Goal: Task Accomplishment & Management: Manage account settings

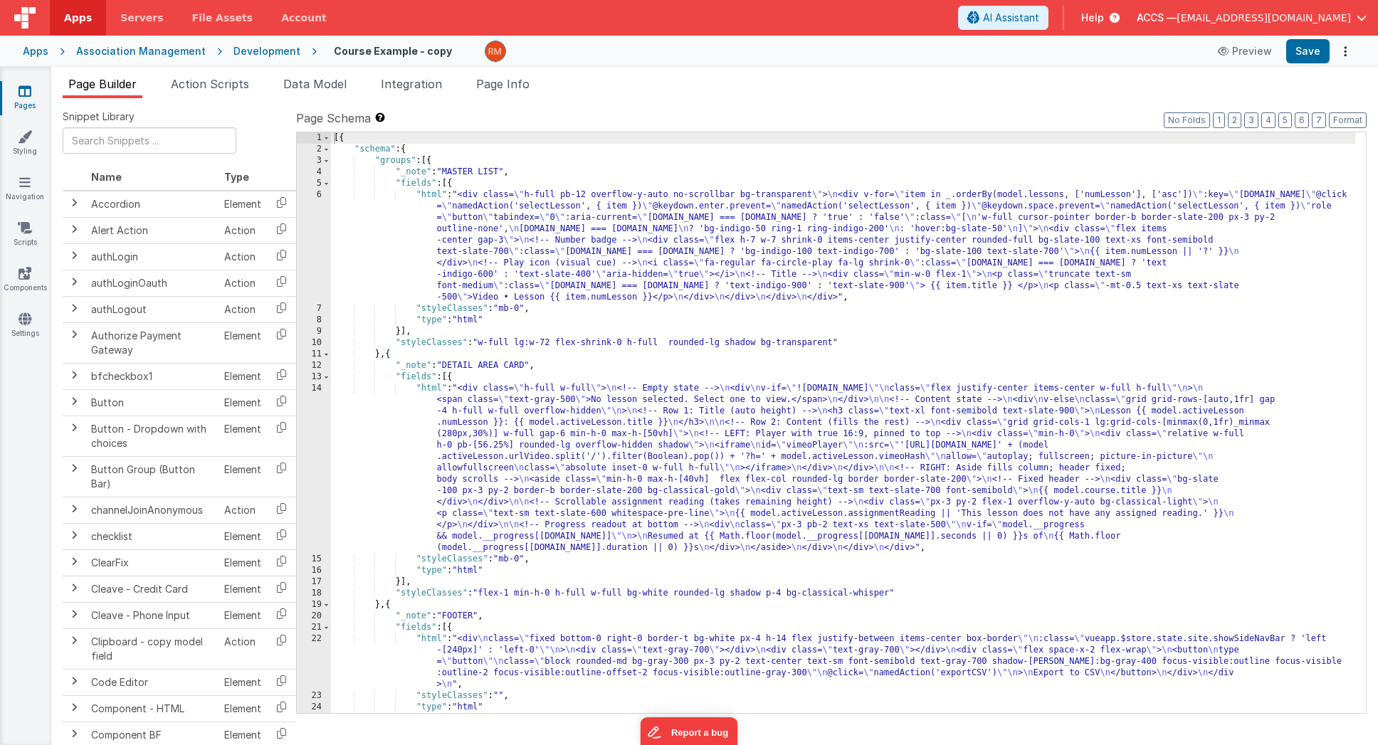
click at [37, 103] on link "Pages" at bounding box center [24, 98] width 51 height 28
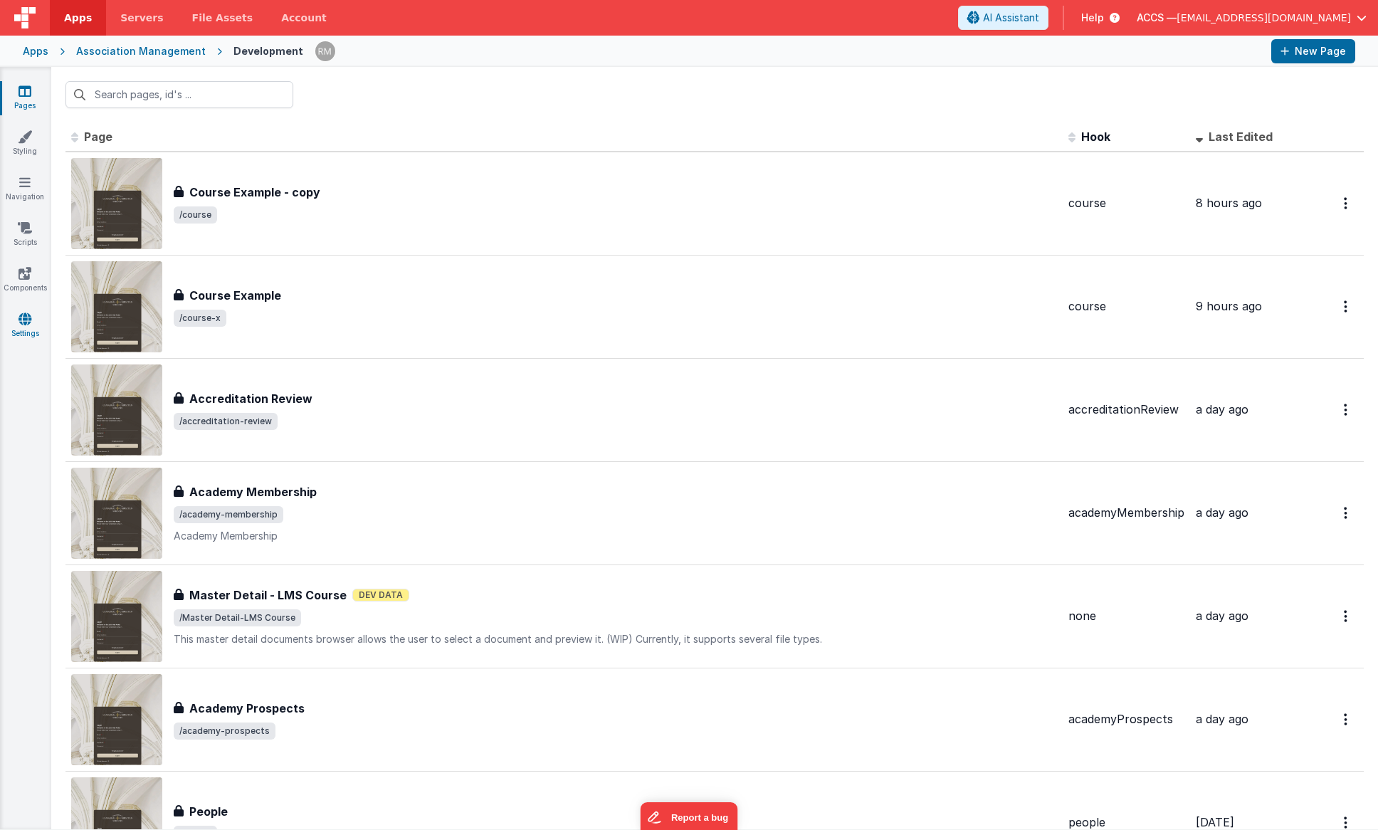
click at [28, 318] on icon at bounding box center [25, 319] width 13 height 14
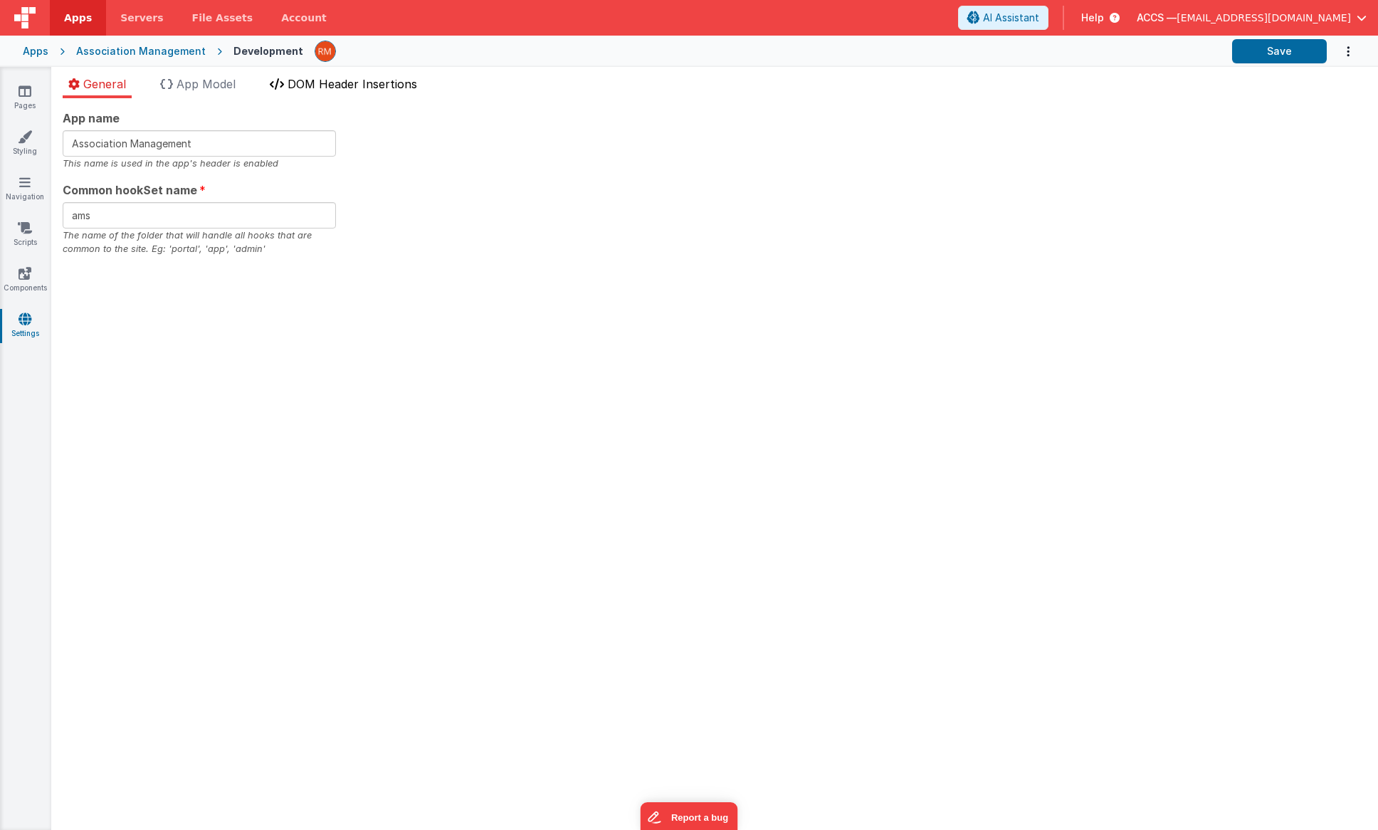
click at [323, 95] on li "DOM Header Insertions" at bounding box center [343, 86] width 159 height 23
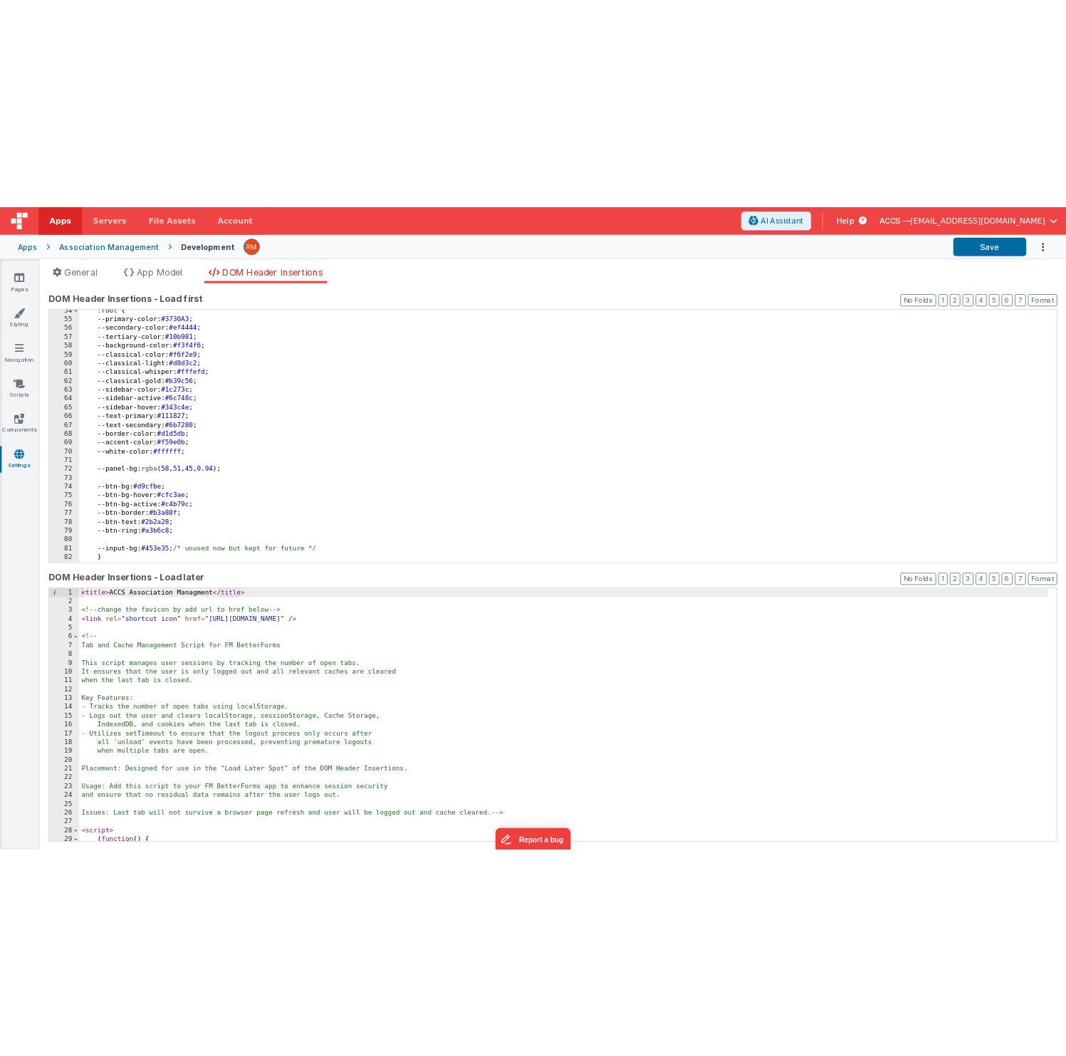
scroll to position [594, 0]
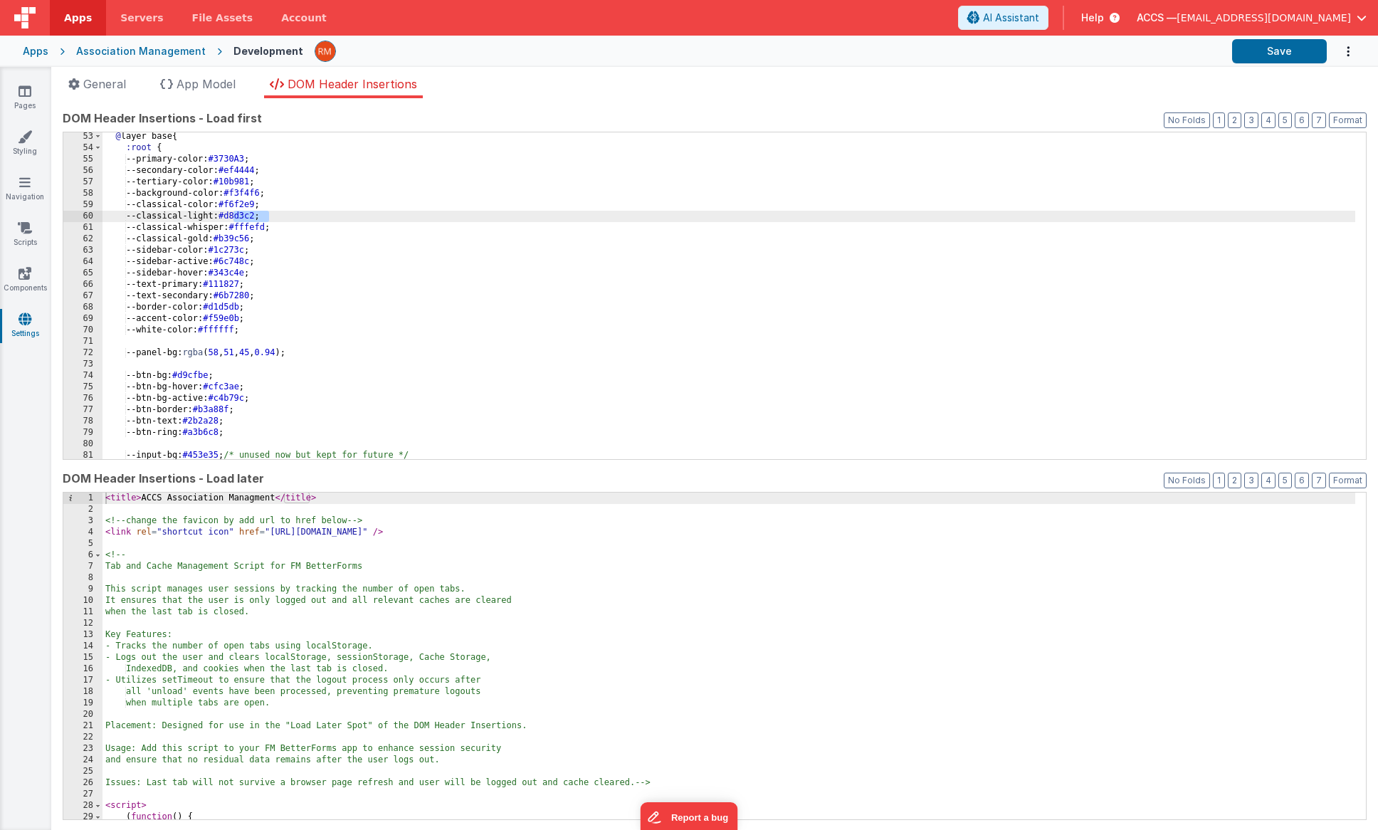
drag, startPoint x: 271, startPoint y: 215, endPoint x: 234, endPoint y: 214, distance: 36.3
click at [234, 214] on div "@ layer base { :root { --primary-color: #3730A3 ; --secondary-color: #ef4444 ; …" at bounding box center [729, 306] width 1253 height 350
drag, startPoint x: 270, startPoint y: 216, endPoint x: 235, endPoint y: 215, distance: 34.9
click at [235, 215] on div "@ layer base { :root { --primary-color: #3730A3 ; --secondary-color: #ef4444 ; …" at bounding box center [729, 306] width 1253 height 350
click at [1280, 51] on button "Save" at bounding box center [1279, 51] width 95 height 24
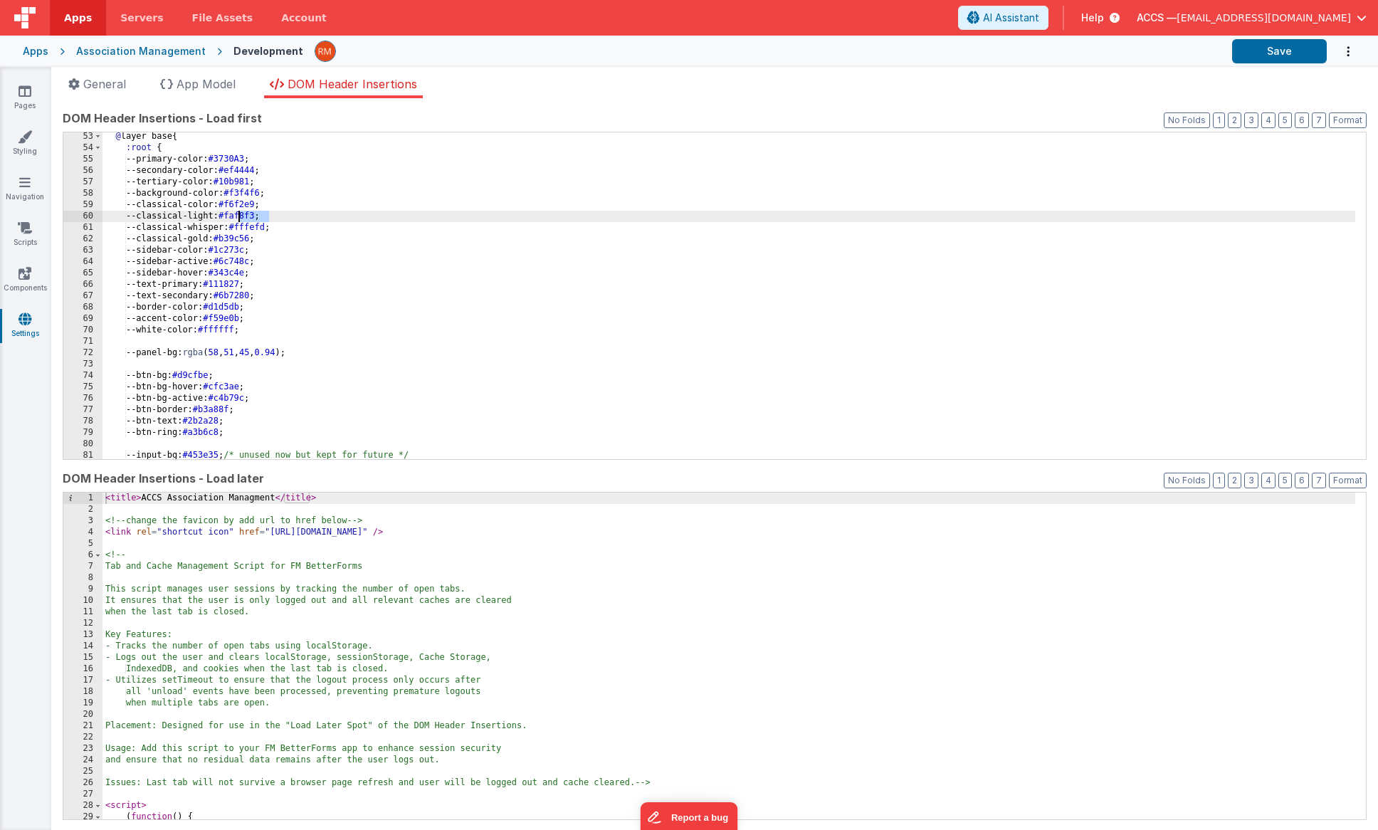
drag, startPoint x: 270, startPoint y: 216, endPoint x: 240, endPoint y: 215, distance: 29.9
click at [240, 215] on div "@ layer base { :root { --primary-color: #3730A3 ; --secondary-color: #ef4444 ; …" at bounding box center [729, 306] width 1253 height 350
click at [1269, 48] on button "Save" at bounding box center [1279, 51] width 95 height 24
drag, startPoint x: 286, startPoint y: 218, endPoint x: 136, endPoint y: 219, distance: 150.2
click at [136, 219] on div "@ layer base { :root { --primary-color: #3730A3 ; --secondary-color: #ef4444 ; …" at bounding box center [729, 306] width 1253 height 350
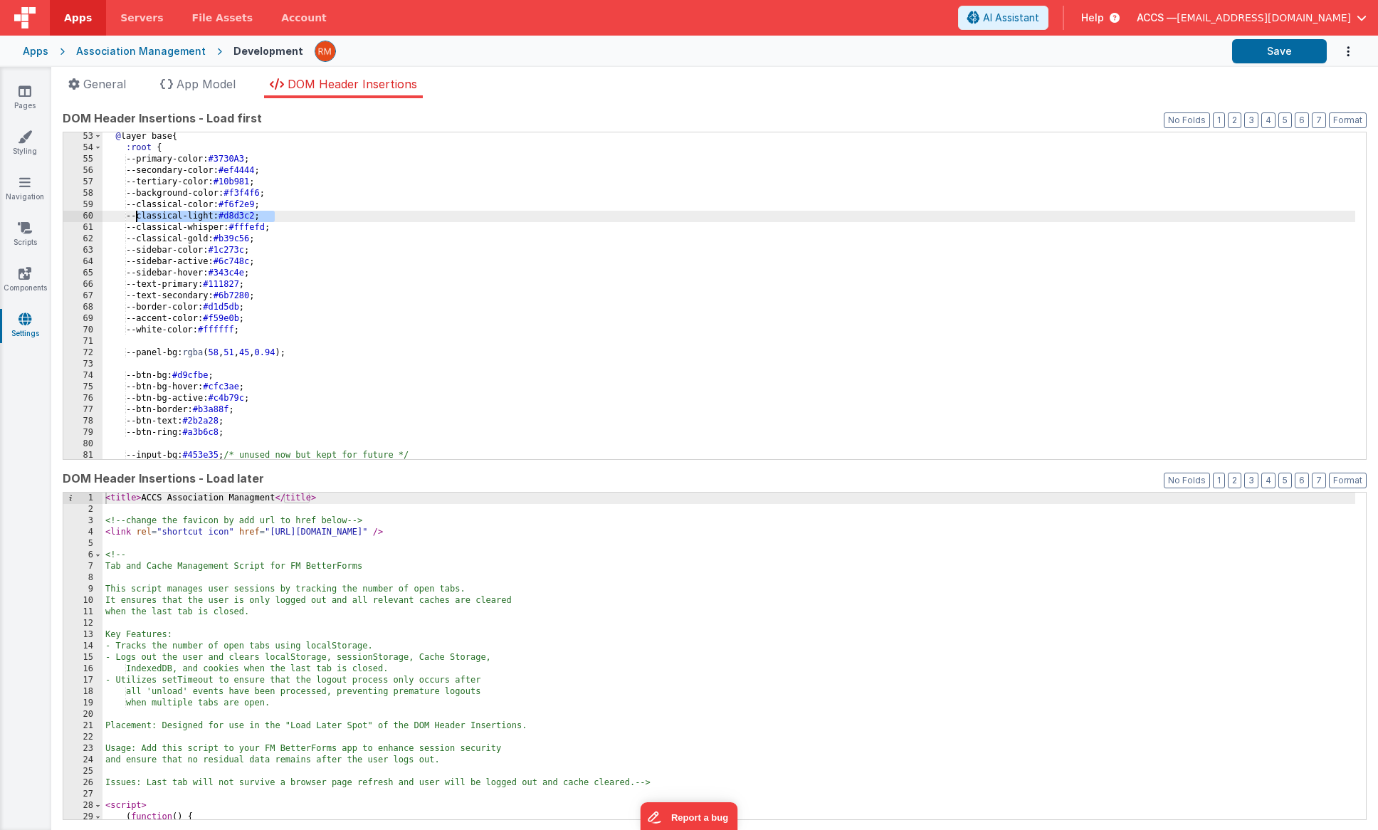
click at [293, 214] on div "@ layer base { :root { --primary-color: #3730A3 ; --secondary-color: #ef4444 ; …" at bounding box center [729, 306] width 1253 height 350
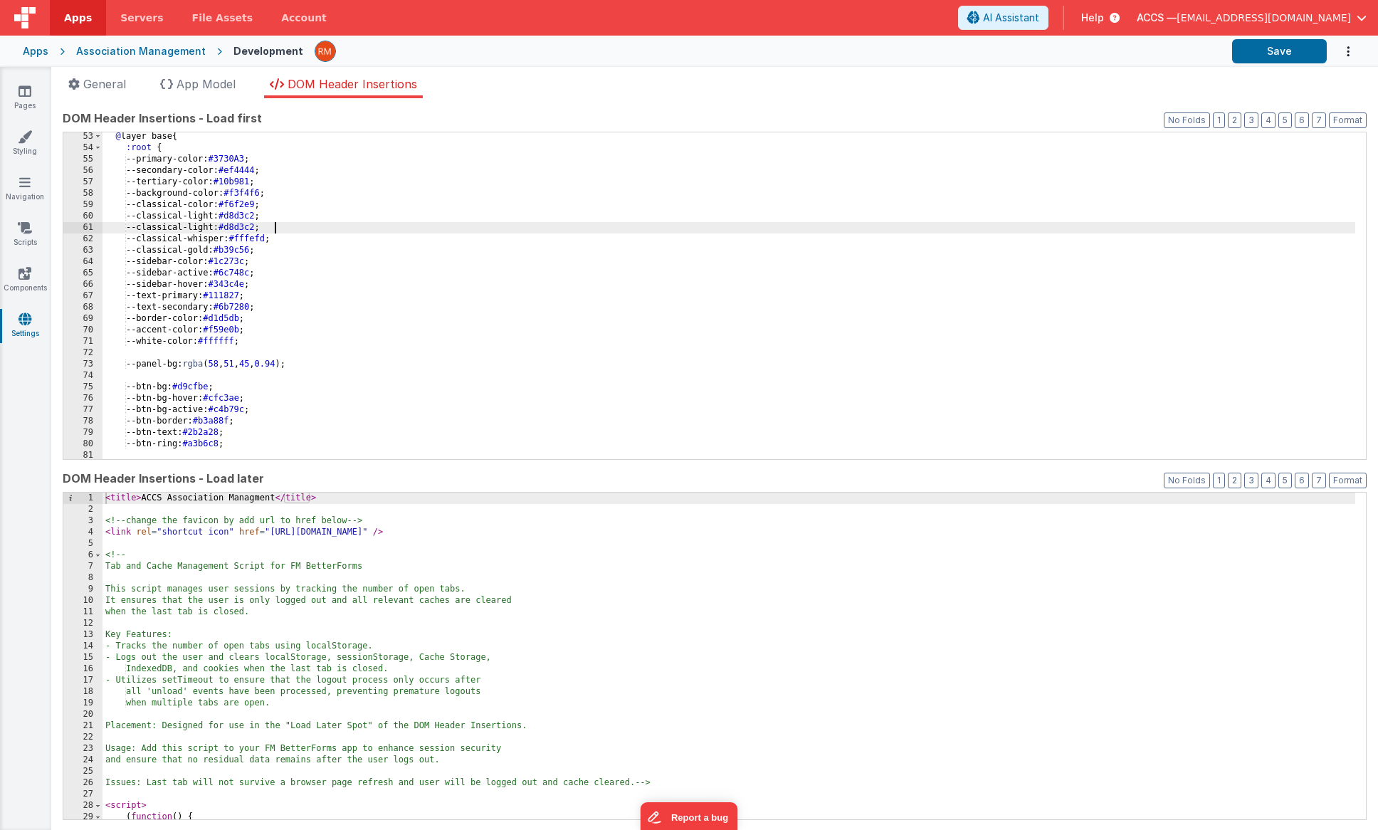
click at [222, 229] on div "@ layer base { :root { --primary-color: #3730A3 ; --secondary-color: #ef4444 ; …" at bounding box center [729, 306] width 1253 height 350
click at [259, 229] on div "@ layer base { :root { --primary-color: #3730A3 ; --secondary-color: #ef4444 ; …" at bounding box center [729, 306] width 1253 height 350
drag, startPoint x: 280, startPoint y: 229, endPoint x: 243, endPoint y: 228, distance: 36.3
click at [243, 228] on div "@ layer base { :root { --primary-color: #3730A3 ; --secondary-color: #ef4444 ; …" at bounding box center [729, 306] width 1253 height 350
drag, startPoint x: 291, startPoint y: 227, endPoint x: 137, endPoint y: 230, distance: 153.8
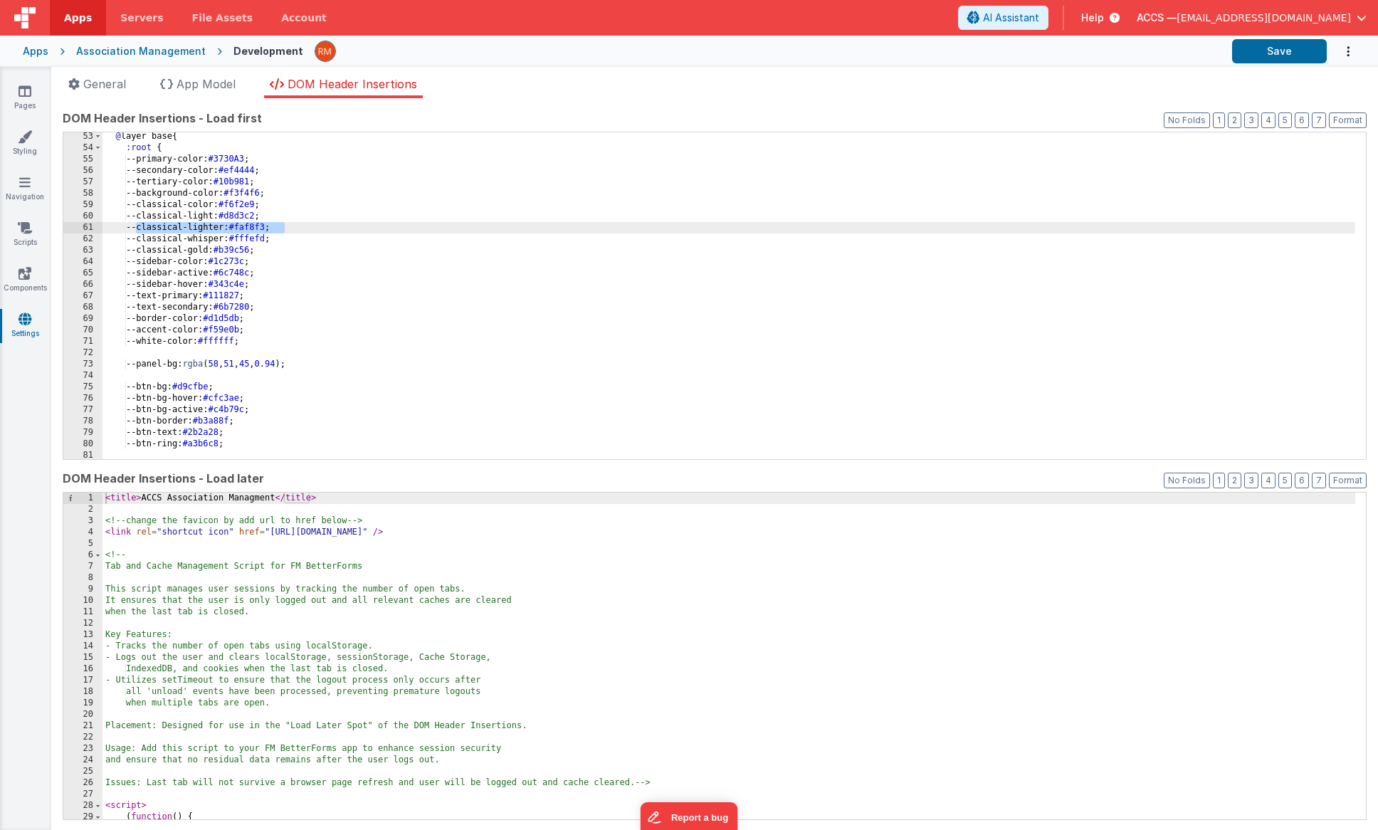
click at [137, 230] on div "@ layer base { :root { --primary-color: #3730A3 ; --secondary-color: #ef4444 ; …" at bounding box center [729, 306] width 1253 height 350
click at [298, 229] on div "@ layer base { :root { --primary-color: #3730A3 ; --secondary-color: #ef4444 ; …" at bounding box center [729, 306] width 1253 height 350
paste textarea
click at [231, 239] on div "@ layer base { :root { --primary-color: #3730A3 ; --secondary-color: #ef4444 ; …" at bounding box center [729, 306] width 1253 height 350
drag, startPoint x: 283, startPoint y: 239, endPoint x: 247, endPoint y: 238, distance: 36.3
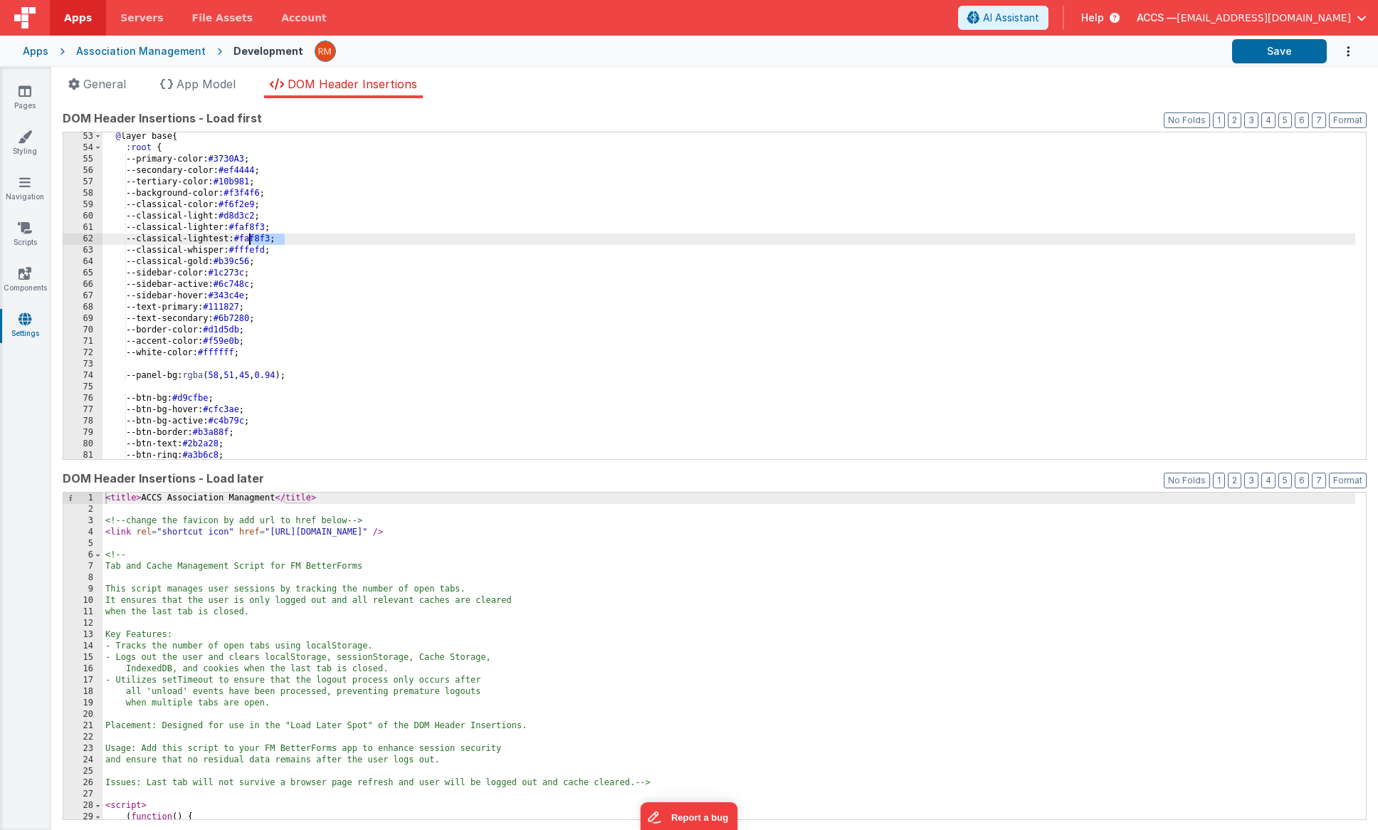
click at [247, 238] on div "@ layer base { :root { --primary-color: #3730A3 ; --secondary-color: #ef4444 ; …" at bounding box center [729, 306] width 1253 height 350
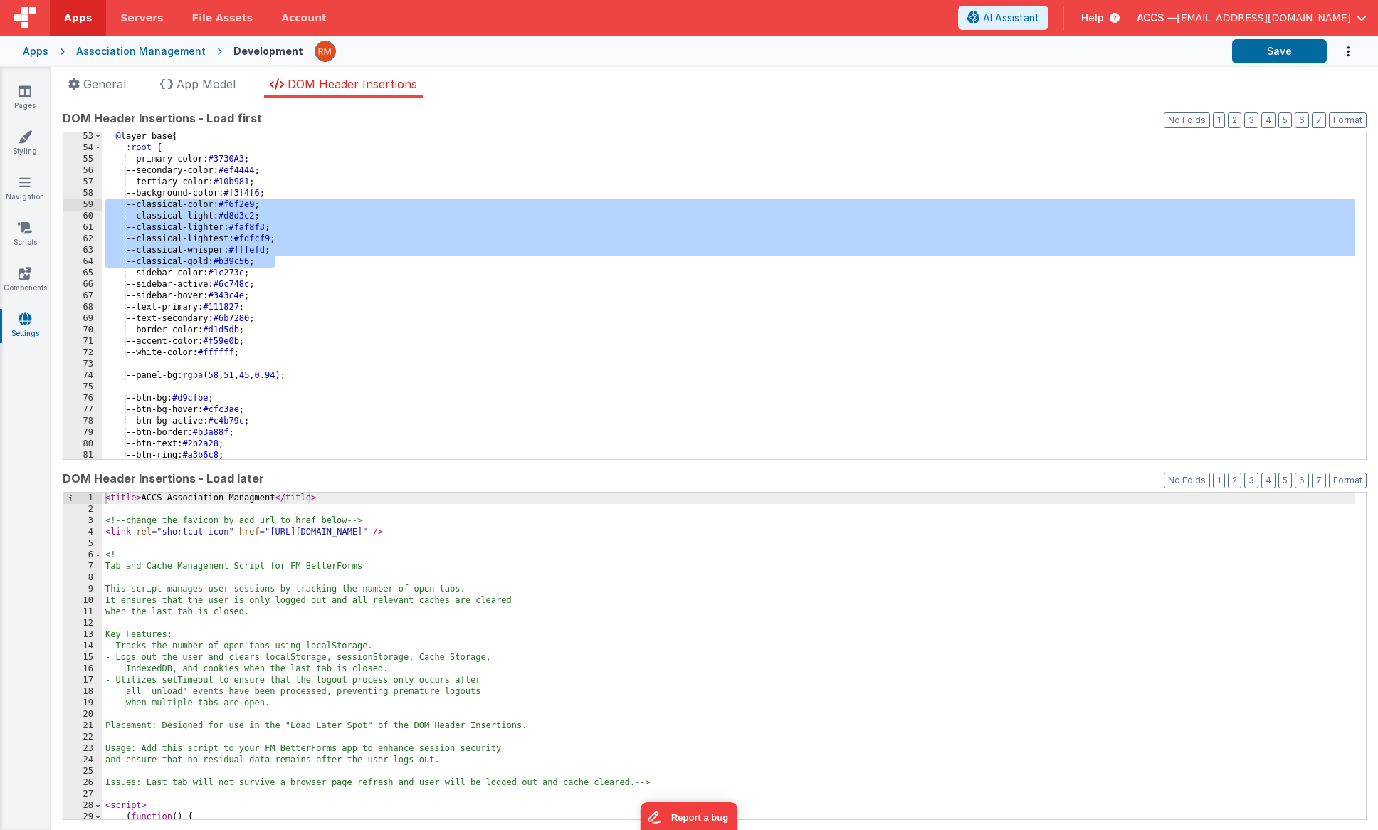
drag, startPoint x: 316, startPoint y: 262, endPoint x: 85, endPoint y: 208, distance: 237.6
click at [85, 208] on div "53 54 55 56 57 58 59 60 61 62 63 64 65 66 67 68 69 70 71 72 73 74 75 76 77 78 7…" at bounding box center [715, 296] width 1304 height 328
click at [1269, 46] on button "Save" at bounding box center [1279, 51] width 95 height 24
click at [1283, 57] on button "Save" at bounding box center [1279, 51] width 95 height 24
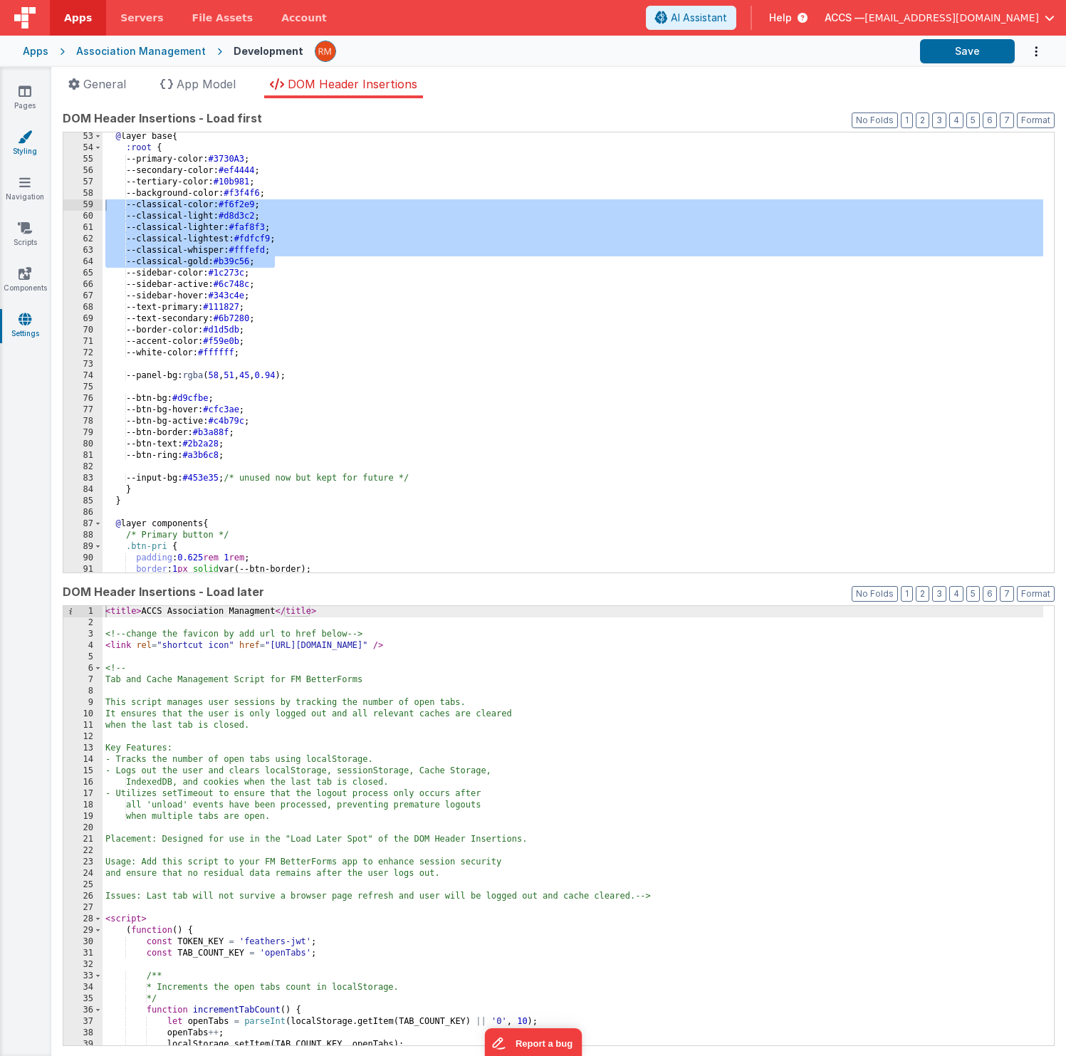
click at [27, 154] on link "Styling" at bounding box center [24, 144] width 51 height 28
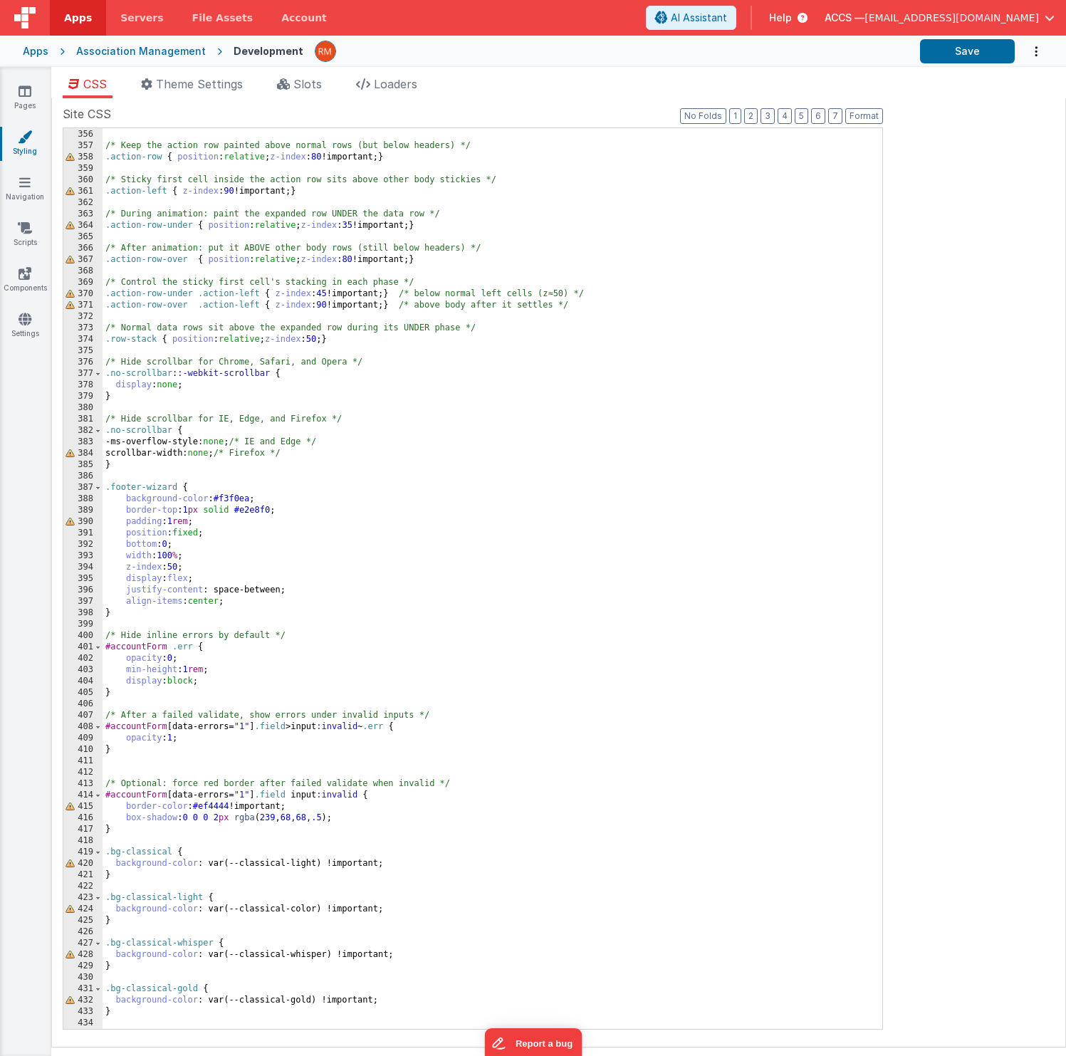
scroll to position [4043, 0]
click at [169, 745] on div "} /* Keep the action row painted above normal rows (but below headers) */ .acti…" at bounding box center [487, 578] width 769 height 923
click at [173, 745] on div "} /* Keep the action row painted above normal rows (but below headers) */ .acti…" at bounding box center [487, 578] width 769 height 923
click at [315, 745] on div "} /* Keep the action row painted above normal rows (but below headers) */ .acti…" at bounding box center [487, 578] width 769 height 923
click at [171, 745] on div "} /* Keep the action row painted above normal rows (but below headers) */ .acti…" at bounding box center [487, 578] width 769 height 923
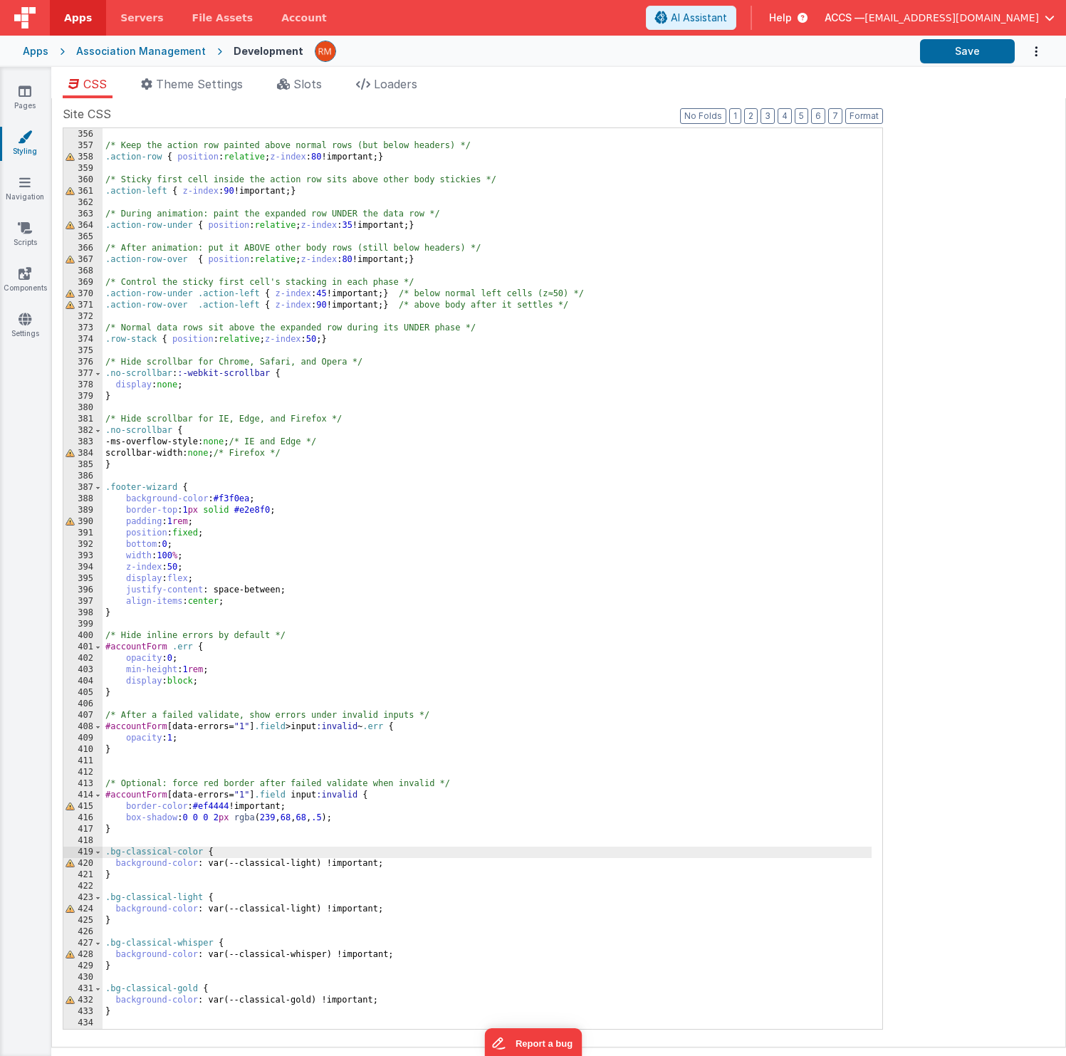
click at [315, 745] on div "} /* Keep the action row painted above normal rows (but below headers) */ .acti…" at bounding box center [487, 578] width 769 height 923
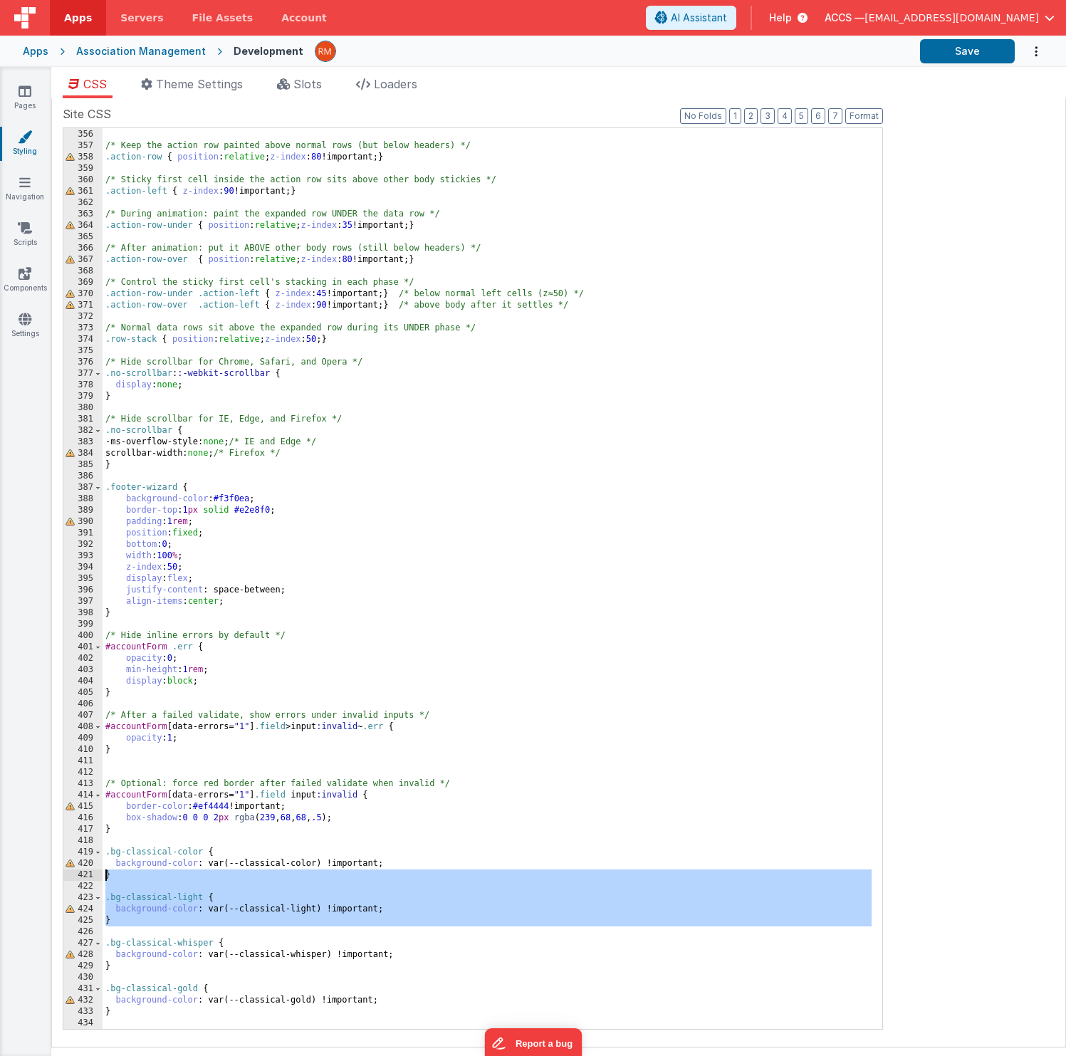
drag, startPoint x: 160, startPoint y: 926, endPoint x: 88, endPoint y: 878, distance: 87.3
click at [88, 745] on div "355 356 357 358 359 360 361 362 363 364 365 366 367 368 369 370 371 372 373 374…" at bounding box center [473, 578] width 820 height 902
click at [139, 745] on div "} /* Keep the action row painted above normal rows (but below headers) */ .acti…" at bounding box center [487, 578] width 769 height 923
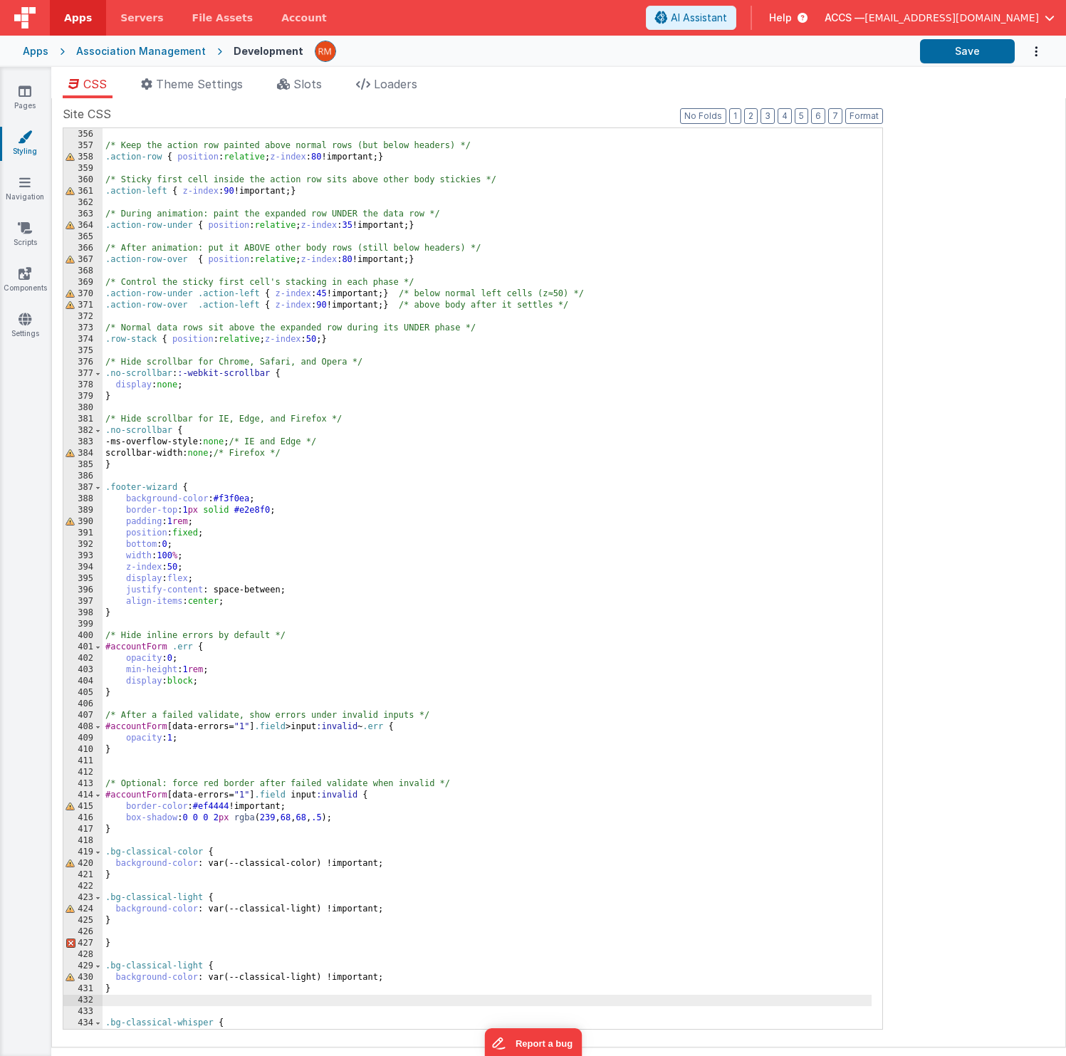
scroll to position [4123, 0]
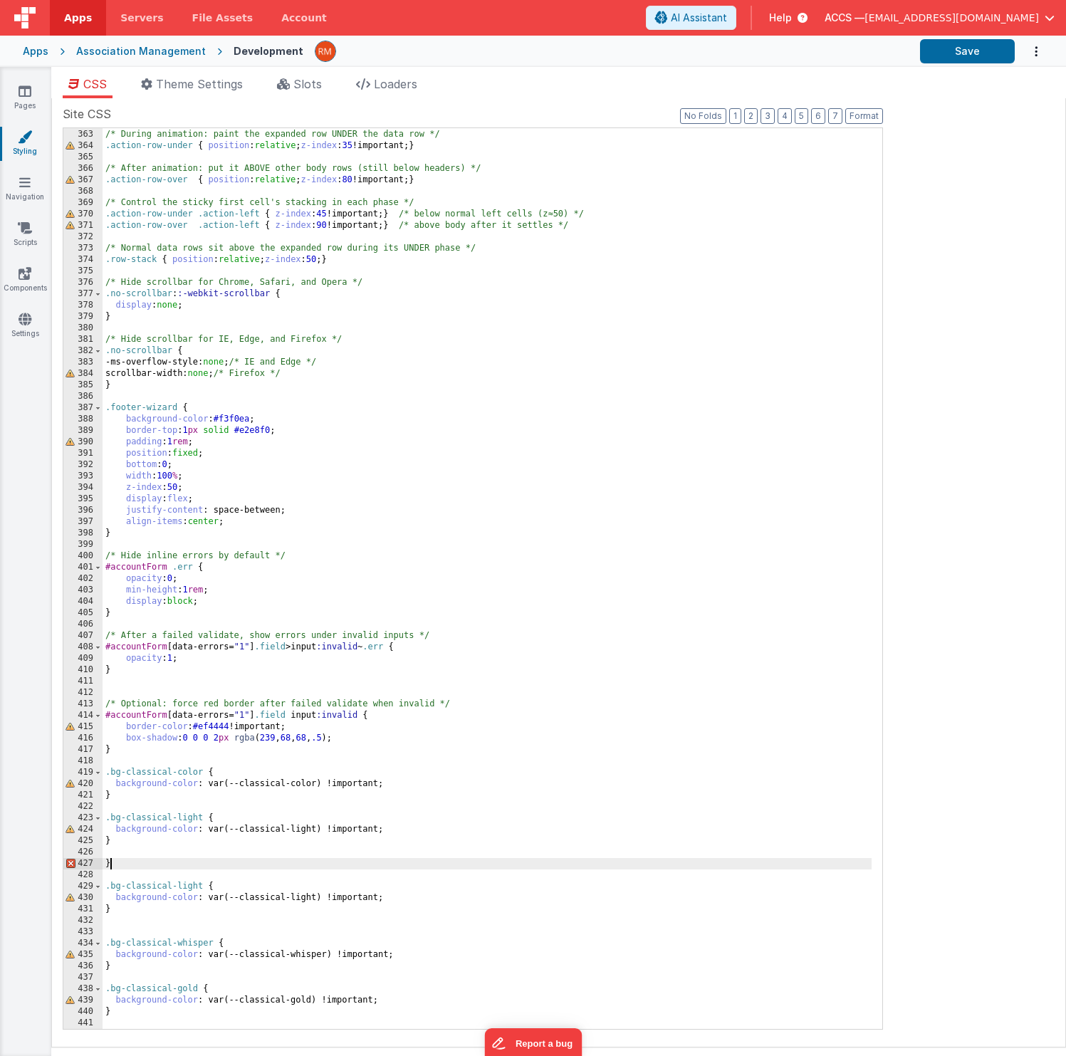
click at [137, 745] on div "/* During animation: paint the expanded row UNDER the data row */ .action-row-u…" at bounding box center [487, 578] width 769 height 923
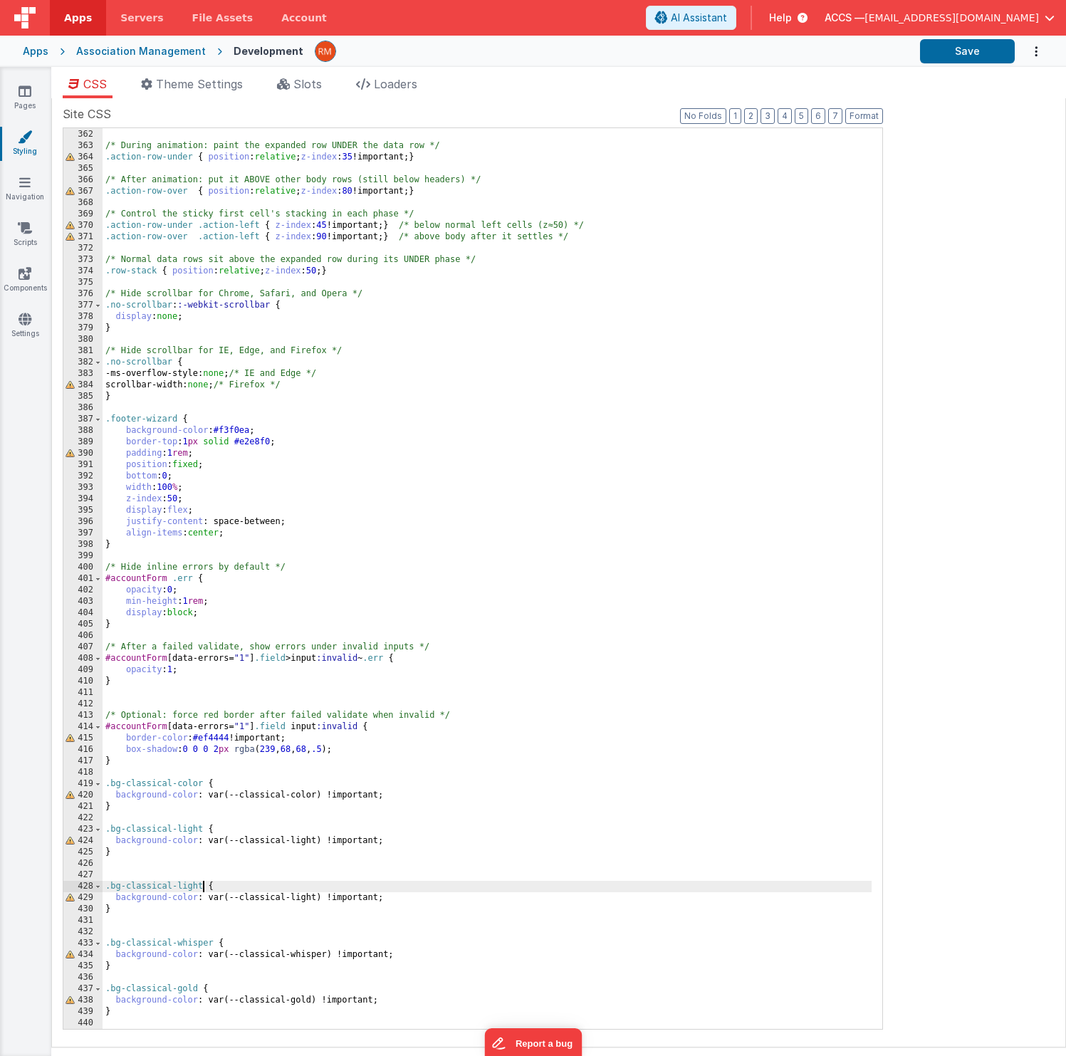
click at [201, 745] on div ".action-left { z-index : 90 !important; } /* During animation: paint the expand…" at bounding box center [487, 578] width 769 height 923
click at [314, 745] on div ".action-left { z-index : 90 !important; } /* During animation: paint the expand…" at bounding box center [487, 578] width 769 height 923
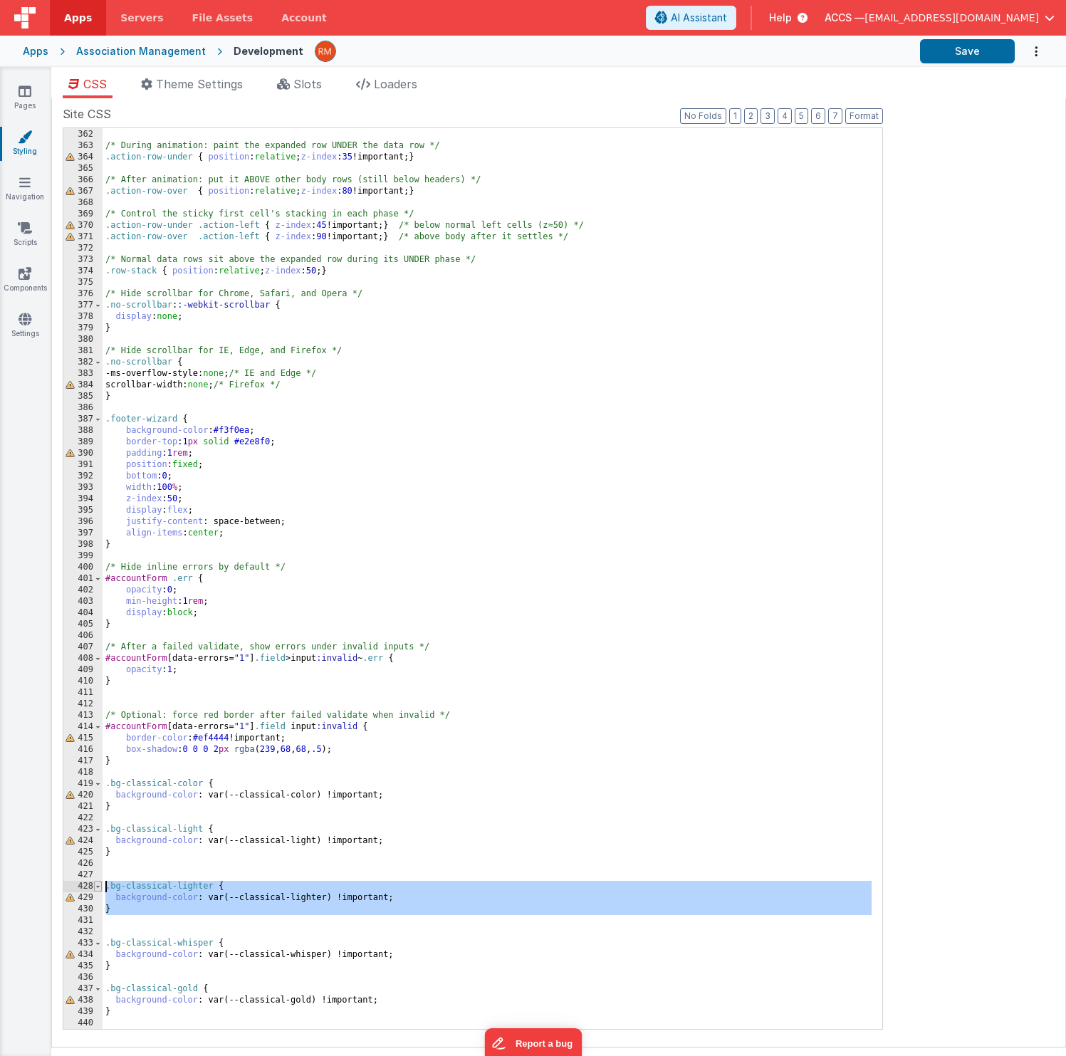
drag, startPoint x: 201, startPoint y: 915, endPoint x: 94, endPoint y: 888, distance: 110.0
click at [94, 745] on div "361 362 363 364 365 366 367 368 369 370 371 372 373 374 375 376 377 378 379 380…" at bounding box center [473, 578] width 820 height 902
click at [134, 745] on div ".action-left { z-index : 90 !important; } /* During animation: paint the expand…" at bounding box center [487, 578] width 769 height 923
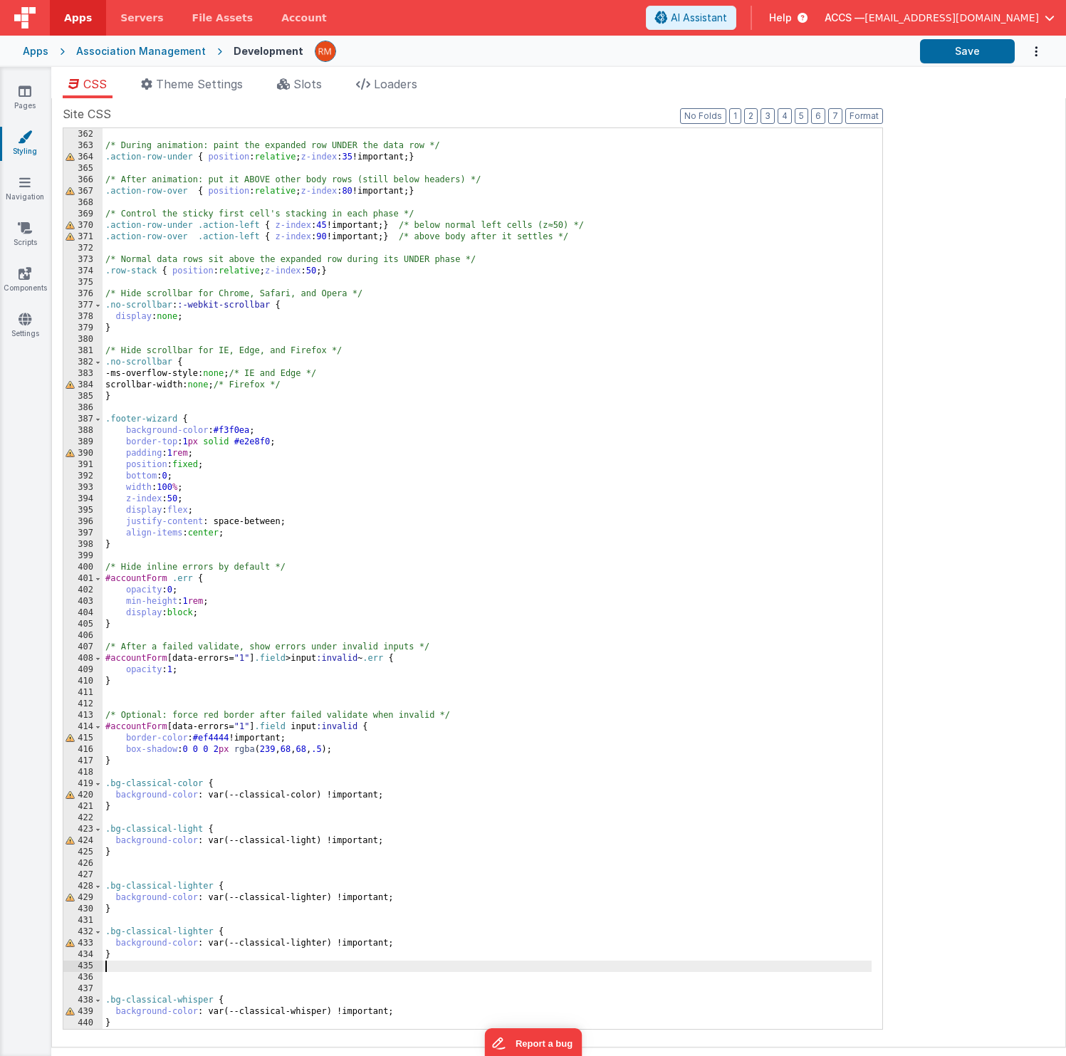
click at [113, 745] on div ".action-left { z-index : 90 !important; } /* During animation: paint the expand…" at bounding box center [487, 578] width 769 height 923
click at [115, 745] on div ".action-left { z-index : 90 !important; } /* During animation: paint the expand…" at bounding box center [487, 578] width 769 height 923
click at [211, 745] on div ".action-left { z-index : 90 !important; } /* During animation: paint the expand…" at bounding box center [487, 578] width 769 height 923
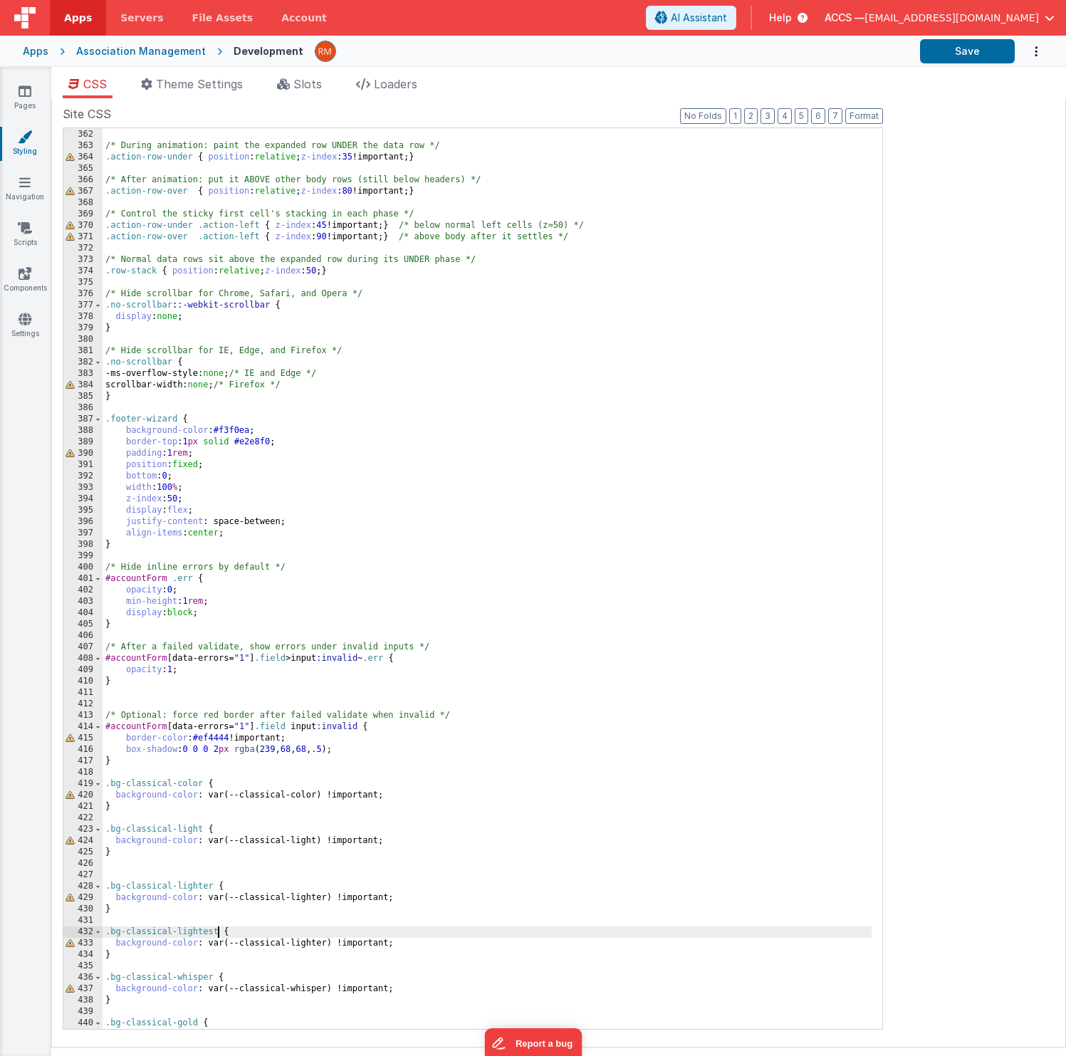
click at [324, 745] on div ".action-left { z-index : 90 !important; } /* During animation: paint the expand…" at bounding box center [487, 578] width 769 height 923
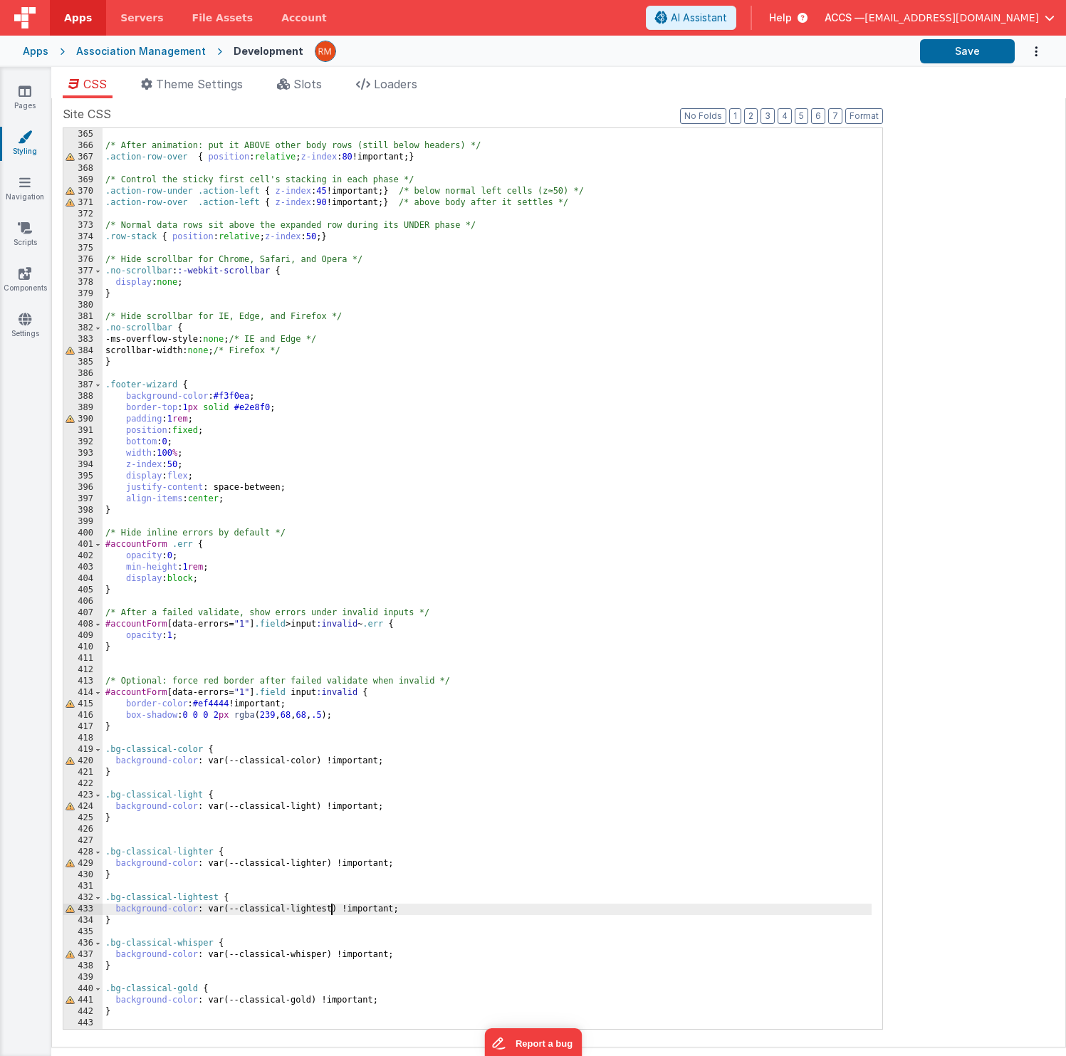
scroll to position [4145, 0]
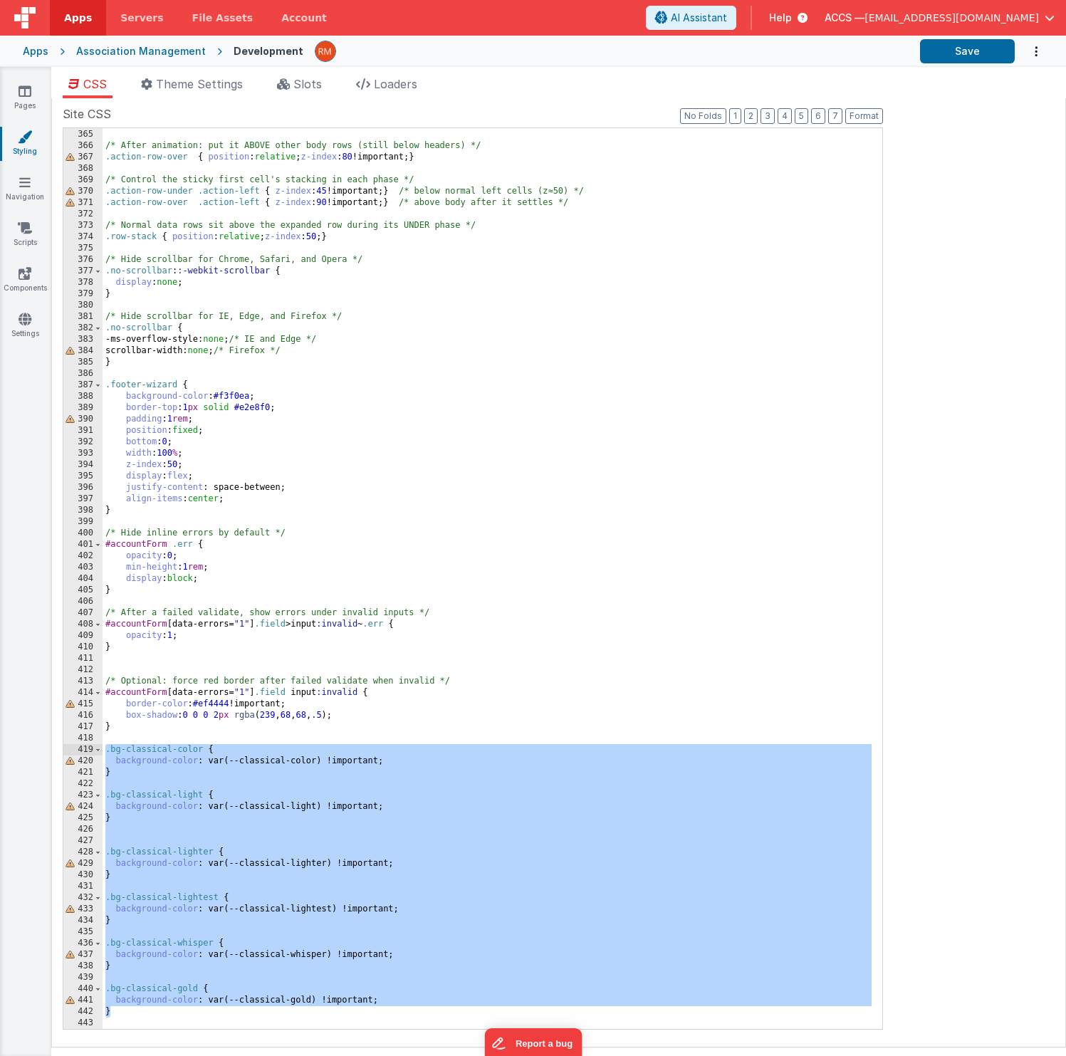
drag, startPoint x: 136, startPoint y: 1014, endPoint x: 69, endPoint y: 750, distance: 271.8
click at [69, 745] on div "364 365 366 367 368 369 370 371 372 373 374 375 376 377 378 379 380 381 382 383…" at bounding box center [473, 578] width 820 height 902
click at [962, 56] on button "Save" at bounding box center [967, 51] width 95 height 24
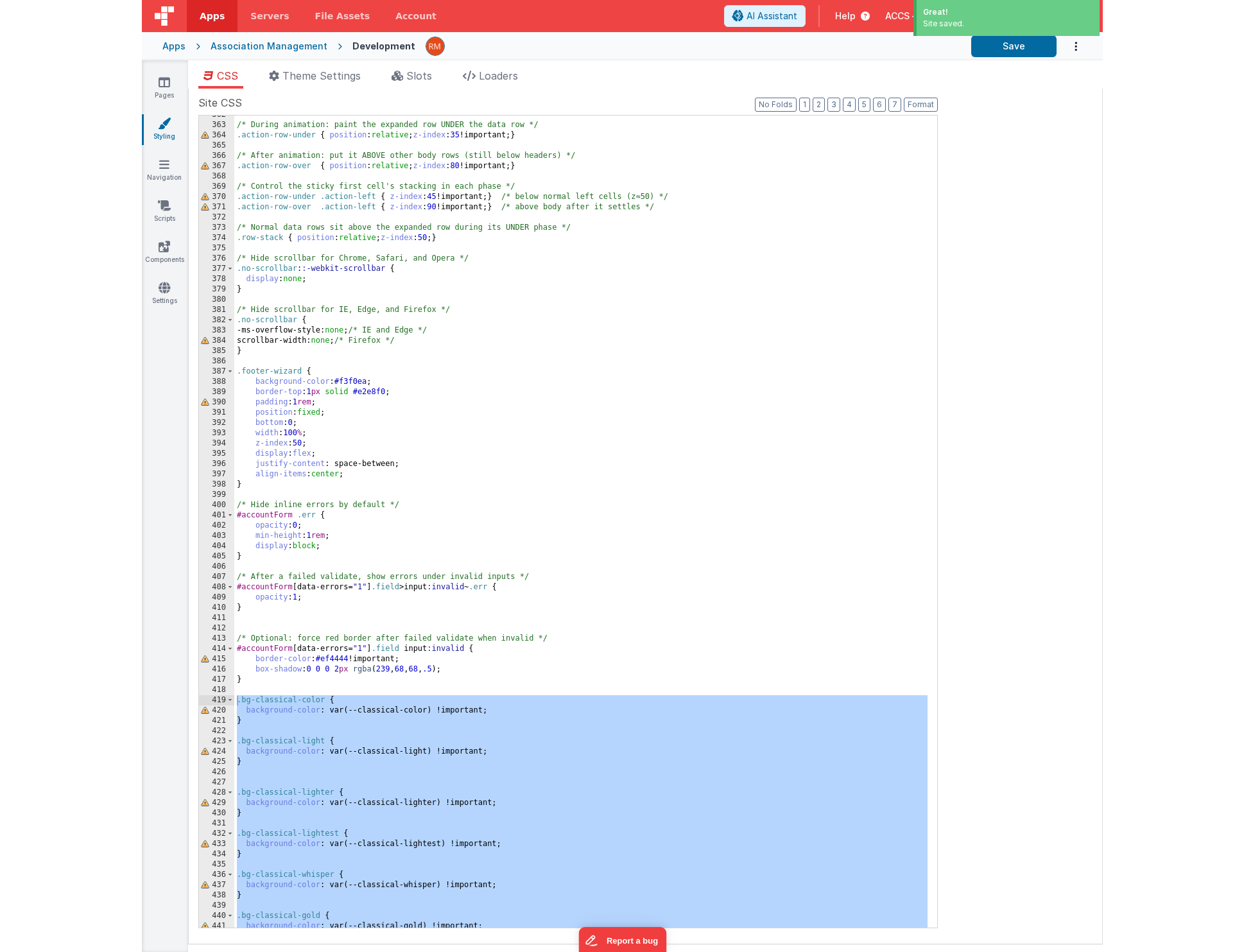
scroll to position [3584, 0]
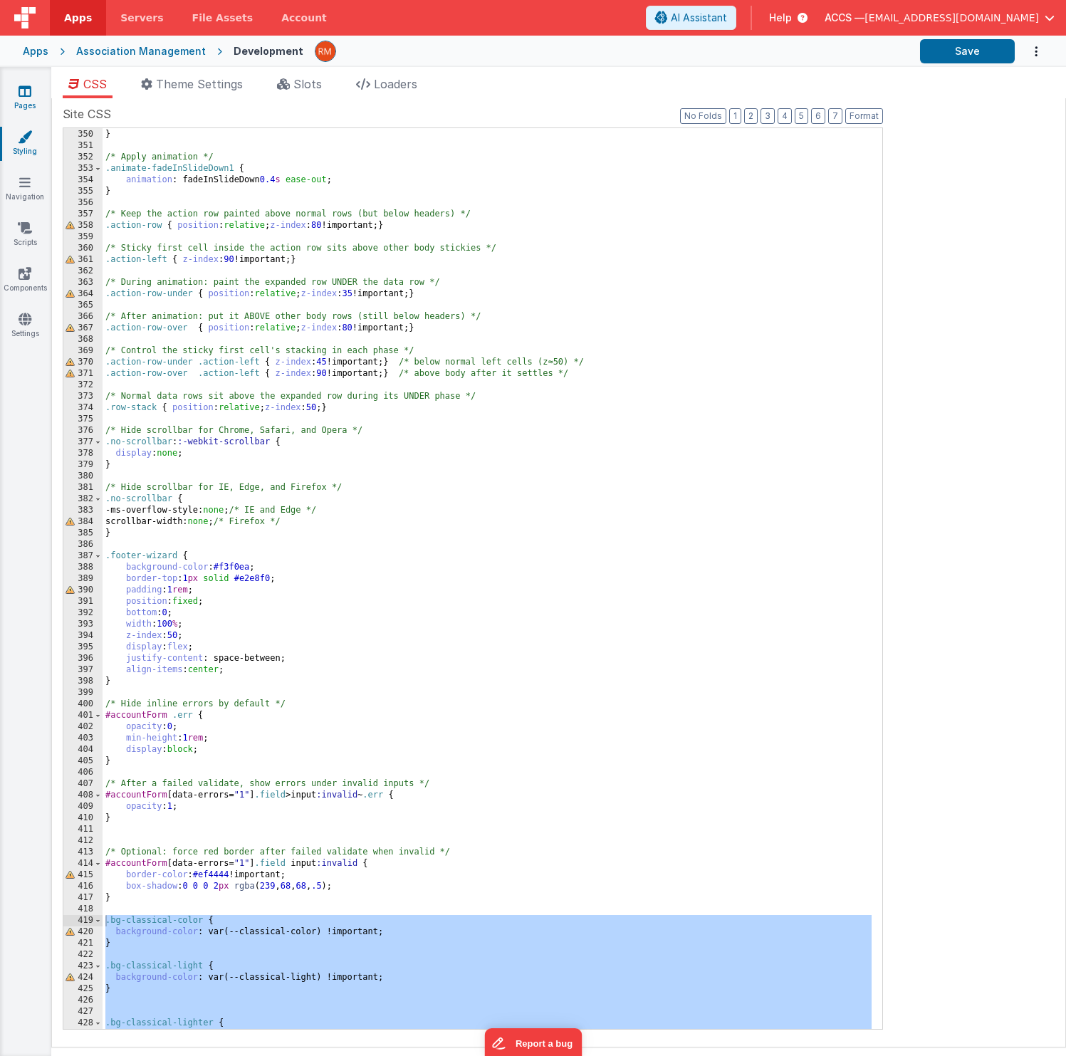
click at [35, 101] on link "Pages" at bounding box center [24, 98] width 51 height 28
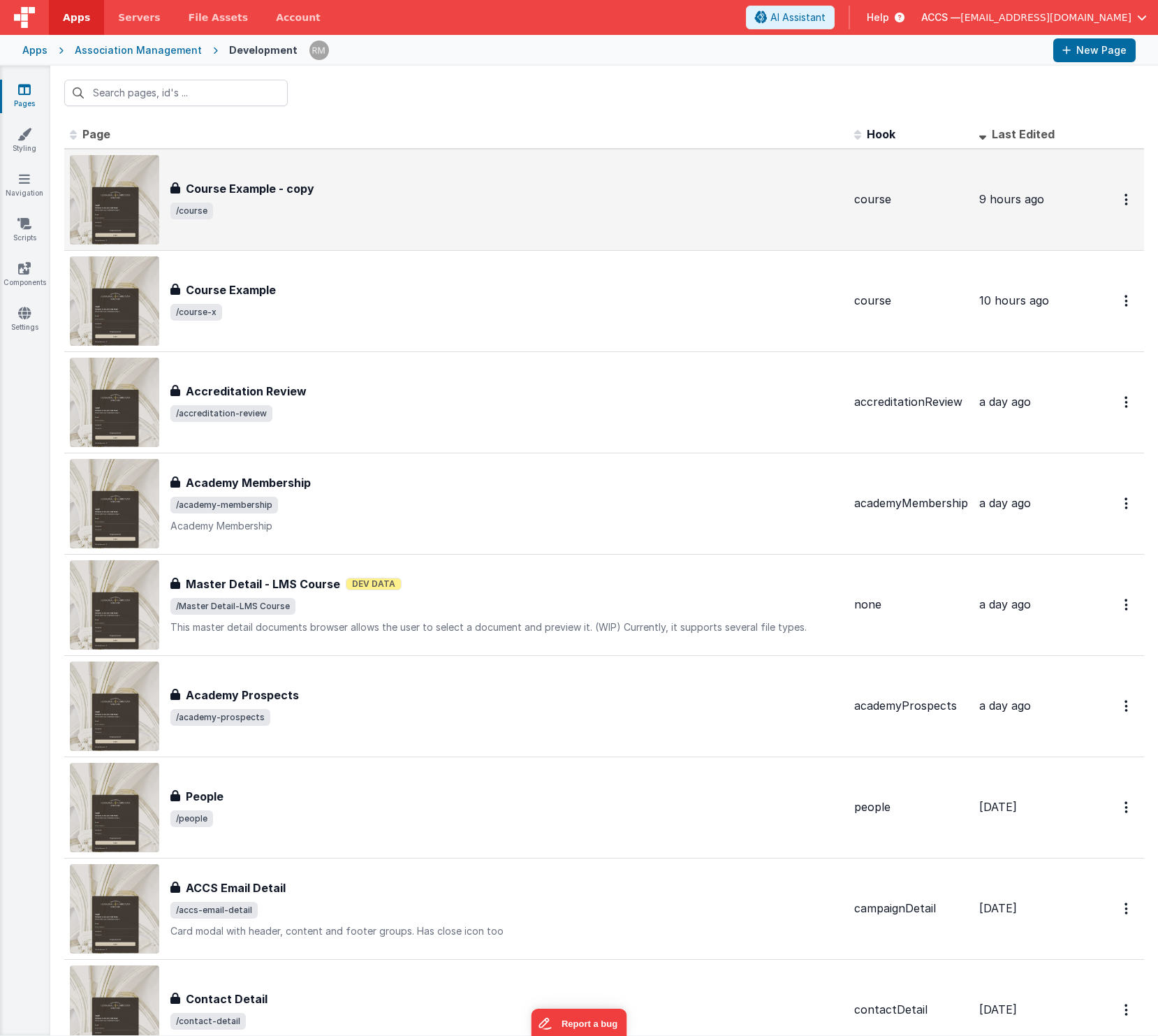
click at [401, 170] on div "Course Example - copy Course Example - copy /course" at bounding box center [456, 199] width 773 height 89
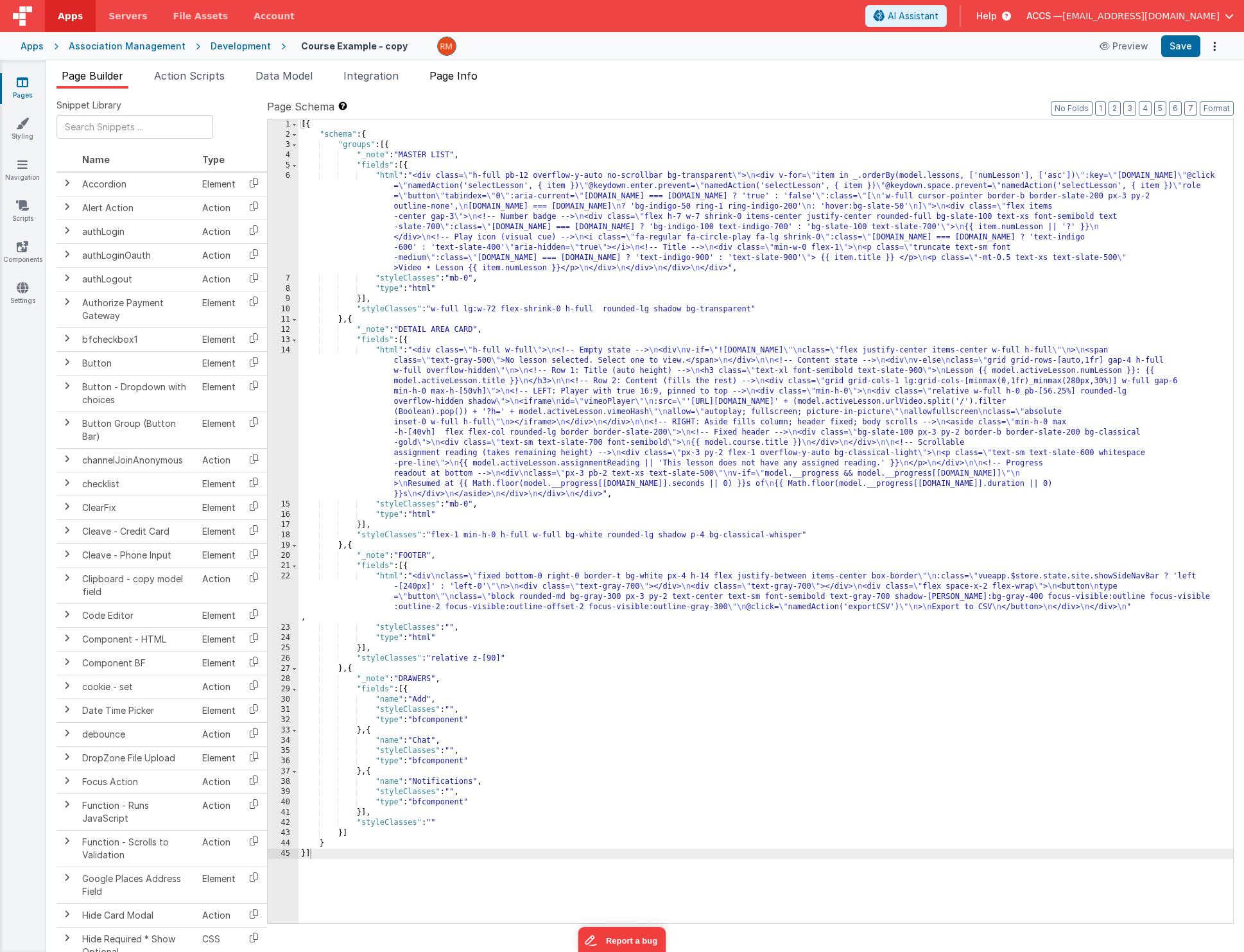
click at [449, 80] on span "Page Info" at bounding box center [453, 76] width 48 height 13
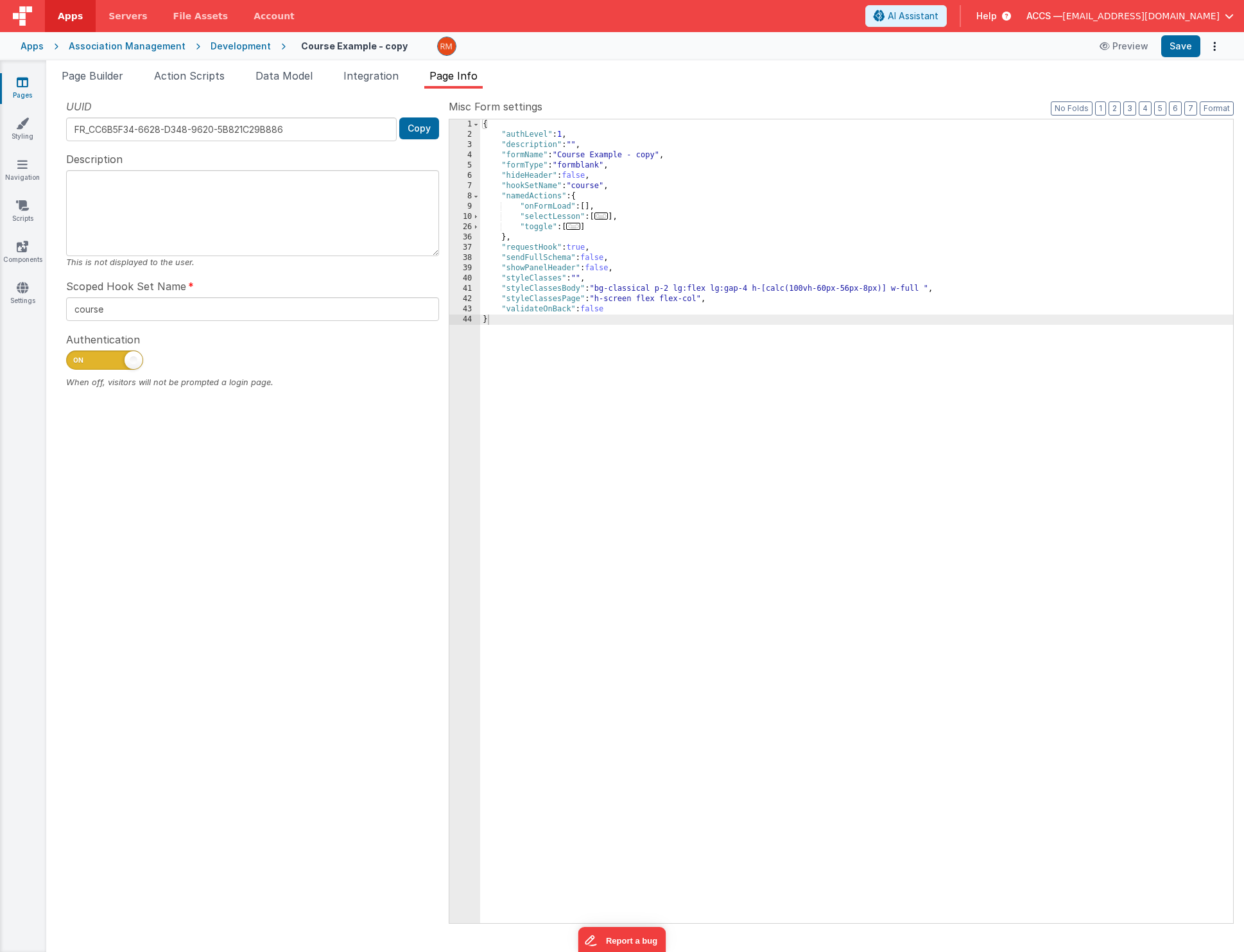
click at [654, 293] on div "{ "authLevel" : 1 , "description" : "" , "formName" : "Course Example - copy" ,…" at bounding box center [856, 531] width 753 height 824
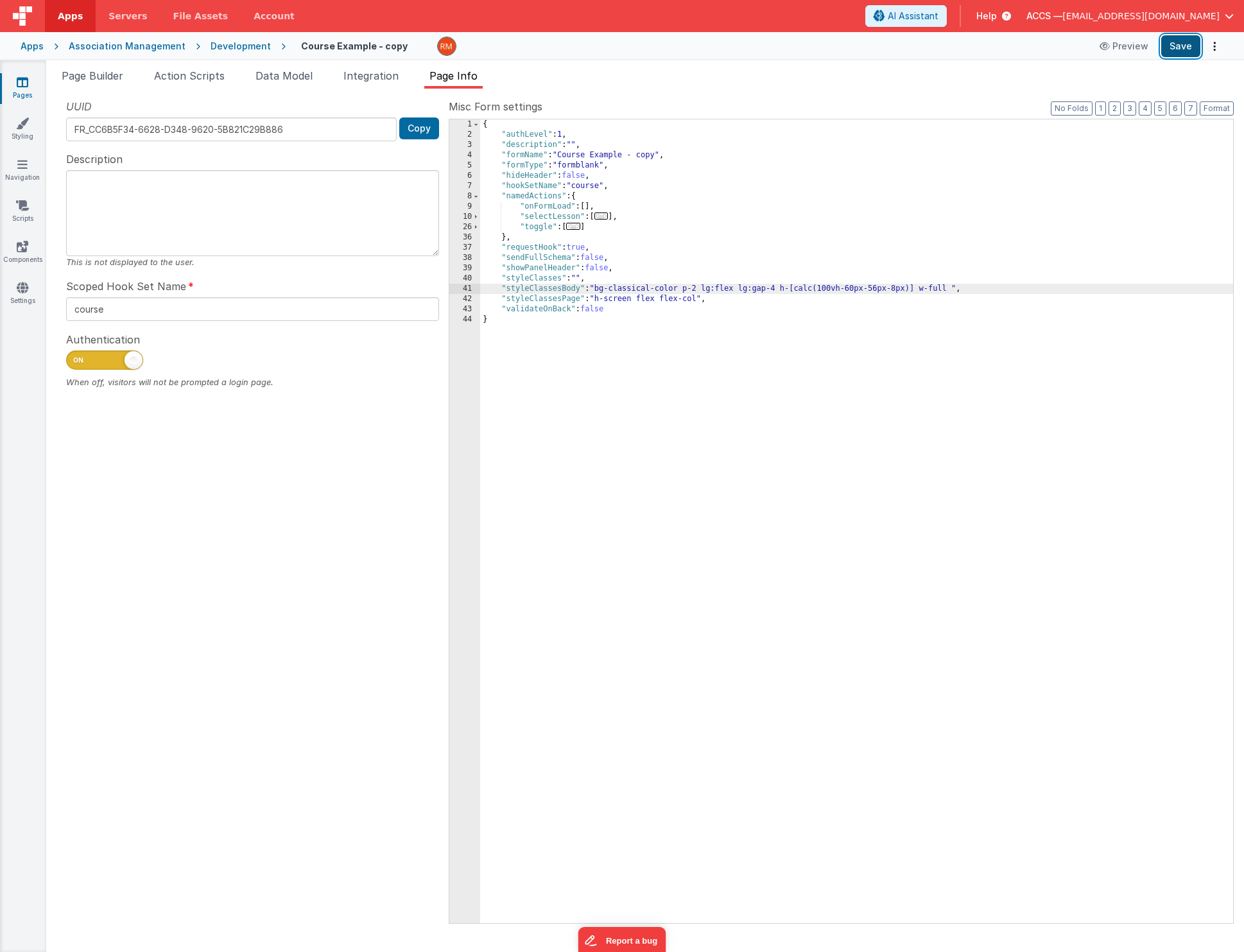
click at [1180, 50] on button "Save" at bounding box center [1180, 46] width 39 height 22
click at [681, 288] on div "{ "authLevel" : 1 , "description" : "" , "formName" : "Course Example - copy" ,…" at bounding box center [856, 531] width 753 height 824
click at [1180, 46] on button "Save" at bounding box center [1180, 46] width 39 height 22
click at [682, 289] on div "{ "authLevel" : 1 , "description" : "" , "formName" : "Course Example - copy" ,…" at bounding box center [856, 531] width 753 height 824
click at [1179, 46] on button "Save" at bounding box center [1180, 46] width 39 height 22
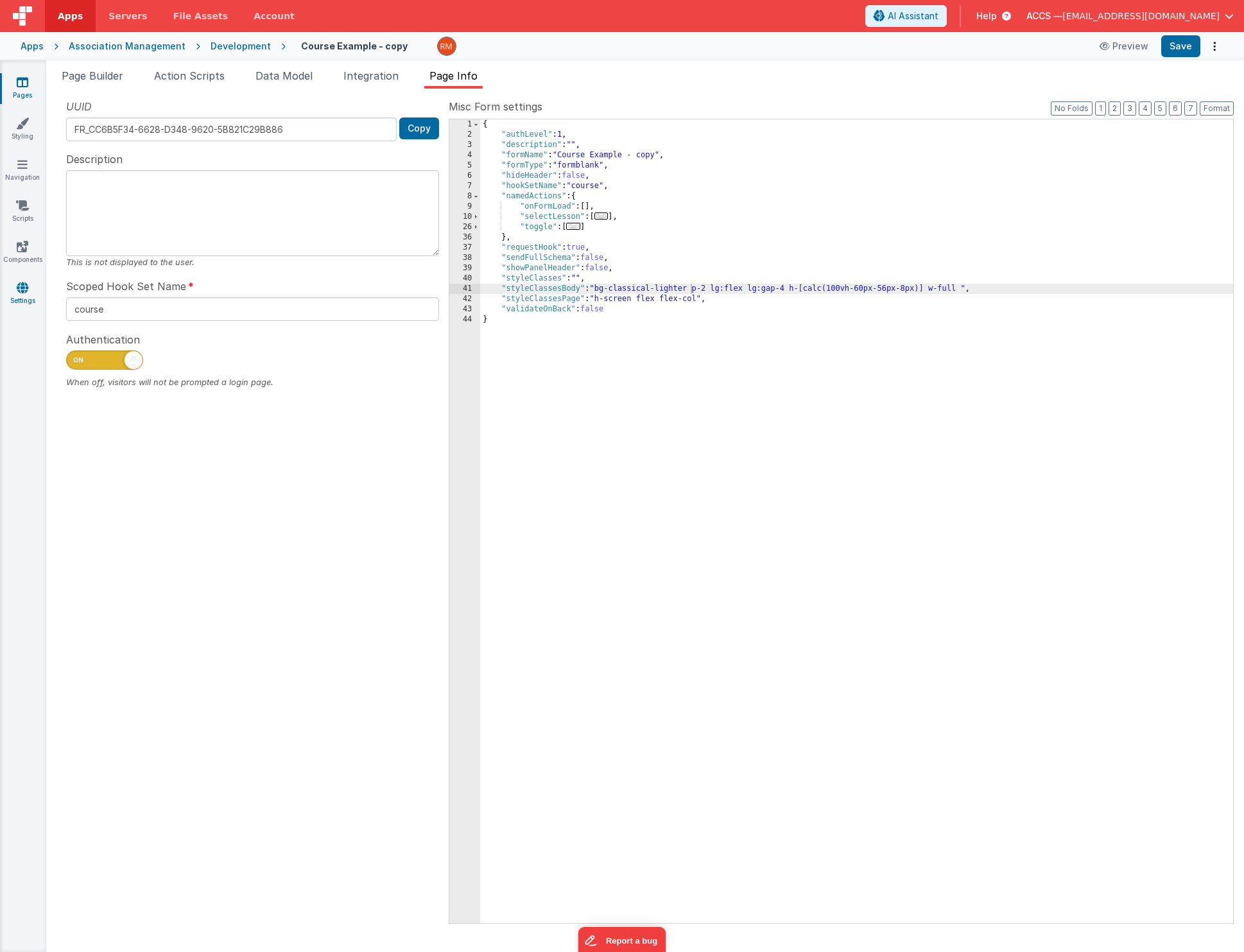
click at [22, 290] on icon at bounding box center [23, 288] width 12 height 13
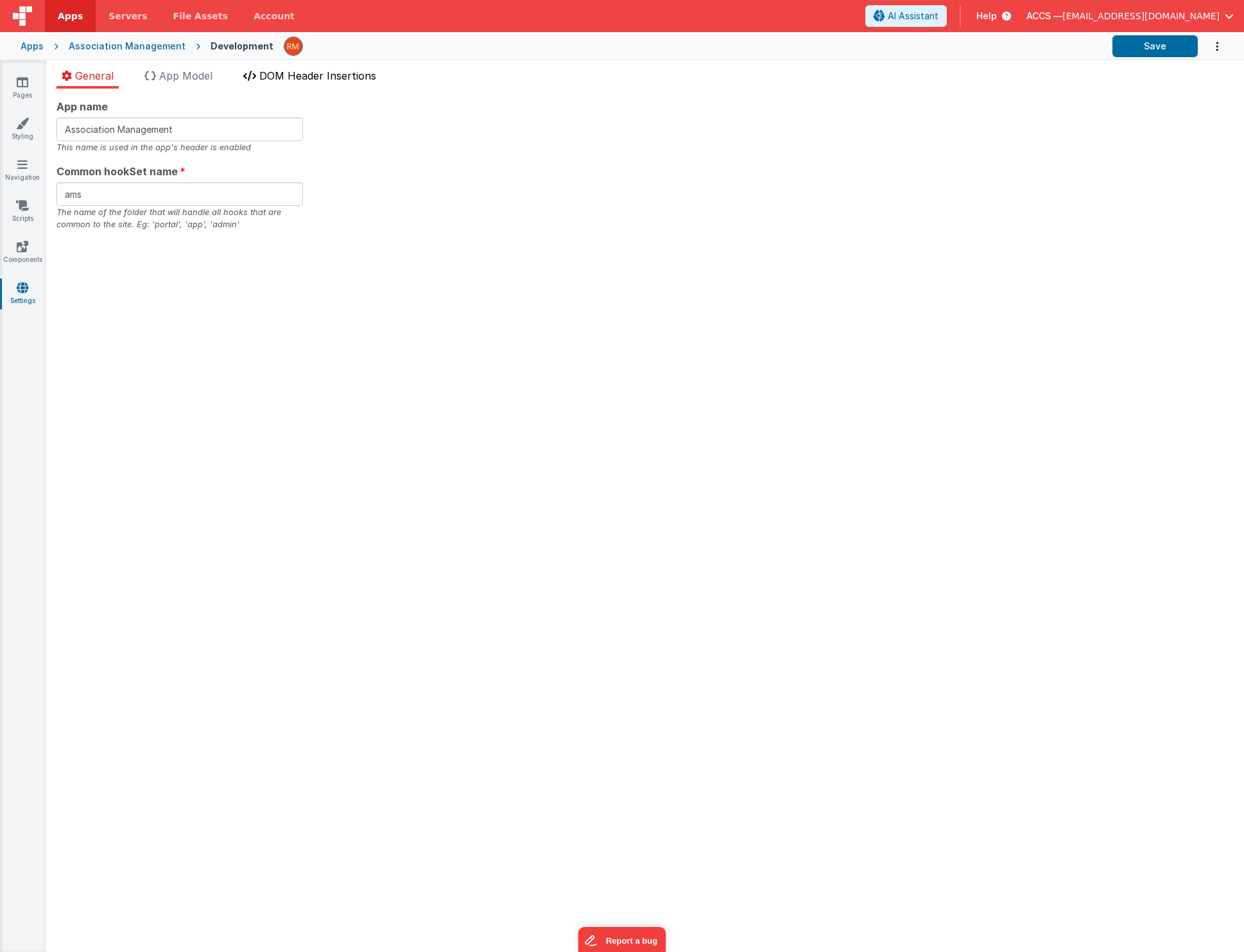
click at [278, 74] on span "DOM Header Insertions" at bounding box center [318, 76] width 117 height 13
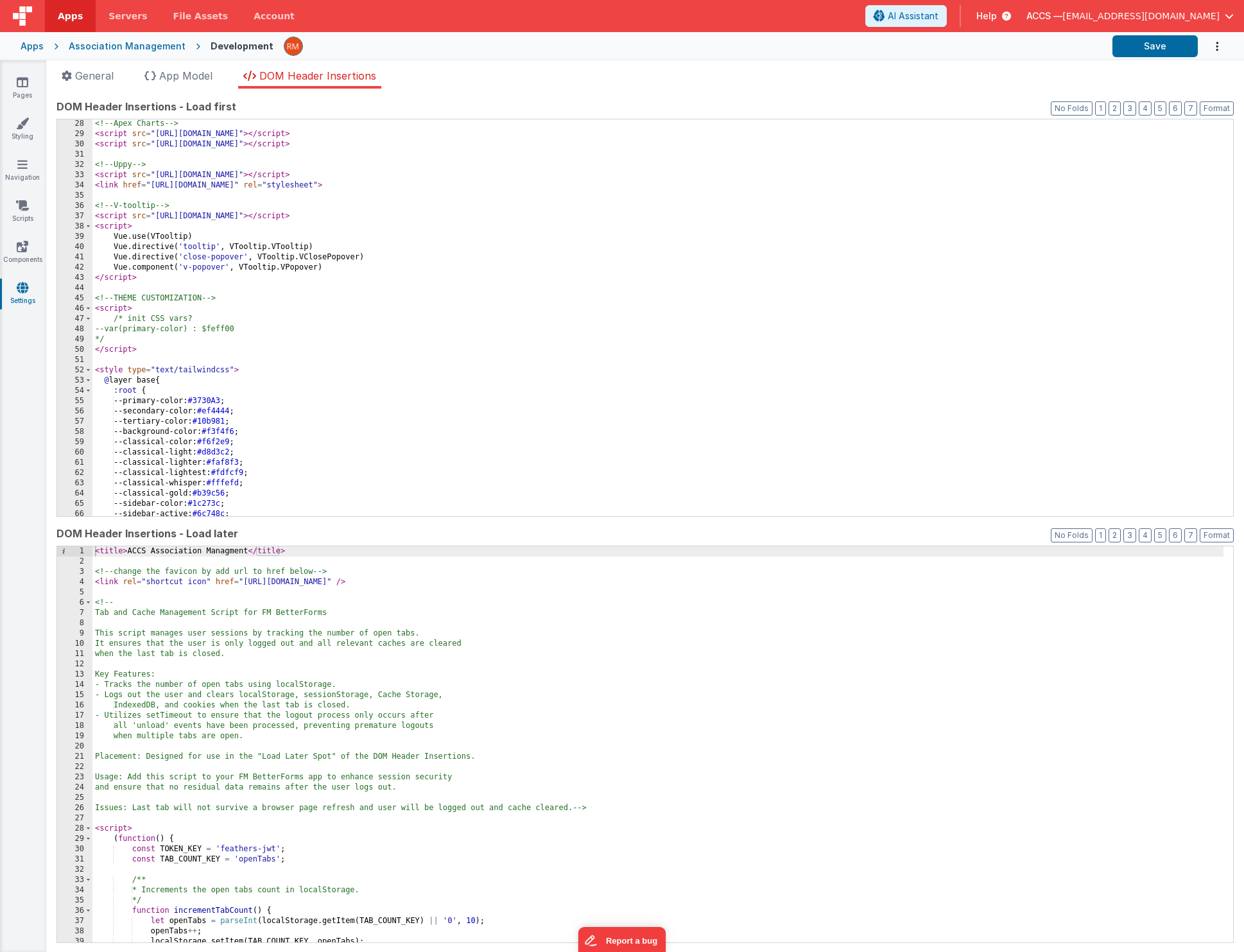
scroll to position [378, 0]
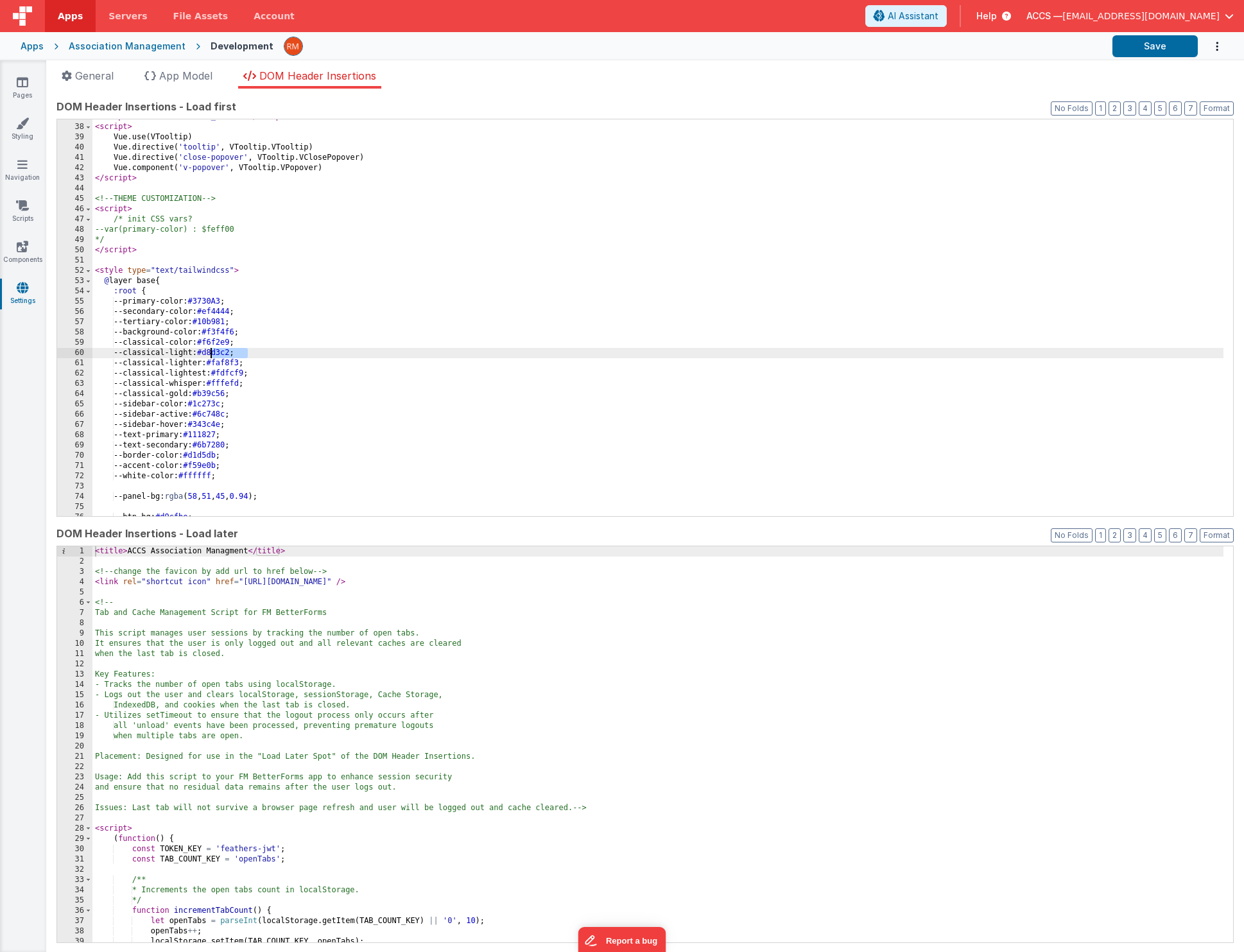
drag, startPoint x: 246, startPoint y: 355, endPoint x: 210, endPoint y: 353, distance: 36.1
click at [210, 353] on div "< script src = "[URL][DOMAIN_NAME]" > </ script > < script > Vue . use ( VToolt…" at bounding box center [658, 320] width 1130 height 417
click at [264, 342] on div "< script src = "[URL][DOMAIN_NAME]" > </ script > < script > Vue . use ( VToolt…" at bounding box center [658, 320] width 1130 height 417
drag, startPoint x: 248, startPoint y: 343, endPoint x: 212, endPoint y: 343, distance: 36.0
click at [212, 343] on div "< script src = "[URL][DOMAIN_NAME]" > </ script > < script > Vue . use ( VToolt…" at bounding box center [658, 320] width 1130 height 417
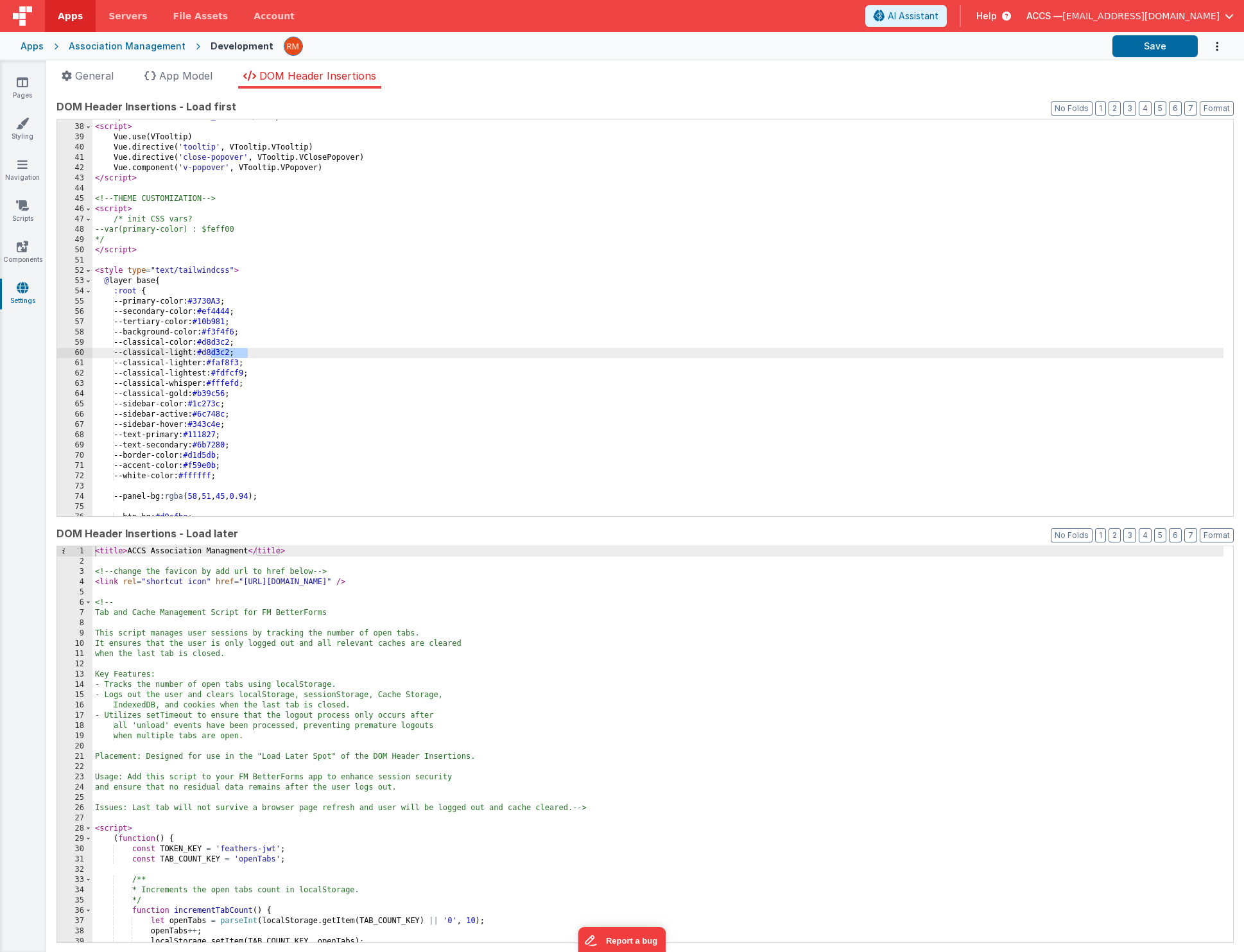
drag, startPoint x: 248, startPoint y: 353, endPoint x: 210, endPoint y: 353, distance: 38.0
click at [210, 353] on div "< script src = "[URL][DOMAIN_NAME]" > </ script > < script > Vue . use ( VToolt…" at bounding box center [658, 320] width 1130 height 417
click at [1173, 47] on button "Save" at bounding box center [1155, 46] width 86 height 22
click at [22, 89] on link "Pages" at bounding box center [22, 88] width 46 height 25
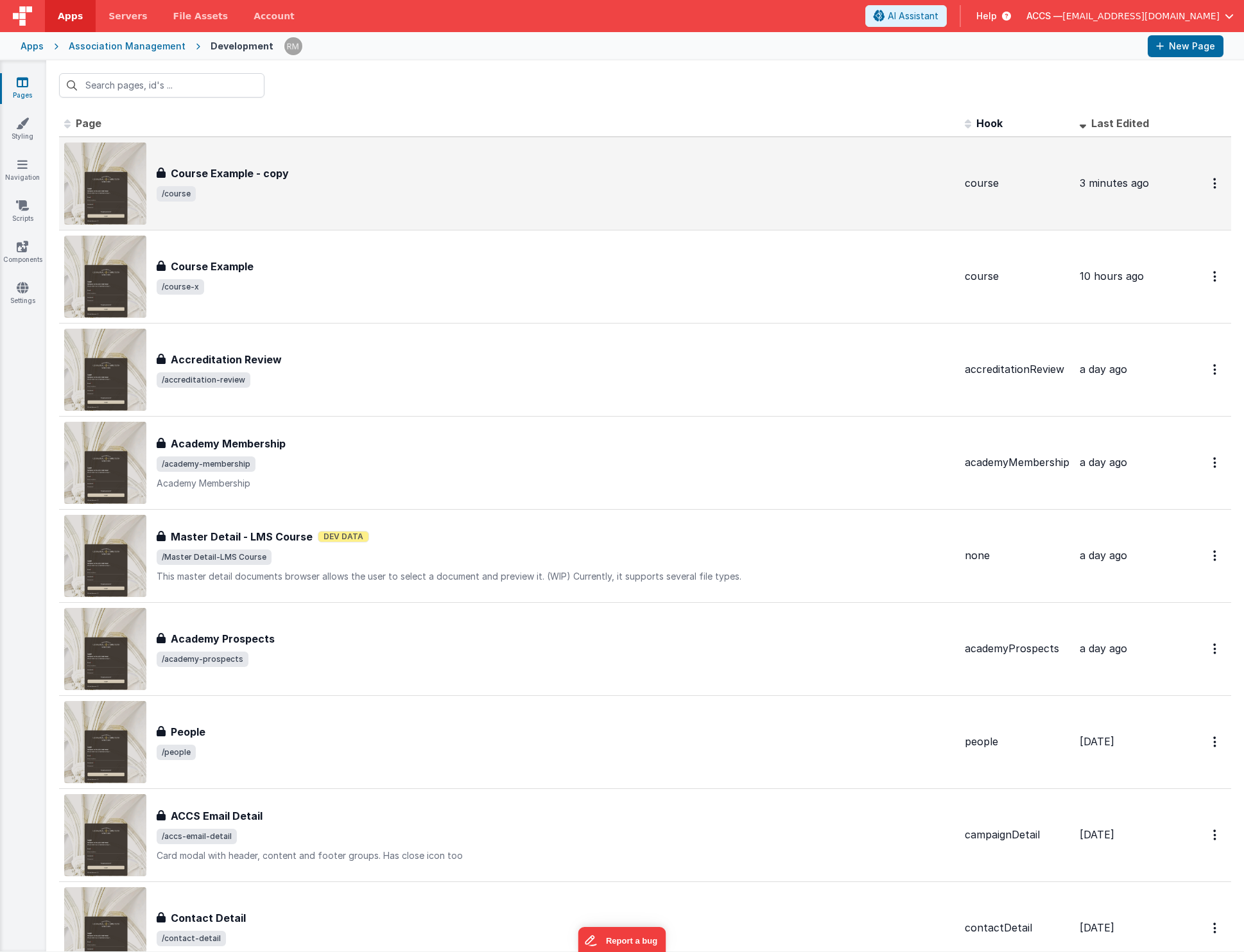
click at [245, 179] on h3 "Course Example - copy" at bounding box center [229, 173] width 118 height 15
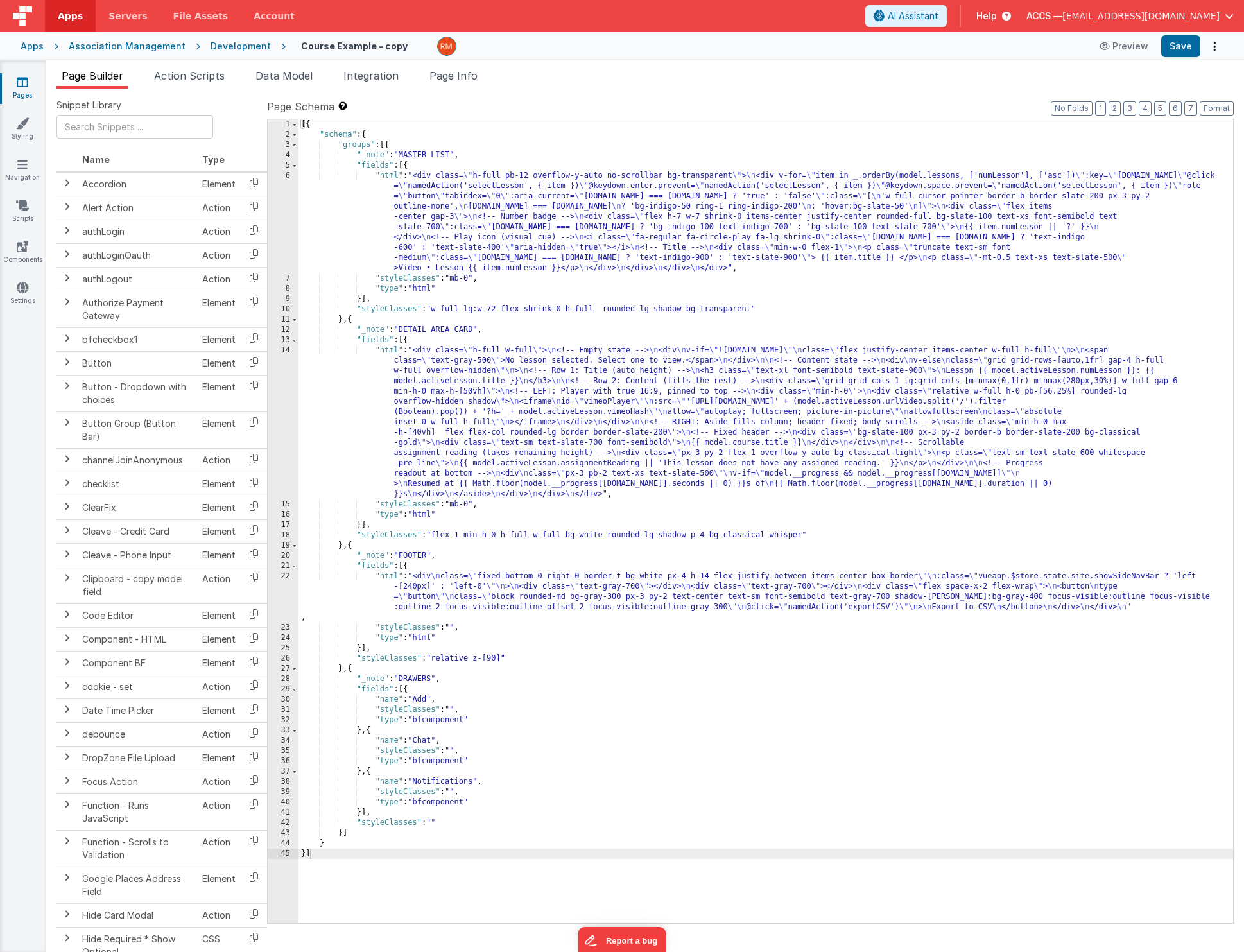
click at [385, 178] on div "[{ "schema" : { "groups" : [{ "_note" : "MASTER LIST" , "fields" : [{ "html" : …" at bounding box center [765, 531] width 935 height 824
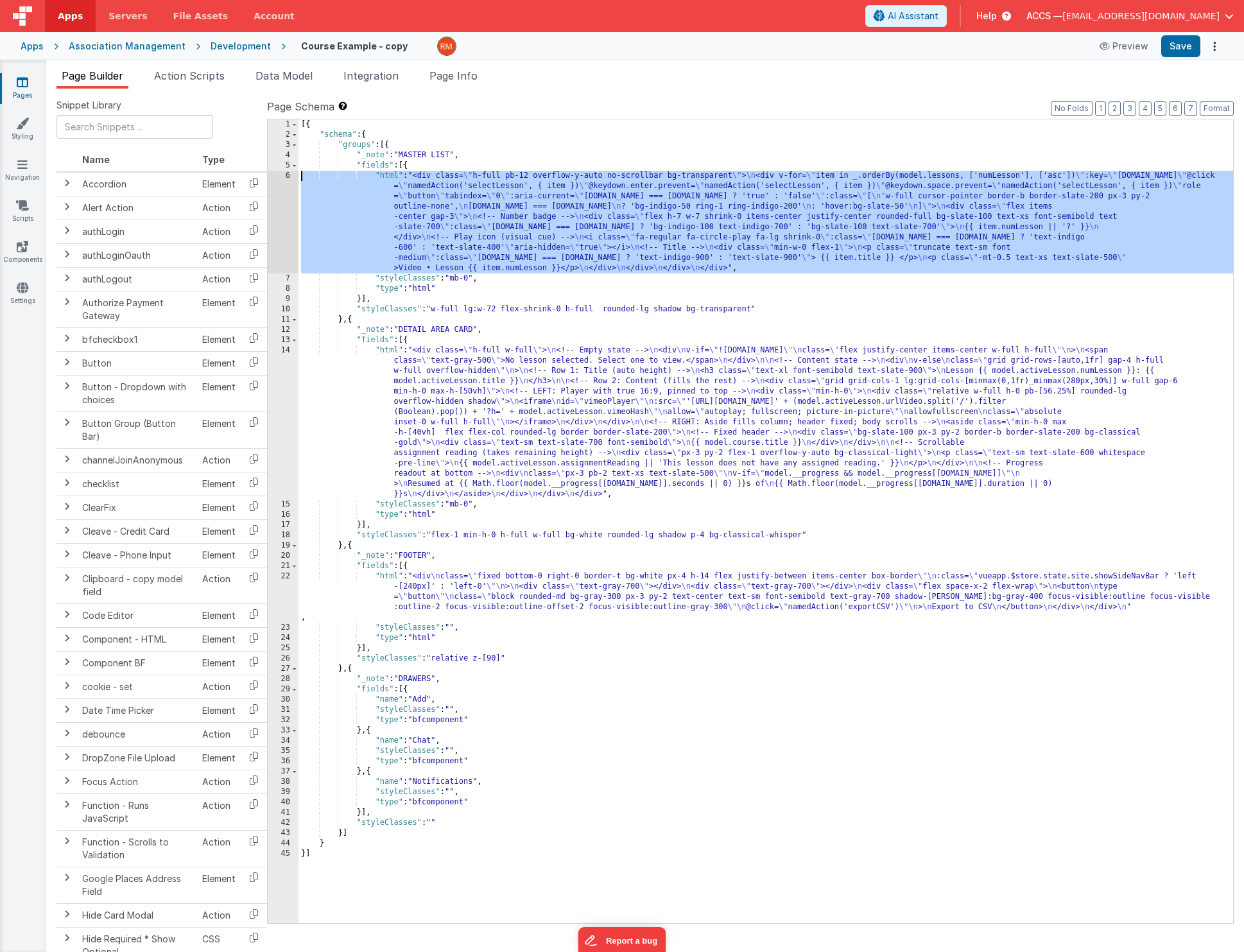
click at [288, 176] on div "6" at bounding box center [283, 222] width 31 height 103
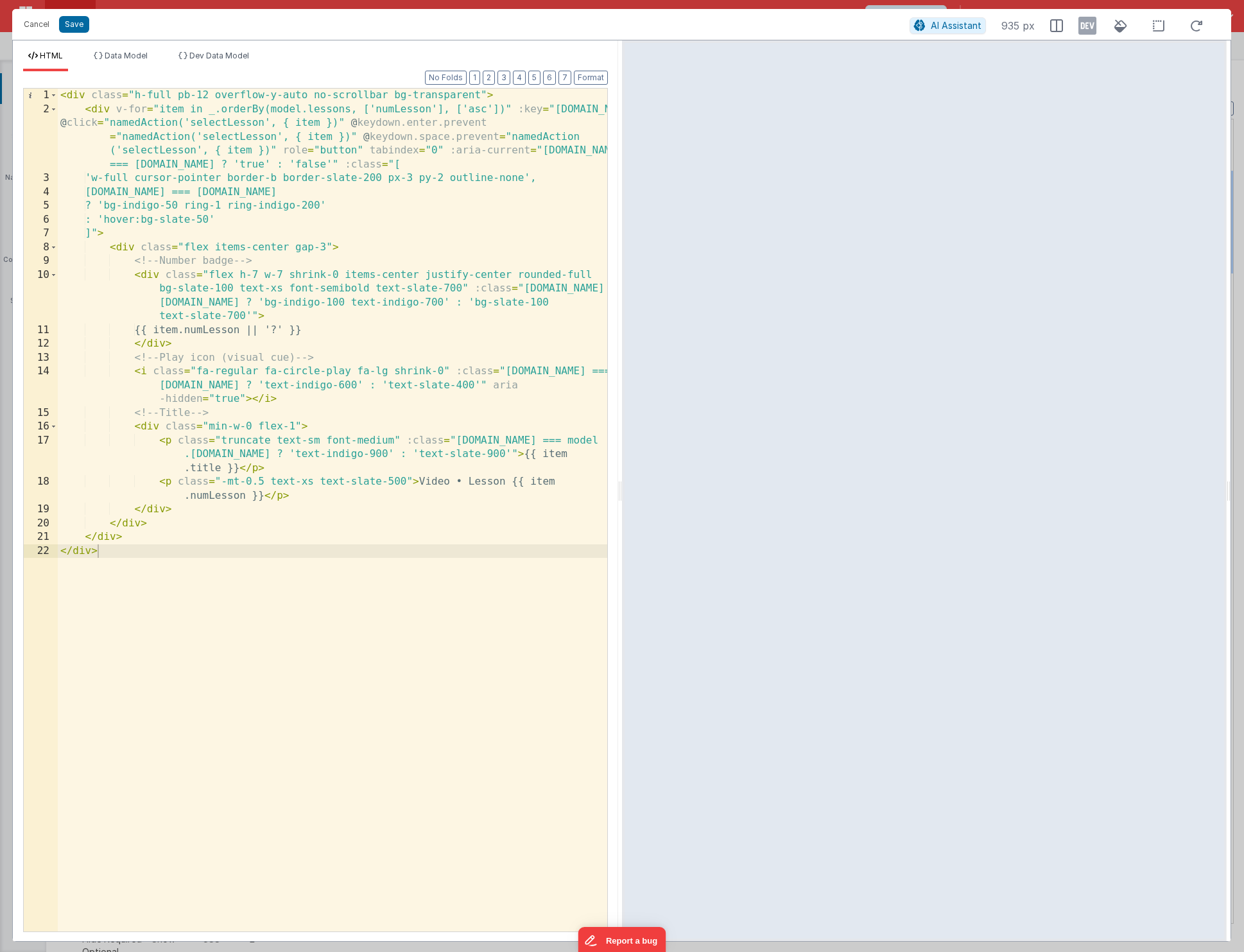
click at [423, 221] on div "< div class = "h-full pb-12 overflow-y-auto no-scrollbar bg-transparent" > < di…" at bounding box center [332, 523] width 549 height 870
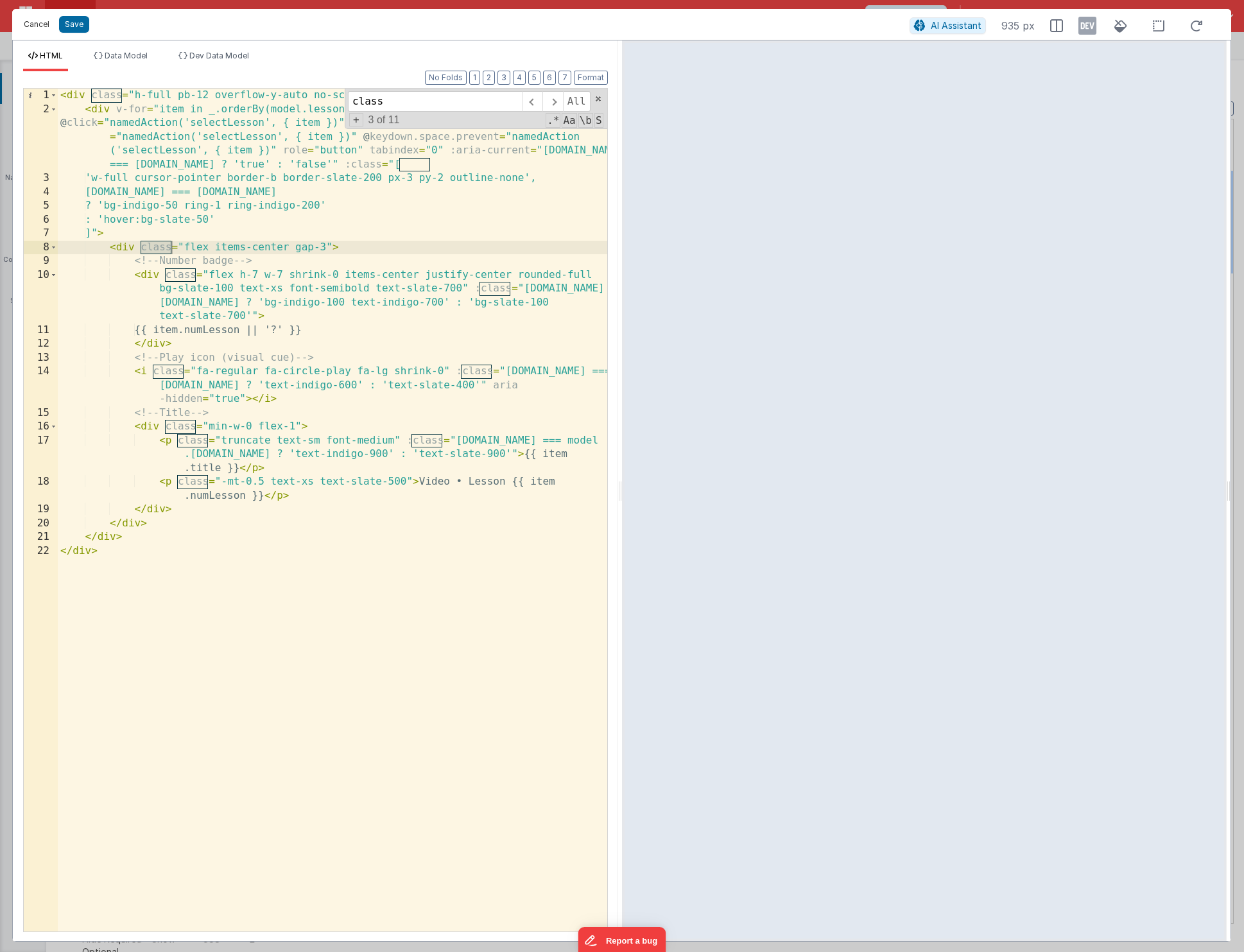
type input "class"
click at [49, 28] on button "Cancel" at bounding box center [36, 24] width 39 height 18
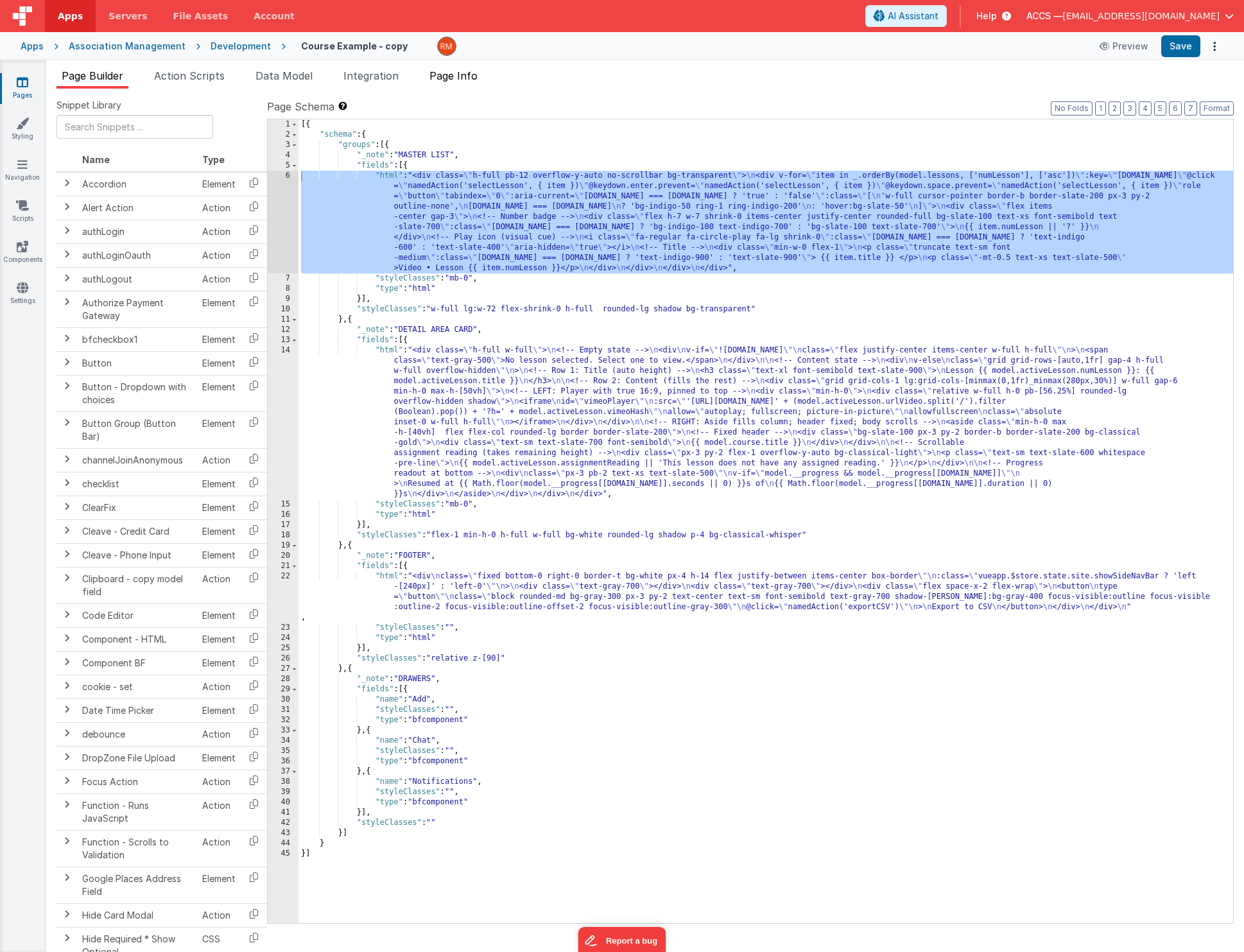
click at [463, 78] on span "Page Info" at bounding box center [453, 76] width 48 height 13
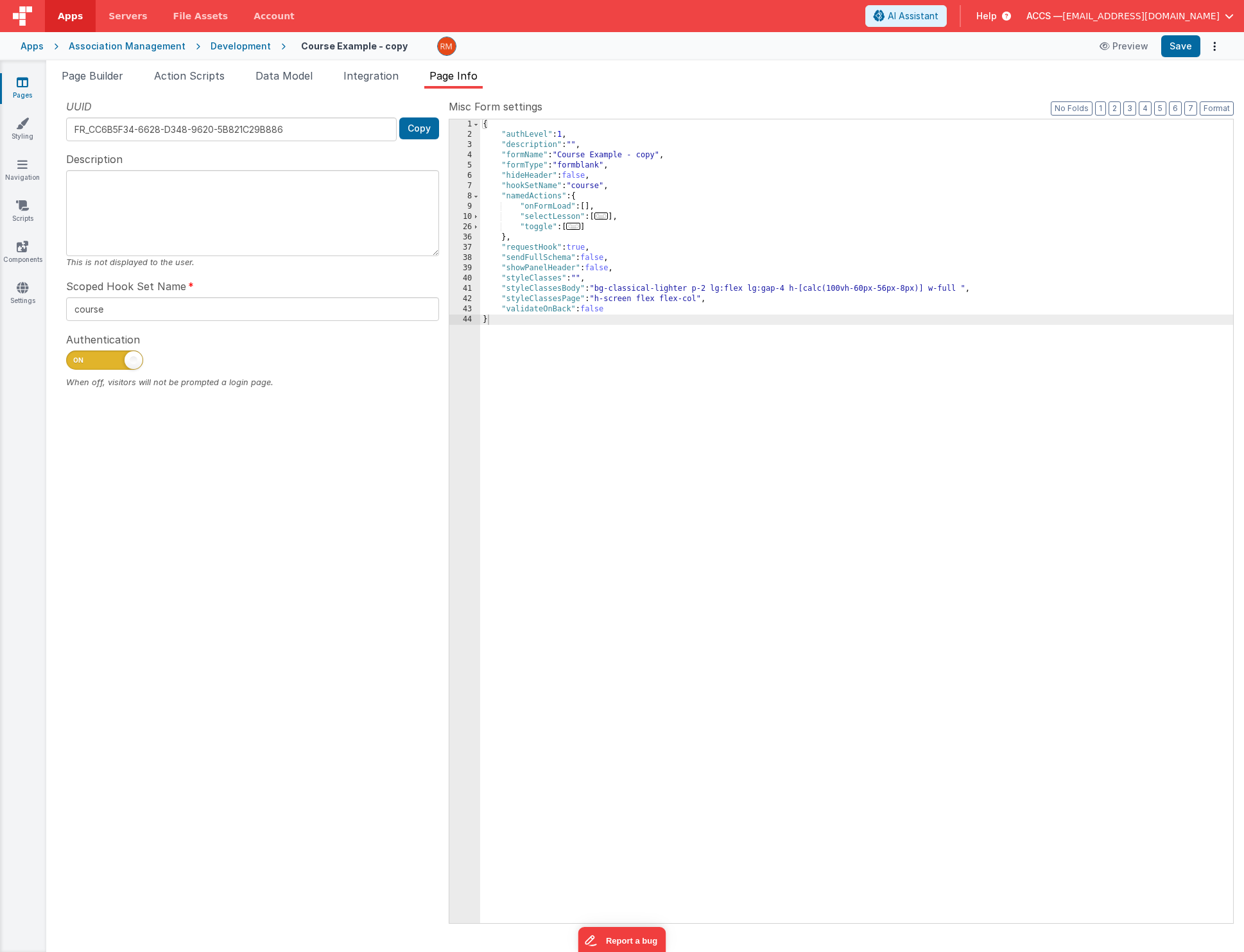
click at [691, 290] on div "{ "authLevel" : 1 , "description" : "" , "formName" : "Course Example - copy" ,…" at bounding box center [856, 531] width 753 height 824
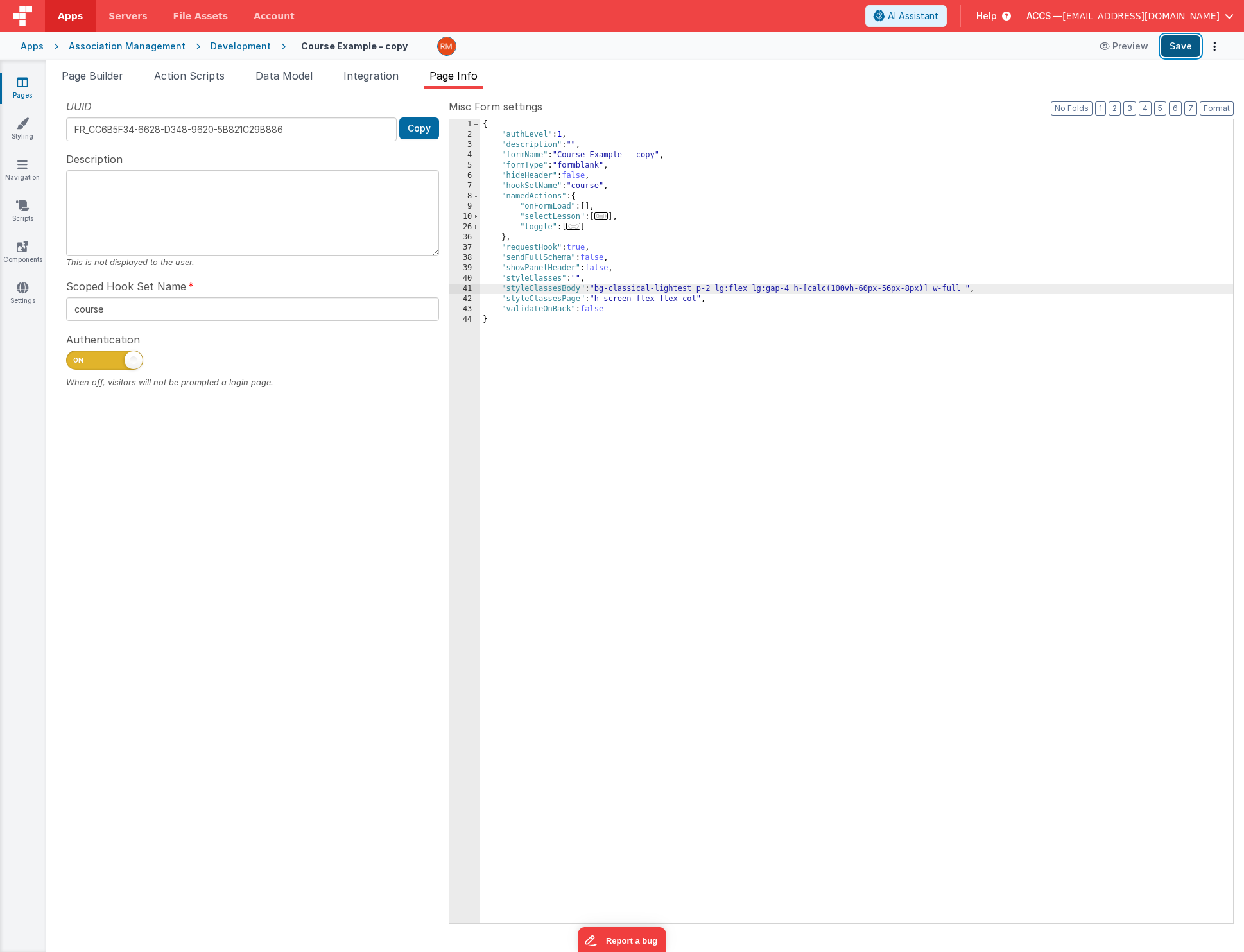
click at [1188, 50] on button "Save" at bounding box center [1180, 46] width 39 height 22
click at [697, 289] on div "{ "authLevel" : 1 , "description" : "" , "formName" : "Course Example - copy" ,…" at bounding box center [856, 531] width 753 height 824
click at [1168, 44] on button "Save" at bounding box center [1180, 46] width 39 height 22
click at [687, 292] on div "{ "authLevel" : 1 , "description" : "" , "formName" : "Course Example - copy" ,…" at bounding box center [856, 531] width 753 height 824
click at [690, 292] on div "{ "authLevel" : 1 , "description" : "" , "formName" : "Course Example - copy" ,…" at bounding box center [856, 531] width 753 height 824
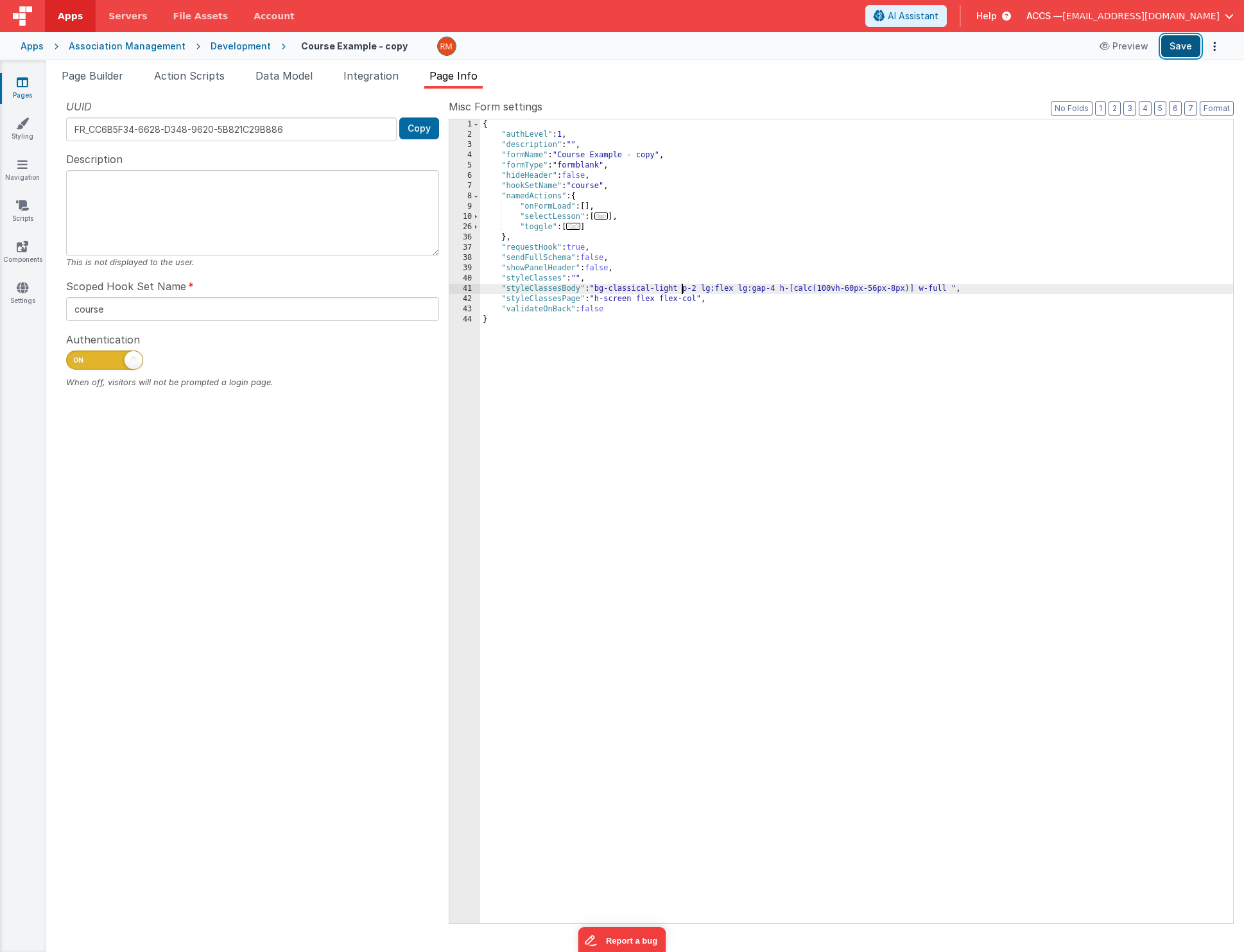
click at [1187, 50] on button "Save" at bounding box center [1180, 46] width 39 height 22
drag, startPoint x: 682, startPoint y: 290, endPoint x: 660, endPoint y: 289, distance: 22.0
click at [660, 289] on div "{ "authLevel" : 1 , "description" : "" , "formName" : "Course Example - copy" ,…" at bounding box center [856, 531] width 753 height 824
click at [1193, 48] on button "Save" at bounding box center [1180, 46] width 39 height 22
click at [680, 288] on div "{ "authLevel" : 1 , "description" : "" , "formName" : "Course Example - copy" ,…" at bounding box center [856, 531] width 753 height 824
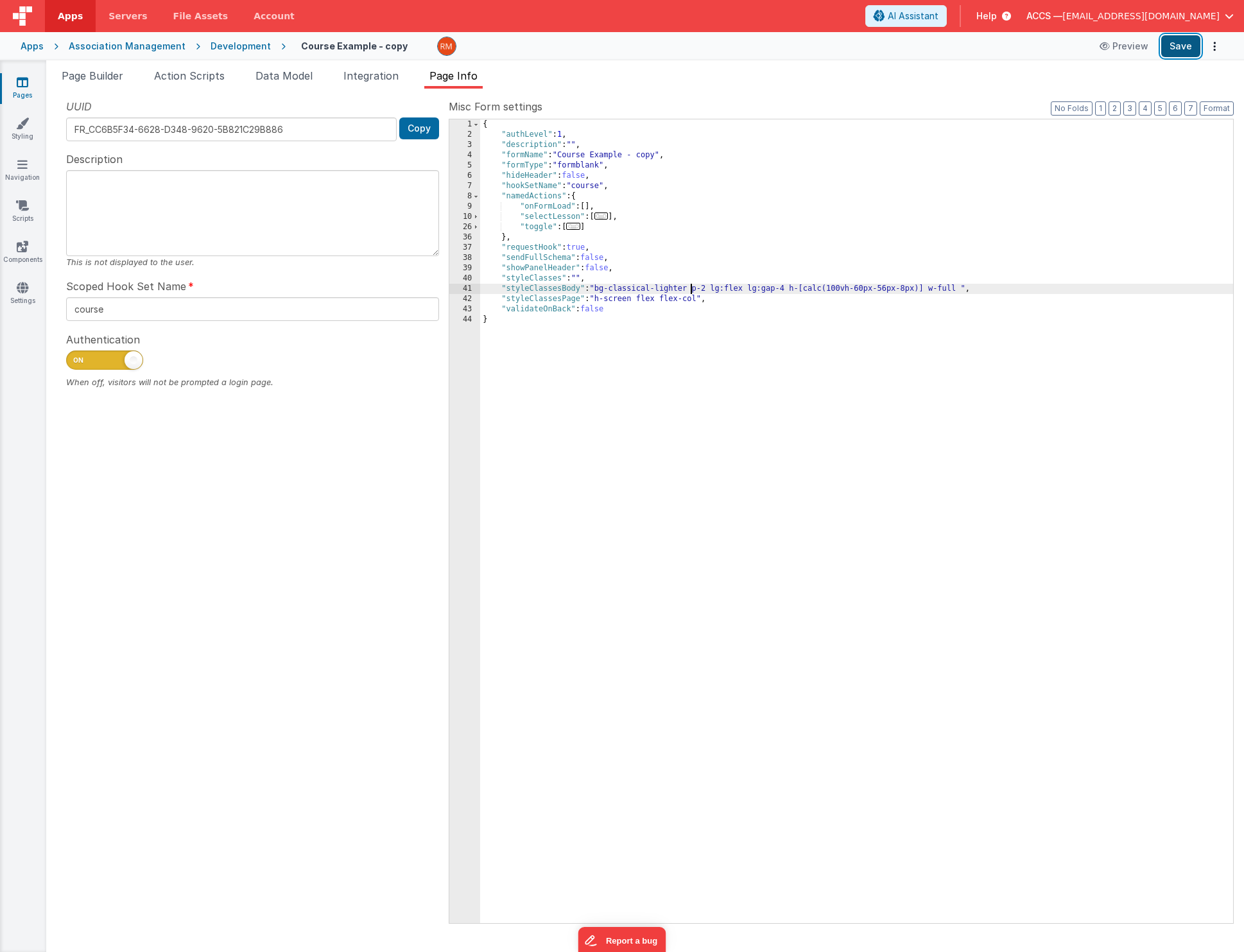
click at [1188, 39] on button "Save" at bounding box center [1180, 46] width 39 height 22
click at [112, 77] on span "Page Builder" at bounding box center [92, 76] width 61 height 13
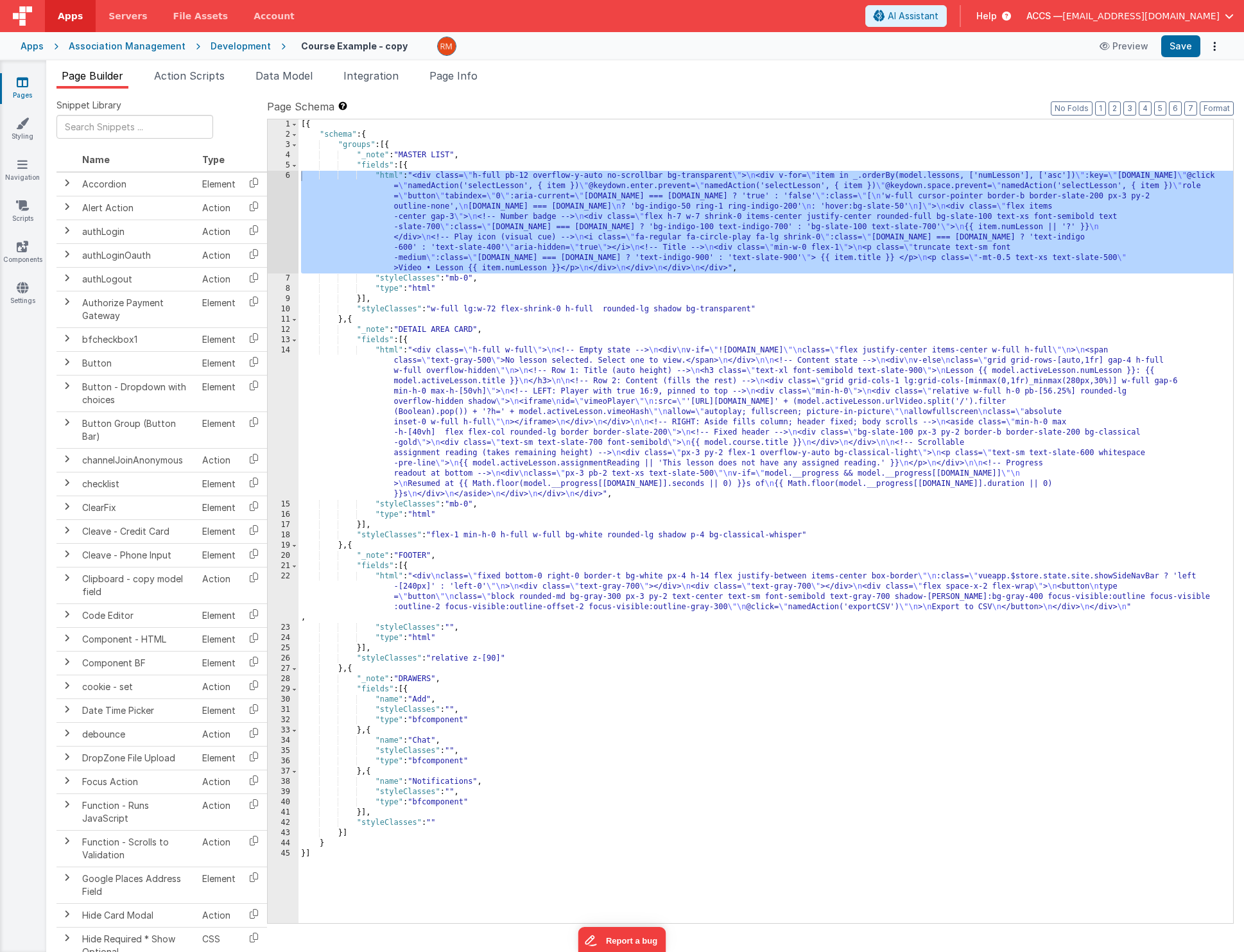
click at [394, 353] on div "[{ "schema" : { "groups" : [{ "_note" : "MASTER LIST" , "fields" : [{ "html" : …" at bounding box center [765, 531] width 935 height 824
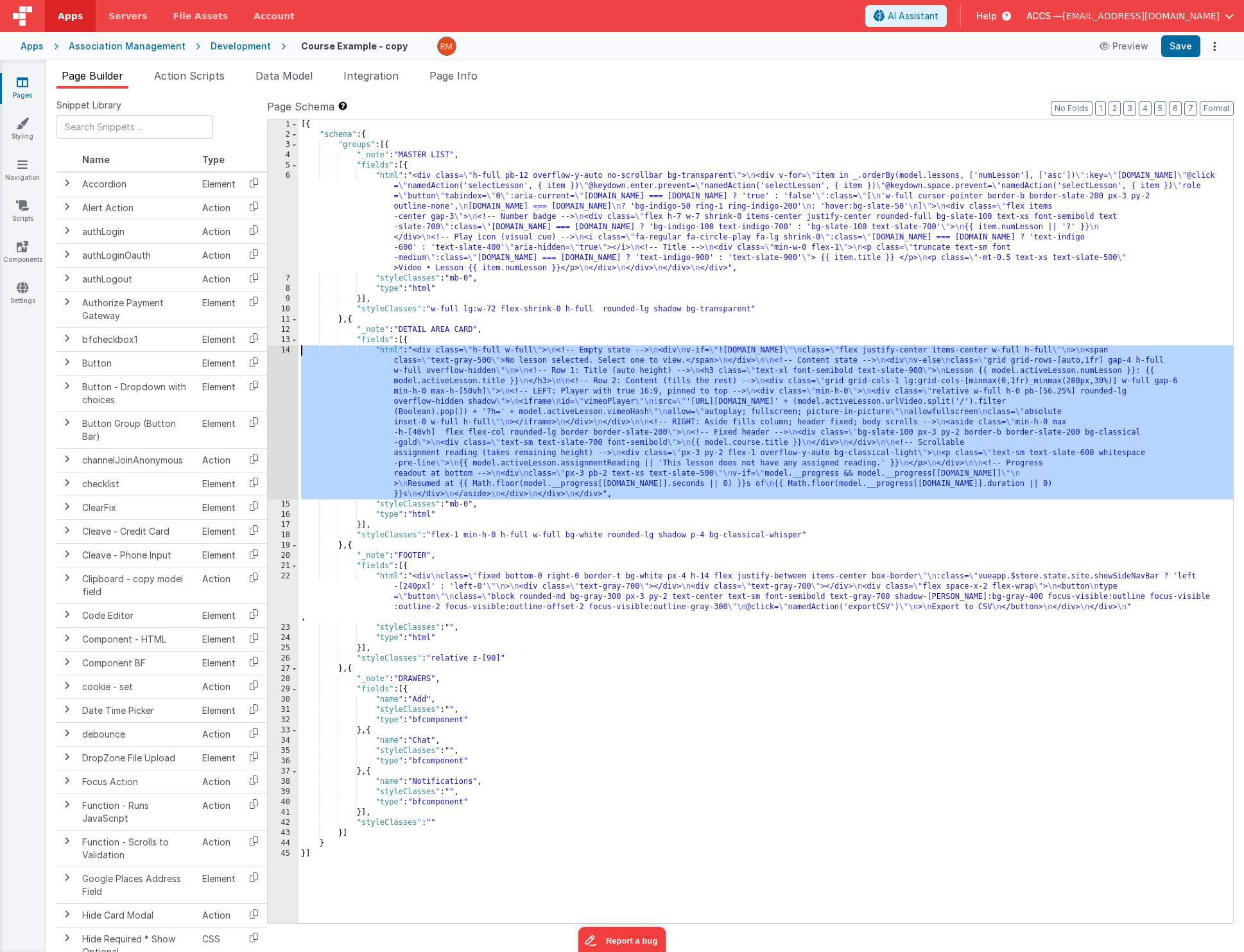
click at [283, 351] on div "14" at bounding box center [283, 422] width 31 height 154
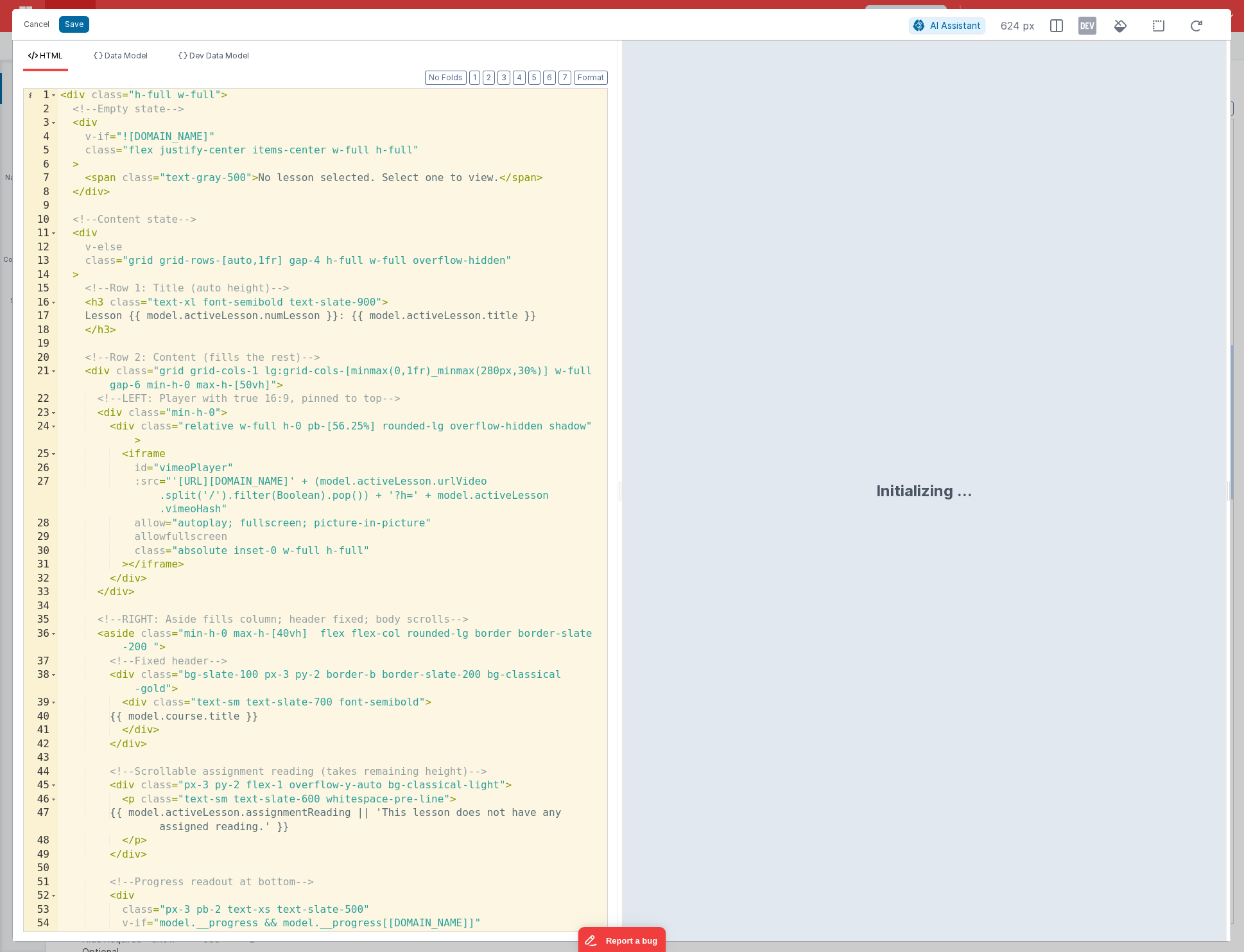
click at [435, 215] on div "< div class = "h-full w-full" > <!-- Empty state --> < div v-if = "![DOMAIN_NAM…" at bounding box center [327, 530] width 540 height 884
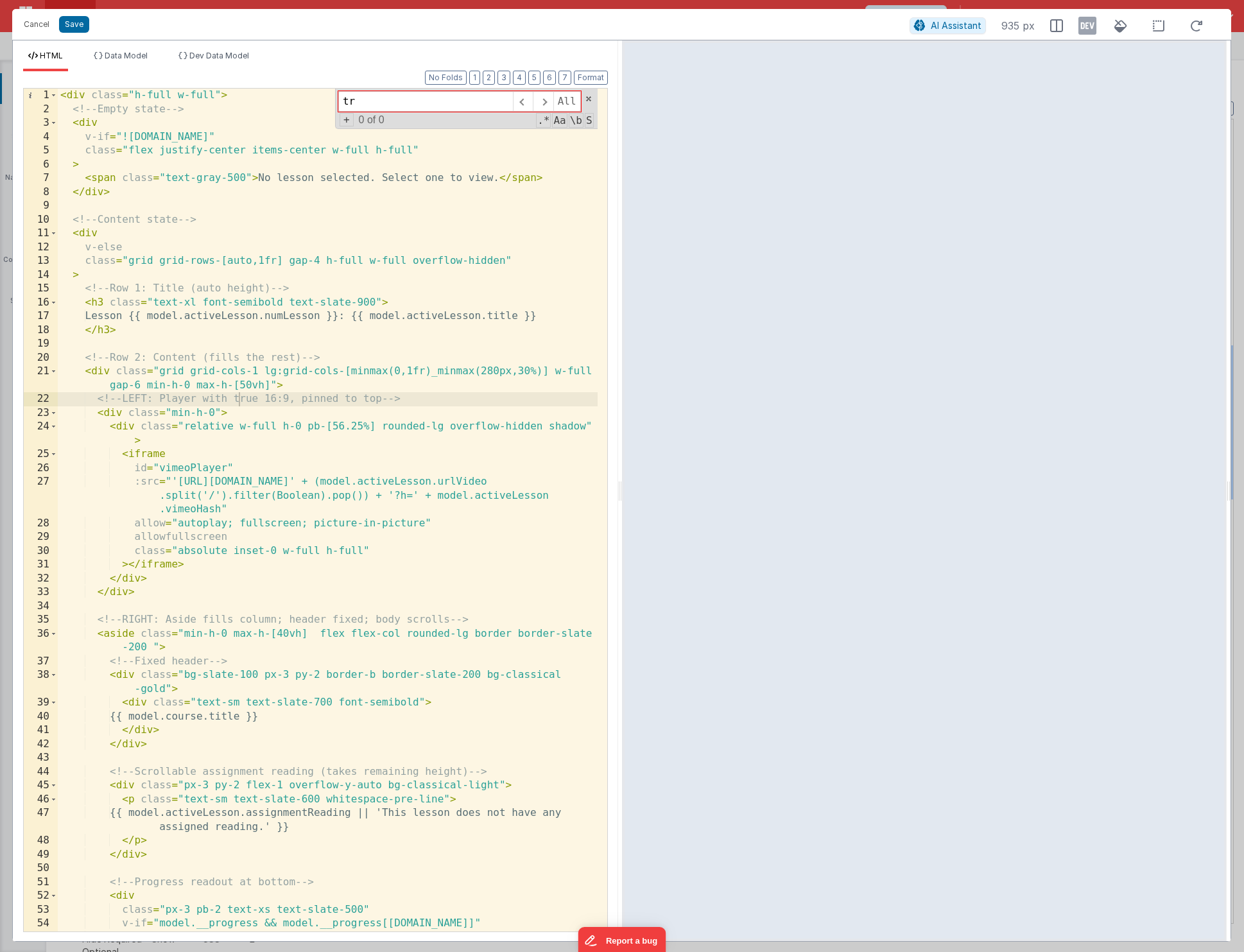
type input "t"
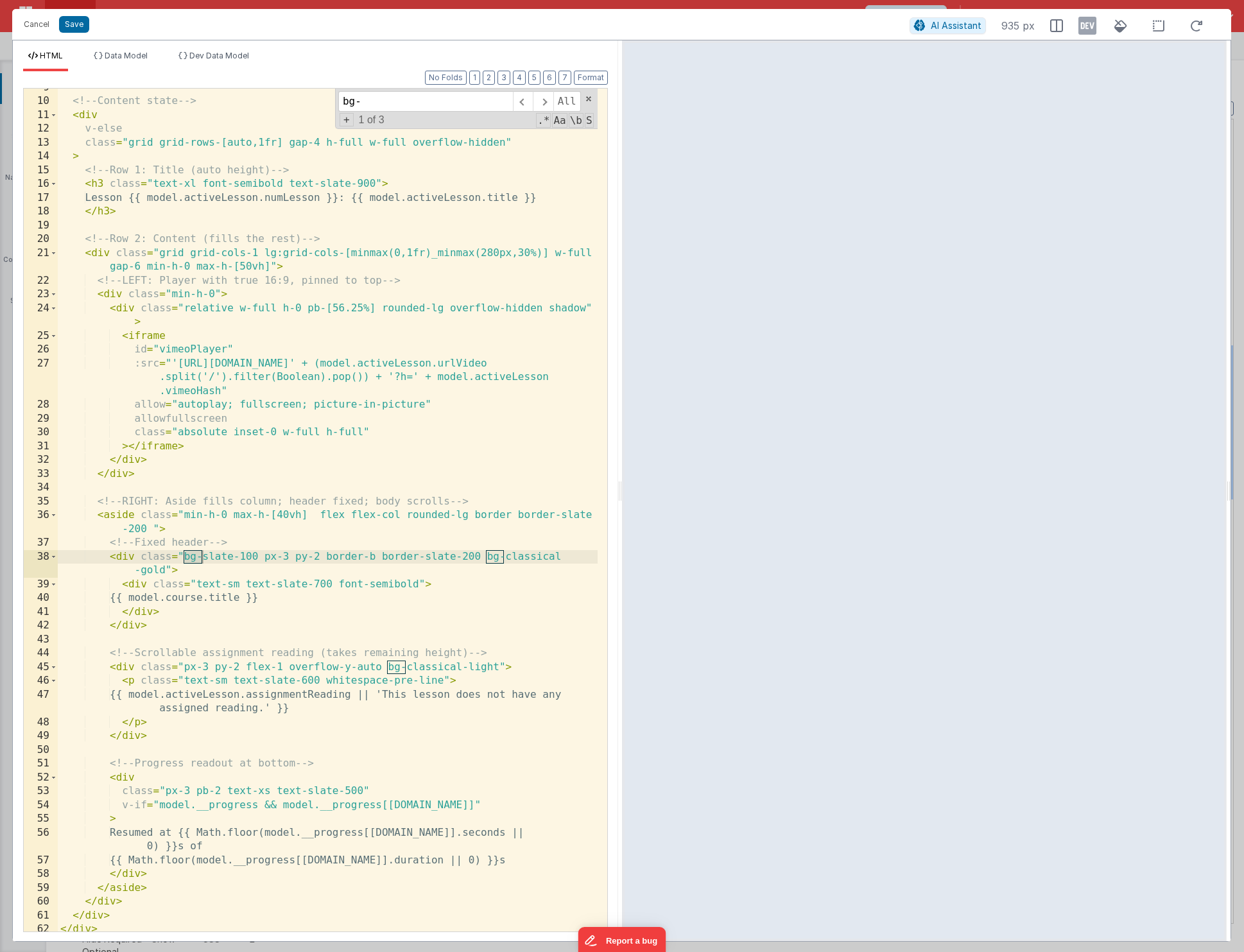
scroll to position [123, 0]
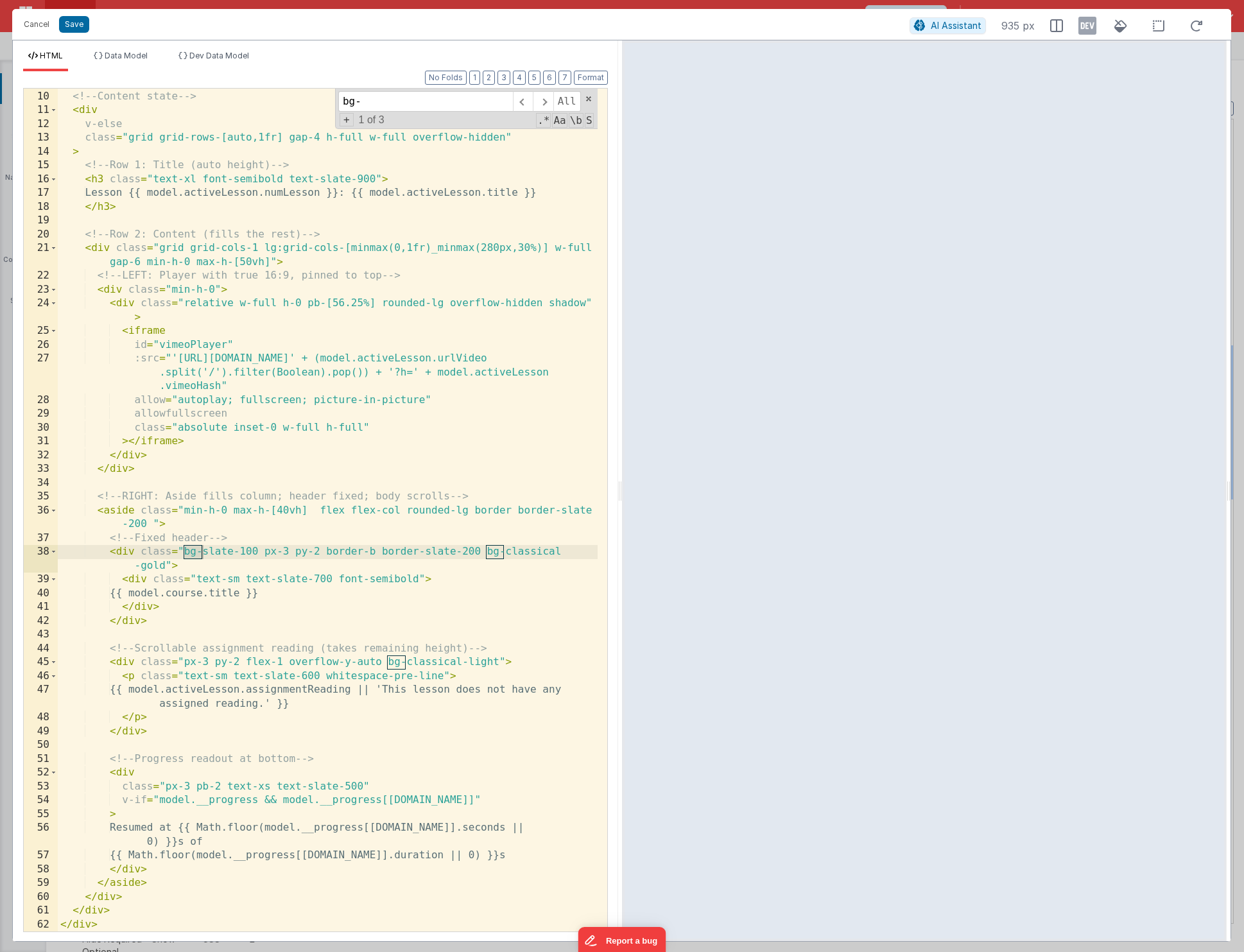
type input "bg-"
drag, startPoint x: 260, startPoint y: 552, endPoint x: 185, endPoint y: 555, distance: 75.1
click at [185, 555] on div "<!-- Content state --> < div v-else class = "grid grid-rows-[auto,1fr] gap-4 h-…" at bounding box center [327, 510] width 540 height 870
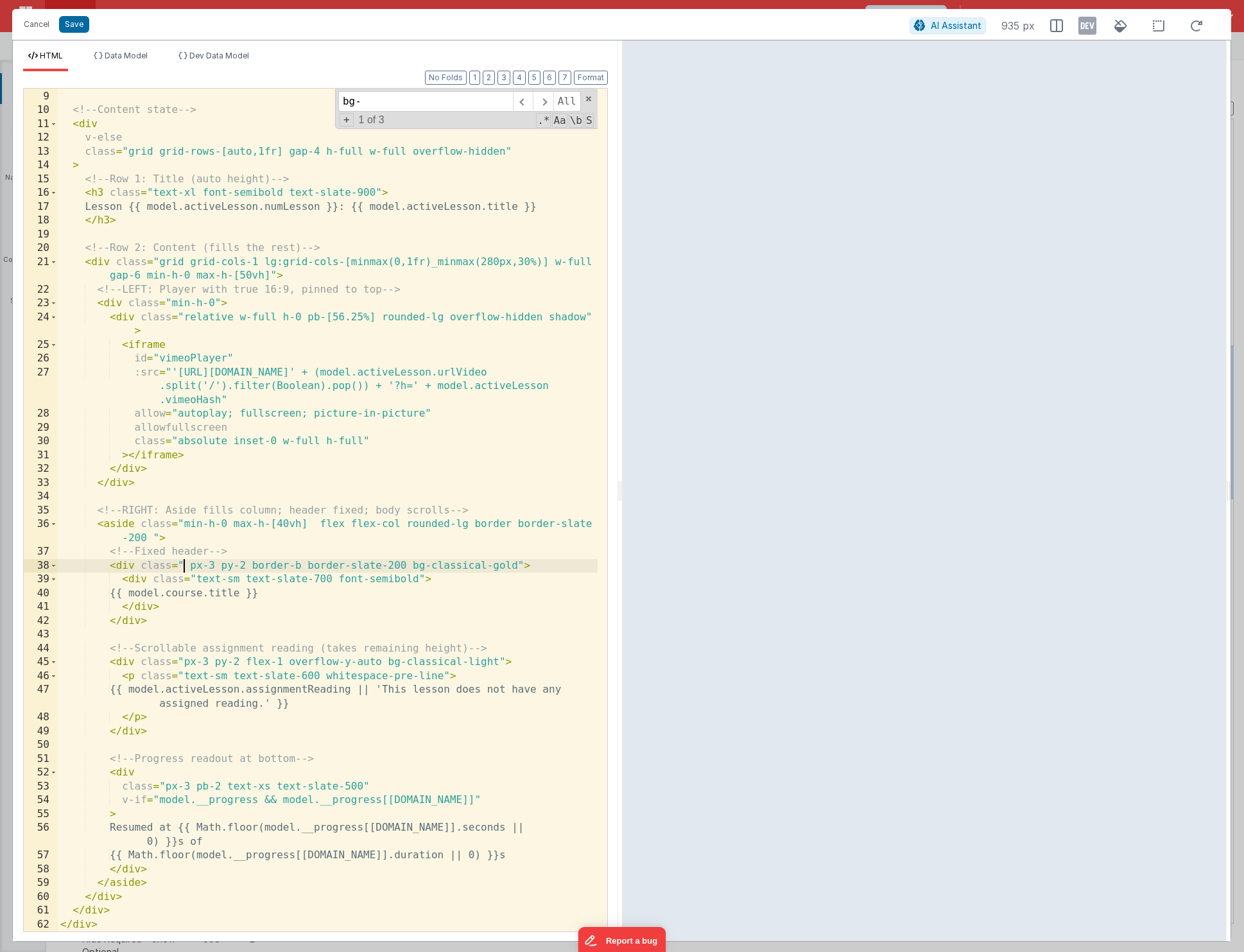
scroll to position [109, 0]
click at [188, 564] on div "</ div > <!-- Content state --> < div v-else class = "grid grid-rows-[auto,1fr]…" at bounding box center [327, 510] width 540 height 870
click at [85, 29] on button "Save" at bounding box center [73, 24] width 30 height 17
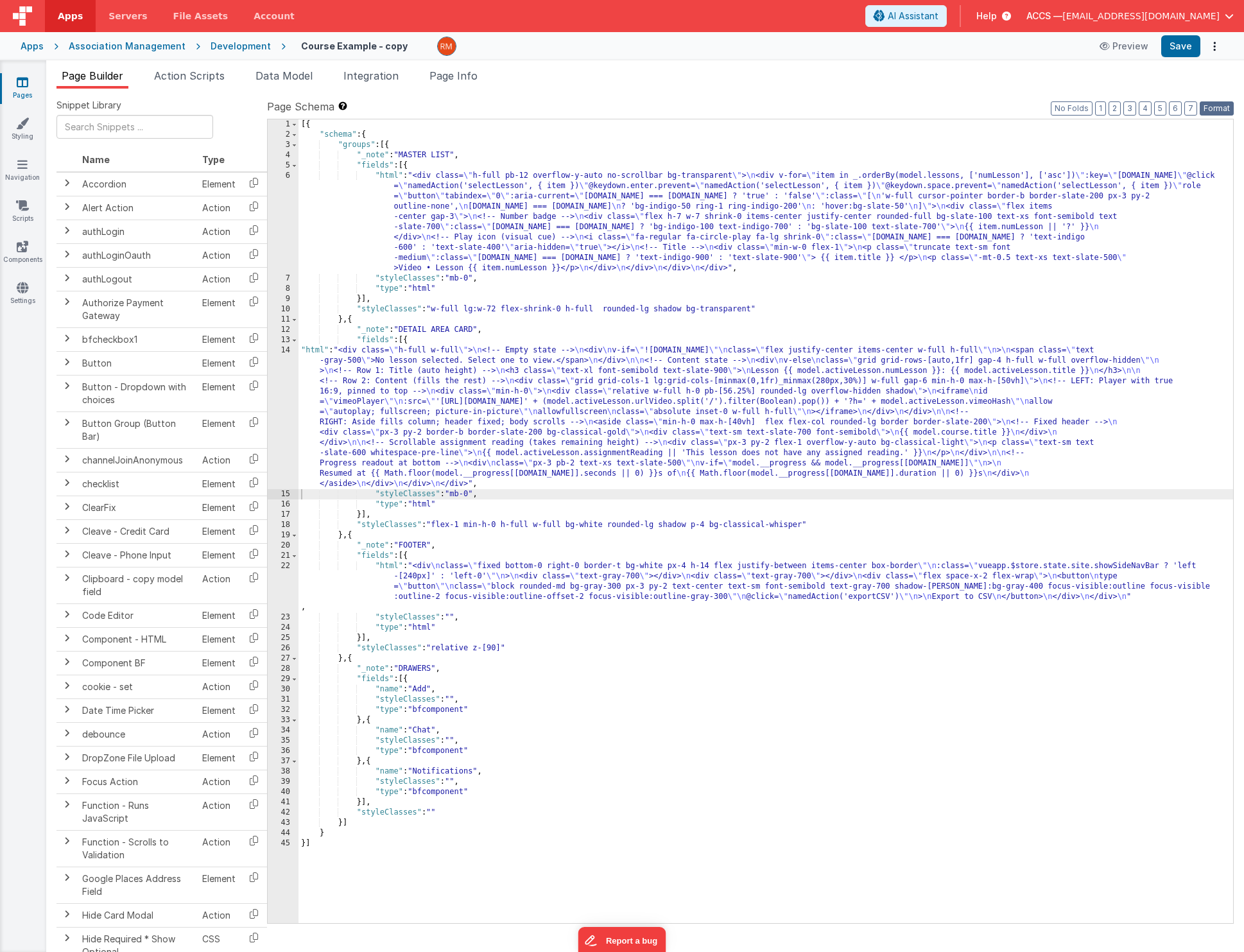
click at [1204, 107] on button "Format" at bounding box center [1217, 108] width 34 height 14
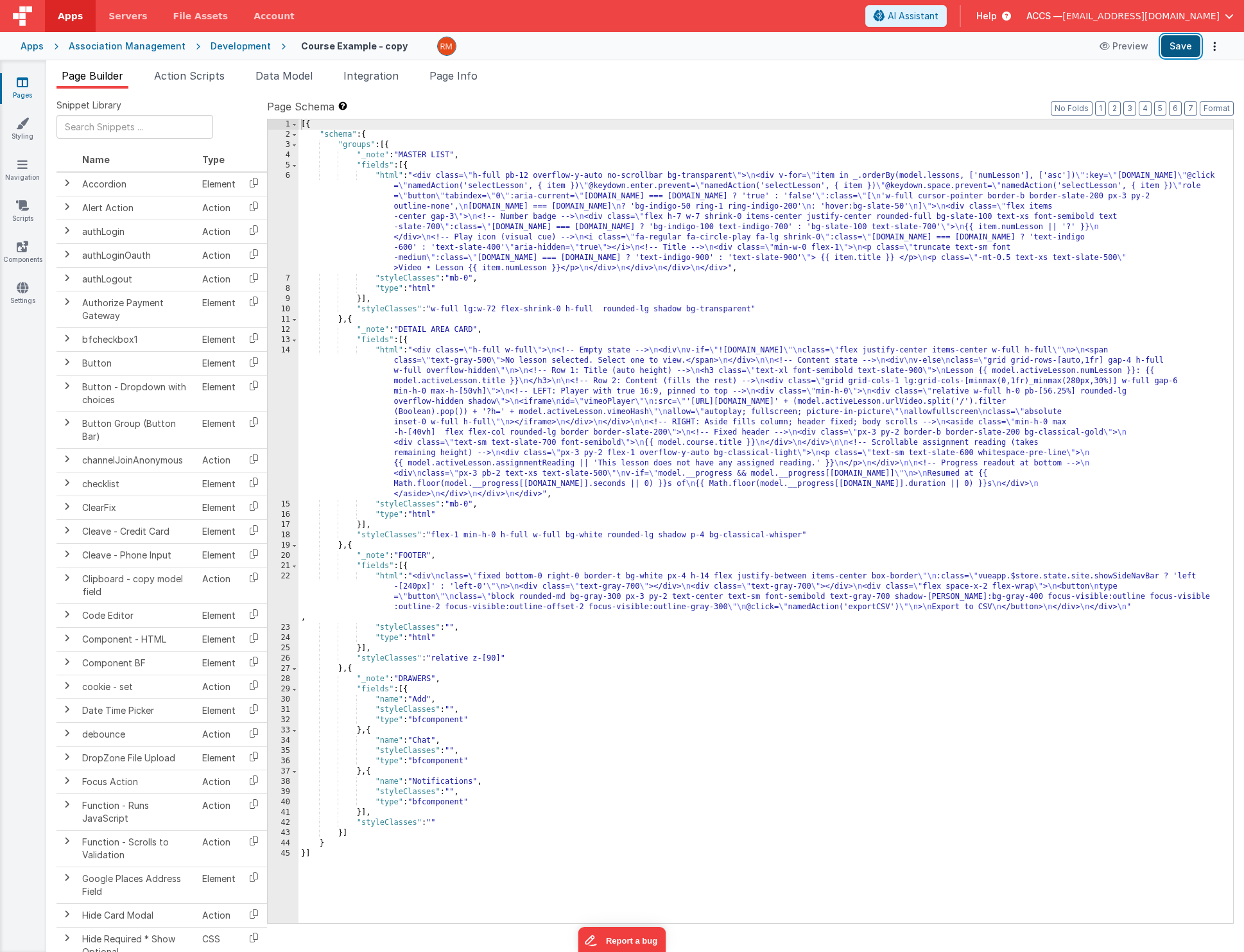
click at [1180, 48] on button "Save" at bounding box center [1180, 46] width 39 height 22
click at [389, 352] on div "[{ "schema" : { "groups" : [{ "_note" : "MASTER LIST" , "fields" : [{ "html" : …" at bounding box center [765, 531] width 935 height 824
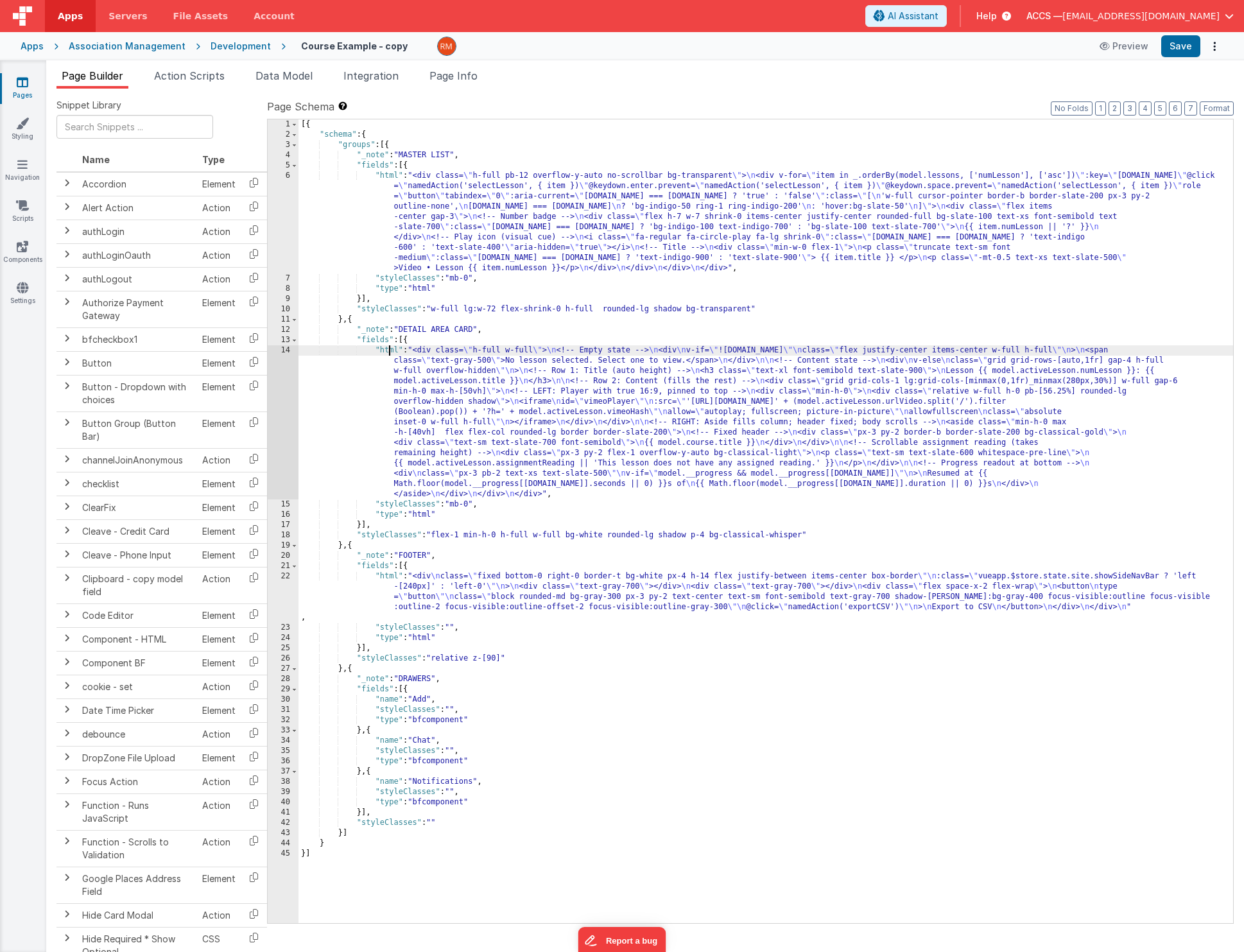
click at [284, 349] on div "14" at bounding box center [283, 422] width 31 height 154
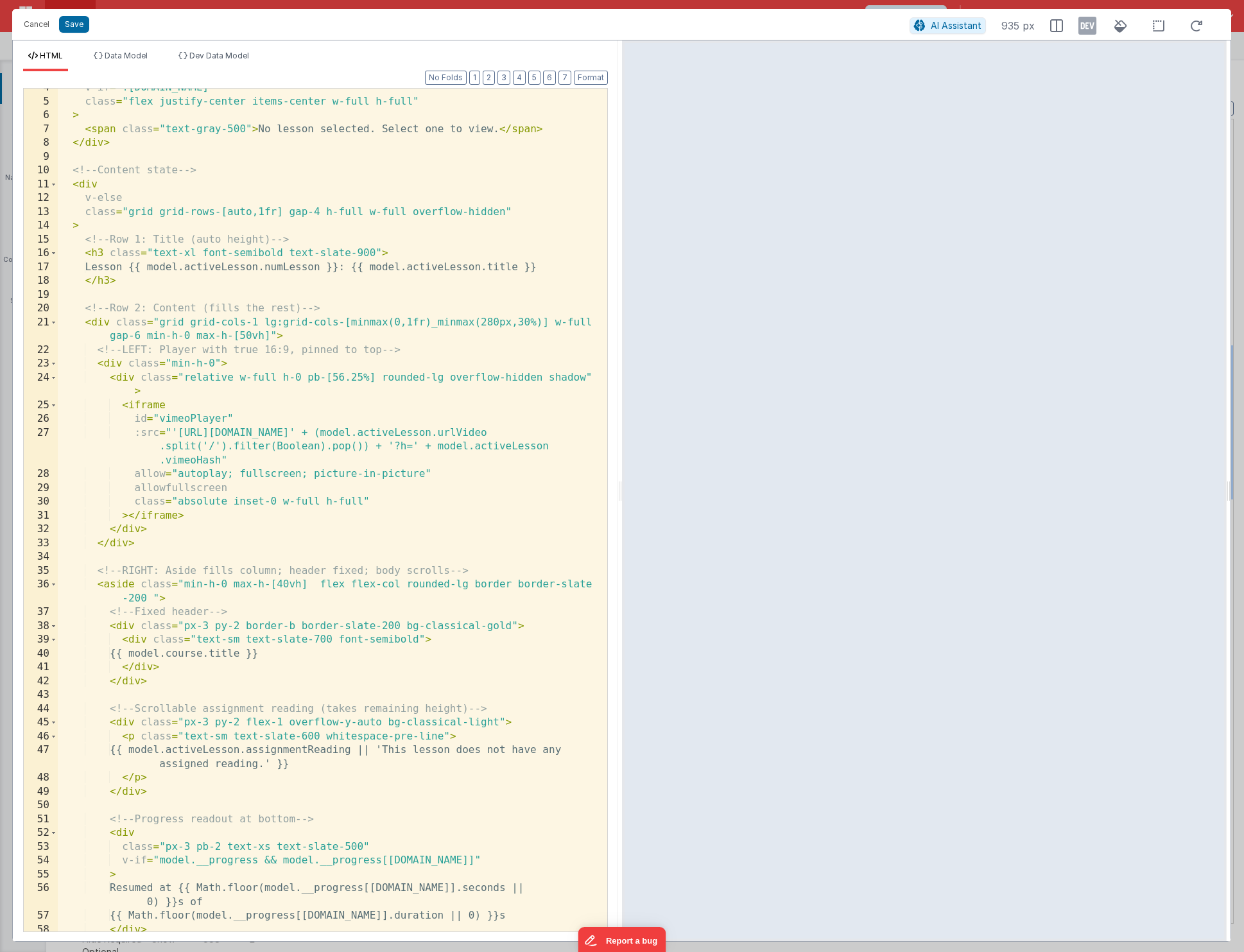
scroll to position [61, 0]
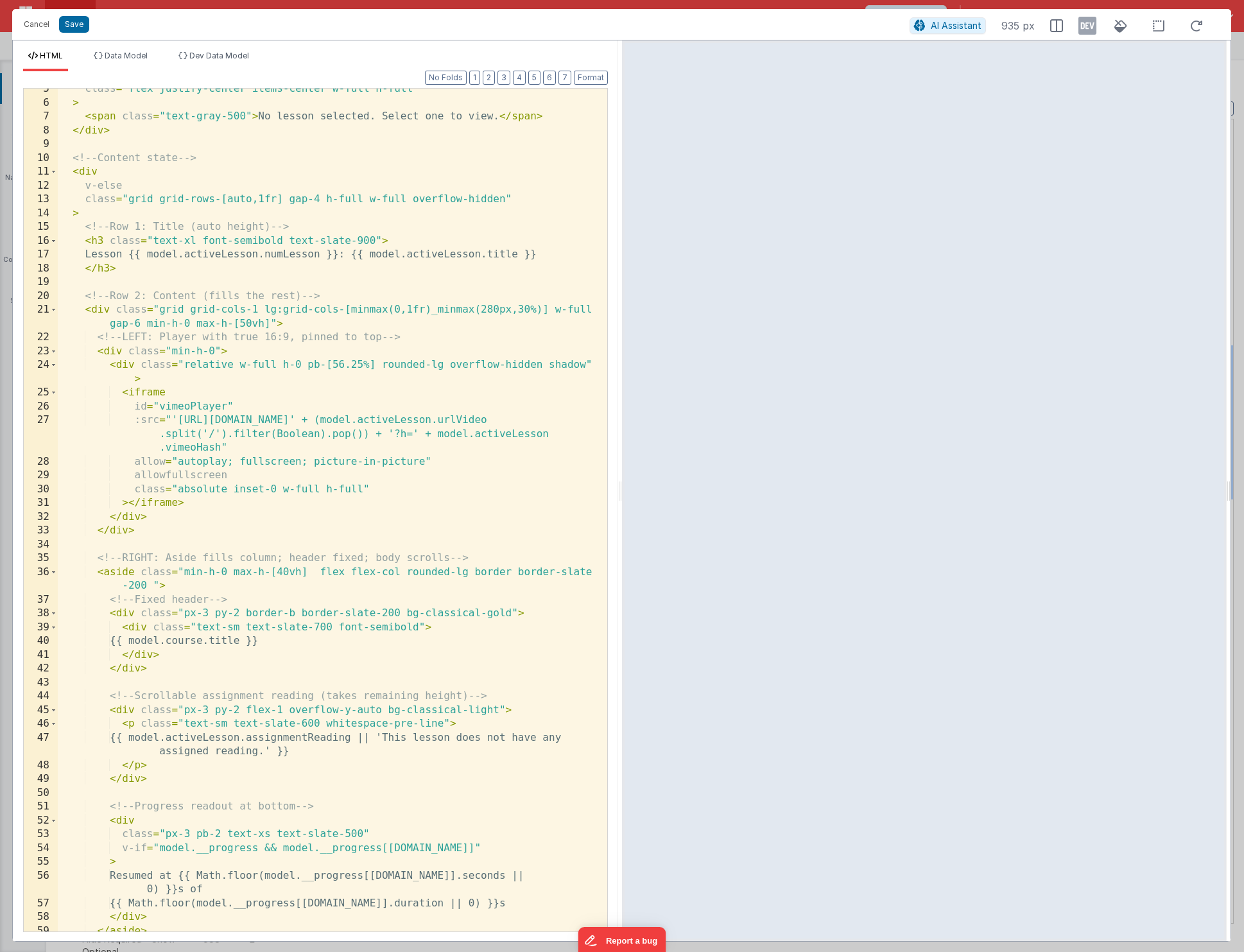
click at [361, 491] on div "class = "flex justify-center items-center w-full h-full" > < span class = "text…" at bounding box center [327, 517] width 540 height 870
click at [79, 30] on button "Save" at bounding box center [73, 24] width 30 height 17
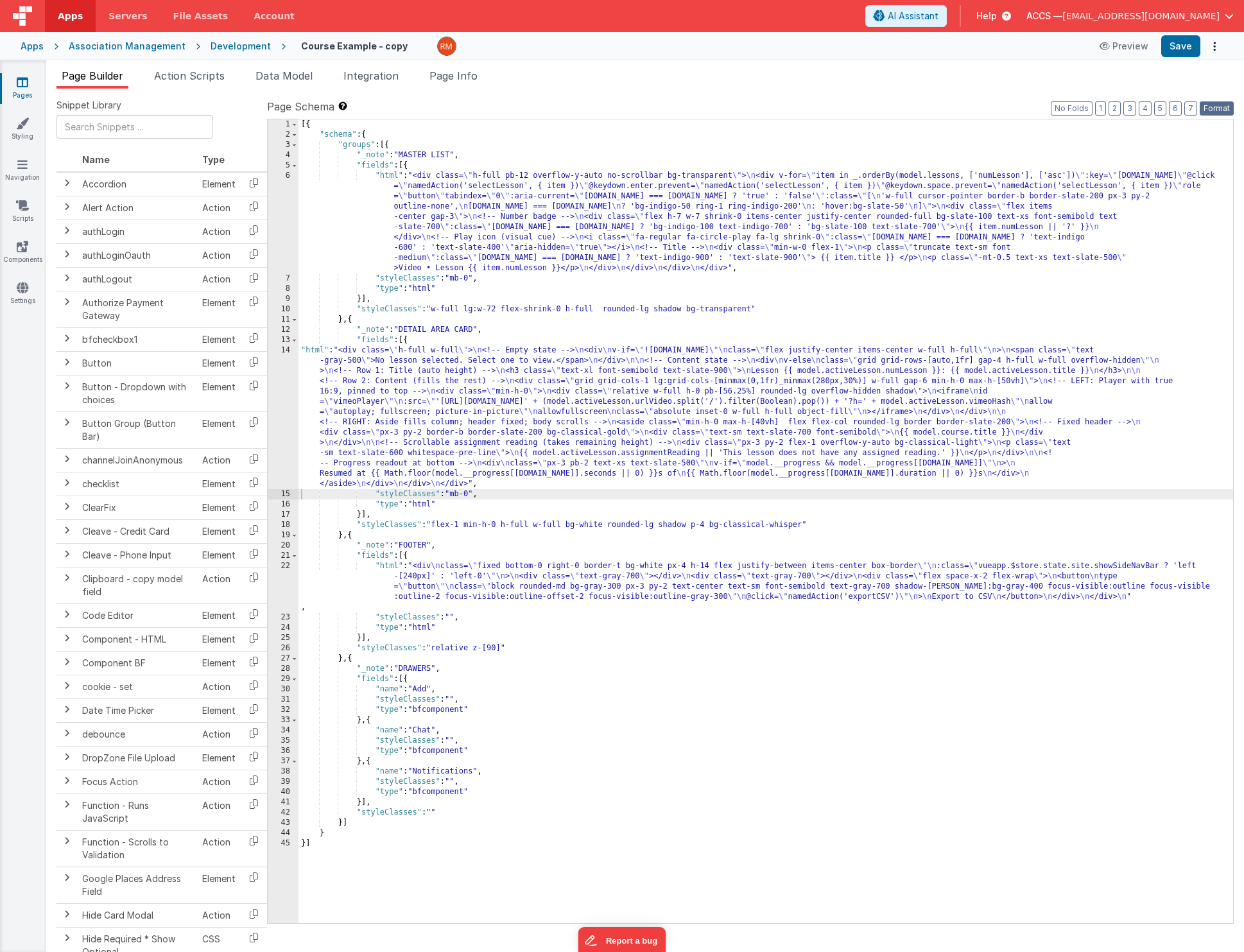
drag, startPoint x: 1213, startPoint y: 107, endPoint x: 1194, endPoint y: 82, distance: 31.4
click at [1213, 107] on button "Format" at bounding box center [1217, 108] width 34 height 14
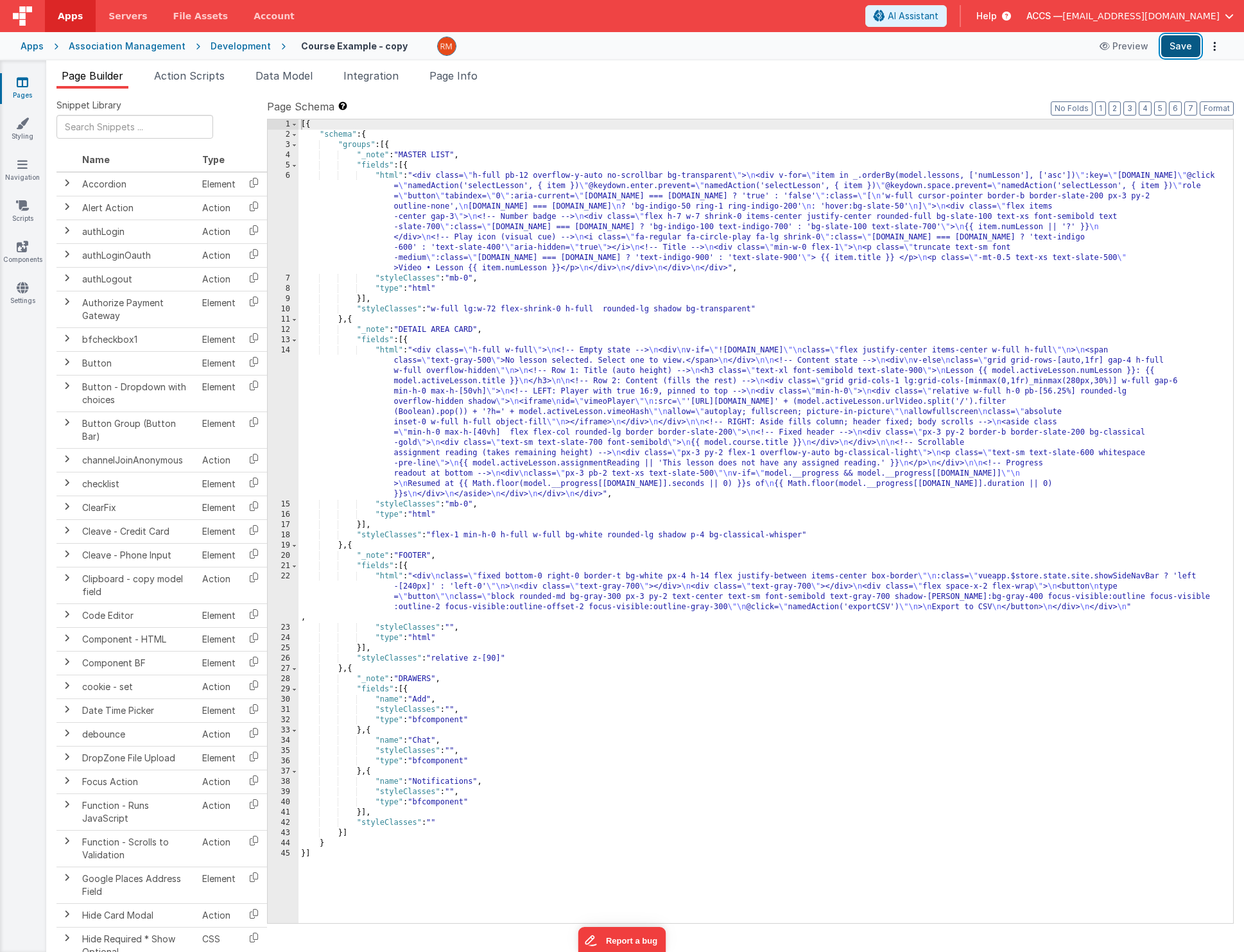
click at [1185, 48] on button "Save" at bounding box center [1180, 46] width 39 height 22
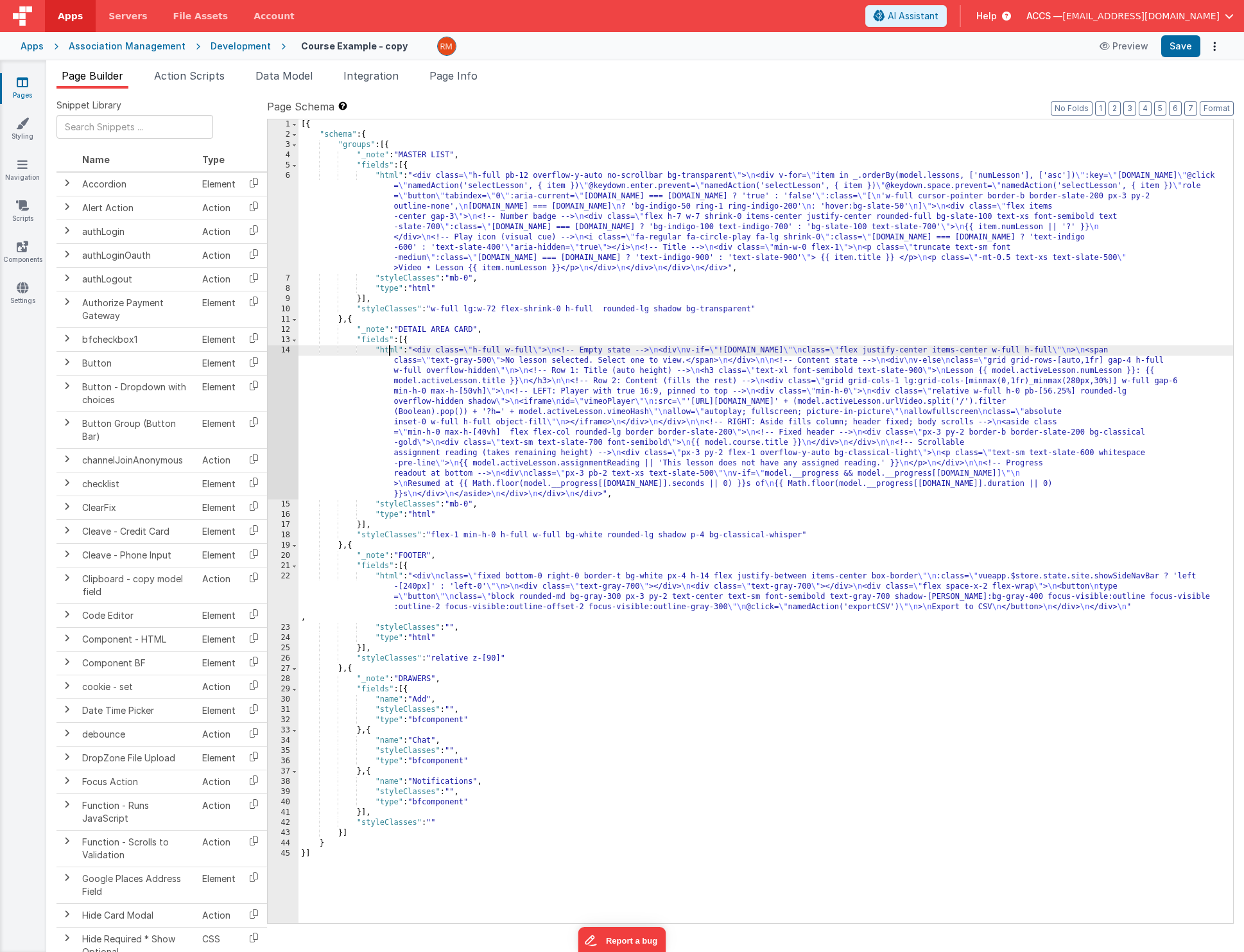
click at [391, 351] on div "[{ "schema" : { "groups" : [{ "_note" : "MASTER LIST" , "fields" : [{ "html" : …" at bounding box center [765, 531] width 935 height 824
click at [283, 349] on div "14" at bounding box center [283, 422] width 31 height 154
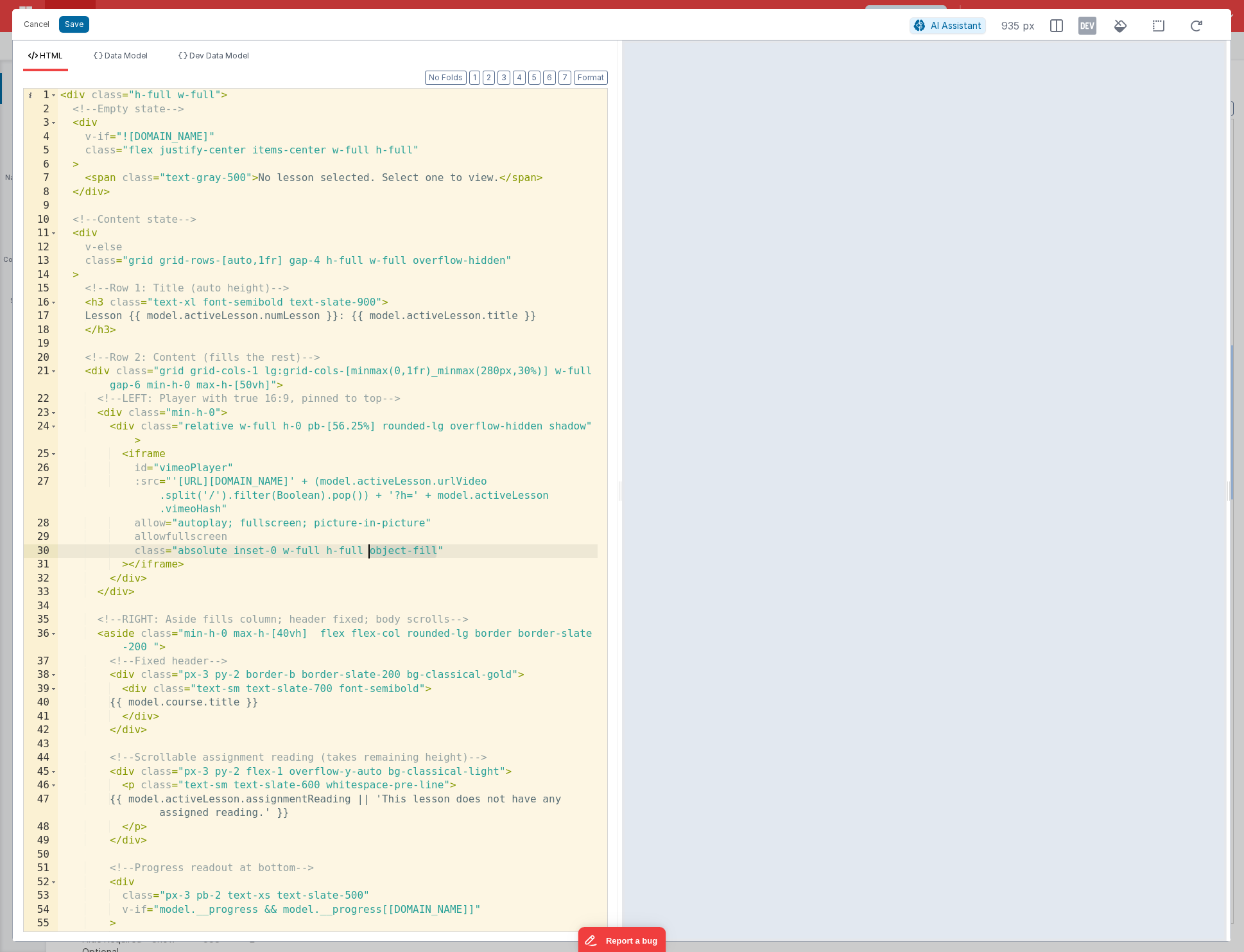
drag, startPoint x: 437, startPoint y: 552, endPoint x: 366, endPoint y: 556, distance: 71.1
click at [366, 556] on div "< div class = "h-full w-full" > <!-- Empty state --> < div v-if = "![DOMAIN_NAM…" at bounding box center [327, 530] width 540 height 884
click at [81, 30] on button "Save" at bounding box center [73, 24] width 30 height 17
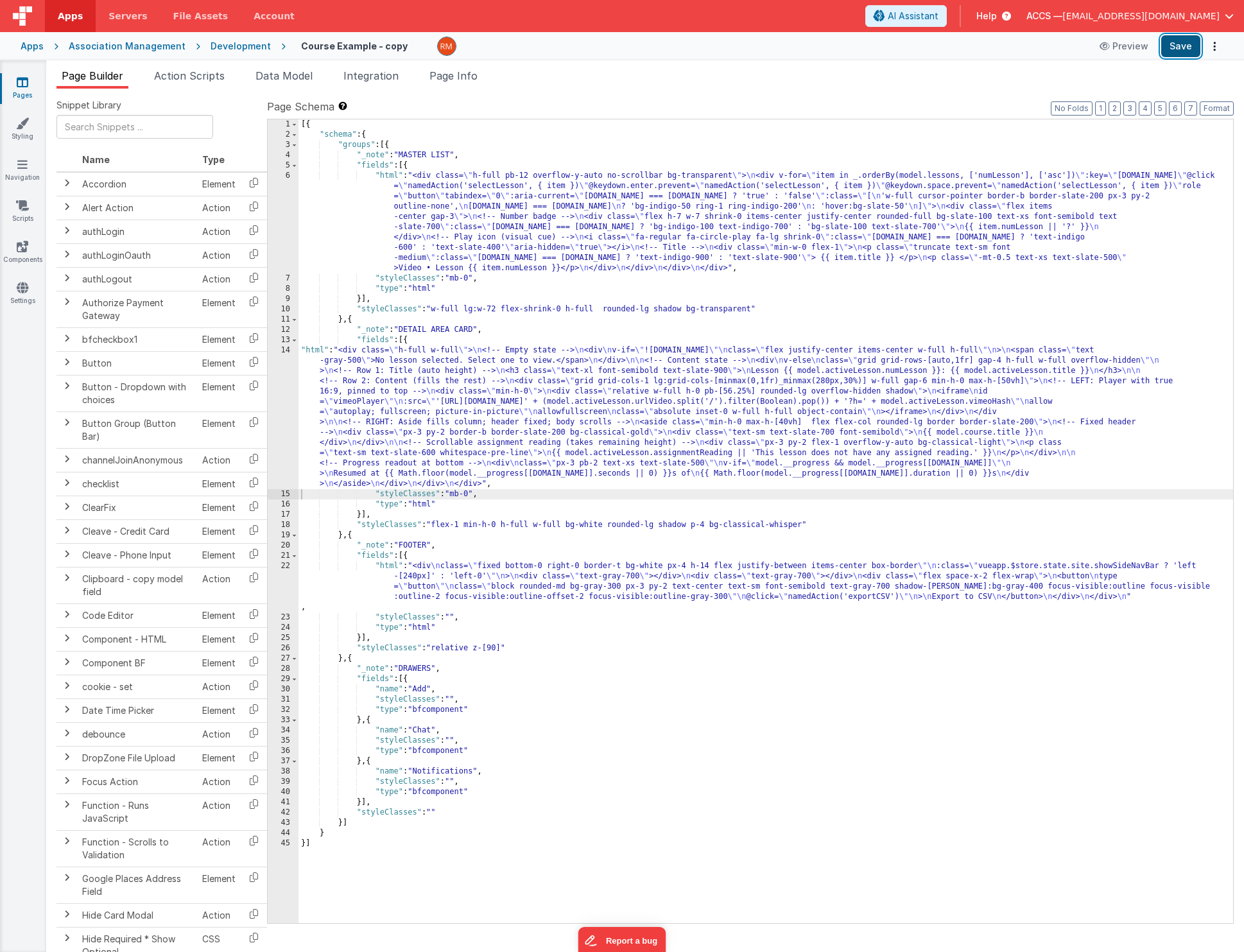
click at [1188, 44] on button "Save" at bounding box center [1180, 46] width 39 height 22
click at [309, 350] on div "[{ "schema" : { "groups" : [{ "_note" : "MASTER LIST" , "fields" : [{ "html" : …" at bounding box center [765, 531] width 935 height 824
click at [287, 350] on div "14" at bounding box center [283, 416] width 31 height 143
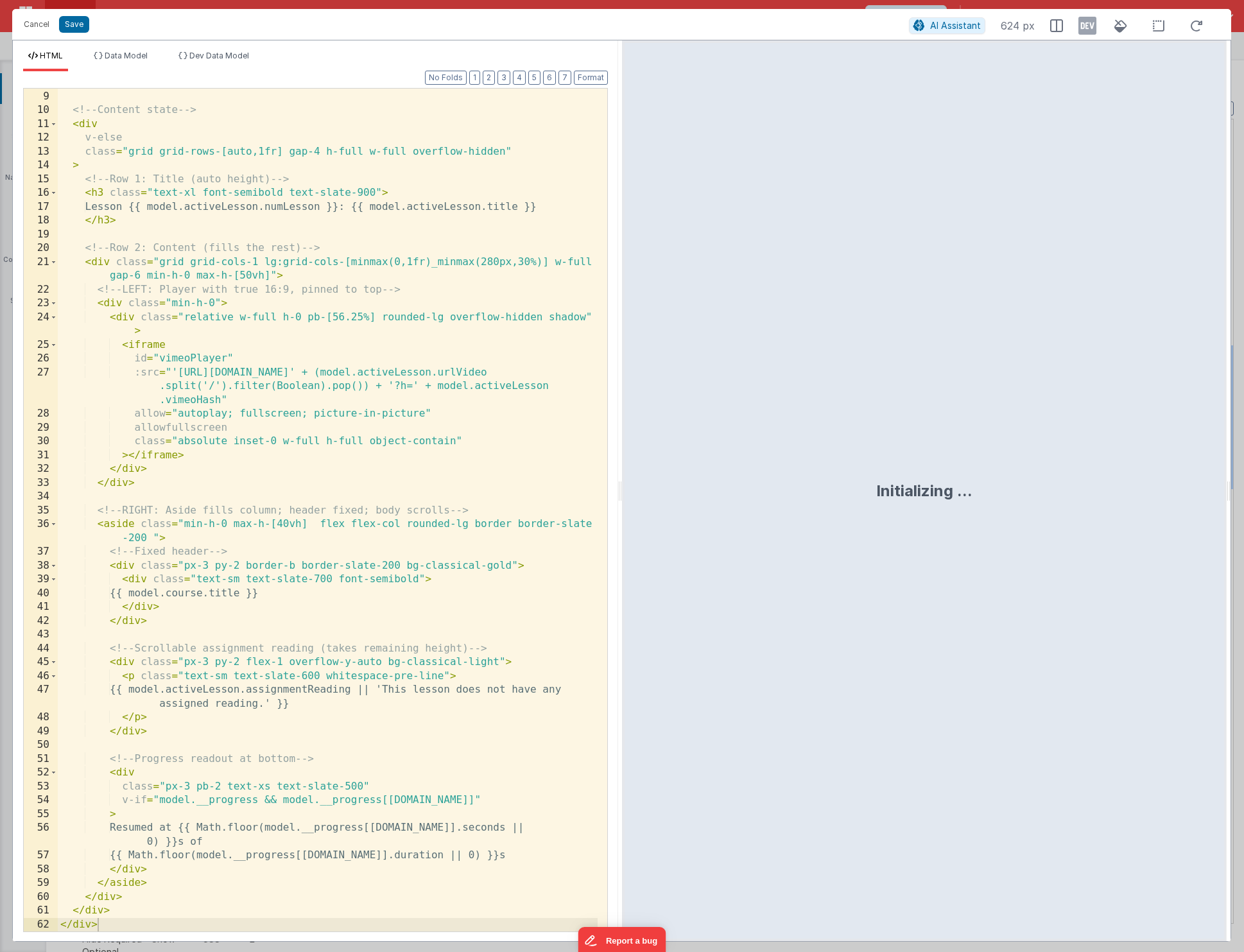
scroll to position [109, 0]
drag, startPoint x: 455, startPoint y: 443, endPoint x: 369, endPoint y: 444, distance: 86.0
click at [369, 444] on div "</ div > <!-- Content state --> < div v-else class = "grid grid-rows-[auto,1fr]…" at bounding box center [327, 510] width 540 height 870
click at [72, 29] on button "Save" at bounding box center [73, 24] width 30 height 17
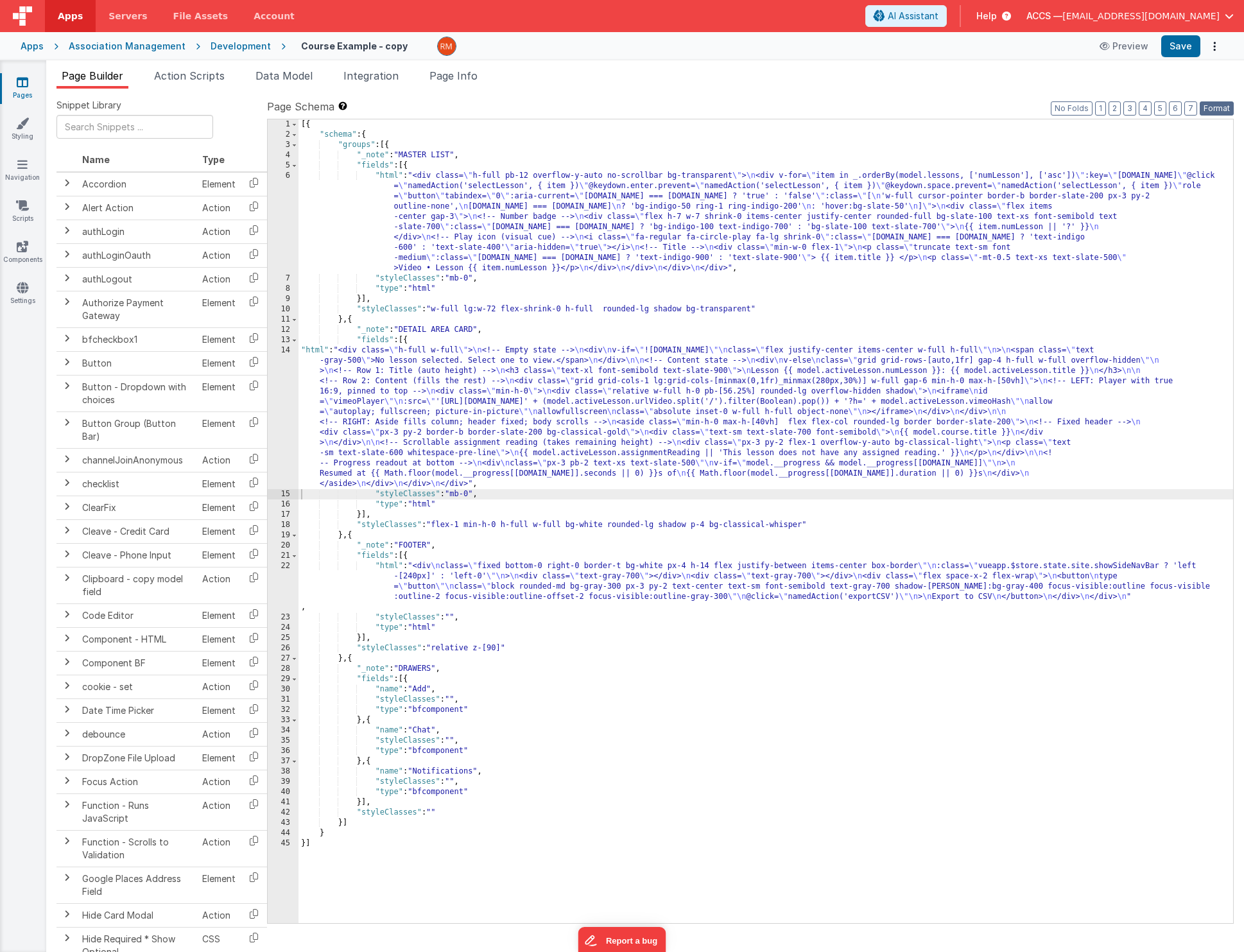
click at [1227, 114] on button "Format" at bounding box center [1217, 108] width 34 height 14
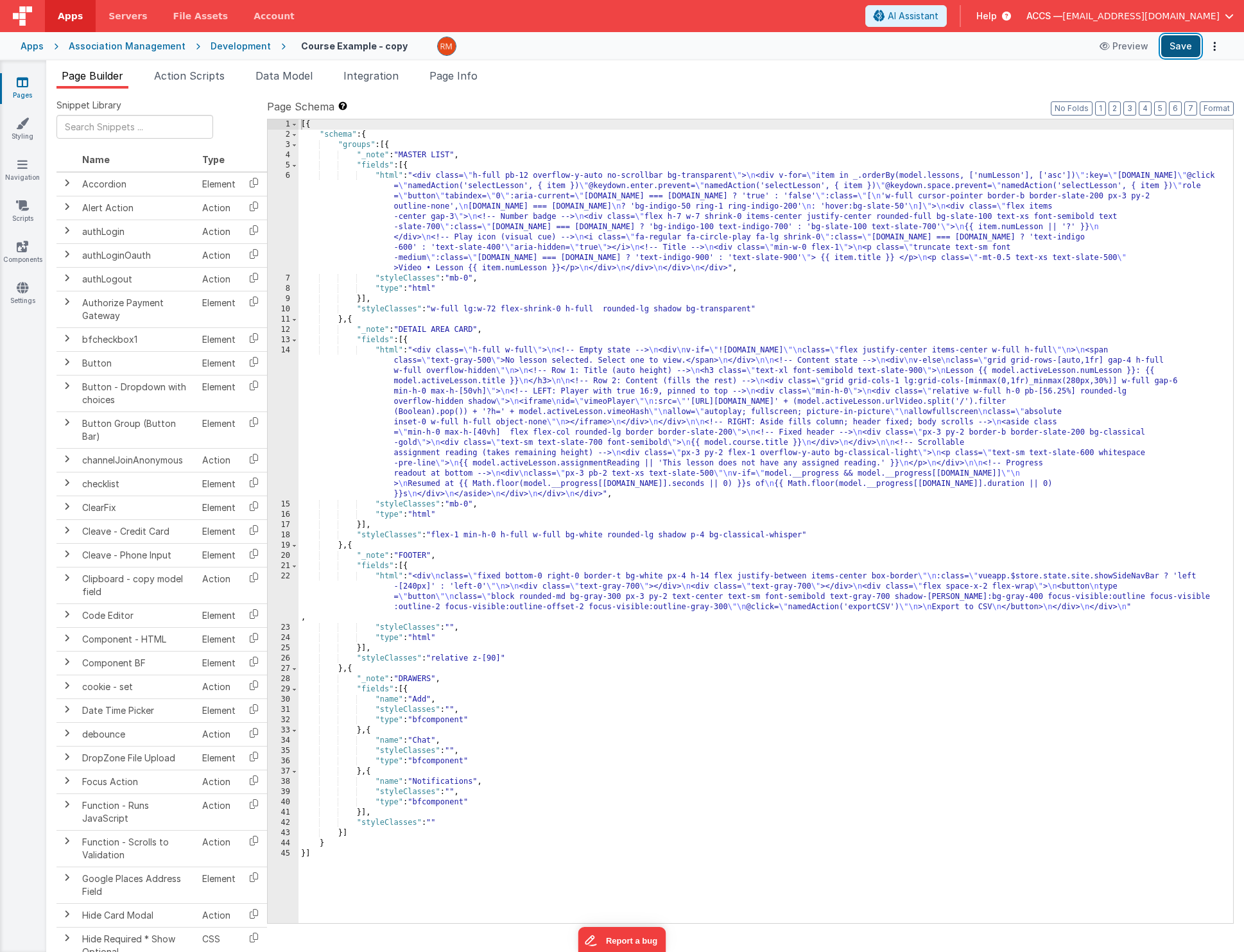
click at [1185, 55] on button "Save" at bounding box center [1180, 46] width 39 height 22
click at [391, 351] on div "[{ "schema" : { "groups" : [{ "_note" : "MASTER LIST" , "fields" : [{ "html" : …" at bounding box center [765, 531] width 935 height 824
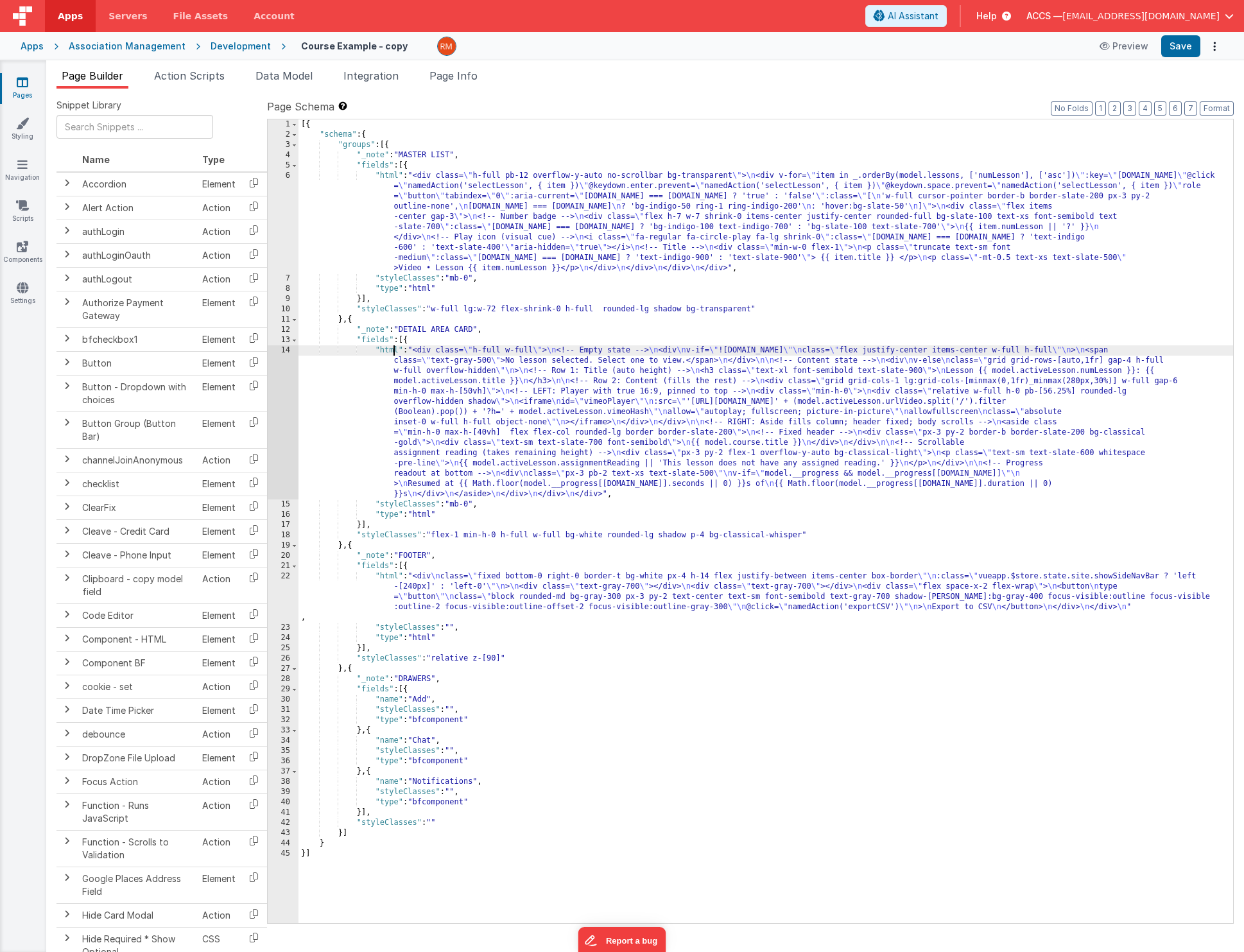
click at [286, 352] on div "14" at bounding box center [283, 422] width 31 height 154
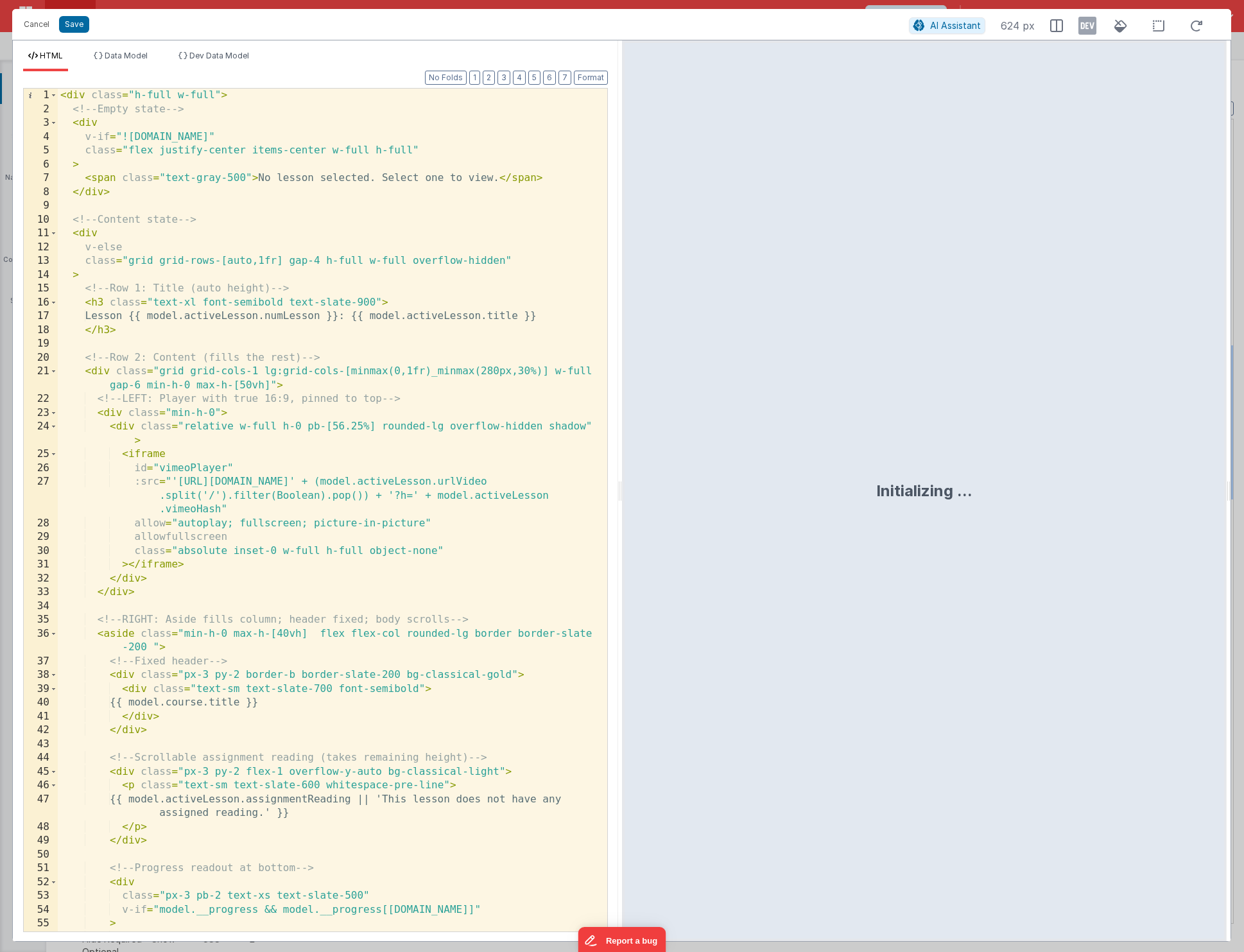
click at [396, 479] on div "< div class = "h-full w-full" > <!-- Empty state --> < div v-if = "![DOMAIN_NAM…" at bounding box center [327, 530] width 540 height 884
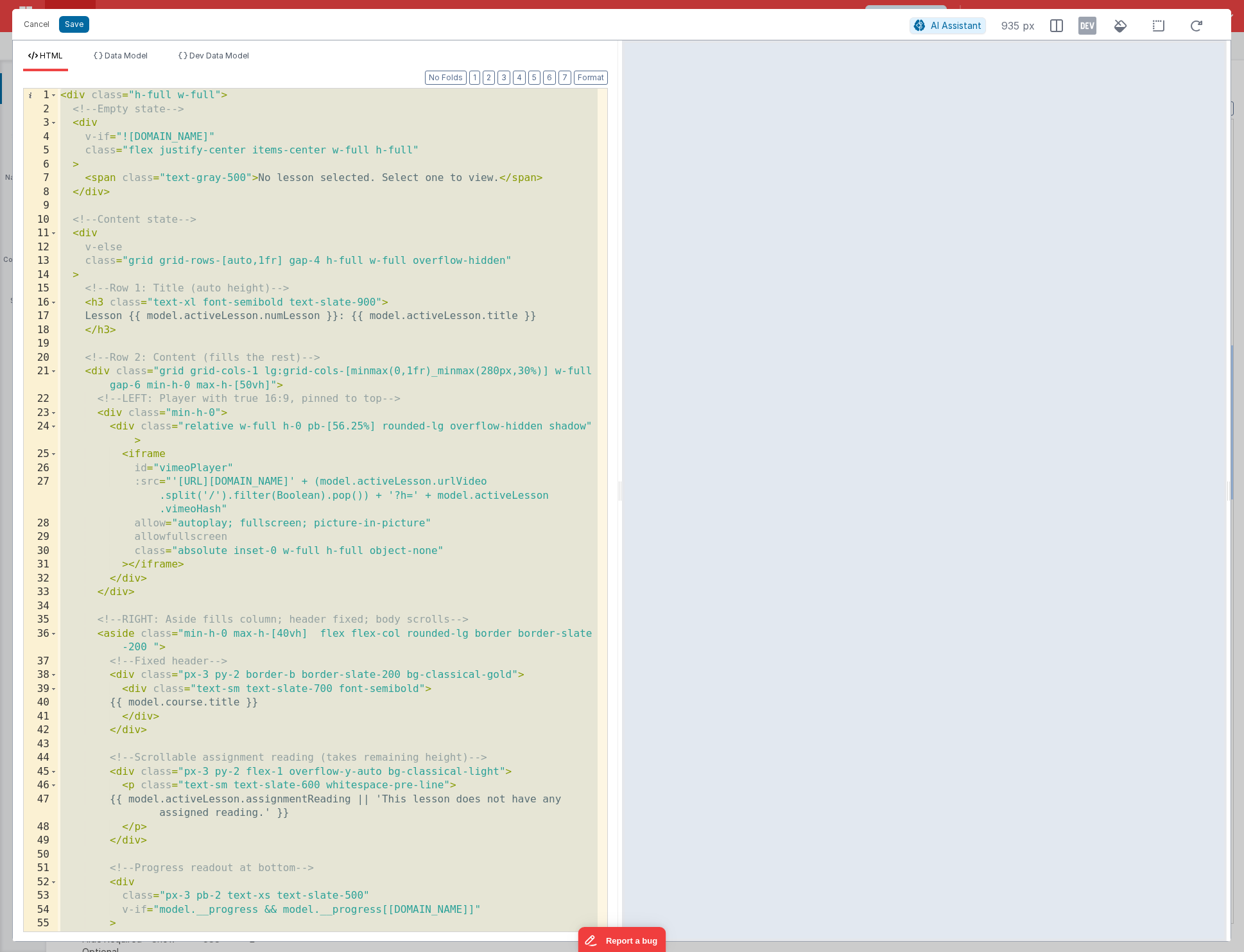
click at [304, 492] on div "< div class = "h-full w-full" > <!-- Empty state --> < div v-if = "![DOMAIN_NAM…" at bounding box center [327, 530] width 540 height 884
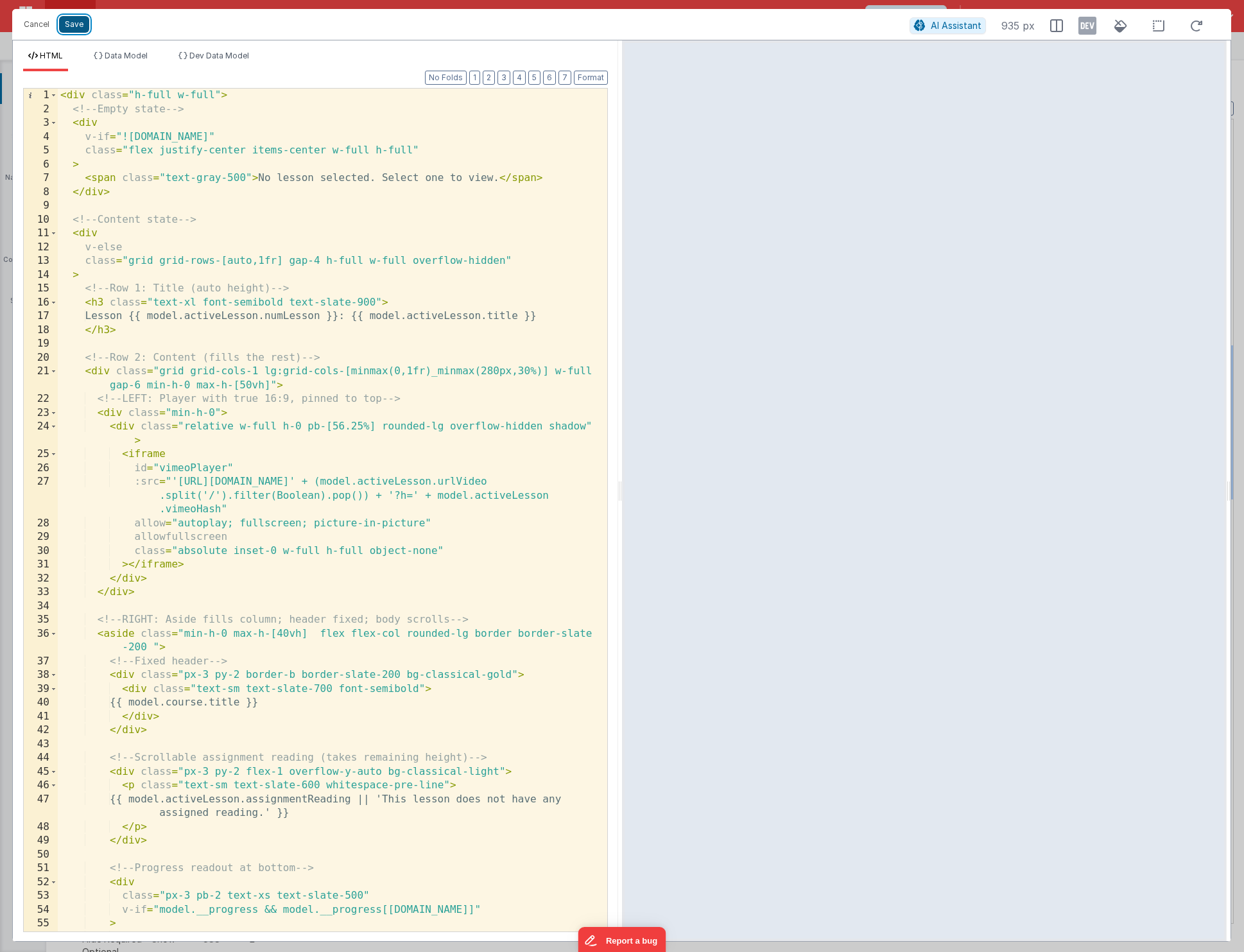
click at [79, 30] on button "Save" at bounding box center [73, 24] width 30 height 17
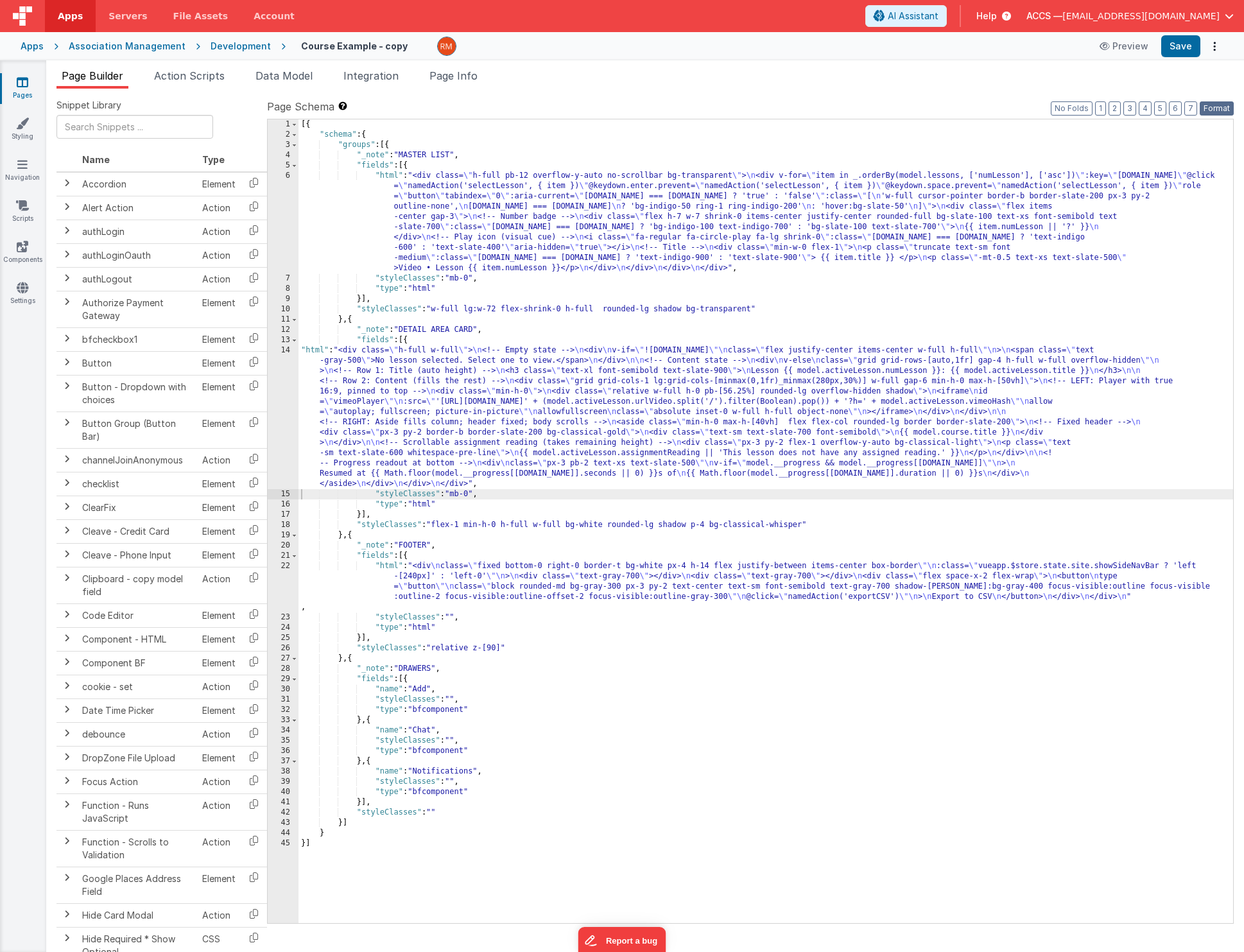
click at [1215, 112] on button "Format" at bounding box center [1217, 108] width 34 height 14
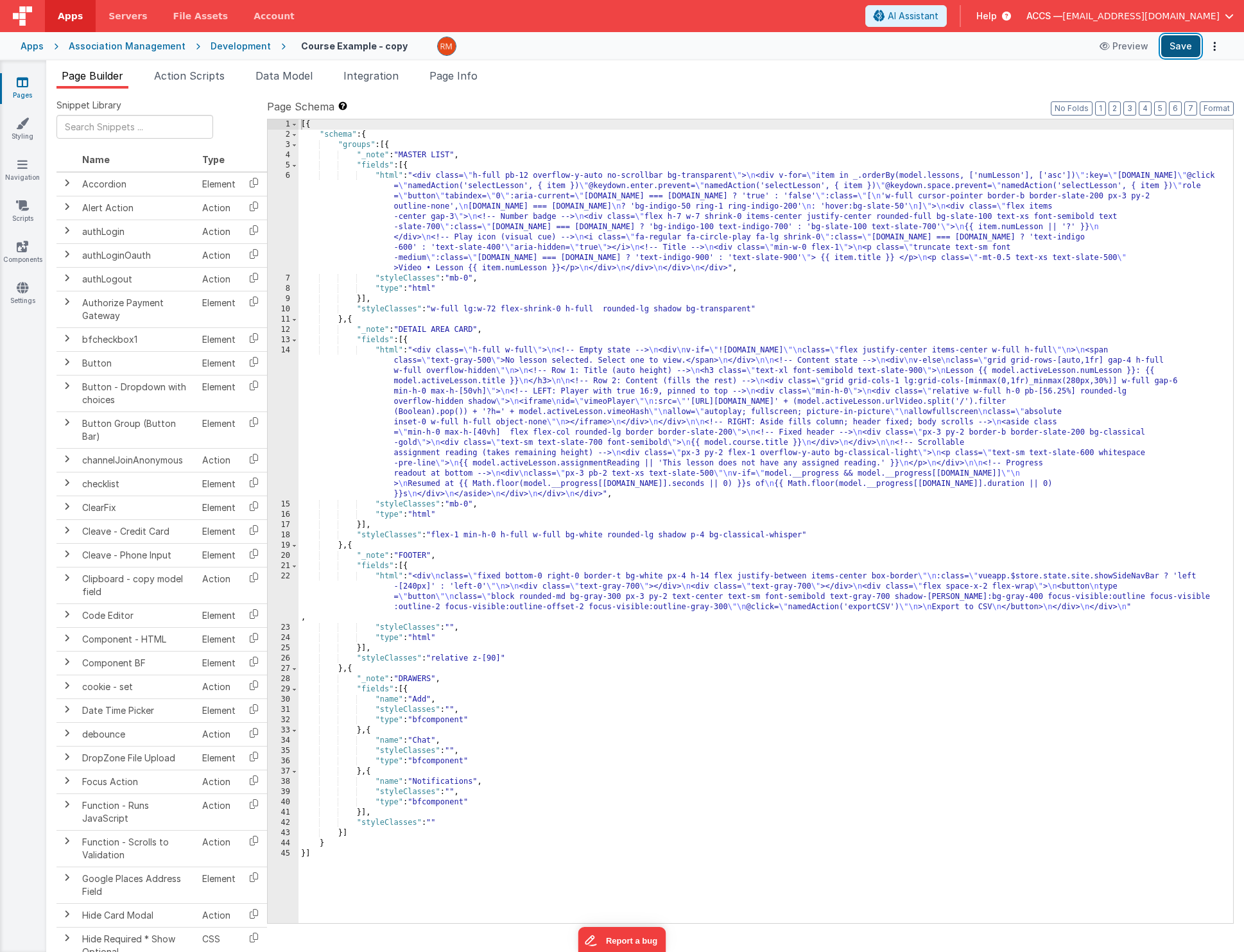
click at [1188, 52] on button "Save" at bounding box center [1180, 46] width 39 height 22
click at [467, 82] on li "Page Info" at bounding box center [453, 78] width 59 height 21
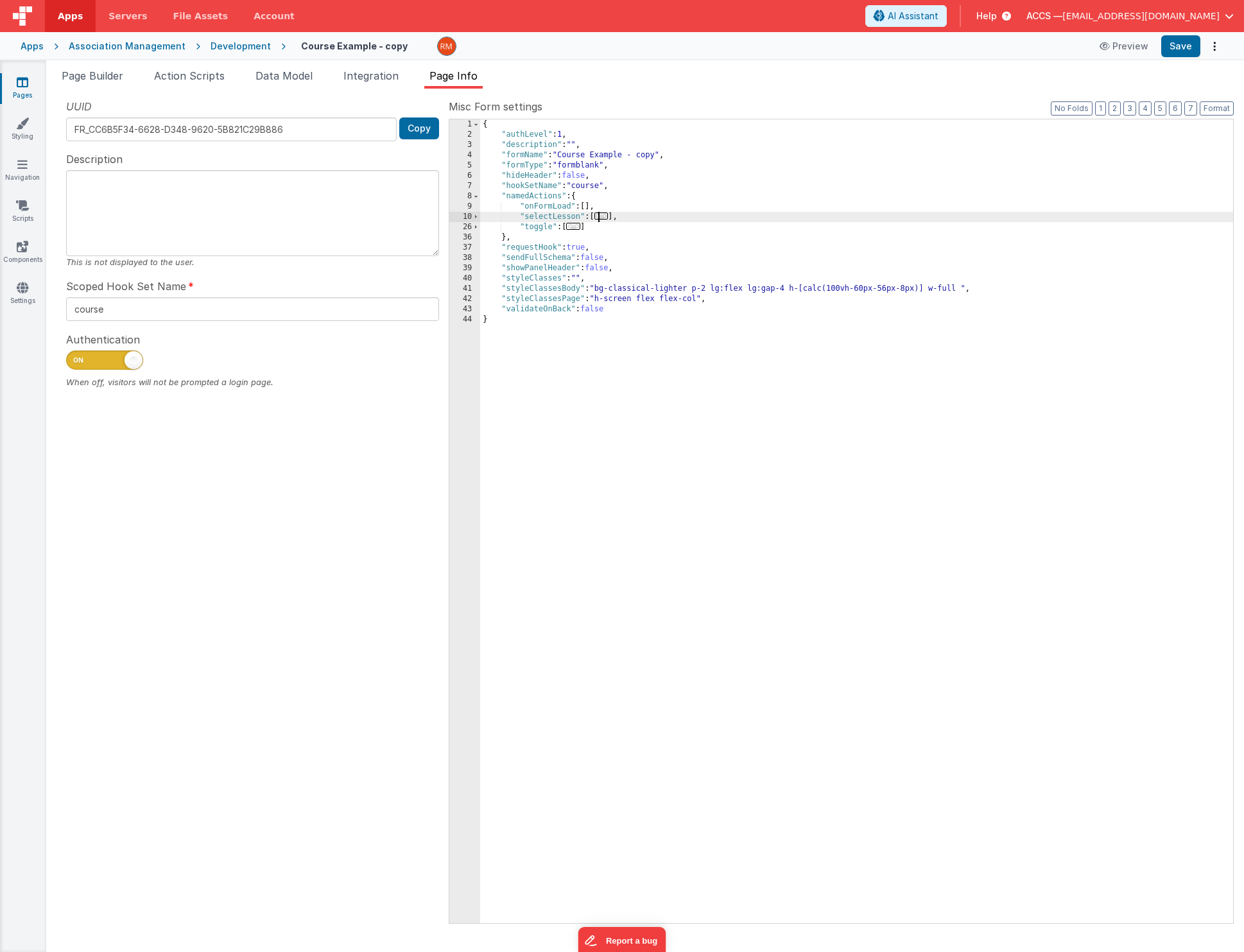
click at [607, 218] on span "..." at bounding box center [601, 216] width 14 height 7
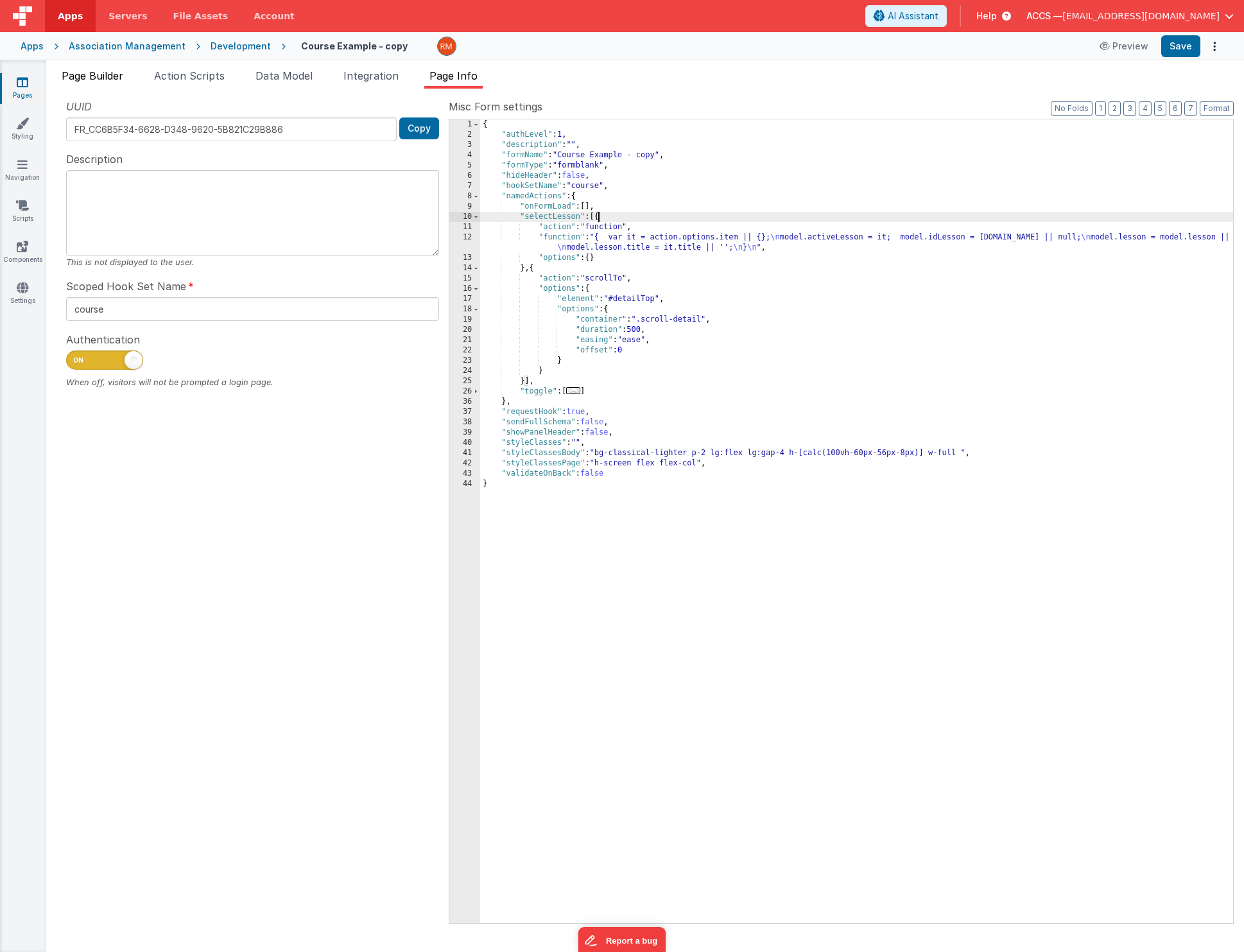
click at [109, 75] on span "Page Builder" at bounding box center [92, 76] width 61 height 13
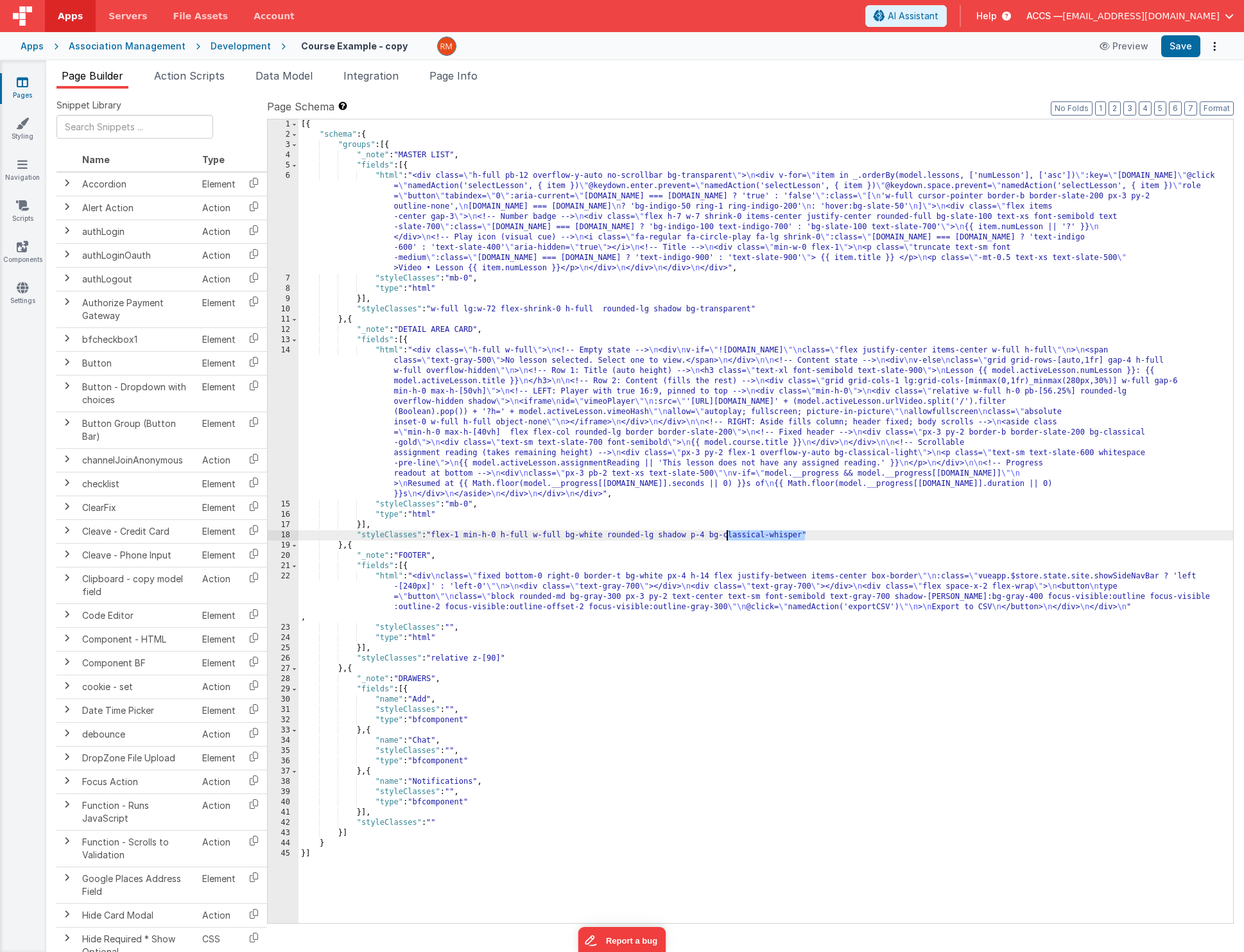
drag, startPoint x: 803, startPoint y: 536, endPoint x: 727, endPoint y: 536, distance: 76.0
click at [727, 536] on div "[{ "schema" : { "groups" : [{ "_note" : "MASTER LIST" , "fields" : [{ "html" : …" at bounding box center [765, 531] width 935 height 824
click at [1186, 48] on button "Save" at bounding box center [1180, 46] width 39 height 22
click at [453, 626] on div "[{ "schema" : { "groups" : [{ "_note" : "MASTER LIST" , "fields" : [{ "html" : …" at bounding box center [765, 531] width 935 height 824
click at [1191, 46] on button "Save" at bounding box center [1180, 46] width 39 height 22
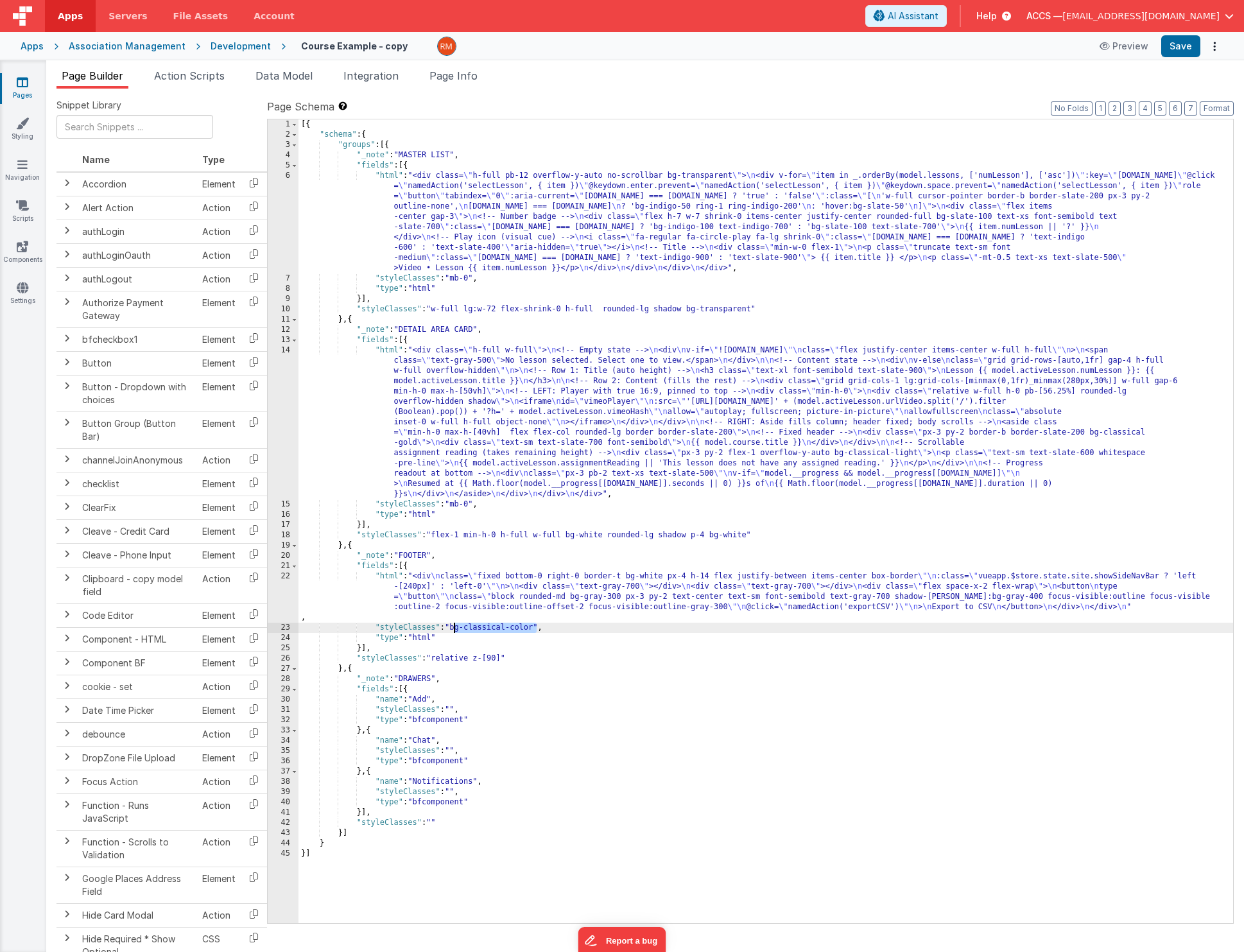
drag, startPoint x: 538, startPoint y: 629, endPoint x: 453, endPoint y: 627, distance: 85.0
click at [453, 627] on div "[{ "schema" : { "groups" : [{ "_note" : "MASTER LIST" , "fields" : [{ "html" : …" at bounding box center [765, 531] width 935 height 824
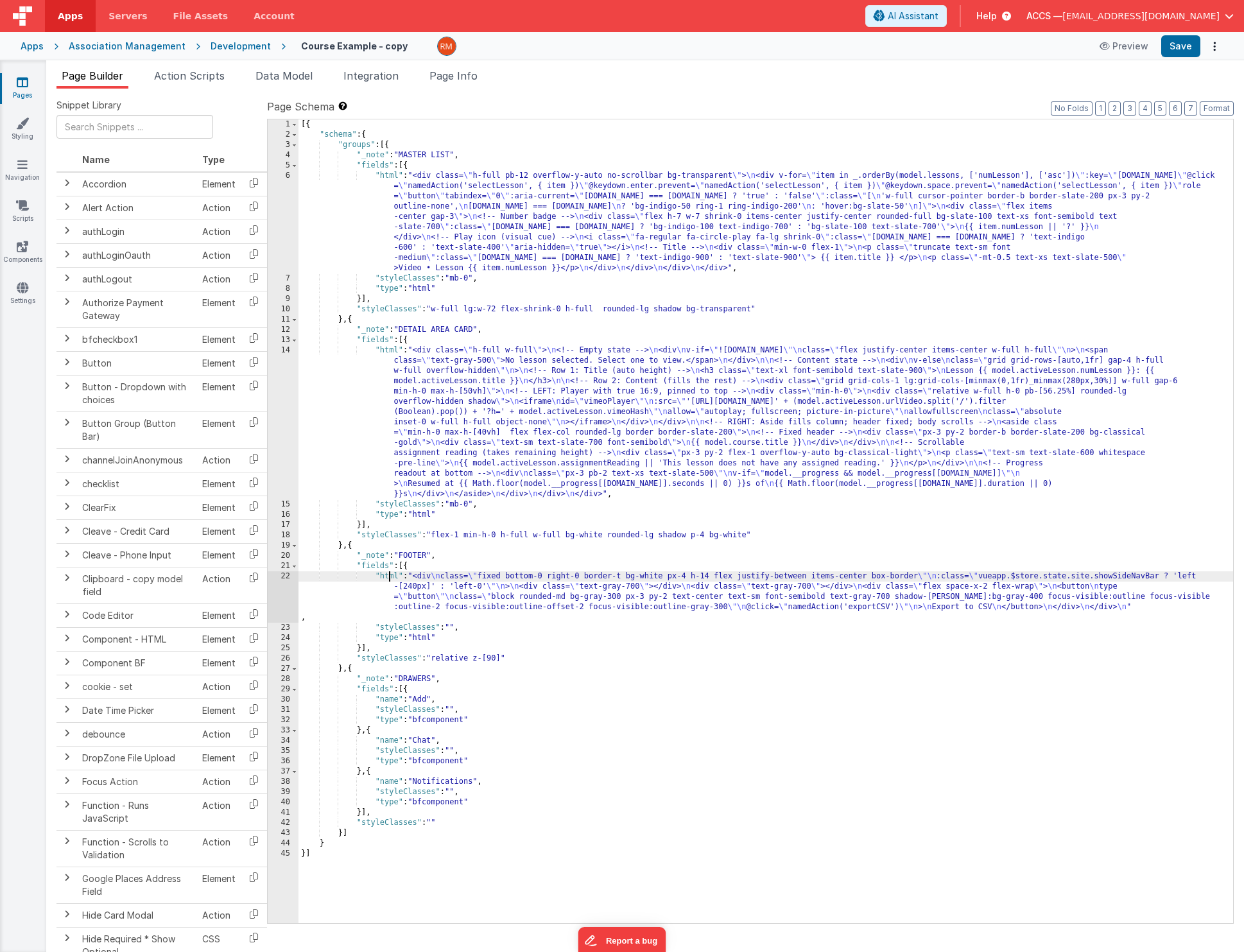
click at [389, 580] on div "[{ "schema" : { "groups" : [{ "_note" : "MASTER LIST" , "fields" : [{ "html" : …" at bounding box center [765, 531] width 935 height 824
click at [284, 576] on div "22" at bounding box center [283, 597] width 31 height 51
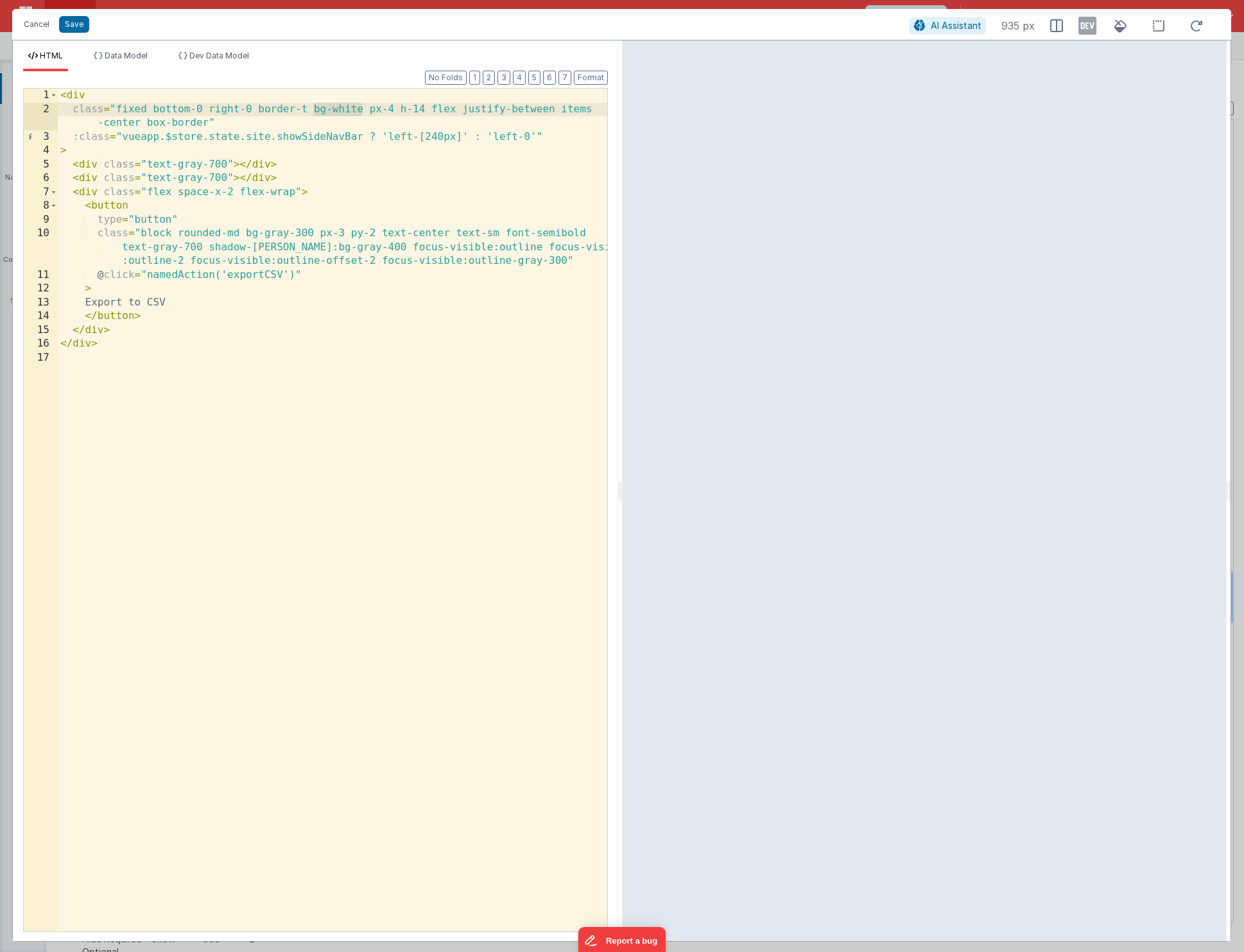
drag, startPoint x: 360, startPoint y: 110, endPoint x: 313, endPoint y: 110, distance: 47.0
click at [313, 110] on div "< div class = "fixed bottom-0 right-0 border-t bg-white px-4 h-14 flex justify-…" at bounding box center [332, 523] width 549 height 870
click at [72, 28] on button "Save" at bounding box center [73, 24] width 30 height 17
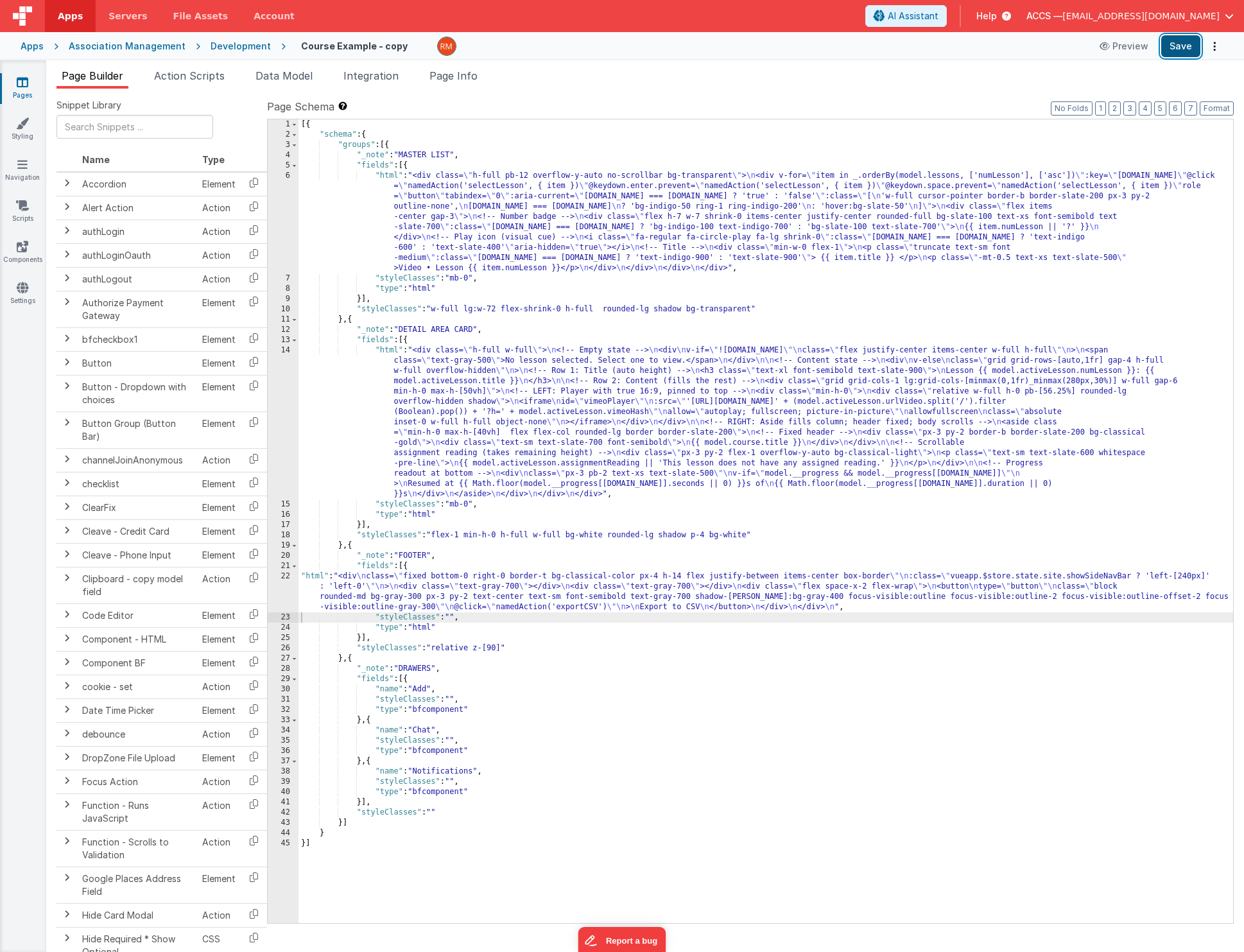
click at [1186, 55] on button "Save" at bounding box center [1180, 46] width 39 height 22
click at [392, 351] on div "[{ "schema" : { "groups" : [{ "_note" : "MASTER LIST" , "fields" : [{ "html" : …" at bounding box center [765, 531] width 935 height 824
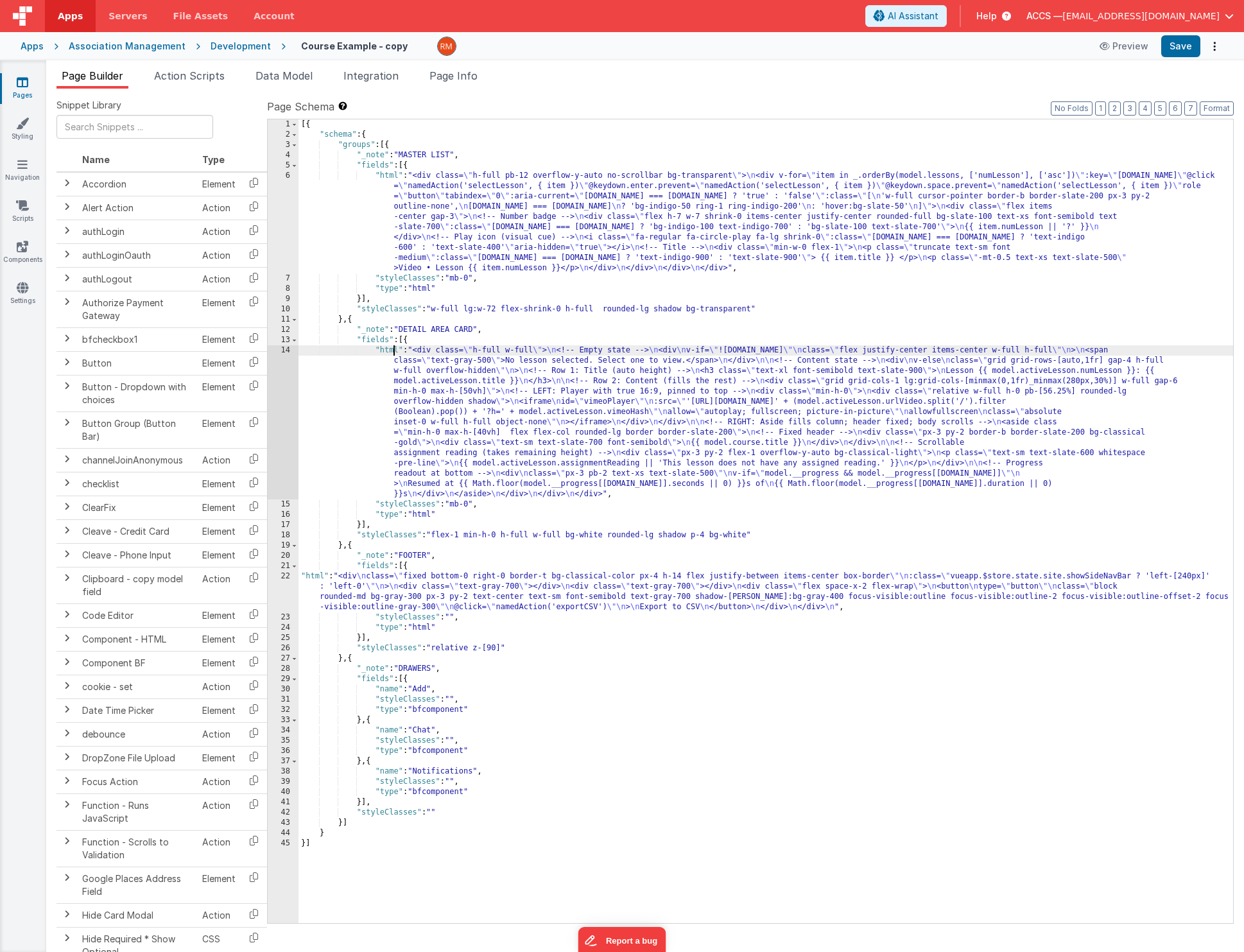
click at [285, 350] on div "14" at bounding box center [283, 422] width 31 height 154
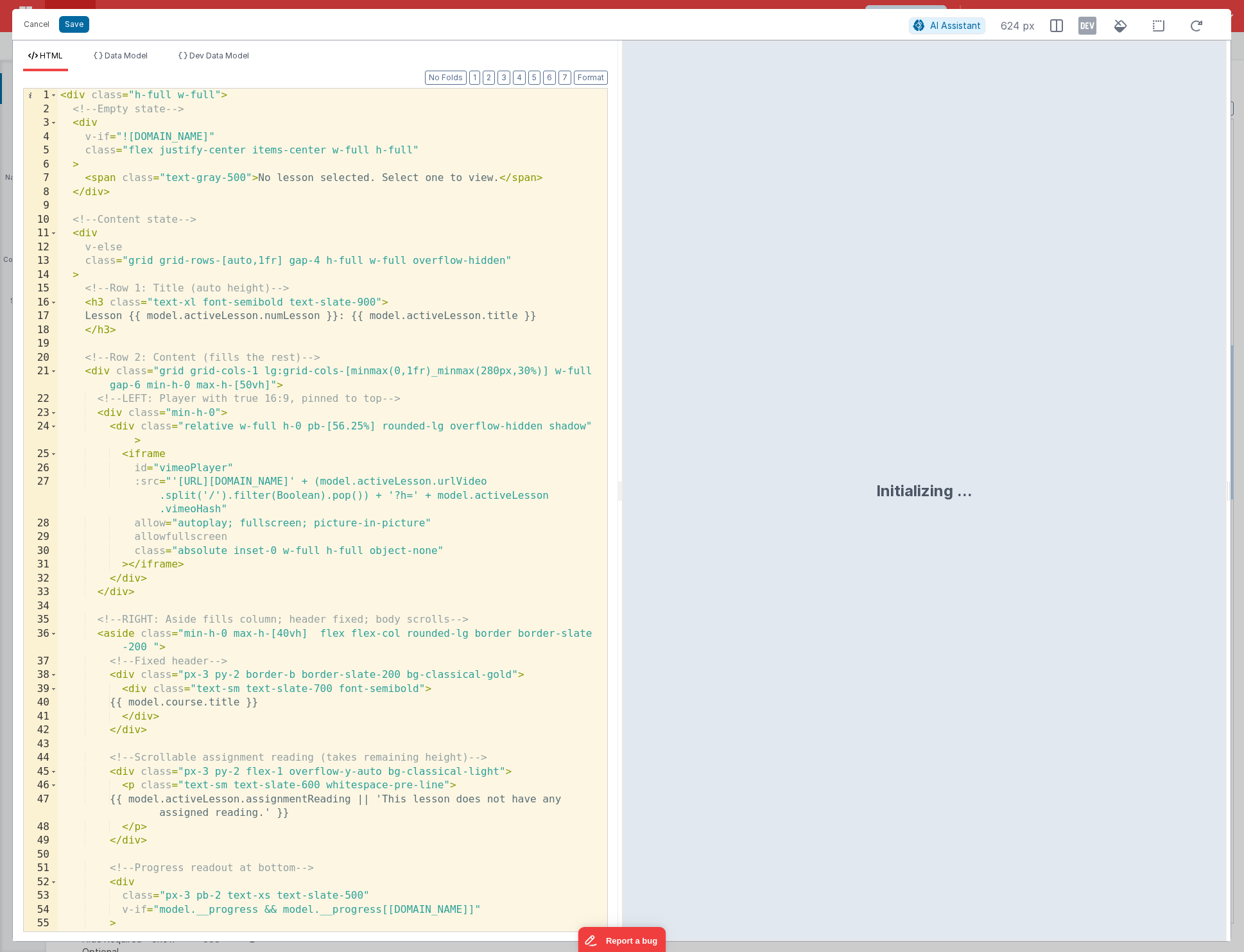
click at [369, 377] on div "< div class = "h-full w-full" > <!-- Empty state --> < div v-if = "![DOMAIN_NAM…" at bounding box center [327, 530] width 540 height 884
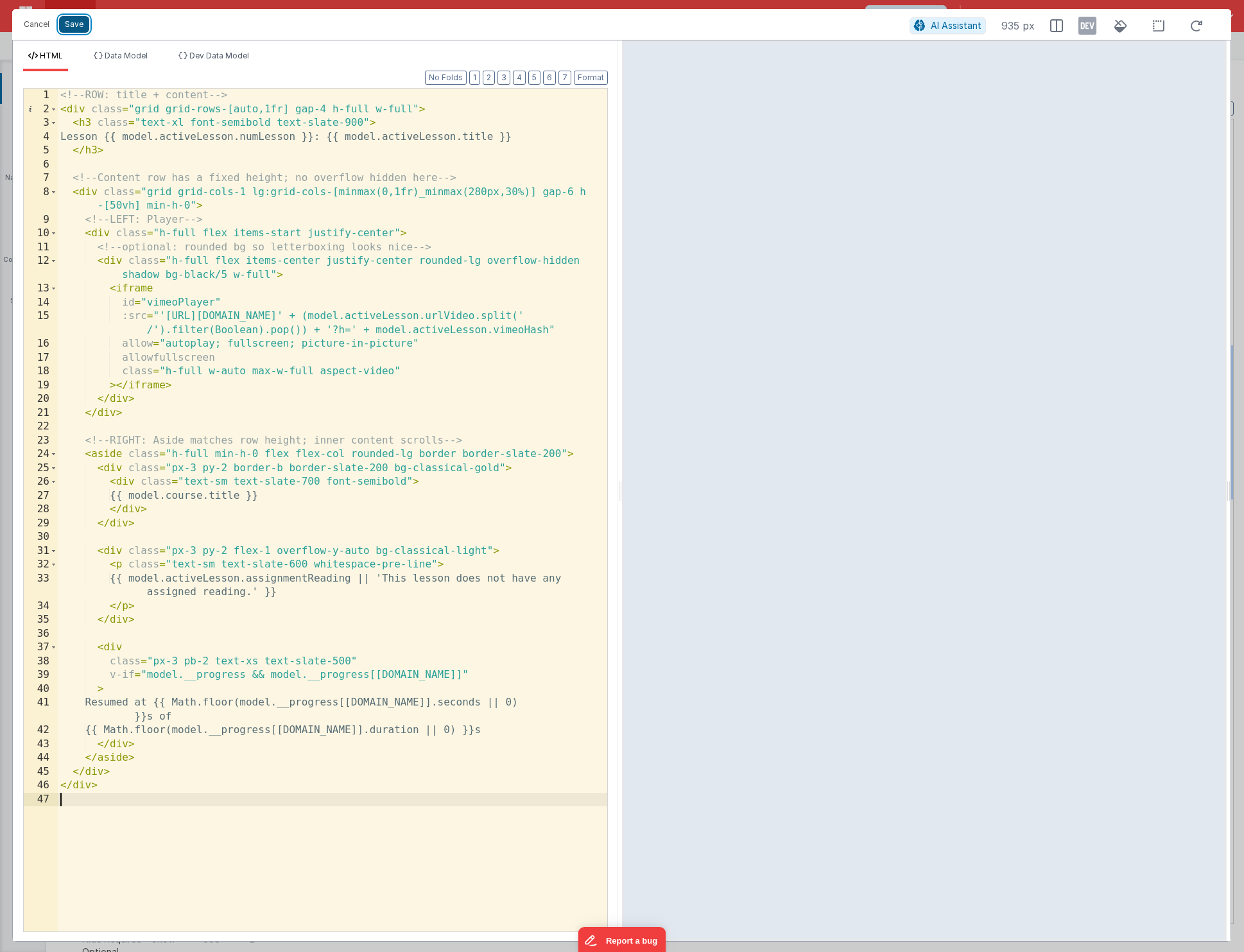
click at [73, 30] on button "Save" at bounding box center [73, 24] width 30 height 17
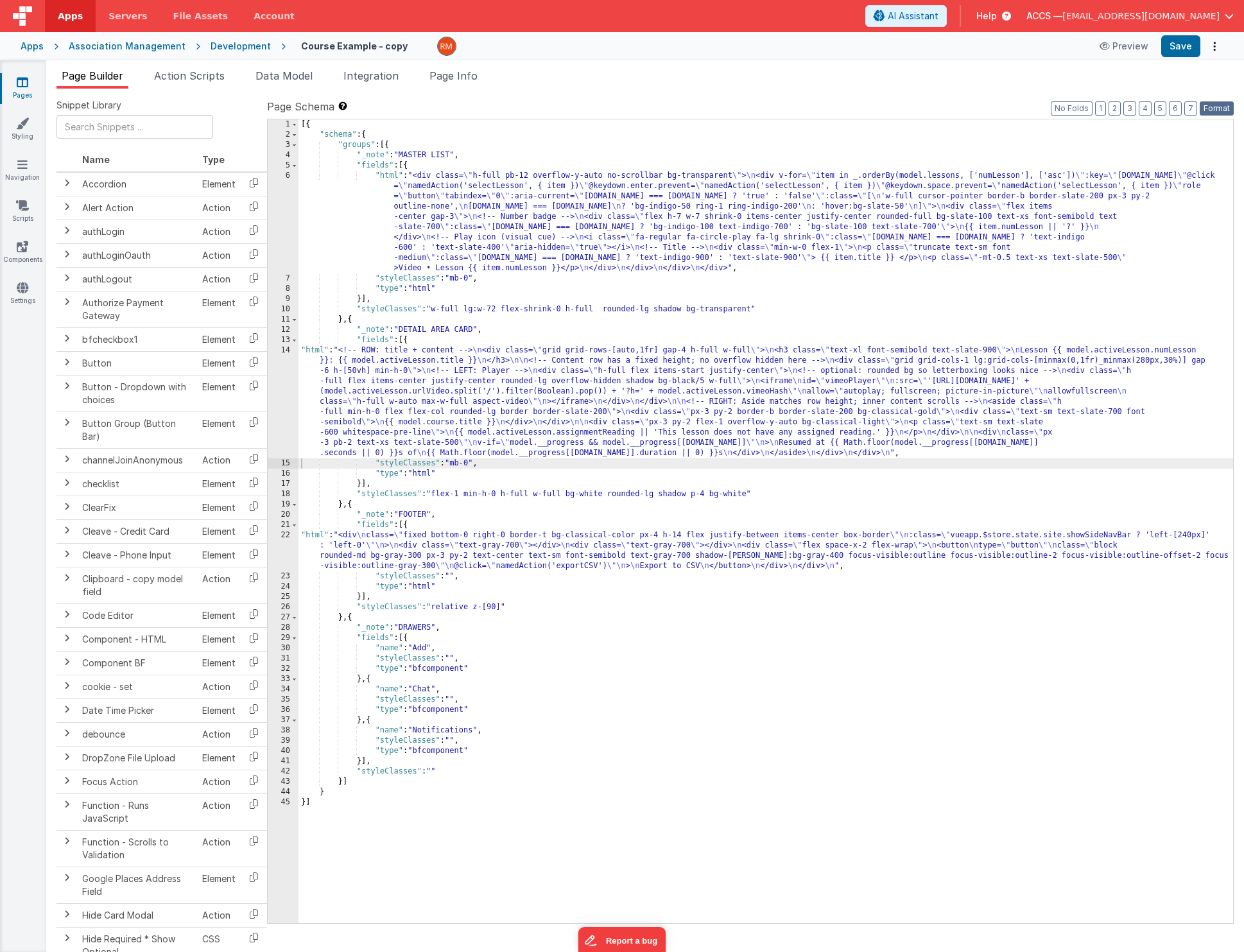
click at [1206, 109] on button "Format" at bounding box center [1217, 108] width 34 height 14
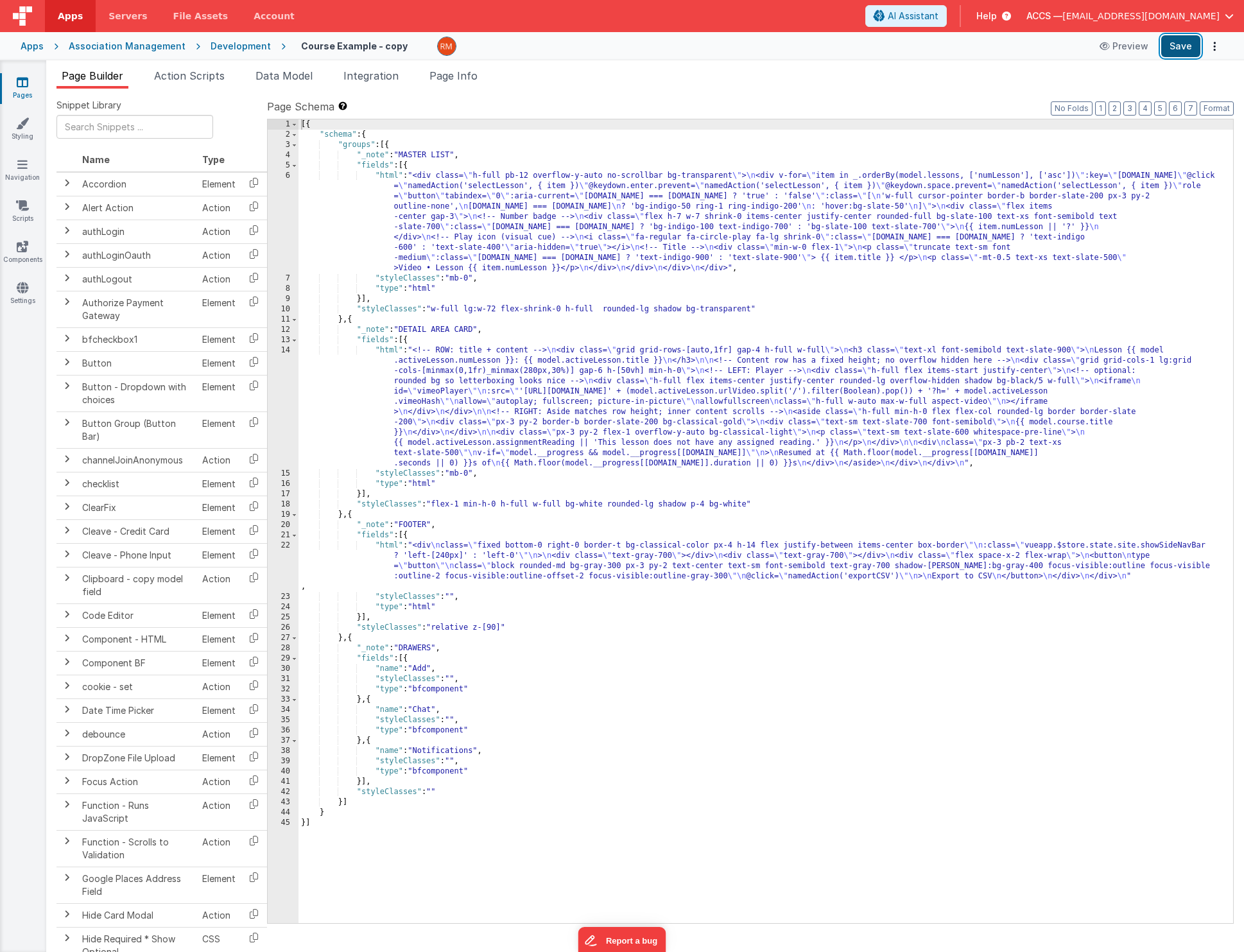
click at [1180, 52] on button "Save" at bounding box center [1180, 46] width 39 height 22
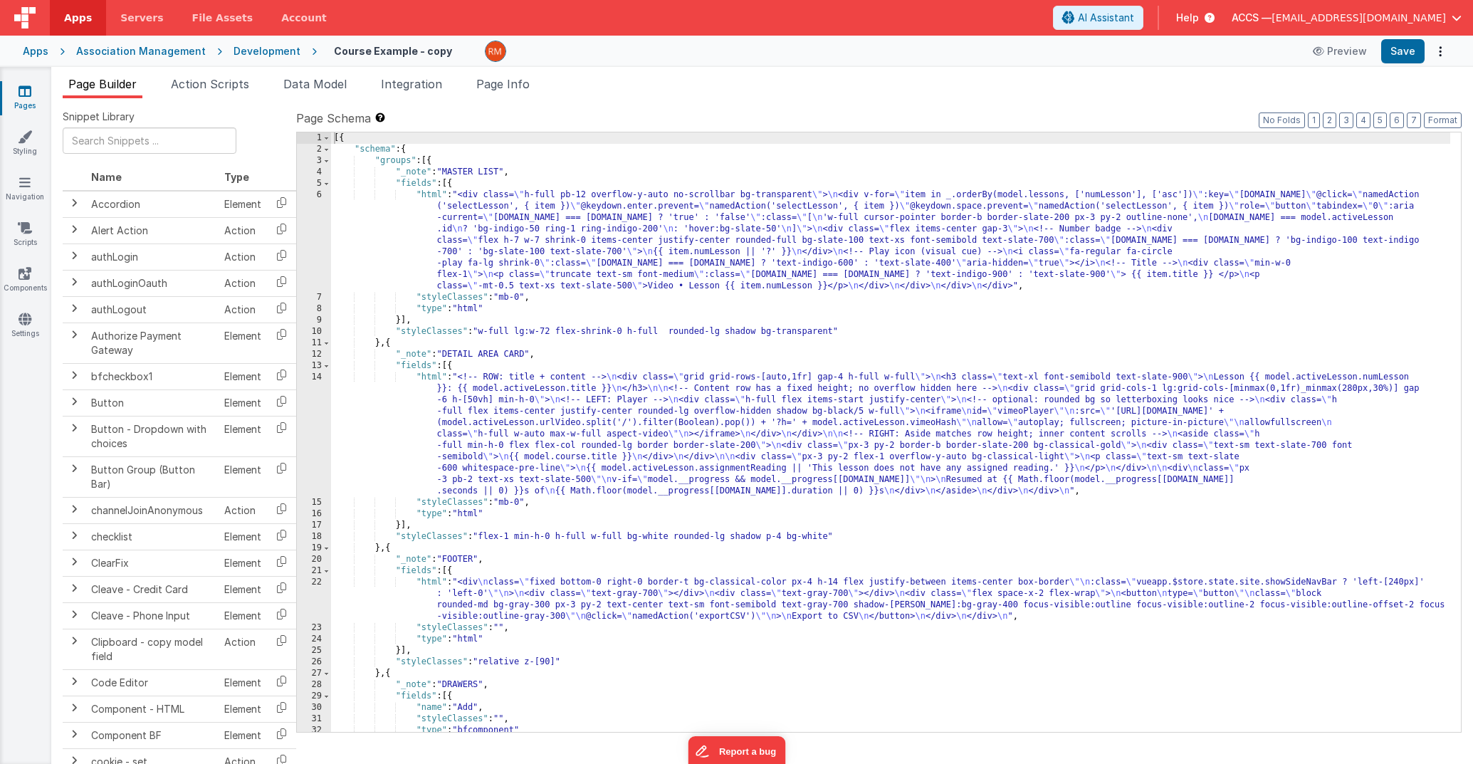
click at [427, 379] on div "[{ "schema" : { "groups" : [{ "_note" : "MASTER LIST" , "fields" : [{ "html" : …" at bounding box center [890, 443] width 1119 height 622
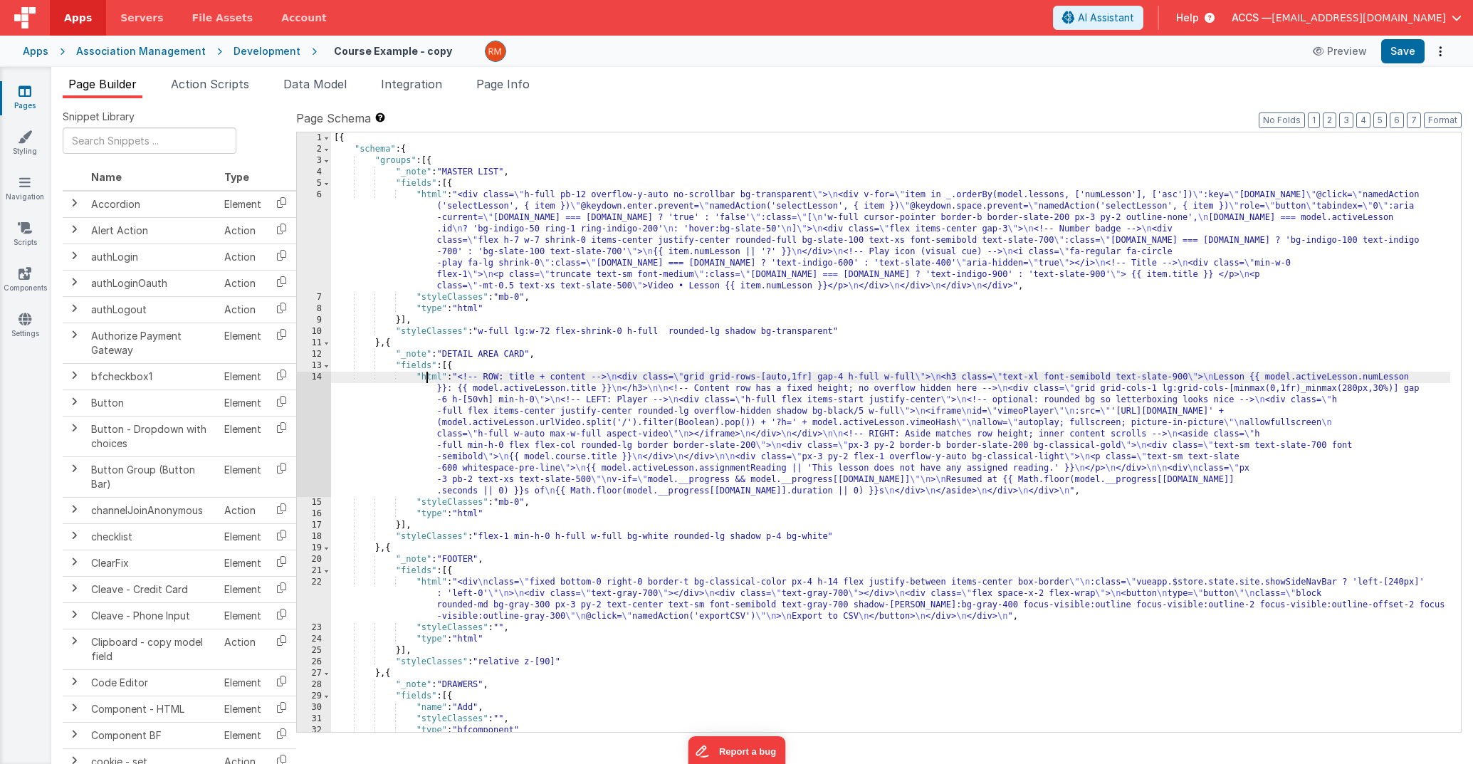
click at [317, 376] on div "14" at bounding box center [314, 434] width 34 height 125
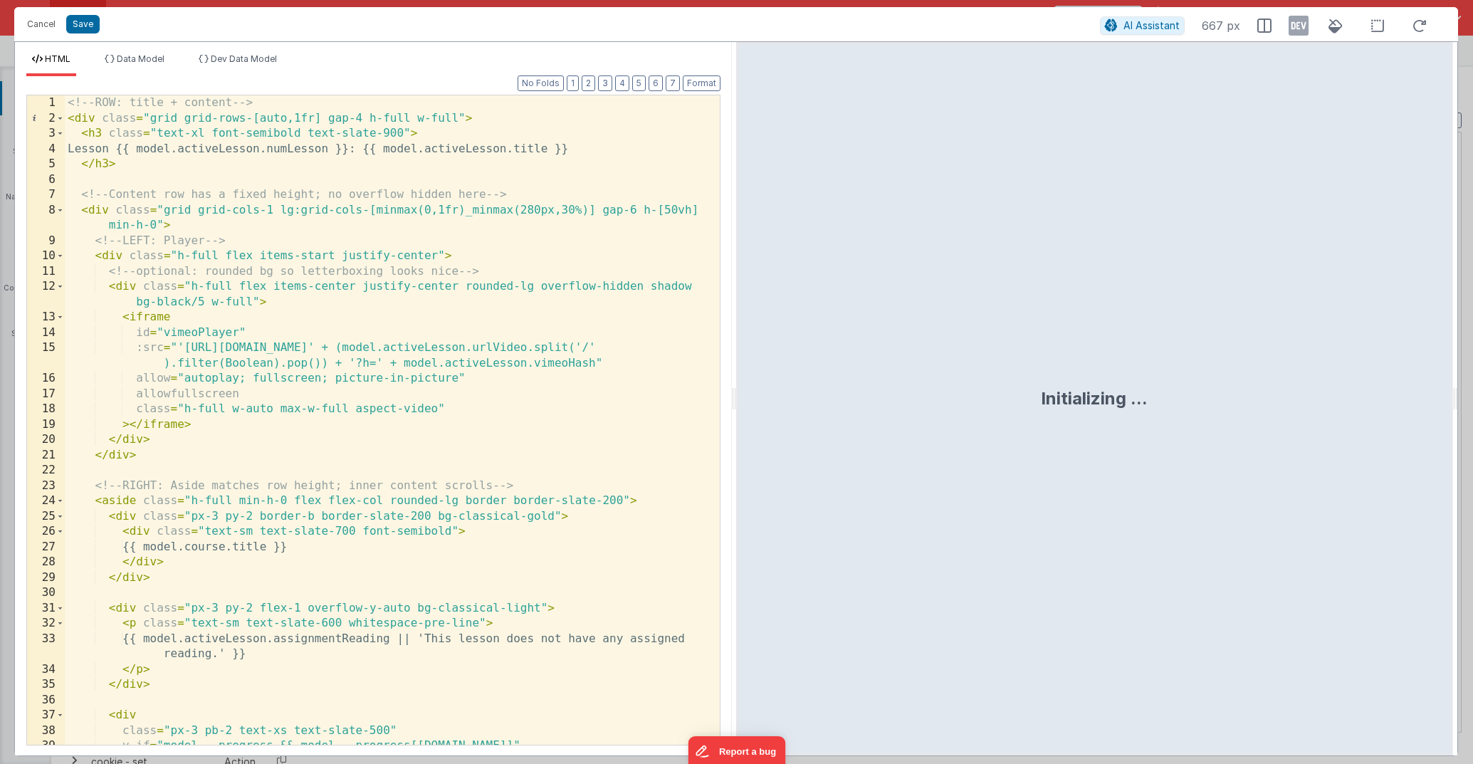
click at [439, 411] on div "<!-- ROW: title + content --> < div class = "grid grid-rows-[auto,1fr] gap-4 h-…" at bounding box center [387, 435] width 644 height 680
click at [82, 16] on button "Save" at bounding box center [82, 24] width 33 height 19
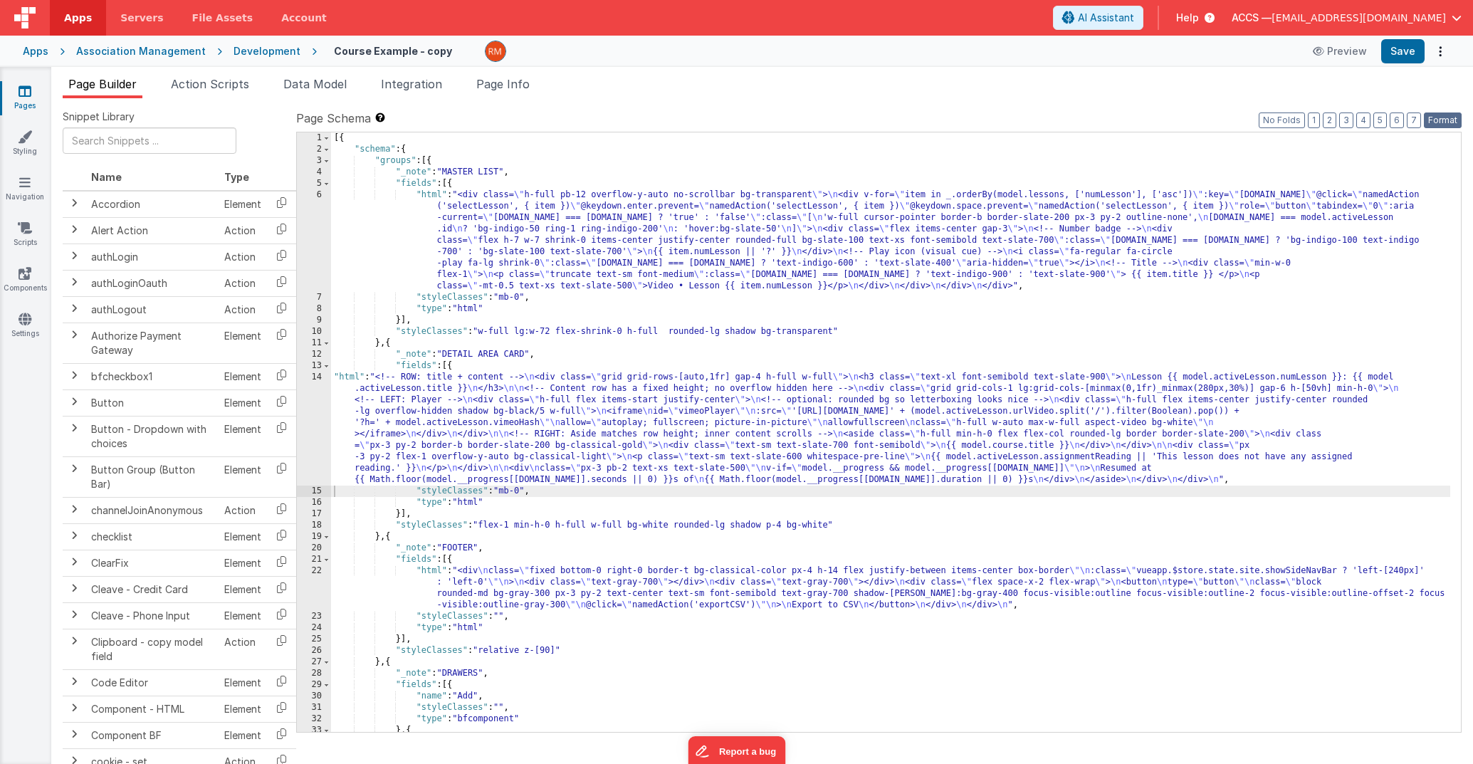
click at [1378, 119] on button "Format" at bounding box center [1443, 120] width 38 height 16
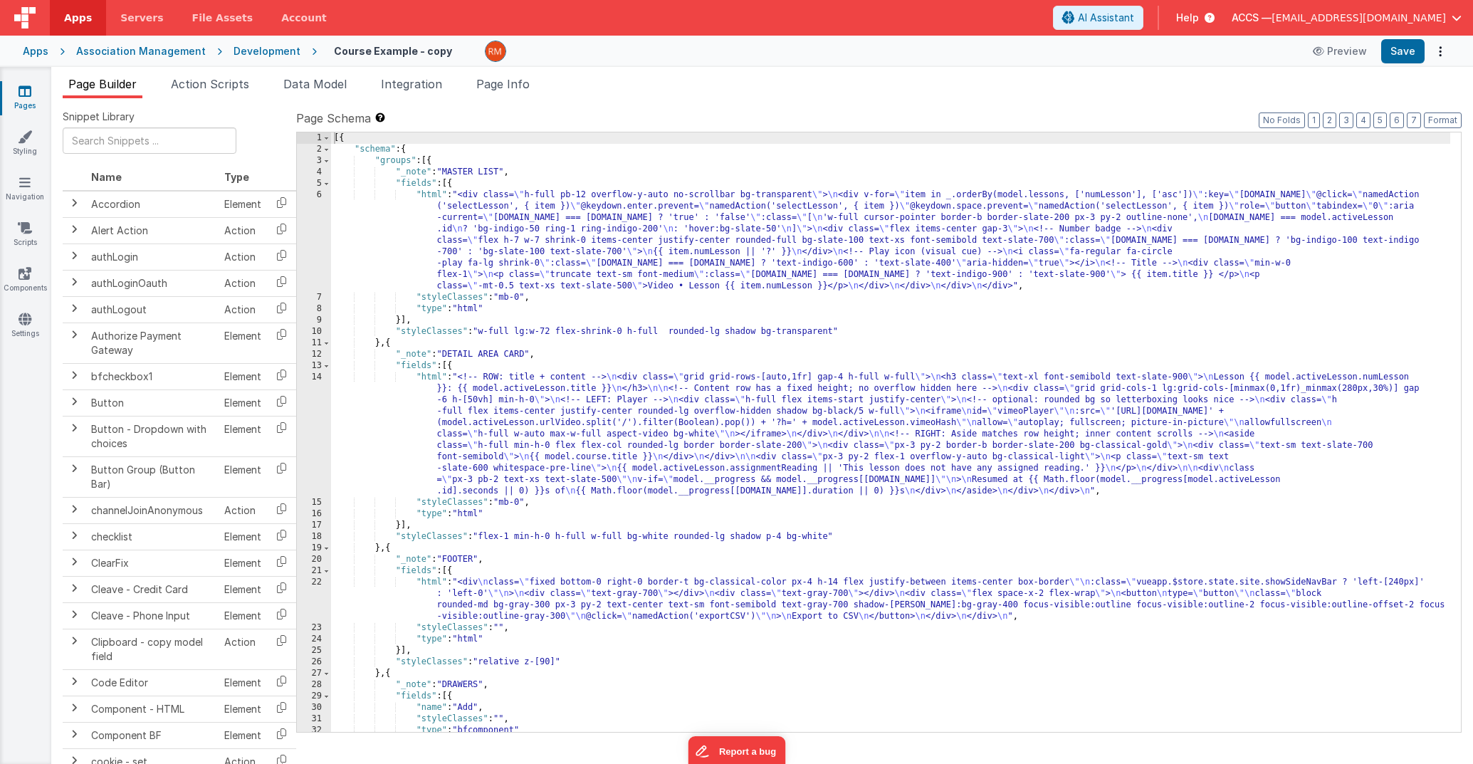
click at [1378, 64] on div "Apps Association Management Development Course Example - copy Preview Save" at bounding box center [736, 51] width 1473 height 31
click at [1378, 56] on button "Save" at bounding box center [1402, 51] width 43 height 24
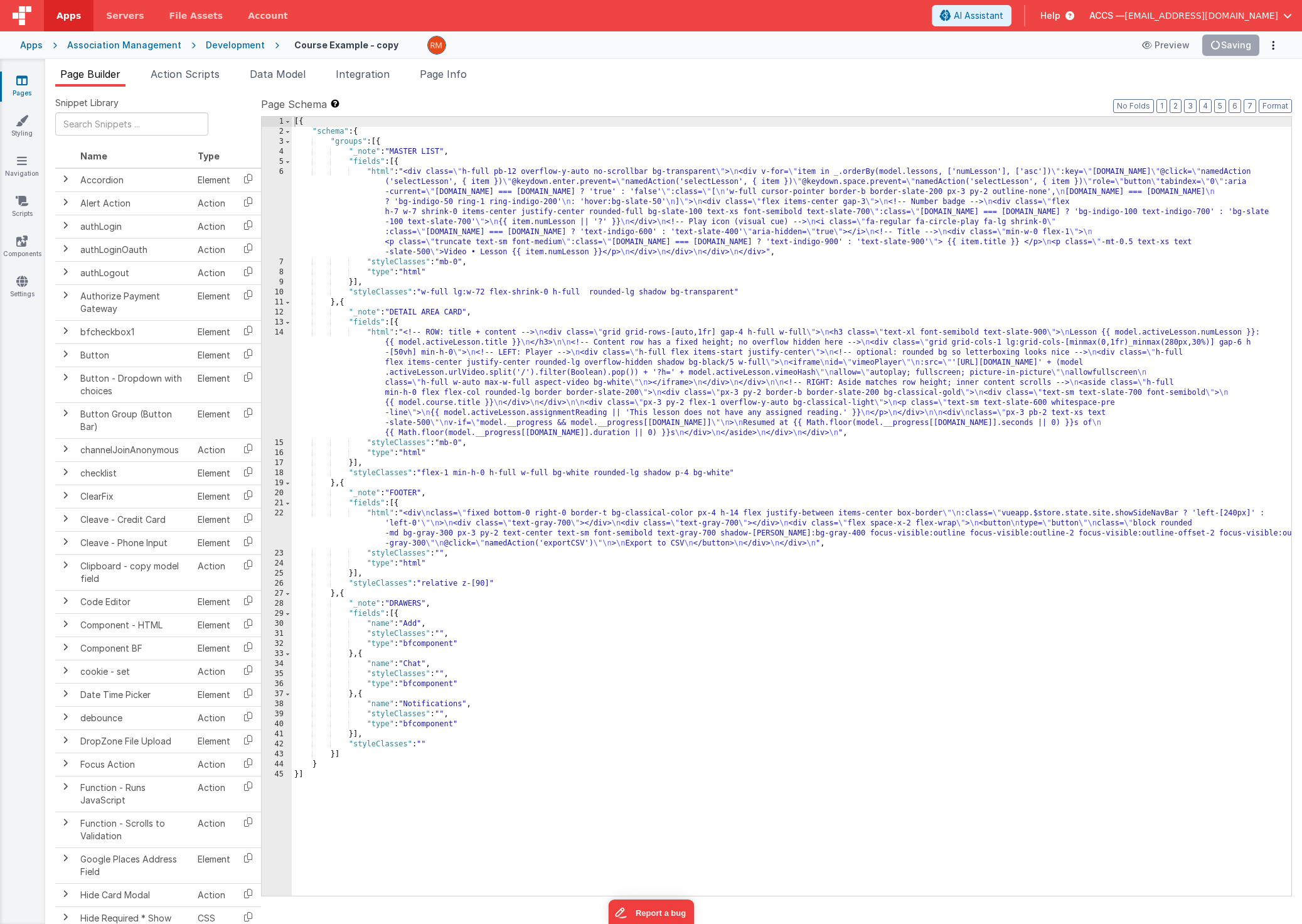
click at [383, 334] on div "[{ "schema" : { "groups" : [{ "_note" : "MASTER LIST" , "fields" : [{ "html" : …" at bounding box center [792, 516] width 1000 height 799
click at [279, 331] on div "14" at bounding box center [277, 383] width 30 height 110
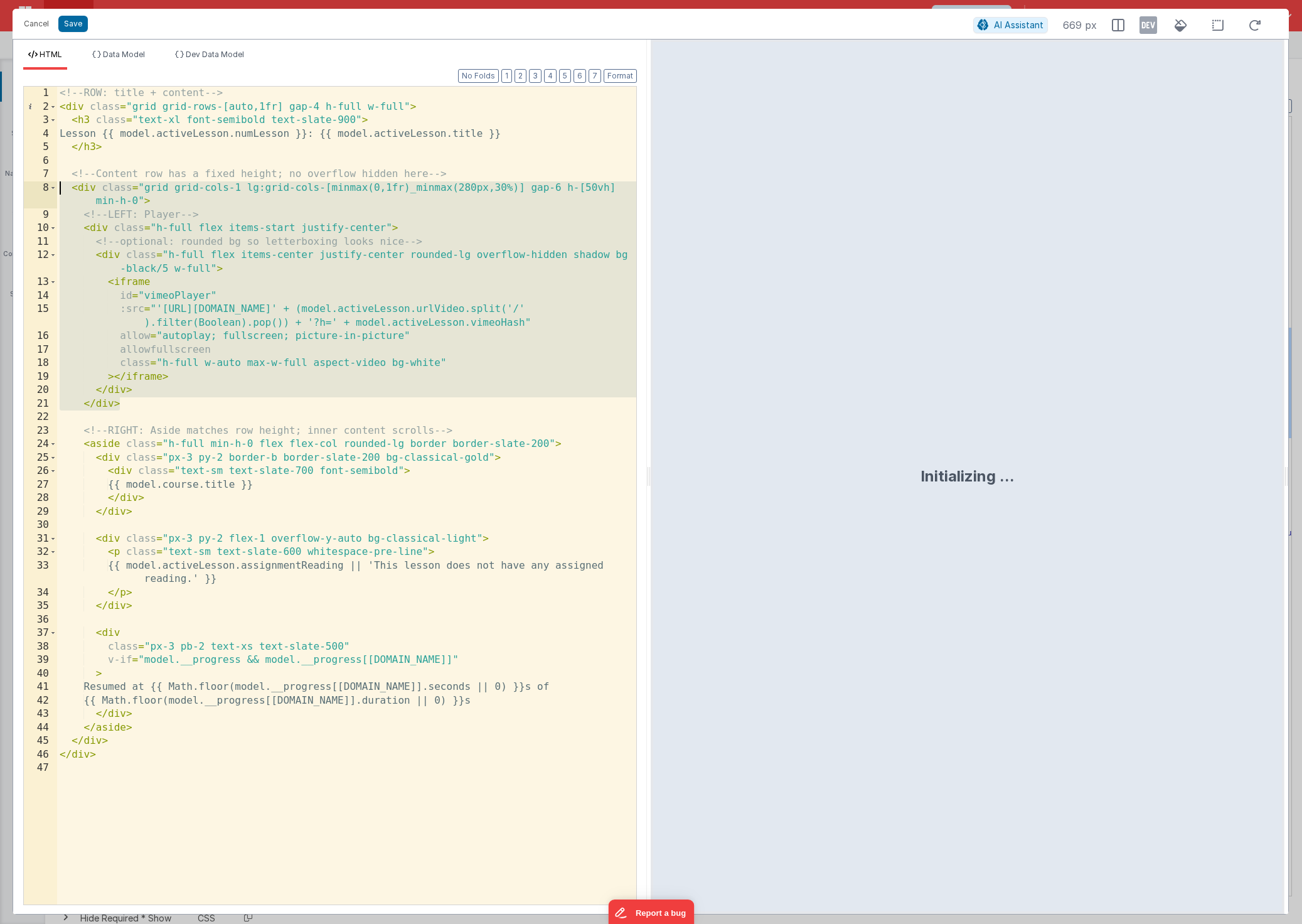
drag, startPoint x: 175, startPoint y: 403, endPoint x: 17, endPoint y: 193, distance: 262.8
click at [17, 193] on div "Format 7 6 5 4 3 2 1 No Folds 1 2 3 4 5 6 7 8 9 10 11 12 13 14 15 16 17 18 19 2…" at bounding box center [330, 492] width 634 height 845
click at [154, 393] on div "<!-- ROW: title + content --> < div class = "grid grid-rows-[auto,1fr] gap-4 h-…" at bounding box center [346, 509] width 579 height 845
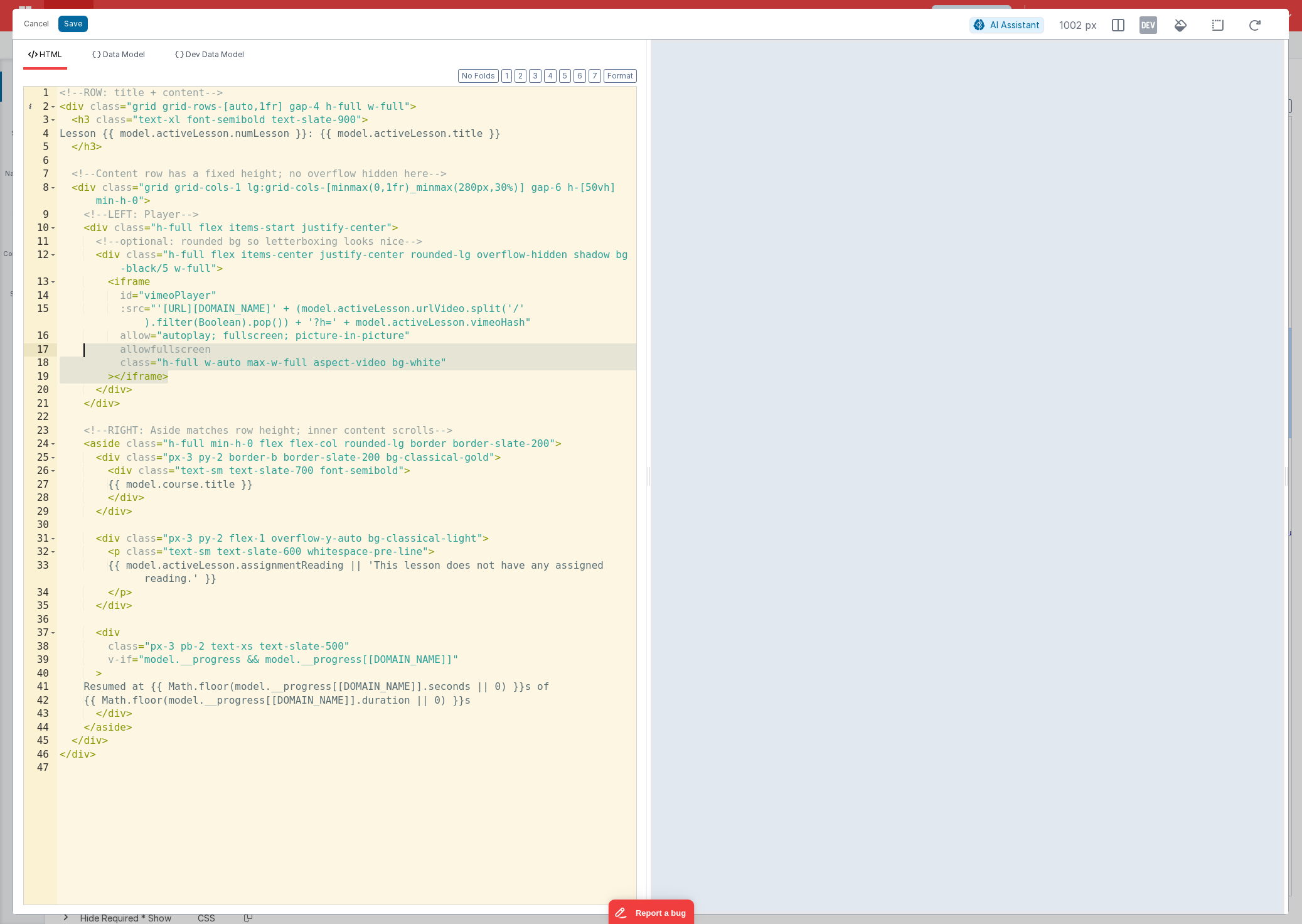
drag, startPoint x: 175, startPoint y: 377, endPoint x: 82, endPoint y: 348, distance: 97.4
click at [82, 348] on div "<!-- ROW: title + content --> < div class = "grid grid-rows-[auto,1fr] gap-4 h-…" at bounding box center [346, 509] width 579 height 845
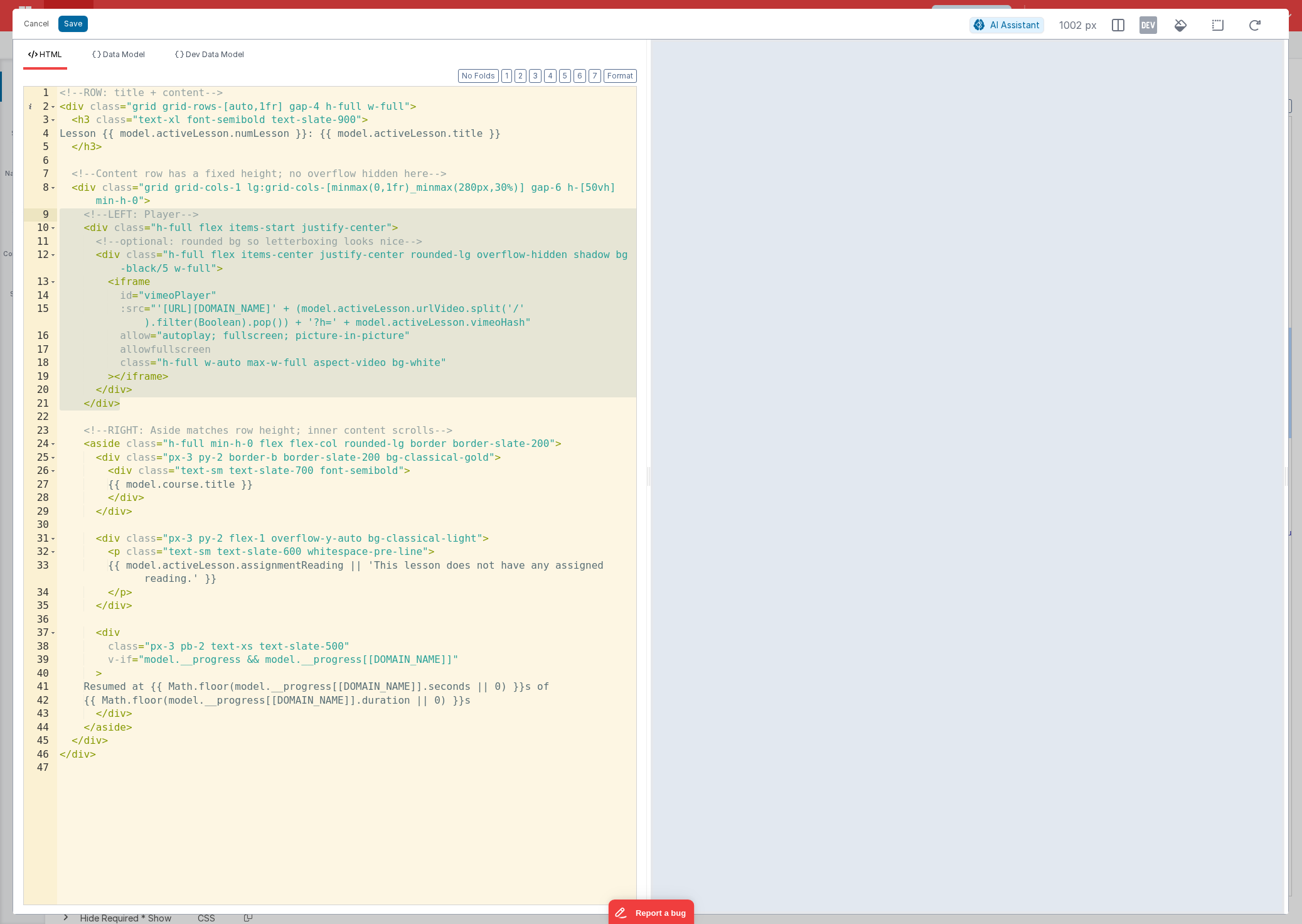
drag, startPoint x: 143, startPoint y: 404, endPoint x: 23, endPoint y: 219, distance: 220.5
click at [23, 219] on div "1 2 3 4 5 6 7 8 9 10 11 12 13 14 15 16 17 18 19 20 21 22 23 24 25 26 27 28 29 3…" at bounding box center [330, 496] width 614 height 819
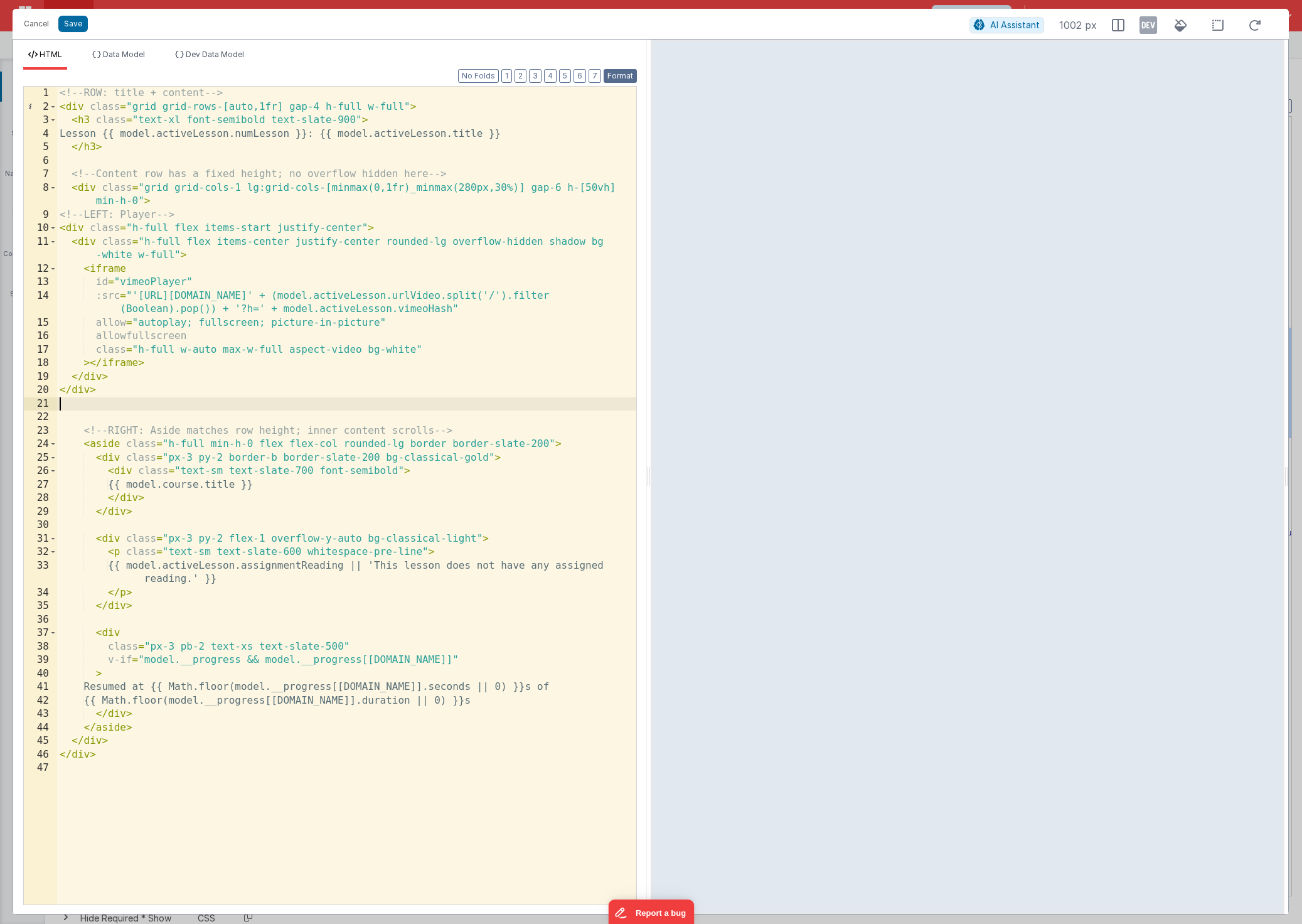
click at [626, 79] on button "Format" at bounding box center [621, 76] width 33 height 14
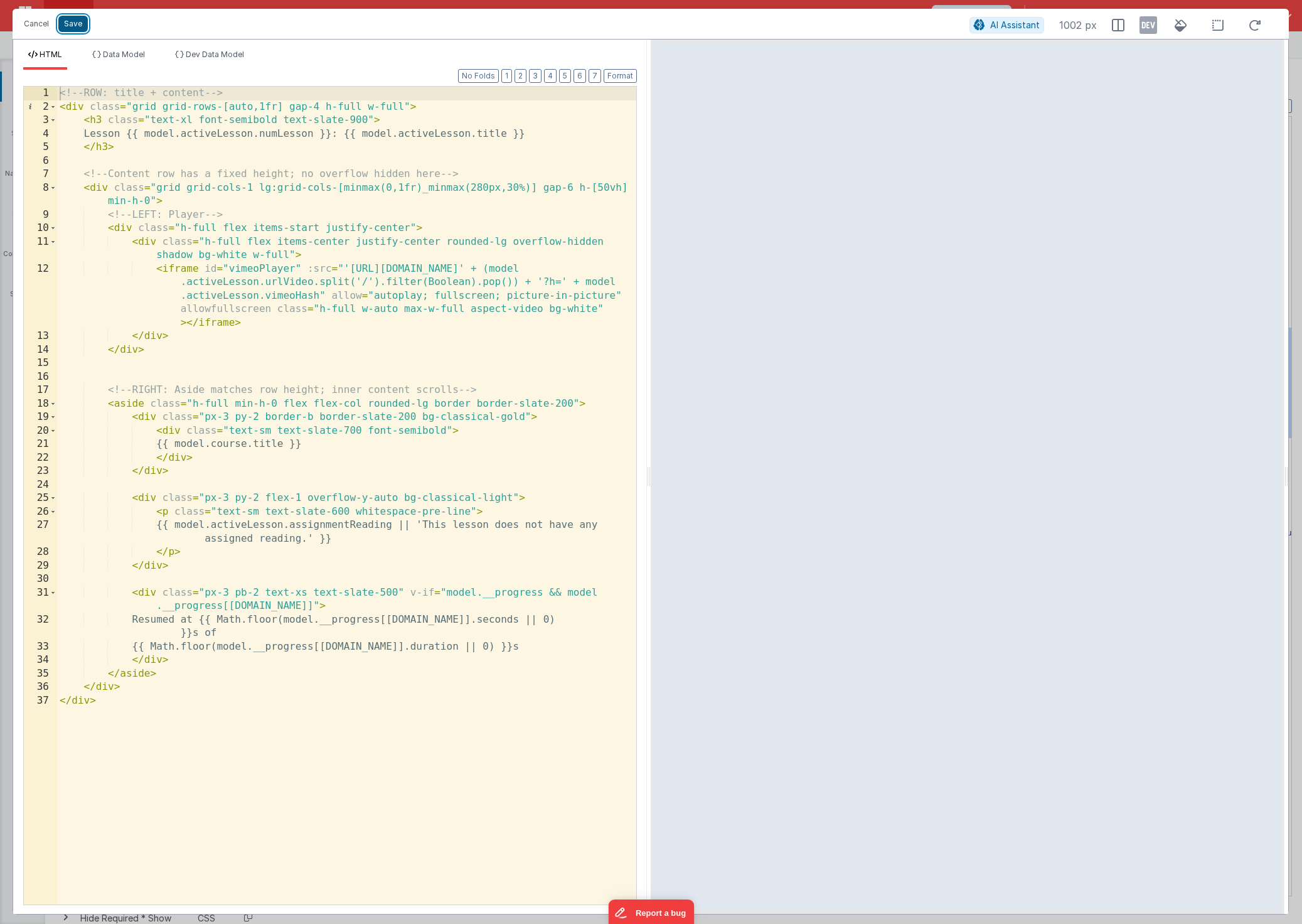
click at [81, 20] on button "Save" at bounding box center [72, 24] width 29 height 17
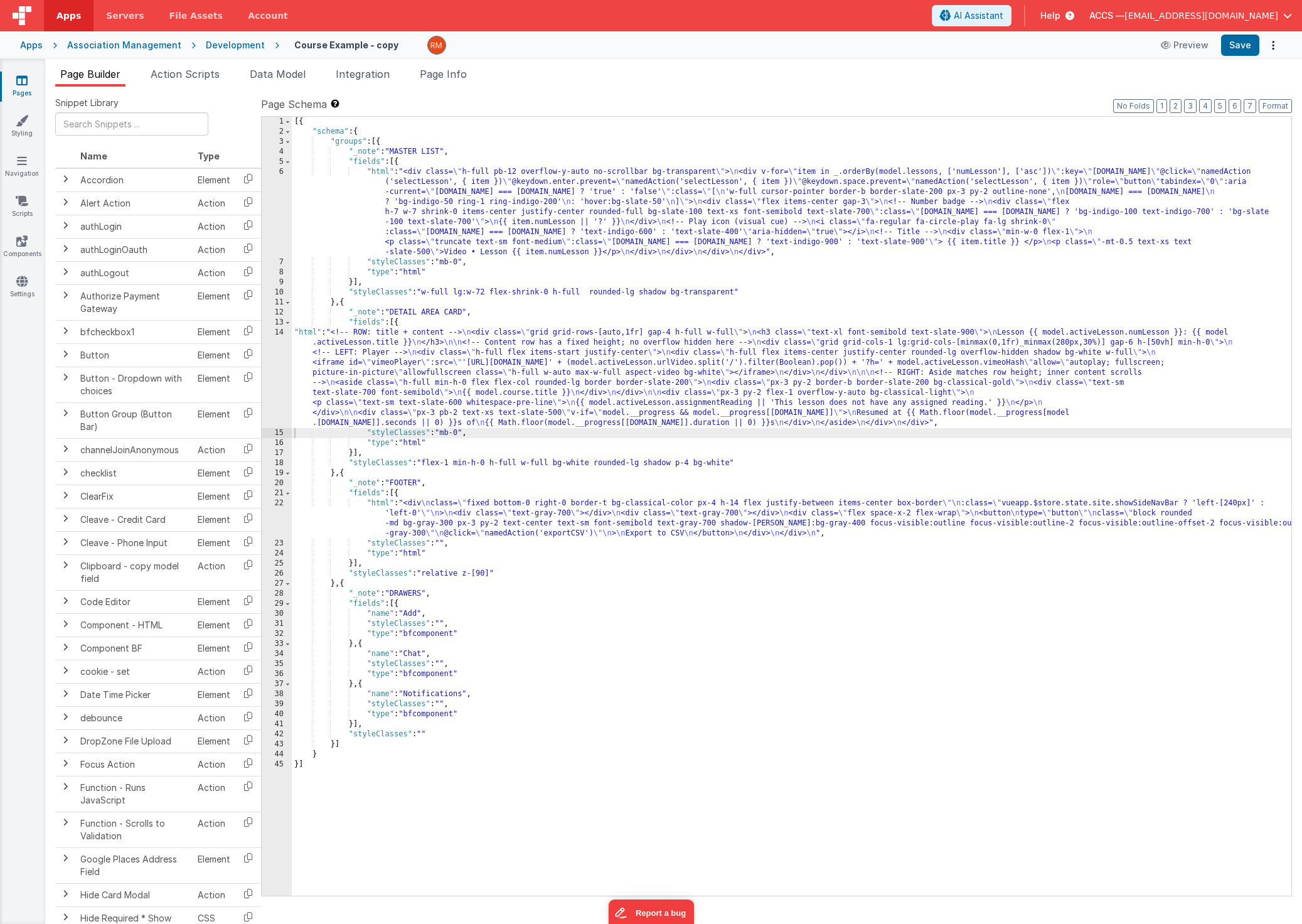
click at [309, 334] on div "[{ "schema" : { "groups" : [{ "_note" : "MASTER LIST" , "fields" : [{ "html" : …" at bounding box center [792, 516] width 1000 height 799
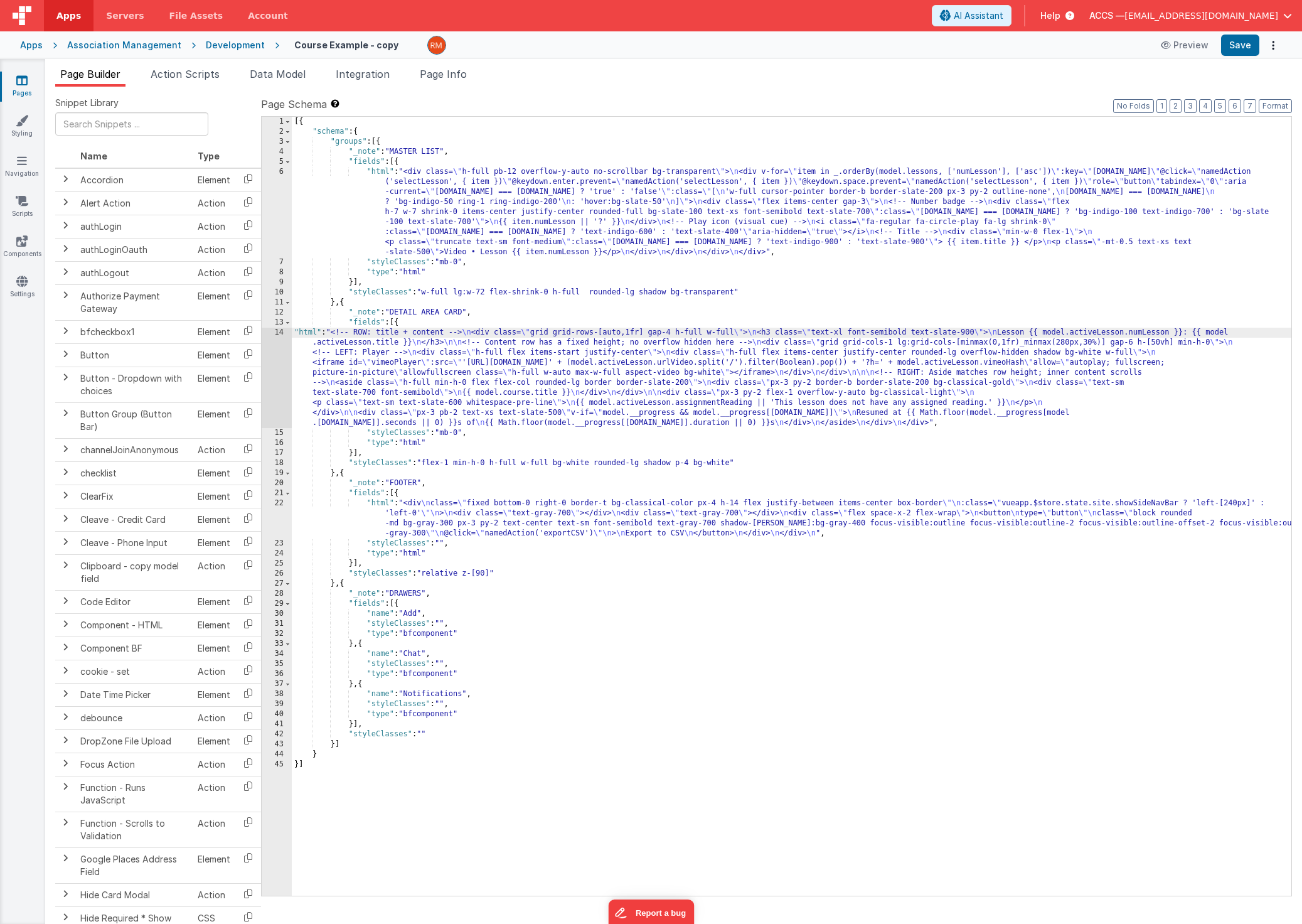
click at [280, 332] on div "14" at bounding box center [277, 378] width 30 height 101
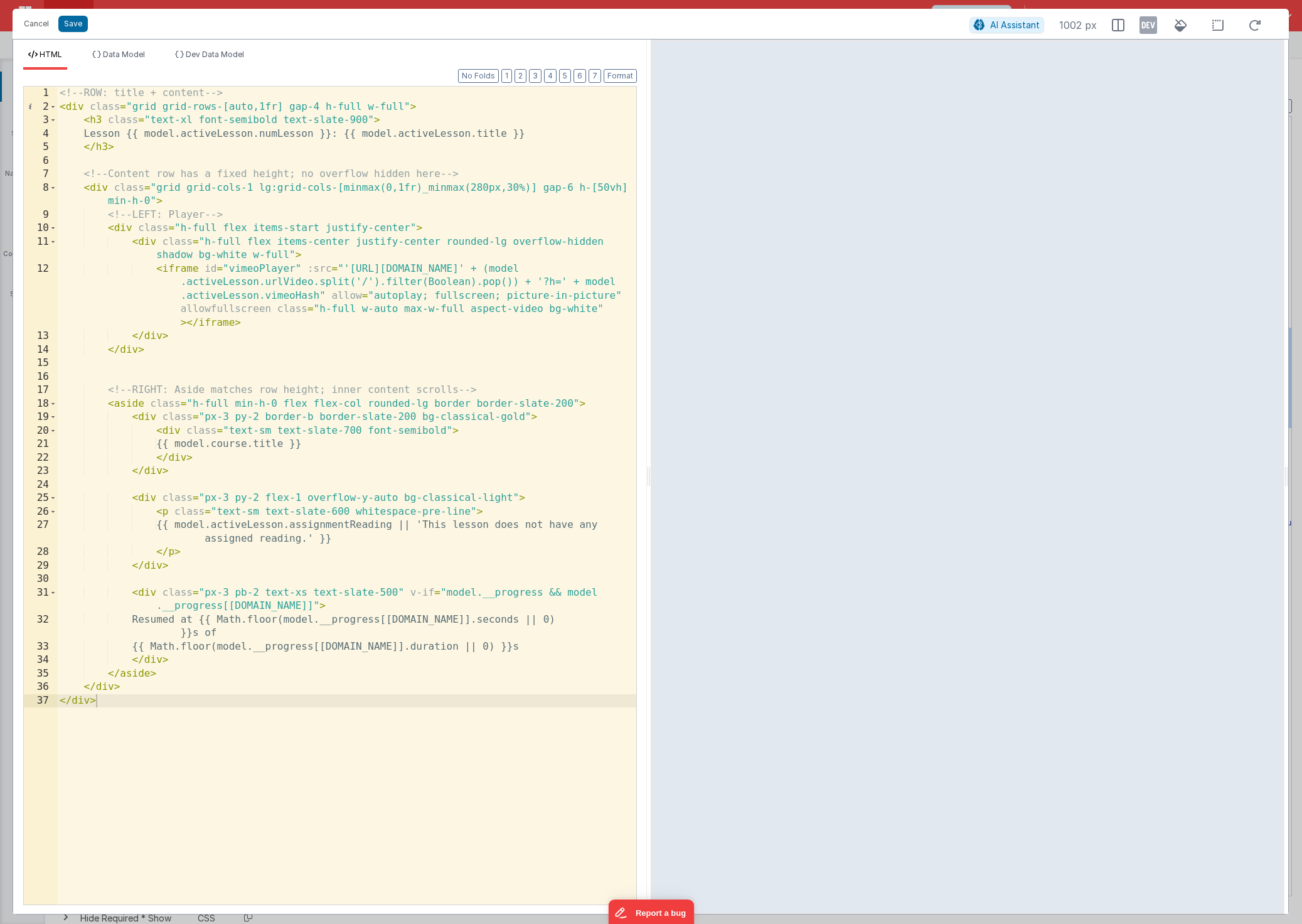
click at [403, 106] on div "<!-- ROW: title + content --> < div class = "grid grid-rows-[auto,1fr] gap-4 h-…" at bounding box center [346, 509] width 579 height 845
click at [79, 29] on button "Save" at bounding box center [72, 24] width 29 height 17
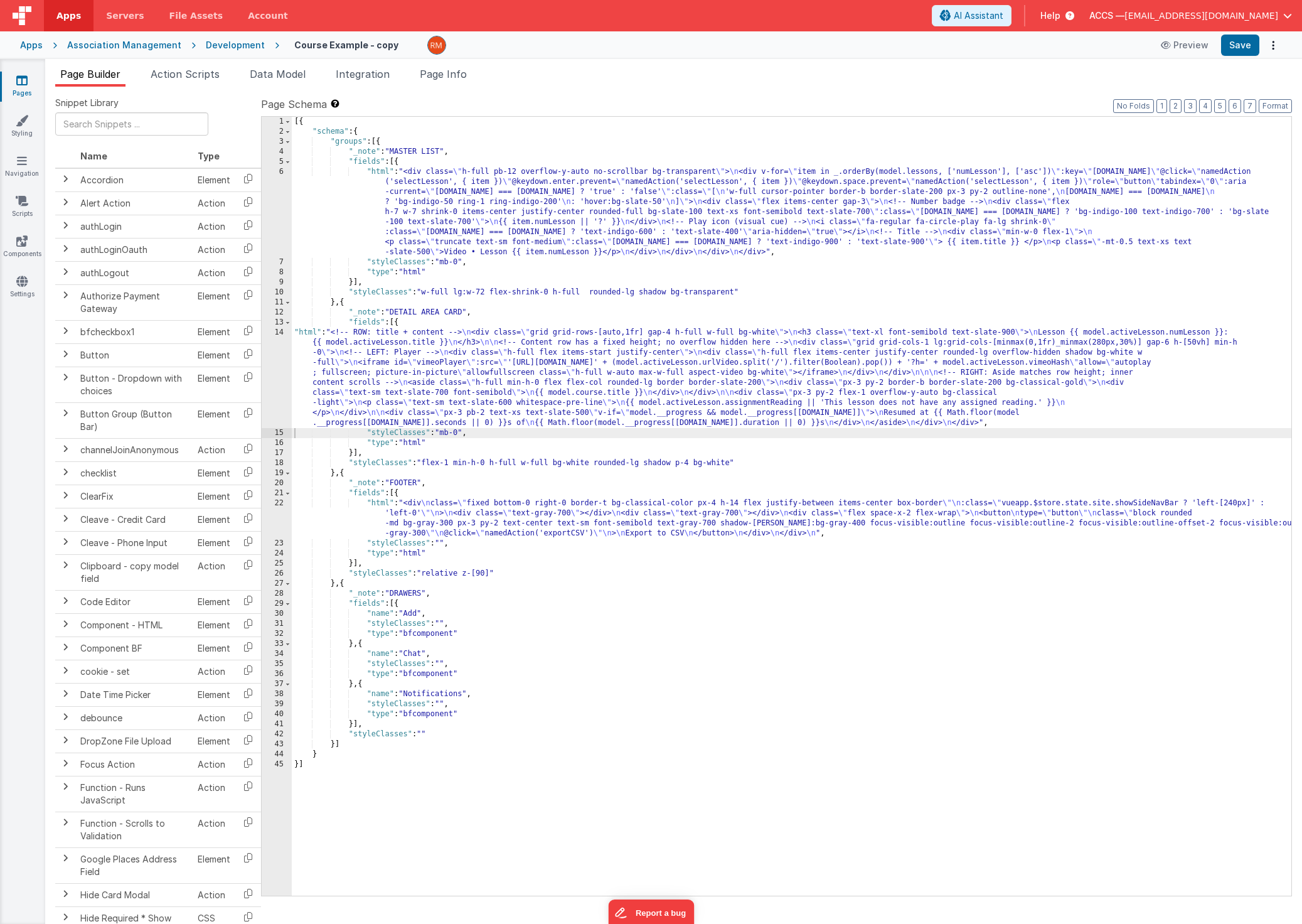
click at [1215, 113] on div "Page Schema Shortcuts: Find: command-f Fold: command-option-L Unfold: command-o…" at bounding box center [777, 496] width 1031 height 799
click at [1215, 109] on button "Format" at bounding box center [1276, 106] width 33 height 14
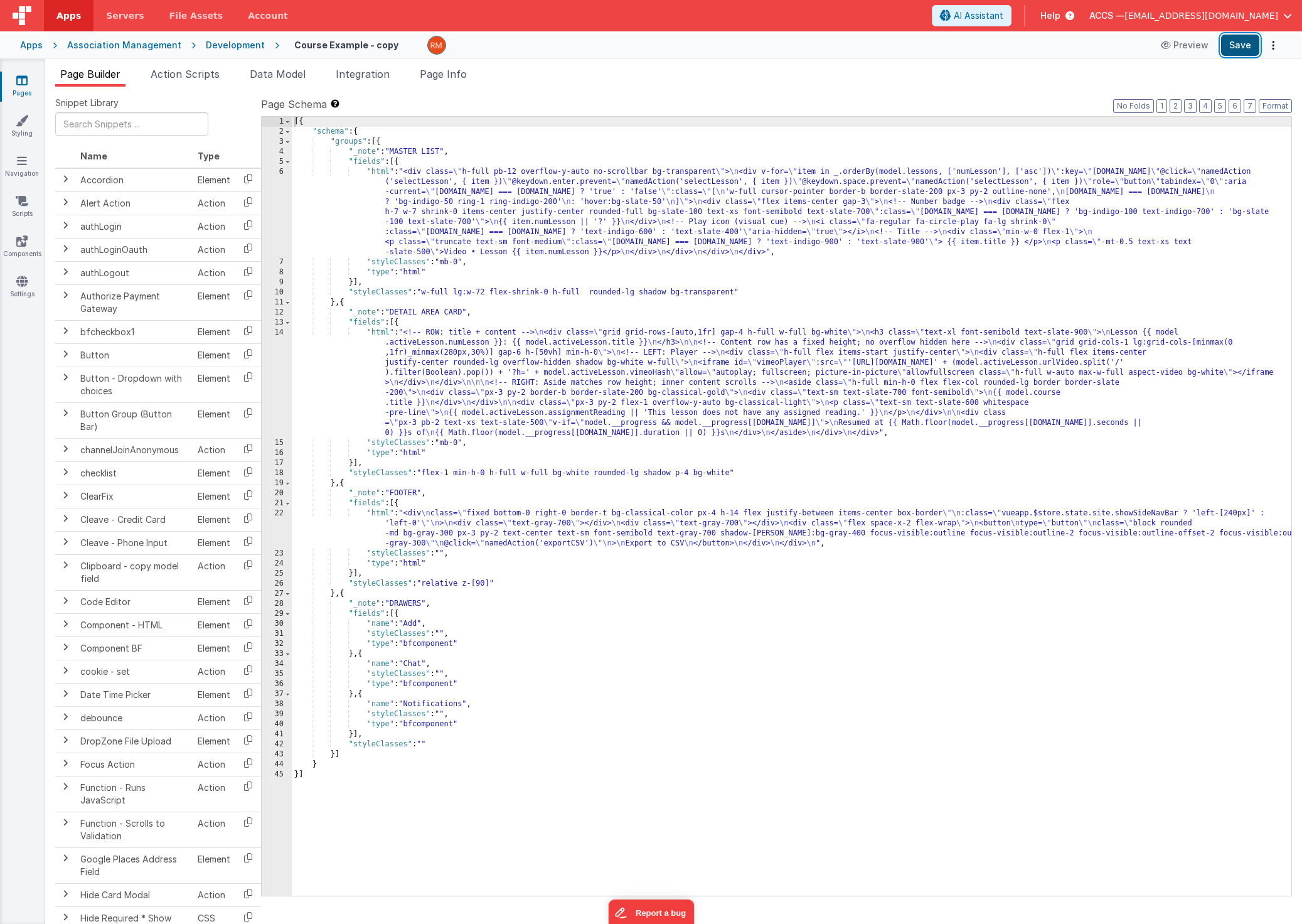
click at [1215, 49] on button "Save" at bounding box center [1239, 45] width 38 height 21
click at [380, 341] on div "[{ "schema" : { "groups" : [{ "_note" : "MASTER LIST" , "fields" : [{ "html" : …" at bounding box center [792, 516] width 1000 height 799
click at [272, 330] on div "14" at bounding box center [277, 383] width 30 height 110
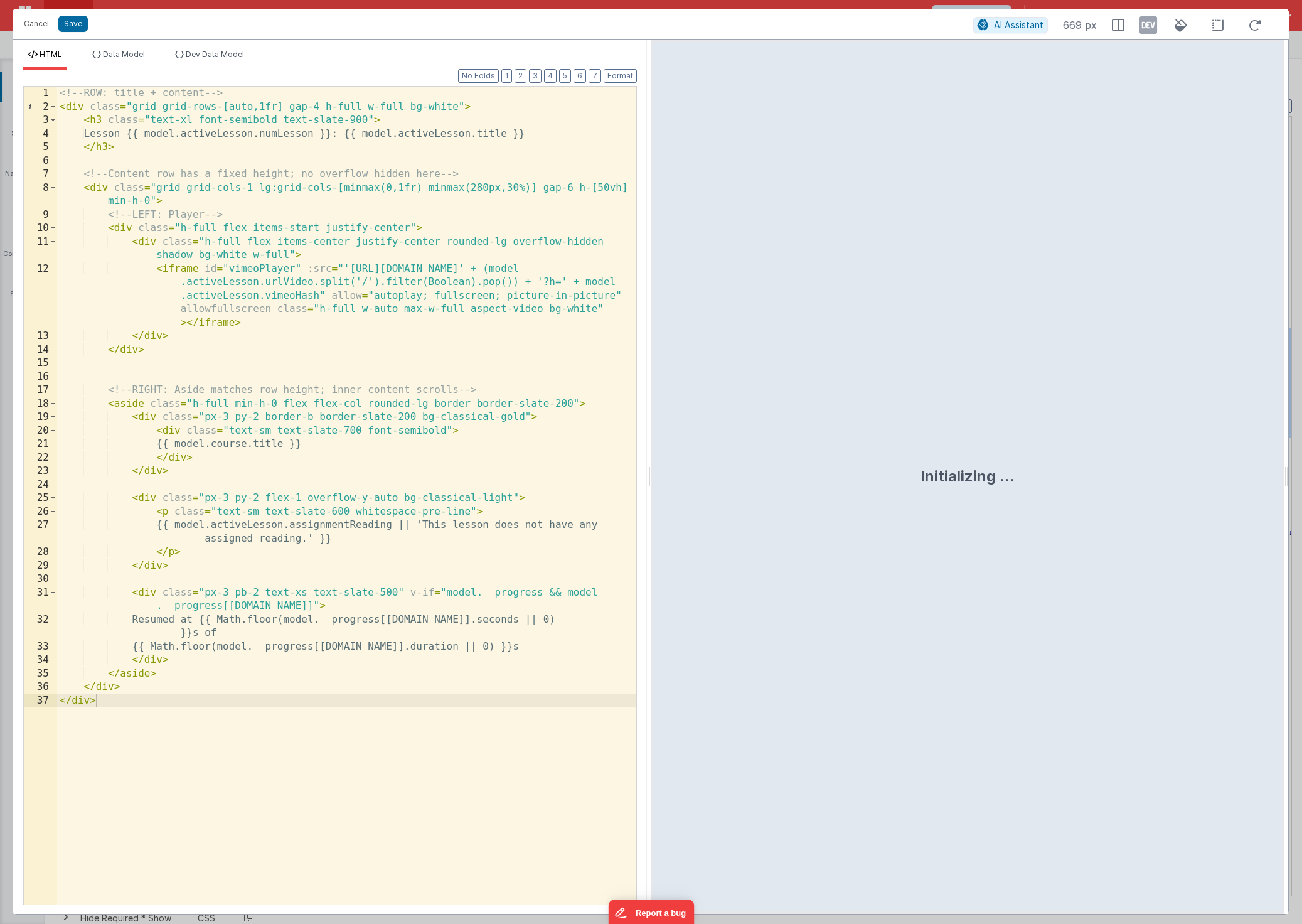
click at [272, 358] on div "<!-- ROW: title + content --> < div class = "grid grid-rows-[auto,1fr] gap-4 h-…" at bounding box center [346, 509] width 579 height 845
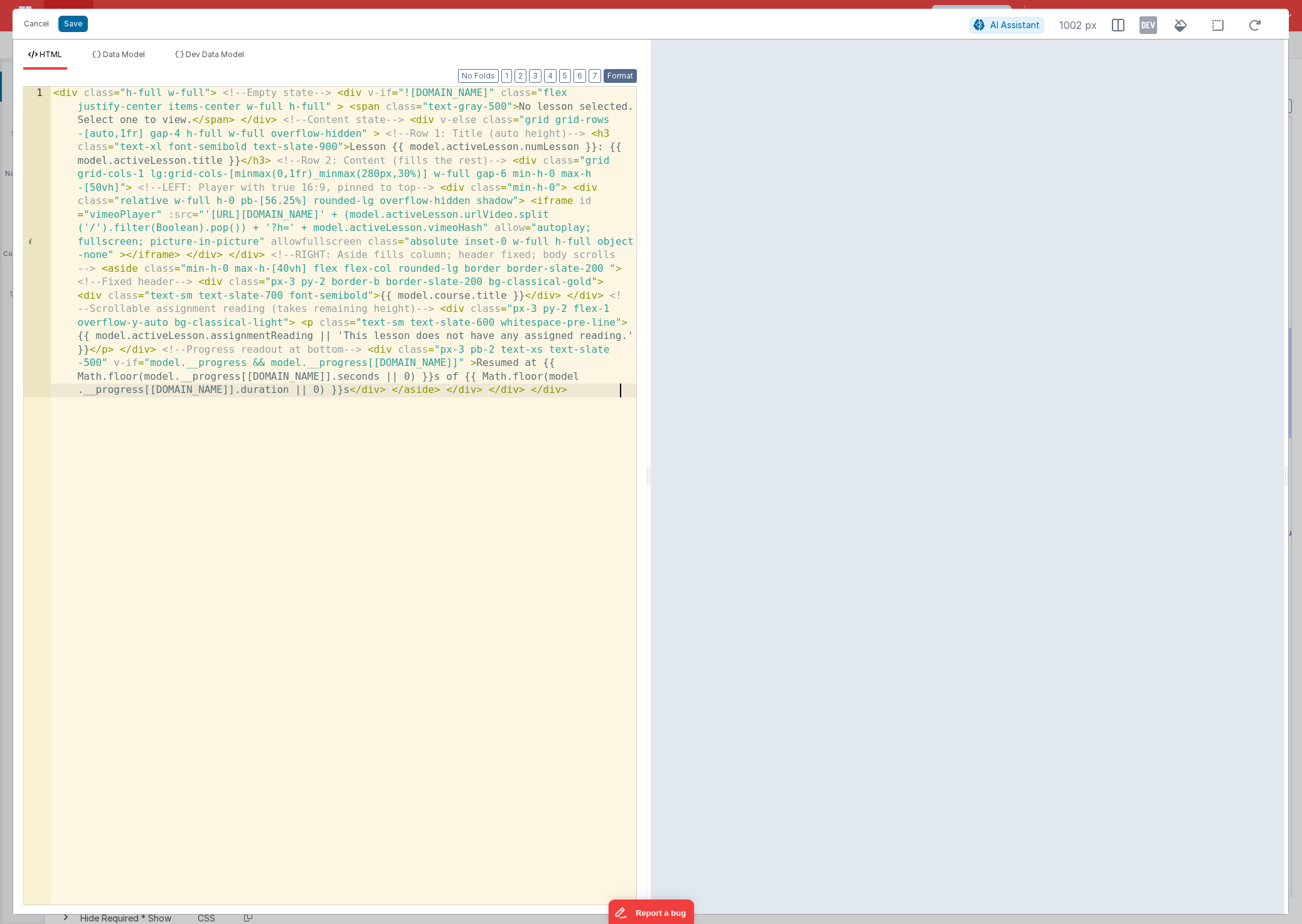
click at [634, 73] on button "Format" at bounding box center [621, 76] width 33 height 14
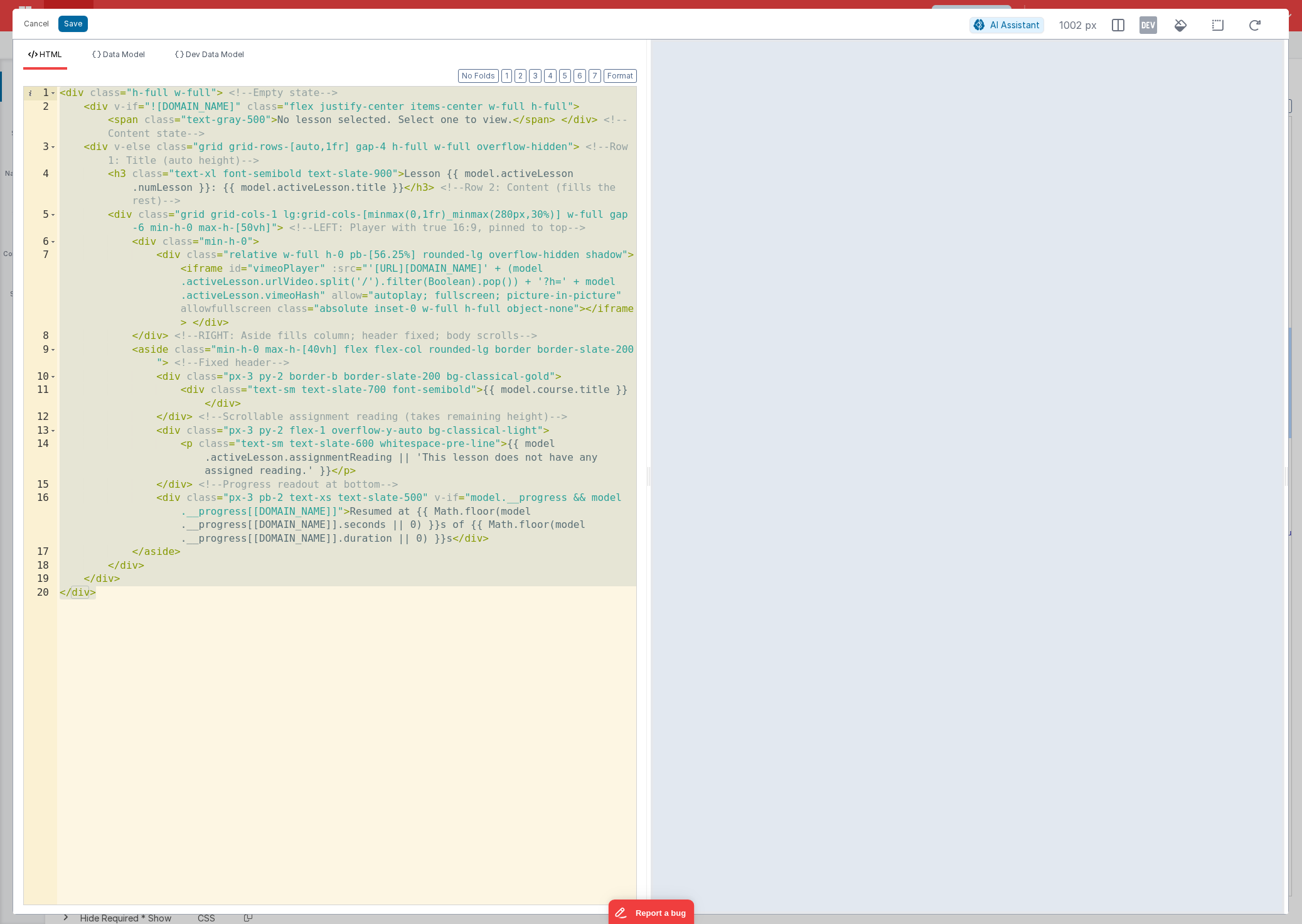
drag, startPoint x: 115, startPoint y: 606, endPoint x: 3, endPoint y: 93, distance: 525.1
click at [3, 93] on div "Cancel Save AI Assistant 1002 px HTML Data Model Dev Data Model Format 7 6 5 4 …" at bounding box center [651, 462] width 1302 height 924
click at [42, 30] on button "Cancel" at bounding box center [36, 24] width 38 height 18
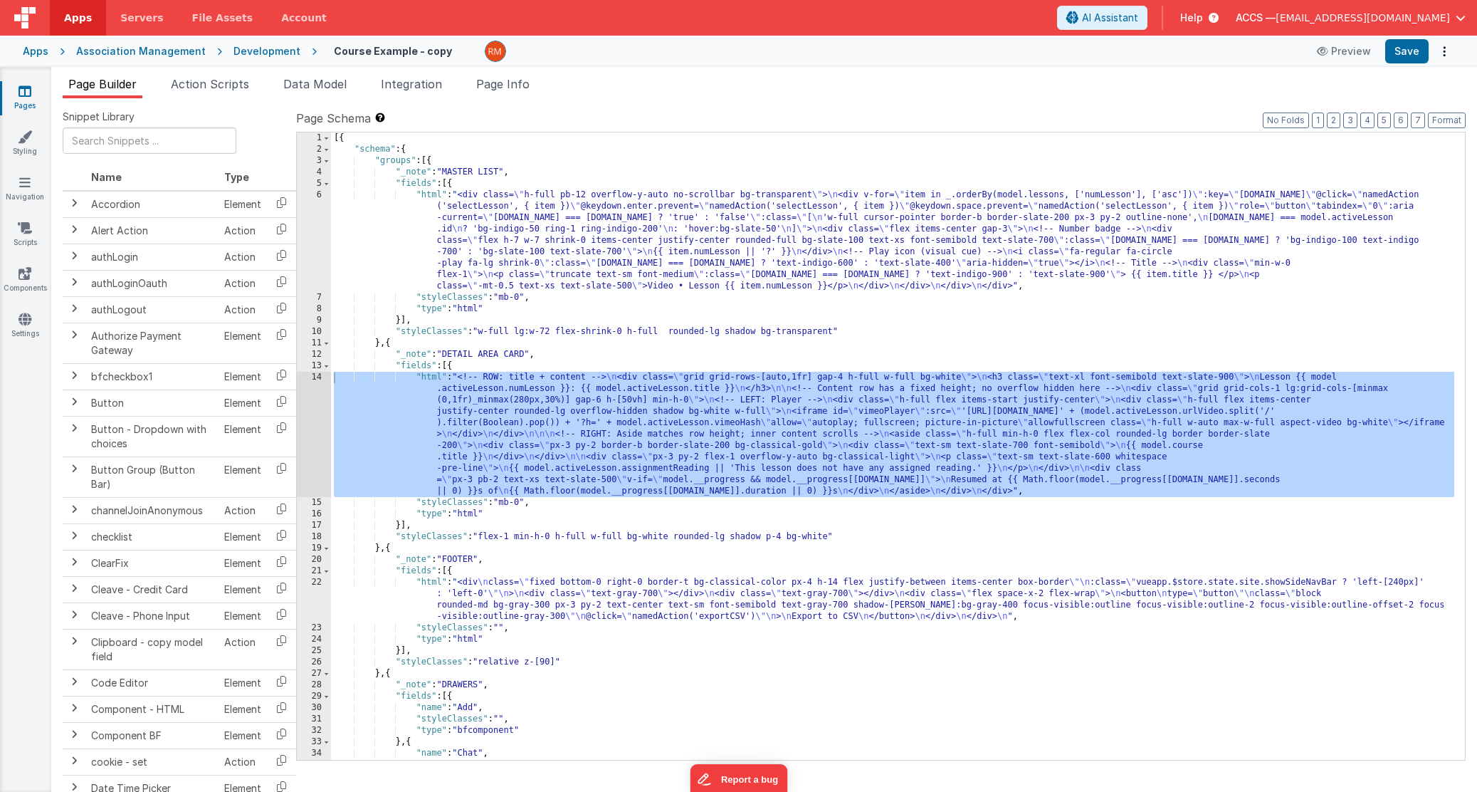
click at [21, 95] on icon at bounding box center [25, 91] width 13 height 14
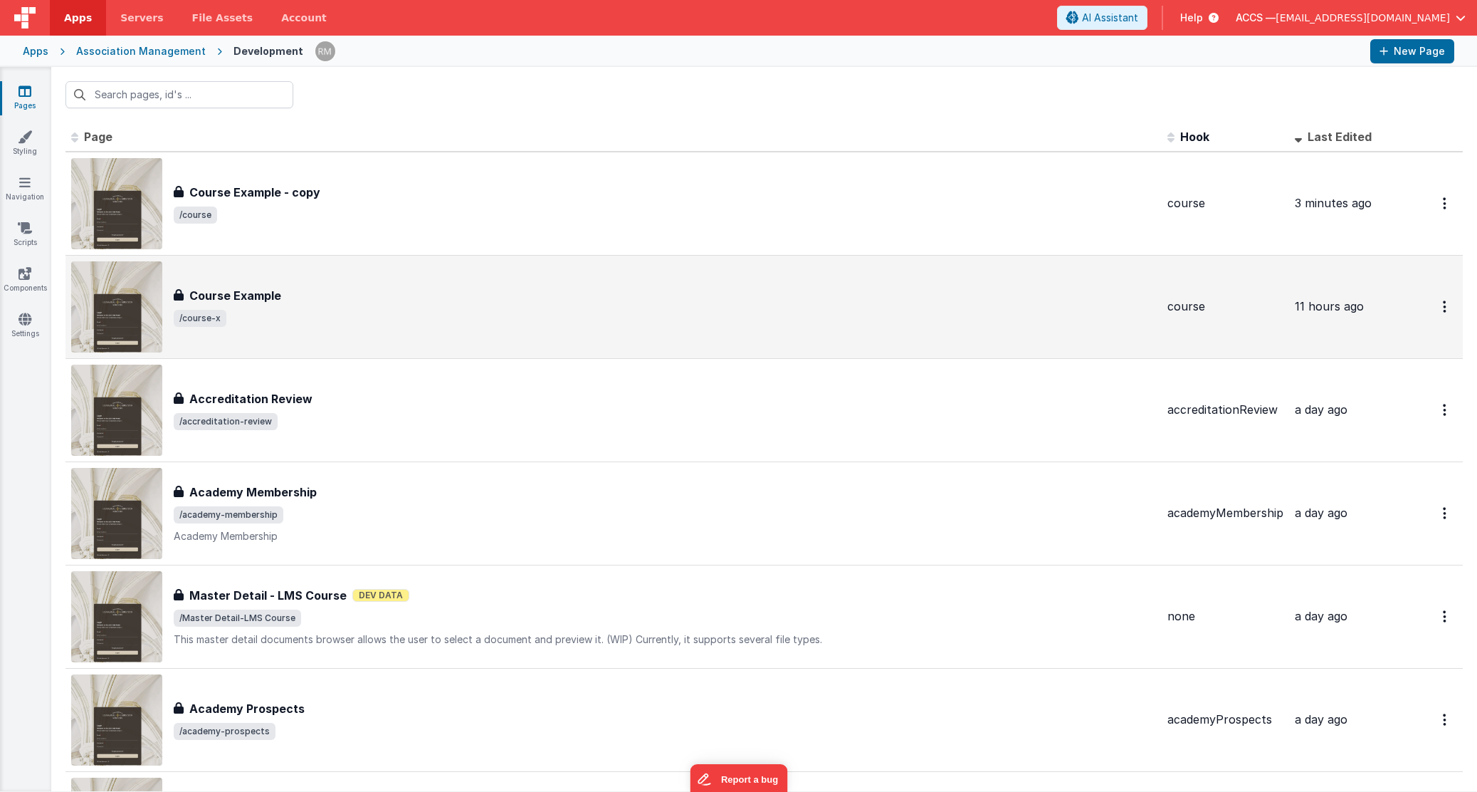
click at [242, 290] on h3 "Course Example" at bounding box center [235, 295] width 92 height 17
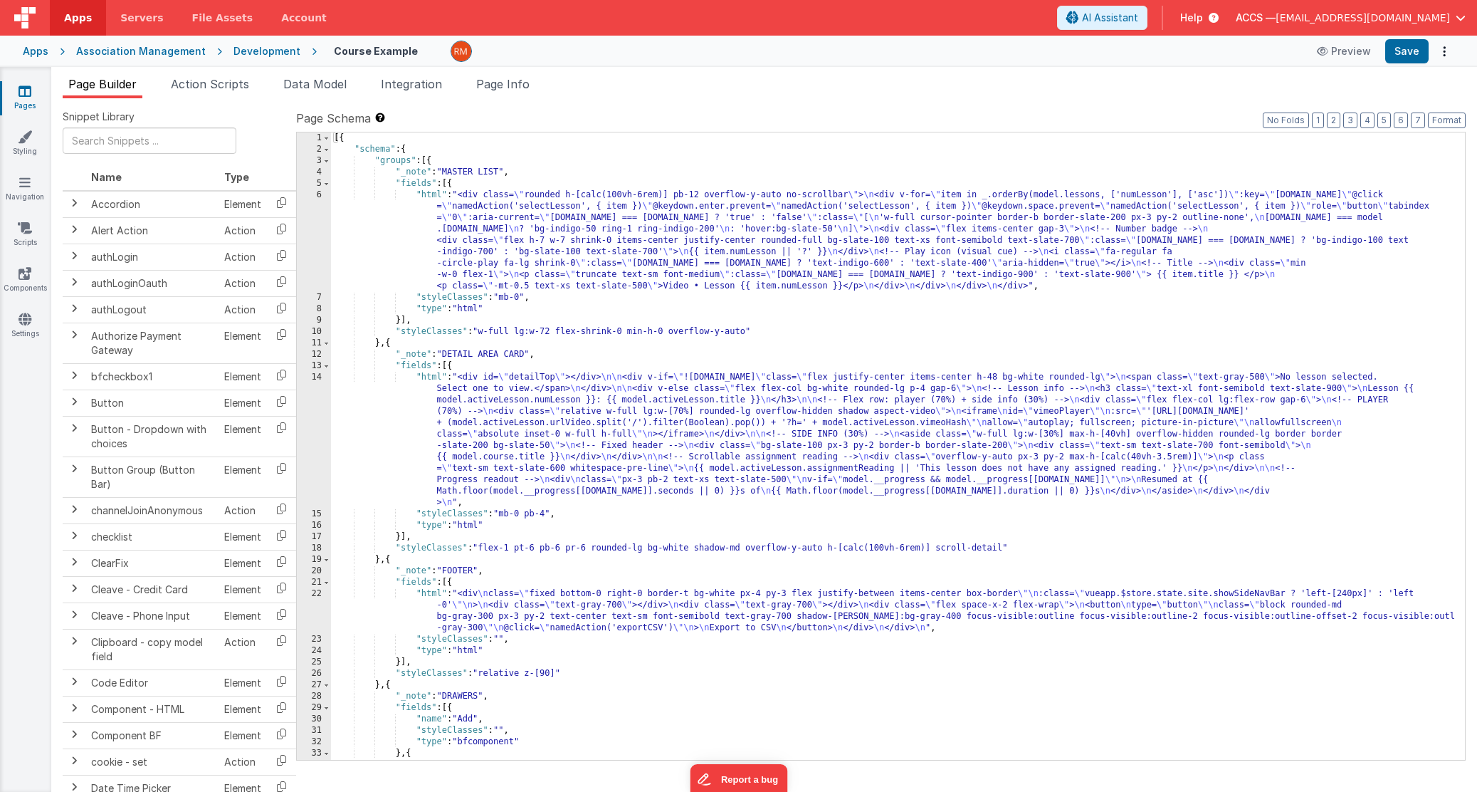
click at [431, 382] on div "[{ "schema" : { "groups" : [{ "_note" : "MASTER LIST" , "fields" : [{ "html" : …" at bounding box center [892, 457] width 1123 height 650
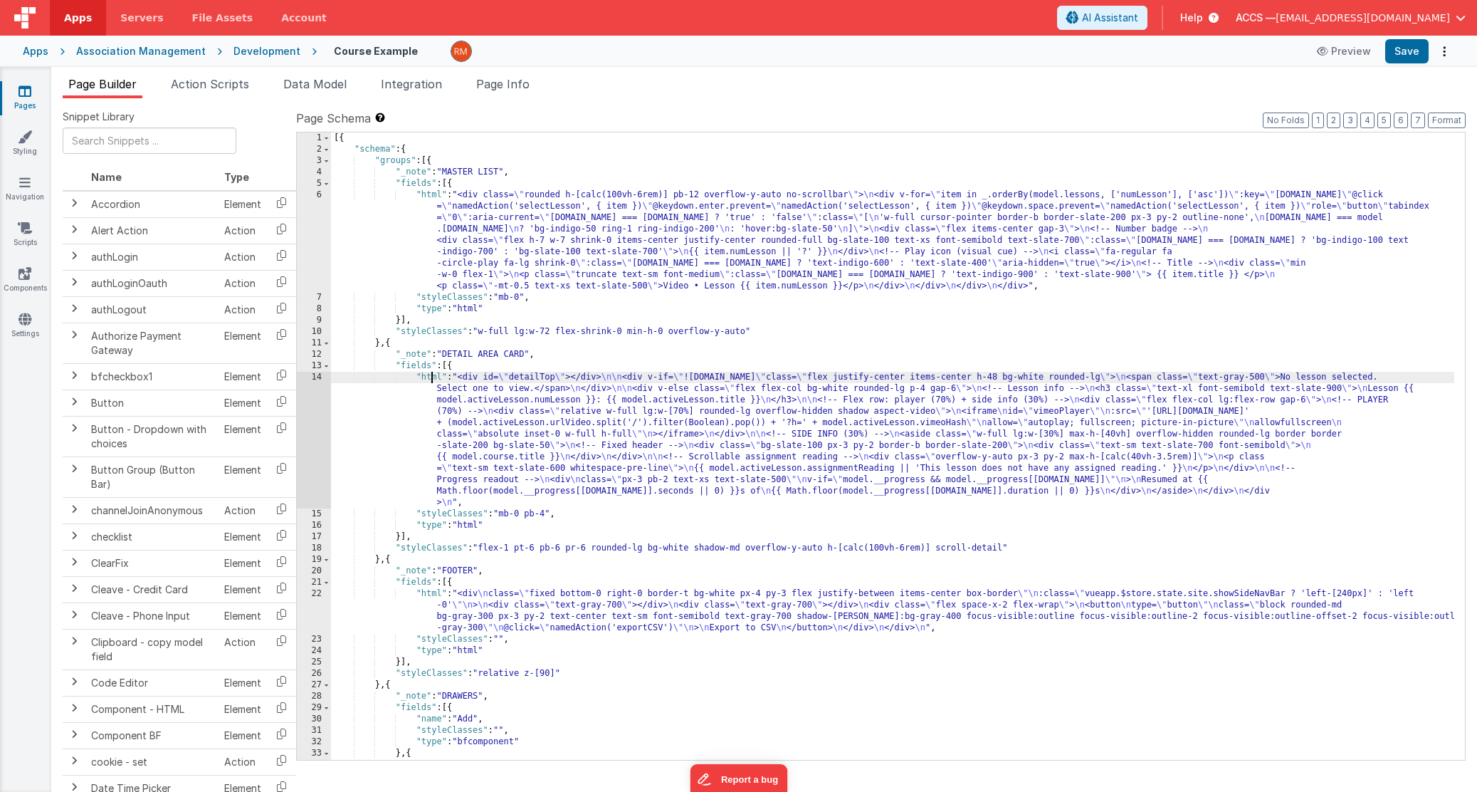
click at [322, 379] on div "14" at bounding box center [314, 440] width 34 height 137
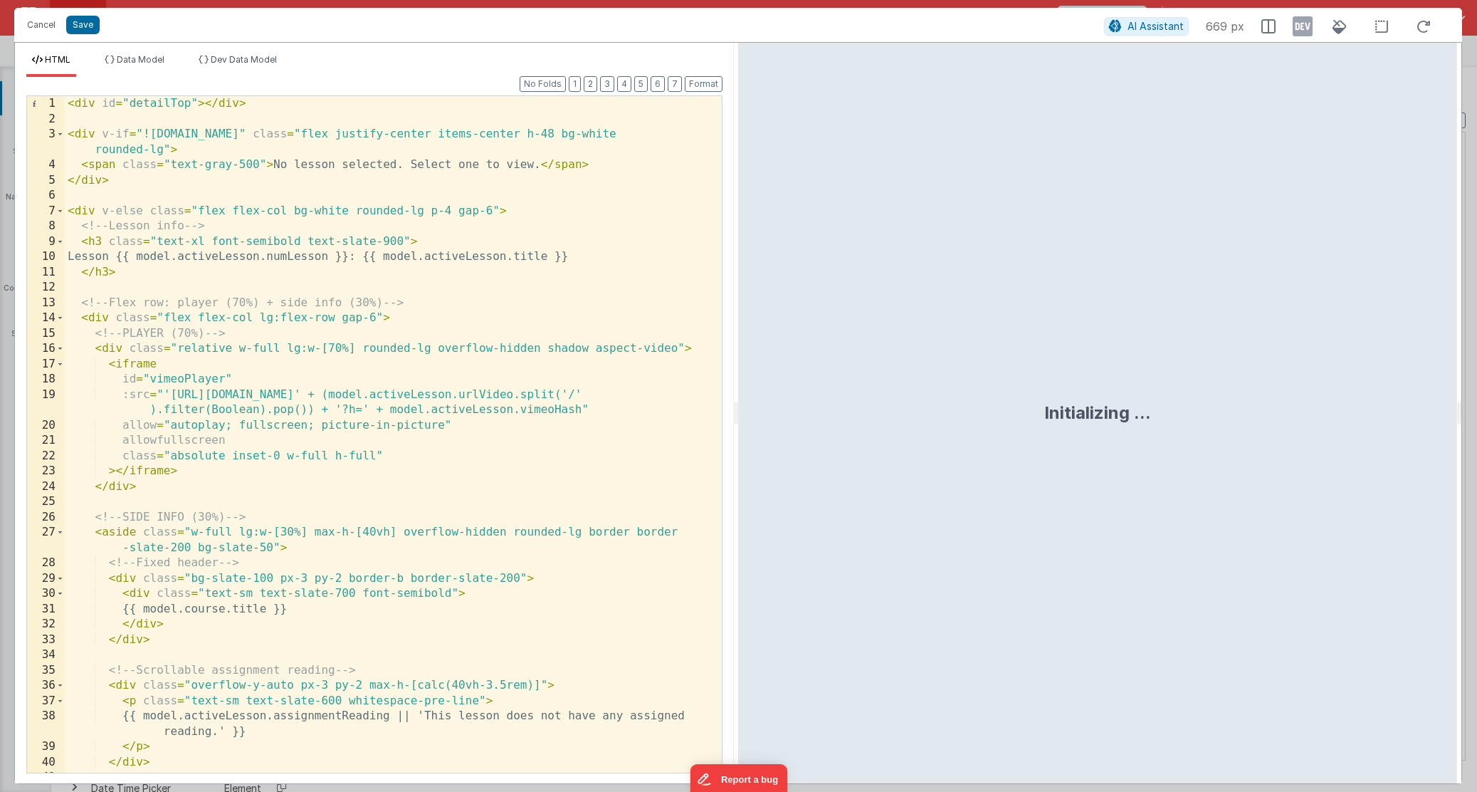
click at [469, 419] on div "< div id = "detailTop" > </ div > < div v-if = "![DOMAIN_NAME]" class = "flex j…" at bounding box center [388, 449] width 646 height 707
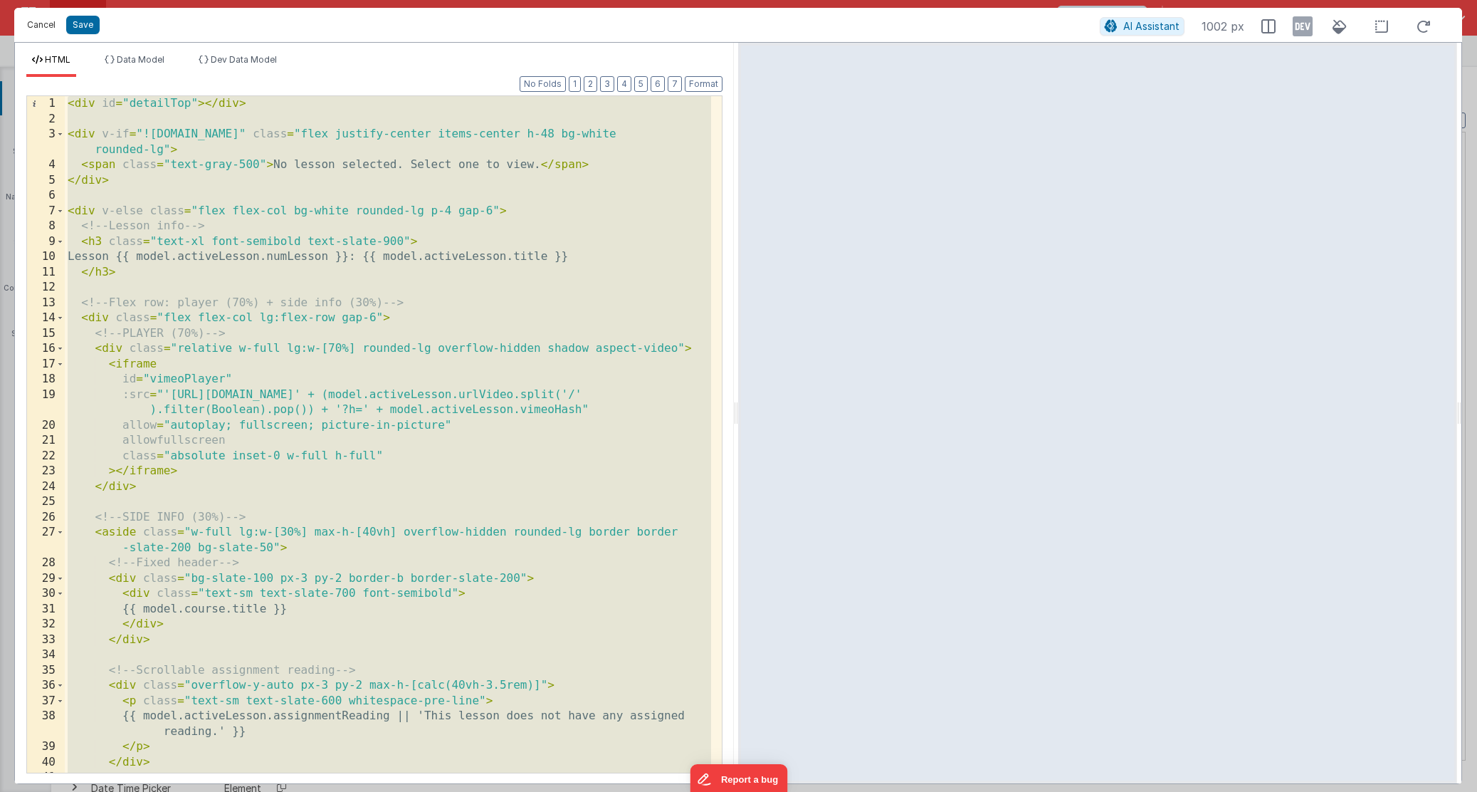
click at [31, 31] on button "Cancel" at bounding box center [41, 25] width 43 height 20
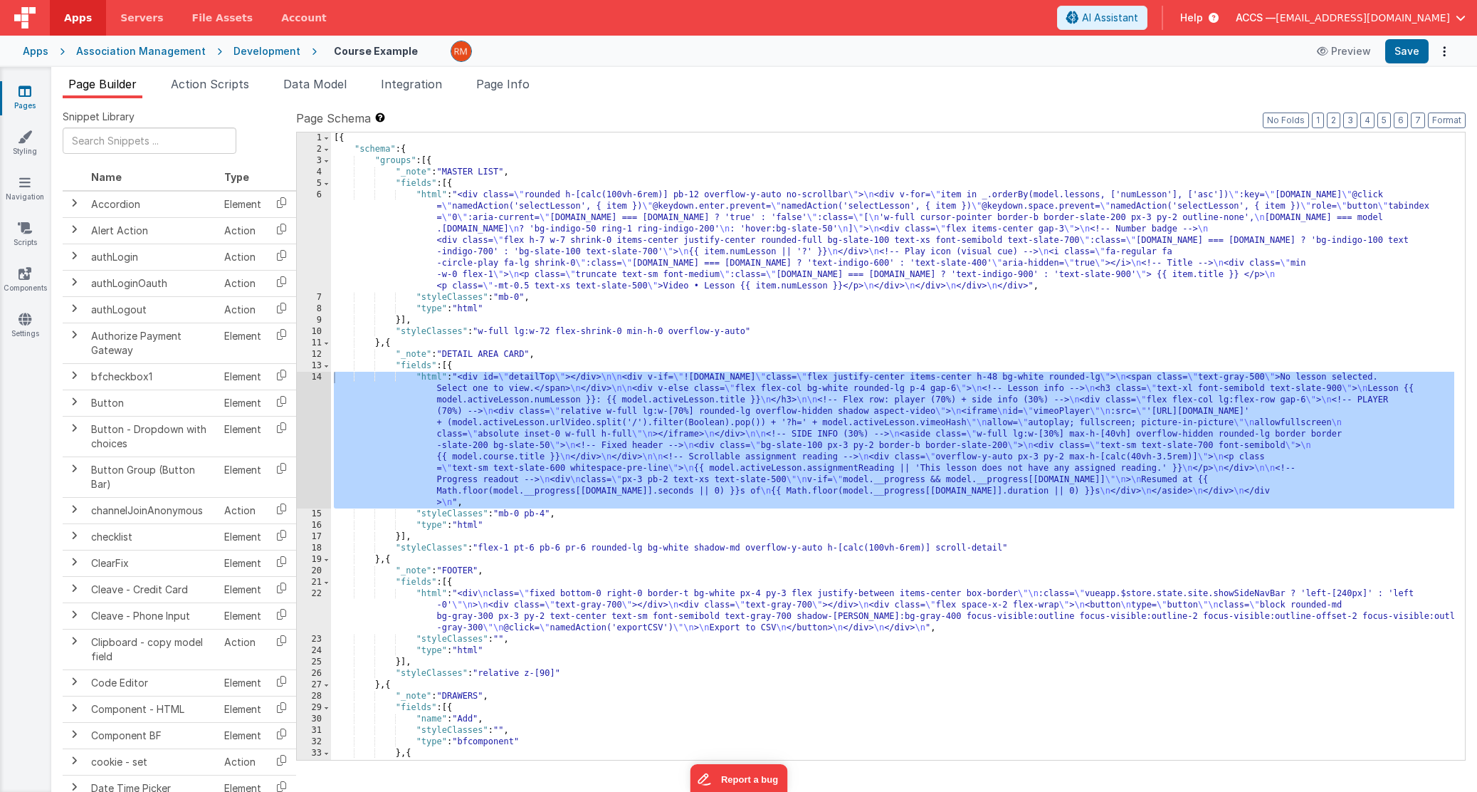
click at [33, 96] on link "Pages" at bounding box center [24, 98] width 51 height 28
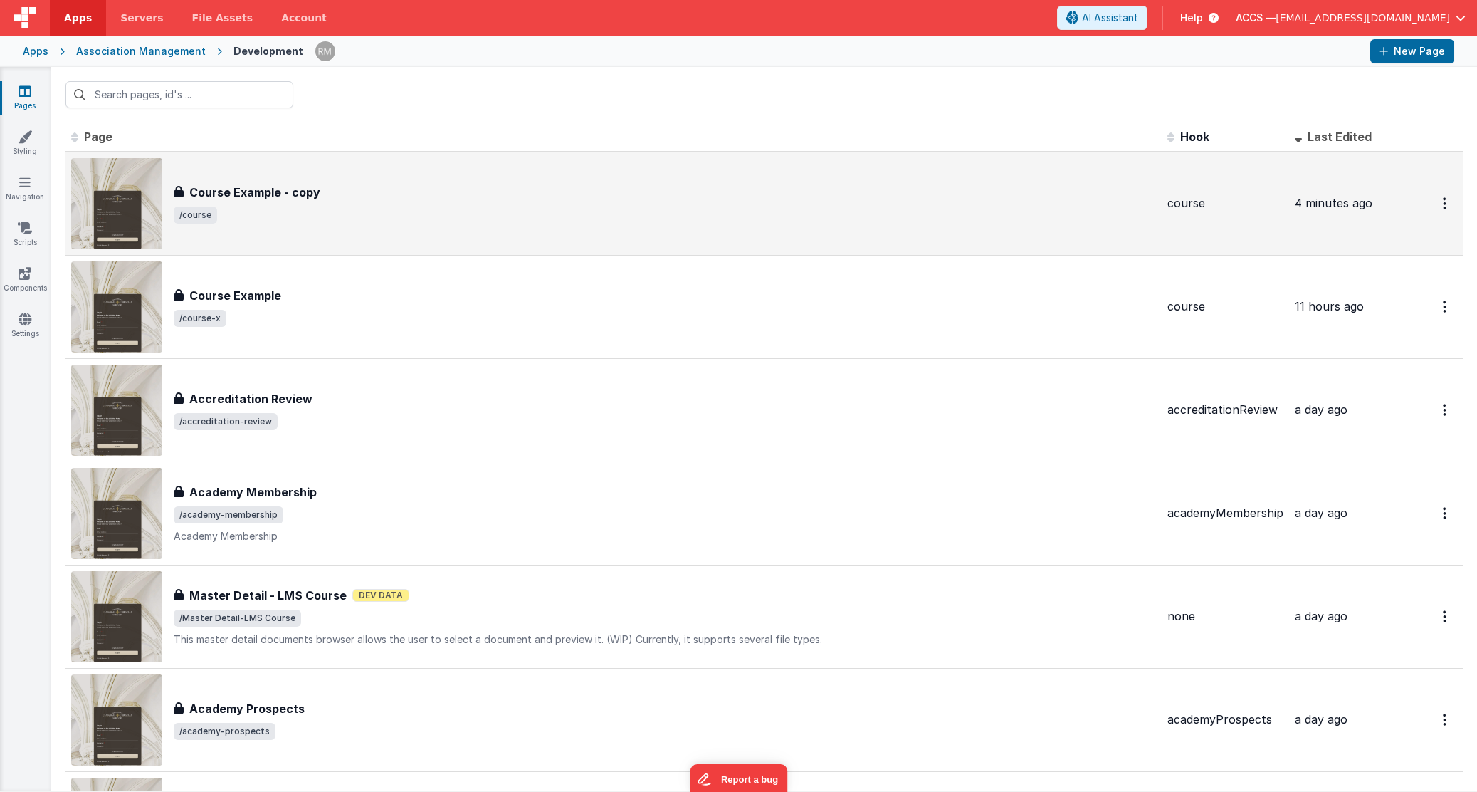
click at [225, 221] on span "/course" at bounding box center [665, 214] width 982 height 17
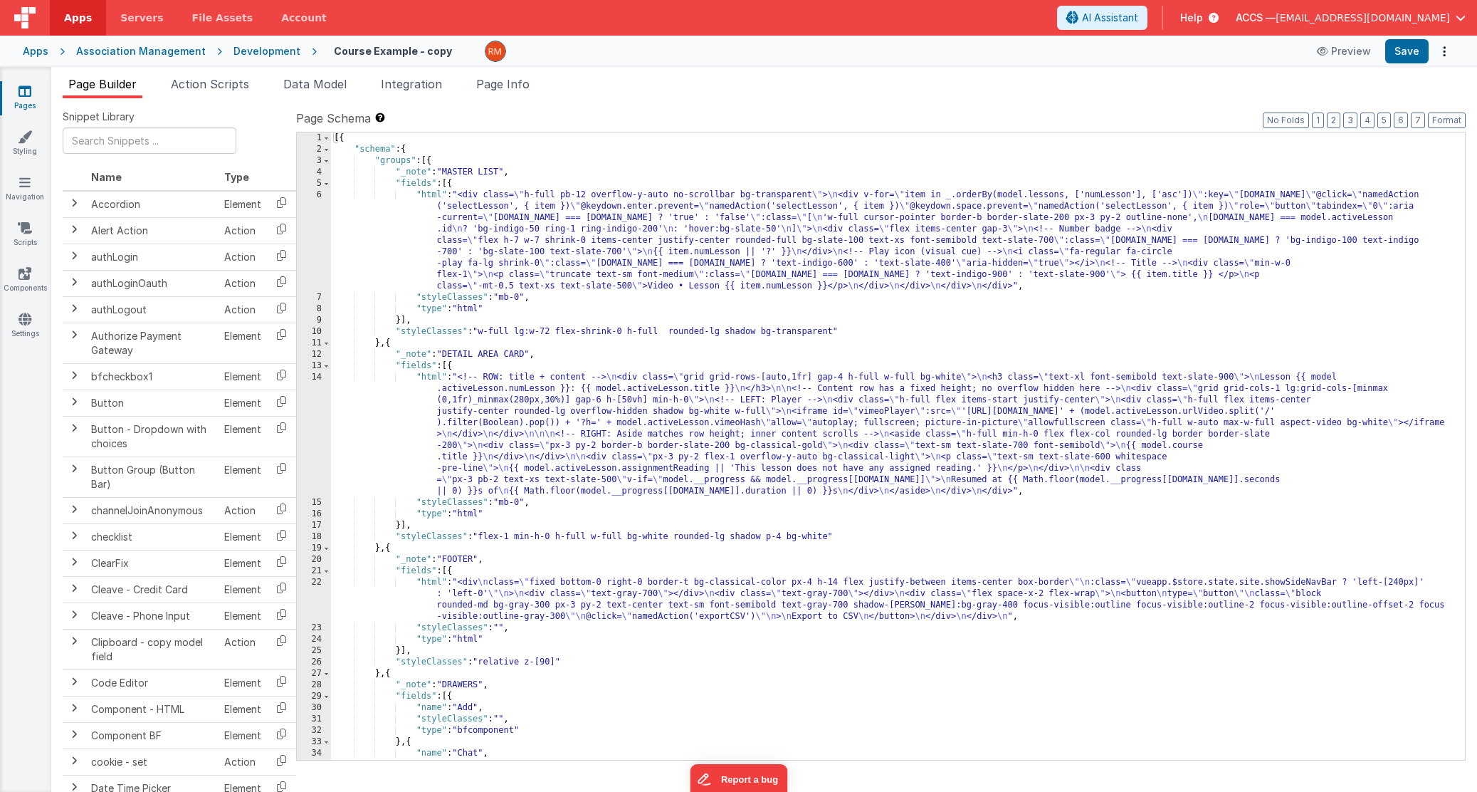
click at [431, 379] on div "[{ "schema" : { "groups" : [{ "_note" : "MASTER LIST" , "fields" : [{ "html" : …" at bounding box center [892, 457] width 1123 height 650
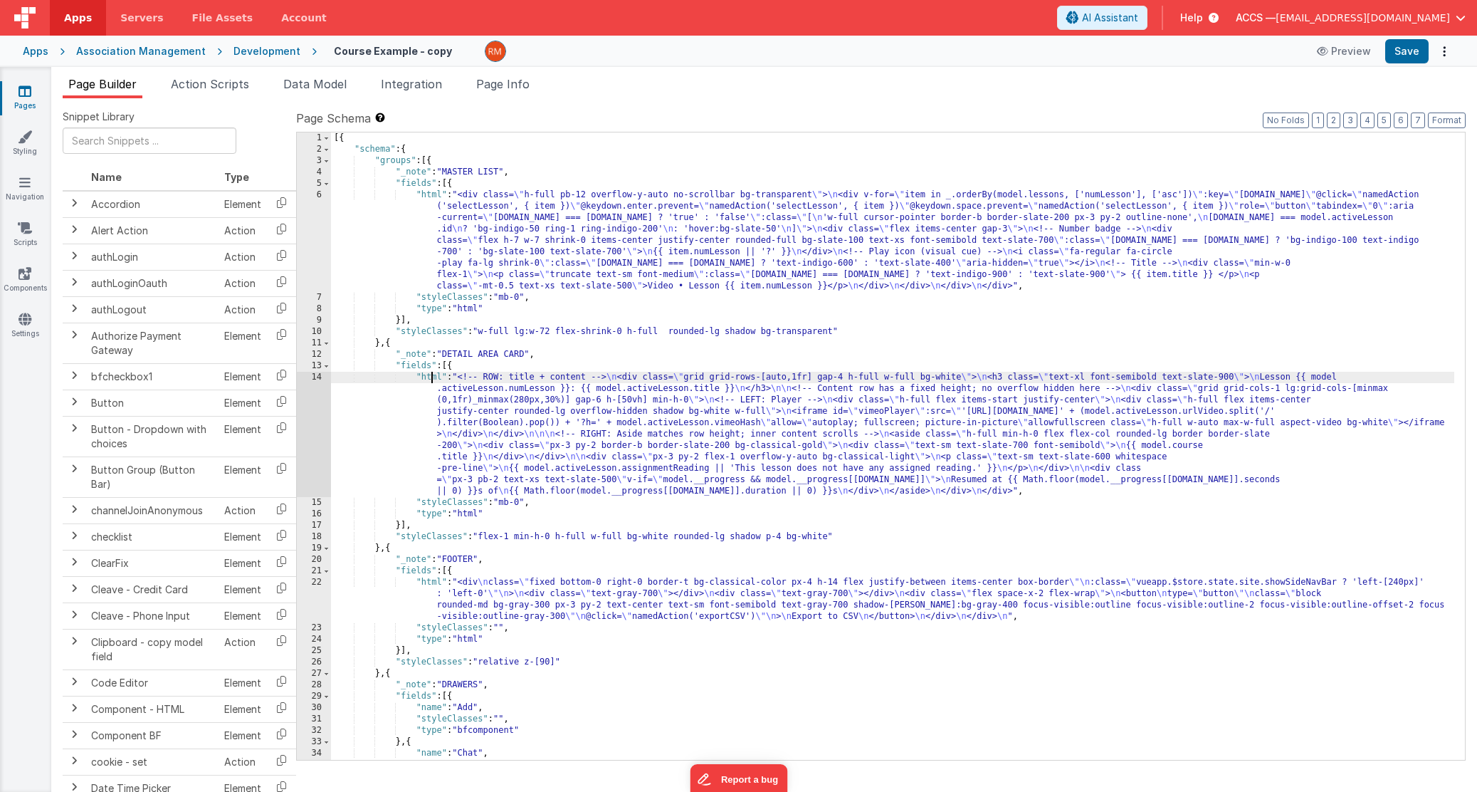
click at [320, 376] on div "14" at bounding box center [314, 434] width 34 height 125
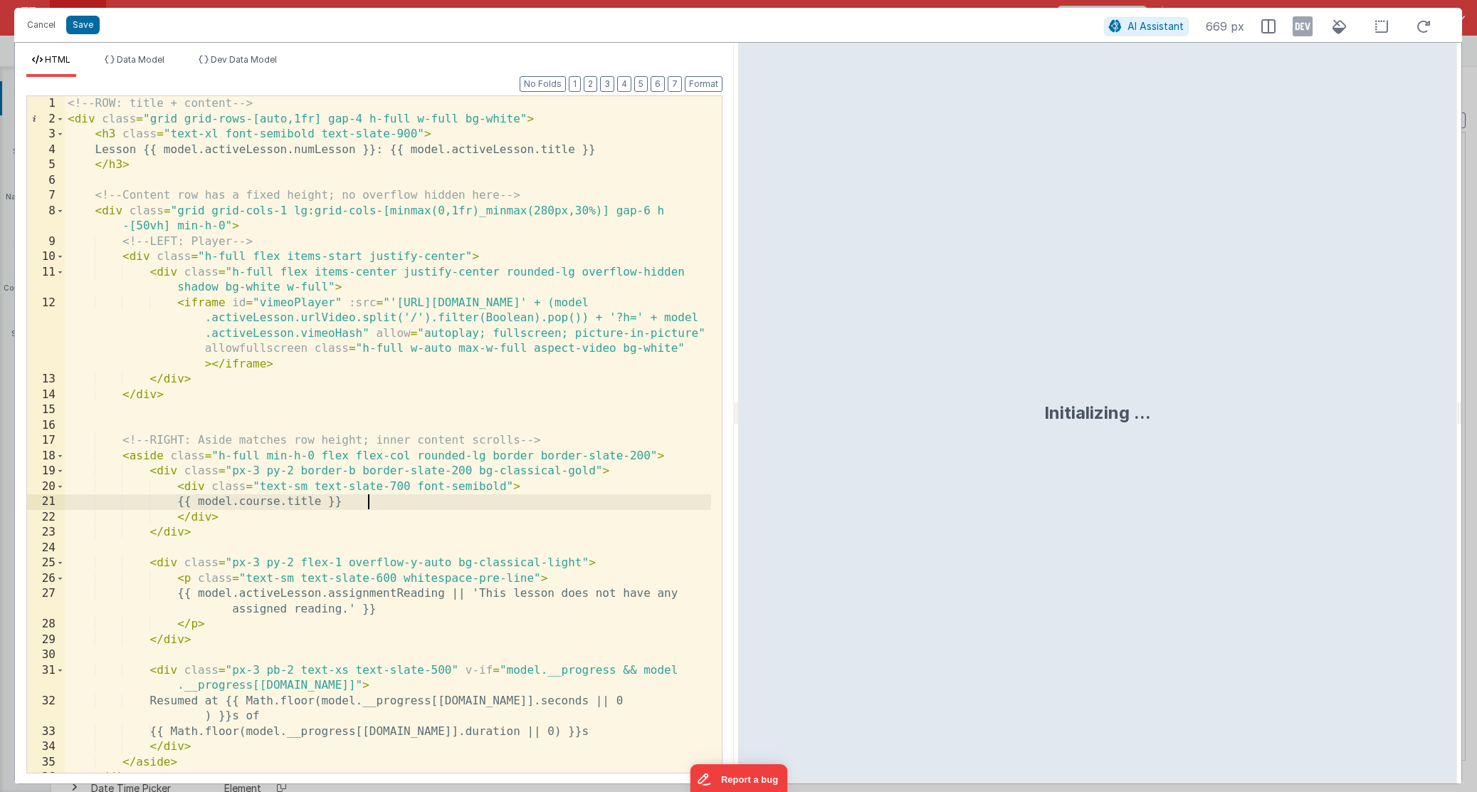
click at [409, 501] on div "<!-- ROW: title + content --> < div class = "grid grid-rows-[auto,1fr] gap-4 h-…" at bounding box center [388, 449] width 646 height 707
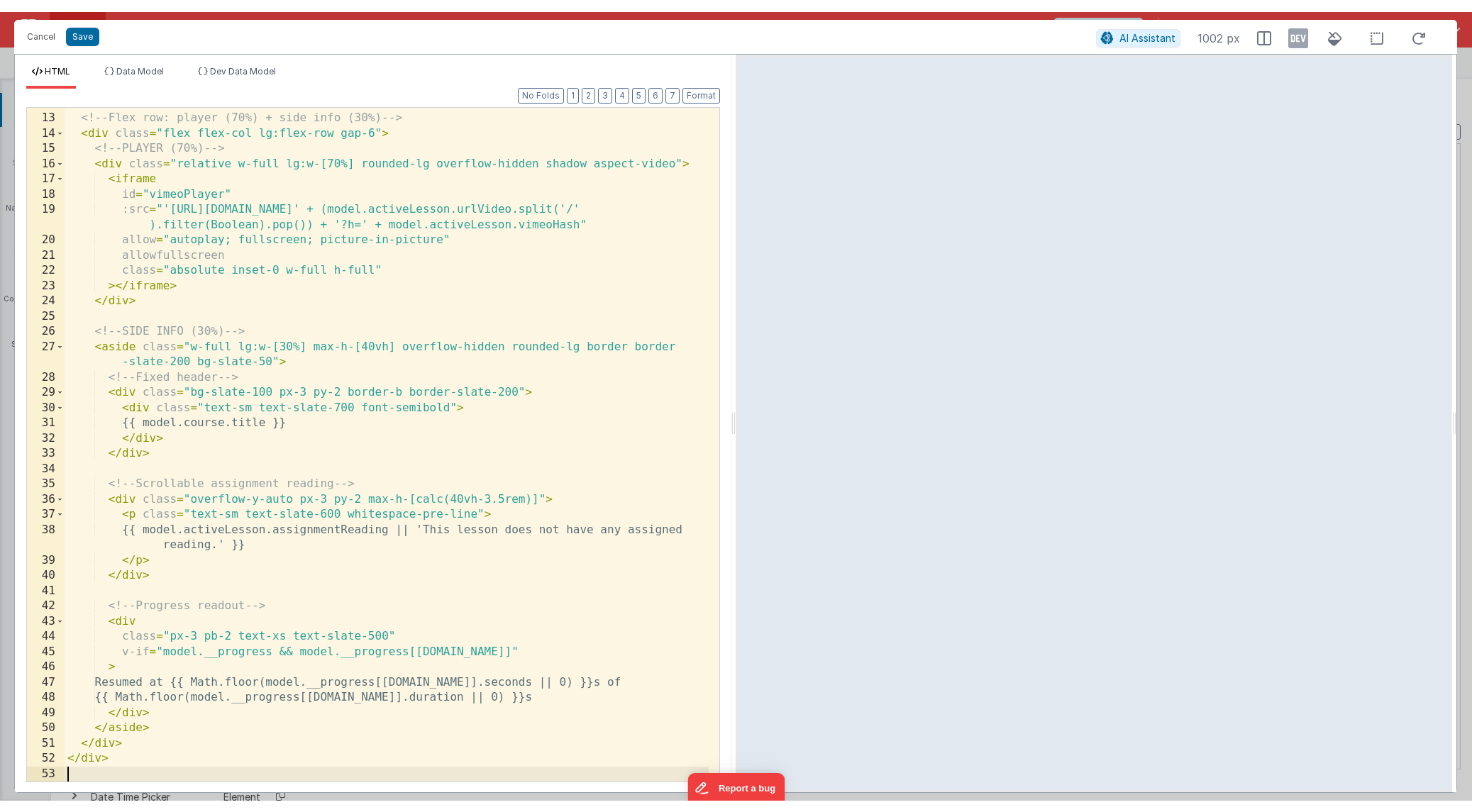
scroll to position [195, 0]
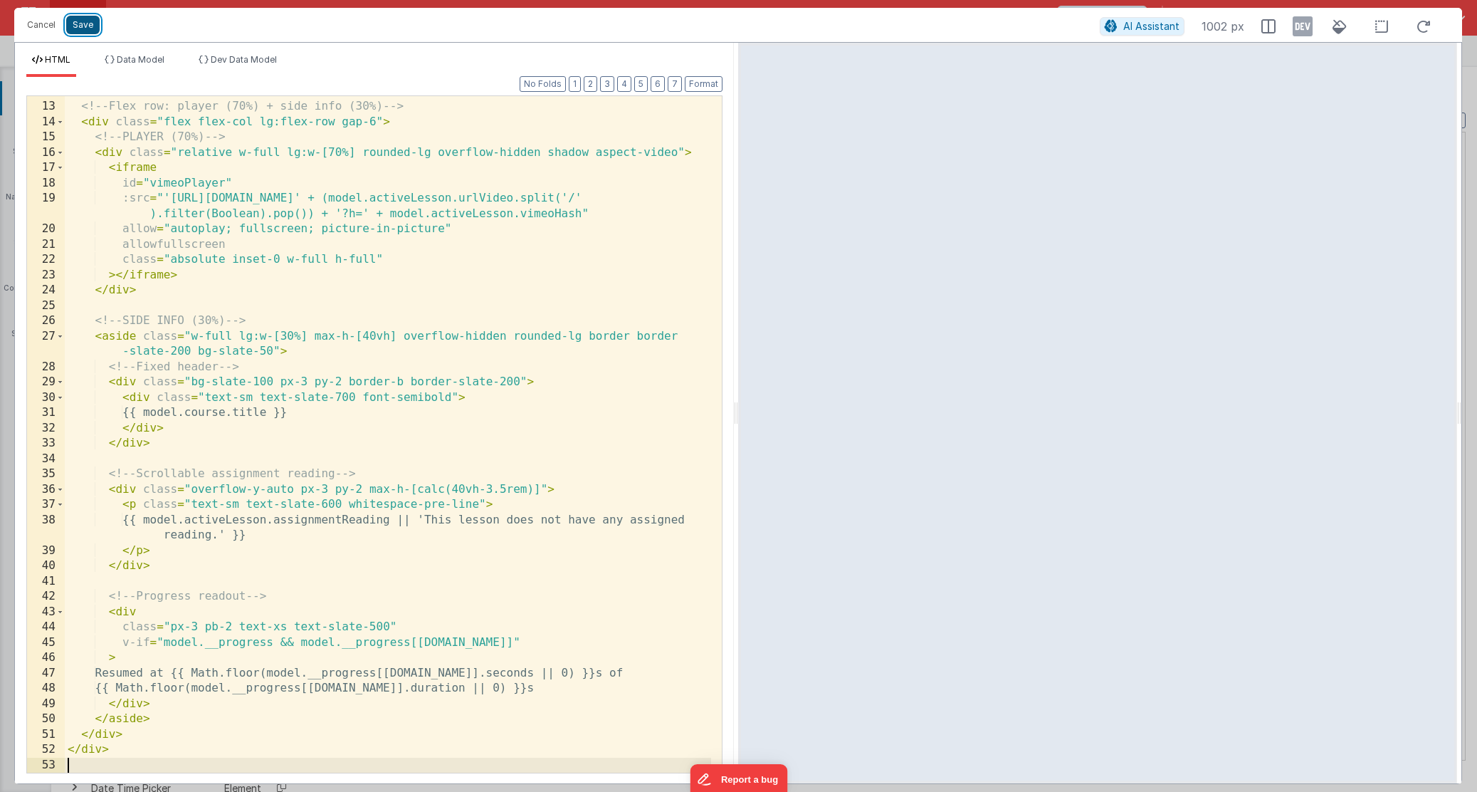
click at [85, 33] on button "Save" at bounding box center [82, 25] width 33 height 19
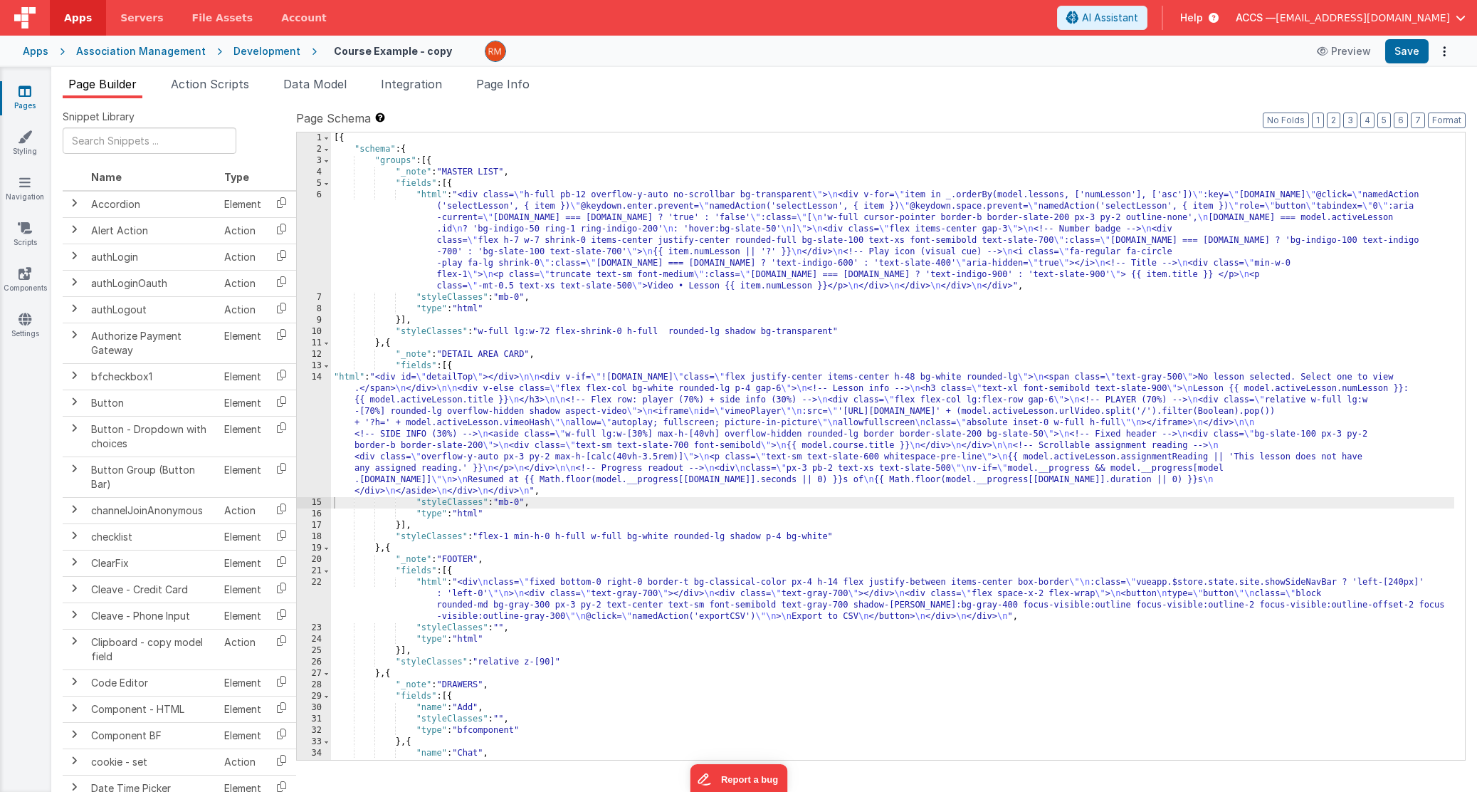
click at [1378, 105] on div "Snippet Library Name Type Accordion Element Alert Action Action authLogin Actio…" at bounding box center [764, 456] width 1426 height 716
click at [1378, 125] on button "Format" at bounding box center [1447, 120] width 38 height 16
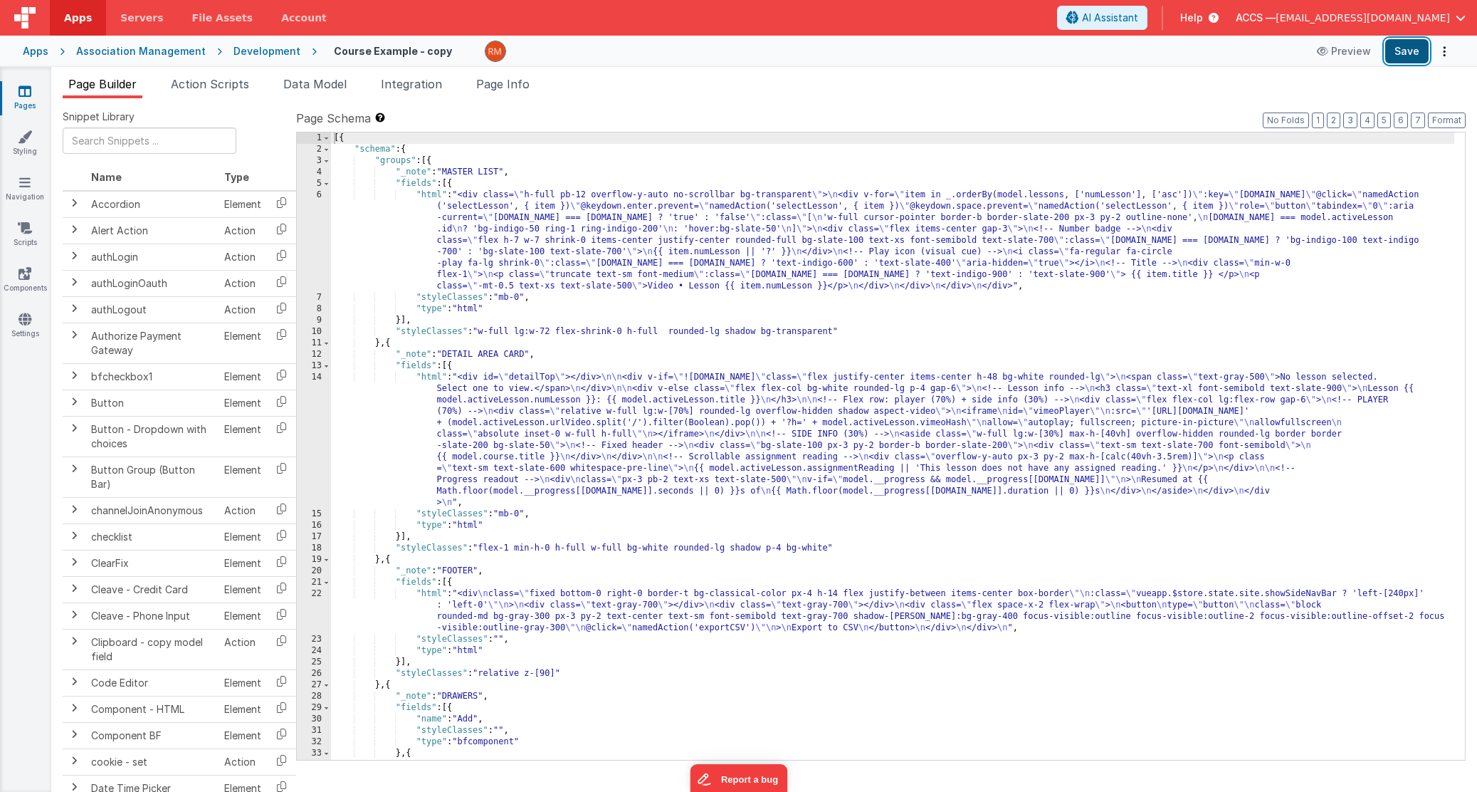
click at [1378, 53] on button "Save" at bounding box center [1406, 51] width 43 height 24
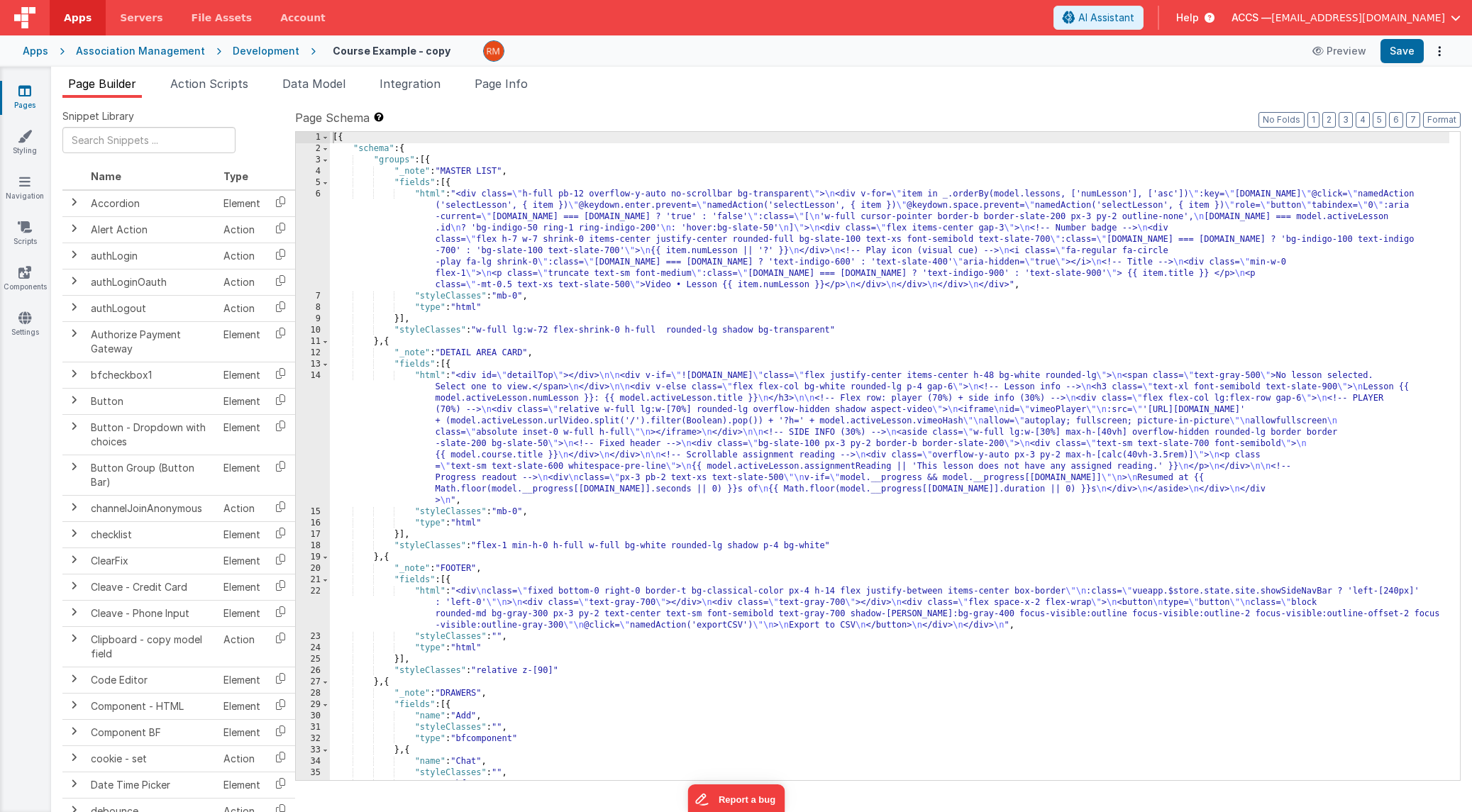
click at [422, 377] on div "[{ "schema" : { "groups" : [{ "_note" : "MASTER LIST" , "fields" : [{ "html" : …" at bounding box center [889, 466] width 1119 height 671
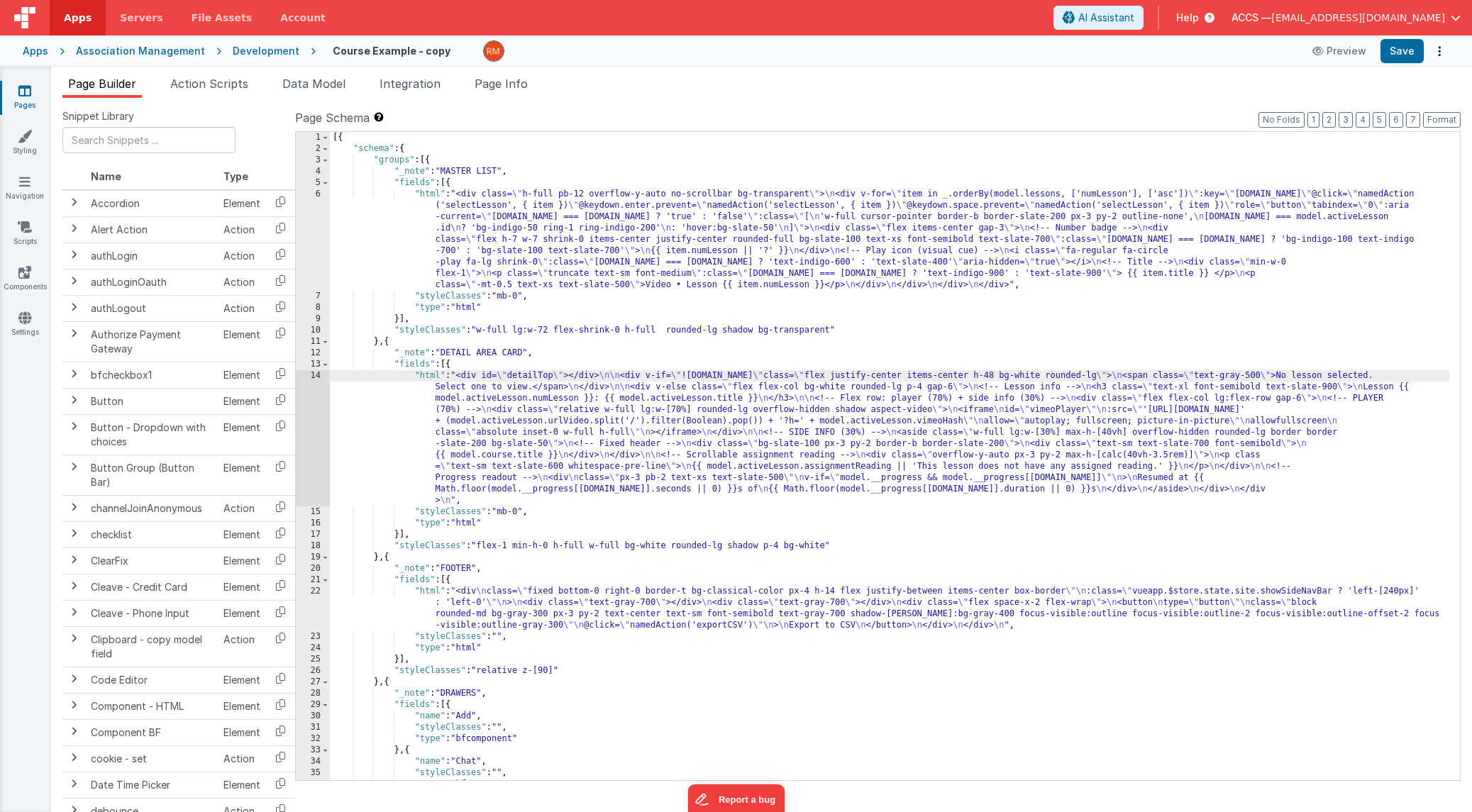
click at [320, 375] on div "14" at bounding box center [313, 438] width 34 height 136
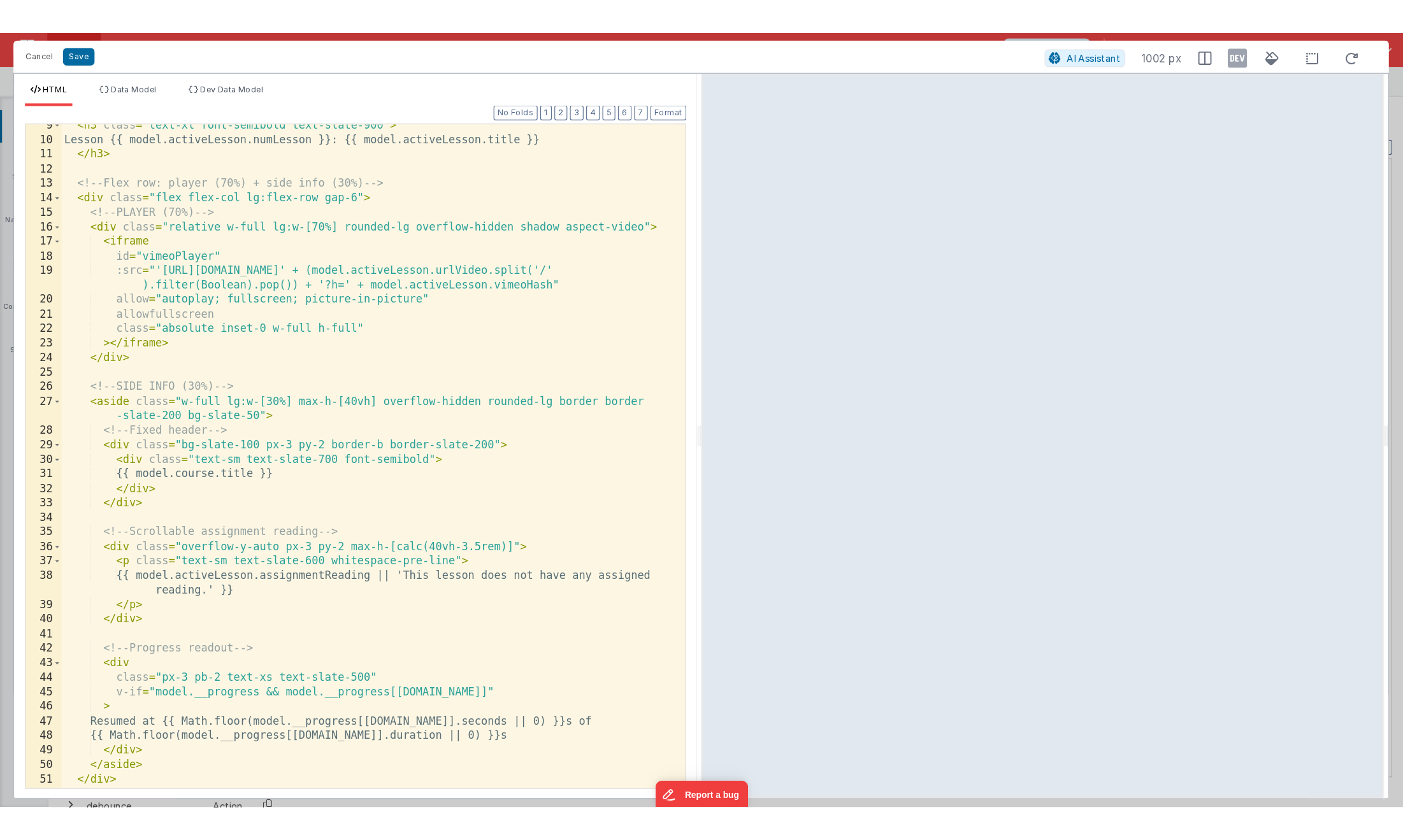
scroll to position [0, 0]
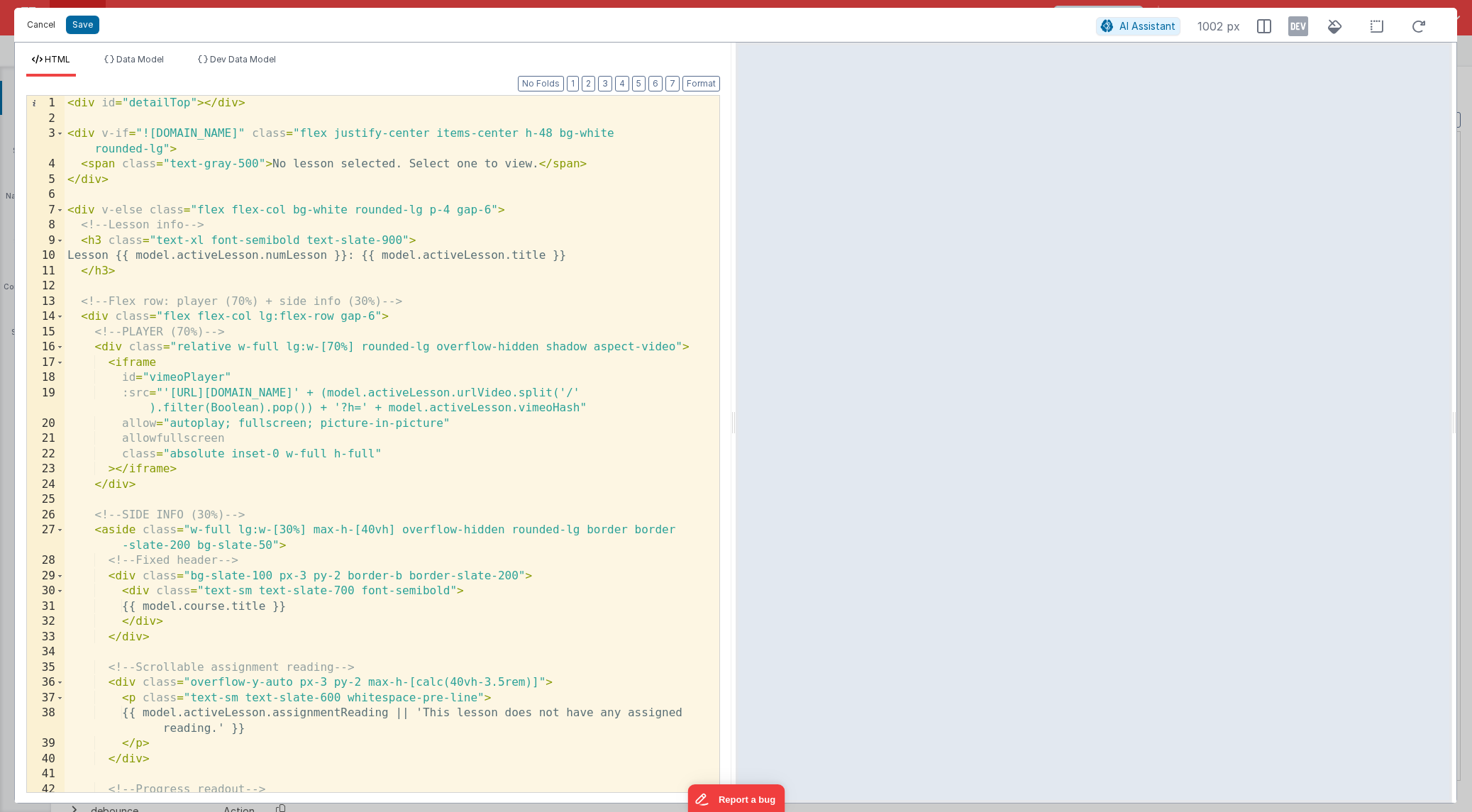
click at [40, 30] on button "Cancel" at bounding box center [41, 25] width 43 height 20
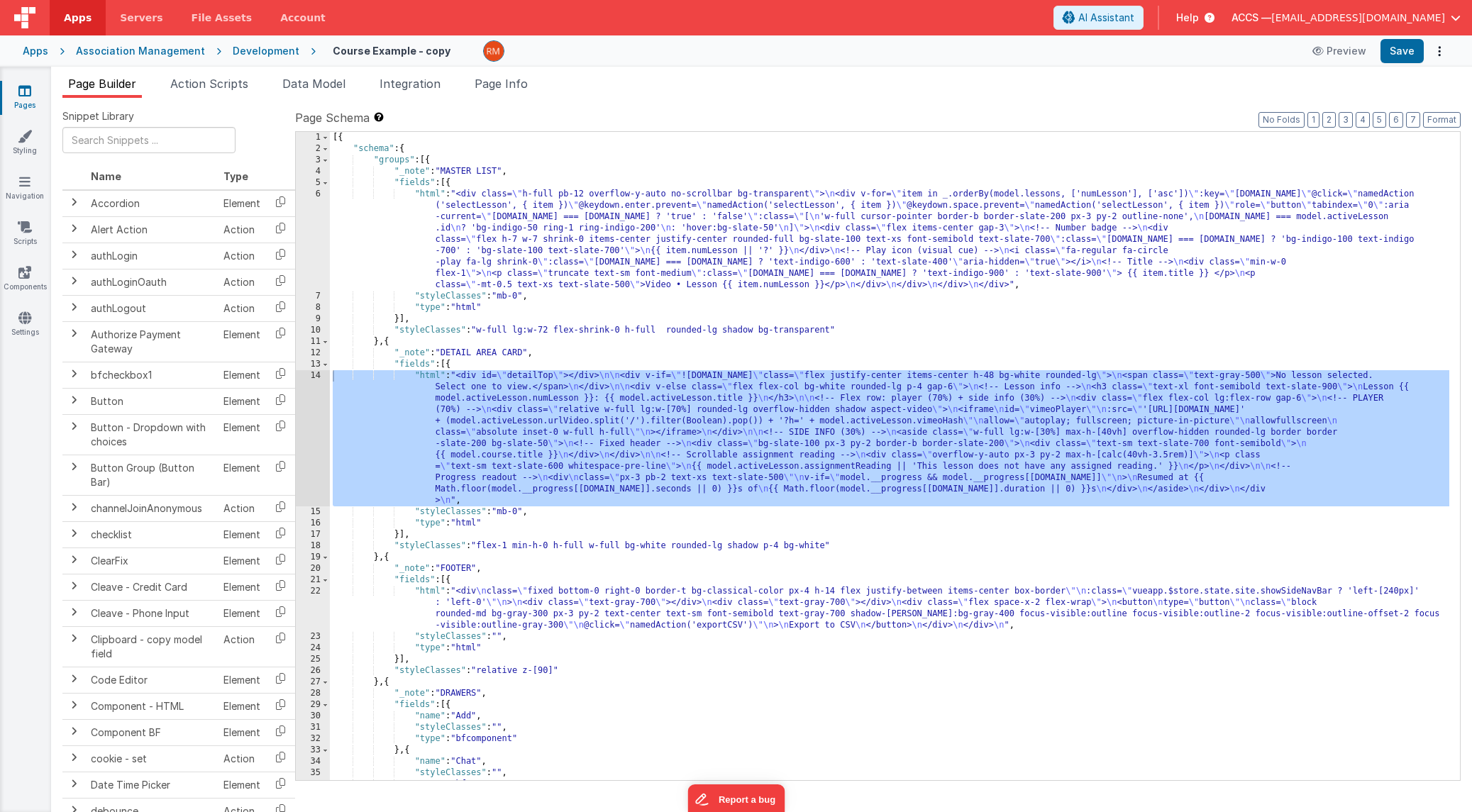
click at [23, 105] on link "Pages" at bounding box center [24, 98] width 51 height 28
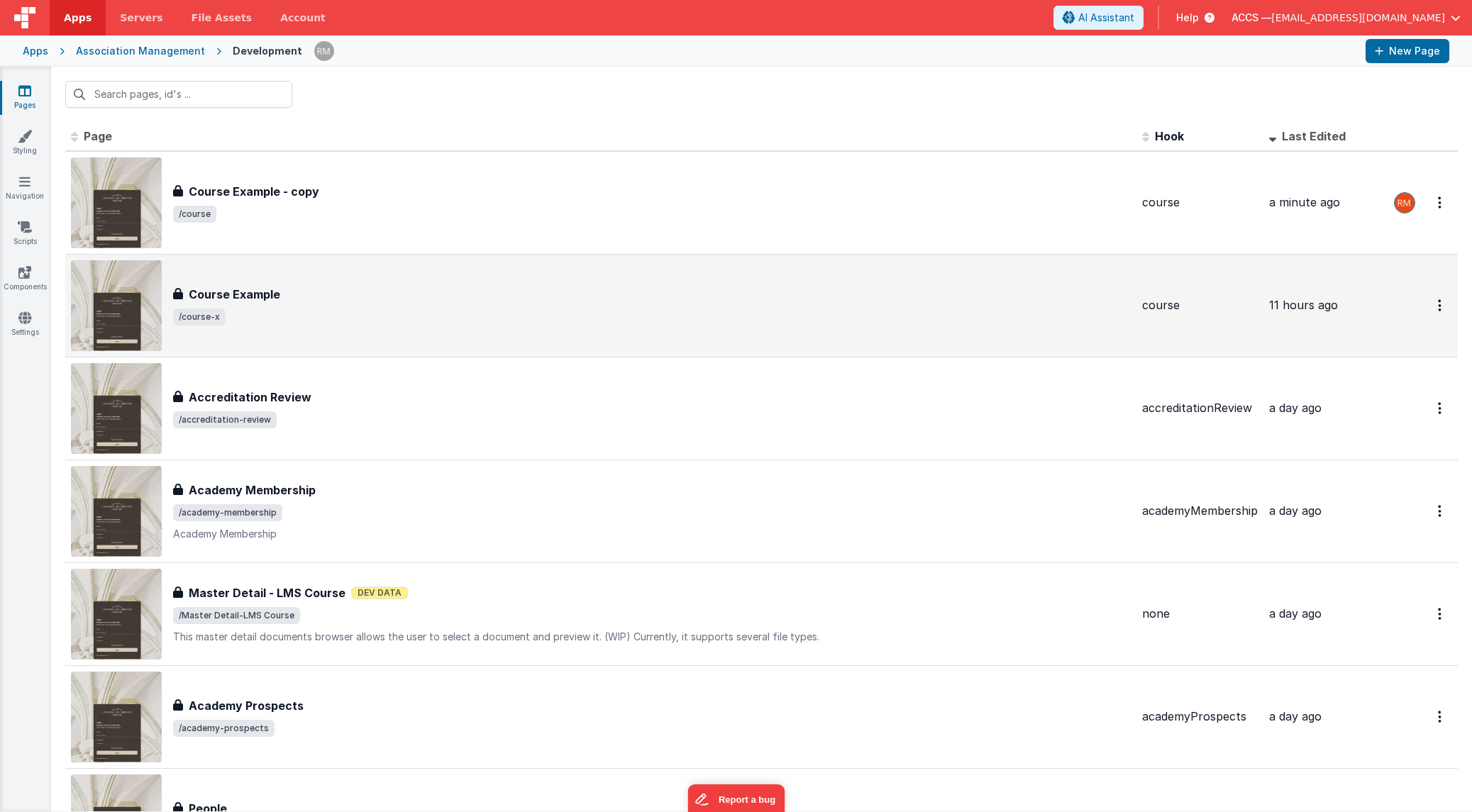
click at [337, 290] on div "Course Example" at bounding box center [652, 294] width 958 height 17
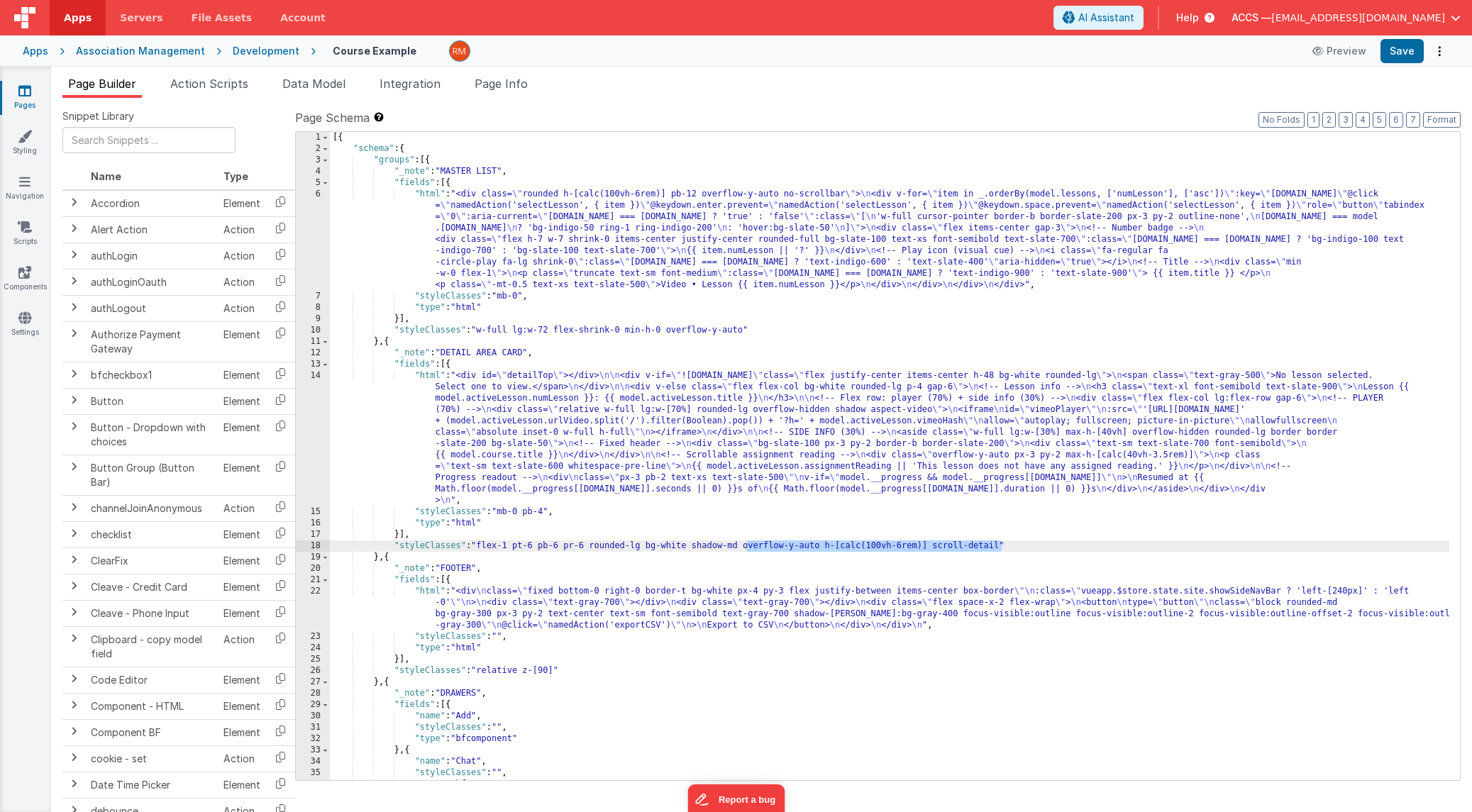
drag, startPoint x: 744, startPoint y: 547, endPoint x: 1000, endPoint y: 548, distance: 256.0
click at [1000, 548] on div "[{ "schema" : { "groups" : [{ "_note" : "MASTER LIST" , "fields" : [{ "html" : …" at bounding box center [889, 466] width 1119 height 671
click at [32, 88] on link "Pages" at bounding box center [24, 98] width 51 height 28
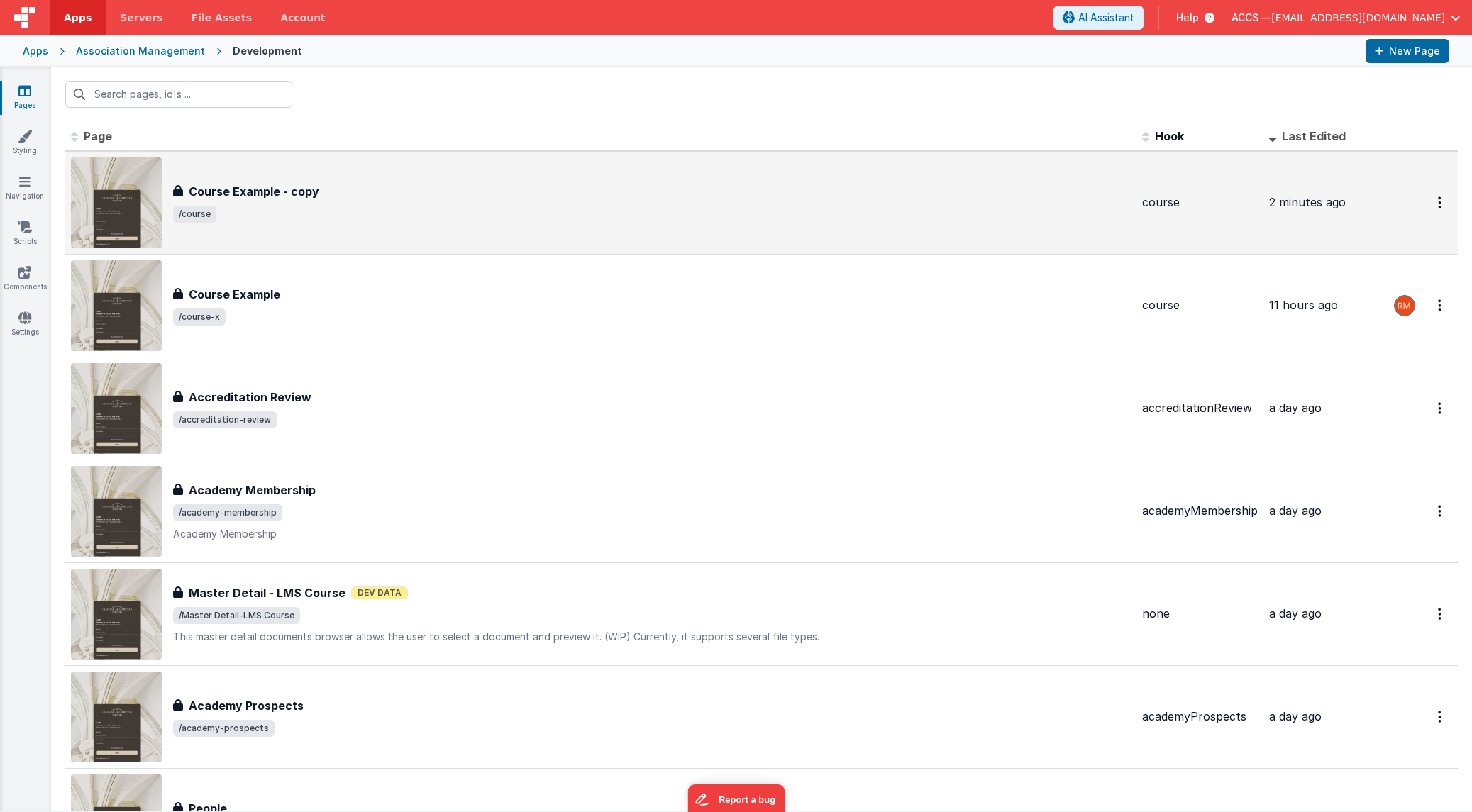
click at [301, 177] on div "Course Example - copy Course Example - copy /course" at bounding box center [601, 202] width 1060 height 91
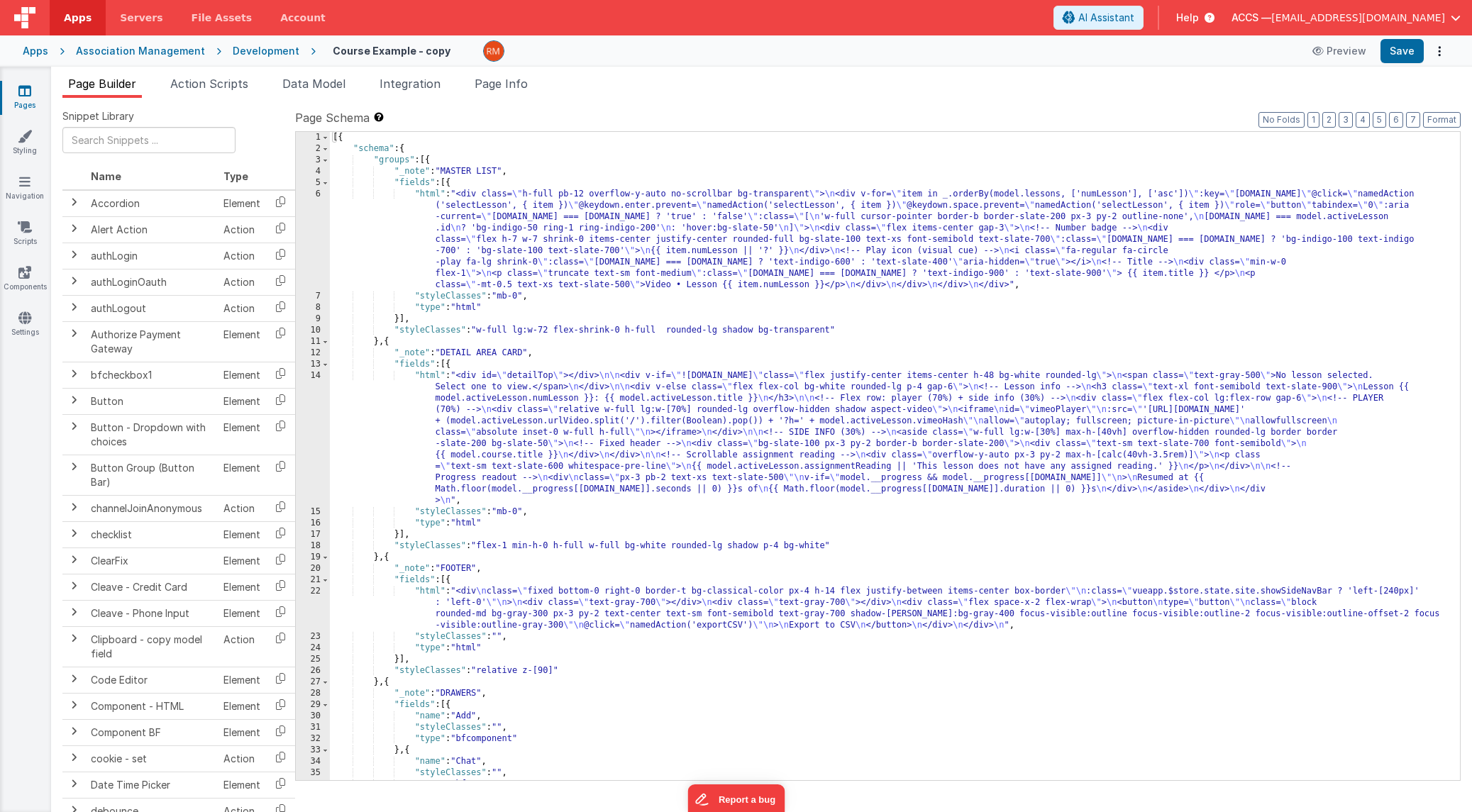
click at [829, 547] on div "[{ "schema" : { "groups" : [{ "_note" : "MASTER LIST" , "fields" : [{ "html" : …" at bounding box center [889, 466] width 1119 height 671
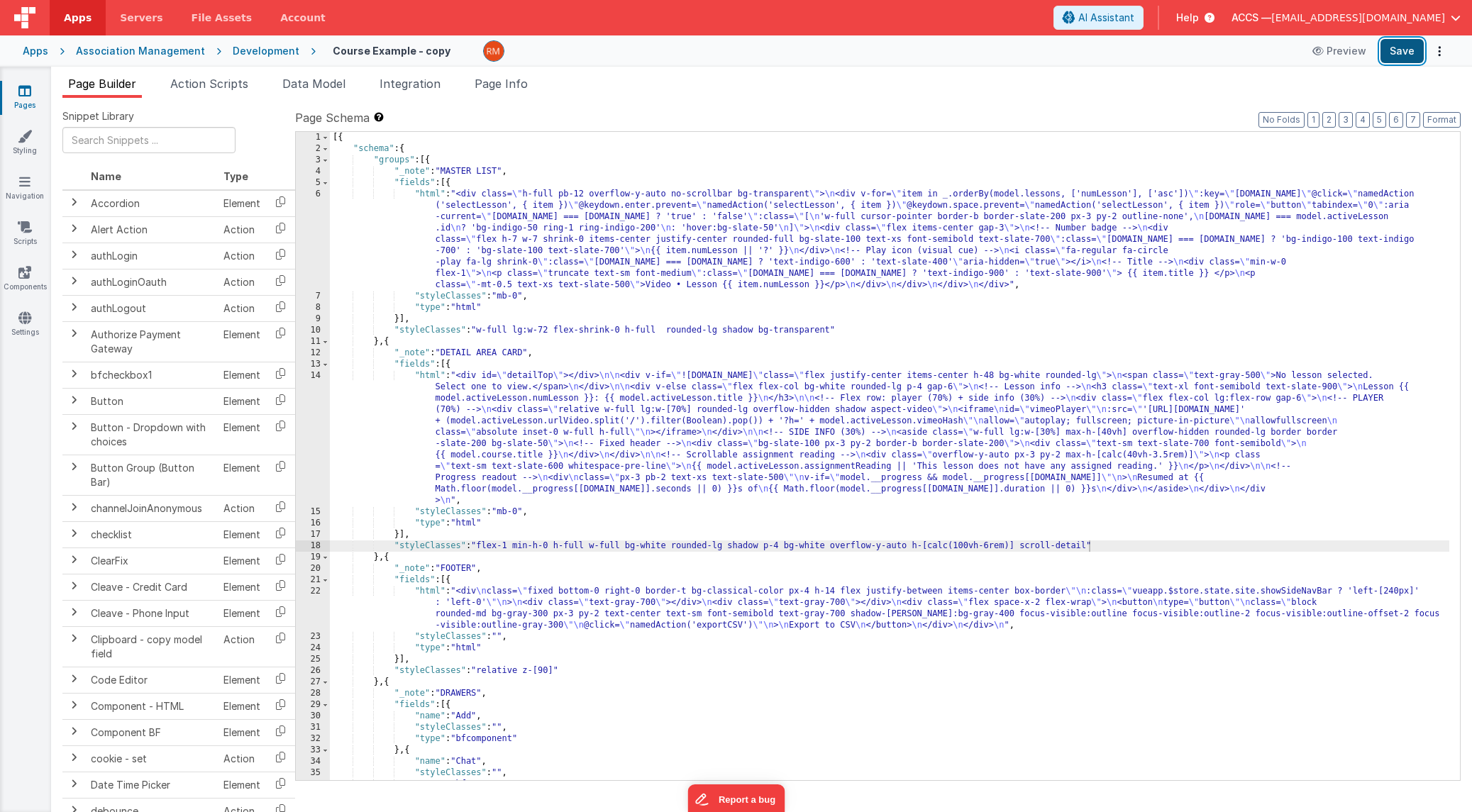
click at [1373, 57] on button "Save" at bounding box center [1401, 51] width 43 height 24
click at [922, 545] on div "[{ "schema" : { "groups" : [{ "_note" : "MASTER LIST" , "fields" : [{ "html" : …" at bounding box center [889, 466] width 1119 height 671
click at [1021, 548] on div "[{ "schema" : { "groups" : [{ "_note" : "MASTER LIST" , "fields" : [{ "html" : …" at bounding box center [889, 466] width 1119 height 671
click at [1373, 45] on button "Save" at bounding box center [1401, 51] width 43 height 24
click at [1098, 587] on div "[{ "schema" : { "groups" : [{ "_note" : "MASTER LIST" , "fields" : [{ "html" : …" at bounding box center [889, 466] width 1119 height 671
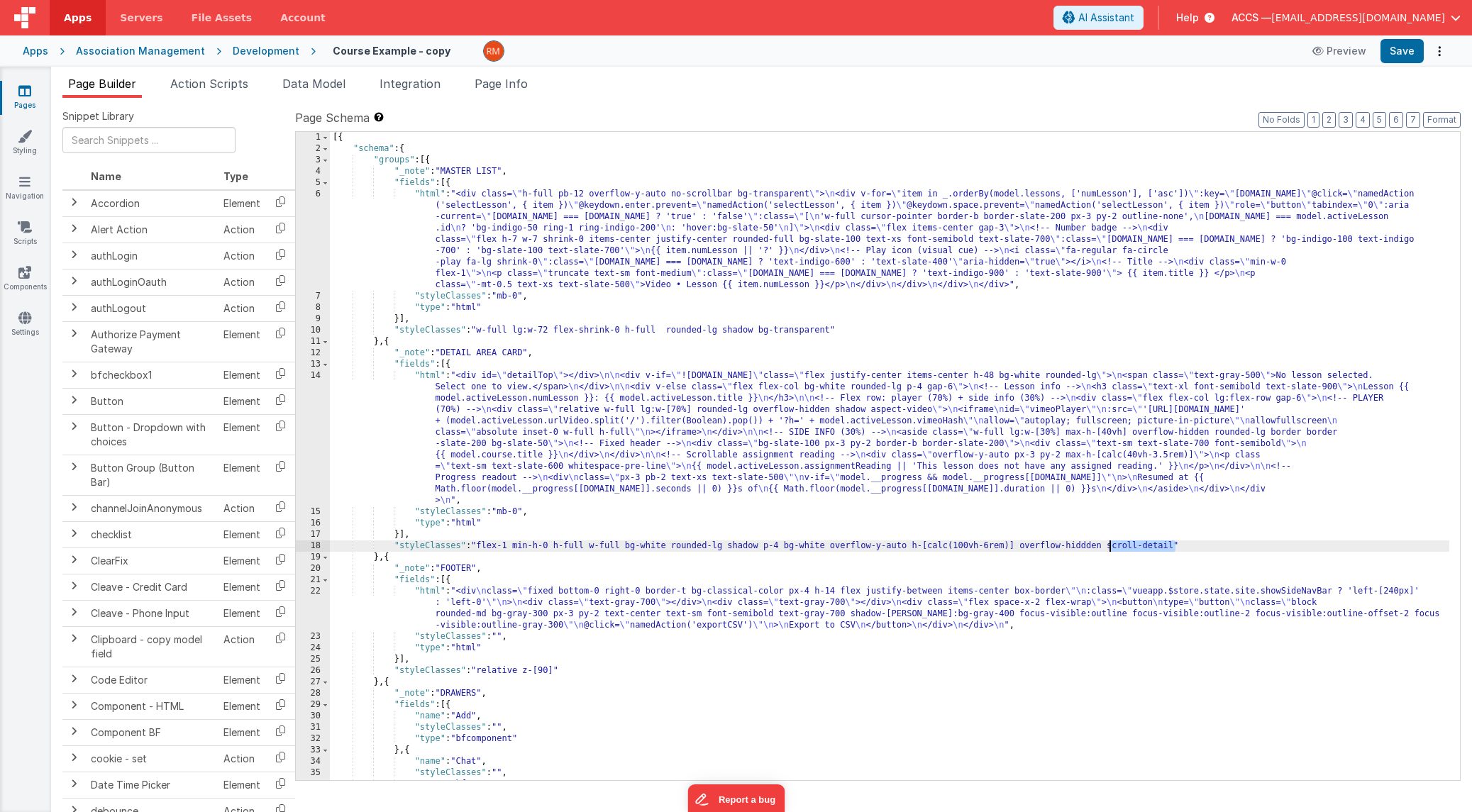
drag, startPoint x: 1176, startPoint y: 548, endPoint x: 1109, endPoint y: 550, distance: 67.0
click at [1109, 550] on div "[{ "schema" : { "groups" : [{ "_note" : "MASTER LIST" , "fields" : [{ "html" : …" at bounding box center [889, 466] width 1119 height 671
click at [1373, 58] on button "Save" at bounding box center [1401, 51] width 43 height 24
click at [1016, 582] on div "[{ "schema" : { "groups" : [{ "_note" : "MASTER LIST" , "fields" : [{ "html" : …" at bounding box center [889, 466] width 1119 height 671
drag, startPoint x: 1104, startPoint y: 545, endPoint x: 1024, endPoint y: 548, distance: 80.1
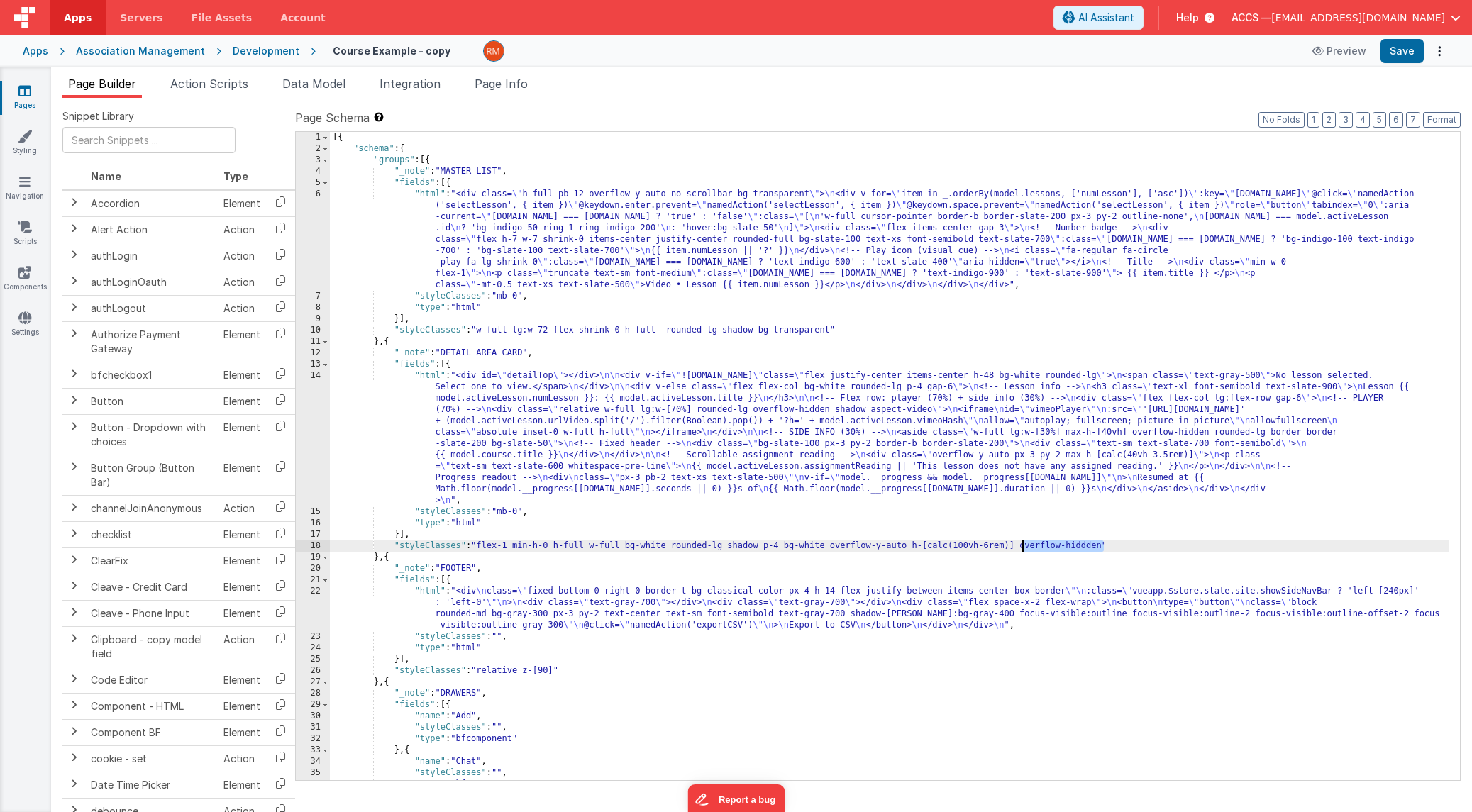
click at [1024, 548] on div "[{ "schema" : { "groups" : [{ "_note" : "MASTER LIST" , "fields" : [{ "html" : …" at bounding box center [889, 466] width 1119 height 671
click at [1373, 63] on button "Save" at bounding box center [1401, 51] width 43 height 24
click at [523, 93] on li "Page Info" at bounding box center [501, 86] width 65 height 23
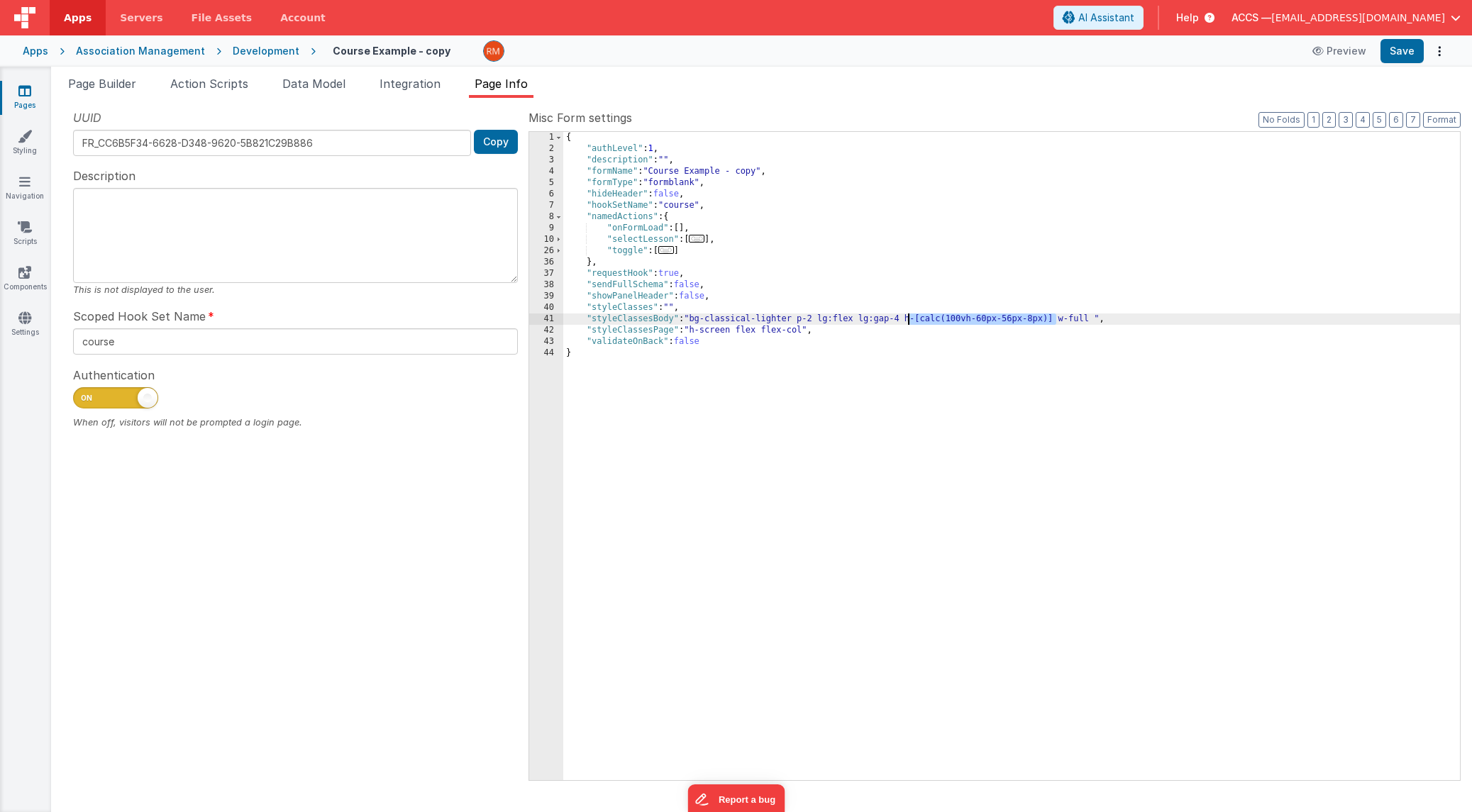
drag, startPoint x: 1055, startPoint y: 321, endPoint x: 908, endPoint y: 320, distance: 147.0
click at [908, 320] on div "{ "authLevel" : 1 , "description" : "" , "formName" : "Course Example - copy" ,…" at bounding box center [1012, 466] width 897 height 671
click at [115, 86] on span "Page Builder" at bounding box center [102, 84] width 68 height 14
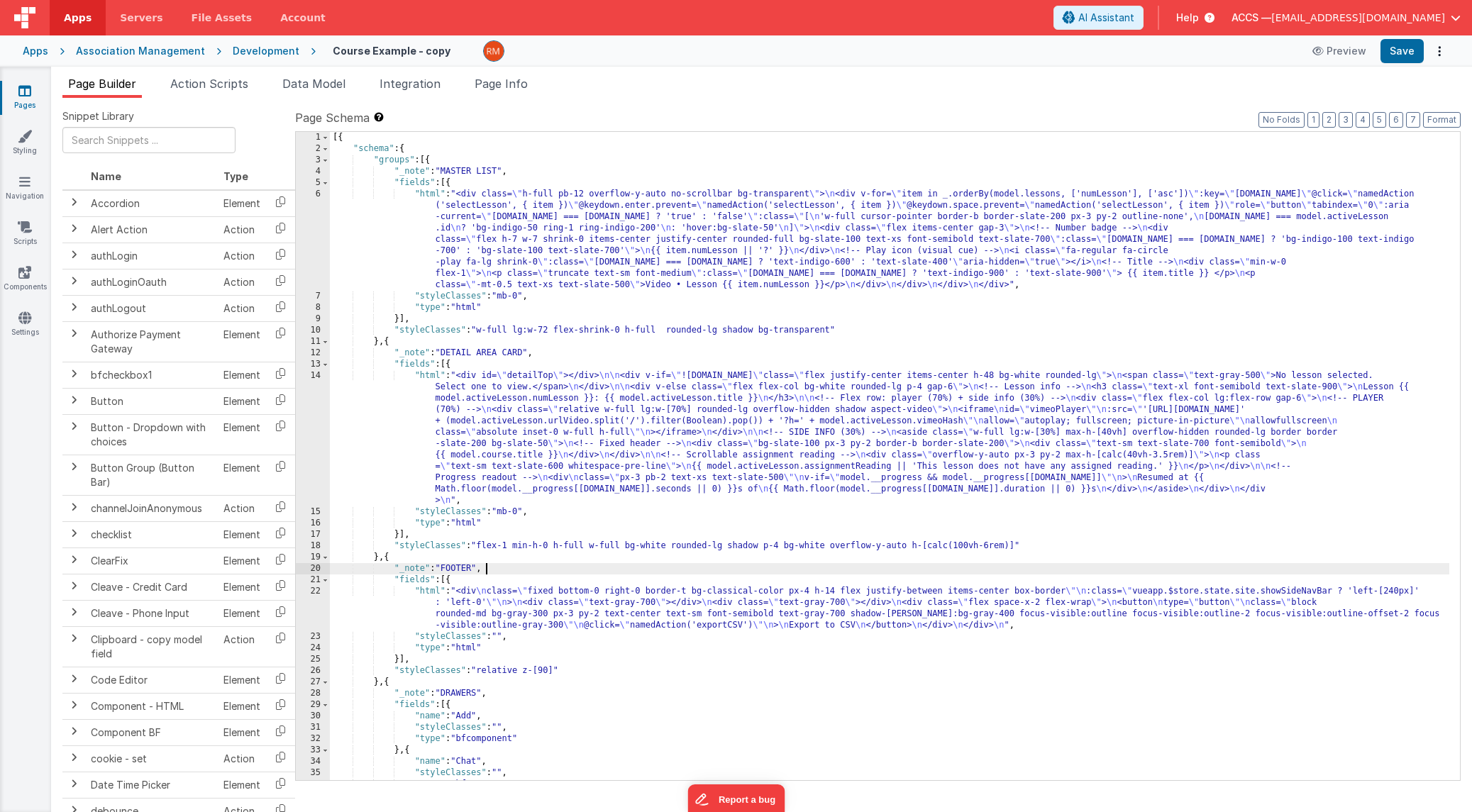
click at [939, 564] on div "[{ "schema" : { "groups" : [{ "_note" : "MASTER LIST" , "fields" : [{ "html" : …" at bounding box center [889, 466] width 1119 height 671
drag, startPoint x: 1018, startPoint y: 546, endPoint x: 915, endPoint y: 545, distance: 103.0
click at [915, 545] on div "[{ "schema" : { "groups" : [{ "_note" : "MASTER LIST" , "fields" : [{ "html" : …" at bounding box center [889, 466] width 1119 height 671
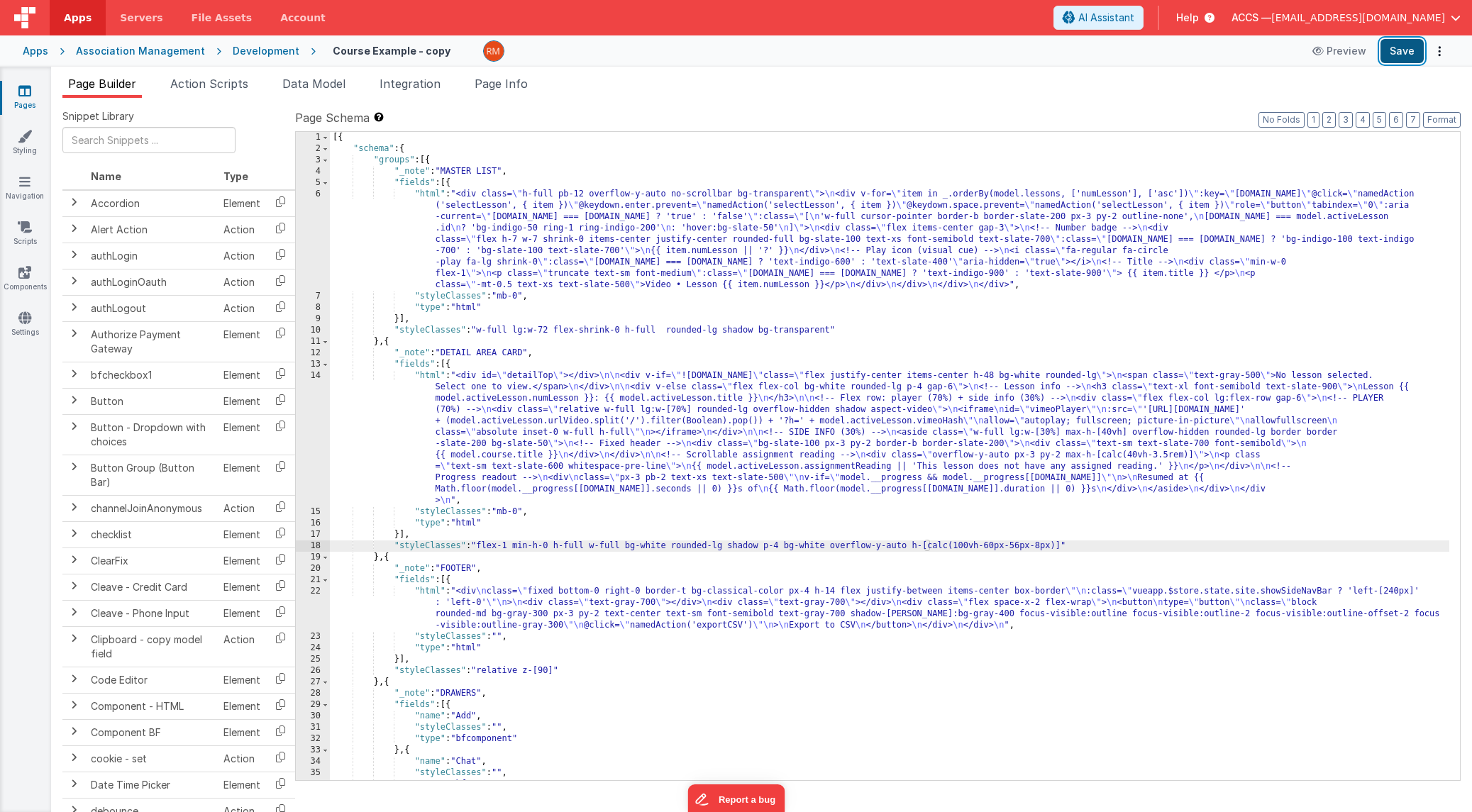
click at [1373, 53] on button "Save" at bounding box center [1401, 51] width 43 height 24
drag, startPoint x: 915, startPoint y: 544, endPoint x: 834, endPoint y: 547, distance: 81.1
click at [834, 547] on div "[{ "schema" : { "groups" : [{ "_note" : "MASTER LIST" , "fields" : [{ "html" : …" at bounding box center [889, 466] width 1119 height 671
click at [1373, 47] on button "Save" at bounding box center [1401, 51] width 43 height 24
click at [607, 570] on div "[{ "schema" : { "groups" : [{ "_note" : "MASTER LIST" , "fields" : [{ "html" : …" at bounding box center [889, 466] width 1119 height 671
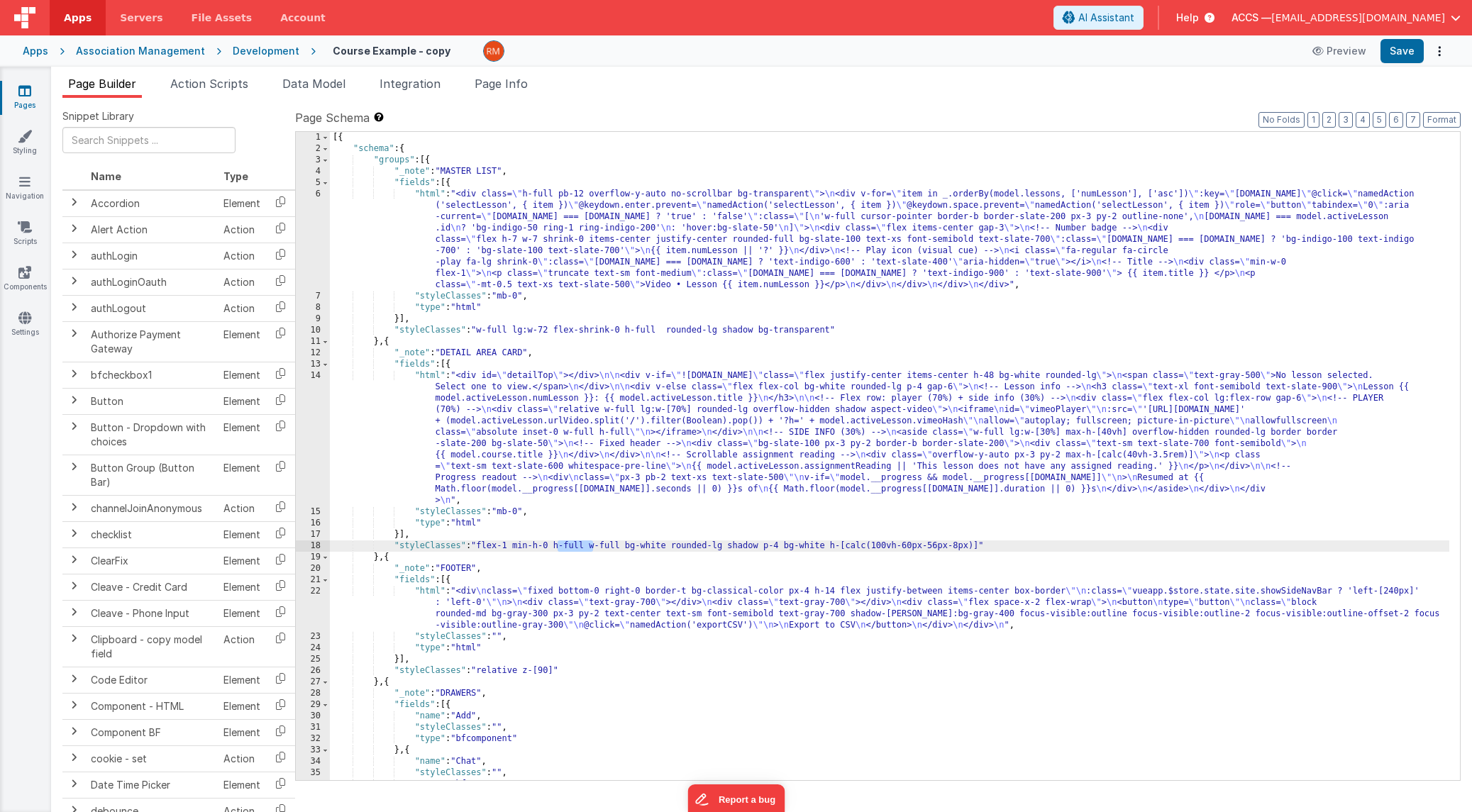
drag, startPoint x: 591, startPoint y: 546, endPoint x: 558, endPoint y: 545, distance: 33.0
click at [558, 545] on div "[{ "schema" : { "groups" : [{ "_note" : "MASTER LIST" , "fields" : [{ "html" : …" at bounding box center [889, 466] width 1119 height 671
click at [1373, 58] on button "Save" at bounding box center [1401, 51] width 43 height 24
drag, startPoint x: 948, startPoint y: 546, endPoint x: 796, endPoint y: 548, distance: 152.0
click at [796, 548] on div "[{ "schema" : { "groups" : [{ "_note" : "MASTER LIST" , "fields" : [{ "html" : …" at bounding box center [889, 466] width 1119 height 671
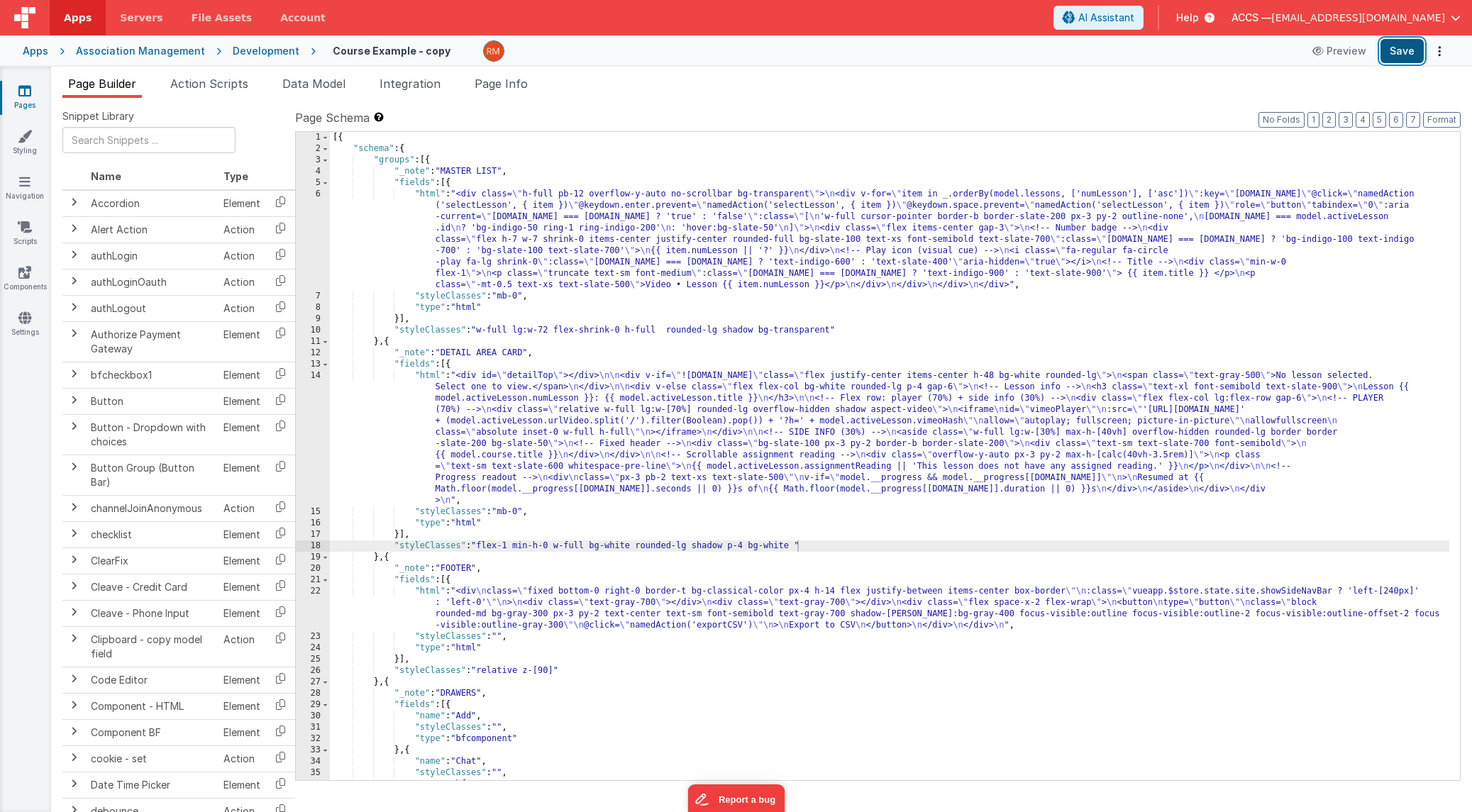
click at [1373, 59] on button "Save" at bounding box center [1401, 51] width 43 height 24
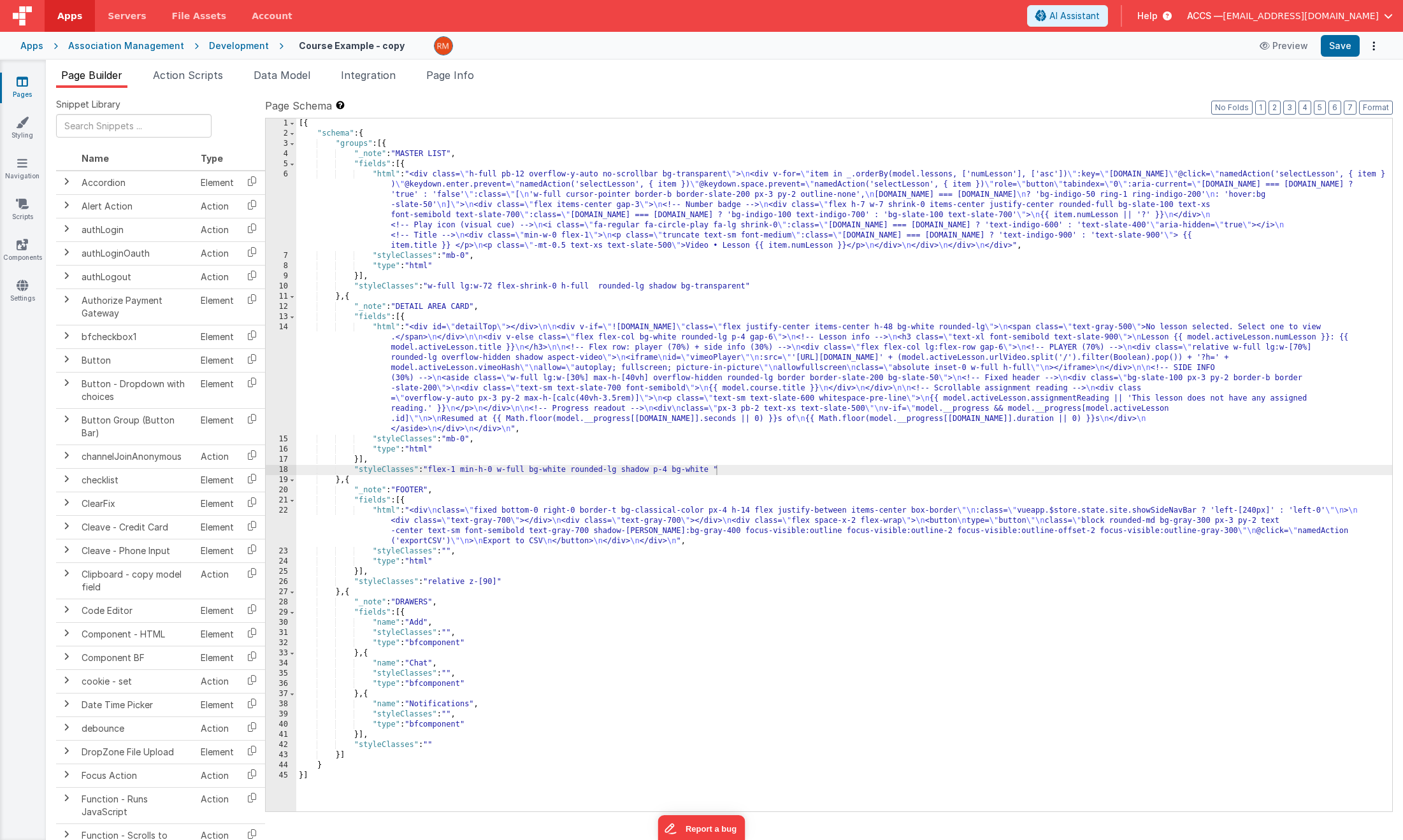
click at [35, 48] on div "Apps" at bounding box center [32, 46] width 23 height 13
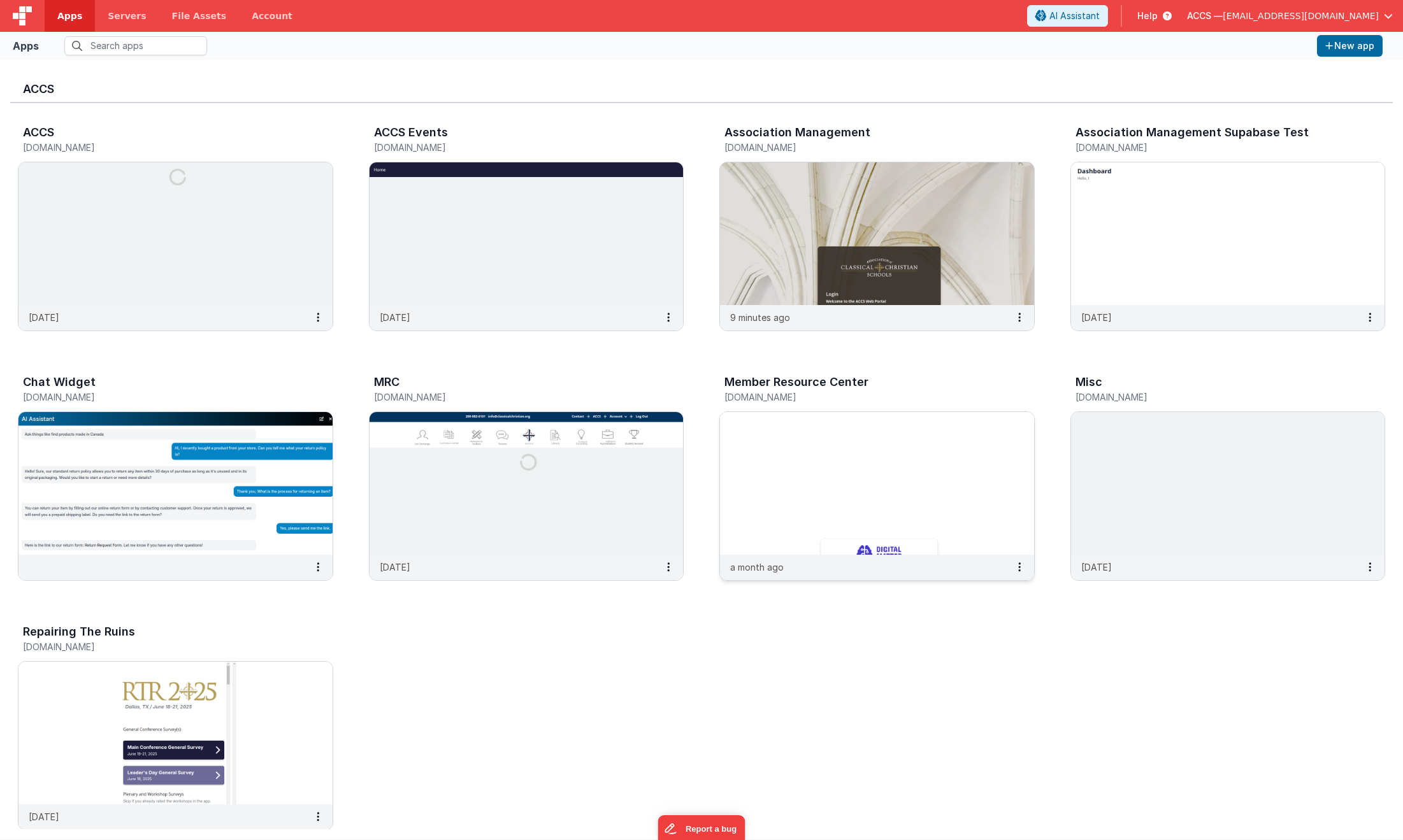
click at [880, 452] on img at bounding box center [876, 483] width 314 height 142
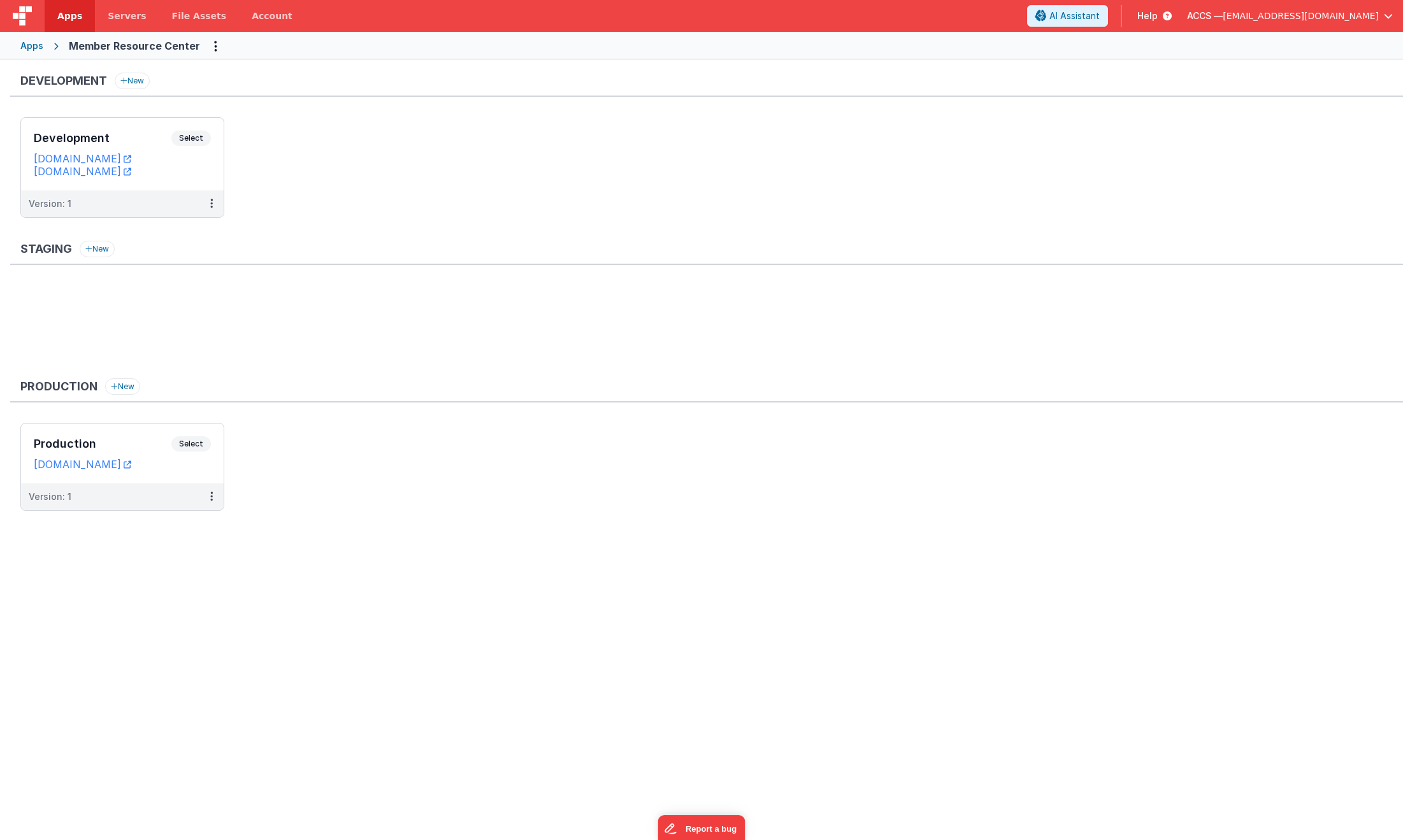
click at [28, 50] on div "Apps" at bounding box center [32, 46] width 23 height 13
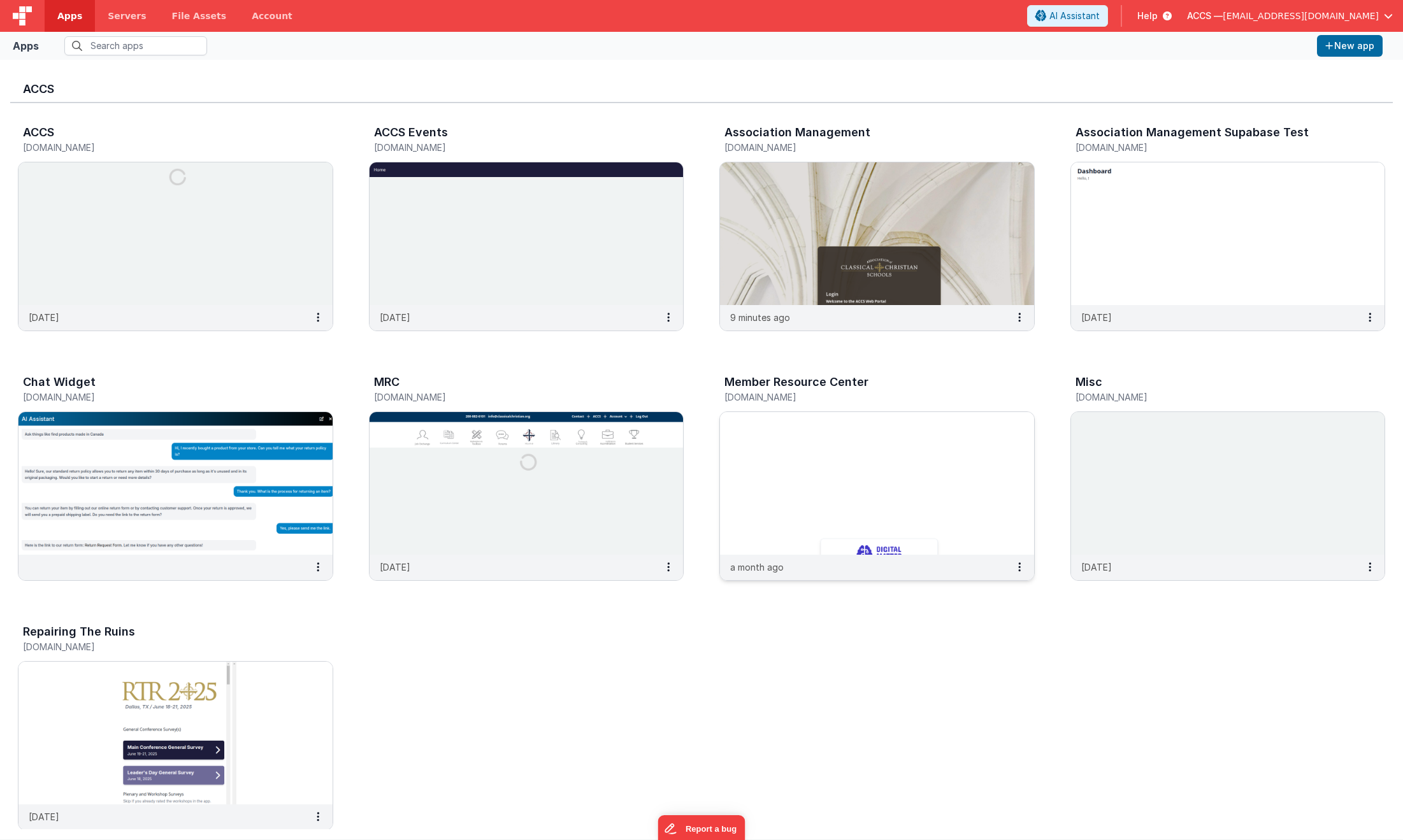
click at [759, 446] on img at bounding box center [876, 483] width 314 height 142
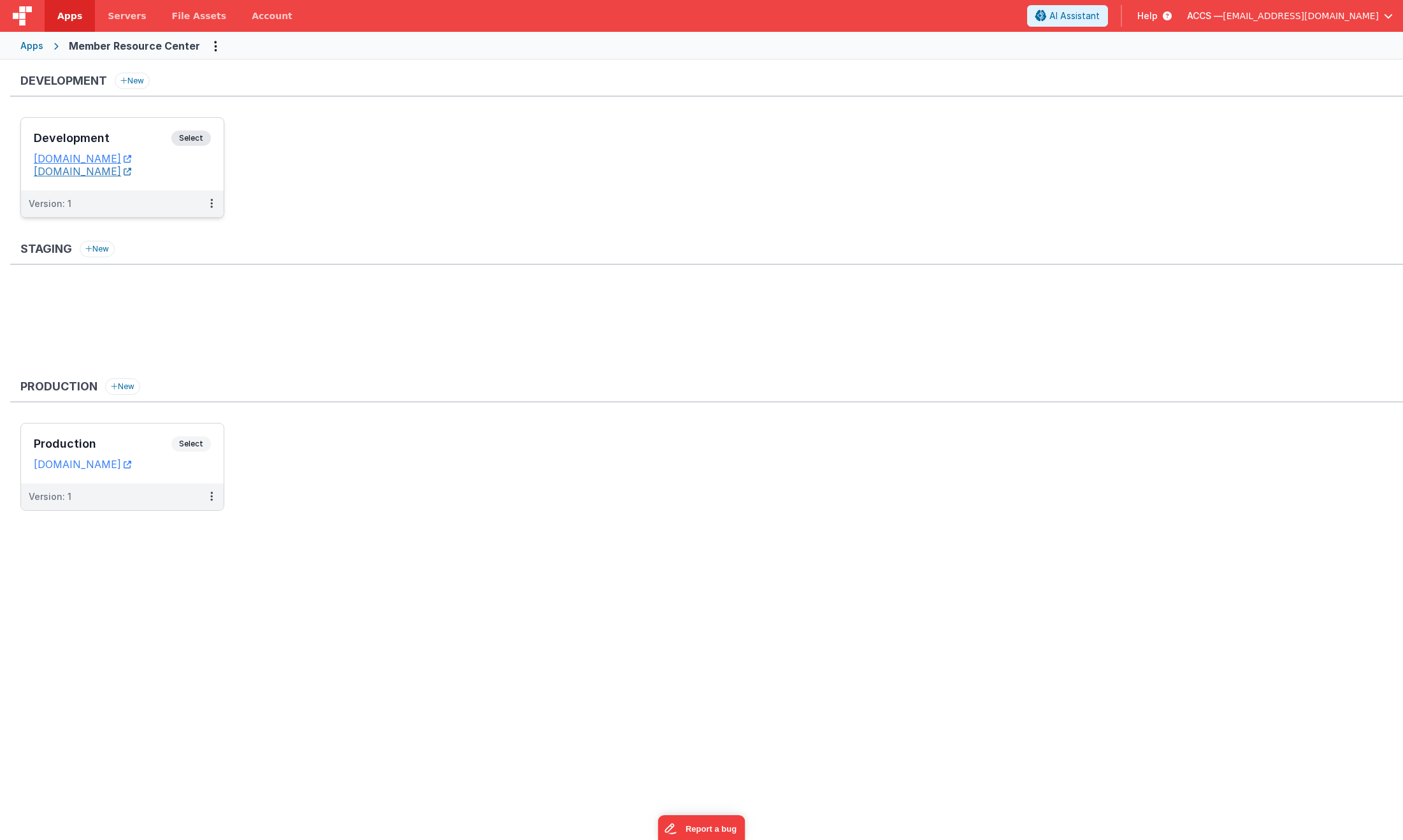
click at [132, 172] on link "[DOMAIN_NAME]" at bounding box center [82, 171] width 98 height 13
click at [41, 51] on div "Apps" at bounding box center [32, 46] width 23 height 13
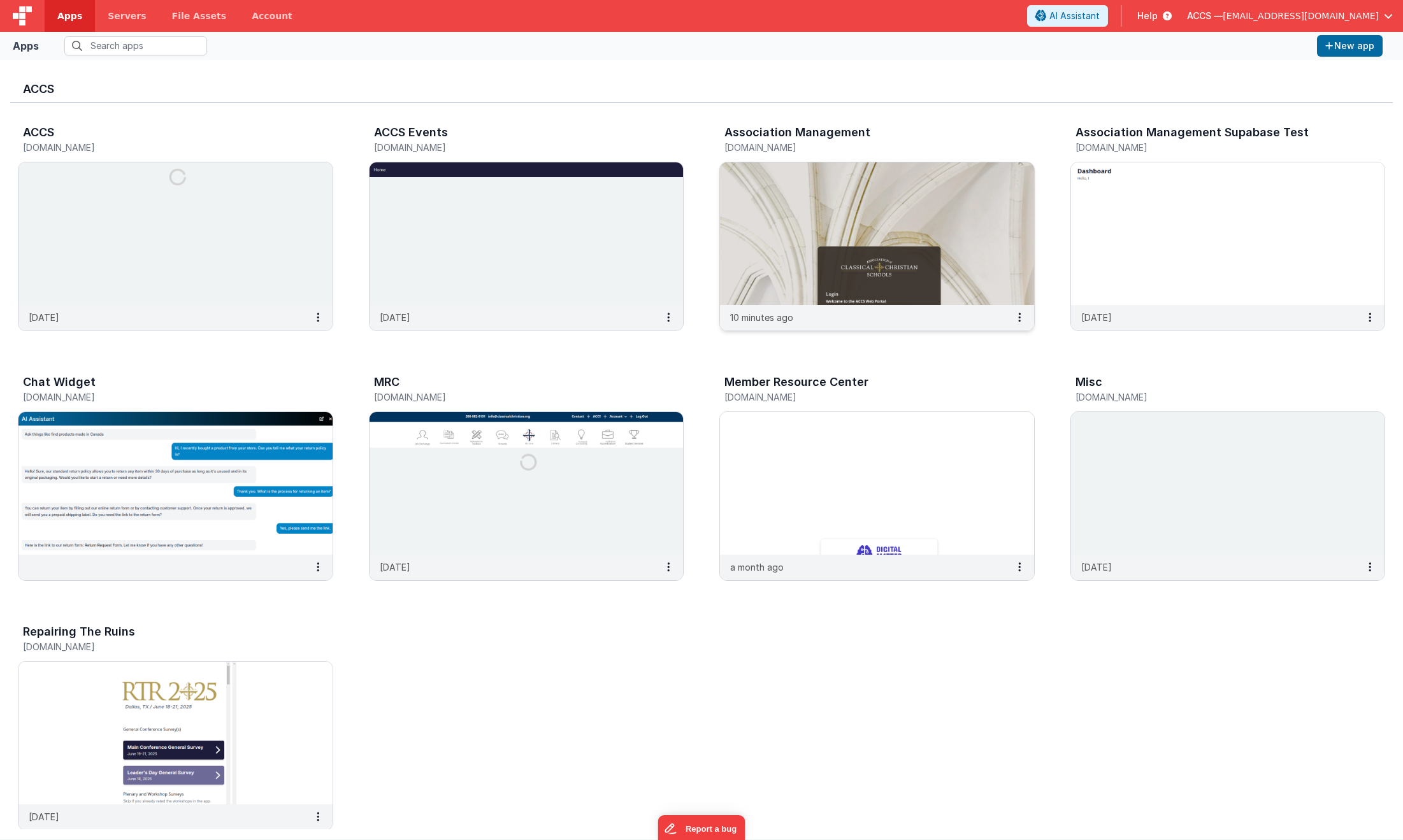
click at [772, 205] on img at bounding box center [876, 233] width 314 height 142
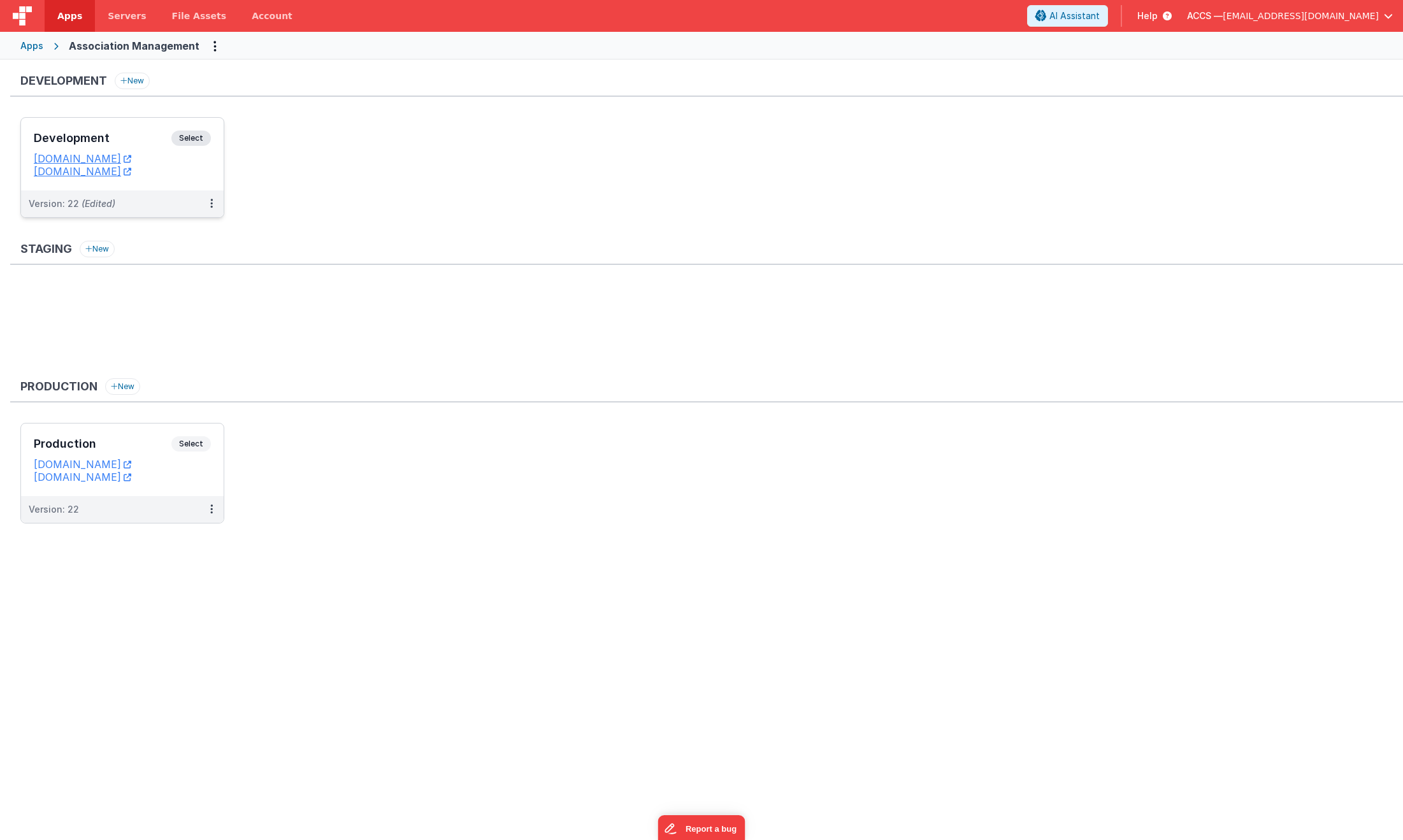
click at [125, 149] on div "Development Select" at bounding box center [123, 141] width 177 height 21
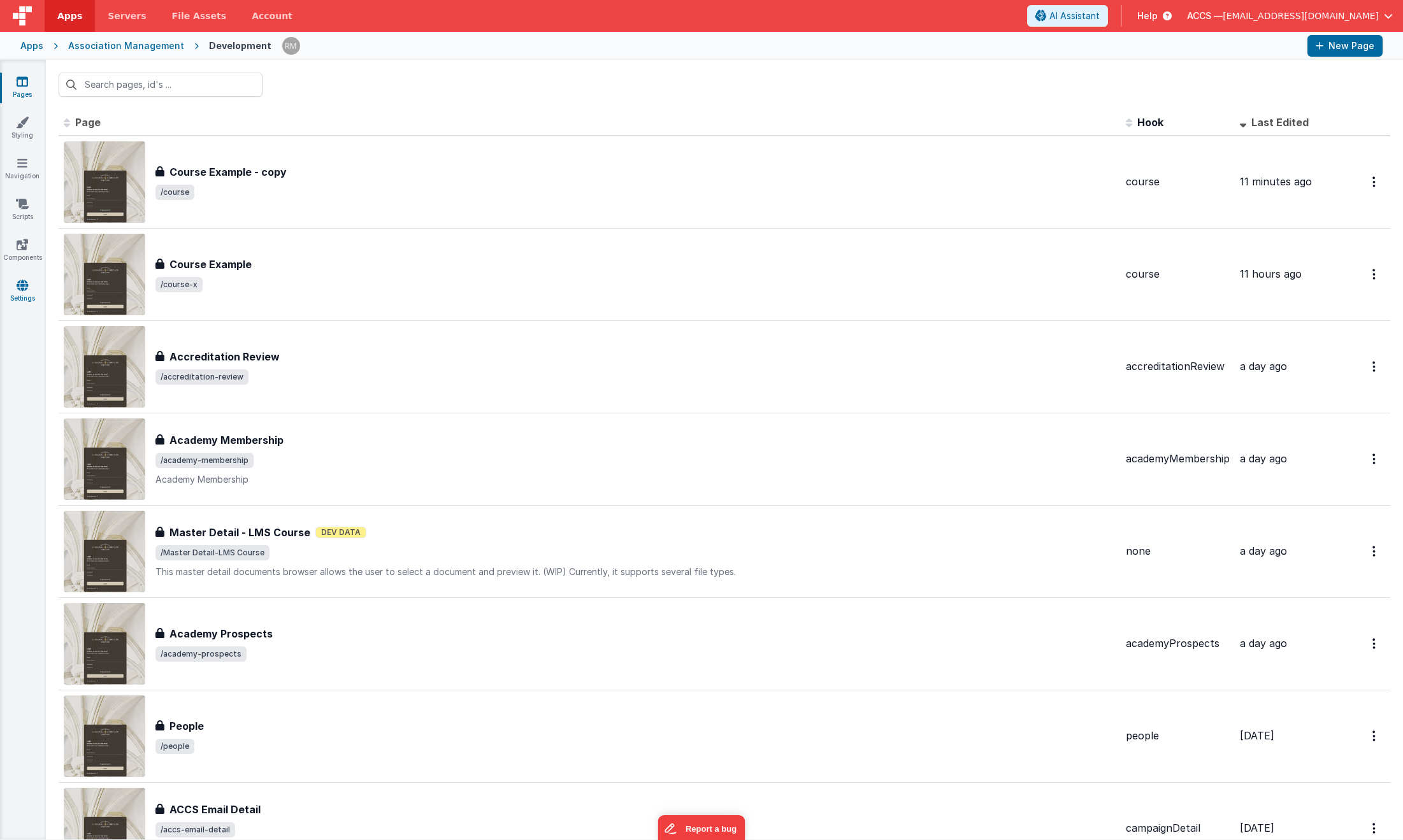
click at [27, 294] on link "Settings" at bounding box center [21, 292] width 46 height 25
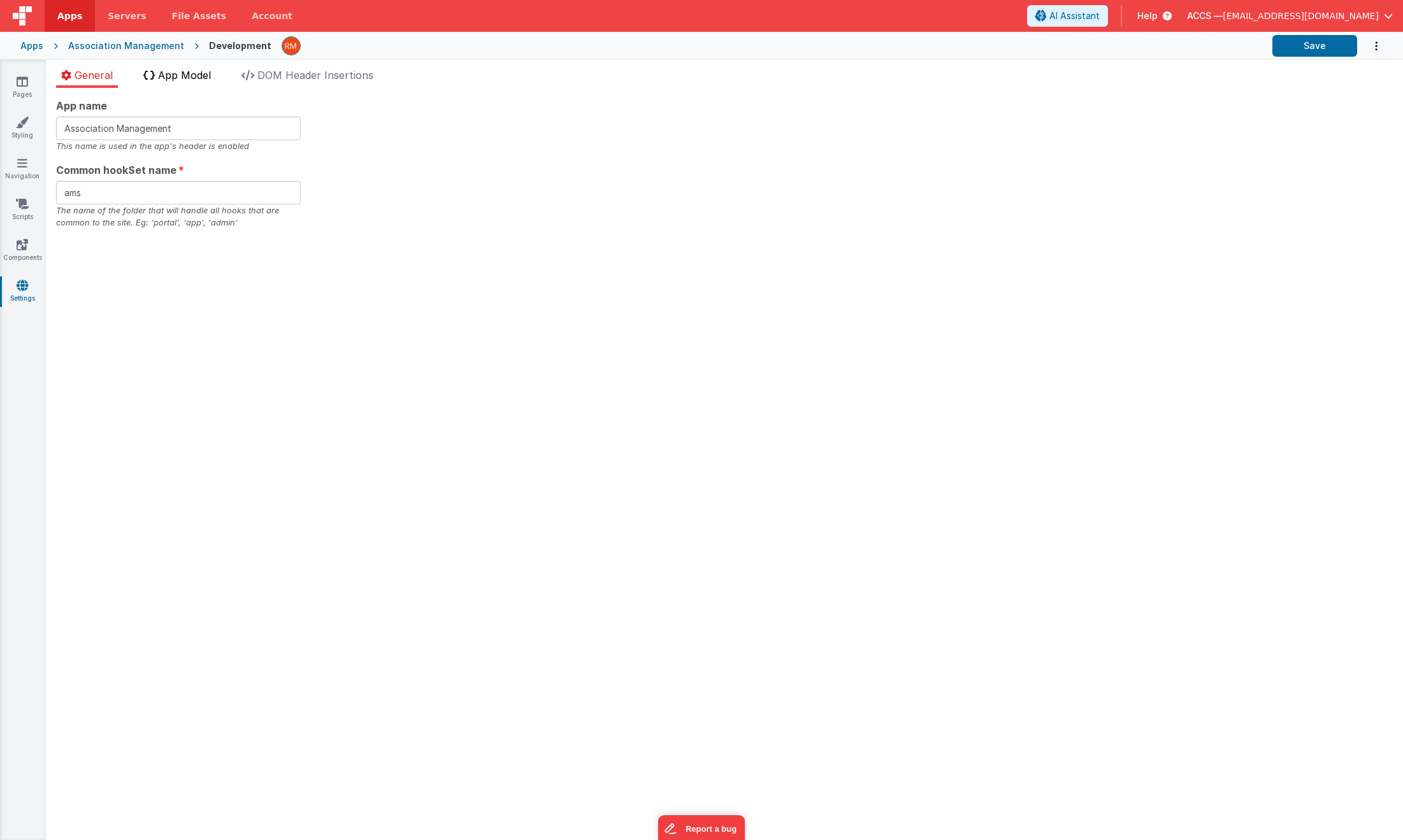
click at [216, 79] on li "App Model" at bounding box center [176, 77] width 78 height 21
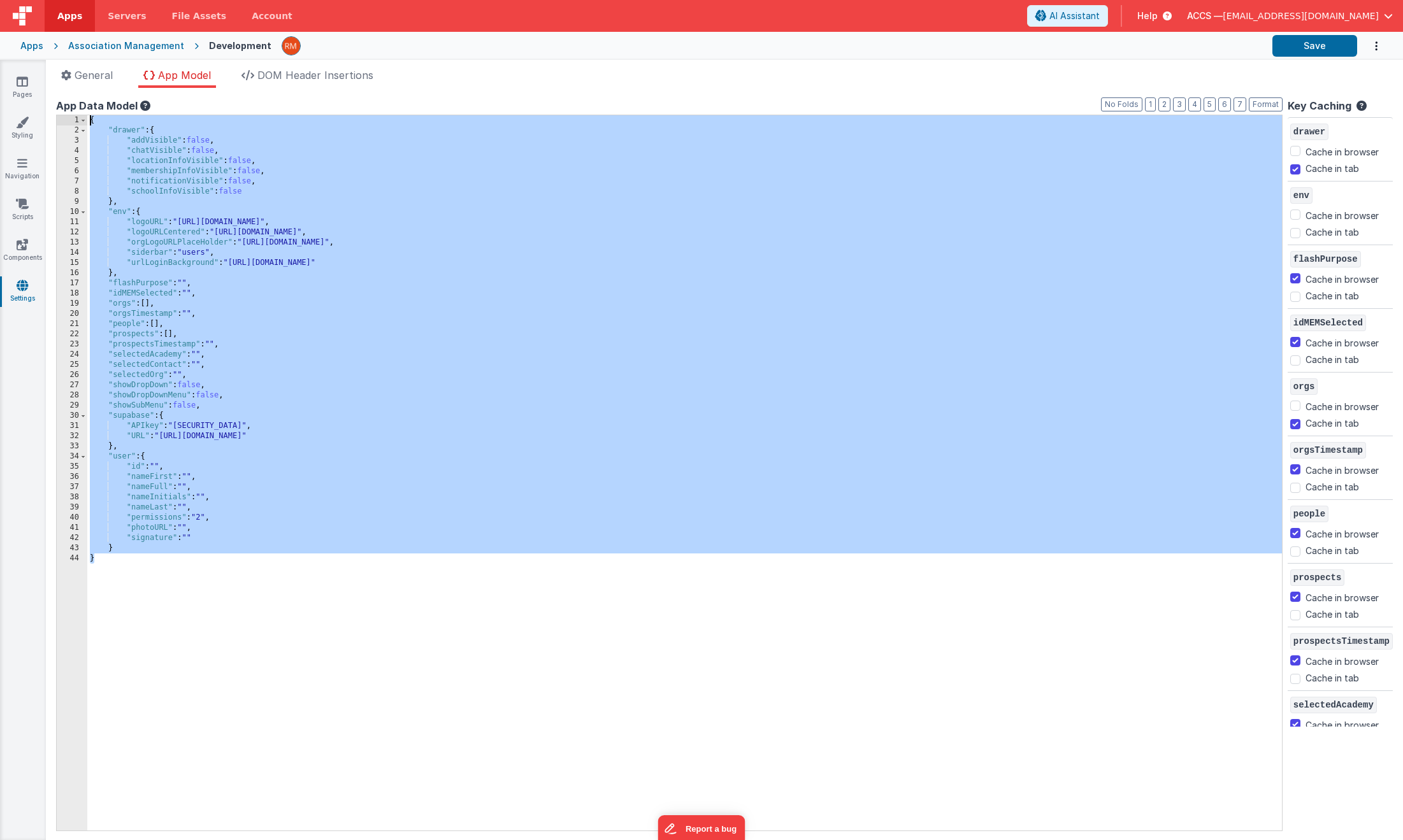
drag, startPoint x: 123, startPoint y: 581, endPoint x: 52, endPoint y: 116, distance: 470.4
click at [52, 116] on div "App name Association Management This name is used in the app's header is enable…" at bounding box center [724, 463] width 1356 height 752
click at [490, 624] on div "{ "drawer" : { "addVisible" : false , "chatVisible" : false , "locationInfoVisi…" at bounding box center [684, 483] width 1195 height 735
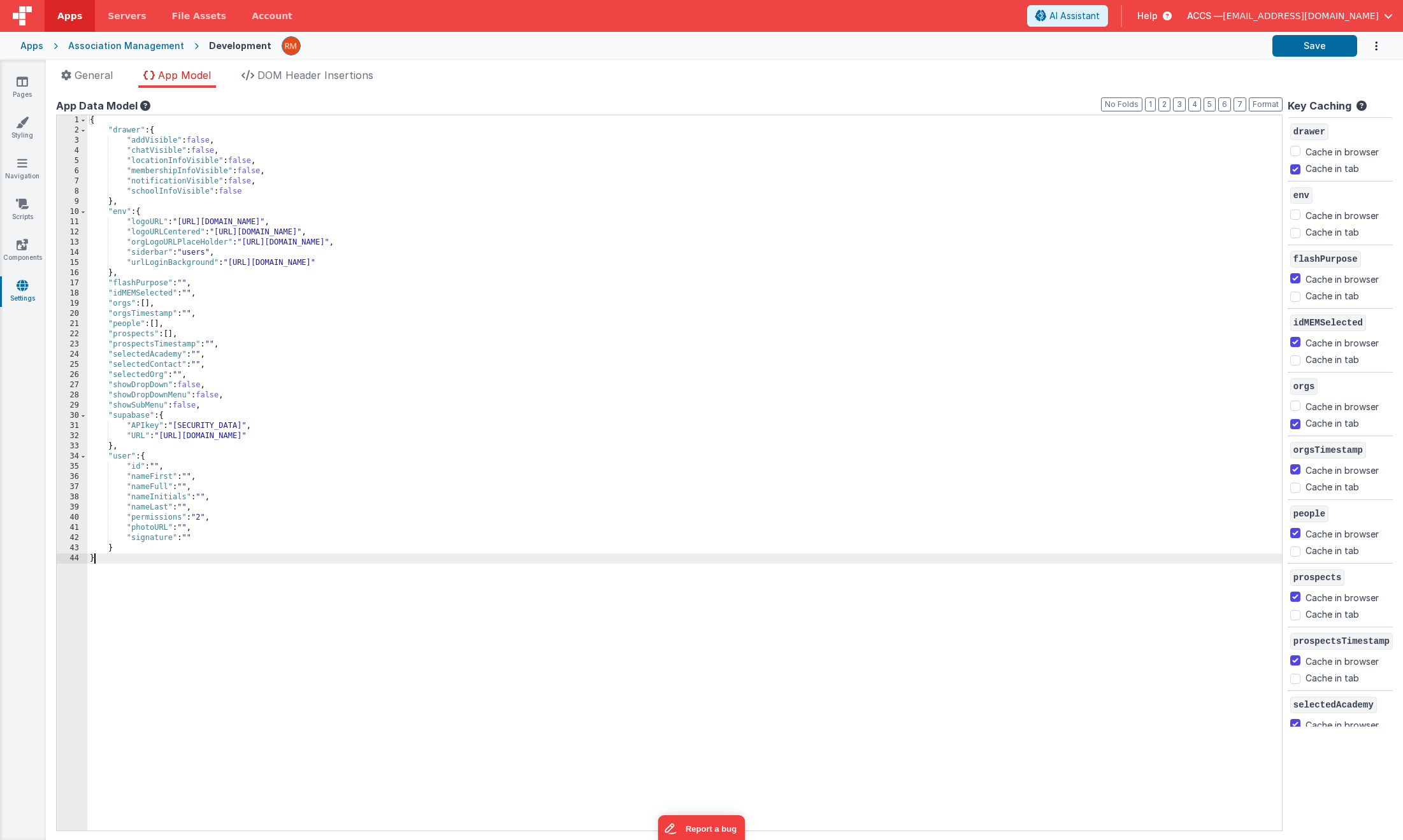
click at [417, 554] on div "{ "drawer" : { "addVisible" : false , "chatVisible" : false , "locationInfoVisi…" at bounding box center [684, 483] width 1195 height 735
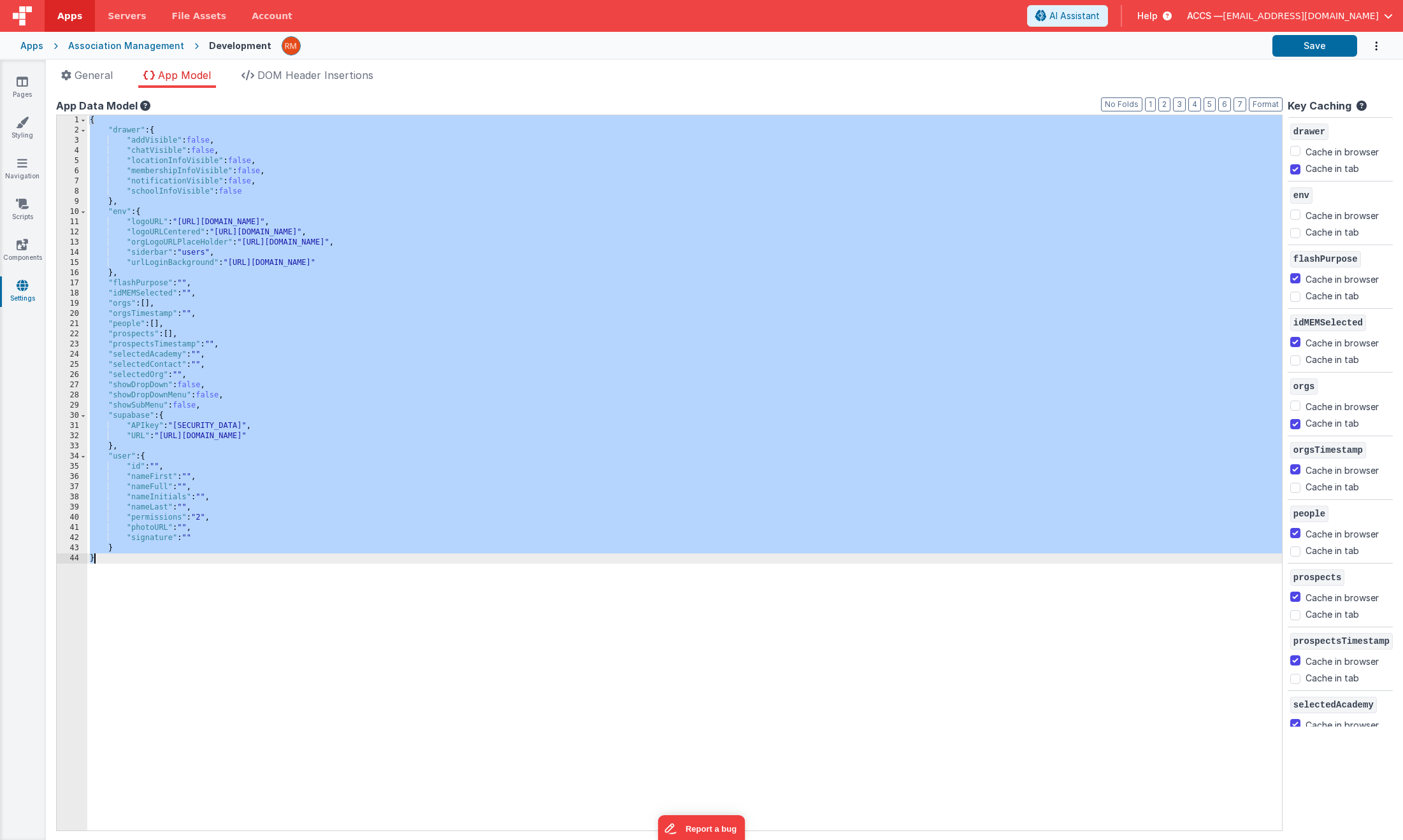
click at [38, 50] on div "Apps" at bounding box center [32, 46] width 23 height 13
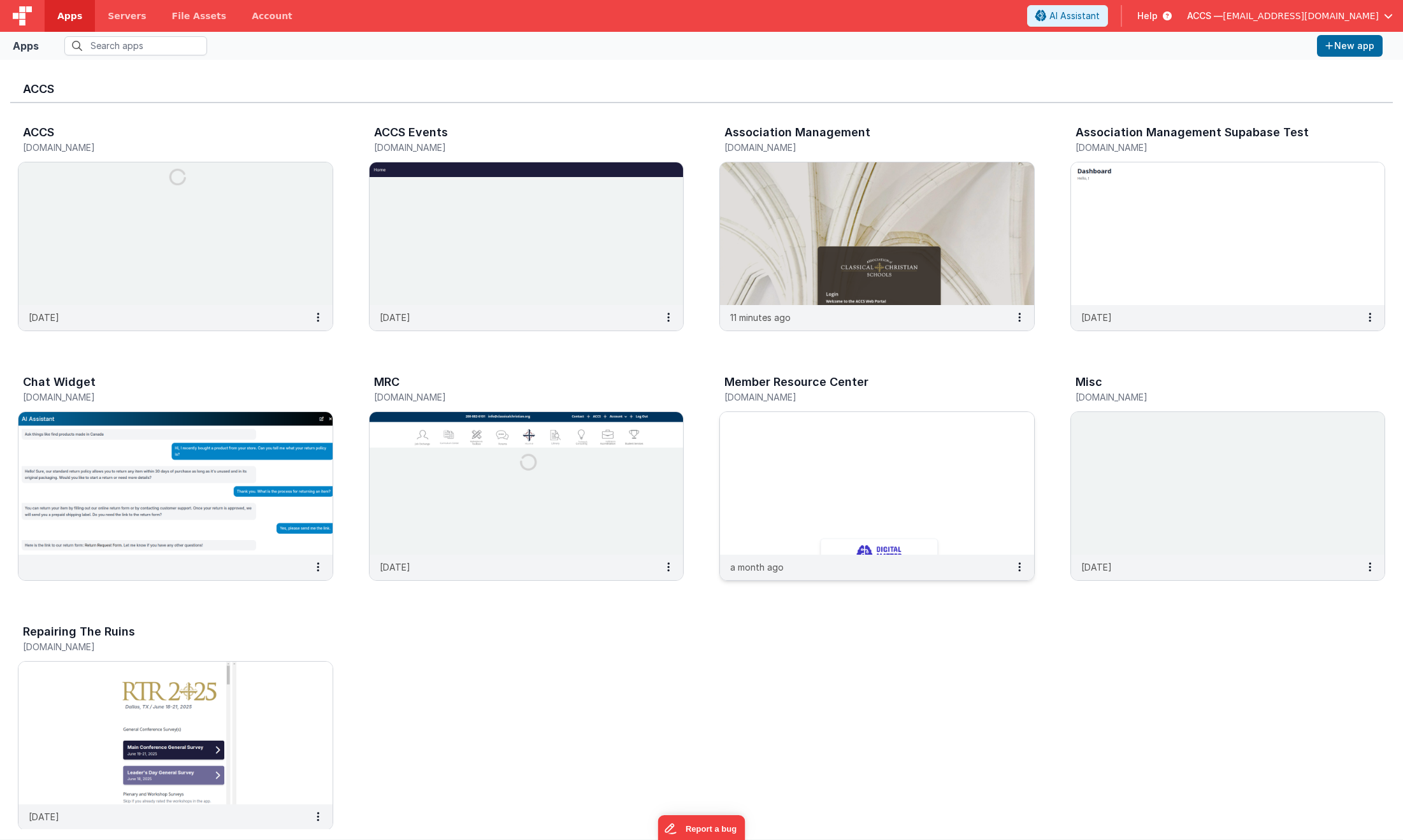
click at [821, 441] on img at bounding box center [876, 483] width 314 height 142
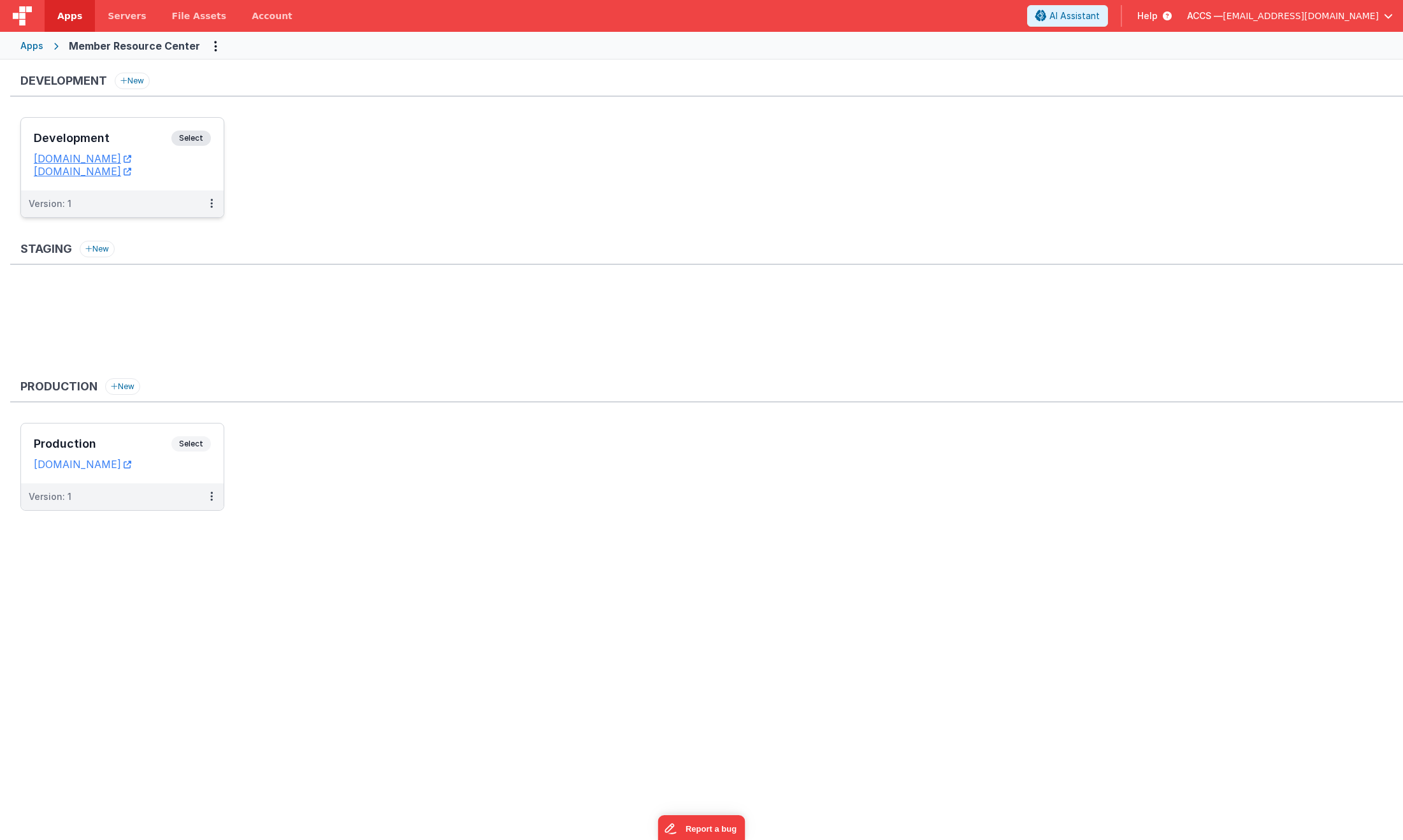
click at [149, 127] on div "Development Select URLs [DOMAIN_NAME] [DOMAIN_NAME]" at bounding box center [122, 154] width 202 height 72
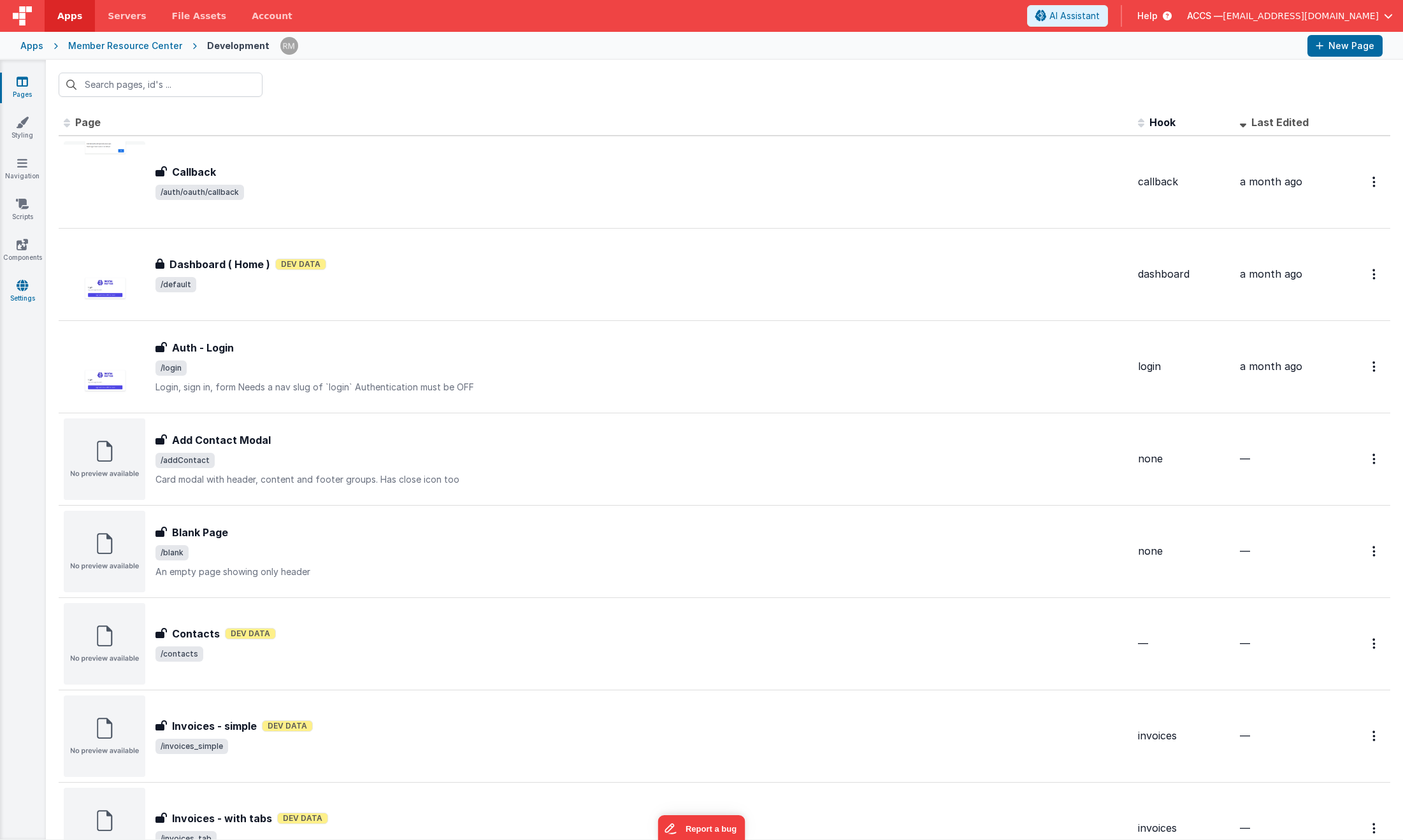
click at [13, 297] on link "Settings" at bounding box center [21, 292] width 46 height 25
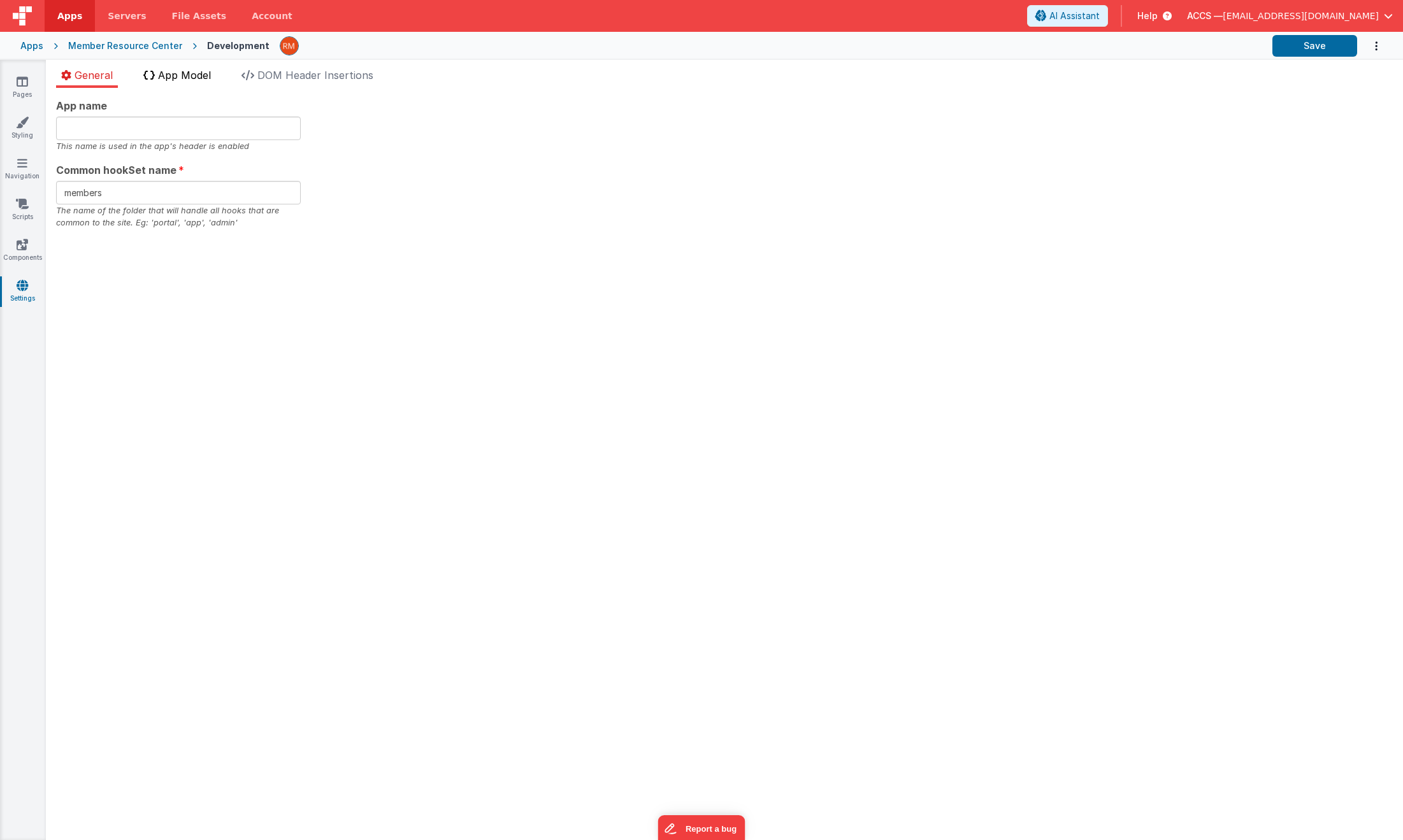
click at [183, 85] on li "App Model" at bounding box center [176, 77] width 78 height 21
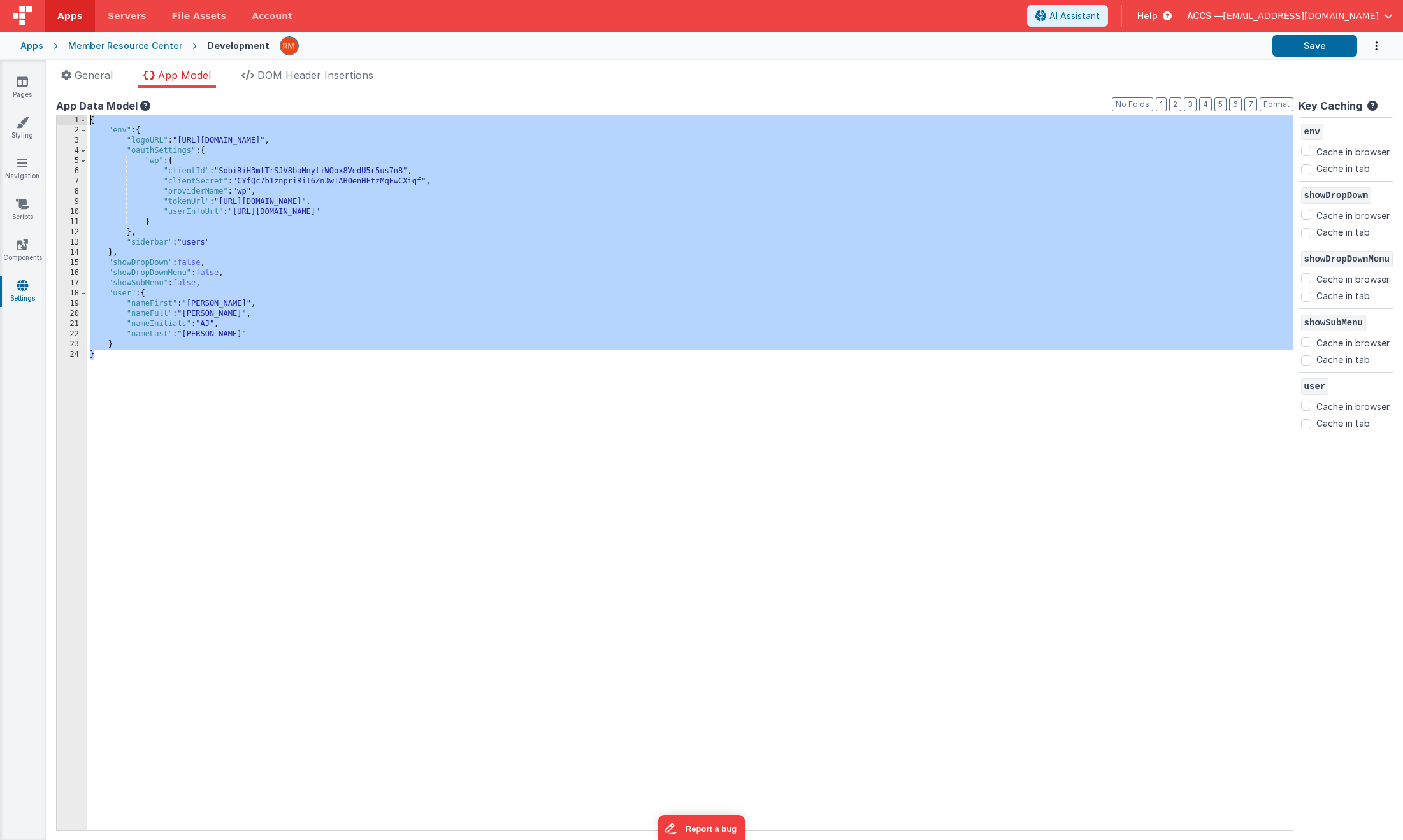
drag, startPoint x: 175, startPoint y: 405, endPoint x: 62, endPoint y: 26, distance: 395.5
click at [62, 26] on div "Apps Servers File Assets Account Some FUTURE Slot AI Assistant Help ACCS — [EMA…" at bounding box center [702, 420] width 1403 height 840
checkbox input "false"
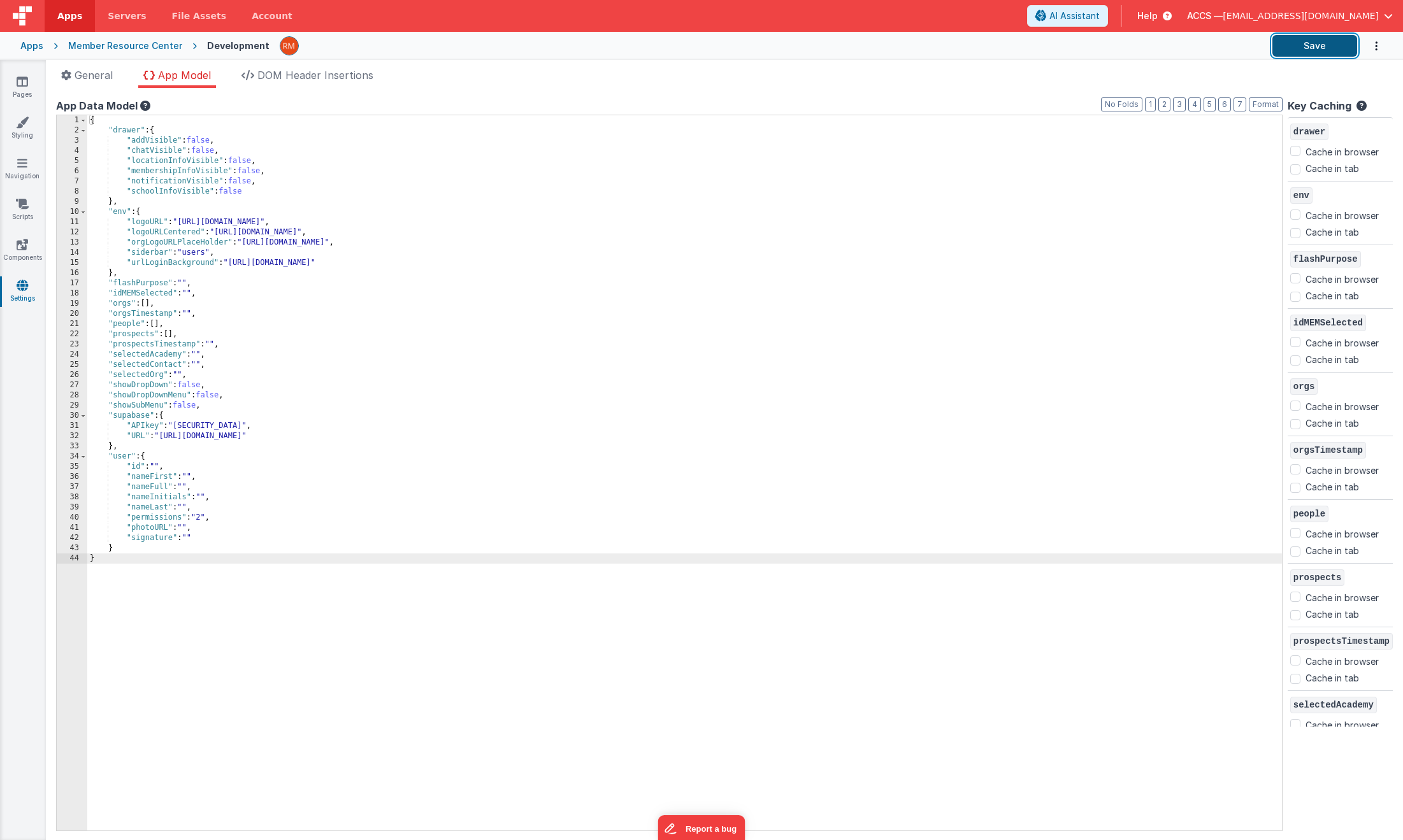
click at [1233, 44] on button "Save" at bounding box center [1314, 46] width 85 height 21
click at [41, 47] on div "Apps" at bounding box center [32, 46] width 23 height 13
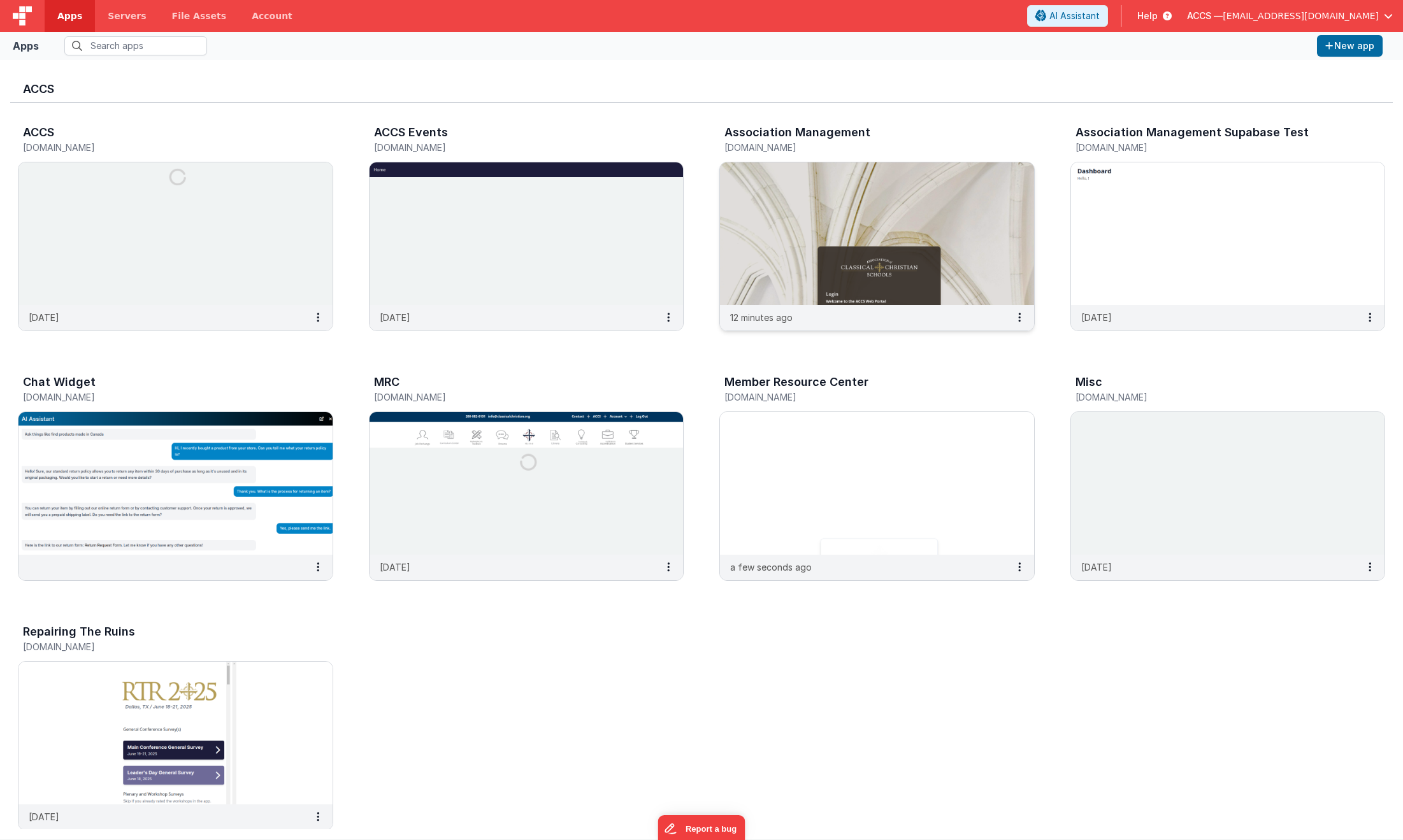
click at [749, 244] on img at bounding box center [876, 233] width 314 height 142
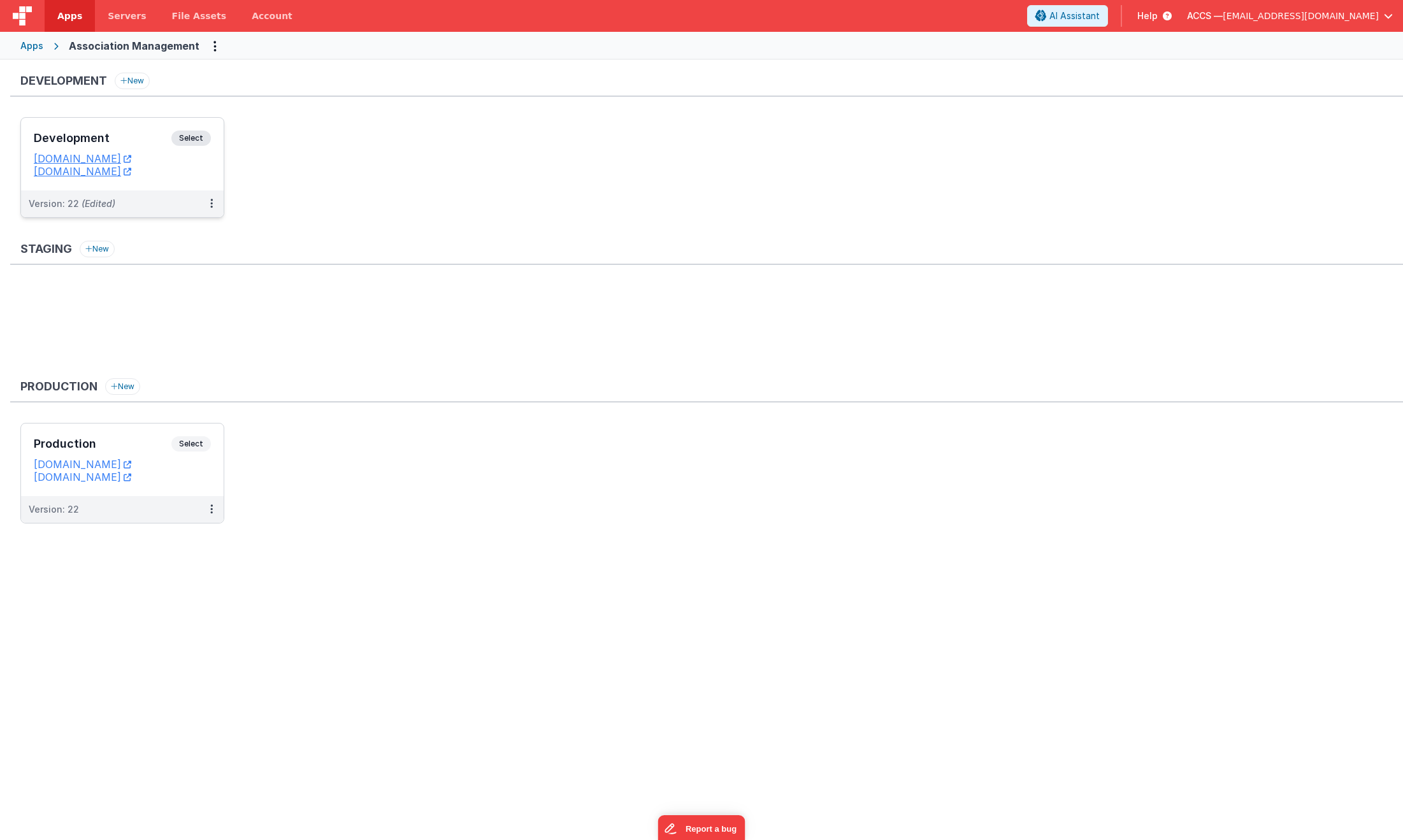
click at [153, 144] on h3 "Development" at bounding box center [103, 138] width 138 height 13
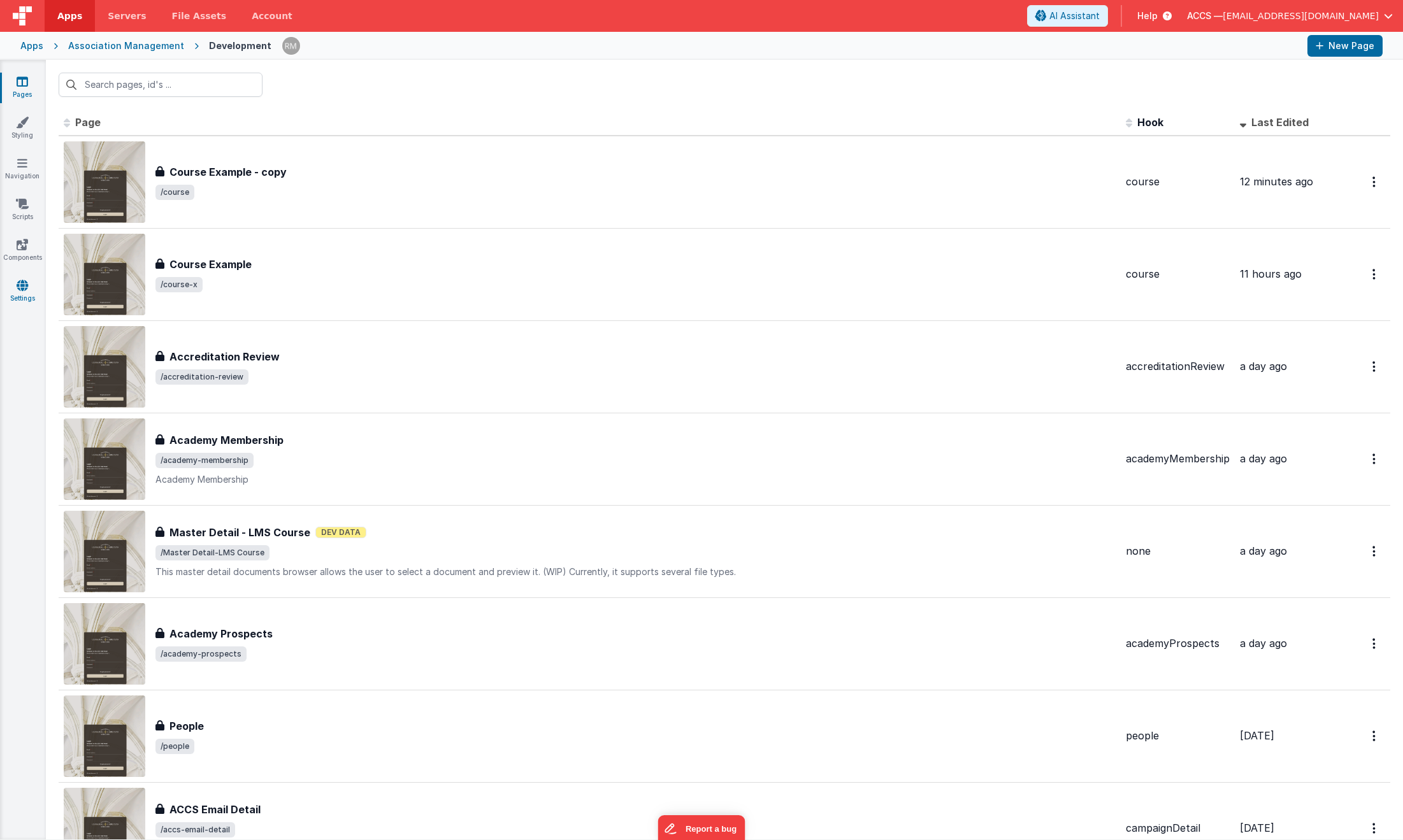
click at [34, 294] on link "Settings" at bounding box center [21, 292] width 46 height 25
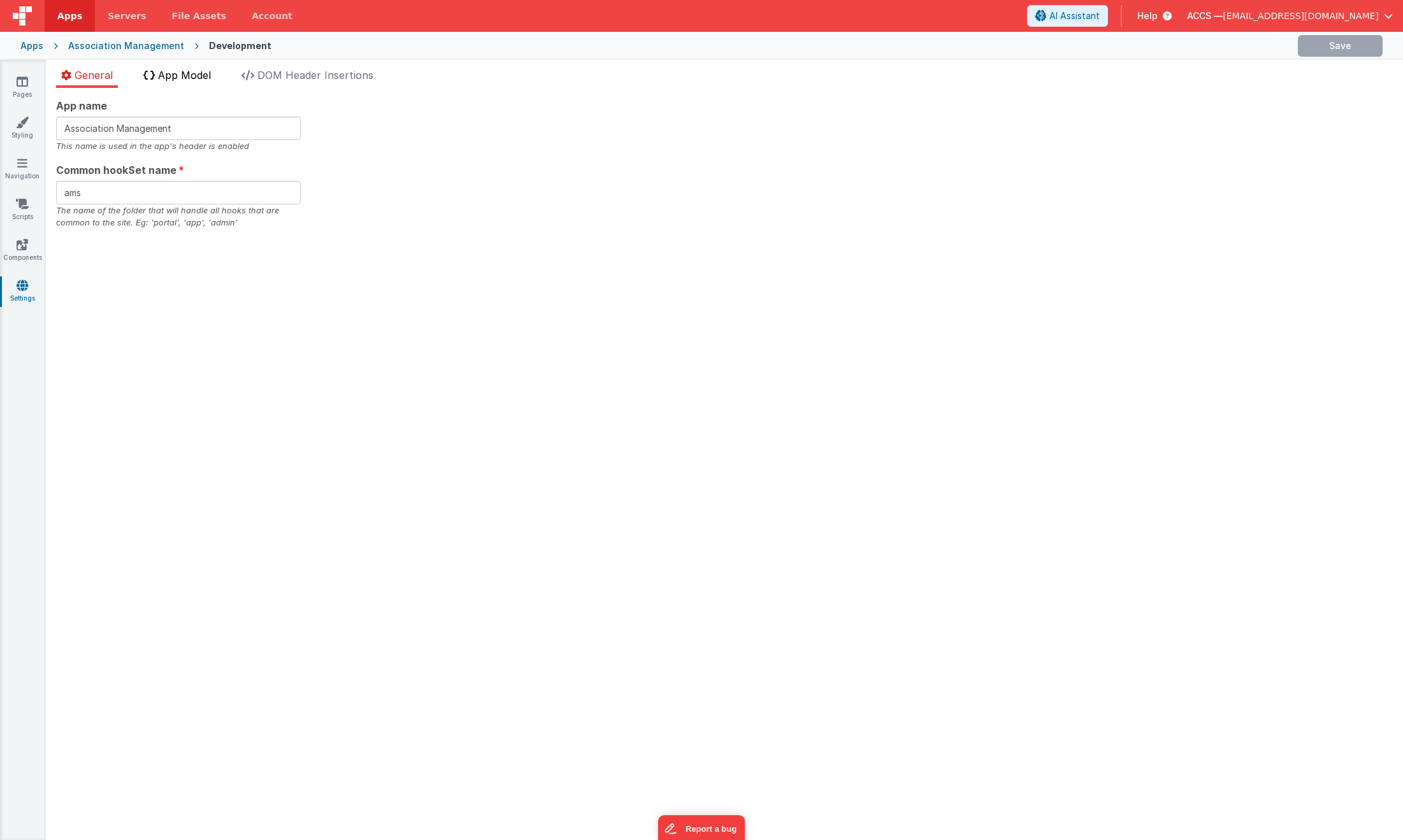
click at [196, 84] on li "App Model" at bounding box center [176, 77] width 78 height 21
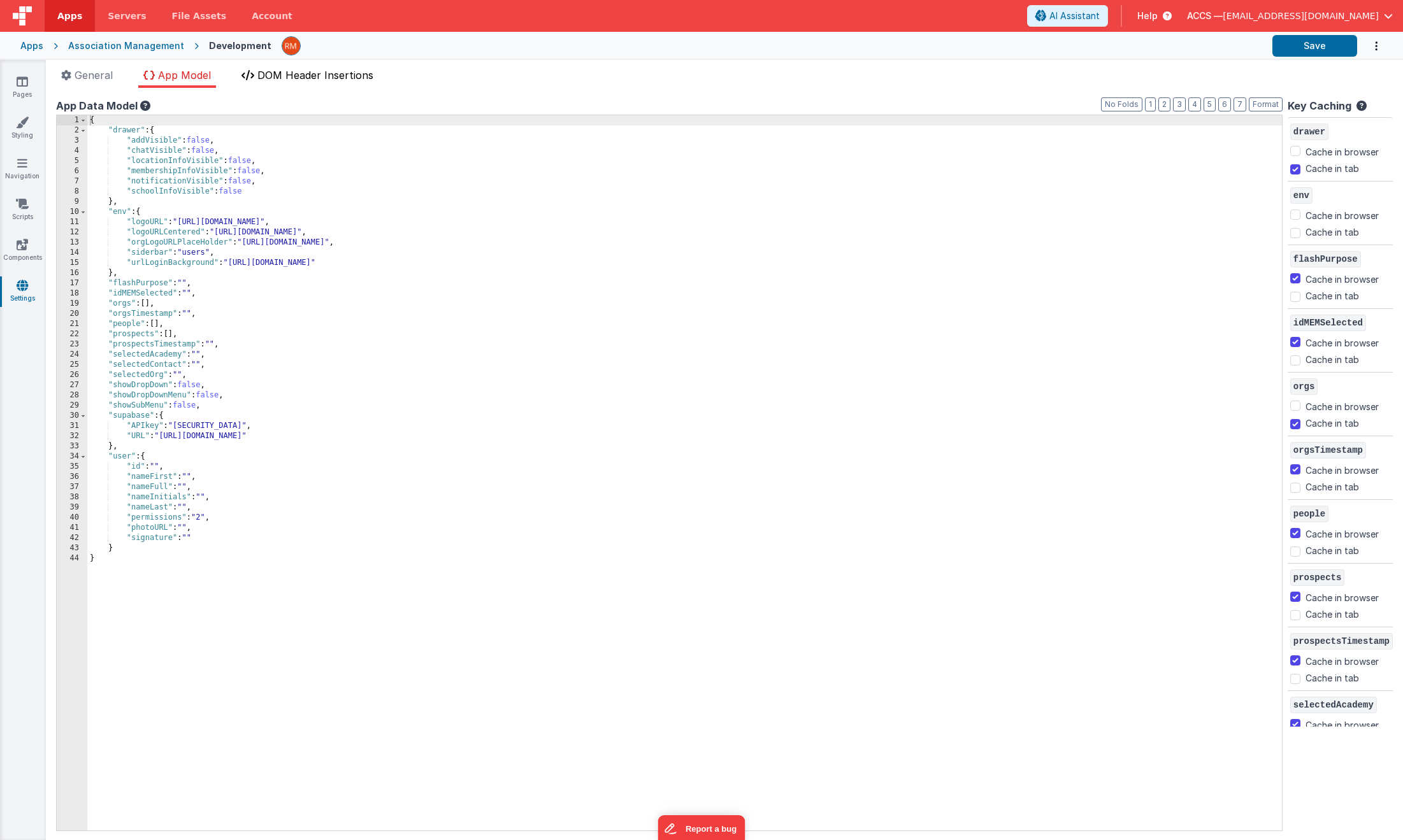
click at [284, 77] on span "DOM Header Insertions" at bounding box center [316, 75] width 116 height 13
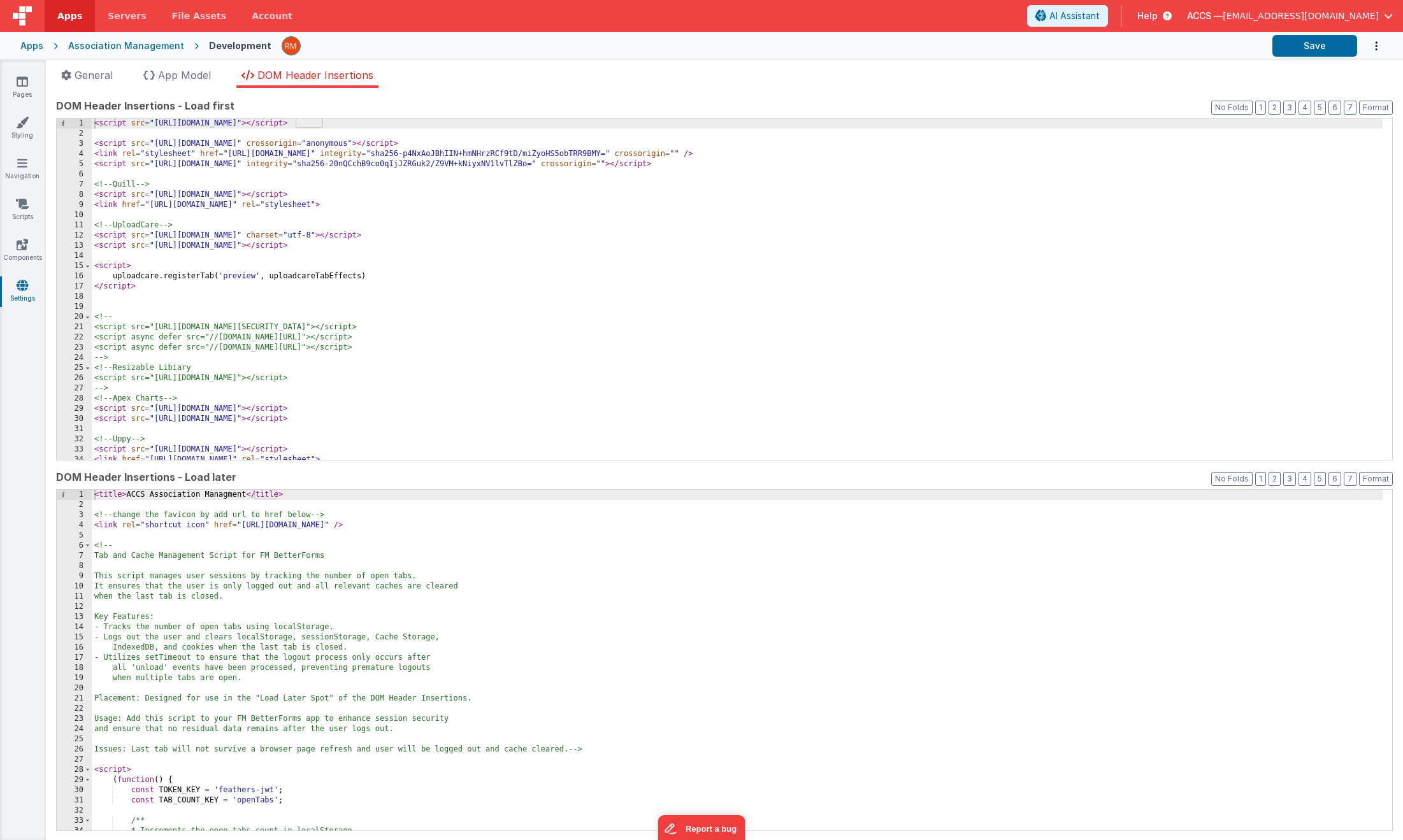
click at [318, 410] on div "< script src = "[URL][DOMAIN_NAME]" > </ script > < script src = "[URL][DOMAIN_…" at bounding box center [737, 299] width 1290 height 361
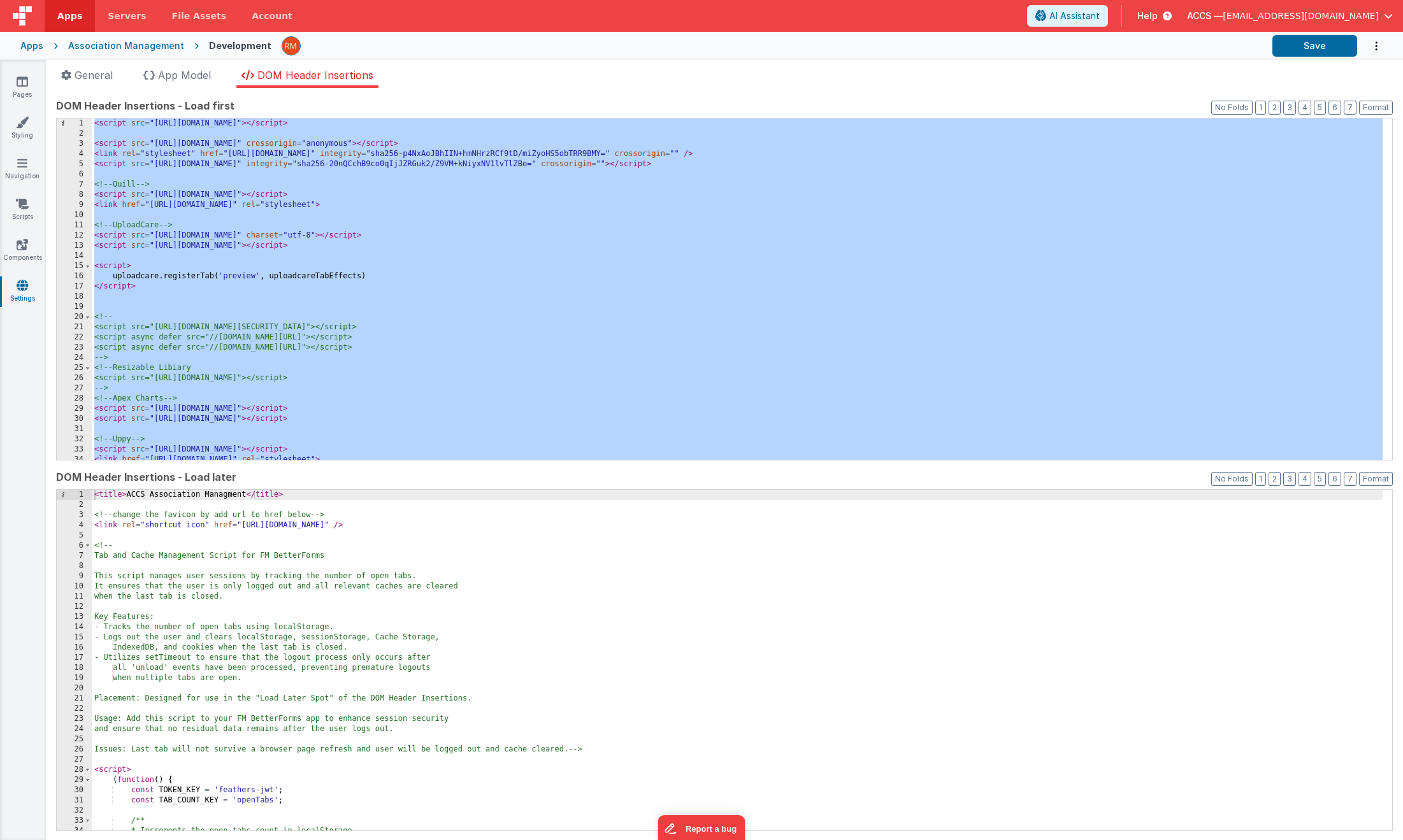
click at [319, 315] on div "< script src = "[URL][DOMAIN_NAME]" > </ script > < script src = "[URL][DOMAIN_…" at bounding box center [737, 299] width 1290 height 361
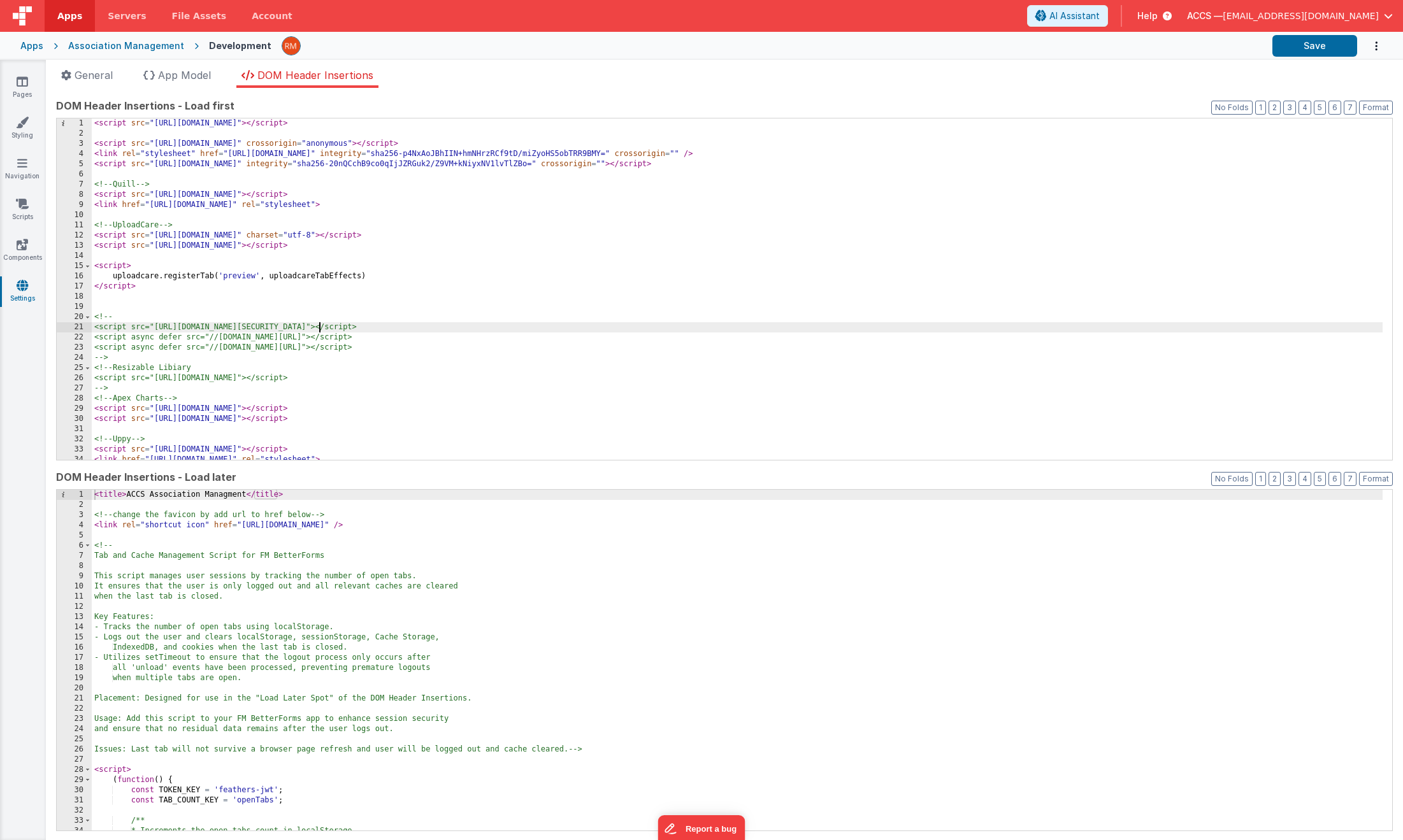
click at [318, 322] on div "< script src = "[URL][DOMAIN_NAME]" > </ script > < script src = "[URL][DOMAIN_…" at bounding box center [737, 299] width 1290 height 361
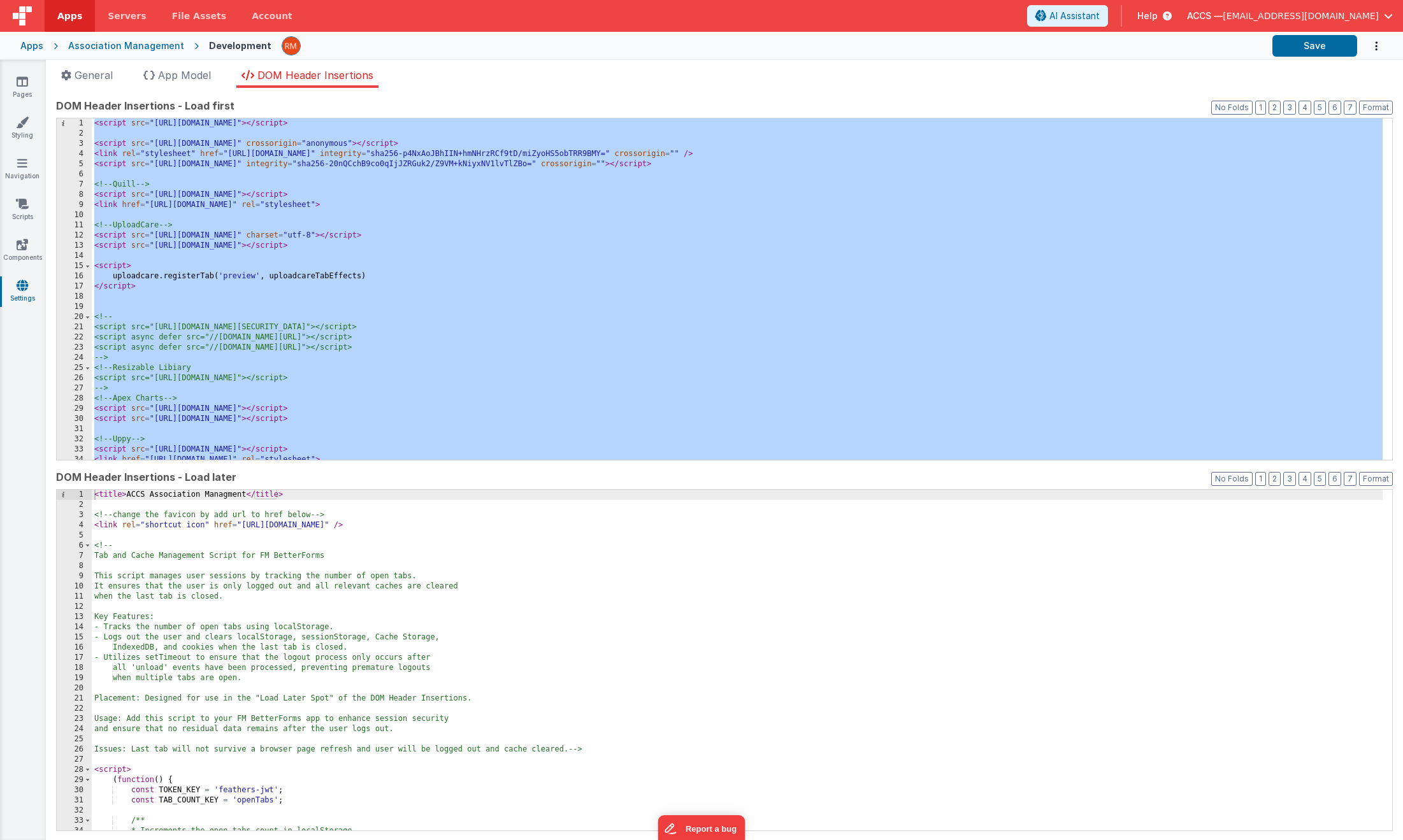
click at [34, 47] on div "Apps" at bounding box center [32, 46] width 23 height 13
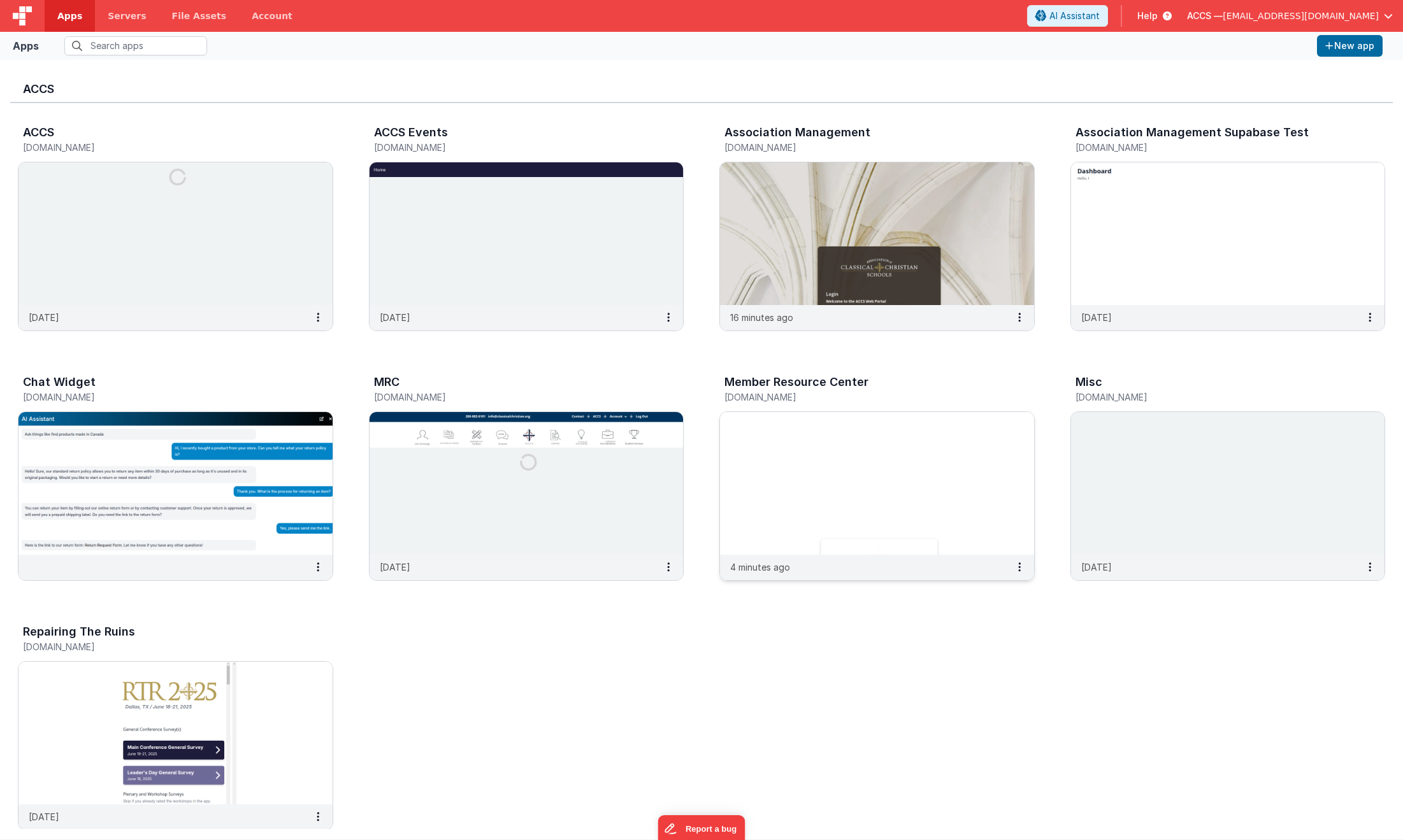
click at [820, 473] on img at bounding box center [876, 483] width 314 height 142
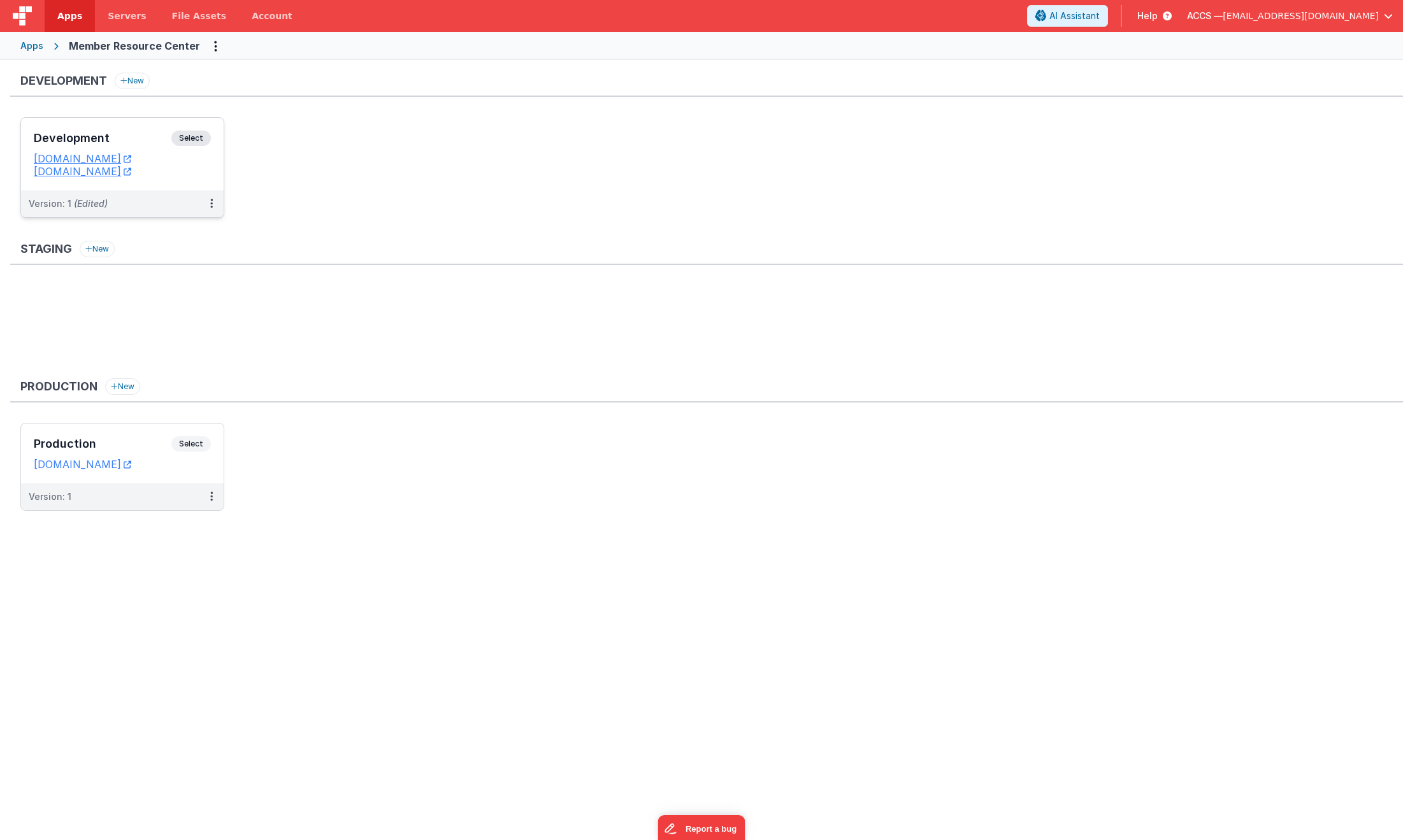
click at [149, 140] on h3 "Development" at bounding box center [103, 138] width 138 height 13
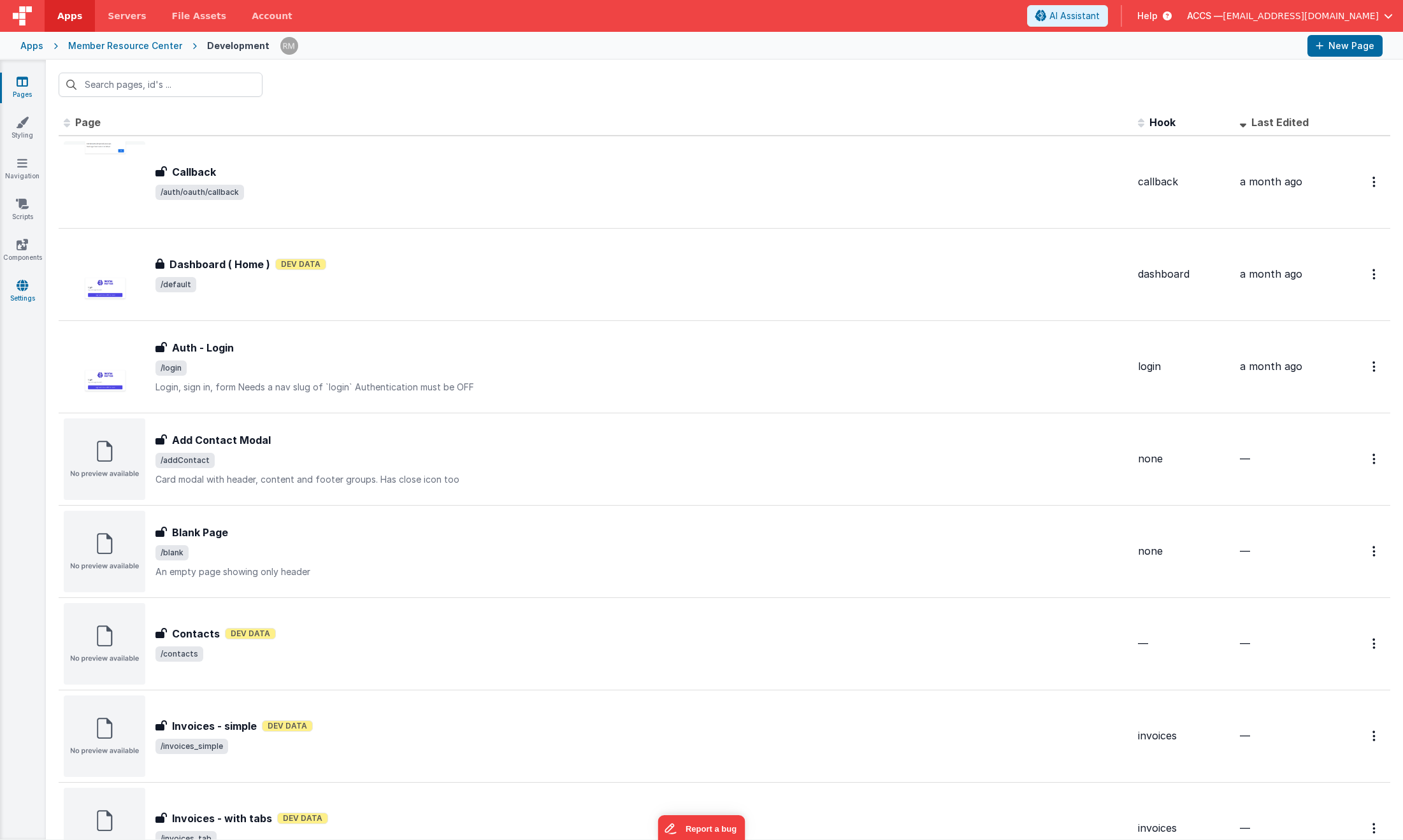
click at [21, 287] on icon at bounding box center [22, 285] width 12 height 13
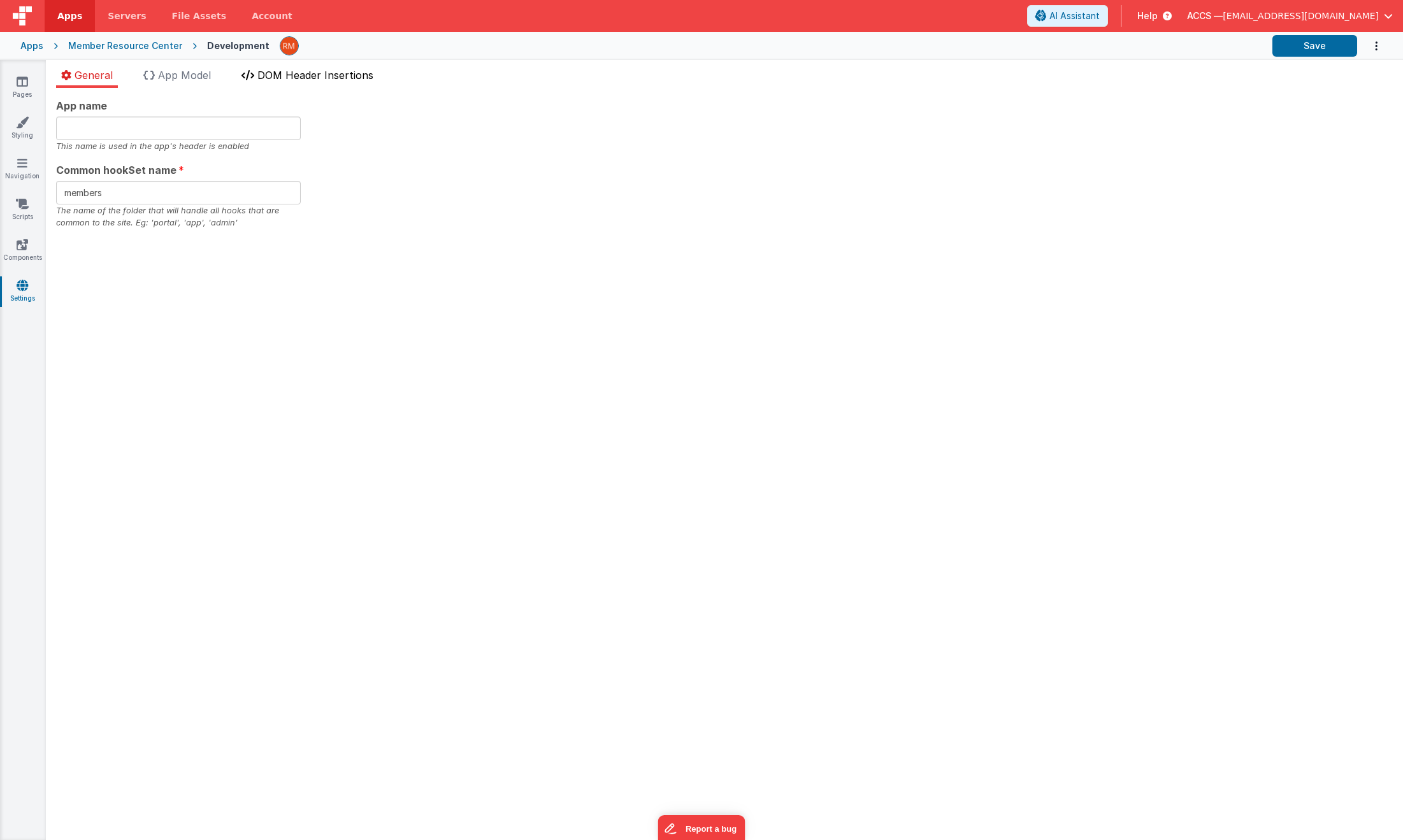
click at [302, 84] on li "DOM Header Insertions" at bounding box center [307, 77] width 142 height 21
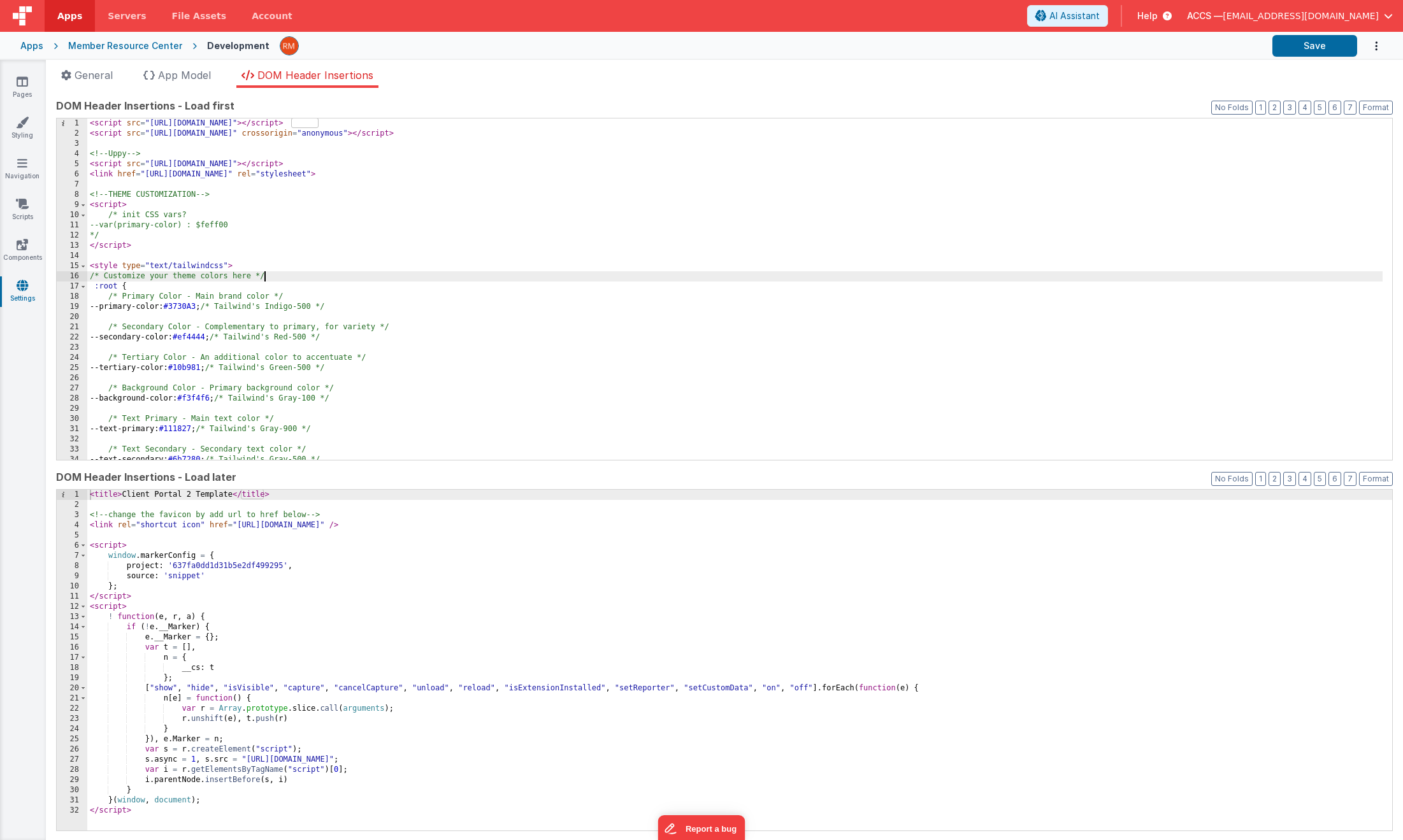
click at [306, 280] on div "< script src = "[URL][DOMAIN_NAME]" > </ script > < script src = "[URL][DOMAIN_…" at bounding box center [735, 299] width 1295 height 361
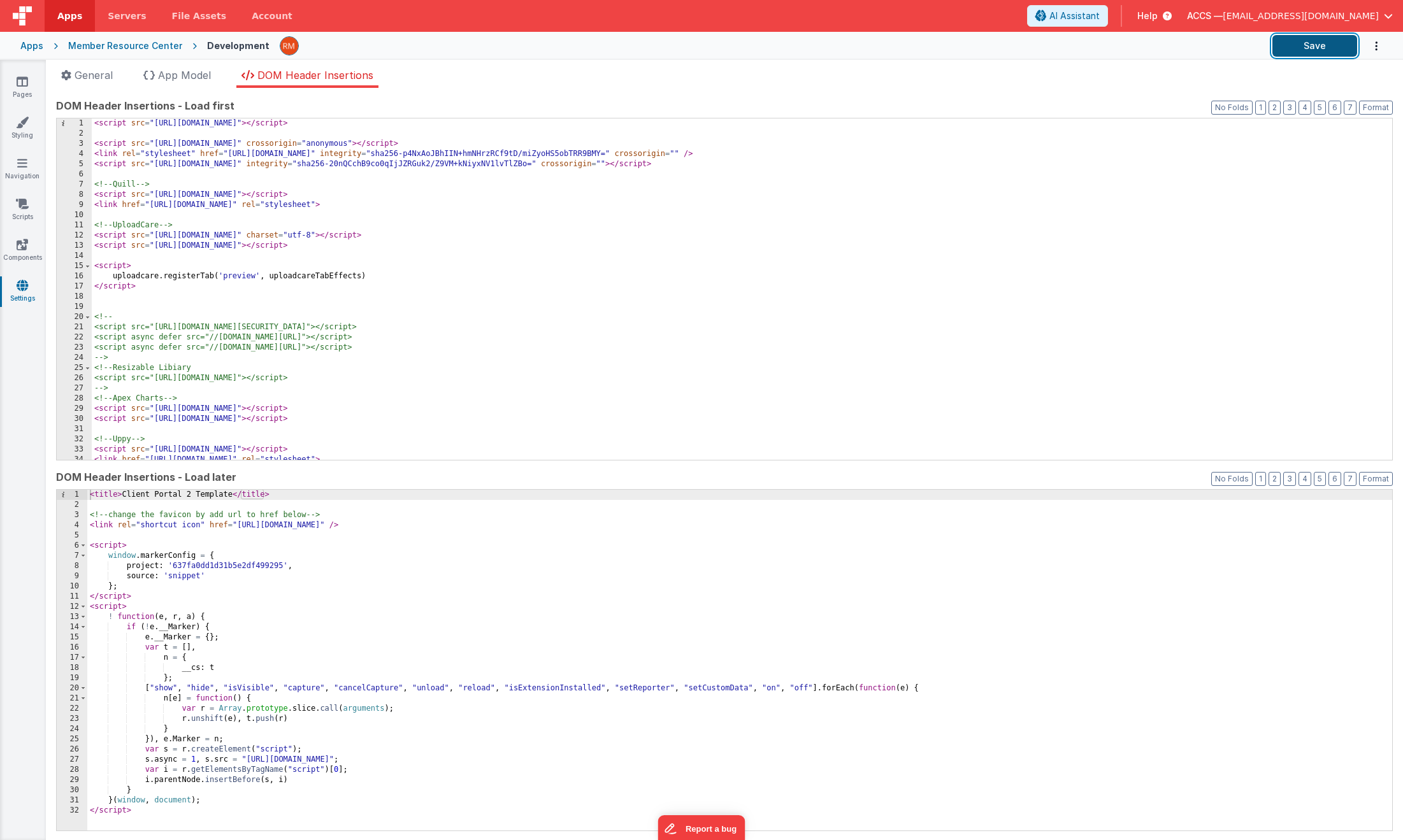
click at [1233, 42] on button "Save" at bounding box center [1314, 46] width 85 height 21
click at [1233, 48] on button "Save" at bounding box center [1314, 46] width 85 height 21
click at [30, 92] on link "Pages" at bounding box center [21, 88] width 46 height 25
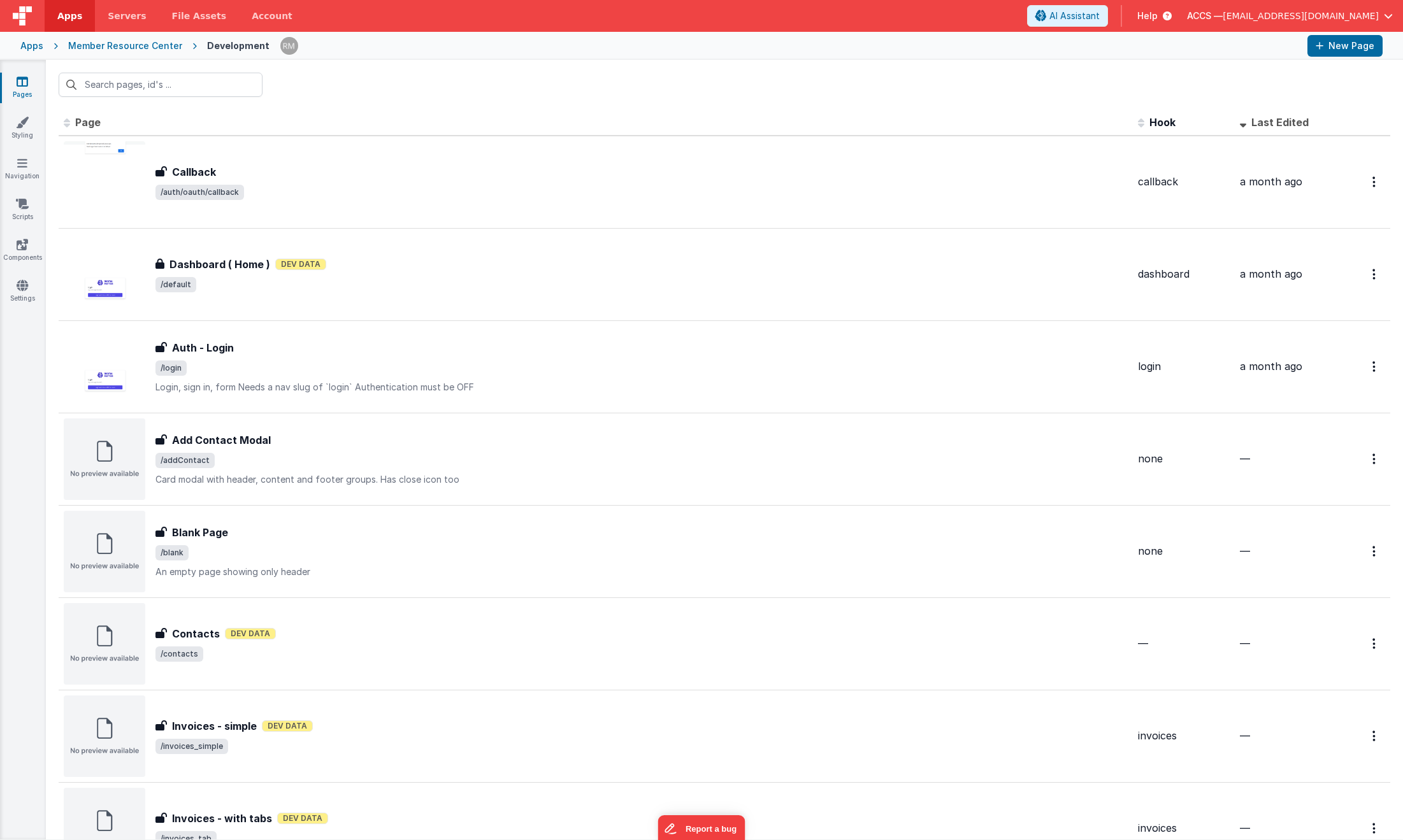
click at [72, 23] on link "Apps" at bounding box center [70, 16] width 50 height 32
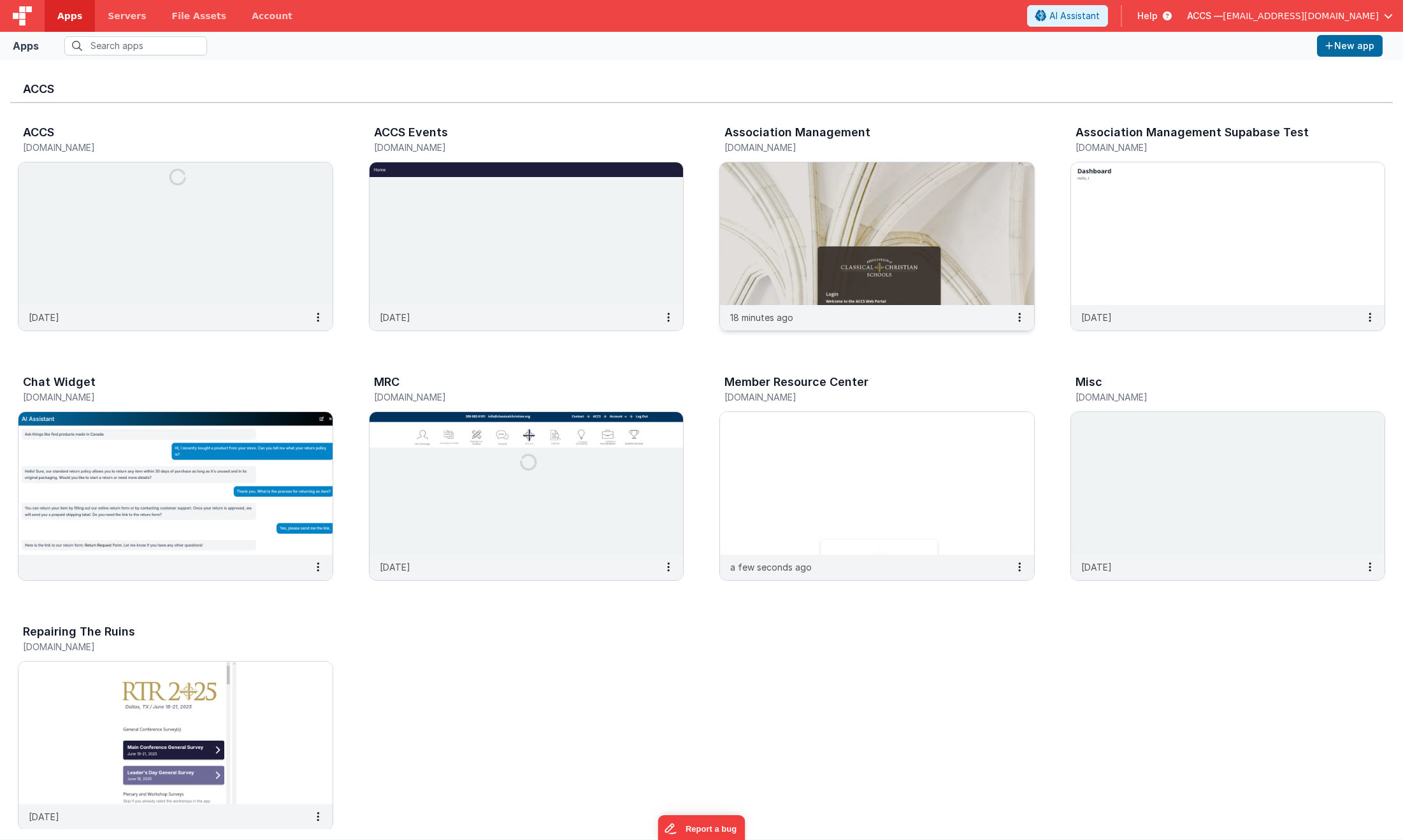
click at [731, 225] on img at bounding box center [876, 233] width 314 height 142
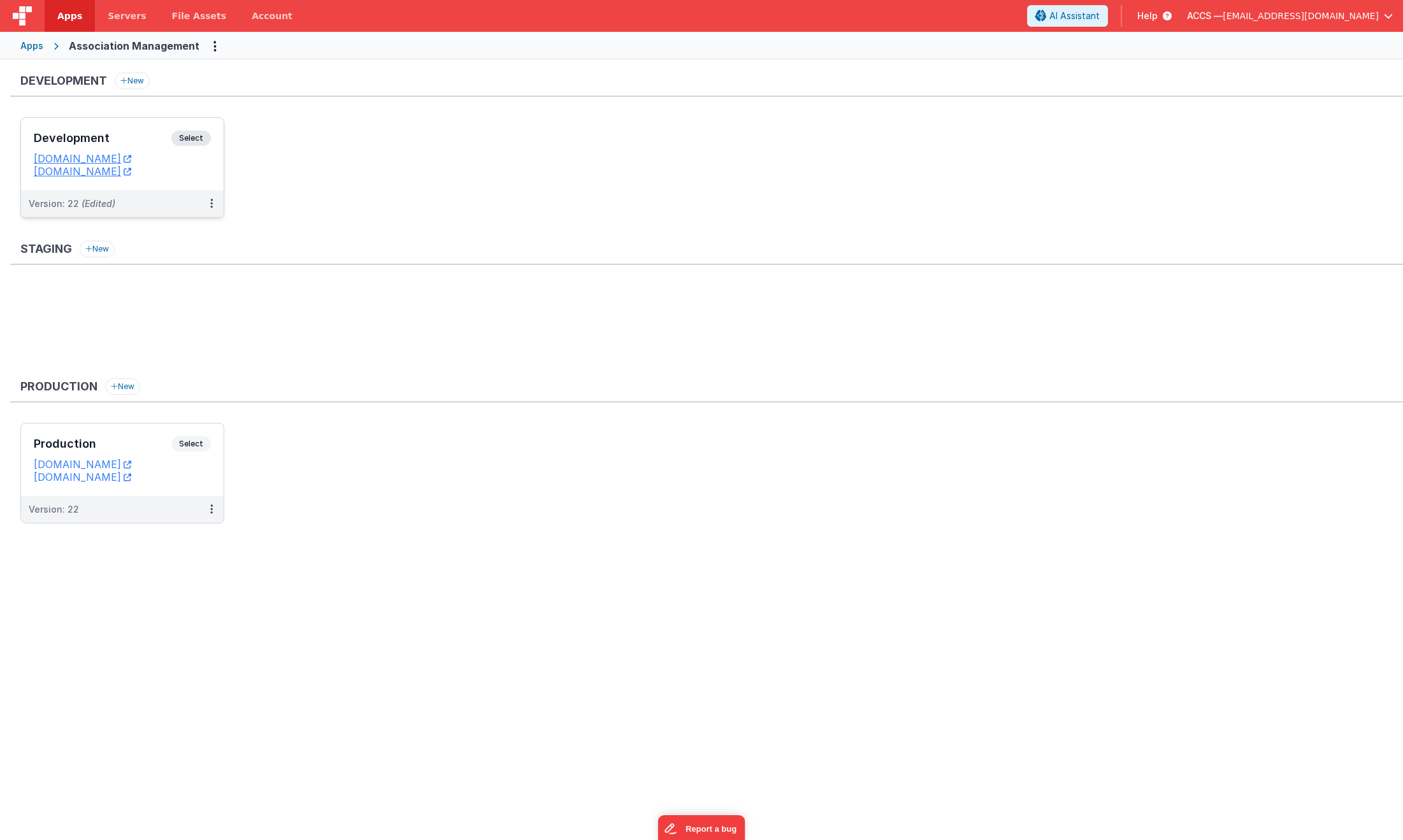
click at [136, 132] on h3 "Development" at bounding box center [103, 138] width 138 height 13
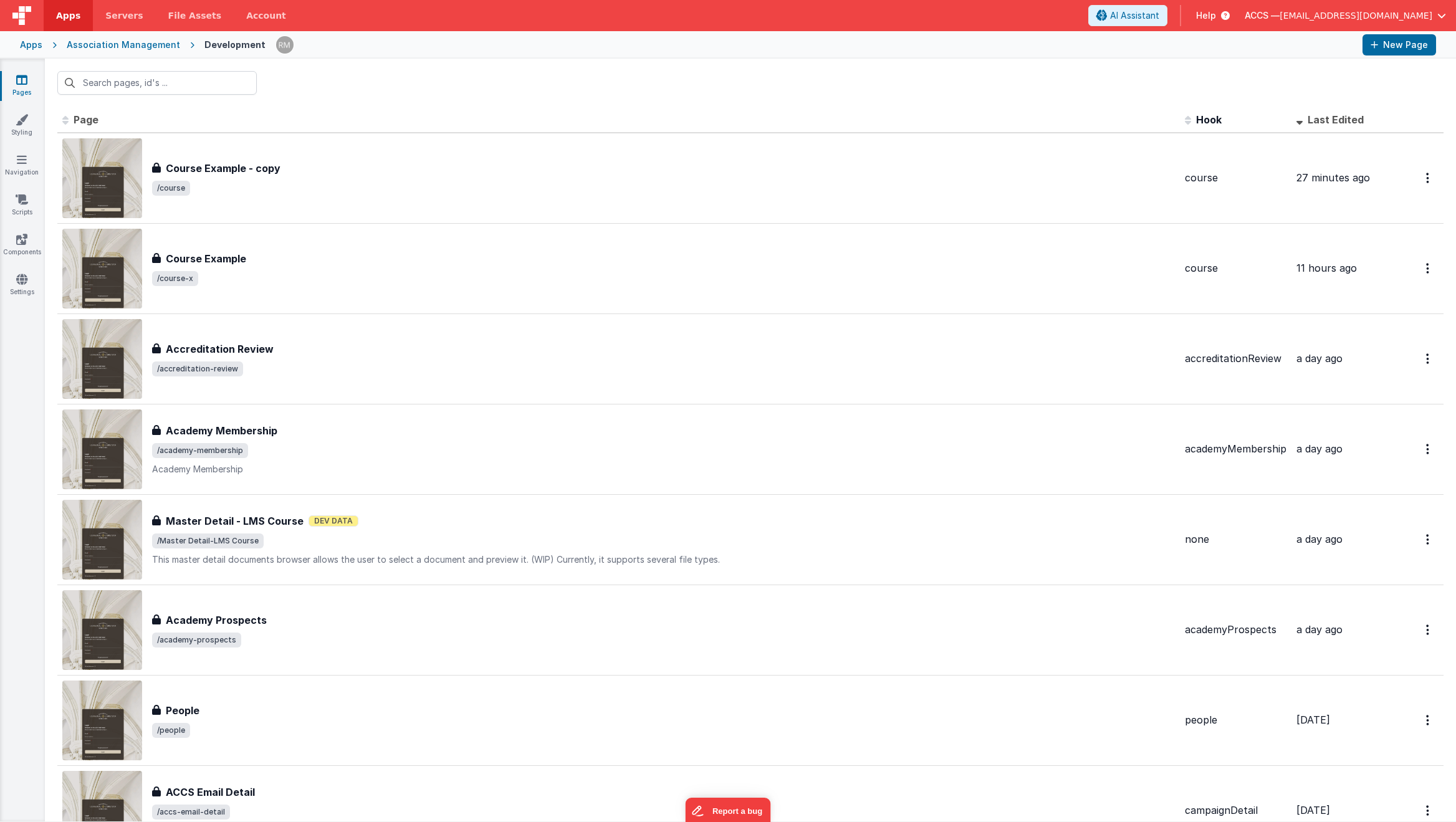
click at [375, 97] on div at bounding box center [750, 83] width 1411 height 49
click at [21, 264] on div "Pages Styling Navigation Scripts Components Settings" at bounding box center [22, 439] width 45 height 762
click at [23, 274] on icon at bounding box center [22, 279] width 11 height 12
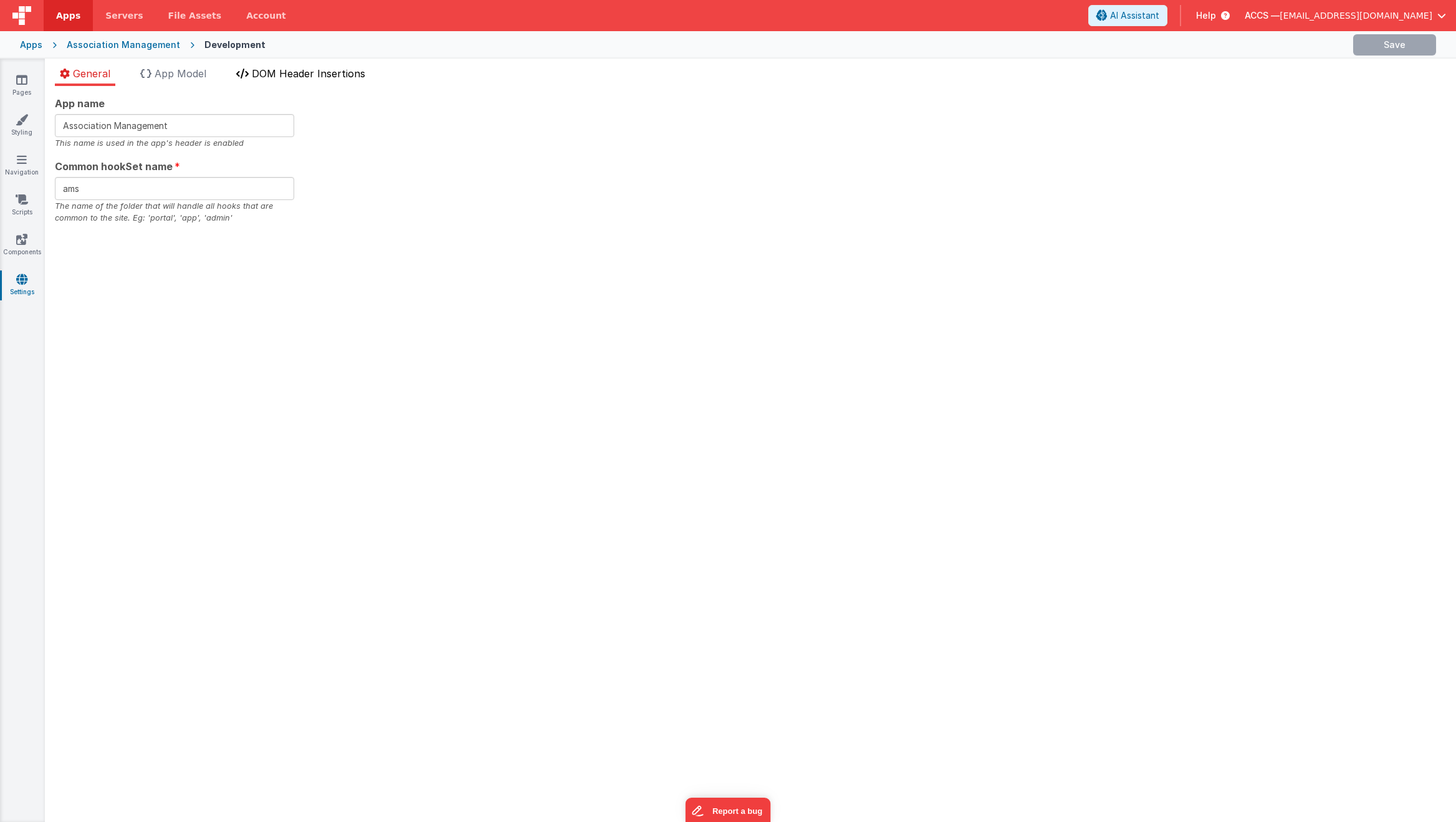
click at [249, 70] on icon at bounding box center [243, 73] width 12 height 10
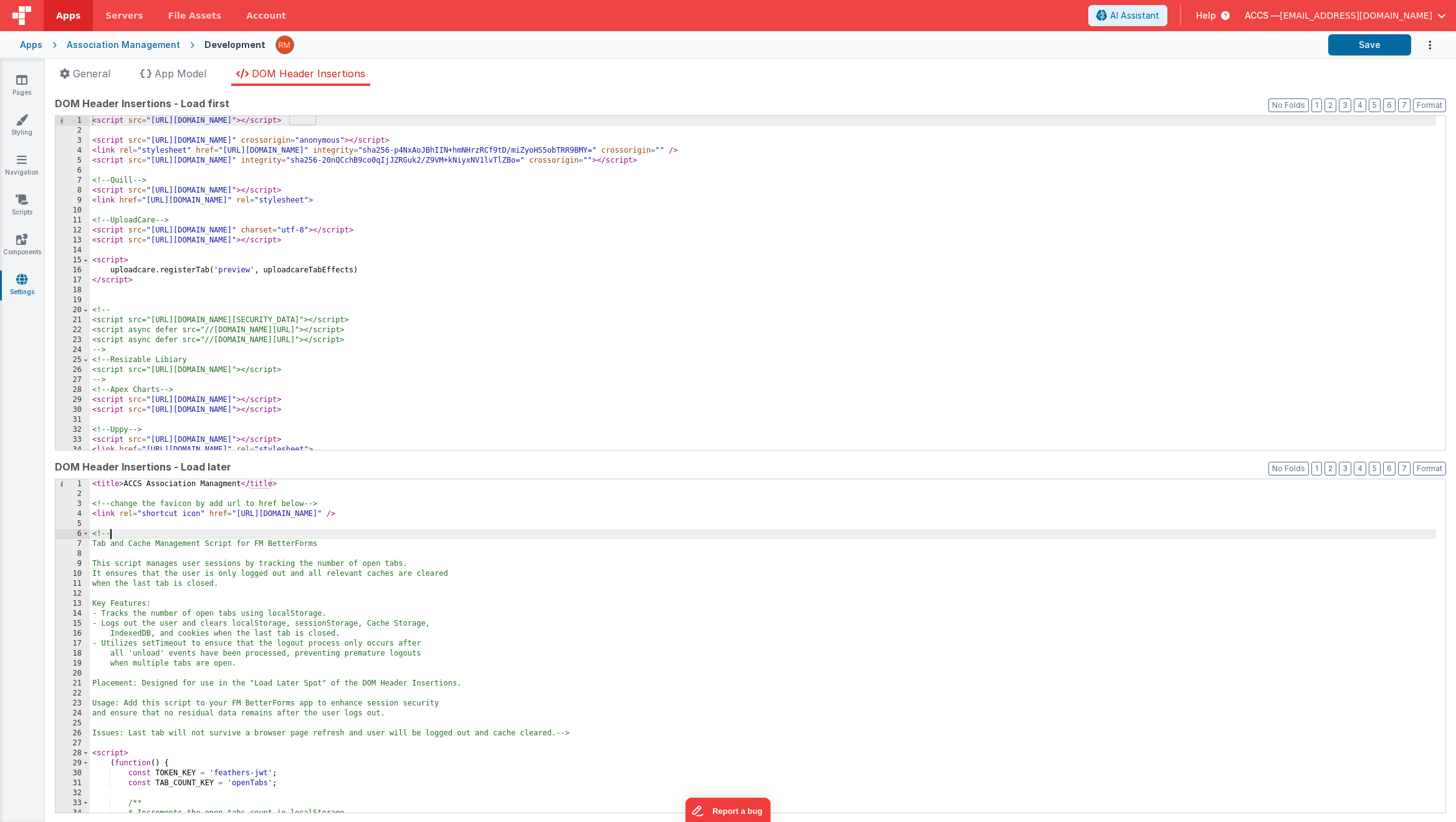
click at [341, 537] on div "< title > ACCS Association Managment </ title > <!-- change the favicon by add …" at bounding box center [763, 656] width 1347 height 354
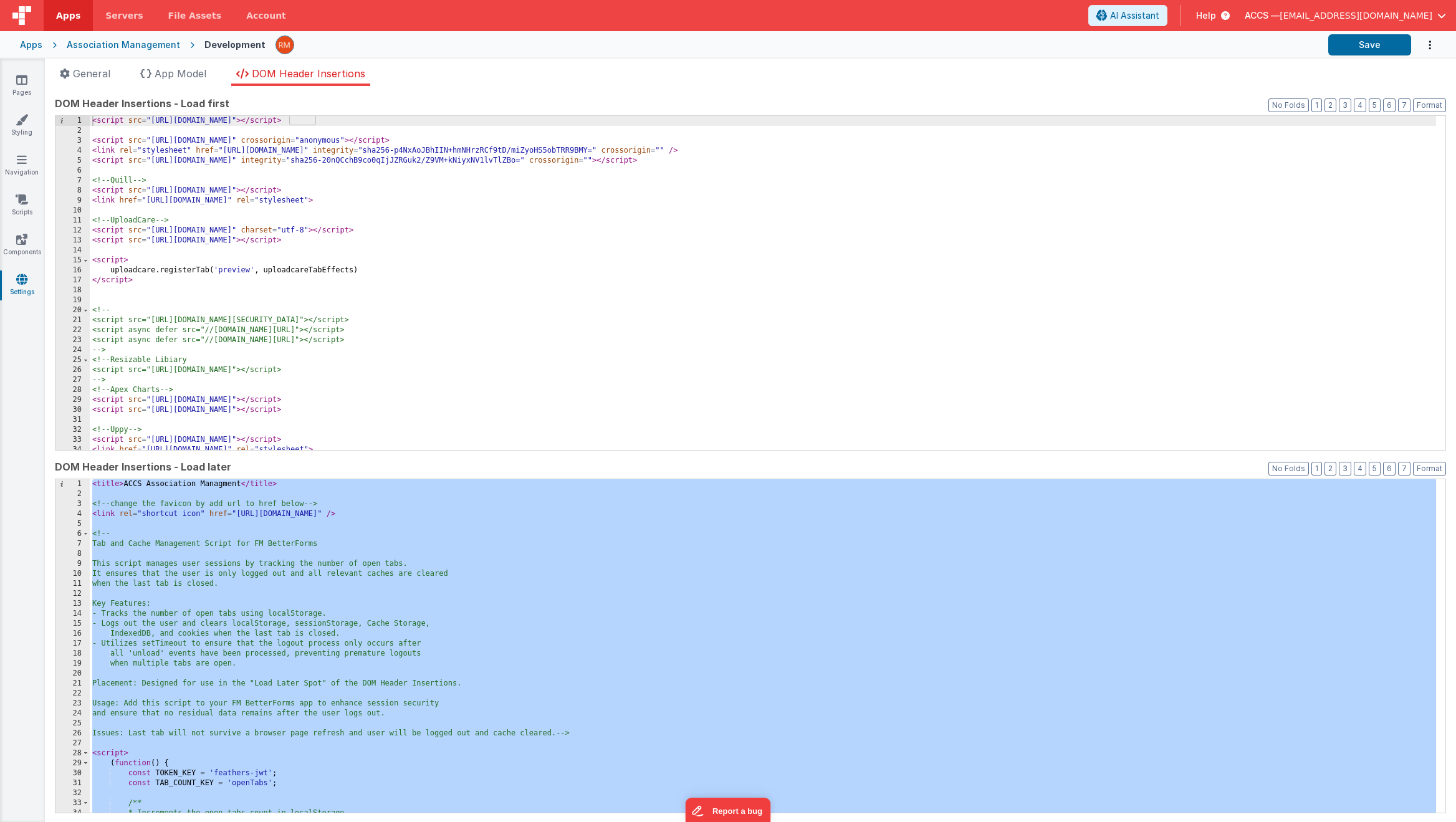
click at [31, 49] on div "Apps" at bounding box center [32, 45] width 23 height 12
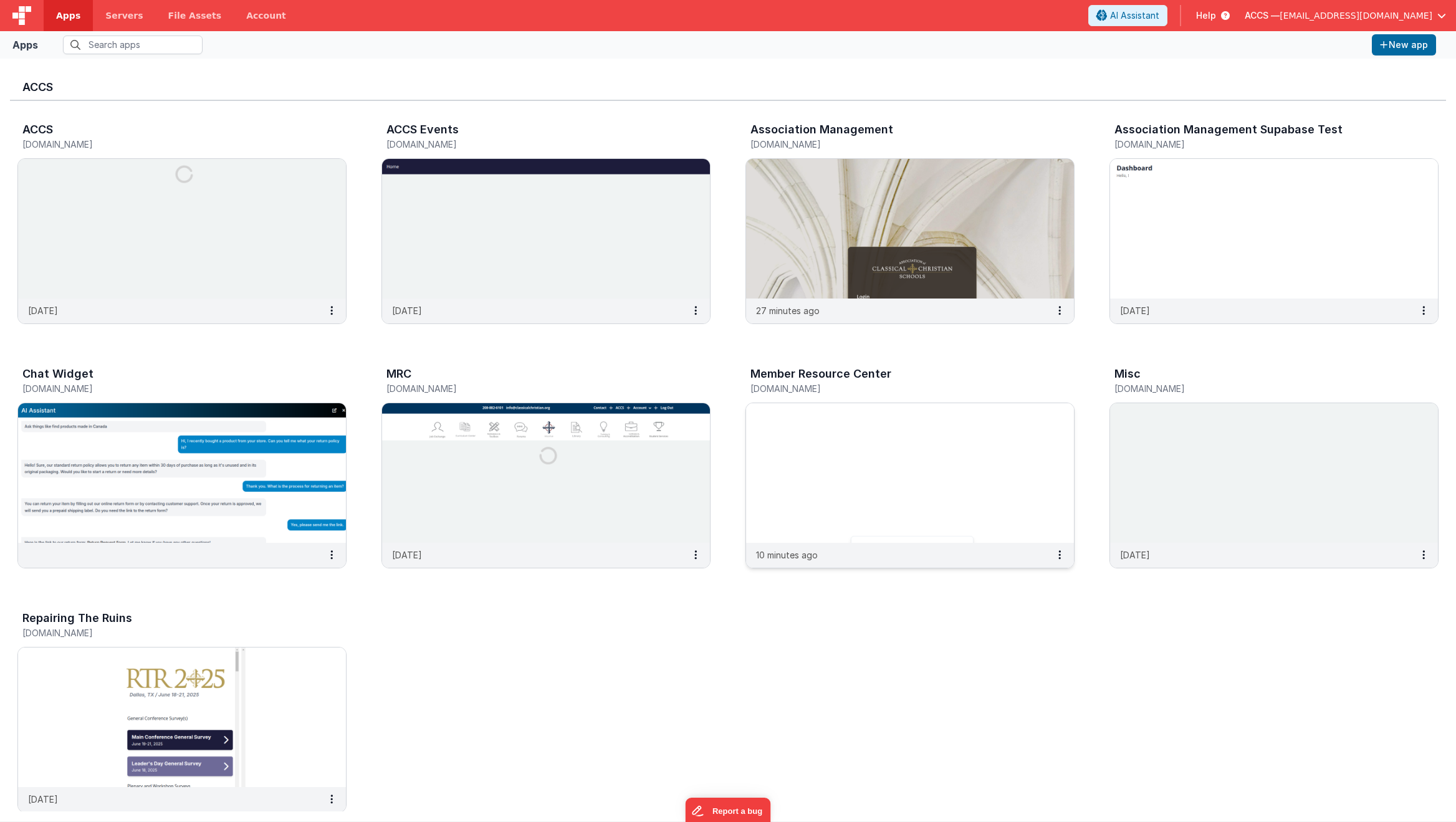
click at [848, 443] on img at bounding box center [910, 473] width 327 height 139
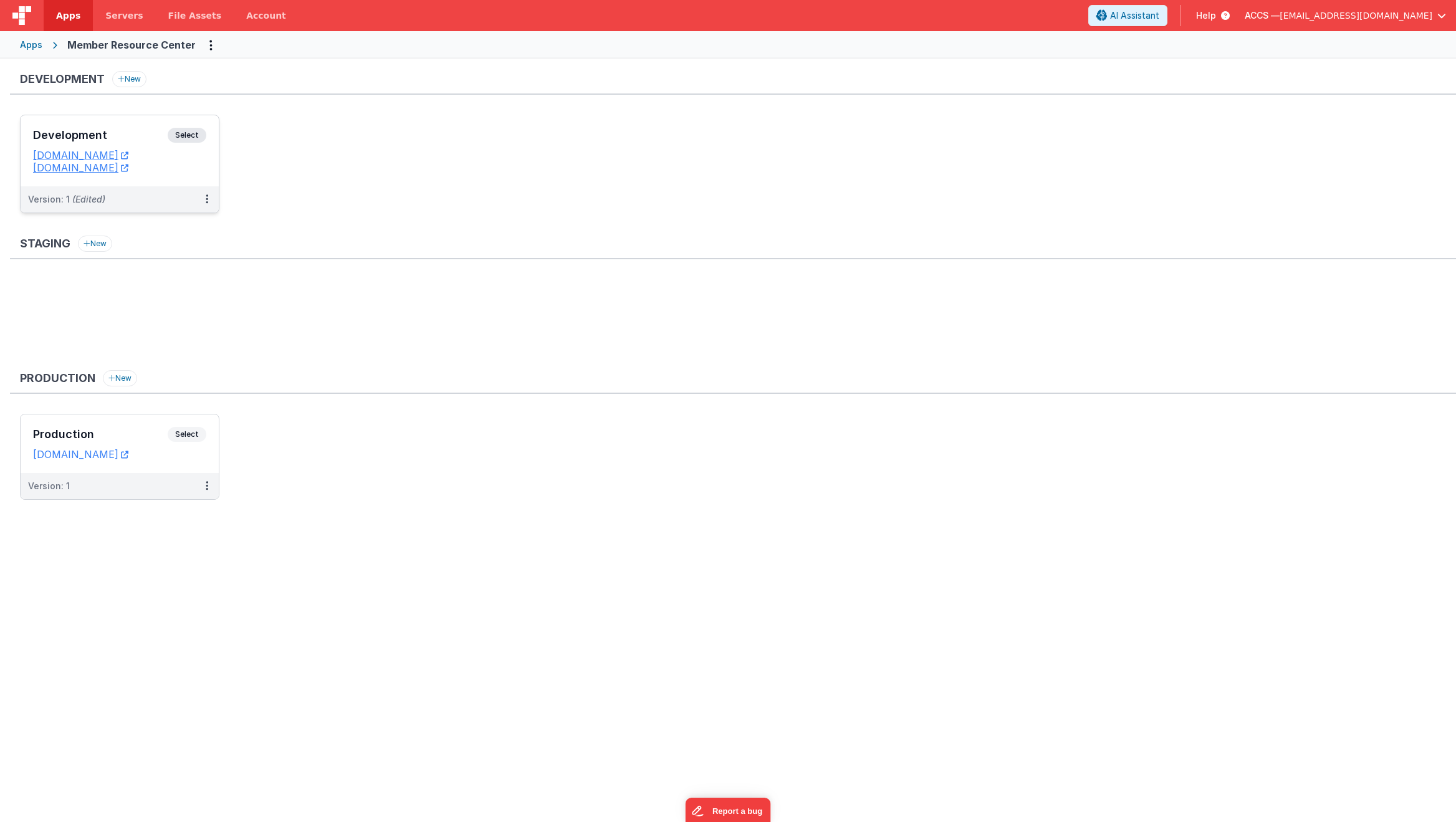
click at [109, 137] on h3 "Development" at bounding box center [101, 135] width 135 height 12
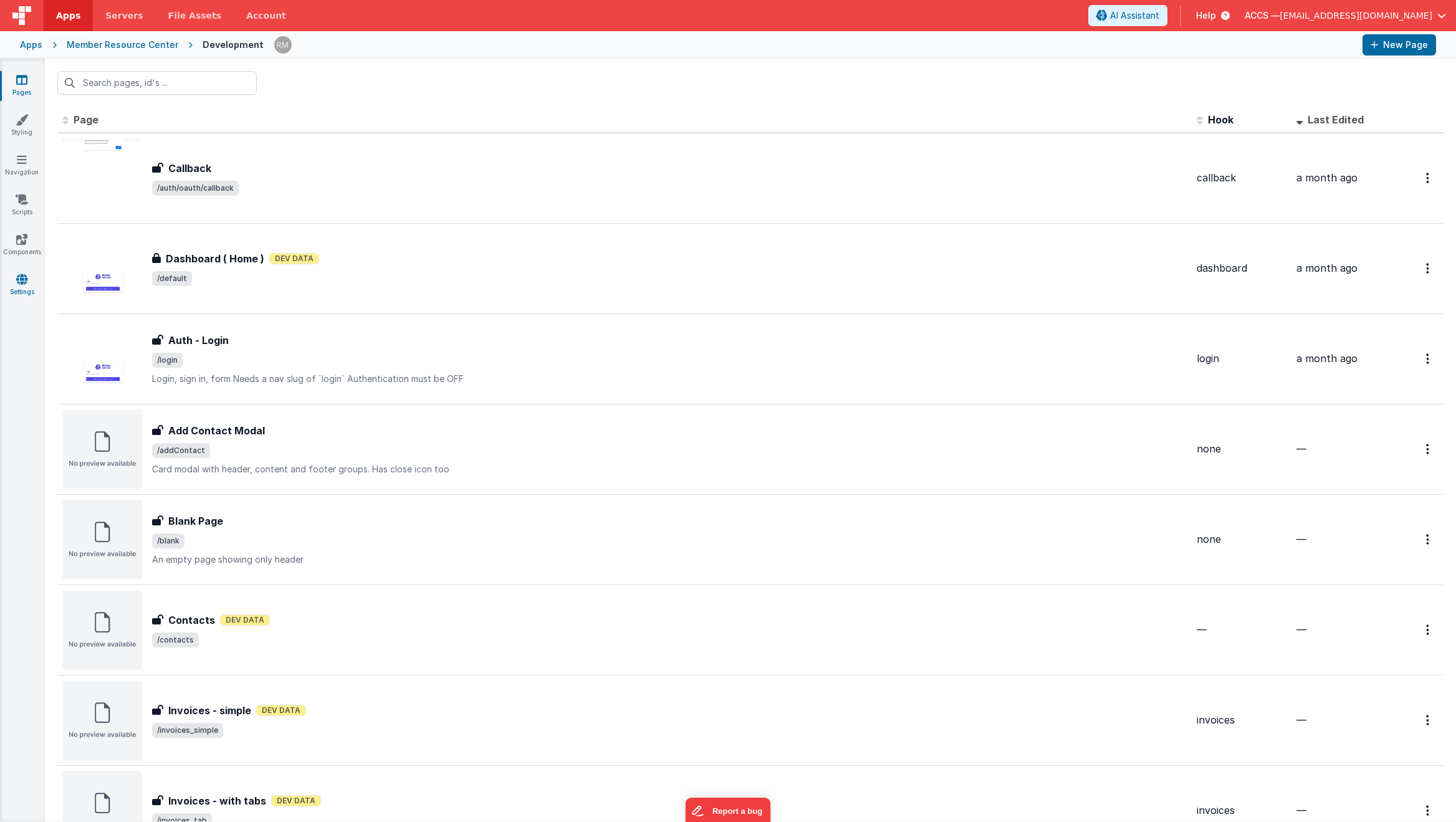
click at [23, 280] on icon at bounding box center [22, 279] width 11 height 12
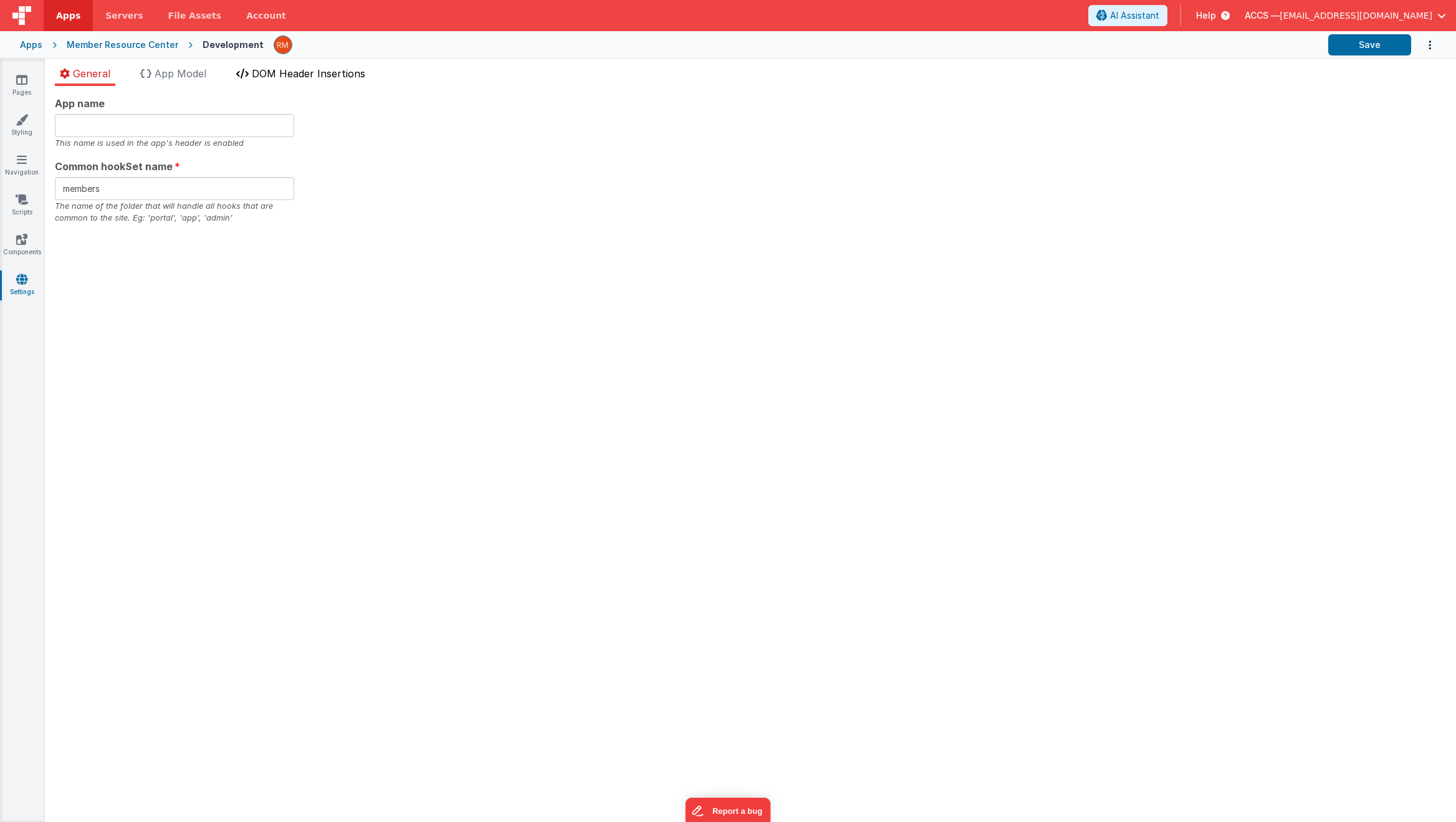
click at [271, 77] on span "DOM Header Insertions" at bounding box center [309, 74] width 114 height 12
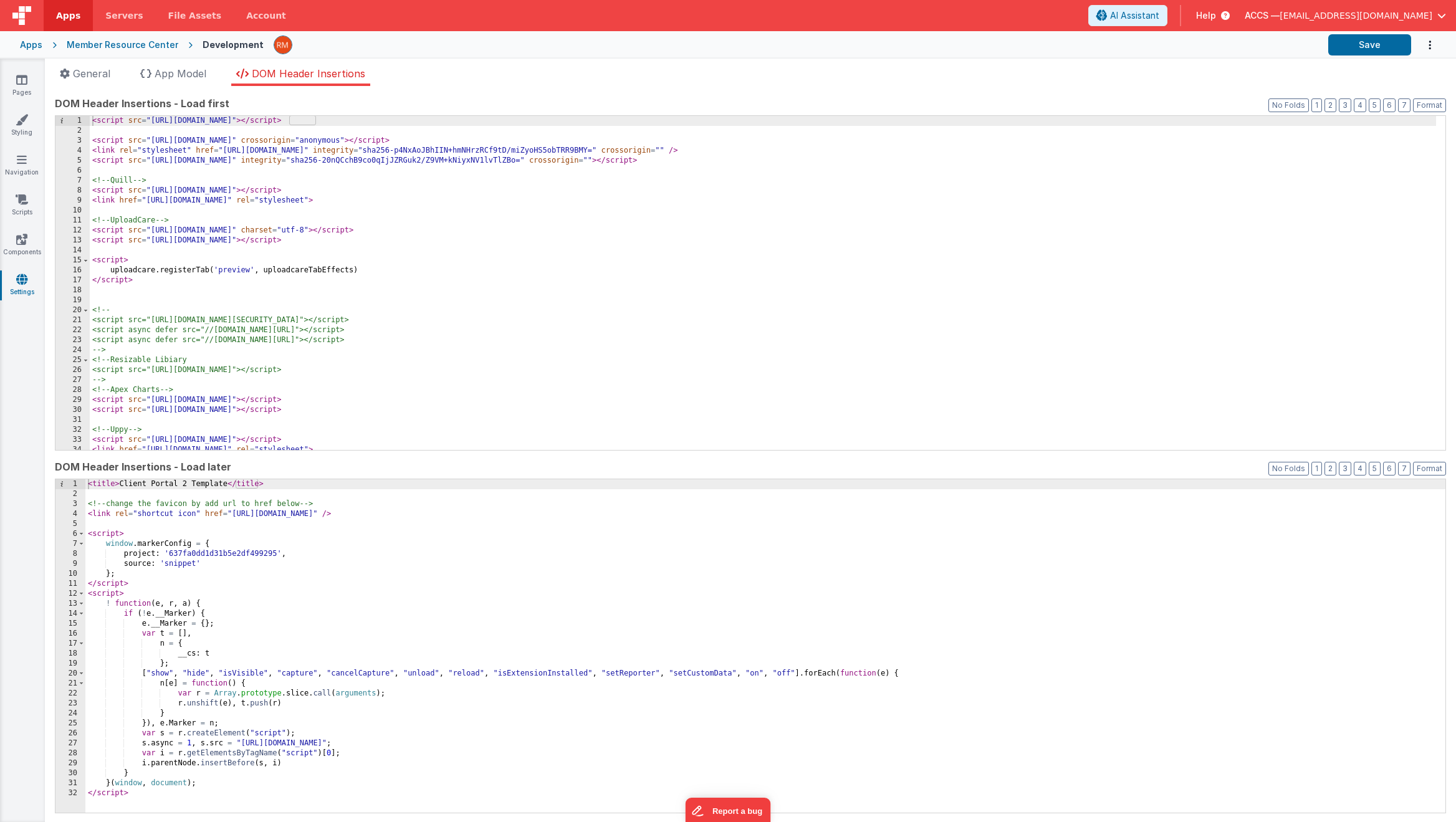
click at [347, 575] on div "< title > Client Portal 2 Template </ title > <!-- change the favicon by add ur…" at bounding box center [765, 656] width 1360 height 354
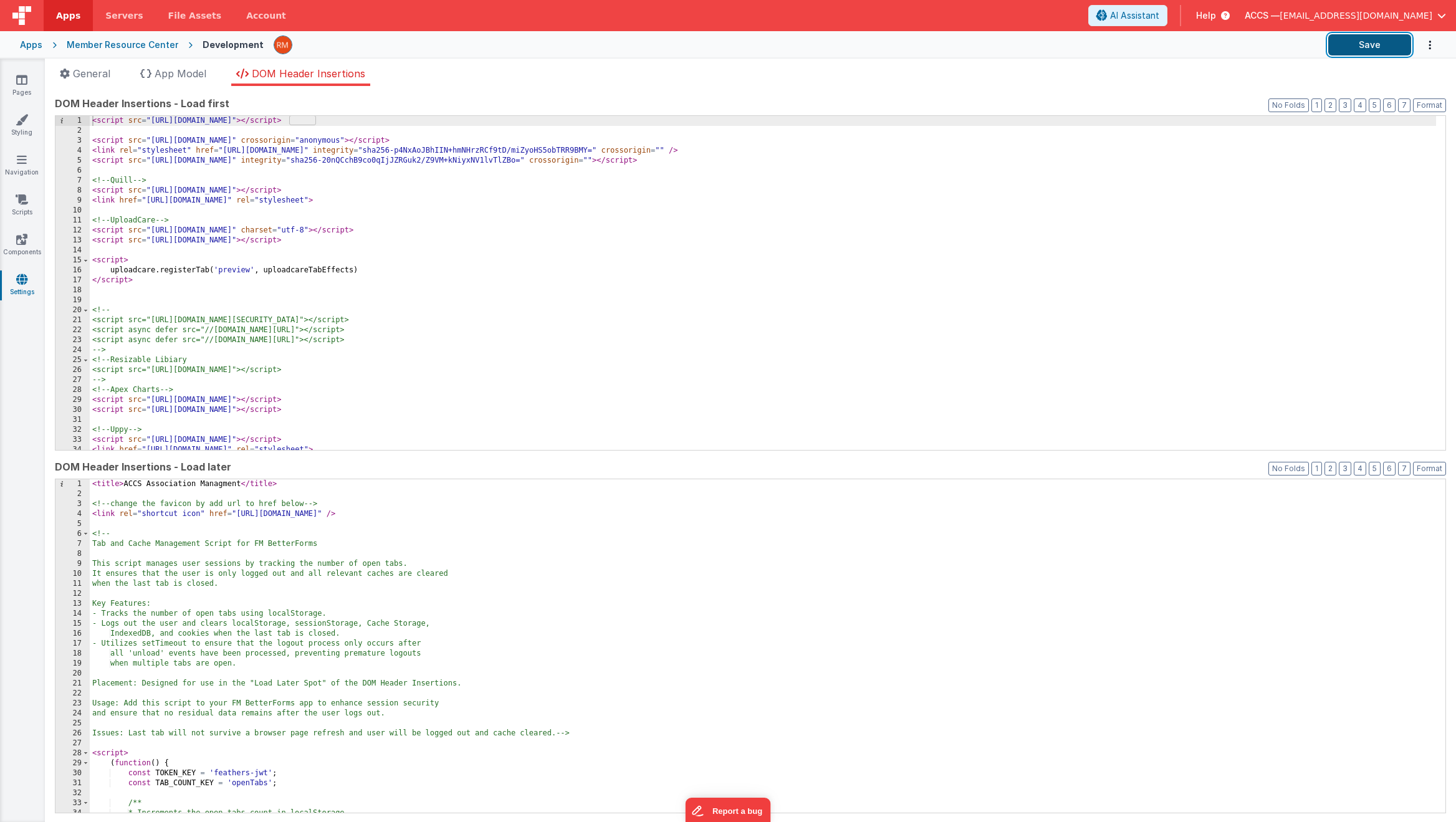
click at [1206, 53] on button "Save" at bounding box center [1369, 45] width 83 height 21
click at [190, 77] on span "App Model" at bounding box center [180, 74] width 52 height 12
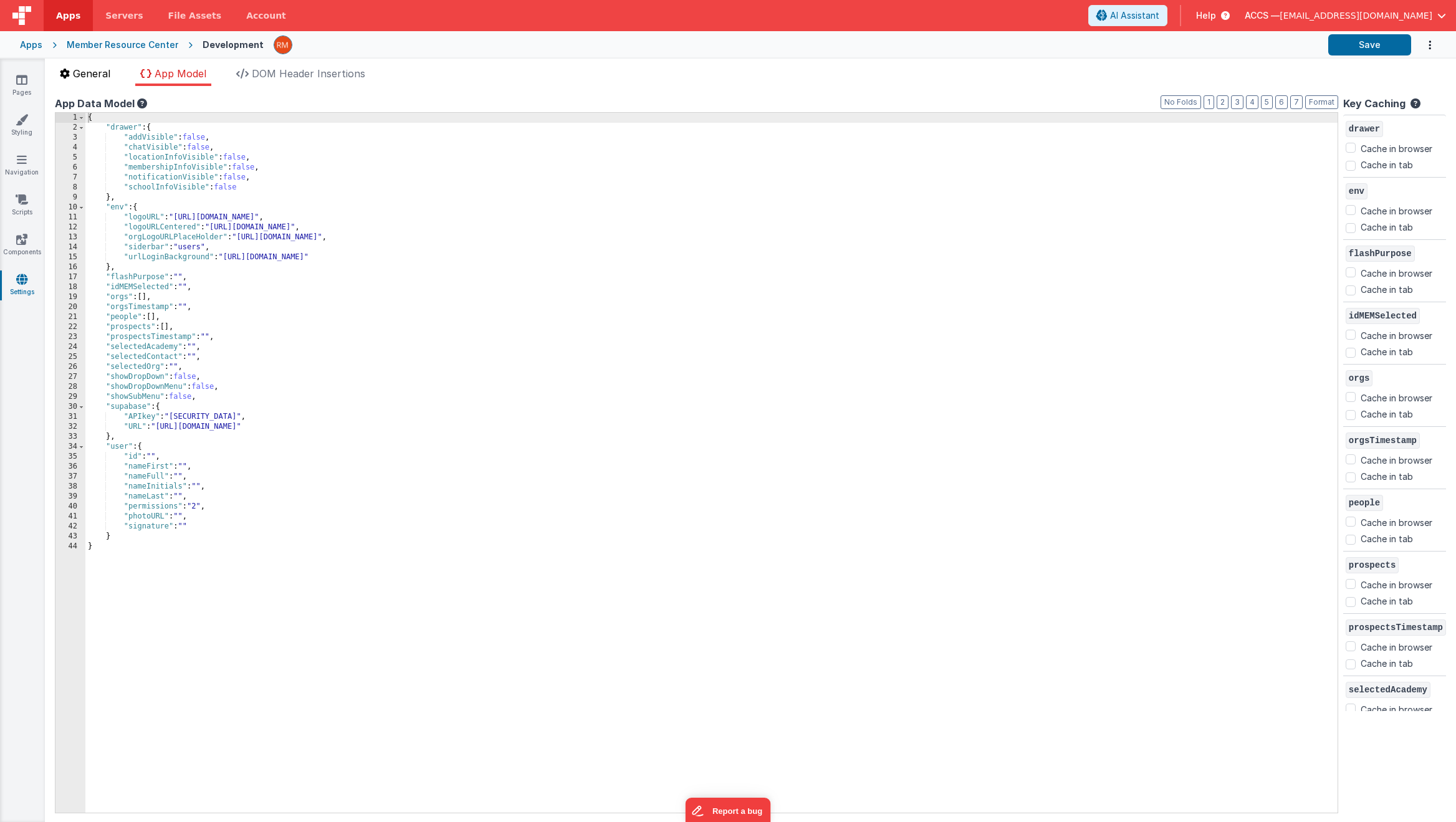
click at [107, 73] on span "General" at bounding box center [91, 74] width 38 height 12
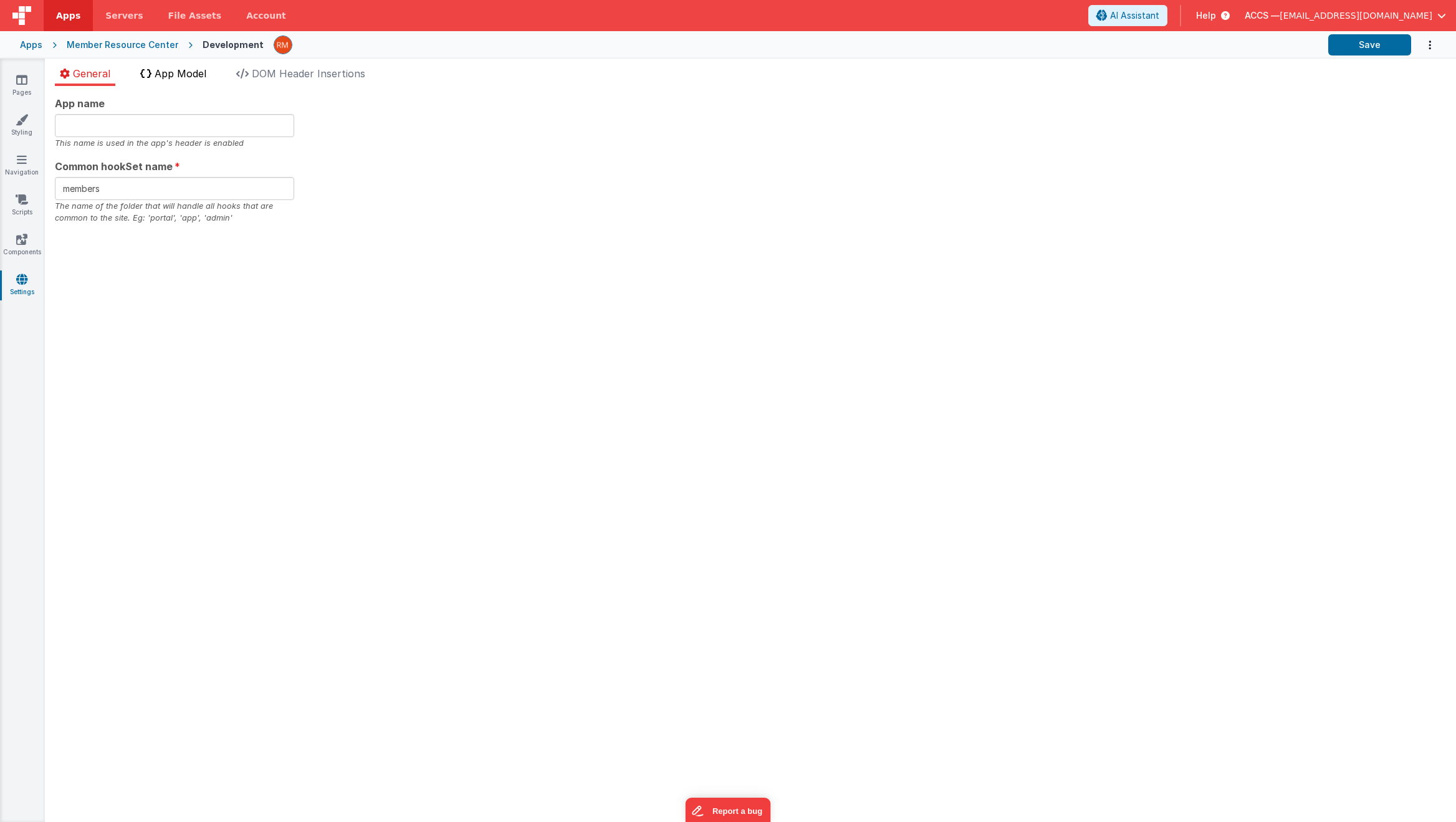
click at [168, 77] on span "App Model" at bounding box center [180, 74] width 52 height 12
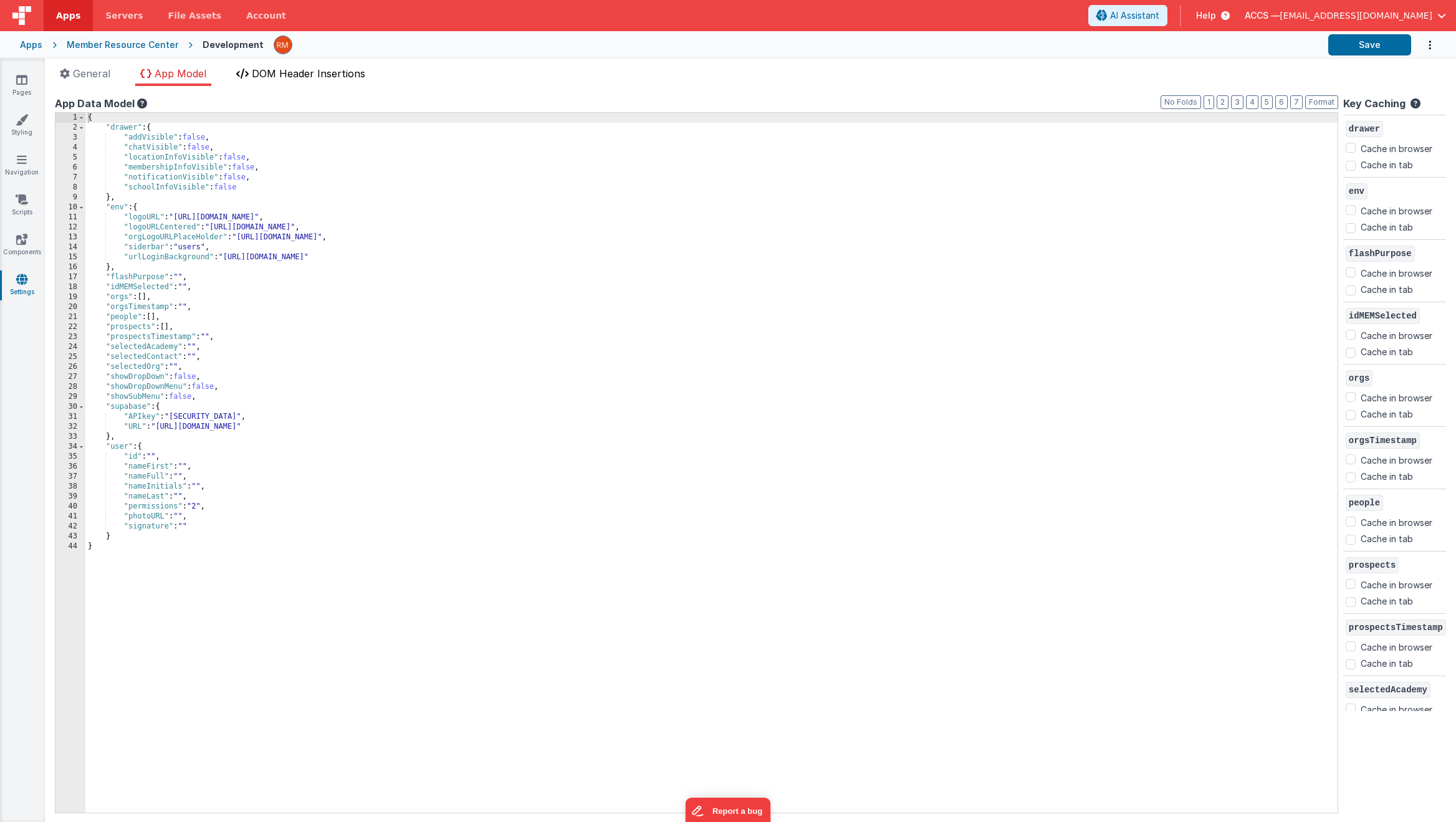
click at [290, 80] on li "DOM Header Insertions" at bounding box center [300, 75] width 139 height 20
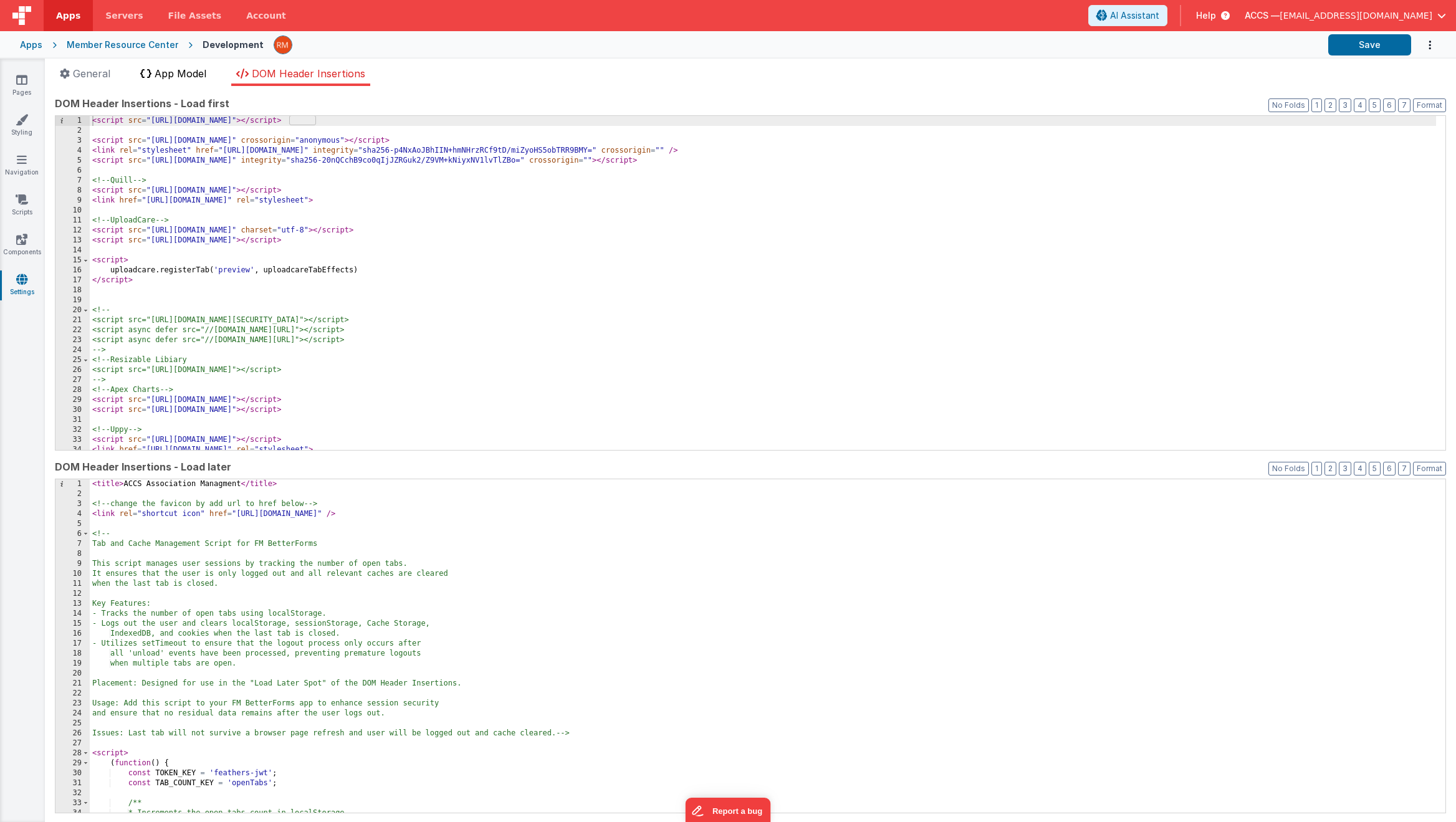
click at [183, 81] on li "App Model" at bounding box center [172, 75] width 76 height 20
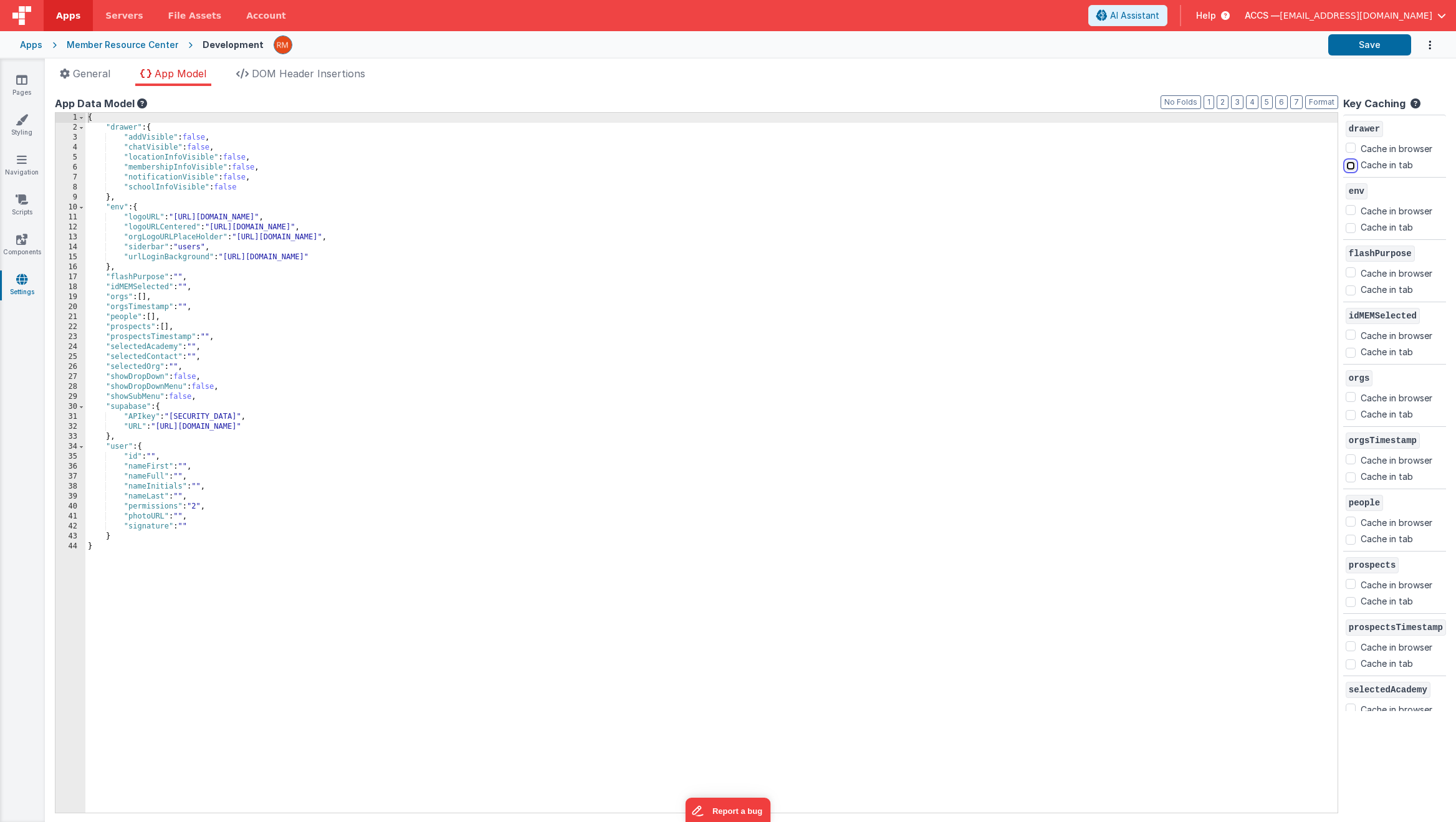
click at [1206, 164] on input "Cache in tab" at bounding box center [1350, 165] width 10 height 10
checkbox input "true"
click at [1206, 270] on input "Cache in browser" at bounding box center [1350, 271] width 10 height 10
checkbox input "true"
click at [1206, 337] on input "Cache in browser" at bounding box center [1350, 334] width 10 height 10
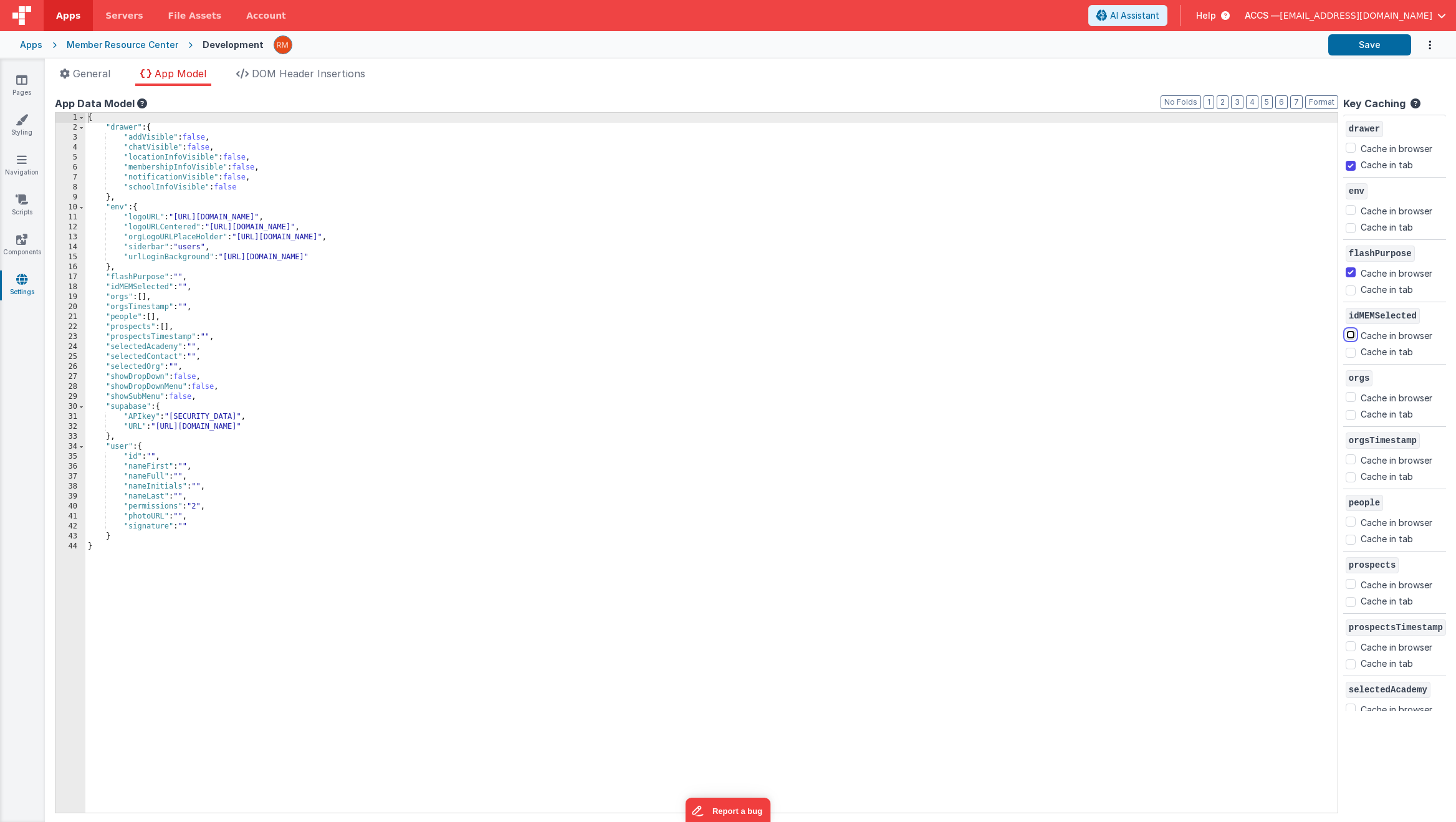
checkbox input "true"
click at [1206, 415] on input "Cache in tab" at bounding box center [1350, 414] width 10 height 10
checkbox input "true"
click at [1206, 523] on input "Cache in browser" at bounding box center [1350, 521] width 10 height 10
checkbox input "true"
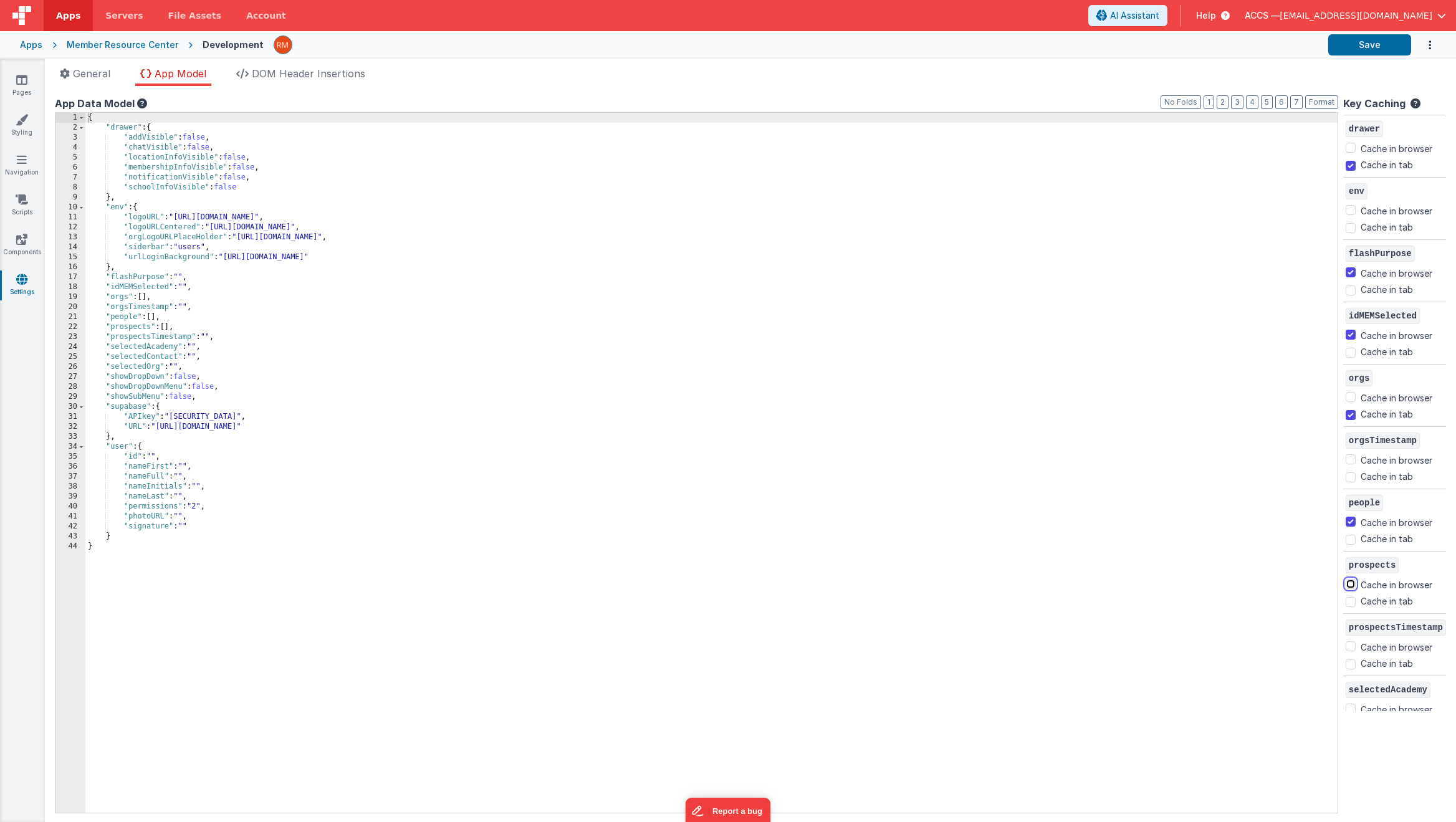
click at [1206, 583] on input "Cache in browser" at bounding box center [1350, 583] width 10 height 10
checkbox input "true"
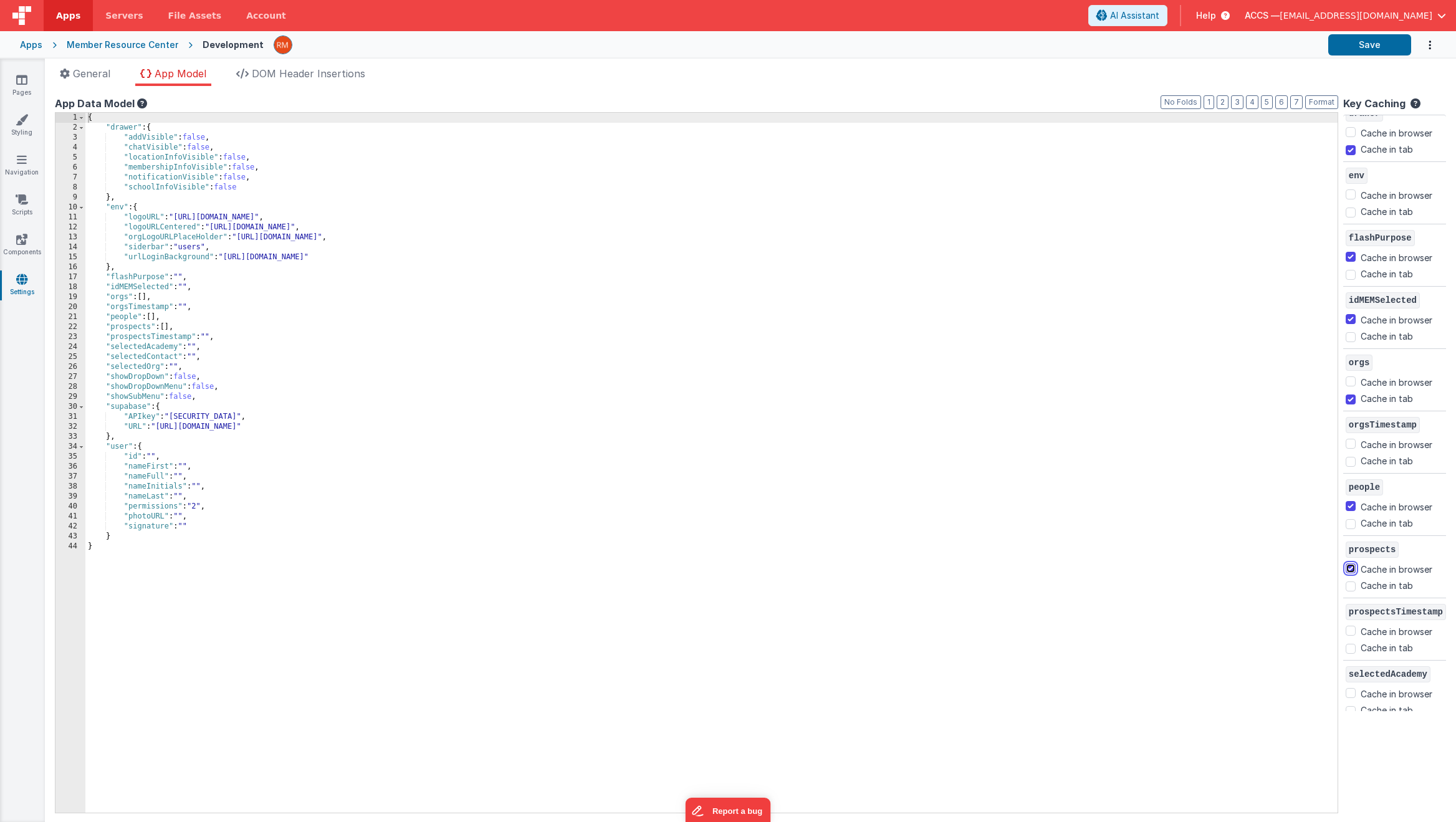
scroll to position [32, 0]
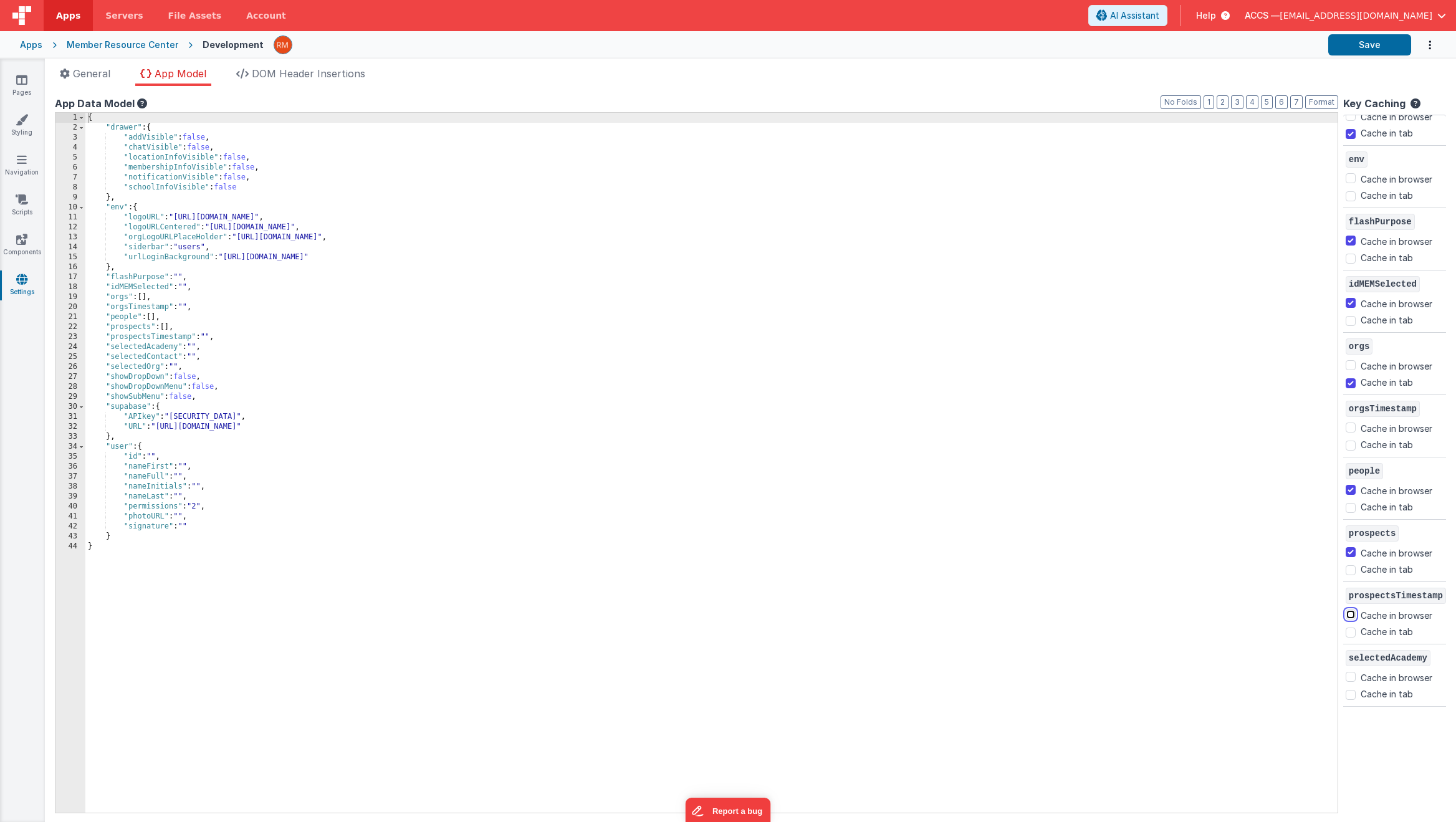
click at [1206, 615] on input "Cache in browser" at bounding box center [1350, 614] width 10 height 10
checkbox input "true"
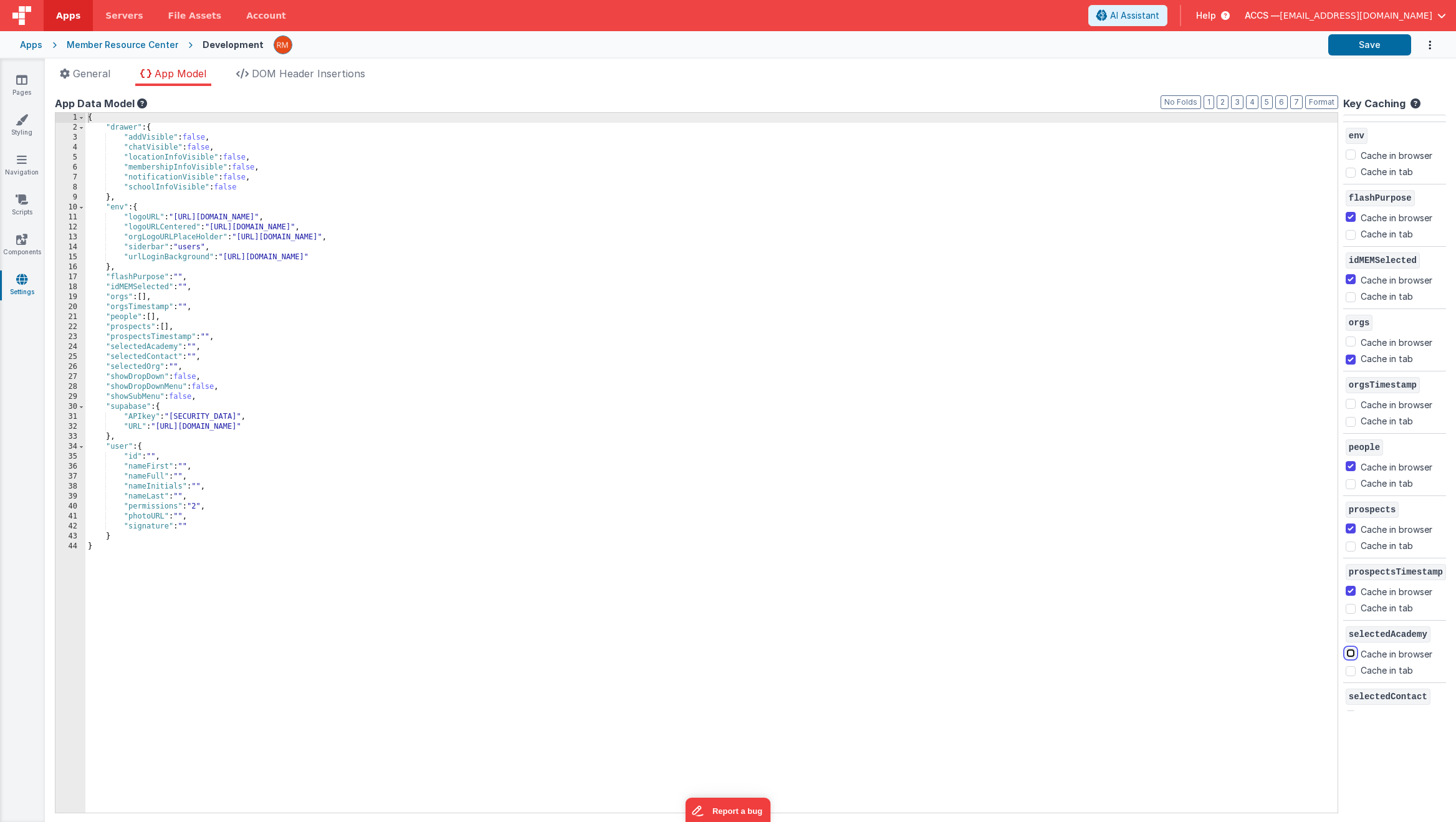
click at [1206, 652] on input "Cache in browser" at bounding box center [1350, 652] width 10 height 10
checkbox input "true"
click at [1206, 52] on button "Save" at bounding box center [1369, 45] width 83 height 21
click at [25, 52] on div "Apps Member Resource Center Development Save" at bounding box center [728, 45] width 1456 height 27
click at [28, 47] on div "Apps" at bounding box center [32, 45] width 23 height 12
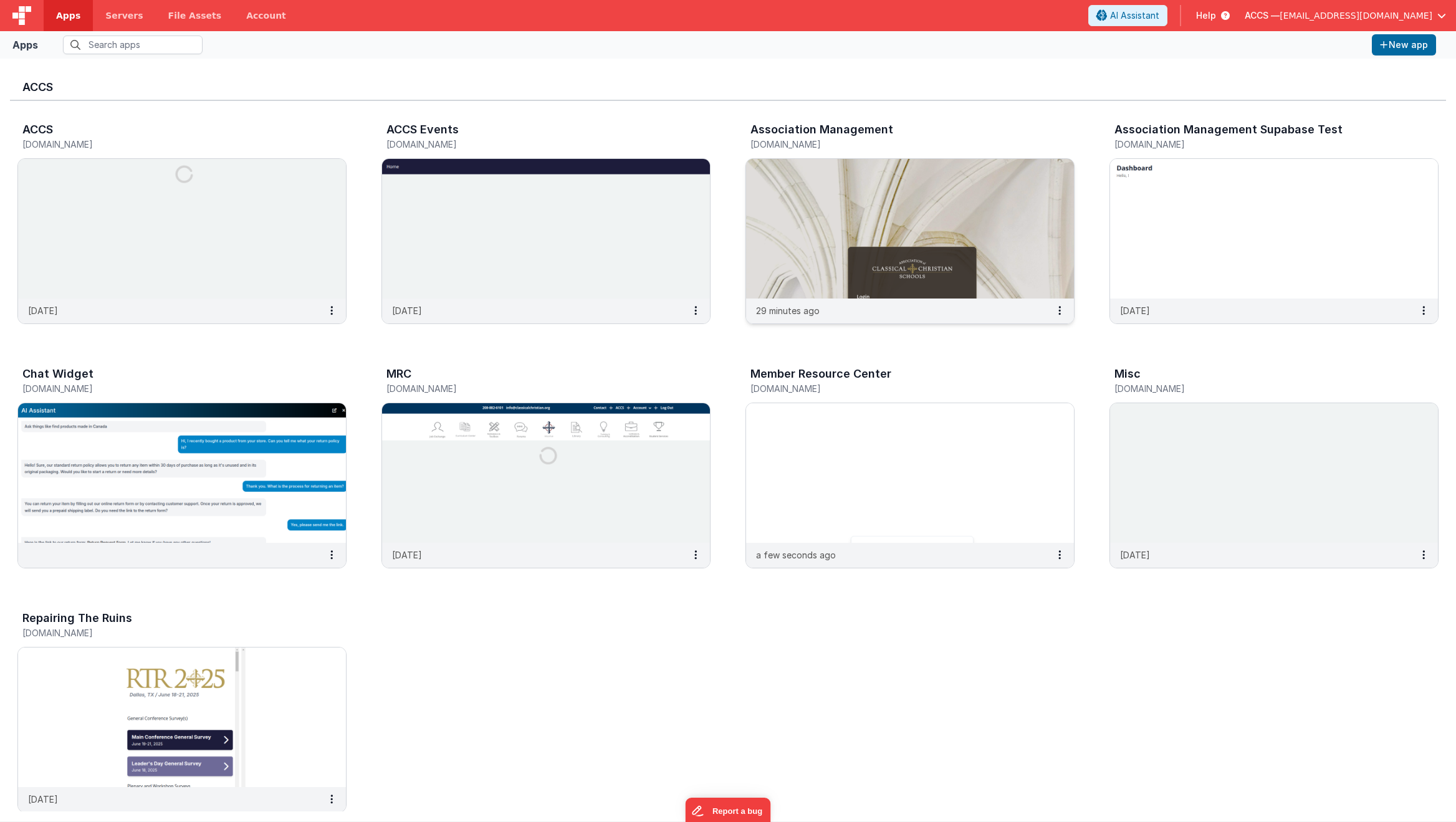
click at [781, 179] on img at bounding box center [910, 228] width 327 height 139
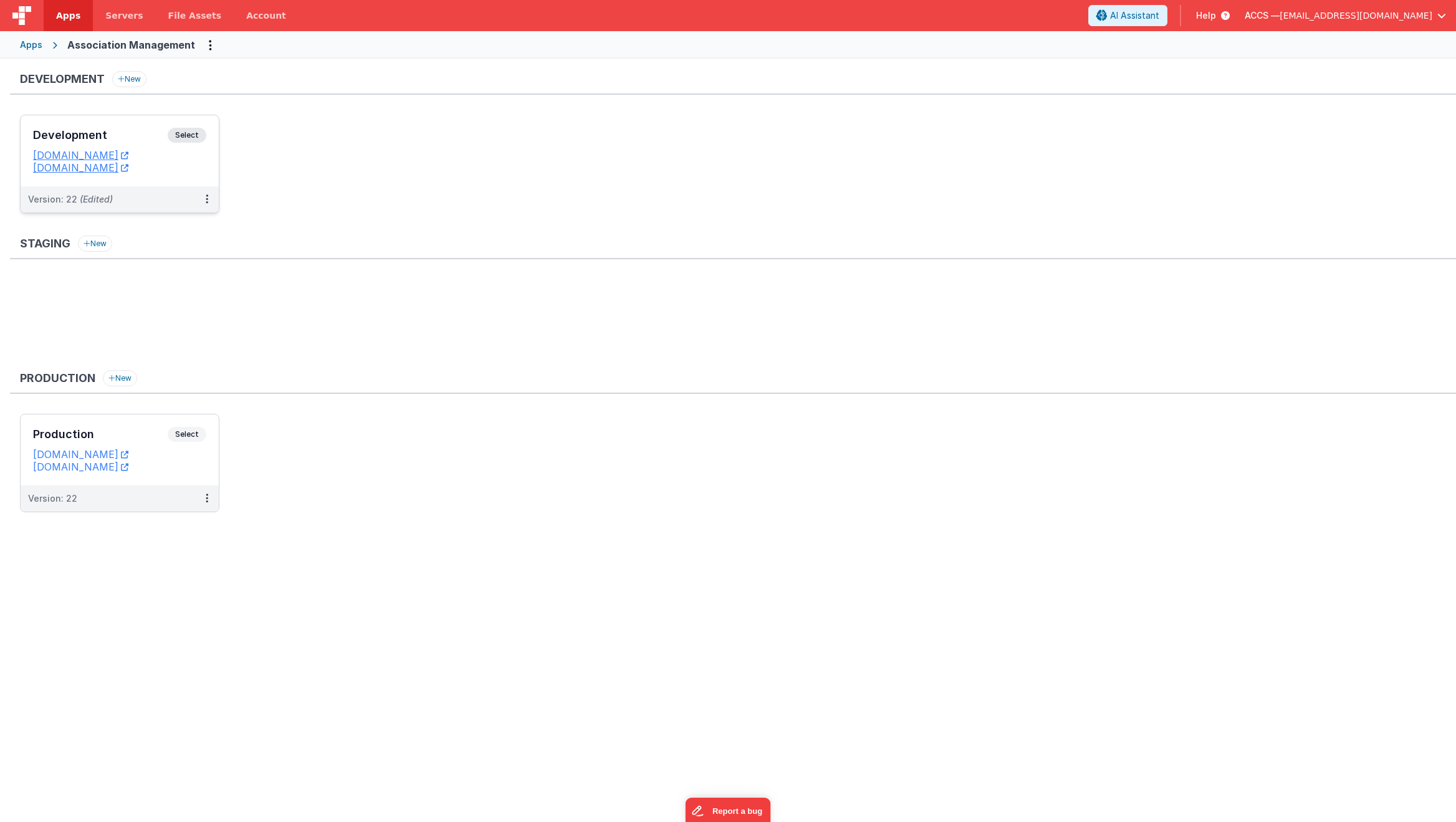
click at [147, 140] on h3 "Development" at bounding box center [101, 135] width 135 height 12
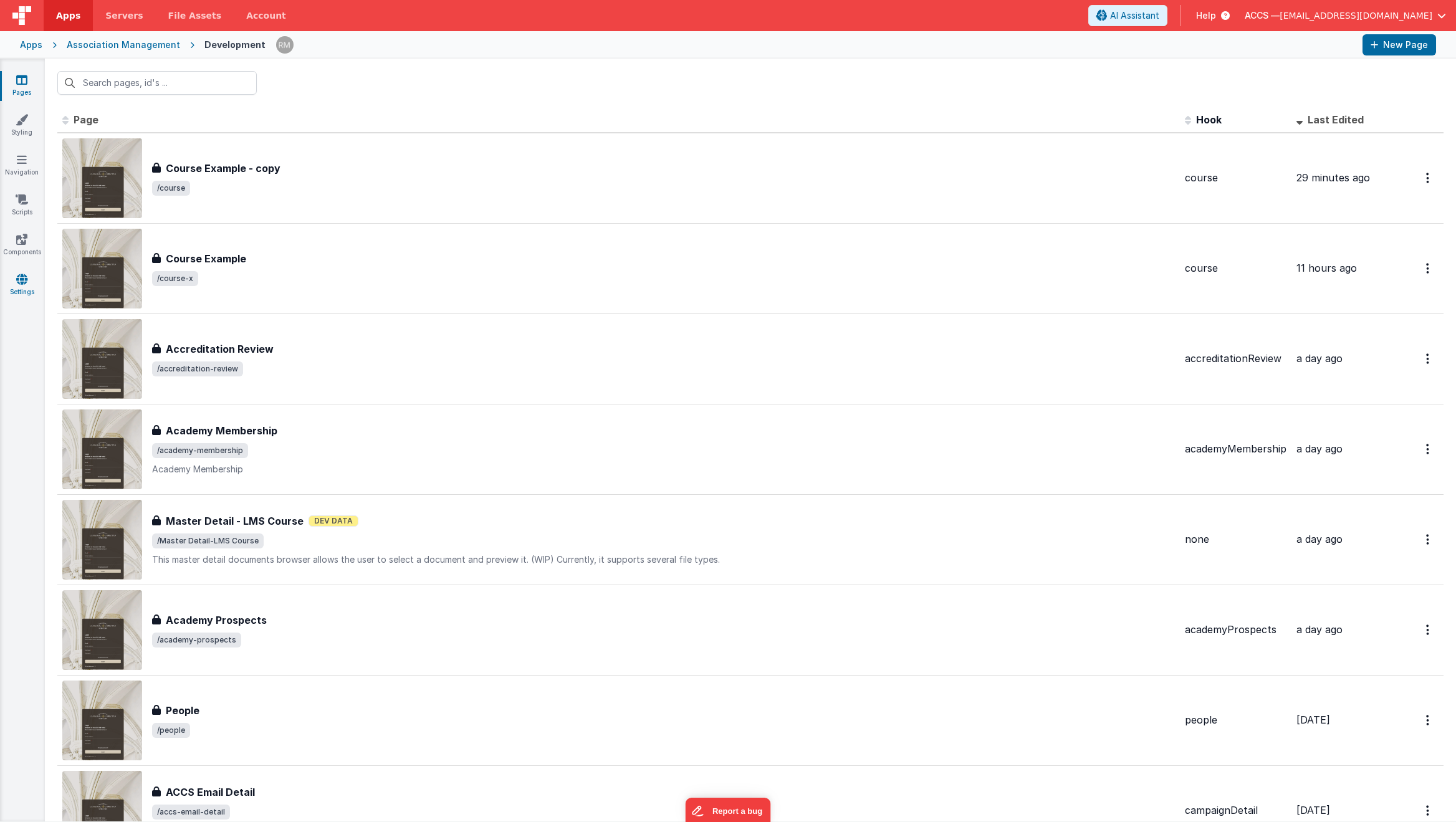
click at [31, 285] on link "Settings" at bounding box center [21, 285] width 45 height 25
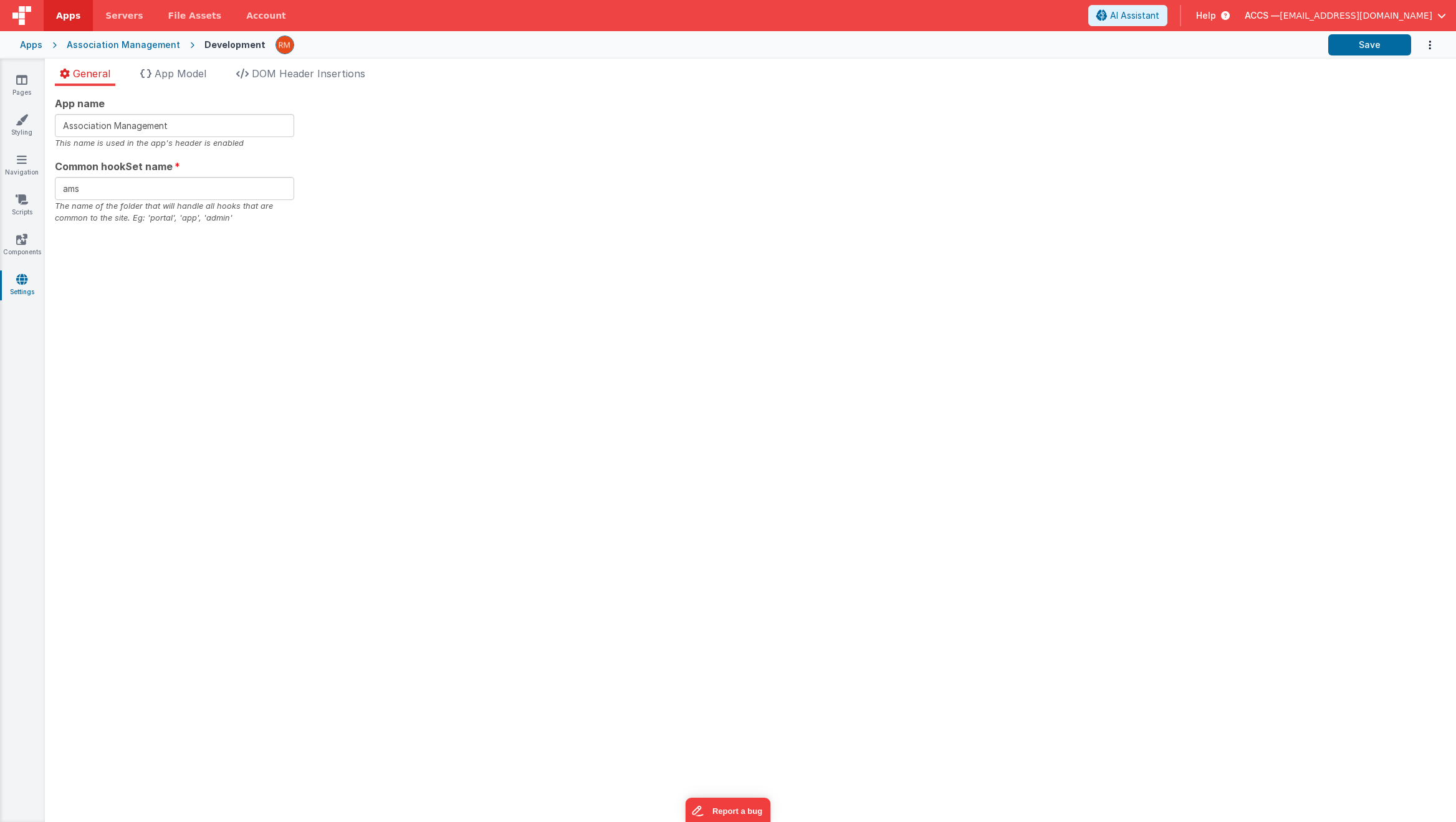
click at [198, 88] on div "App name Association Management This name is used in the app's header is enable…" at bounding box center [750, 453] width 1411 height 736
click at [194, 83] on li "App Model" at bounding box center [172, 75] width 76 height 20
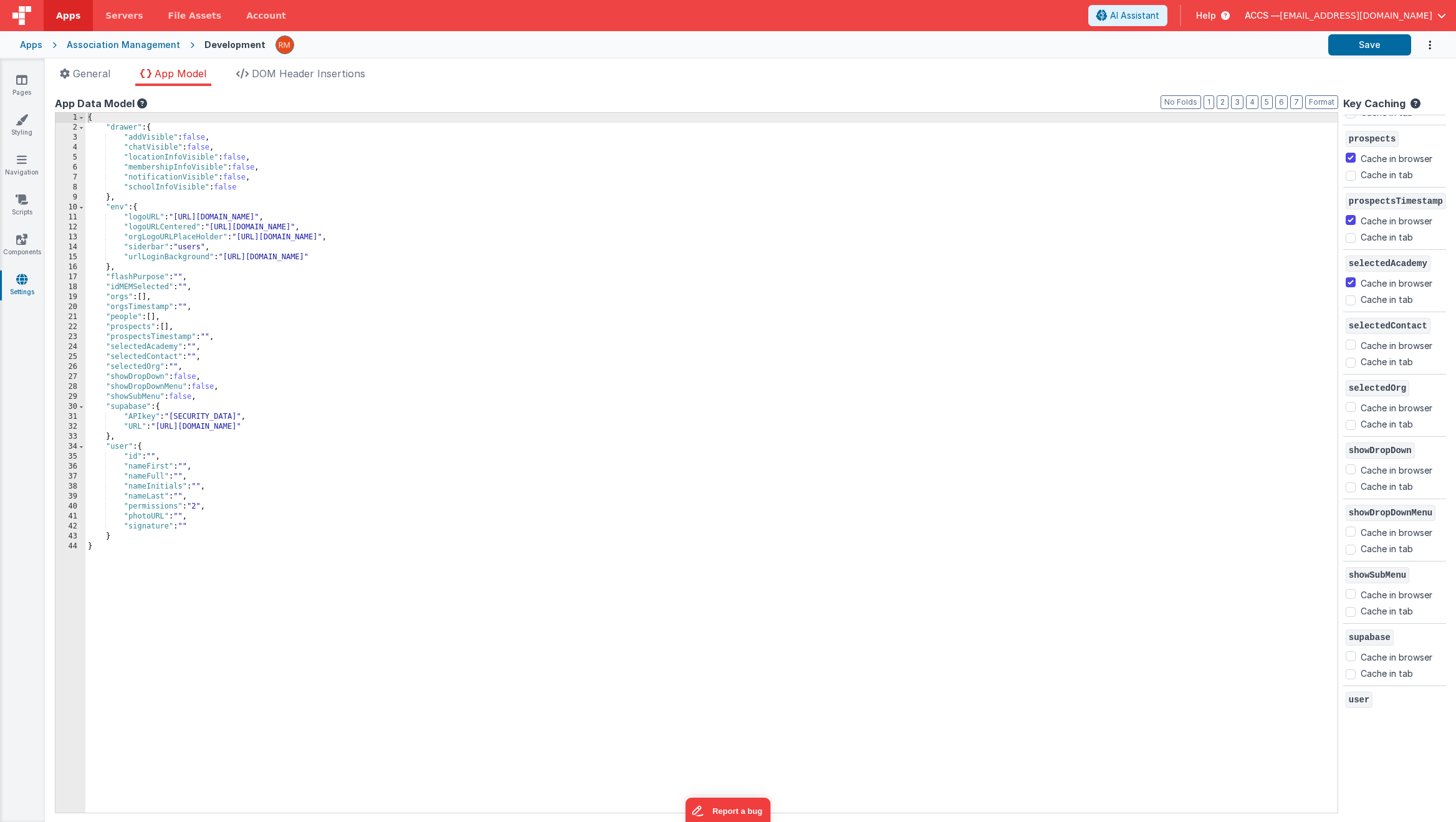
scroll to position [463, 0]
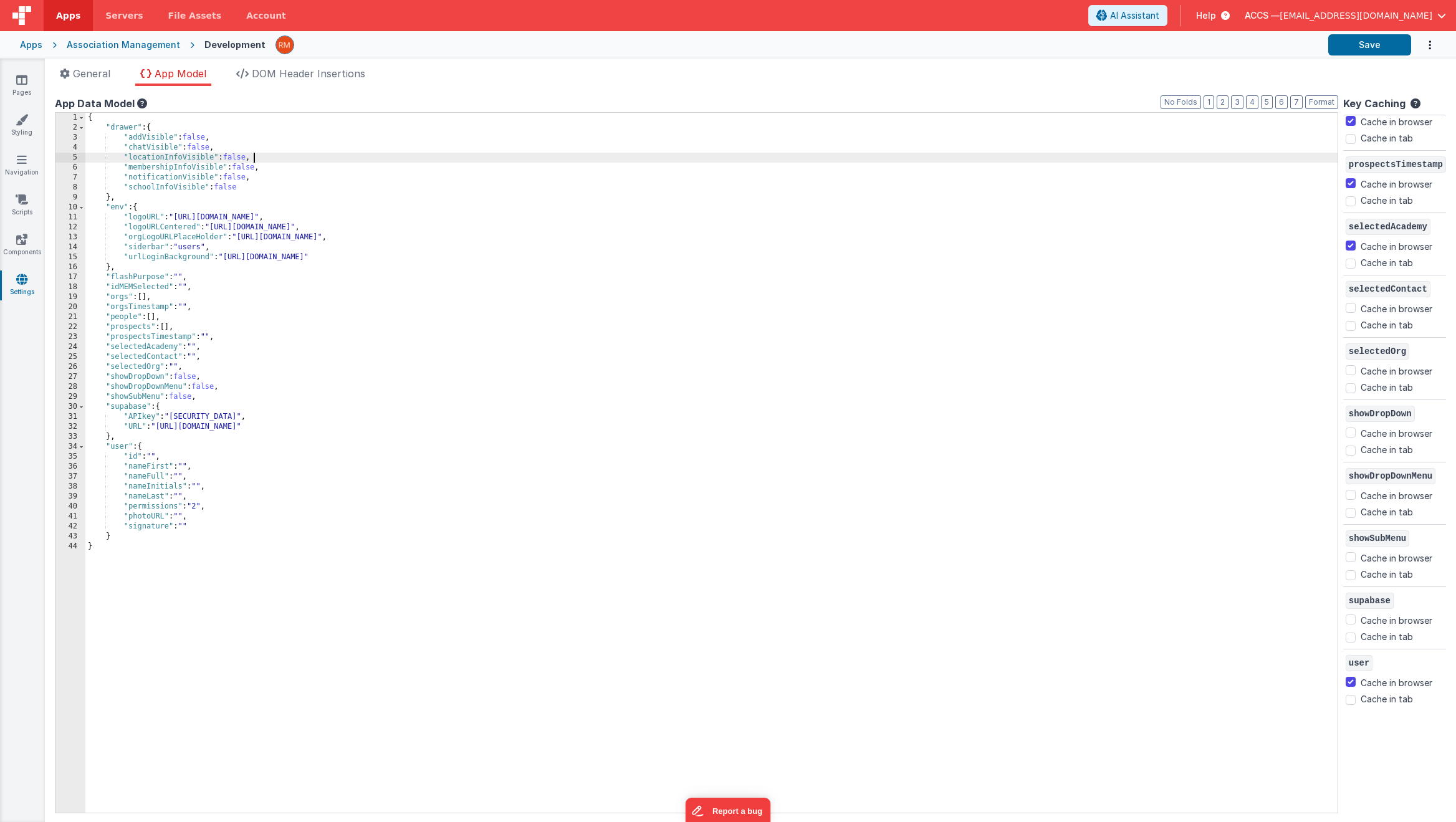
click at [305, 152] on div "{ "drawer" : { "addVisible" : false , "chatVisible" : false , "locationInfoVisi…" at bounding box center [712, 473] width 1252 height 720
click at [419, 98] on div "App Data Model" at bounding box center [697, 103] width 1284 height 15
click at [183, 96] on div "App Data Model" at bounding box center [697, 103] width 1284 height 15
click at [23, 126] on link "Styling" at bounding box center [21, 126] width 45 height 25
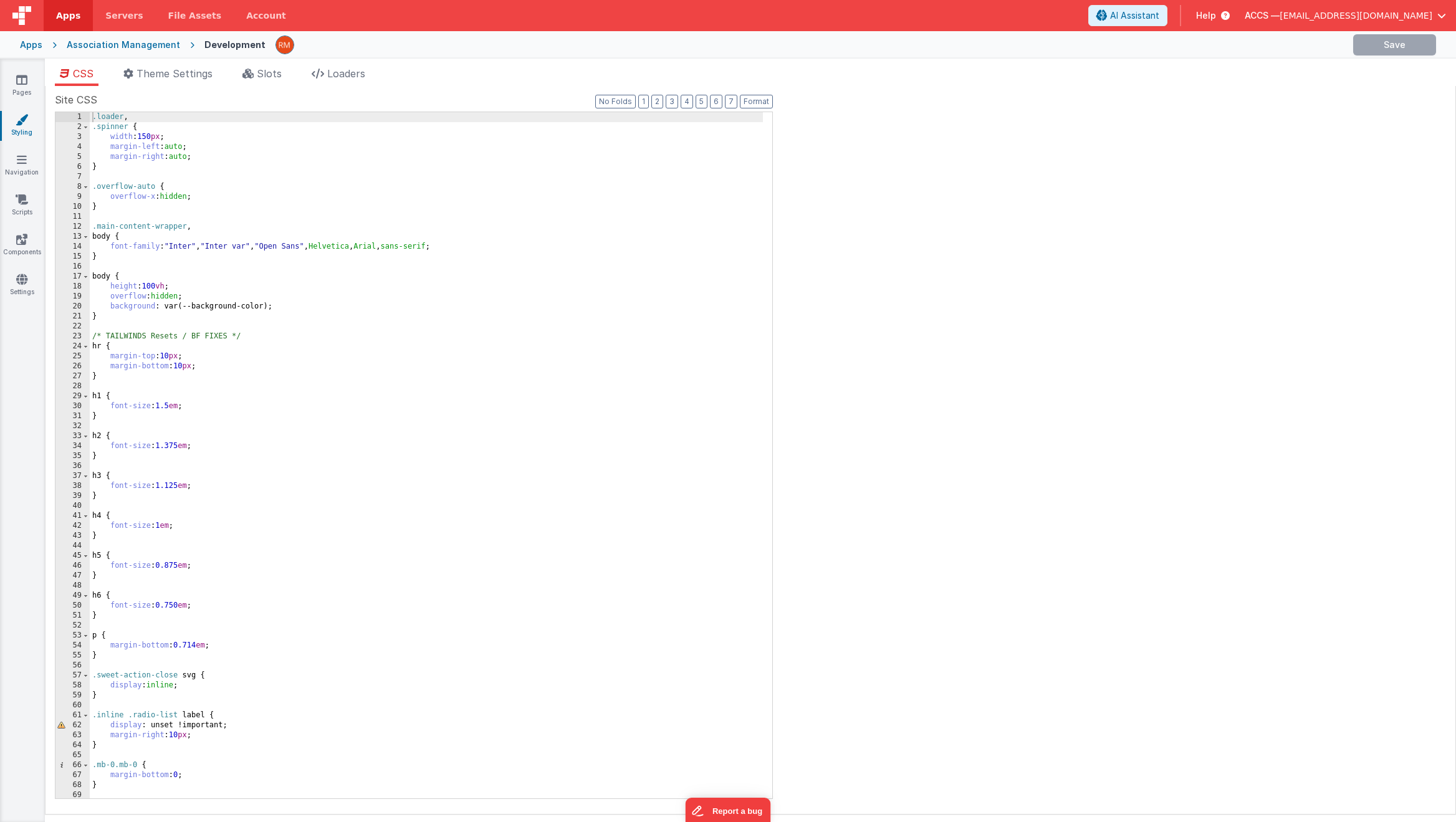
click at [286, 278] on div ".loader , .spinner { width : 150 px ; margin-left : auto ; margin-right : auto …" at bounding box center [426, 465] width 673 height 706
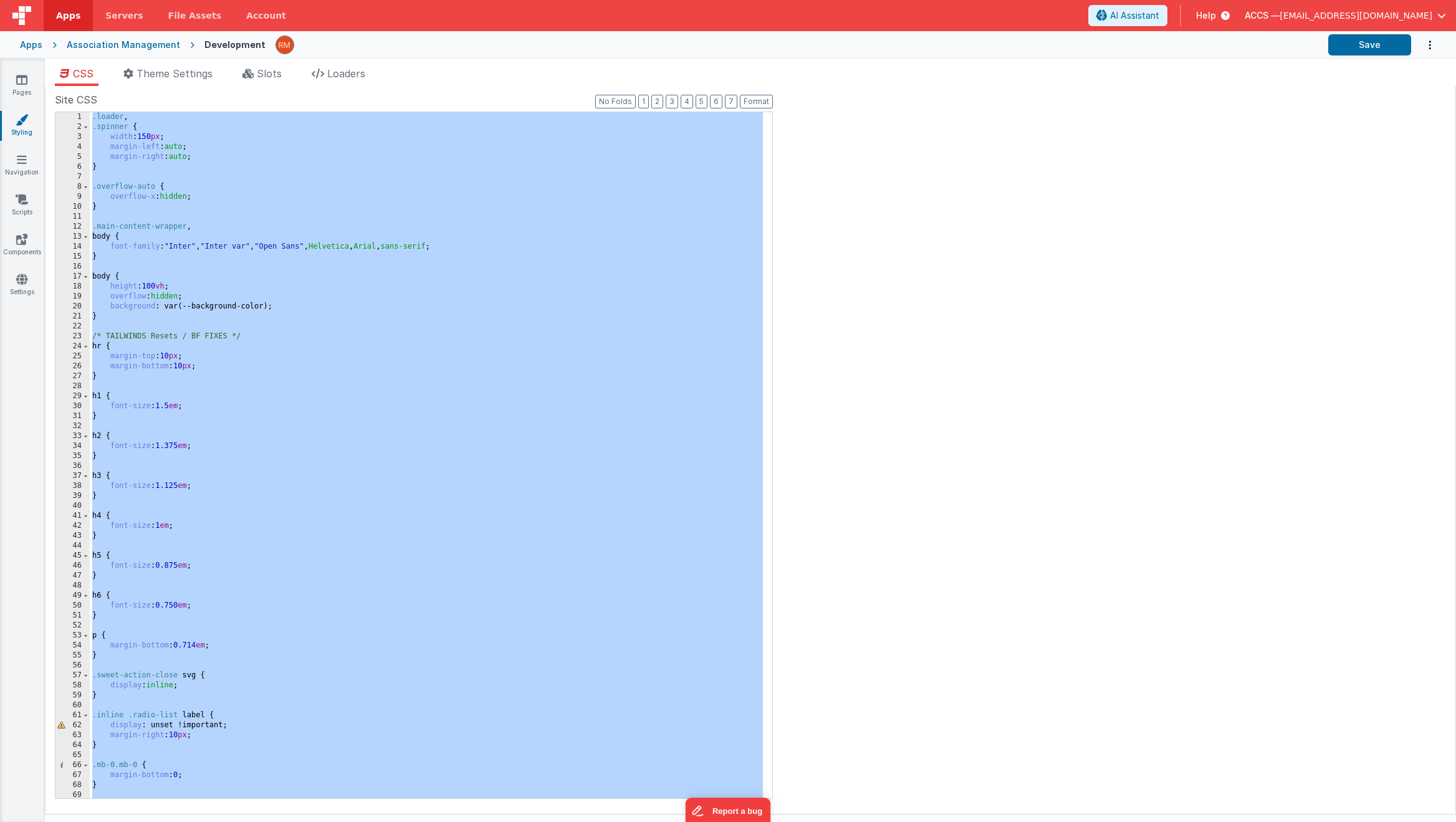
click at [36, 49] on div "Apps" at bounding box center [32, 45] width 23 height 12
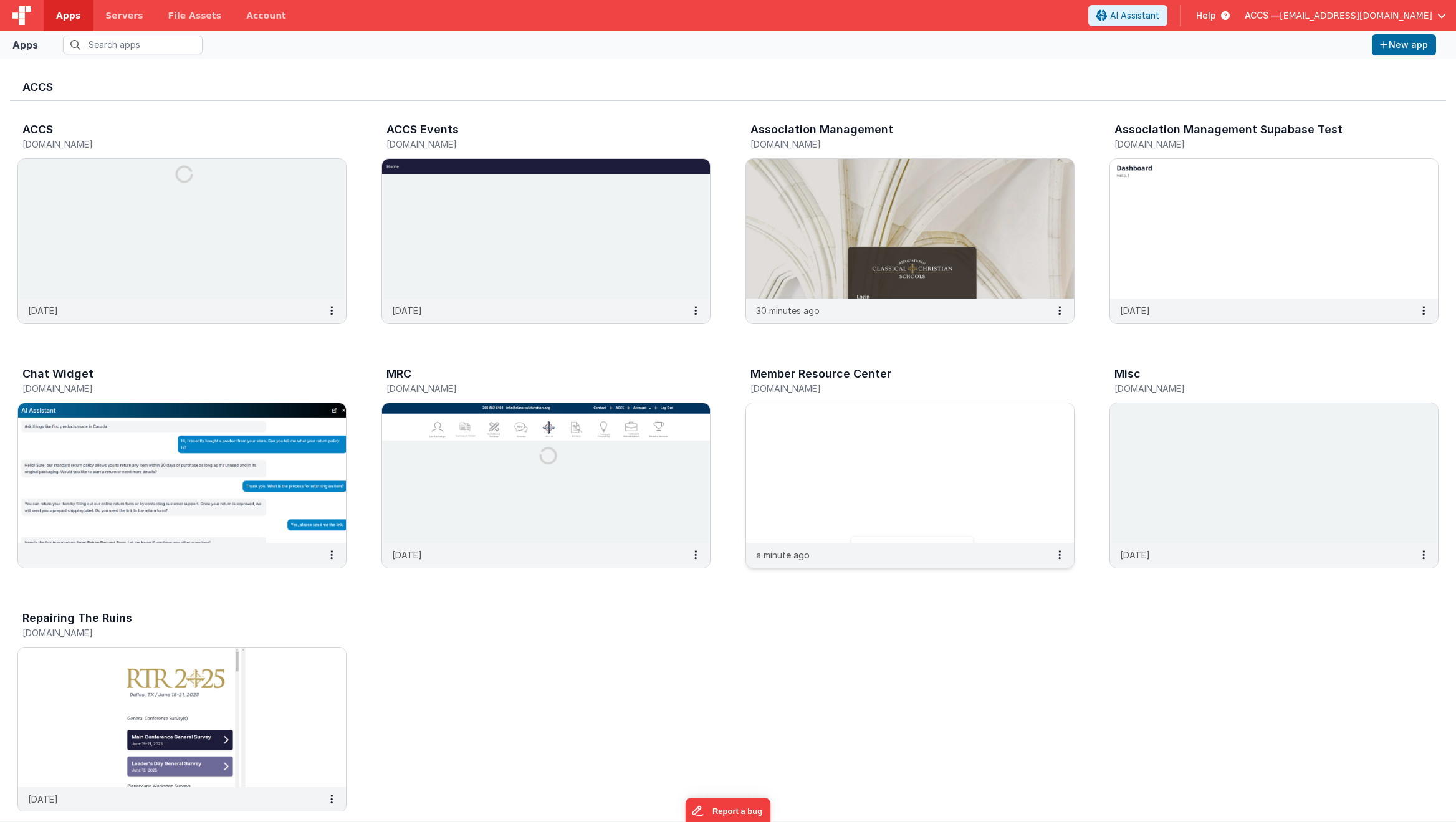
click at [862, 456] on img at bounding box center [910, 473] width 327 height 139
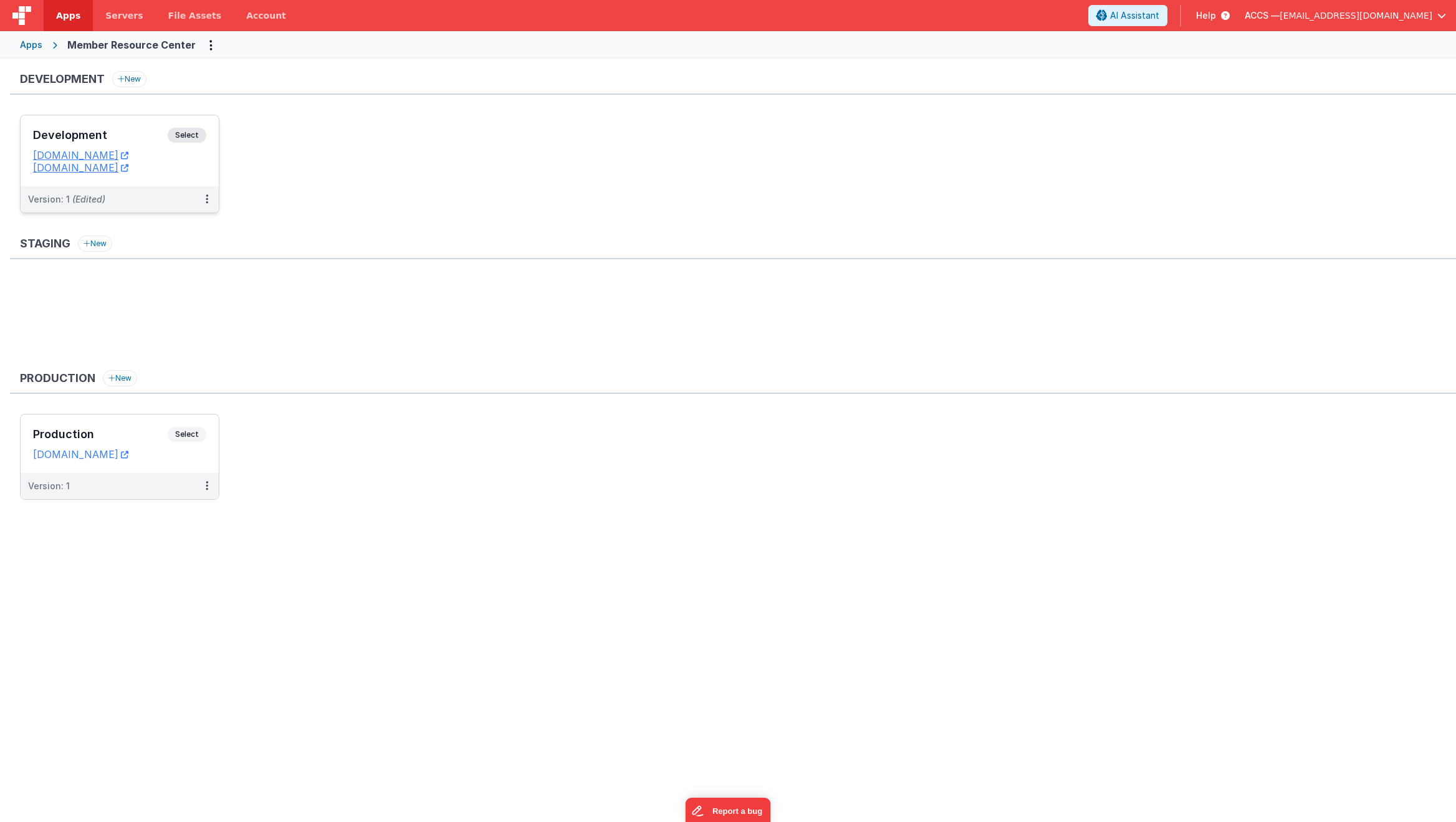
click at [142, 135] on h3 "Development" at bounding box center [101, 135] width 135 height 12
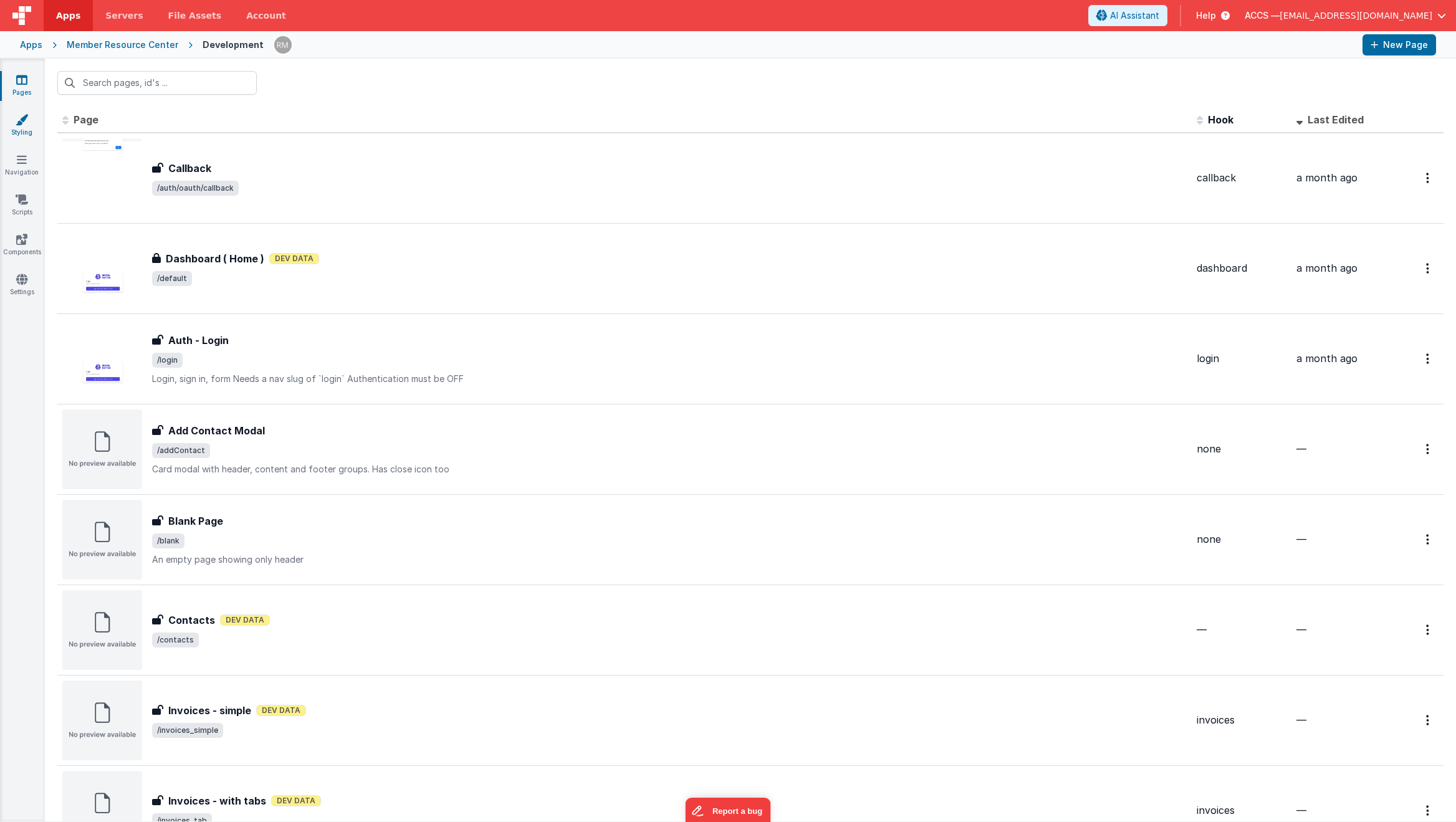
click at [20, 133] on link "Styling" at bounding box center [21, 126] width 45 height 25
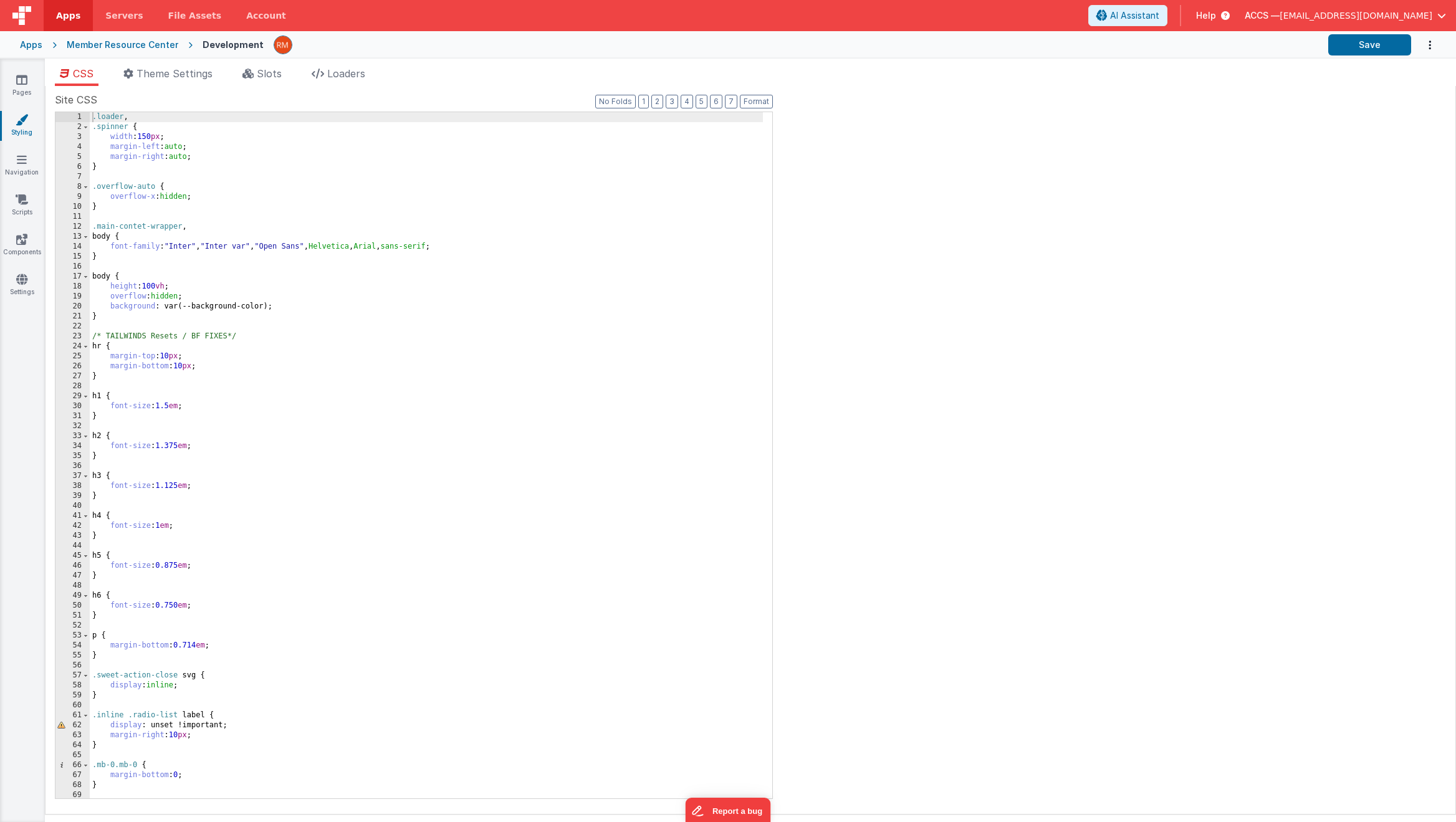
click at [304, 348] on div ".loader , .spinner { width : 150 px ; margin-left : auto ; margin-right : auto …" at bounding box center [426, 465] width 673 height 706
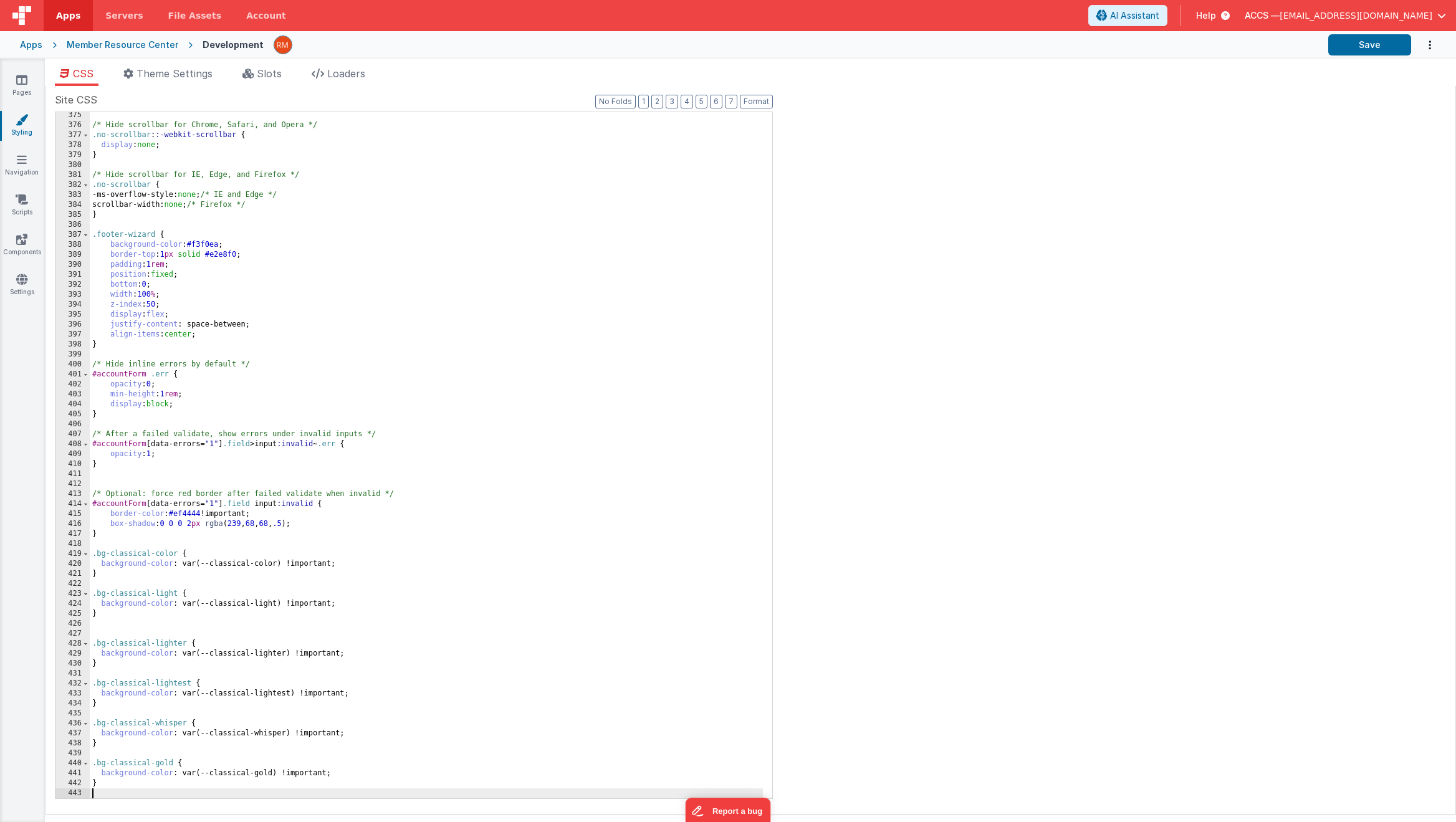
scroll to position [3731, 0]
click at [1206, 43] on button "Save" at bounding box center [1369, 45] width 83 height 21
click at [26, 285] on icon at bounding box center [22, 279] width 11 height 12
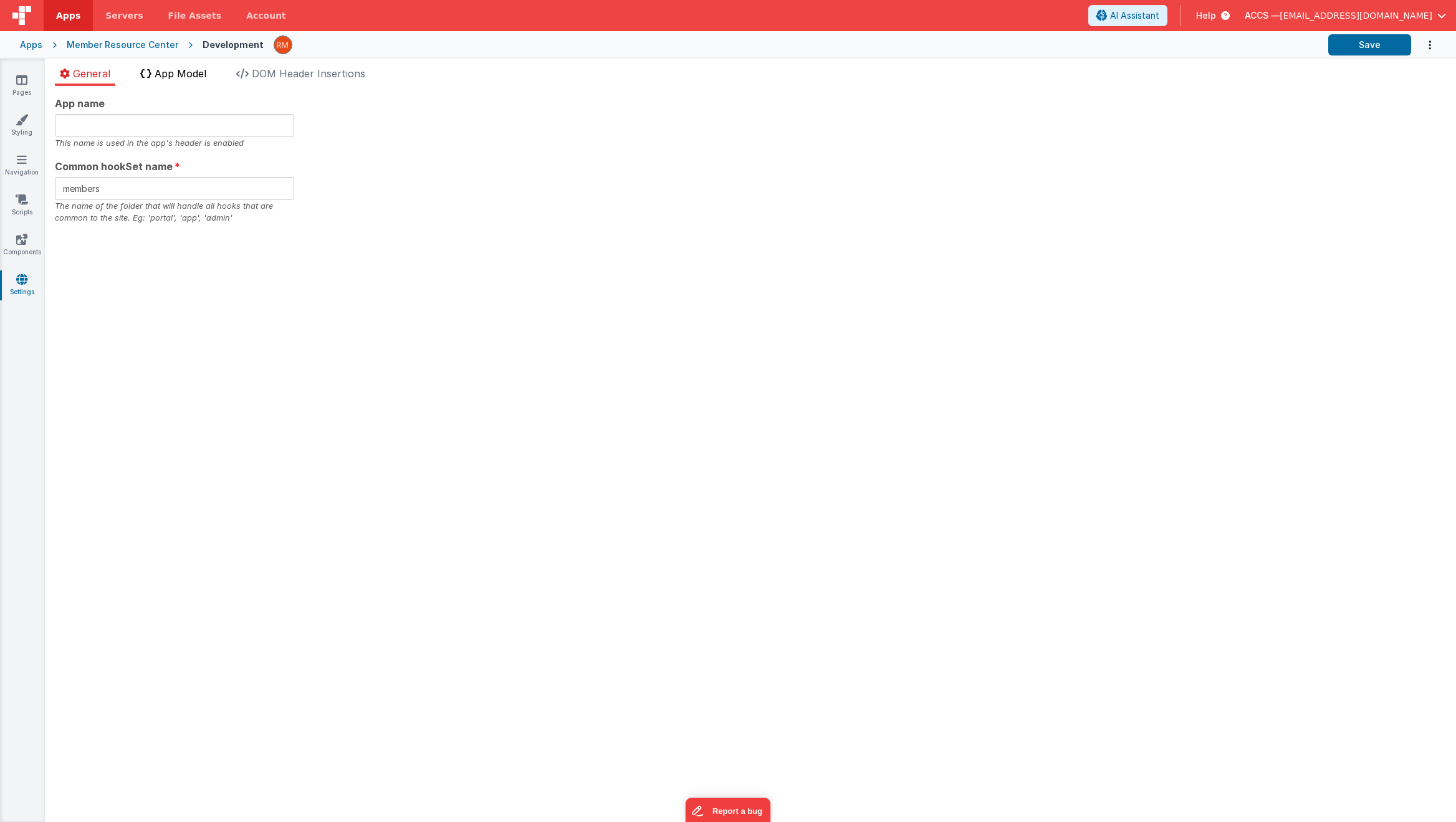
click at [197, 74] on span "App Model" at bounding box center [180, 74] width 52 height 12
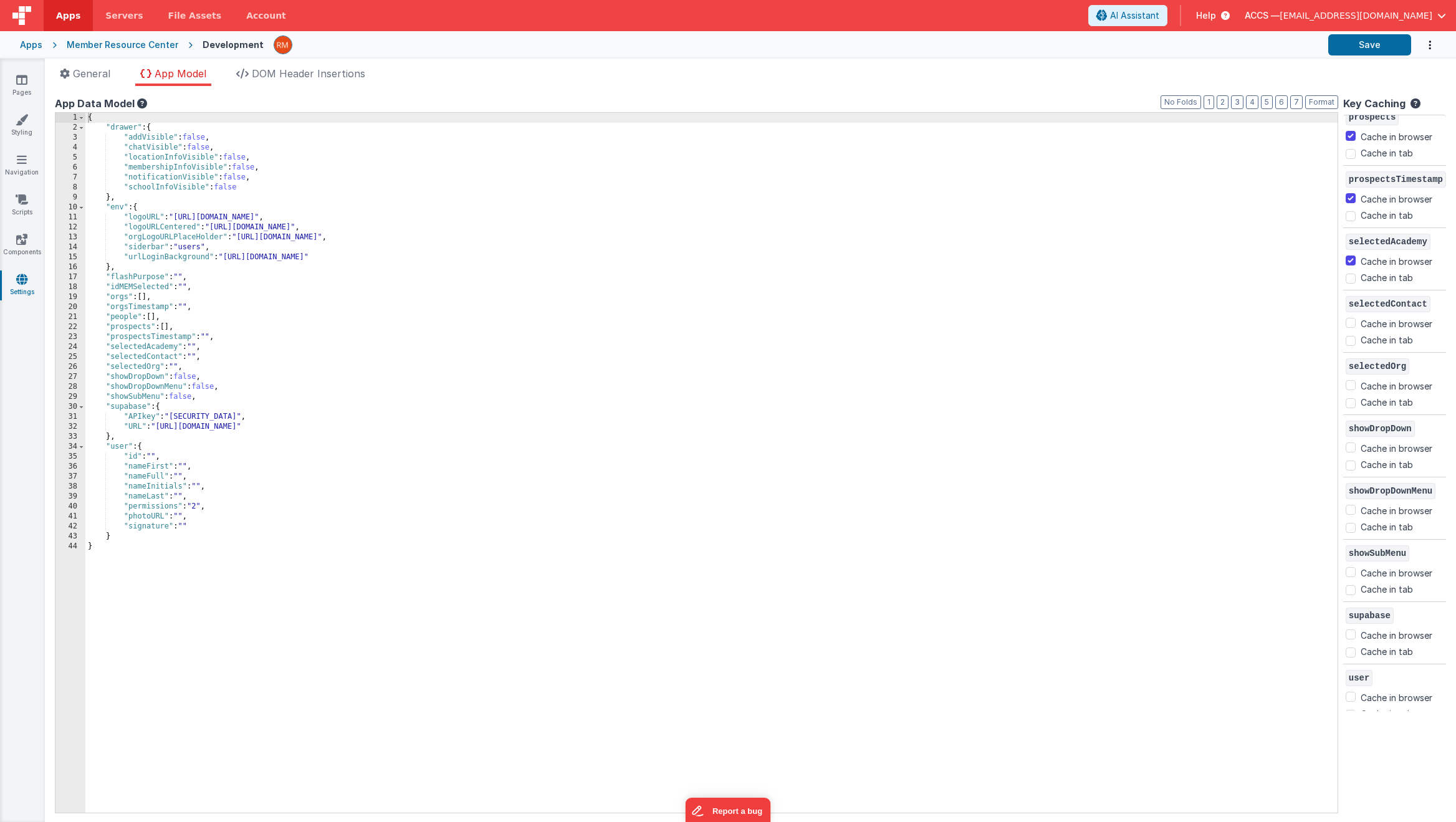
scroll to position [463, 0]
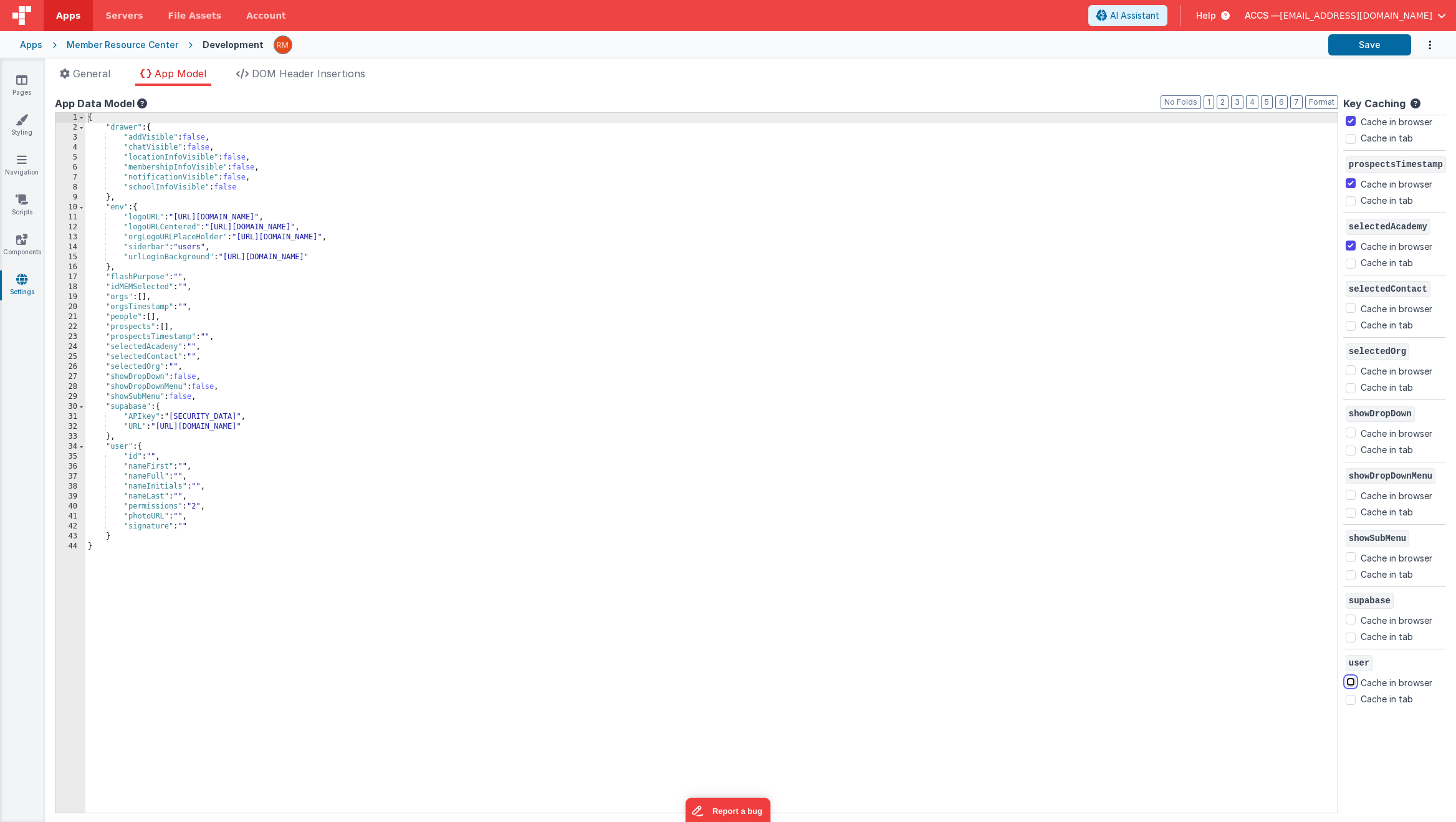
click at [1206, 652] on input "Cache in browser" at bounding box center [1350, 681] width 10 height 10
checkbox input "true"
click at [1206, 53] on button "Save" at bounding box center [1369, 45] width 83 height 21
click at [20, 91] on link "Pages" at bounding box center [21, 86] width 45 height 25
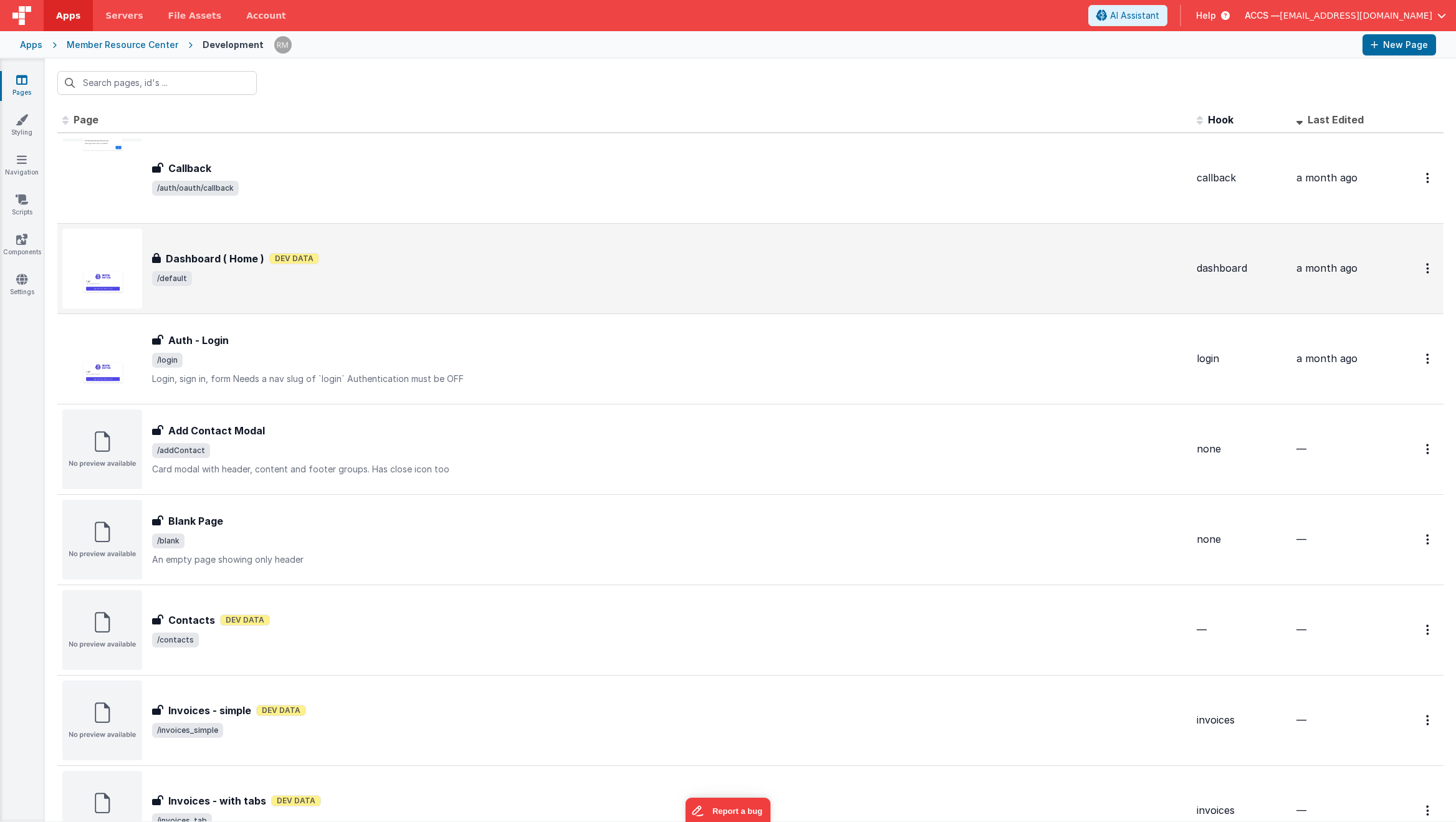
click at [276, 291] on div "Dashboard ( Home ) Dashboard ( Home ) Dev Data /default" at bounding box center [624, 268] width 1124 height 80
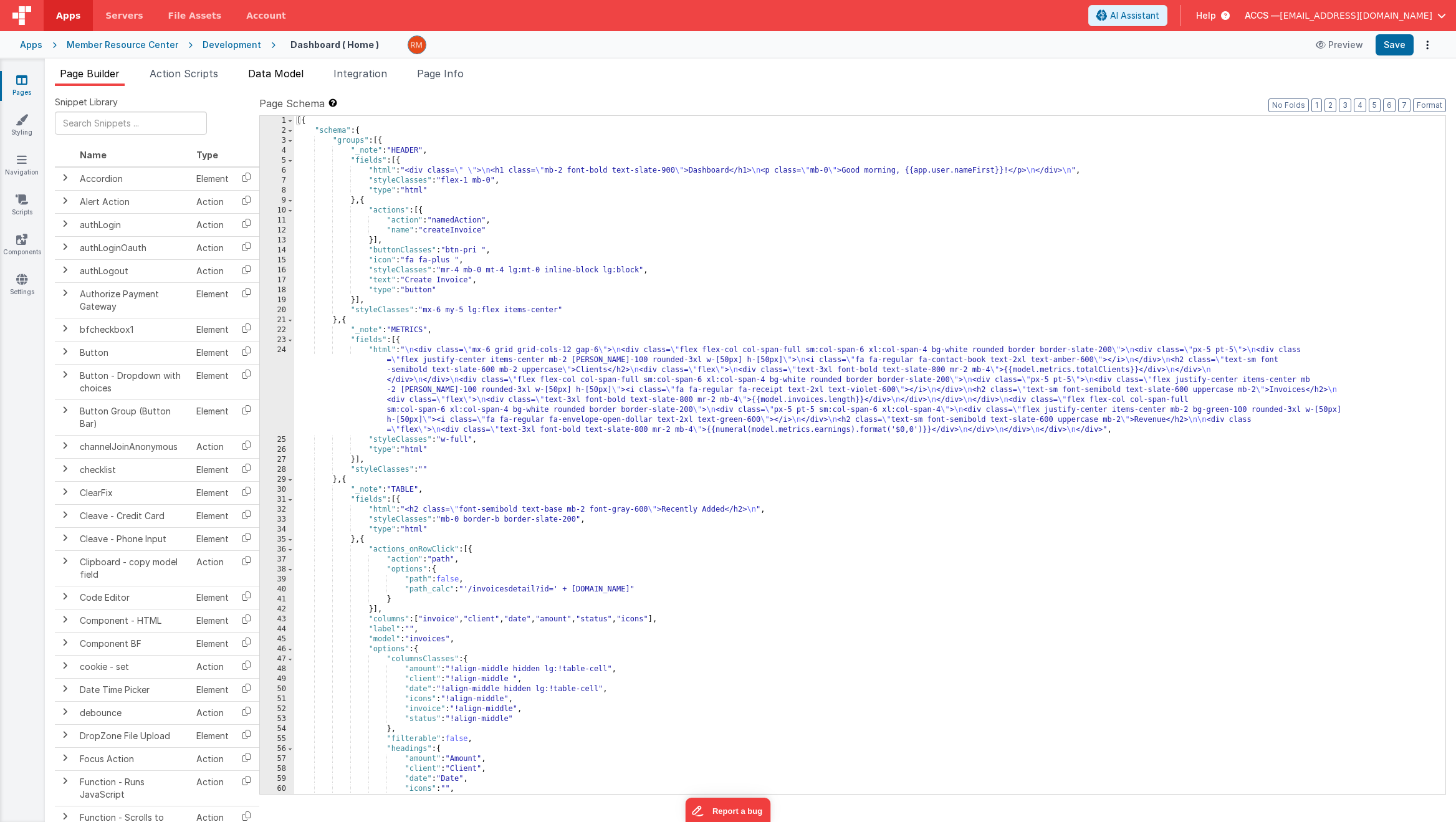
click at [268, 73] on span "Data Model" at bounding box center [275, 74] width 55 height 12
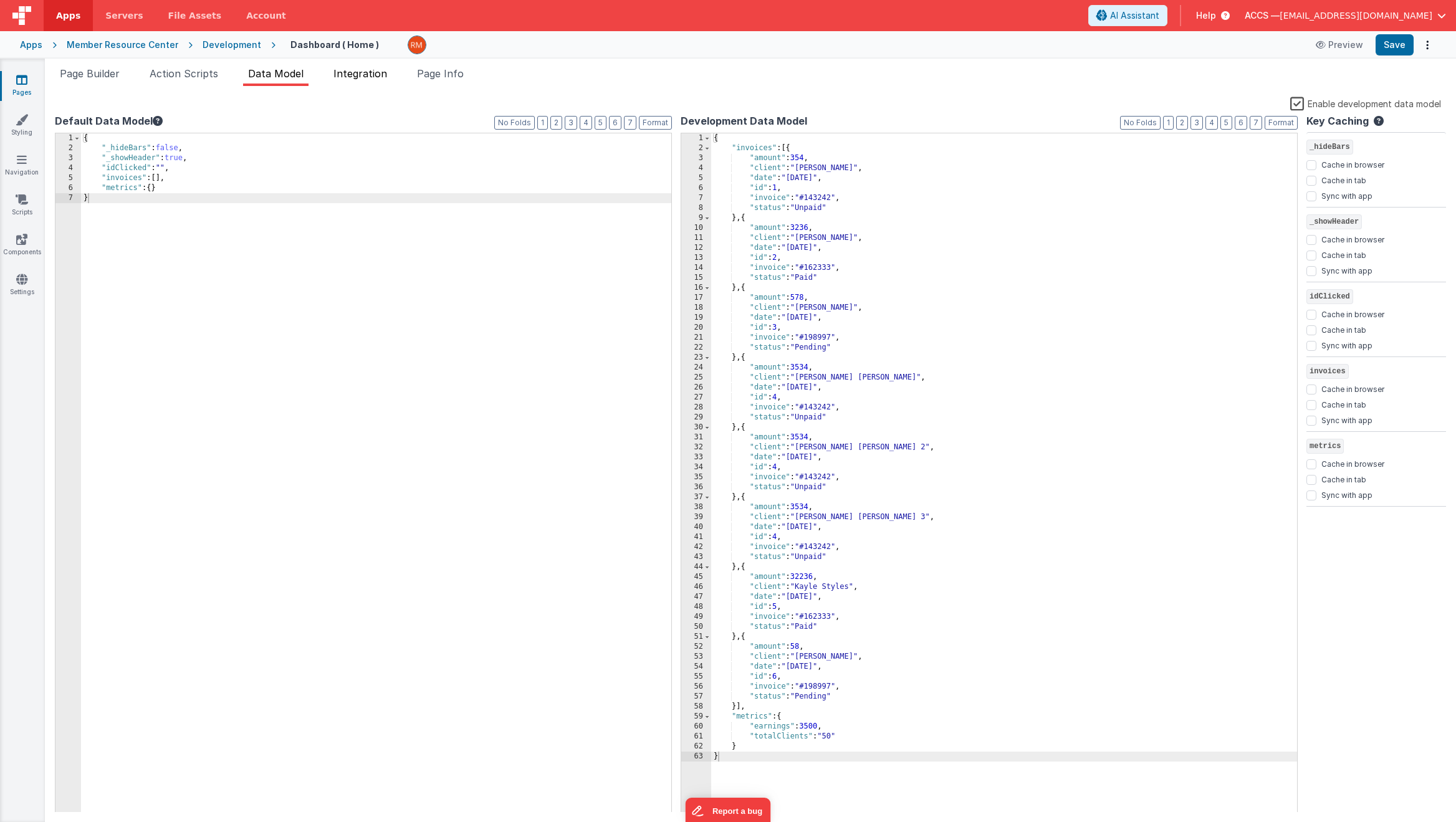
click at [383, 74] on span "Integration" at bounding box center [360, 74] width 53 height 12
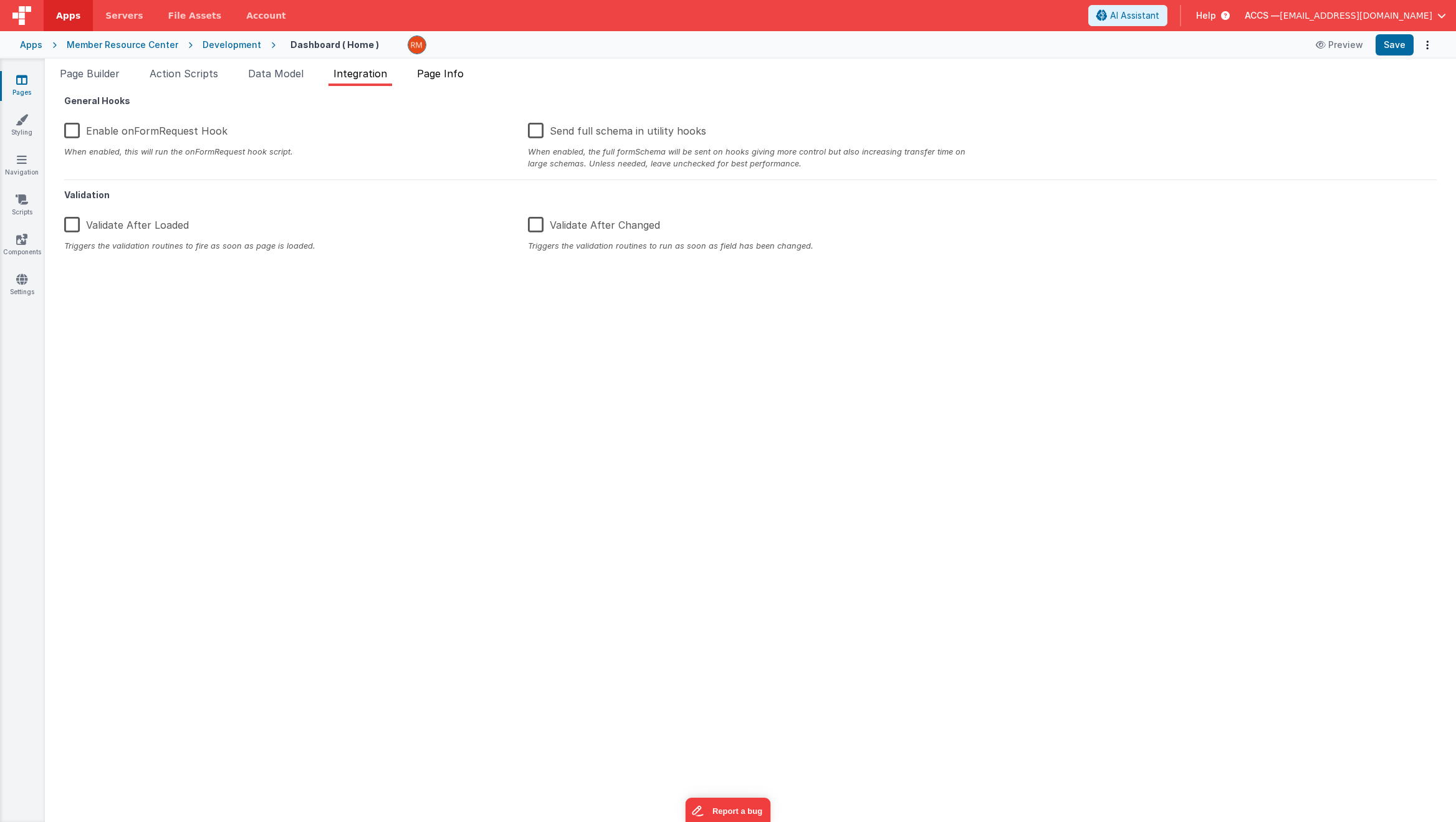
click at [433, 77] on span "Page Info" at bounding box center [440, 74] width 46 height 12
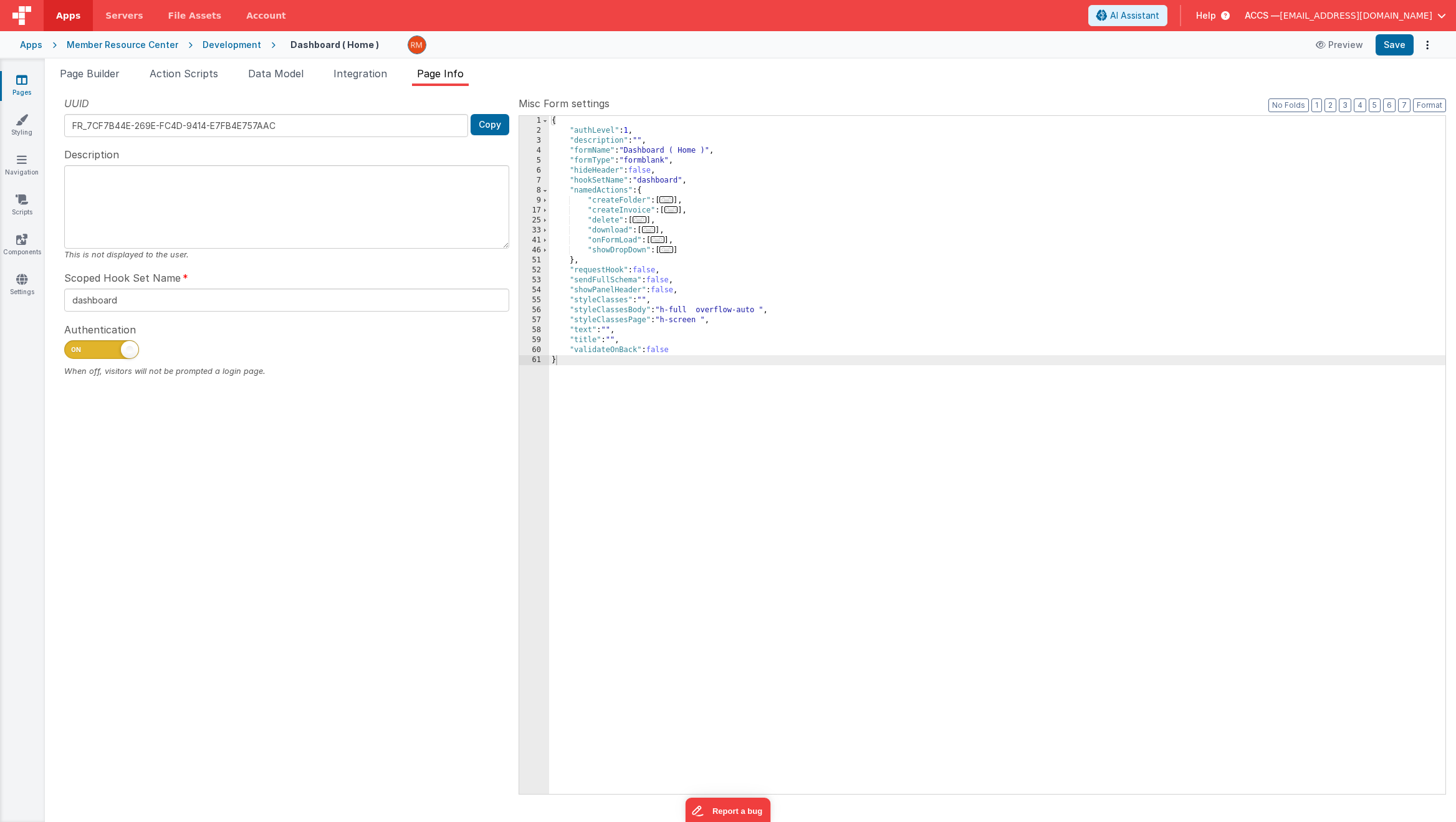
click at [98, 354] on span at bounding box center [101, 349] width 74 height 18
click at [74, 353] on input "checkbox" at bounding box center [68, 348] width 10 height 10
checkbox input "false"
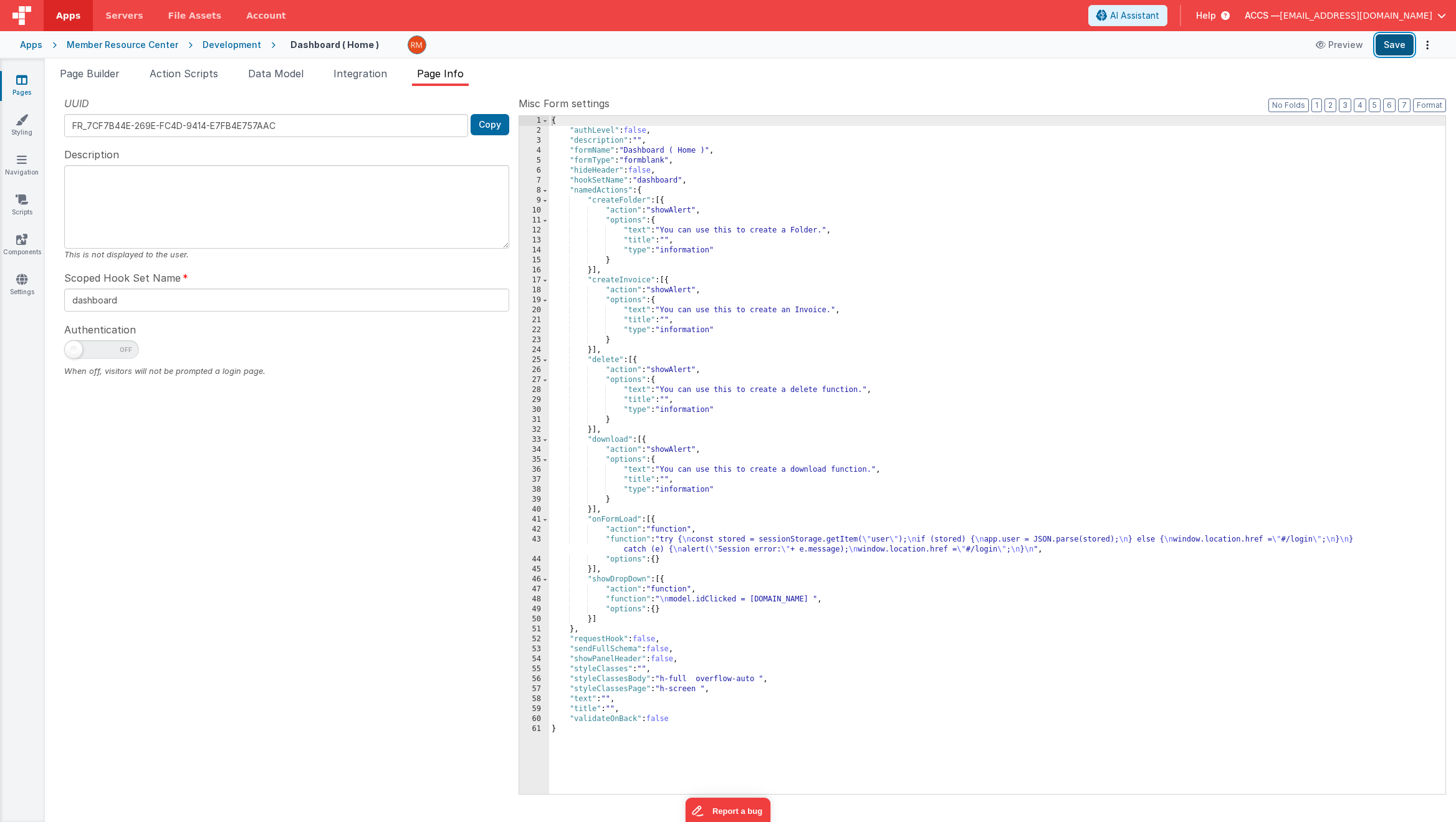
click at [1206, 46] on button "Save" at bounding box center [1394, 45] width 38 height 21
click at [1206, 45] on button "Preview" at bounding box center [1320, 45] width 62 height 20
click at [376, 74] on span "Integration" at bounding box center [360, 74] width 53 height 12
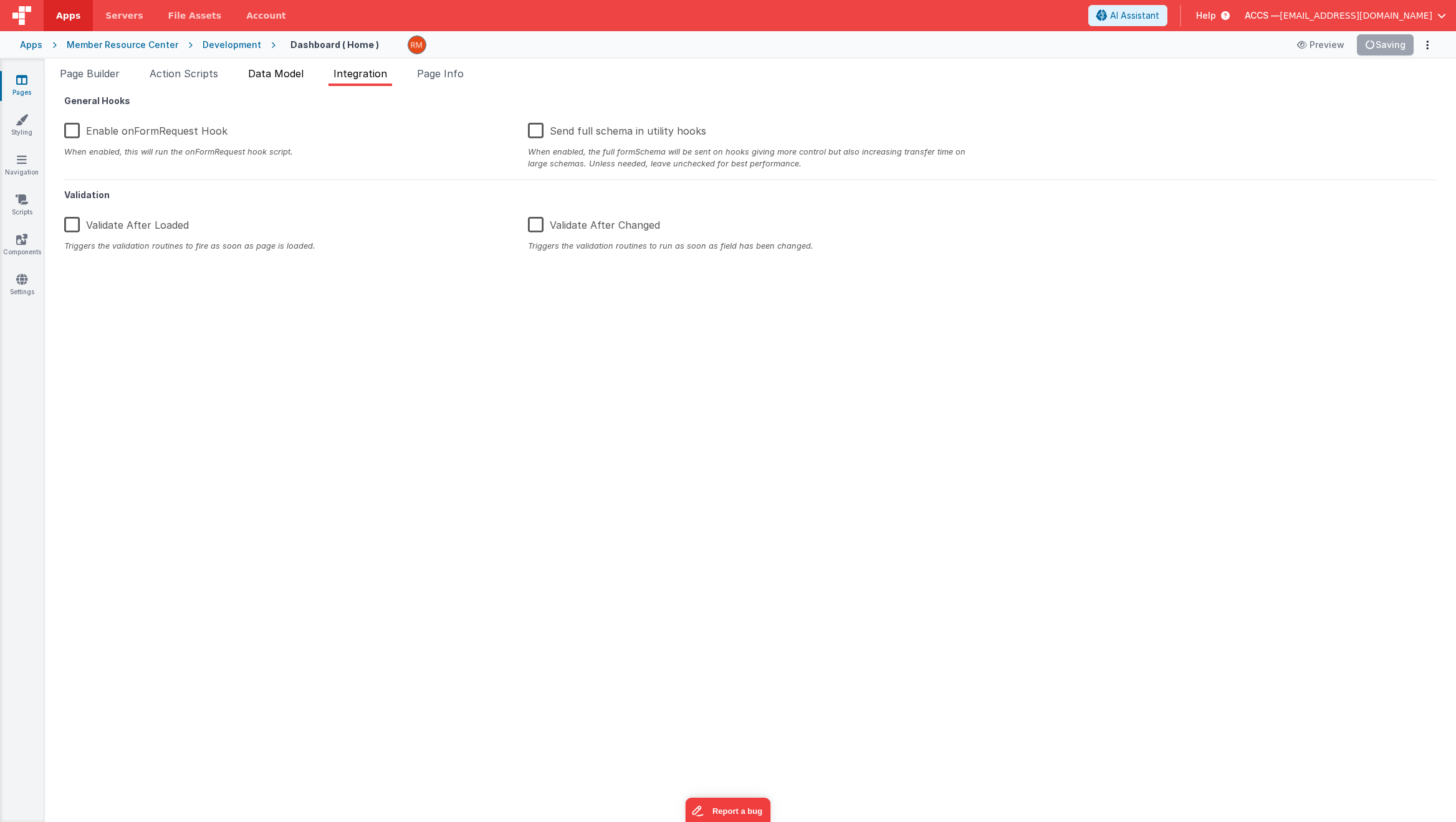
click at [284, 80] on li "Data Model" at bounding box center [276, 75] width 66 height 20
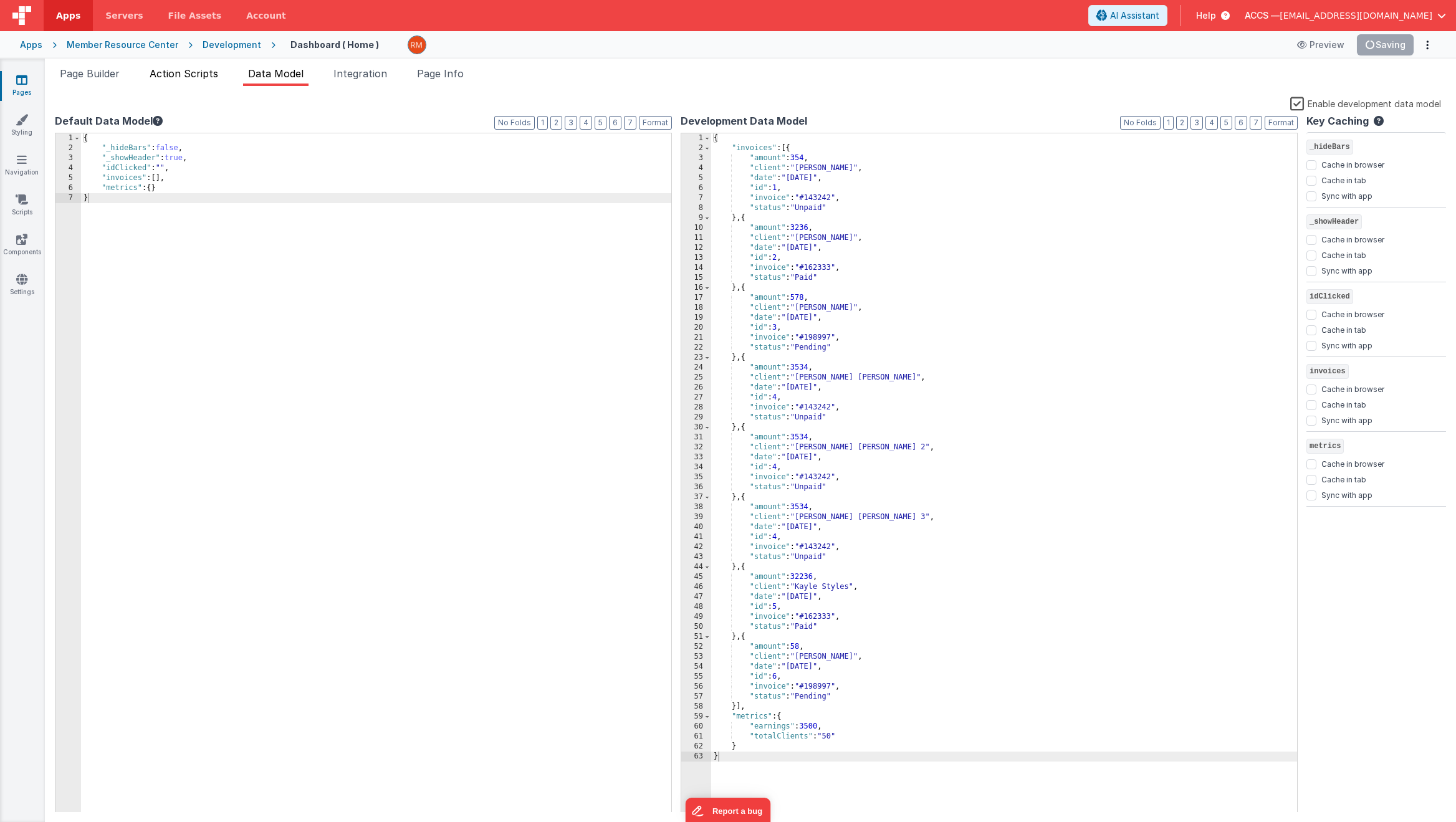
click at [211, 78] on span "Action Scripts" at bounding box center [184, 74] width 68 height 12
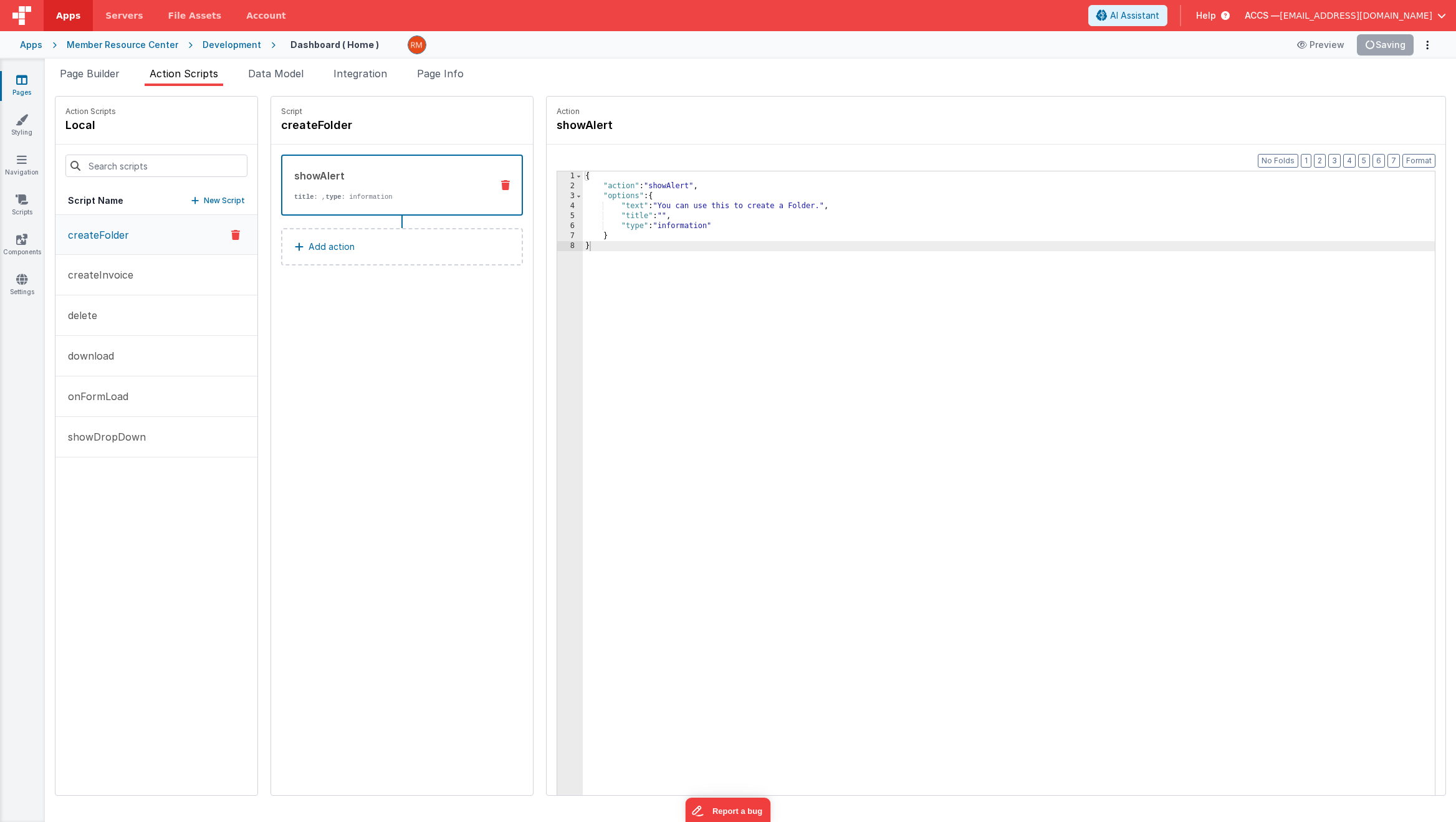
click at [33, 85] on link "Pages" at bounding box center [21, 86] width 45 height 25
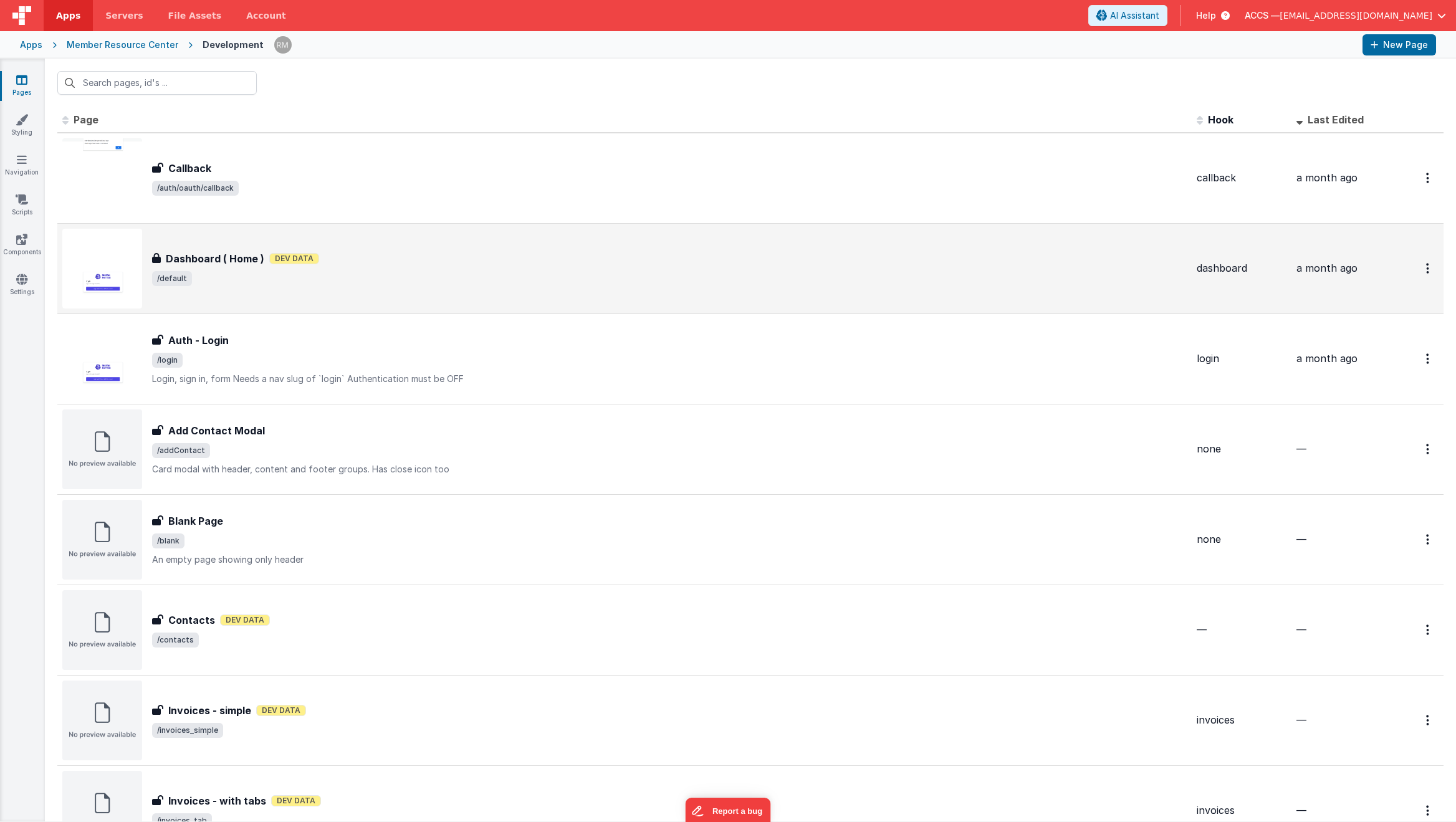
click at [674, 251] on div "Dashboard ( Home ) Dev Data" at bounding box center [670, 258] width 1035 height 15
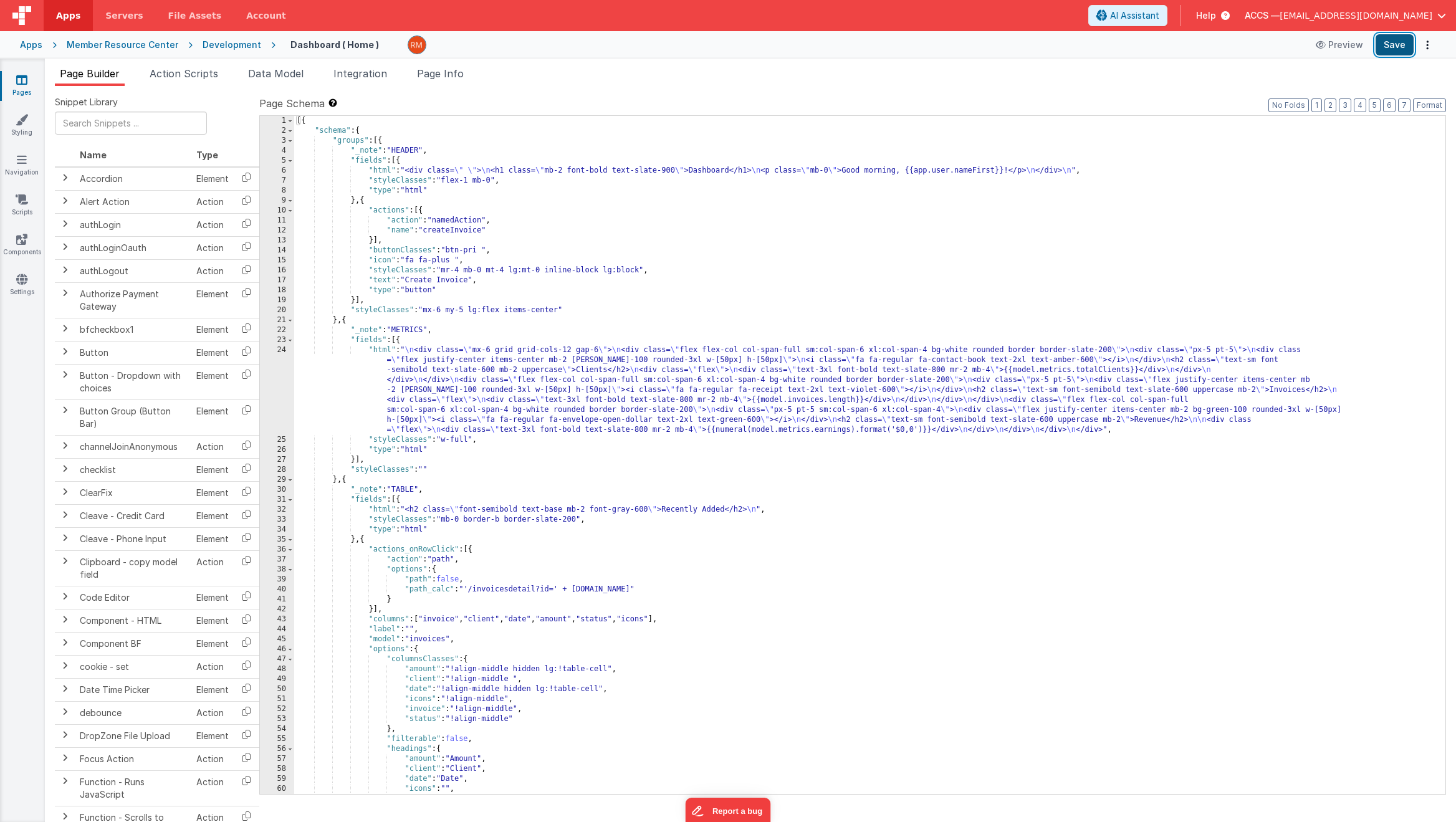
click at [1206, 46] on button "Save" at bounding box center [1394, 45] width 38 height 21
click at [1206, 47] on div "Dashboard ( Home ) Preview Save" at bounding box center [856, 45] width 1161 height 21
click at [1206, 46] on button "Preview" at bounding box center [1339, 45] width 62 height 20
click at [24, 90] on link "Pages" at bounding box center [21, 86] width 45 height 25
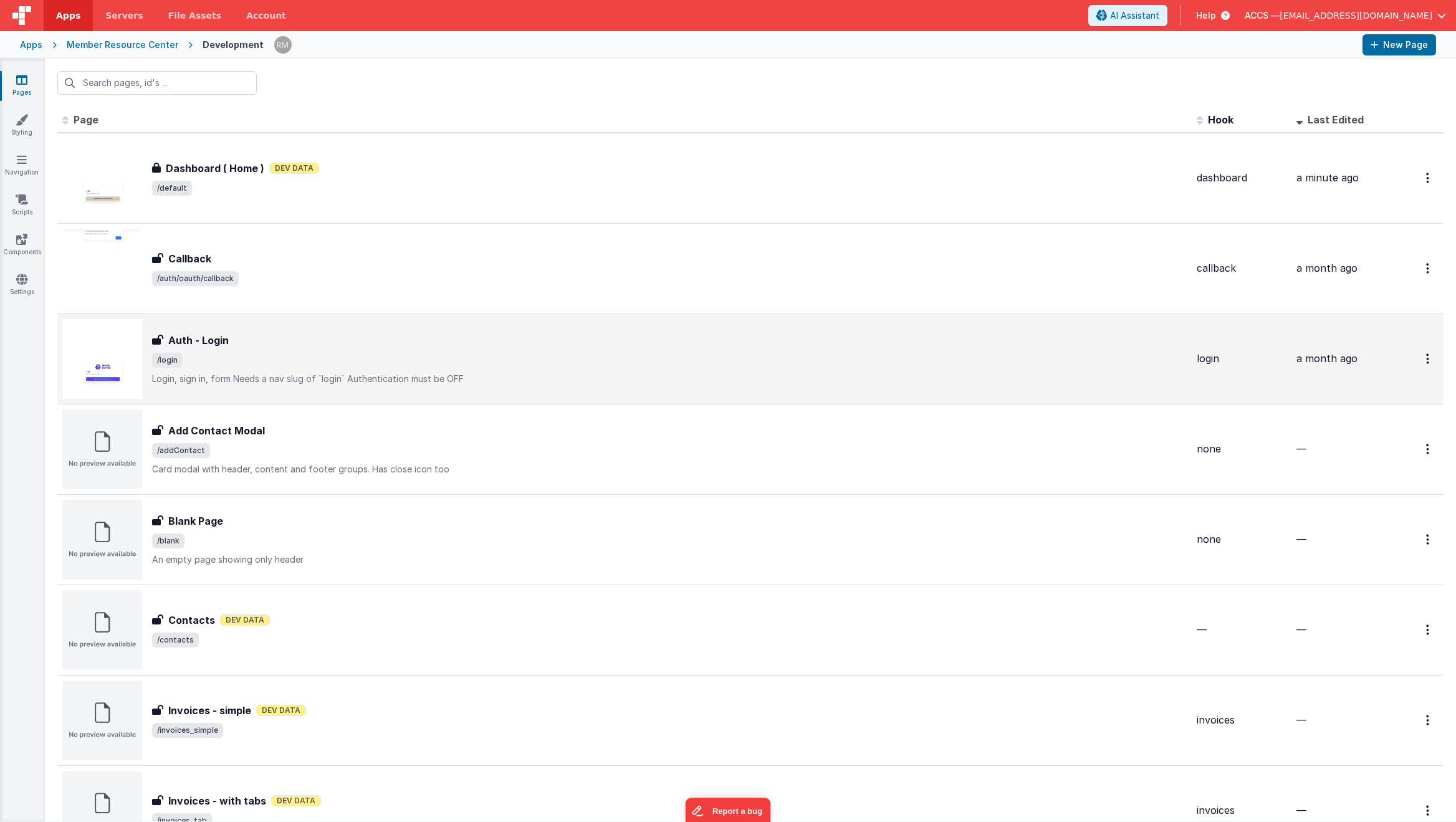
click at [330, 332] on div "Auth - Login Auth - Login /login Login, sign in, formNeeds a nav slug of `logi…" at bounding box center [624, 359] width 1124 height 80
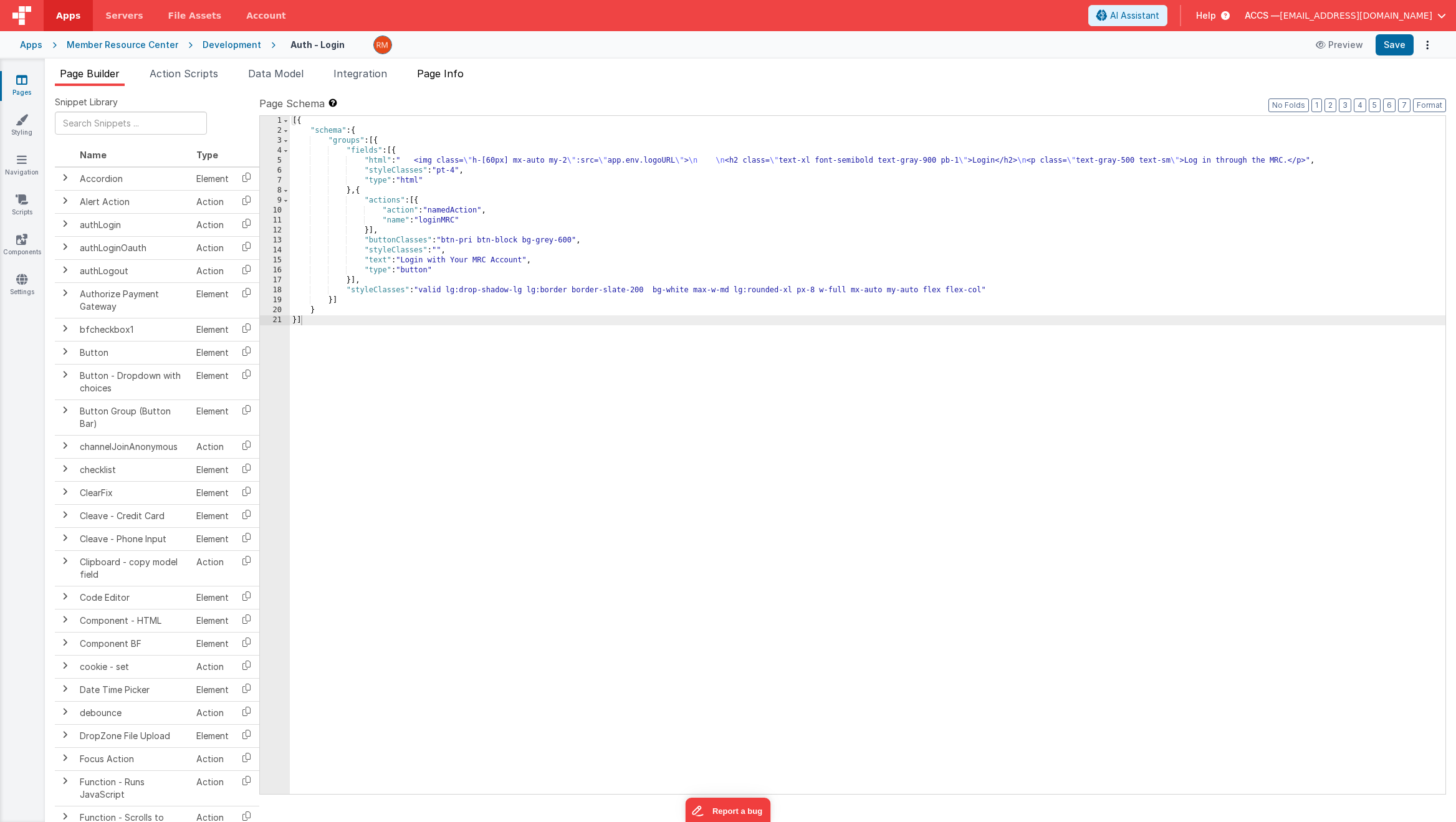
click at [436, 83] on li "Page Info" at bounding box center [440, 75] width 57 height 20
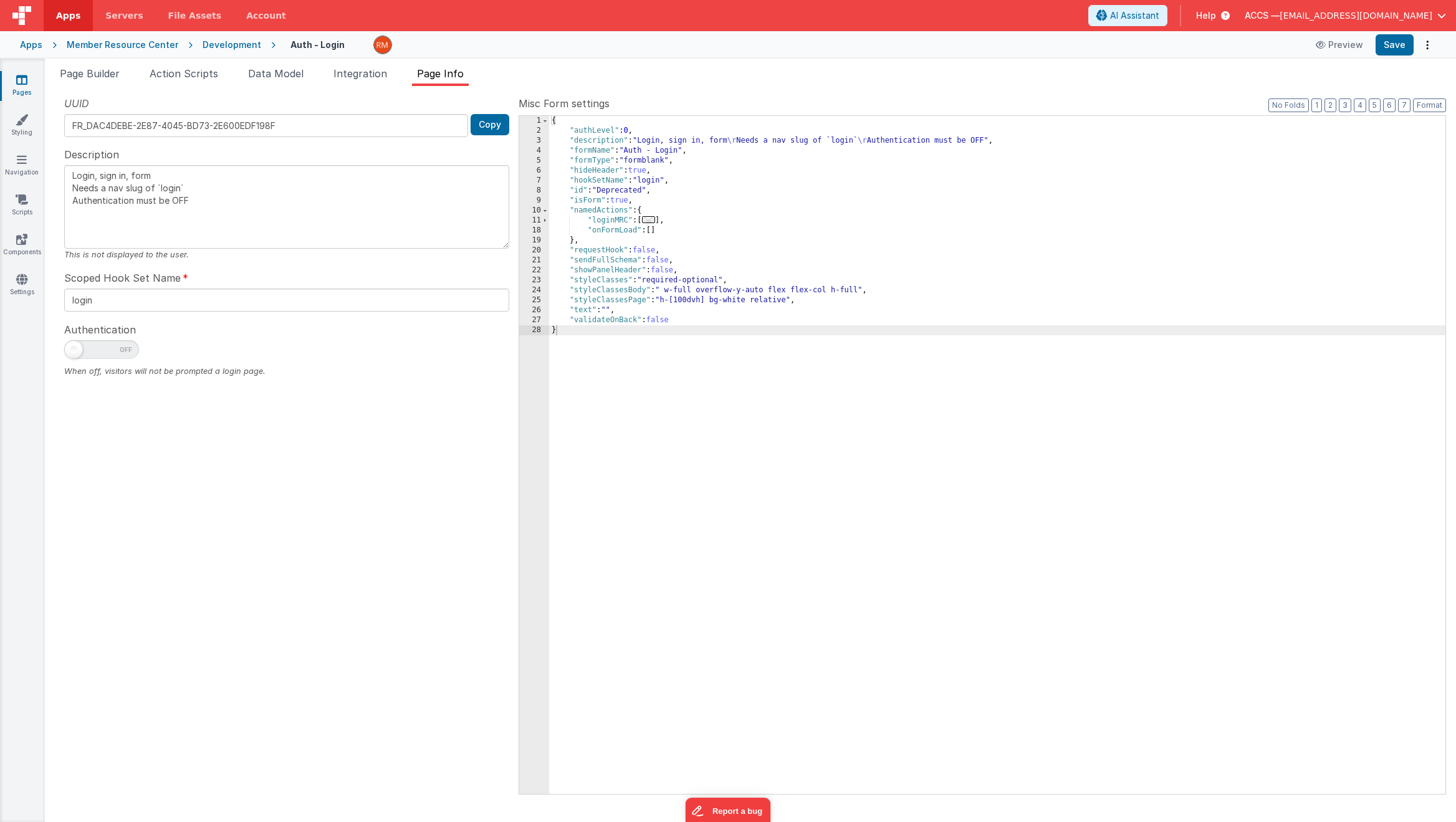
click at [656, 217] on span "..." at bounding box center [649, 220] width 14 height 7
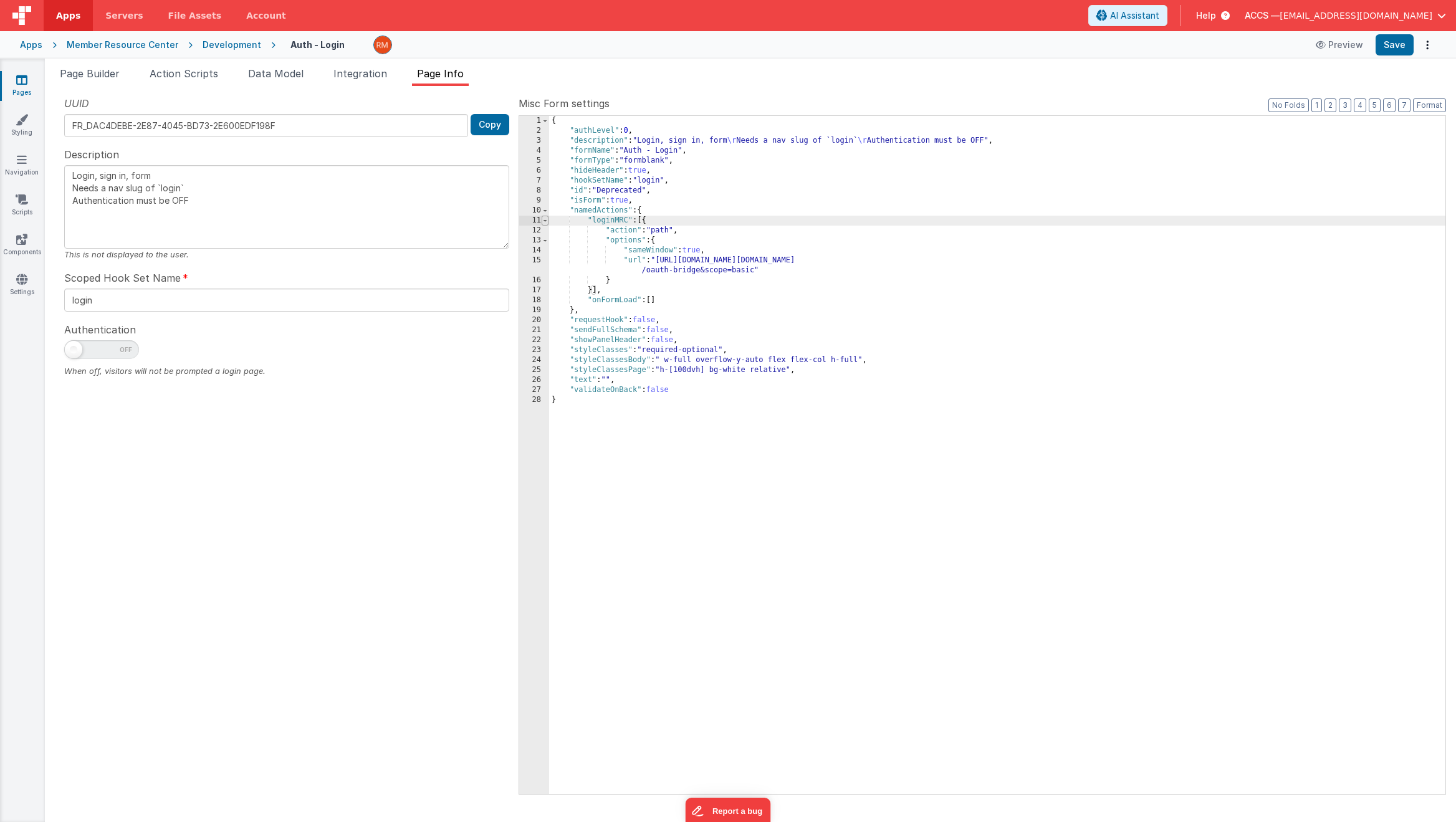
click at [546, 220] on span at bounding box center [545, 220] width 7 height 10
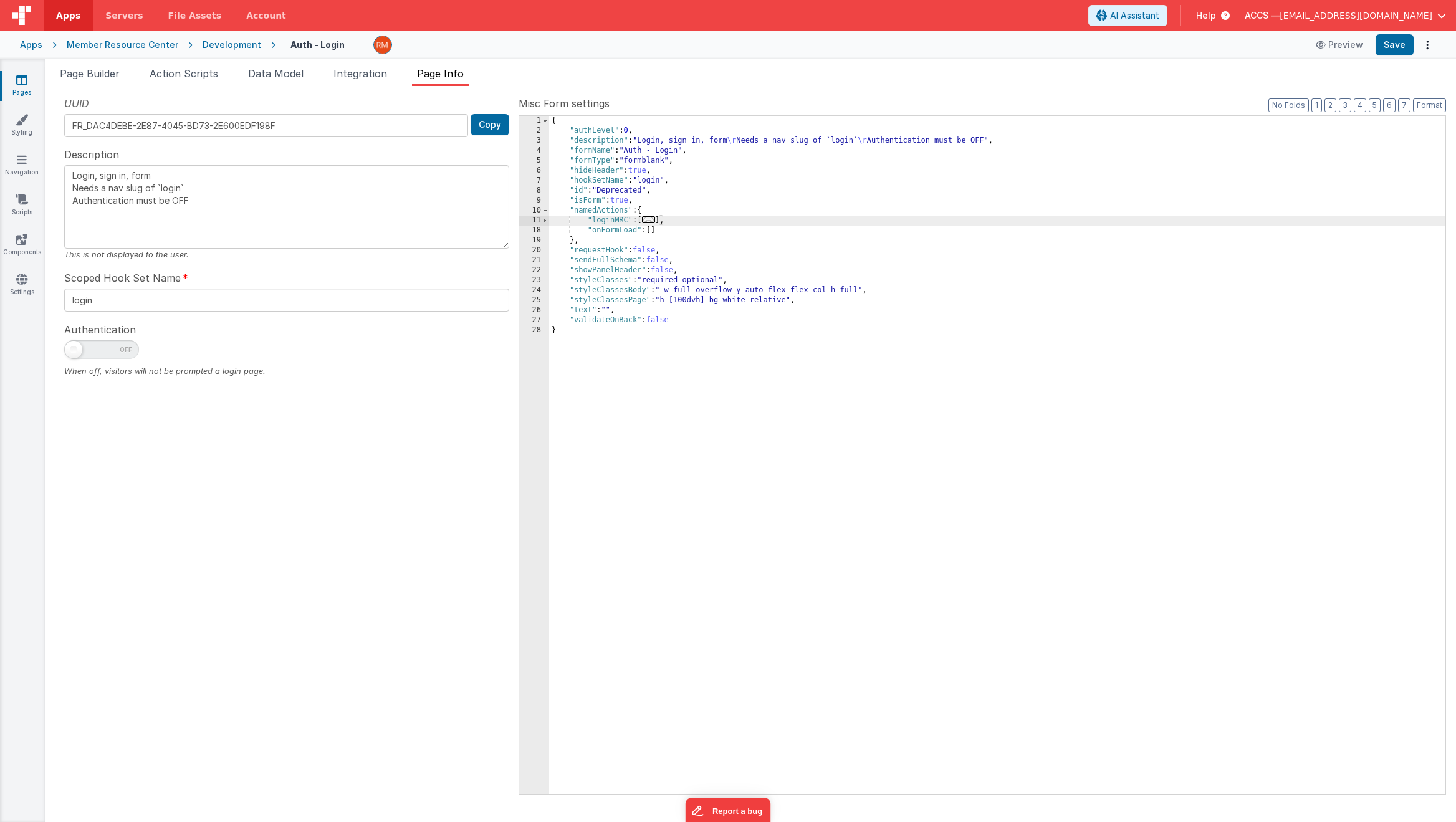
click at [25, 46] on div "Apps" at bounding box center [32, 45] width 23 height 12
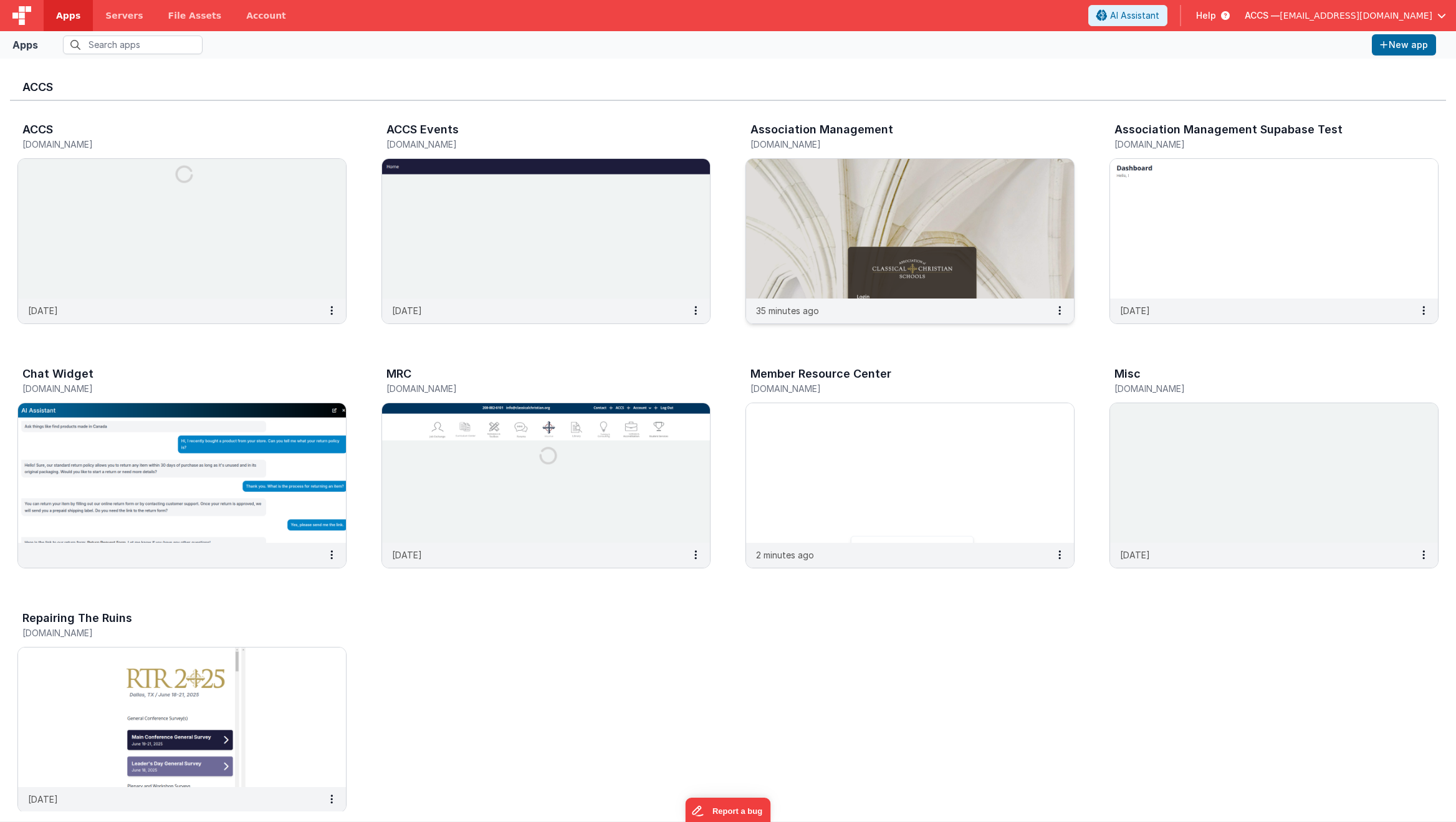
click at [823, 191] on img at bounding box center [910, 228] width 327 height 139
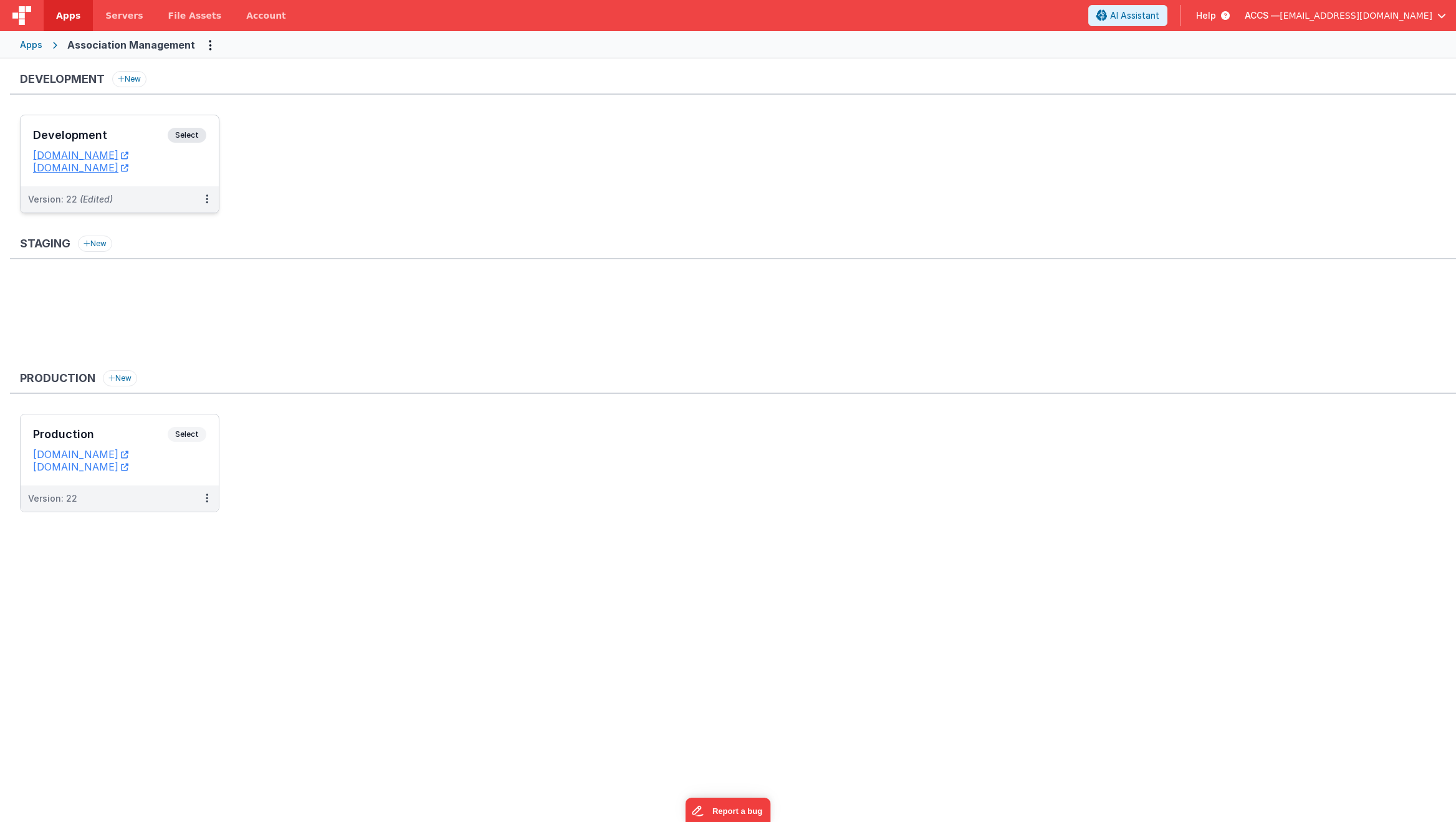
click at [155, 137] on h3 "Development" at bounding box center [101, 135] width 135 height 12
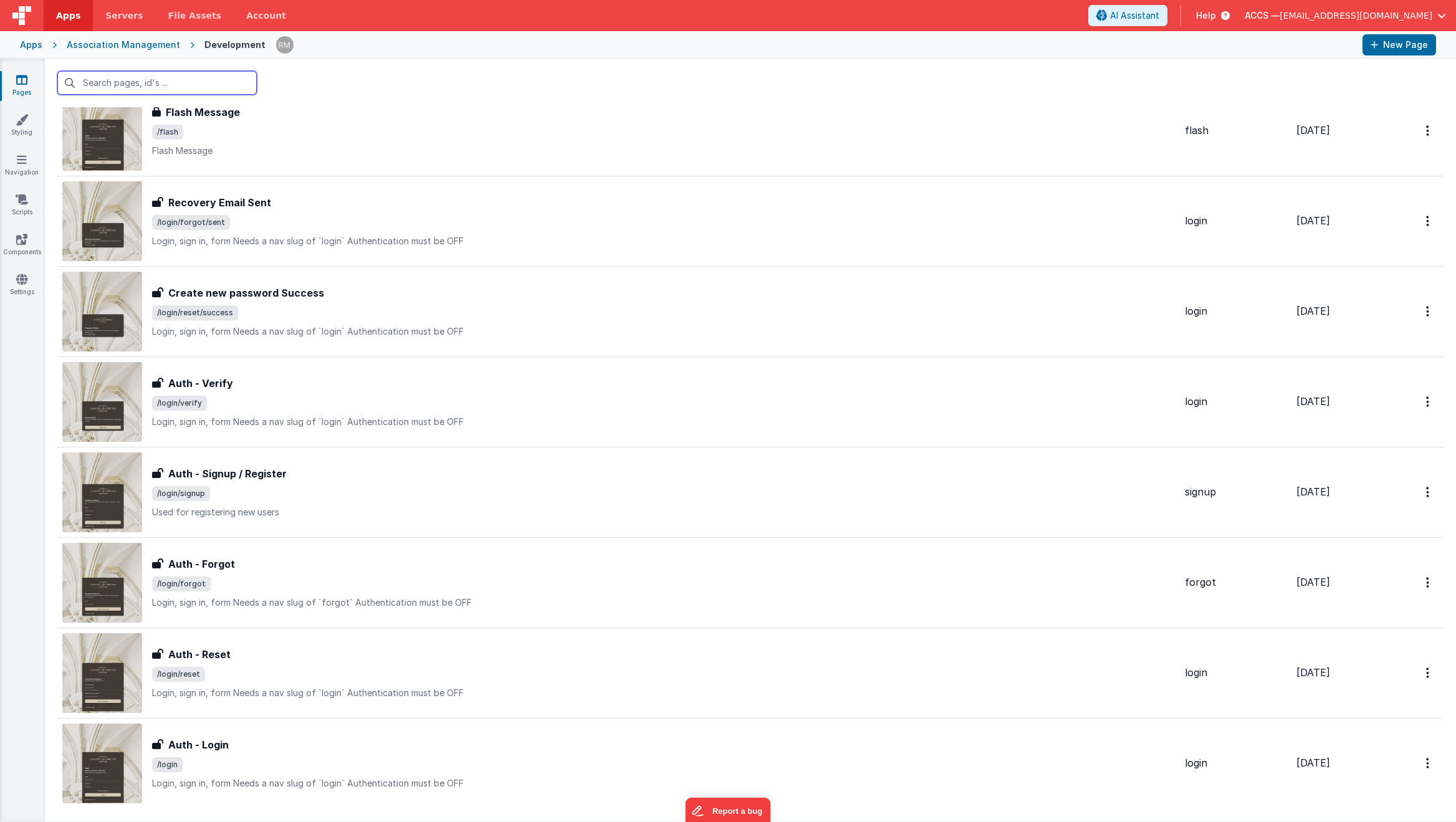
scroll to position [1812, 0]
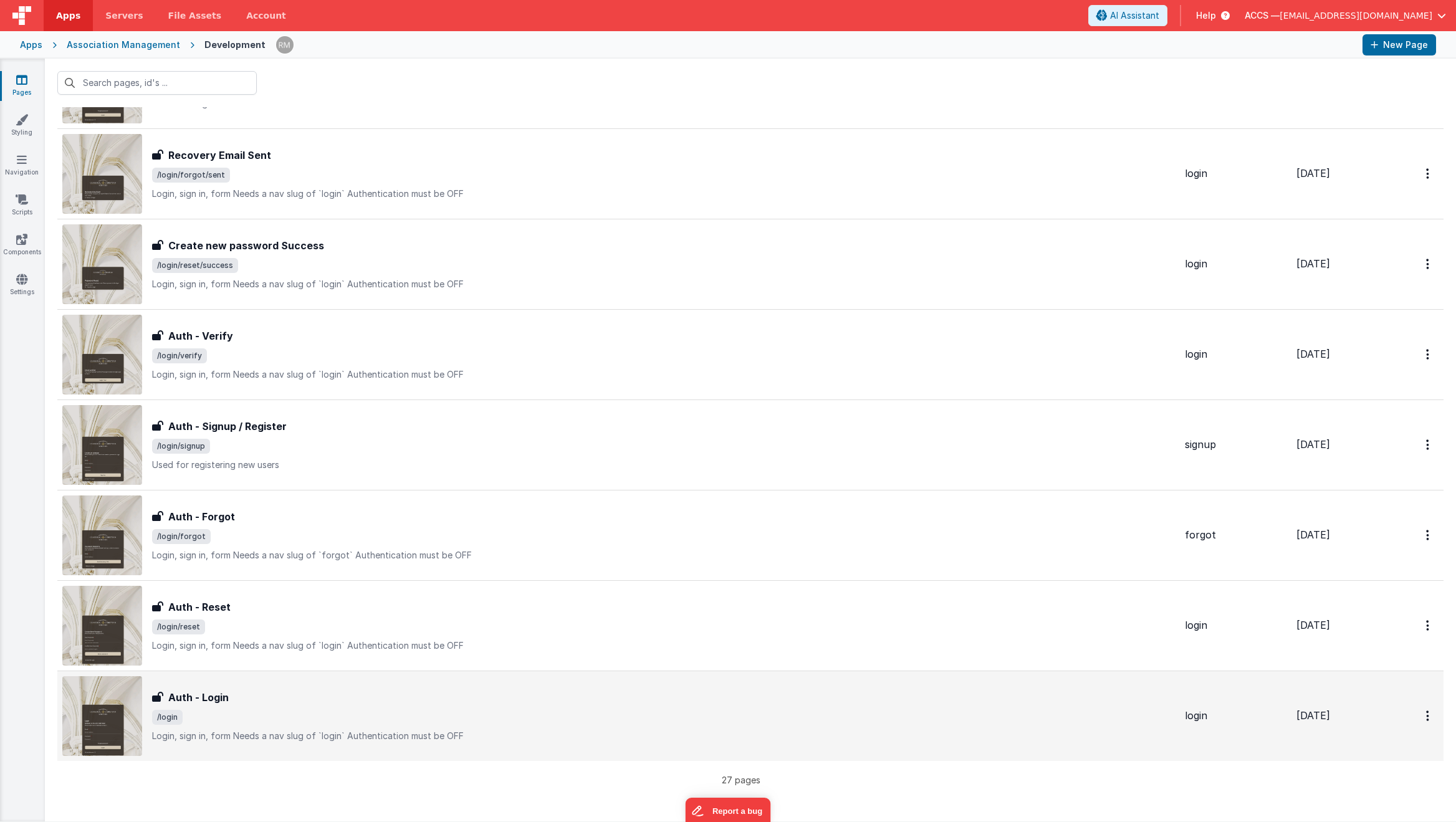
click at [472, 652] on div "Auth - Login Auth - Login /login Login, sign in, formNeeds a nav slug of `logi…" at bounding box center [618, 715] width 1113 height 80
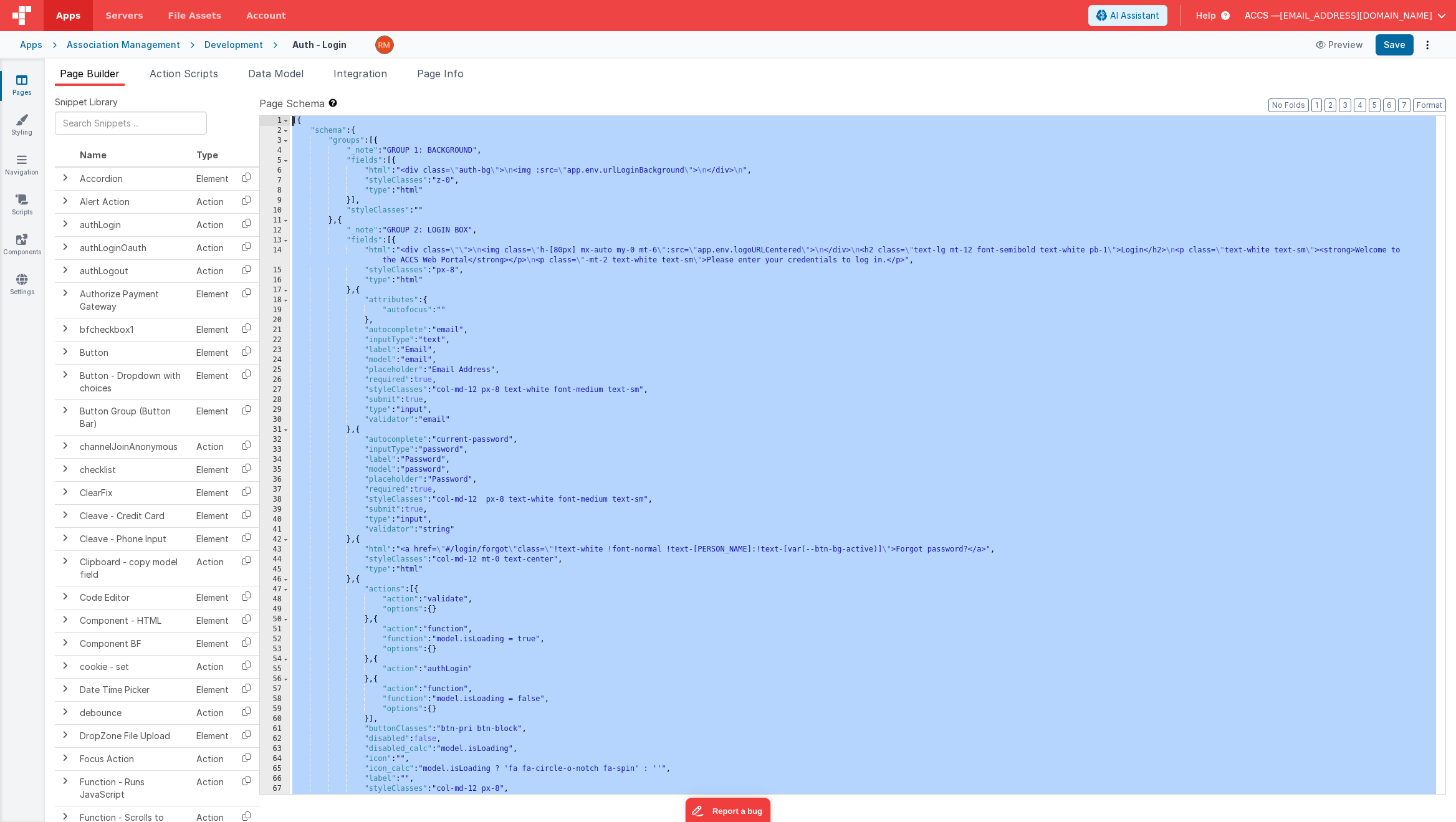
drag, startPoint x: 319, startPoint y: 790, endPoint x: 271, endPoint y: 123, distance: 668.7
click at [271, 123] on div "1 2 3 4 5 6 7 8 9 10 11 12 13 14 15 16 17 18 19 20 21 22 23 24 25 26 27 28 29 3…" at bounding box center [852, 455] width 1186 height 679
click at [28, 46] on div "Apps" at bounding box center [32, 45] width 23 height 12
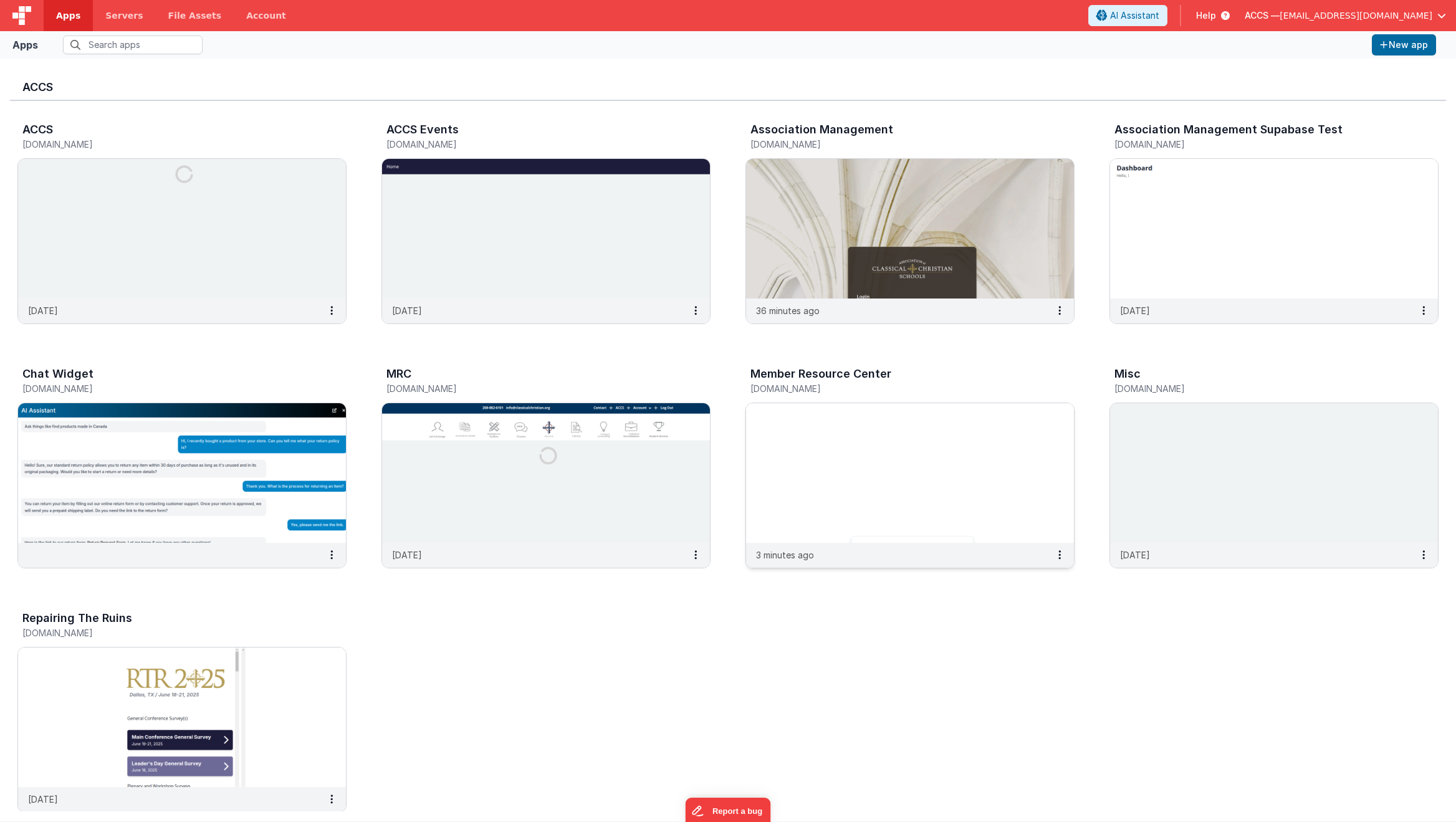
click at [927, 474] on img at bounding box center [910, 473] width 327 height 139
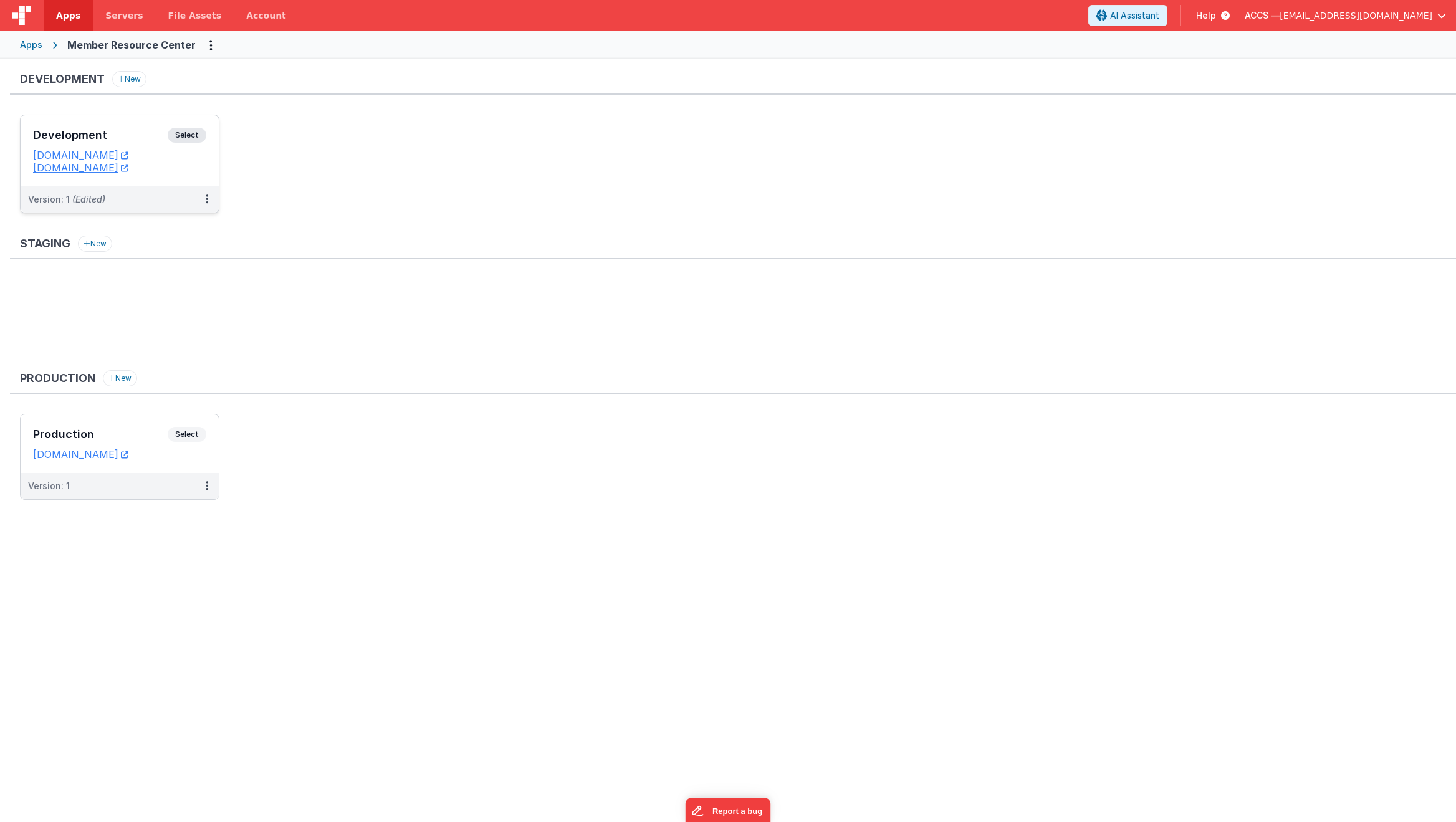
click at [144, 139] on h3 "Development" at bounding box center [101, 135] width 135 height 12
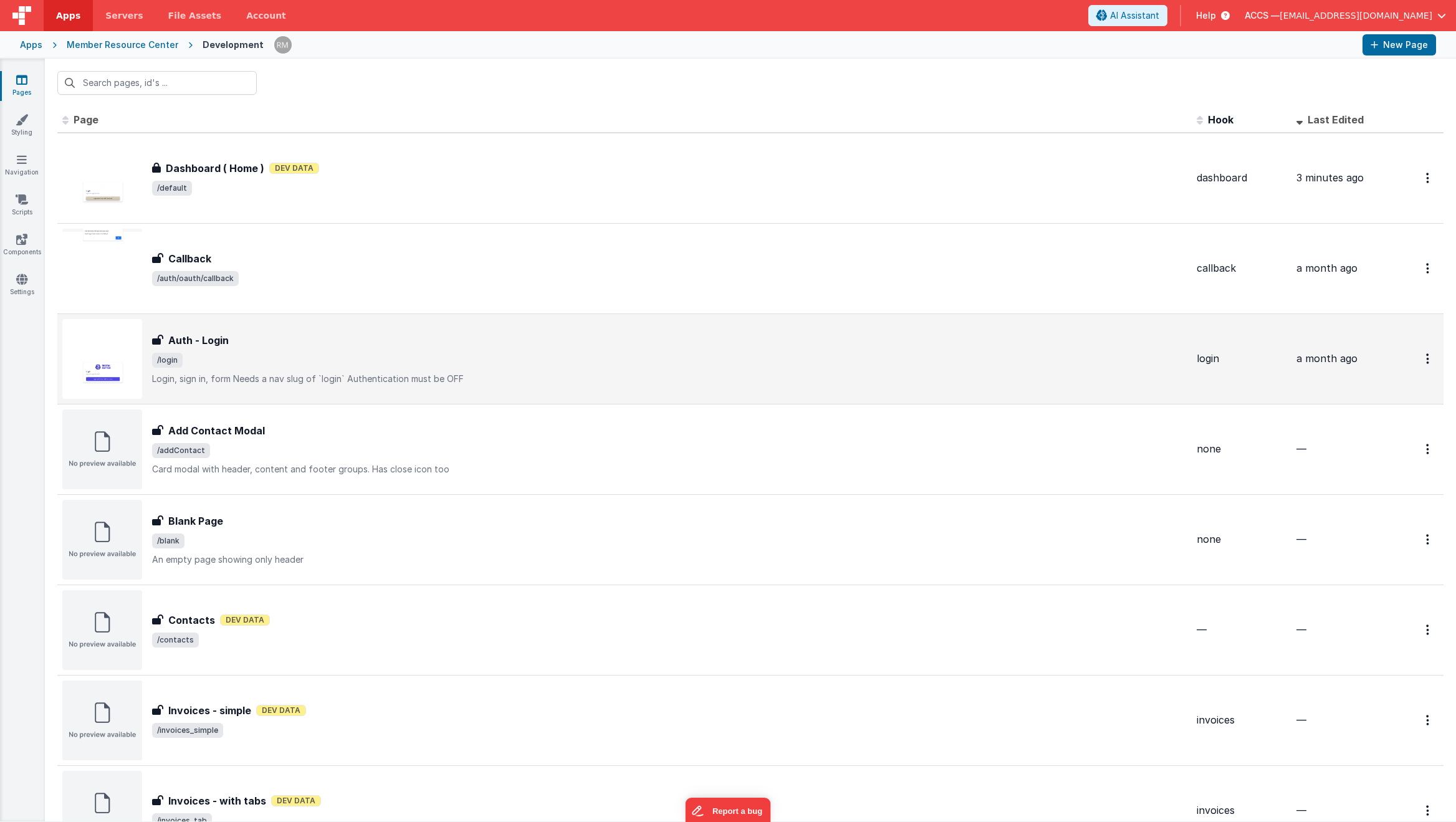
click at [348, 350] on div "Auth - Login Auth - Login /login Login, sign in, formNeeds a nav slug of `logi…" at bounding box center [670, 359] width 1035 height 53
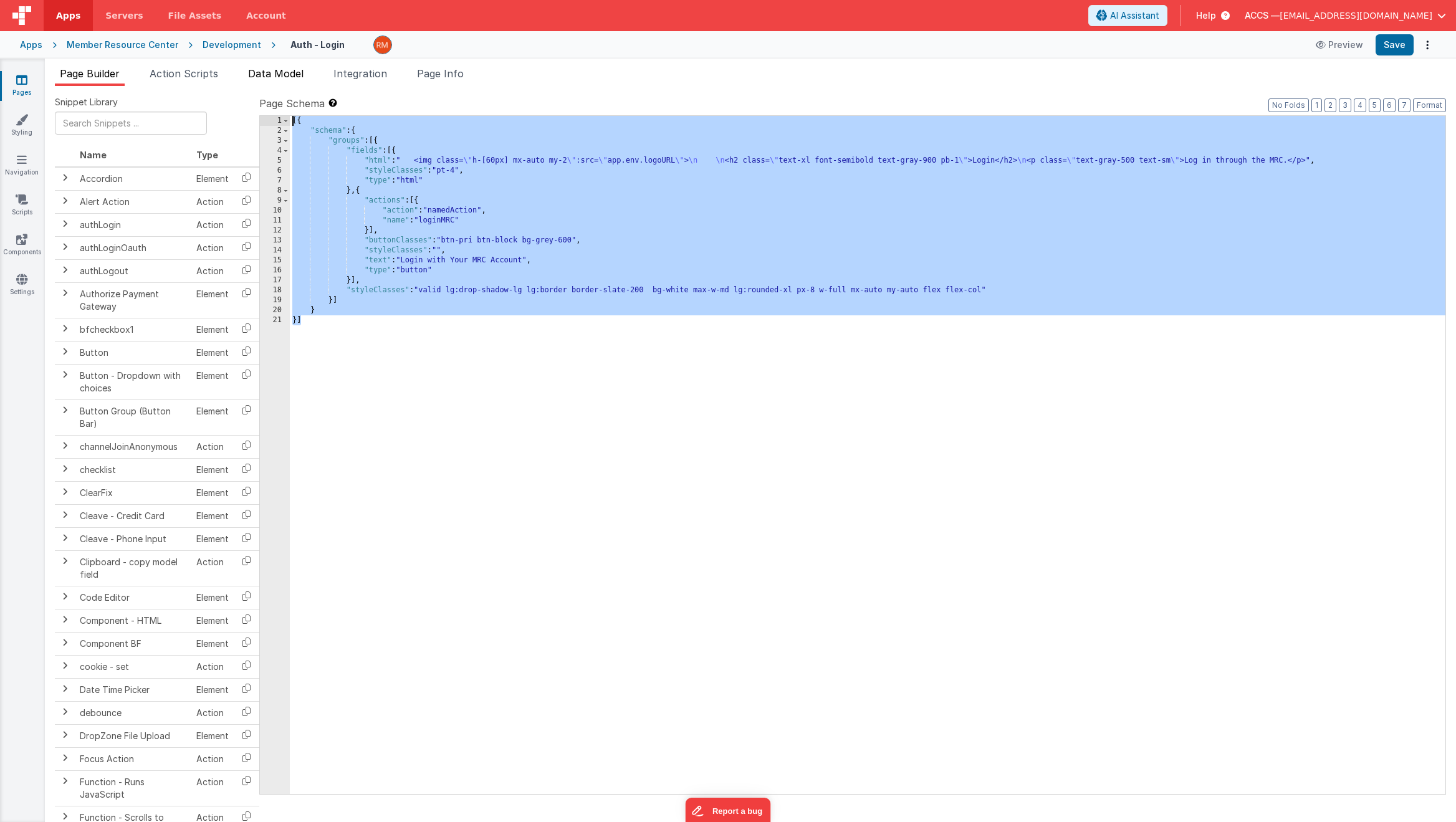
drag, startPoint x: 348, startPoint y: 372, endPoint x: 271, endPoint y: 86, distance: 296.2
click at [271, 86] on div "Page Builder Action Scripts Data Model Integration Page Info Snippet Library Na…" at bounding box center [750, 444] width 1411 height 756
click at [482, 341] on div "[{ "schema" : { "groups" : [{ "fields" : [{ "html" : " <img class= \" h-[60px] …" at bounding box center [868, 464] width 1156 height 698
drag, startPoint x: 369, startPoint y: 381, endPoint x: 282, endPoint y: 120, distance: 275.1
click at [282, 120] on div "1 2 3 4 5 6 7 8 9 10 11 12 13 14 15 16 17 18 19 20 21 [{ "schema" : { "groups" …" at bounding box center [852, 455] width 1186 height 679
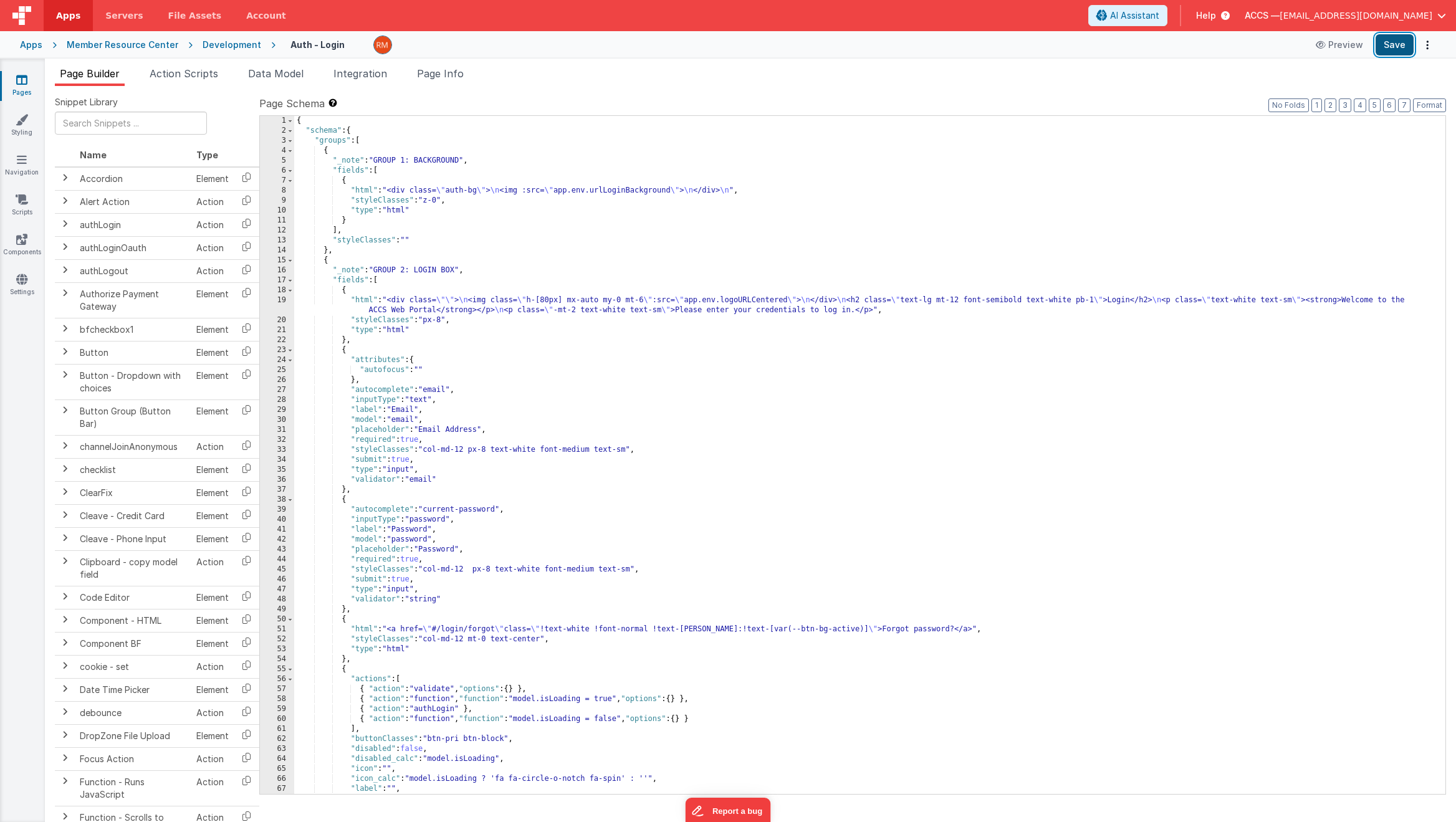
click at [1206, 51] on button "Save" at bounding box center [1394, 45] width 38 height 21
click at [1206, 53] on button "Preview" at bounding box center [1339, 45] width 62 height 20
click at [32, 90] on link "Pages" at bounding box center [21, 86] width 45 height 25
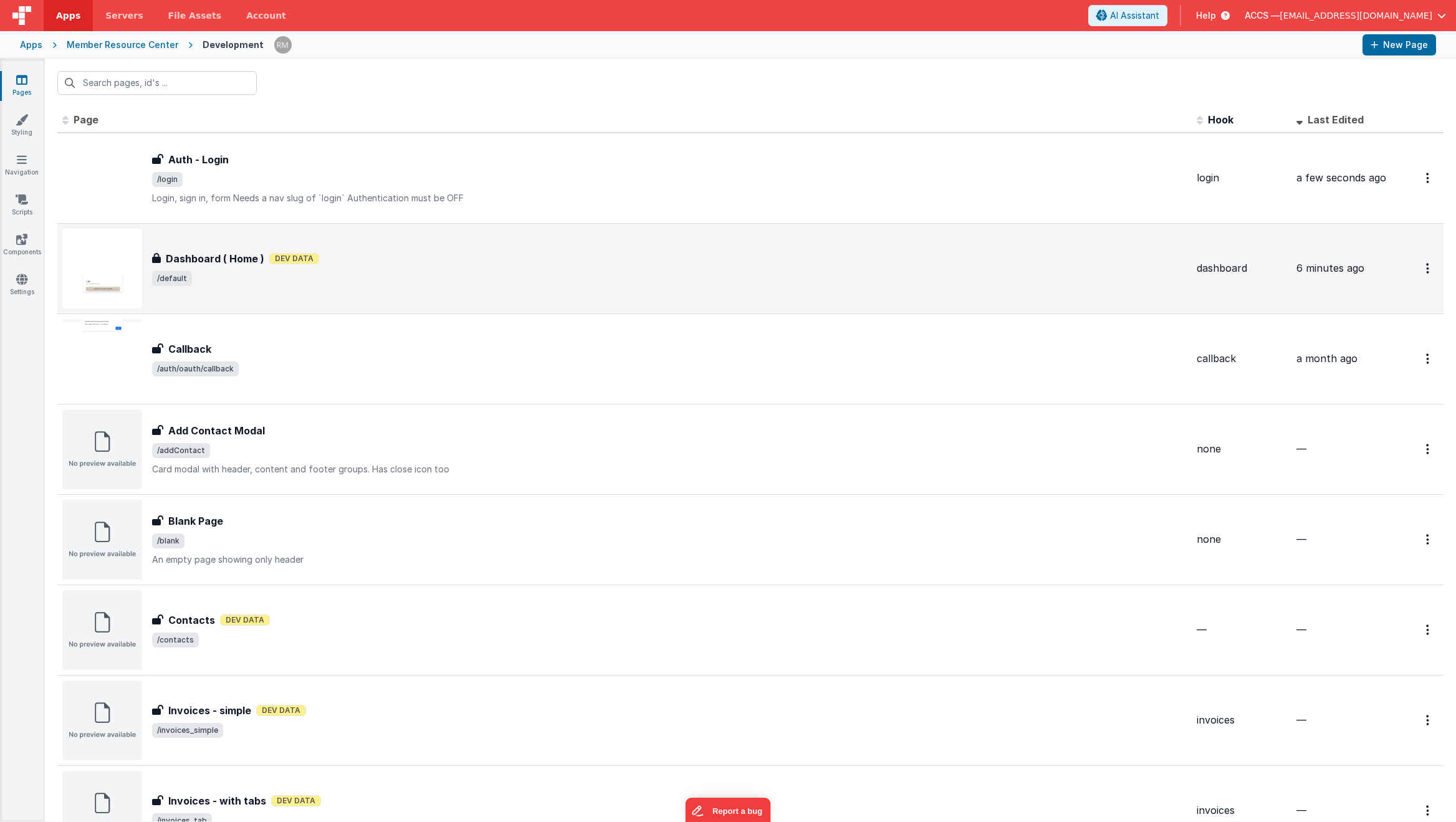
click at [285, 268] on div "Dashboard ( Home ) Dashboard ( Home ) Dev Data /default" at bounding box center [670, 269] width 1035 height 35
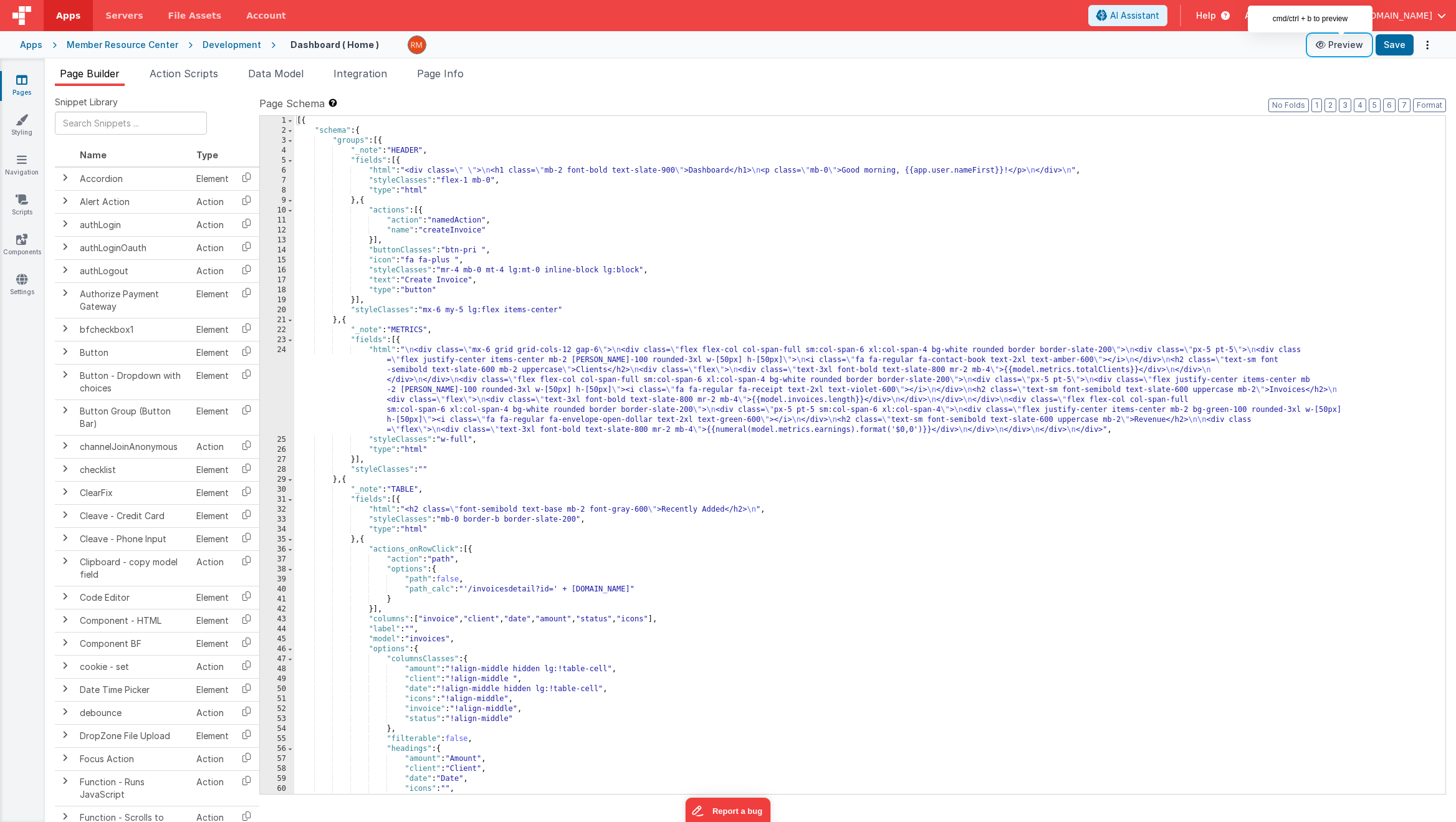
click at [1206, 49] on button "Preview" at bounding box center [1339, 45] width 62 height 20
click at [299, 81] on li "Data Model" at bounding box center [276, 75] width 66 height 20
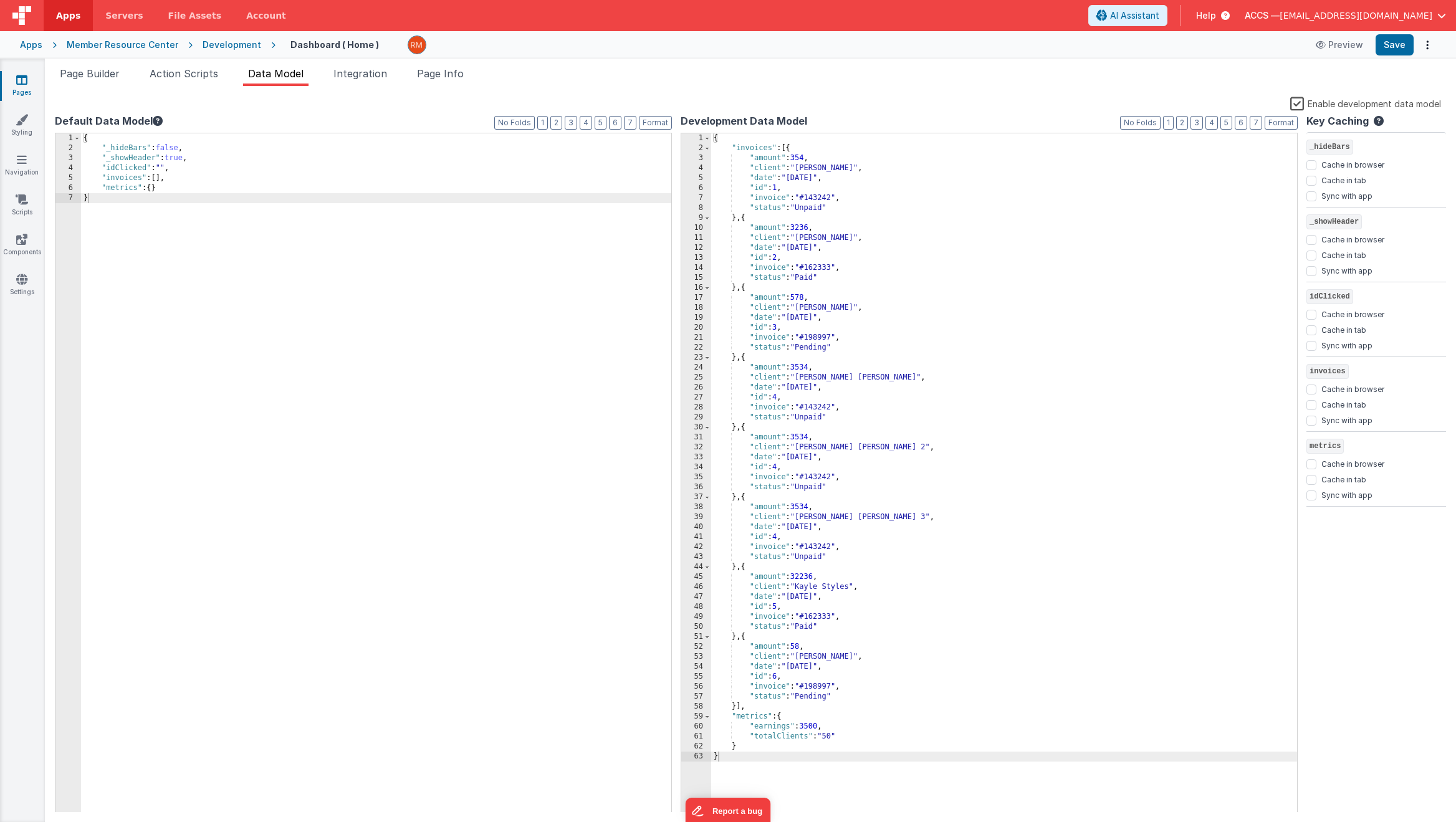
click at [972, 334] on div "{ "invoices" : [{ "amount" : 354 , "client" : "[PERSON_NAME]" , "date" : "[DATE…" at bounding box center [1003, 482] width 586 height 699
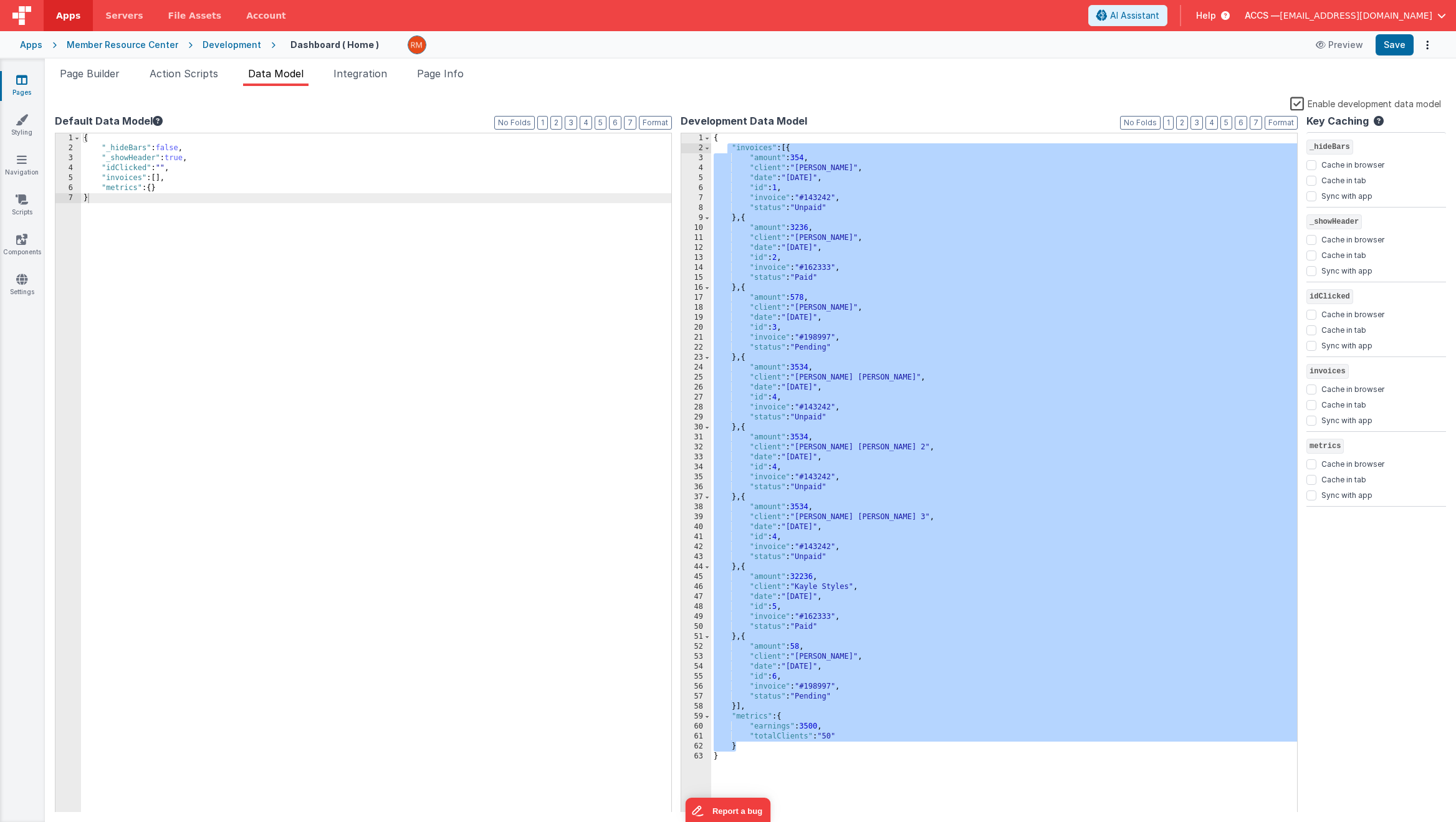
drag, startPoint x: 763, startPoint y: 749, endPoint x: 726, endPoint y: 147, distance: 603.1
click at [726, 147] on div "{ "invoices" : [{ "amount" : 354 , "client" : "[PERSON_NAME]" , "date" : "[DATE…" at bounding box center [1003, 482] width 586 height 699
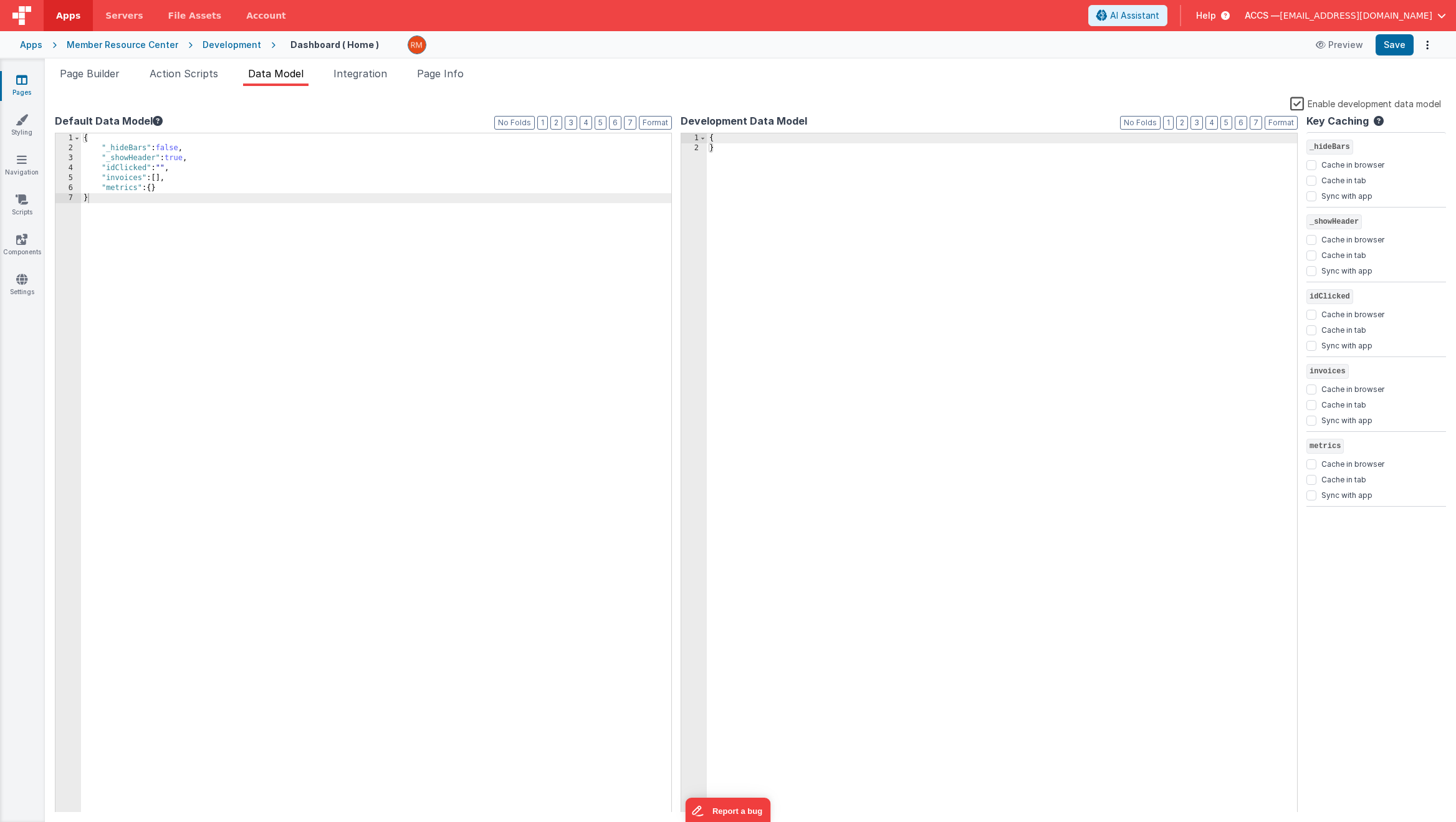
click at [710, 151] on div "{ }" at bounding box center [1002, 482] width 590 height 699
click at [1206, 49] on button "Save" at bounding box center [1394, 45] width 38 height 21
click at [1206, 104] on label "Enable development data model" at bounding box center [1366, 103] width 151 height 14
click at [0, 0] on input "Enable development data model" at bounding box center [0, 0] width 0 height 0
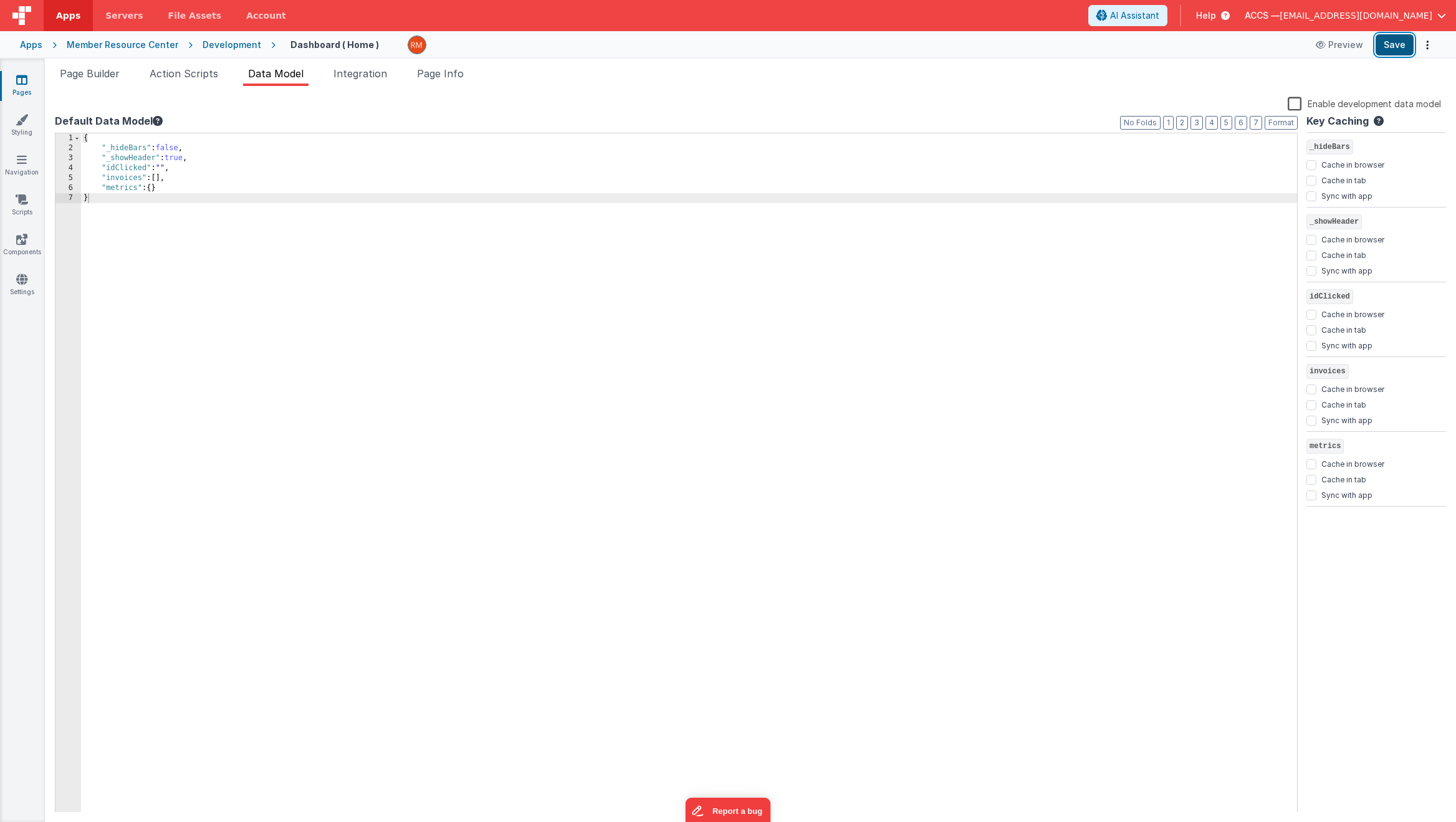
click at [1206, 42] on button "Save" at bounding box center [1394, 45] width 38 height 21
click at [31, 92] on link "Pages" at bounding box center [21, 86] width 45 height 25
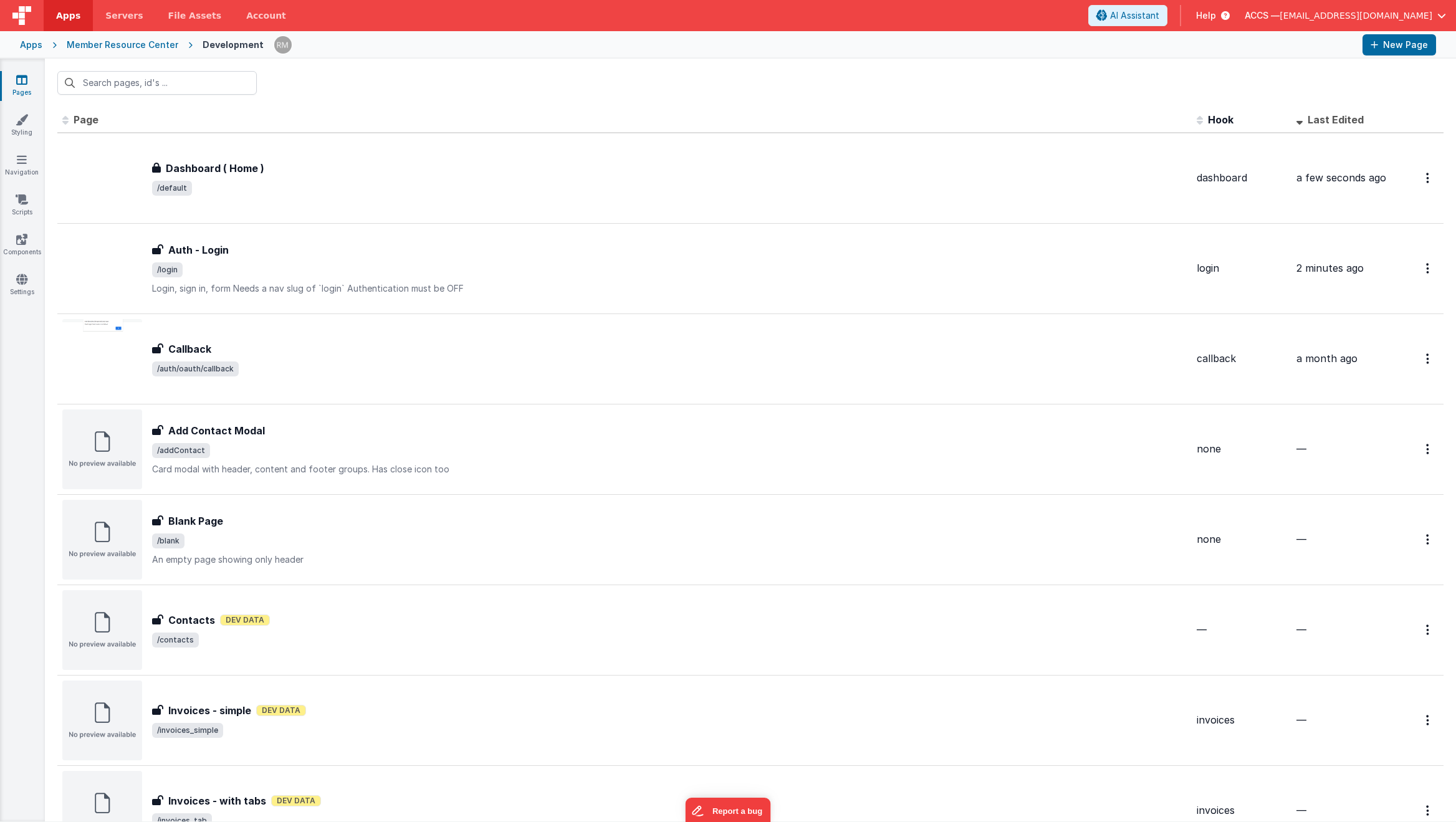
click at [32, 51] on div "Apps" at bounding box center [32, 45] width 23 height 12
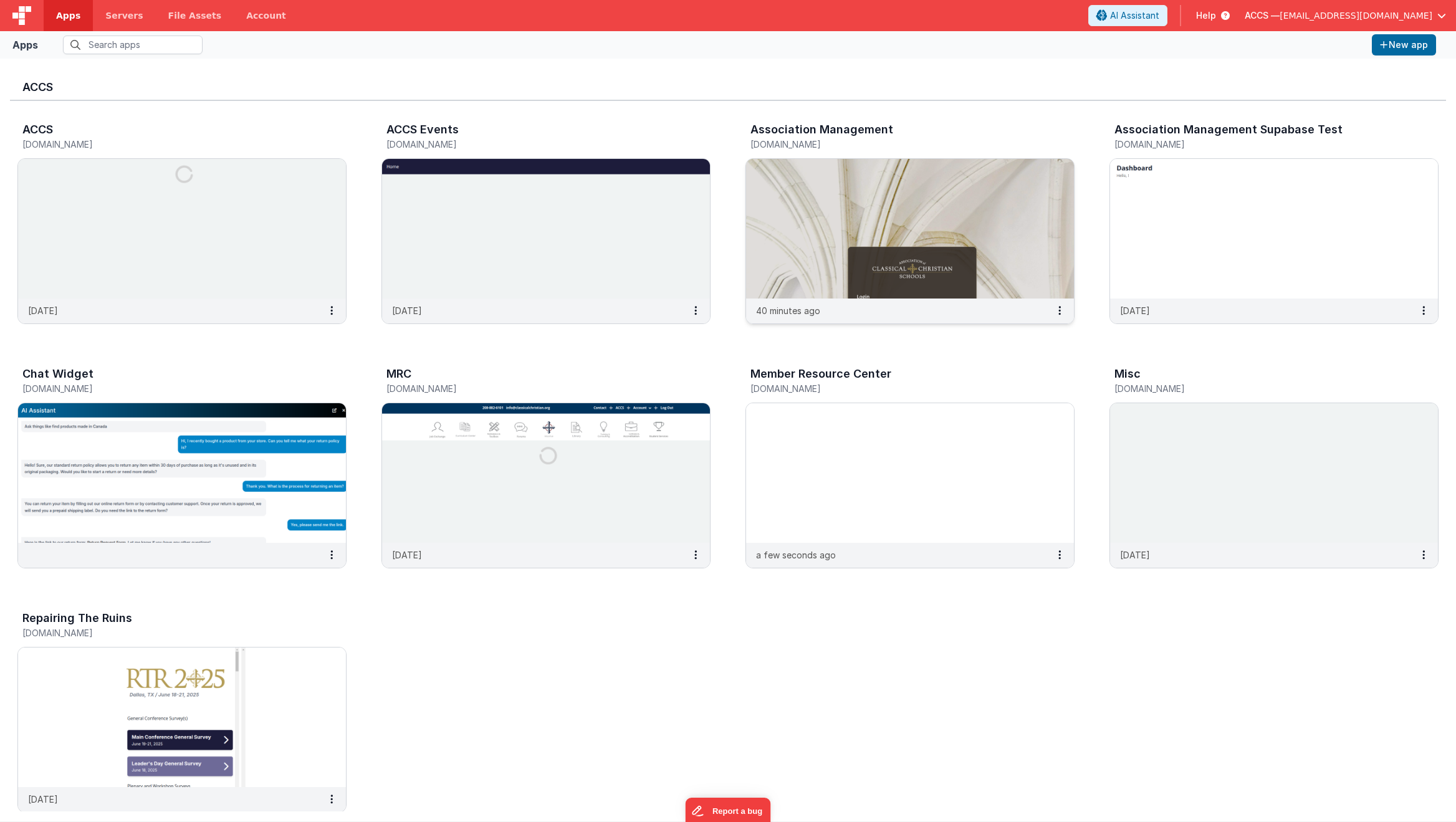
click at [802, 207] on img at bounding box center [910, 228] width 327 height 139
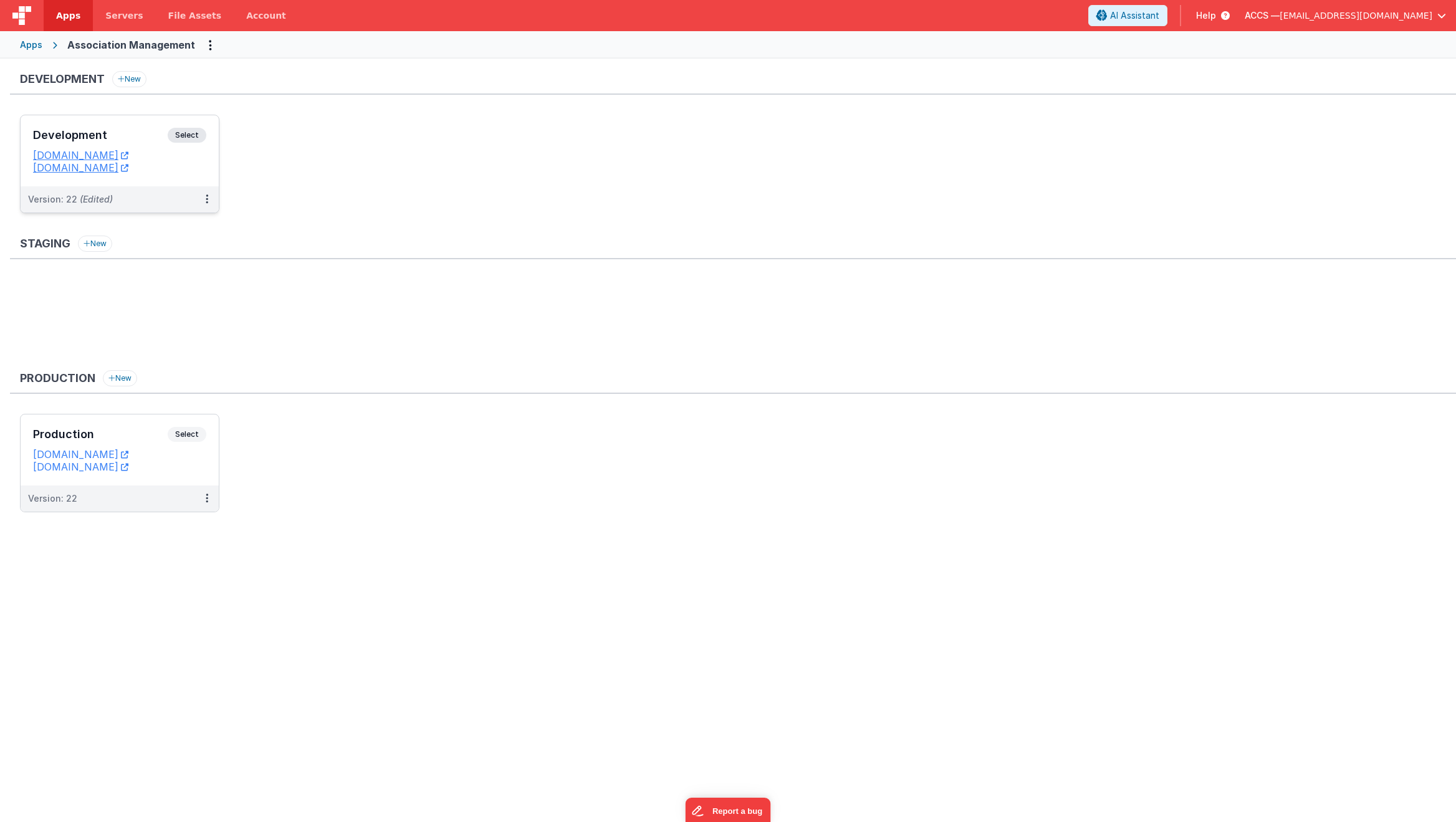
click at [138, 144] on div "Development Select" at bounding box center [120, 138] width 173 height 21
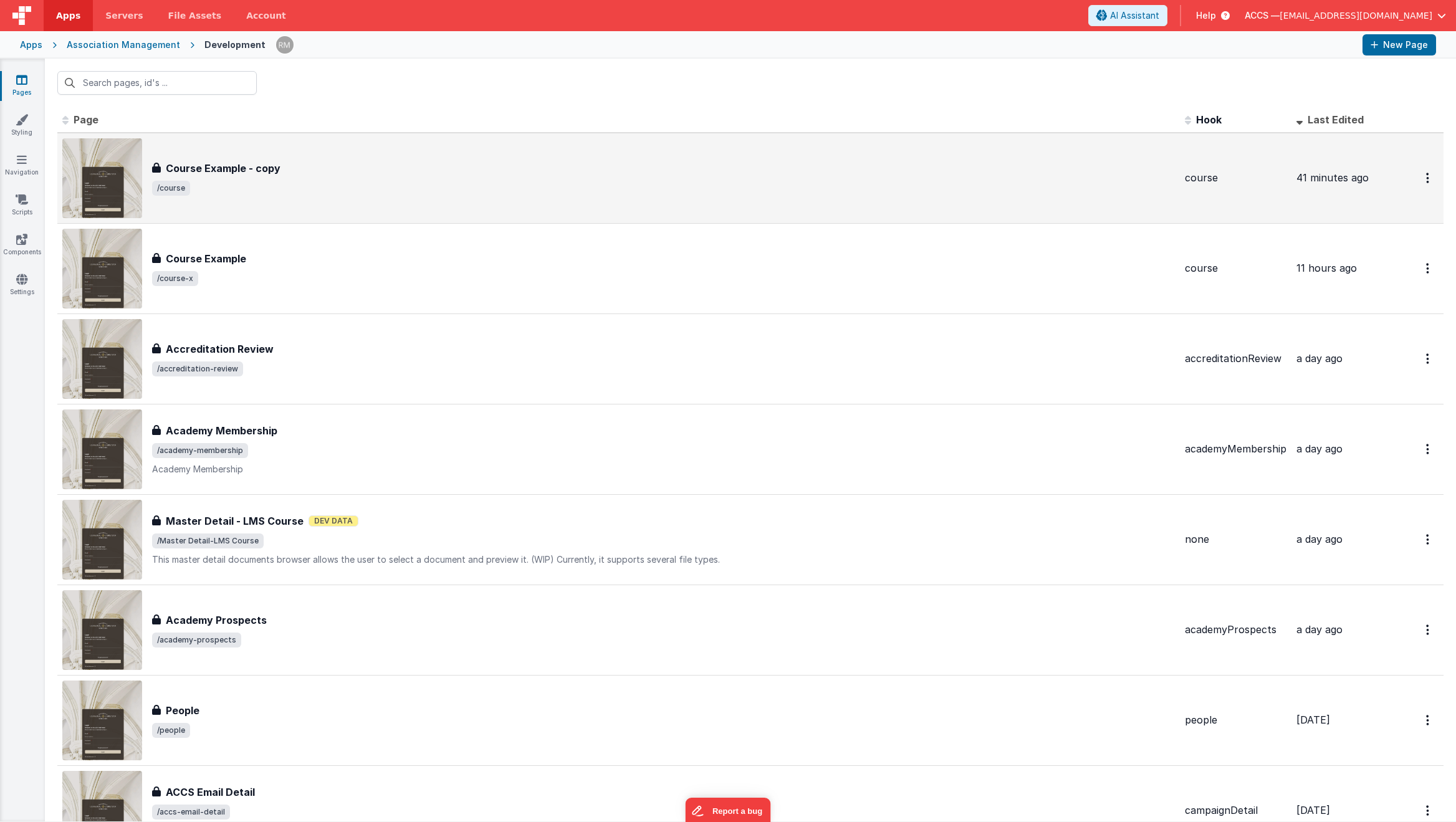
click at [366, 188] on span "/course" at bounding box center [664, 187] width 1023 height 15
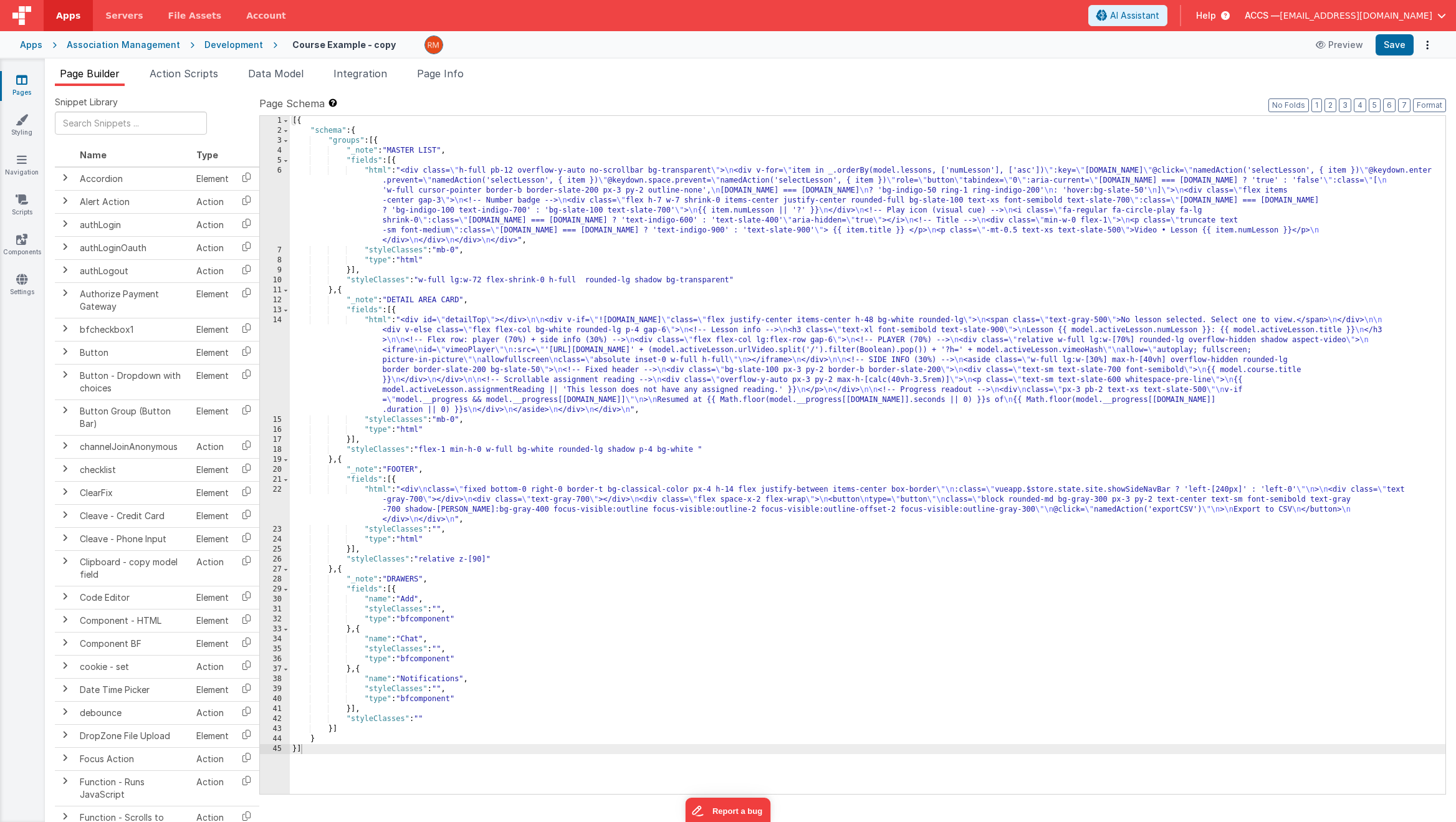
click at [27, 90] on link "Pages" at bounding box center [21, 86] width 45 height 25
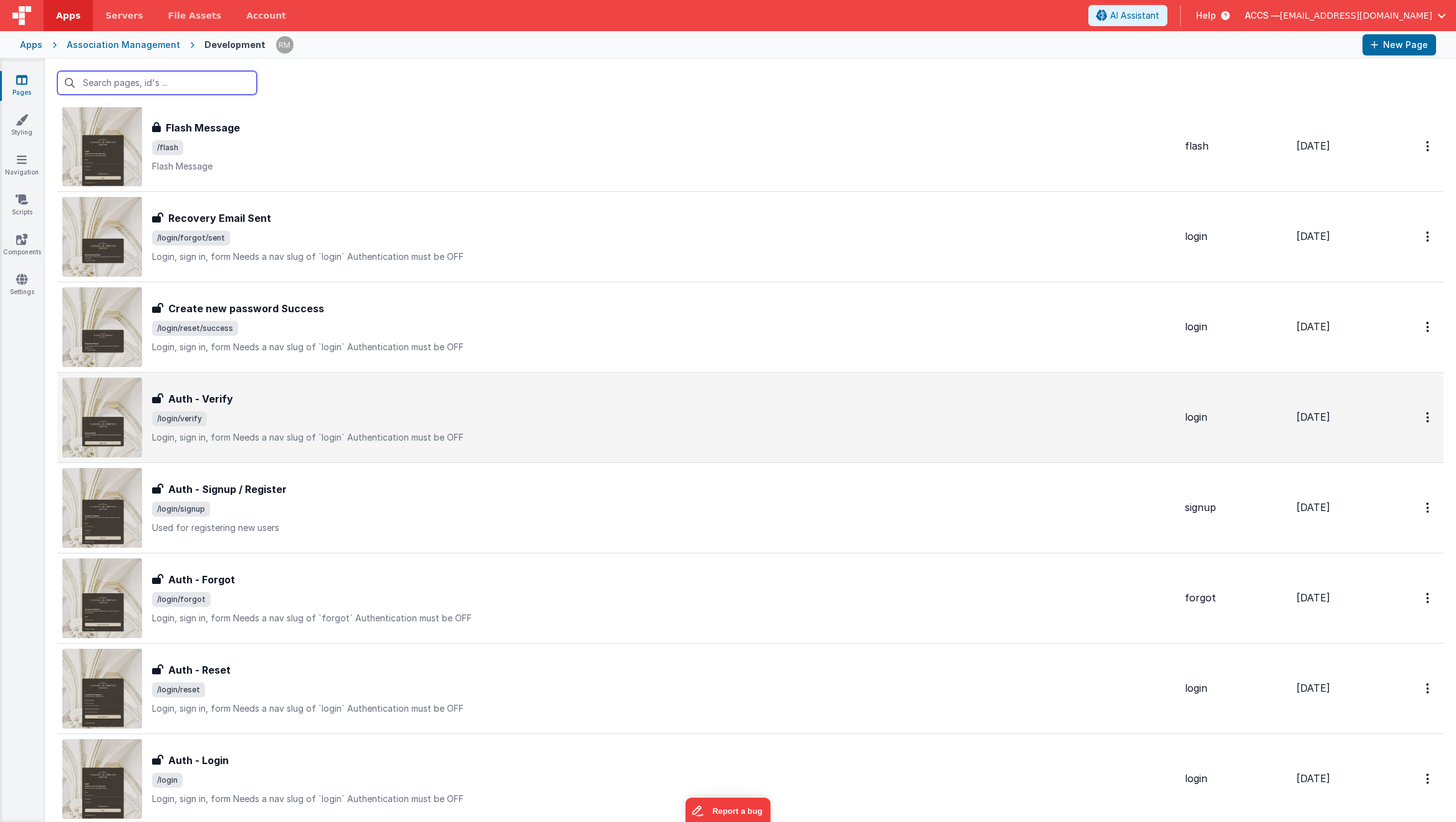
scroll to position [1812, 0]
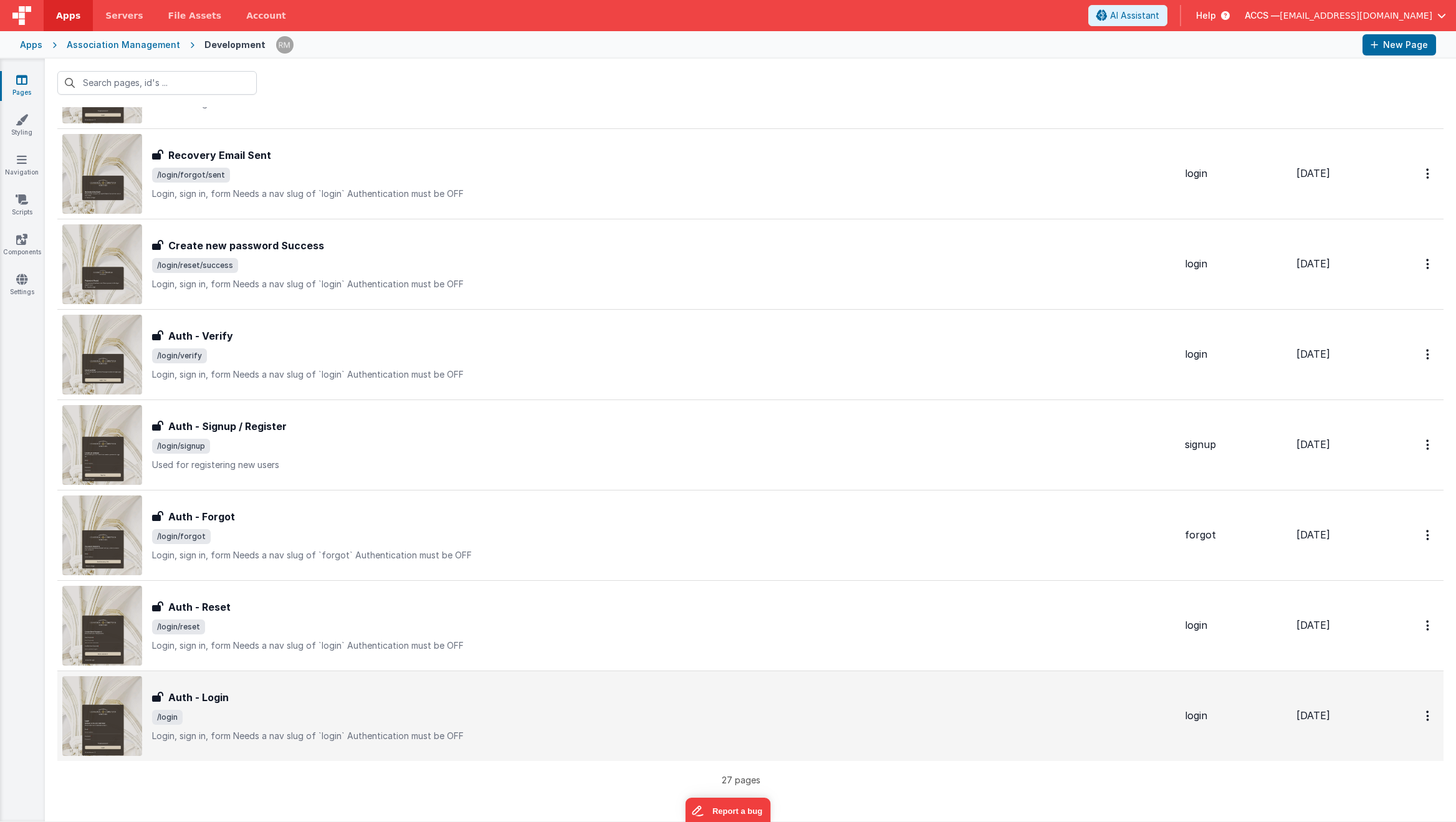
click at [326, 652] on div "Auth - Login" at bounding box center [664, 697] width 1023 height 15
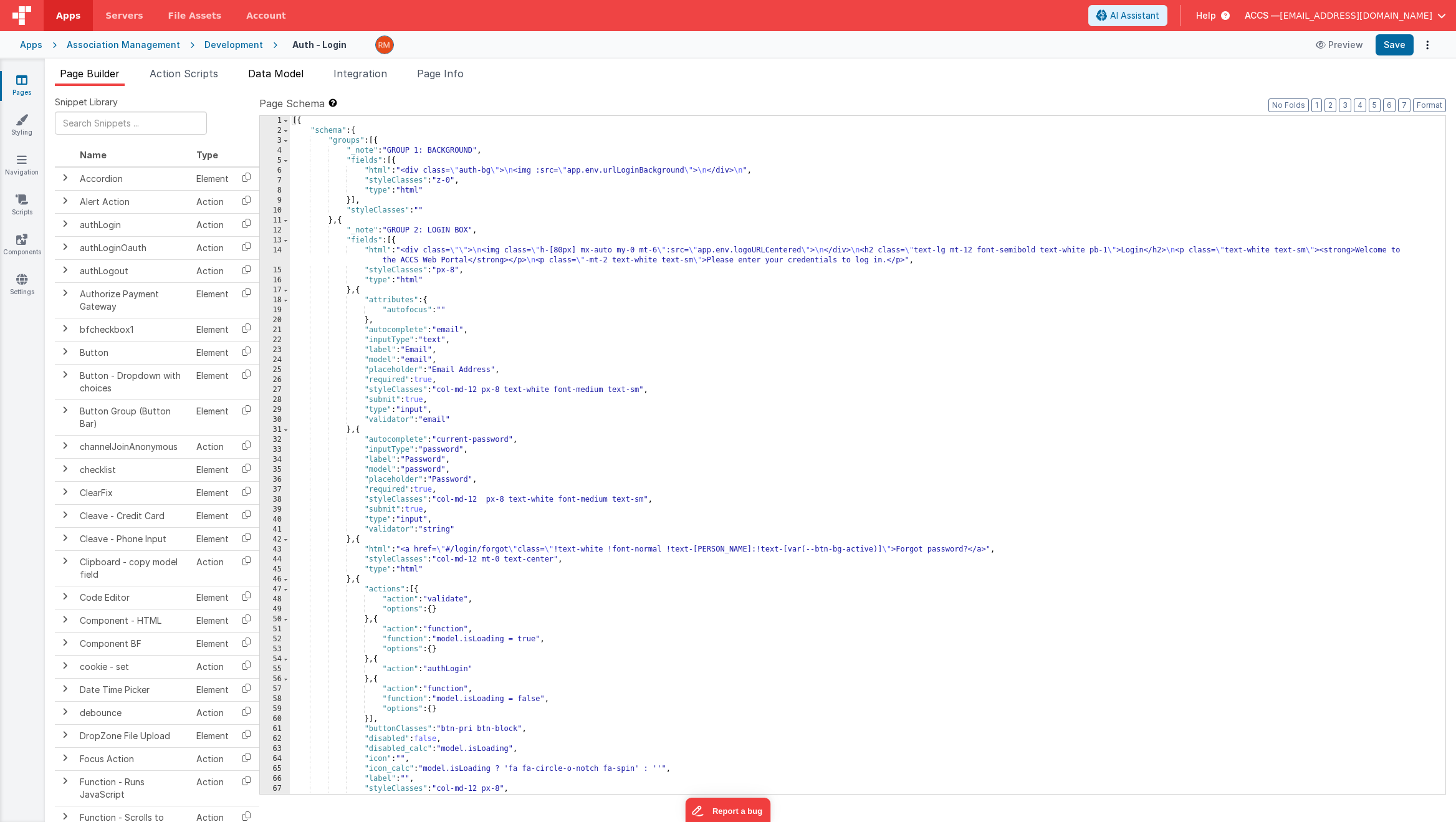
click at [280, 72] on span "Data Model" at bounding box center [275, 74] width 55 height 12
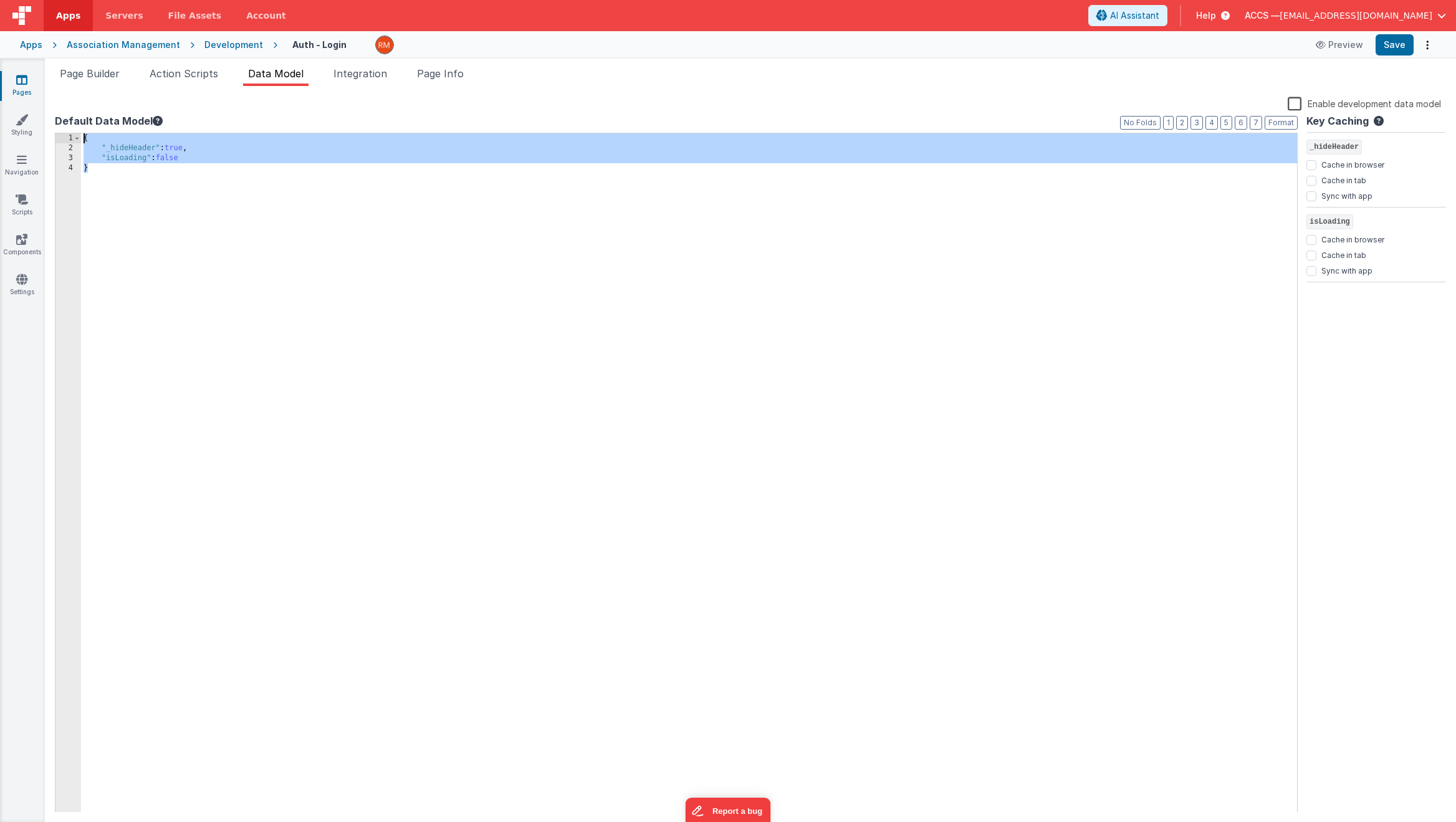
drag, startPoint x: 104, startPoint y: 199, endPoint x: 63, endPoint y: 103, distance: 104.4
click at [63, 103] on div "Enable development data model Default Data Model Format 7 6 5 4 3 2 1 No Folds …" at bounding box center [750, 454] width 1391 height 716
click at [38, 50] on div "Apps" at bounding box center [32, 45] width 23 height 12
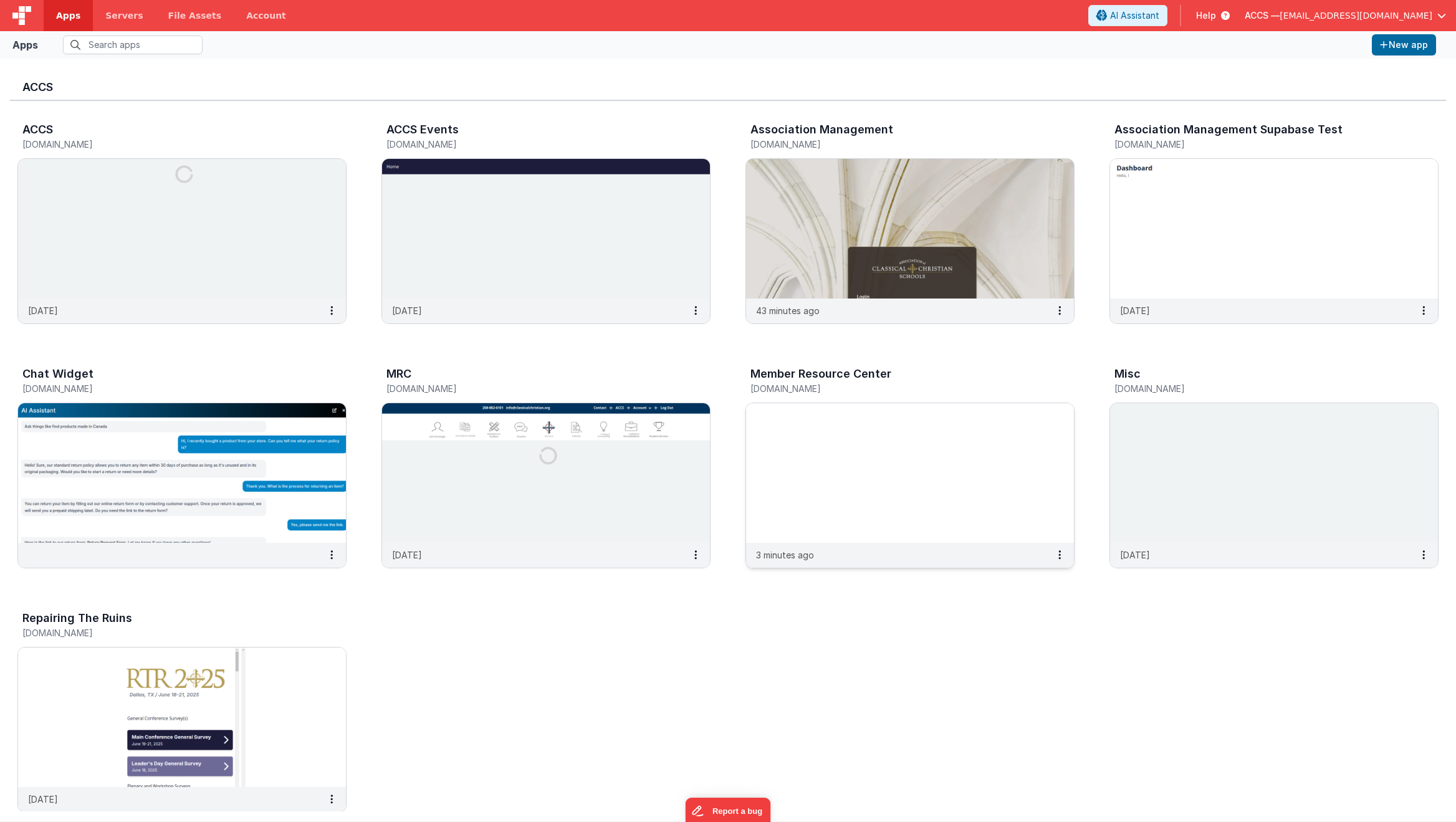
click at [869, 449] on img at bounding box center [910, 473] width 327 height 139
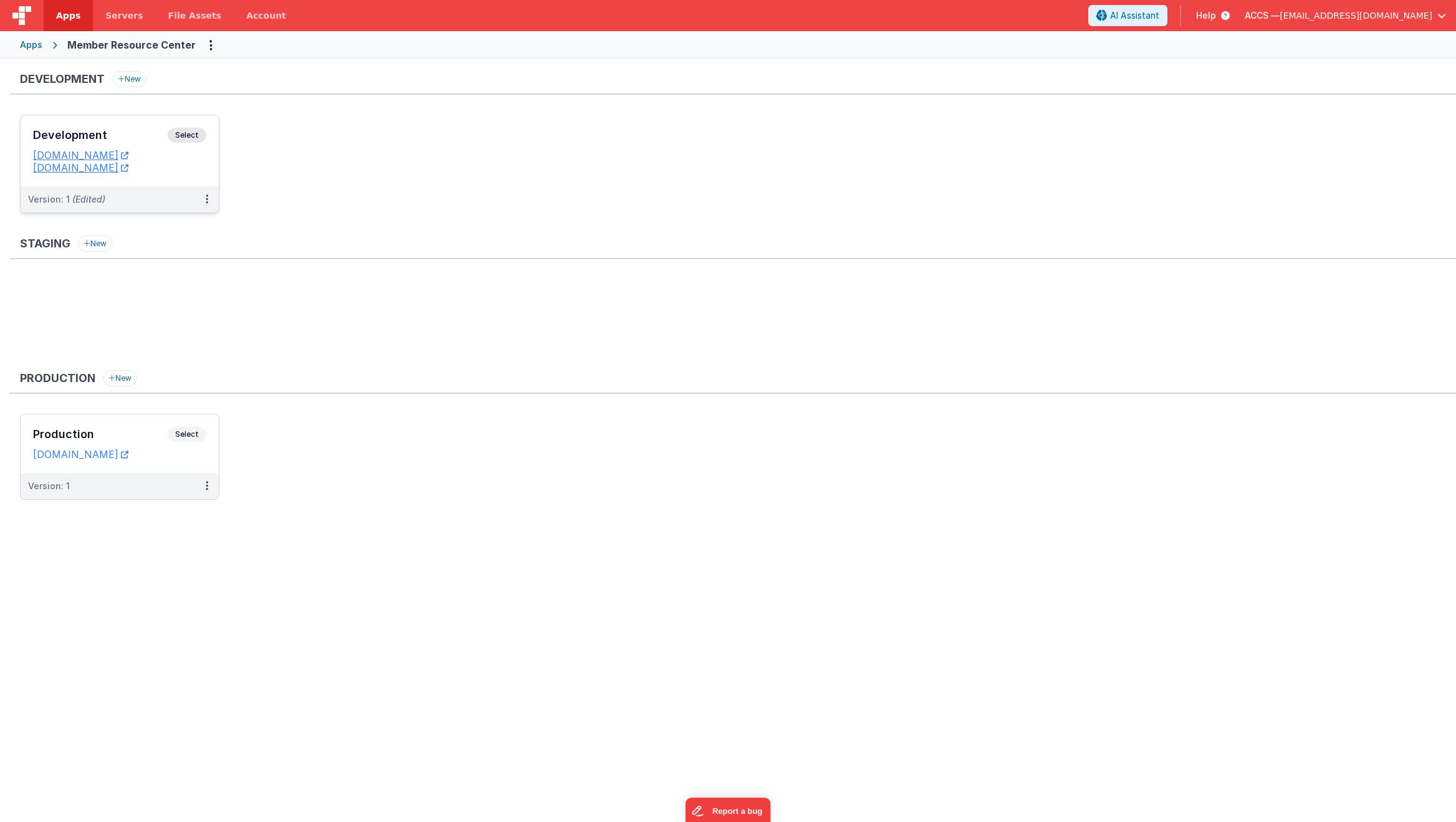
click at [132, 144] on div "Development Select" at bounding box center [120, 138] width 173 height 21
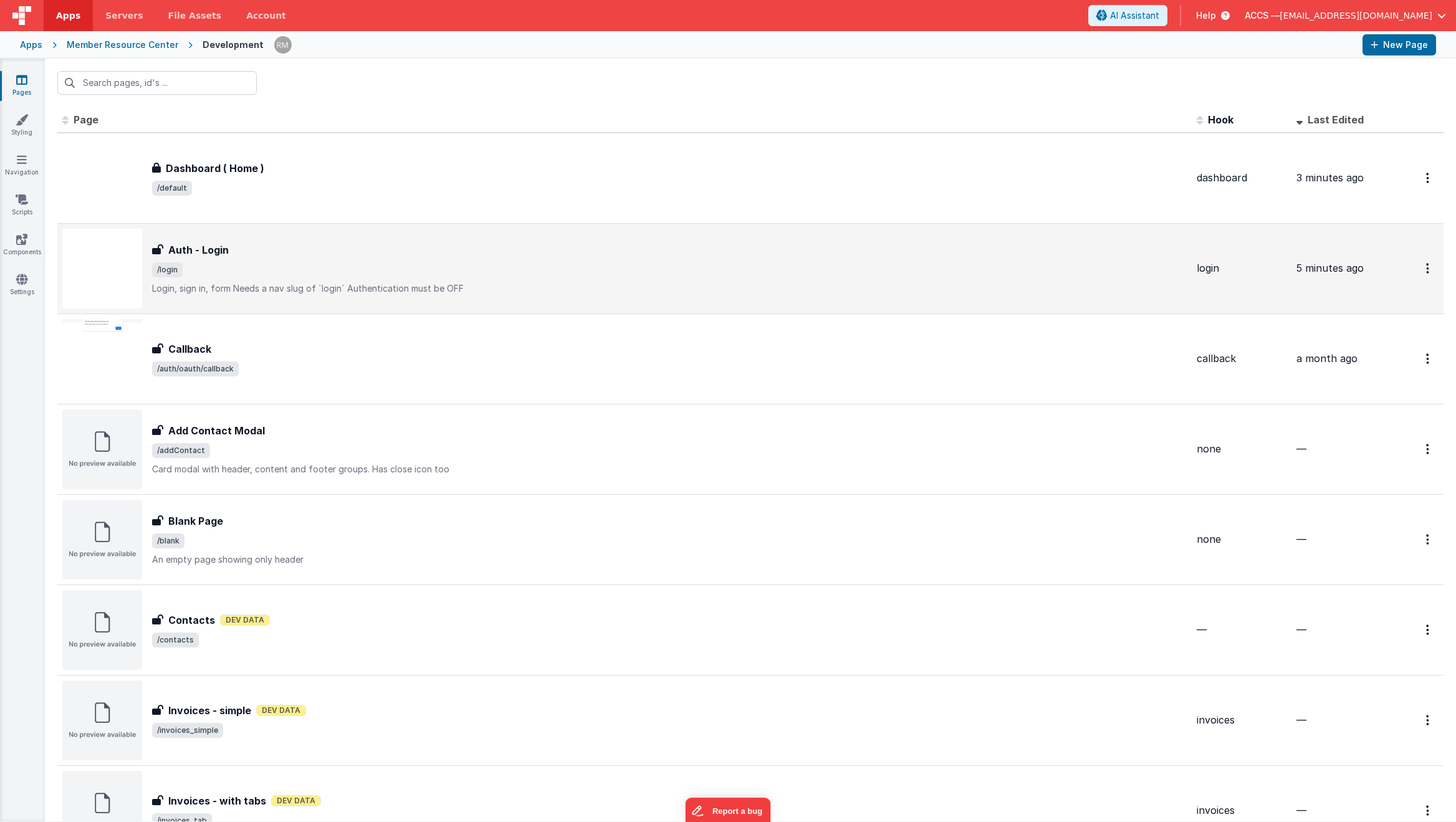
click at [464, 296] on div "Auth - Login Auth - Login /login Login, sign in, formNeeds a nav slug of `logi…" at bounding box center [624, 268] width 1124 height 80
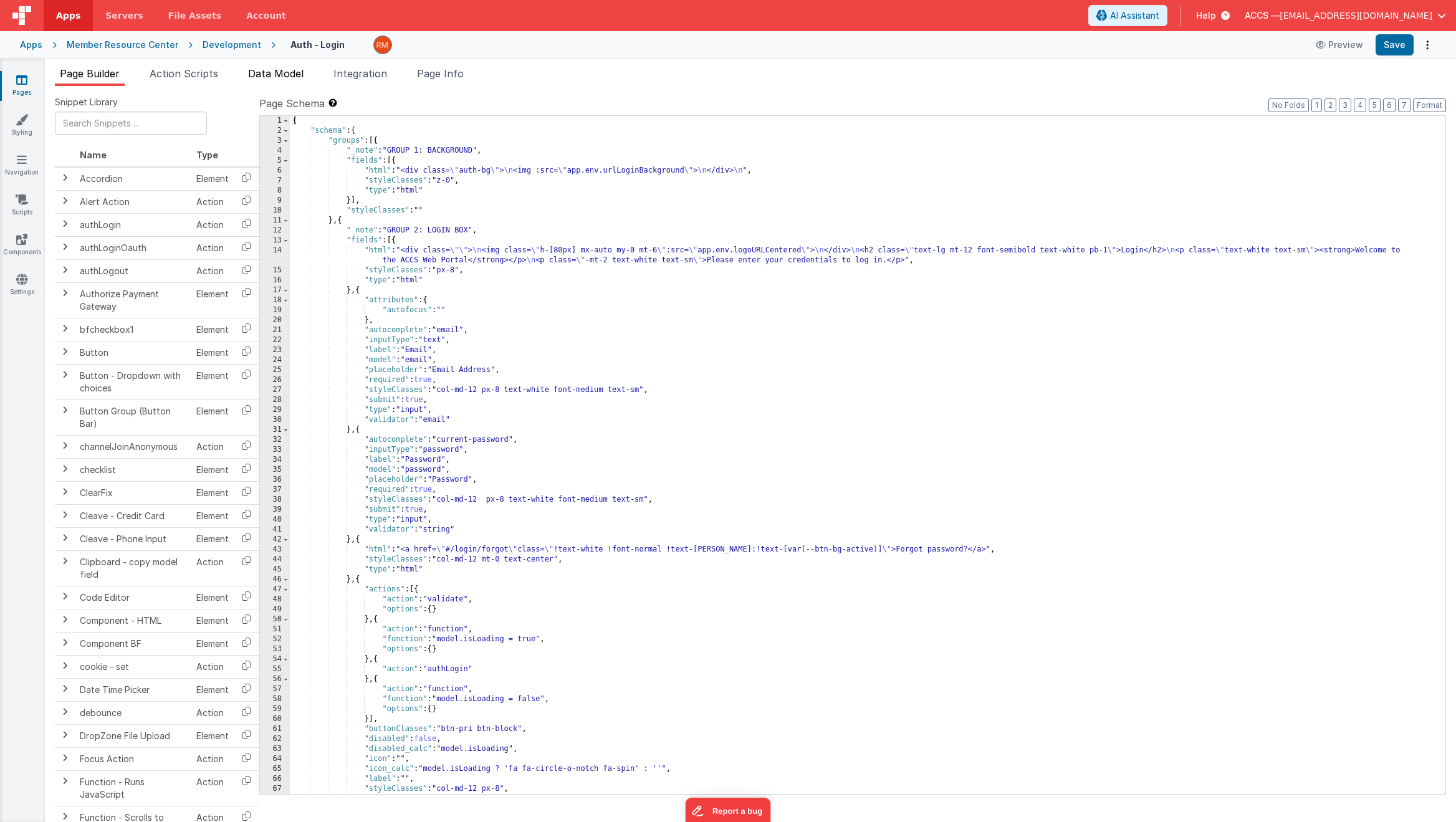
click at [294, 81] on li "Data Model" at bounding box center [276, 75] width 66 height 20
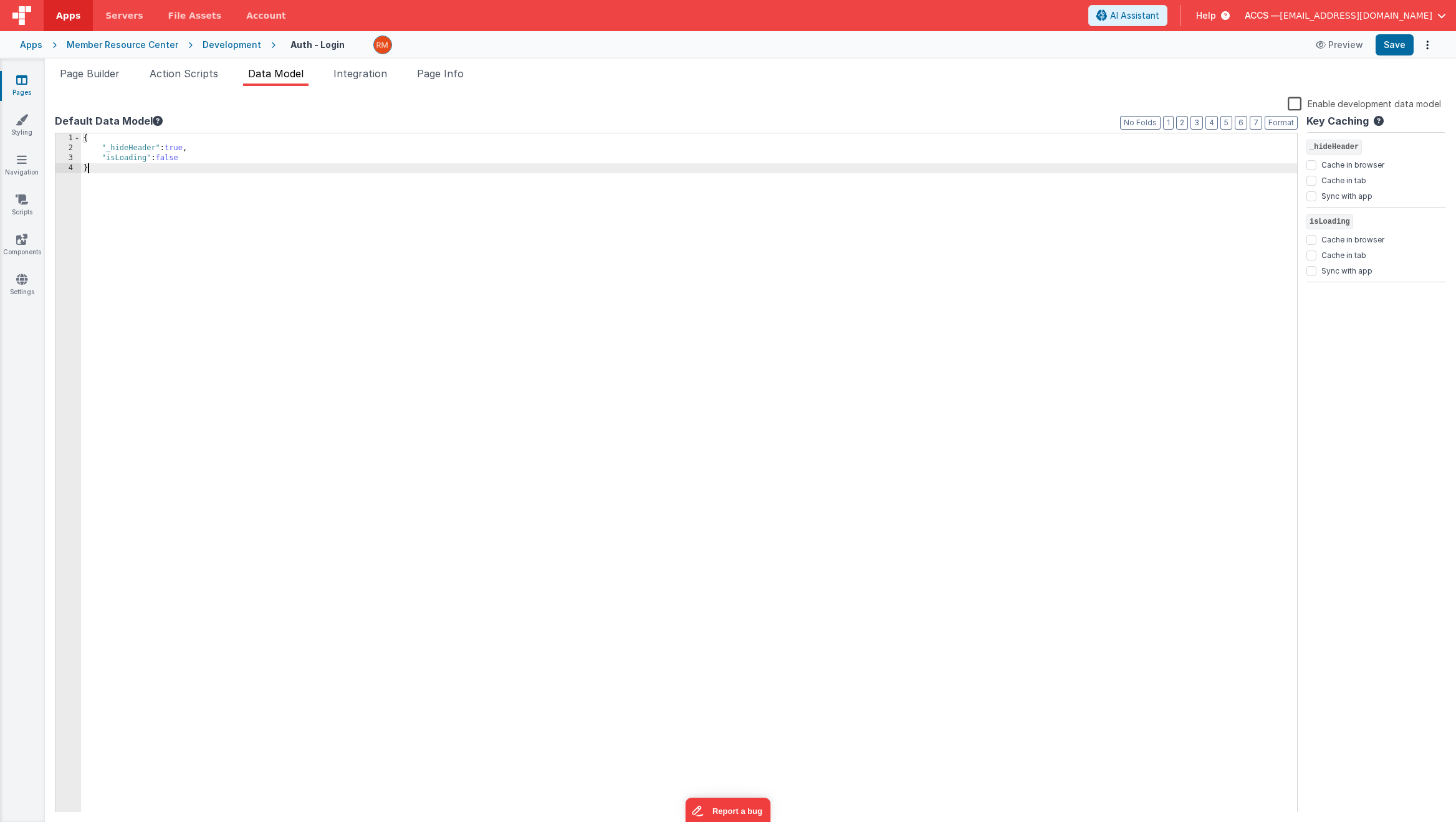
drag, startPoint x: 136, startPoint y: 200, endPoint x: 70, endPoint y: 98, distance: 121.5
click at [70, 98] on div "Enable development data model Default Data Model Format 7 6 5 4 3 2 1 No Folds …" at bounding box center [750, 454] width 1391 height 716
click at [1206, 51] on button "Save" at bounding box center [1394, 45] width 38 height 21
click at [383, 78] on span "Integration" at bounding box center [360, 74] width 53 height 12
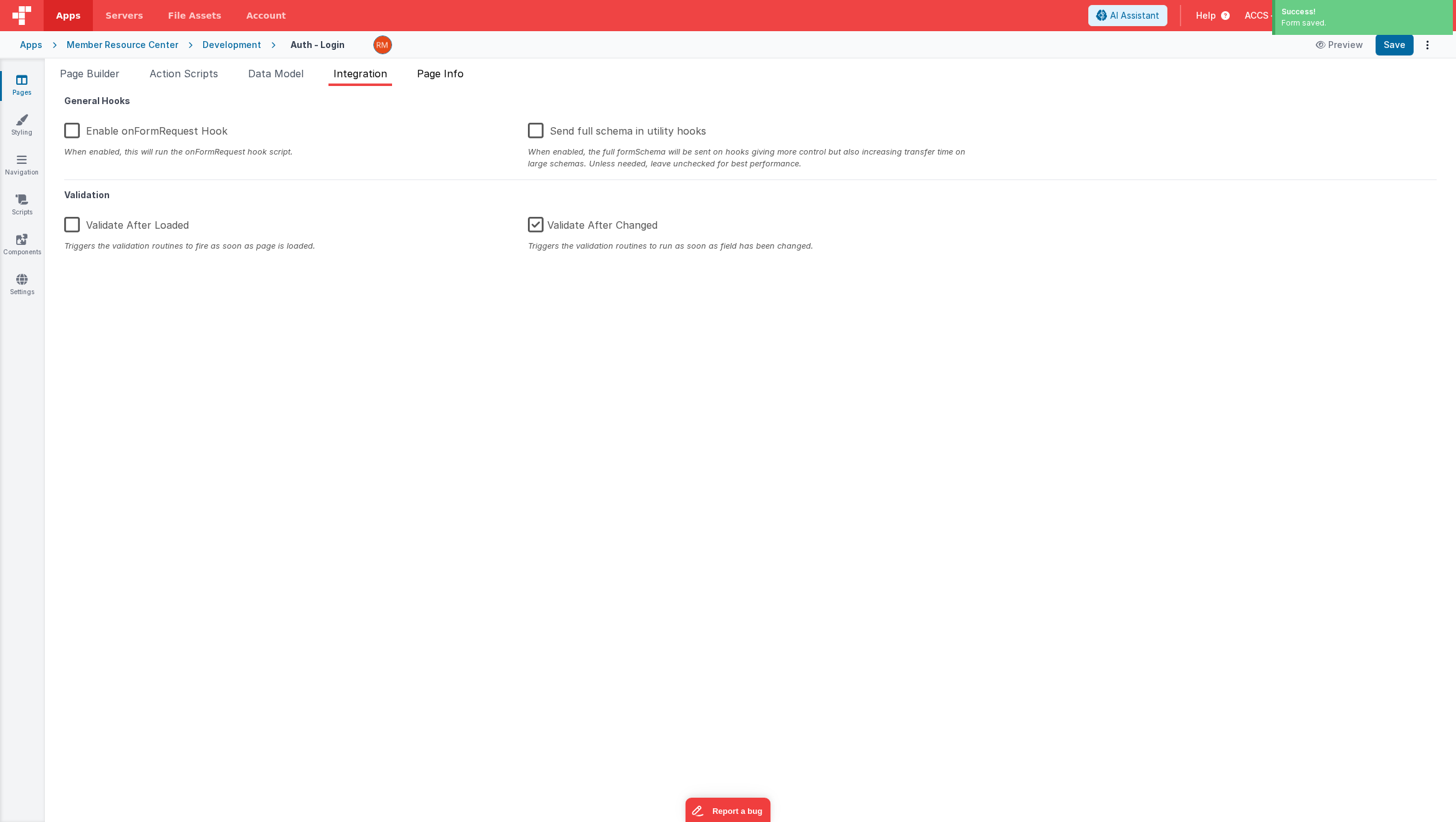
click at [431, 79] on li "Page Info" at bounding box center [440, 75] width 57 height 20
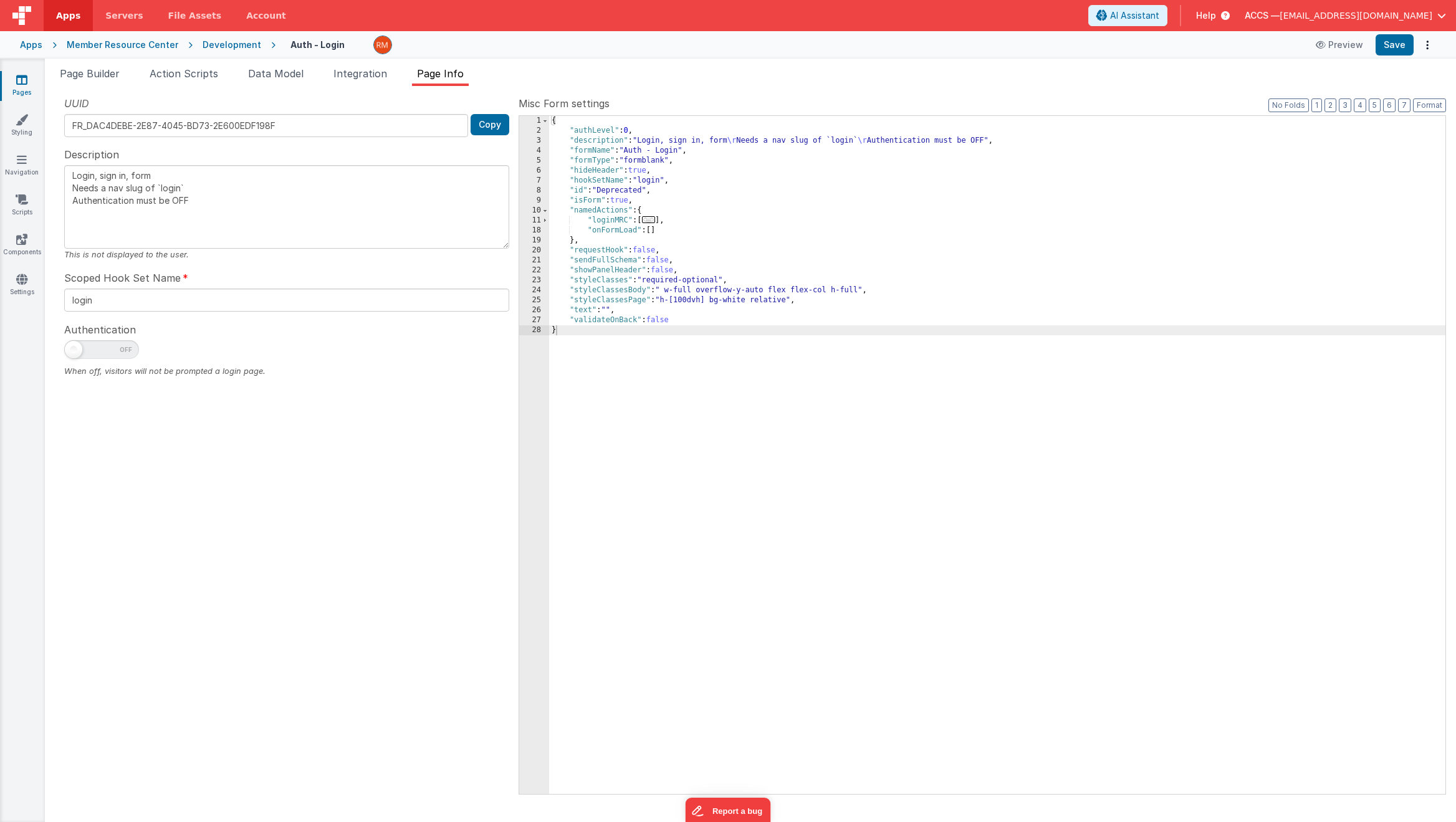
click at [654, 220] on span "..." at bounding box center [649, 220] width 14 height 7
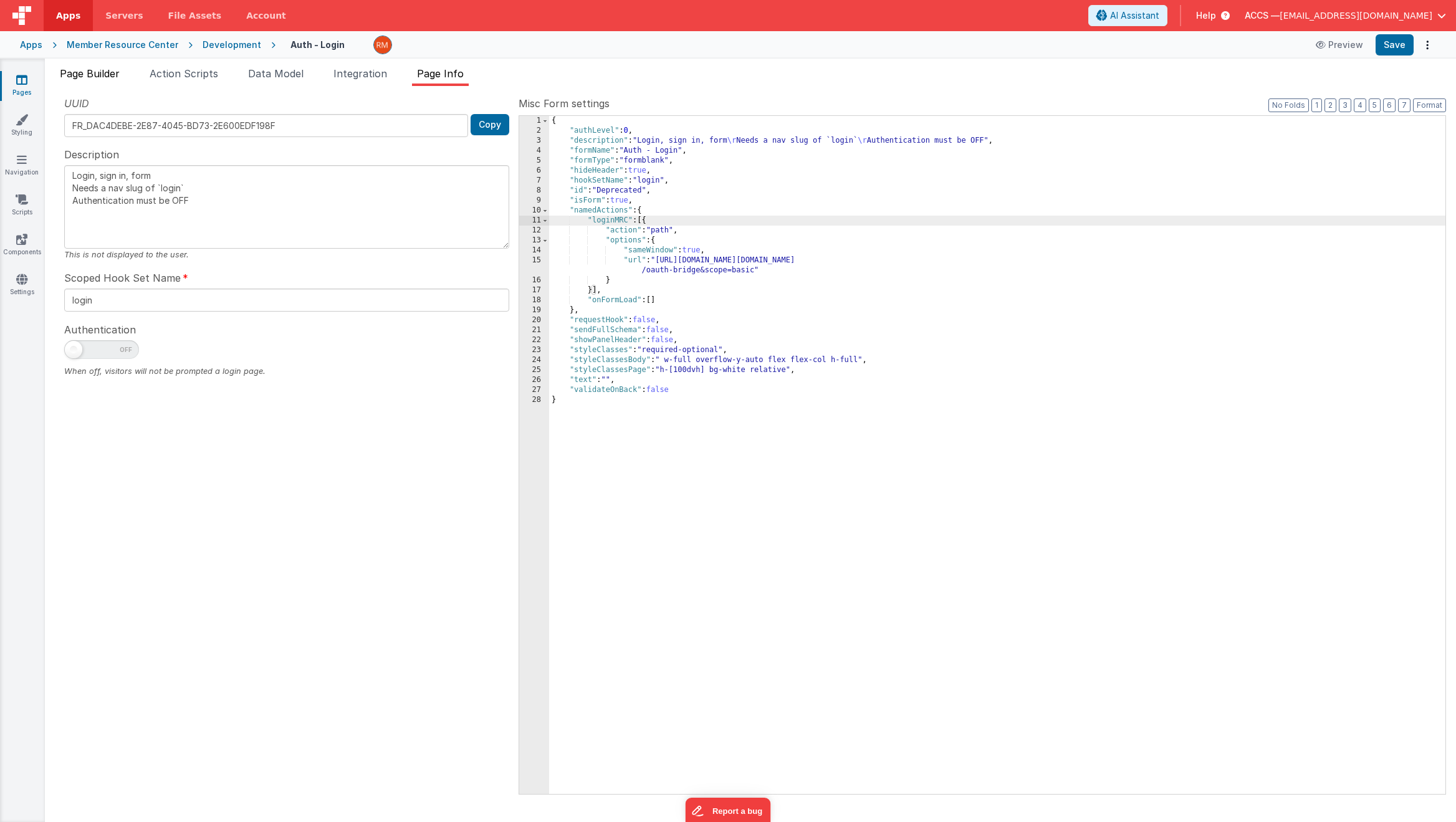
click at [107, 81] on li "Page Builder" at bounding box center [90, 75] width 70 height 20
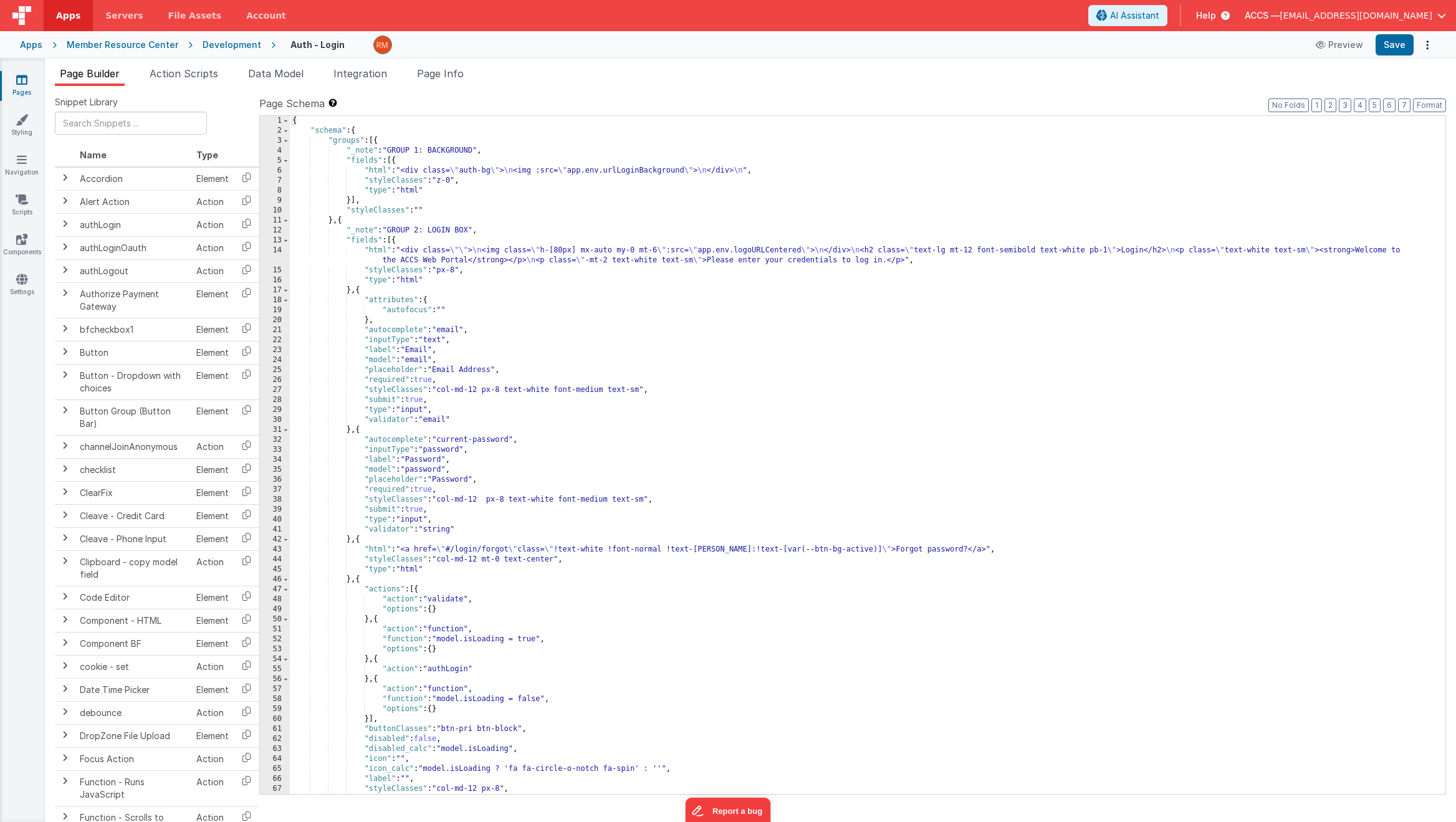
click at [159, 46] on div "Member Resource Center" at bounding box center [122, 45] width 111 height 12
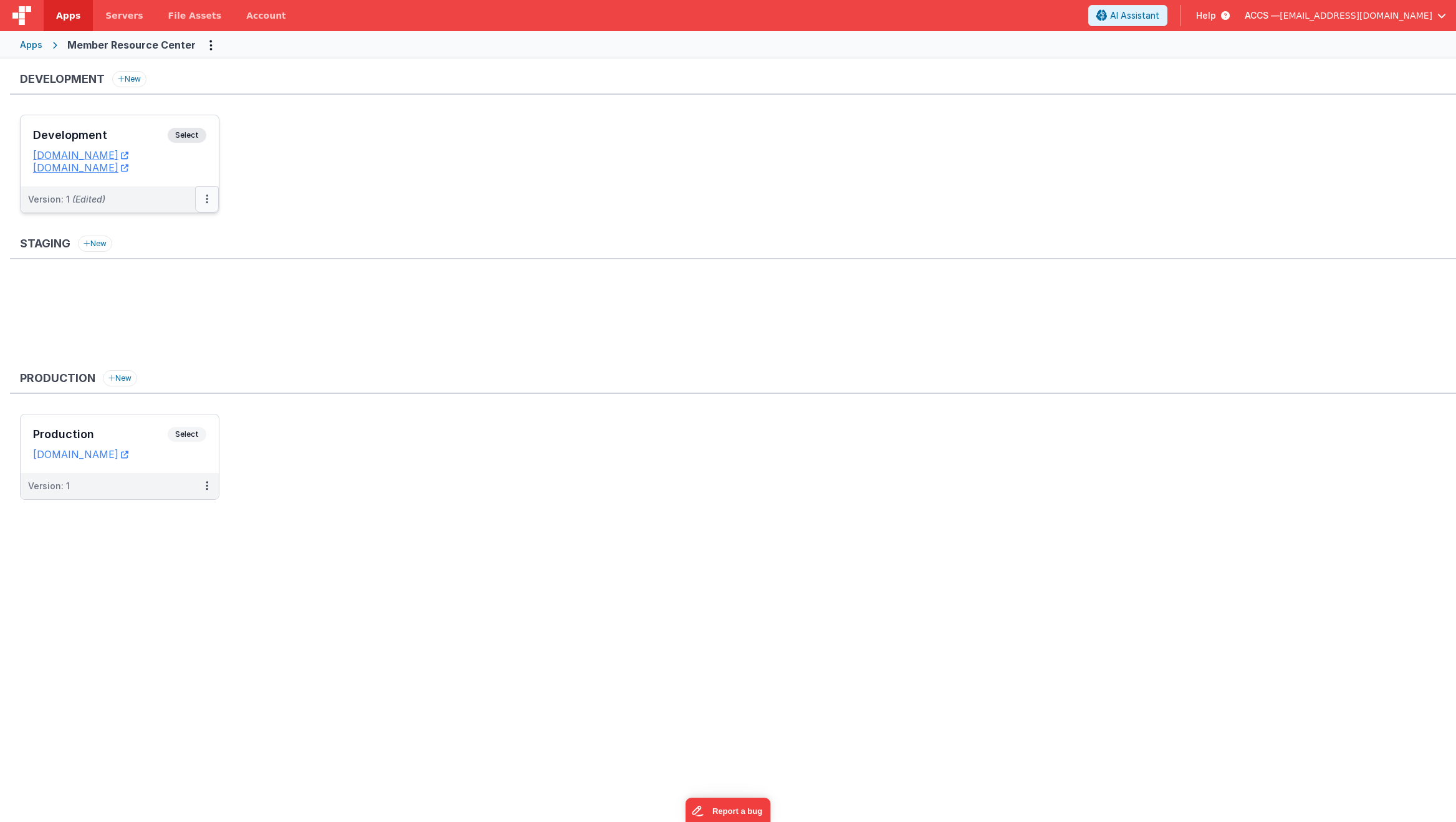
click at [208, 201] on button at bounding box center [207, 200] width 24 height 26
click at [179, 269] on link "Deploy..." at bounding box center [164, 272] width 109 height 23
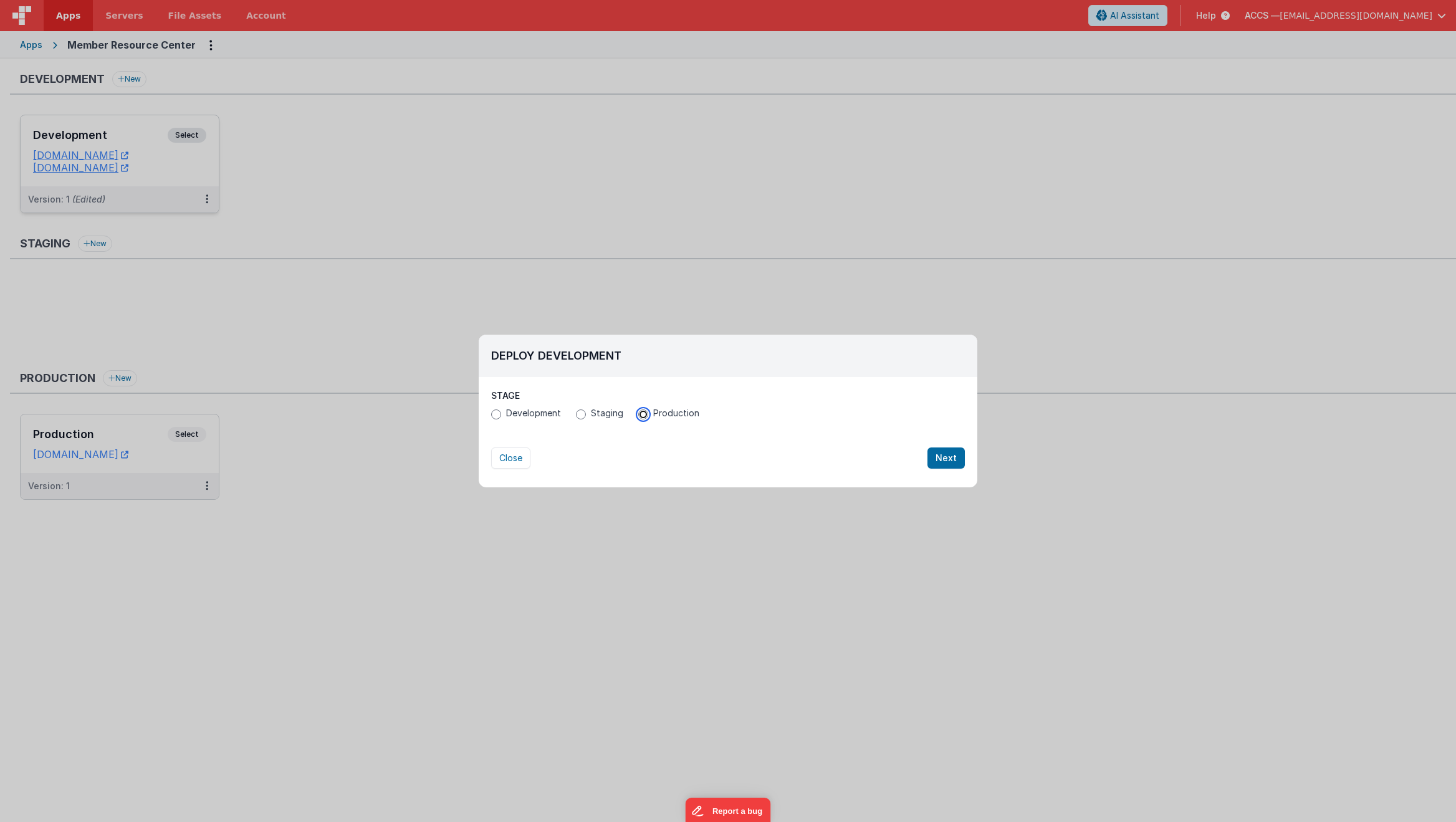
click at [639, 414] on input "Production" at bounding box center [643, 414] width 10 height 10
radio input "true"
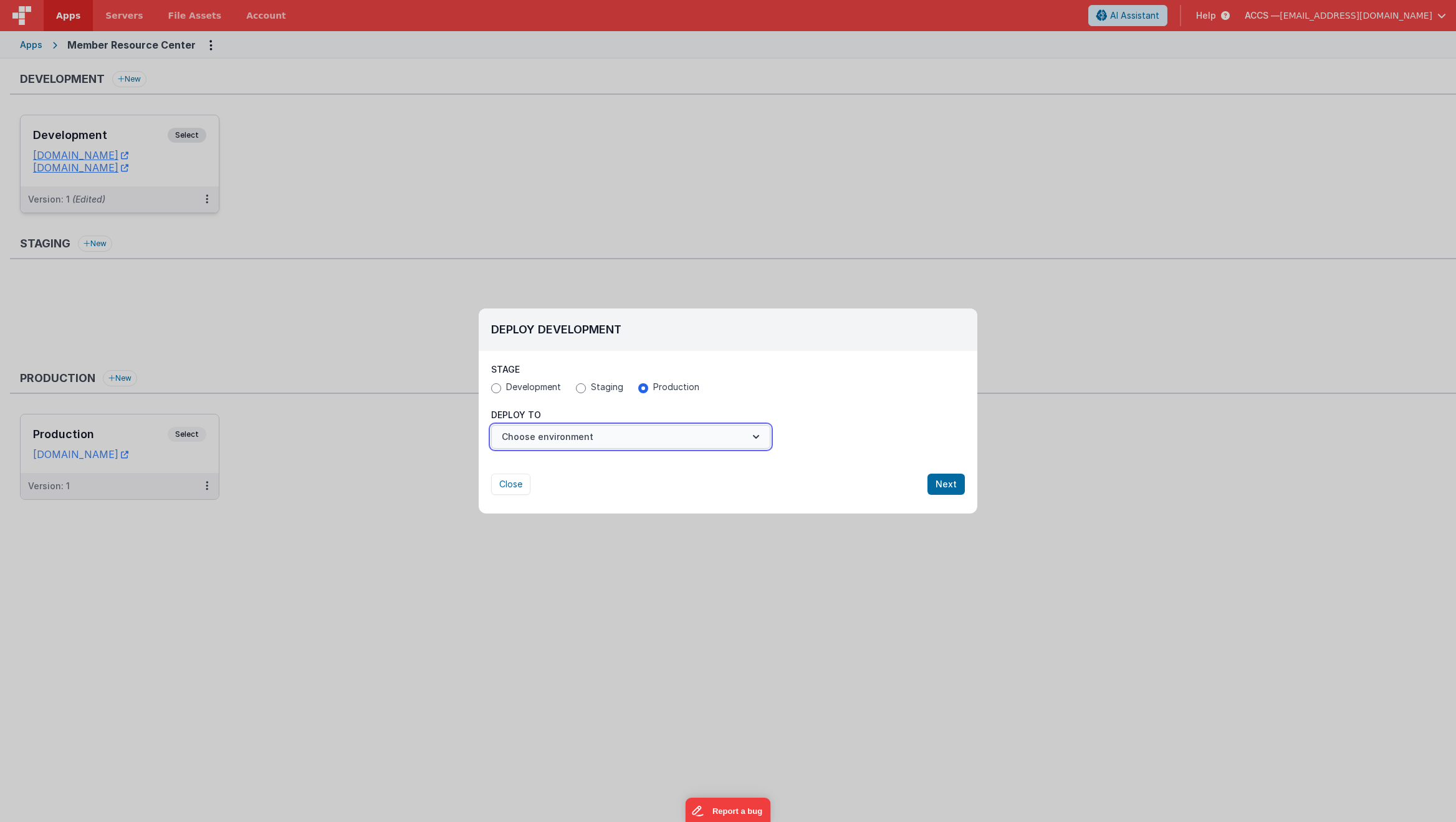
click at [683, 439] on button "Choose environment" at bounding box center [630, 437] width 279 height 24
click at [656, 473] on link "Production" at bounding box center [630, 467] width 279 height 23
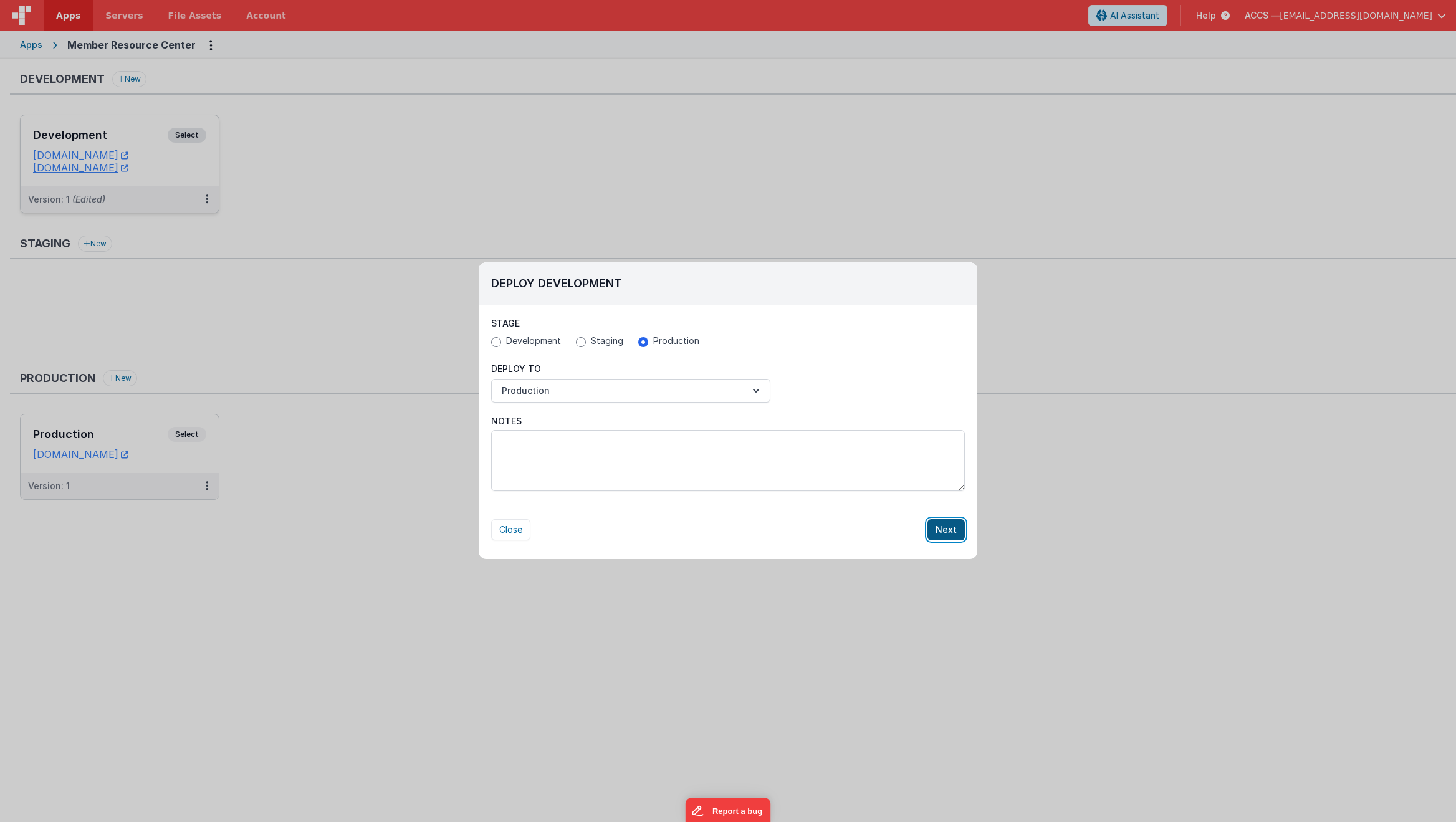
click at [940, 527] on button "Next" at bounding box center [946, 530] width 38 height 21
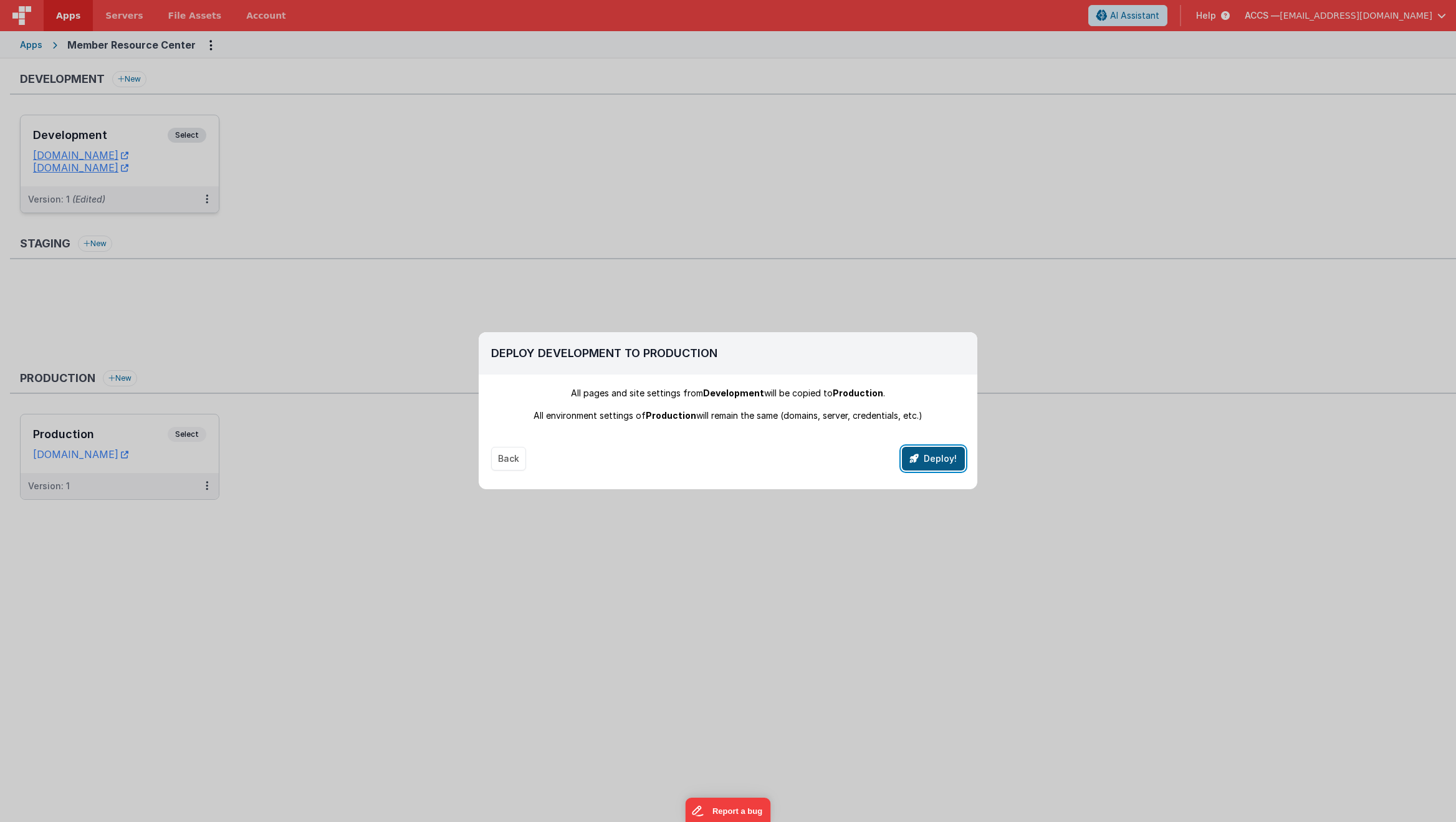
click at [932, 462] on button "Deploy!" at bounding box center [933, 458] width 63 height 24
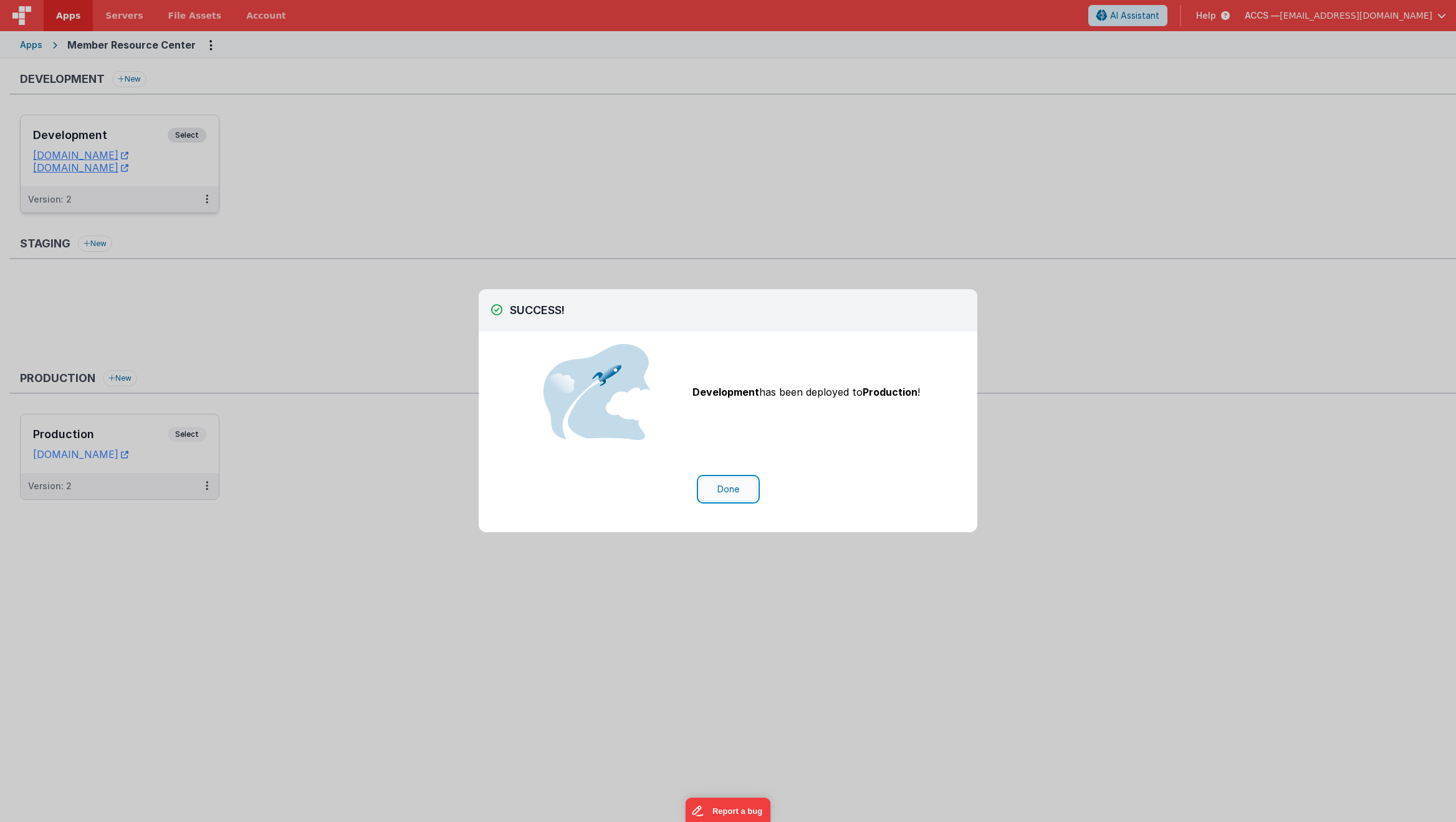
click at [721, 482] on button "Done" at bounding box center [728, 488] width 58 height 24
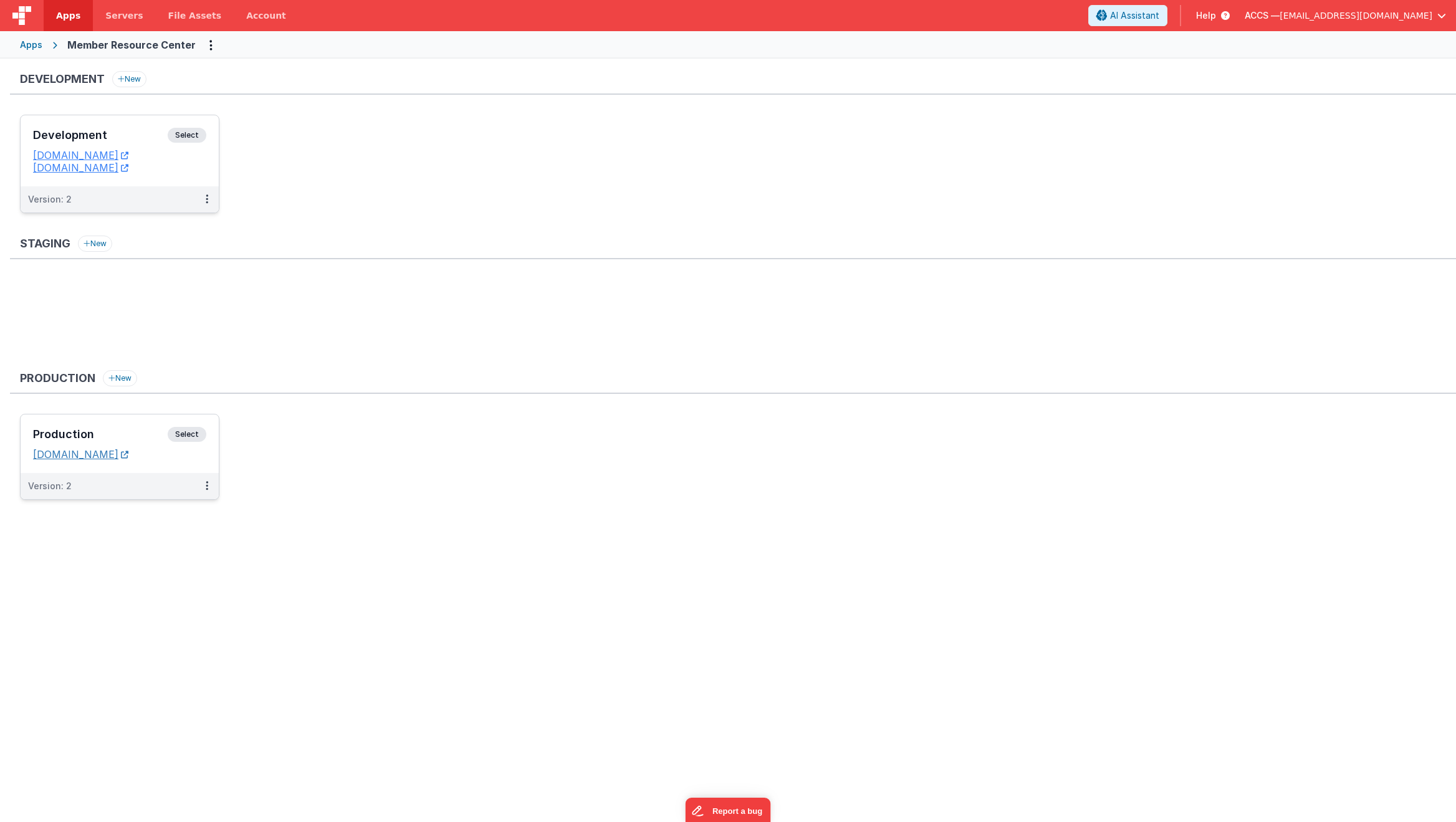
click at [129, 460] on link "[DOMAIN_NAME]" at bounding box center [81, 454] width 95 height 12
click at [131, 123] on div "Development Select URLs [DOMAIN_NAME] [DOMAIN_NAME]" at bounding box center [119, 151] width 198 height 71
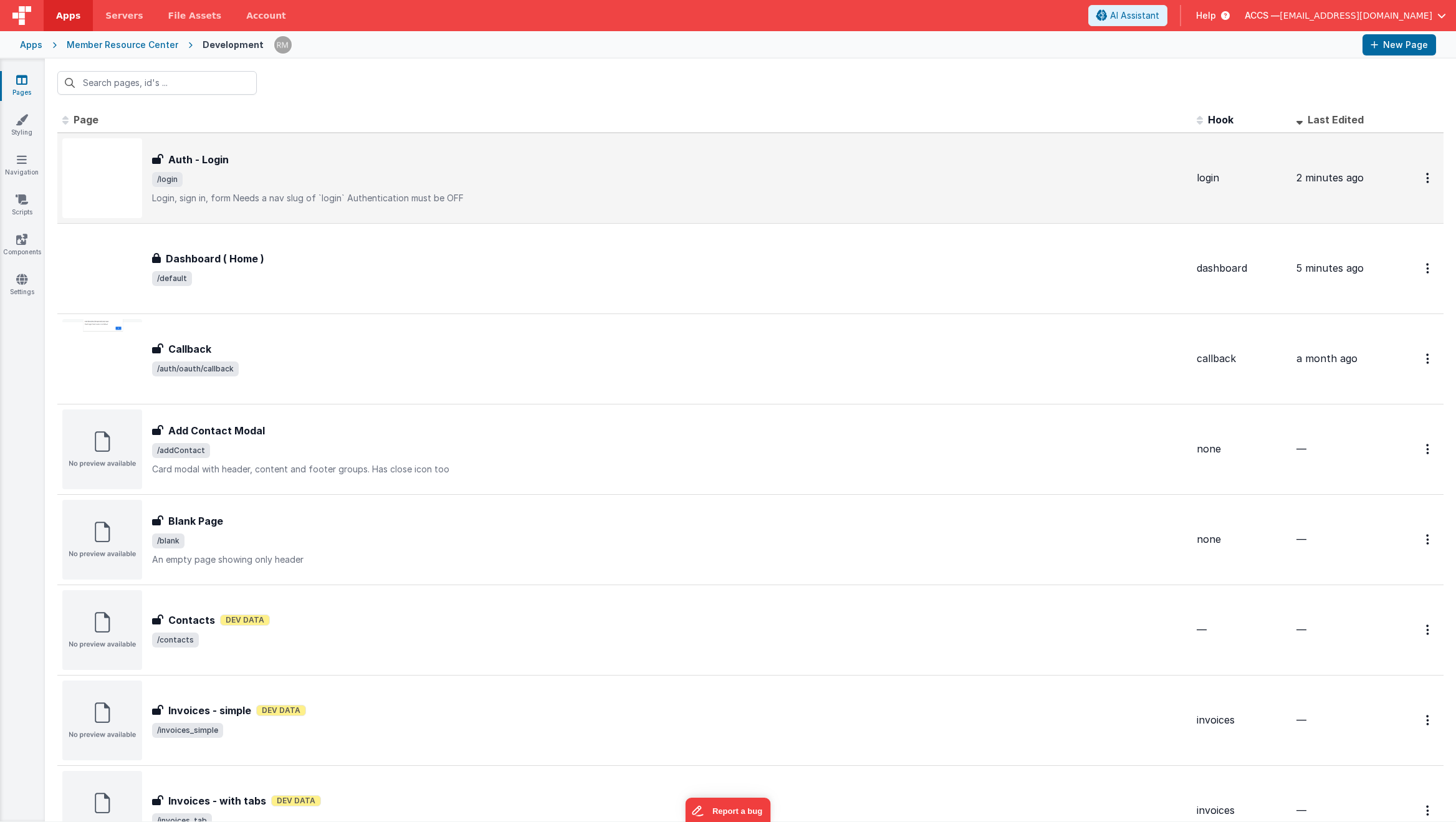
click at [423, 188] on div "Auth - Login Auth - Login /login Login, sign in, formNeeds a nav slug of `logi…" at bounding box center [670, 179] width 1035 height 53
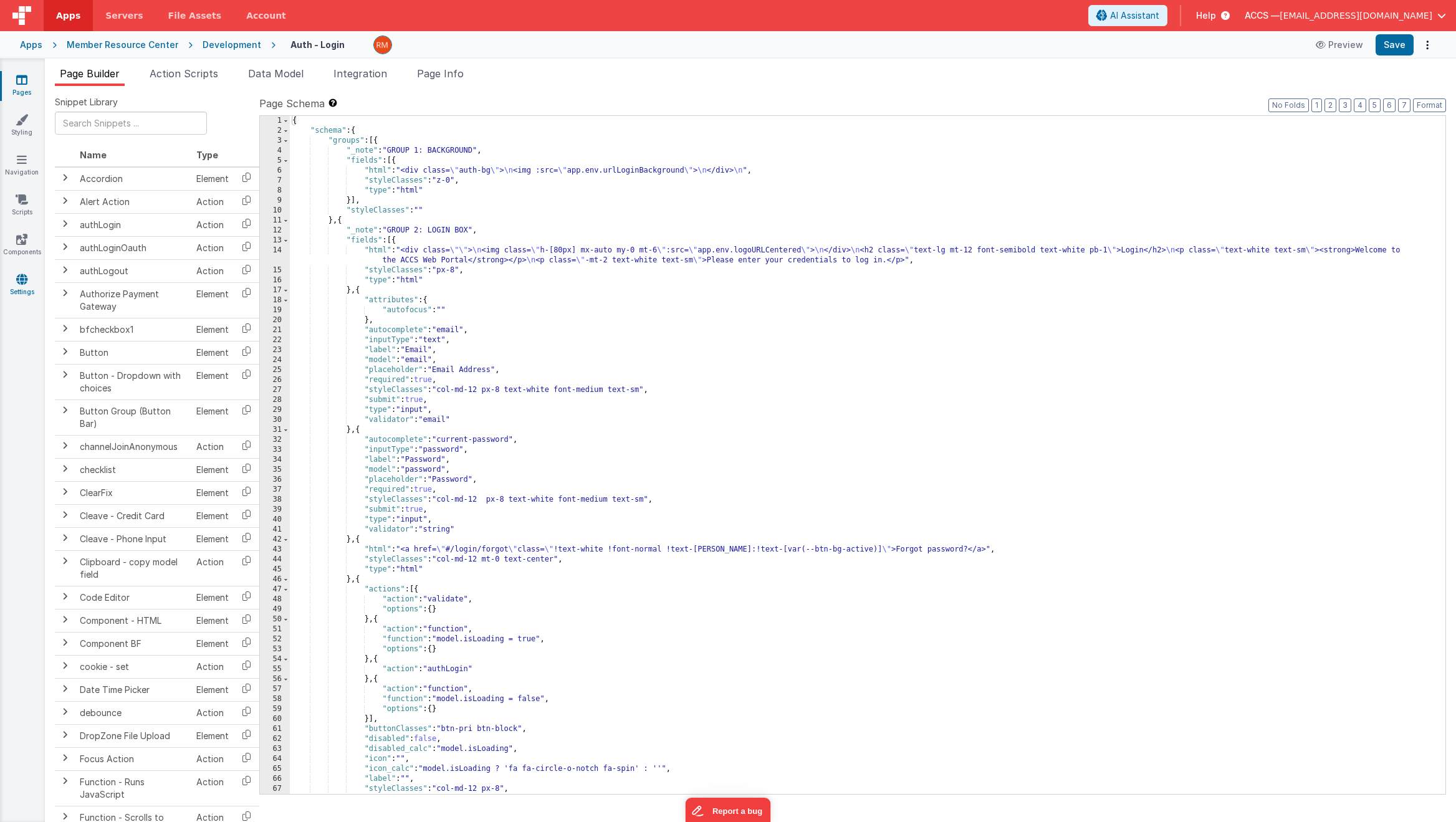
click at [32, 277] on link "Settings" at bounding box center [21, 285] width 45 height 25
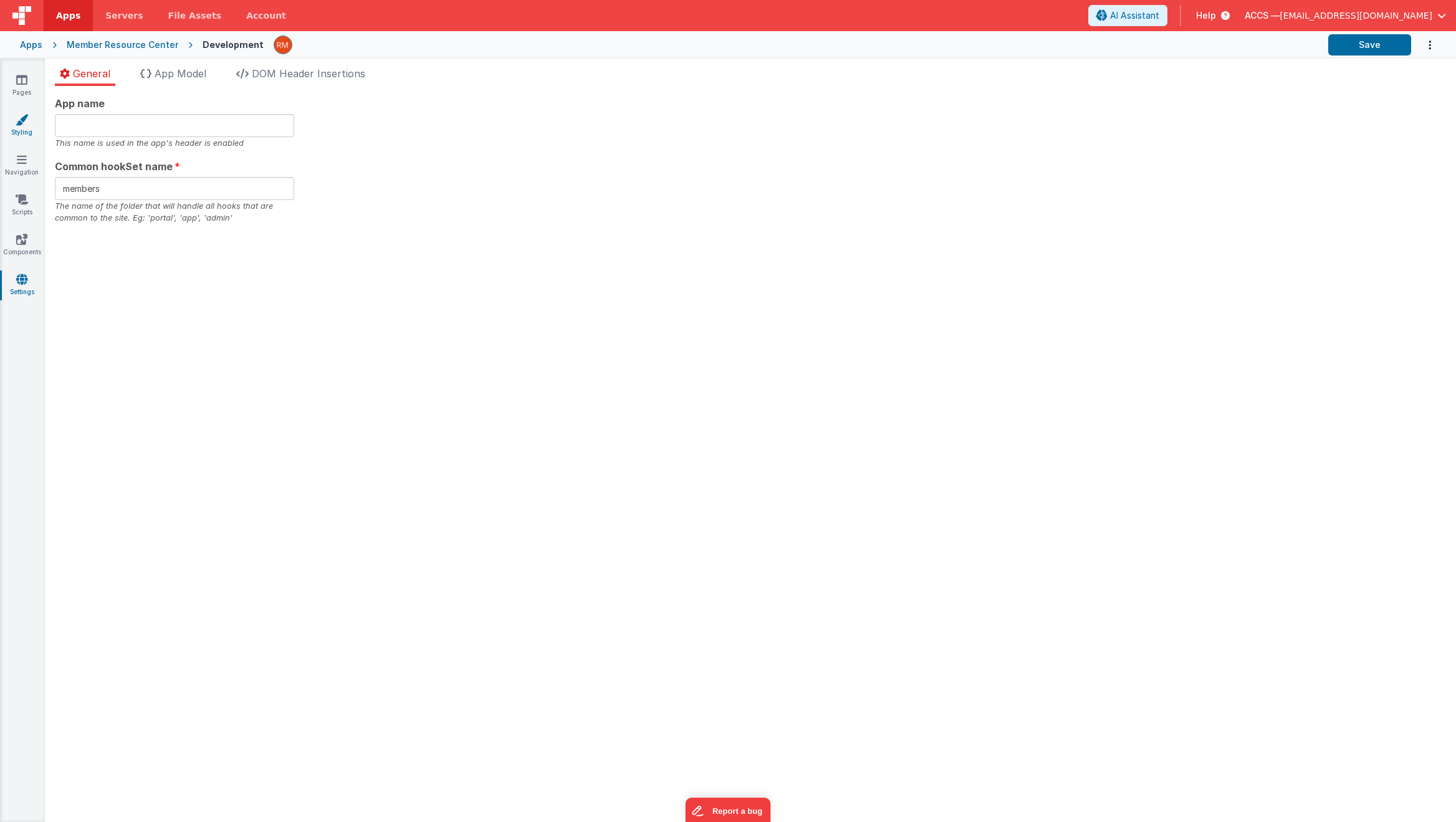
click at [21, 126] on link "Styling" at bounding box center [21, 126] width 45 height 25
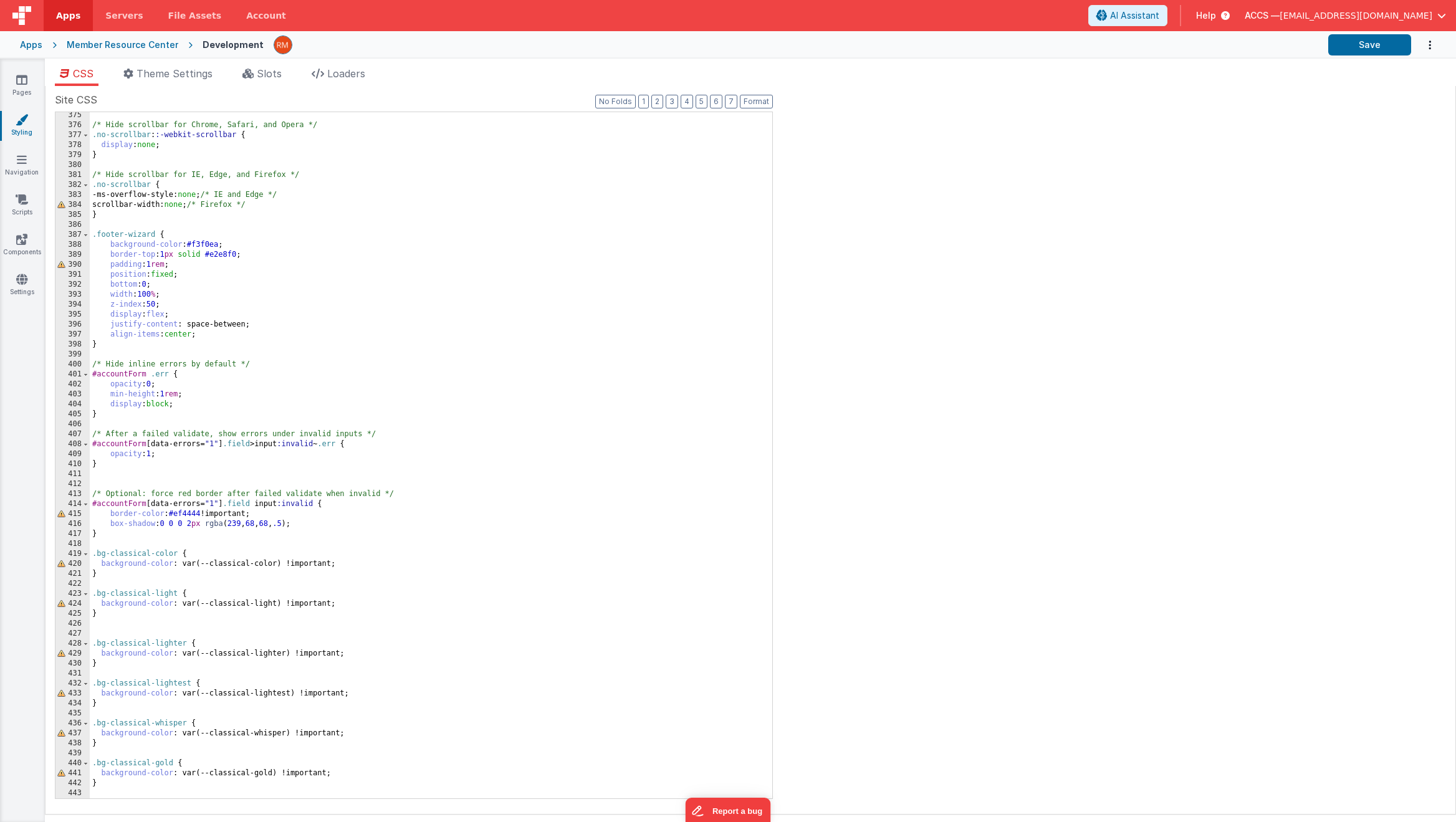
scroll to position [3731, 0]
click at [187, 69] on span "Theme Settings" at bounding box center [174, 74] width 76 height 12
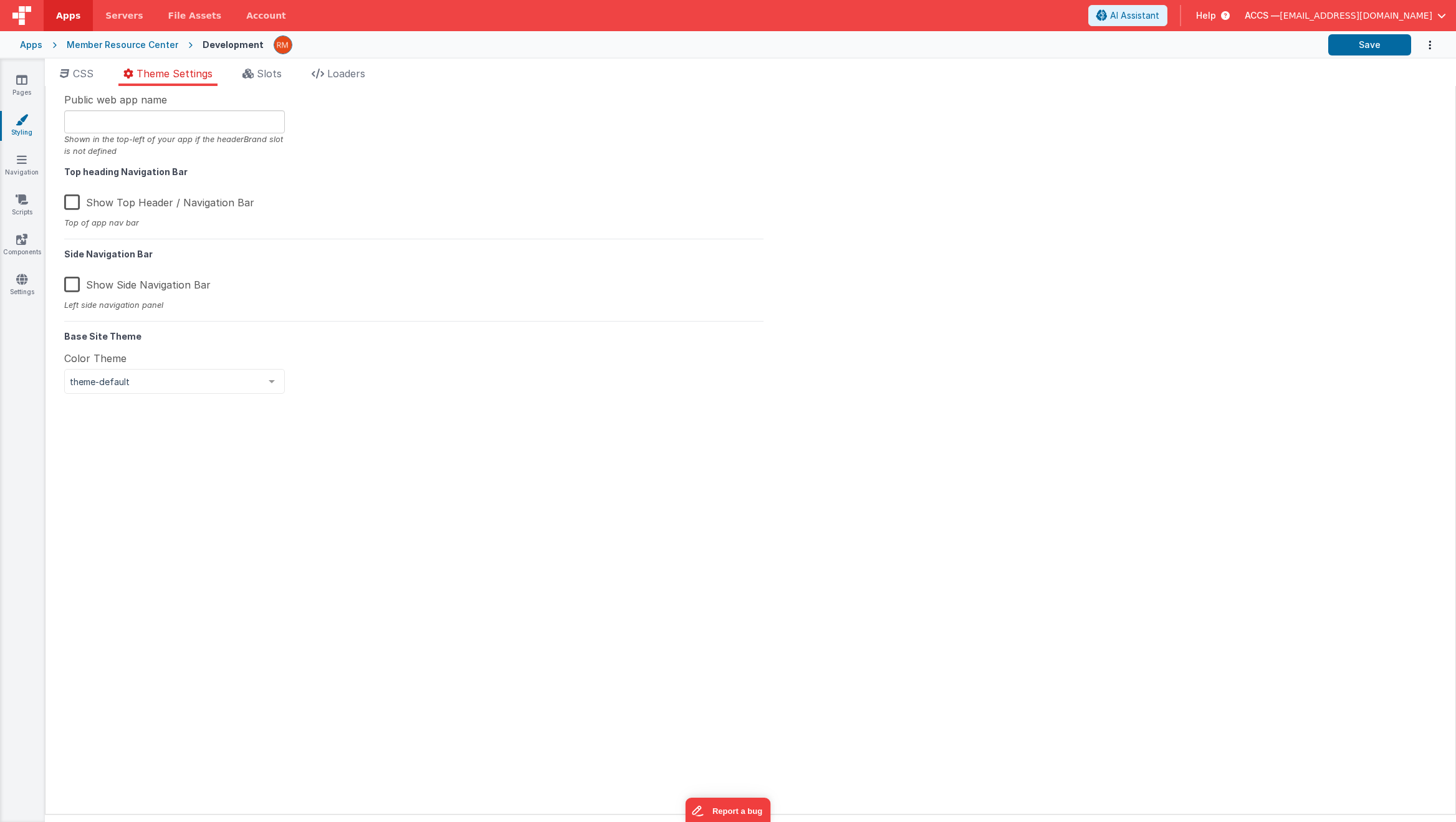
click at [40, 45] on div "Apps" at bounding box center [32, 45] width 23 height 12
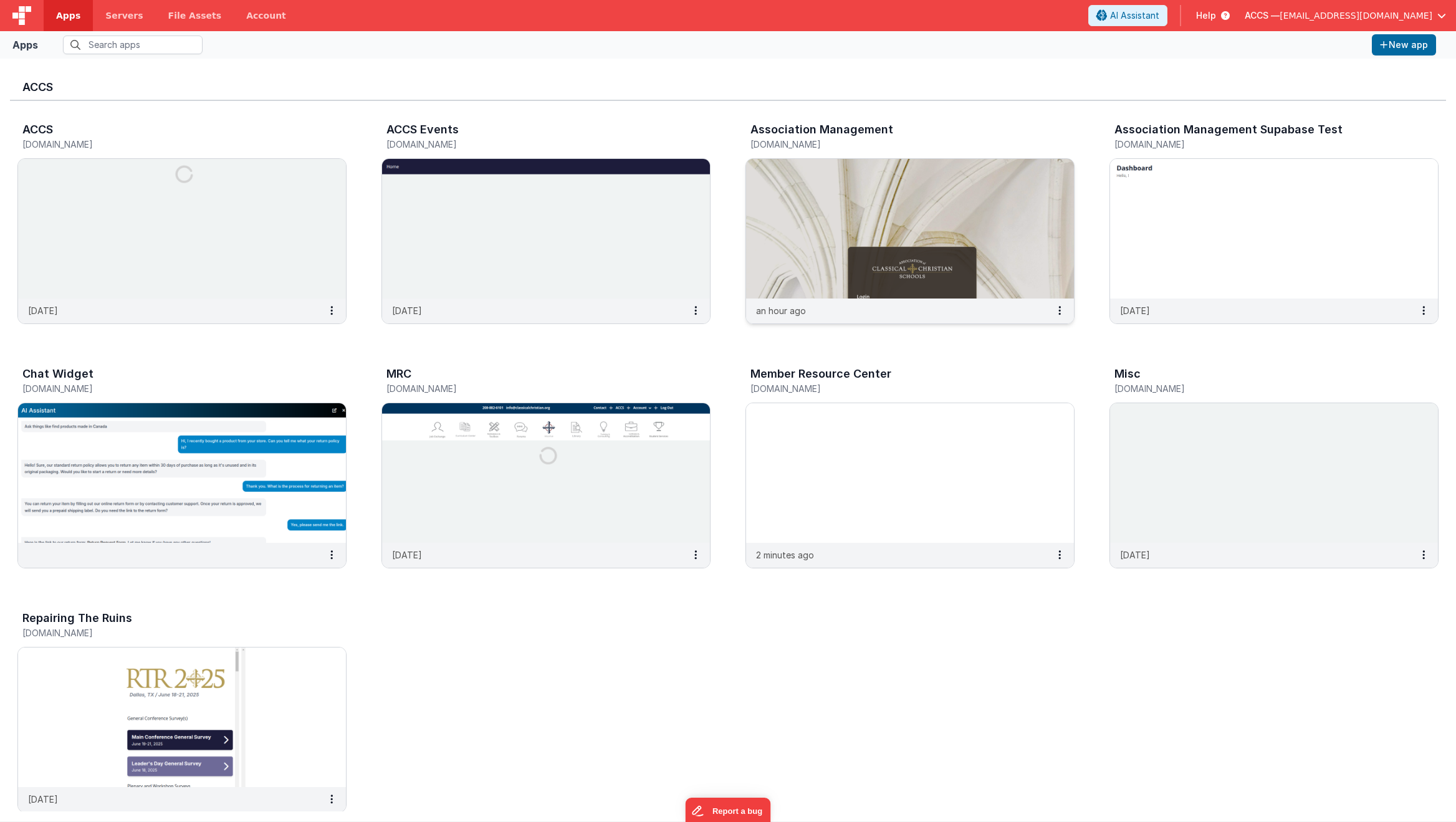
click at [766, 203] on img at bounding box center [910, 228] width 327 height 139
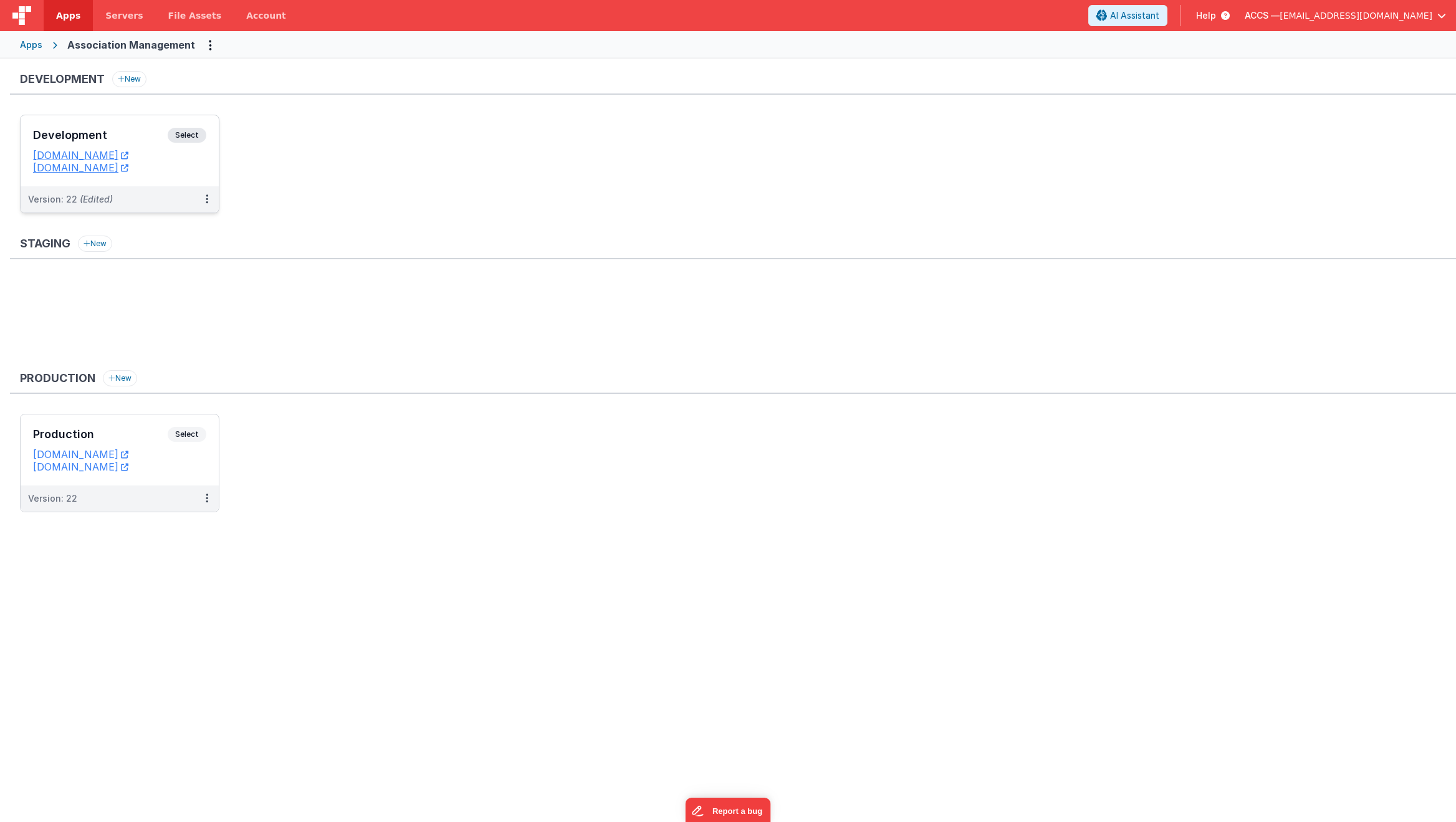
click at [144, 137] on h3 "Development" at bounding box center [101, 135] width 135 height 12
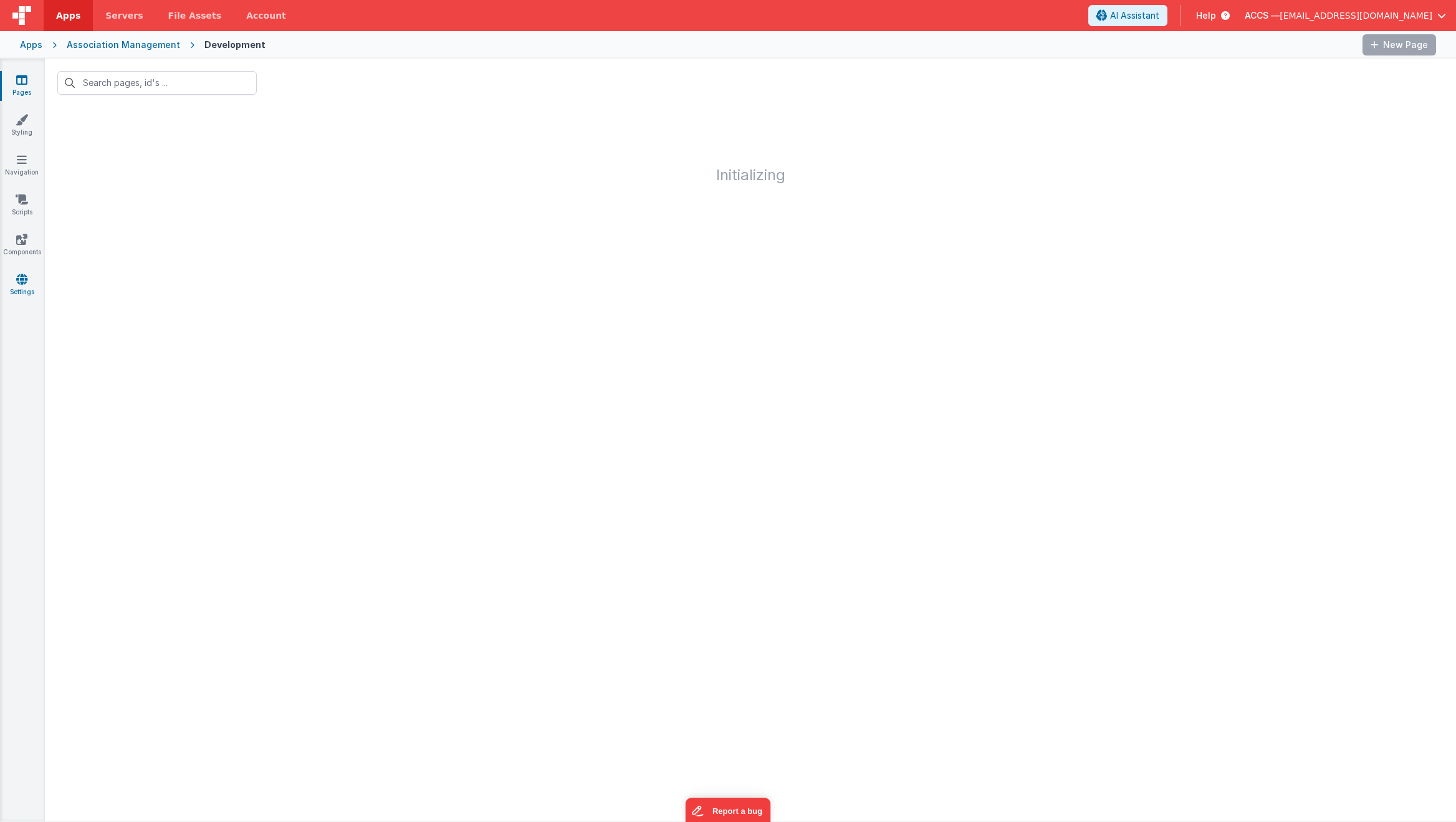
click at [27, 281] on icon at bounding box center [22, 279] width 11 height 12
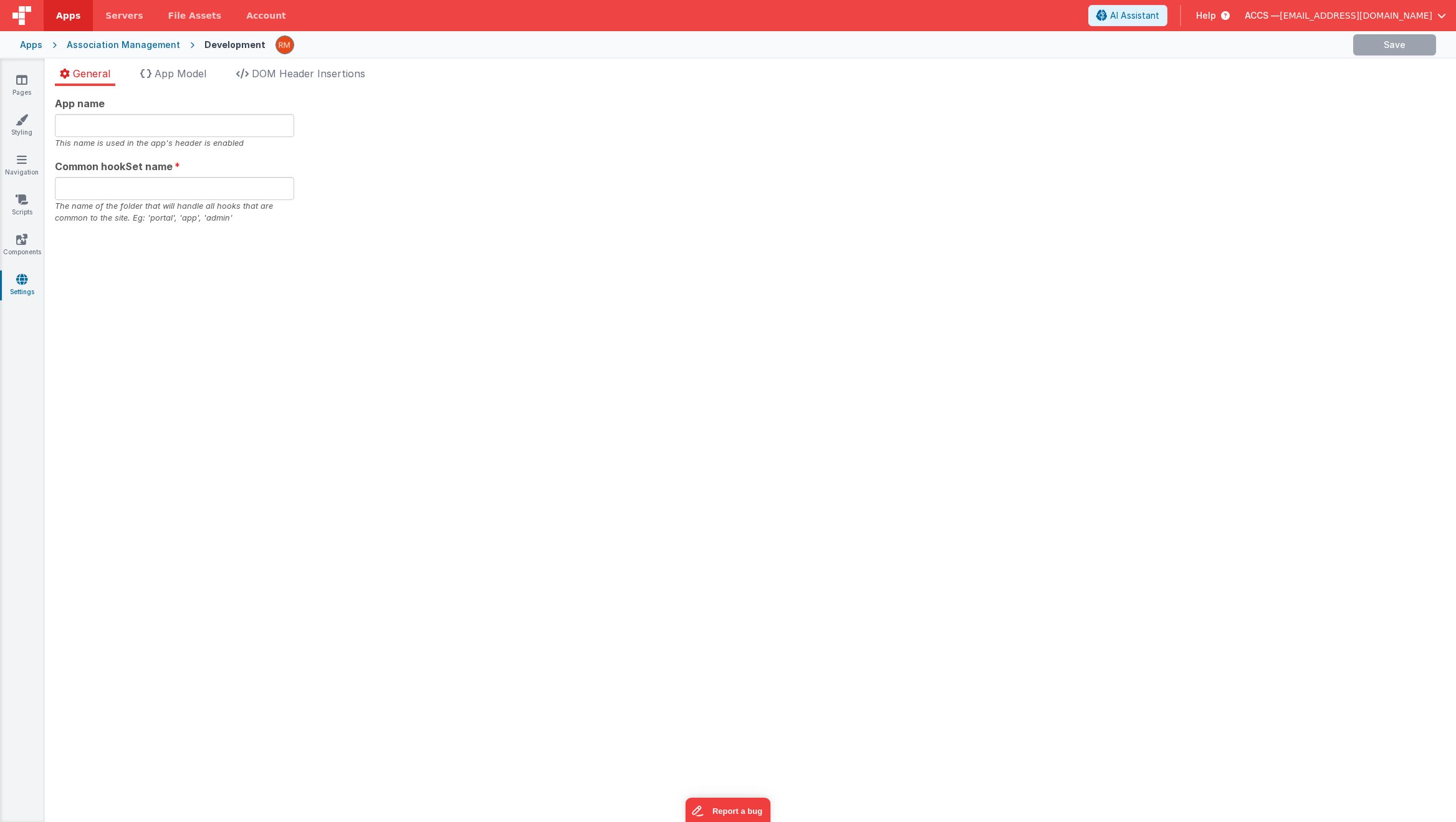
type input "Association Management"
type input "ams"
click at [181, 70] on span "App Model" at bounding box center [180, 74] width 52 height 12
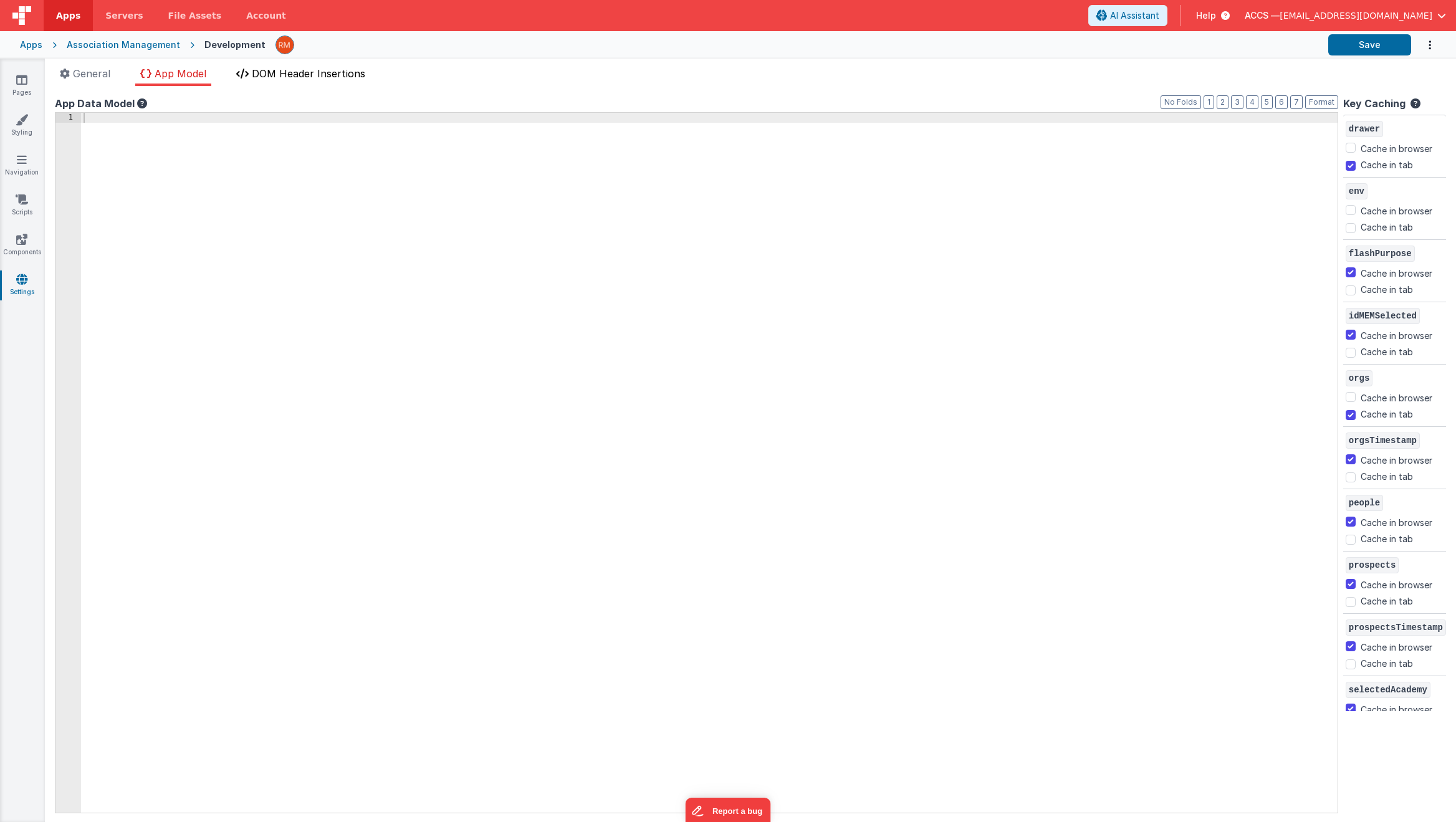
click at [280, 71] on span "DOM Header Insertions" at bounding box center [309, 74] width 114 height 12
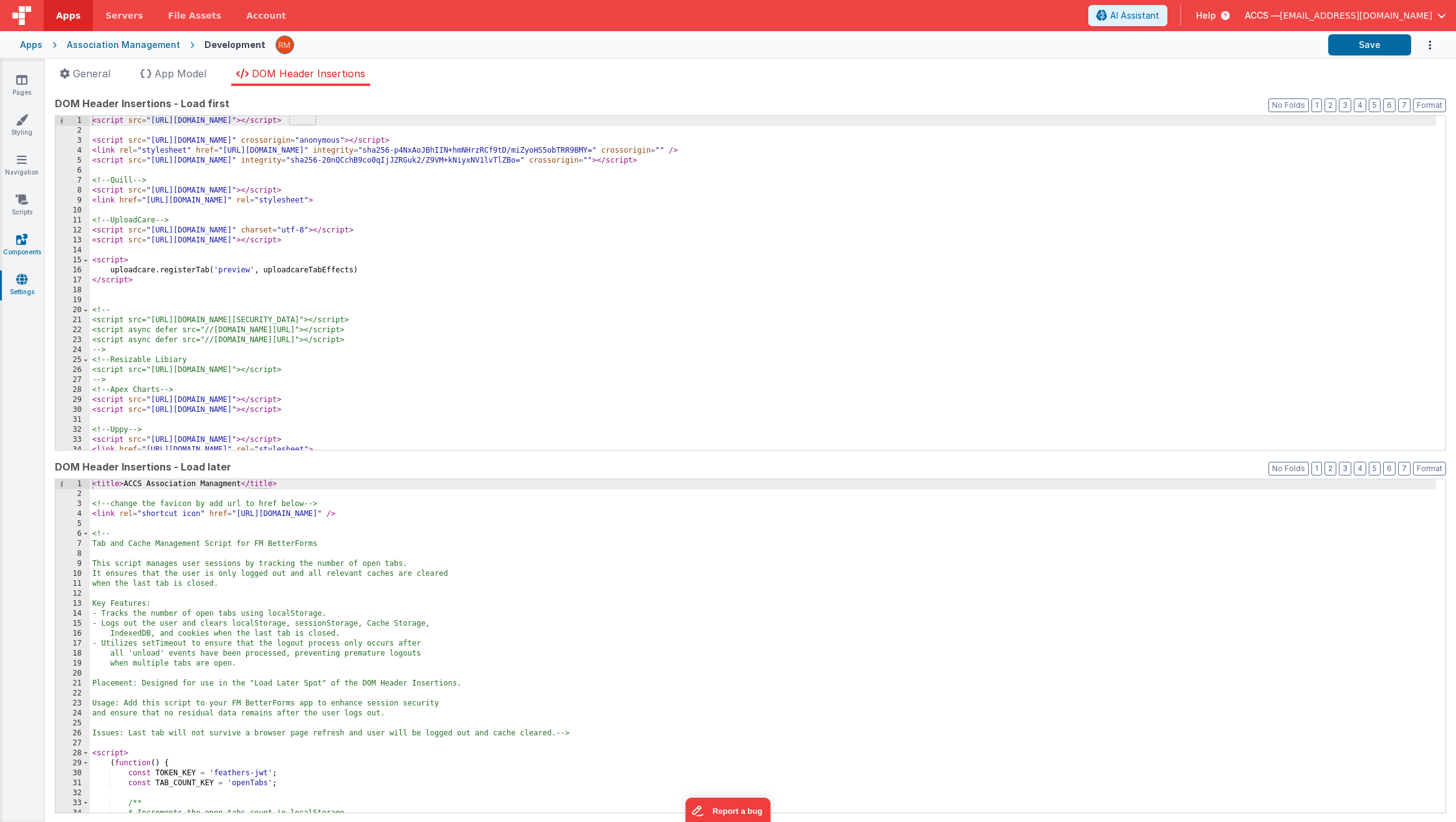
click at [33, 246] on link "Components" at bounding box center [21, 245] width 45 height 25
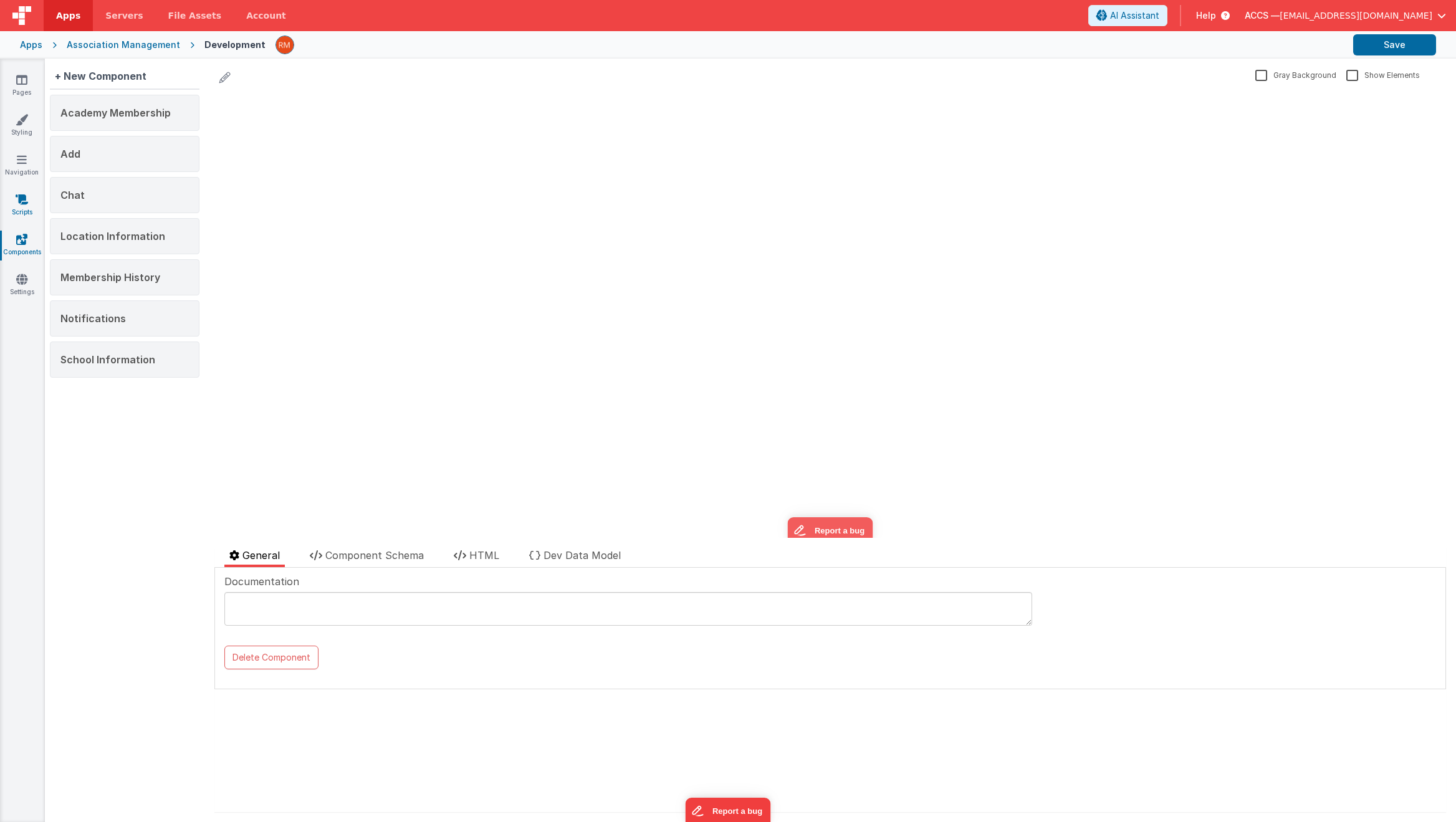
click at [21, 213] on link "Scripts" at bounding box center [21, 206] width 45 height 25
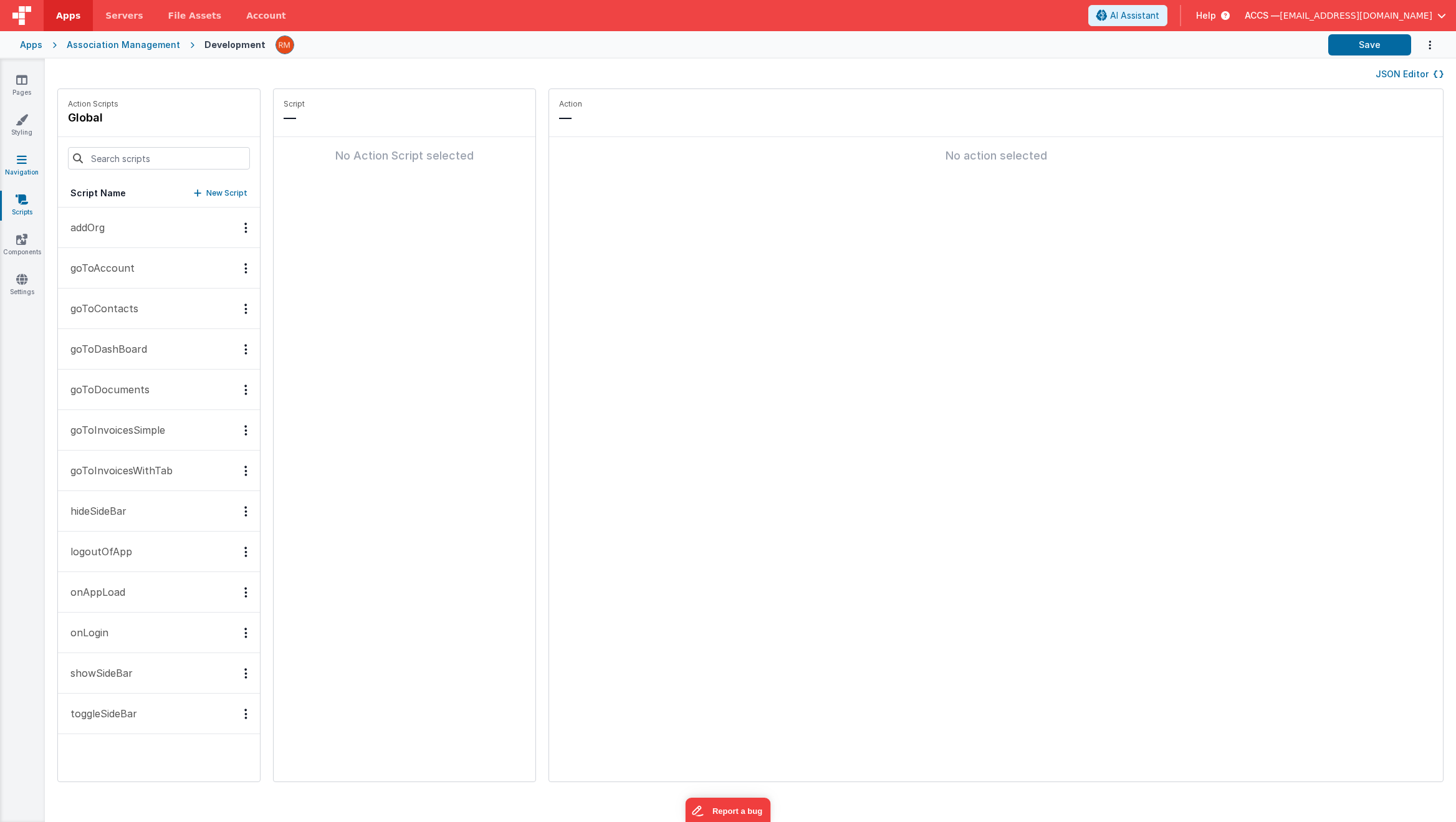
click at [19, 171] on link "Navigation" at bounding box center [21, 165] width 45 height 25
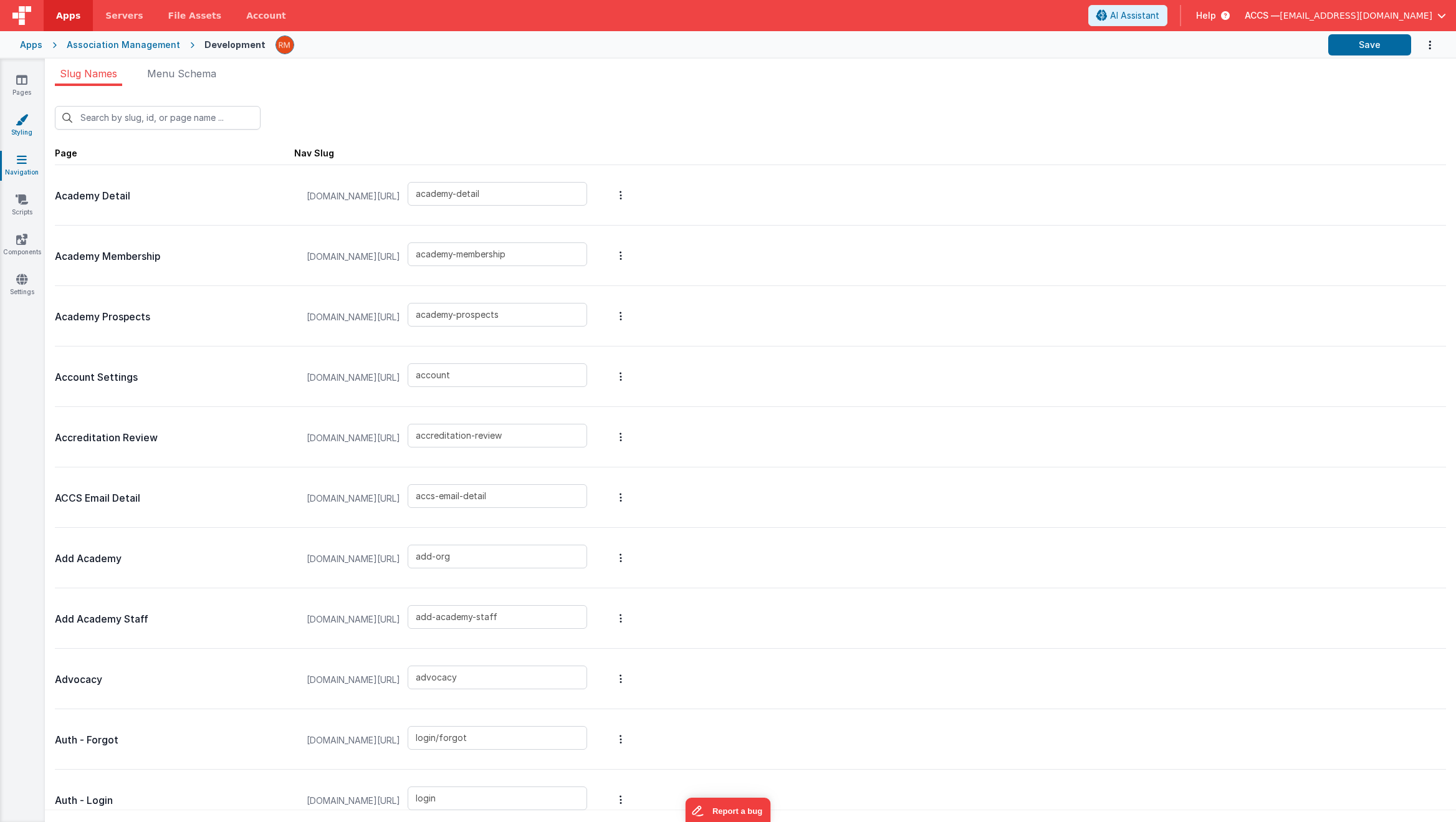
click at [26, 126] on link "Styling" at bounding box center [21, 126] width 45 height 25
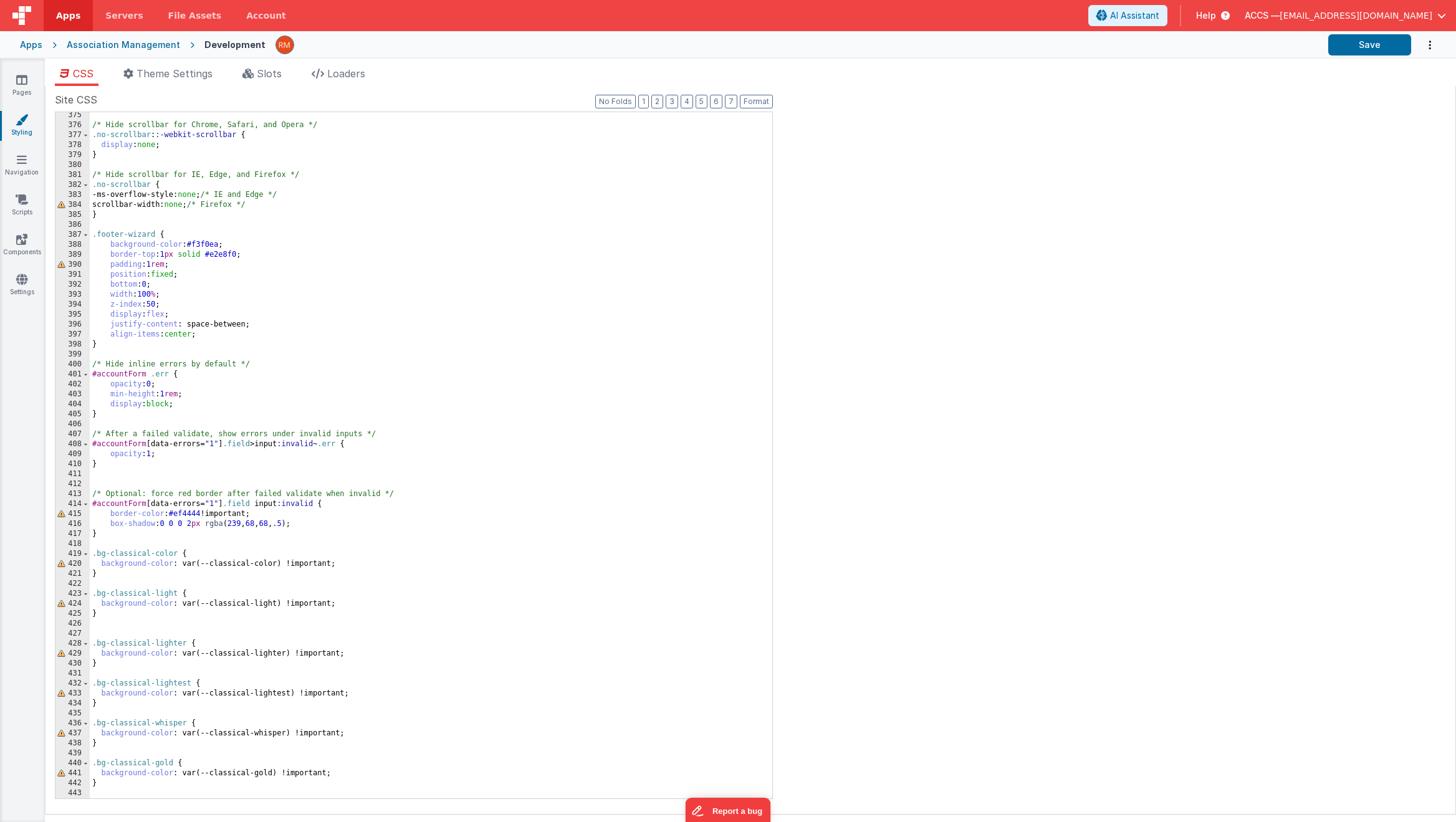
scroll to position [3731, 0]
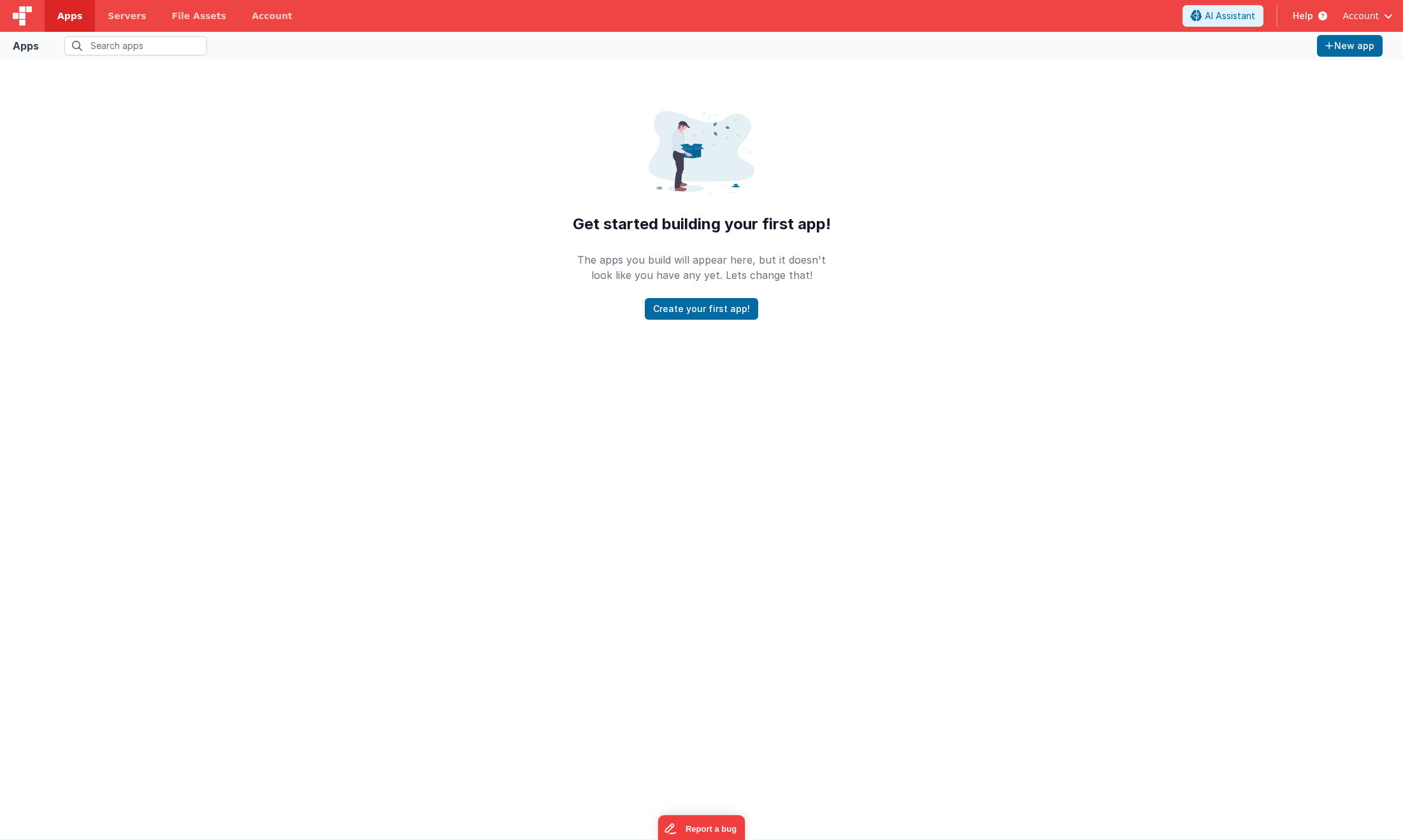
click at [74, 18] on span "Apps" at bounding box center [70, 16] width 25 height 13
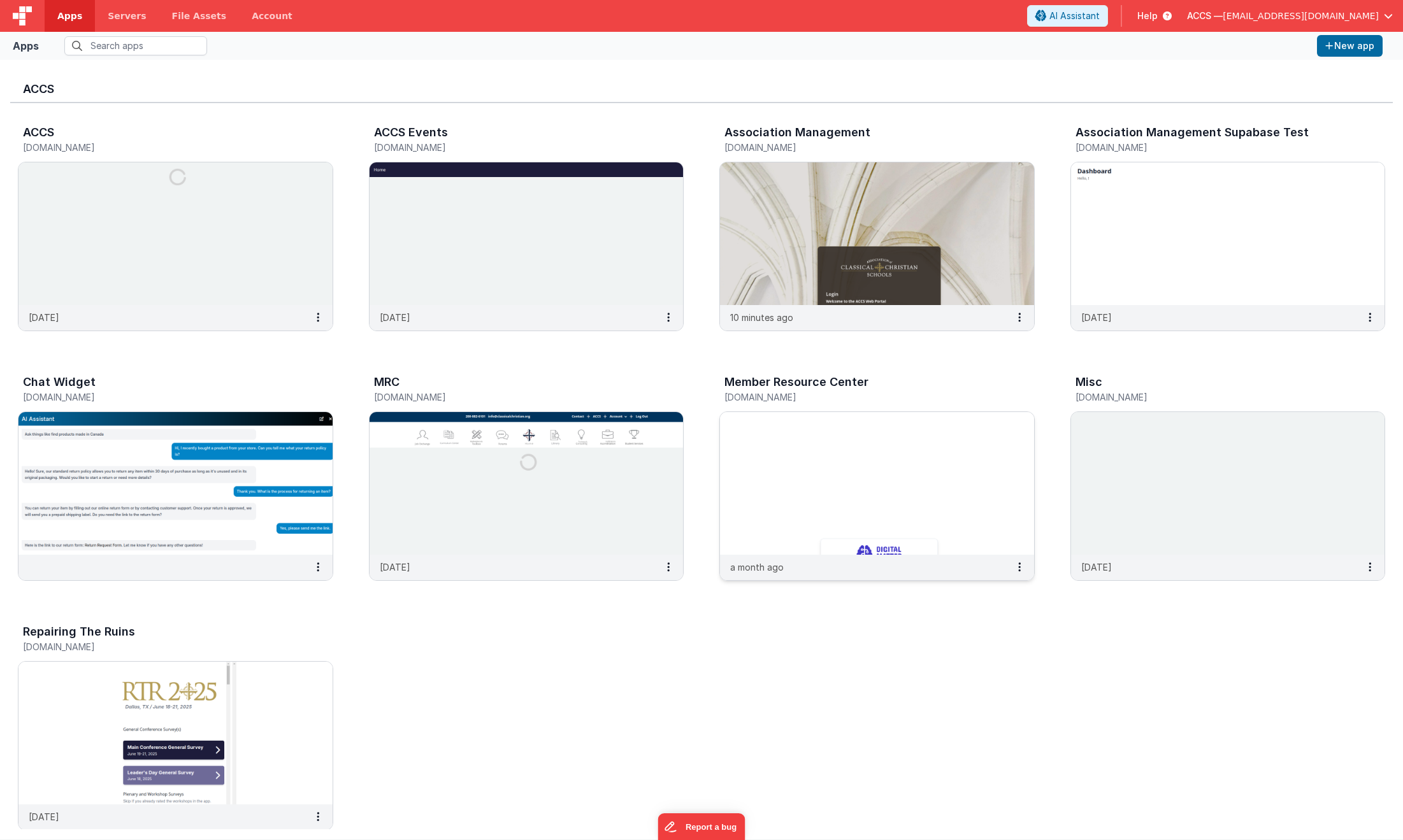
click at [830, 458] on img at bounding box center [876, 483] width 314 height 142
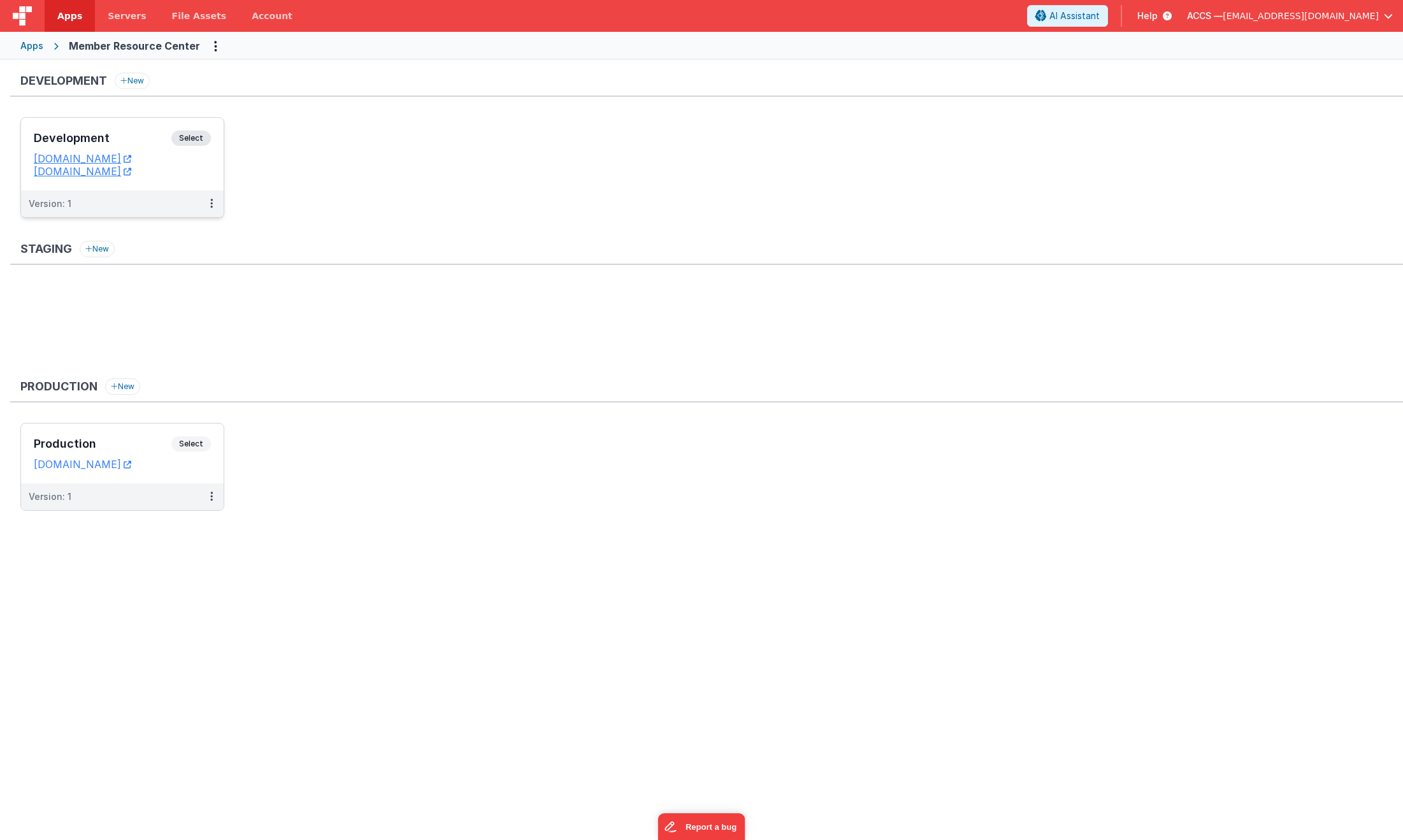
click at [147, 134] on h3 "Development" at bounding box center [103, 138] width 138 height 13
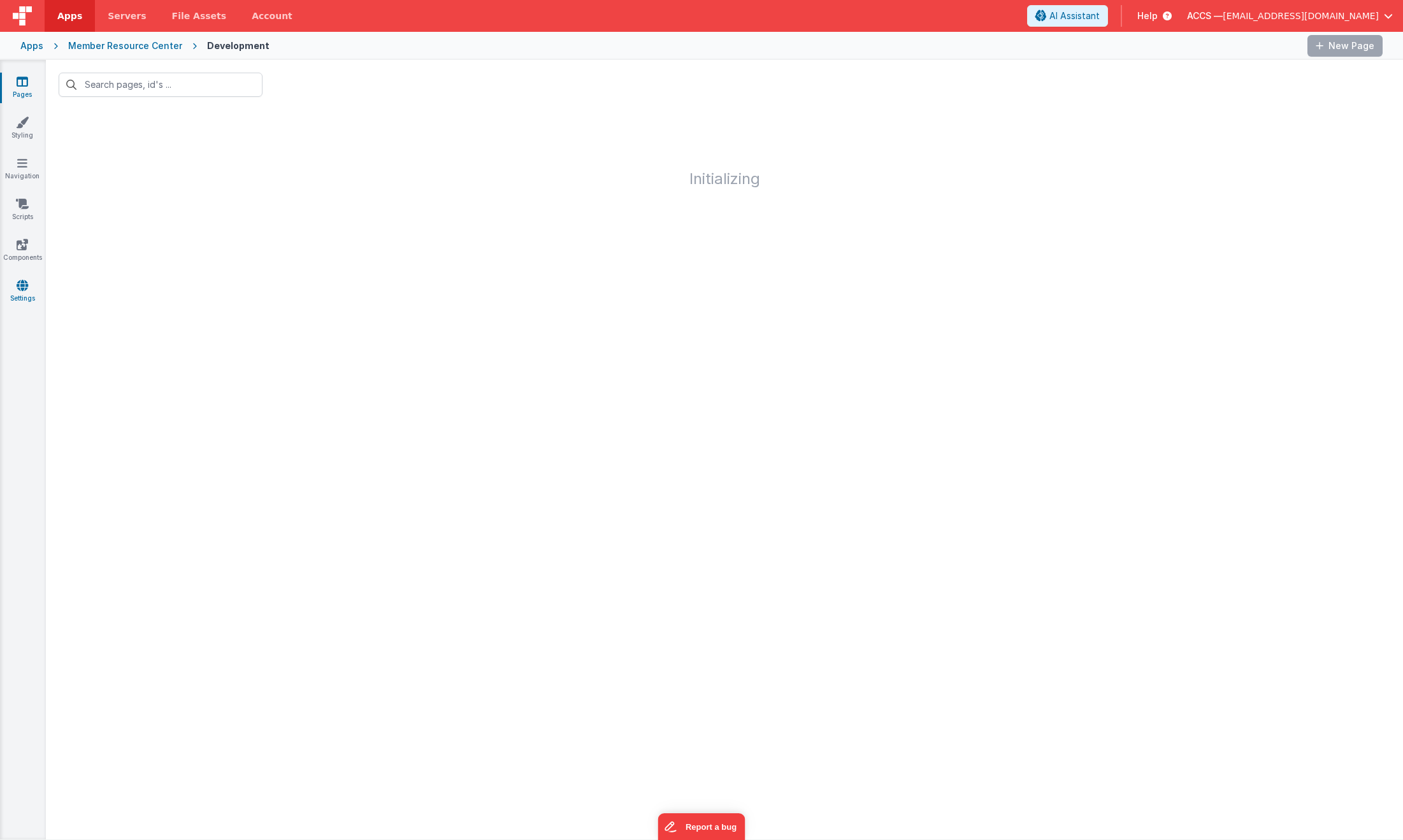
click at [29, 284] on link "Settings" at bounding box center [21, 292] width 46 height 25
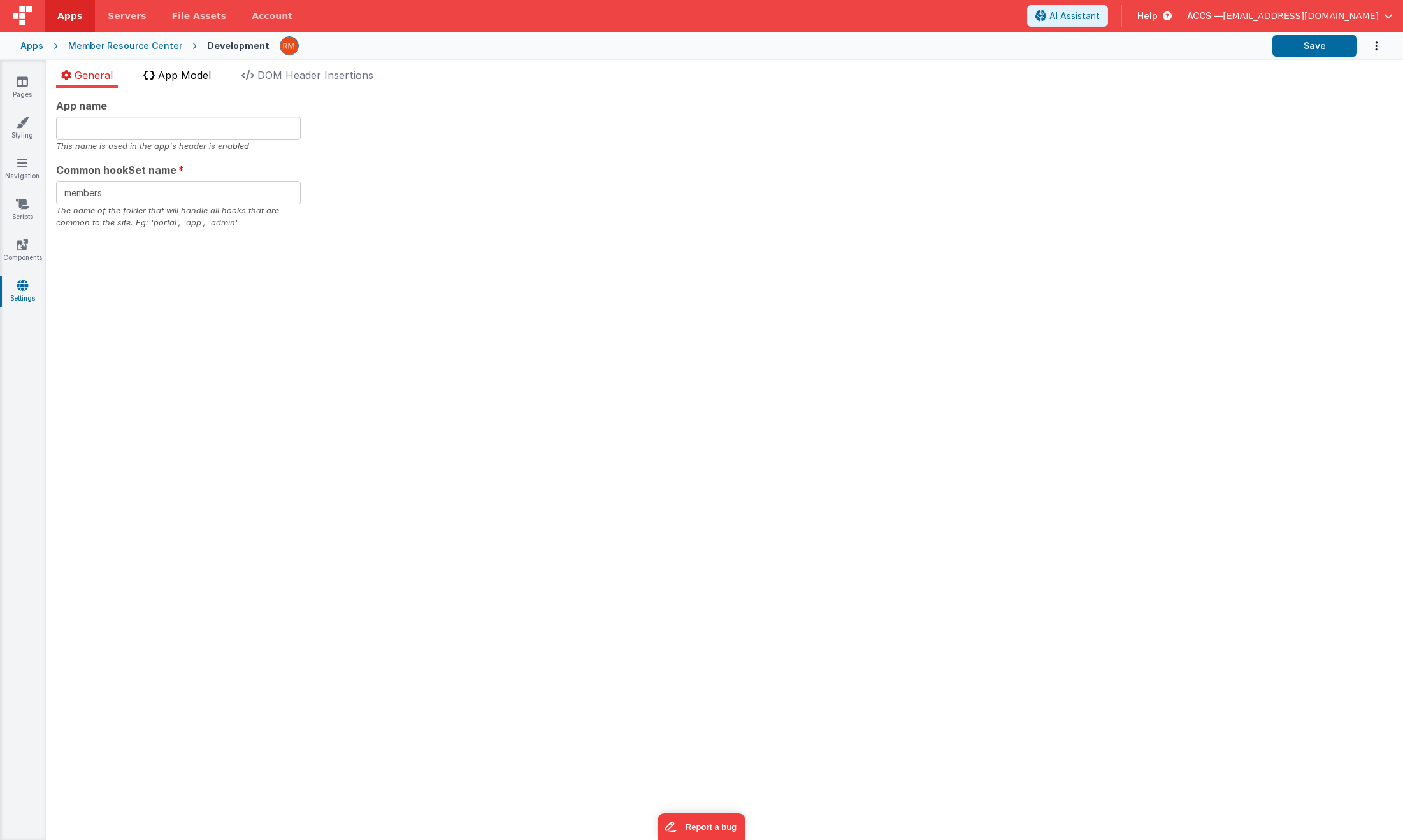
click at [216, 81] on li "App Model" at bounding box center [176, 77] width 78 height 21
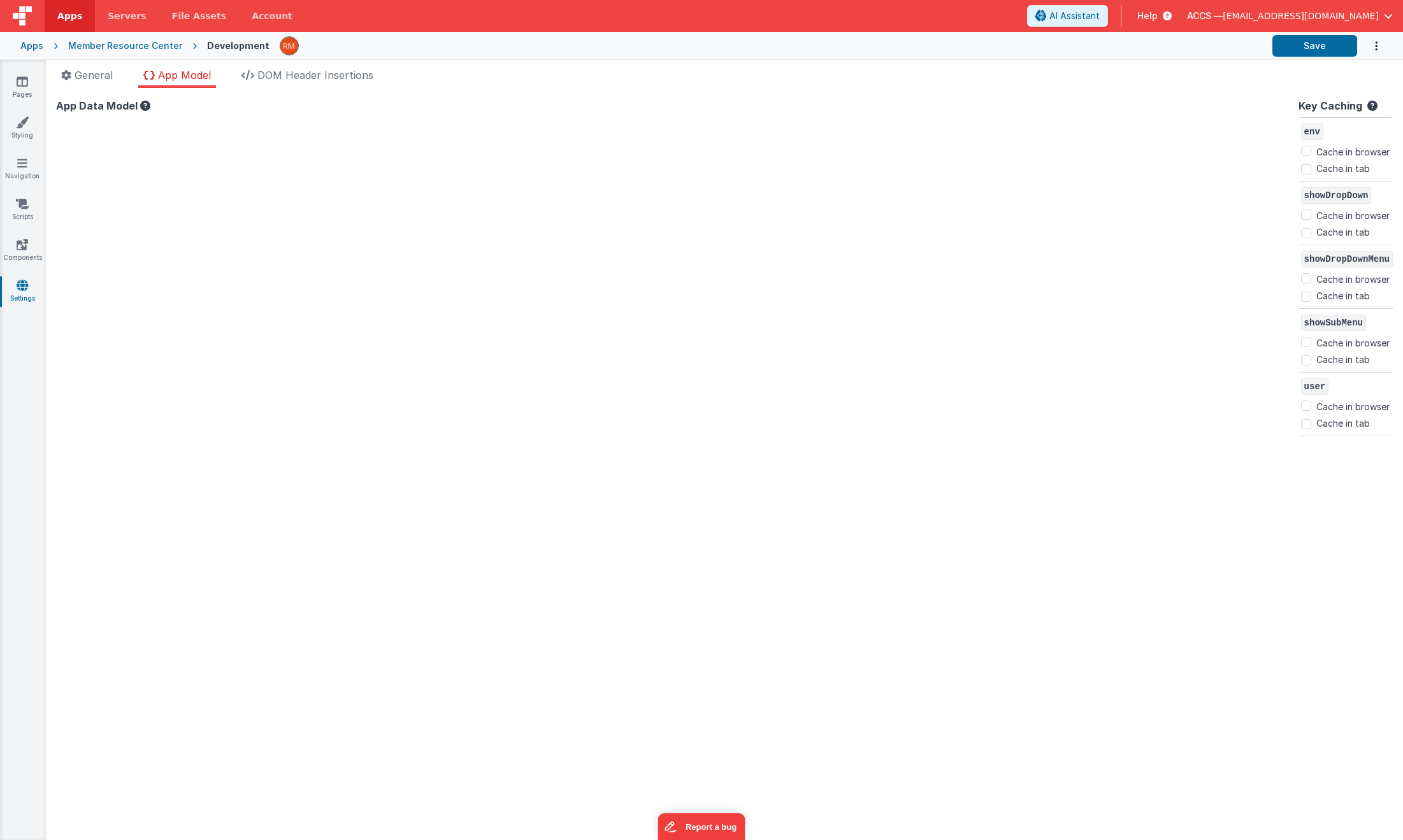
click at [160, 174] on div at bounding box center [675, 471] width 1237 height 717
click at [327, 83] on li "DOM Header Insertions" at bounding box center [307, 77] width 142 height 21
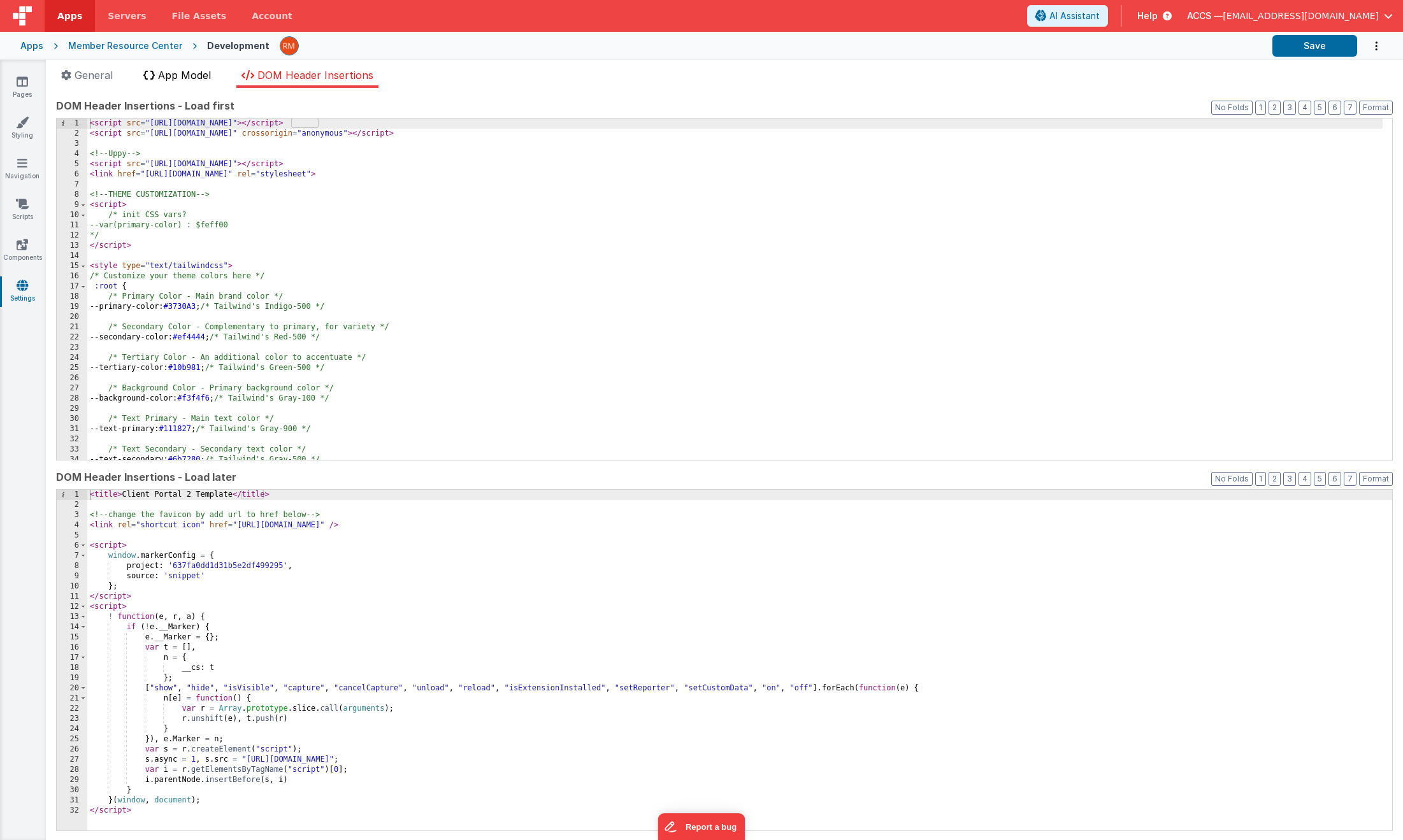
click at [198, 83] on li "App Model" at bounding box center [176, 77] width 78 height 21
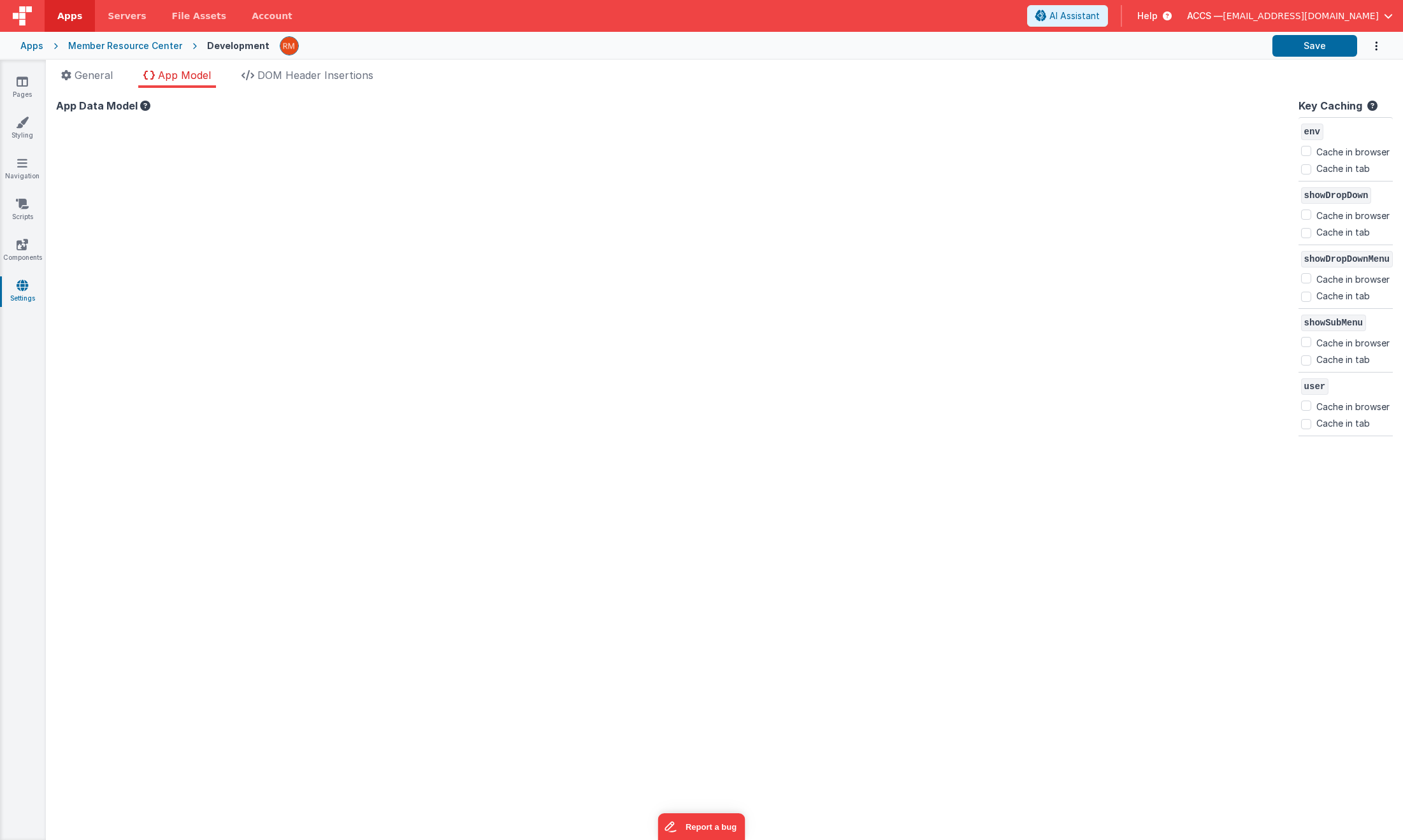
click at [169, 116] on div at bounding box center [675, 471] width 1237 height 717
click at [128, 205] on div at bounding box center [675, 471] width 1237 height 717
click at [115, 209] on div at bounding box center [675, 471] width 1237 height 717
click at [25, 92] on link "Pages" at bounding box center [21, 88] width 46 height 25
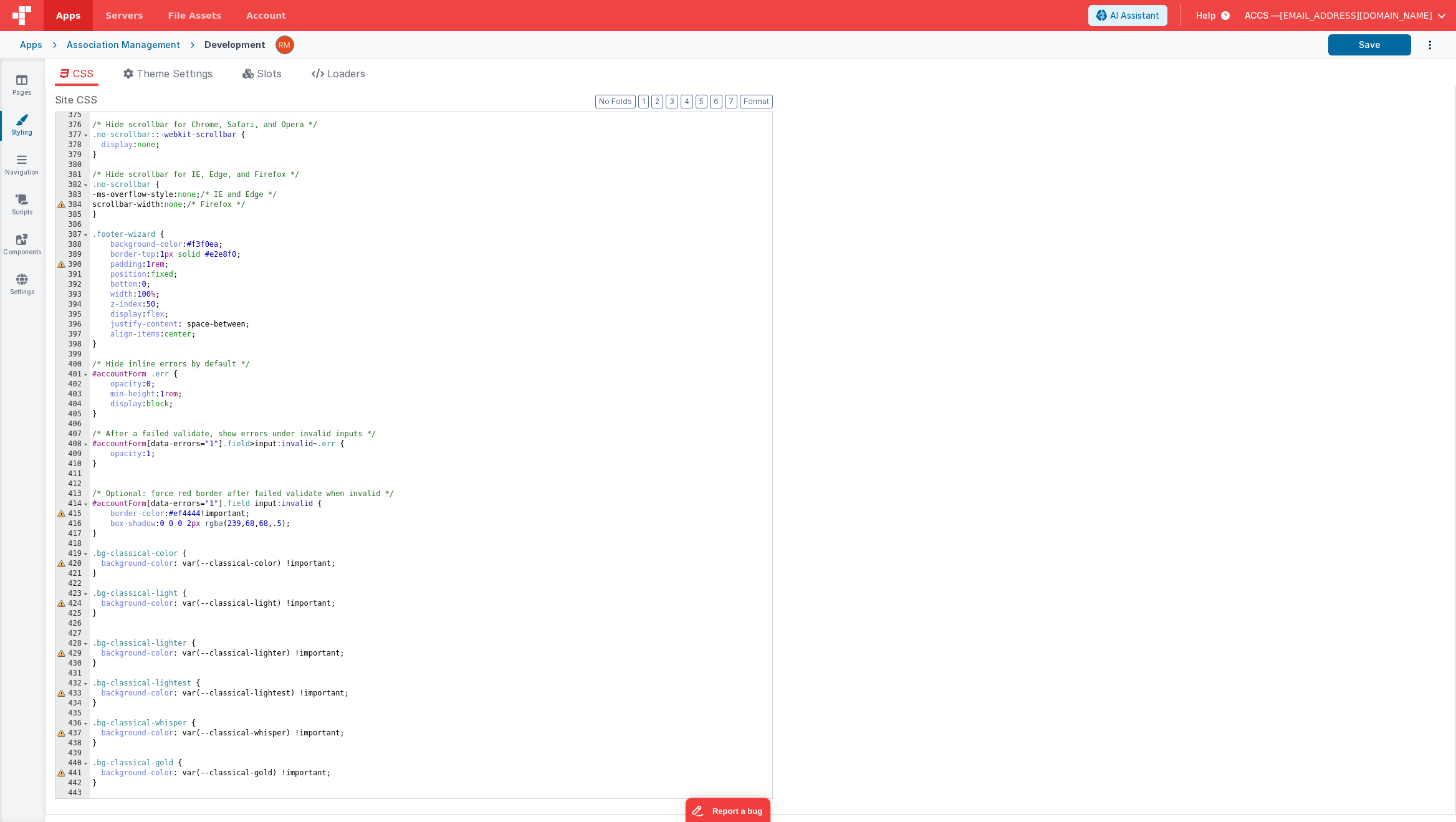
scroll to position [3731, 0]
click at [27, 131] on link "Styling" at bounding box center [21, 126] width 45 height 25
click at [176, 77] on span "Theme Settings" at bounding box center [174, 74] width 76 height 12
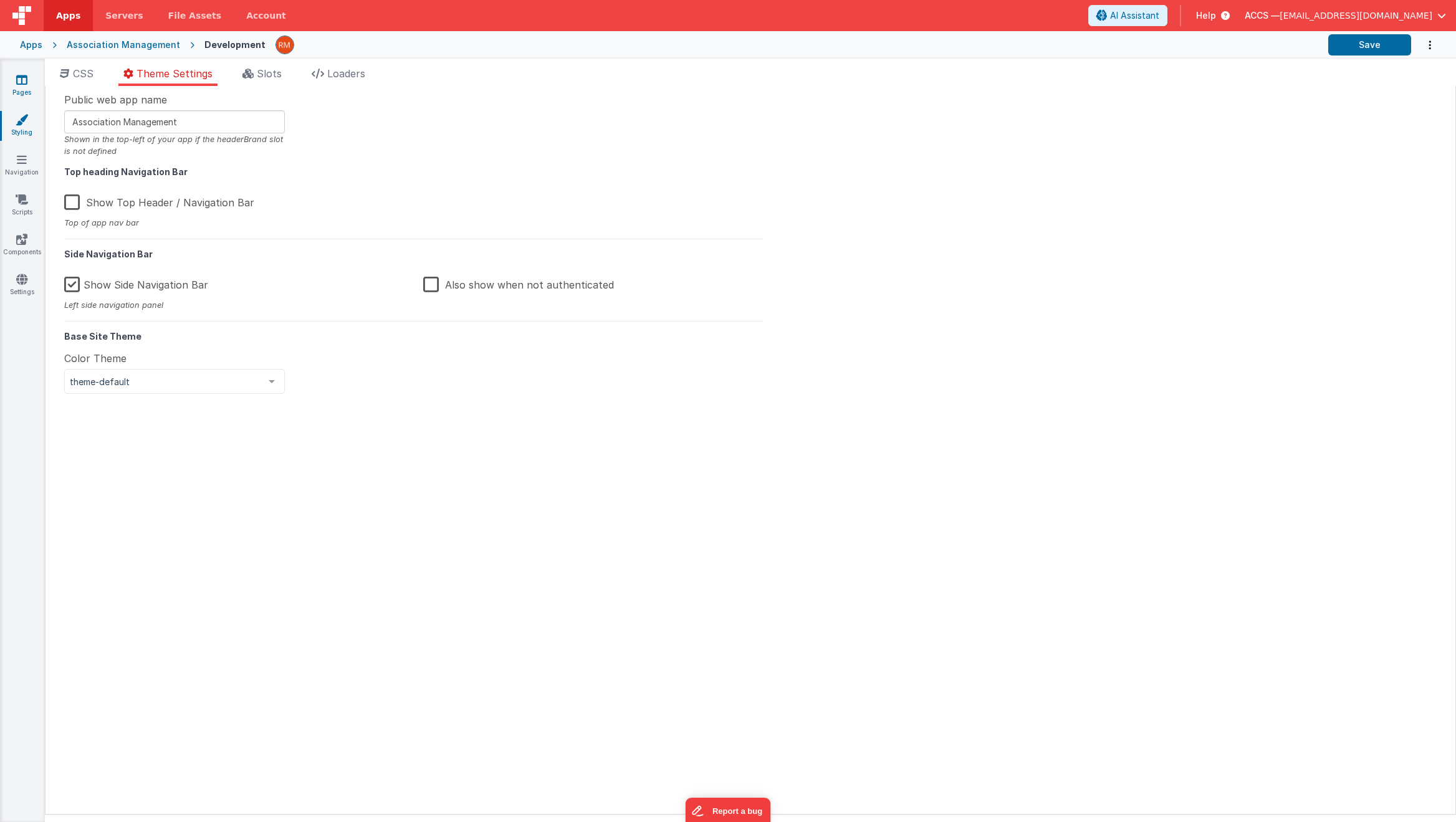
click at [27, 88] on link "Pages" at bounding box center [21, 86] width 45 height 25
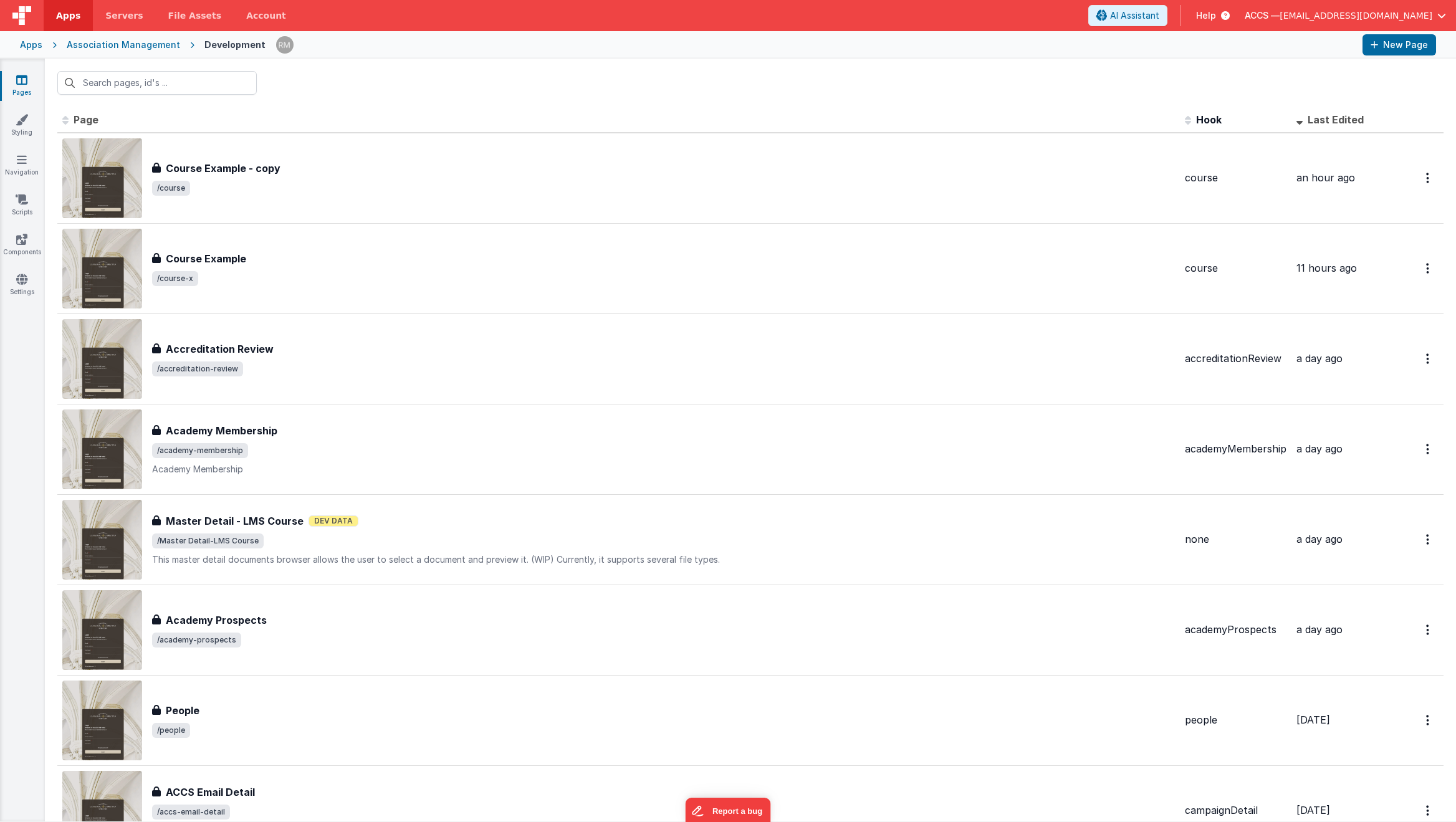
click at [21, 92] on link "Pages" at bounding box center [21, 86] width 45 height 25
click at [29, 128] on link "Styling" at bounding box center [21, 126] width 45 height 25
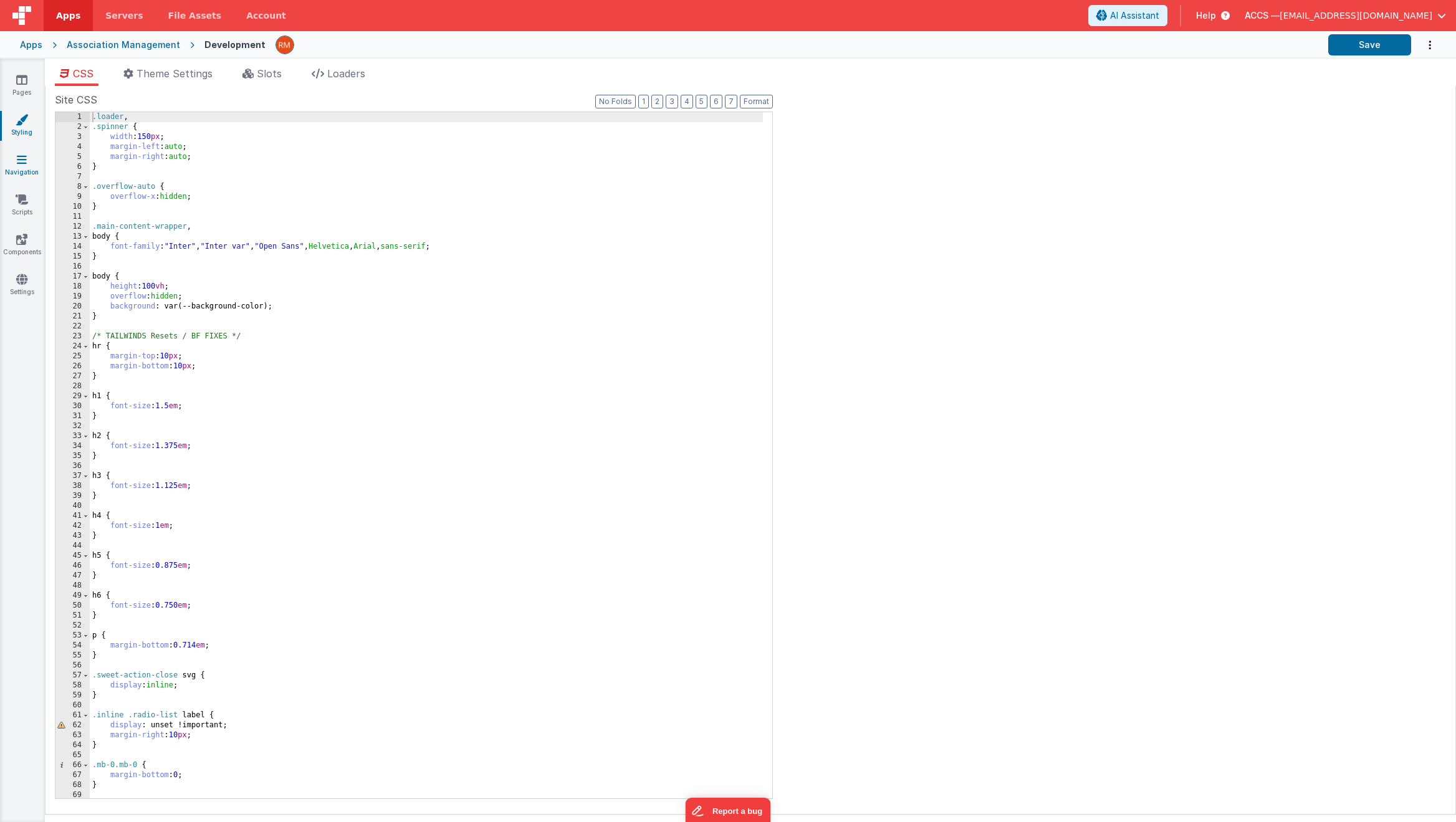
click at [27, 172] on link "Navigation" at bounding box center [21, 165] width 45 height 25
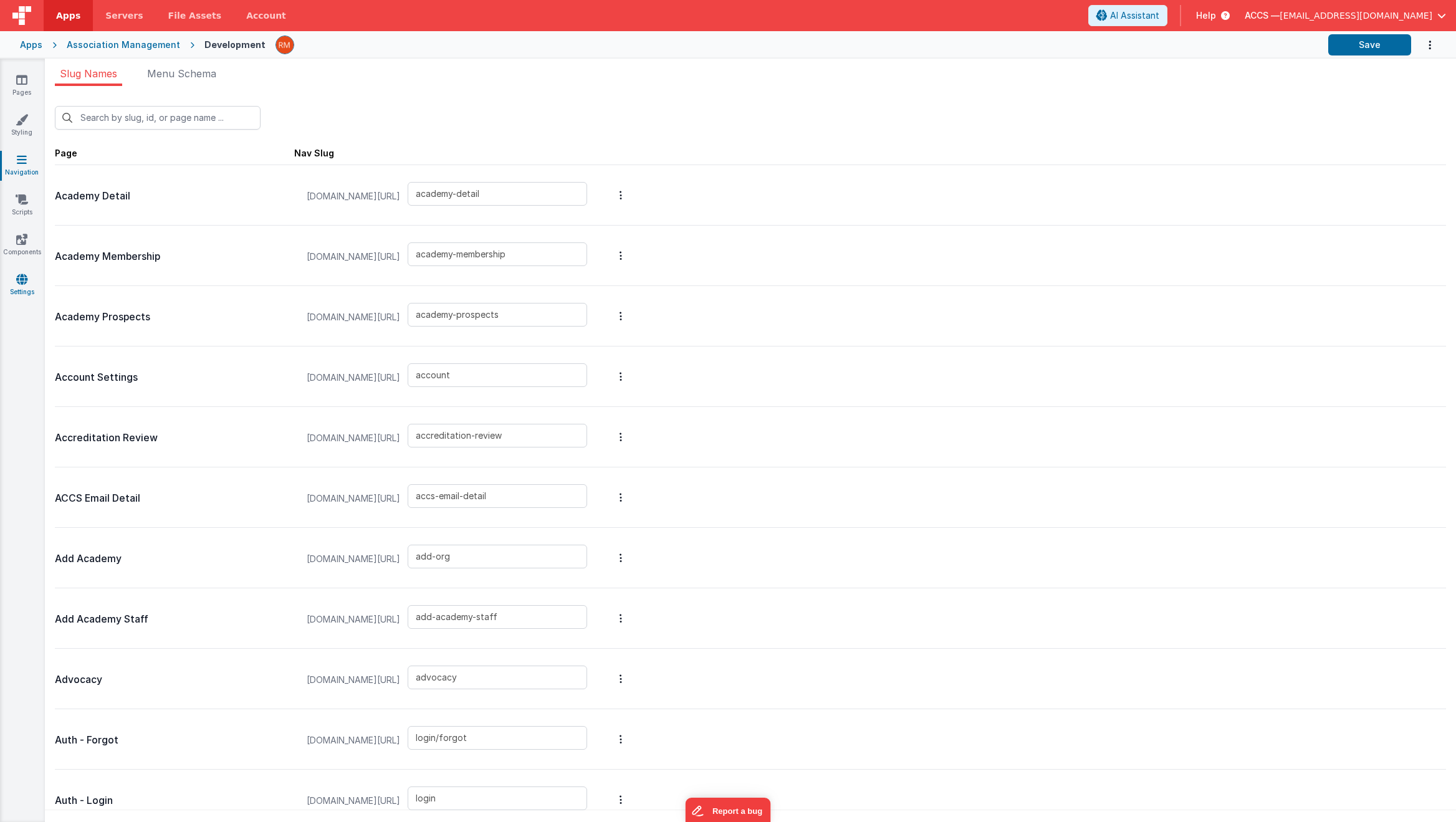
click at [20, 285] on icon at bounding box center [22, 279] width 11 height 12
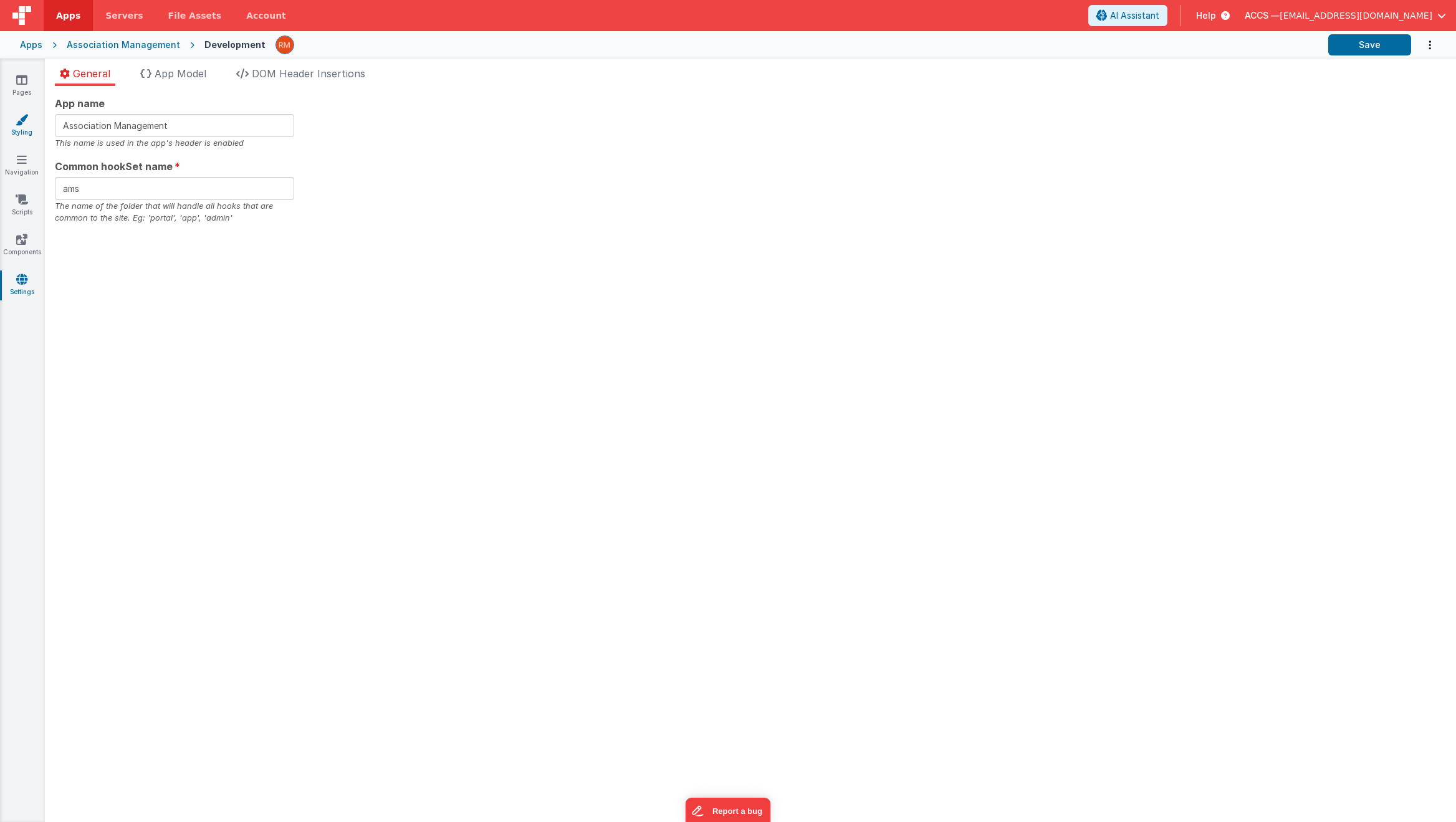
click at [10, 131] on link "Styling" at bounding box center [21, 126] width 45 height 25
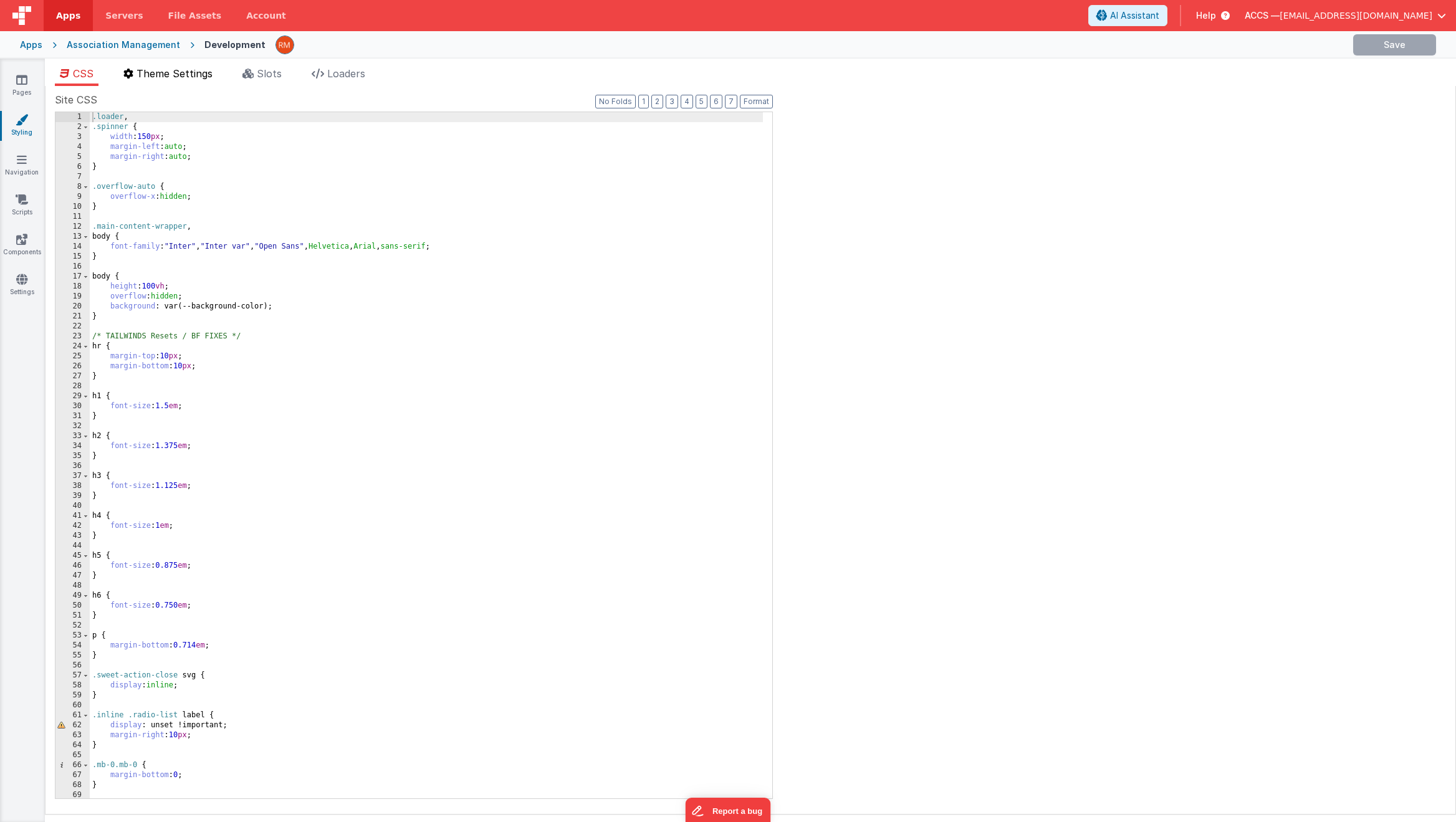
click at [160, 72] on span "Theme Settings" at bounding box center [174, 74] width 76 height 12
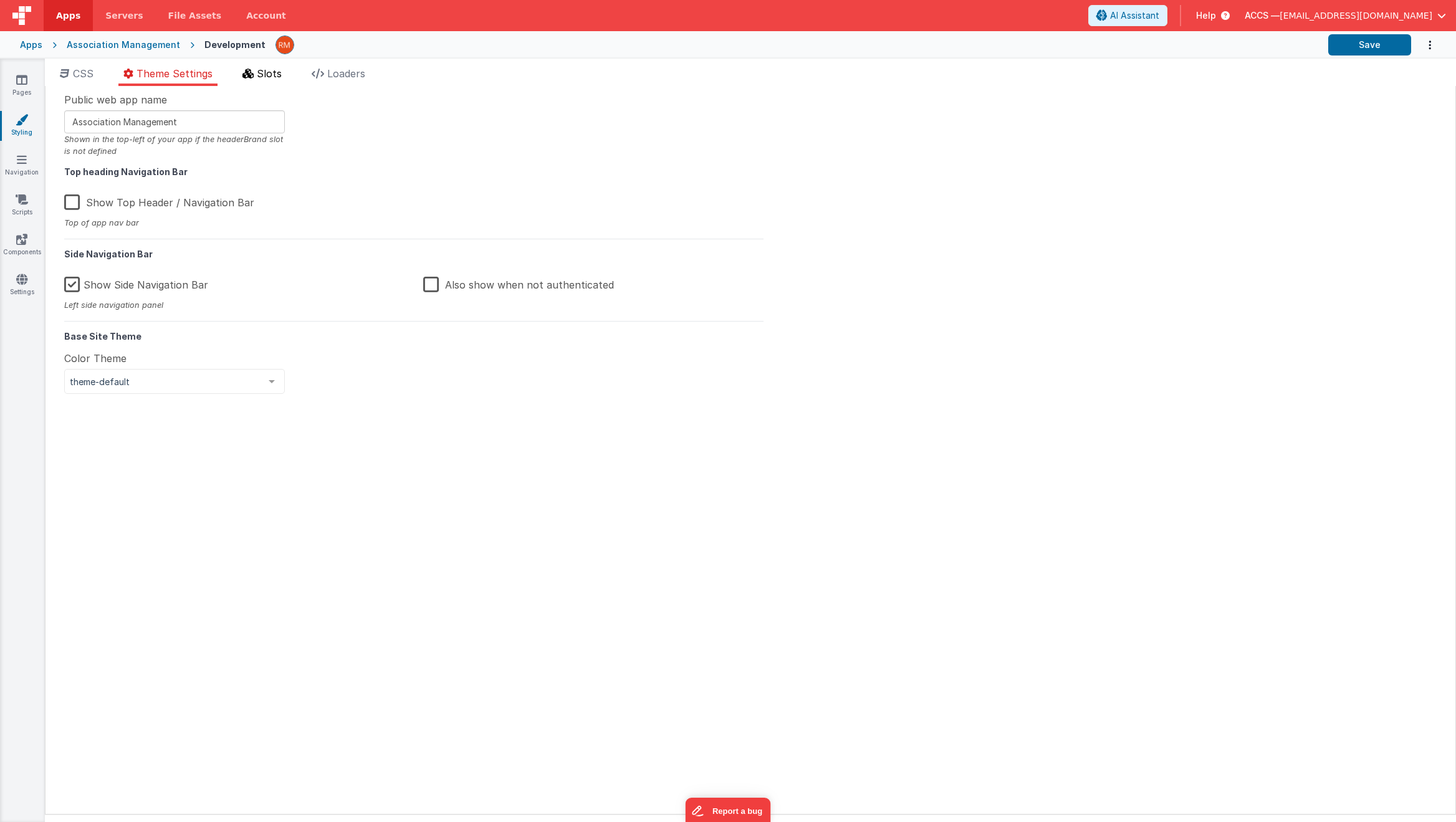
click at [262, 73] on span "Slots" at bounding box center [269, 74] width 25 height 12
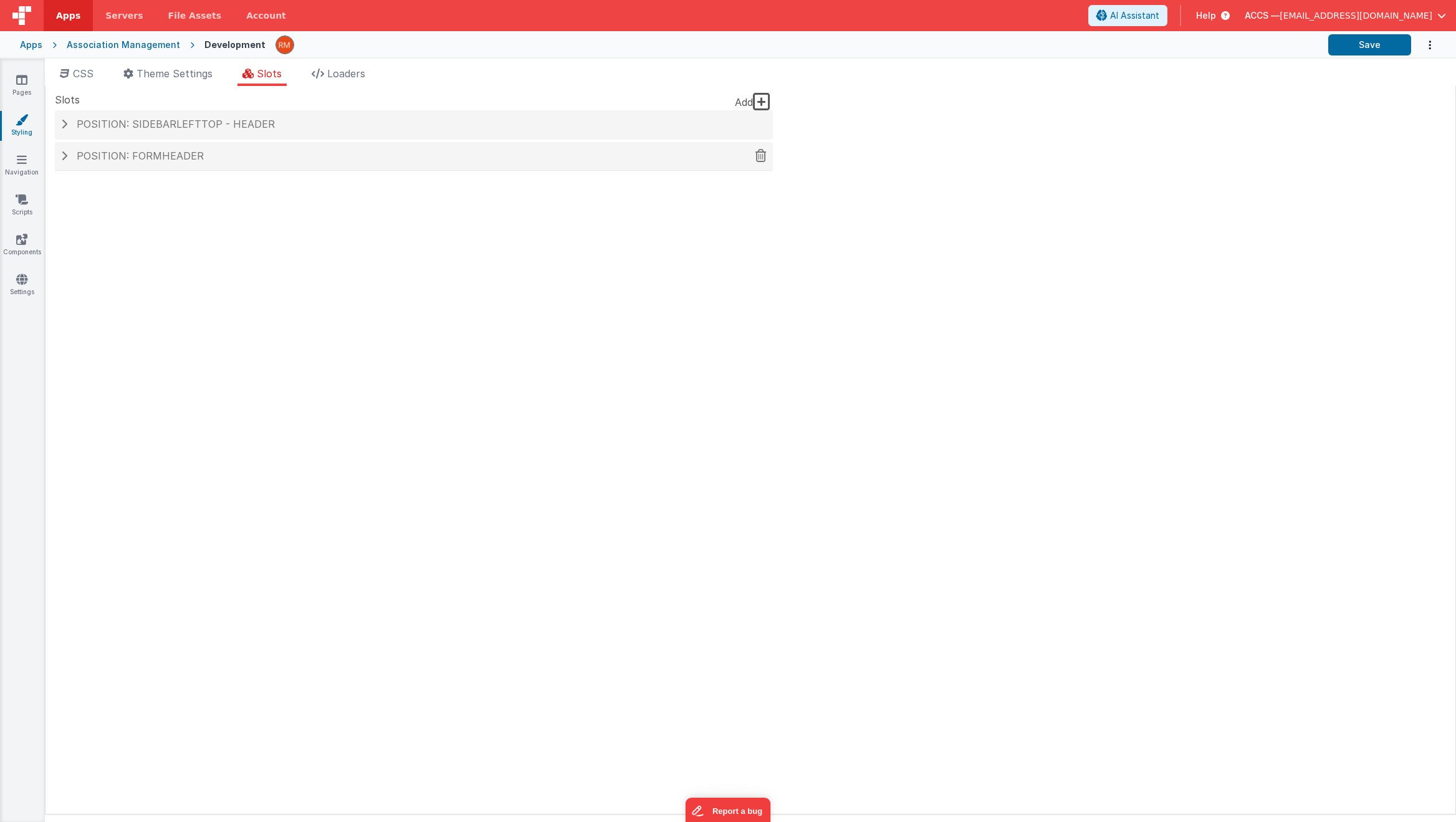
click at [224, 152] on h4 "Position: formHeader" at bounding box center [414, 156] width 706 height 11
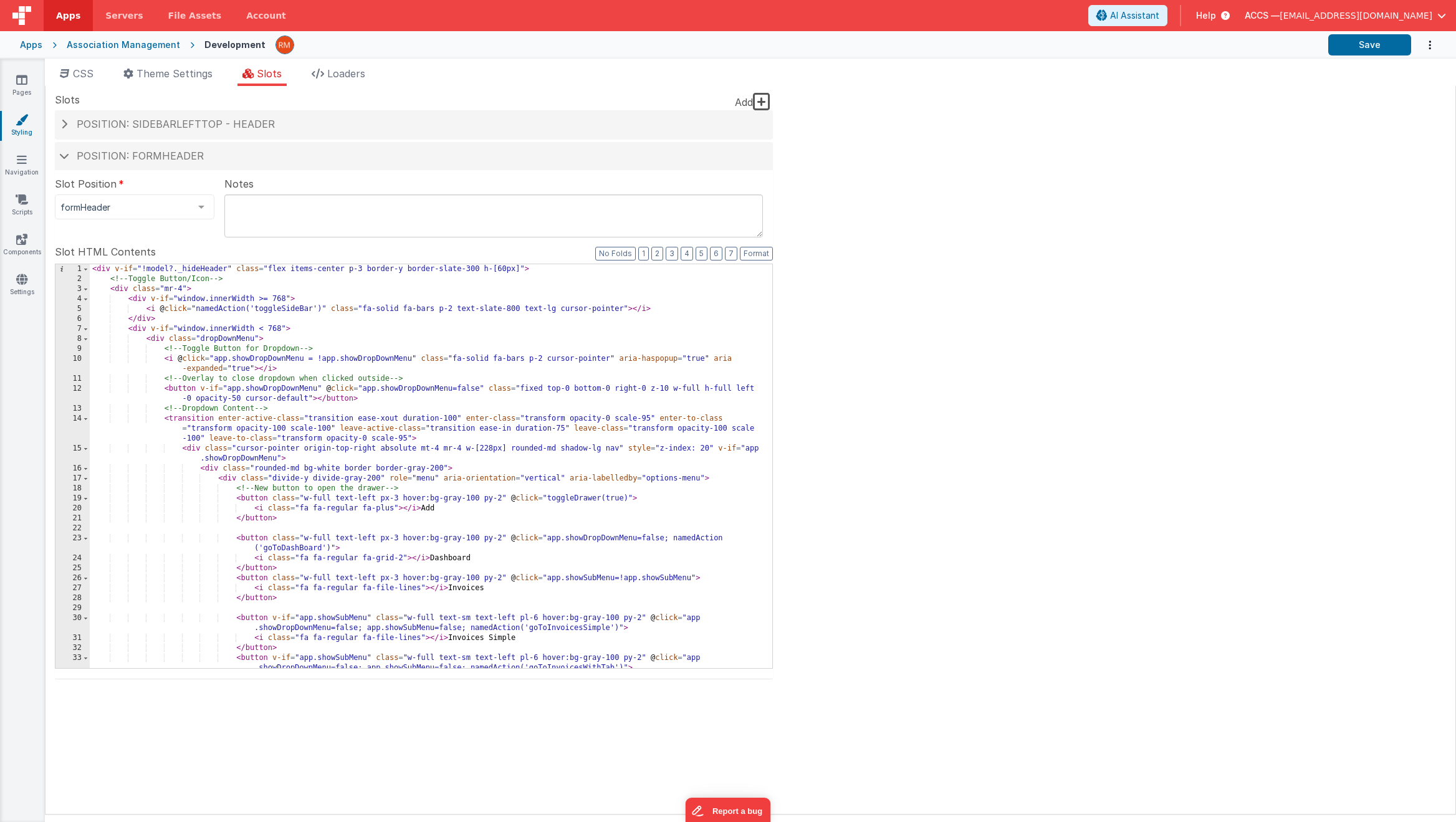
click at [320, 399] on div "< div v-if = "!model?._hideHeader" class = "flex items-center p-3 border-y bord…" at bounding box center [426, 476] width 673 height 424
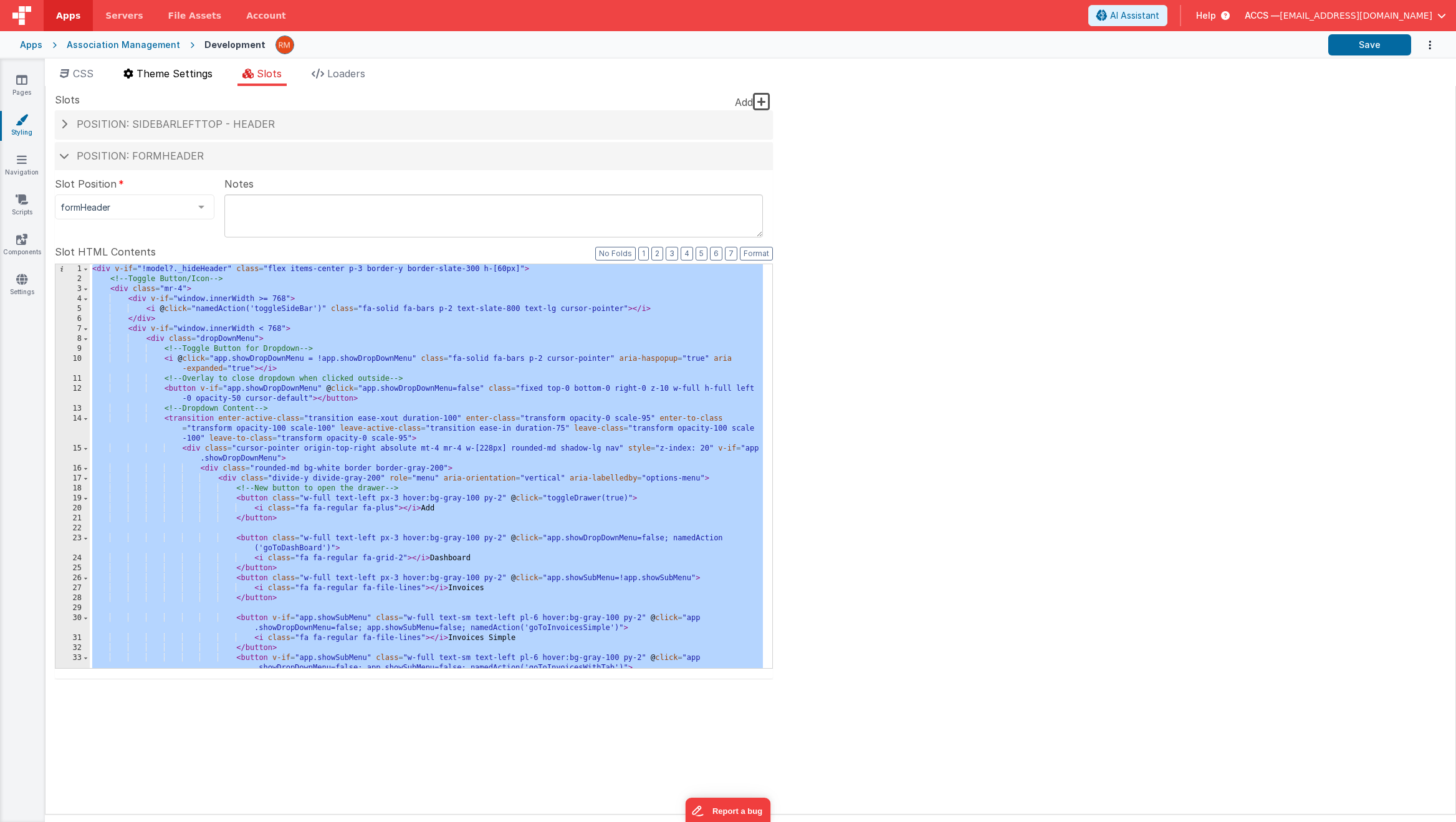
click at [162, 74] on span "Theme Settings" at bounding box center [174, 74] width 76 height 12
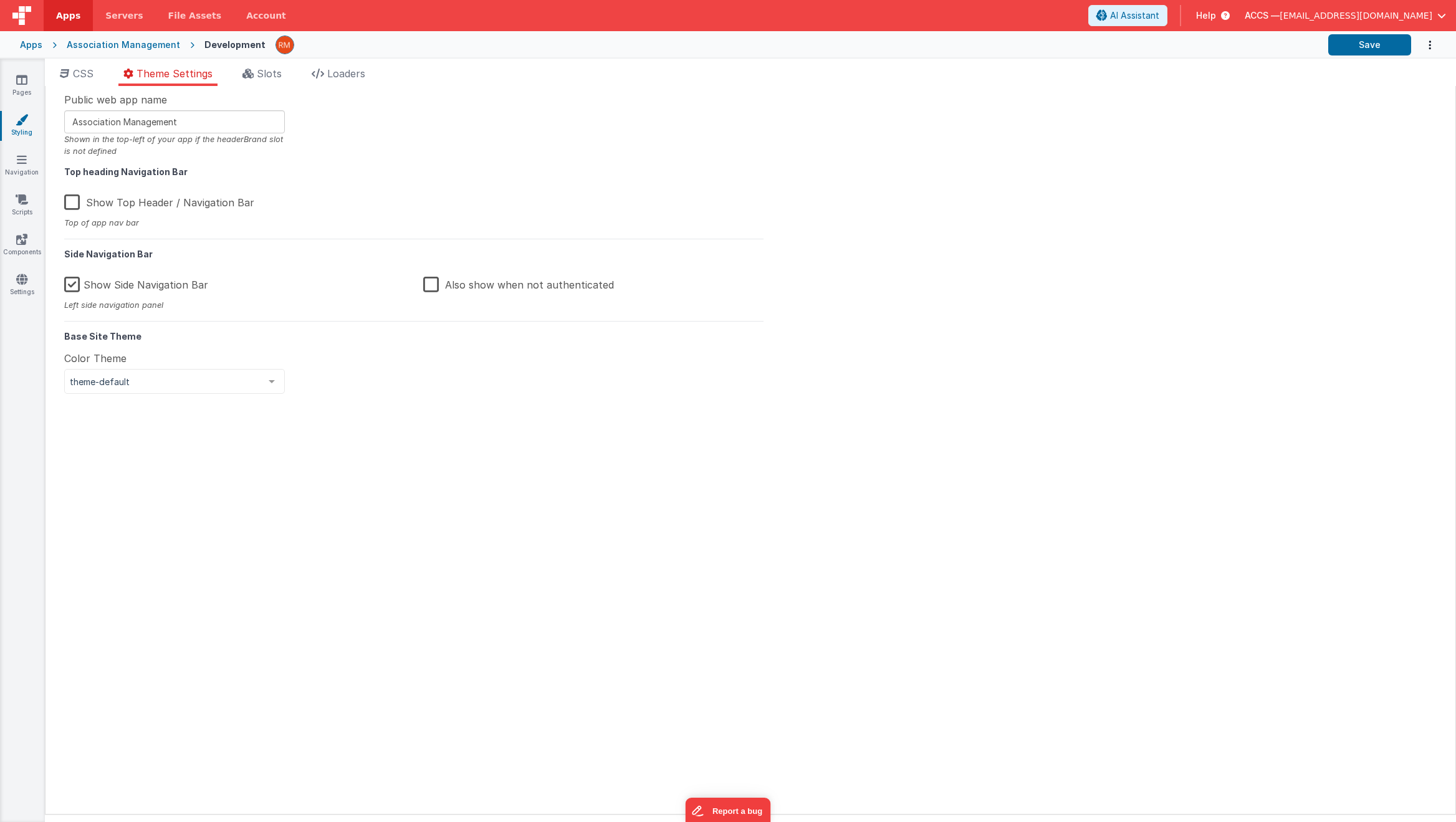
click at [29, 48] on div "Apps" at bounding box center [32, 45] width 23 height 12
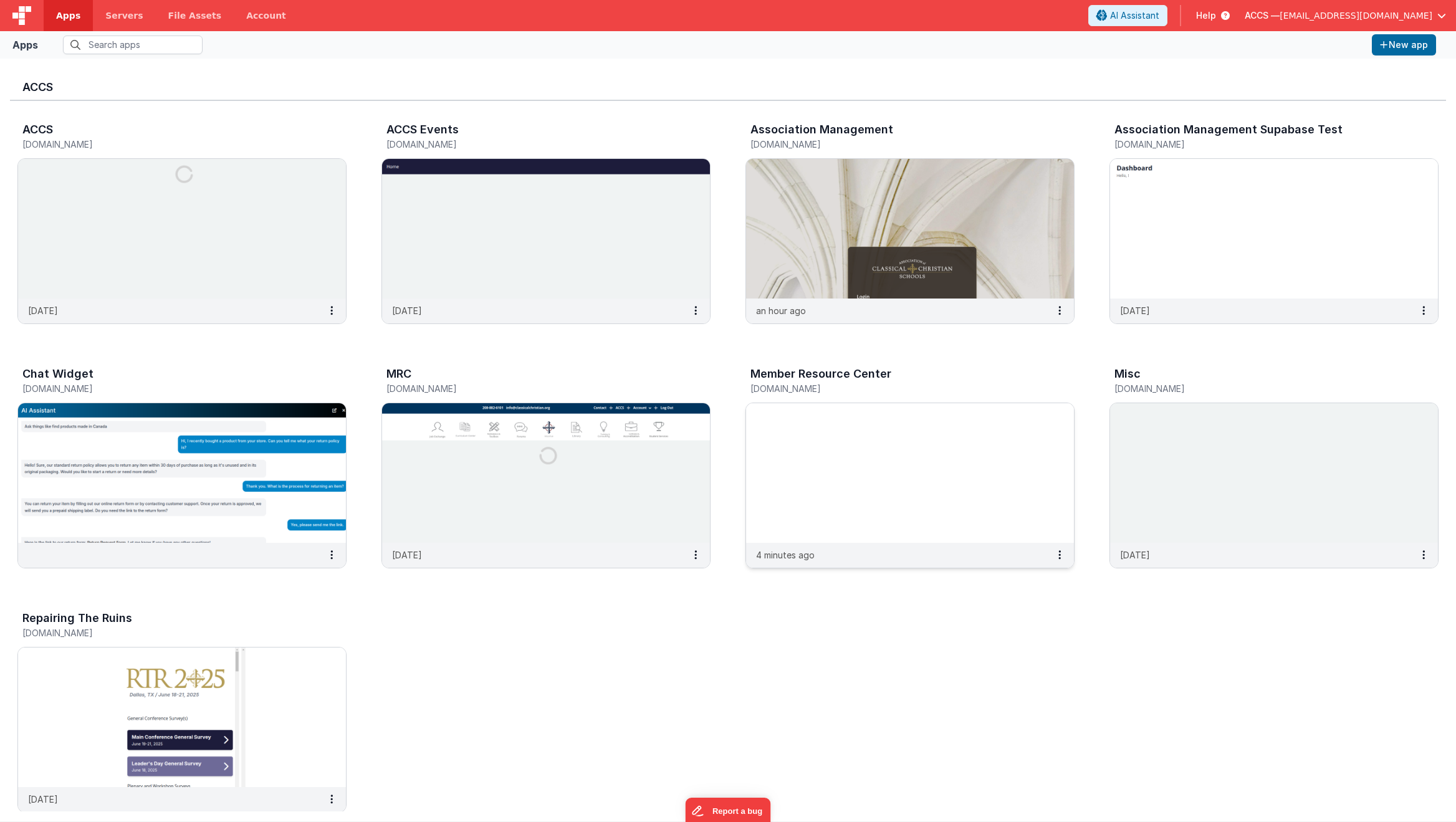
click at [861, 464] on img at bounding box center [910, 473] width 327 height 139
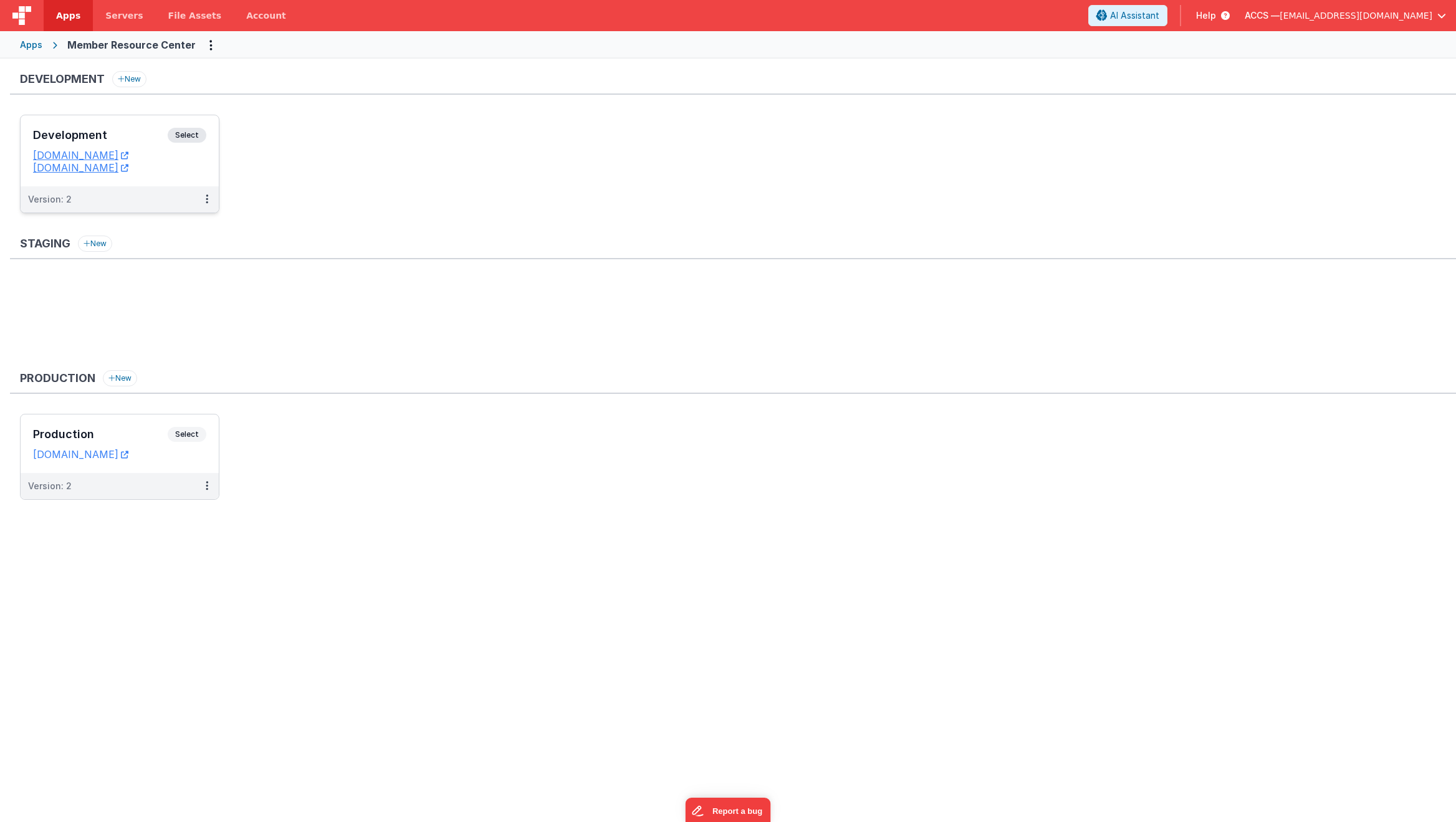
click at [162, 141] on h3 "Development" at bounding box center [101, 135] width 135 height 12
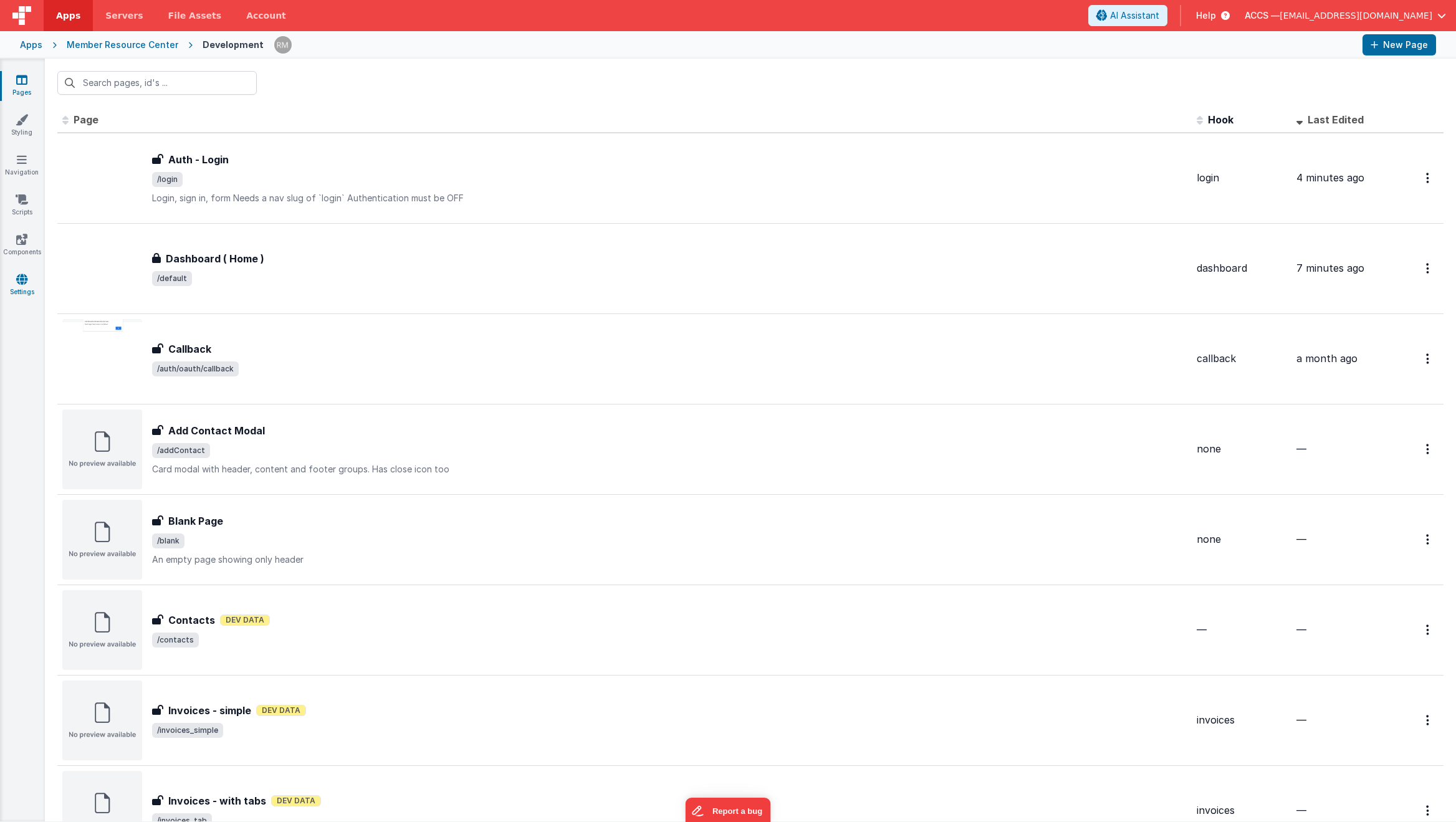
click at [22, 278] on icon at bounding box center [22, 279] width 11 height 12
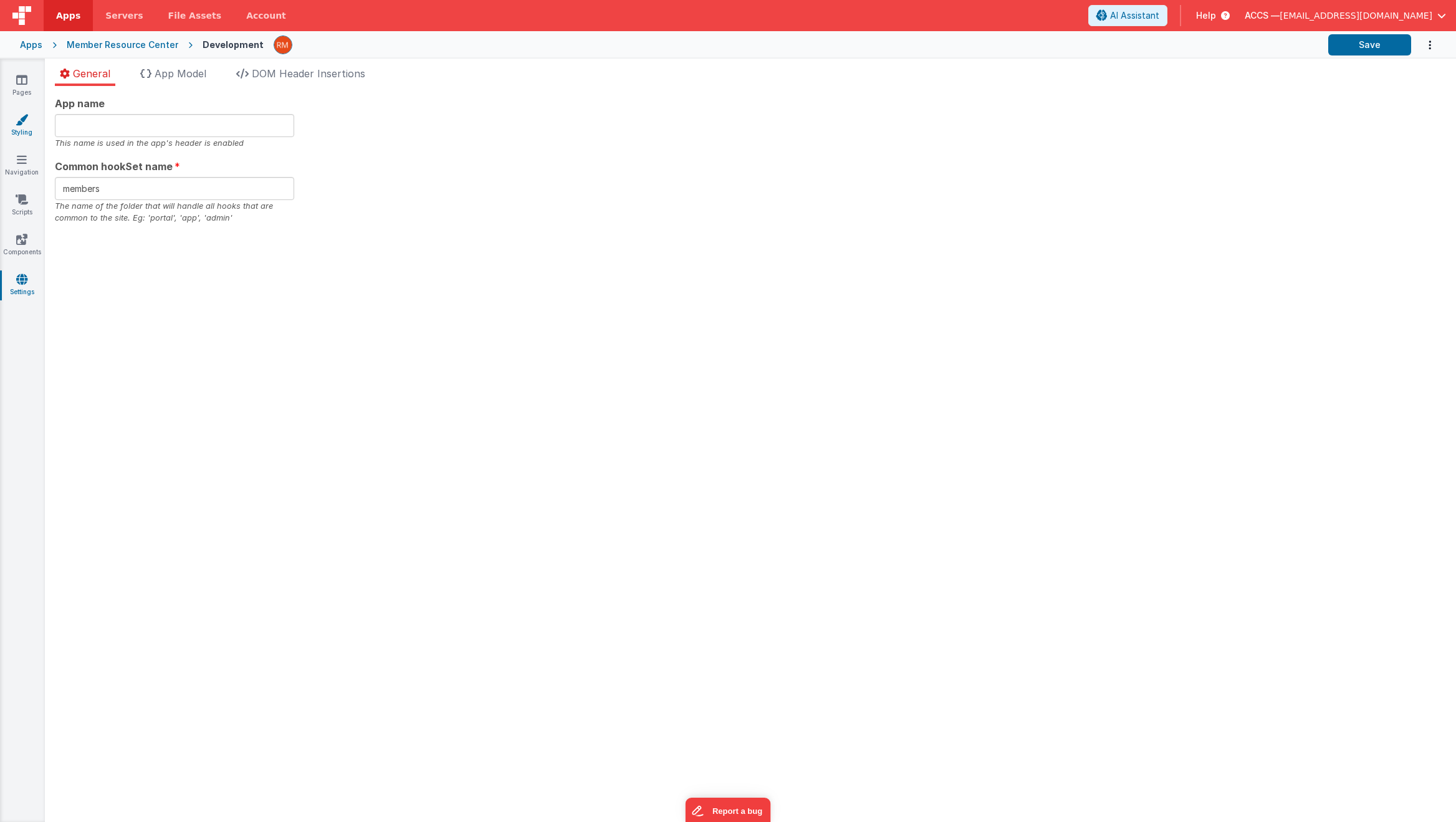
click at [27, 137] on link "Styling" at bounding box center [21, 126] width 45 height 25
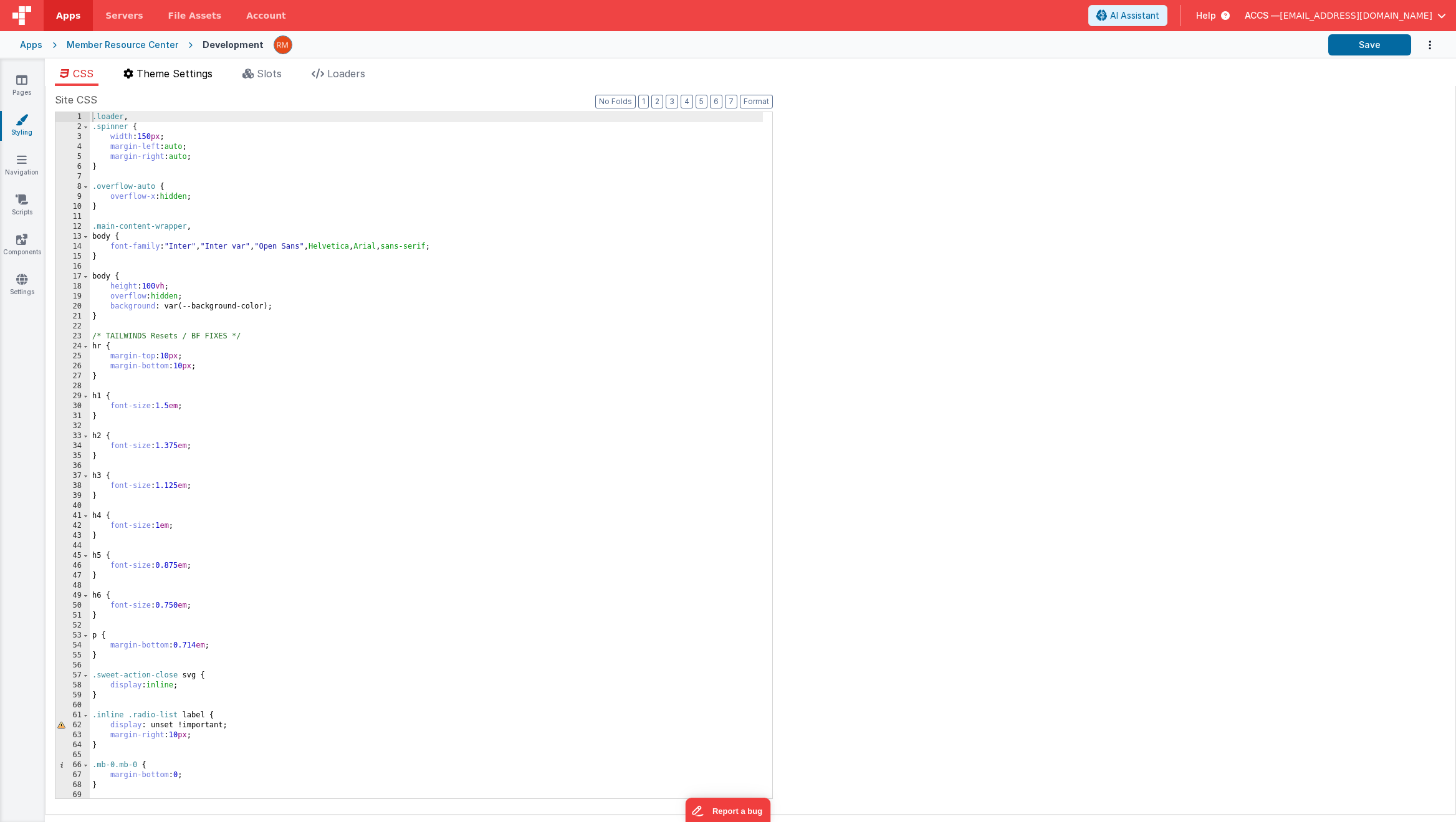
click at [170, 77] on span "Theme Settings" at bounding box center [174, 74] width 76 height 12
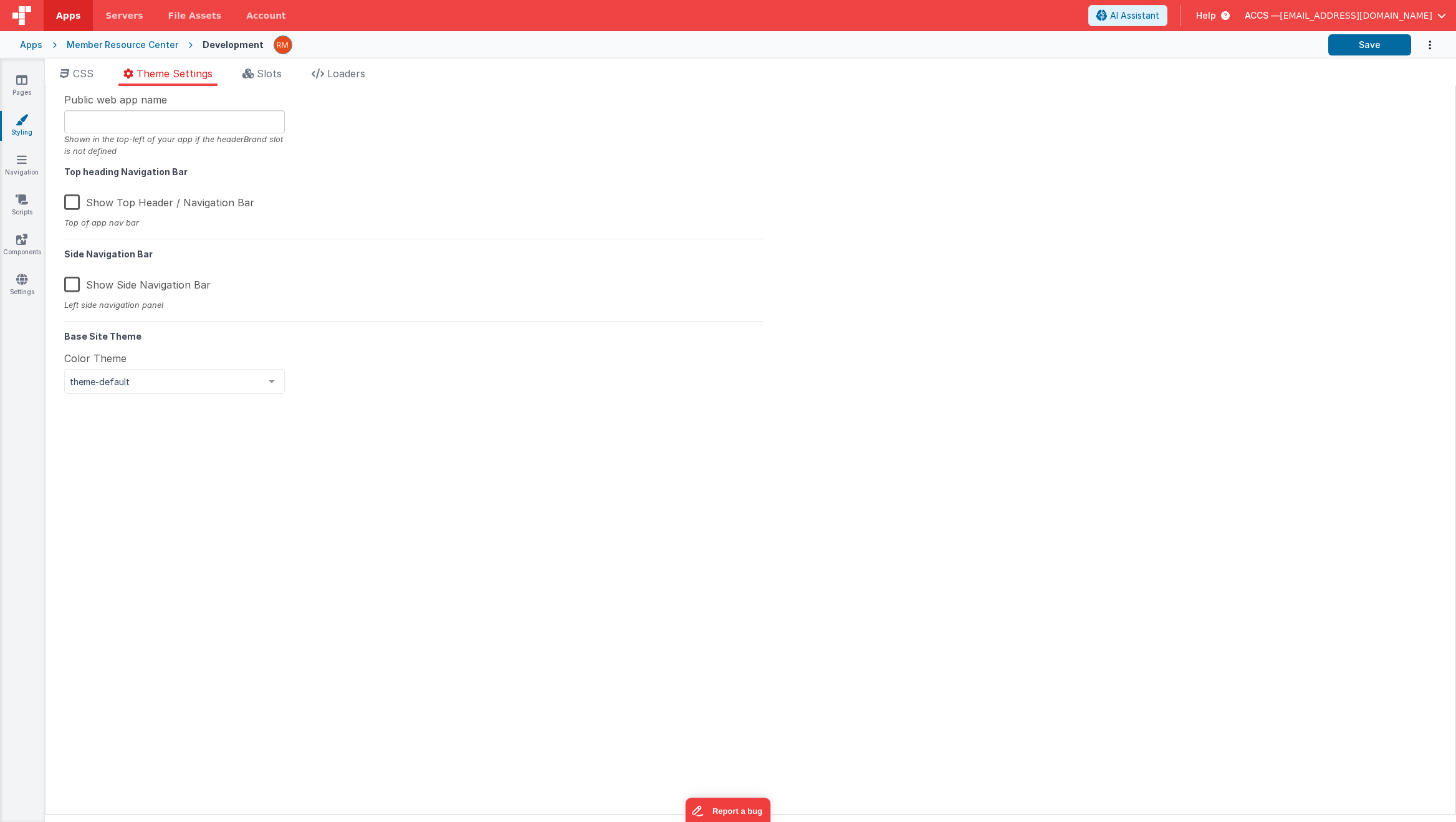
click at [76, 288] on label "Show Side Navigation Bar" at bounding box center [137, 283] width 146 height 27
click at [0, 0] on input "Show Side Navigation Bar" at bounding box center [0, 0] width 0 height 0
click at [1346, 48] on button "Save" at bounding box center [1369, 45] width 83 height 21
click at [286, 74] on li "Slots" at bounding box center [262, 75] width 49 height 20
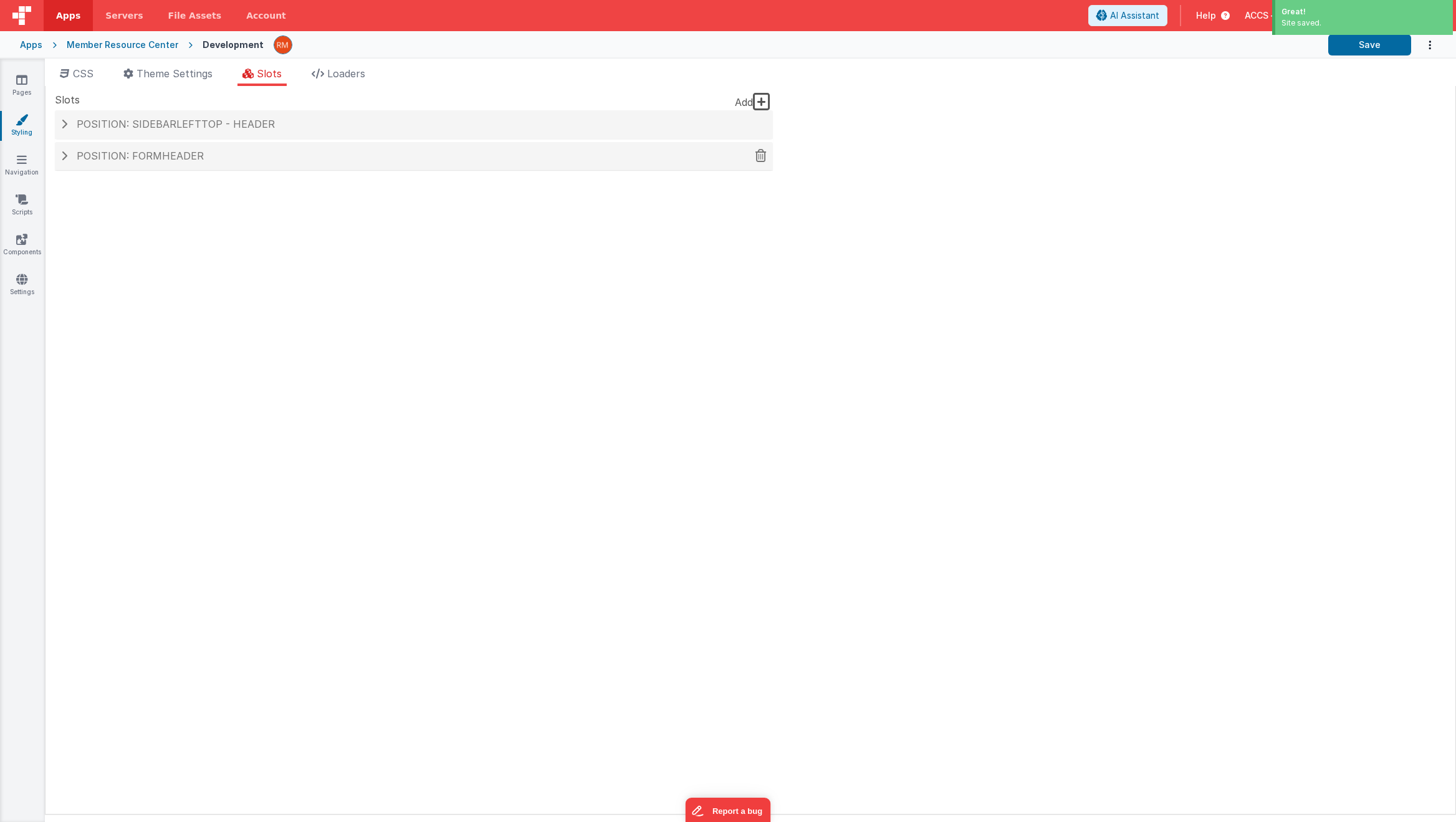
click at [229, 165] on div "Position: formHeader" at bounding box center [414, 156] width 718 height 29
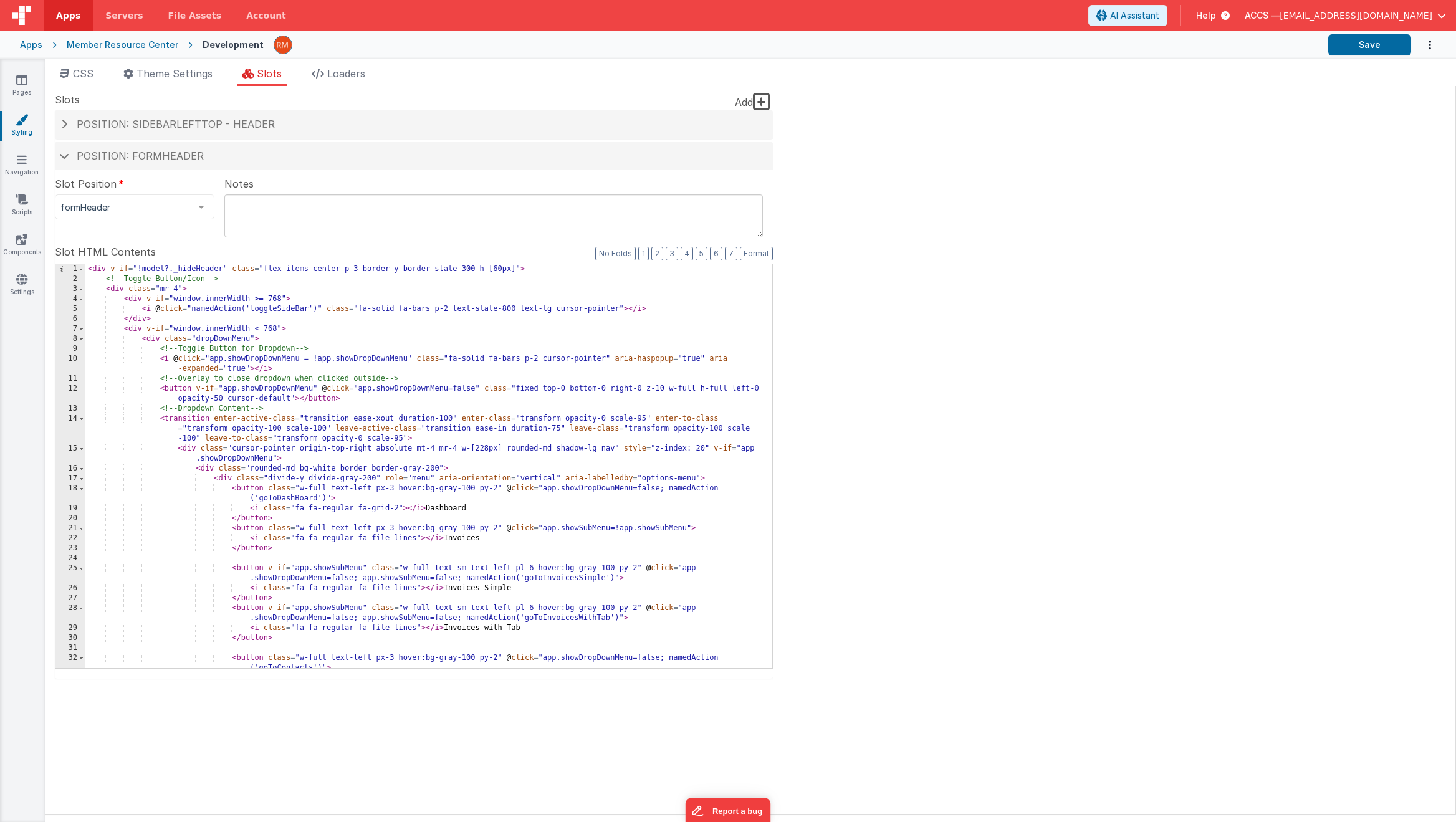
click at [298, 362] on div "< div v-if = "!model?._hideHeader" class = "flex items-center p-3 border-y bord…" at bounding box center [425, 476] width 678 height 424
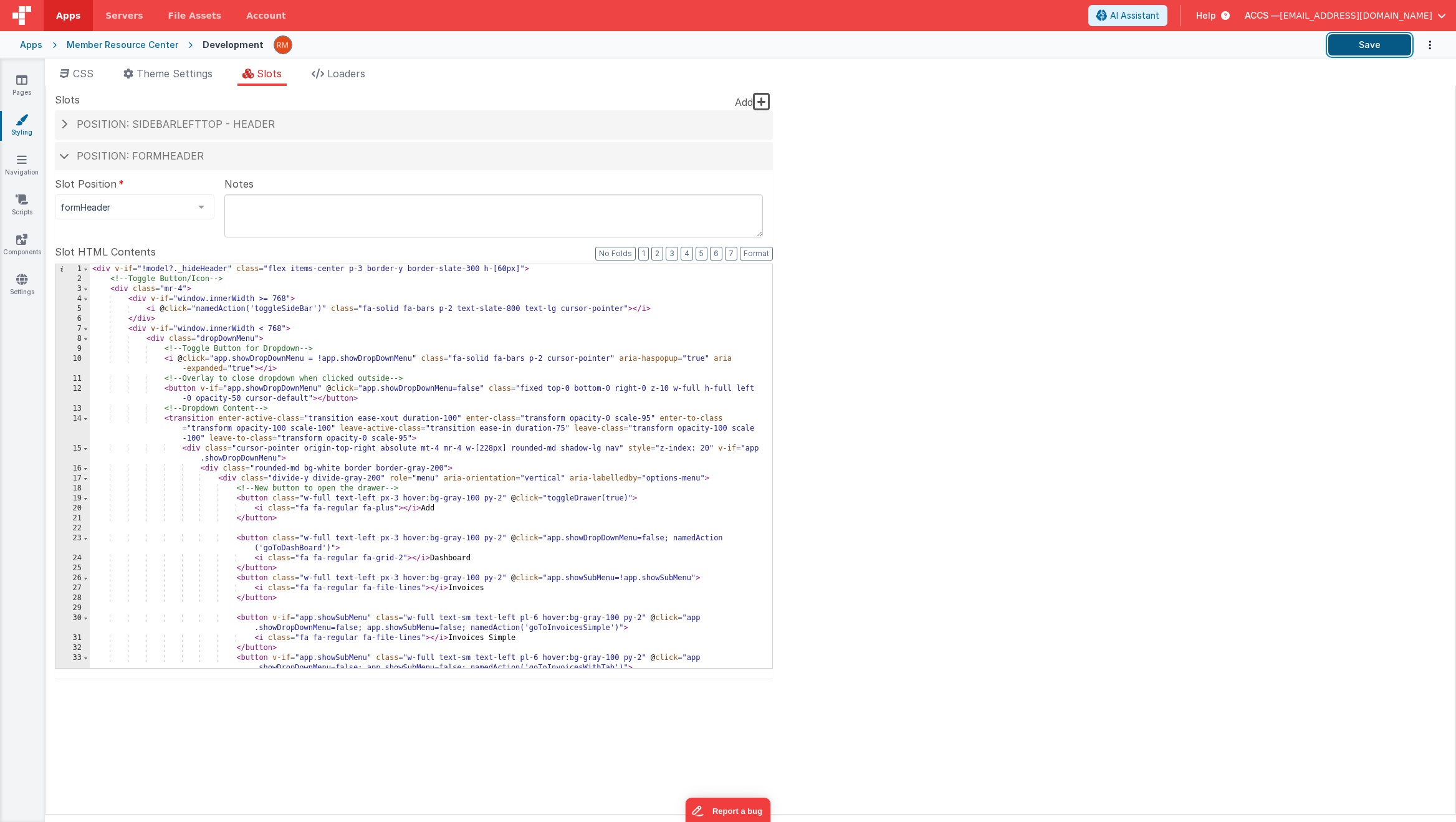
click at [1368, 43] on button "Save" at bounding box center [1369, 45] width 83 height 21
click at [299, 120] on h4 "Position: sidebarLeftTop - header" at bounding box center [414, 124] width 706 height 11
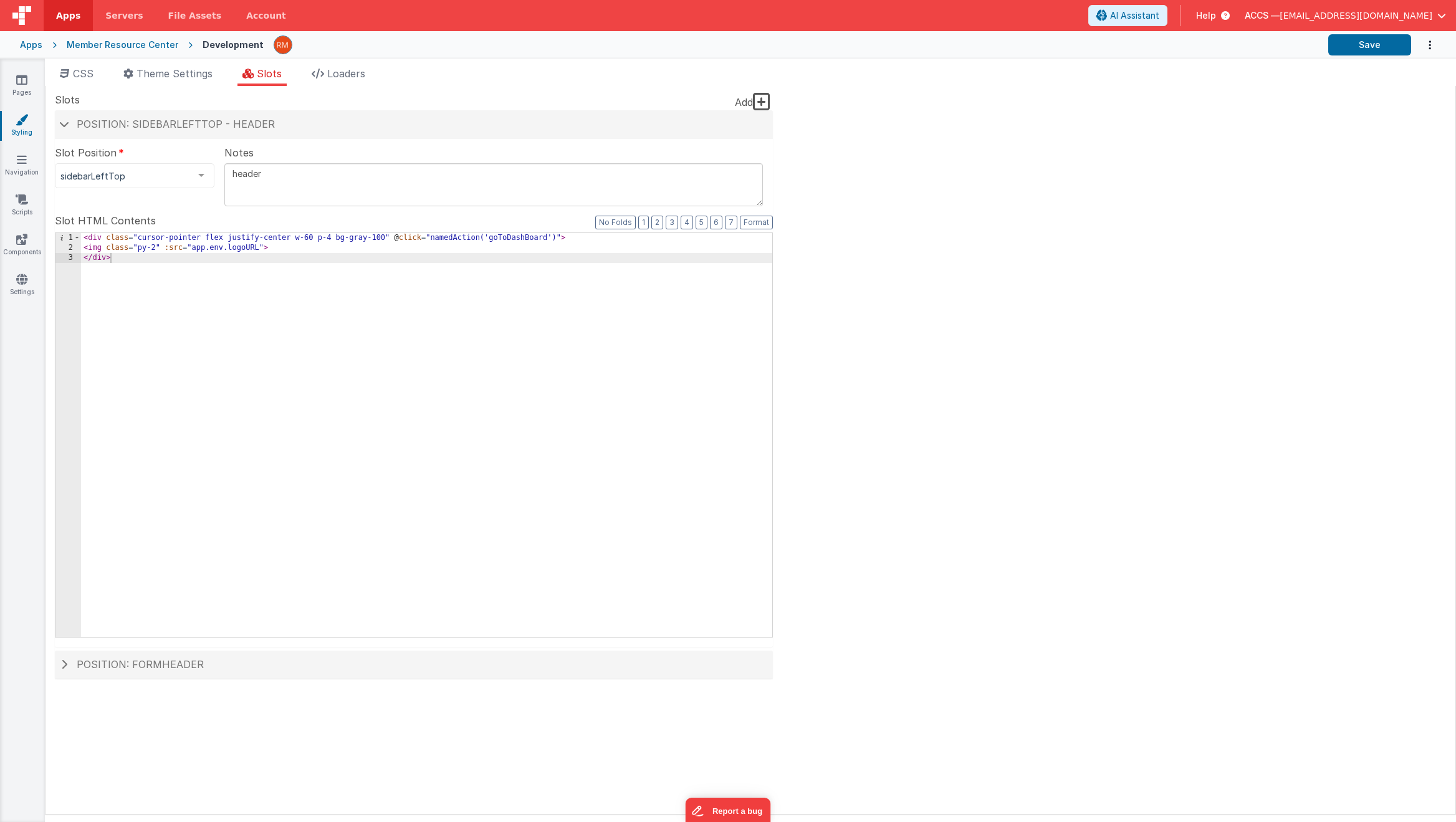
click at [42, 46] on div "Apps Member Resource Center Development Save" at bounding box center [728, 45] width 1456 height 27
click at [39, 49] on div "Apps" at bounding box center [32, 45] width 23 height 12
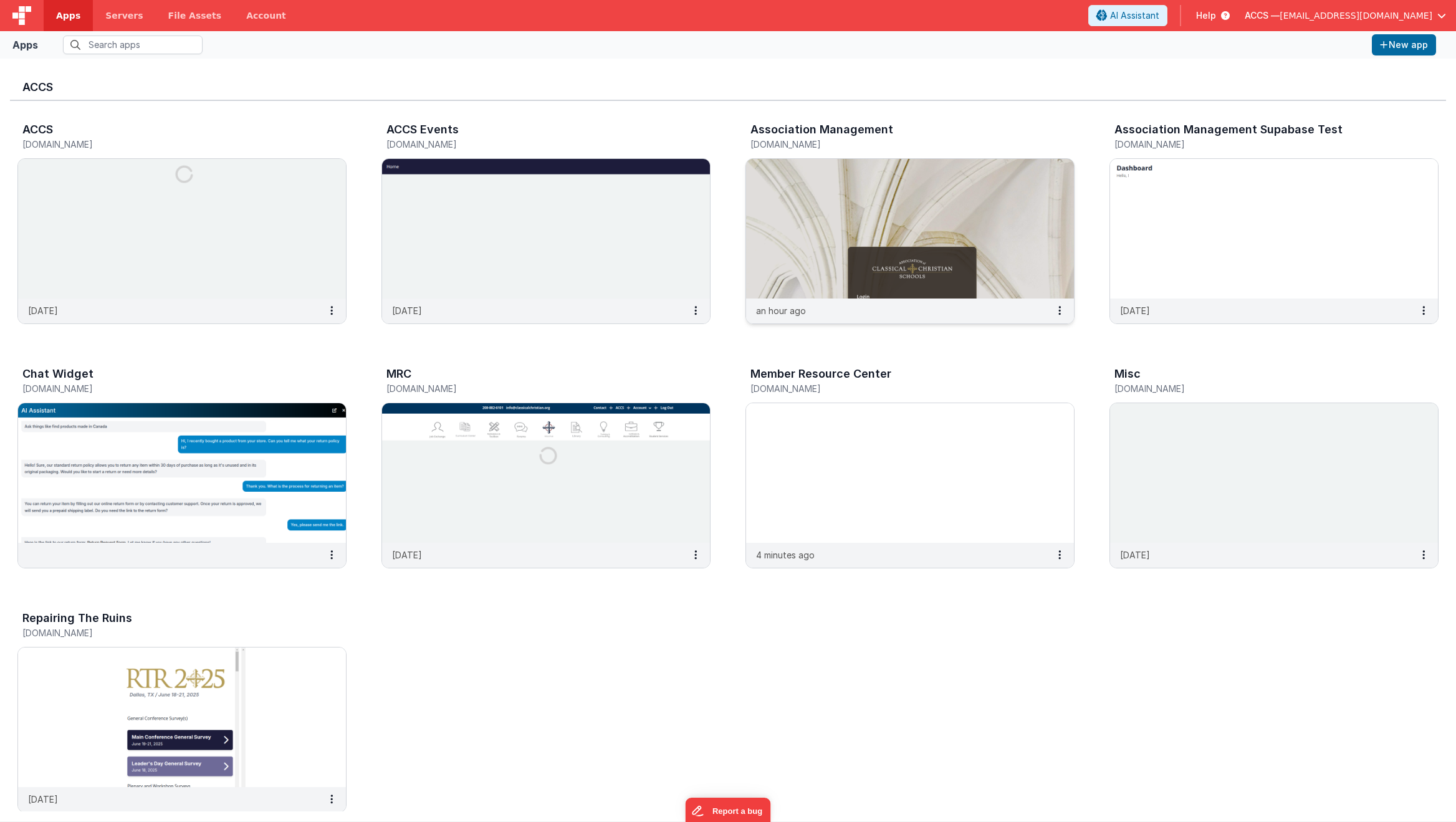
click at [796, 207] on img at bounding box center [910, 228] width 327 height 139
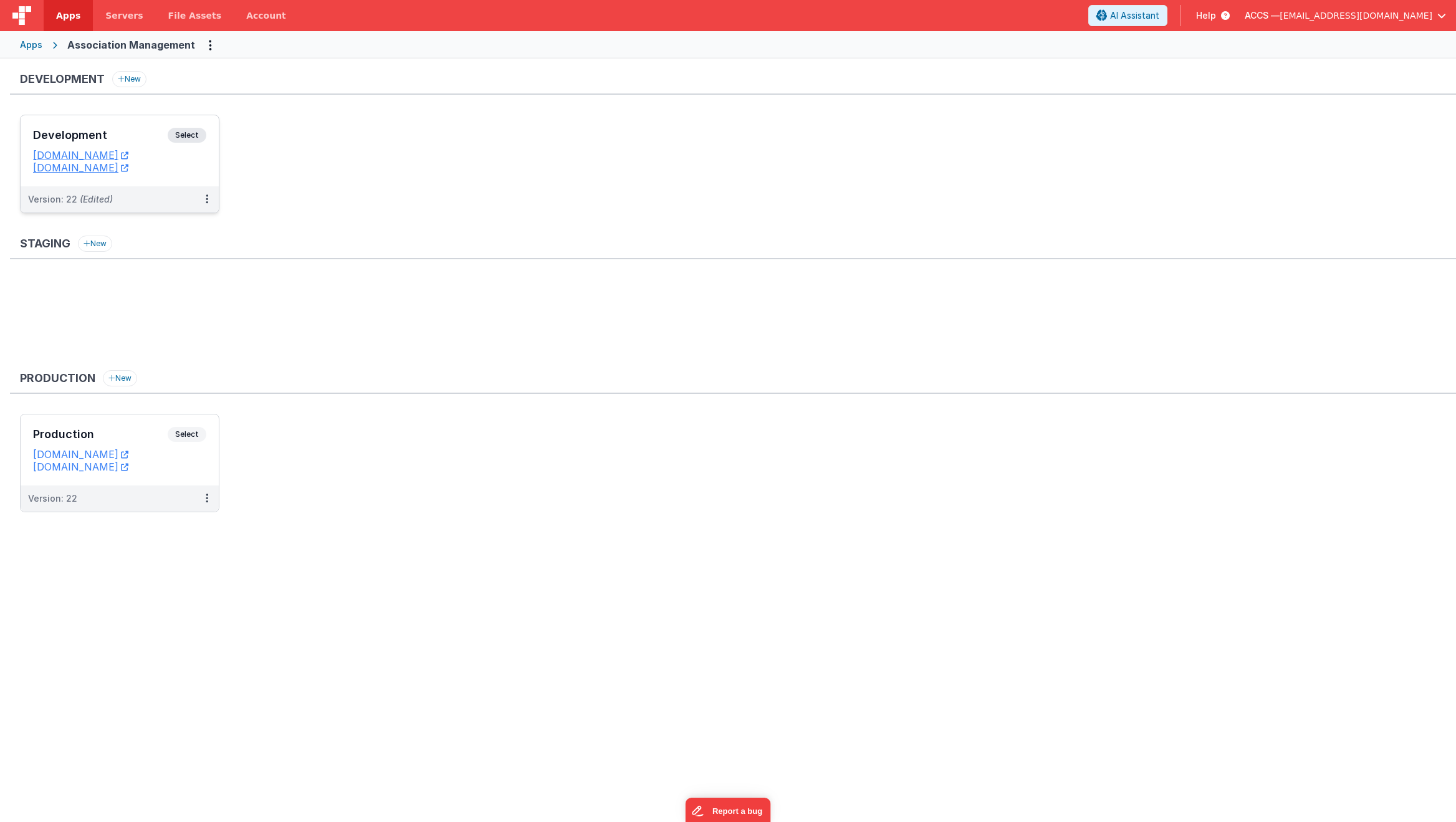
click at [161, 139] on h3 "Development" at bounding box center [101, 135] width 135 height 12
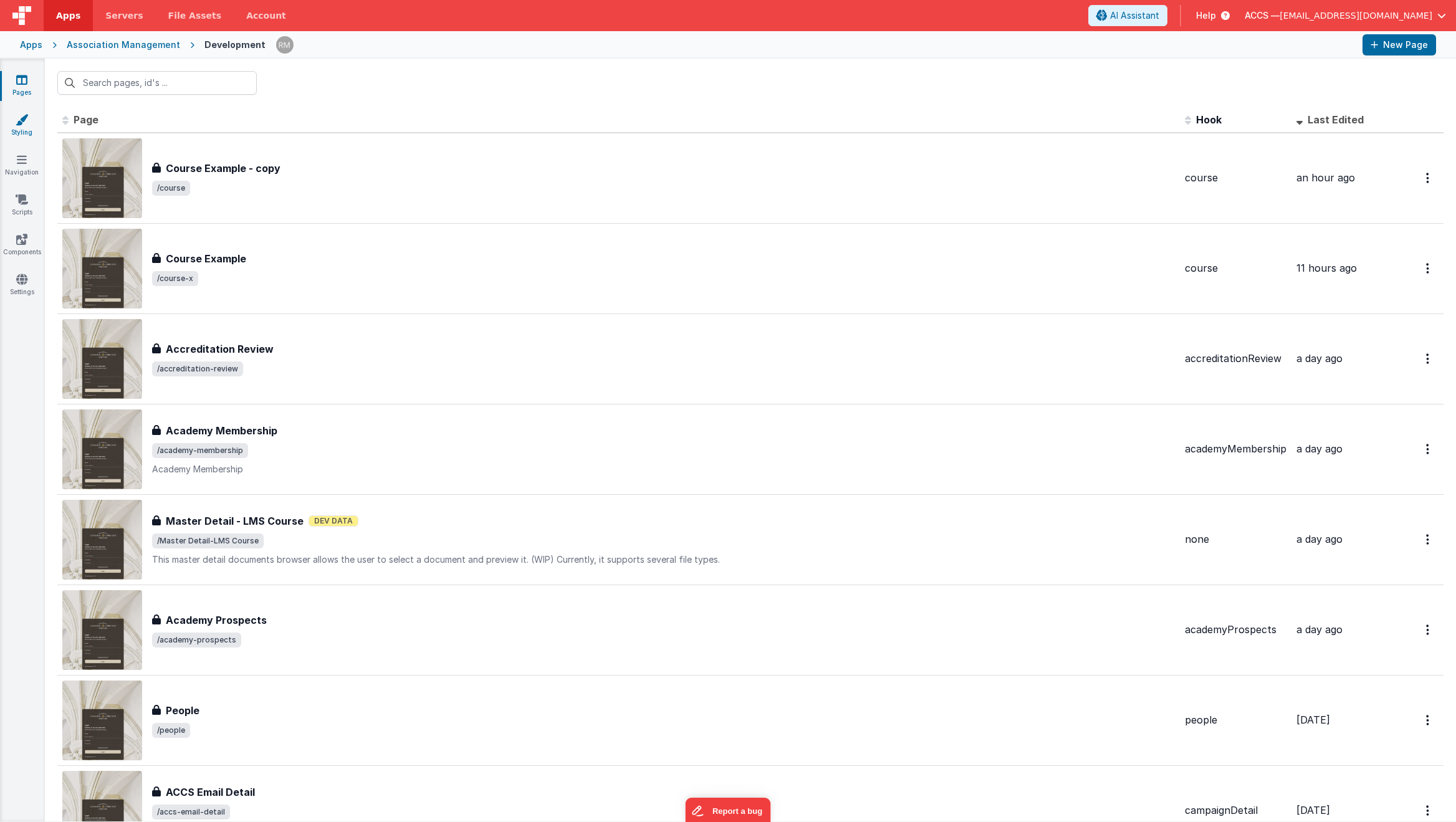
click at [17, 132] on link "Styling" at bounding box center [21, 126] width 45 height 25
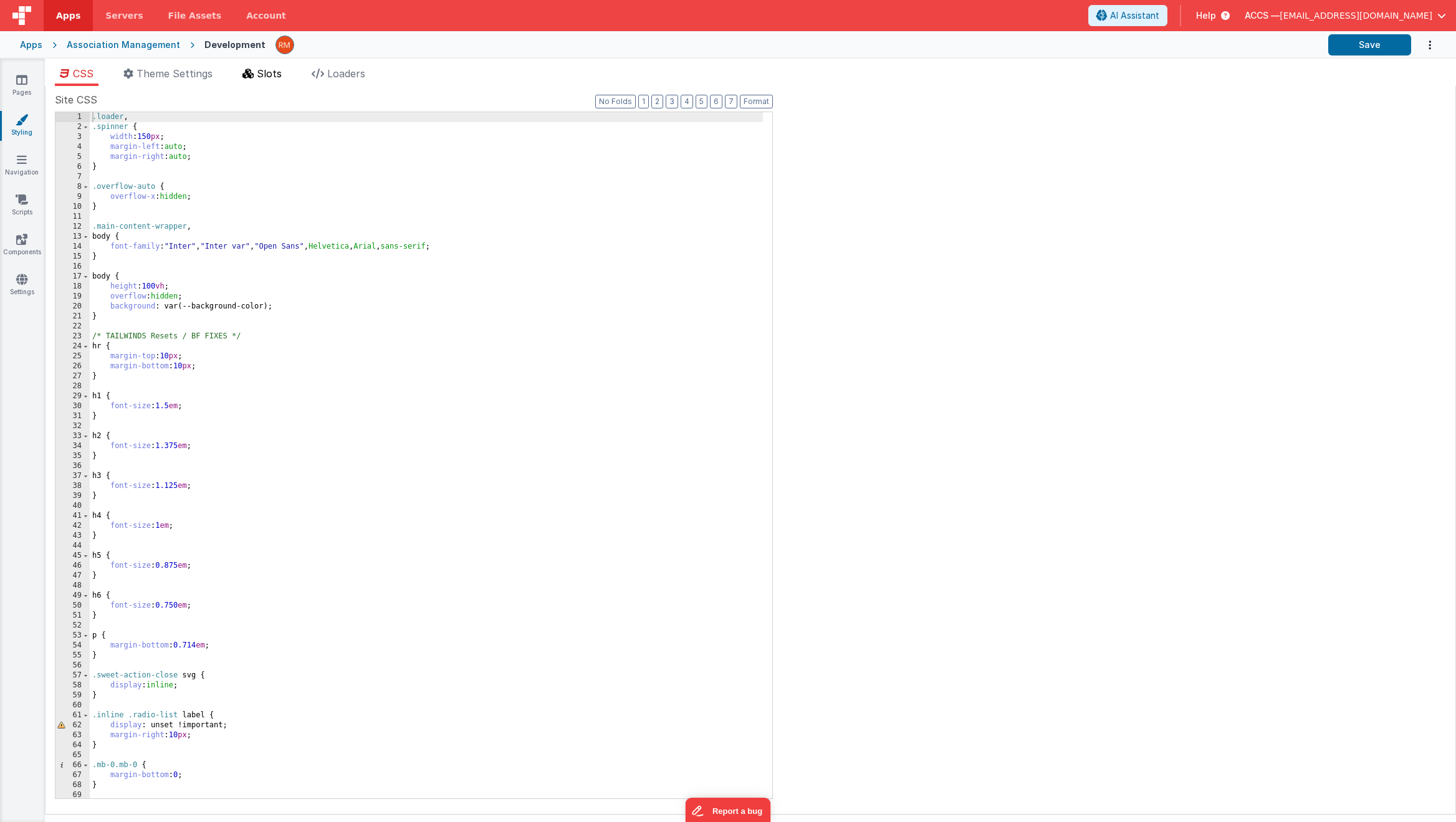
click at [254, 81] on li "Slots" at bounding box center [262, 75] width 49 height 20
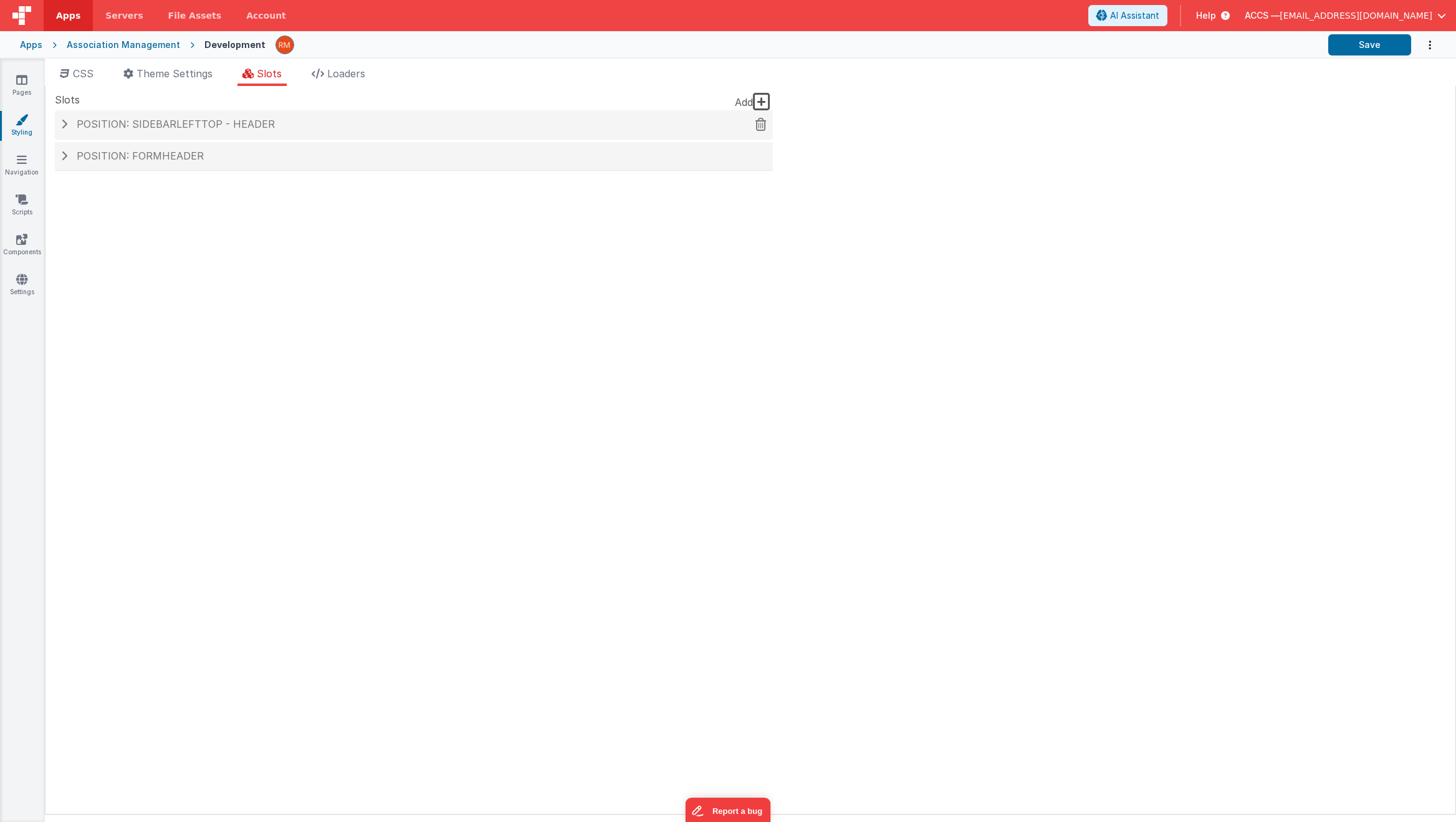
click at [243, 124] on span "Position: sidebarLeftTop - header" at bounding box center [176, 124] width 198 height 12
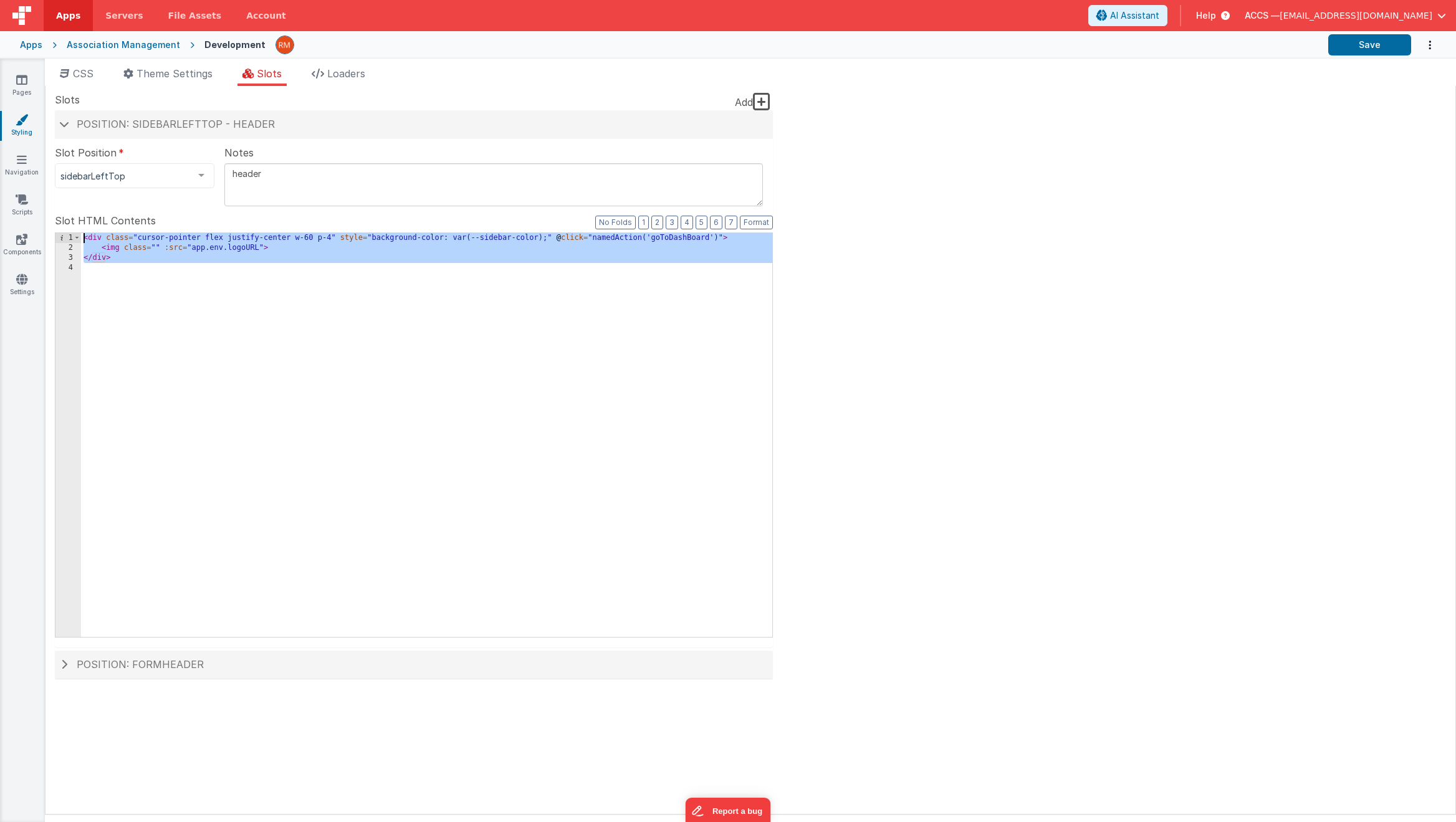
drag, startPoint x: 142, startPoint y: 307, endPoint x: 55, endPoint y: 207, distance: 132.5
click at [55, 207] on fieldset "Slot Position sidebarLeftTop inactive header headerBrandLeft headerBrand header…" at bounding box center [414, 397] width 718 height 502
click at [34, 51] on div "Apps Association Management Development Save" at bounding box center [728, 45] width 1456 height 27
click at [33, 50] on div "Apps" at bounding box center [32, 45] width 23 height 12
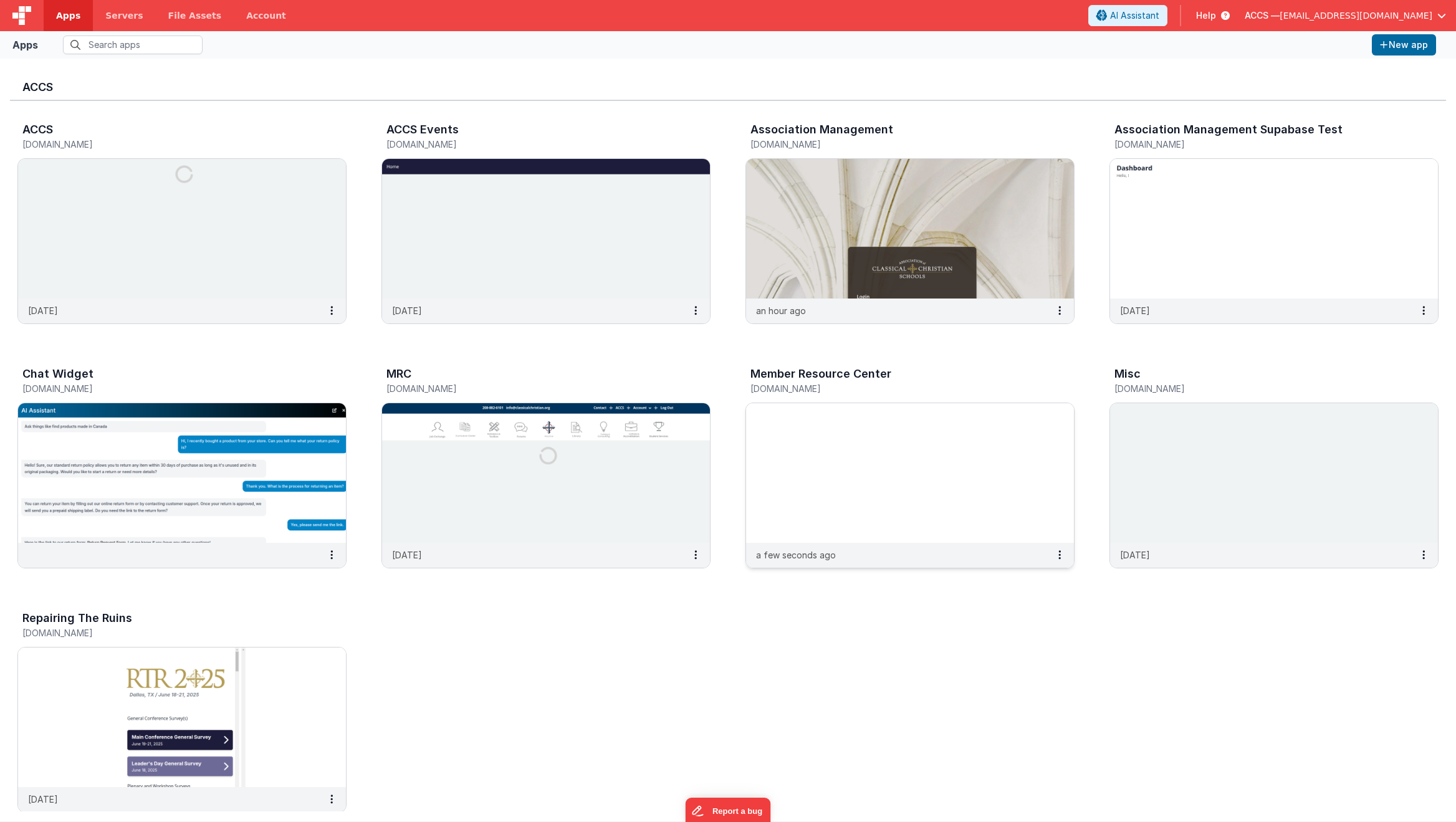
click at [872, 421] on img at bounding box center [910, 473] width 327 height 139
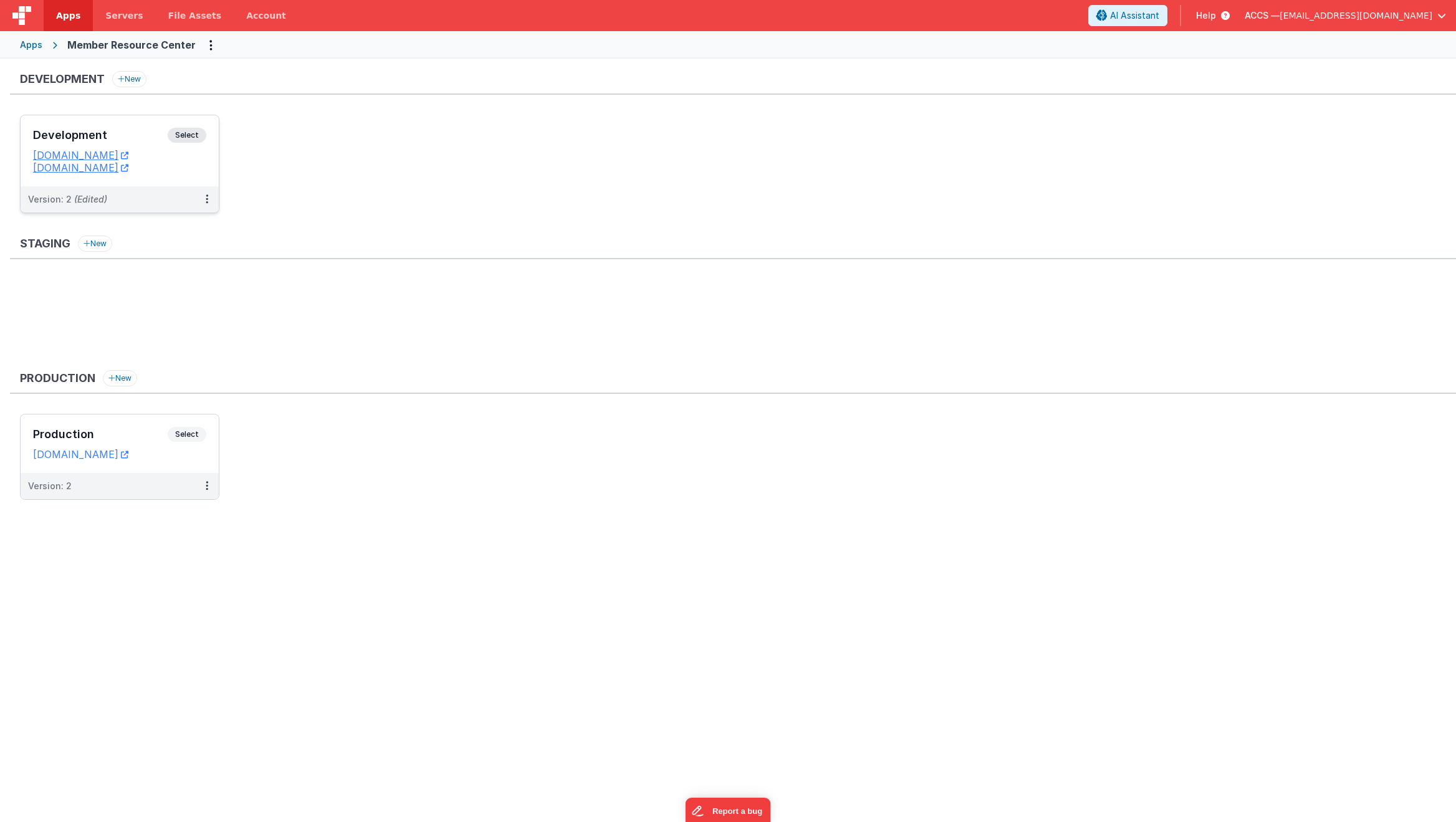
click at [124, 139] on h3 "Development" at bounding box center [101, 135] width 135 height 12
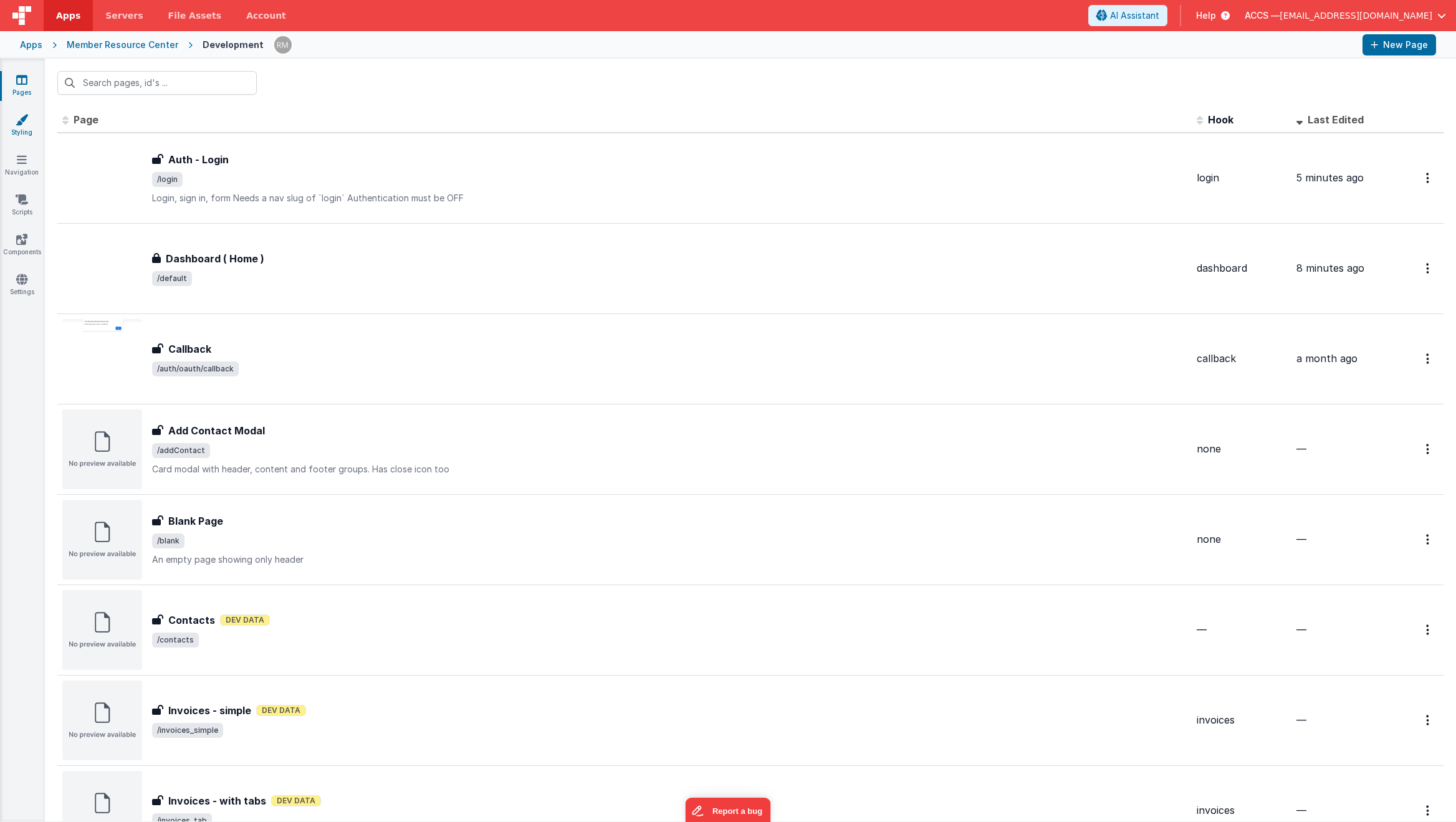
click at [19, 135] on link "Styling" at bounding box center [21, 126] width 45 height 25
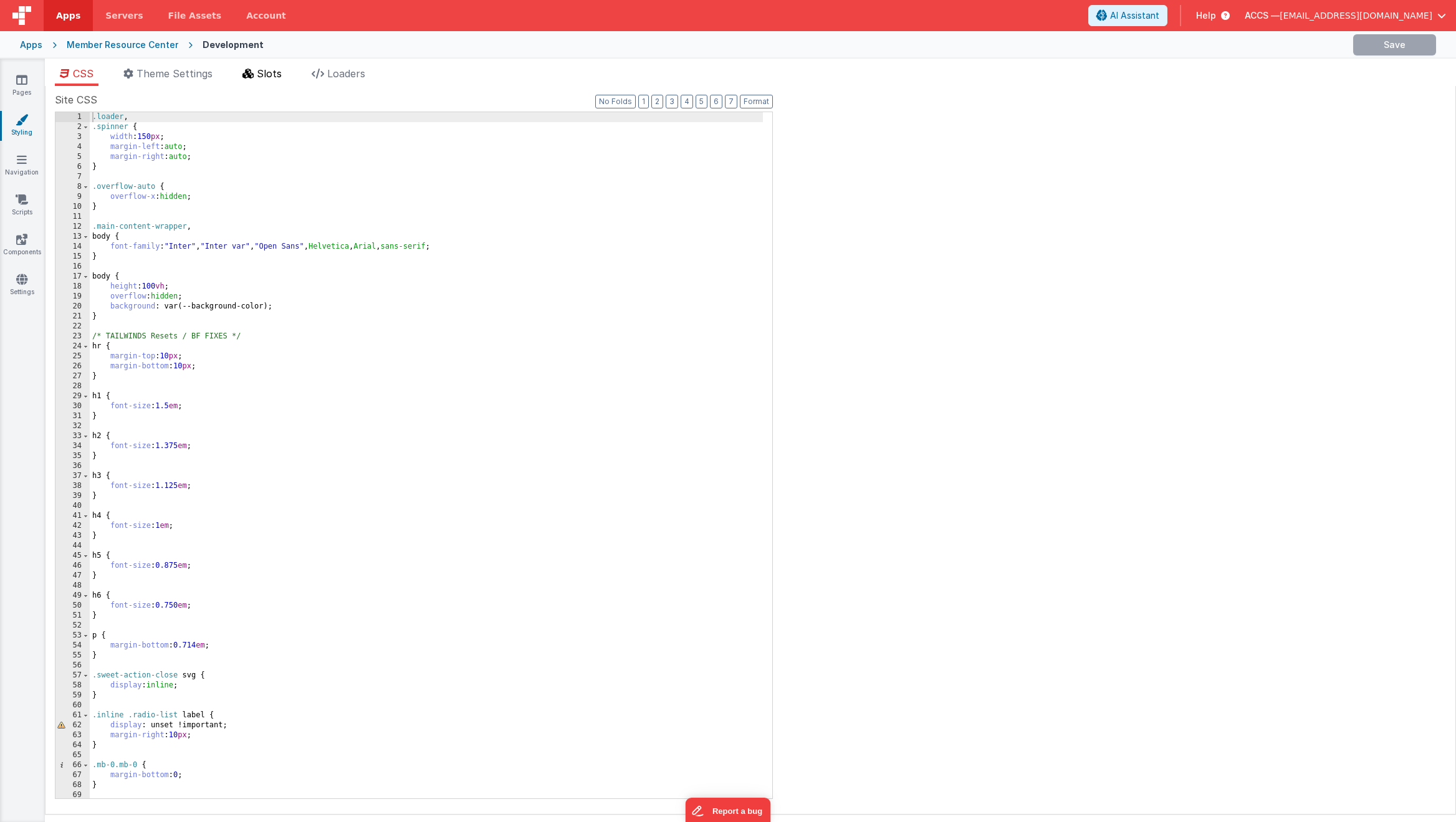
click at [275, 69] on span "Slots" at bounding box center [269, 74] width 25 height 12
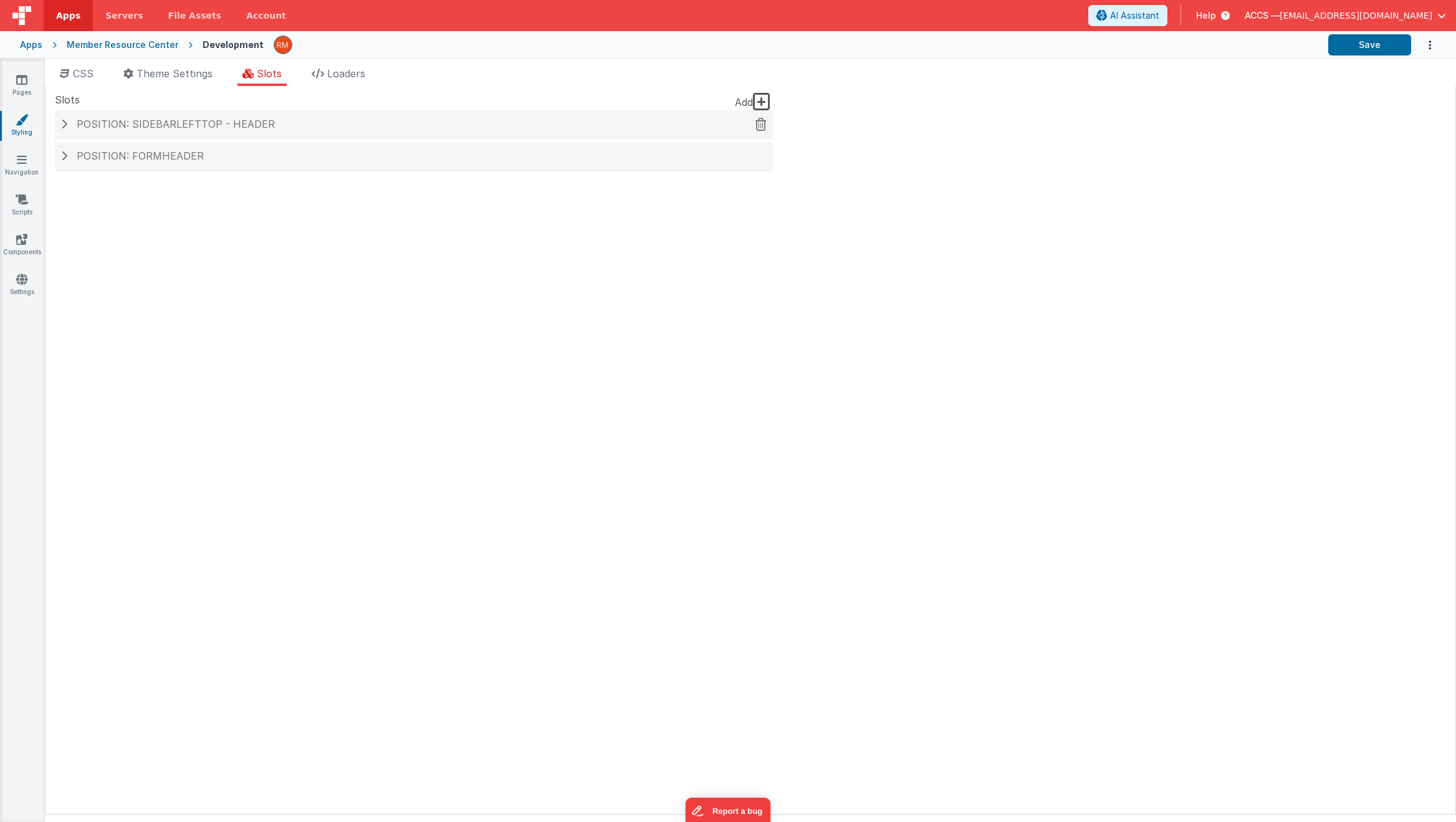
click at [238, 129] on span "Position: sidebarLeftTop - header" at bounding box center [176, 124] width 198 height 12
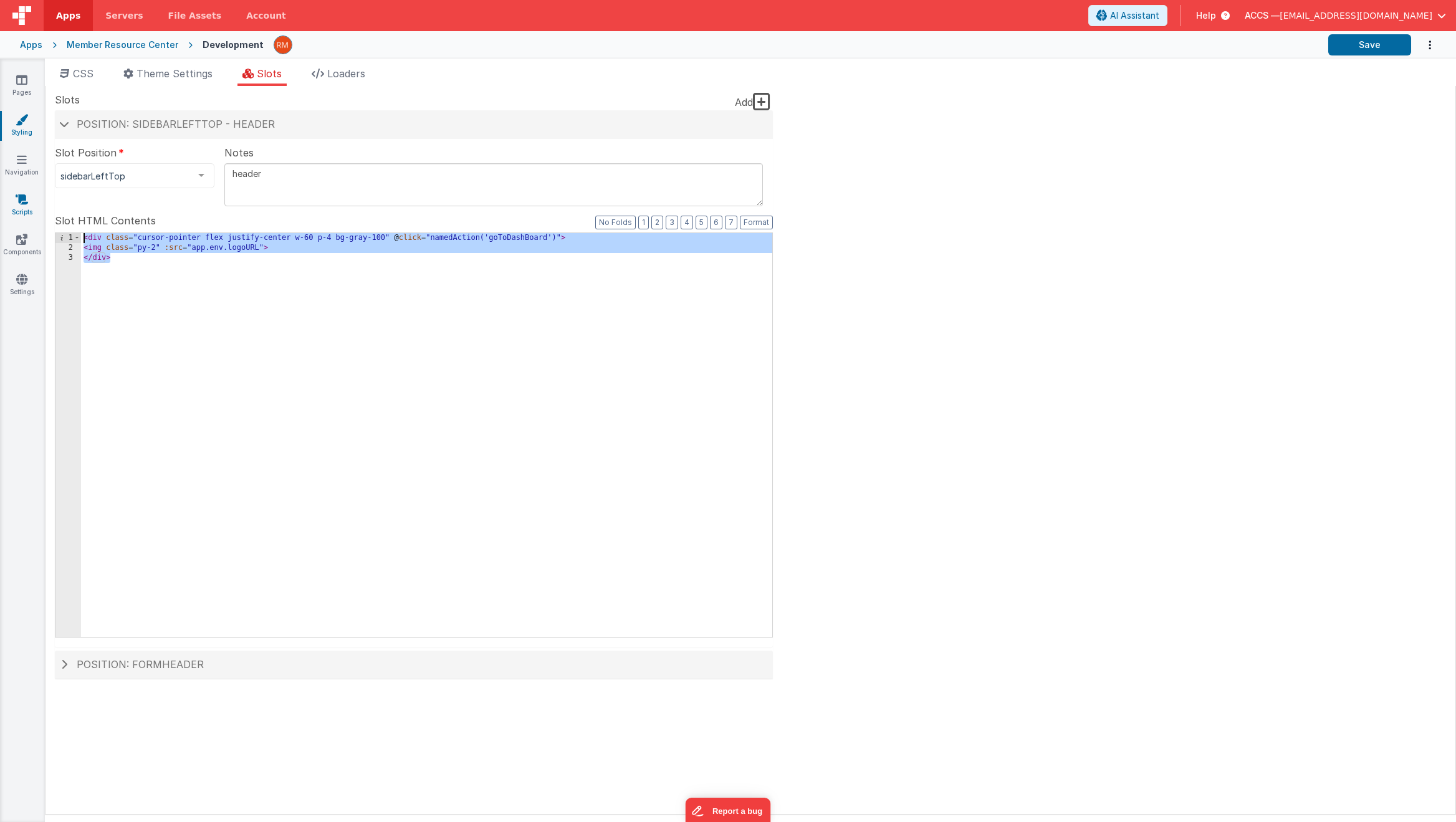
drag, startPoint x: 119, startPoint y: 319, endPoint x: 32, endPoint y: 205, distance: 143.4
click at [32, 205] on section "Pages Styling Navigation Scripts Components Settings CSS Theme Settings Slots L…" at bounding box center [728, 440] width 1456 height 763
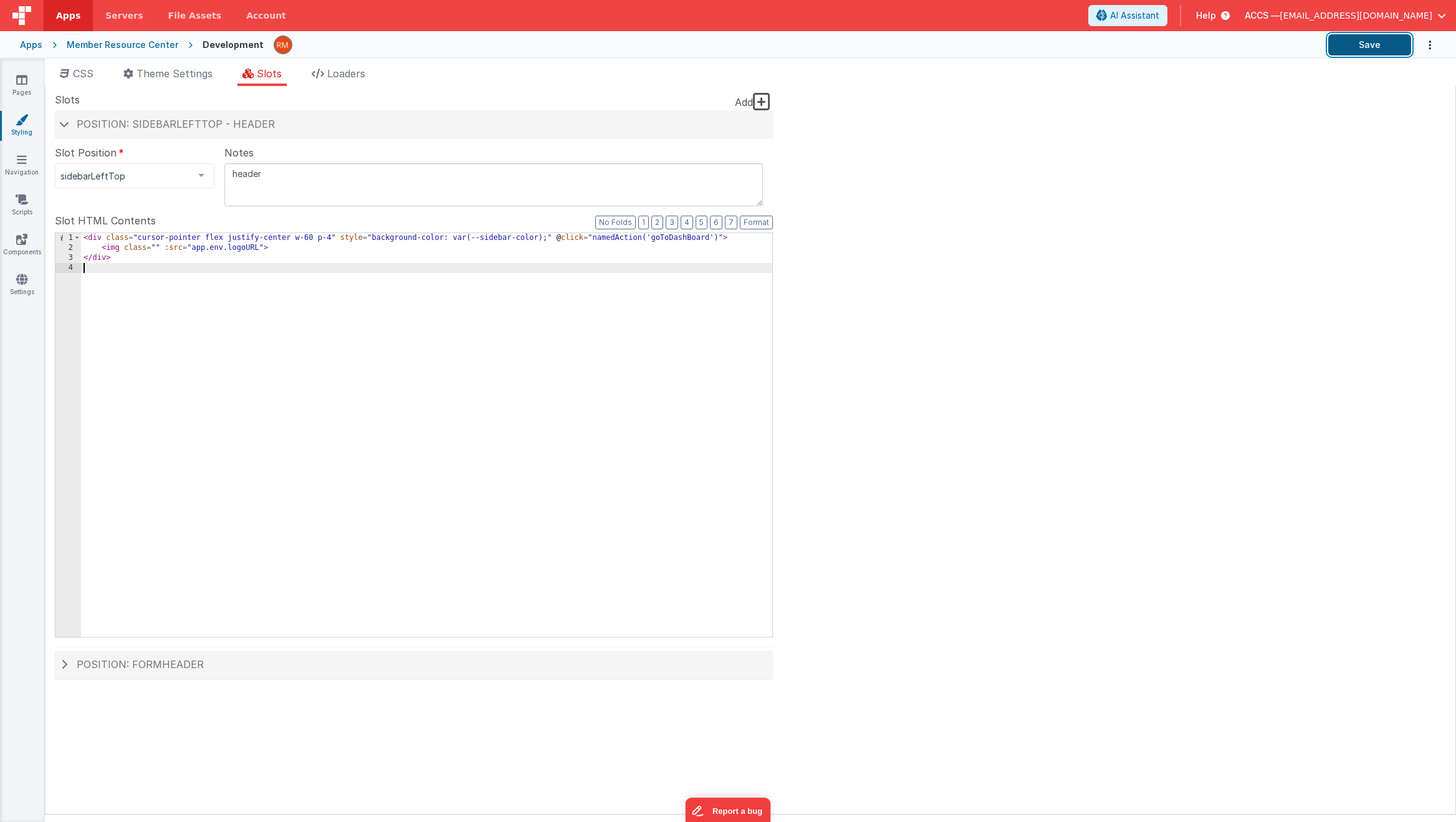
click at [1362, 52] on button "Save" at bounding box center [1369, 45] width 83 height 21
click at [116, 50] on div "Member Resource Center" at bounding box center [122, 45] width 111 height 12
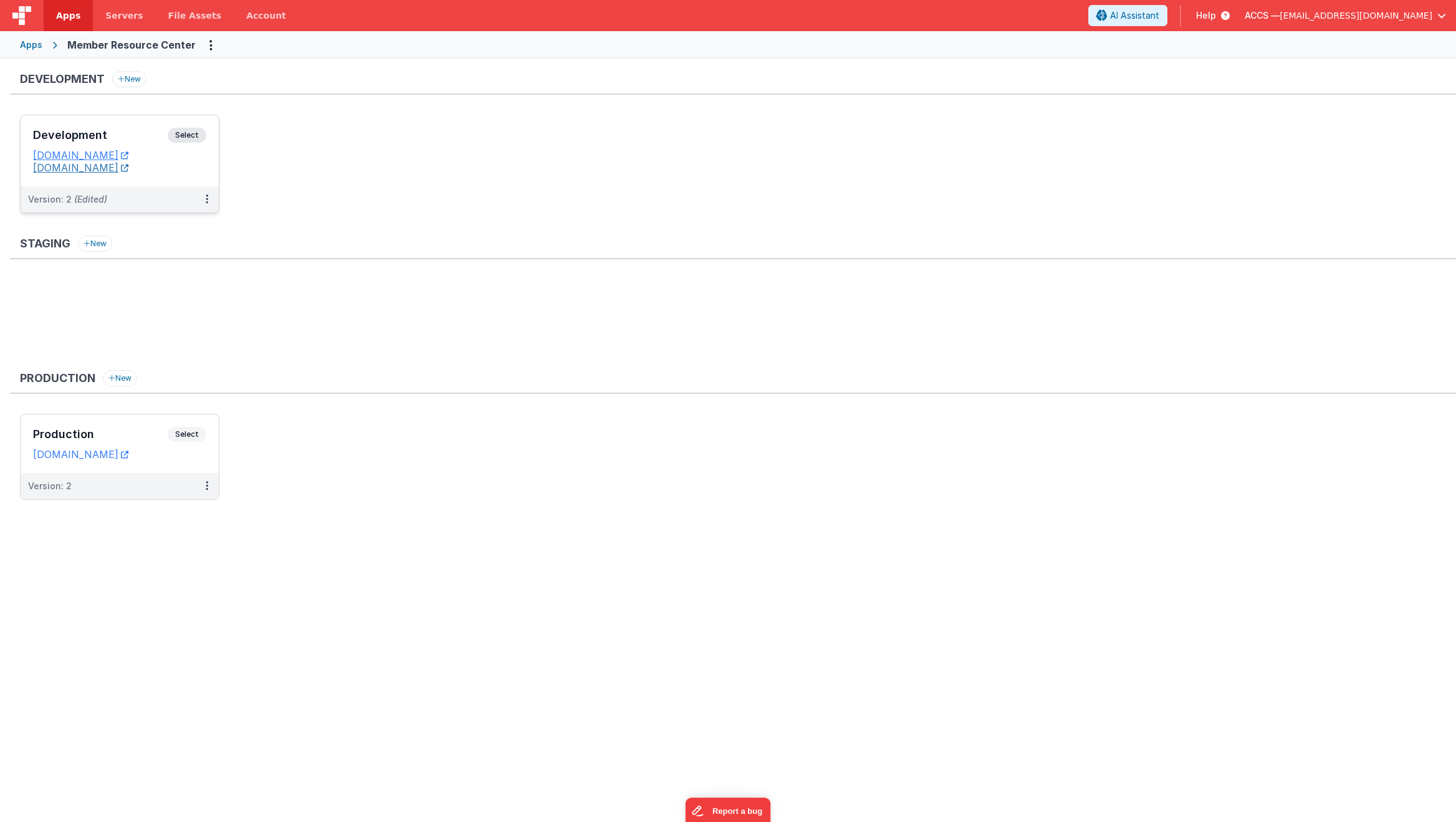
click at [129, 169] on link "[DOMAIN_NAME]" at bounding box center [81, 167] width 95 height 12
click at [145, 137] on h3 "Development" at bounding box center [101, 135] width 135 height 12
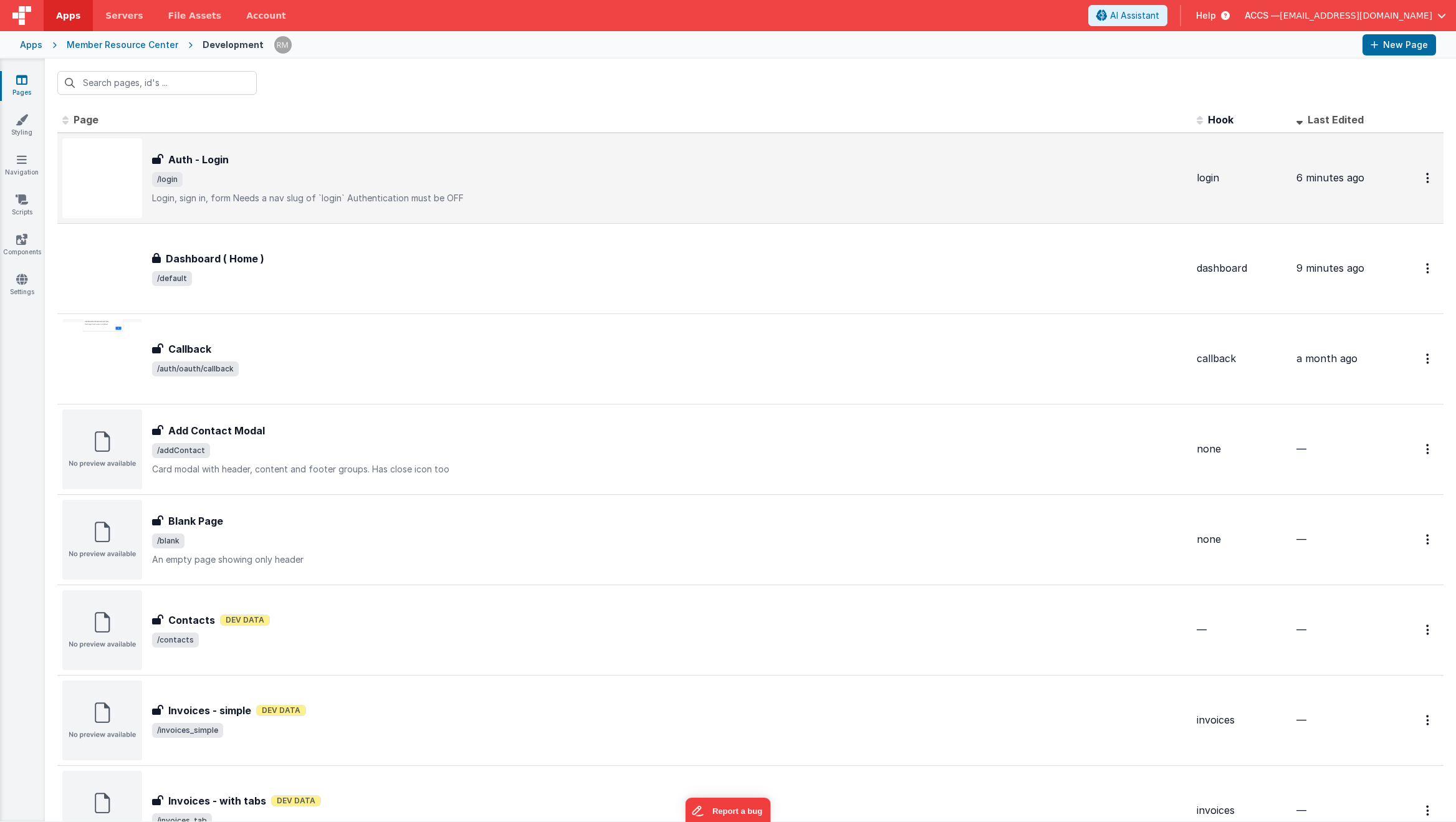
click at [364, 198] on p "Login, sign in, formNeeds a nav slug of `login`Authentication must be OFF" at bounding box center [670, 198] width 1035 height 12
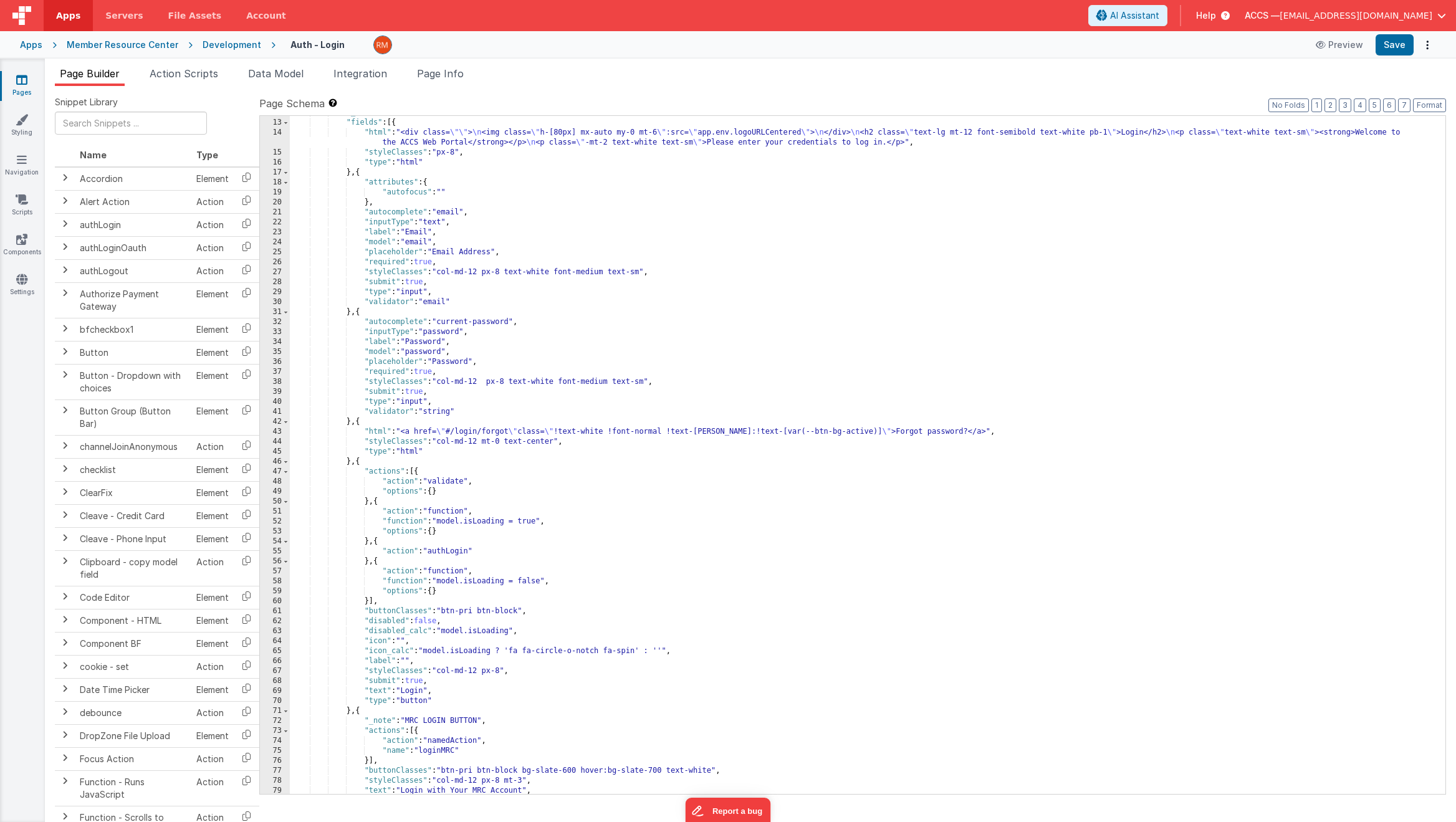
scroll to position [279, 0]
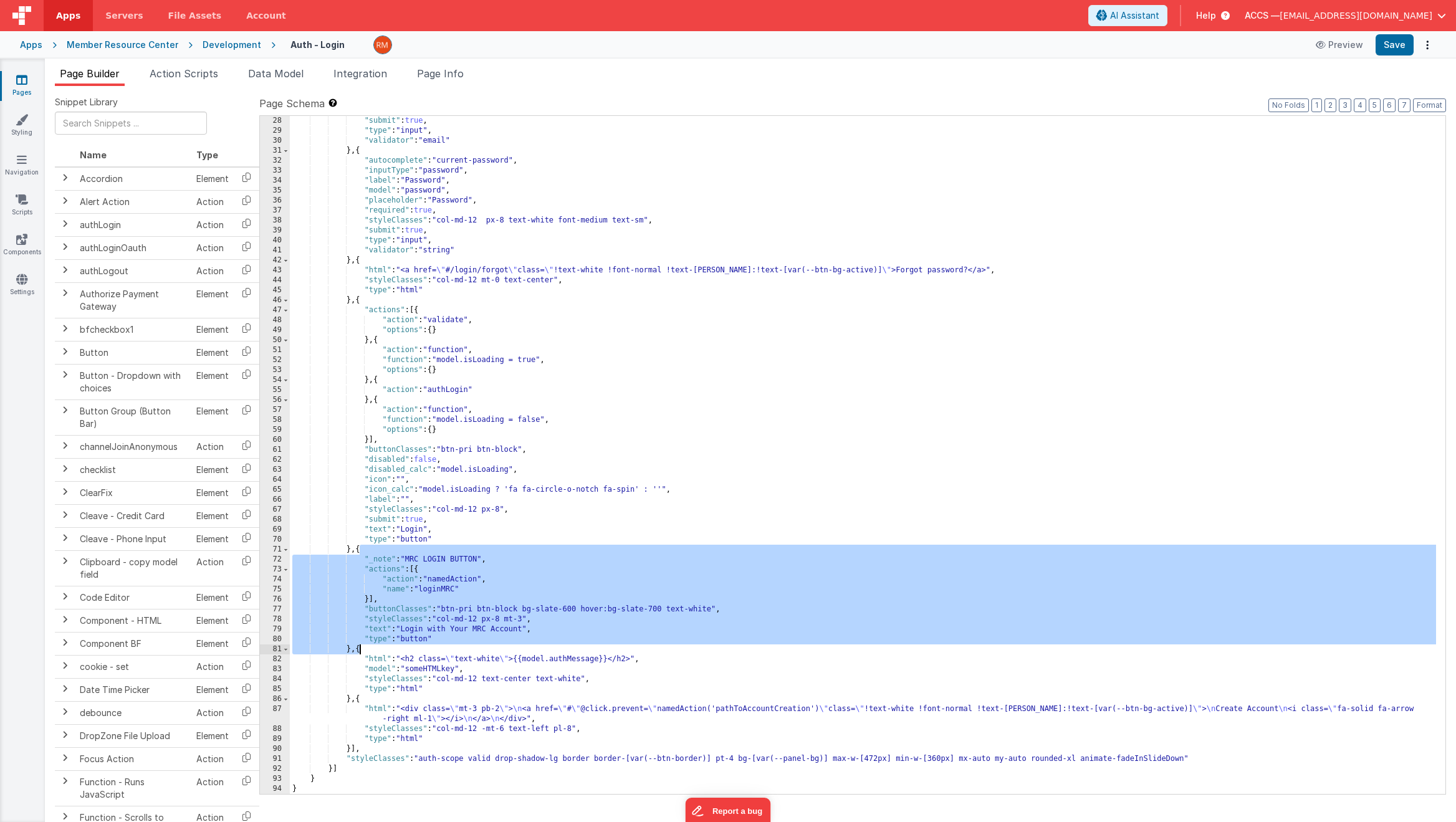
drag, startPoint x: 360, startPoint y: 551, endPoint x: 359, endPoint y: 652, distance: 101.0
click at [359, 652] on div ""submit" : true , "type" : "input" , "validator" : "email" } , { "autocomplete"…" at bounding box center [862, 464] width 1146 height 698
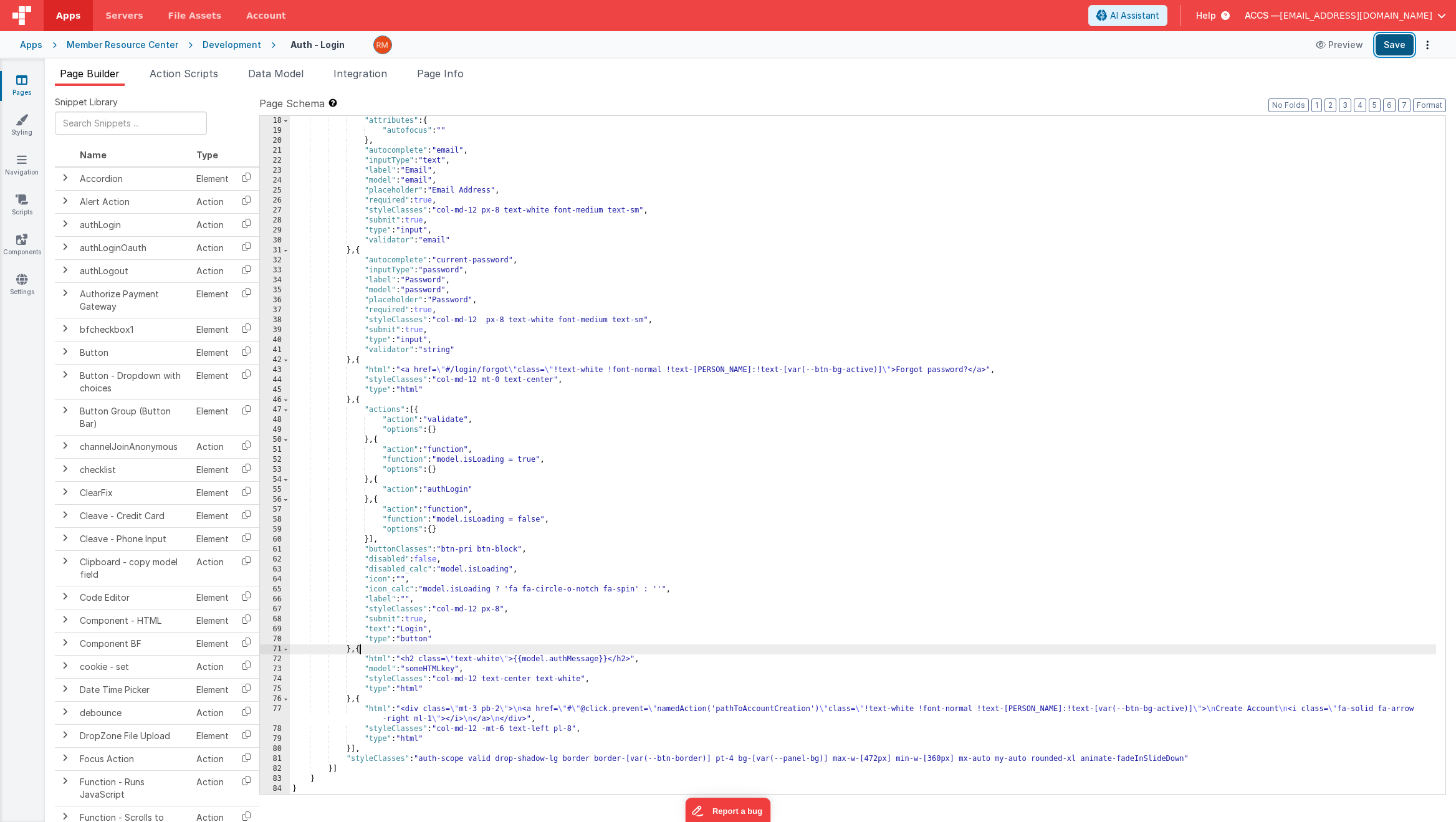
click at [1382, 46] on button "Save" at bounding box center [1394, 45] width 38 height 21
click at [1325, 49] on icon at bounding box center [1322, 45] width 12 height 9
click at [27, 293] on link "Settings" at bounding box center [21, 285] width 45 height 25
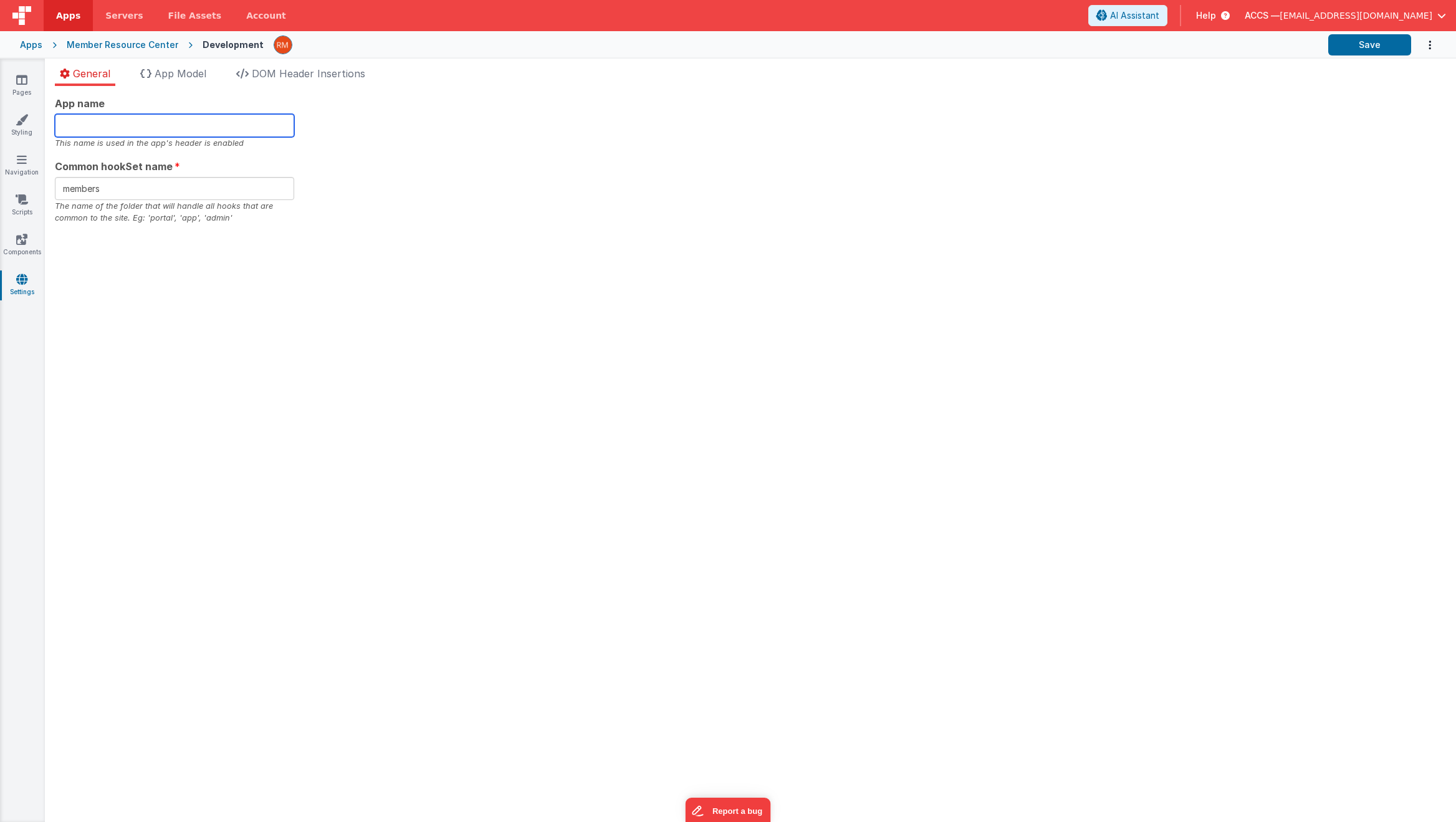
click at [111, 128] on input "text" at bounding box center [174, 125] width 239 height 23
type input "Member Resource Center"
click at [137, 193] on input "members" at bounding box center [174, 188] width 239 height 23
click at [1345, 49] on button "Save" at bounding box center [1369, 45] width 83 height 21
click at [17, 242] on icon at bounding box center [22, 239] width 11 height 12
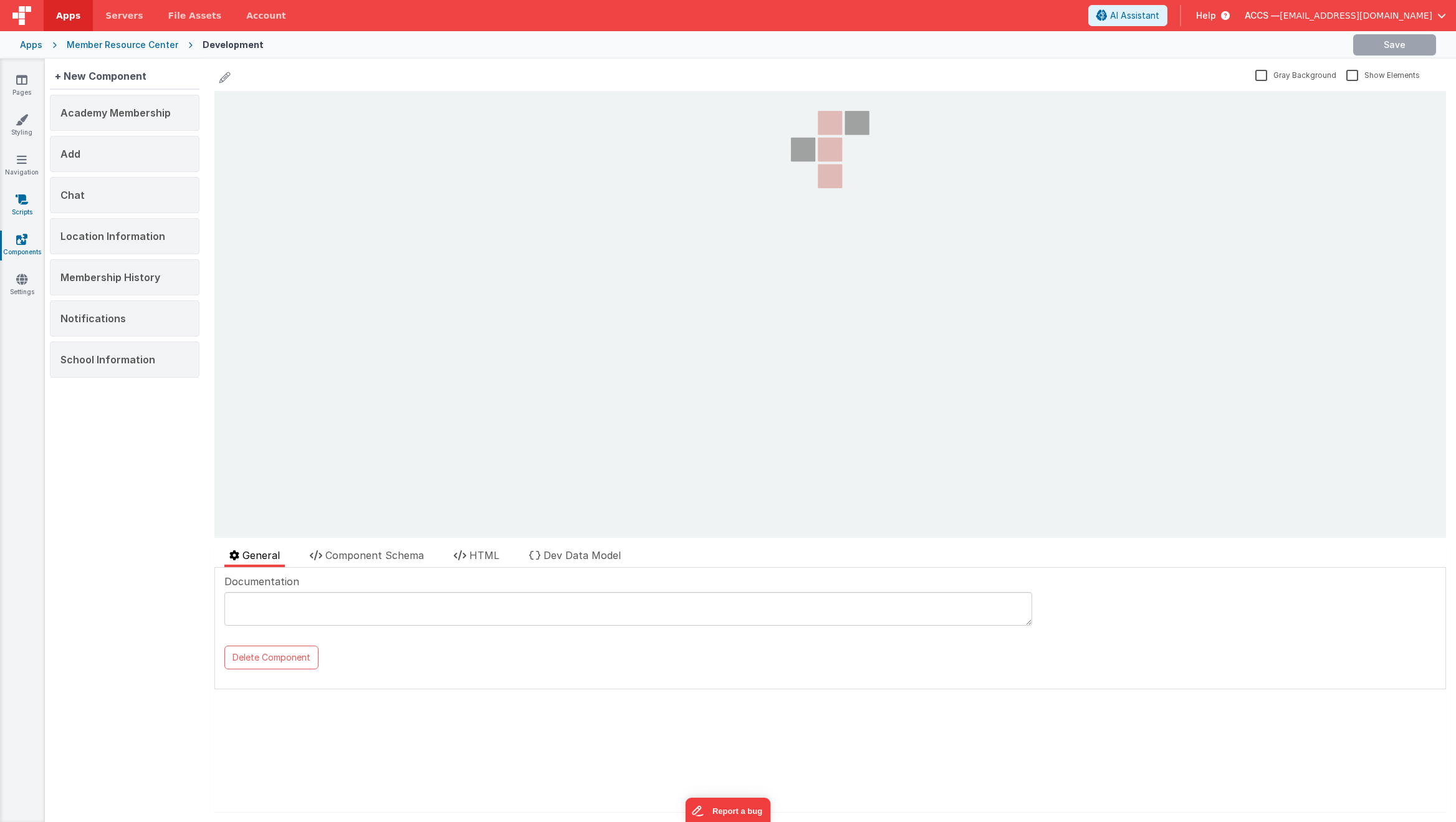
click at [20, 205] on icon at bounding box center [22, 200] width 12 height 12
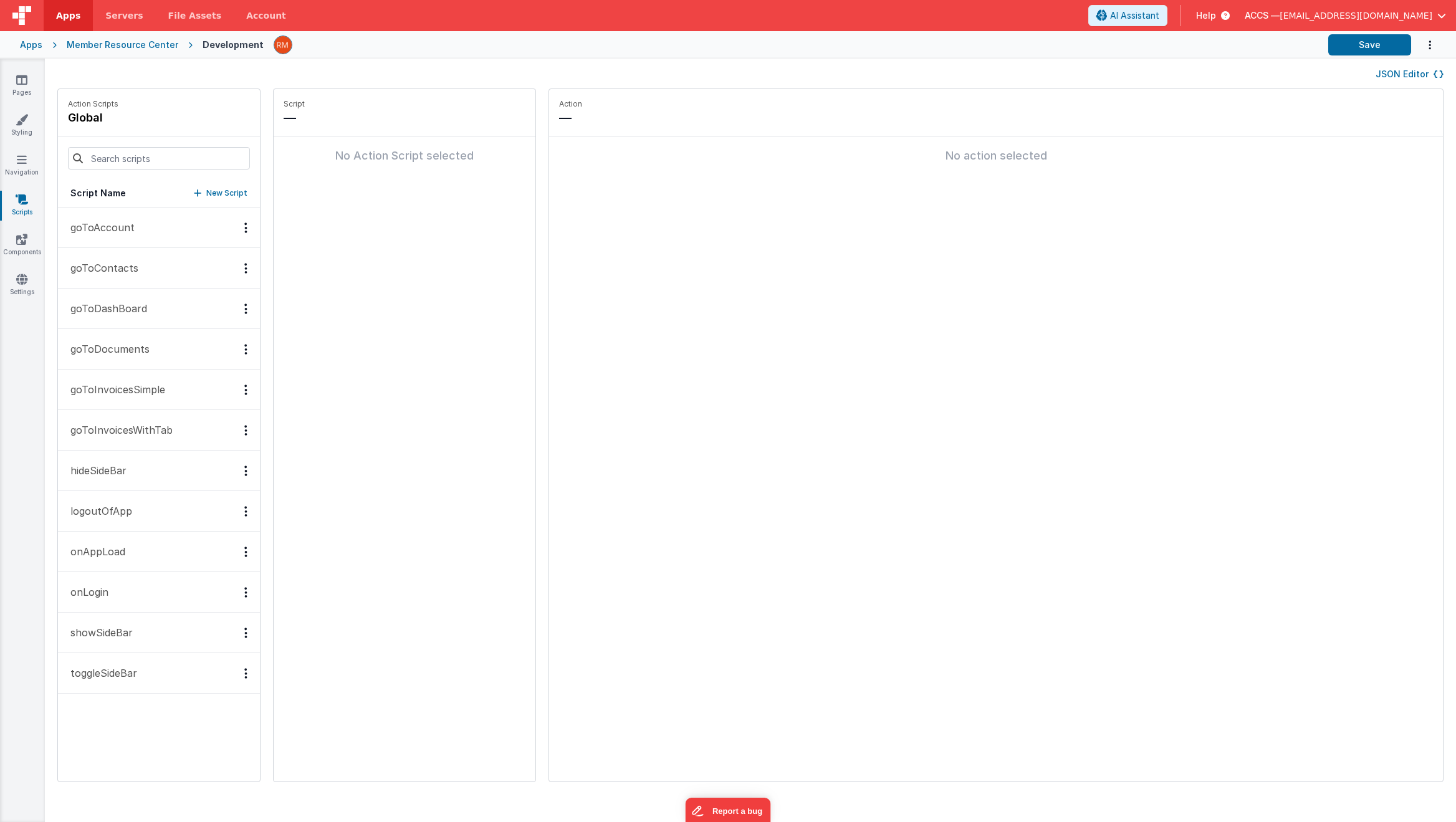
click at [133, 557] on button "onAppLoad" at bounding box center [158, 552] width 202 height 40
click at [125, 579] on button "onLogin" at bounding box center [158, 592] width 202 height 40
click at [129, 629] on p "showSideBar" at bounding box center [98, 631] width 70 height 15
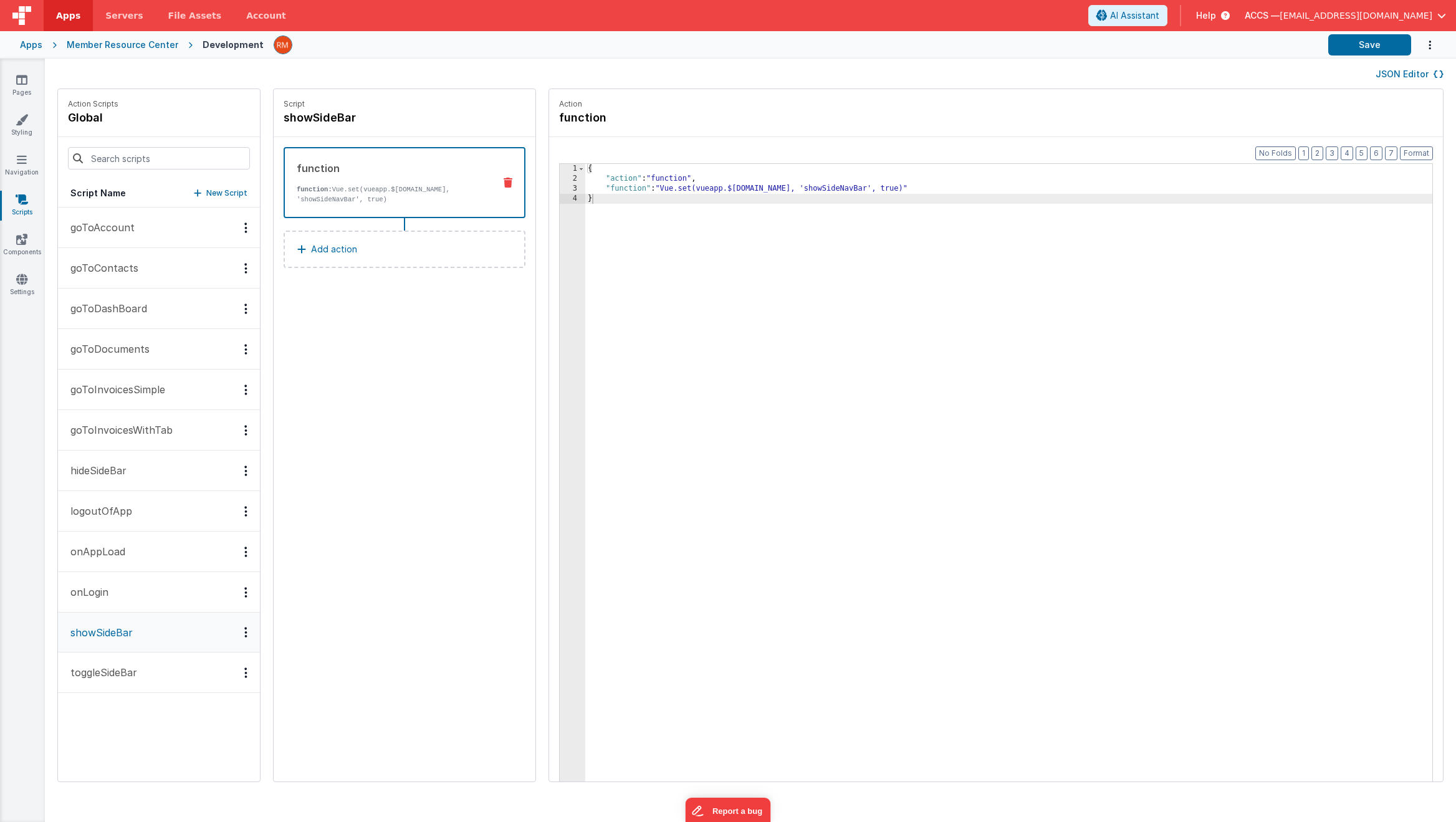
click at [126, 662] on button "toggleSideBar" at bounding box center [158, 672] width 202 height 40
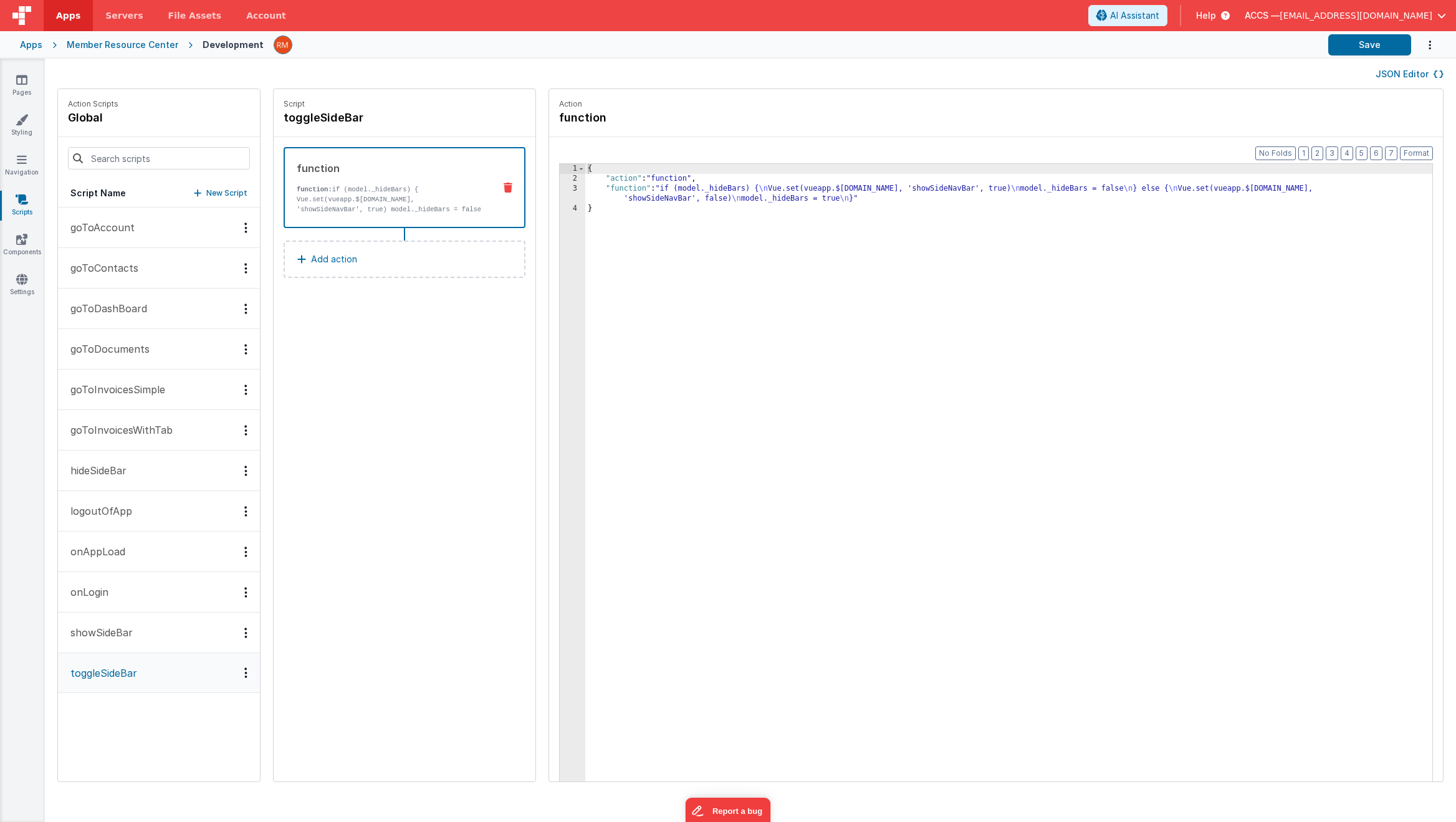
click at [113, 247] on button "goToAccount" at bounding box center [158, 228] width 202 height 40
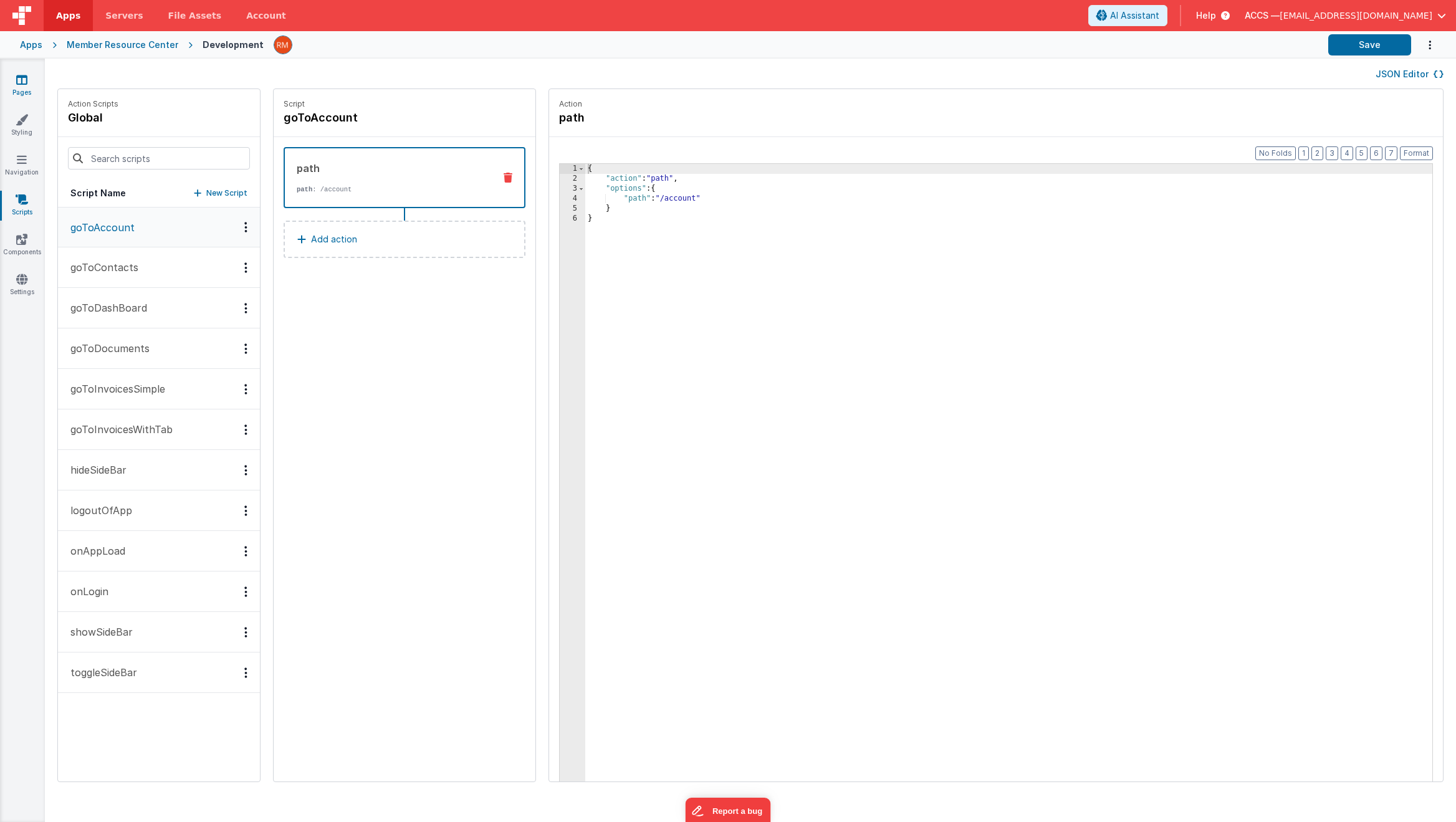
click at [18, 92] on link "Pages" at bounding box center [21, 86] width 45 height 25
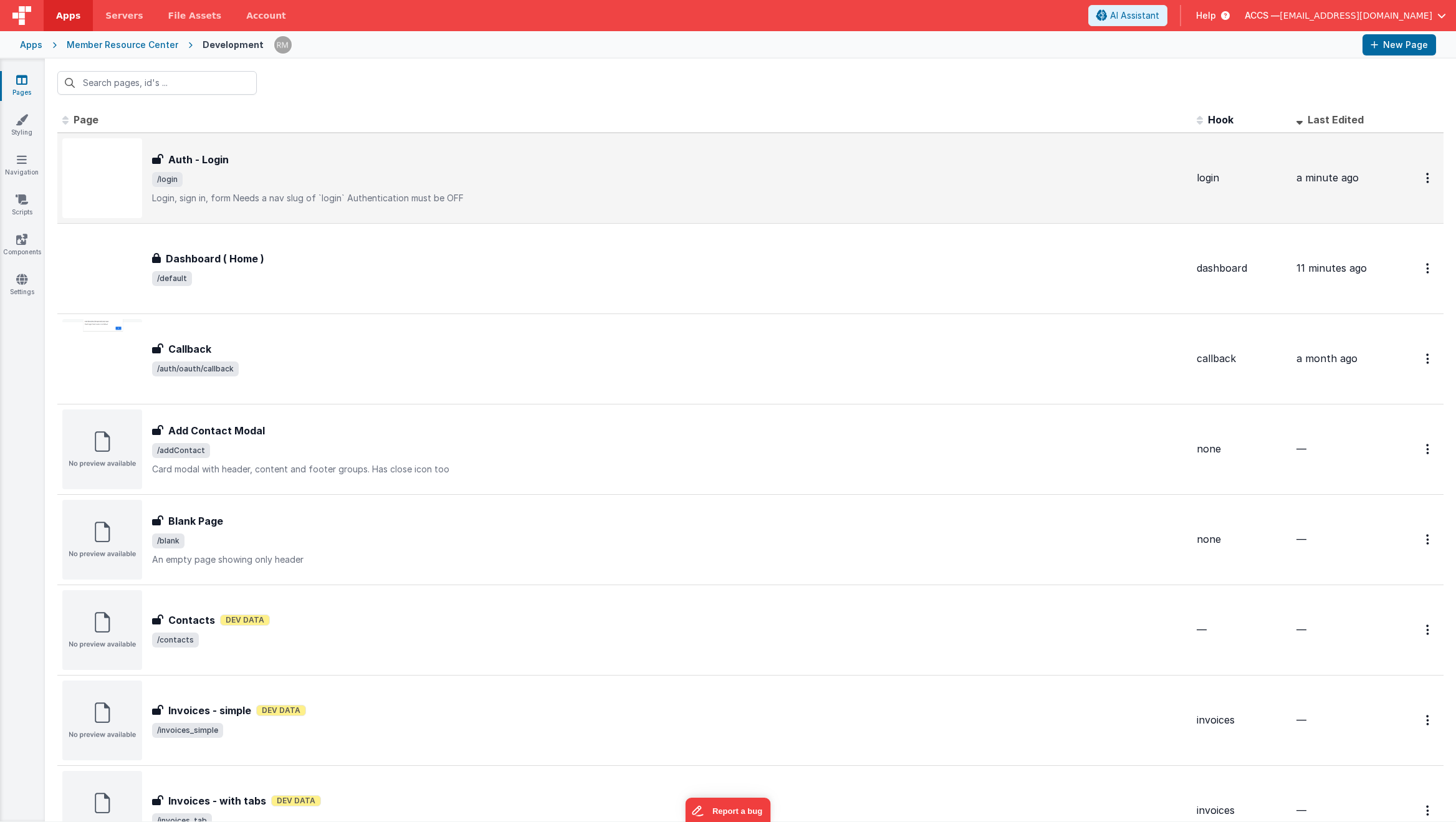
click at [218, 187] on div "Auth - Login Auth - Login /login Login, sign in, formNeeds a nav slug of `logi…" at bounding box center [670, 179] width 1035 height 53
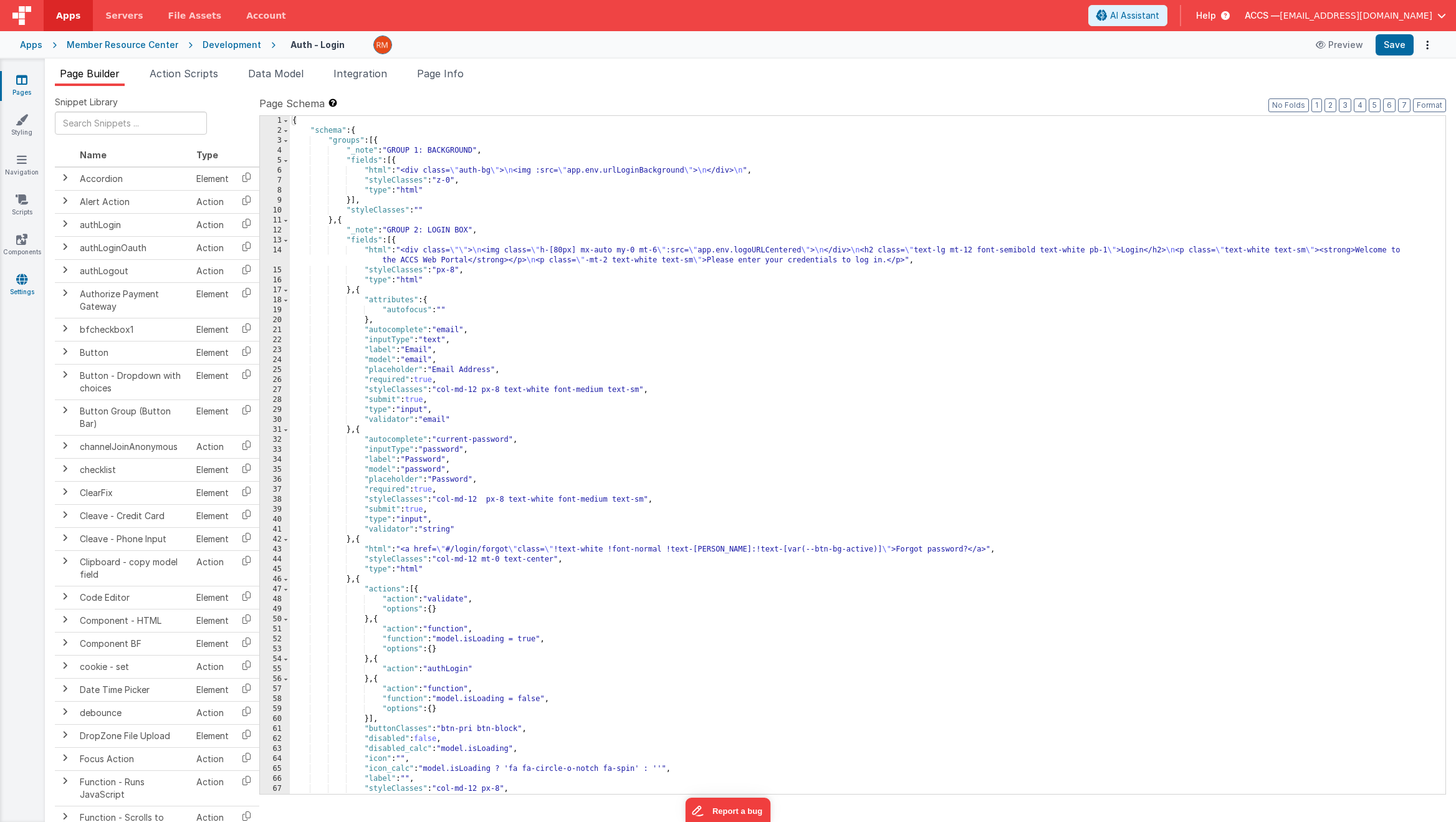
click at [23, 282] on icon at bounding box center [22, 279] width 11 height 12
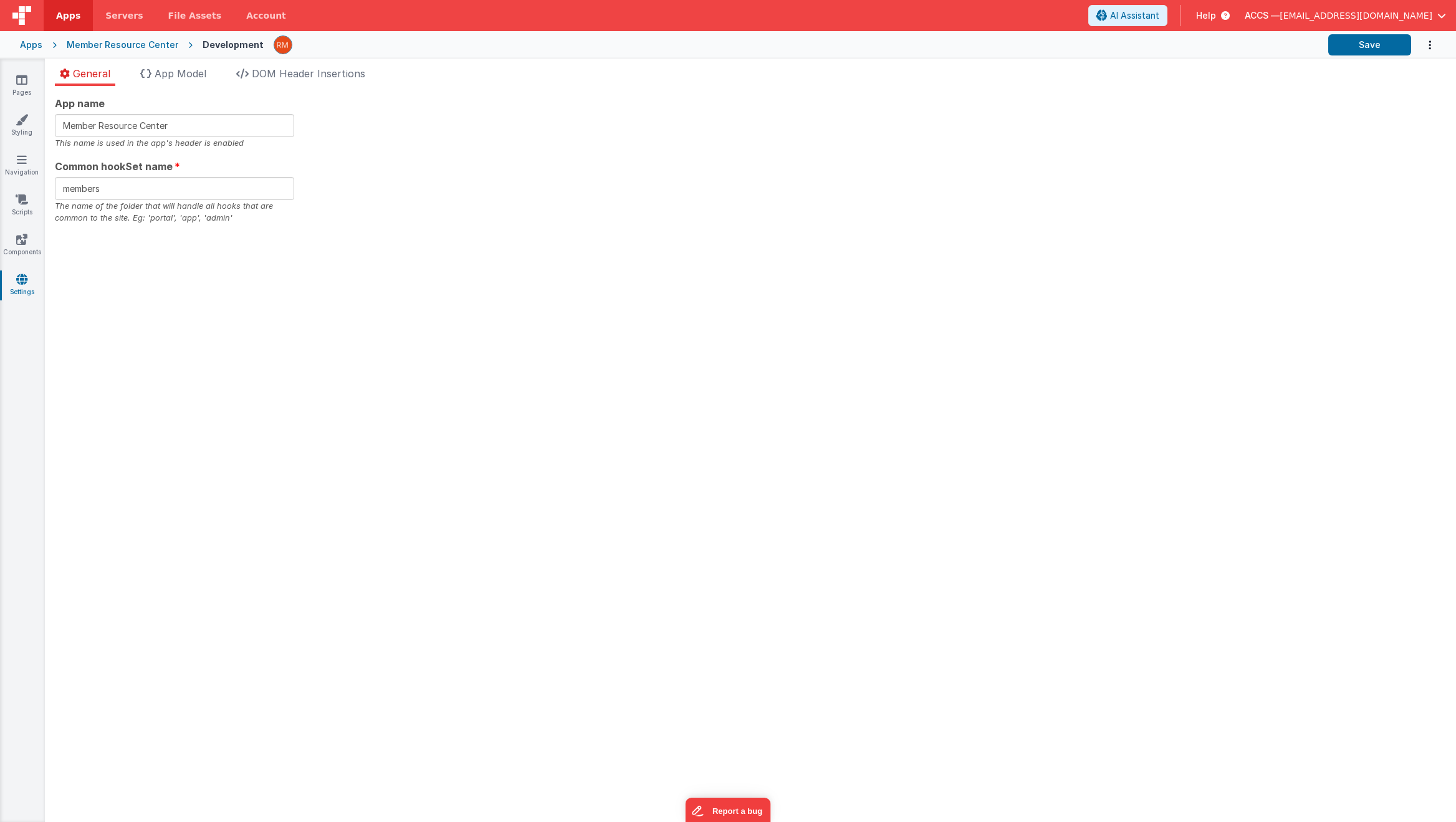
click at [90, 42] on div "Member Resource Center" at bounding box center [122, 45] width 111 height 12
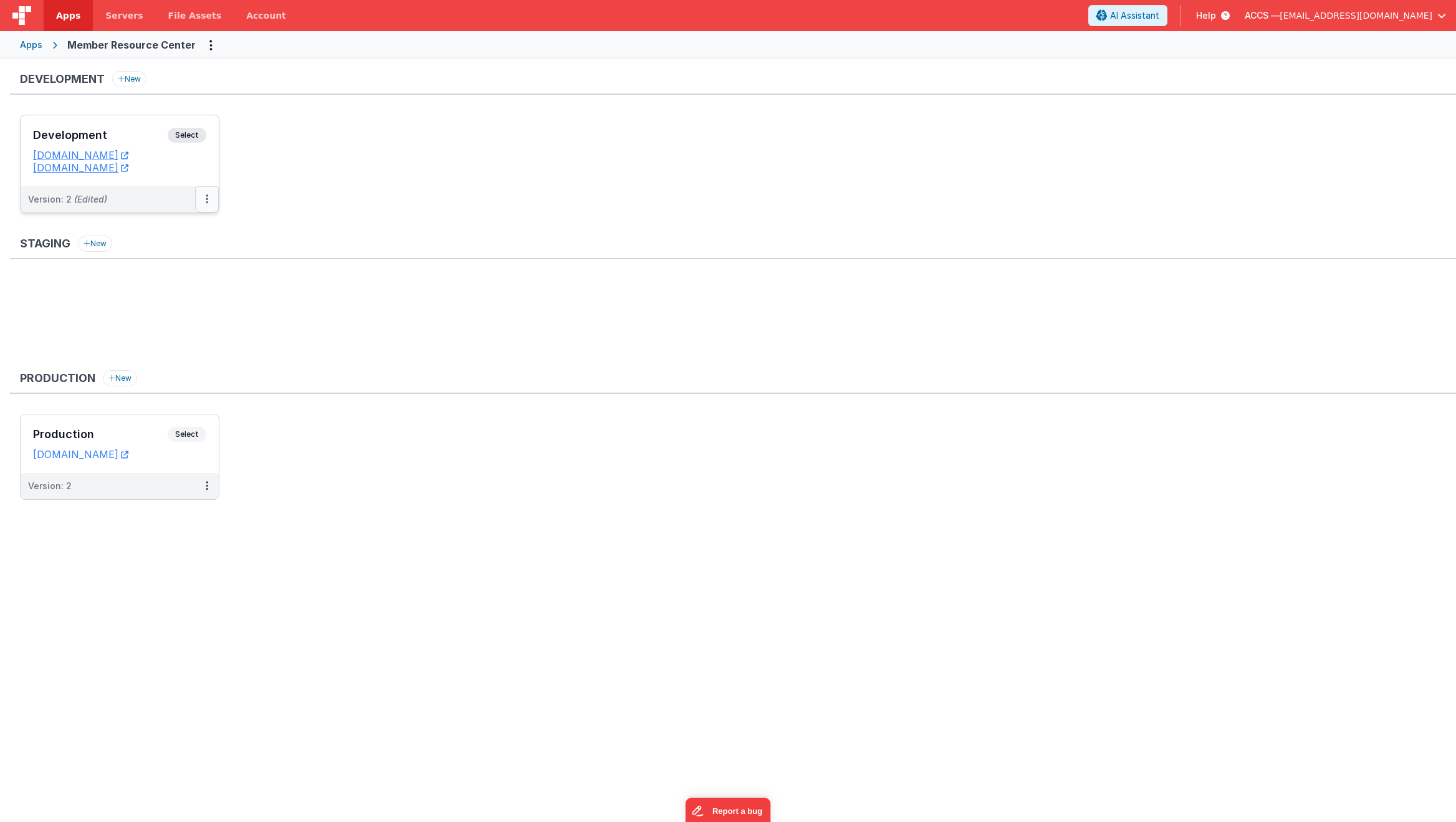
click at [207, 200] on icon at bounding box center [207, 199] width 3 height 1
click at [186, 223] on link "Edit" at bounding box center [164, 228] width 109 height 23
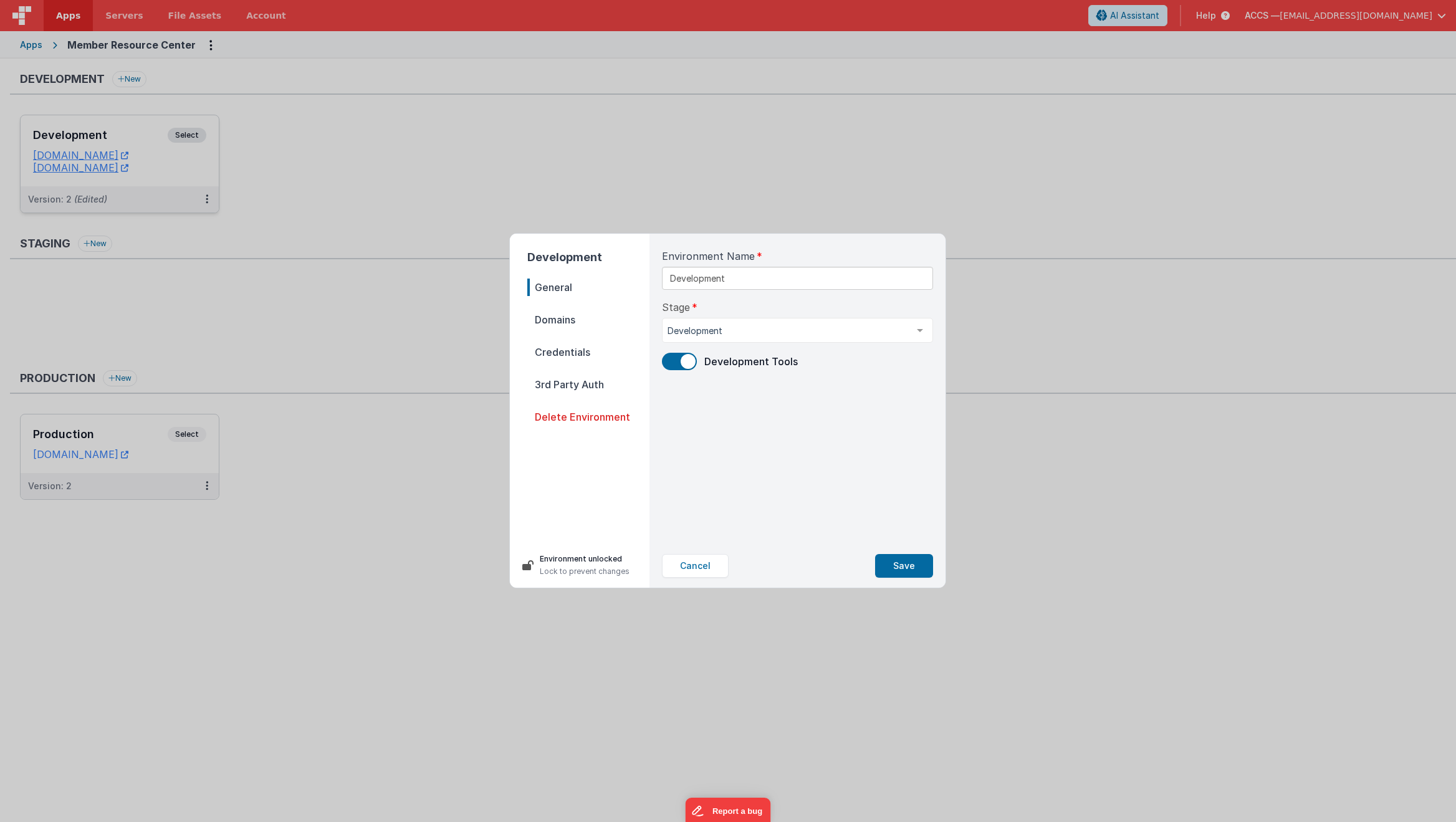
click at [587, 310] on nav "General Domains Credentials 3rd Party Auth Delete Environment" at bounding box center [588, 405] width 123 height 254
click at [584, 317] on span "Domains" at bounding box center [588, 320] width 123 height 18
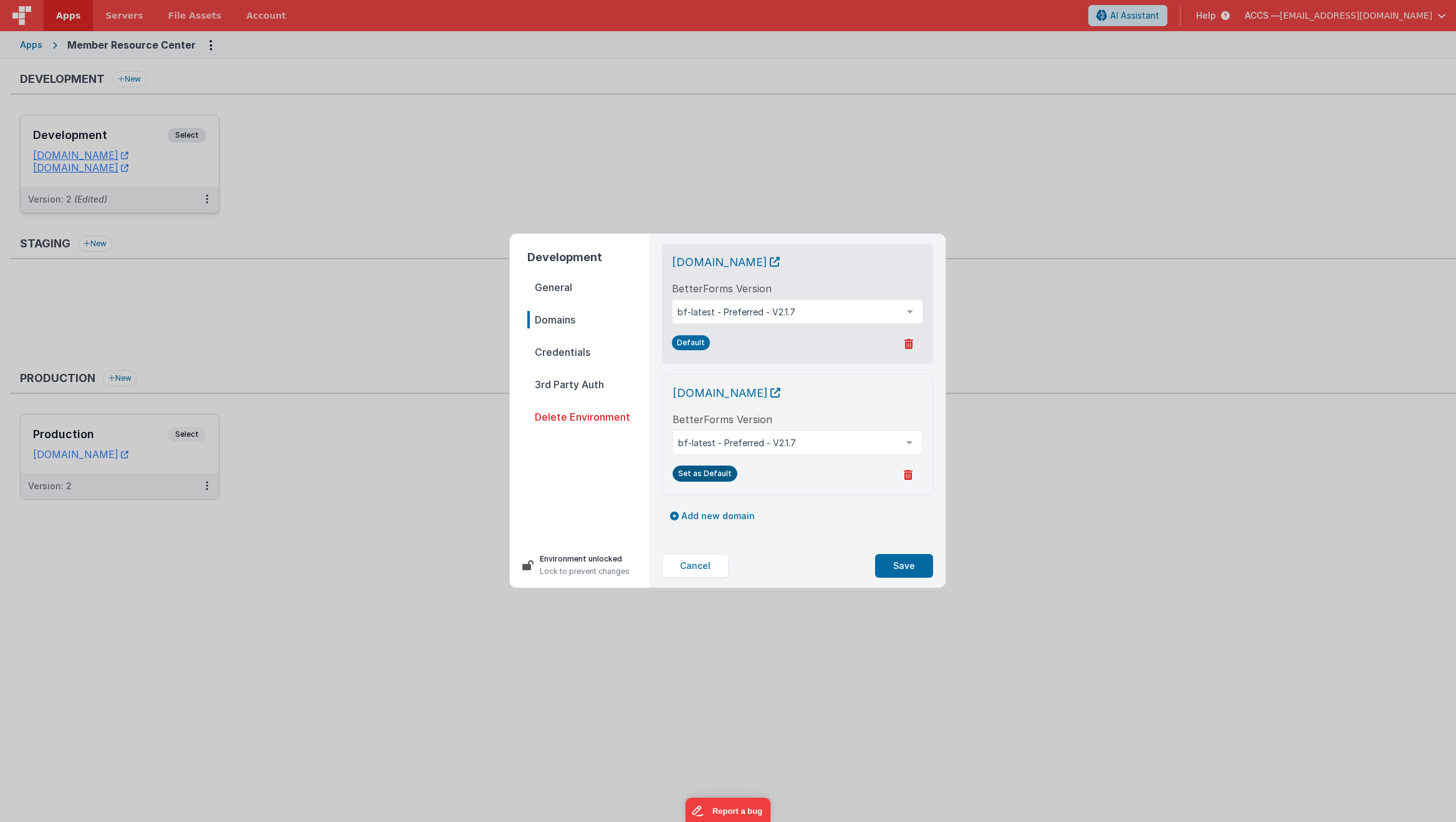
click at [707, 473] on button "Set as Default" at bounding box center [705, 474] width 65 height 17
click at [569, 354] on span "Credentials" at bounding box center [588, 352] width 123 height 18
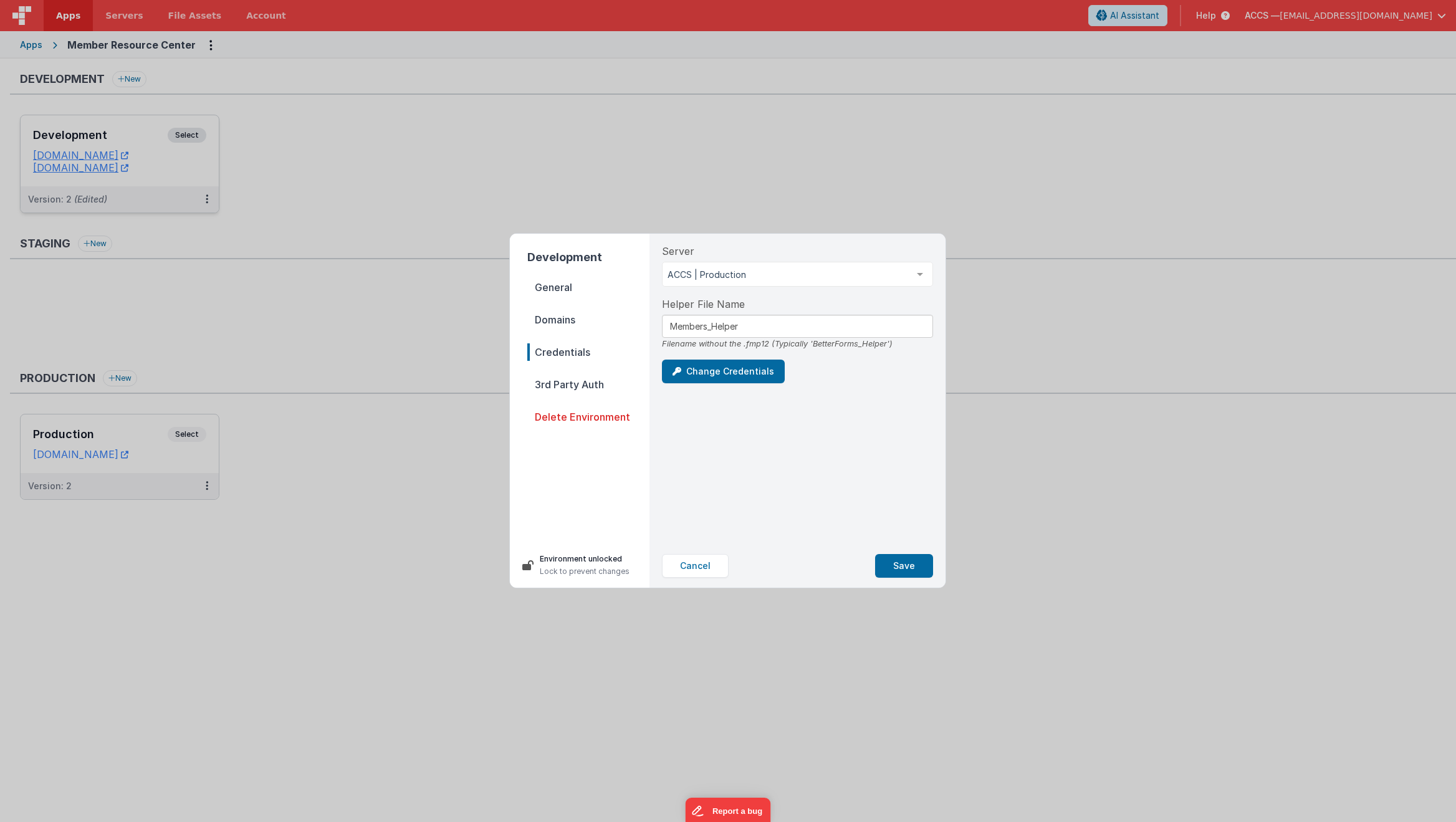
click at [585, 387] on span "3rd Party Auth" at bounding box center [588, 384] width 123 height 18
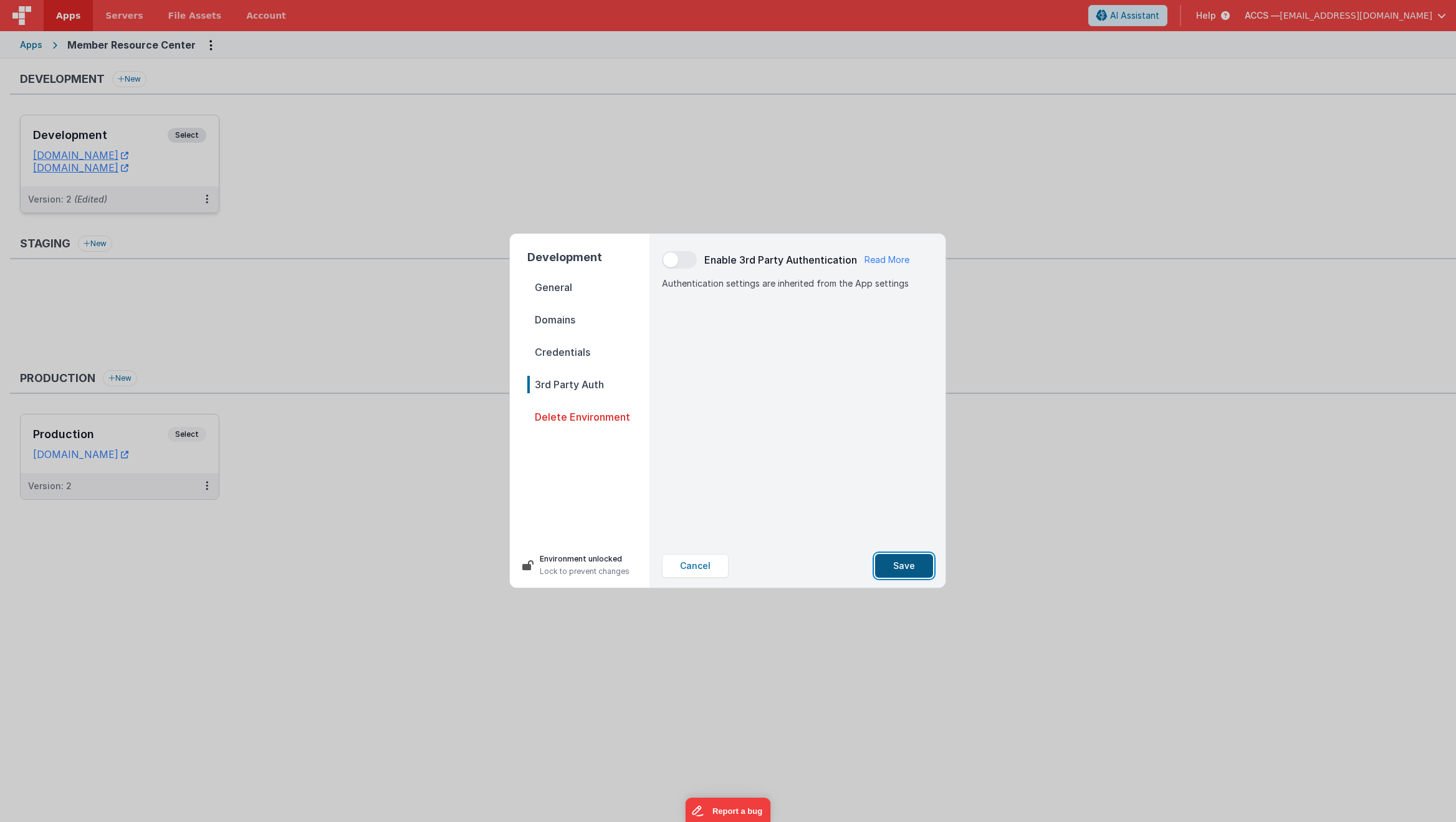
click at [914, 564] on button "Save" at bounding box center [904, 566] width 58 height 24
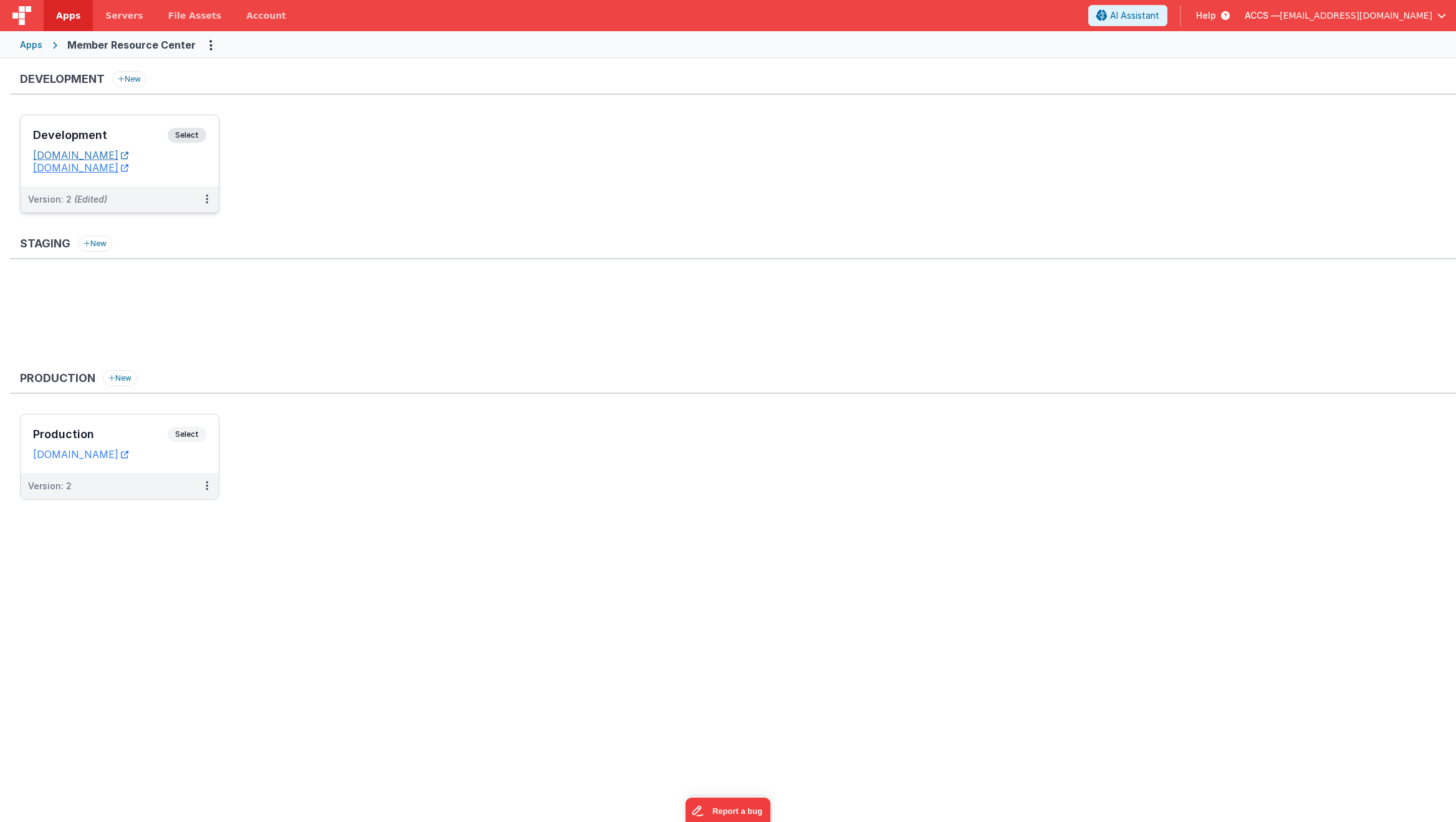
click at [129, 158] on link "[DOMAIN_NAME]" at bounding box center [81, 155] width 95 height 12
click at [130, 128] on div "Development Select" at bounding box center [120, 138] width 173 height 21
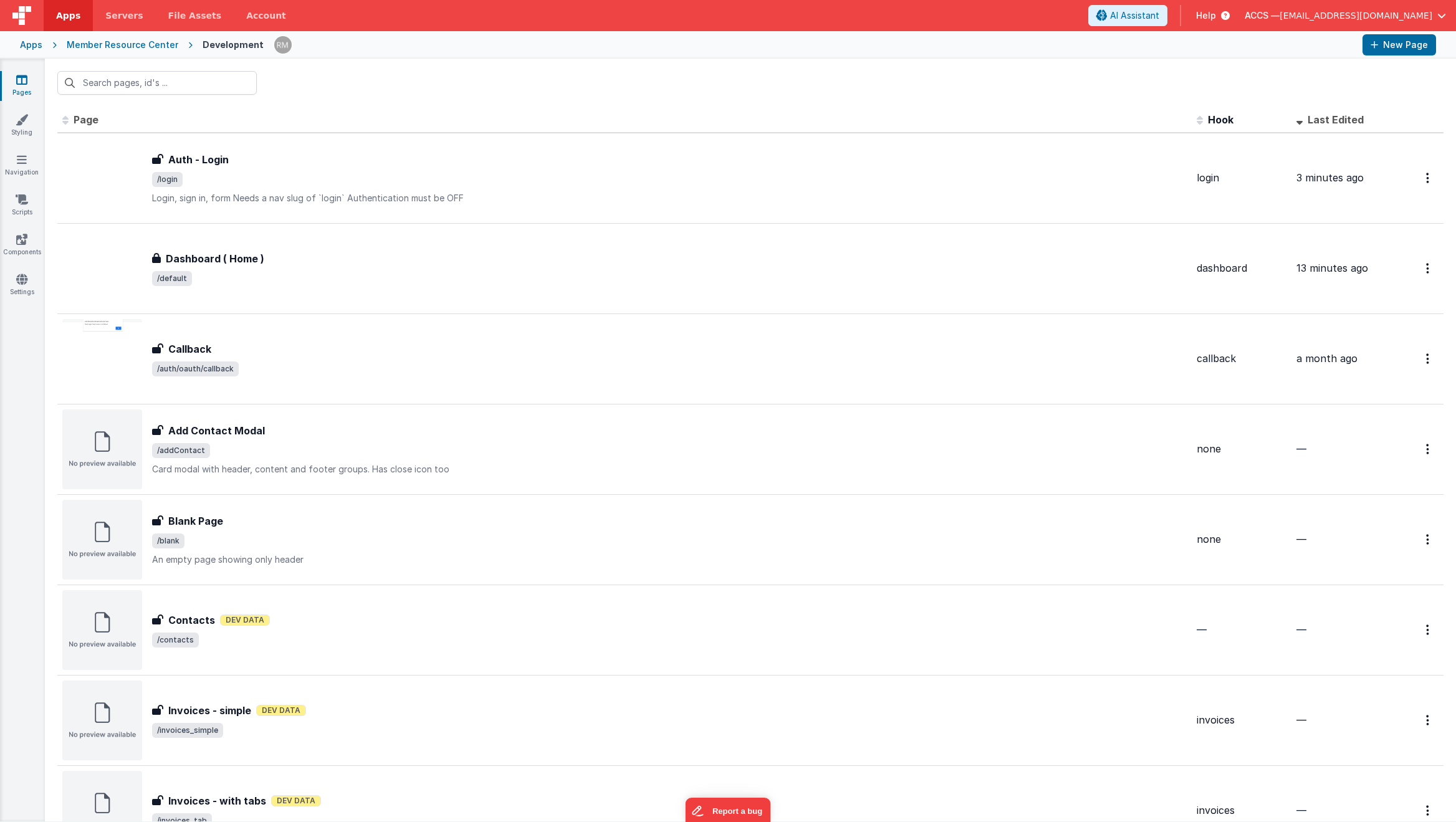
click at [42, 52] on div "Apps Member Resource Center Development New Page" at bounding box center [728, 45] width 1456 height 27
click at [39, 46] on div "Apps" at bounding box center [32, 45] width 23 height 12
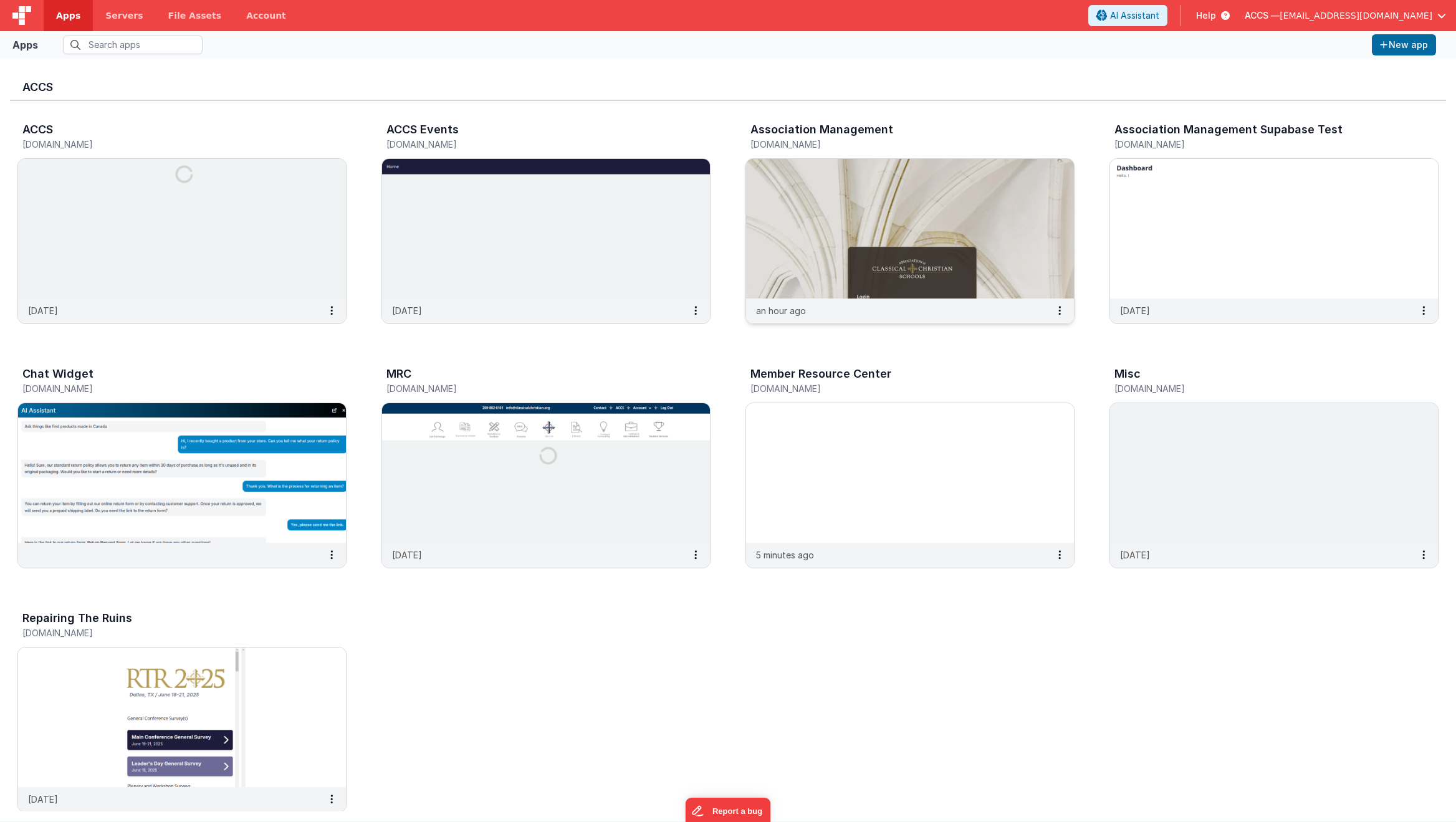
click at [793, 236] on img at bounding box center [910, 228] width 327 height 139
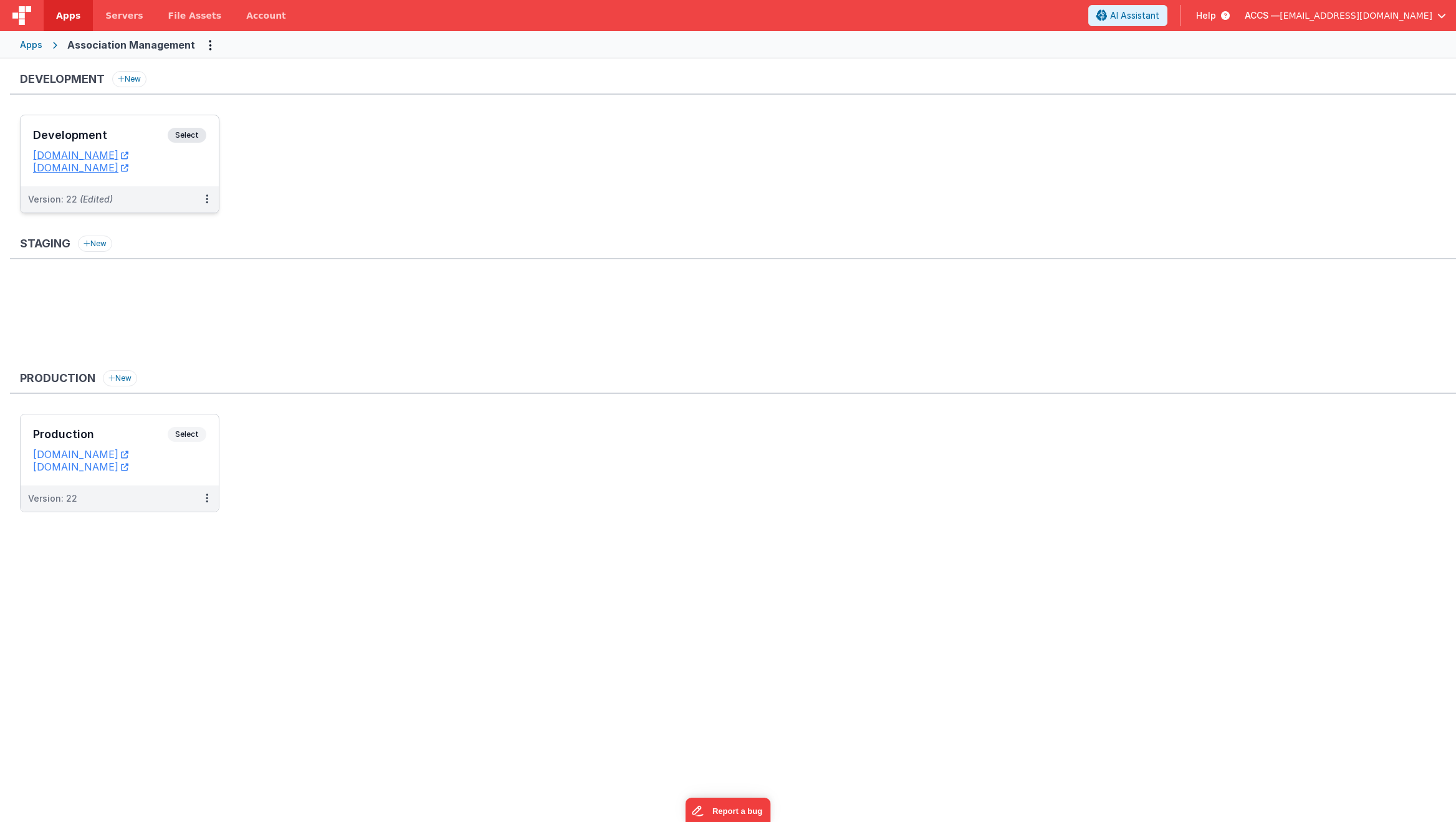
click at [118, 144] on div "Development Select" at bounding box center [120, 138] width 173 height 21
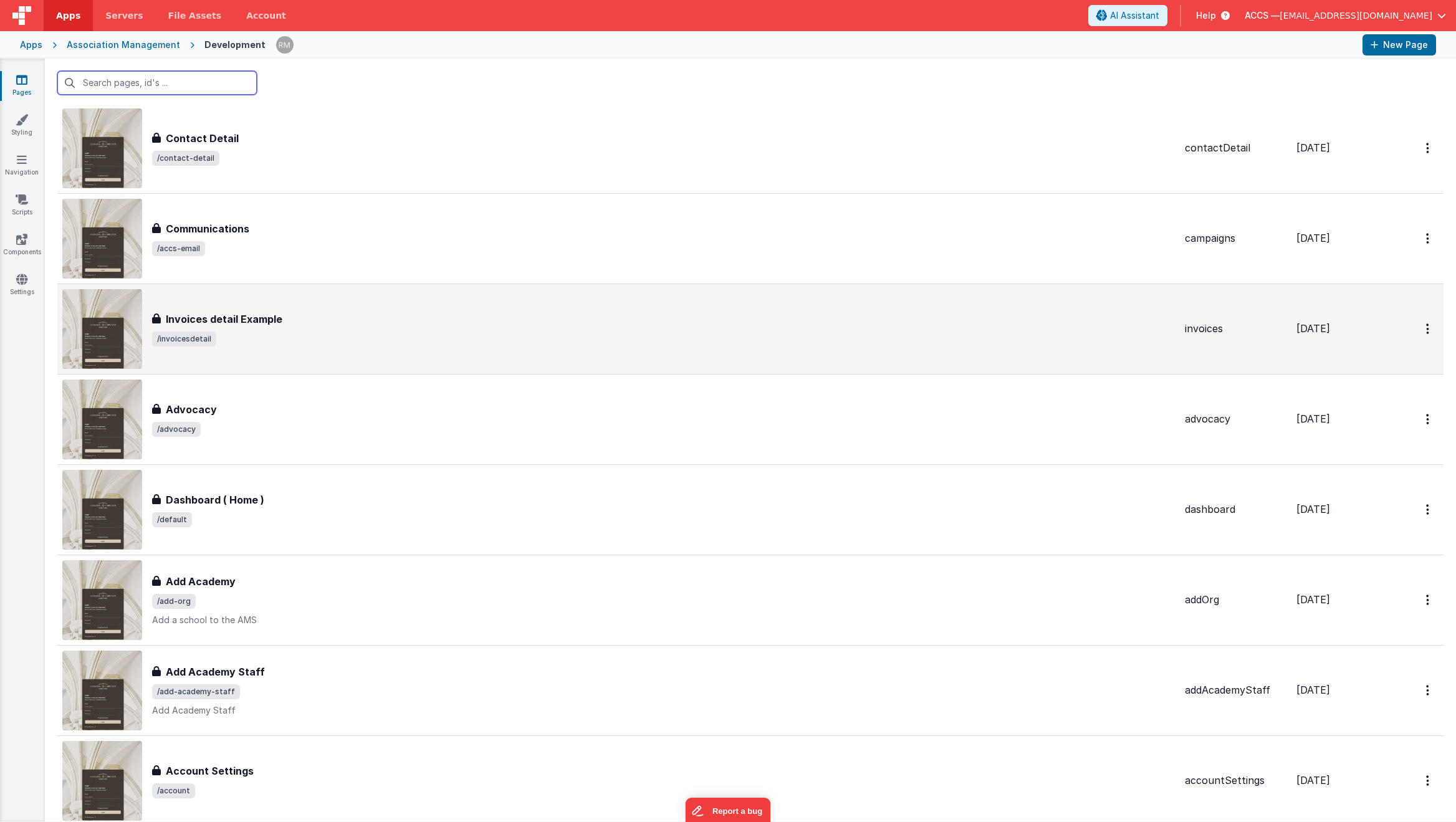
scroll to position [1812, 0]
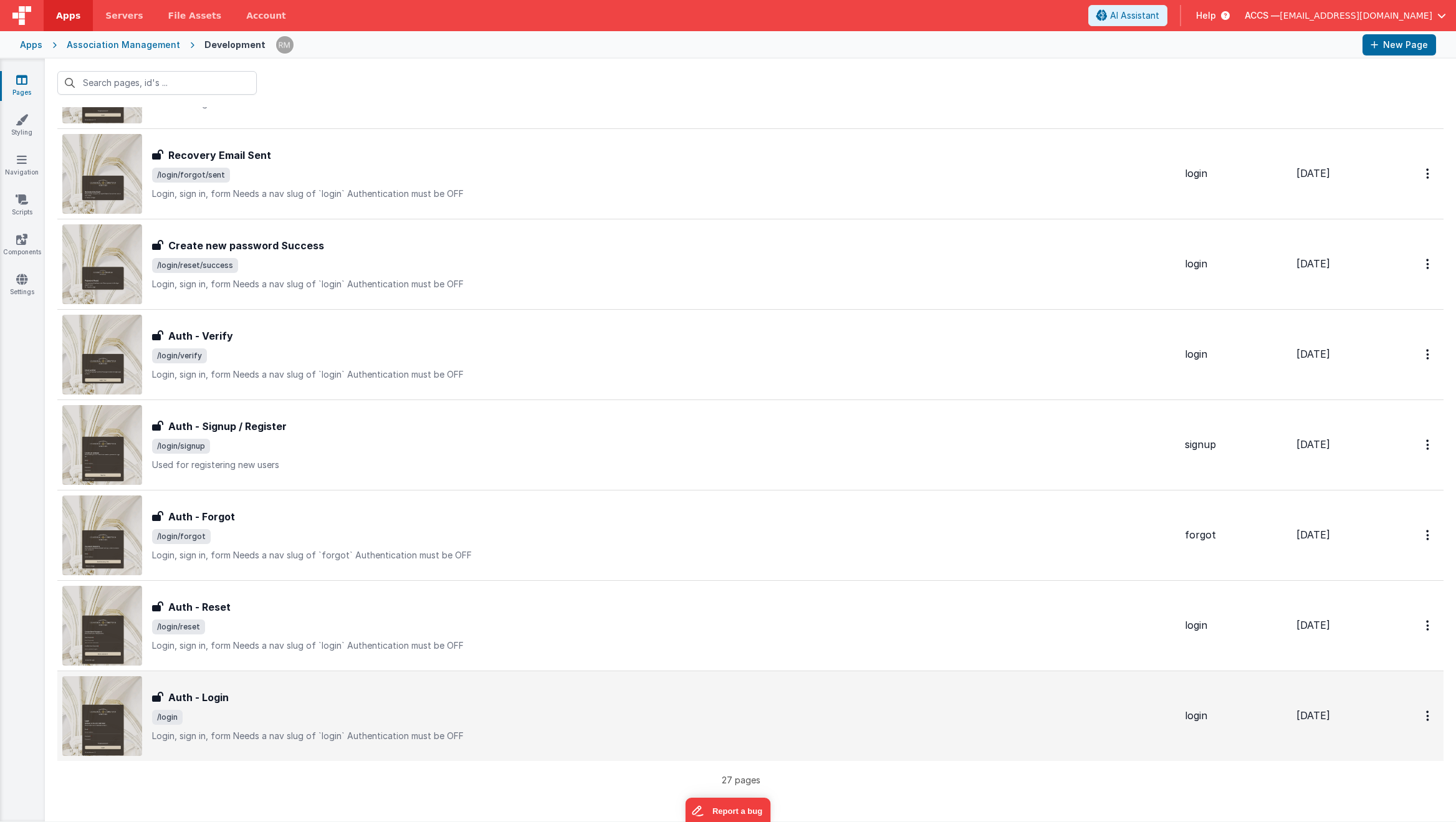
click at [412, 726] on div "Auth - Login Auth - Login /login Login, sign in, formNeeds a nav slug of `logi…" at bounding box center [664, 716] width 1023 height 53
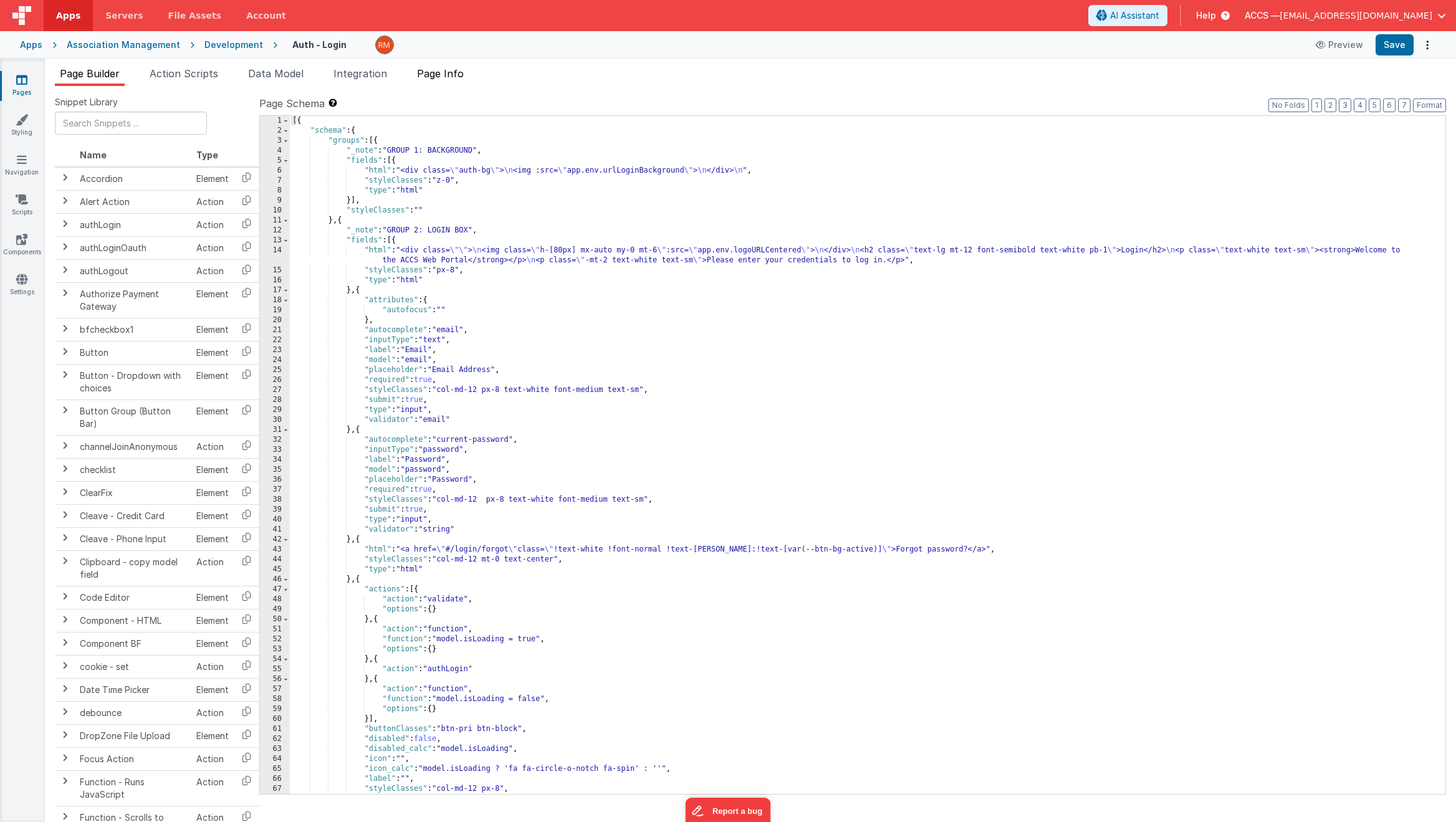
click at [442, 83] on li "Page Info" at bounding box center [440, 75] width 57 height 20
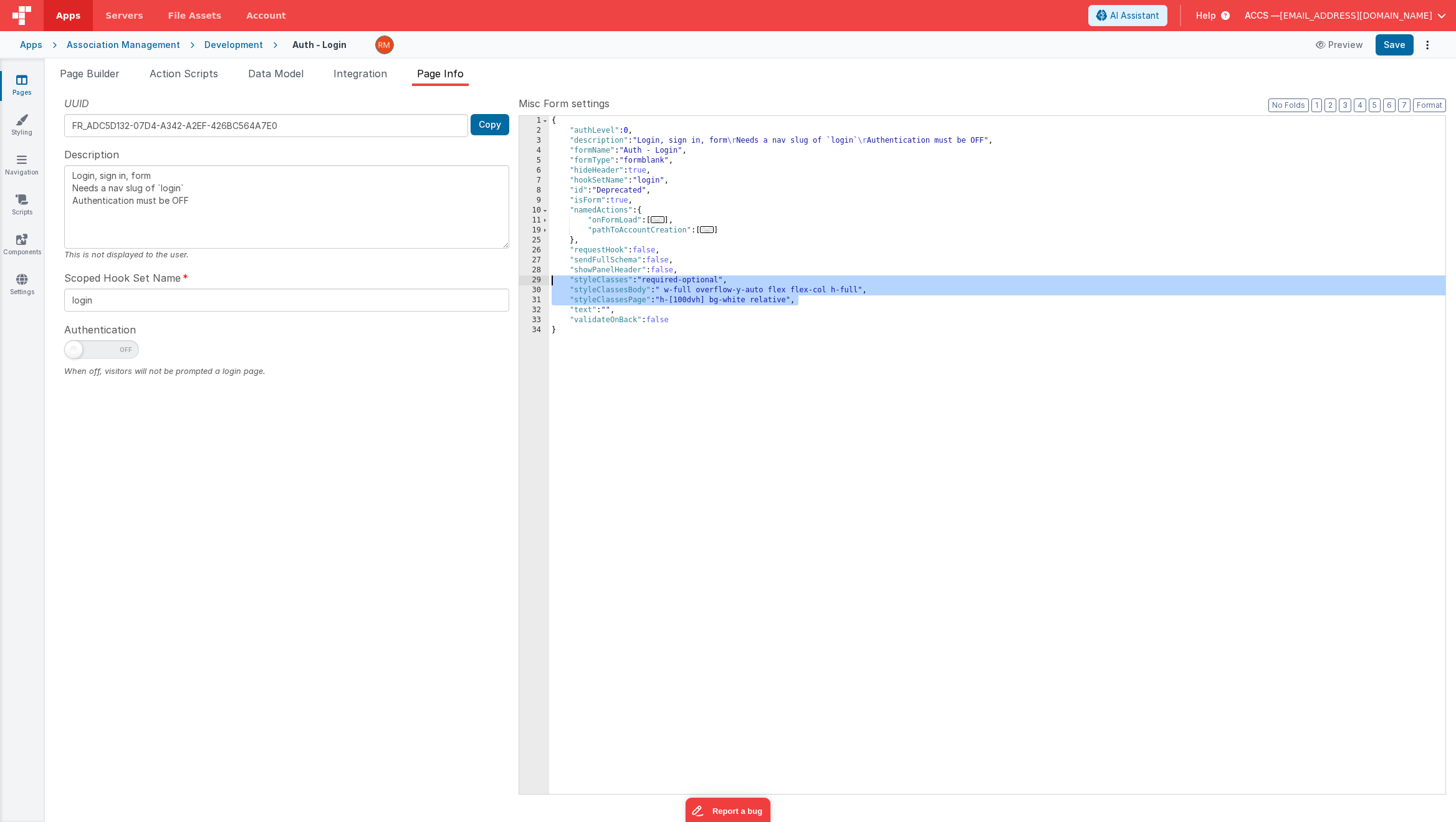
drag, startPoint x: 819, startPoint y: 303, endPoint x: 524, endPoint y: 282, distance: 295.7
click at [524, 282] on div "1 2 3 4 5 6 7 8 9 10 11 19 25 26 27 28 29 30 31 32 33 34 { "authLevel" : 0 , "d…" at bounding box center [981, 455] width 927 height 679
click at [714, 230] on span "..." at bounding box center [707, 229] width 14 height 7
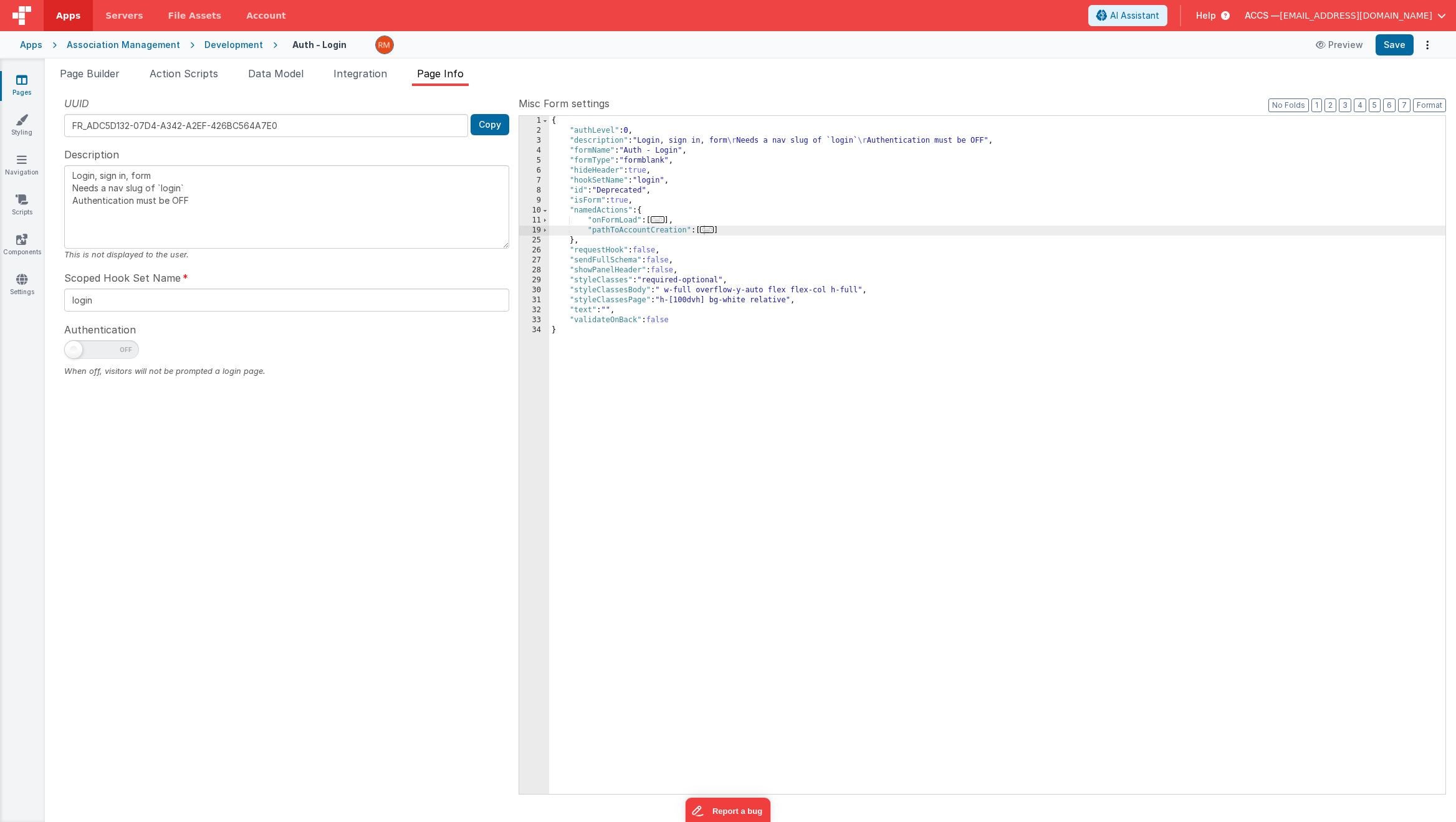
click at [707, 230] on span "..." at bounding box center [707, 229] width 14 height 7
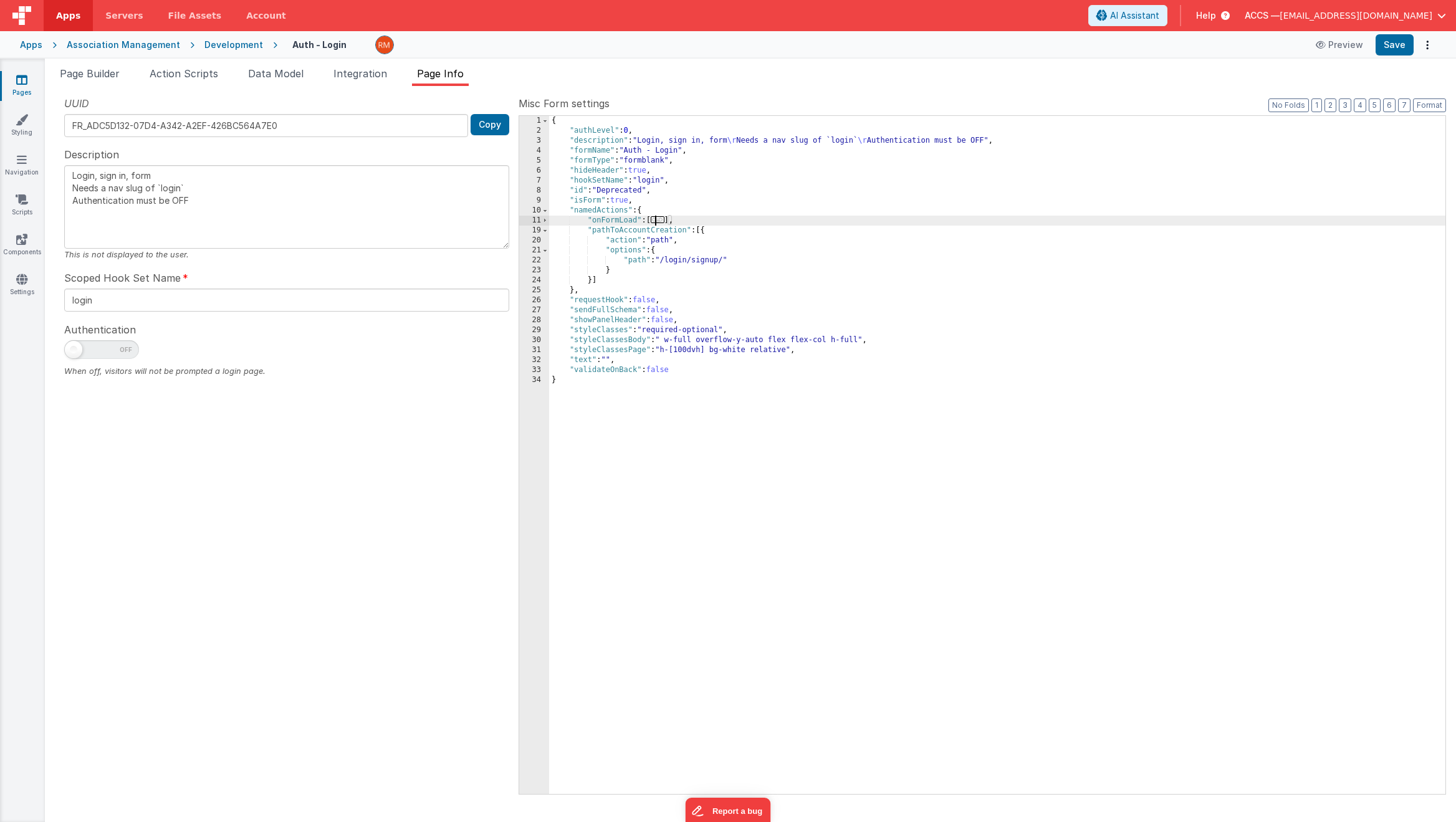
click at [663, 223] on span "..." at bounding box center [658, 220] width 14 height 7
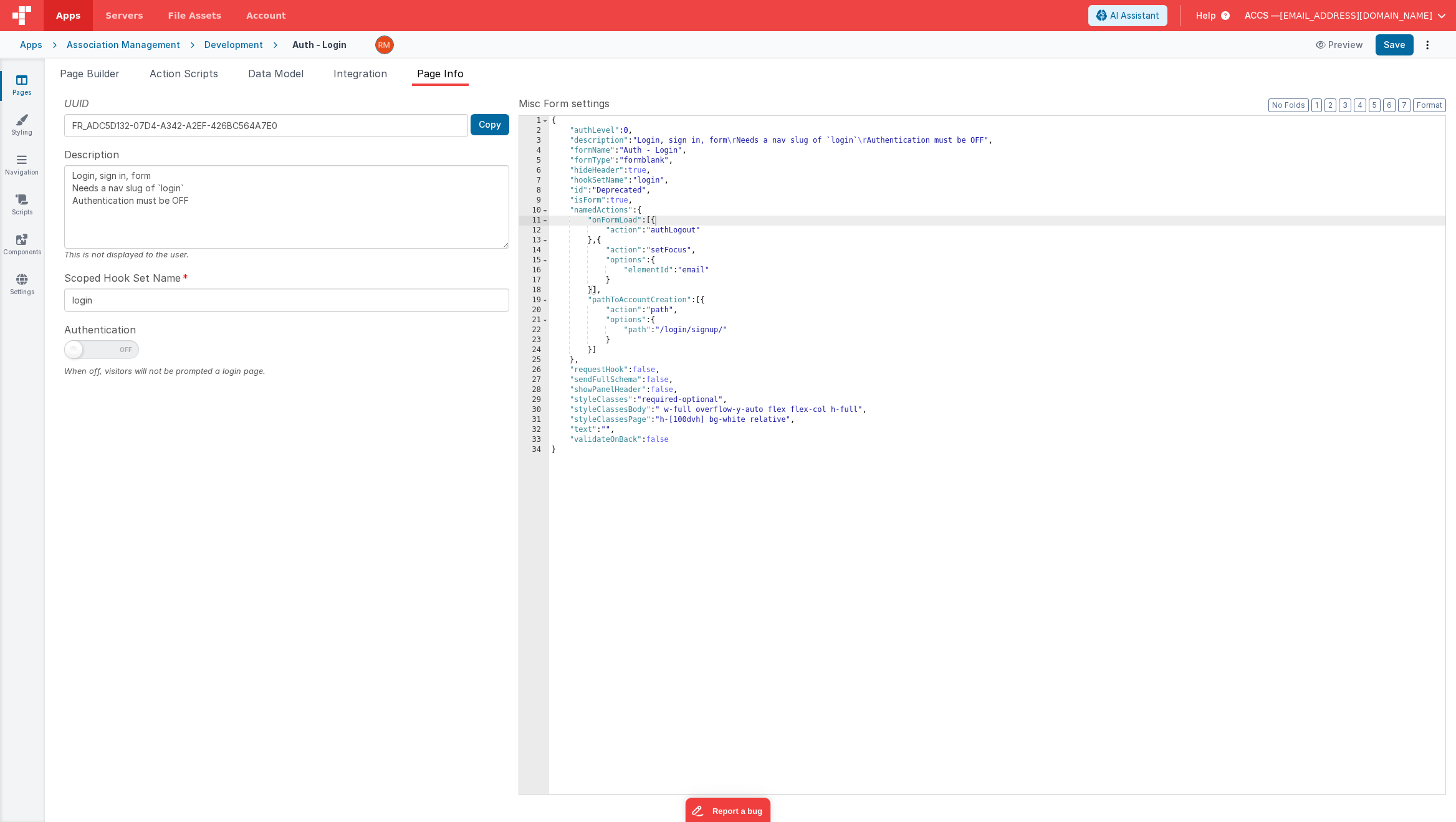
click at [39, 46] on div "Apps" at bounding box center [32, 45] width 23 height 12
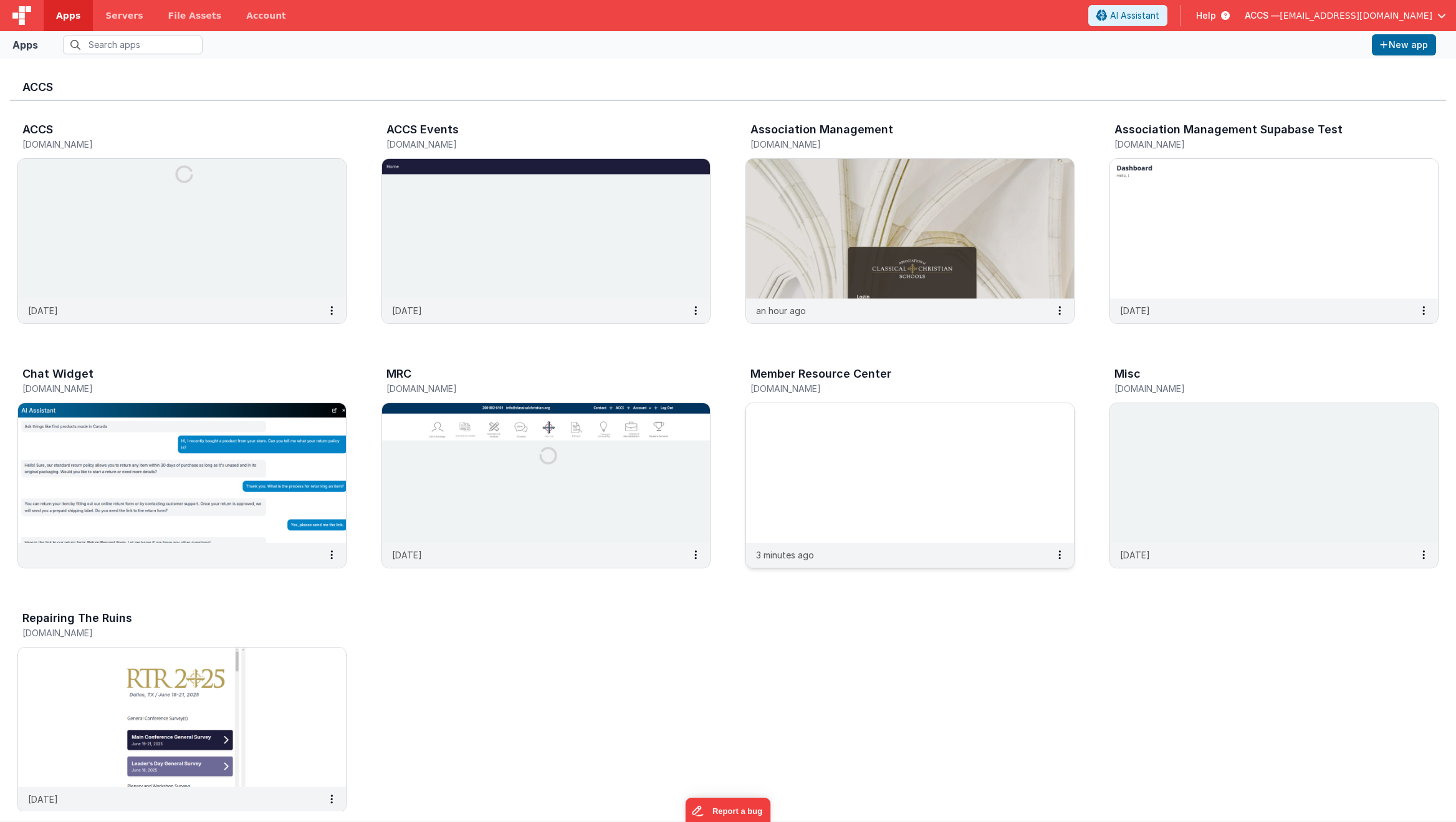
click at [823, 494] on img at bounding box center [910, 473] width 327 height 139
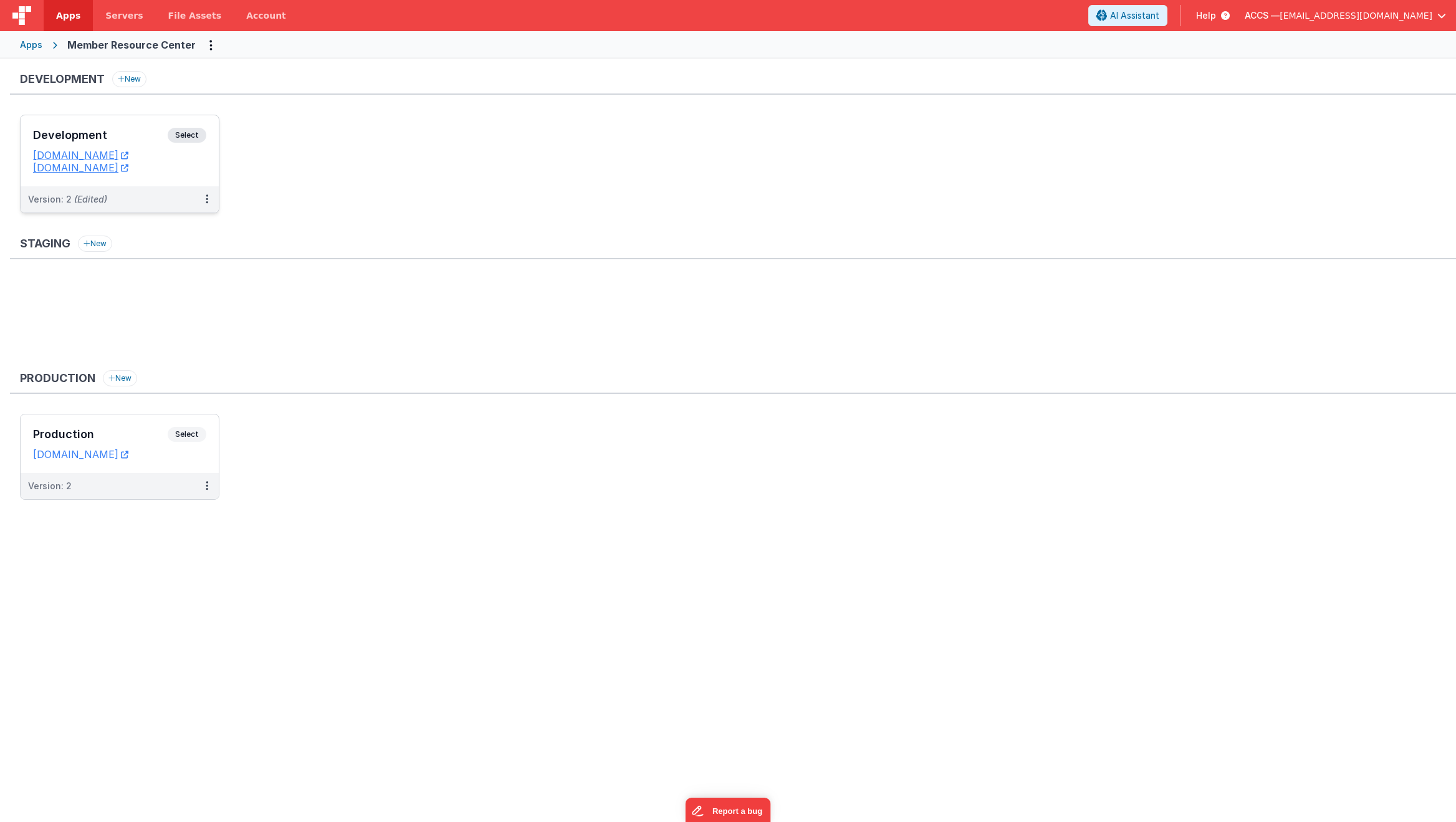
click at [134, 132] on h3 "Development" at bounding box center [101, 135] width 135 height 12
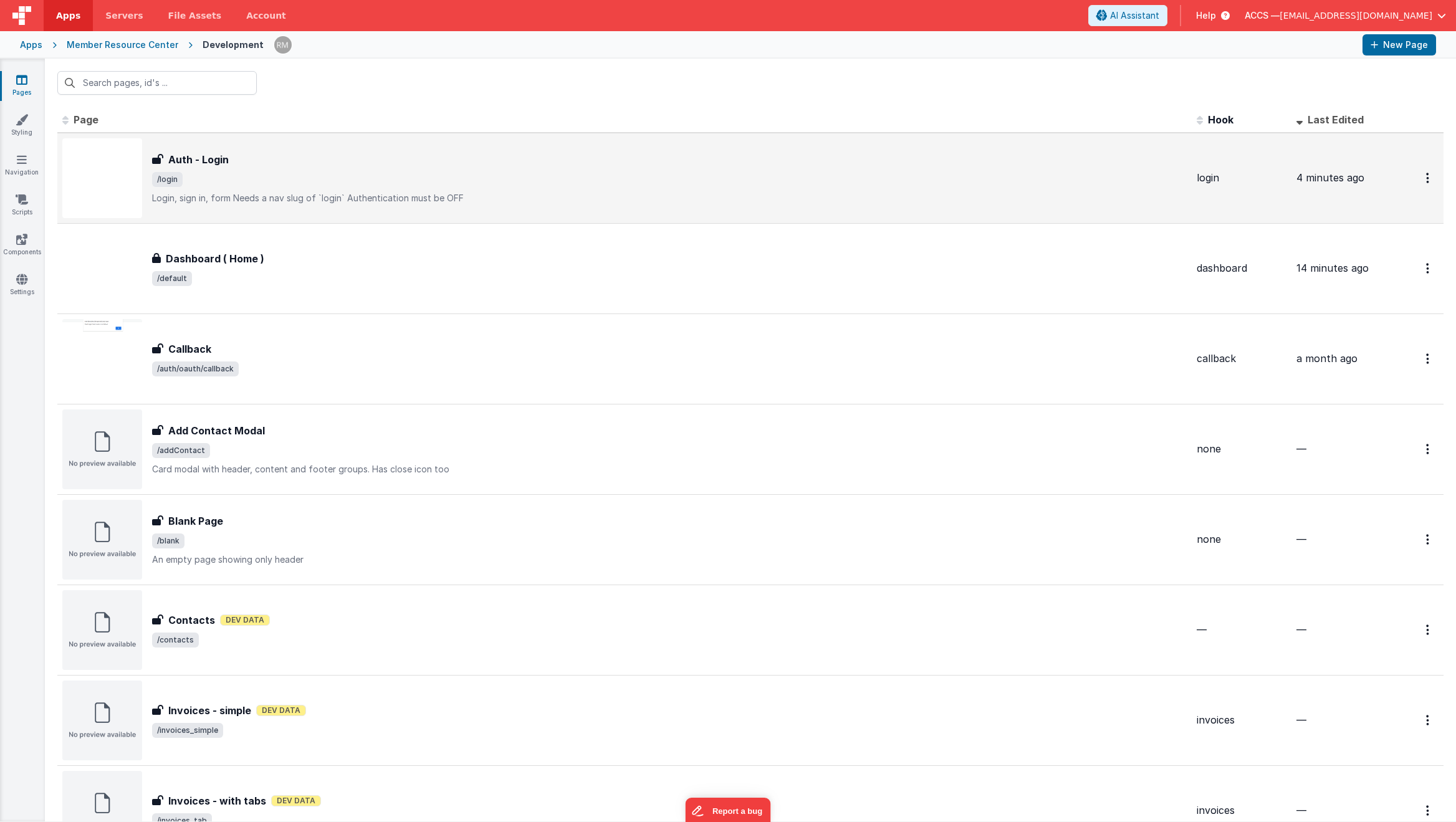
click at [311, 185] on span "/login" at bounding box center [670, 179] width 1035 height 15
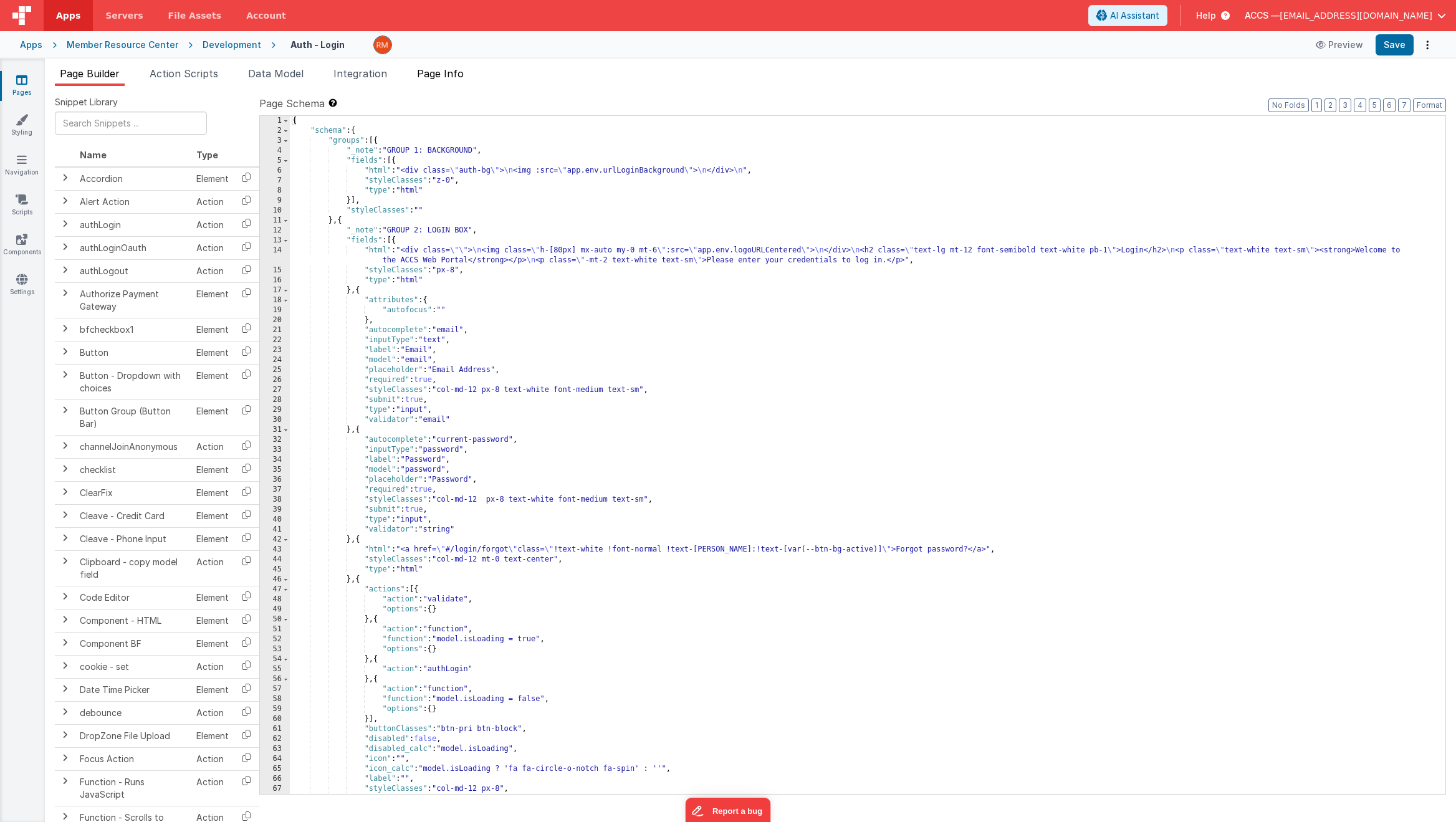
click at [460, 79] on span "Page Info" at bounding box center [440, 74] width 46 height 12
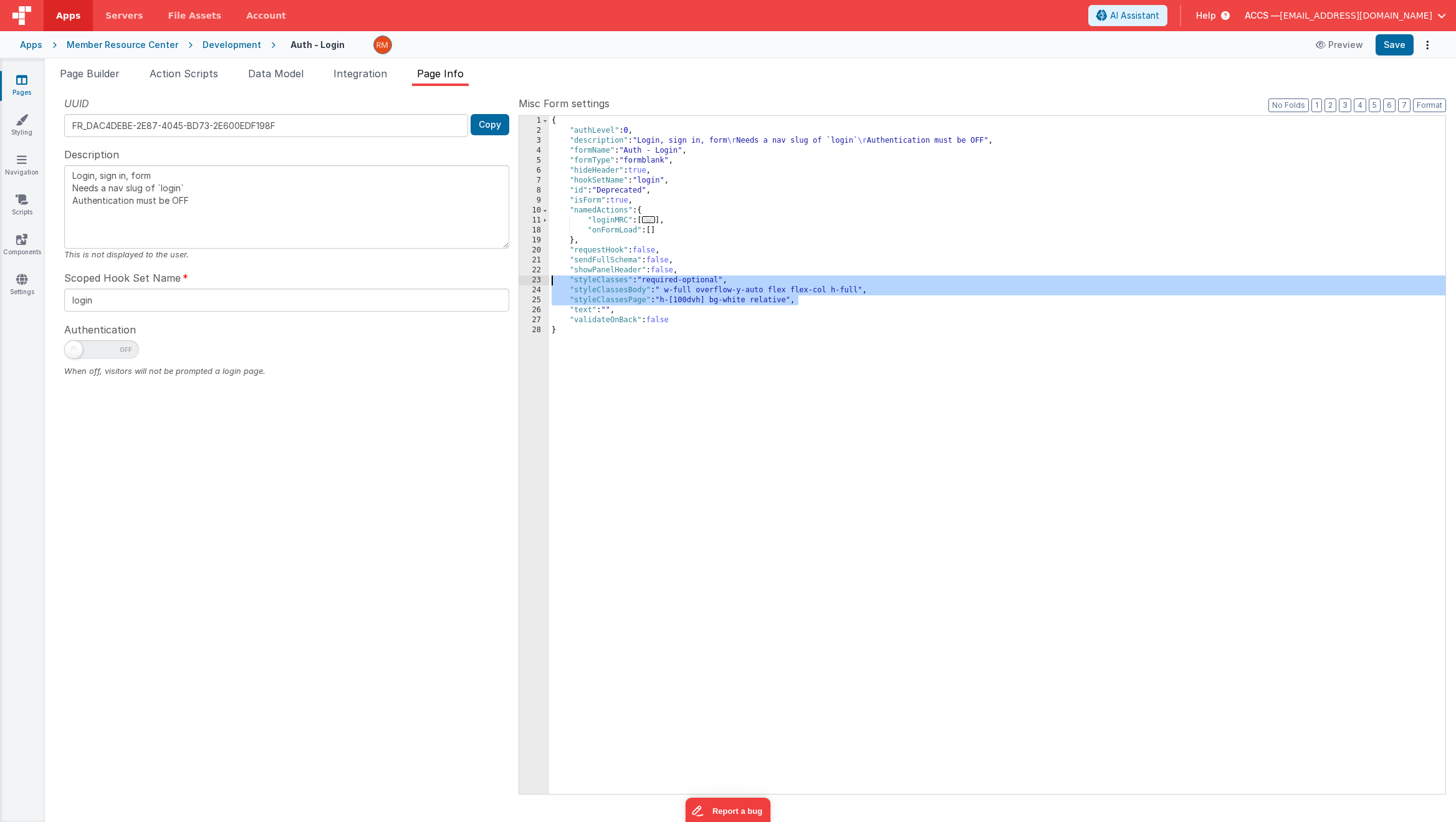
drag, startPoint x: 810, startPoint y: 302, endPoint x: 522, endPoint y: 282, distance: 288.7
click at [522, 282] on div "1 2 3 4 5 6 7 8 9 10 11 18 19 20 21 22 23 24 25 26 27 28 { "authLevel" : 0 , "d…" at bounding box center [981, 455] width 927 height 679
type textarea "Login, sign in, form Needs a nav slug of `login` Authentication must be OFF"
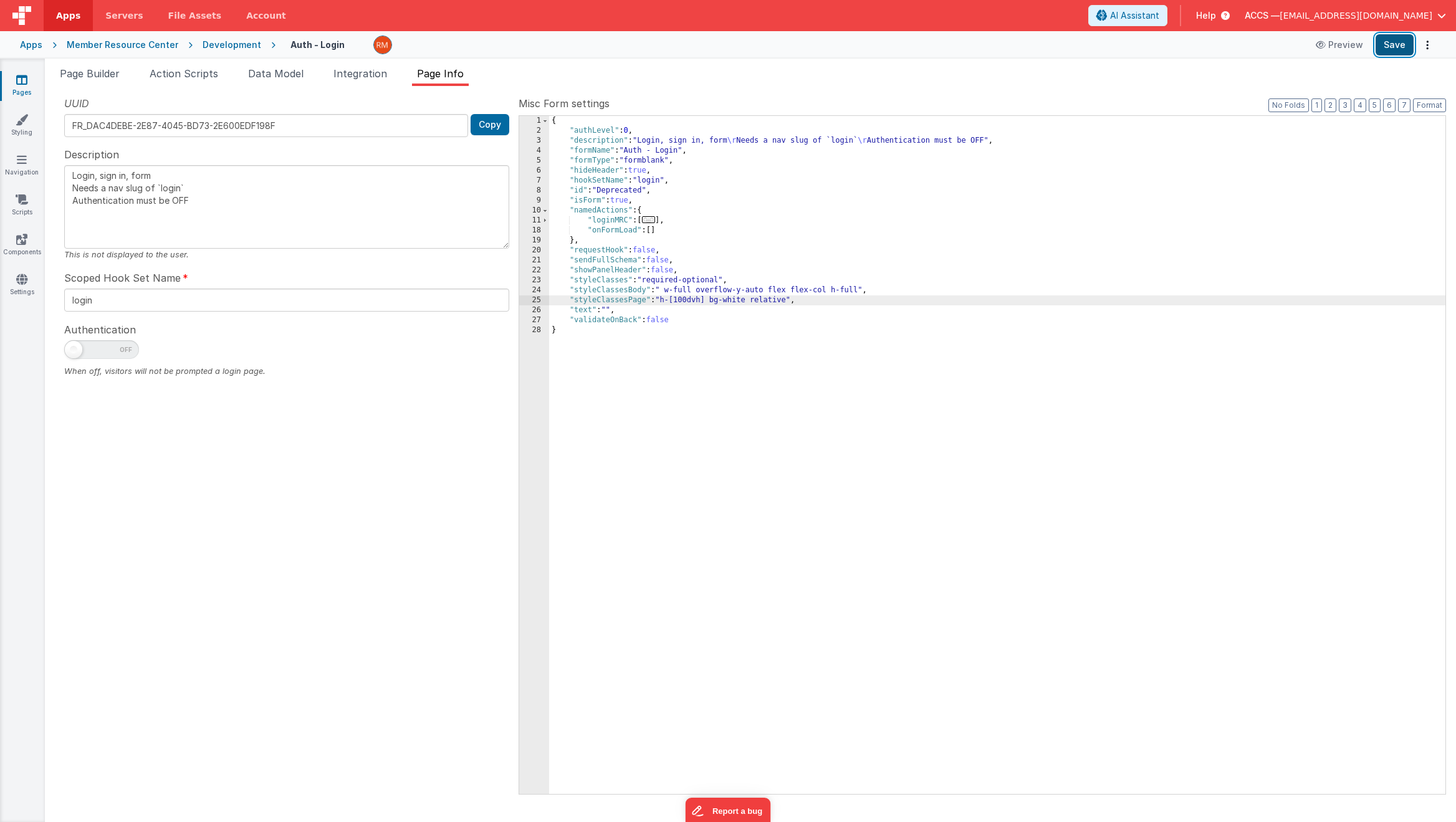
click at [1401, 51] on button "Save" at bounding box center [1394, 45] width 38 height 21
click at [278, 301] on input "login" at bounding box center [286, 300] width 445 height 23
click at [1396, 50] on button "Save" at bounding box center [1394, 45] width 38 height 21
click at [266, 79] on span "Data Model" at bounding box center [275, 74] width 55 height 12
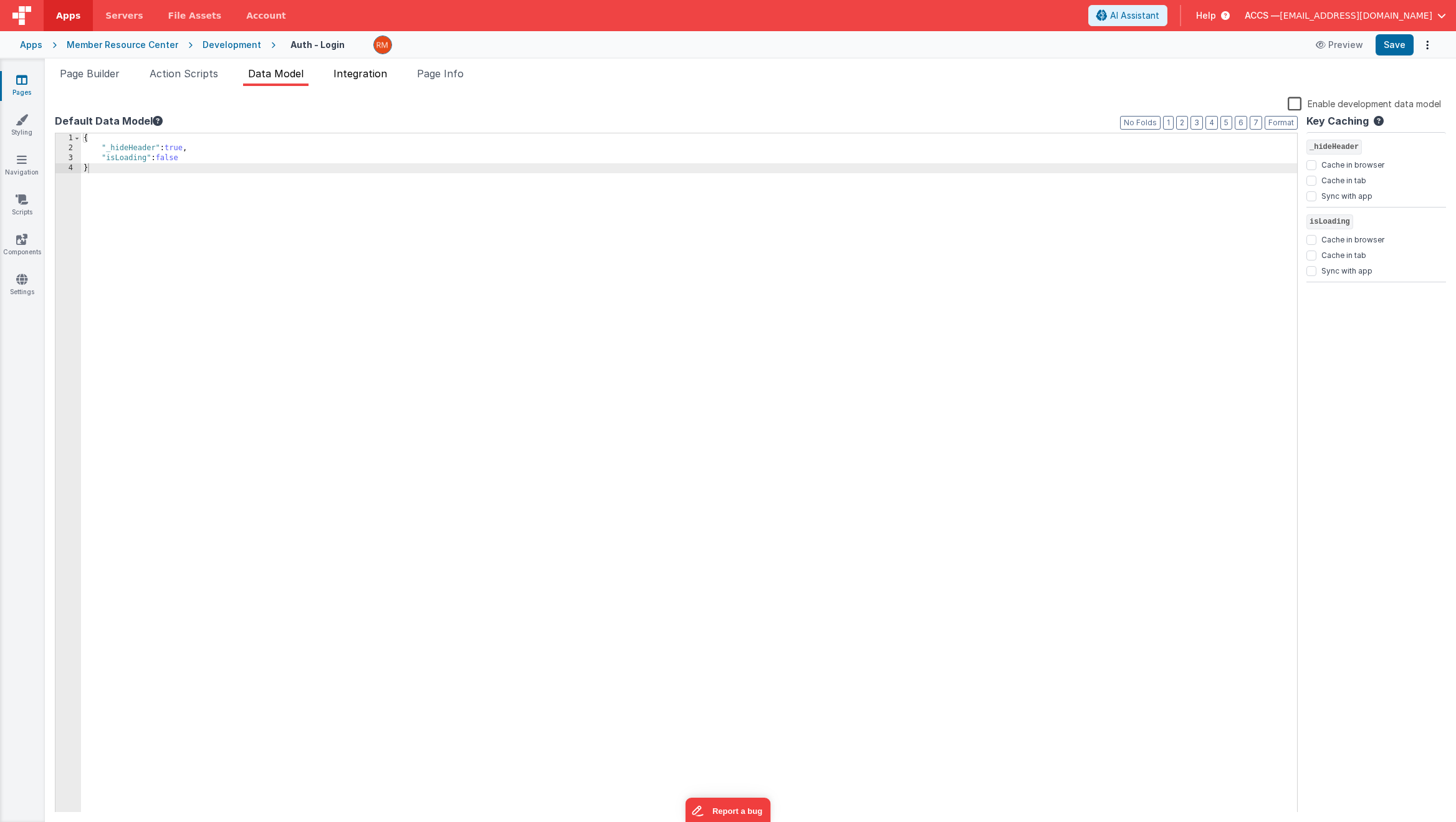
click at [352, 79] on span "Integration" at bounding box center [360, 74] width 53 height 12
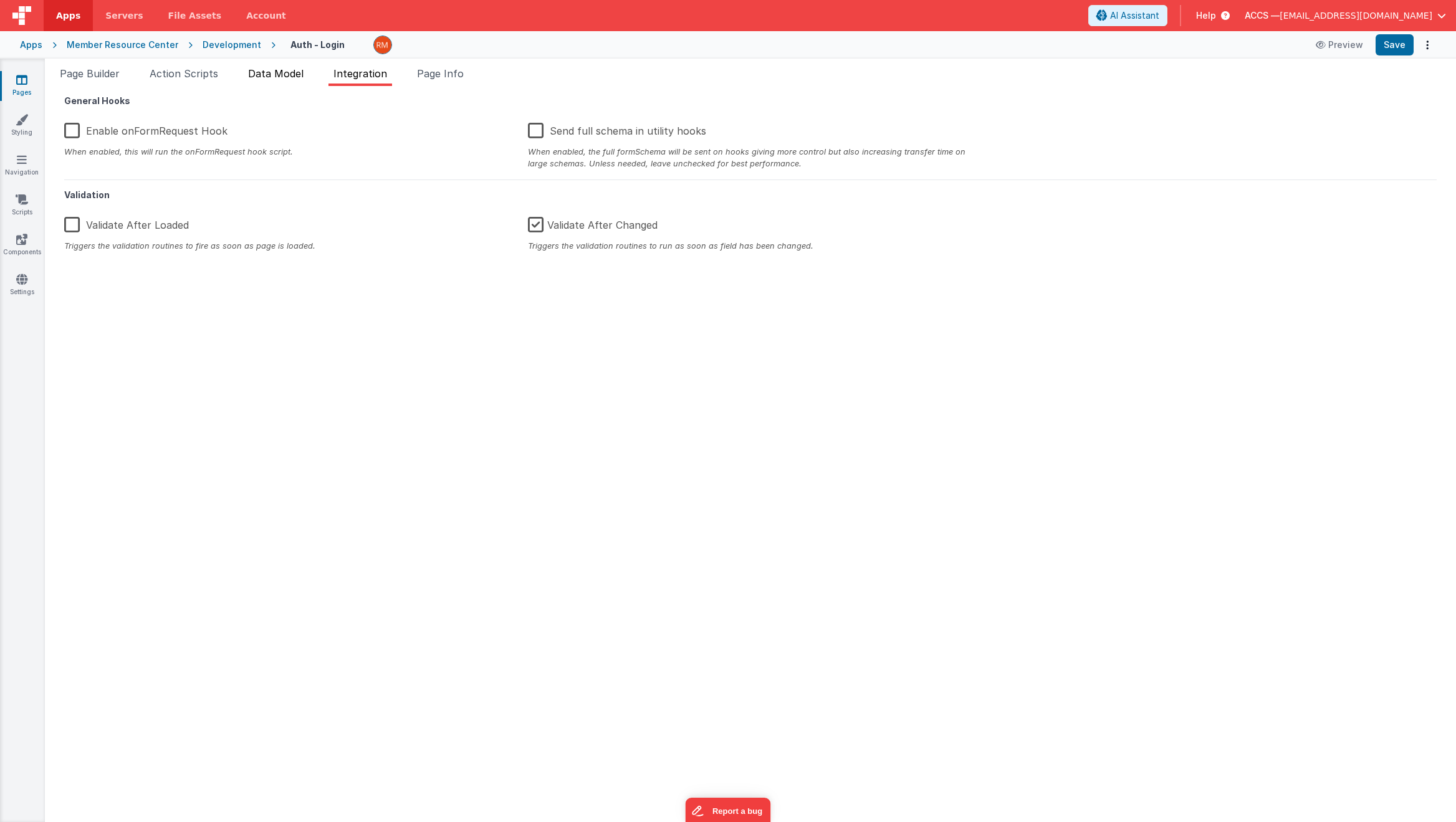
click at [269, 83] on li "Data Model" at bounding box center [276, 75] width 66 height 20
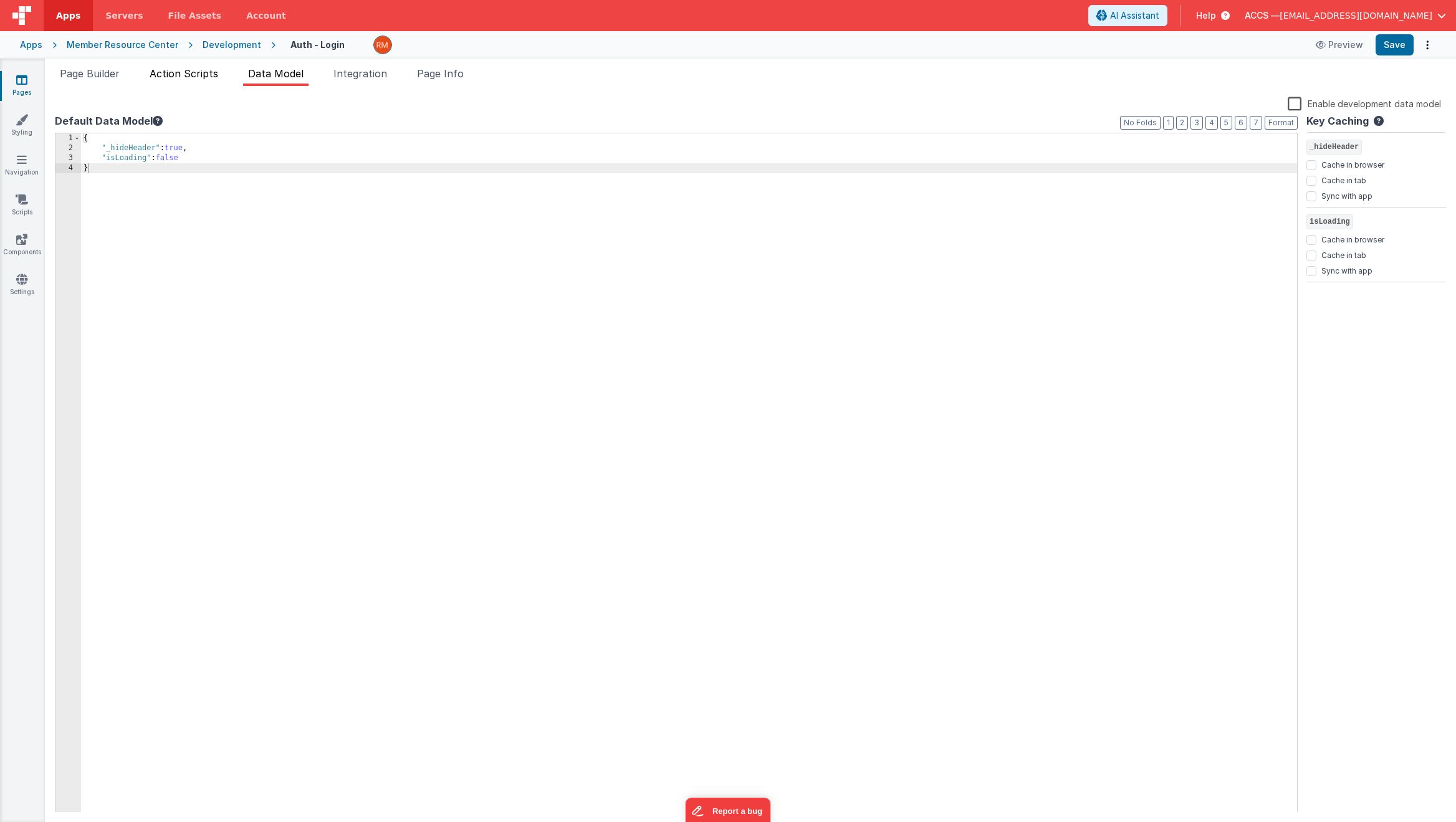
click at [182, 83] on li "Action Scripts" at bounding box center [184, 75] width 79 height 20
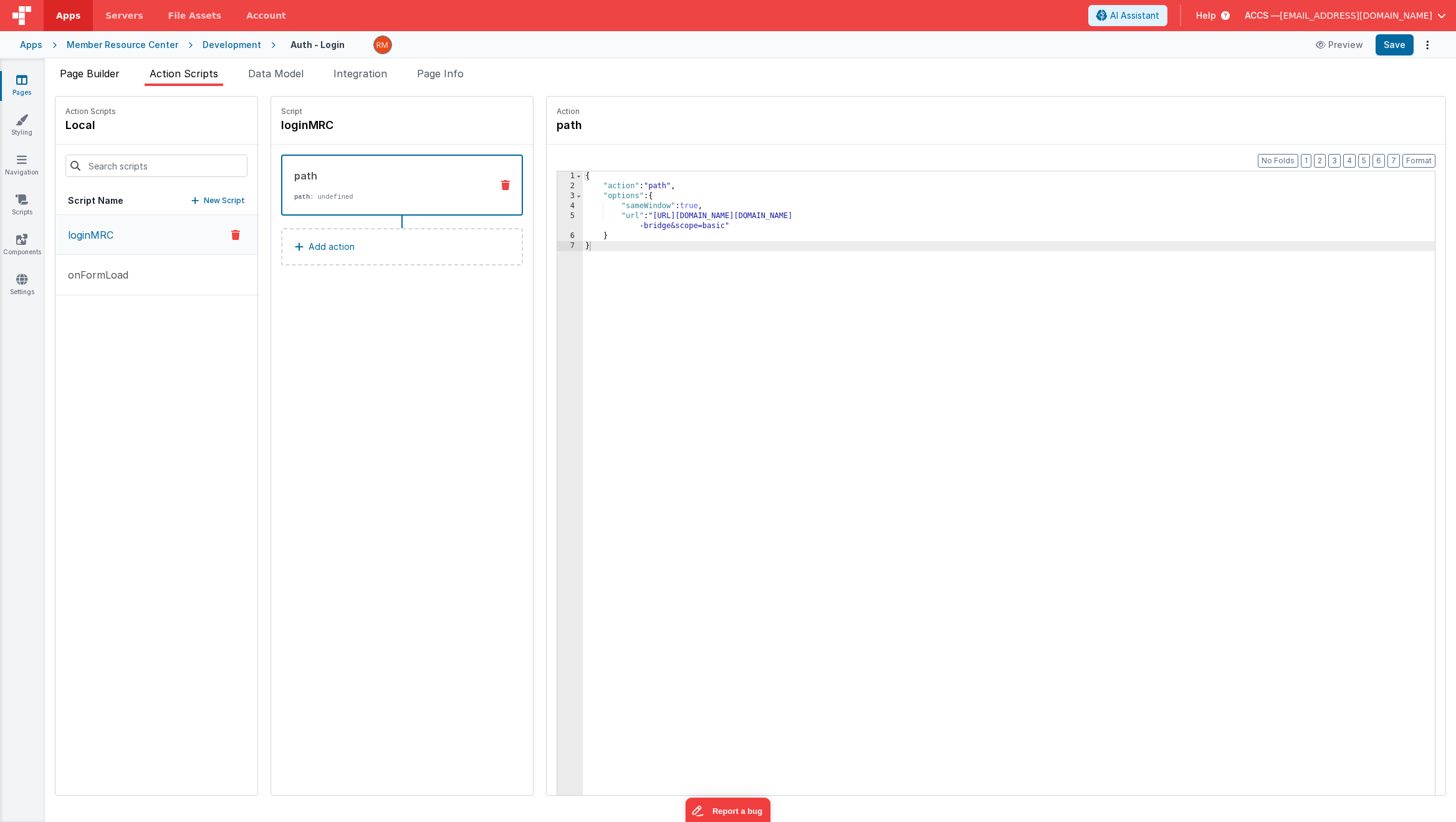
click at [90, 81] on li "Page Builder" at bounding box center [90, 75] width 70 height 20
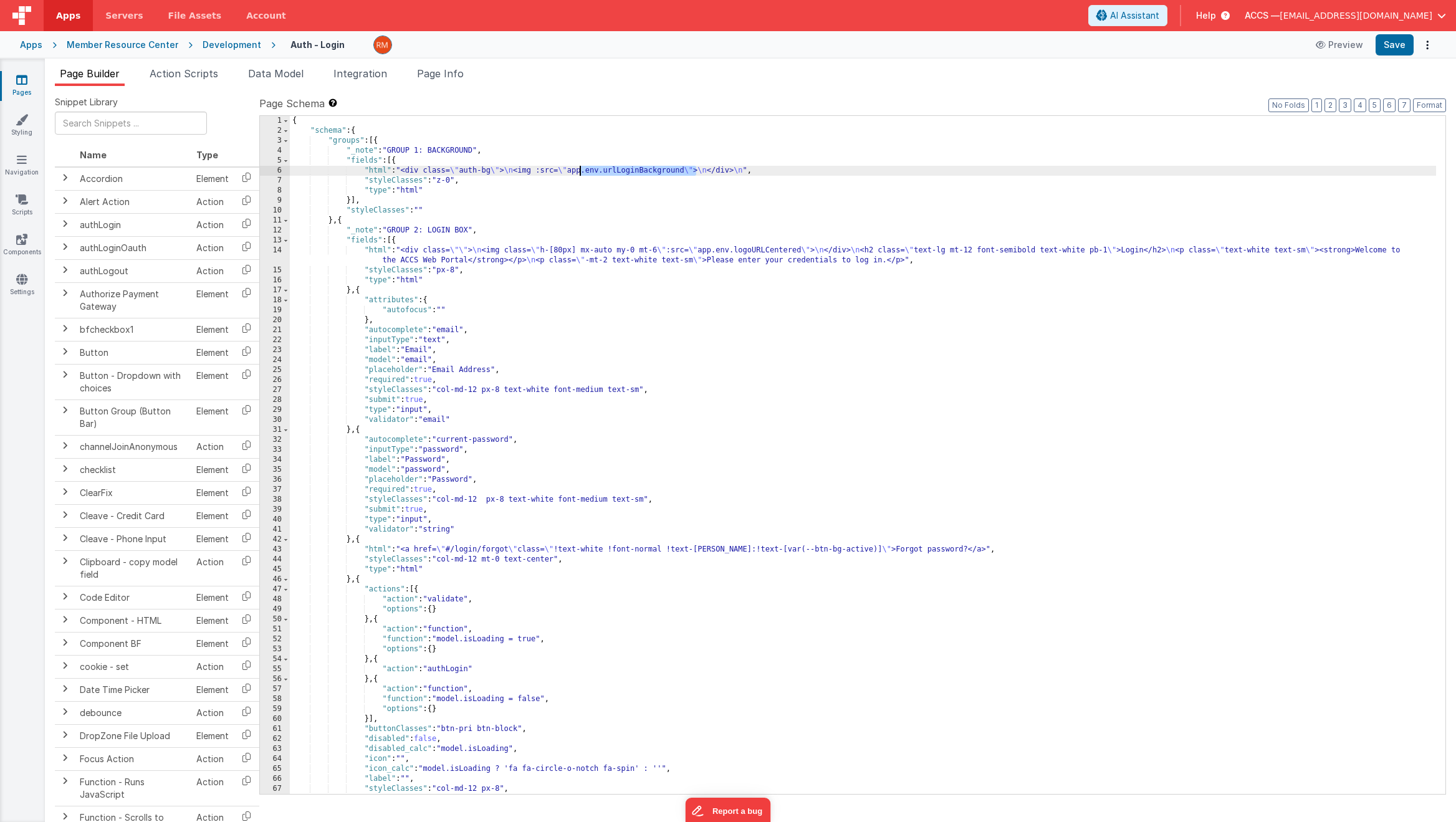
drag, startPoint x: 696, startPoint y: 172, endPoint x: 579, endPoint y: 172, distance: 117.0
click at [579, 172] on div "{ "schema" : { "groups" : [{ "_note" : "GROUP 1: BACKGROUND" , "fields" : [{ "h…" at bounding box center [862, 464] width 1146 height 698
click at [24, 280] on icon at bounding box center [22, 279] width 11 height 12
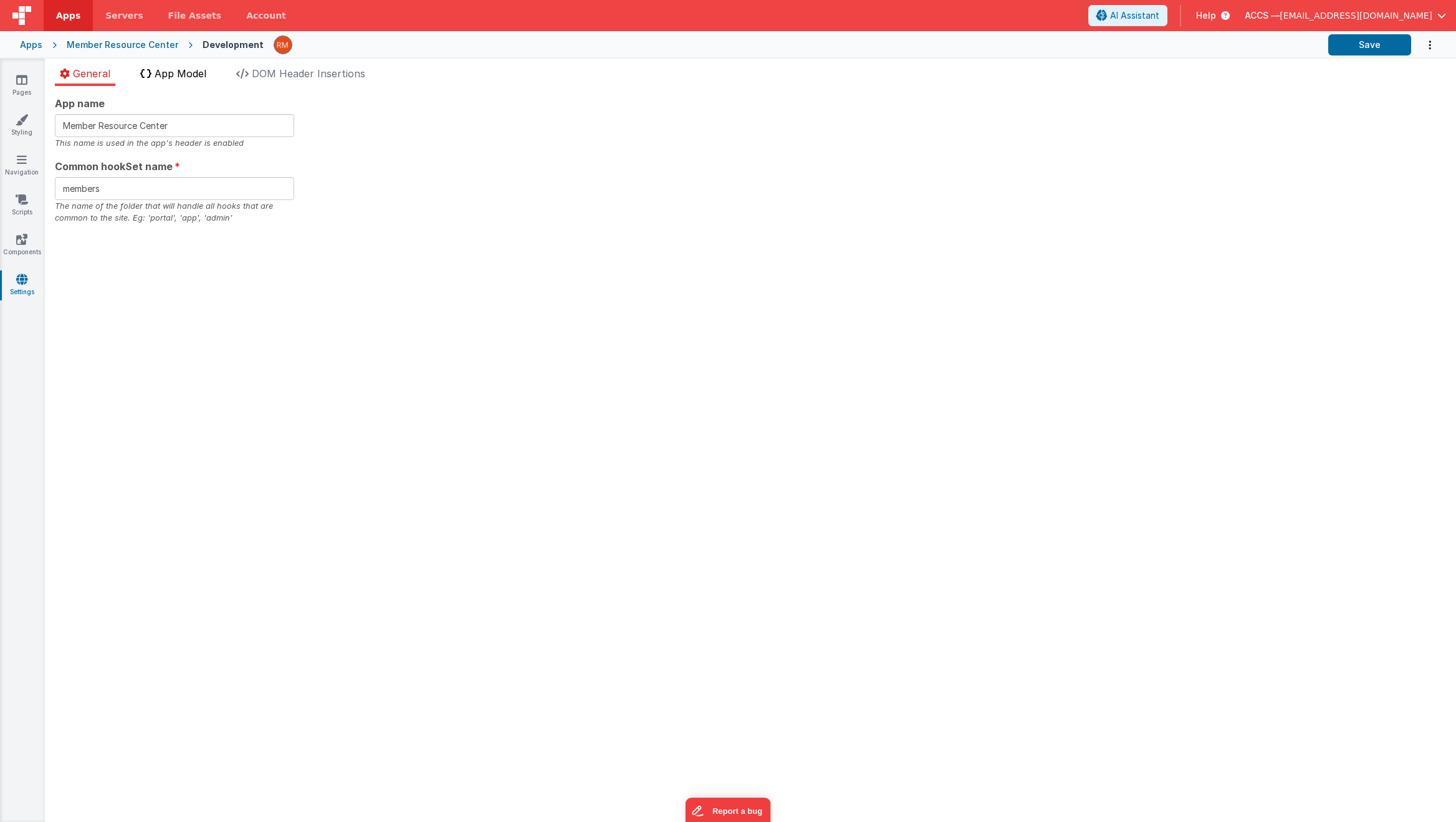
click at [176, 76] on span "App Model" at bounding box center [180, 74] width 52 height 12
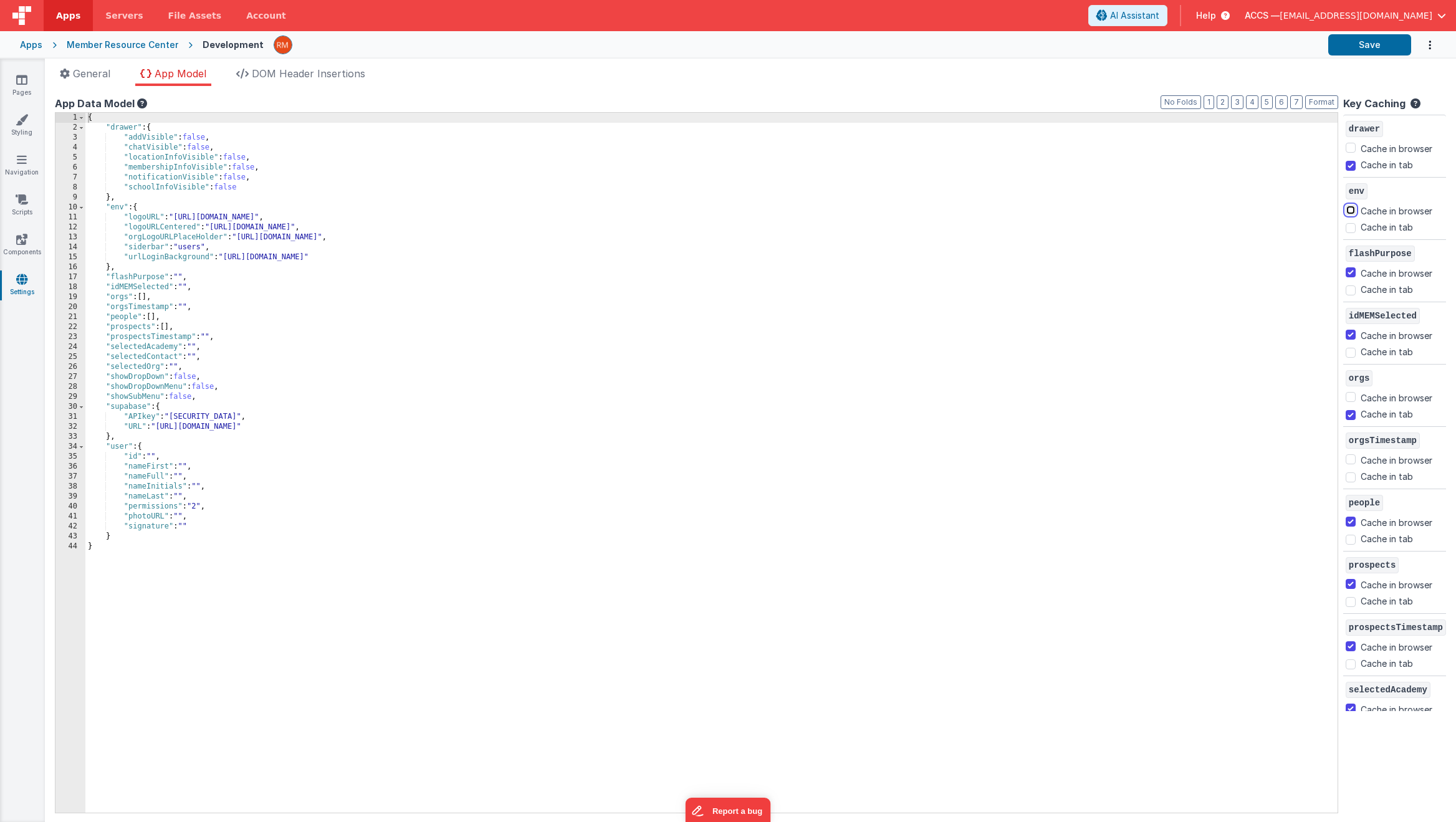
click at [1346, 212] on input "Cache in browser" at bounding box center [1350, 209] width 10 height 10
checkbox input "true"
click at [1372, 44] on button "Save" at bounding box center [1369, 45] width 83 height 21
click at [15, 82] on link "Pages" at bounding box center [21, 86] width 45 height 25
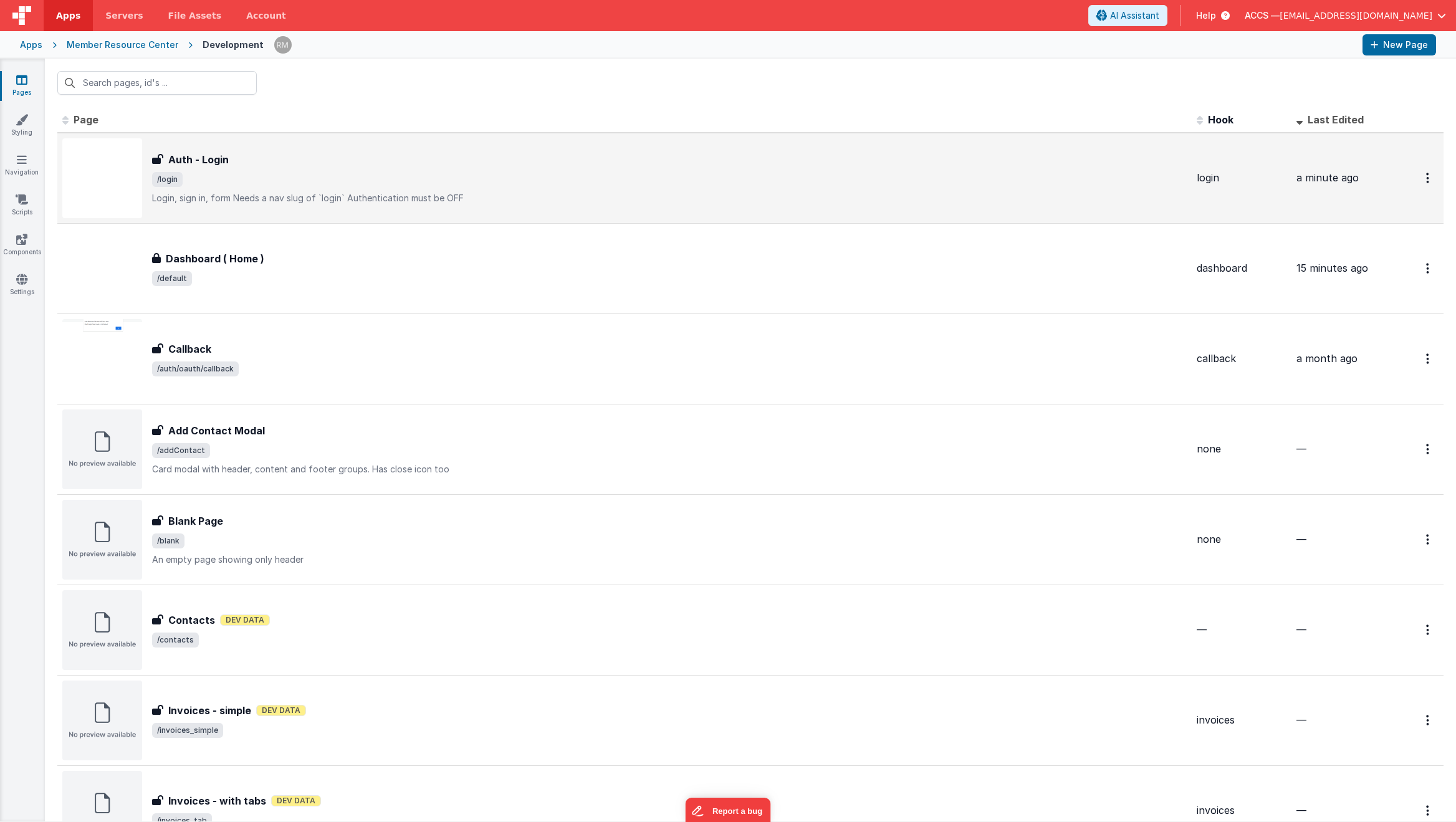
click at [347, 163] on div "Auth - Login" at bounding box center [670, 159] width 1035 height 15
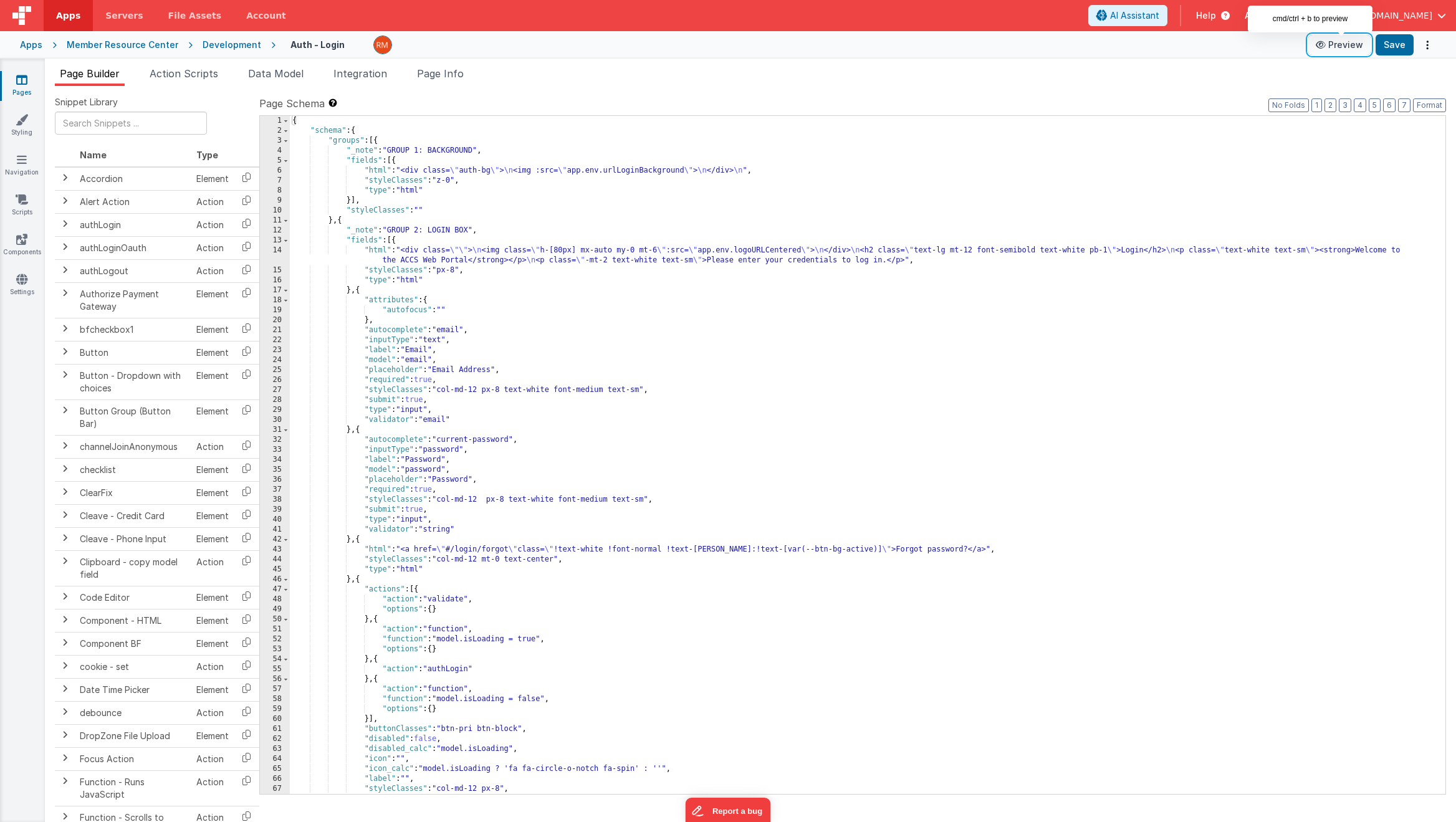
click at [1334, 50] on button "Preview" at bounding box center [1339, 45] width 62 height 20
click at [39, 49] on div "Apps" at bounding box center [32, 45] width 23 height 12
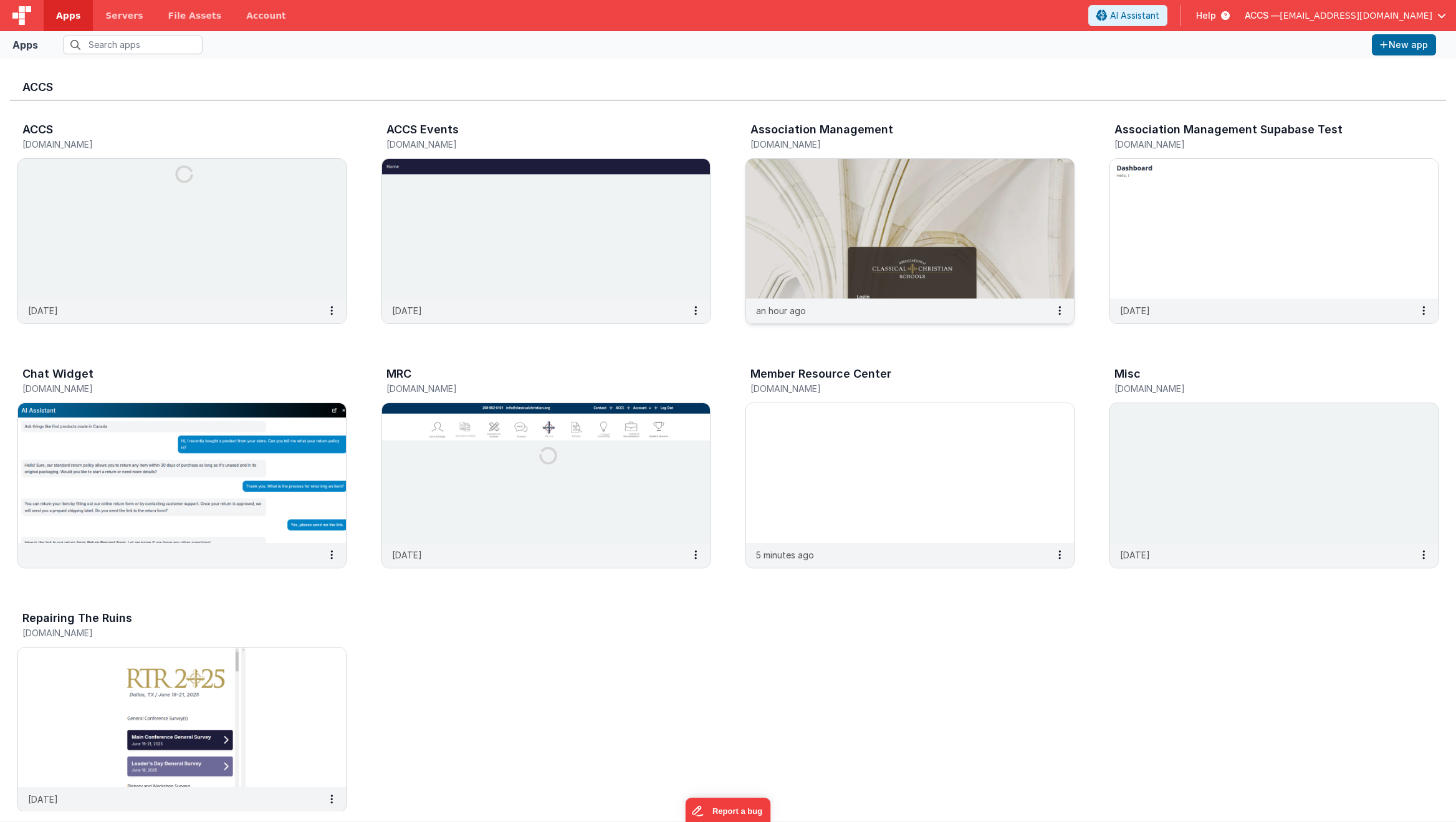
click at [835, 215] on img at bounding box center [910, 228] width 327 height 139
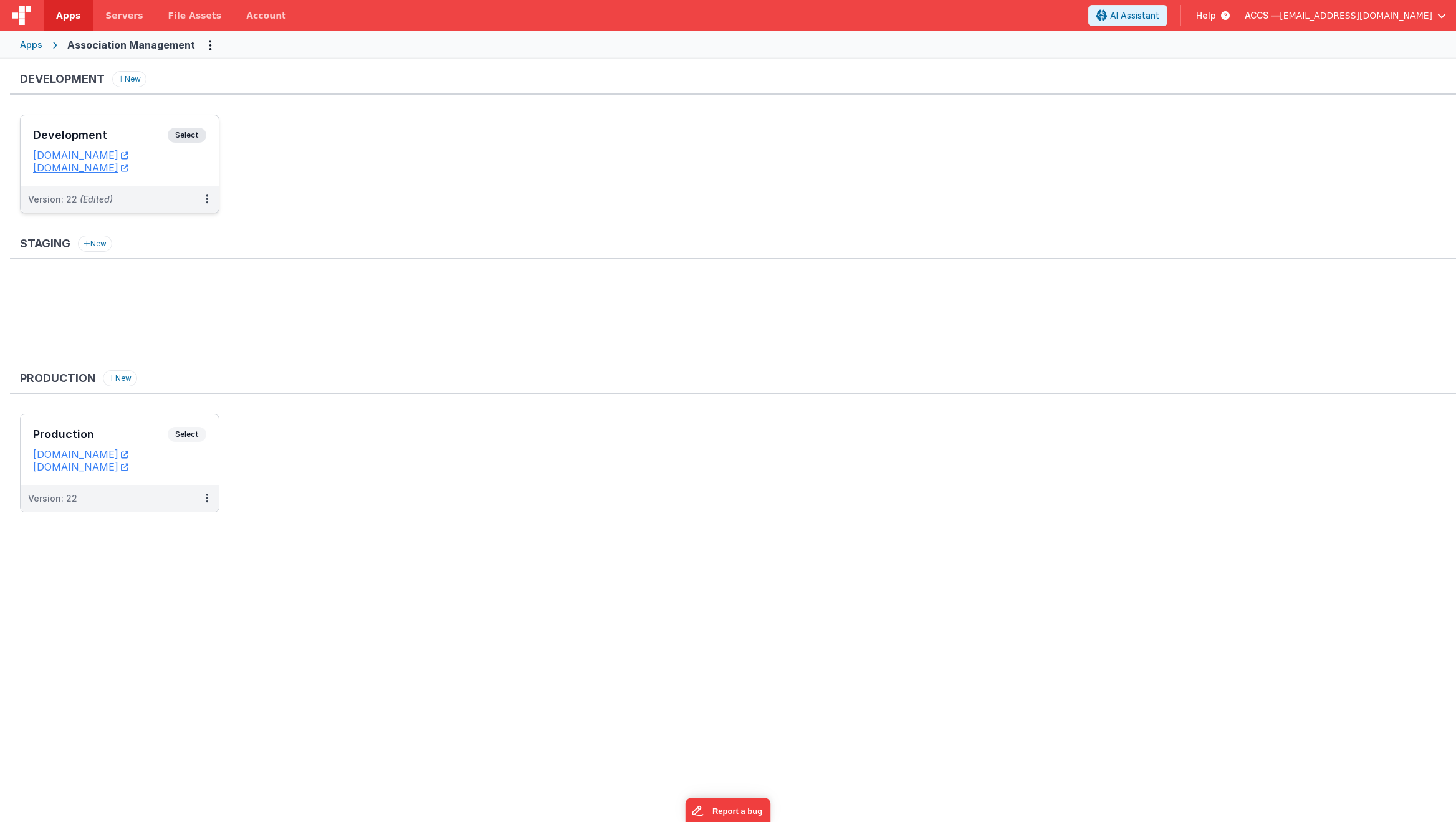
click at [127, 142] on div "Development Select" at bounding box center [120, 138] width 173 height 21
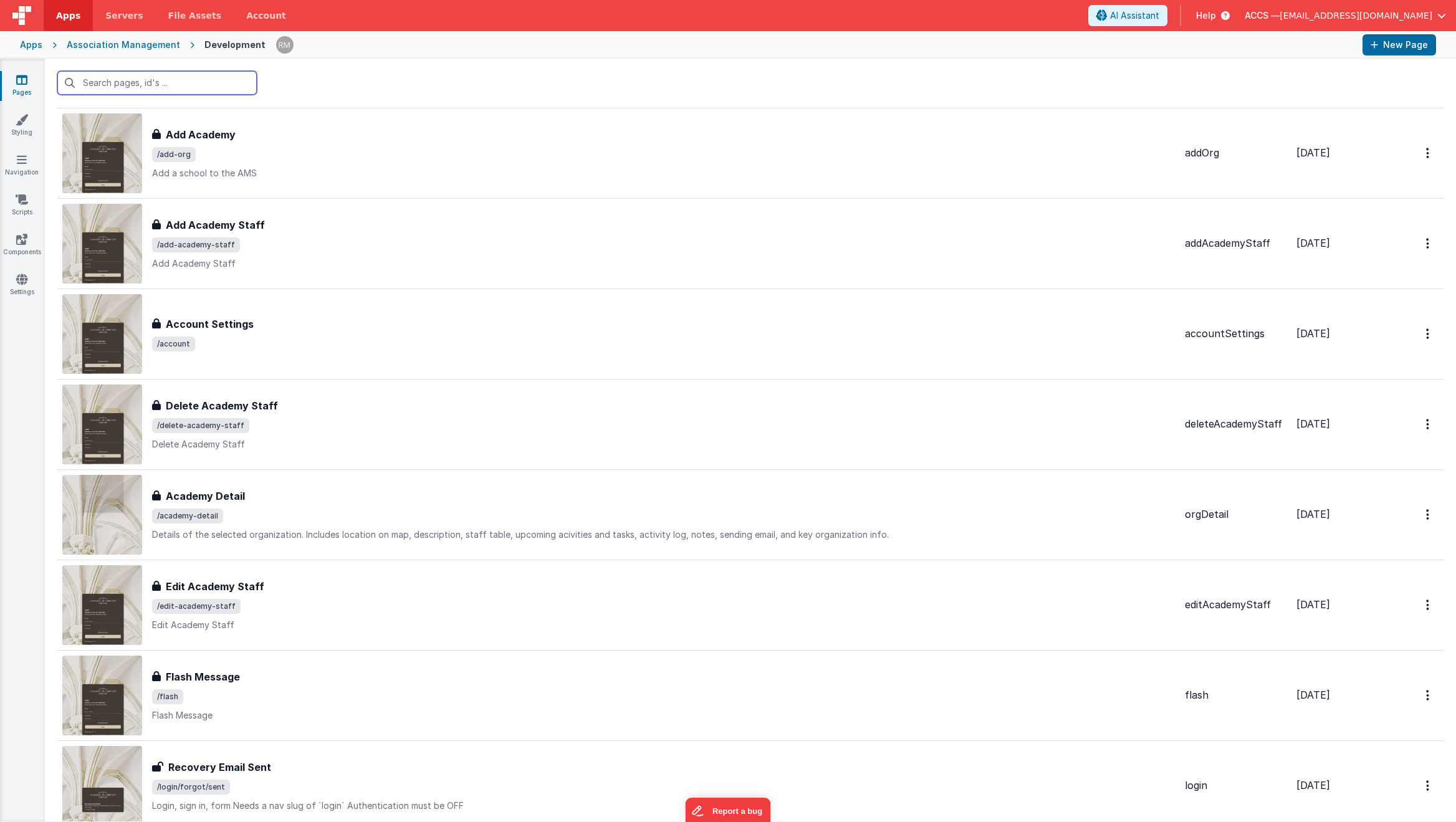
scroll to position [1812, 0]
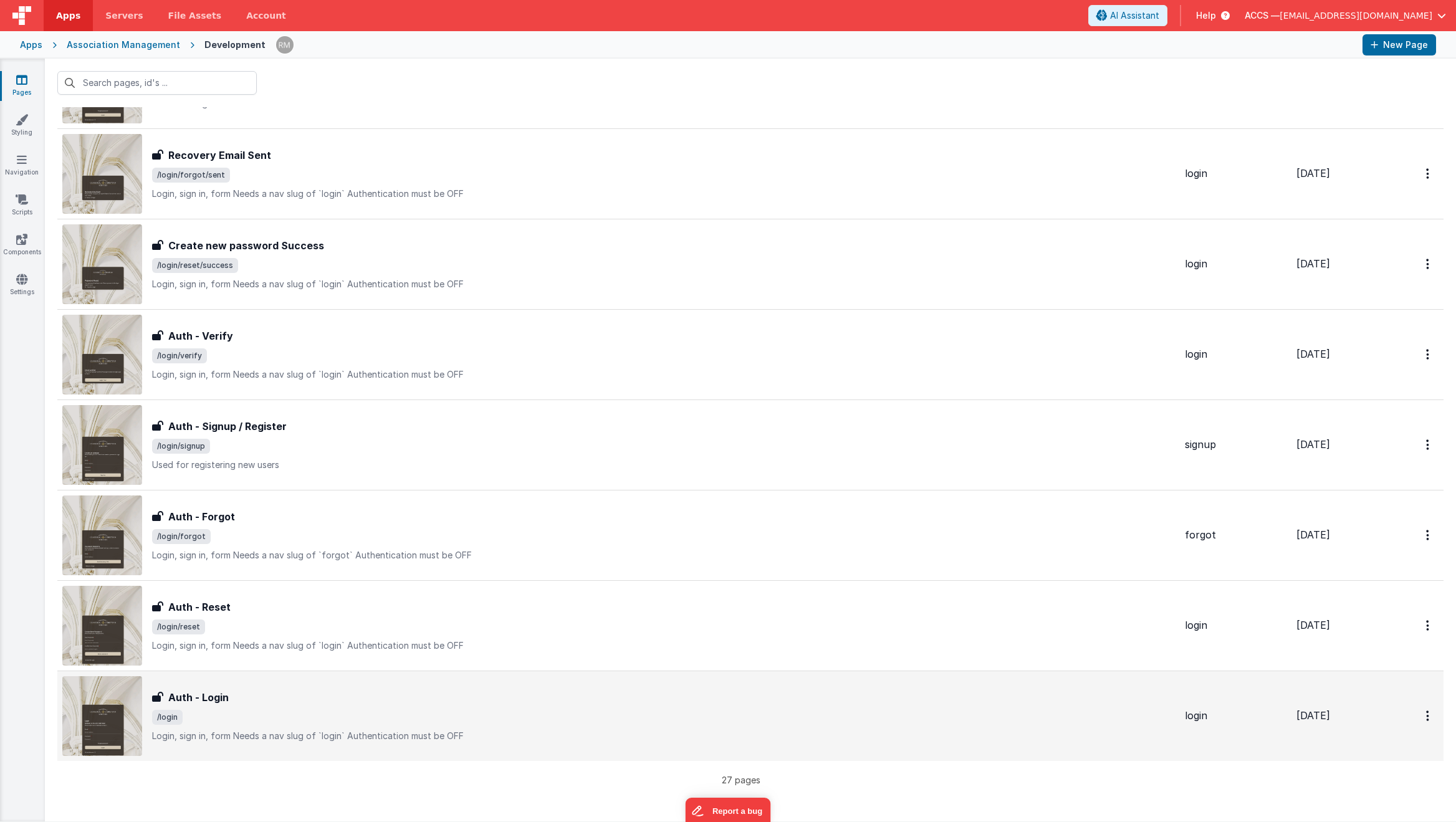
click at [302, 713] on span "/login" at bounding box center [664, 717] width 1023 height 15
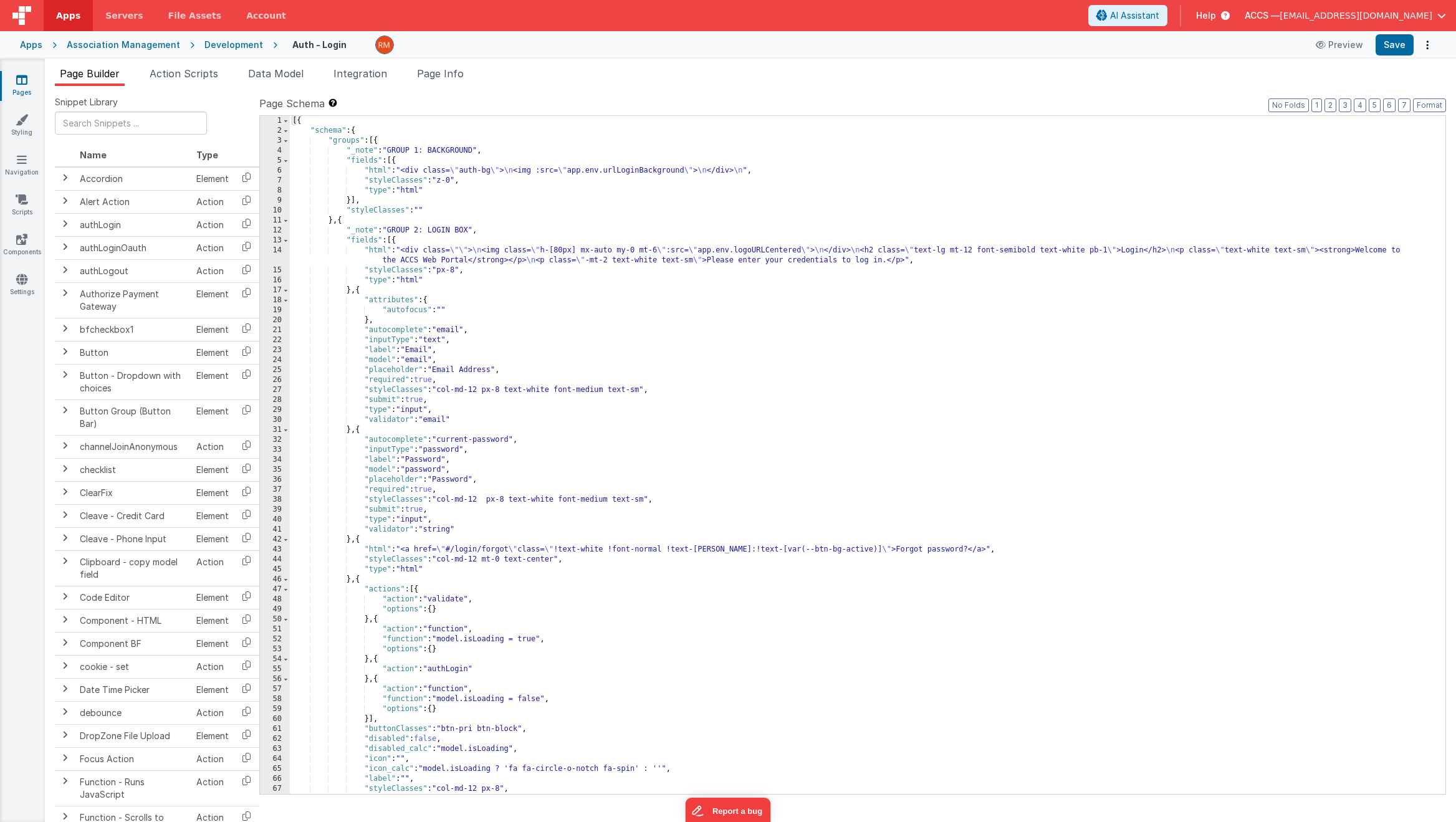
click at [618, 602] on div "[{ "schema" : { "groups" : [{ "_note" : "GROUP 1: BACKGROUND" , "fields" : [{ "…" at bounding box center [862, 464] width 1146 height 698
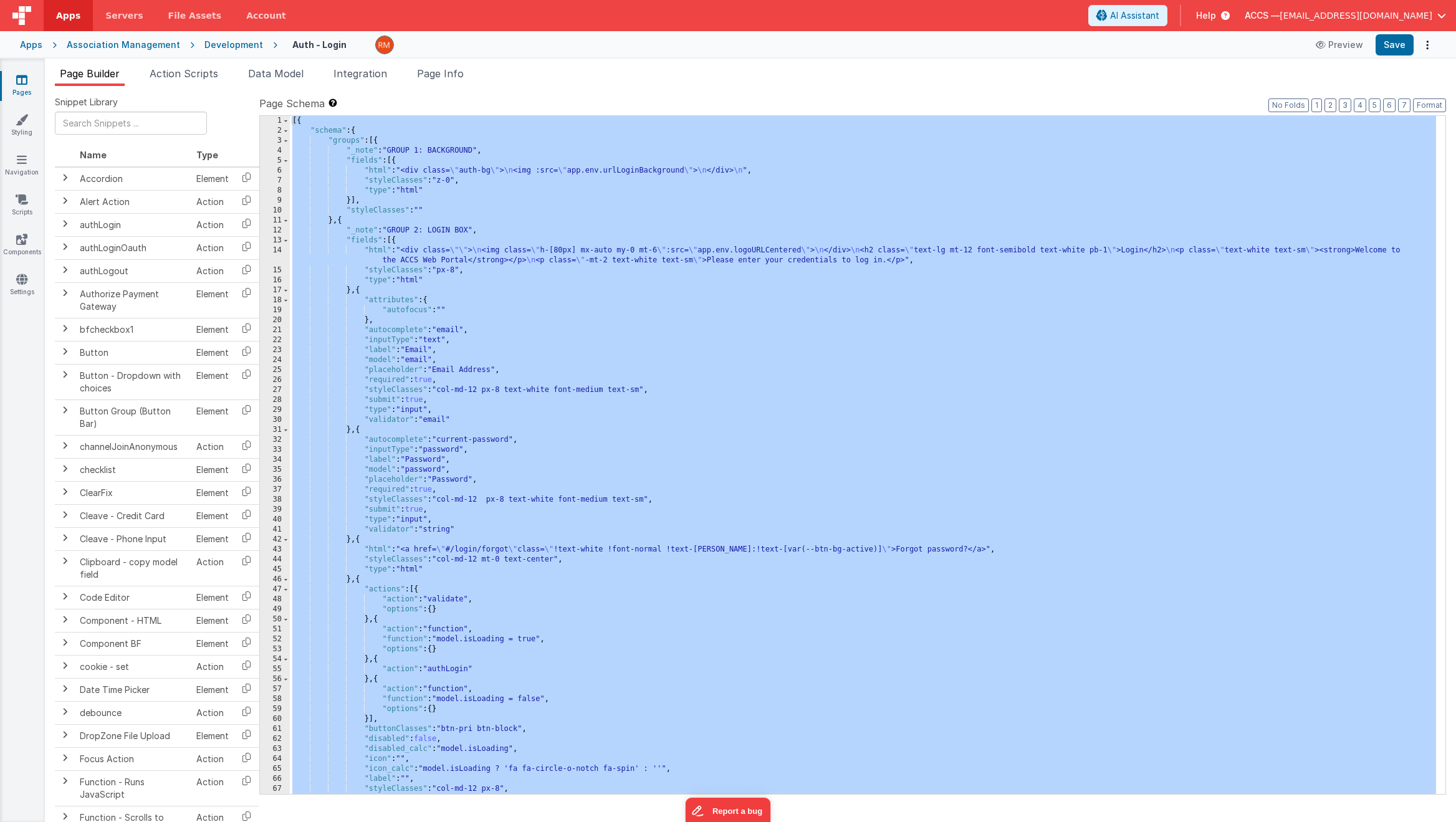
click at [41, 44] on div "Apps Association Management Development Auth - Login Preview Save" at bounding box center [728, 45] width 1456 height 27
click at [39, 46] on div "Apps" at bounding box center [32, 45] width 23 height 12
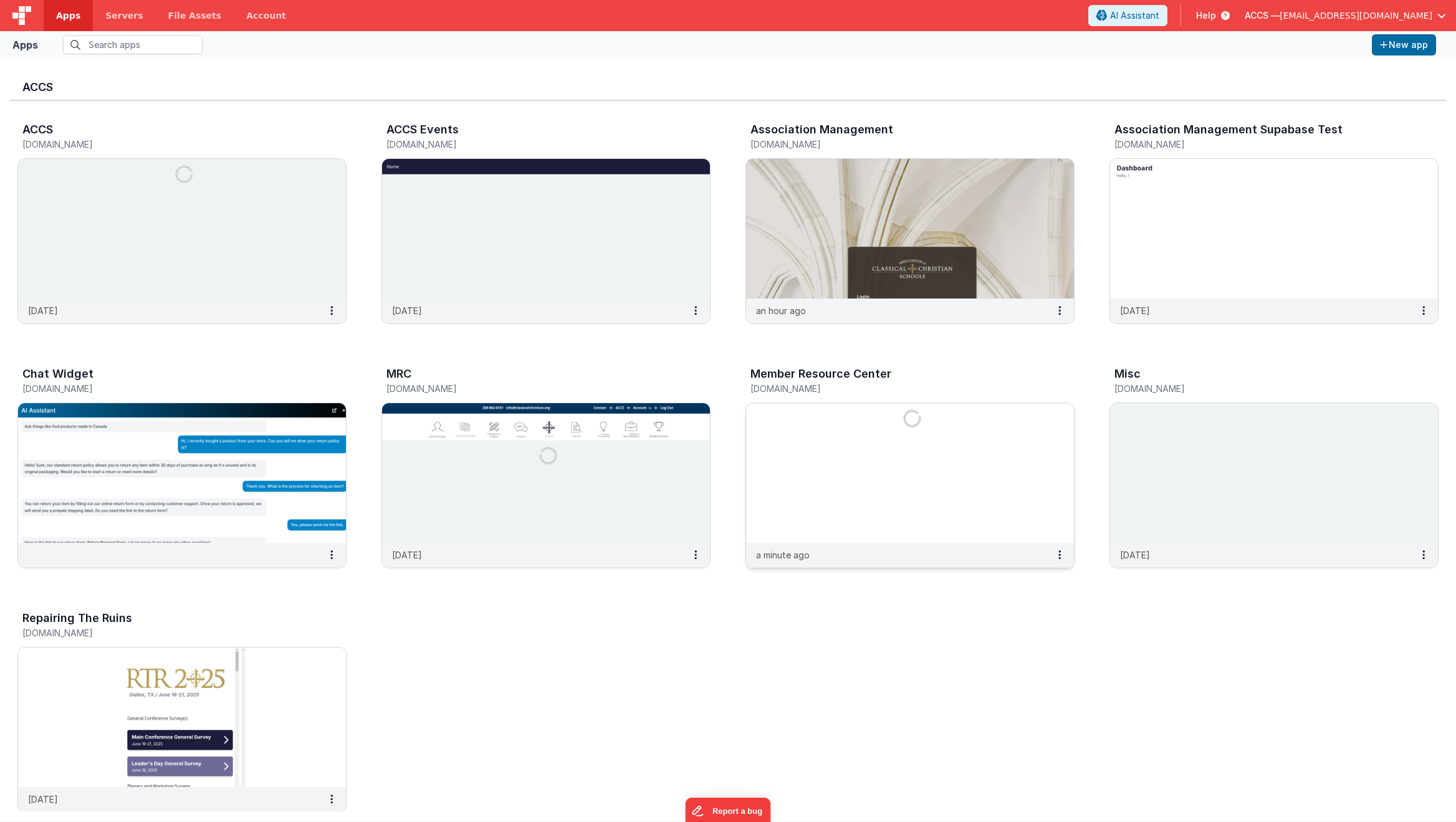
click at [901, 438] on img at bounding box center [910, 473] width 327 height 139
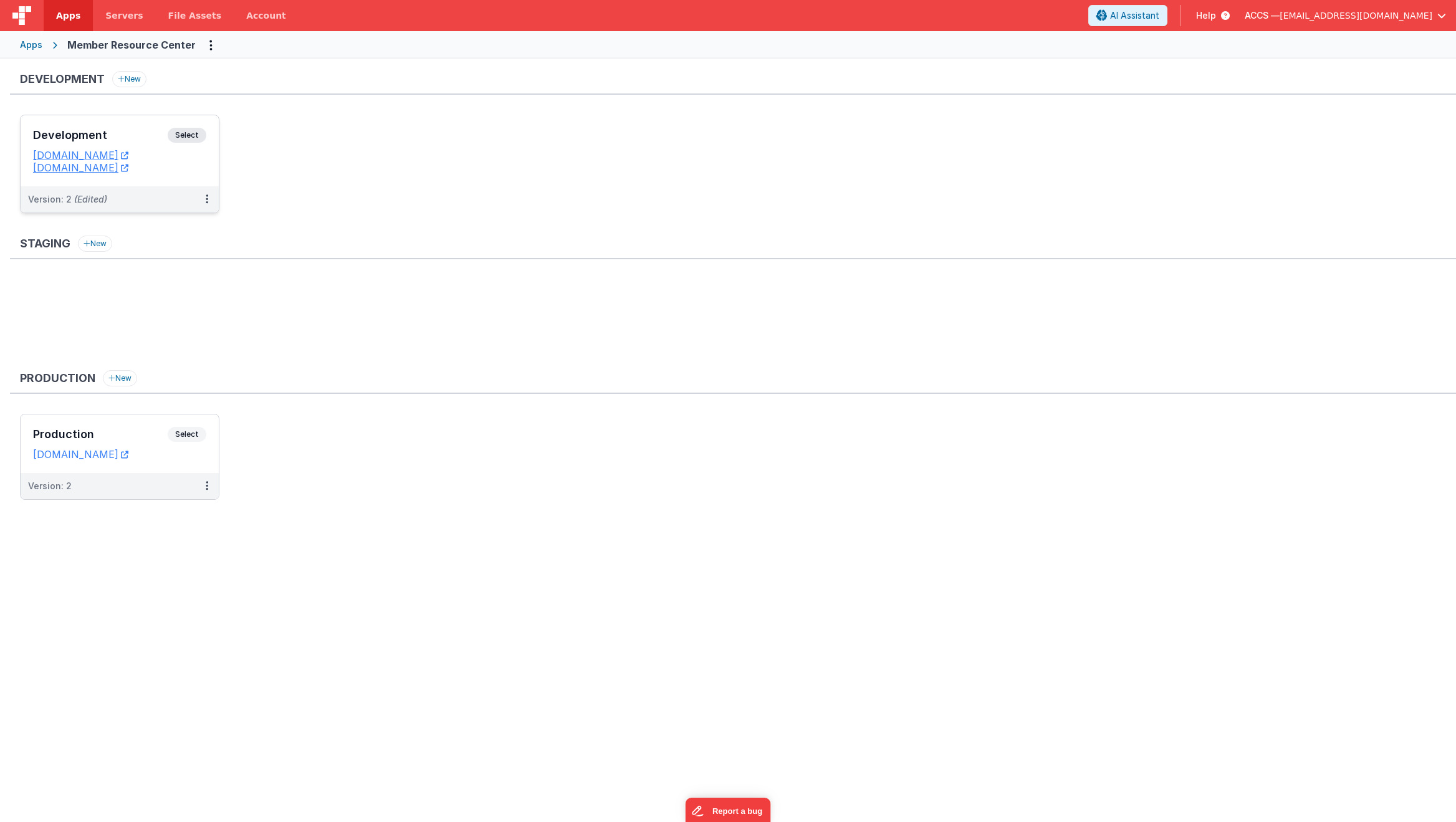
click at [163, 138] on h3 "Development" at bounding box center [101, 135] width 135 height 12
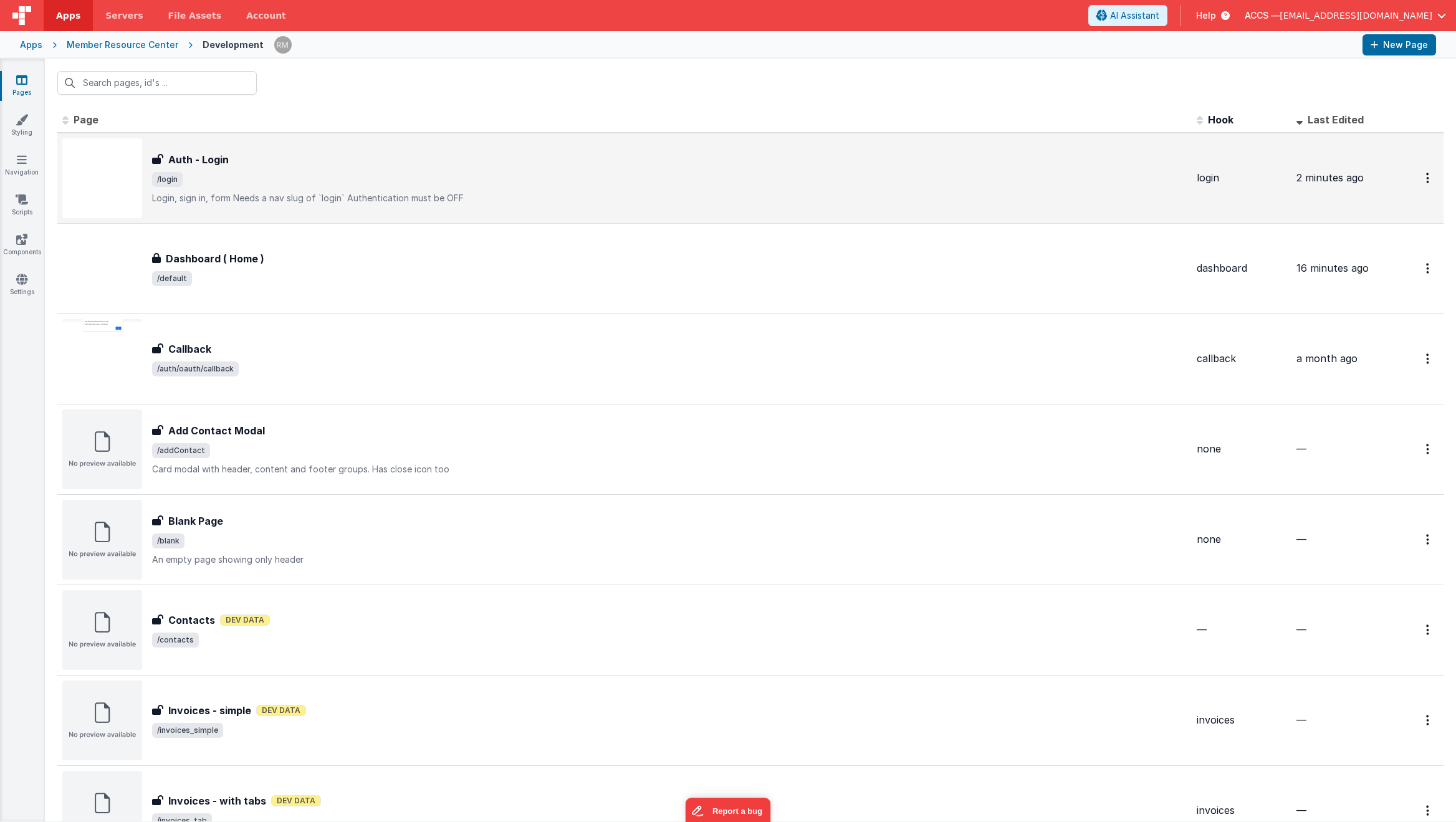
click at [395, 198] on p "Login, sign in, formNeeds a nav slug of `login`Authentication must be OFF" at bounding box center [670, 198] width 1035 height 12
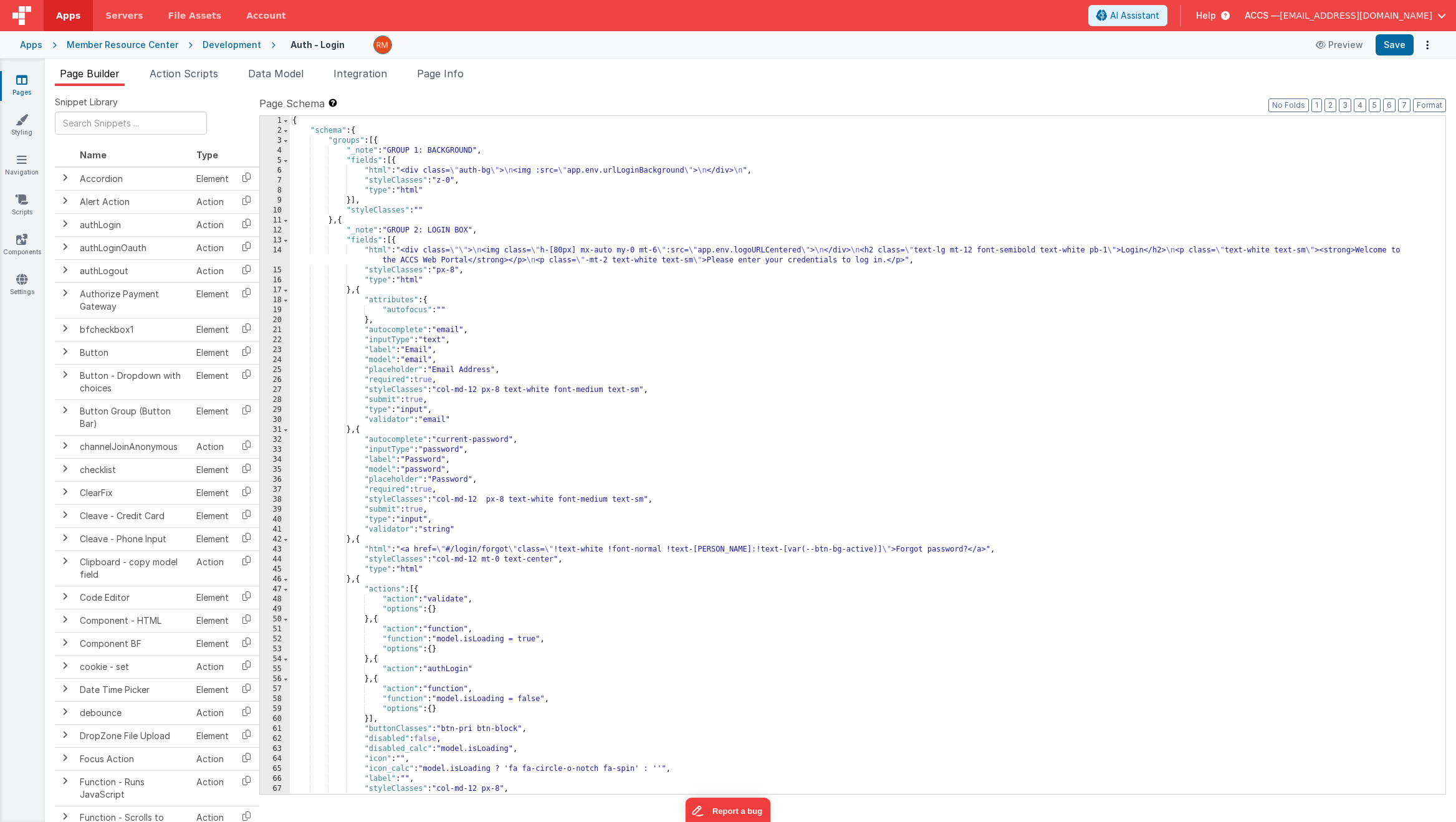
click at [584, 462] on div "{ "schema" : { "groups" : [{ "_note" : "GROUP 1: BACKGROUND" , "fields" : [{ "h…" at bounding box center [862, 464] width 1146 height 698
click at [1396, 50] on button "Save" at bounding box center [1394, 45] width 38 height 21
click at [1325, 49] on icon at bounding box center [1322, 45] width 12 height 9
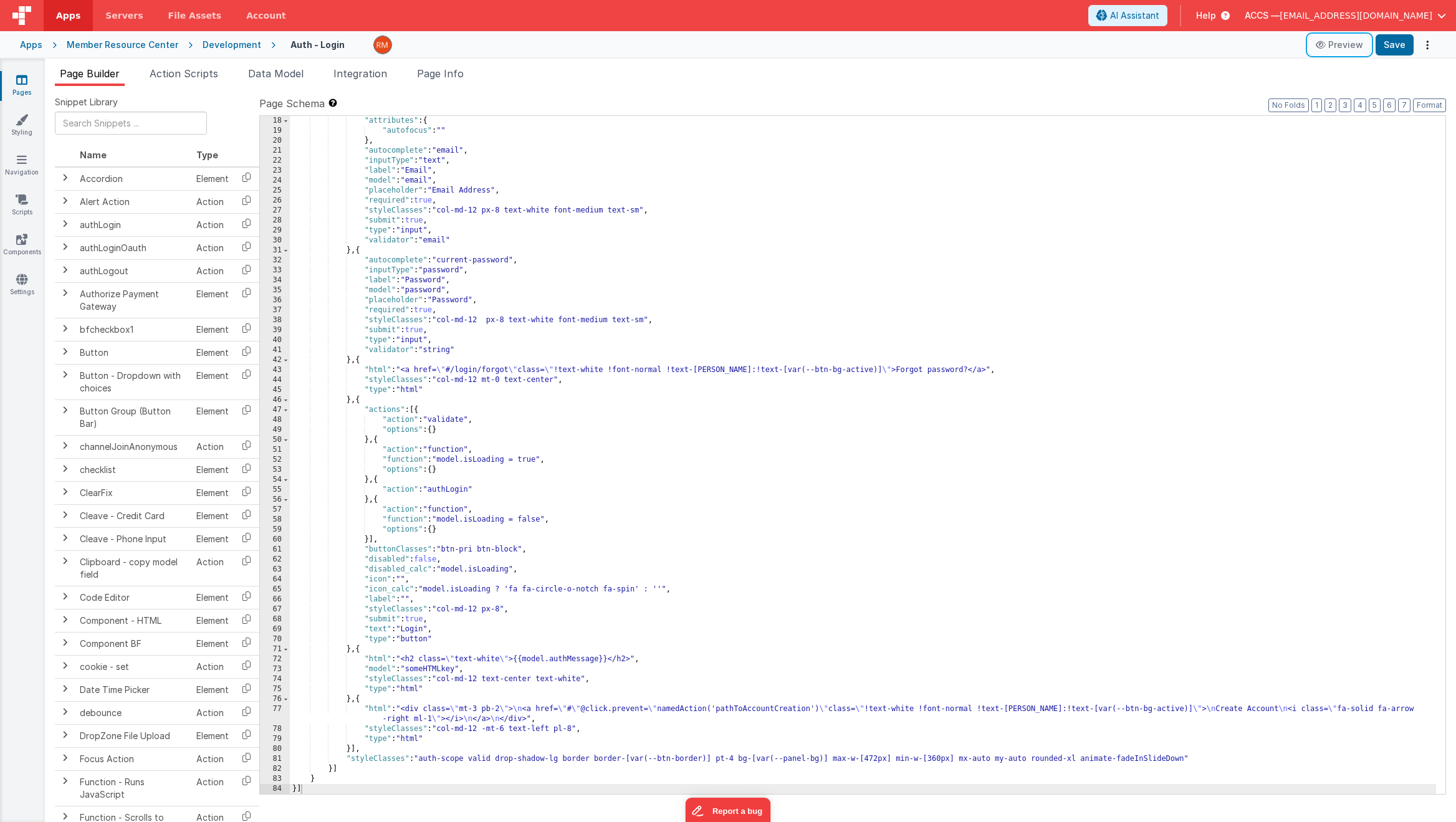
scroll to position [179, 0]
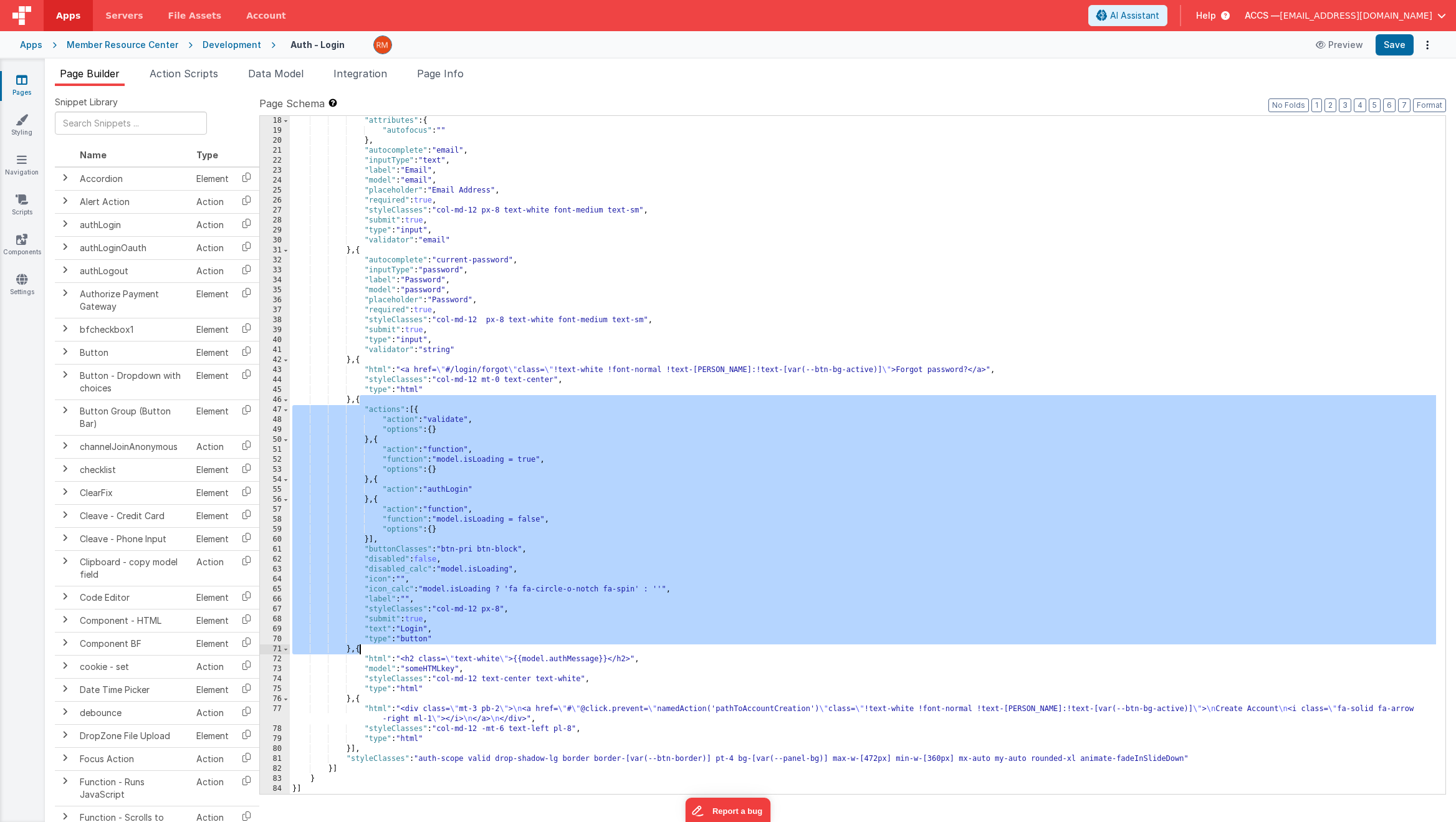
drag, startPoint x: 359, startPoint y: 401, endPoint x: 360, endPoint y: 646, distance: 245.0
click at [360, 646] on div ""attributes" : { "autofocus" : "" } , "autocomplete" : "email" , "inputType" : …" at bounding box center [862, 464] width 1146 height 698
click at [360, 665] on div ""attributes" : { "autofocus" : "" } , "autocomplete" : "email" , "inputType" : …" at bounding box center [862, 464] width 1146 height 698
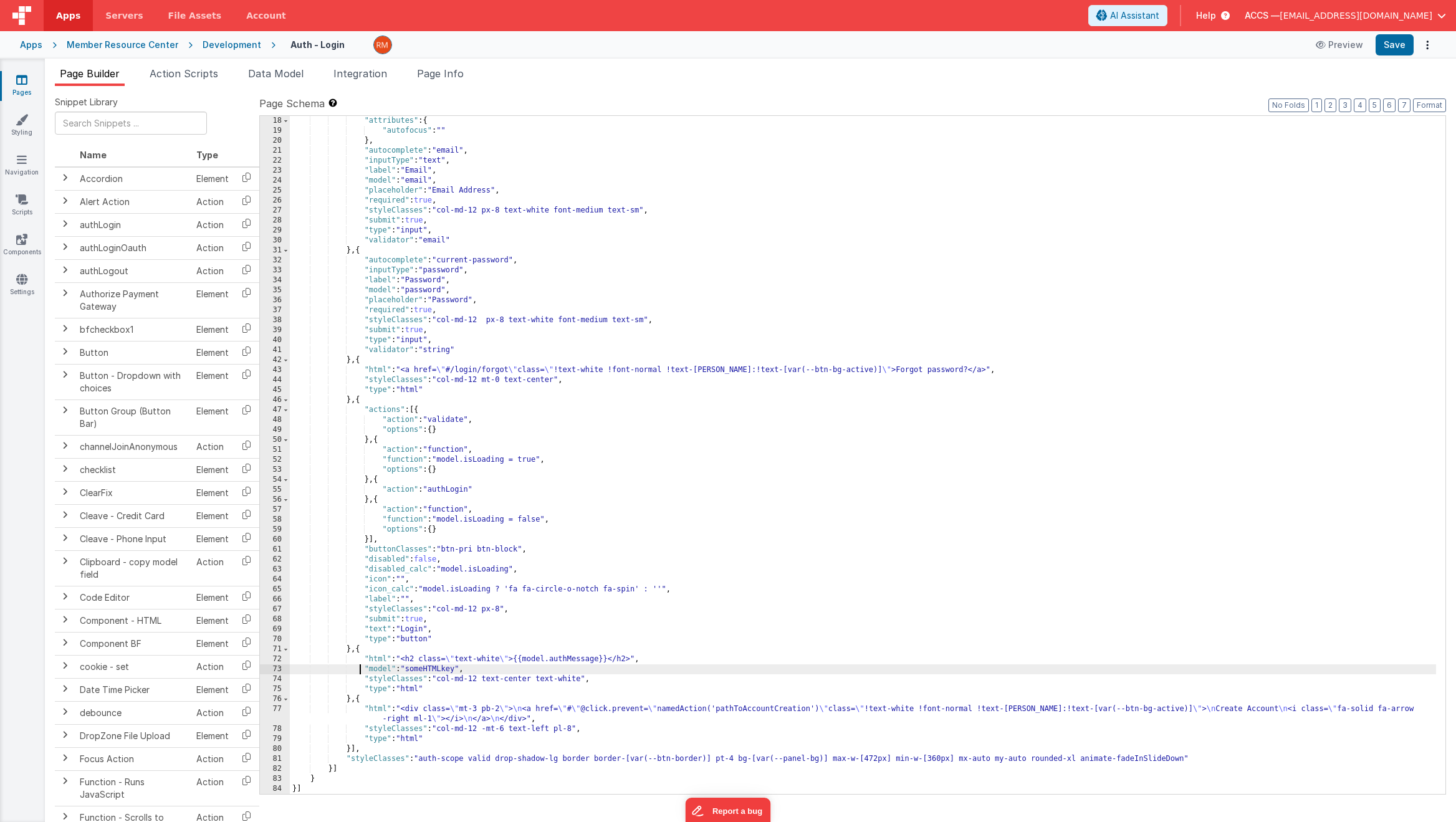
click at [360, 652] on div ""attributes" : { "autofocus" : "" } , "autocomplete" : "email" , "inputType" : …" at bounding box center [862, 464] width 1146 height 698
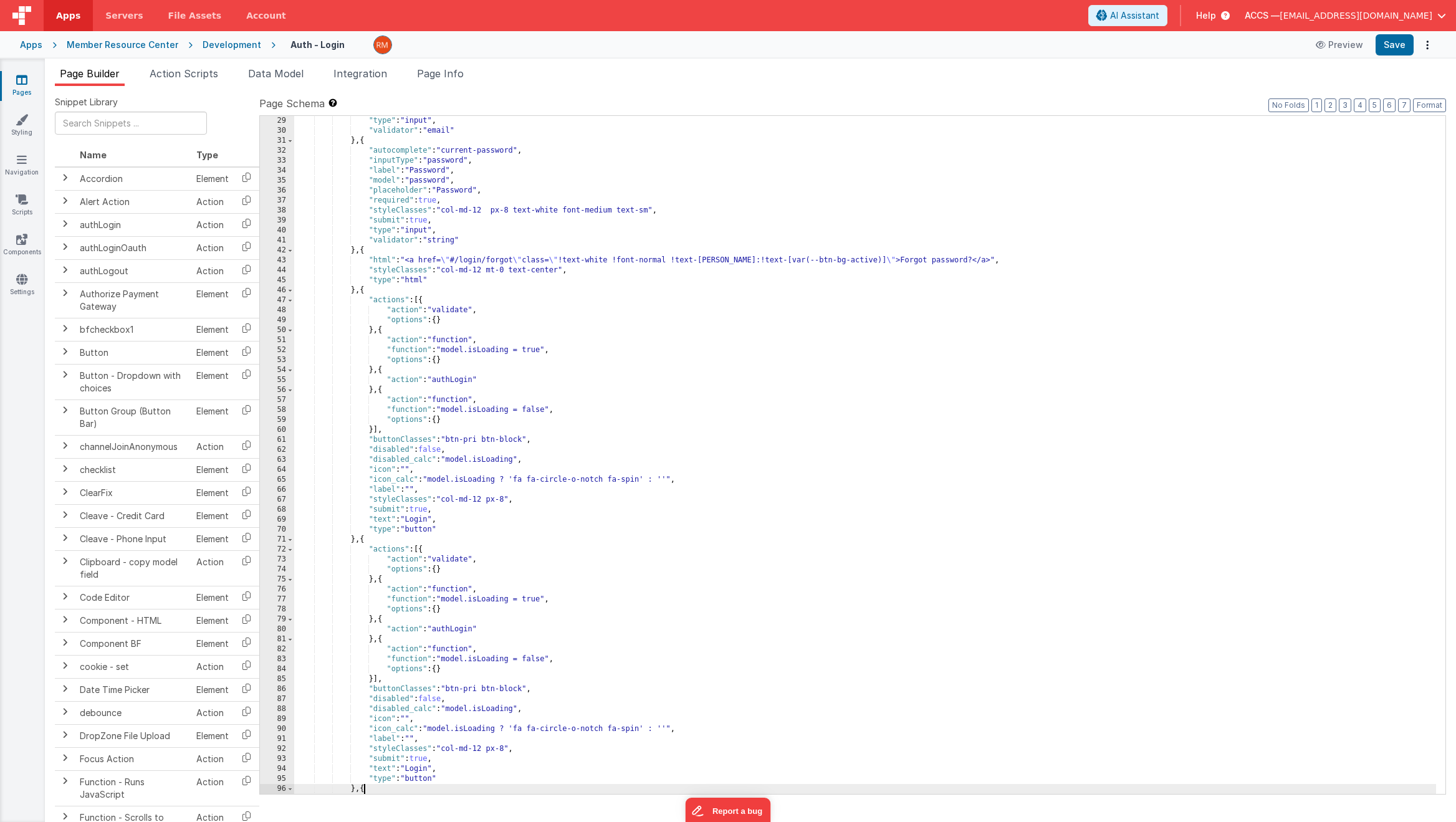
scroll to position [429, 0]
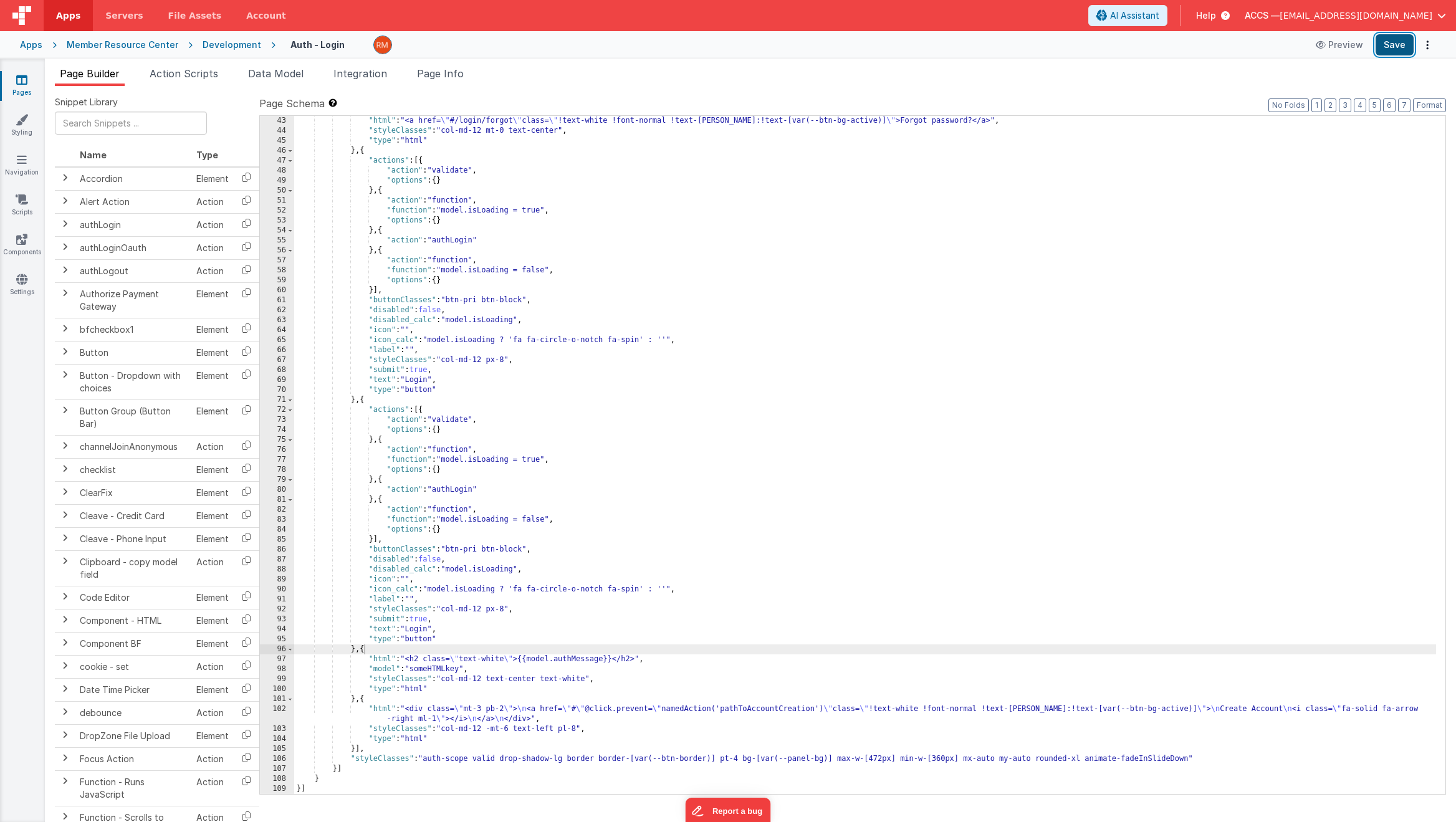
click at [1405, 46] on button "Save" at bounding box center [1394, 45] width 38 height 21
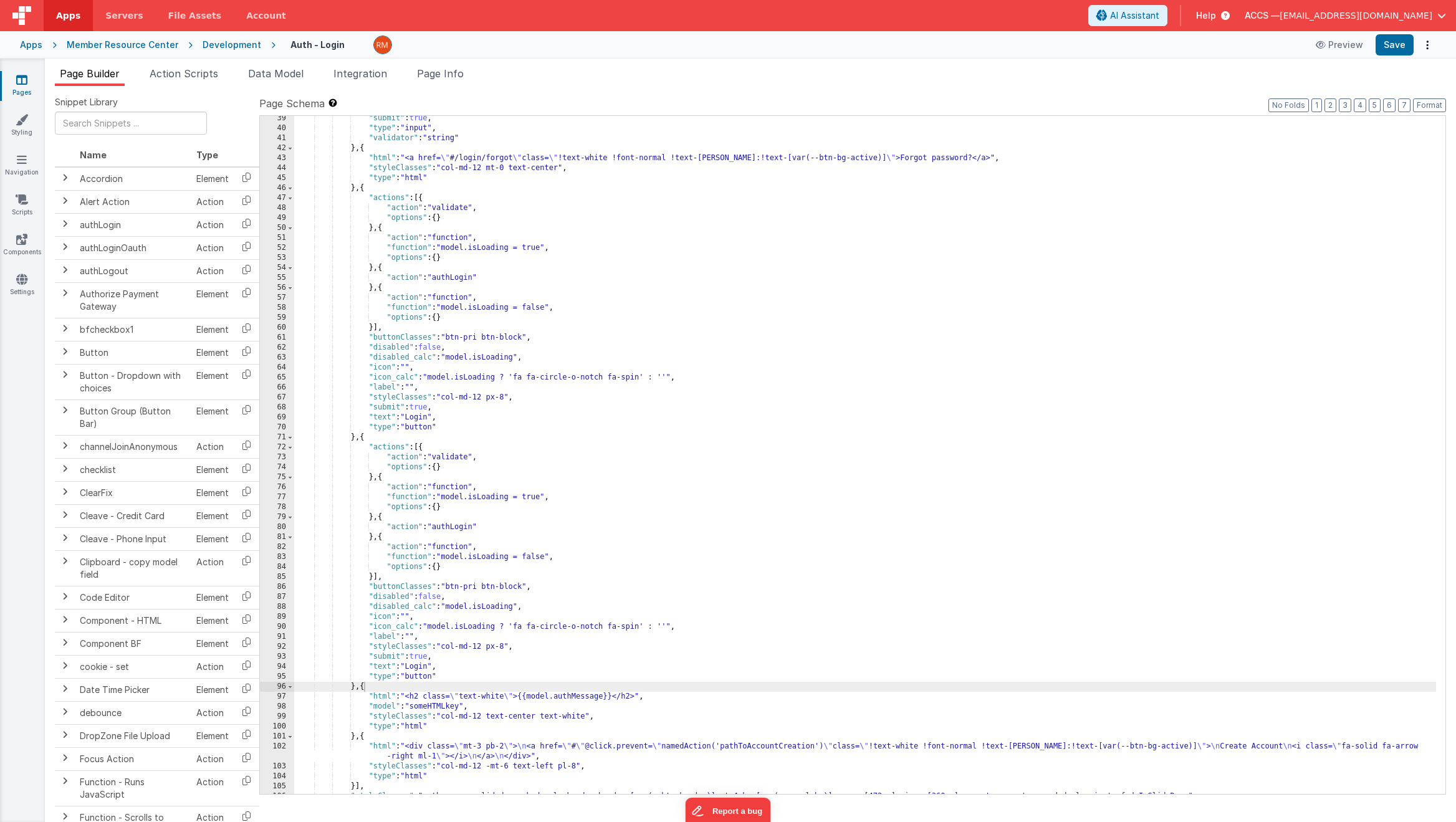
scroll to position [416, 0]
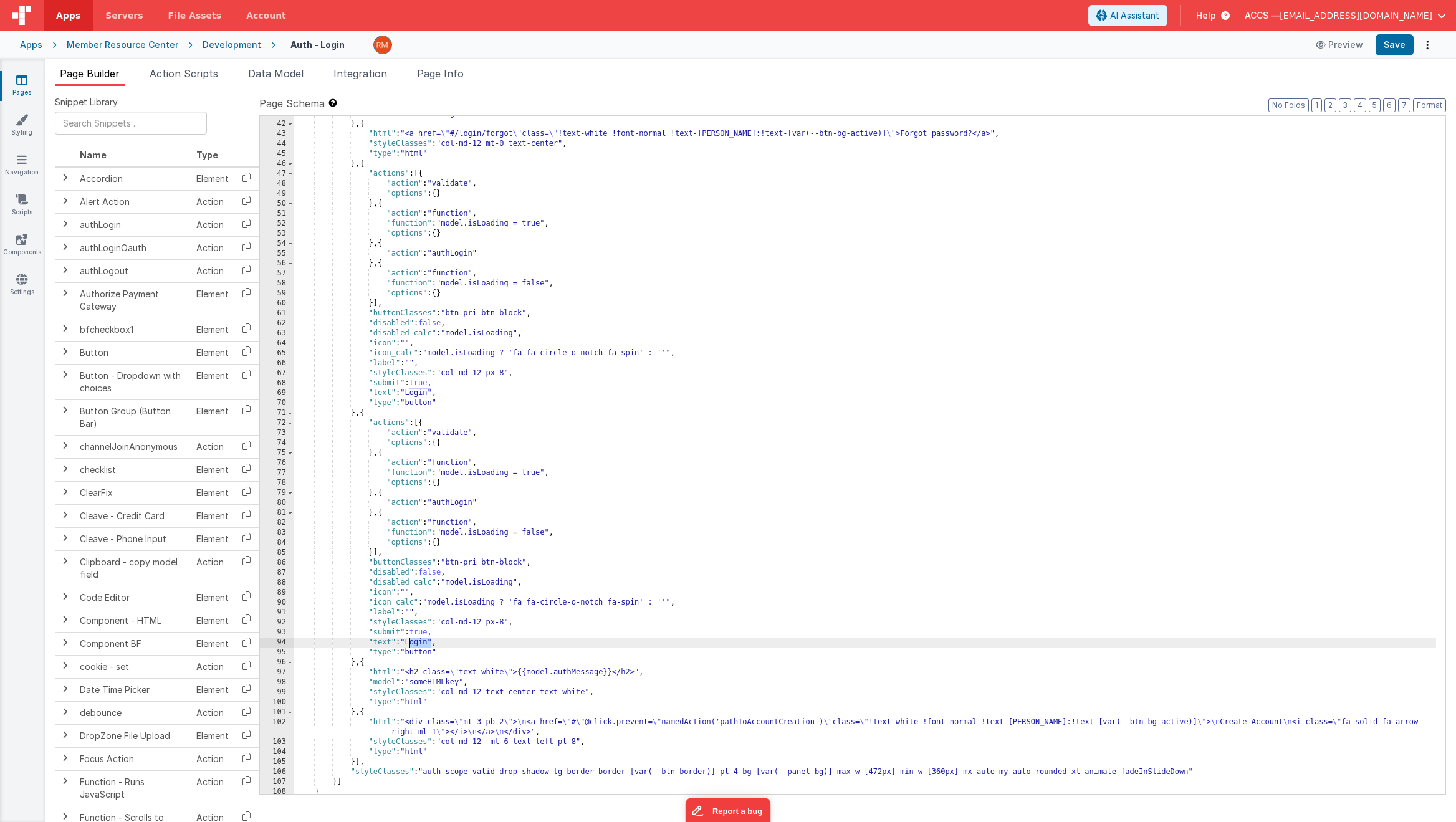
drag, startPoint x: 430, startPoint y: 643, endPoint x: 410, endPoint y: 643, distance: 20.0
click at [410, 643] on div ""validator" : "string" } , { "html" : "<a href= \" #/login/forgot \" class= \" …" at bounding box center [865, 458] width 1142 height 698
drag, startPoint x: 476, startPoint y: 504, endPoint x: 436, endPoint y: 506, distance: 40.0
click at [436, 506] on div ""validator" : "string" } , { "html" : "<a href= \" #/login/forgot \" class= \" …" at bounding box center [865, 458] width 1142 height 698
click at [1389, 51] on button "Save" at bounding box center [1394, 45] width 38 height 21
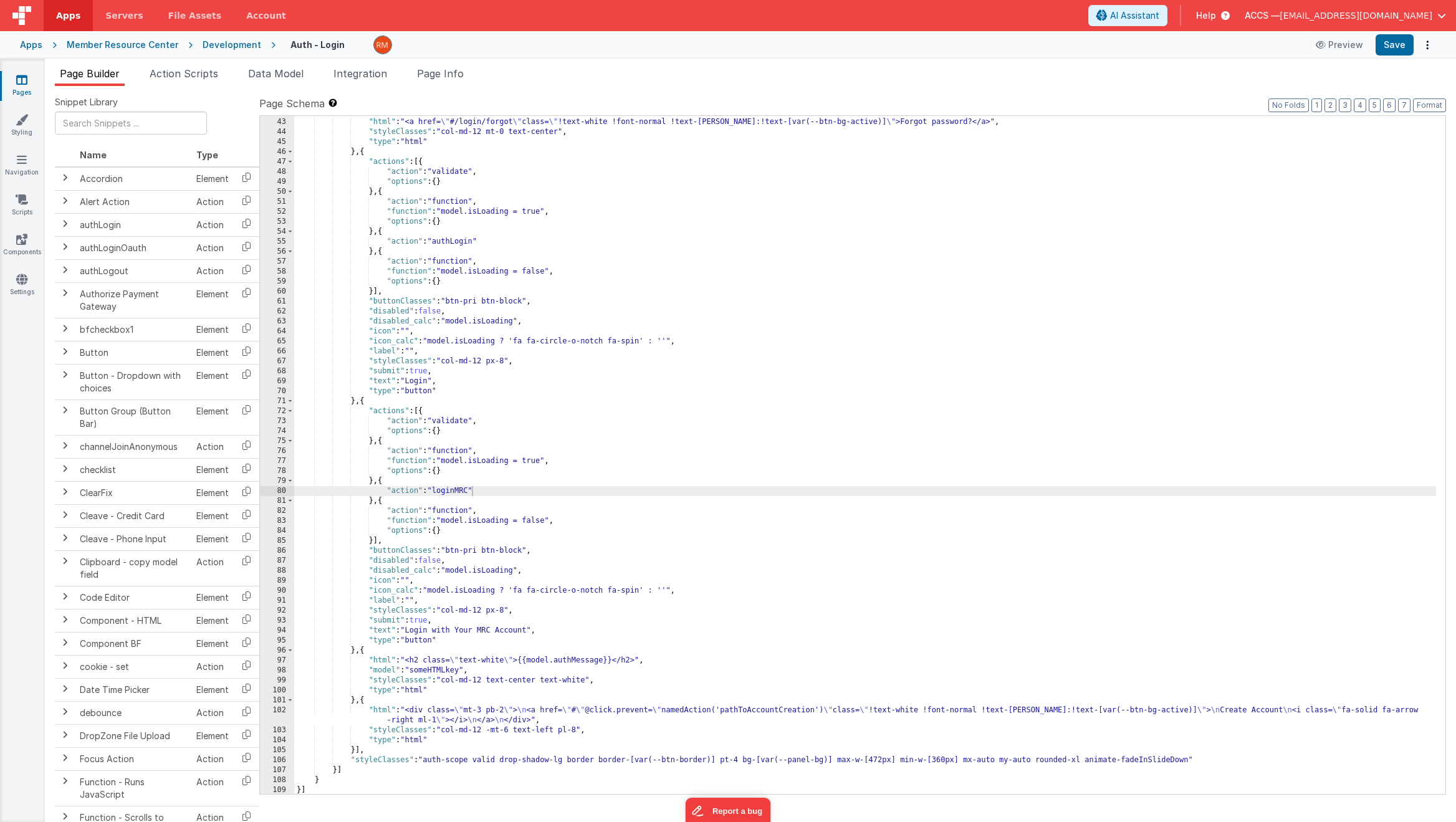
scroll to position [429, 0]
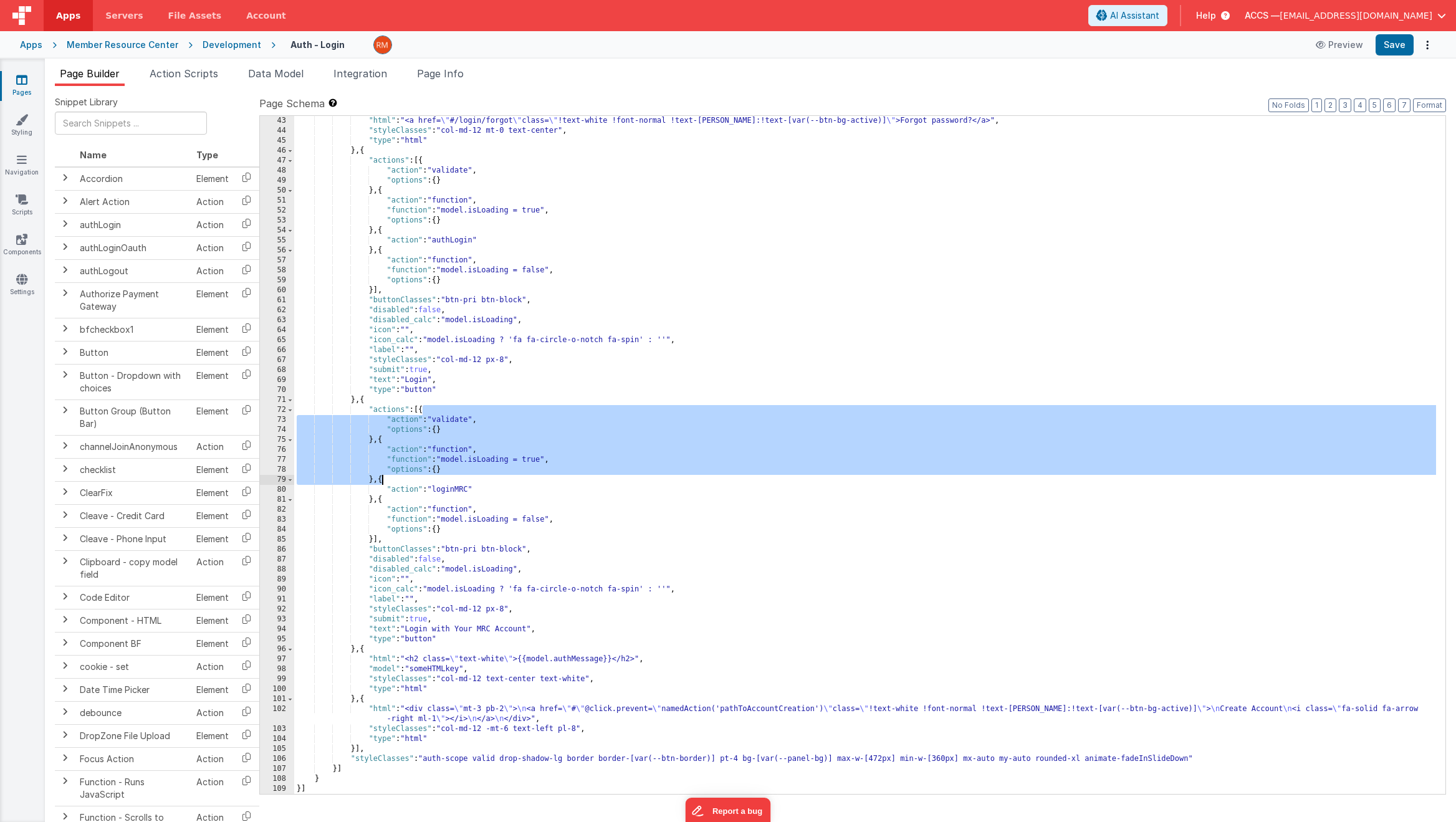
drag, startPoint x: 422, startPoint y: 411, endPoint x: 382, endPoint y: 482, distance: 81.5
click at [382, 482] on div ""html" : "<a href= \" #/login/forgot \" class= \" !text-white !font-normal !tex…" at bounding box center [865, 464] width 1142 height 698
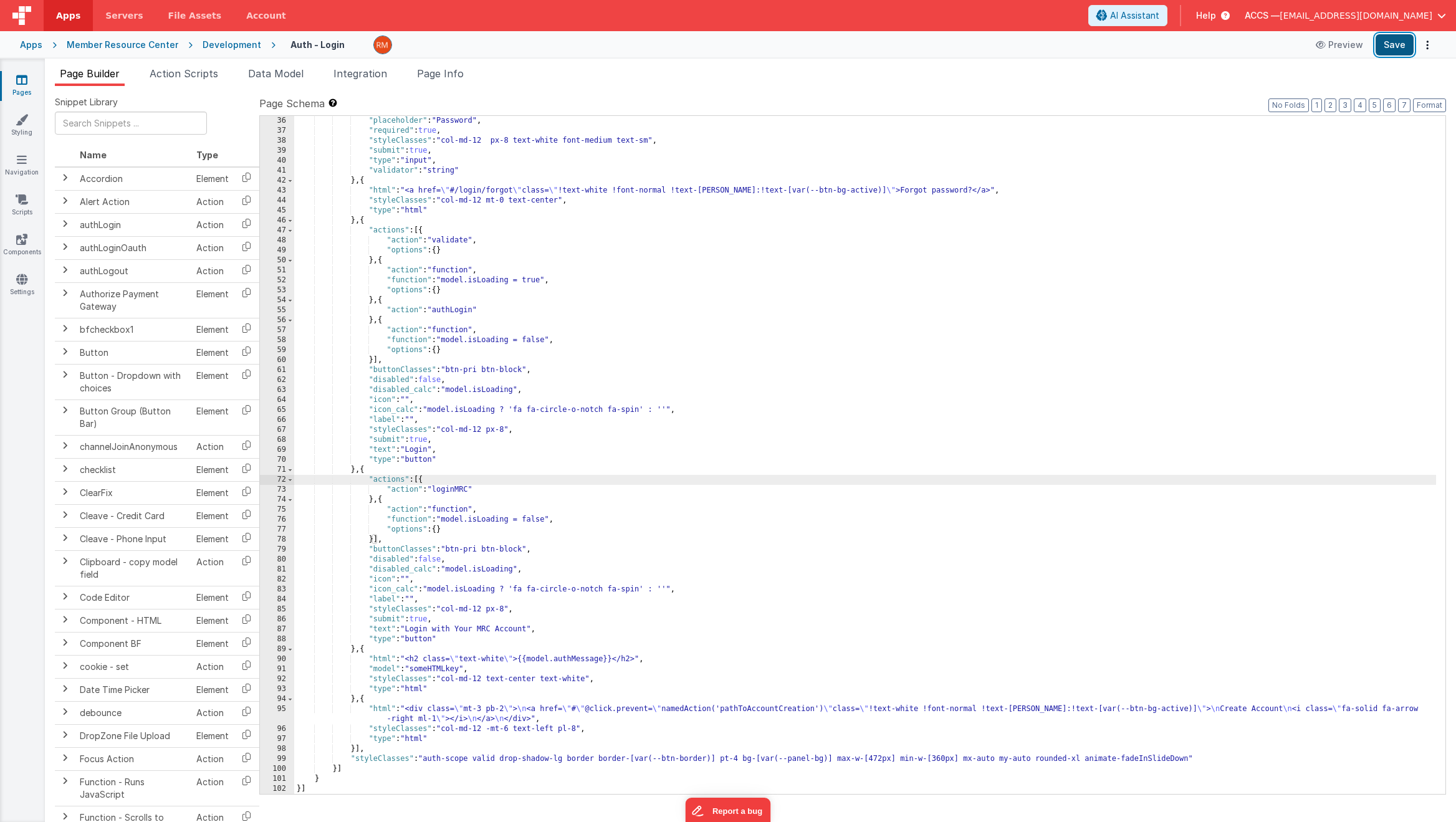
click at [1399, 51] on button "Save" at bounding box center [1394, 45] width 38 height 21
click at [21, 165] on icon at bounding box center [21, 159] width 10 height 12
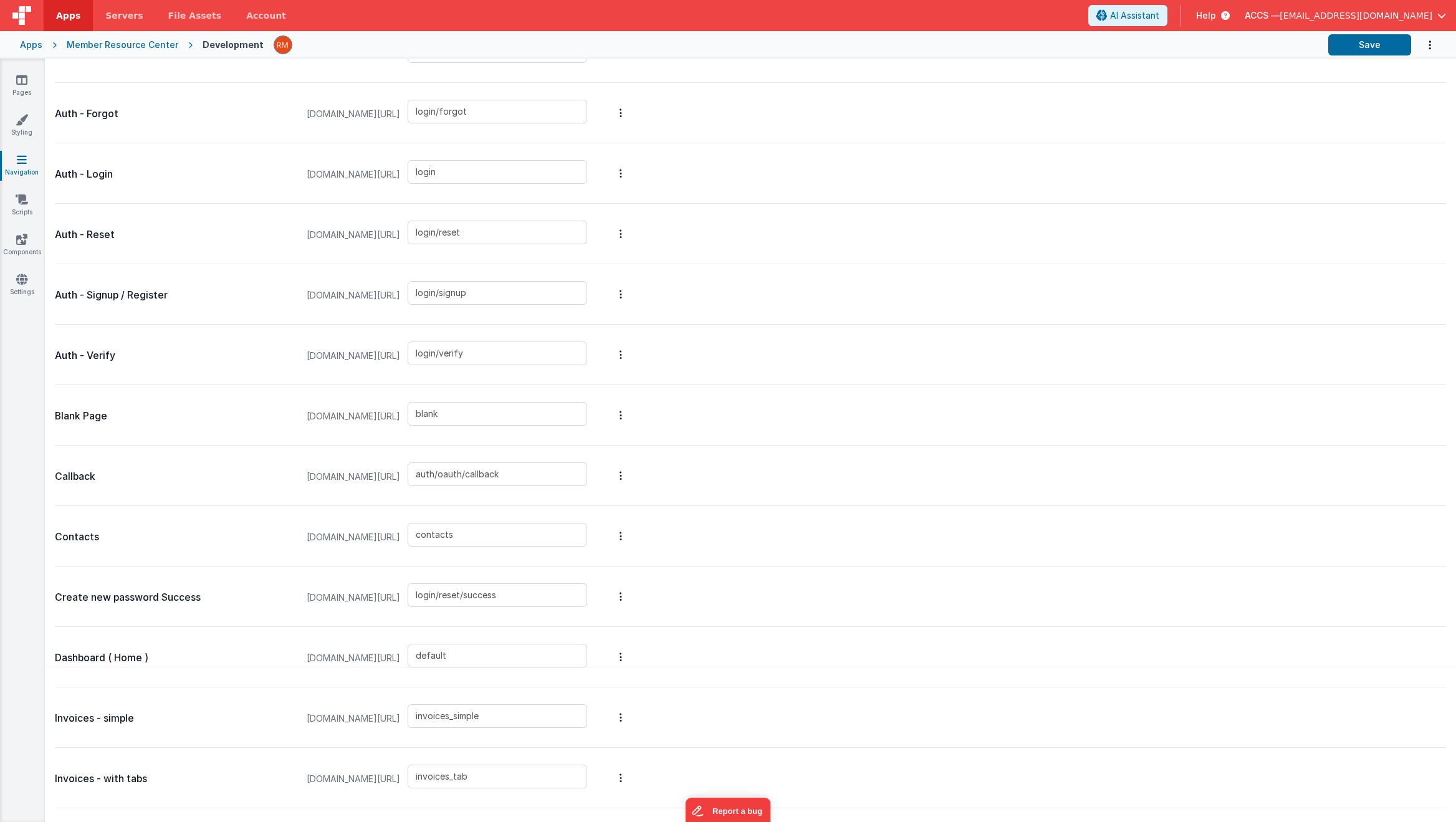
scroll to position [252, 0]
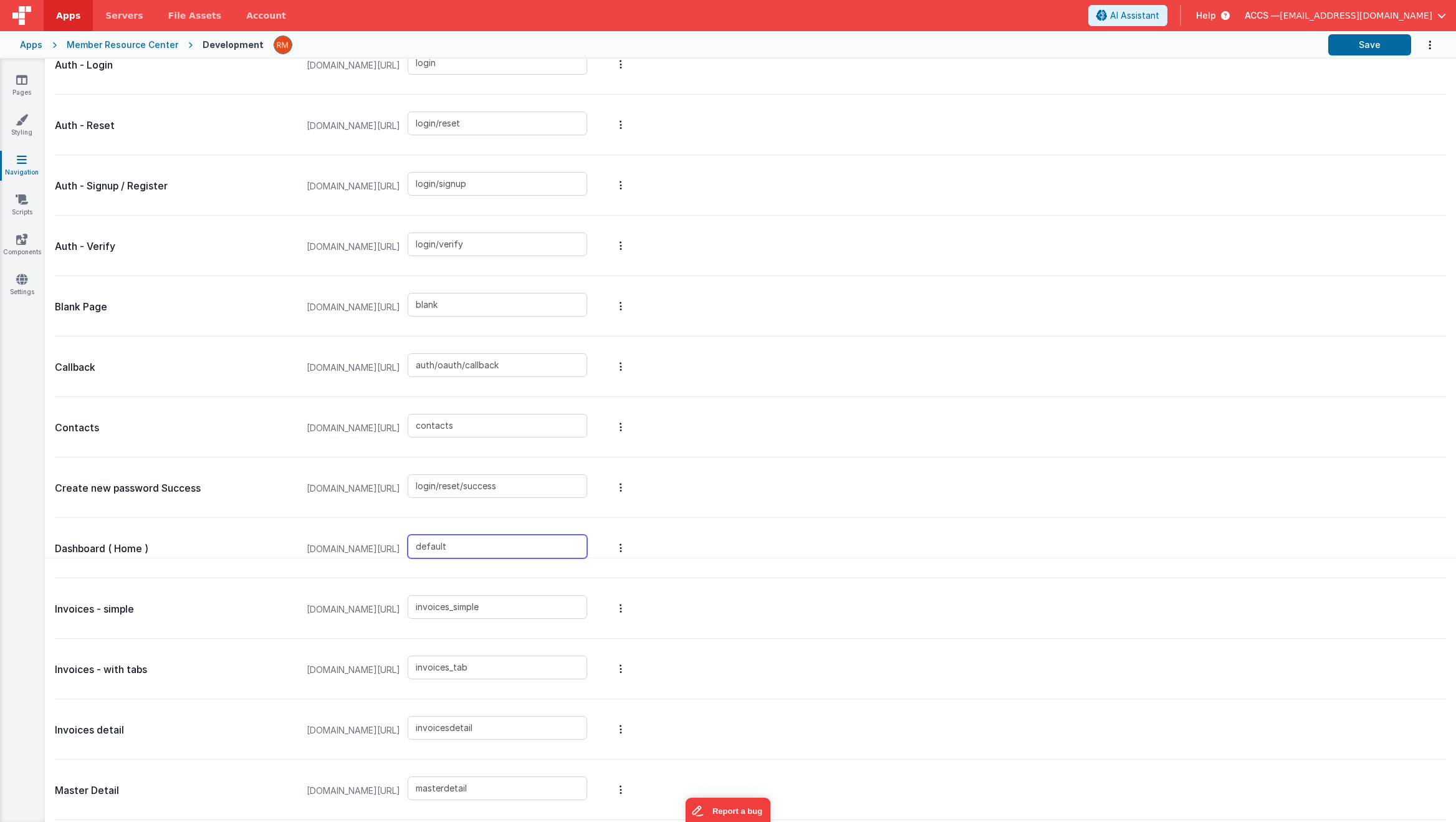
drag, startPoint x: 531, startPoint y: 545, endPoint x: 480, endPoint y: 544, distance: 51.0
click at [480, 544] on input "default" at bounding box center [497, 546] width 179 height 24
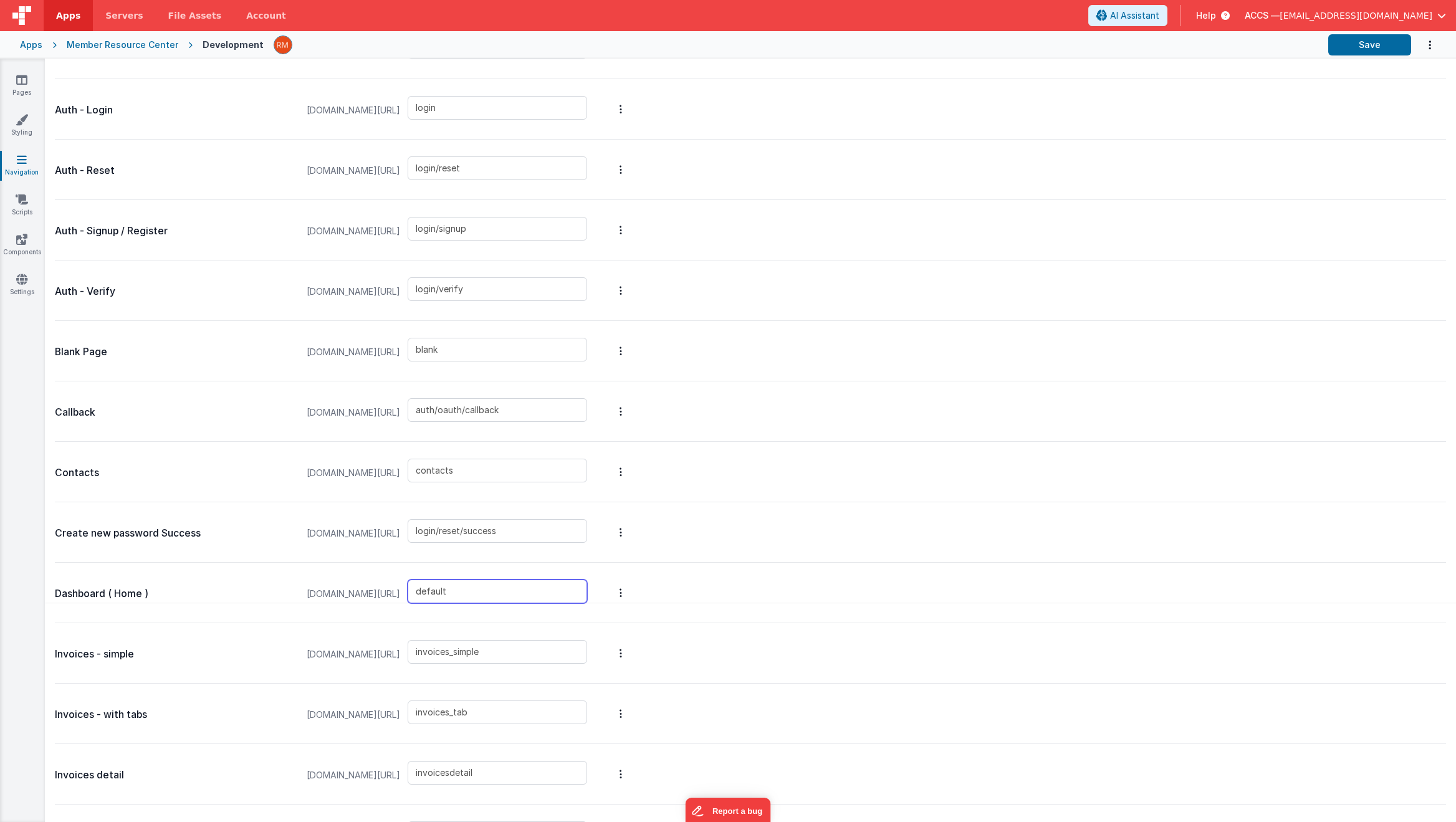
scroll to position [0, 0]
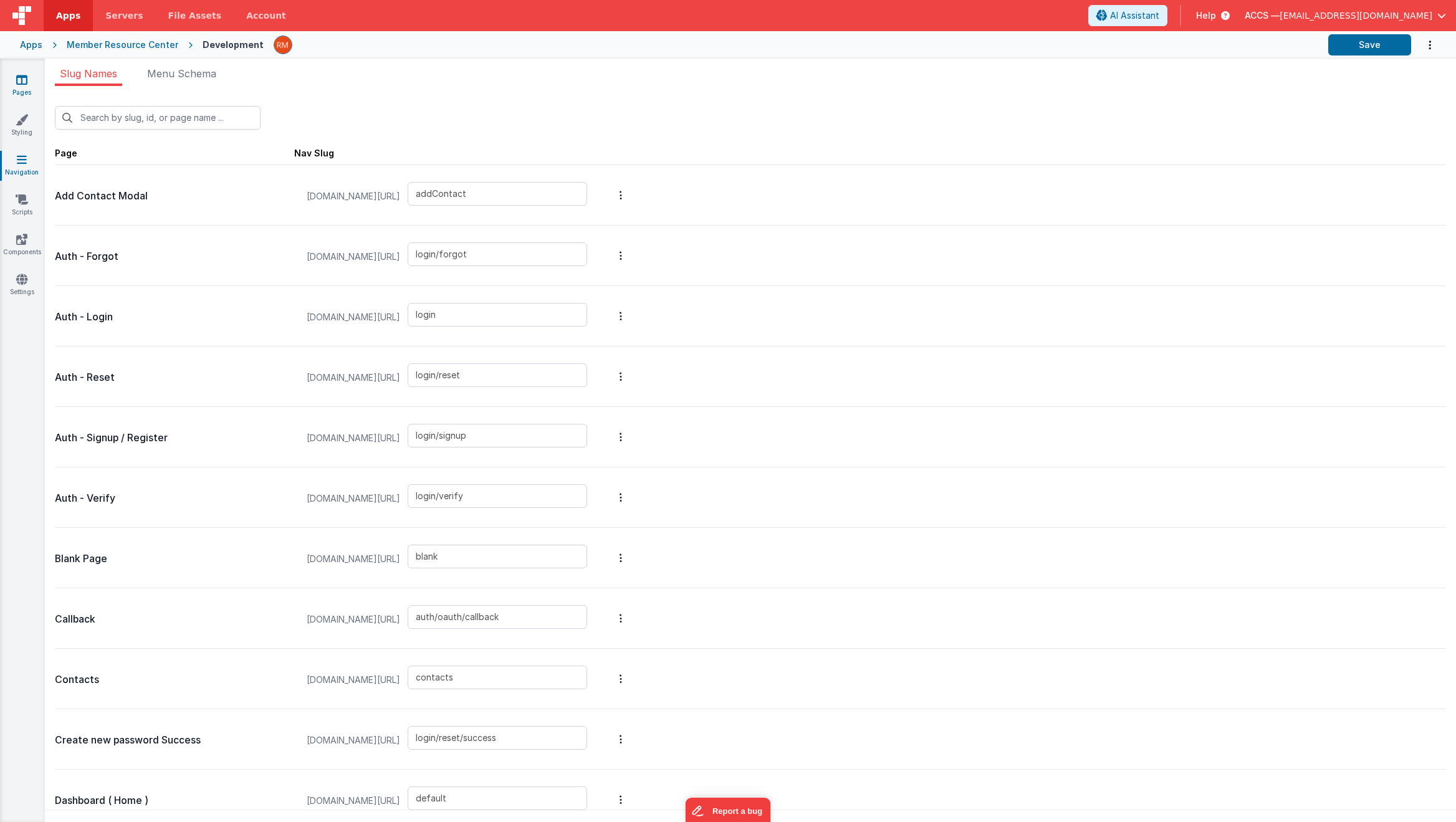
click at [24, 87] on link "Pages" at bounding box center [21, 86] width 45 height 25
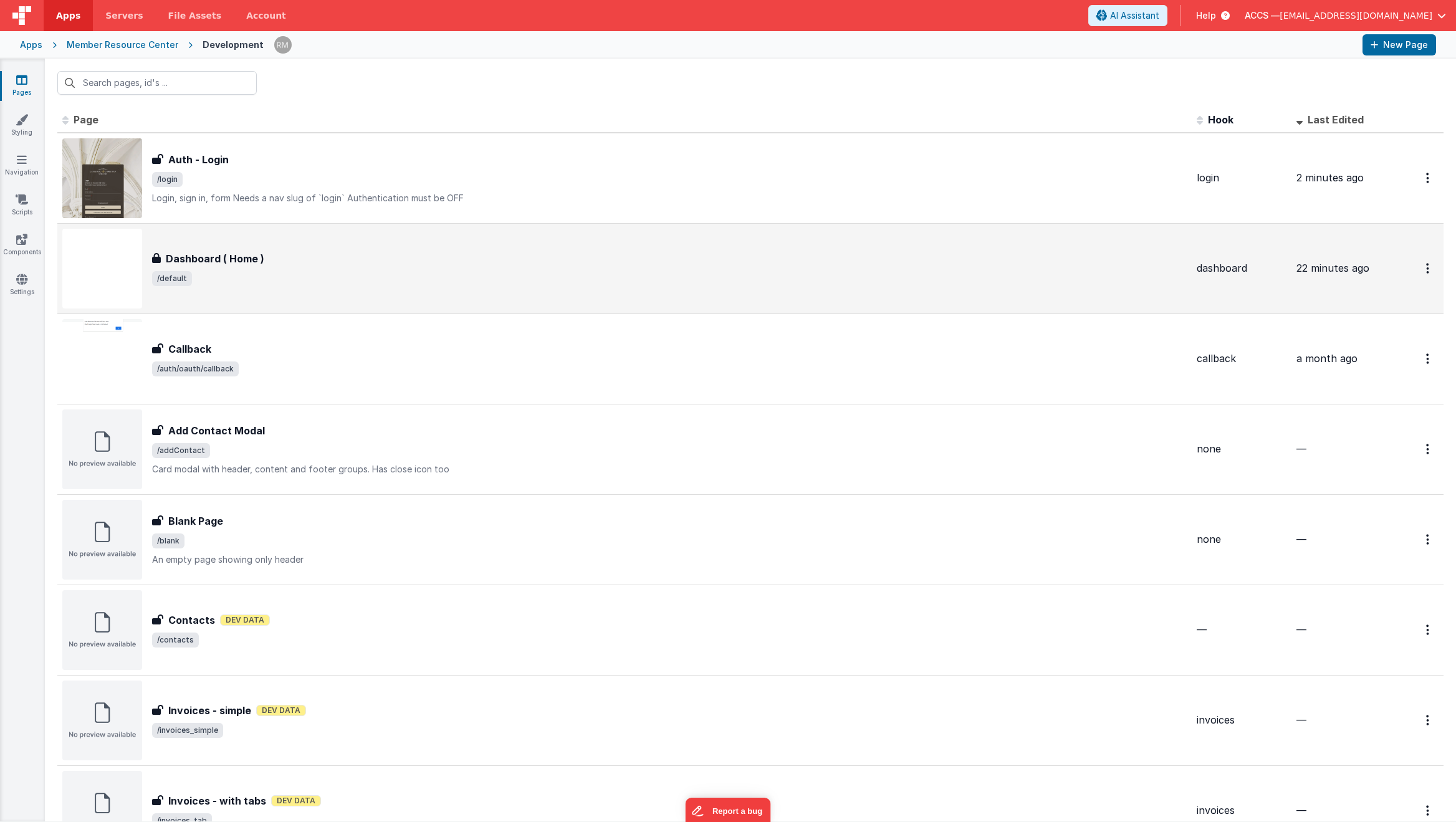
click at [256, 262] on h3 "Dashboard ( Home )" at bounding box center [215, 258] width 98 height 15
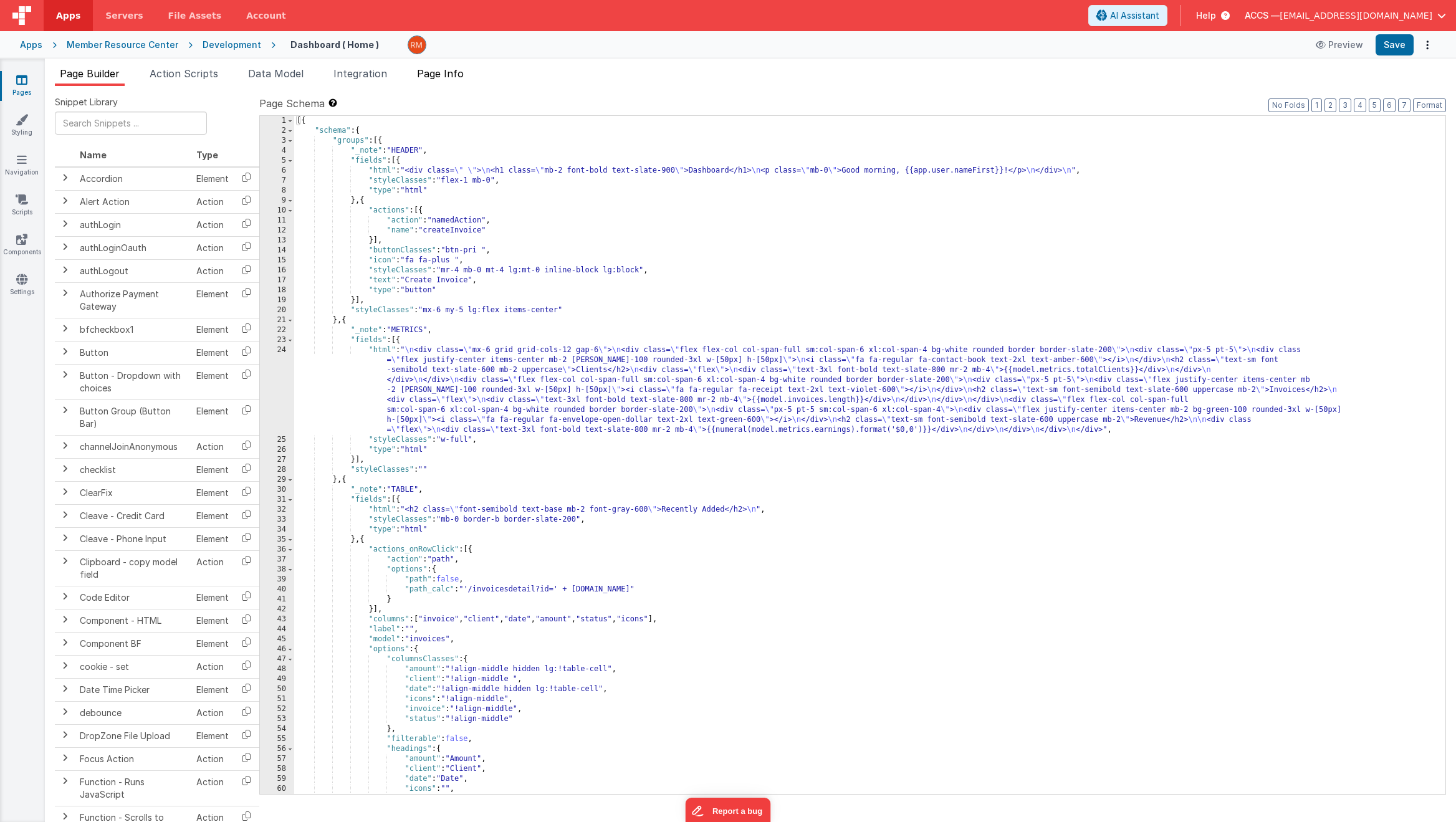
click at [434, 74] on span "Page Info" at bounding box center [440, 74] width 46 height 12
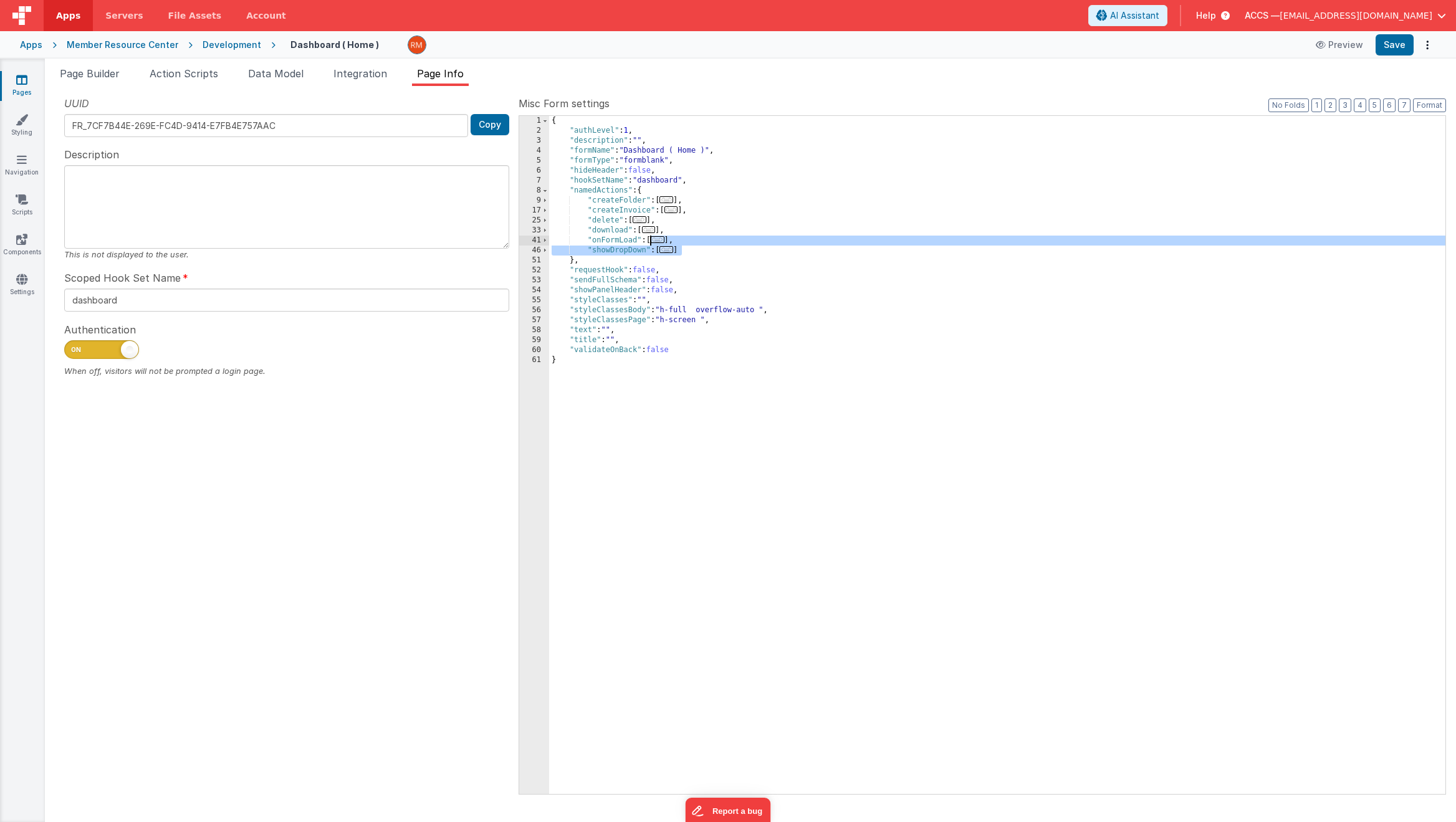
drag, startPoint x: 687, startPoint y: 249, endPoint x: 652, endPoint y: 237, distance: 37.0
click at [652, 237] on div "{ "authLevel" : 1 , "description" : "" , "formName" : "Dashboard ( Home )" , "f…" at bounding box center [997, 464] width 897 height 698
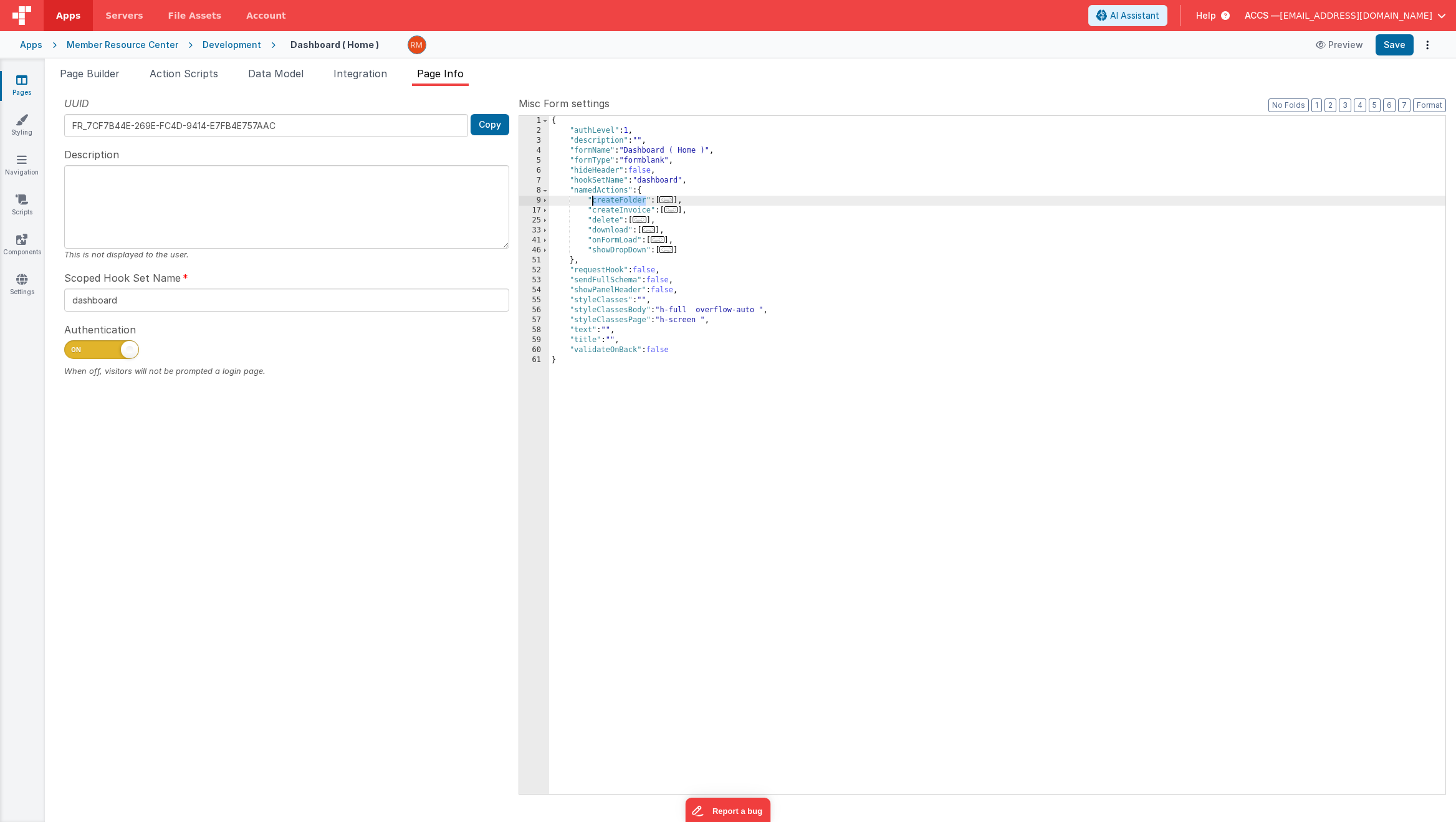
drag, startPoint x: 645, startPoint y: 200, endPoint x: 594, endPoint y: 205, distance: 51.2
click at [594, 205] on div "{ "authLevel" : 1 , "description" : "" , "formName" : "Dashboard ( Home )" , "f…" at bounding box center [997, 464] width 897 height 698
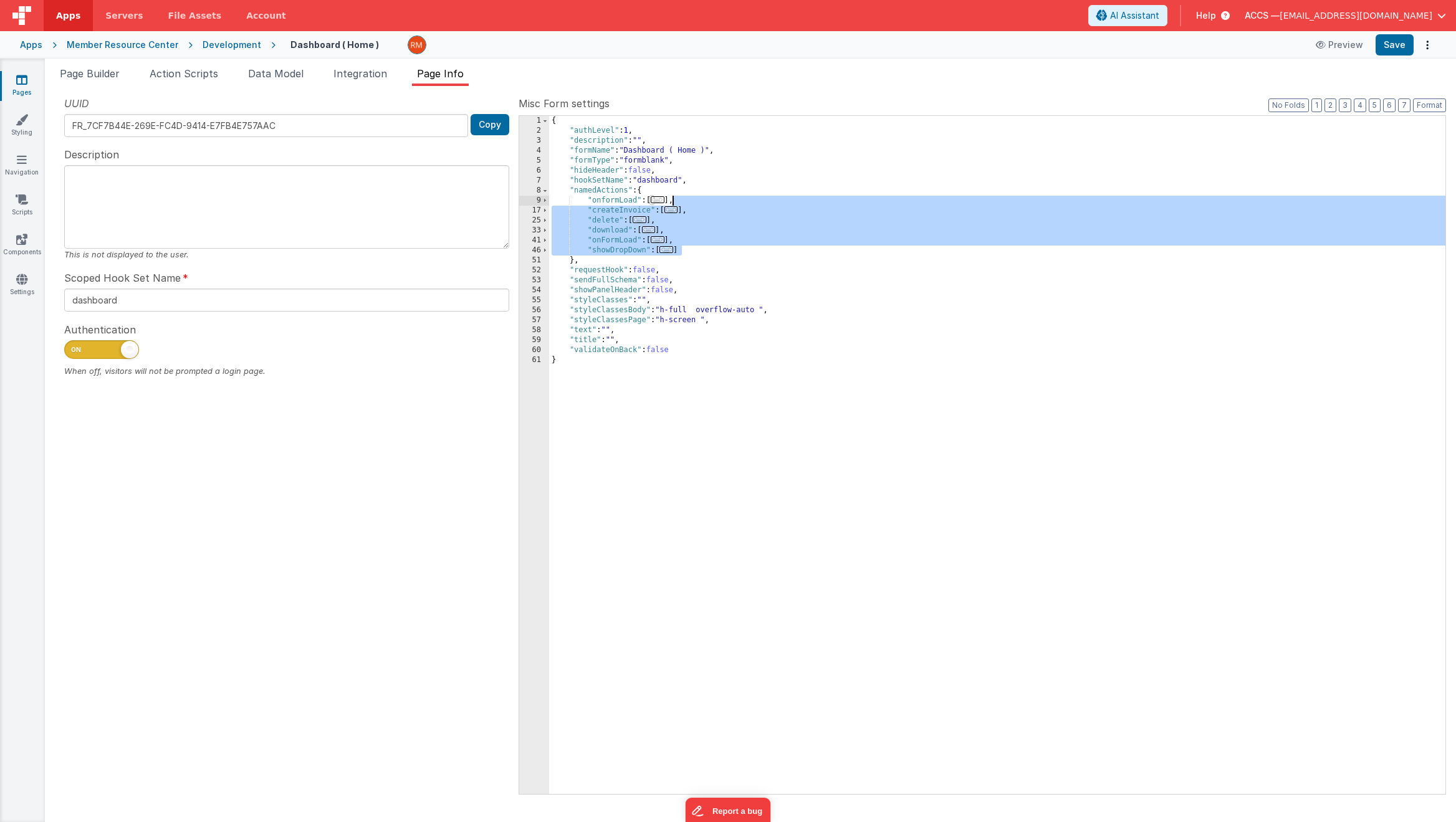
drag, startPoint x: 678, startPoint y: 245, endPoint x: 673, endPoint y: 202, distance: 43.3
click at [673, 202] on div "{ "authLevel" : 1 , "description" : "" , "formName" : "Dashboard ( Home )" , "f…" at bounding box center [997, 464] width 897 height 698
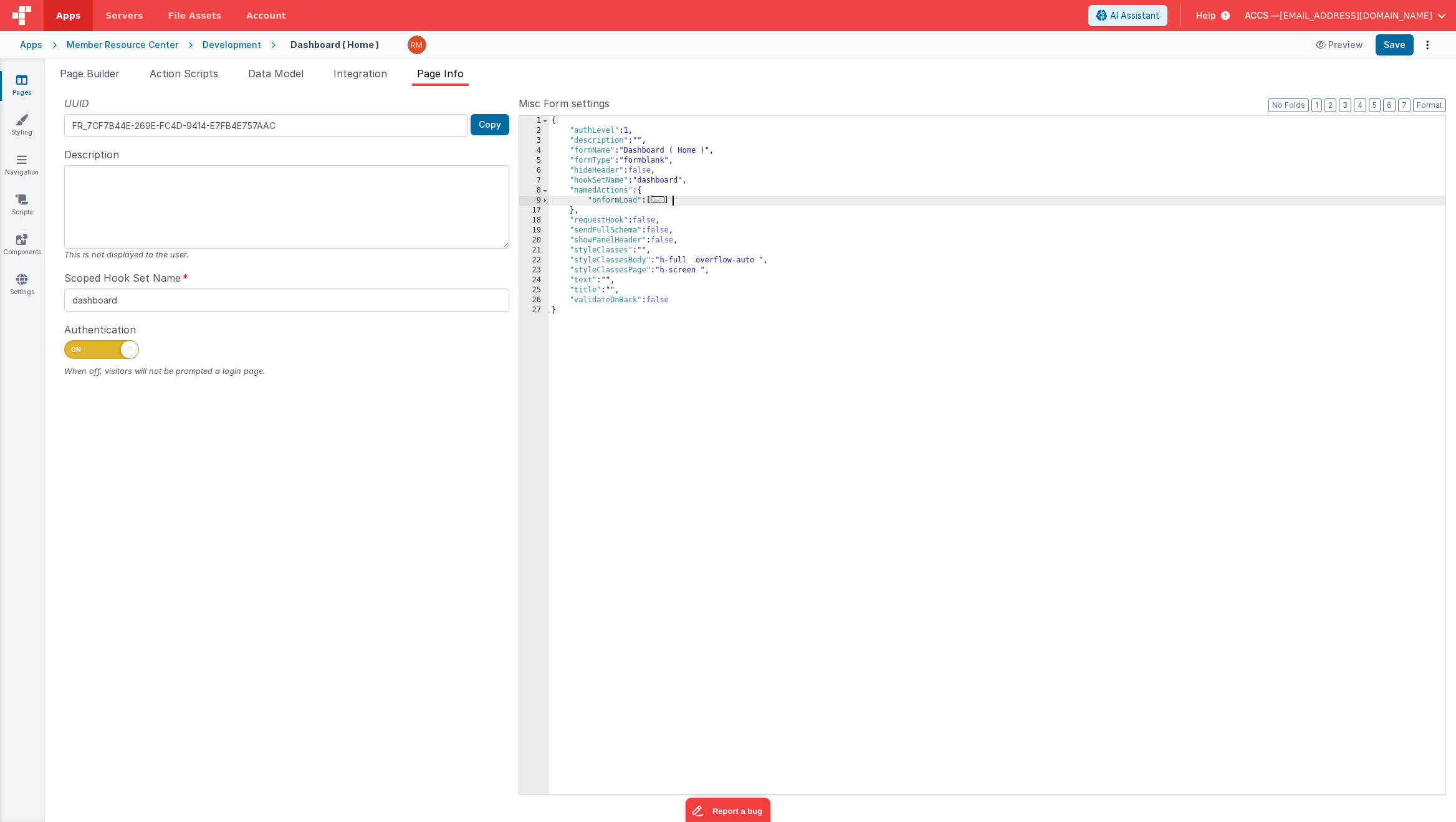
click at [665, 202] on span "..." at bounding box center [658, 200] width 14 height 7
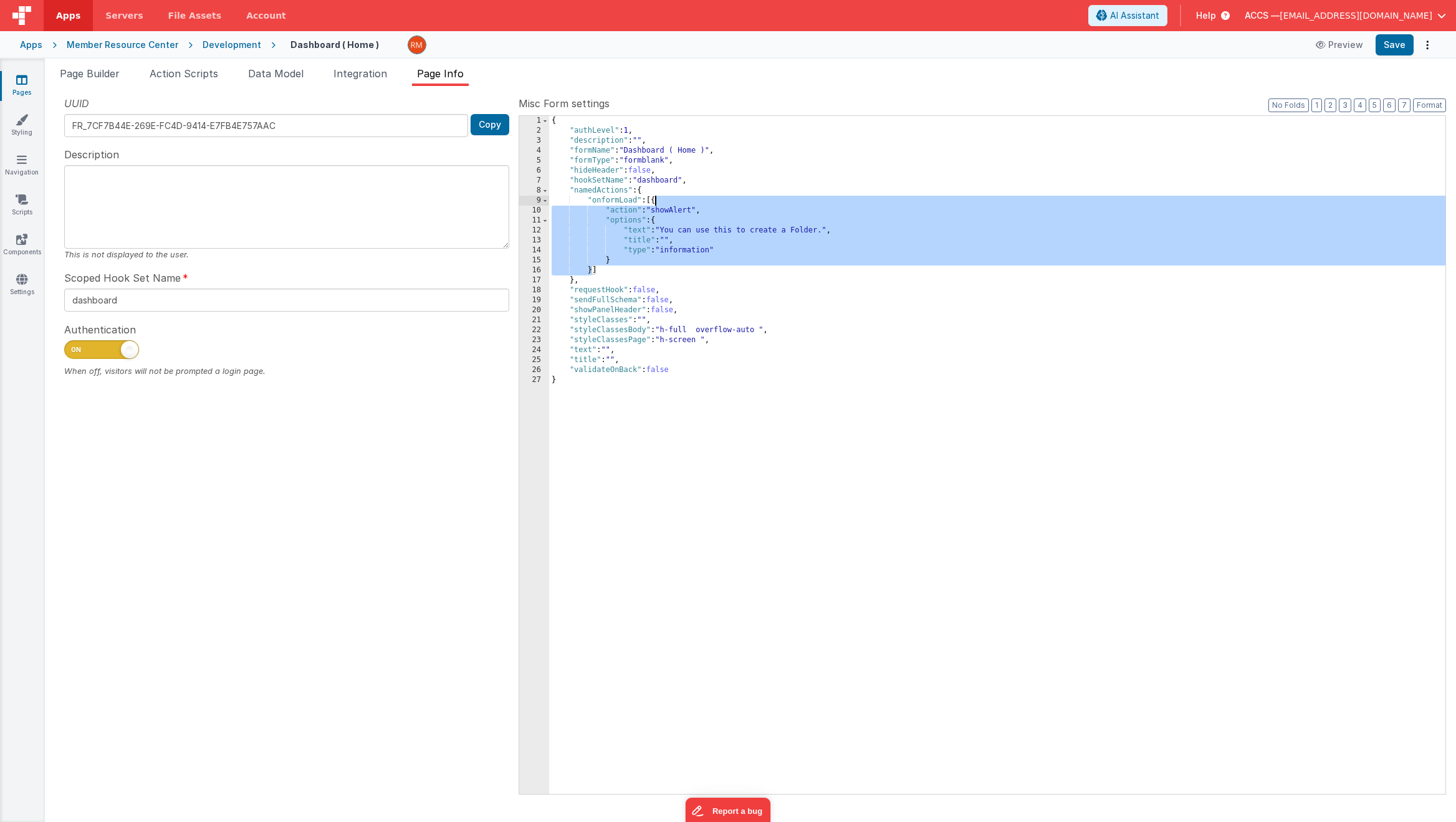
drag, startPoint x: 592, startPoint y: 270, endPoint x: 653, endPoint y: 205, distance: 89.1
click at [653, 205] on div "{ "authLevel" : 1 , "description" : "" , "formName" : "Dashboard ( Home )" , "f…" at bounding box center [997, 464] width 897 height 698
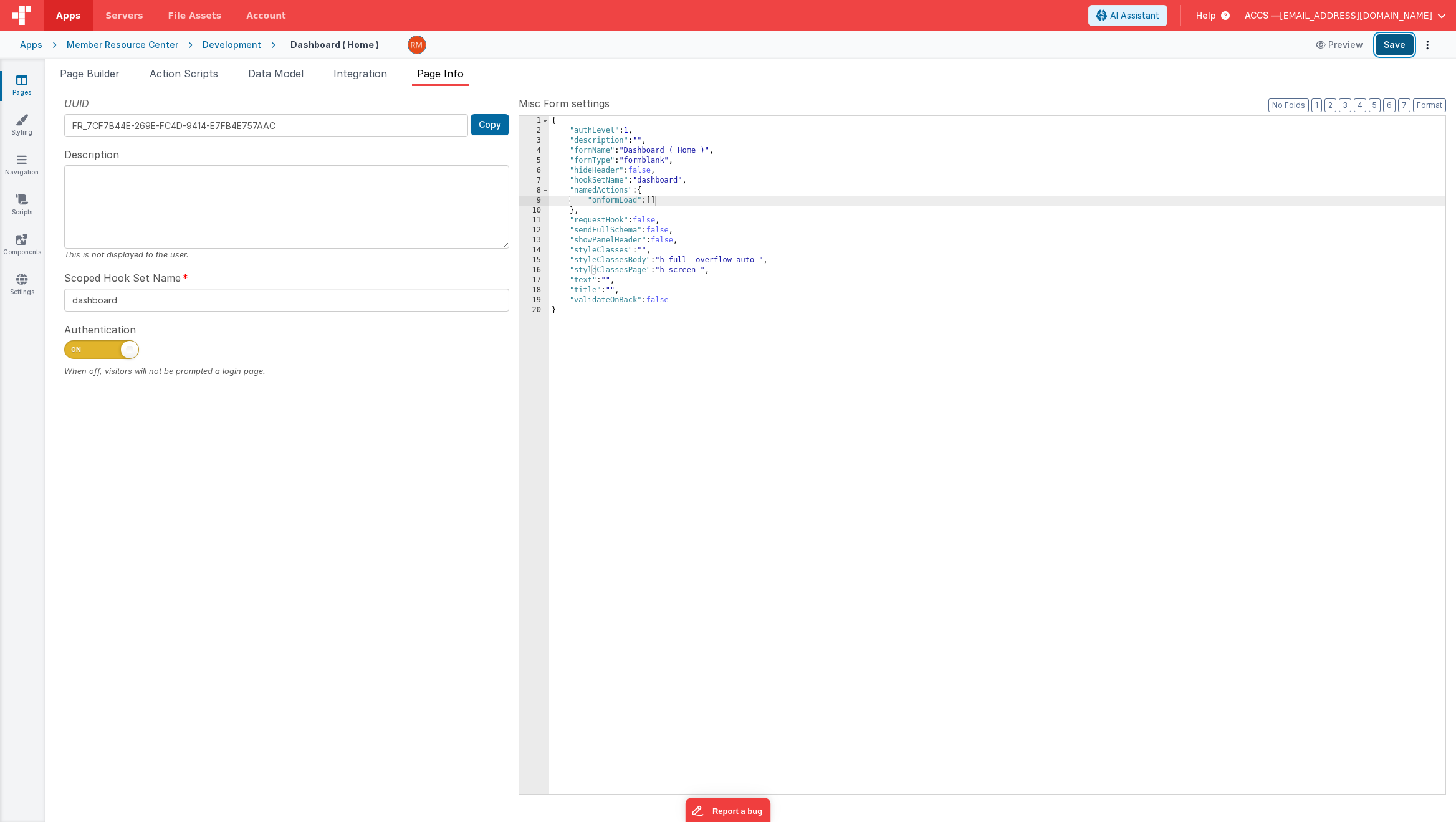
click at [1388, 45] on button "Save" at bounding box center [1394, 45] width 38 height 21
click at [116, 347] on span at bounding box center [101, 349] width 74 height 18
click at [74, 347] on input "checkbox" at bounding box center [68, 348] width 10 height 10
checkbox input "false"
click at [1395, 49] on button "Save" at bounding box center [1394, 45] width 38 height 21
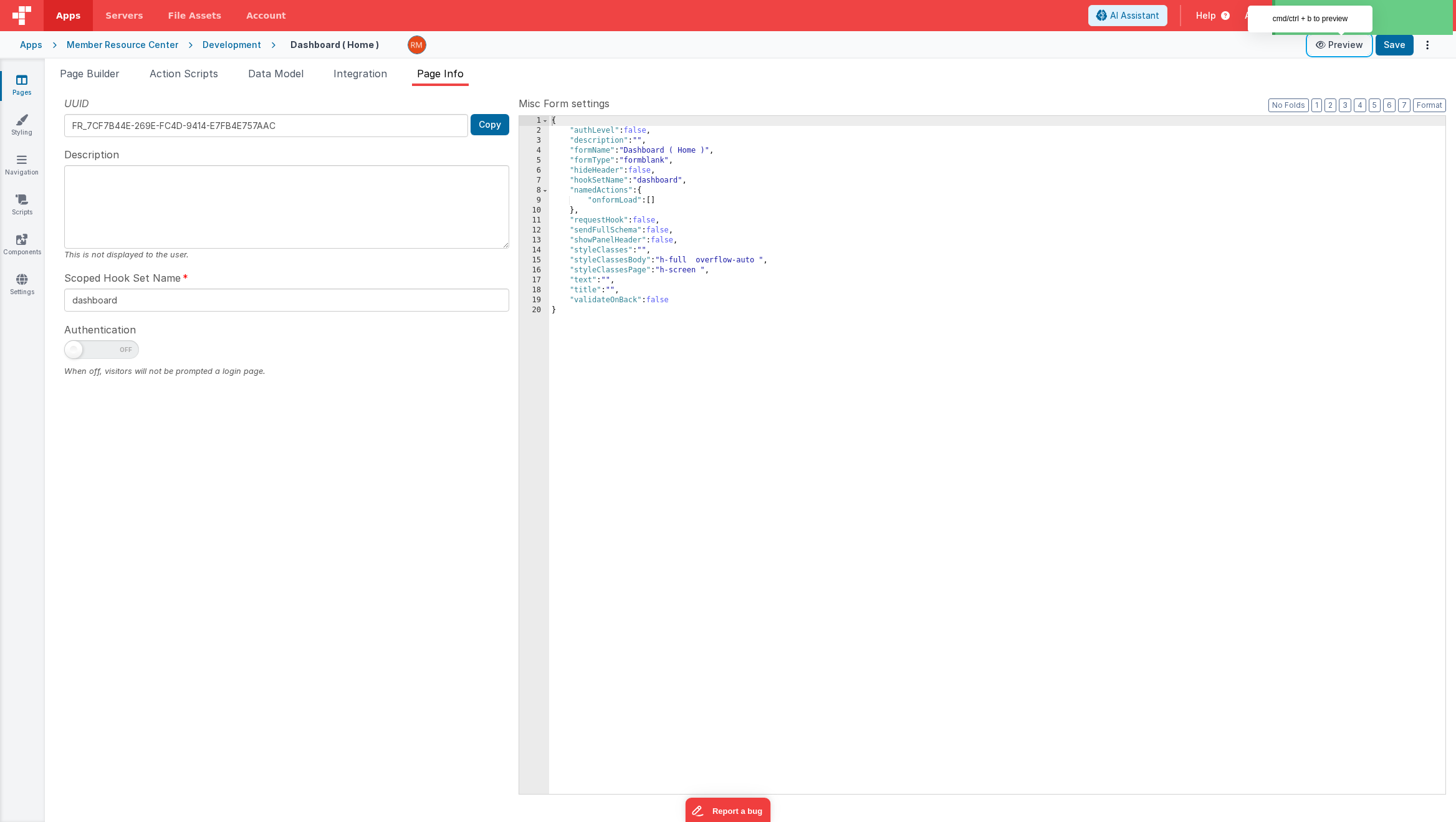
click at [1347, 48] on button "Preview" at bounding box center [1339, 45] width 62 height 20
click at [169, 76] on span "Action Scripts" at bounding box center [184, 74] width 68 height 12
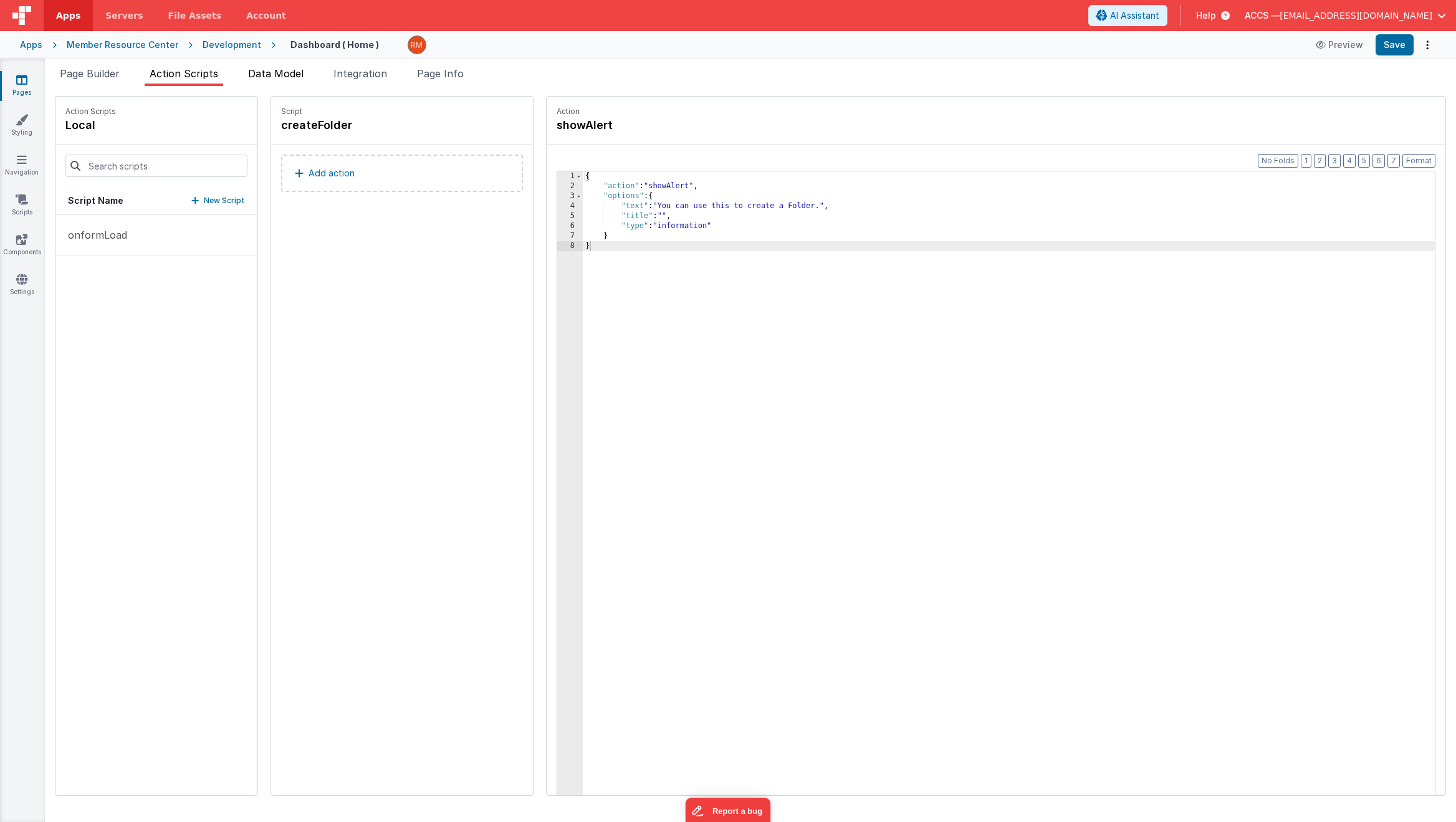
click at [297, 77] on span "Data Model" at bounding box center [275, 74] width 55 height 12
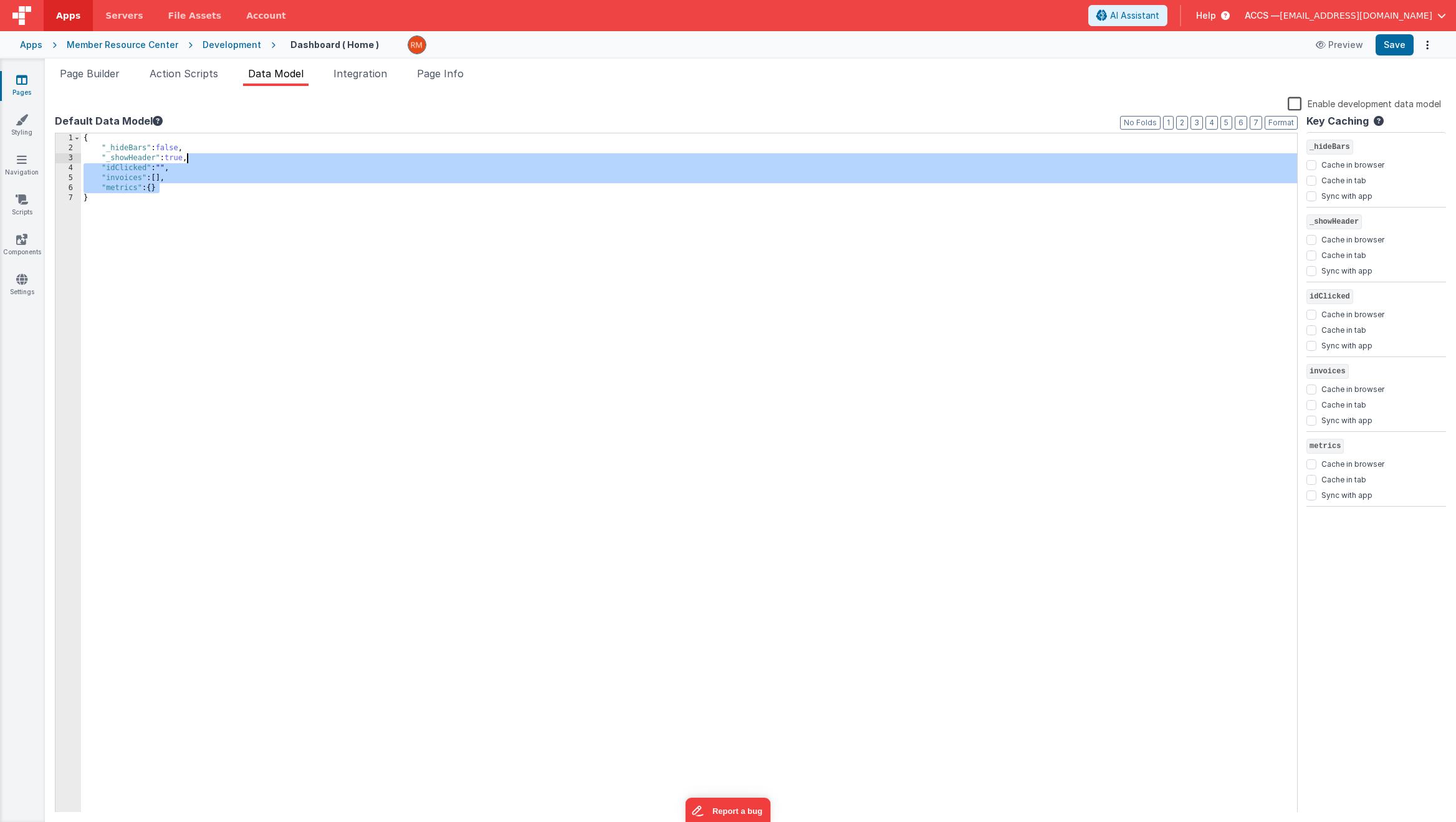
drag, startPoint x: 177, startPoint y: 192, endPoint x: 187, endPoint y: 161, distance: 32.6
click at [187, 161] on div "{ "_hideBars" : false , "_showHeader" : true , "idClicked" : "" , "invoices" : …" at bounding box center [689, 482] width 1216 height 699
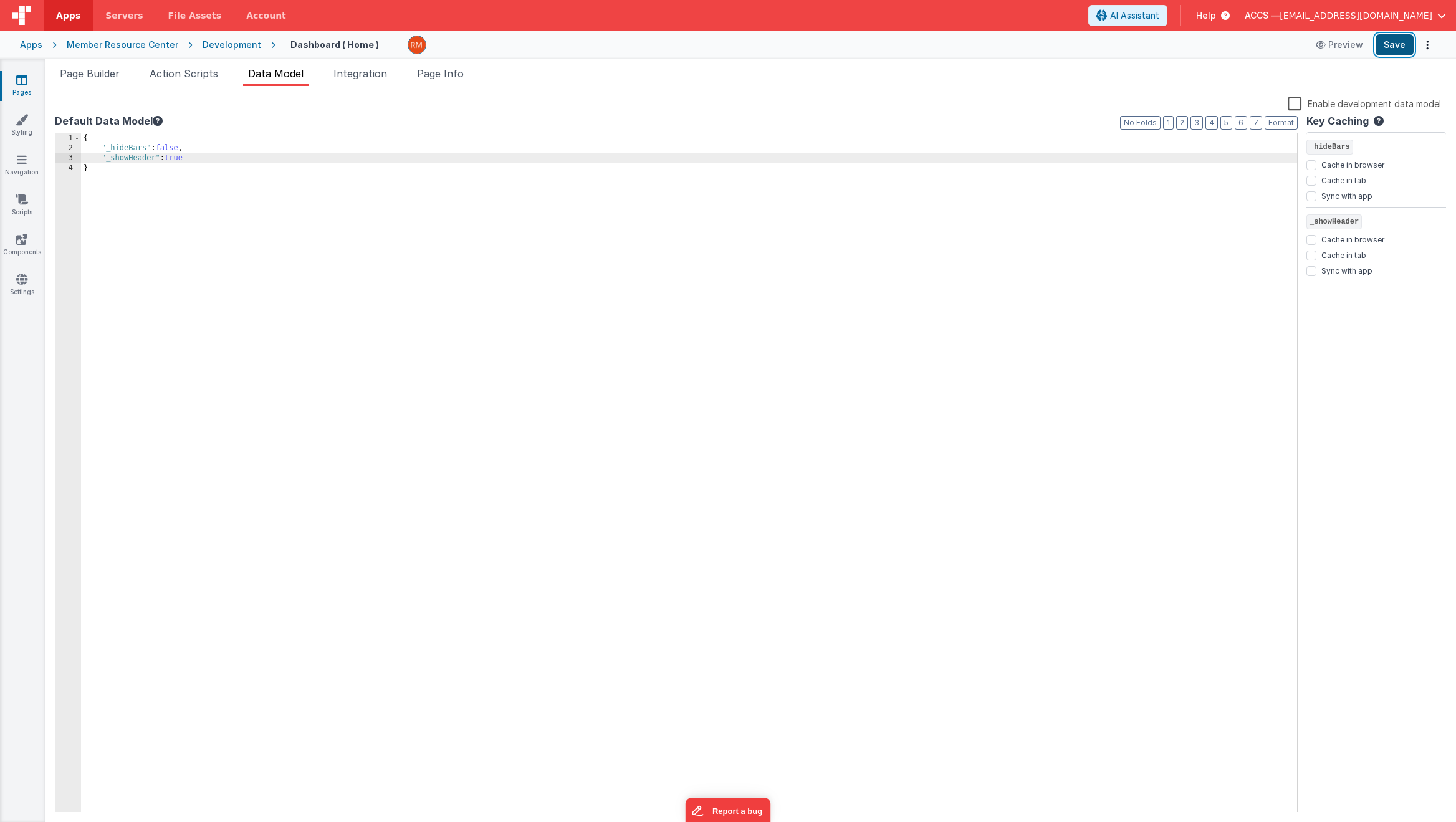
click at [1405, 49] on button "Save" at bounding box center [1394, 45] width 38 height 21
click at [1299, 102] on label "Enable development data model" at bounding box center [1364, 103] width 153 height 14
click at [0, 0] on input "Enable development data model" at bounding box center [0, 0] width 0 height 0
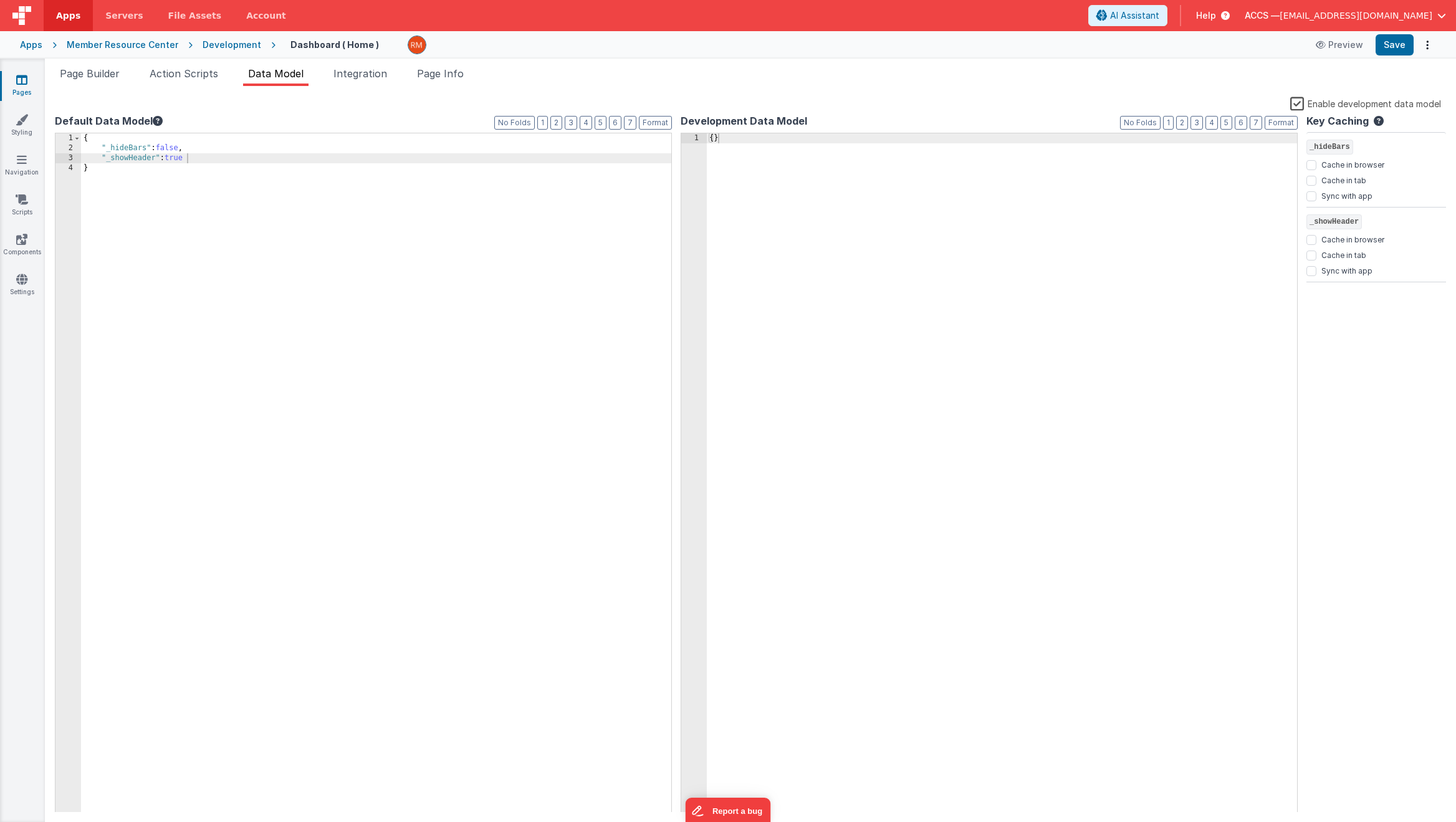
click at [1300, 105] on label "Enable development data model" at bounding box center [1366, 103] width 151 height 14
click at [0, 0] on input "Enable development data model" at bounding box center [0, 0] width 0 height 0
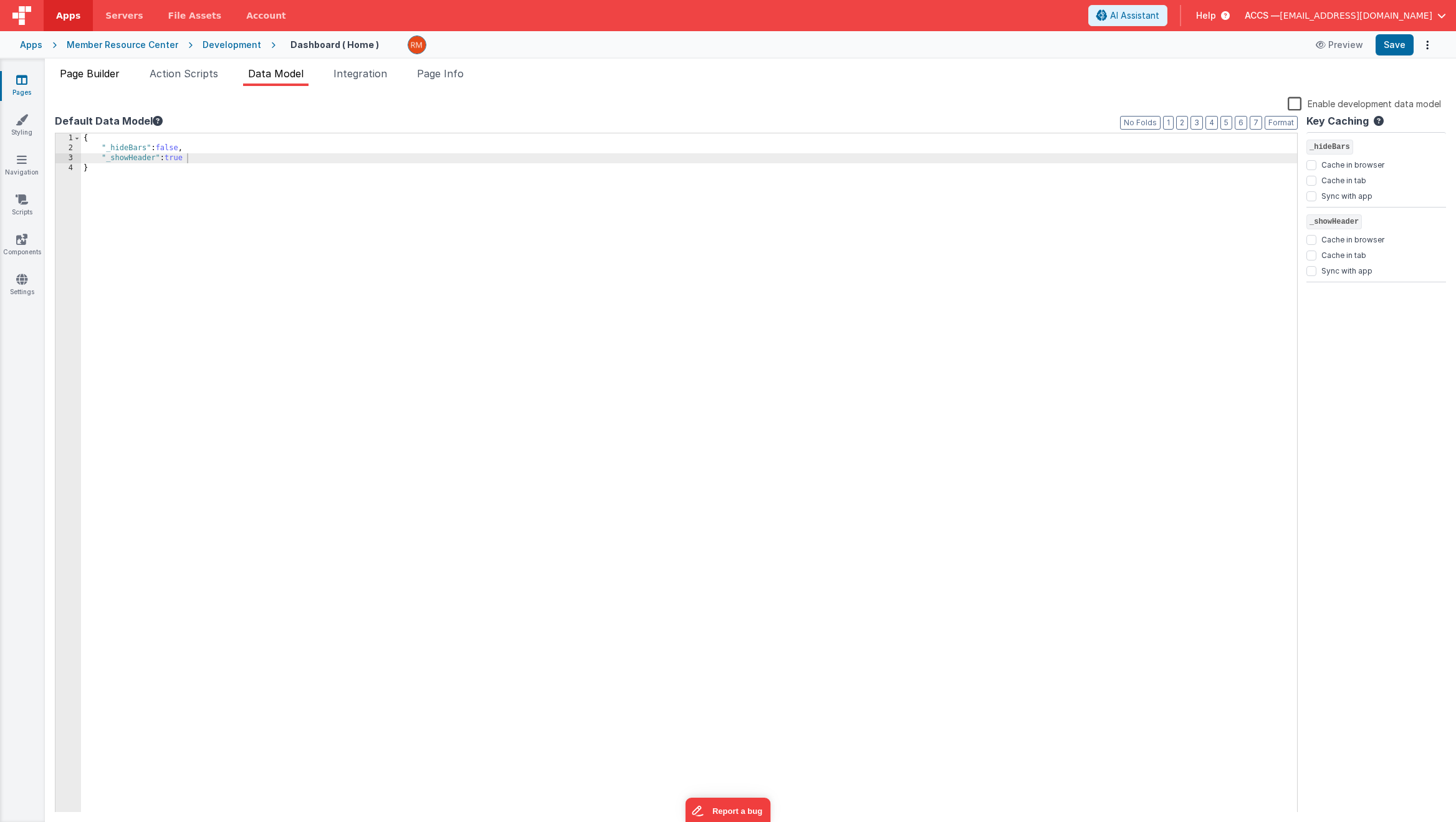
click at [107, 82] on li "Page Builder" at bounding box center [90, 75] width 70 height 20
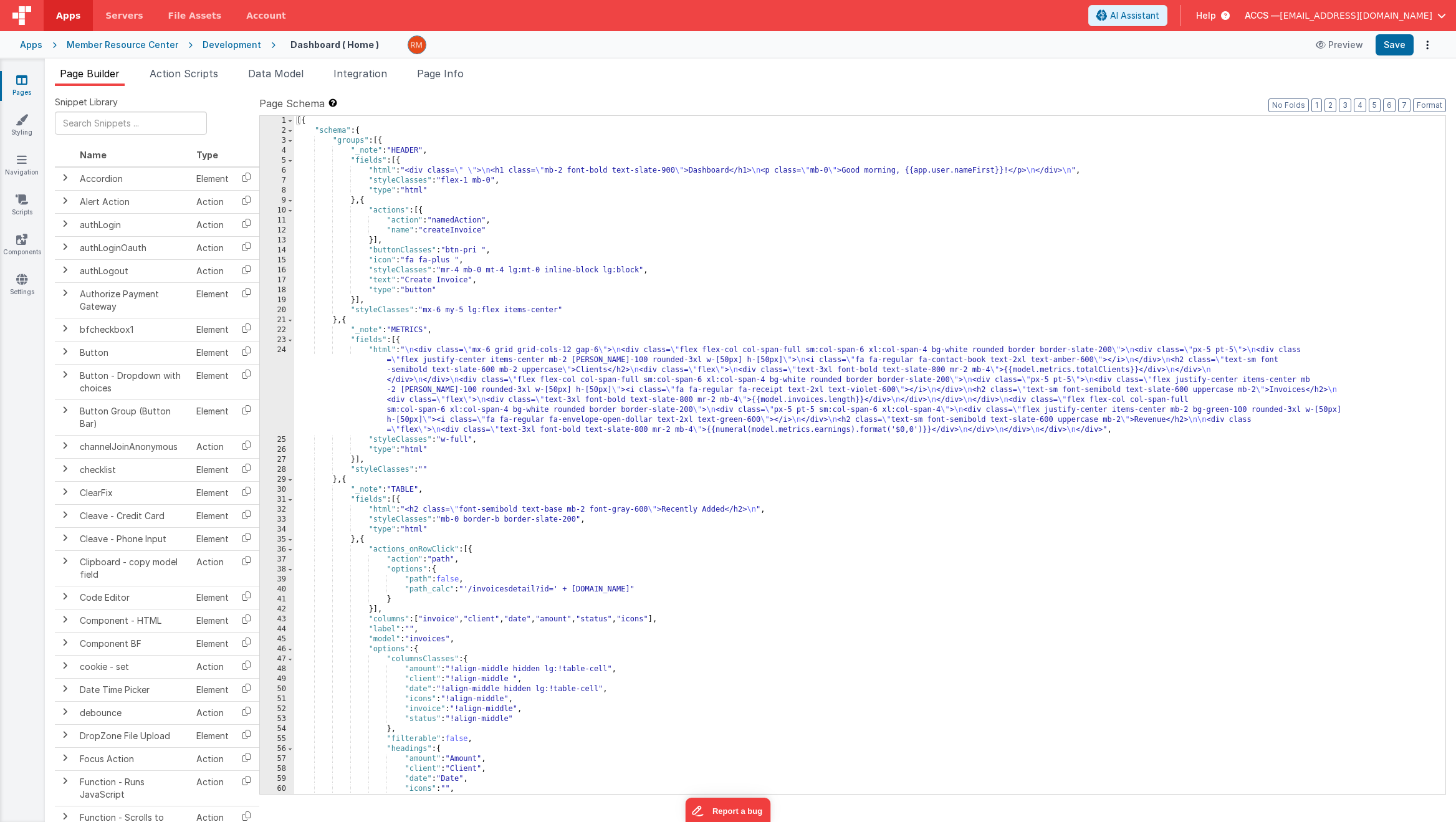
click at [43, 51] on div "Apps Member Resource Center Development Dashboard ( Home ) Preview Save" at bounding box center [728, 45] width 1456 height 27
click at [39, 51] on div "Apps" at bounding box center [32, 45] width 23 height 12
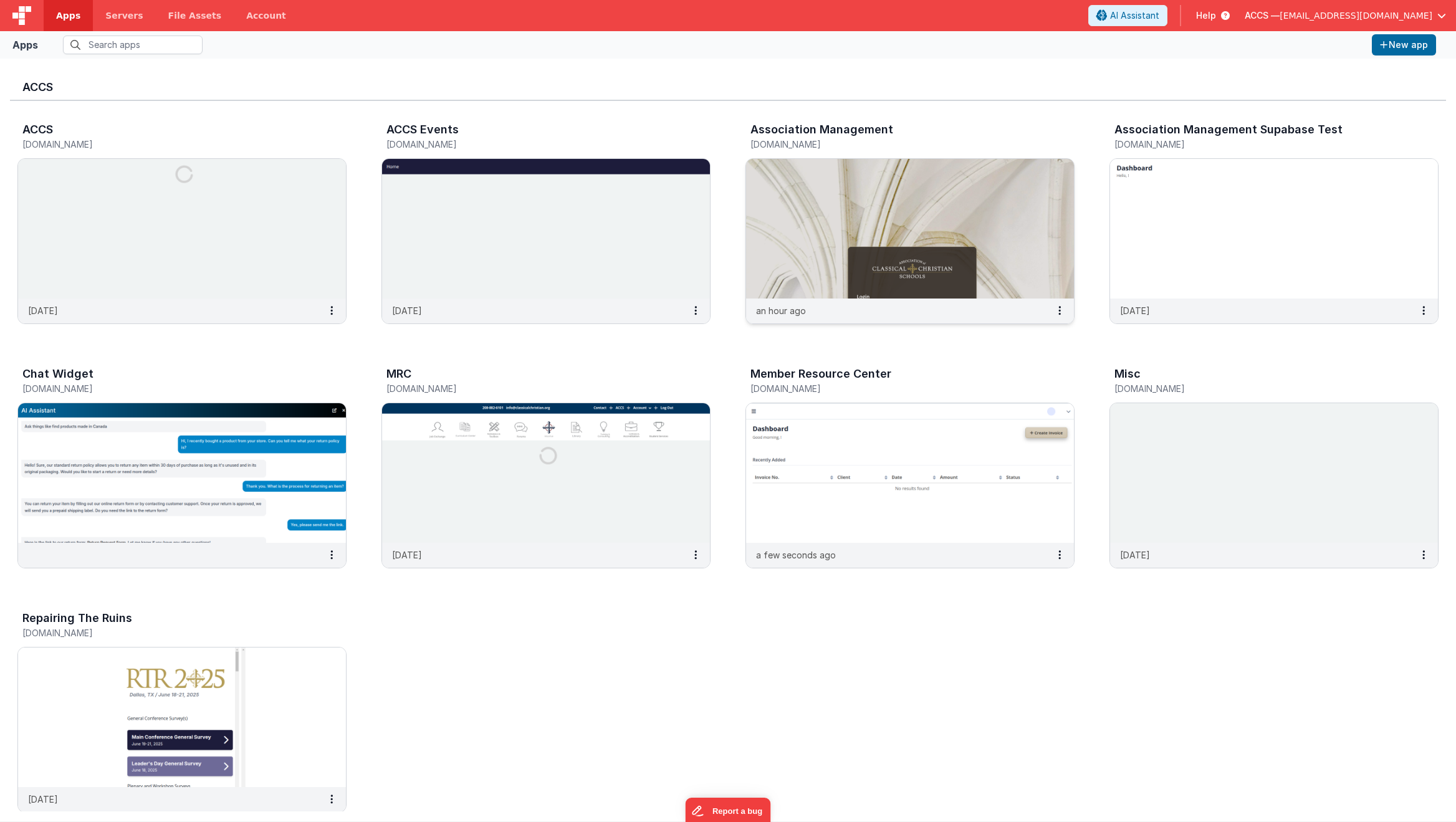
click at [849, 274] on img at bounding box center [910, 228] width 327 height 139
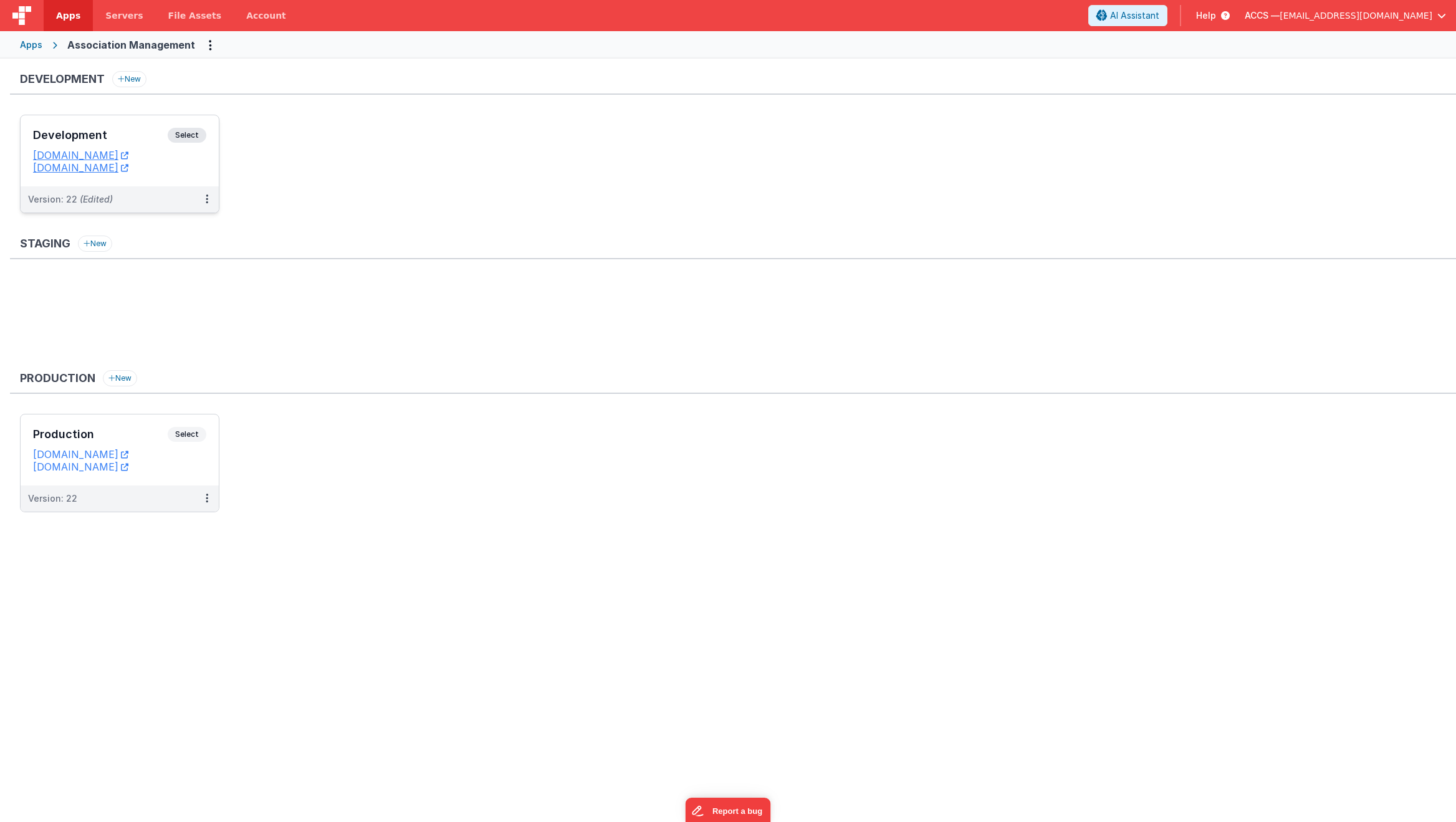
click at [143, 142] on div "Development Select" at bounding box center [120, 138] width 173 height 21
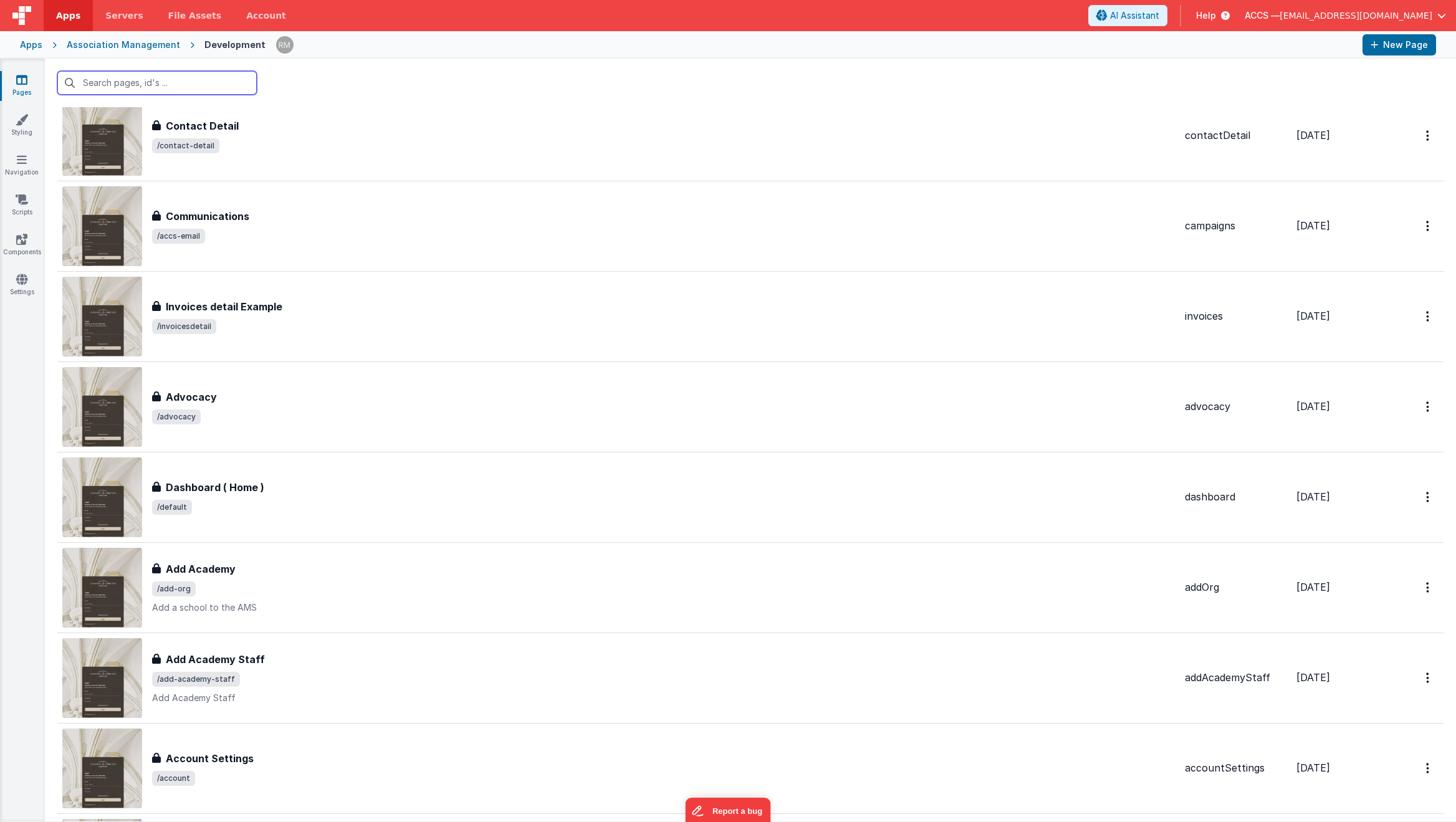
scroll to position [834, 0]
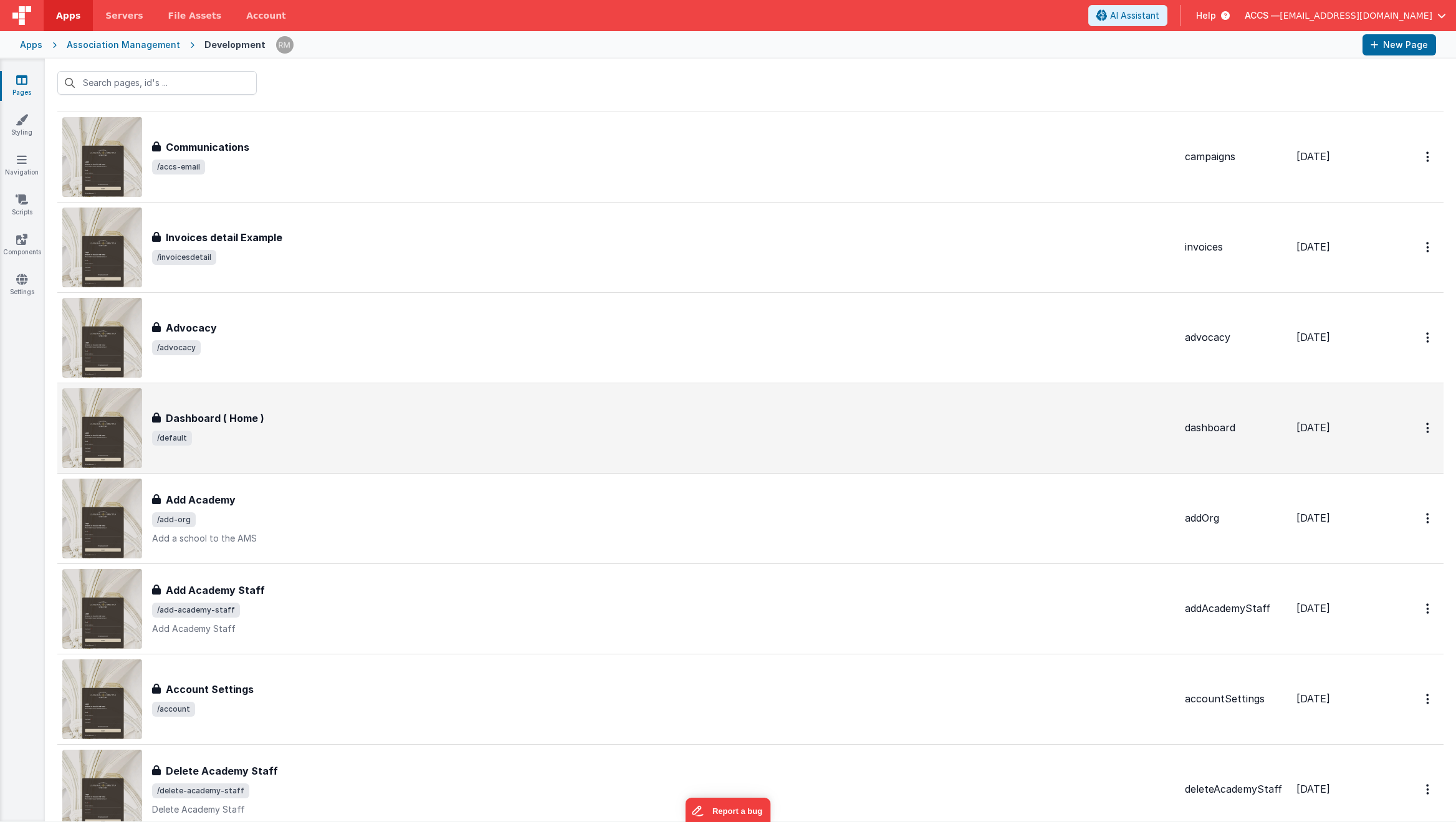
click at [360, 419] on div "Dashboard ( Home )" at bounding box center [664, 418] width 1023 height 15
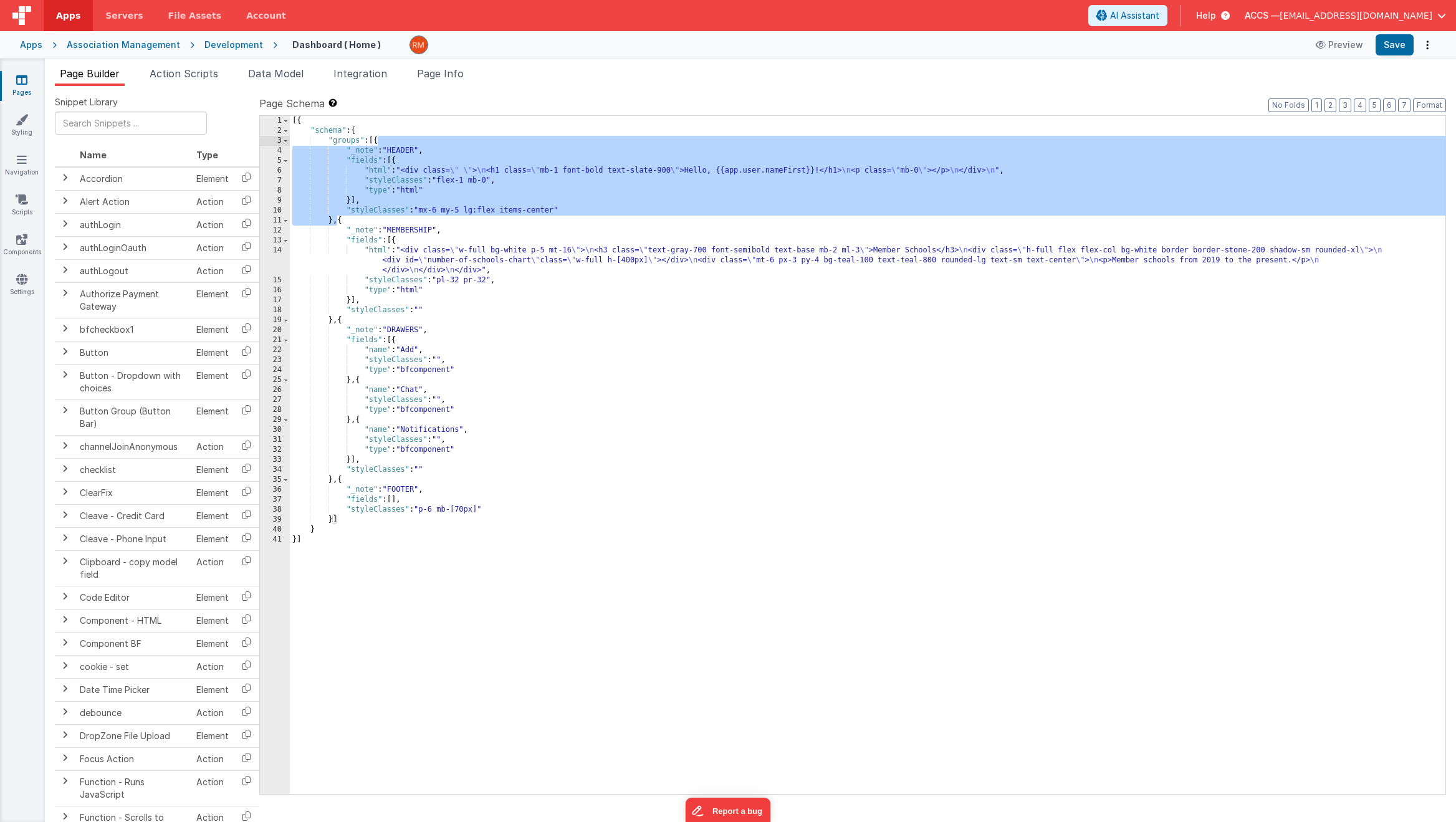
drag, startPoint x: 338, startPoint y: 221, endPoint x: 377, endPoint y: 145, distance: 85.4
click at [377, 145] on div "[{ "schema" : { "groups" : [{ "_note" : "HEADER" , "fields" : [{ "html" : "<div…" at bounding box center [868, 464] width 1156 height 698
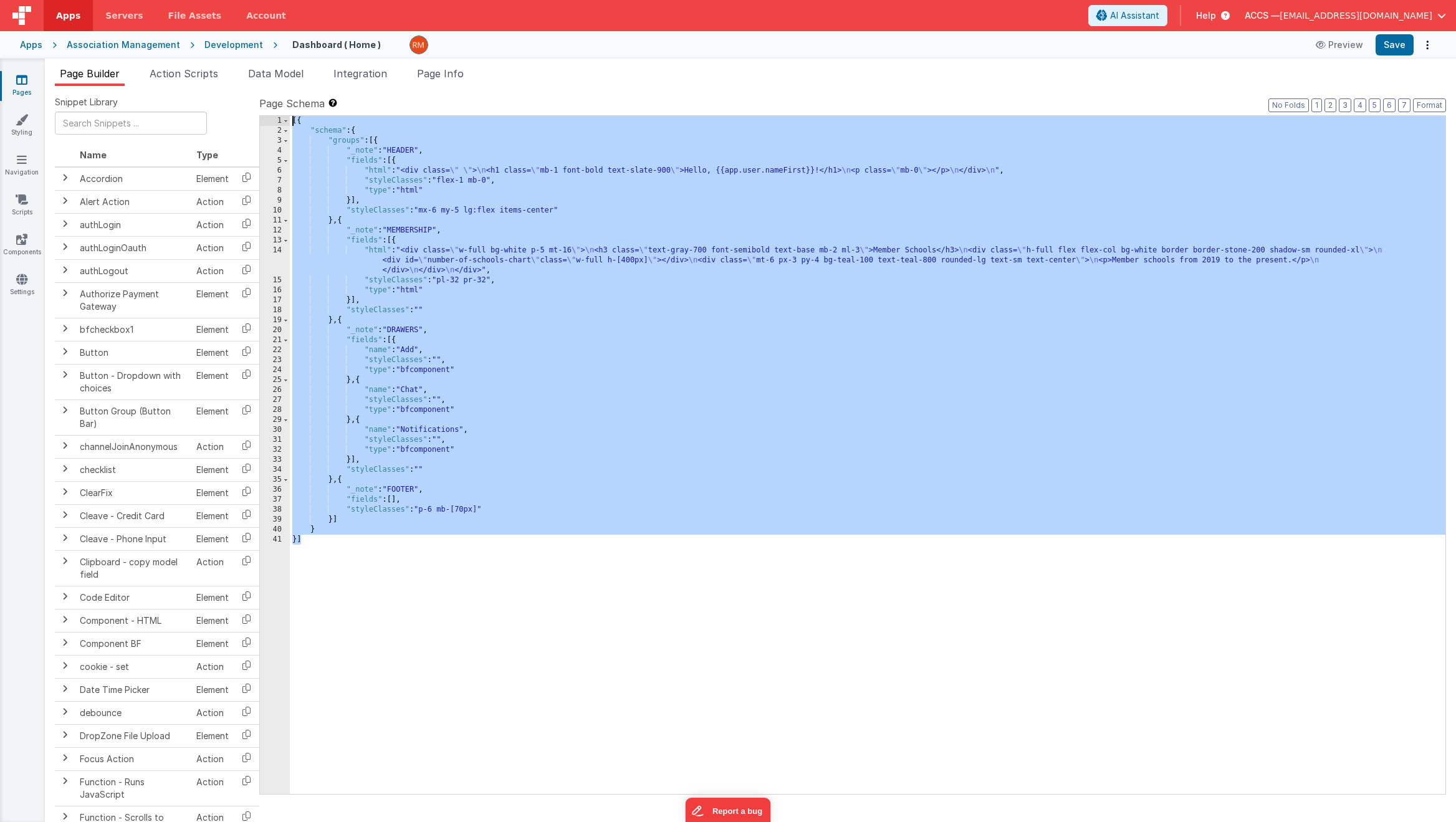
drag, startPoint x: 313, startPoint y: 564, endPoint x: 254, endPoint y: 115, distance: 452.9
click at [254, 115] on div "Snippet Library Name Type Accordion Element Alert Action Action authLogin Actio…" at bounding box center [750, 464] width 1391 height 736
click at [280, 63] on div "Page Builder Action Scripts Data Model Integration Page Info Snippet Library Na…" at bounding box center [750, 440] width 1411 height 763
click at [282, 68] on span "Data Model" at bounding box center [275, 74] width 55 height 12
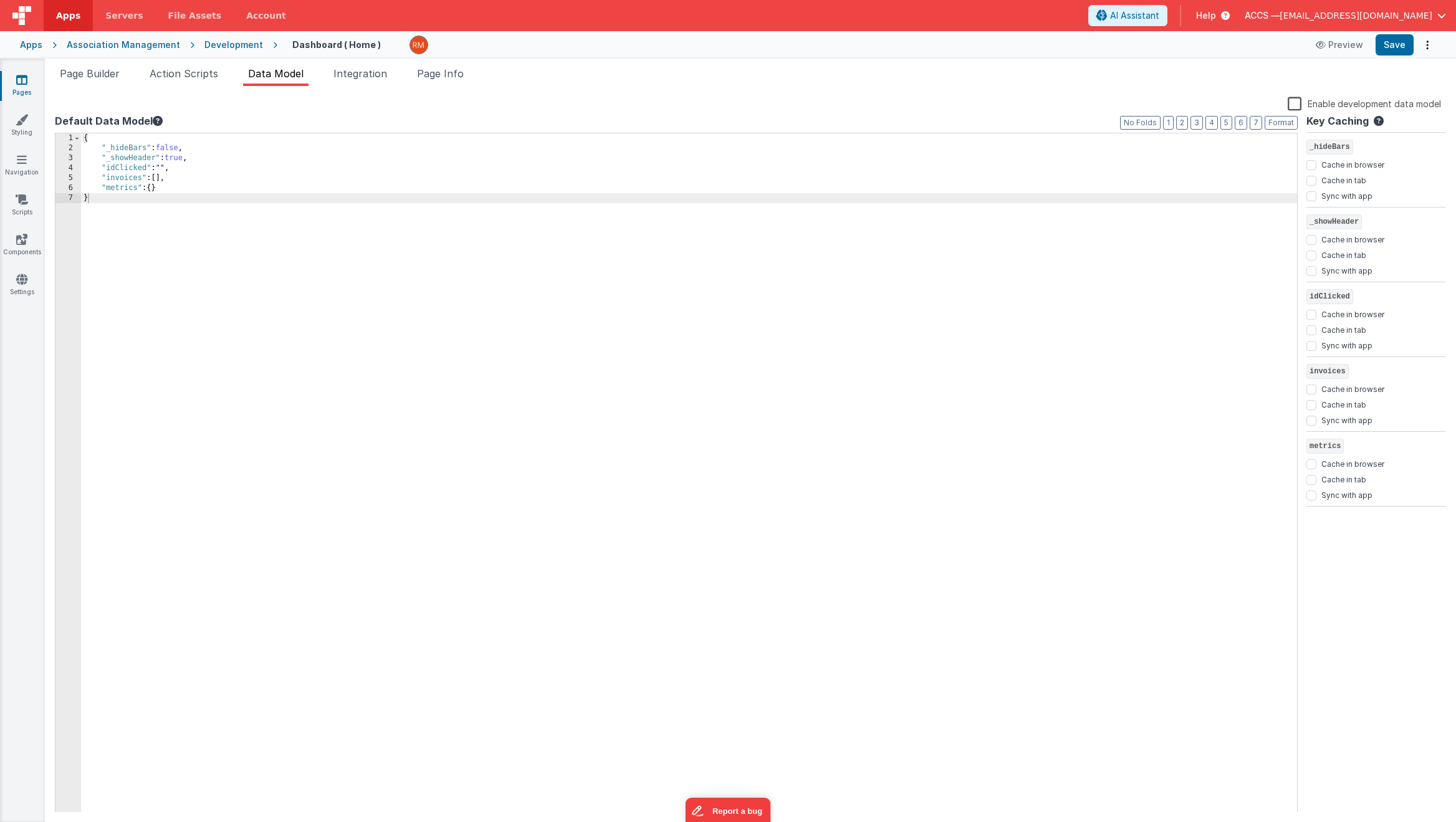
click at [111, 44] on div "Association Management" at bounding box center [123, 45] width 114 height 12
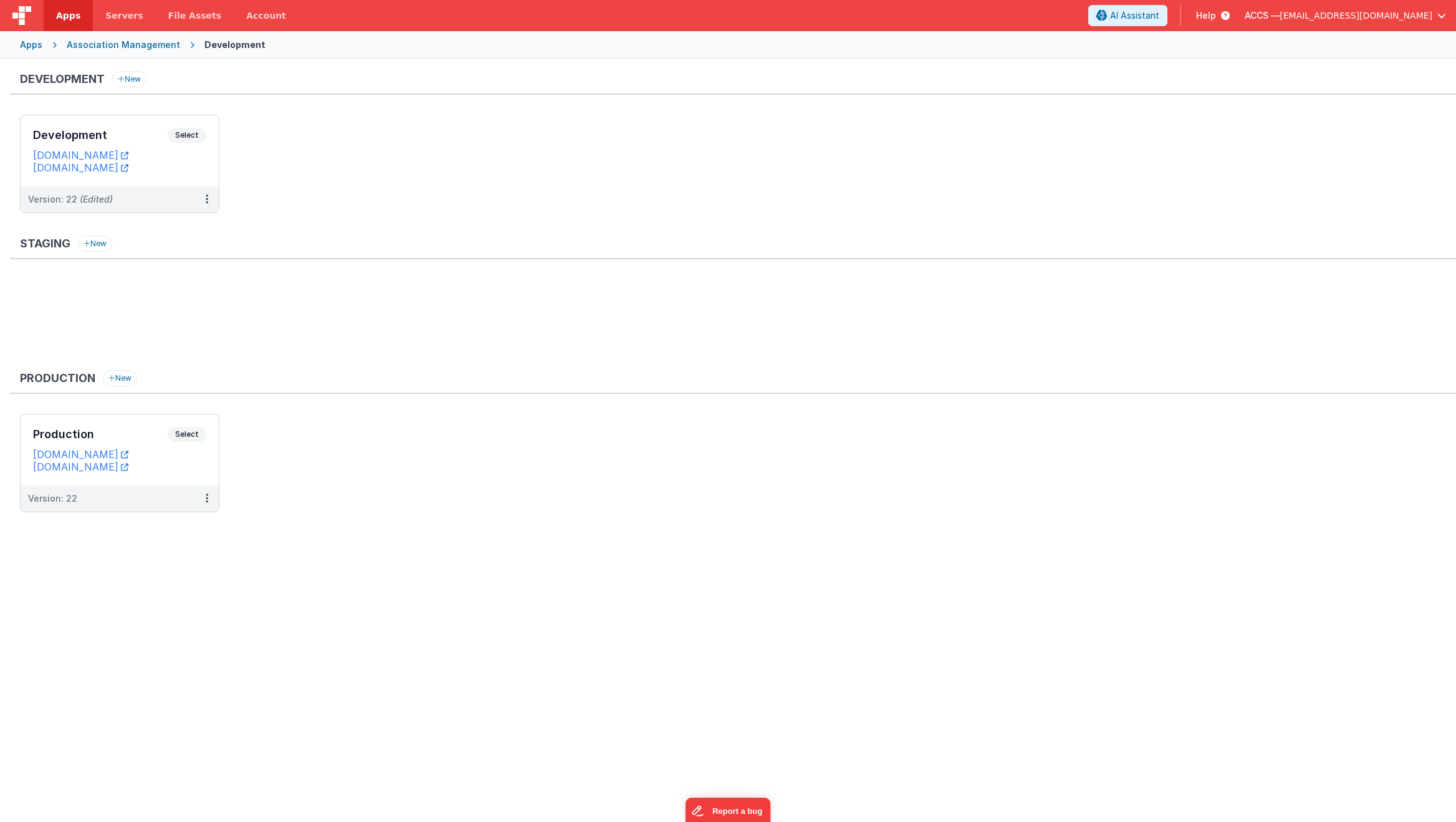
click at [33, 42] on div "Apps" at bounding box center [32, 45] width 23 height 12
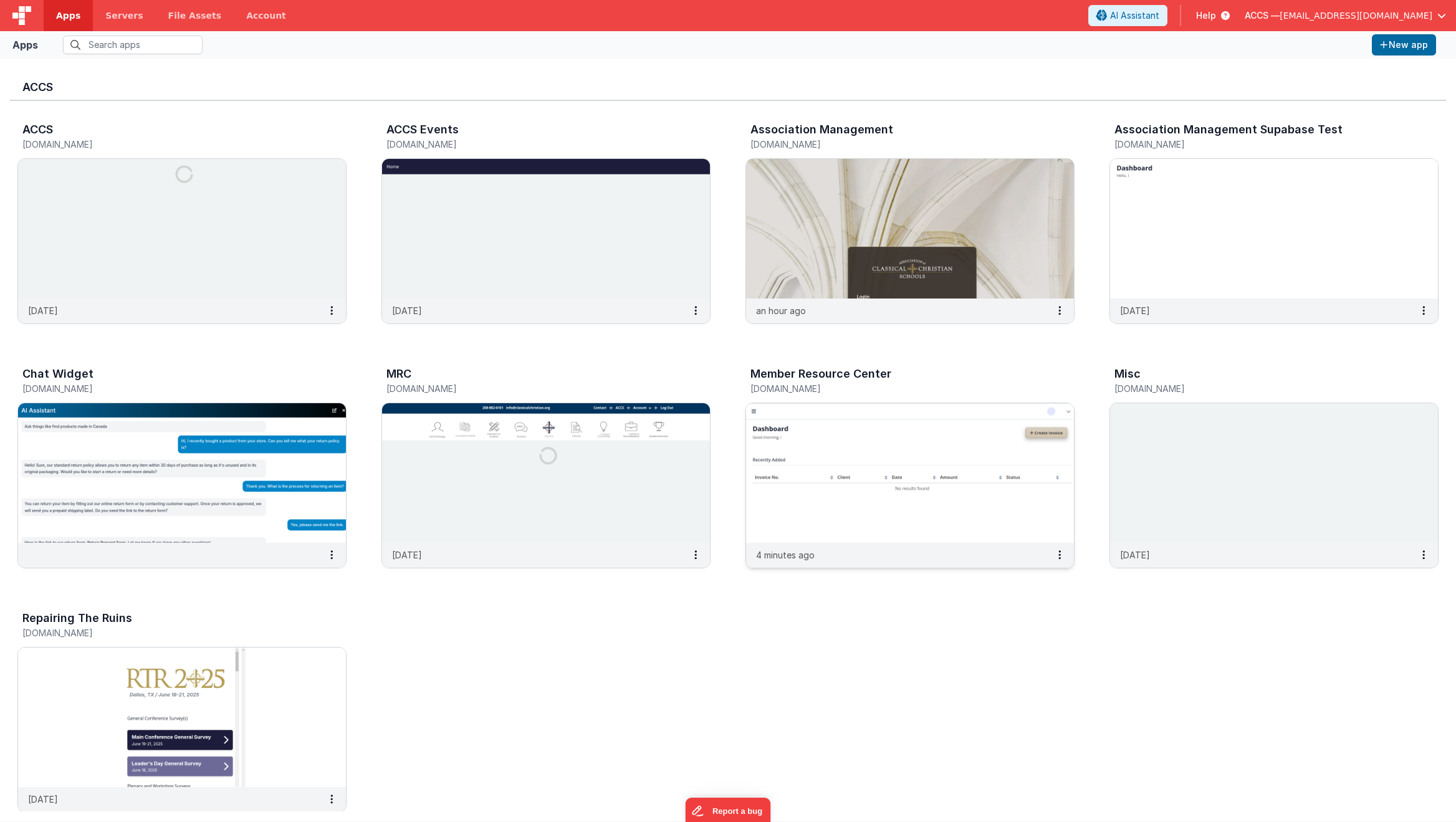
click at [855, 438] on img at bounding box center [910, 473] width 327 height 139
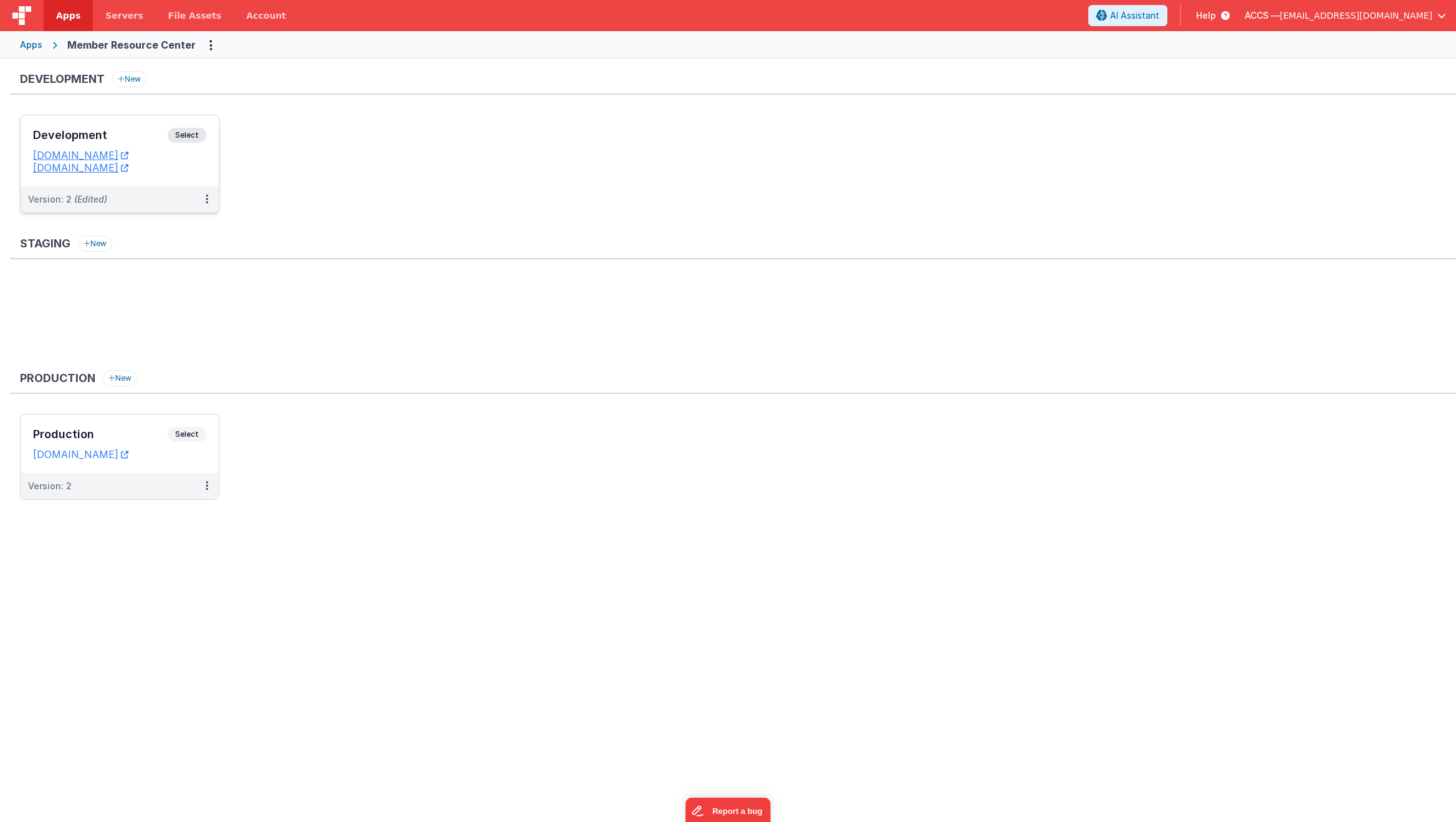
click at [116, 142] on div "Development Select" at bounding box center [120, 138] width 173 height 21
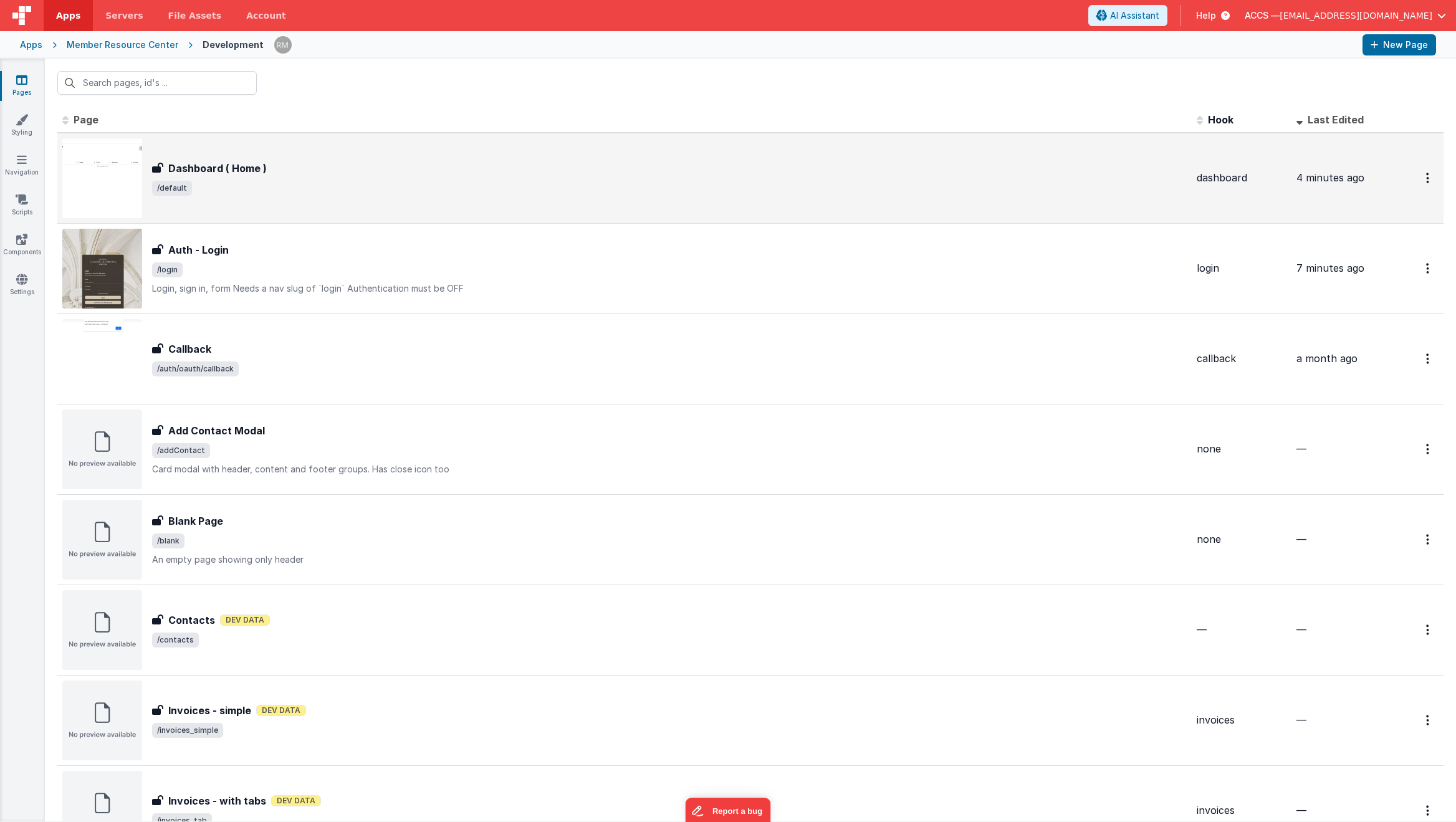
click at [259, 198] on div "Dashboard ( Home ) Dashboard ( Home ) /default" at bounding box center [624, 178] width 1124 height 80
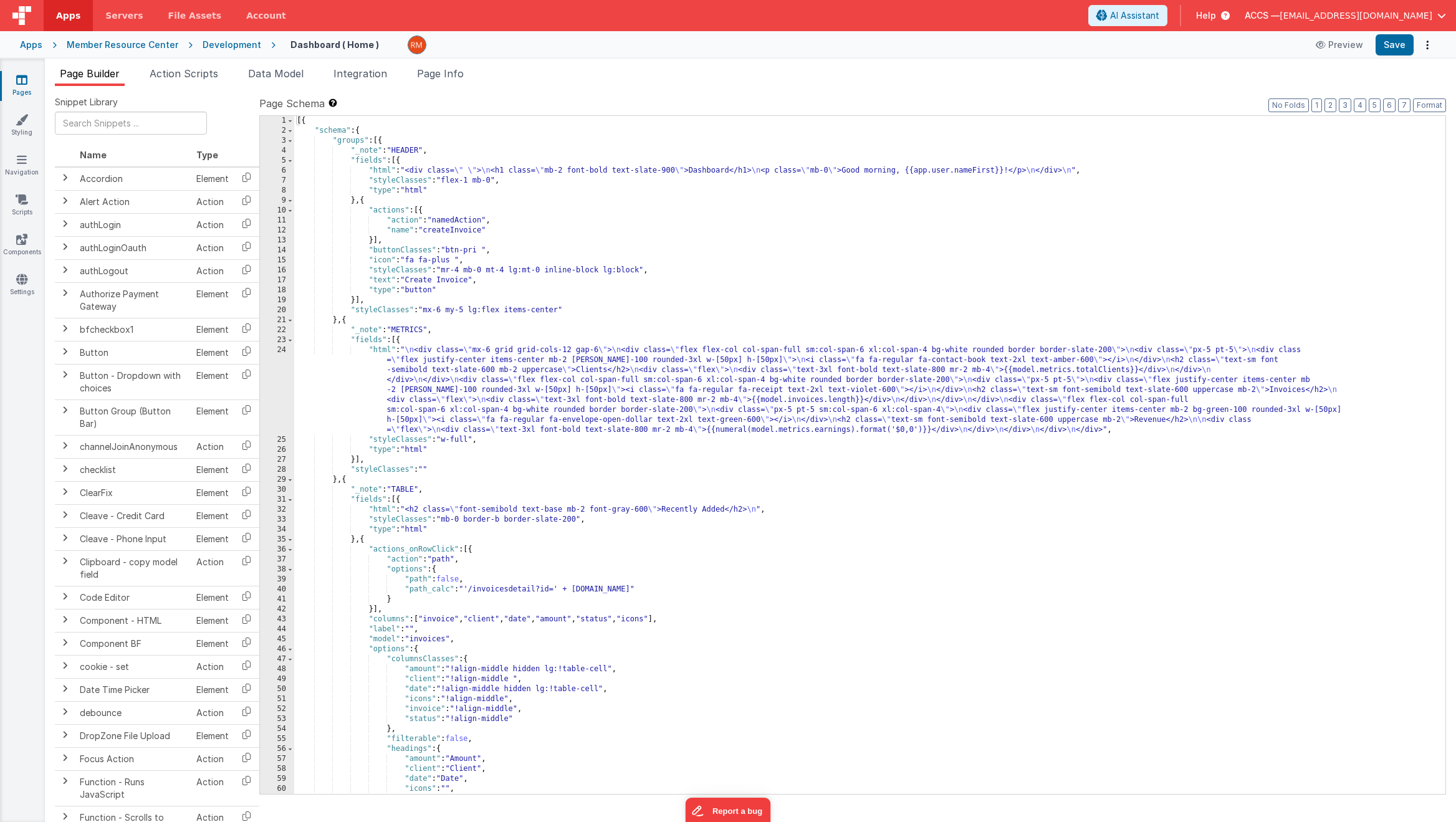
click at [453, 514] on div "[{ "schema" : { "groups" : [{ "_note" : "HEADER" , "fields" : [{ "html" : "<div…" at bounding box center [865, 464] width 1142 height 698
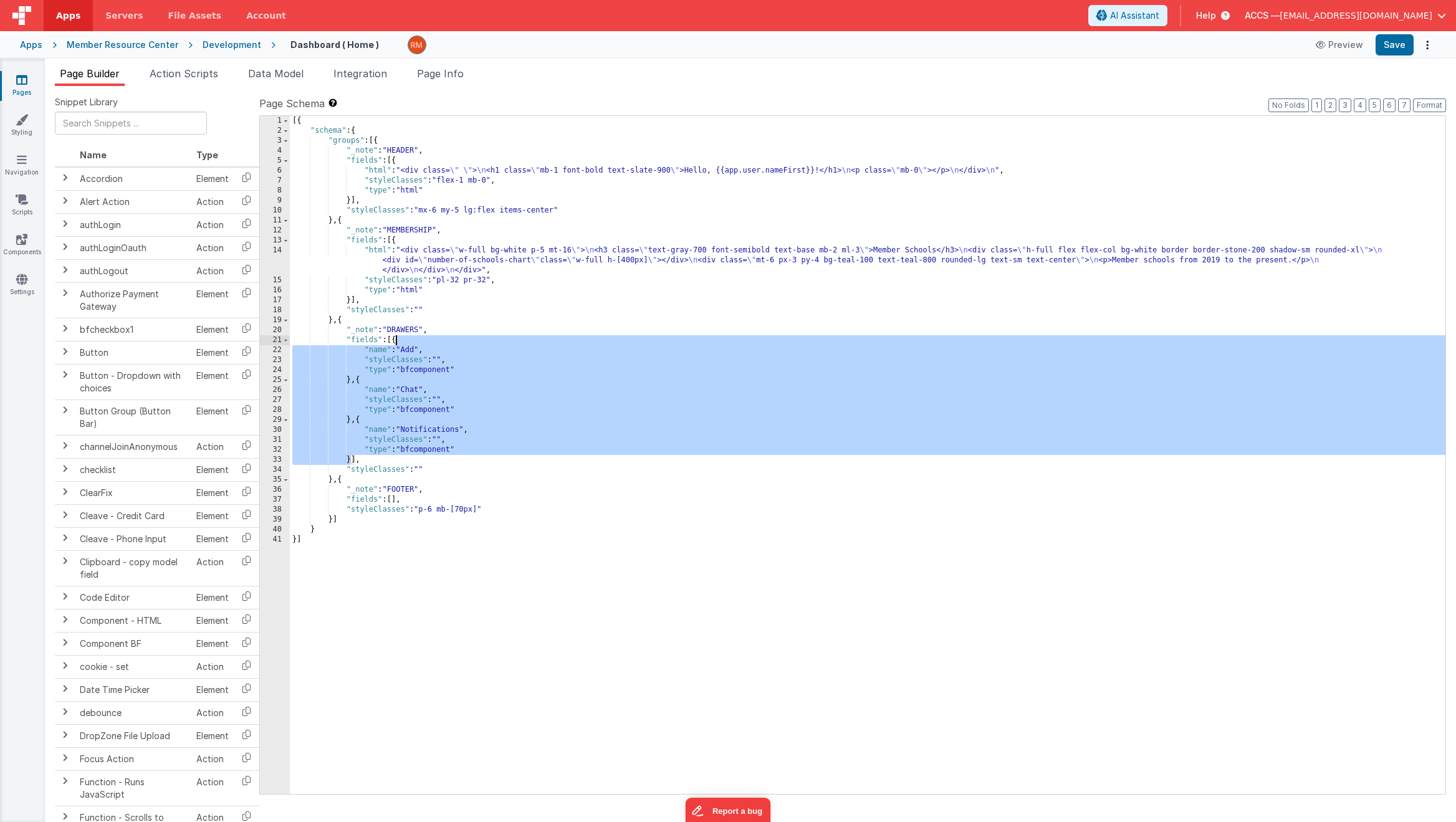
drag, startPoint x: 352, startPoint y: 460, endPoint x: 396, endPoint y: 344, distance: 124.1
click at [396, 344] on div "[{ "schema" : { "groups" : [{ "_note" : "HEADER" , "fields" : [{ "html" : "<div…" at bounding box center [868, 464] width 1156 height 698
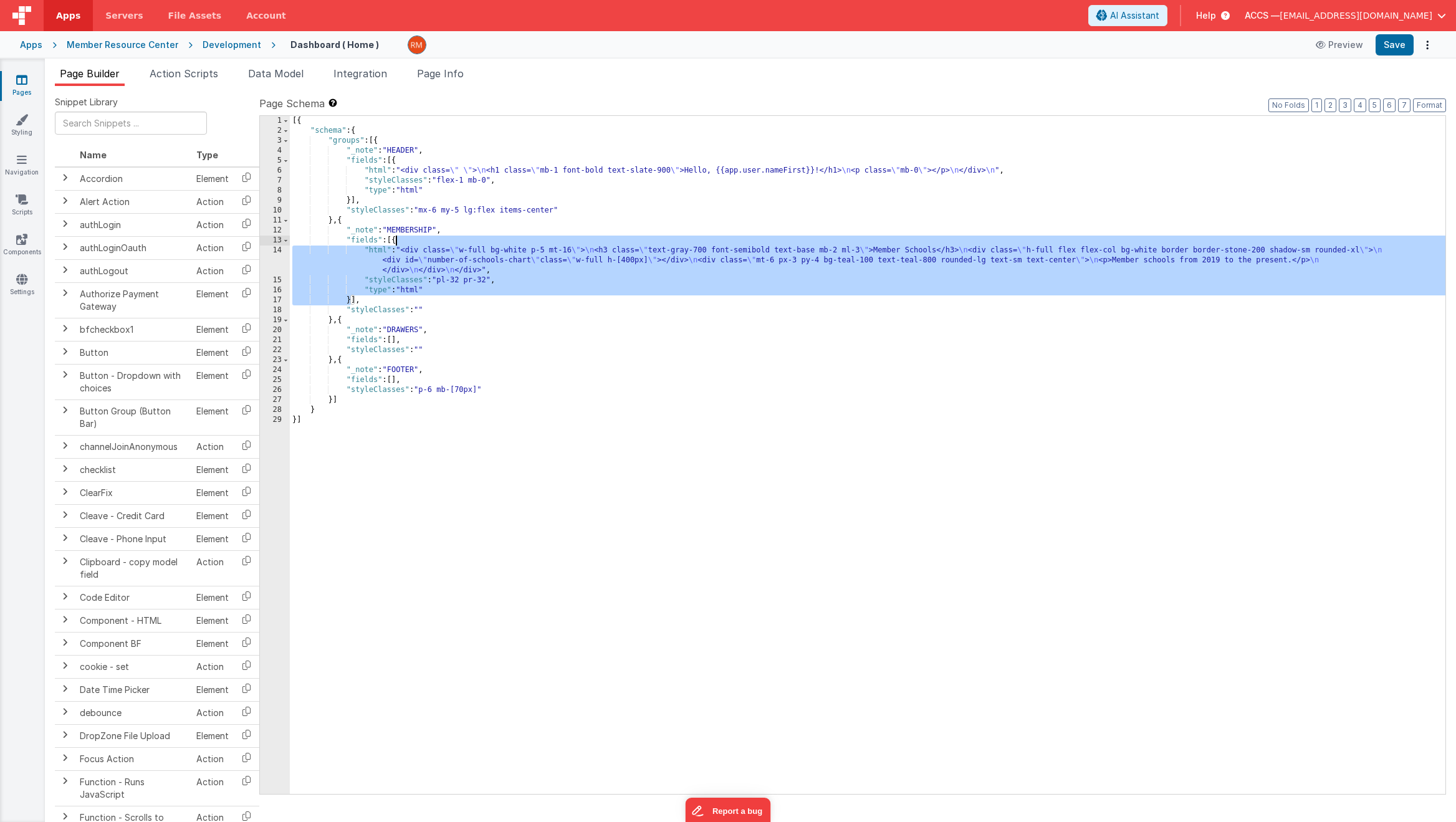
drag, startPoint x: 350, startPoint y: 299, endPoint x: 395, endPoint y: 243, distance: 71.8
click at [395, 243] on div "[{ "schema" : { "groups" : [{ "_note" : "HEADER" , "fields" : [{ "html" : "<div…" at bounding box center [868, 464] width 1156 height 698
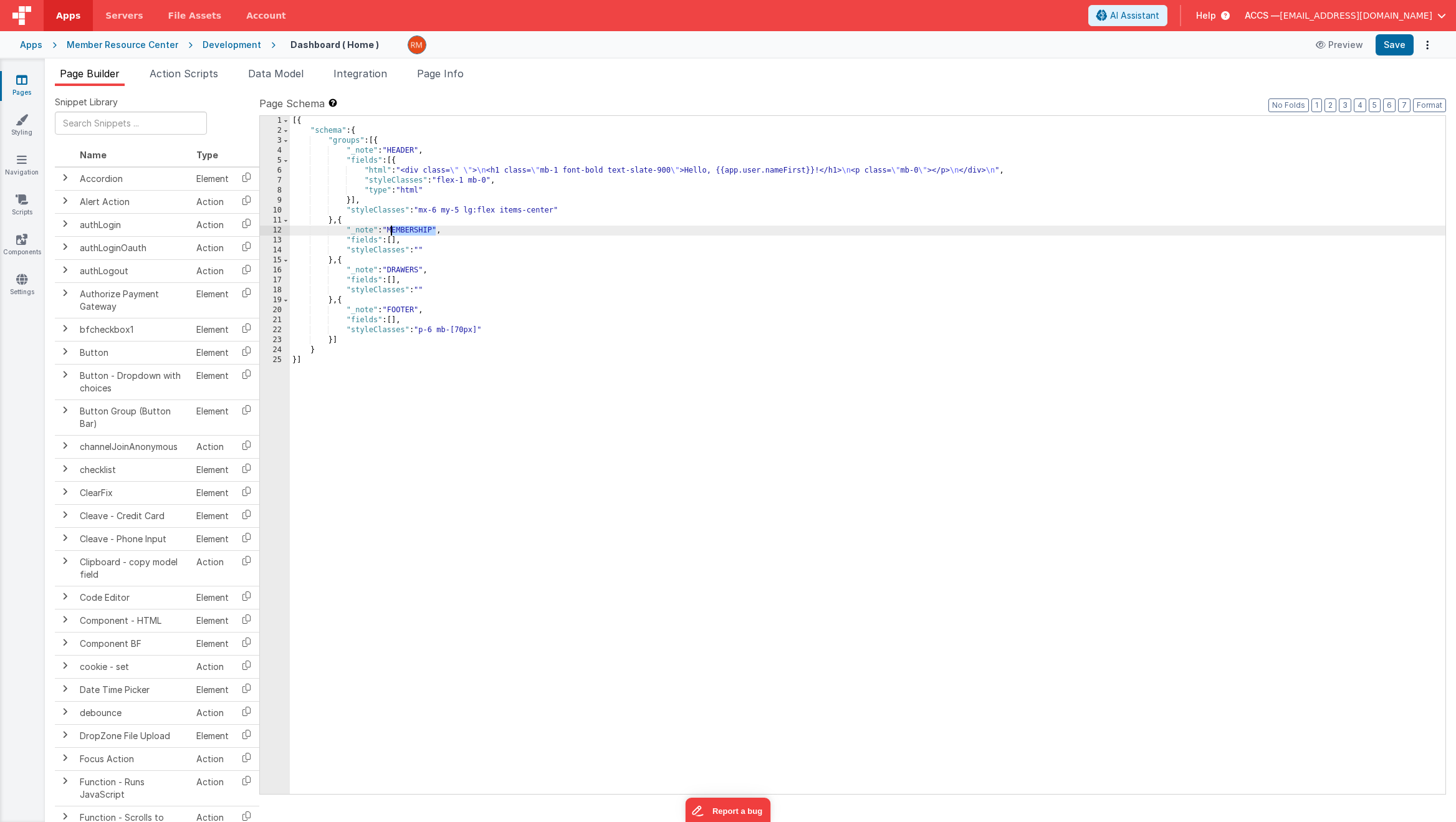
drag, startPoint x: 434, startPoint y: 233, endPoint x: 393, endPoint y: 233, distance: 41.0
click at [393, 233] on div "[{ "schema" : { "groups" : [{ "_note" : "HEADER" , "fields" : [{ "html" : "<div…" at bounding box center [868, 464] width 1156 height 698
click at [1387, 45] on button "Save" at bounding box center [1394, 45] width 38 height 21
click at [1332, 51] on button "Preview" at bounding box center [1339, 45] width 62 height 20
click at [25, 282] on icon at bounding box center [22, 279] width 11 height 12
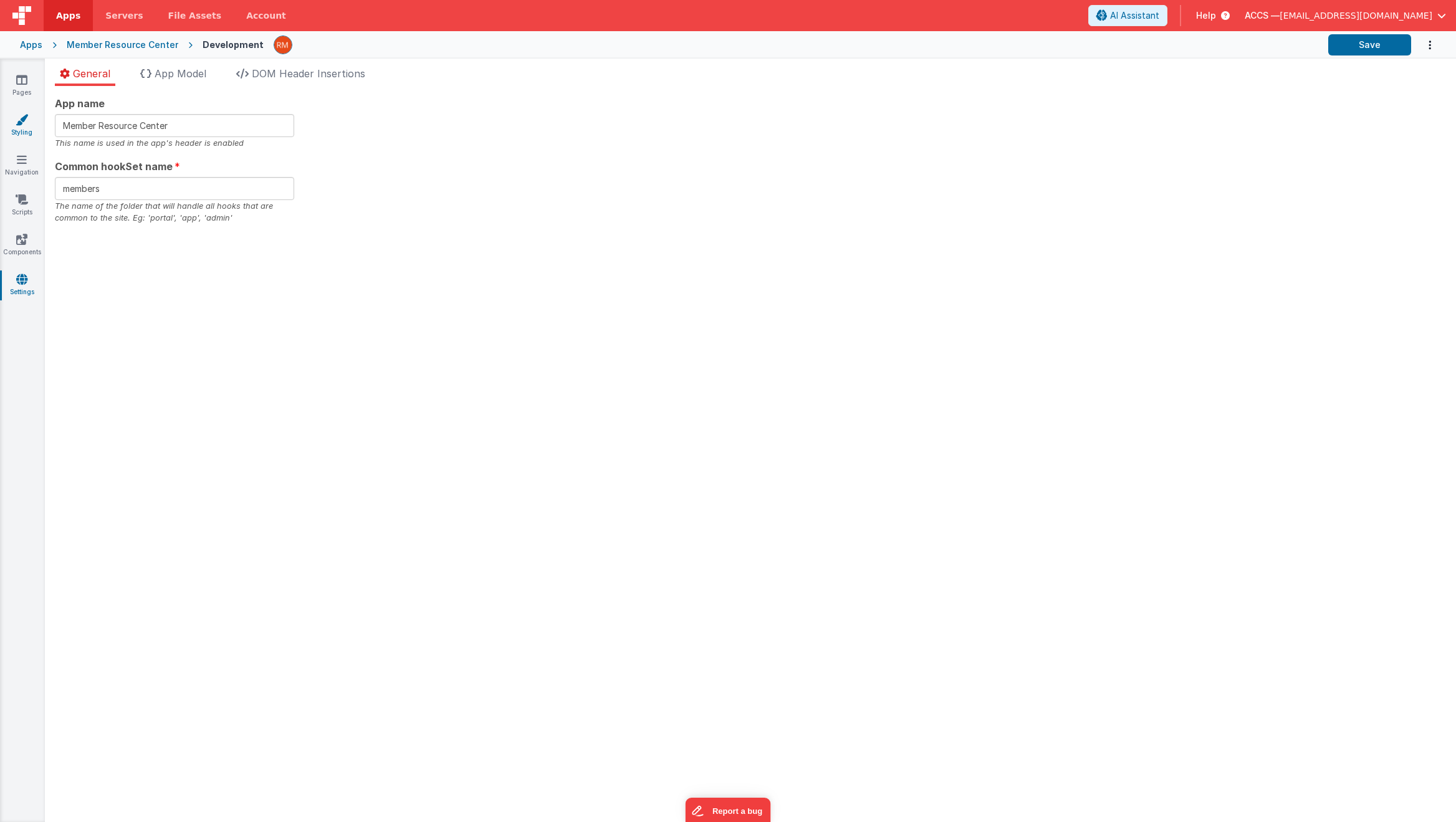
click at [18, 136] on link "Styling" at bounding box center [21, 126] width 45 height 25
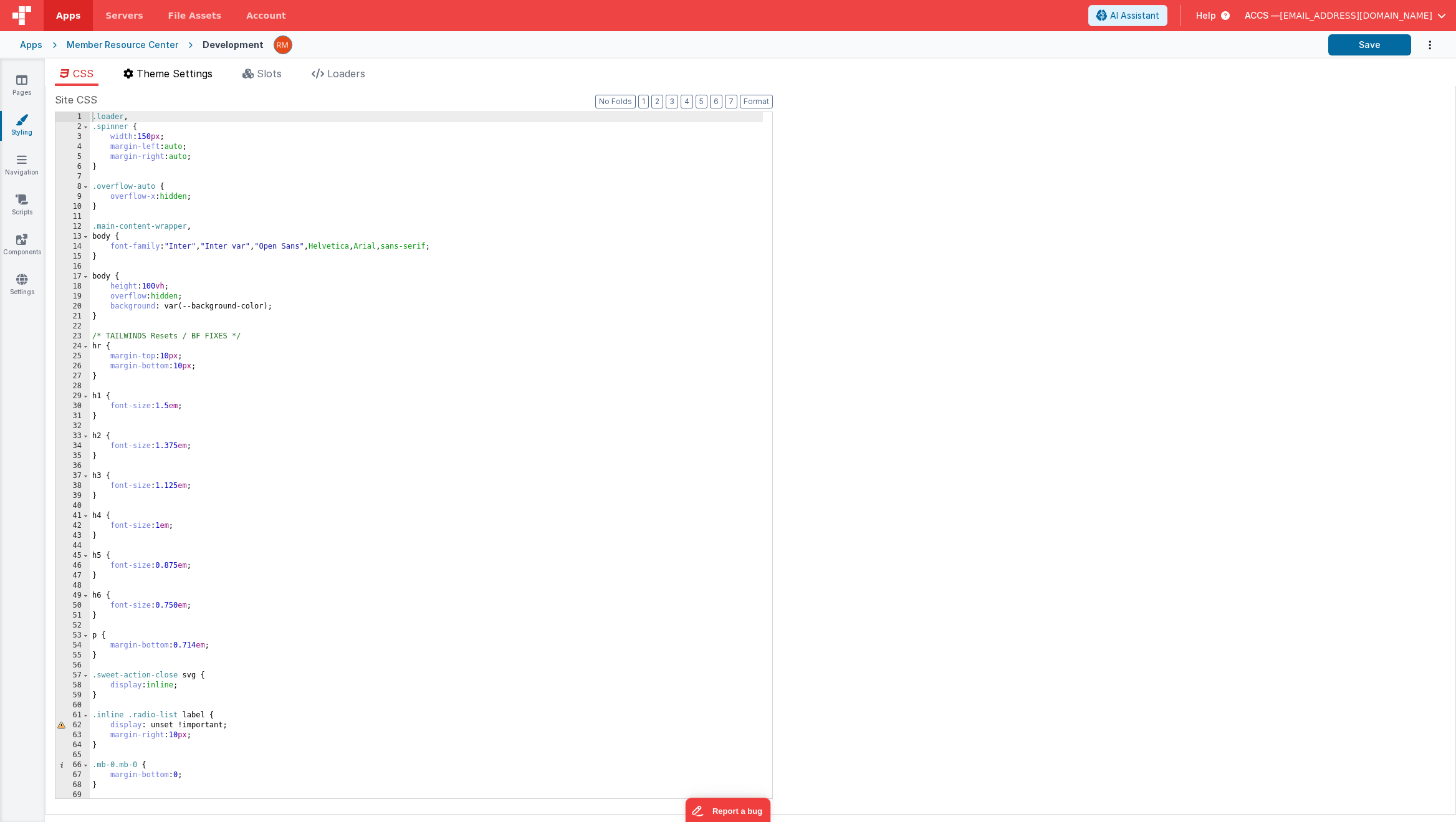
click at [179, 83] on li "Theme Settings" at bounding box center [167, 75] width 99 height 20
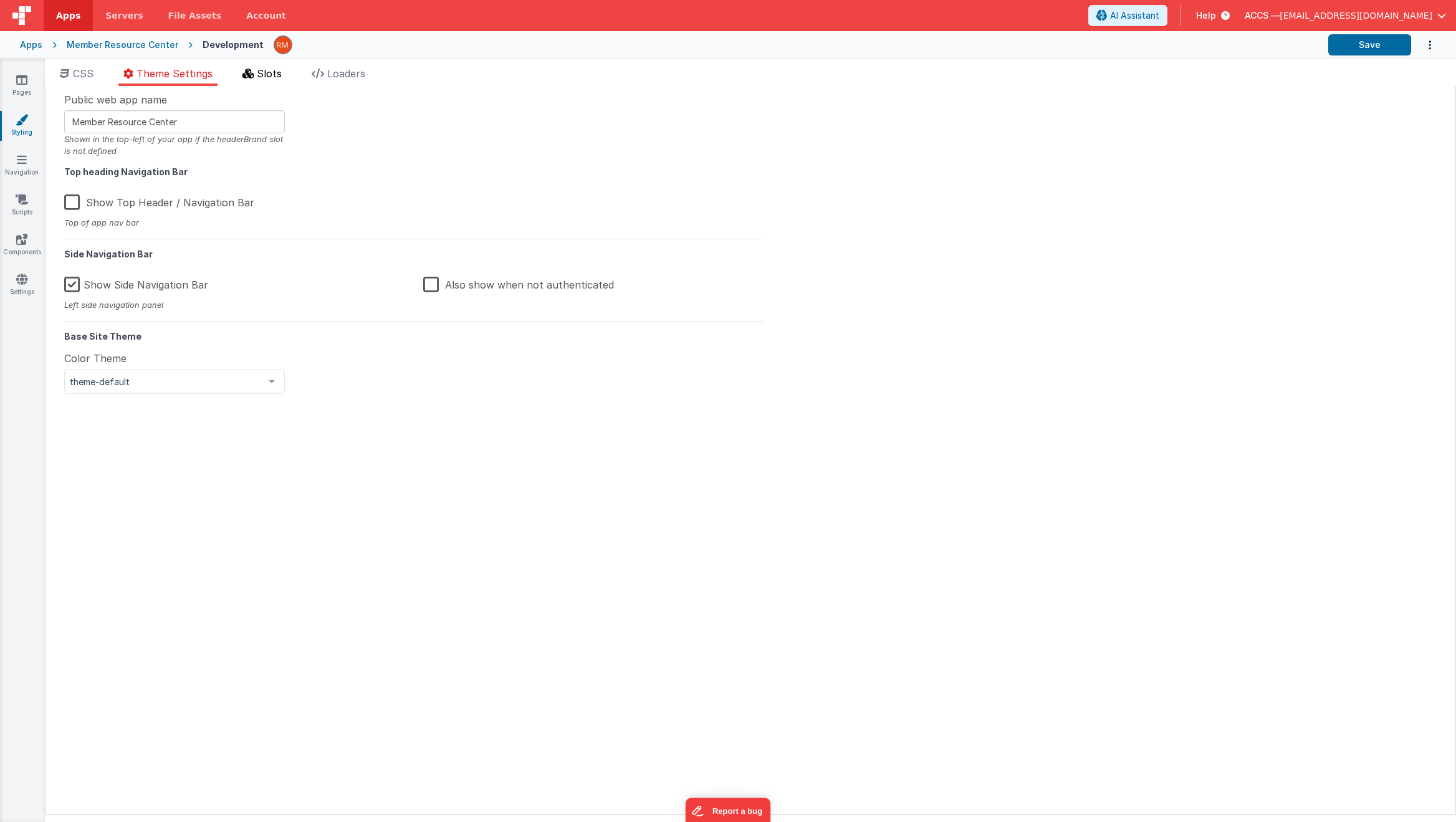
click at [257, 77] on li "Slots" at bounding box center [262, 75] width 49 height 20
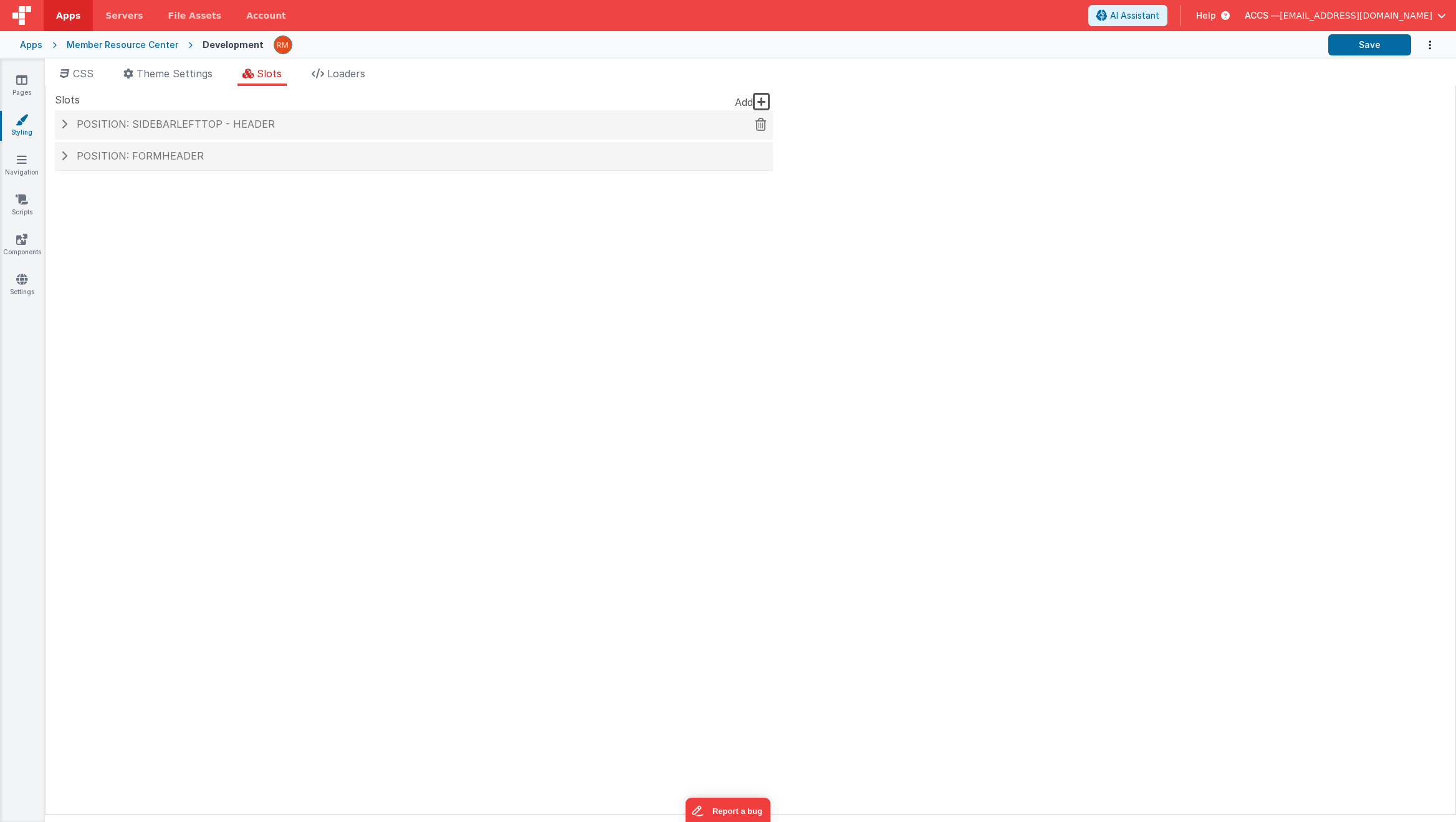
click at [267, 122] on h4 "Position: sidebarLeftTop - header" at bounding box center [414, 124] width 706 height 11
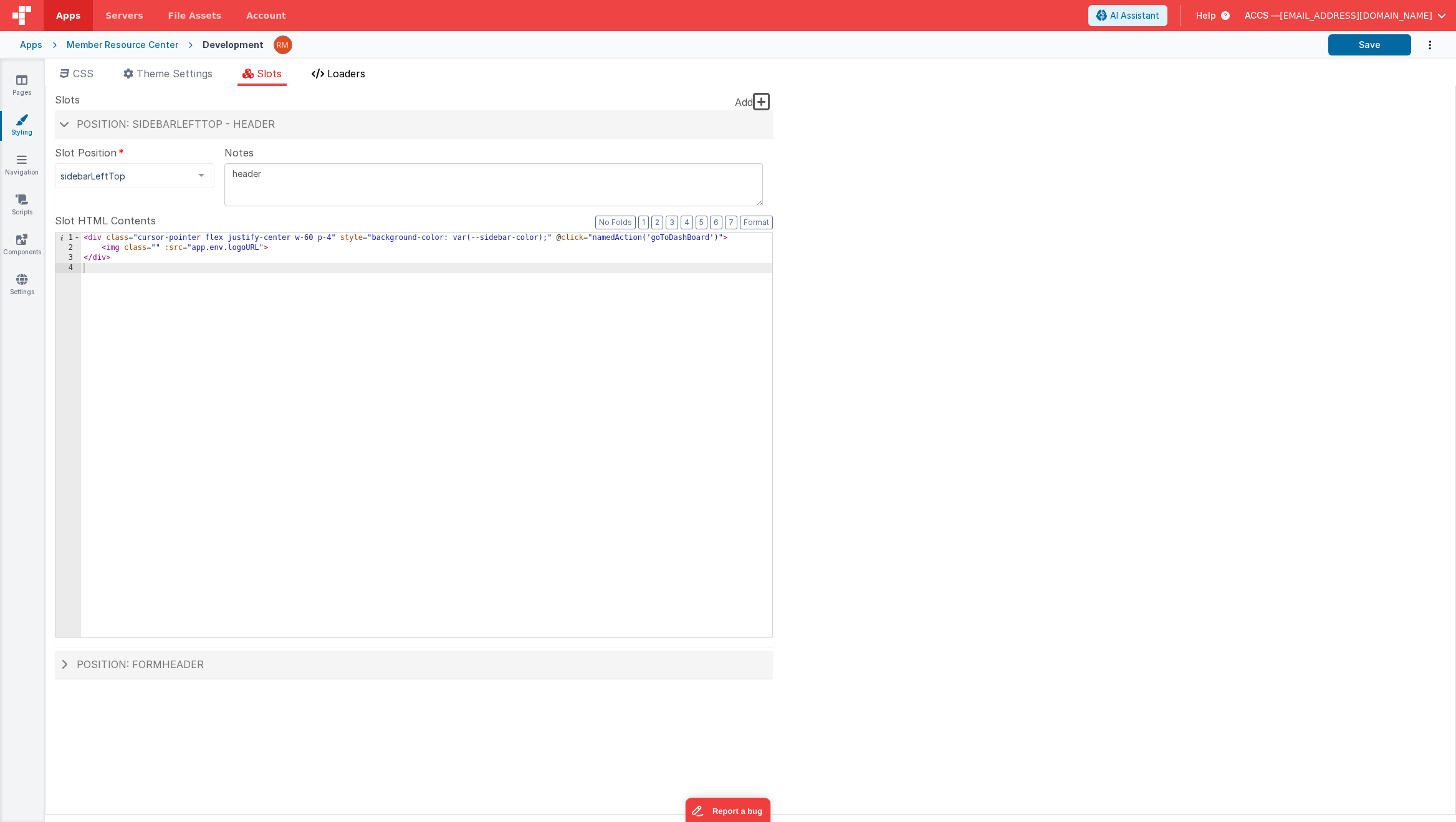
click at [358, 73] on span "Loaders" at bounding box center [346, 74] width 38 height 12
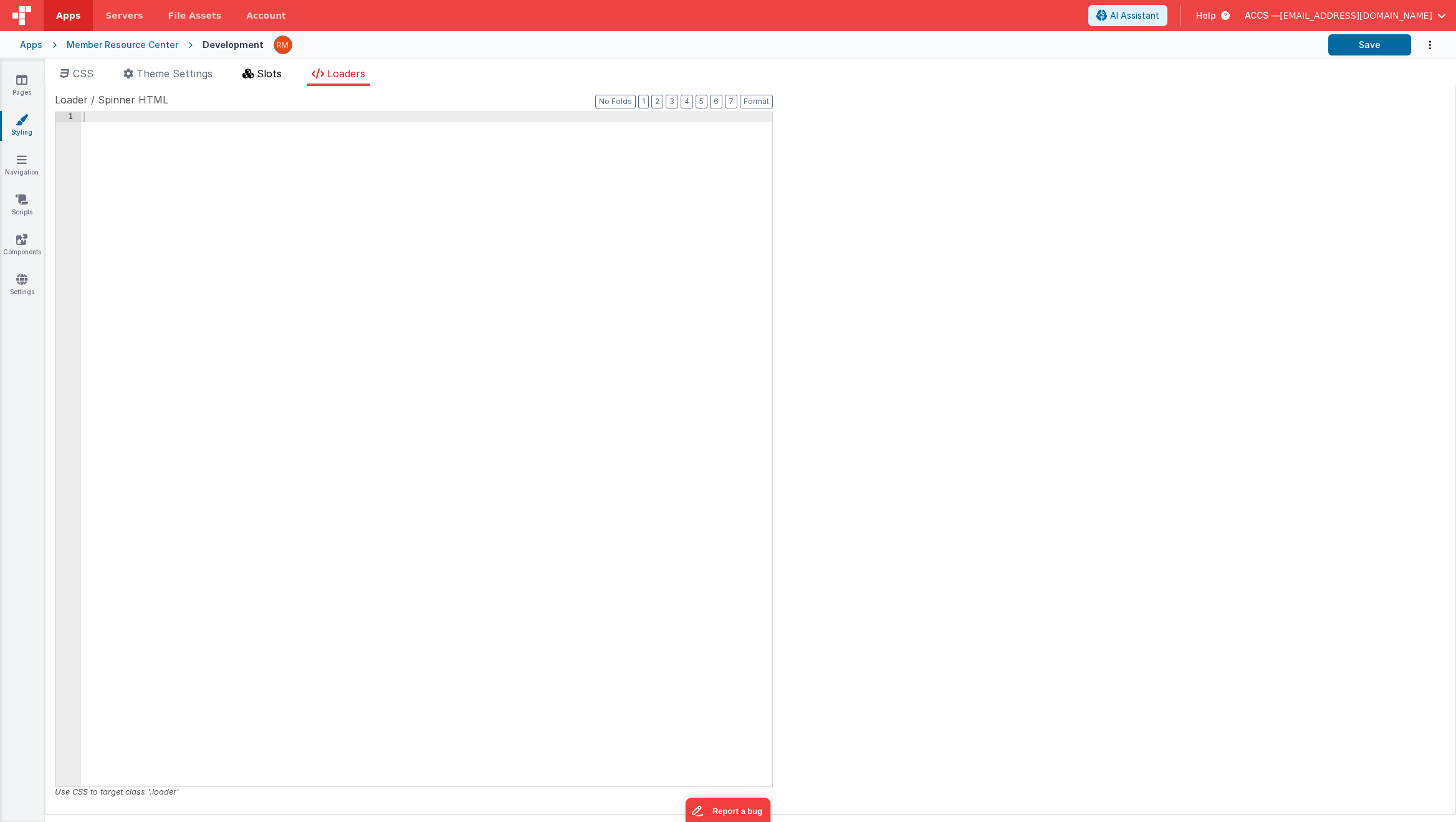
click at [252, 77] on icon at bounding box center [248, 73] width 11 height 10
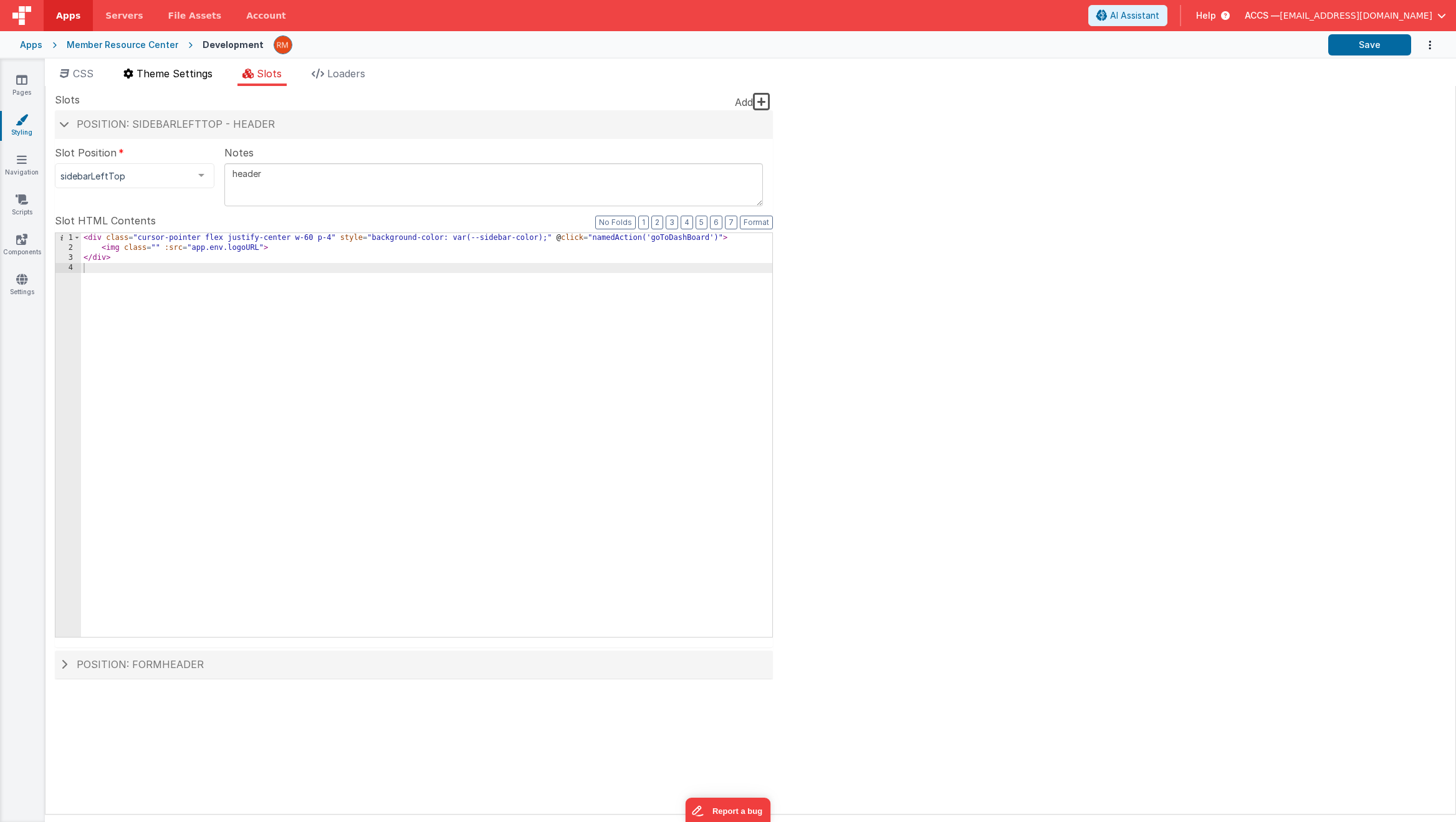
click at [183, 77] on span "Theme Settings" at bounding box center [174, 74] width 76 height 12
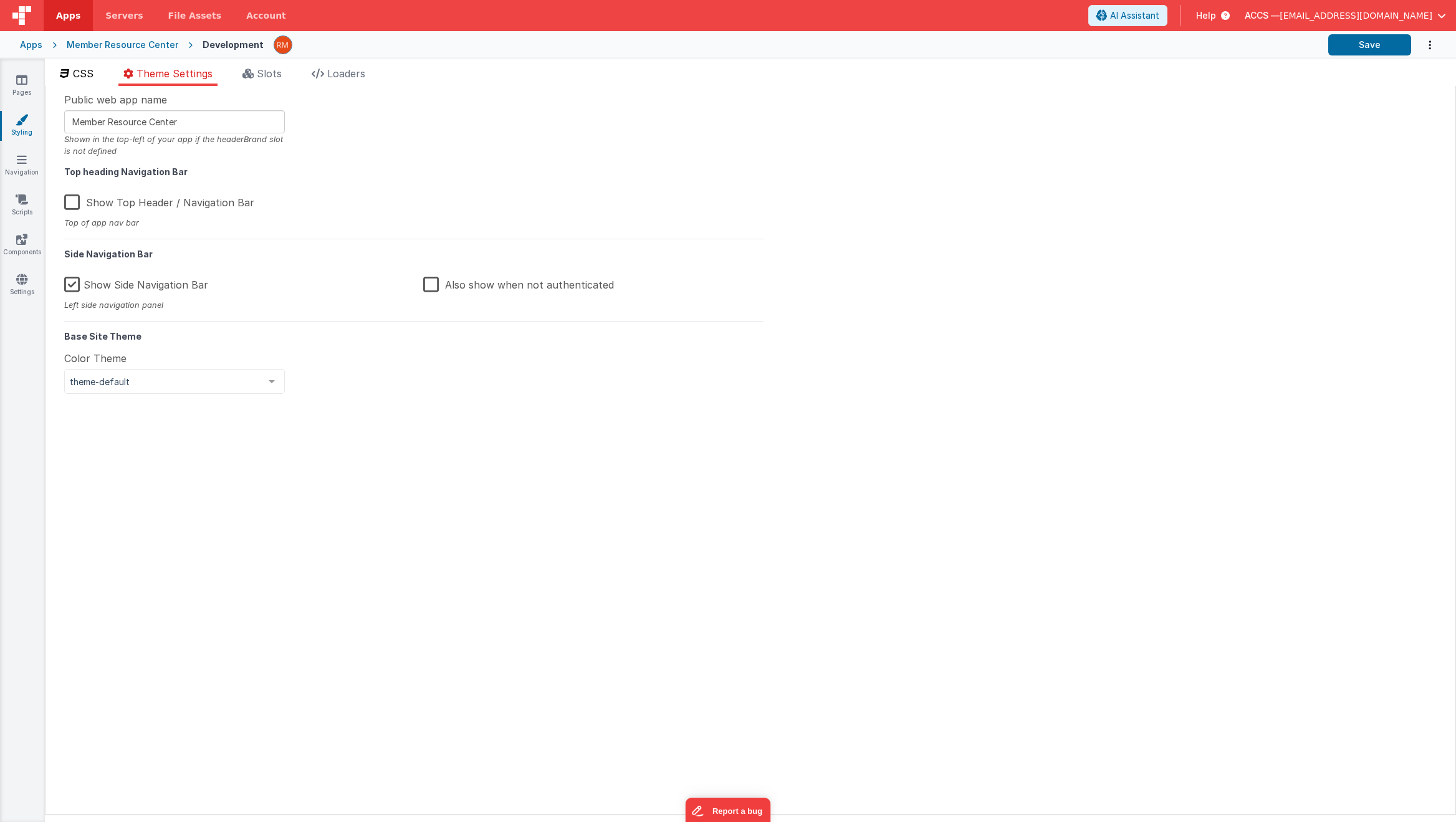
click at [93, 82] on li "CSS" at bounding box center [77, 75] width 44 height 20
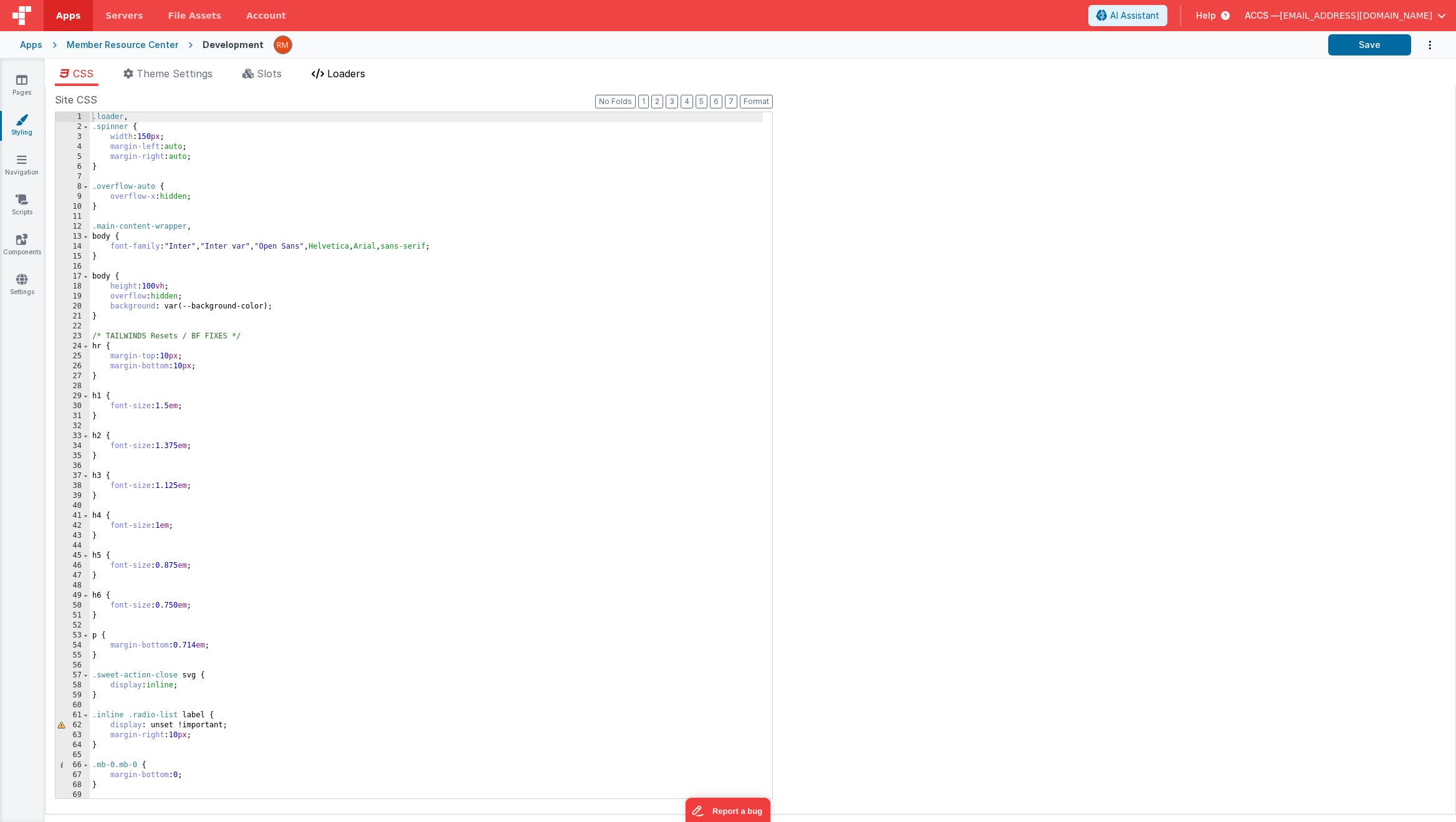
click at [356, 75] on span "Loaders" at bounding box center [346, 74] width 38 height 12
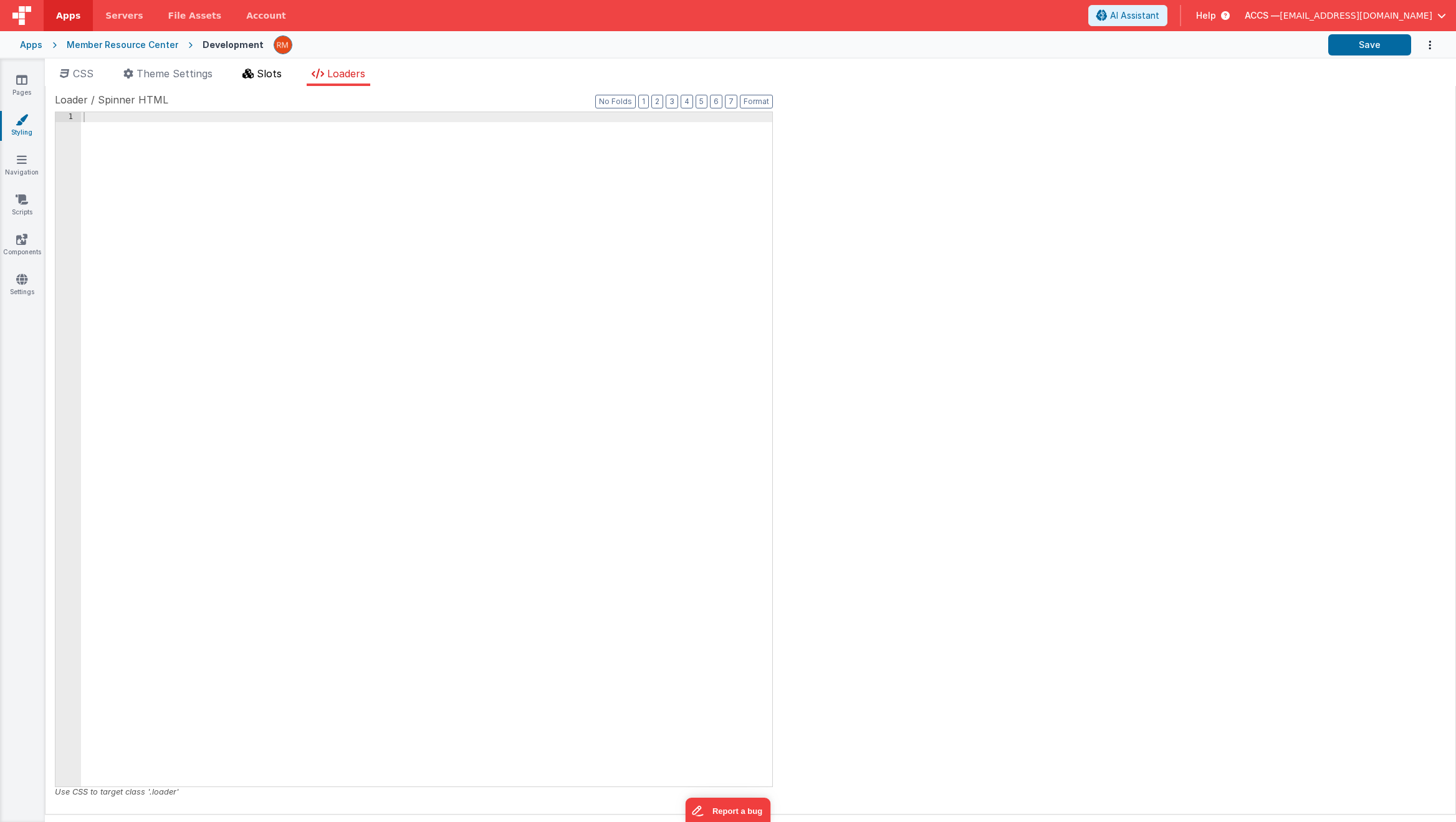
click at [278, 81] on li "Slots" at bounding box center [262, 75] width 49 height 20
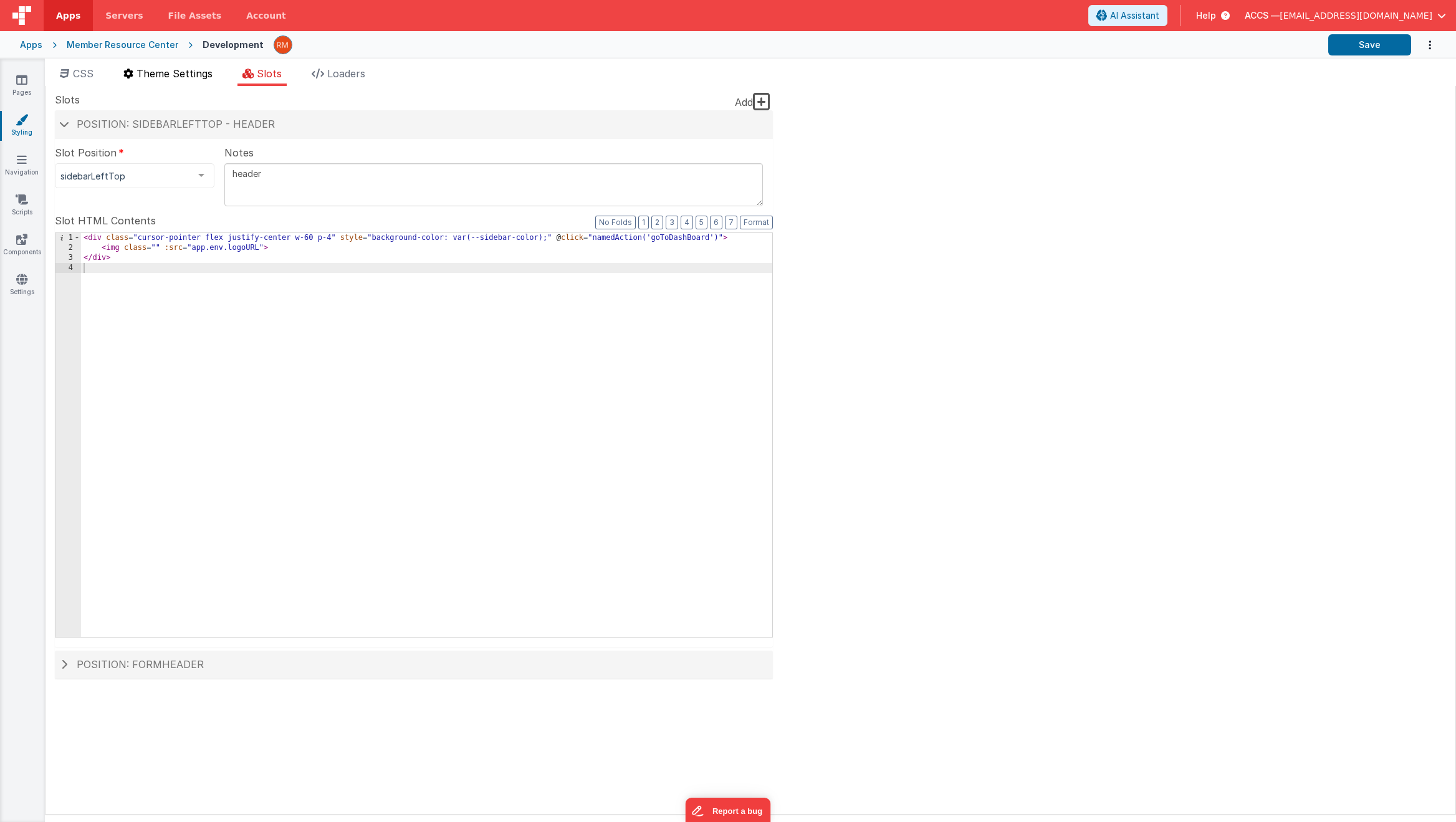
click at [188, 82] on li "Theme Settings" at bounding box center [167, 75] width 99 height 20
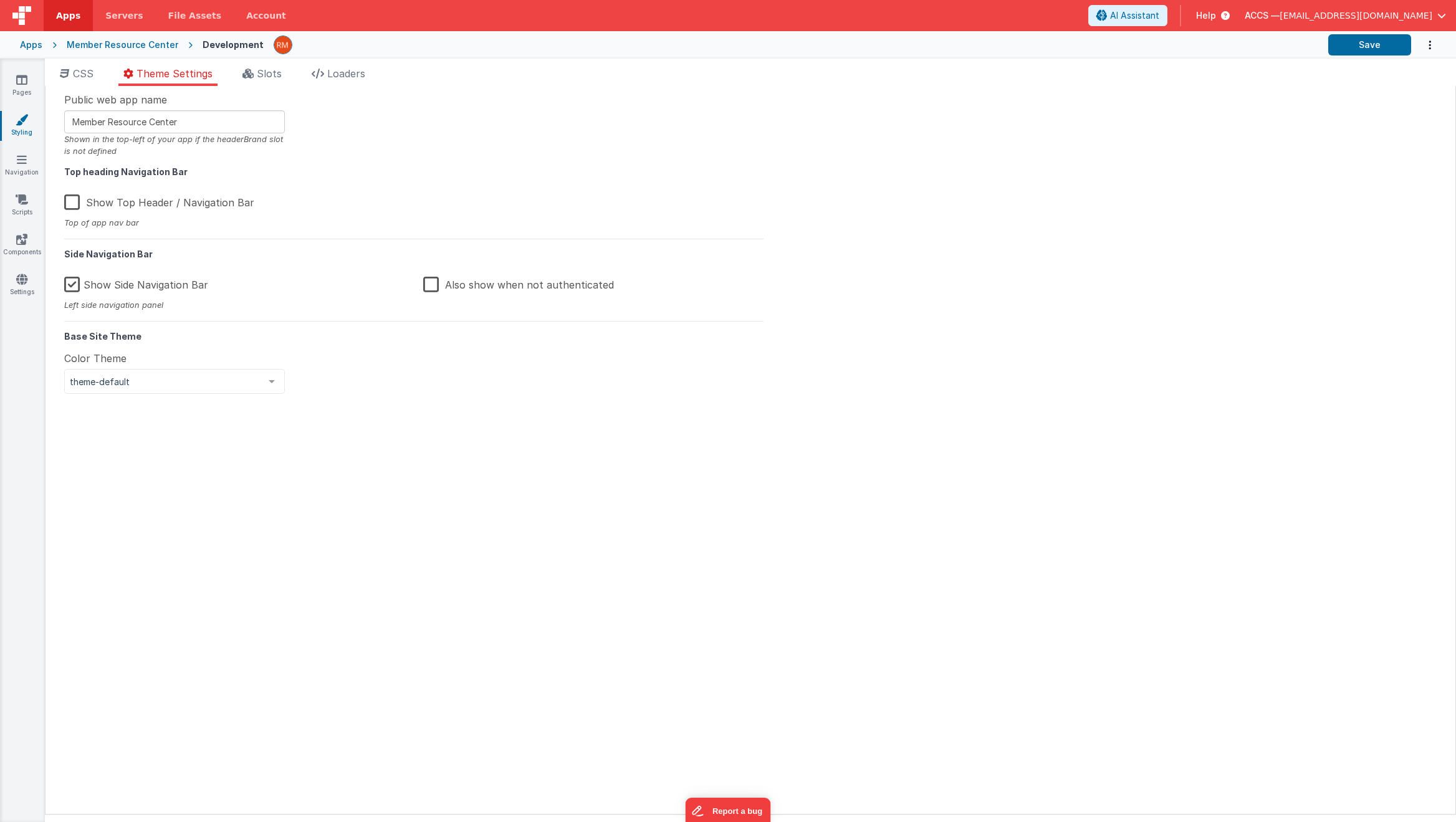
click at [432, 285] on label "Also show when not authenticated" at bounding box center [518, 283] width 191 height 27
click at [0, 0] on input "Also show when not authenticated" at bounding box center [0, 0] width 0 height 0
click at [1344, 47] on button "Save" at bounding box center [1369, 45] width 83 height 21
click at [25, 93] on link "Pages" at bounding box center [21, 86] width 45 height 25
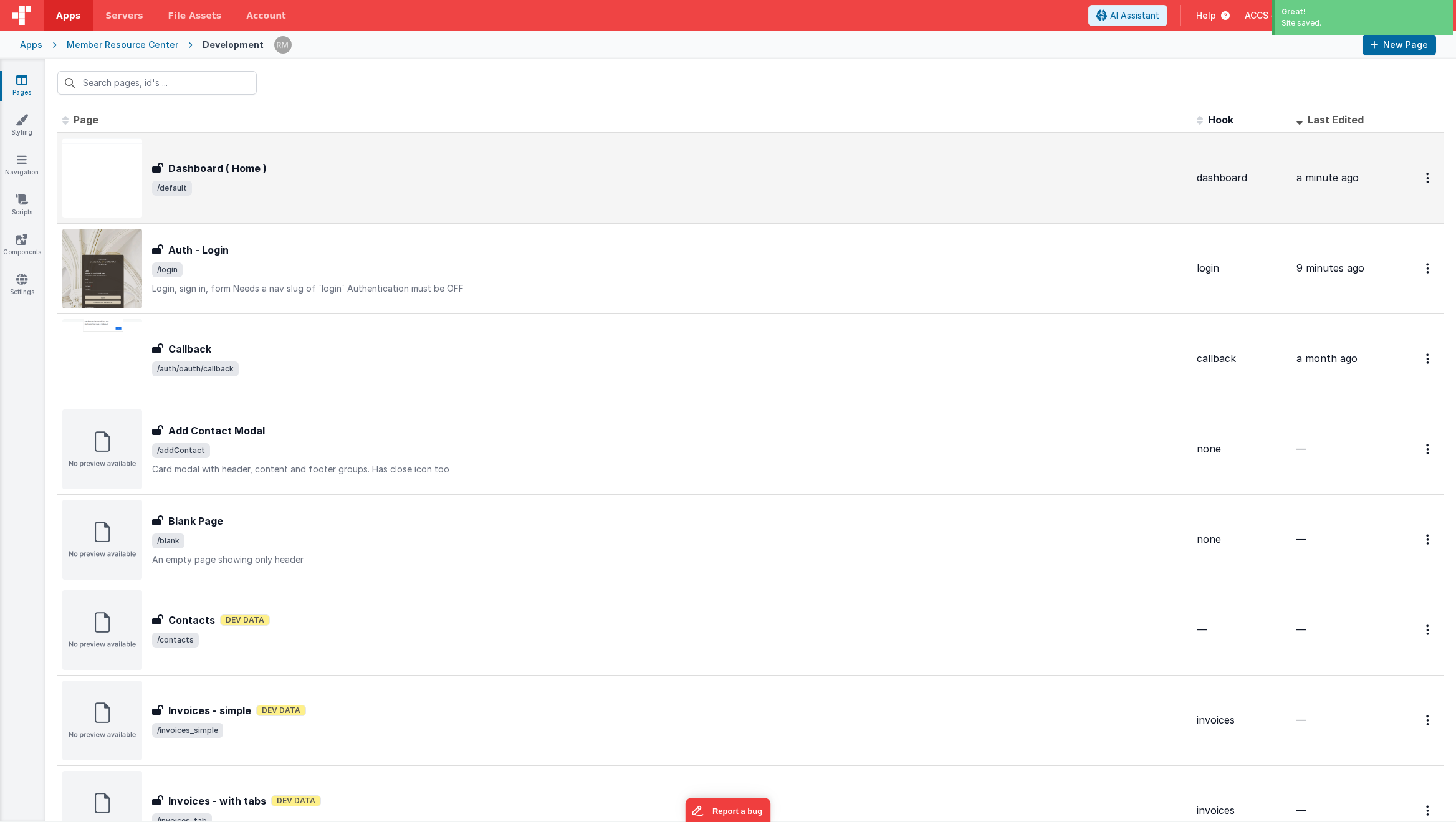
click at [1030, 195] on span "/default" at bounding box center [670, 187] width 1035 height 15
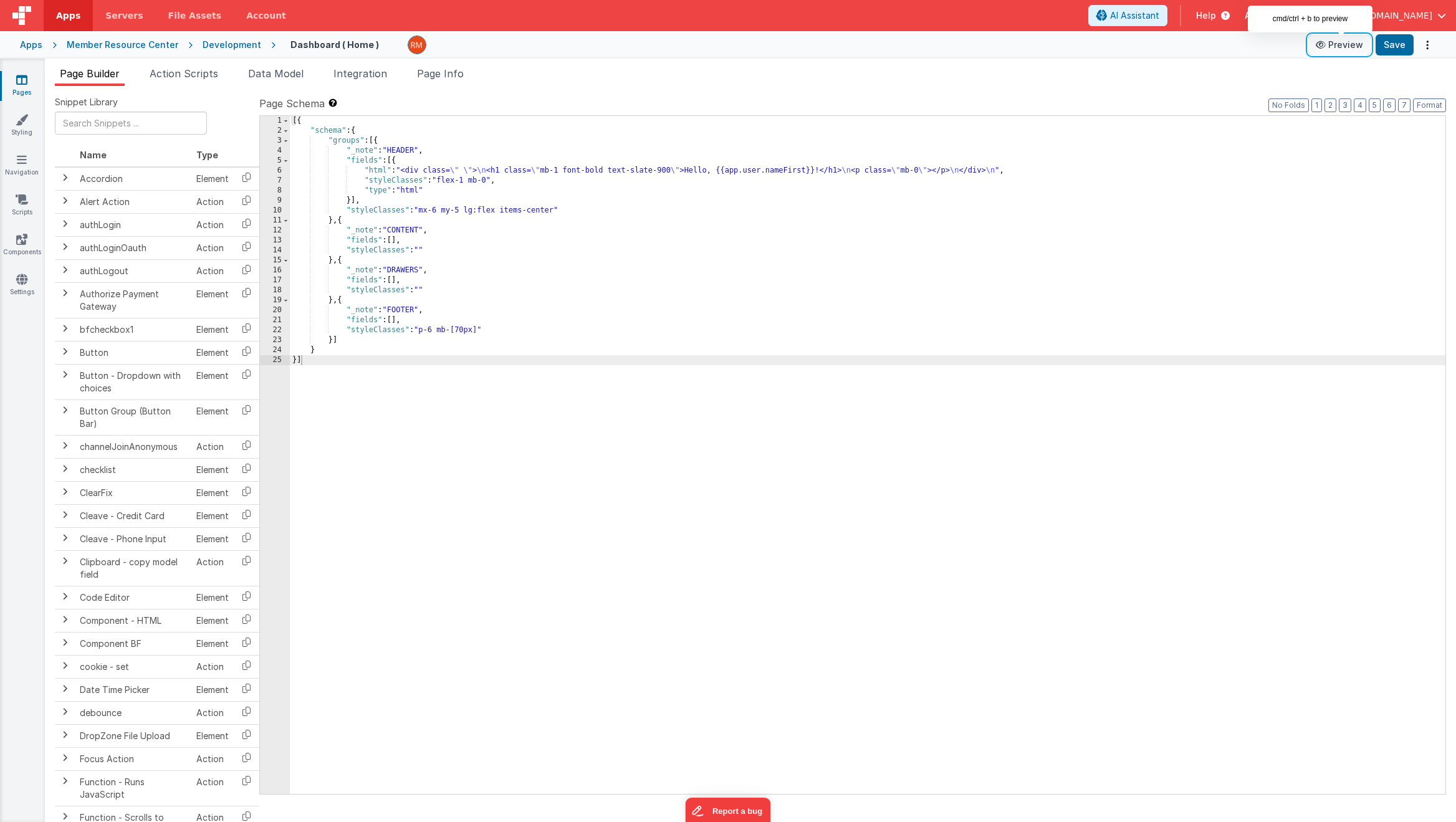
click at [1345, 45] on button "Preview" at bounding box center [1339, 45] width 62 height 20
click at [26, 271] on div "Pages Styling Navigation Scripts Components Settings" at bounding box center [22, 440] width 45 height 763
click at [25, 278] on icon at bounding box center [22, 279] width 11 height 12
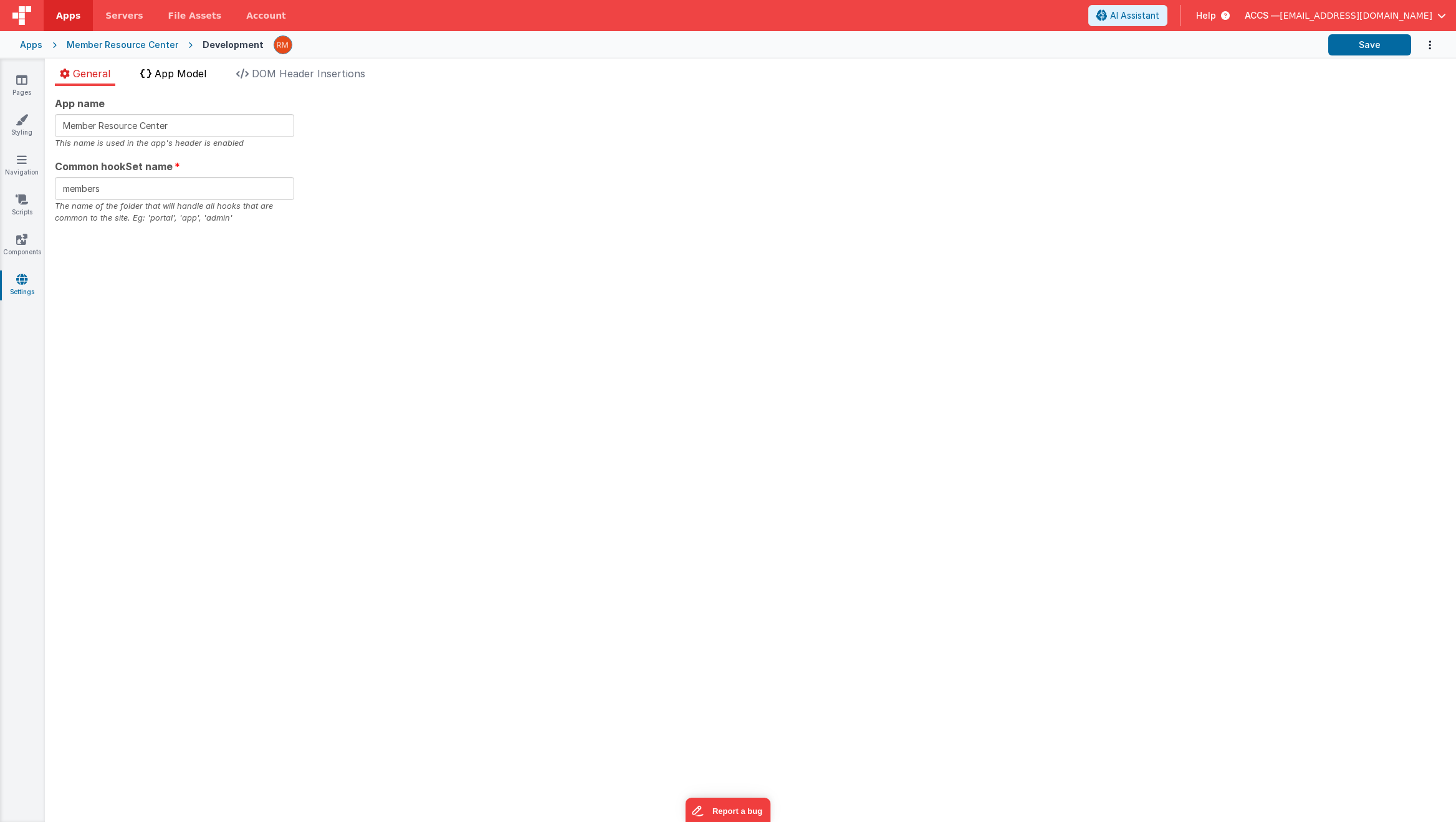
click at [192, 81] on li "App Model" at bounding box center [172, 75] width 76 height 20
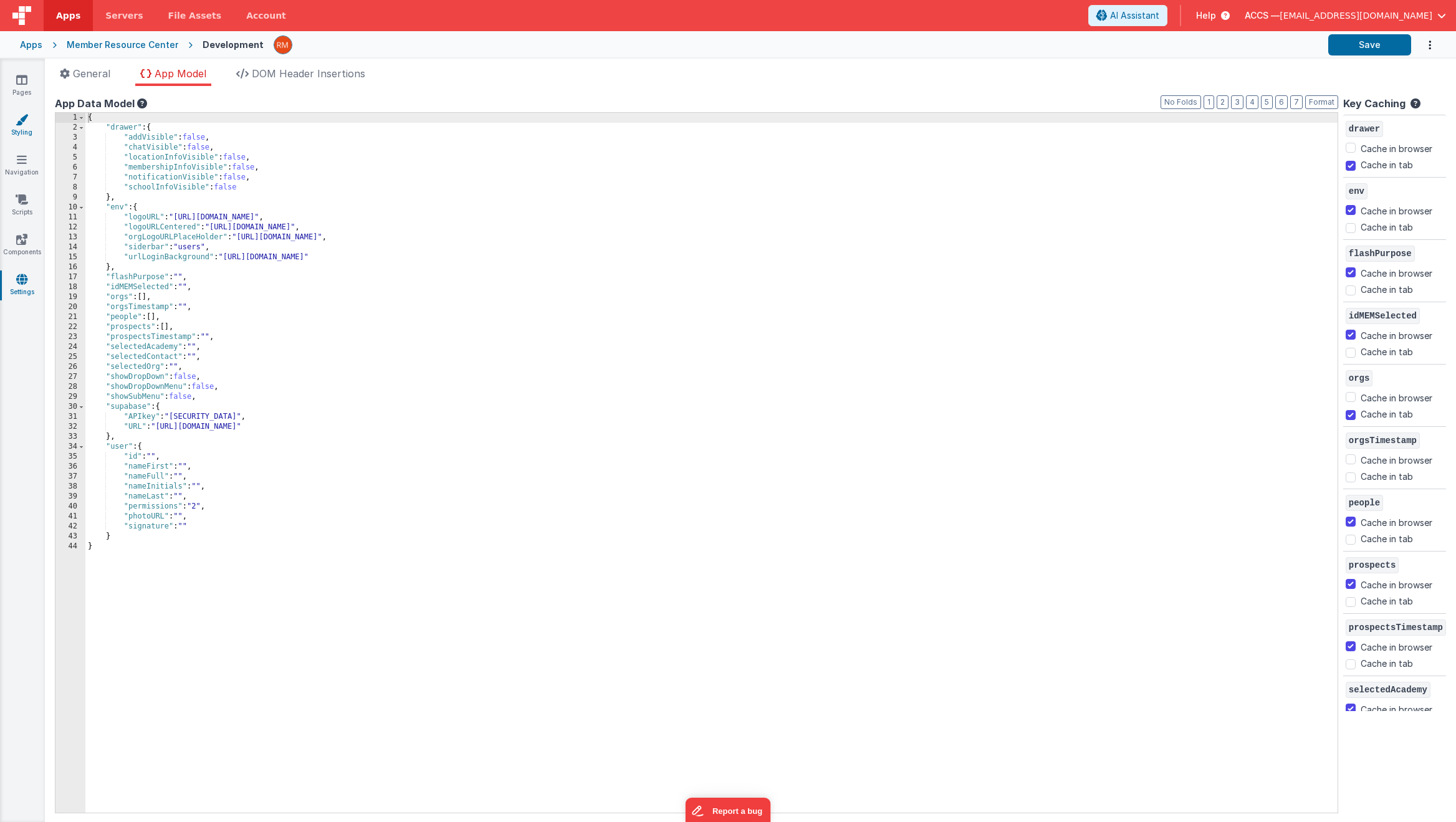
click at [13, 123] on link "Styling" at bounding box center [21, 126] width 45 height 25
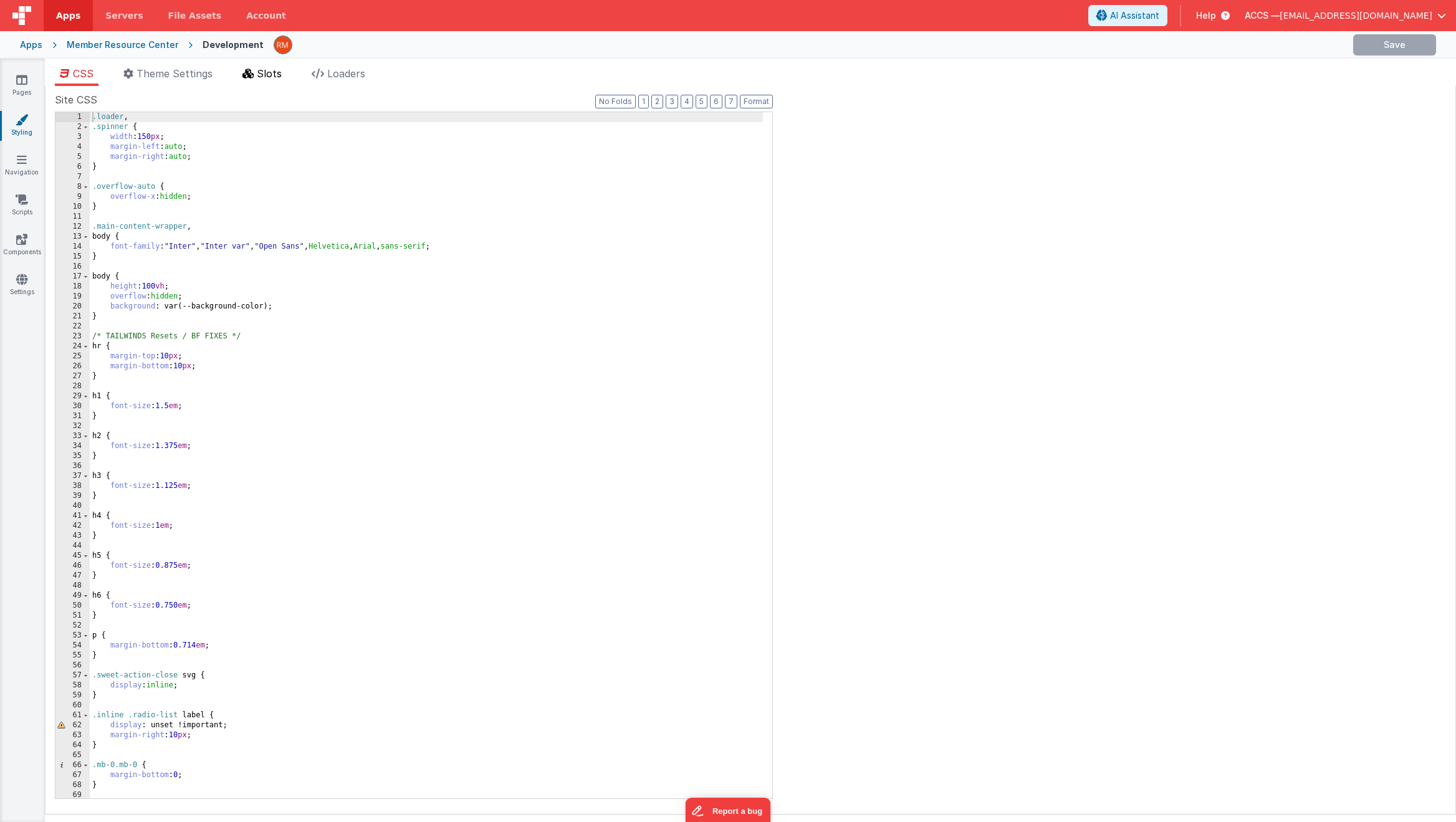
click at [252, 79] on li "Slots" at bounding box center [262, 75] width 49 height 20
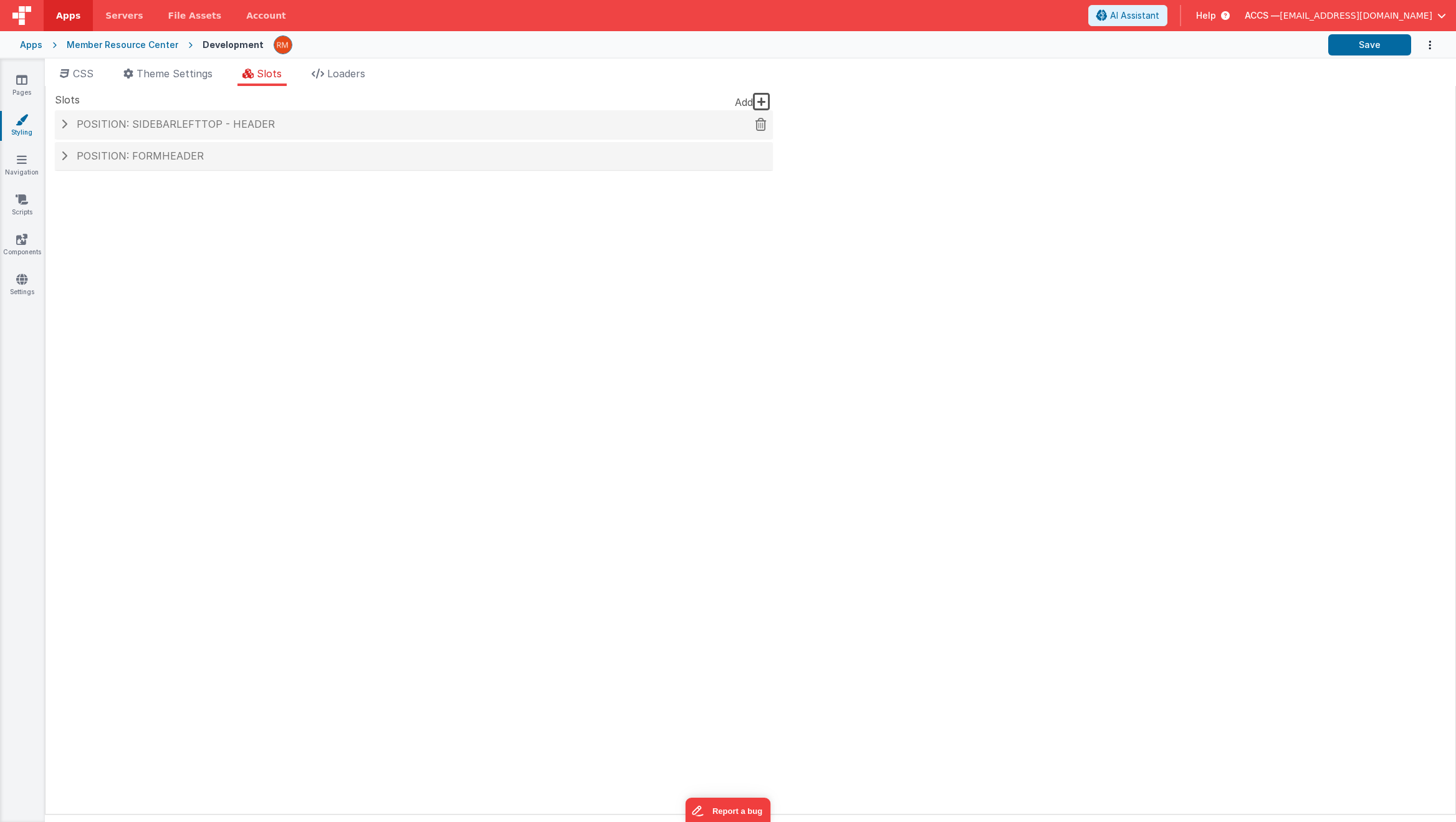
click at [306, 126] on h4 "Position: sidebarLeftTop - header" at bounding box center [414, 124] width 706 height 11
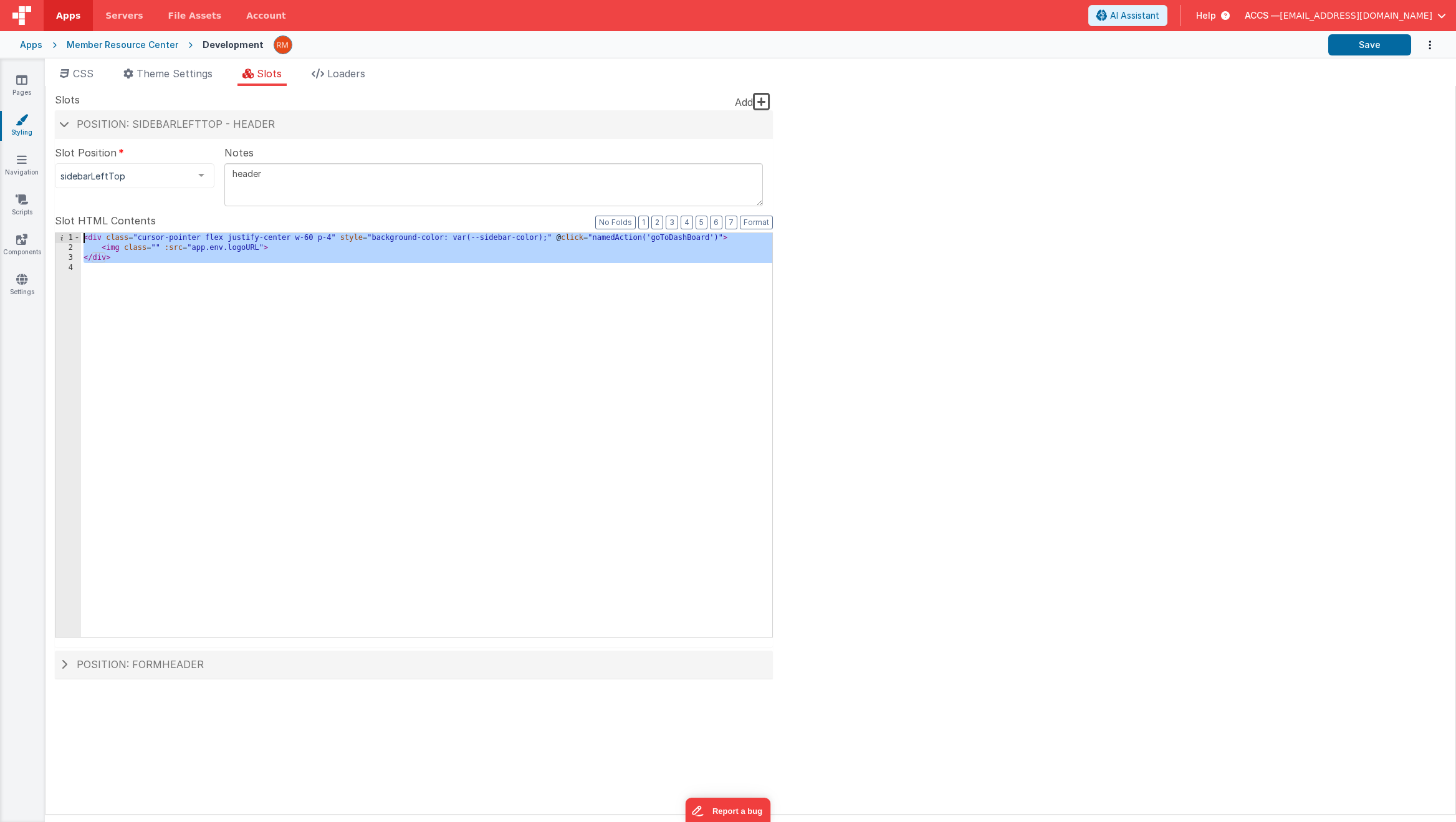
drag, startPoint x: 155, startPoint y: 292, endPoint x: 66, endPoint y: 223, distance: 112.6
click at [66, 223] on div "Slot HTML Contents Format 7 6 5 4 3 2 1 No Folds 1 2 3 4 < div class = "cursor-…" at bounding box center [414, 425] width 718 height 425
click at [27, 289] on link "Settings" at bounding box center [21, 285] width 45 height 25
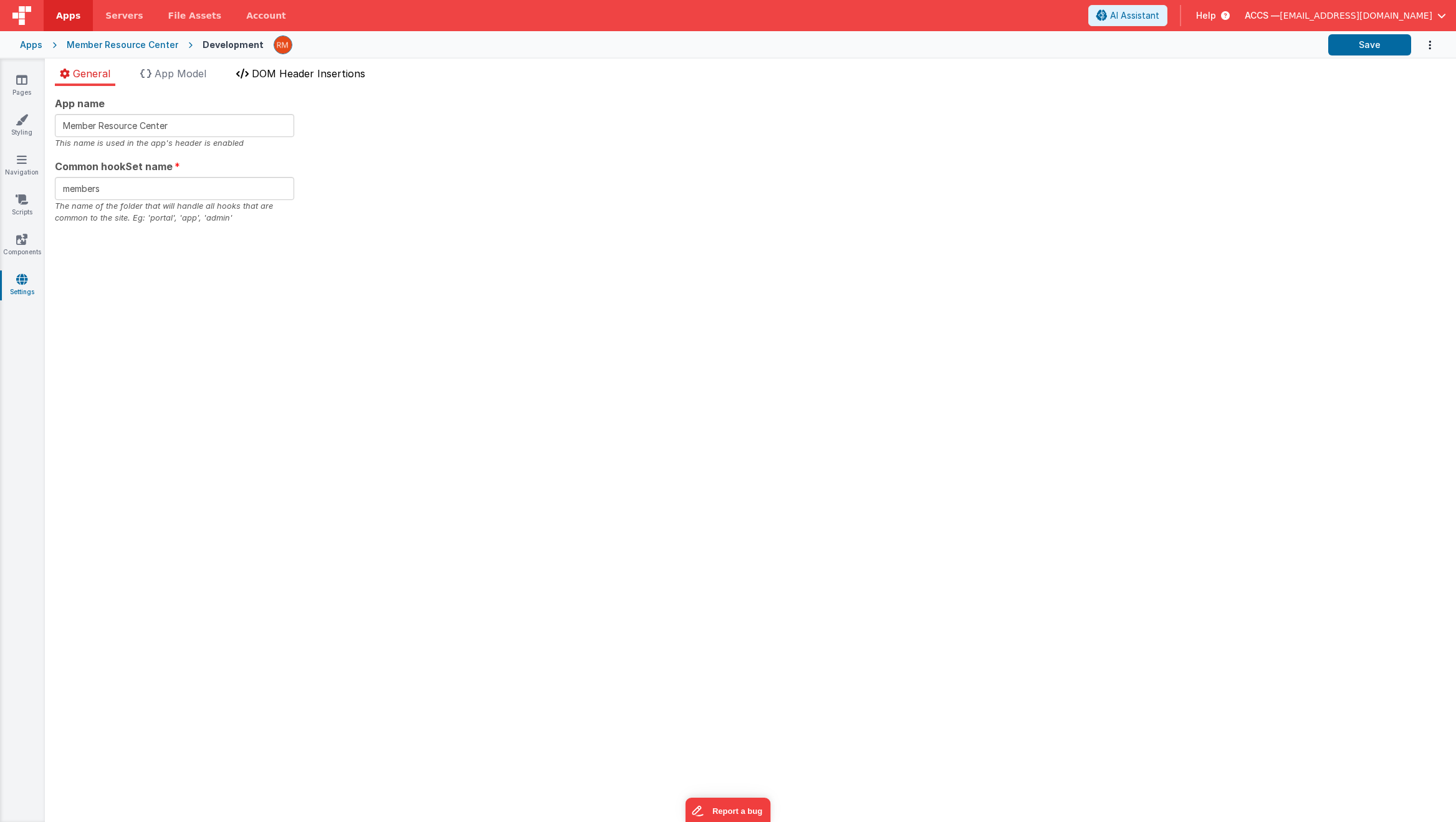
click at [284, 77] on span "DOM Header Insertions" at bounding box center [309, 74] width 114 height 12
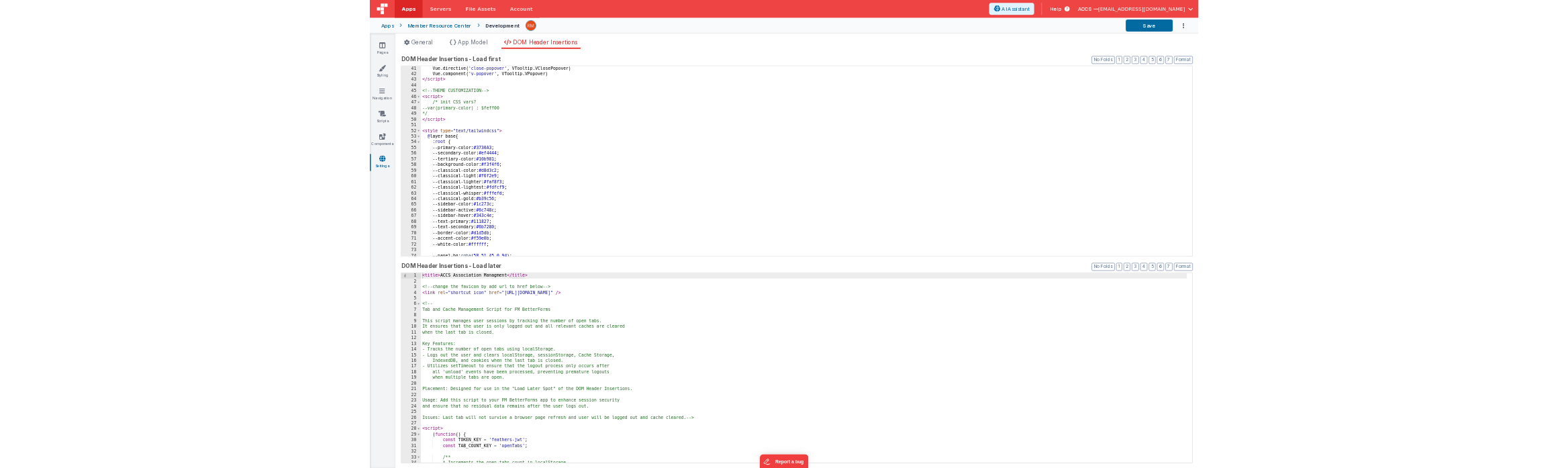
scroll to position [430, 0]
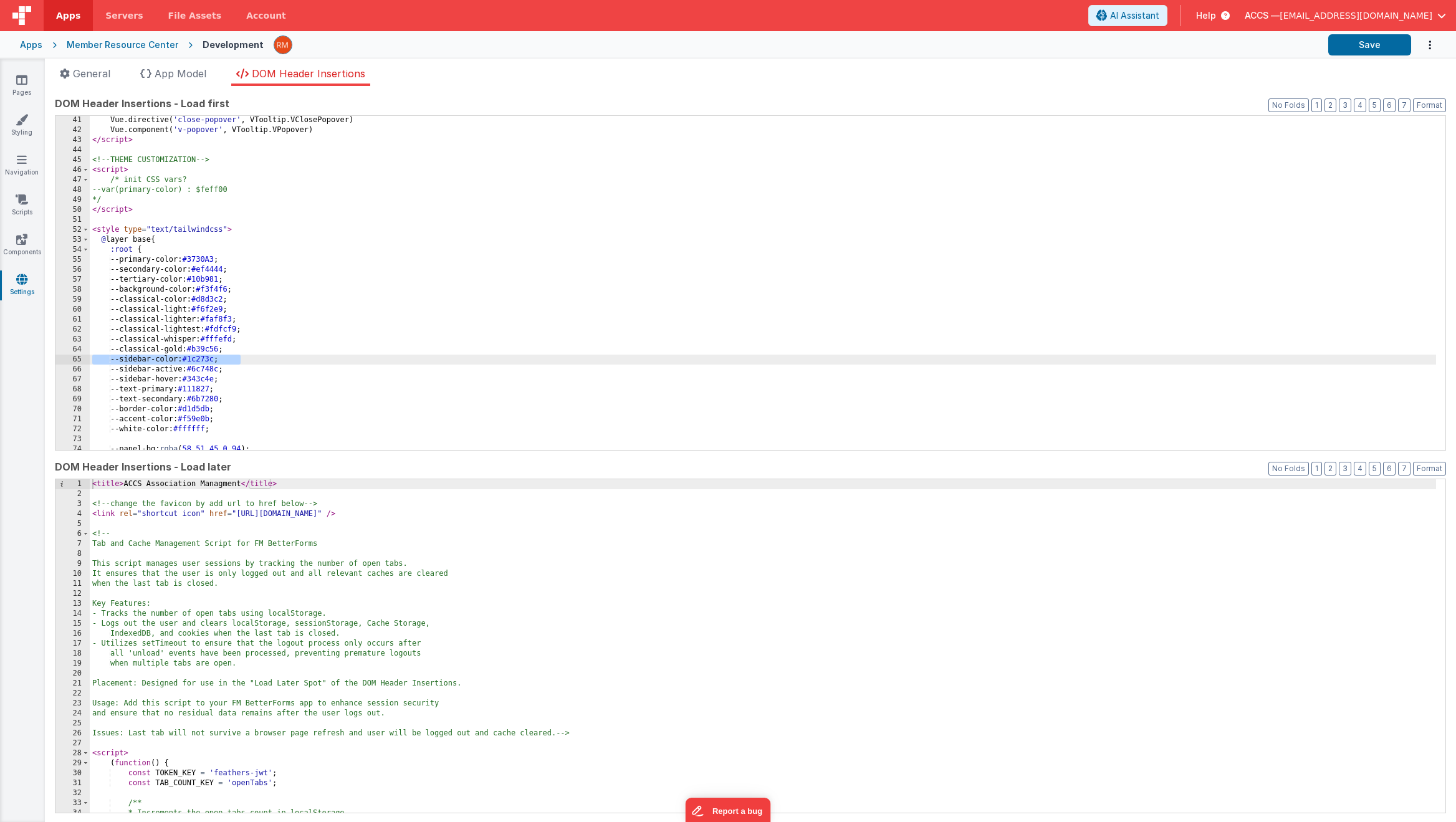
drag, startPoint x: 245, startPoint y: 360, endPoint x: 69, endPoint y: 360, distance: 176.0
click at [69, 360] on div "41 42 43 44 45 46 47 48 49 50 51 52 53 54 55 56 57 58 59 60 61 62 63 64 65 66 6…" at bounding box center [750, 283] width 1391 height 335
click at [223, 358] on div "Vue . directive ( 'close-popover' , VTooltip . VClosePopover ) Vue . component …" at bounding box center [763, 292] width 1347 height 354
drag, startPoint x: 237, startPoint y: 360, endPoint x: 206, endPoint y: 360, distance: 31.0
click at [206, 360] on div "Vue . directive ( 'close-popover' , VTooltip . VClosePopover ) Vue . component …" at bounding box center [763, 292] width 1347 height 354
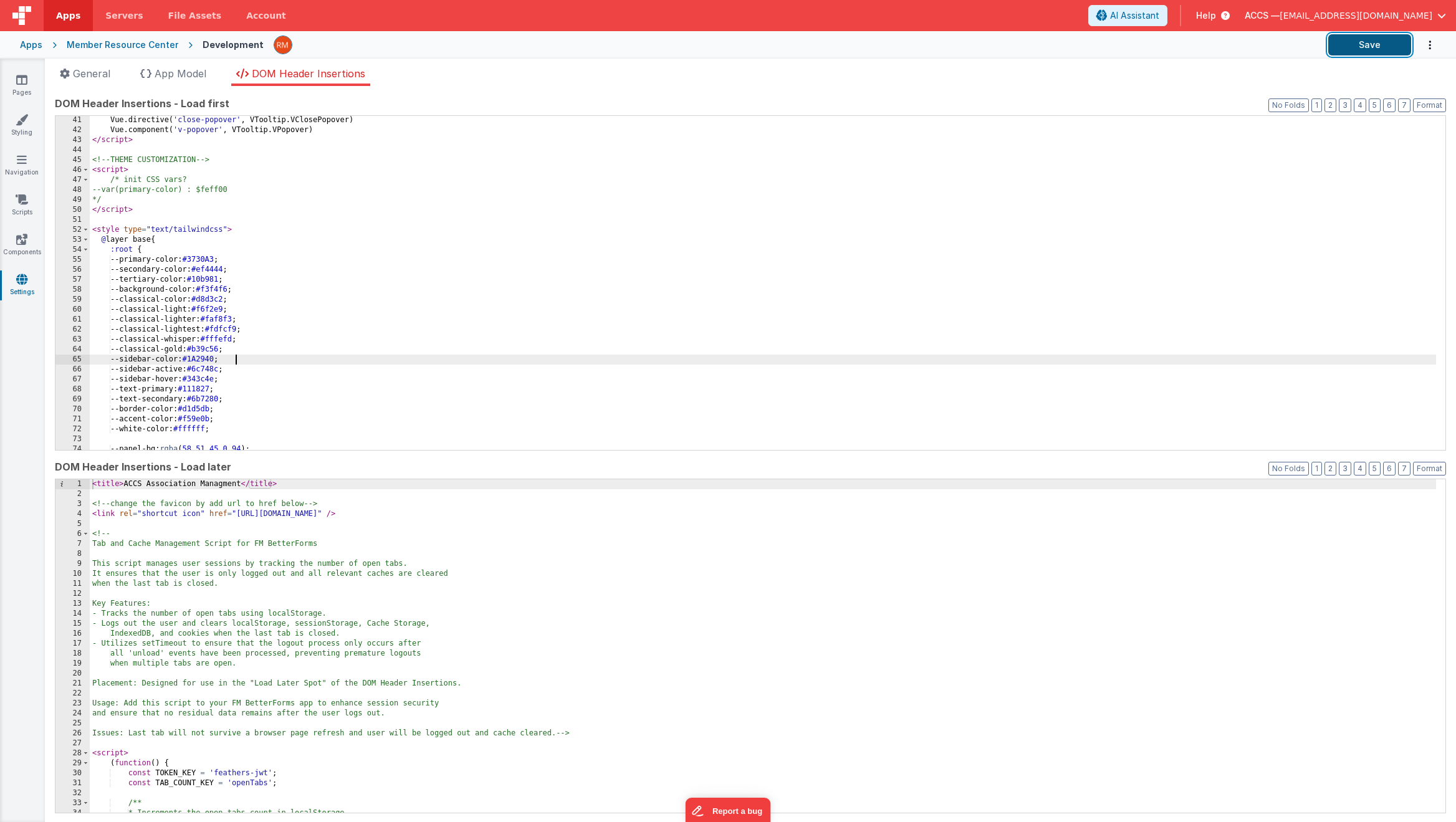
click at [1343, 46] on button "Save" at bounding box center [1369, 45] width 83 height 21
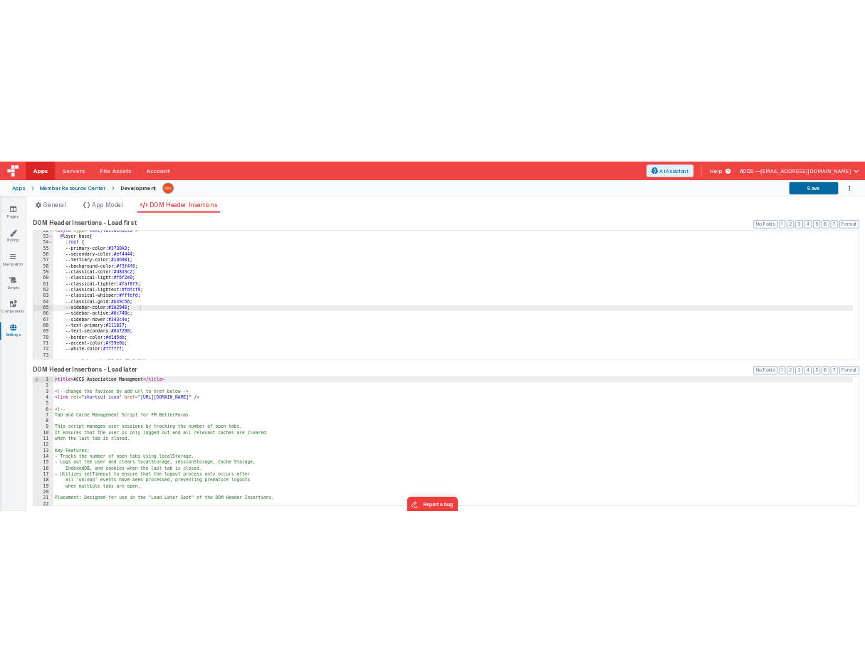
scroll to position [586, 0]
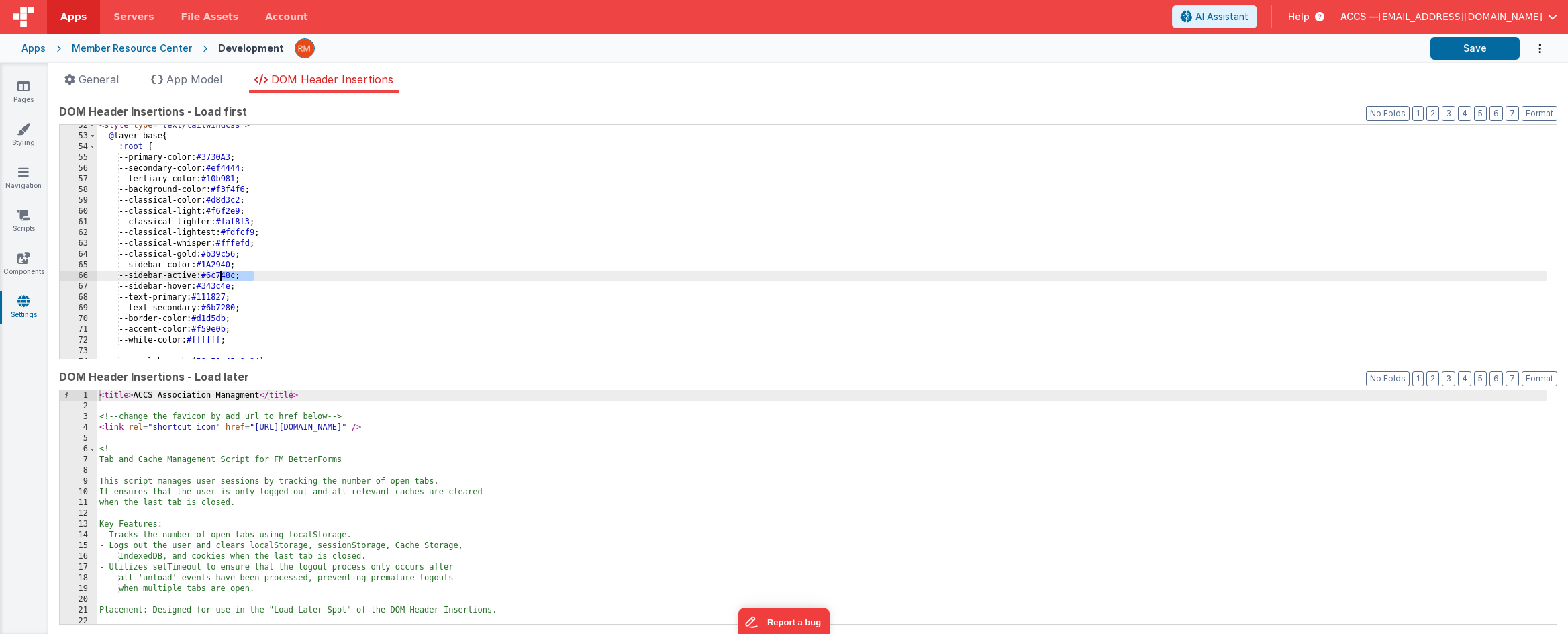
drag, startPoint x: 255, startPoint y: 275, endPoint x: 221, endPoint y: 275, distance: 34.0
click at [221, 275] on div "< style type = "text/tailwindcss" > @ layer base { :root { --primary-color: #37…" at bounding box center [822, 247] width 1450 height 256
drag, startPoint x: 255, startPoint y: 287, endPoint x: 221, endPoint y: 286, distance: 34.0
click at [221, 286] on div "< style type = "text/tailwindcss" > @ layer base { :root { --primary-color: #37…" at bounding box center [822, 247] width 1450 height 256
click at [1488, 50] on button "Save" at bounding box center [1475, 48] width 90 height 23
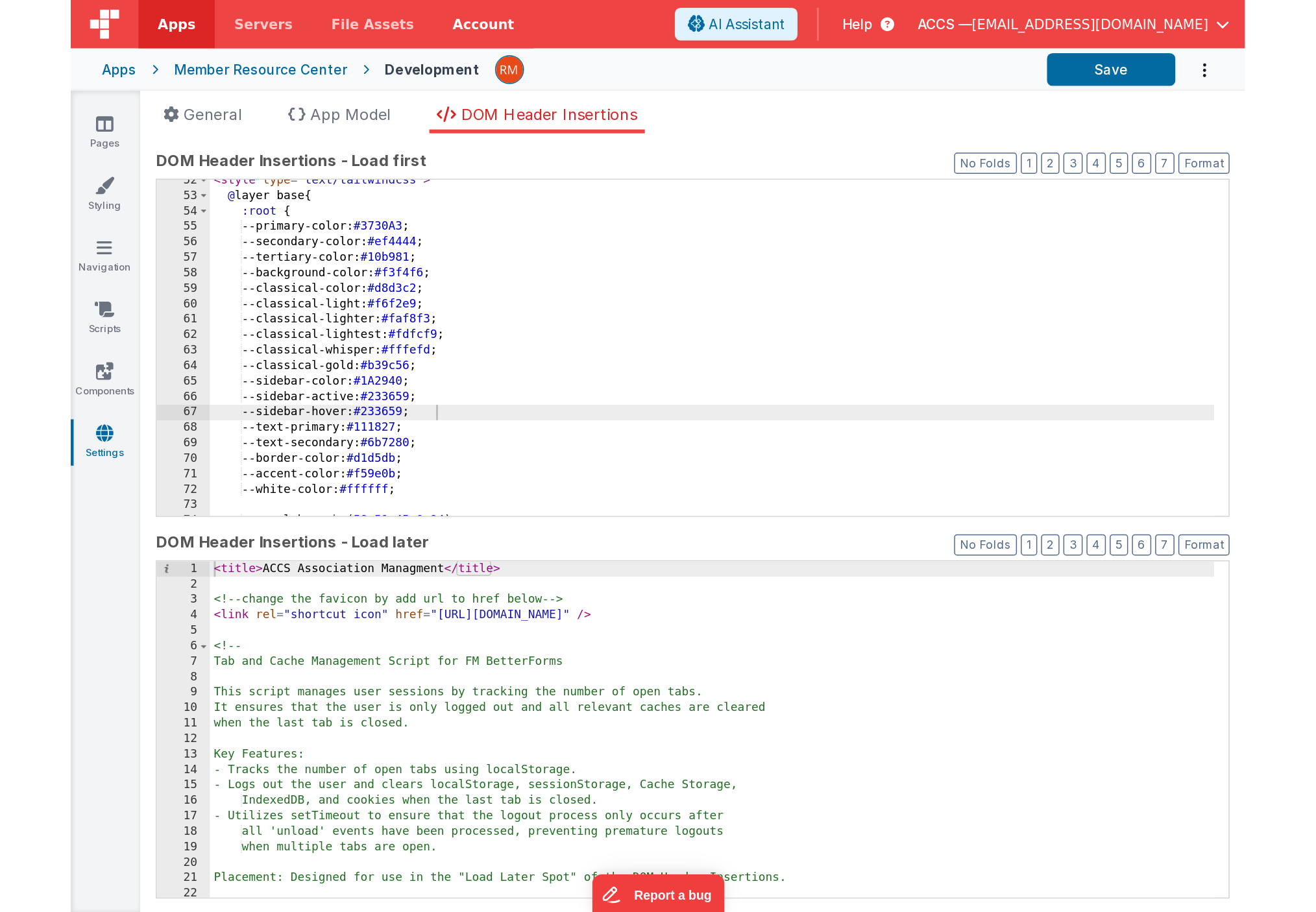
scroll to position [555, 0]
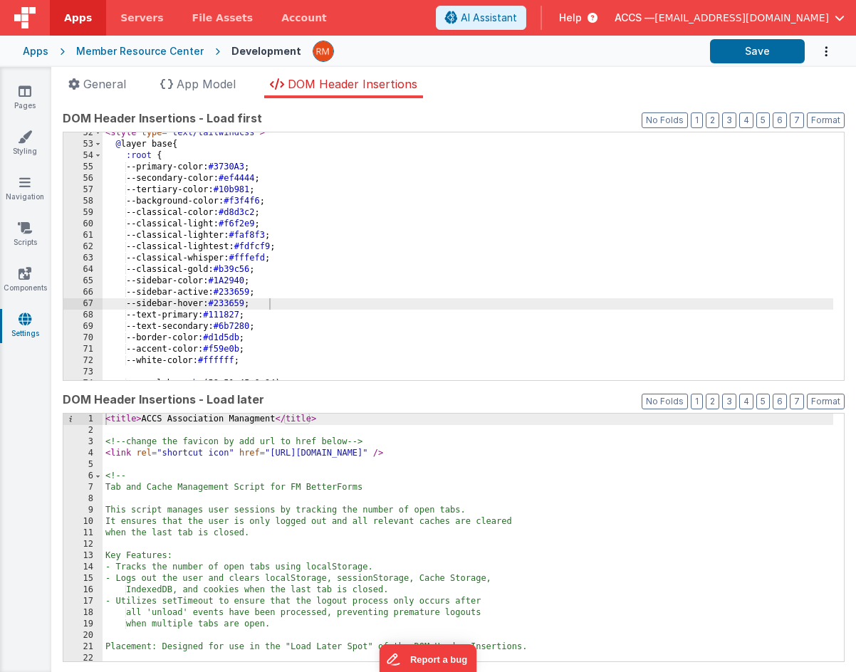
click at [41, 55] on div "Apps" at bounding box center [36, 51] width 26 height 14
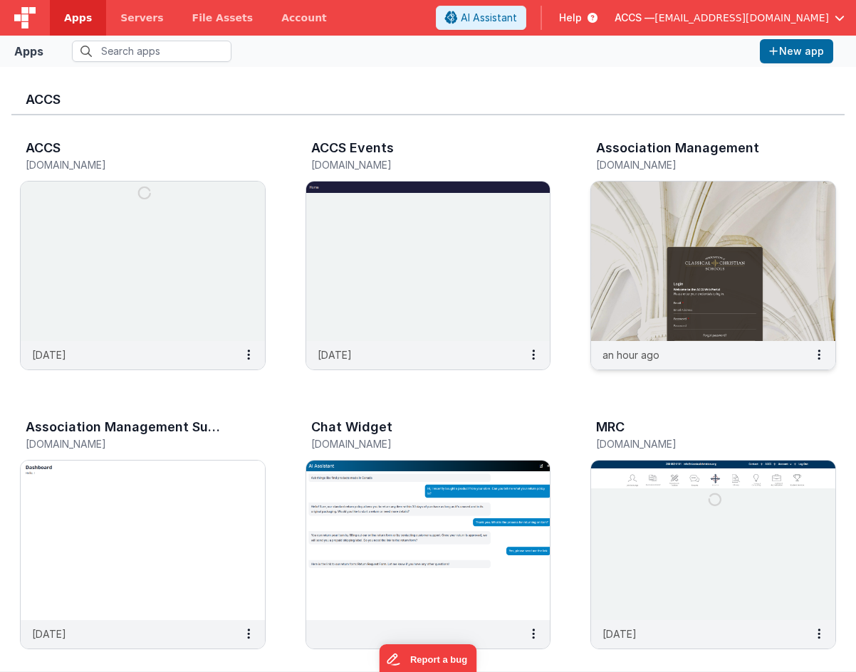
click at [624, 226] on img at bounding box center [713, 261] width 244 height 159
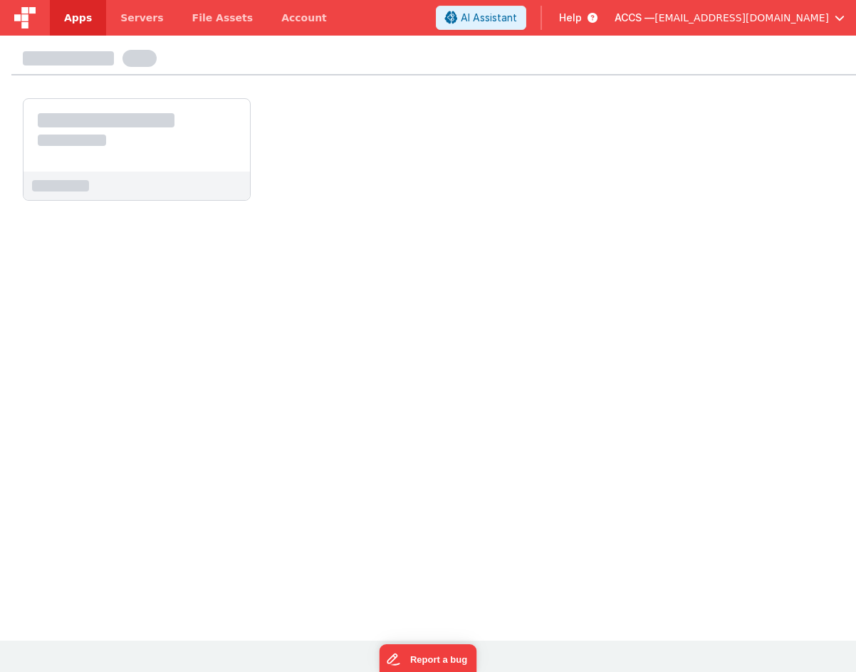
click at [157, 156] on div at bounding box center [136, 135] width 226 height 73
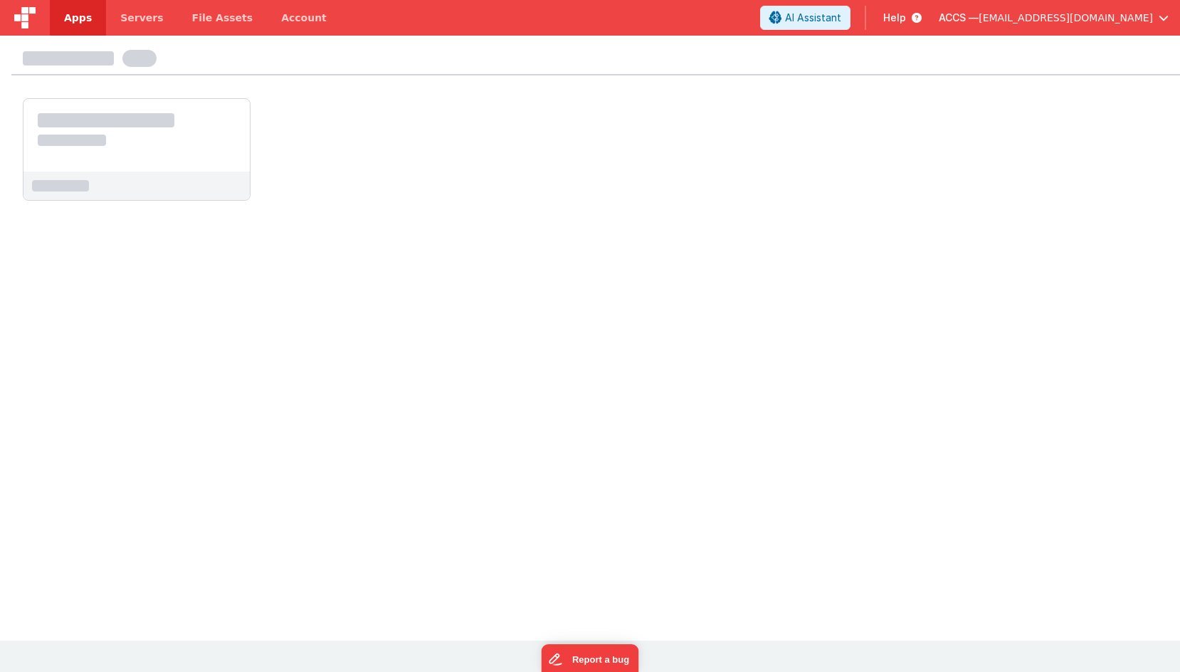
click at [1115, 24] on span "[EMAIL_ADDRESS][DOMAIN_NAME]" at bounding box center [1066, 18] width 174 height 14
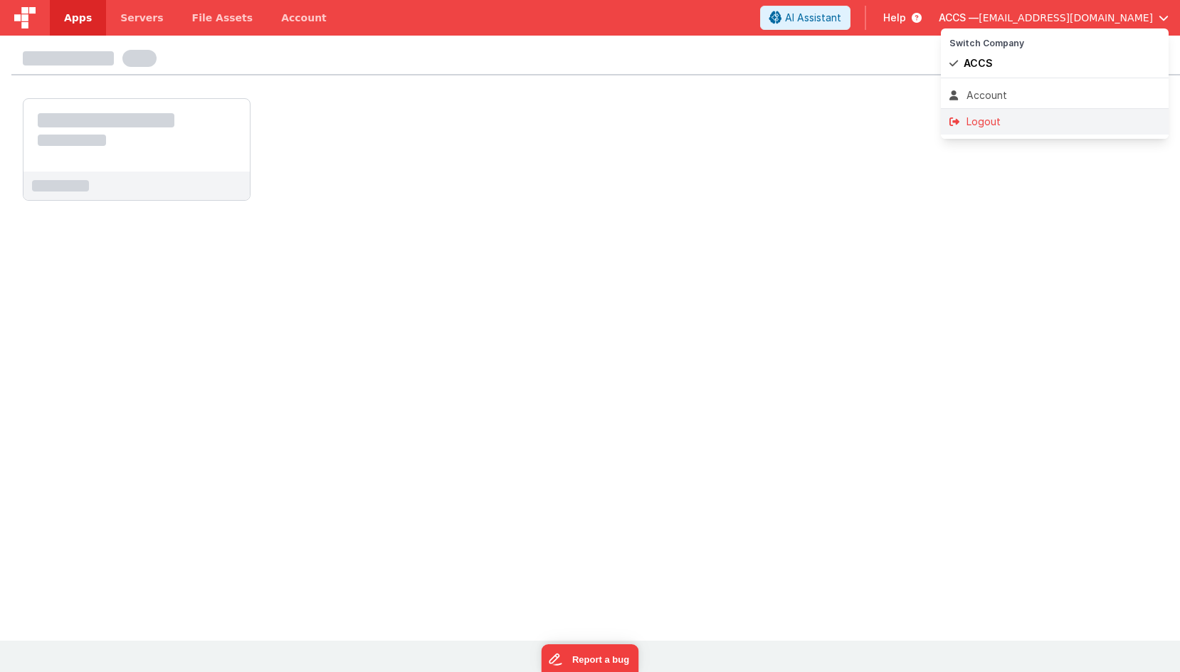
click at [1022, 117] on div "Logout" at bounding box center [1055, 122] width 211 height 14
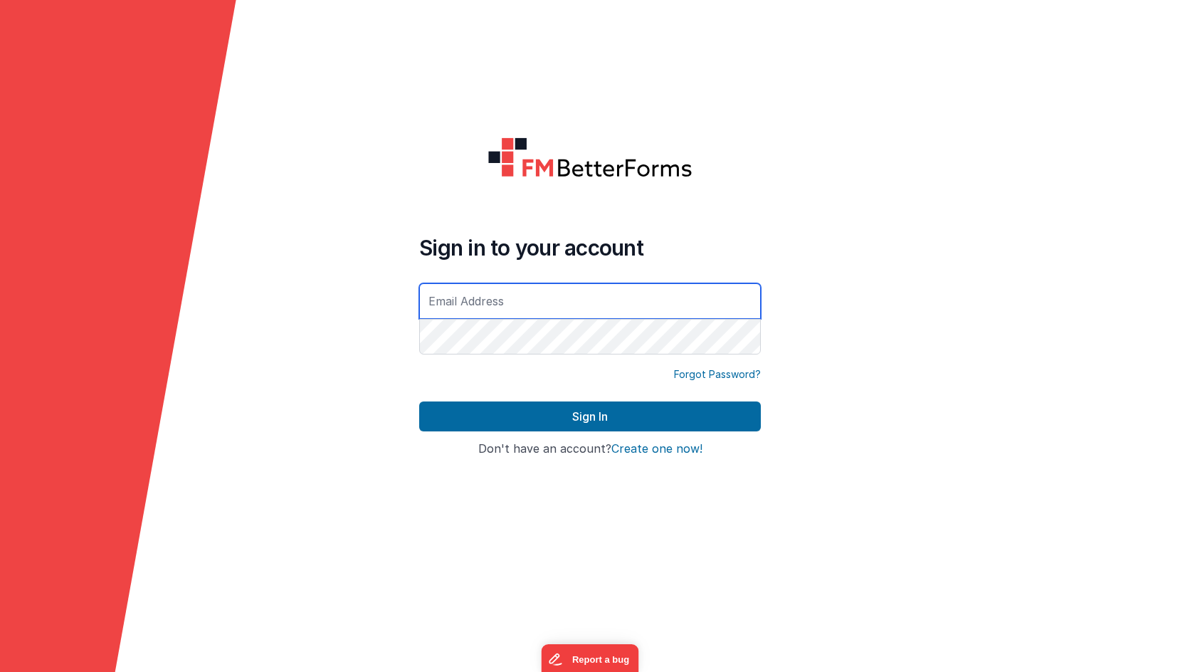
type input "[EMAIL_ADDRESS][DOMAIN_NAME]"
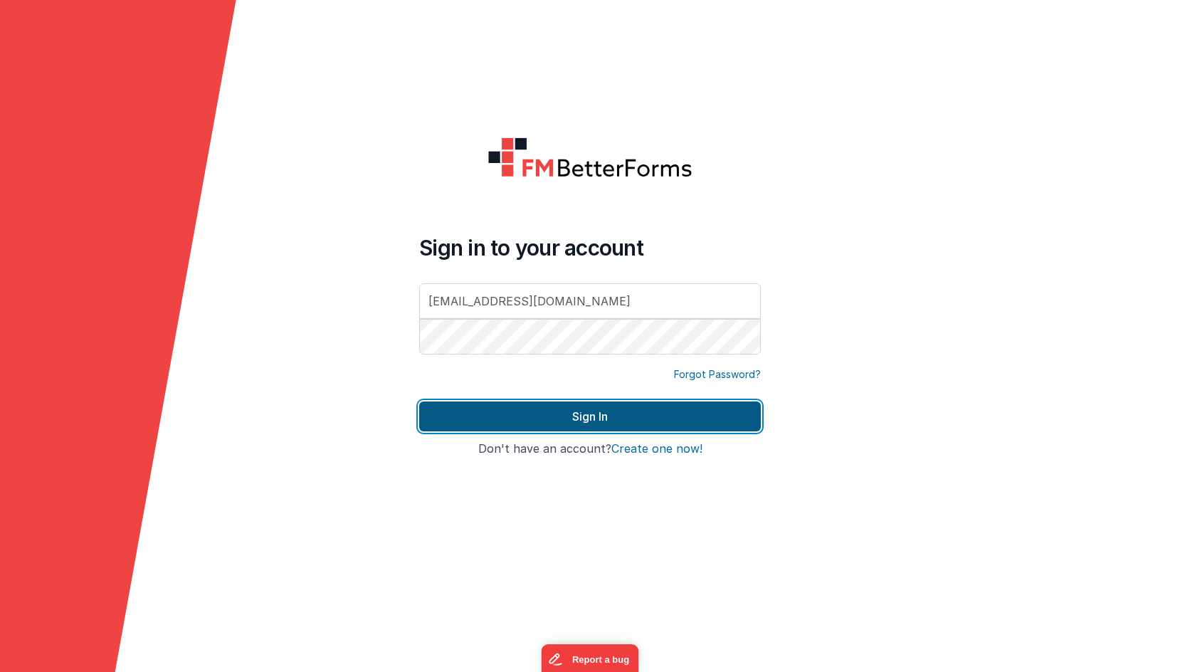
click at [624, 411] on button "Sign In" at bounding box center [590, 417] width 342 height 30
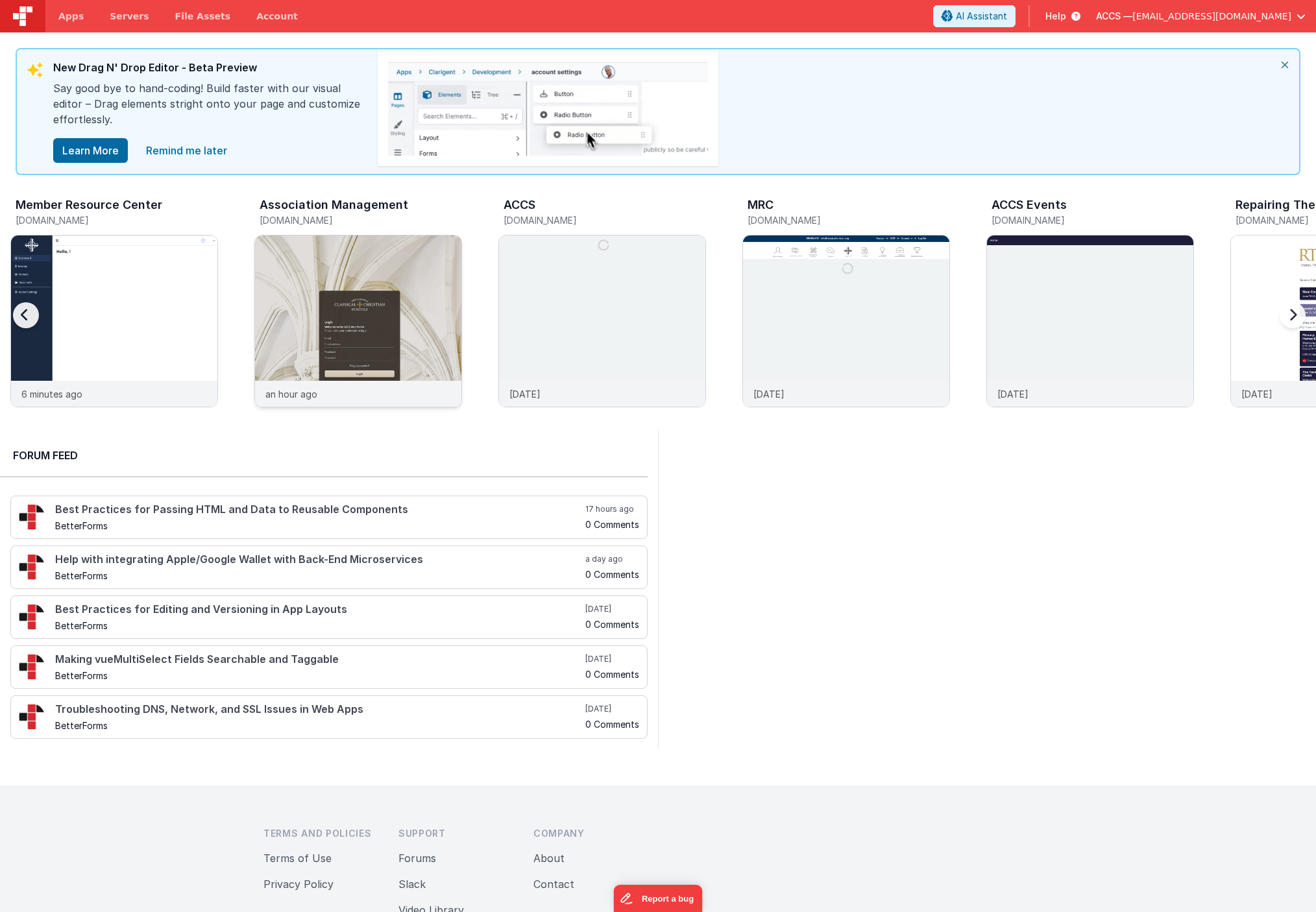
click at [350, 300] on img at bounding box center [358, 338] width 206 height 206
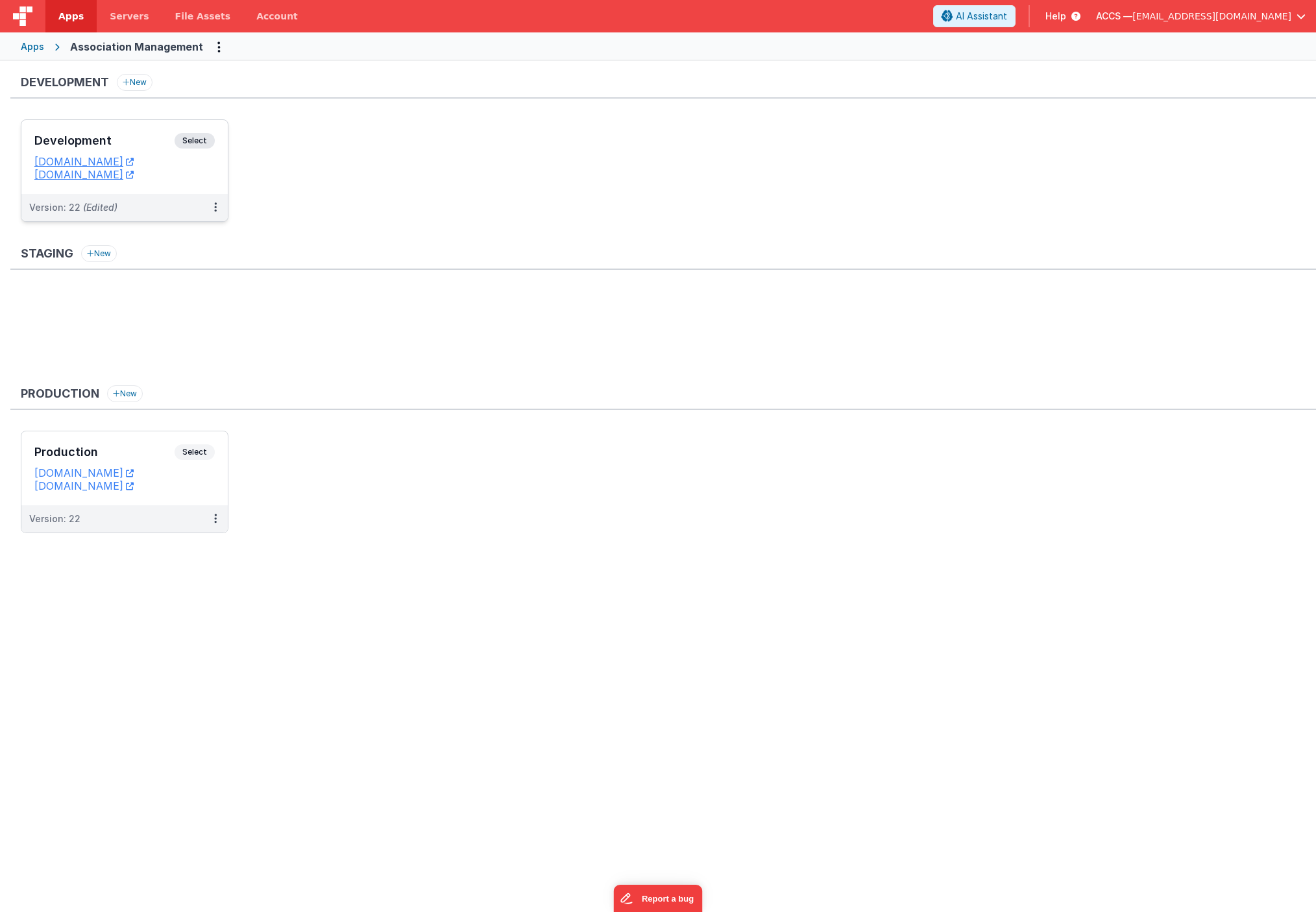
click at [161, 148] on div "Development Select" at bounding box center [125, 144] width 180 height 22
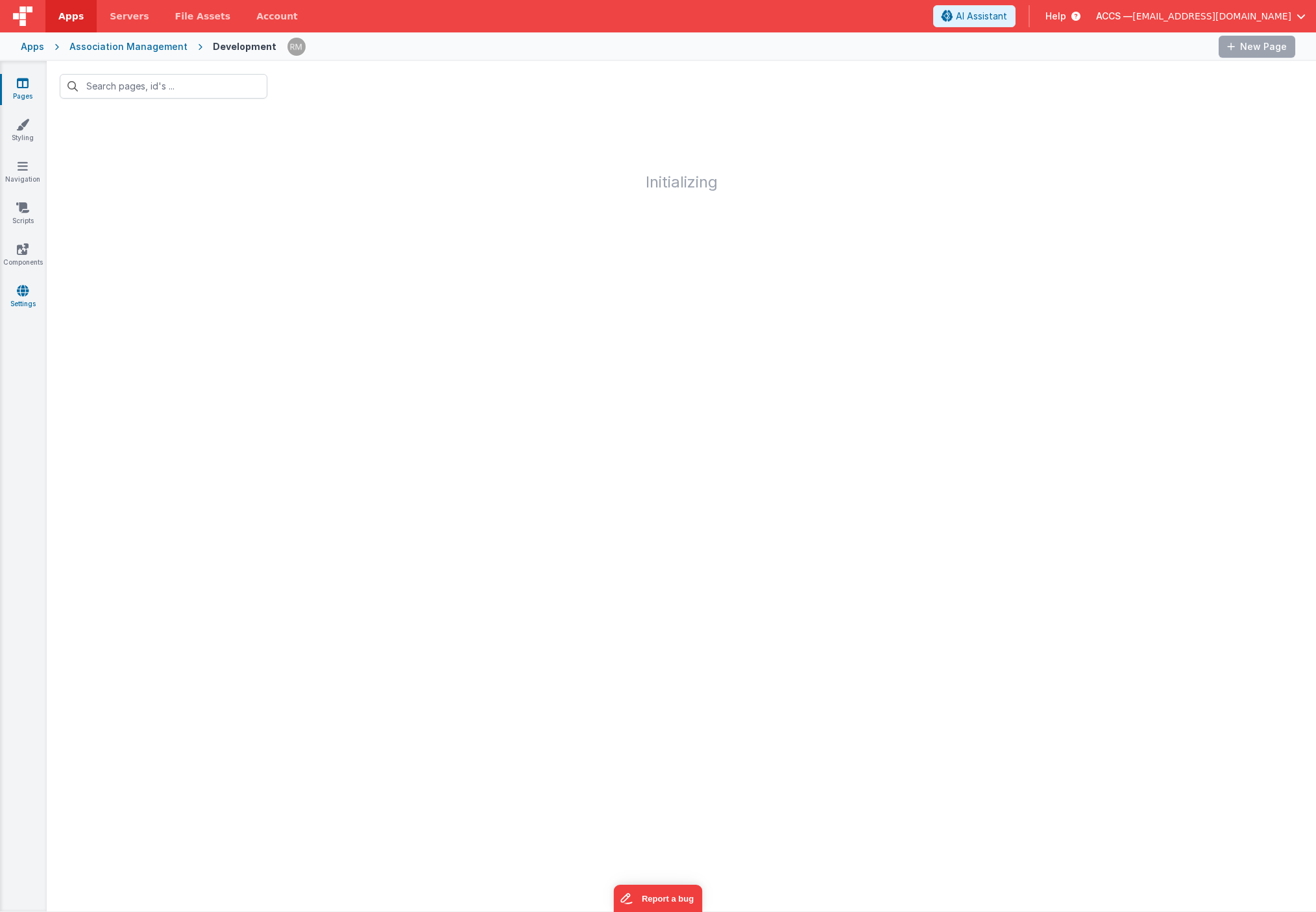
click at [26, 285] on icon at bounding box center [23, 291] width 12 height 13
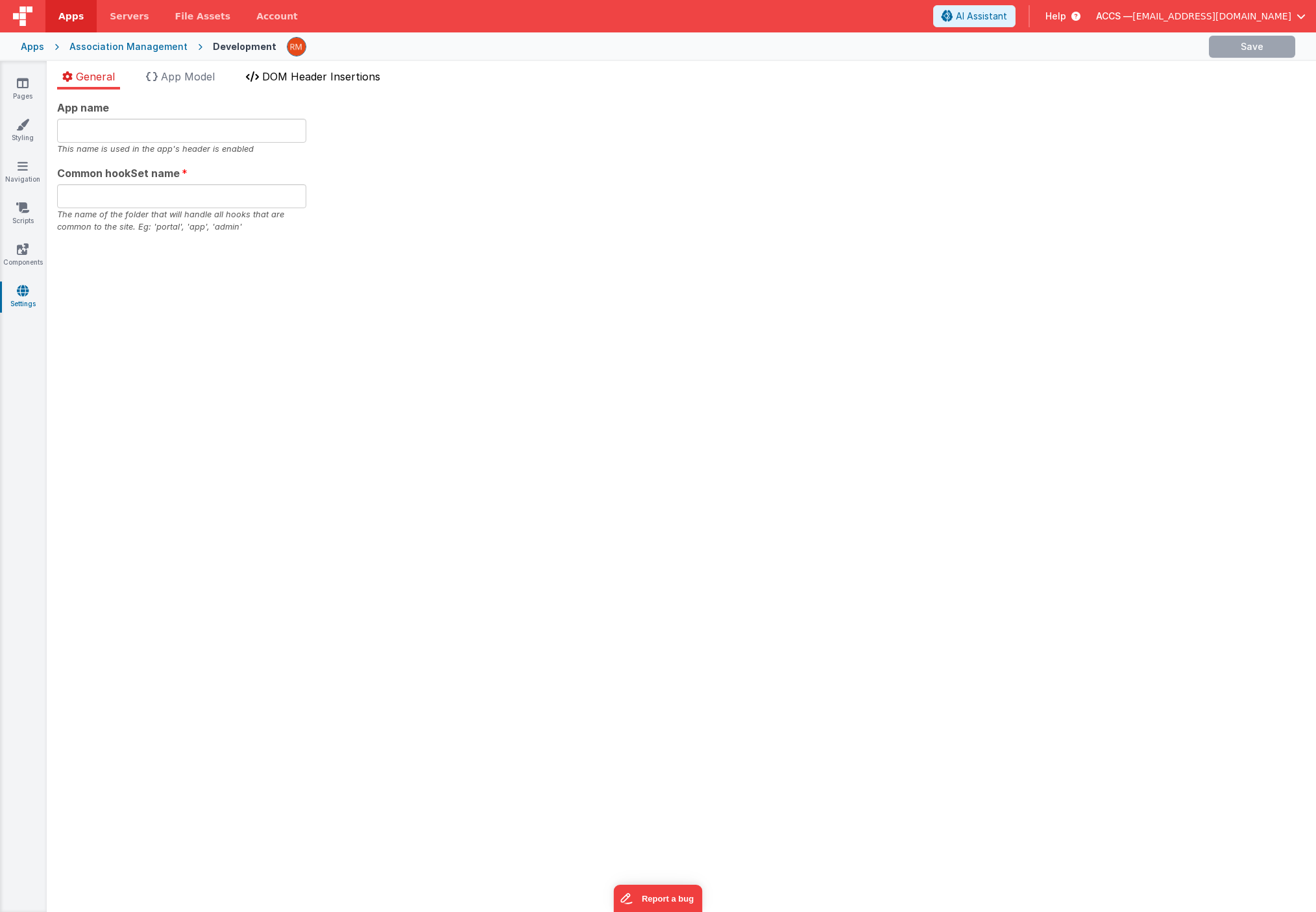
click at [289, 82] on li "DOM Header Insertions" at bounding box center [313, 78] width 145 height 21
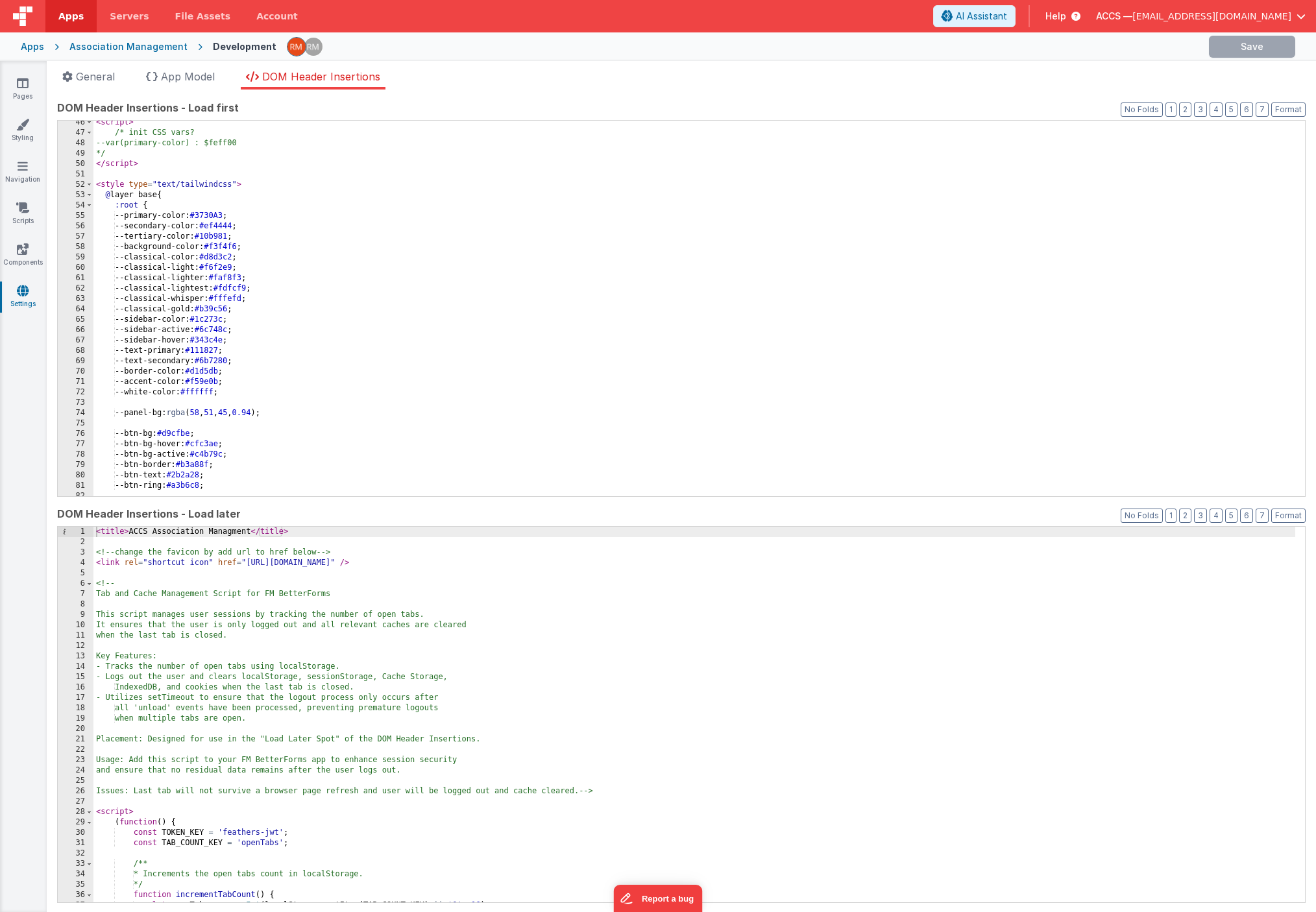
scroll to position [470, 0]
drag, startPoint x: 244, startPoint y: 343, endPoint x: 213, endPoint y: 340, distance: 31.1
click at [213, 340] on div "< script > /* init CSS vars? --var(primary-color) : $feff00 */ </ script > < st…" at bounding box center [694, 315] width 1201 height 396
click at [37, 48] on div "Apps" at bounding box center [33, 46] width 24 height 13
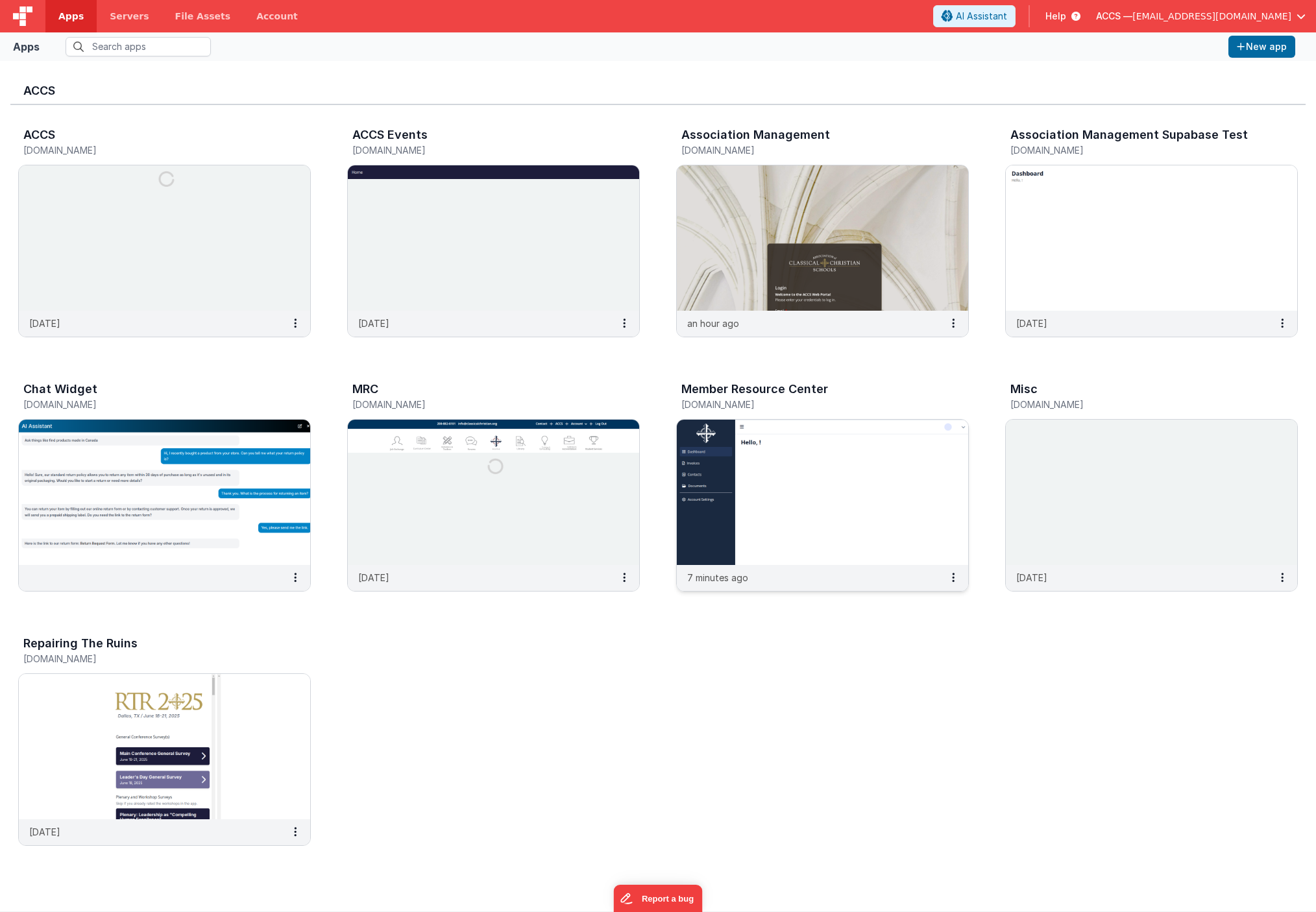
click at [772, 444] on img at bounding box center [823, 492] width 292 height 145
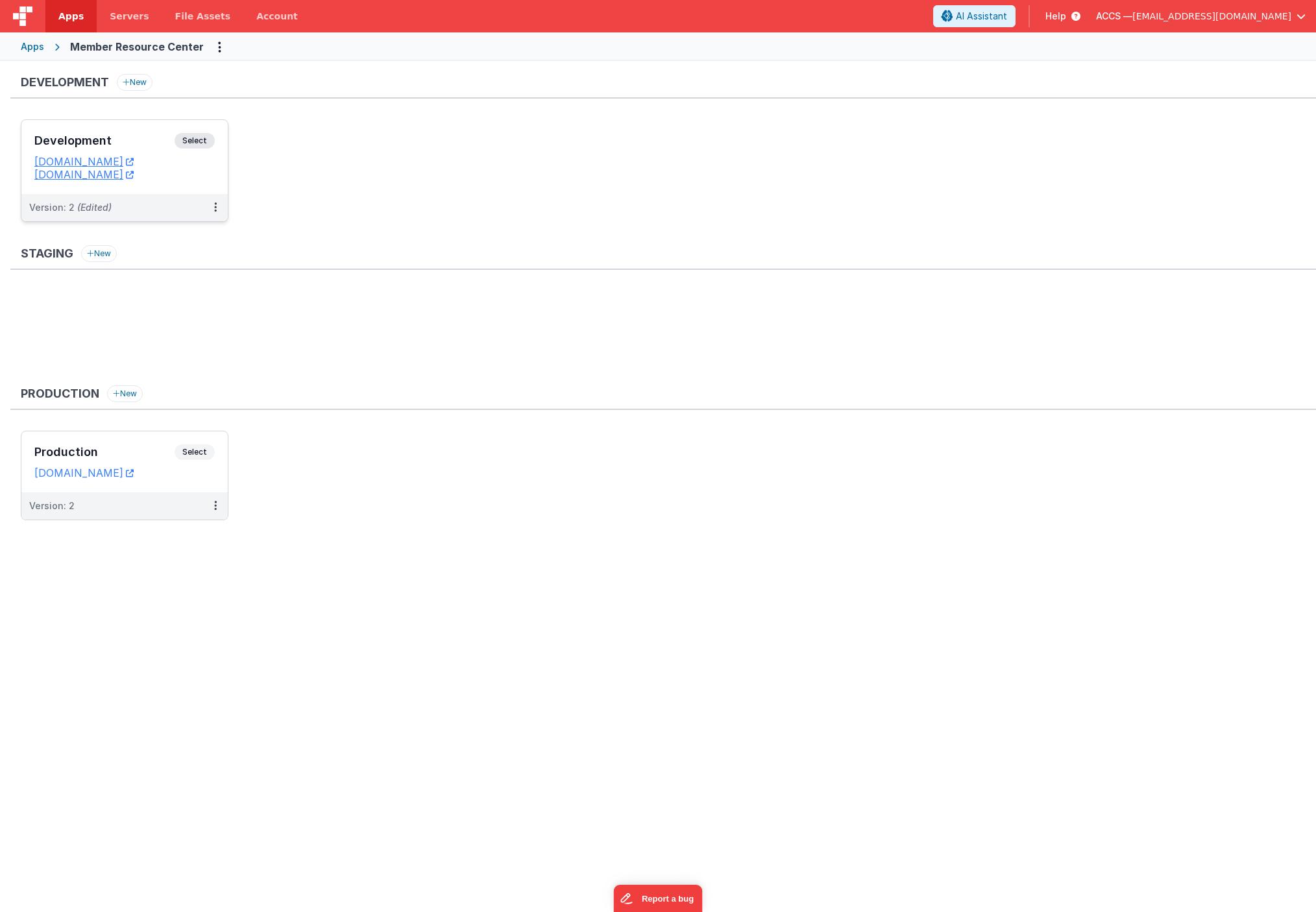
click at [150, 148] on div "Development Select" at bounding box center [125, 144] width 180 height 22
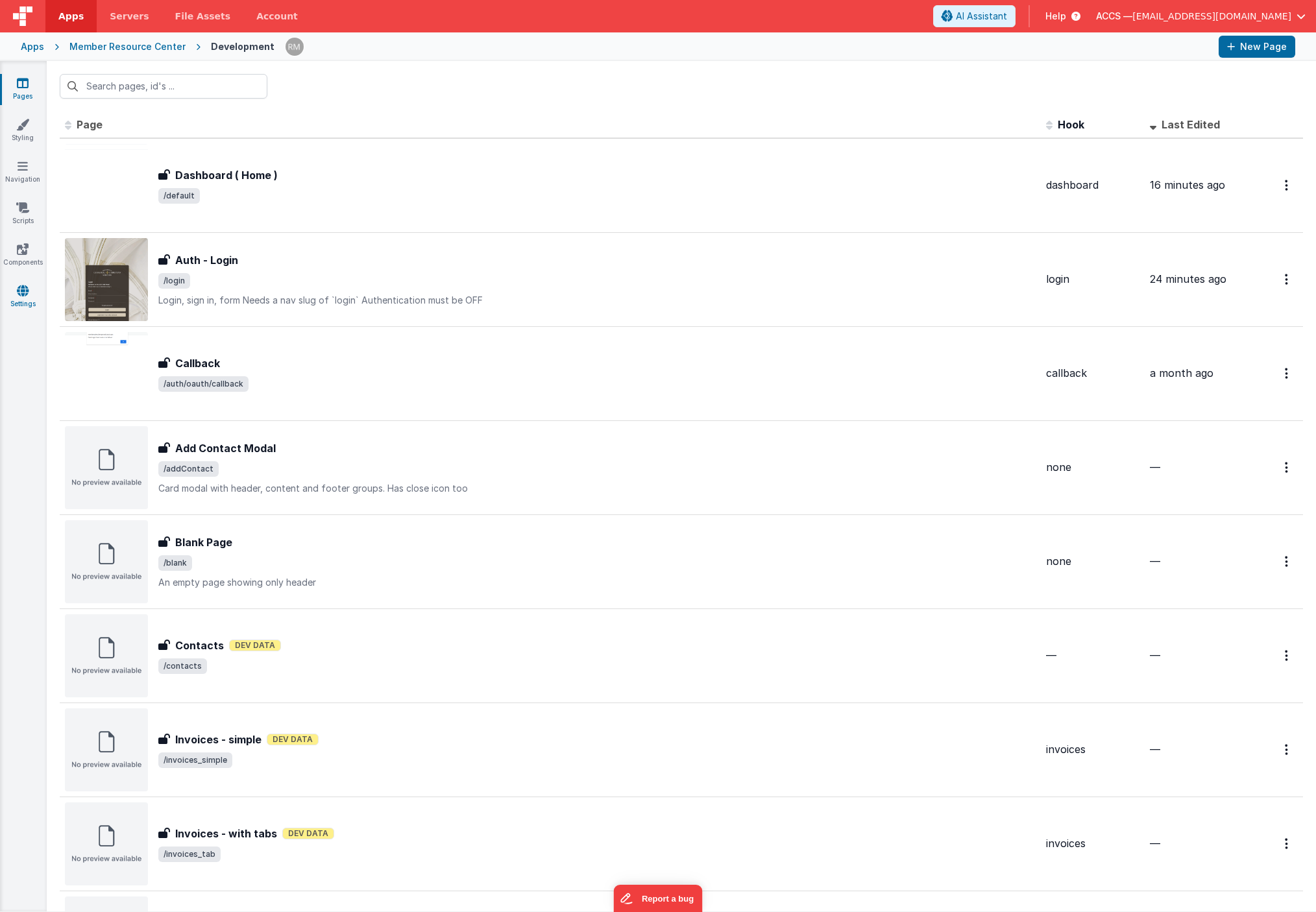
click at [30, 293] on link "Settings" at bounding box center [22, 297] width 46 height 26
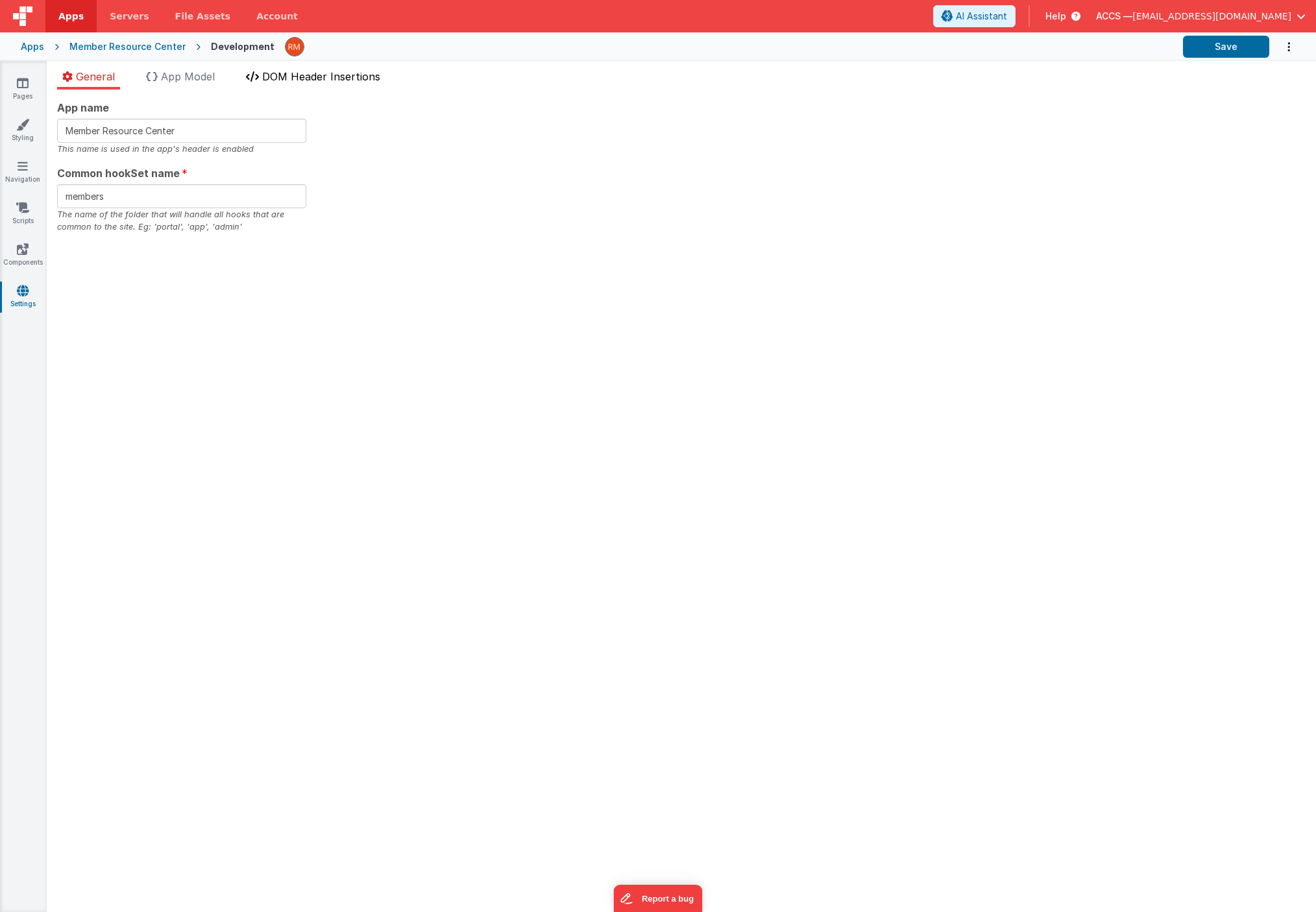
click at [285, 80] on span "DOM Header Insertions" at bounding box center [322, 77] width 118 height 13
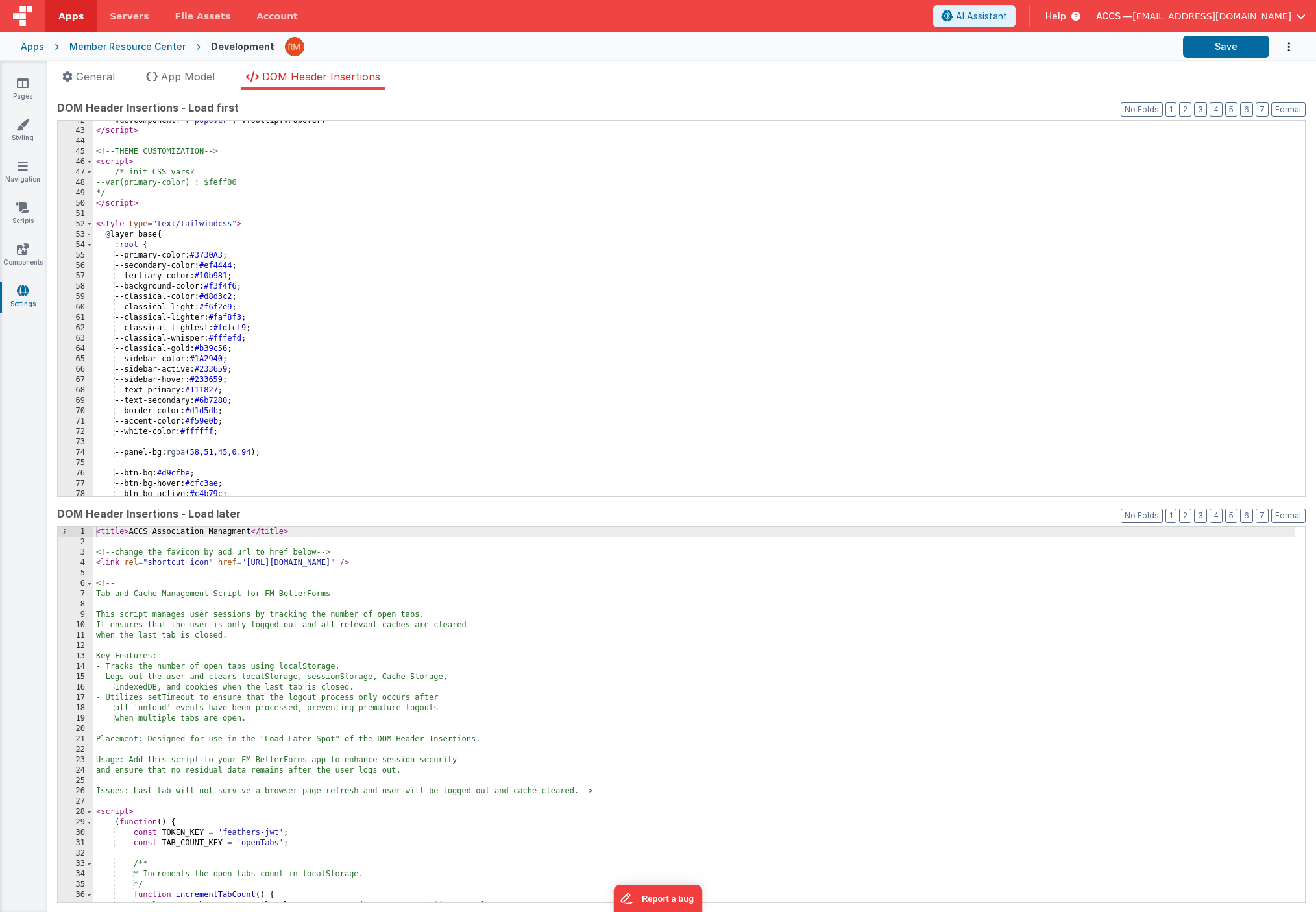
scroll to position [431, 0]
drag, startPoint x: 245, startPoint y: 381, endPoint x: 214, endPoint y: 381, distance: 31.0
click at [214, 381] on div "Vue . component ( 'v-popover' , VTooltip . VPopover ) </ script > <!-- THEME CU…" at bounding box center [694, 313] width 1201 height 396
click at [1207, 53] on button "Save" at bounding box center [1226, 46] width 87 height 22
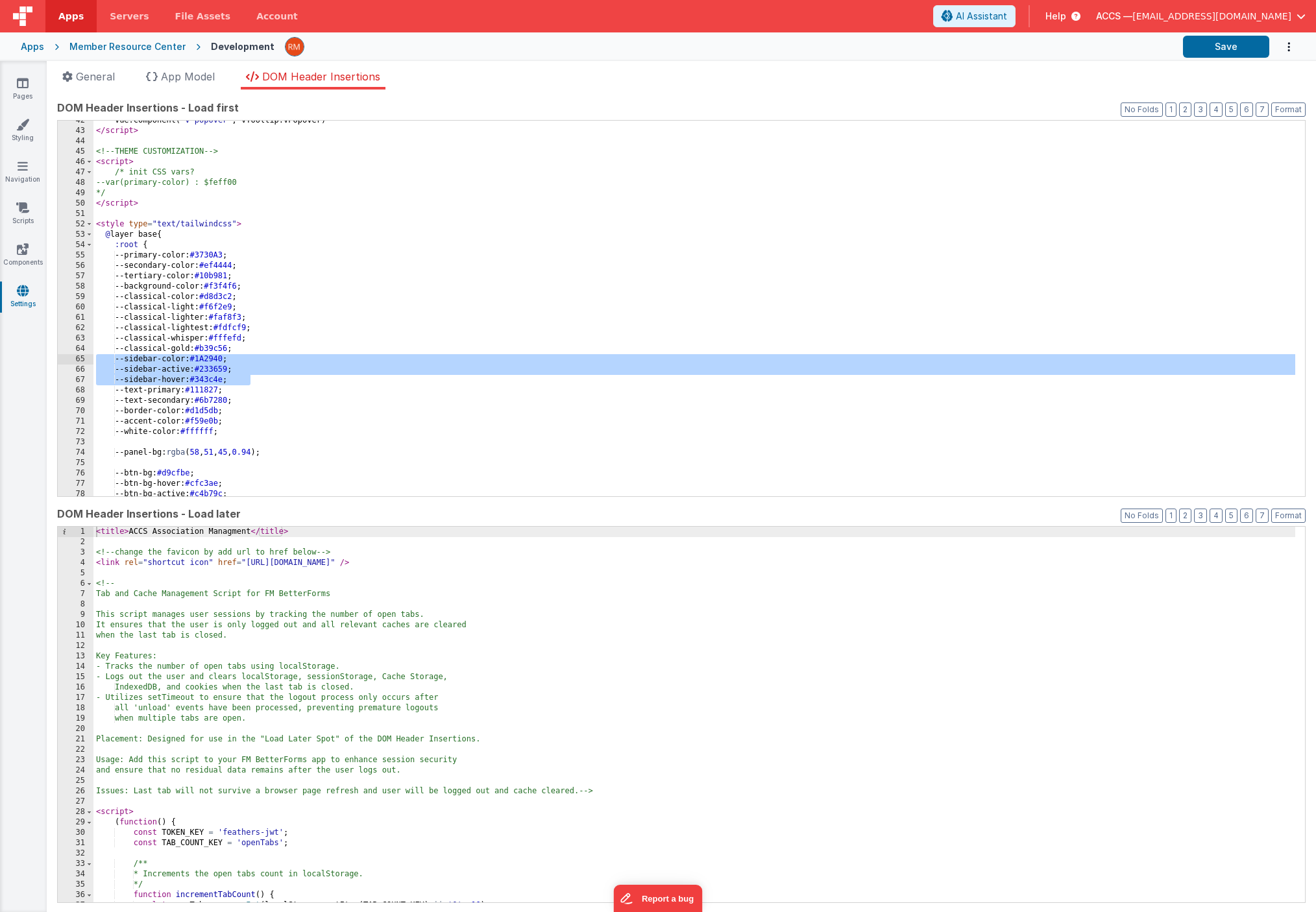
drag, startPoint x: 278, startPoint y: 384, endPoint x: 92, endPoint y: 364, distance: 187.1
click at [92, 364] on div "42 43 44 45 46 47 48 49 50 51 52 53 54 55 56 57 58 59 60 61 62 63 64 65 66 67 6…" at bounding box center [682, 309] width 1249 height 377
click at [211, 388] on div "Vue . component ( 'v-popover' , VTooltip . VPopover ) </ script > <!-- THEME CU…" at bounding box center [694, 313] width 1201 height 396
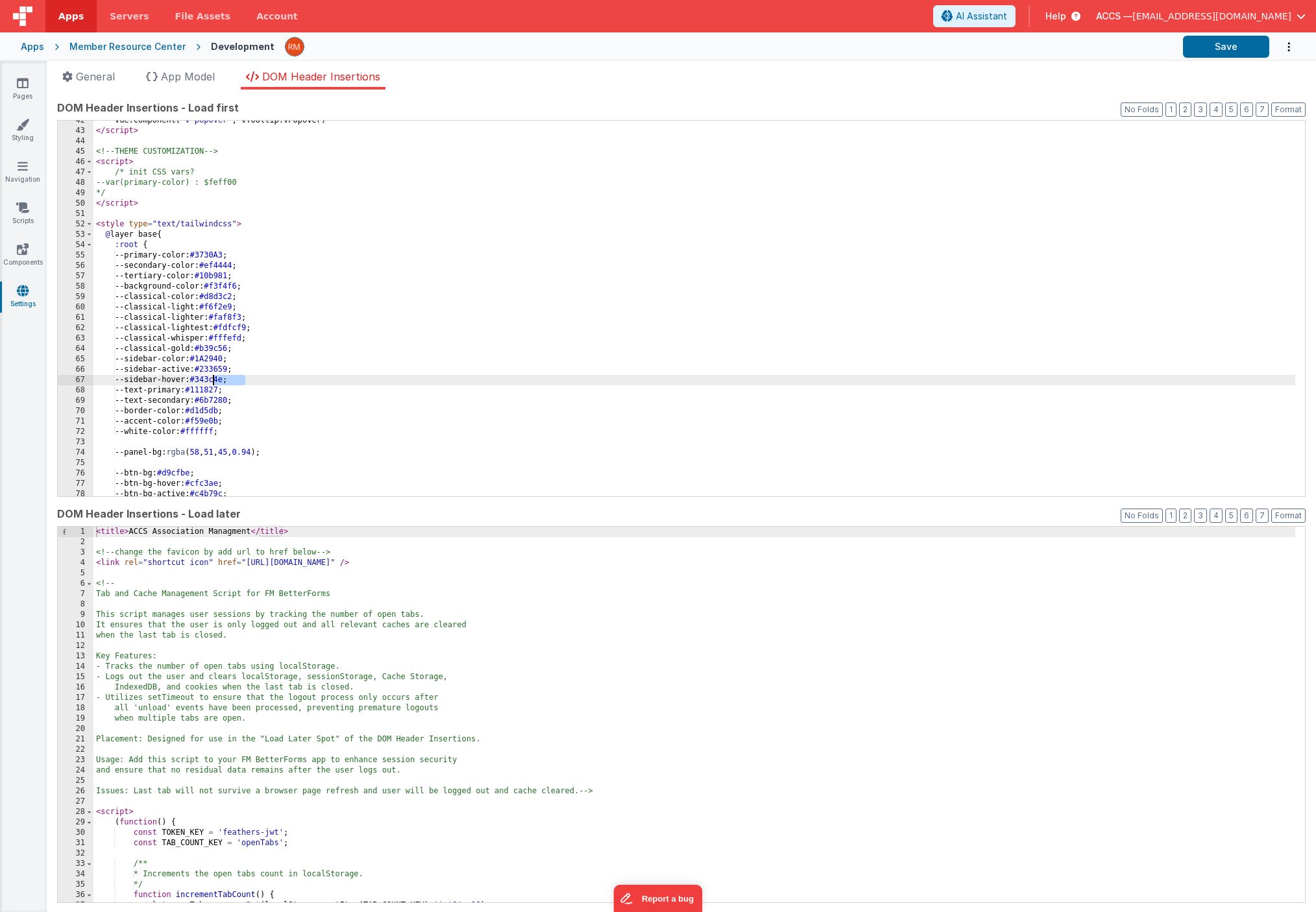
drag, startPoint x: 245, startPoint y: 381, endPoint x: 213, endPoint y: 380, distance: 32.0
click at [213, 380] on div "Vue . component ( 'v-popover' , VTooltip . VPopover ) </ script > <!-- THEME CU…" at bounding box center [694, 313] width 1201 height 396
click at [1197, 55] on button "Save" at bounding box center [1226, 46] width 87 height 22
drag, startPoint x: 245, startPoint y: 423, endPoint x: 213, endPoint y: 420, distance: 32.1
click at [213, 420] on div "Vue . component ( 'v-popover' , VTooltip . VPopover ) </ script > <!-- THEME CU…" at bounding box center [694, 313] width 1201 height 396
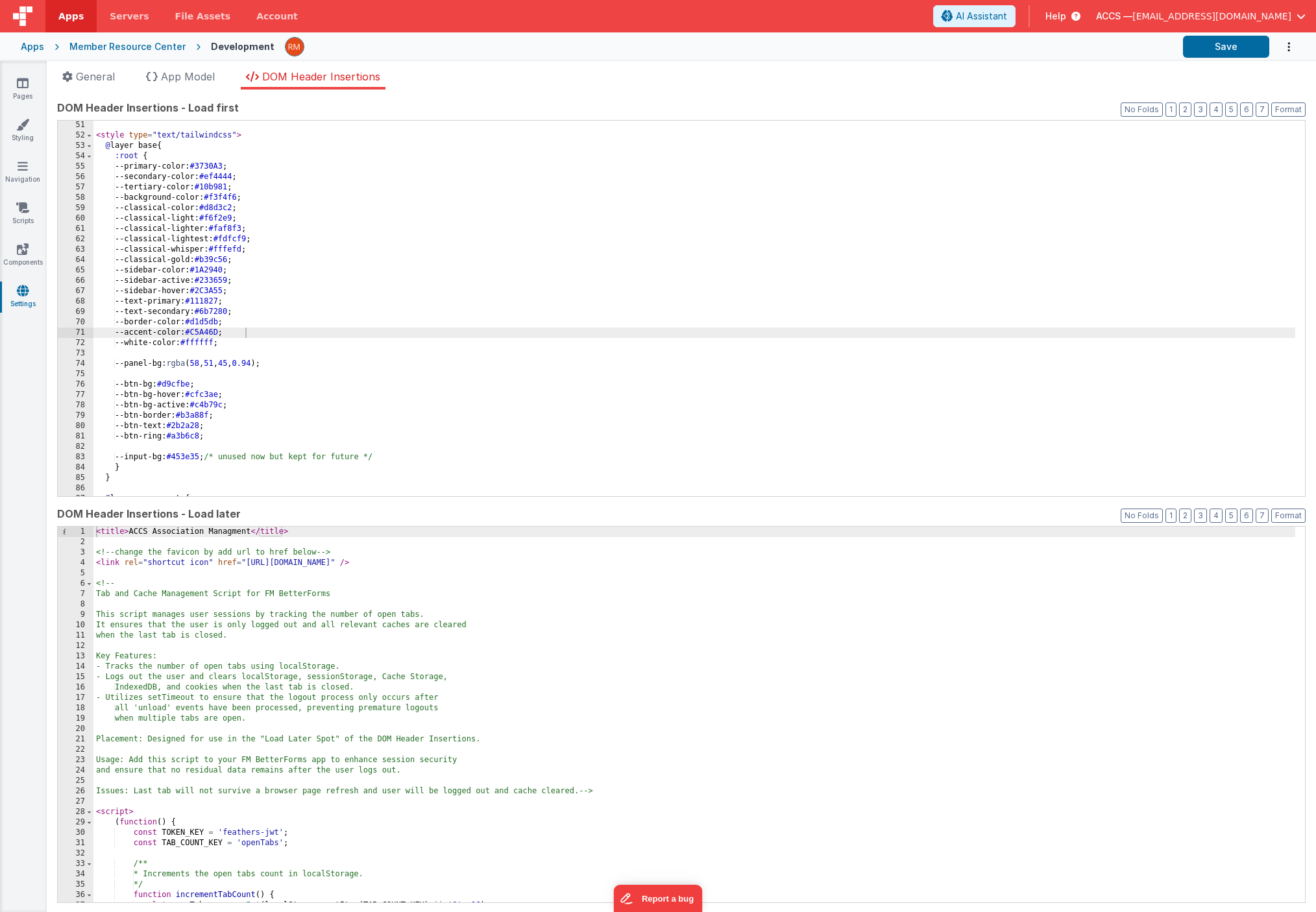
scroll to position [519, 0]
drag, startPoint x: 247, startPoint y: 302, endPoint x: 211, endPoint y: 302, distance: 36.0
click at [211, 302] on div "< style type = "text/tailwindcss" > @ layer base { :root { --primary-color: #37…" at bounding box center [694, 318] width 1201 height 396
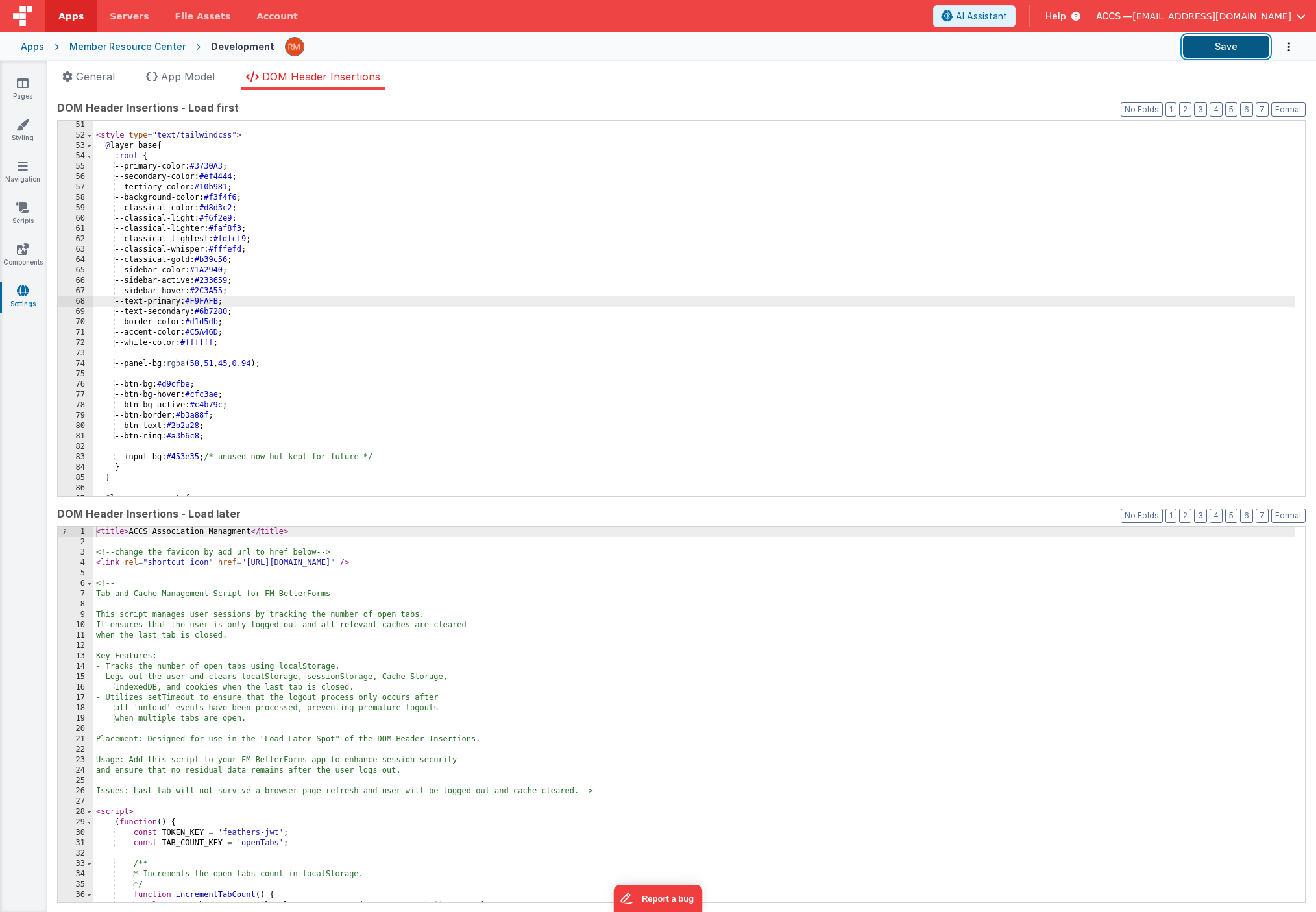
click at [1202, 51] on button "Save" at bounding box center [1226, 46] width 87 height 22
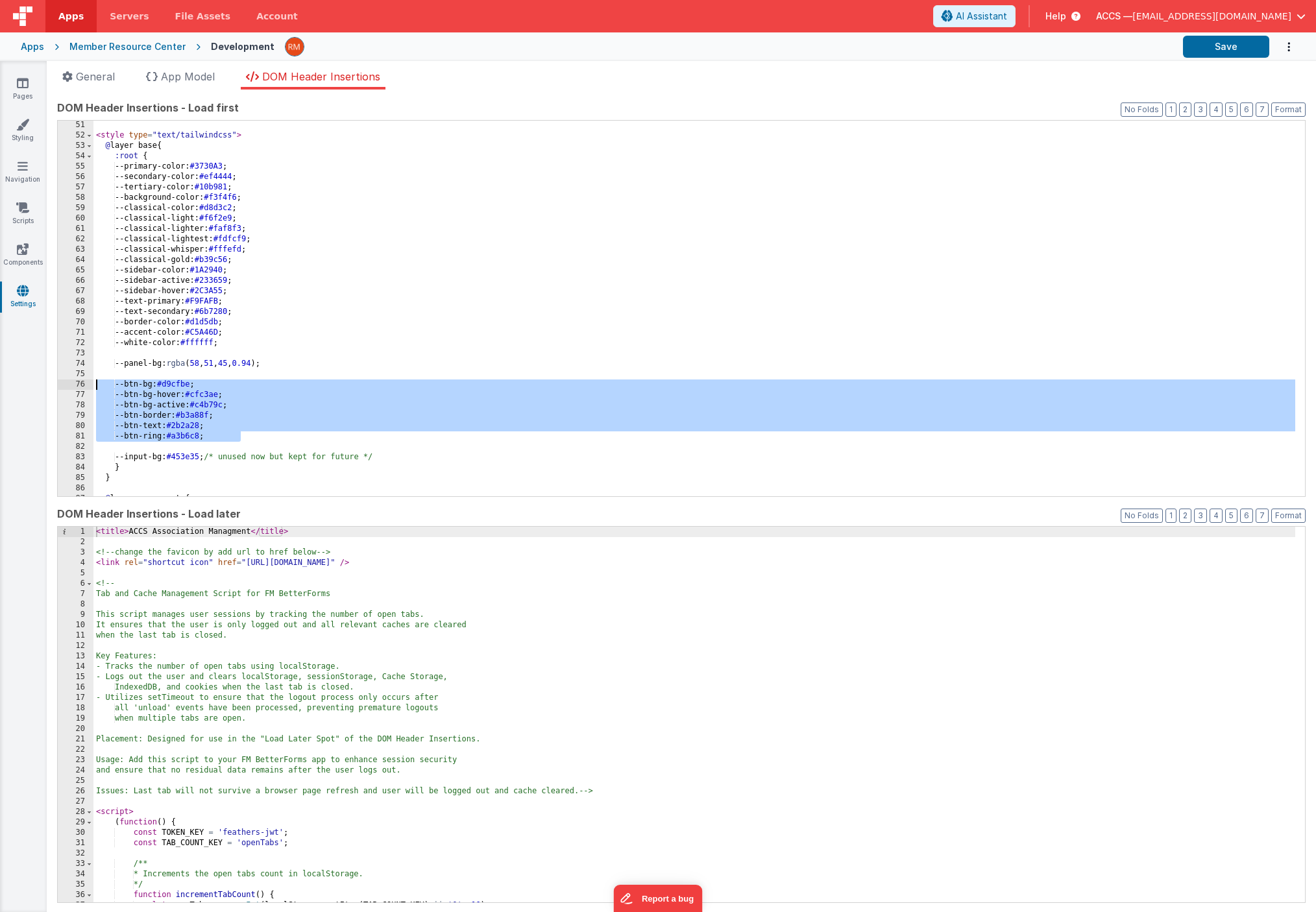
drag, startPoint x: 266, startPoint y: 439, endPoint x: 94, endPoint y: 385, distance: 180.3
click at [94, 385] on div "< style type = "text/tailwindcss" > @ layer base { :root { --primary-color: #37…" at bounding box center [694, 318] width 1201 height 396
drag, startPoint x: 257, startPoint y: 436, endPoint x: 45, endPoint y: 387, distance: 217.6
click at [45, 387] on section "Pages Styling Navigation Scripts Components Settings General App Model DOM Head…" at bounding box center [658, 487] width 1316 height 851
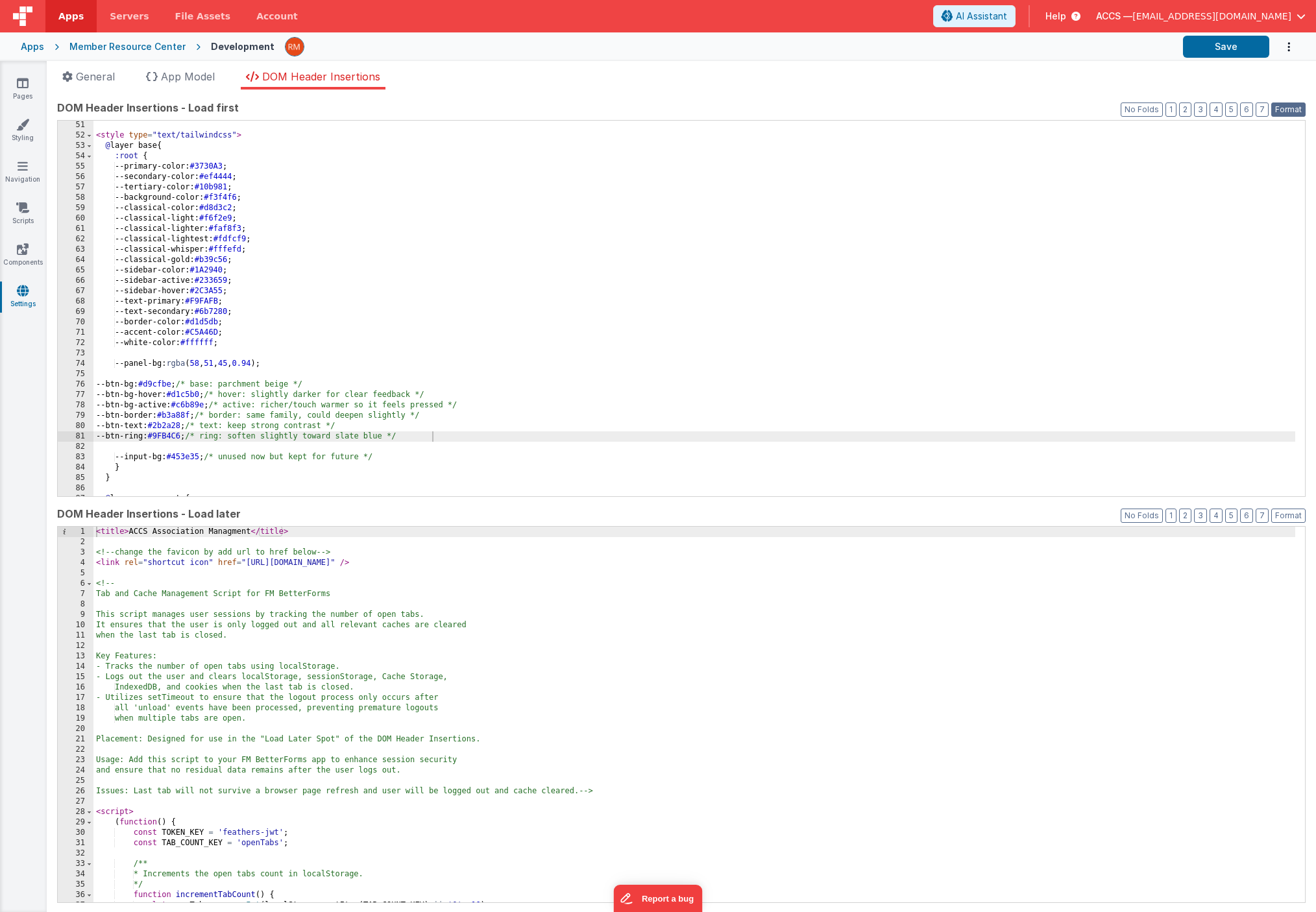
click at [1281, 112] on button "Format" at bounding box center [1289, 109] width 35 height 15
click at [94, 388] on div "< style type = "text/tailwindcss" > @ layer base { :root { --primary-color: #37…" at bounding box center [694, 318] width 1201 height 396
click at [94, 397] on div "< style type = "text/tailwindcss" > @ layer base { :root { --primary-color: #37…" at bounding box center [694, 318] width 1201 height 396
click at [96, 405] on div "< style type = "text/tailwindcss" > @ layer base { :root { --primary-color: #37…" at bounding box center [694, 318] width 1201 height 396
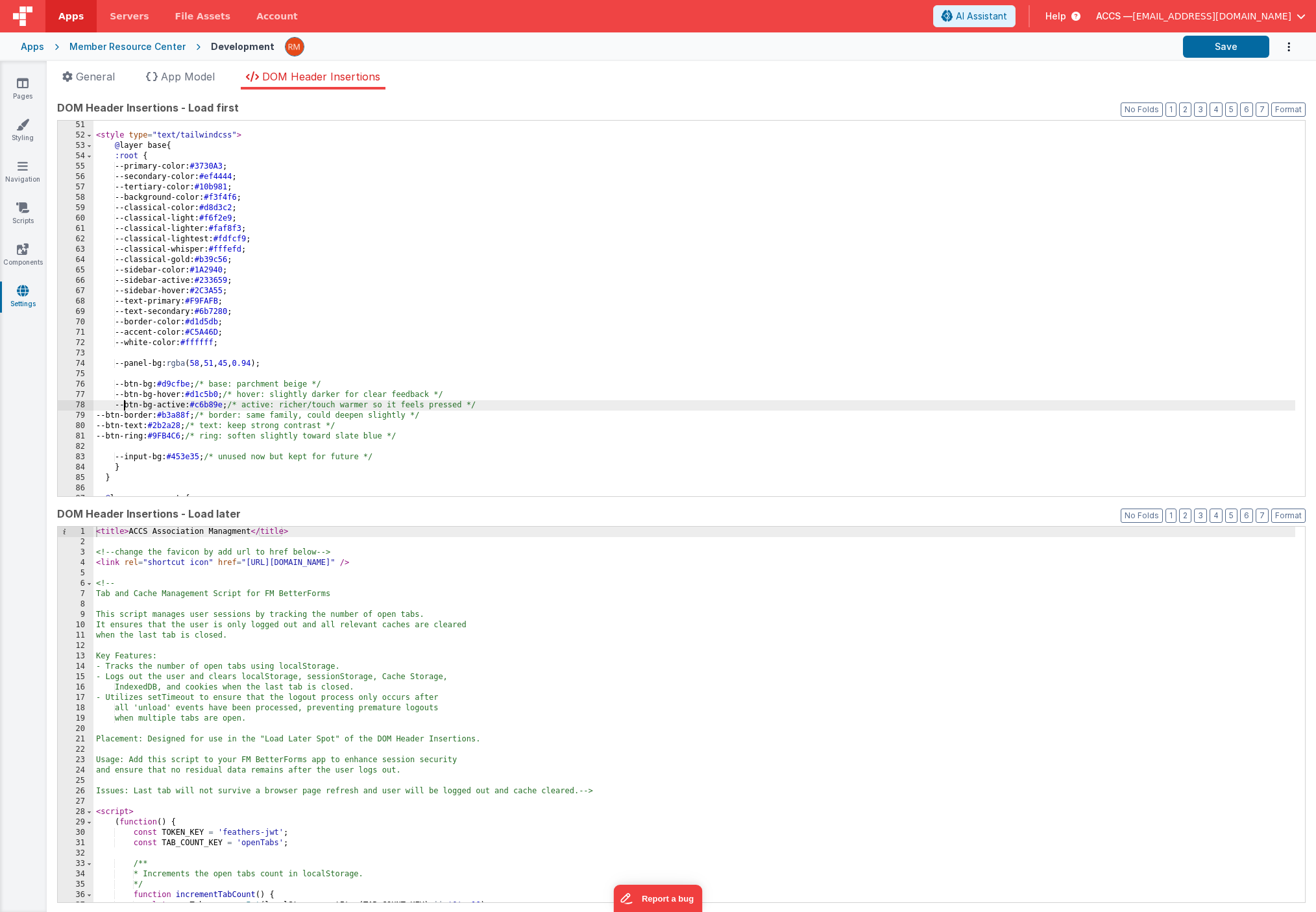
click at [94, 416] on div "< style type = "text/tailwindcss" > @ layer base { :root { --primary-color: #37…" at bounding box center [694, 318] width 1201 height 396
click at [96, 427] on div "< style type = "text/tailwindcss" > @ layer base { :root { --primary-color: #37…" at bounding box center [694, 318] width 1201 height 396
click at [94, 436] on div "< style type = "text/tailwindcss" > @ layer base { :root { --primary-color: #37…" at bounding box center [694, 318] width 1201 height 396
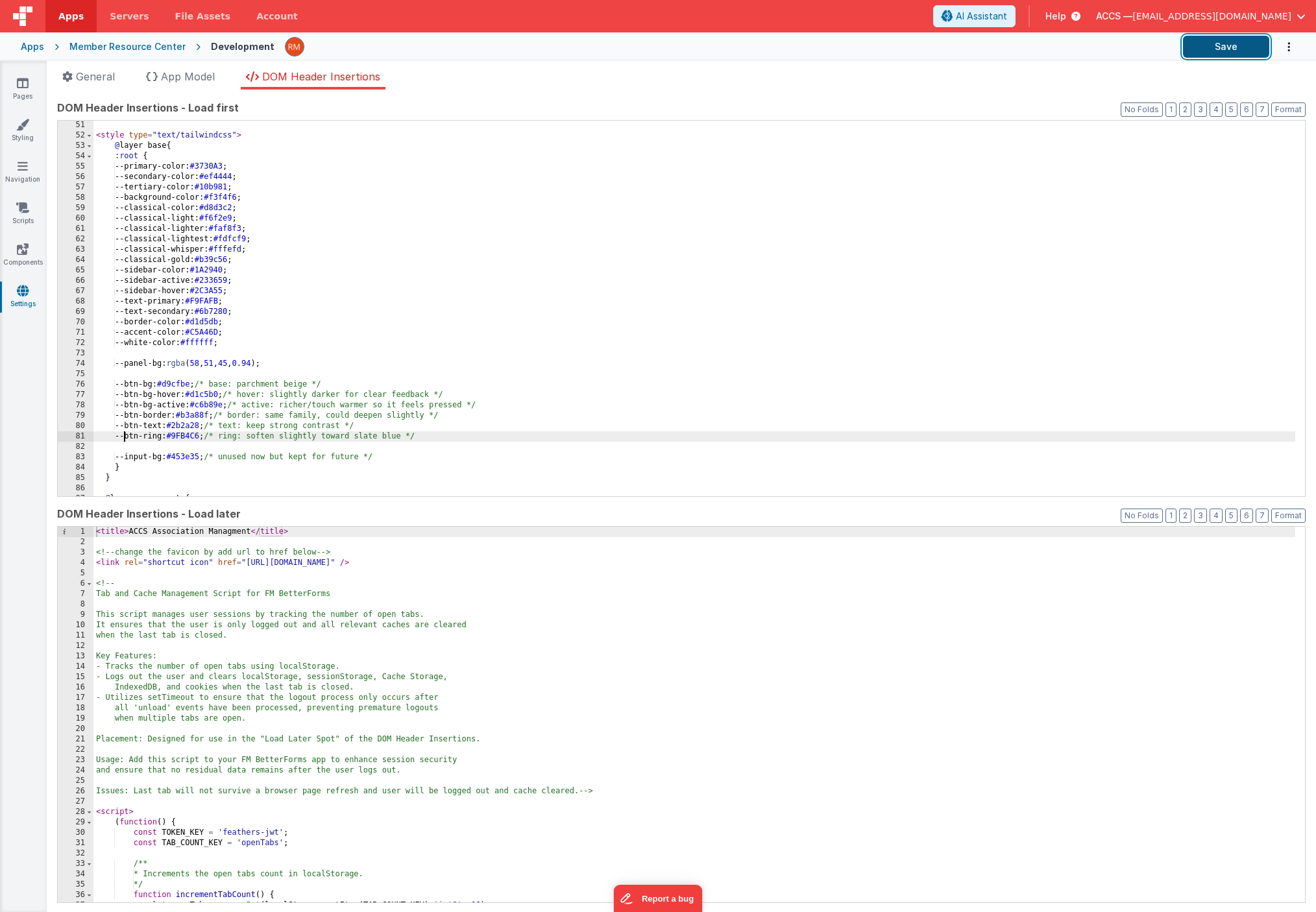
click at [1221, 48] on button "Save" at bounding box center [1226, 46] width 87 height 22
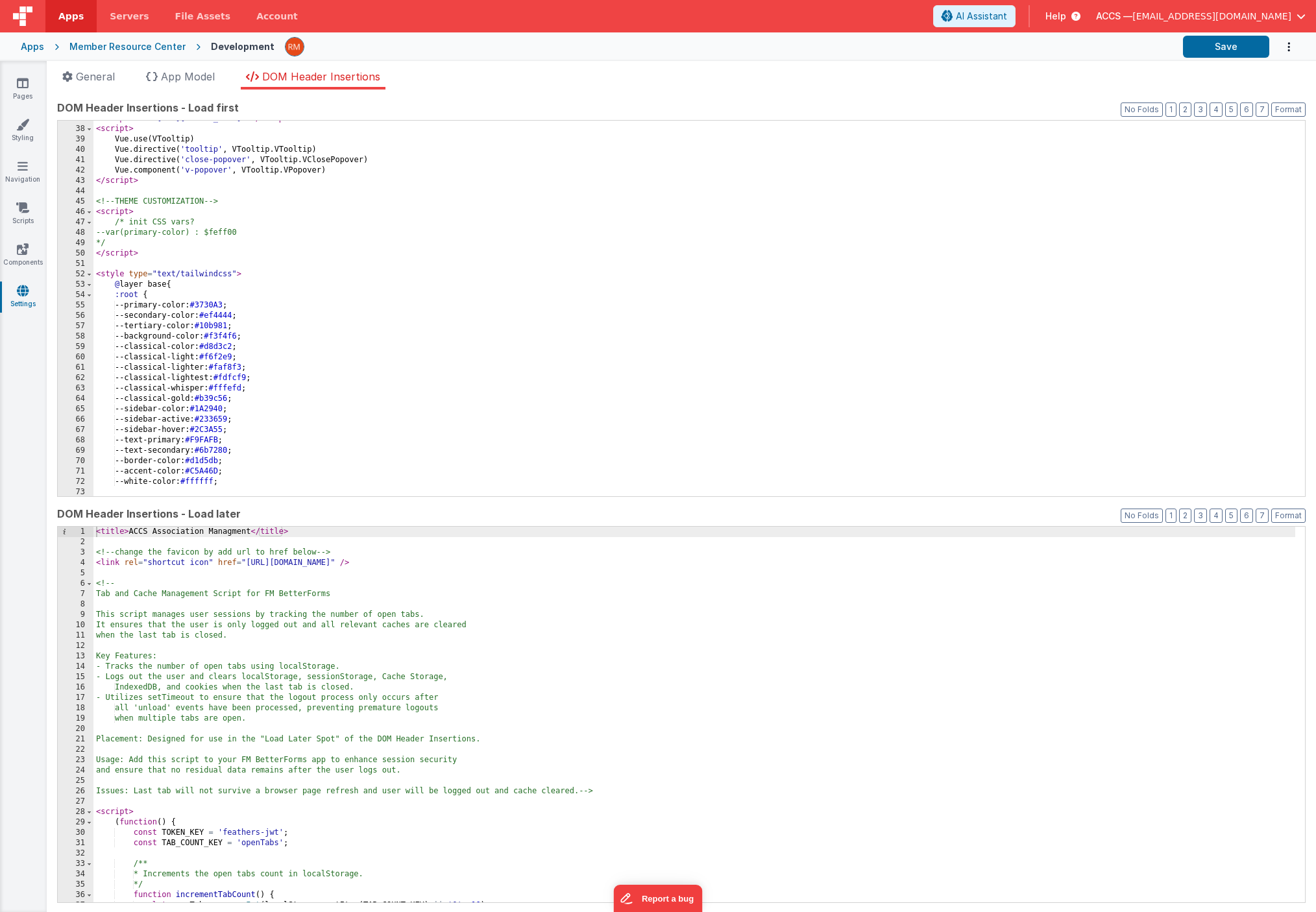
scroll to position [0, 0]
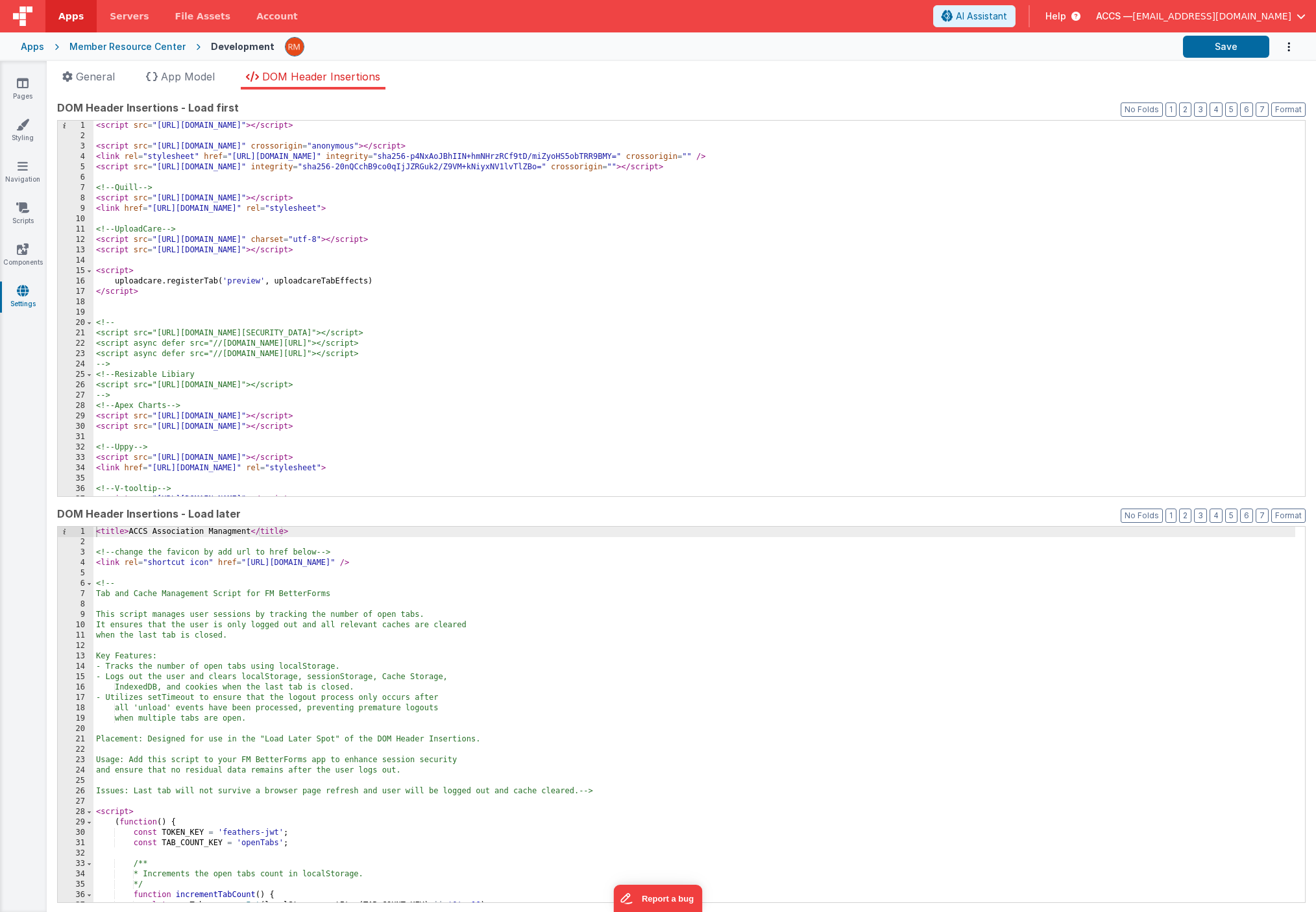
click at [45, 48] on div "Apps Member Resource Center Development Save" at bounding box center [658, 46] width 1316 height 28
click at [39, 51] on div "Apps" at bounding box center [33, 46] width 24 height 13
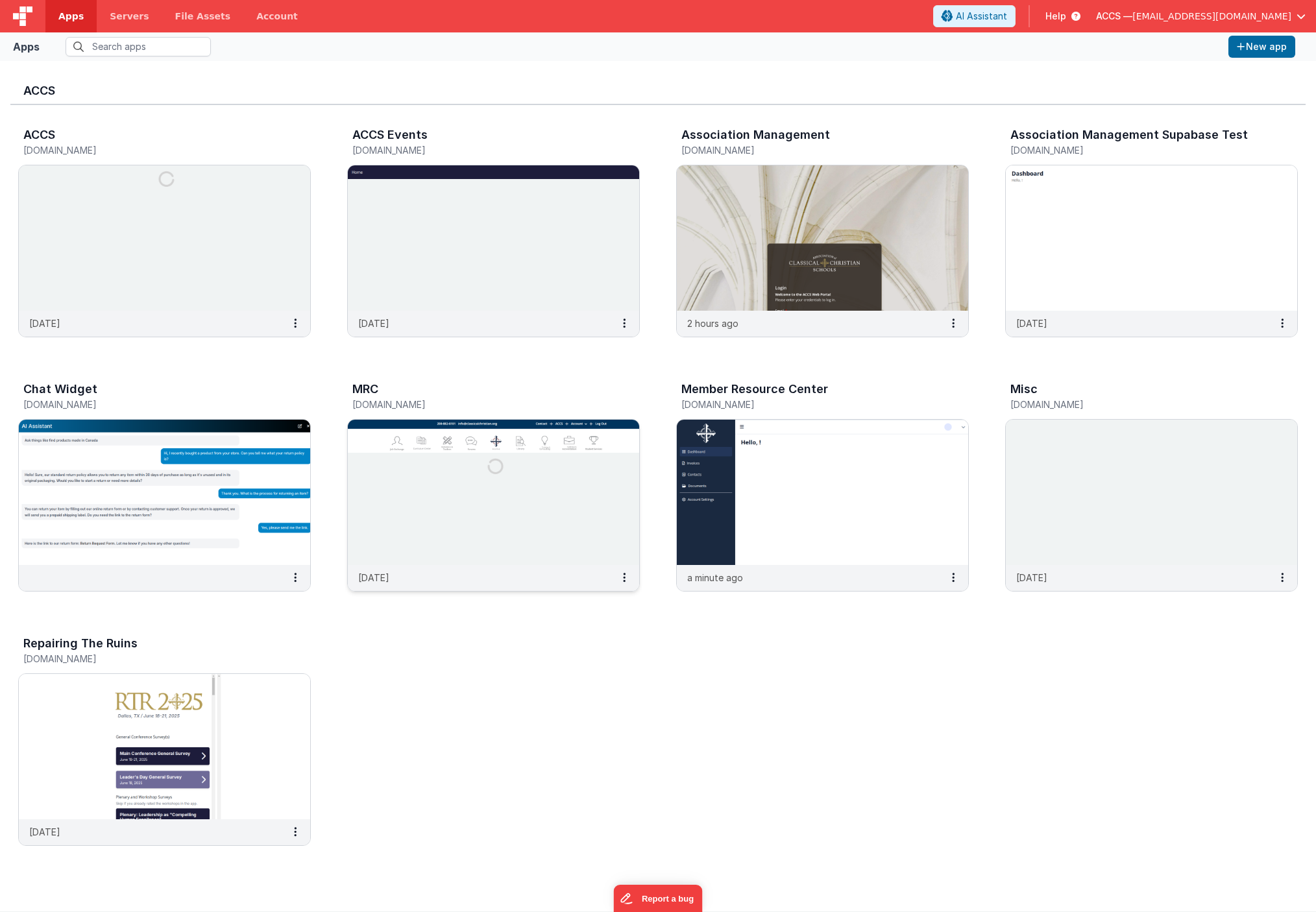
click at [587, 462] on img at bounding box center [494, 492] width 292 height 145
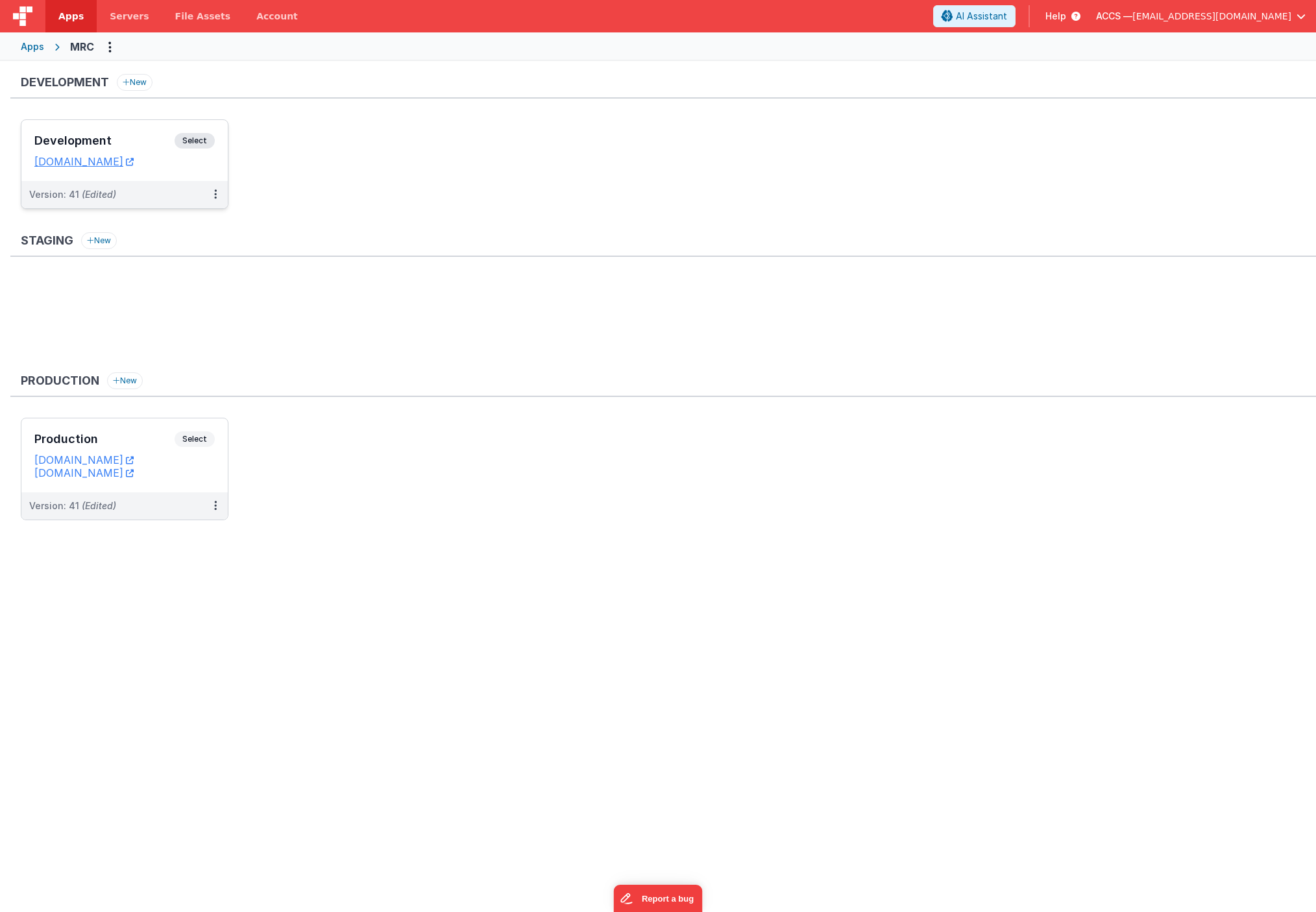
click at [154, 143] on h3 "Development" at bounding box center [105, 140] width 140 height 13
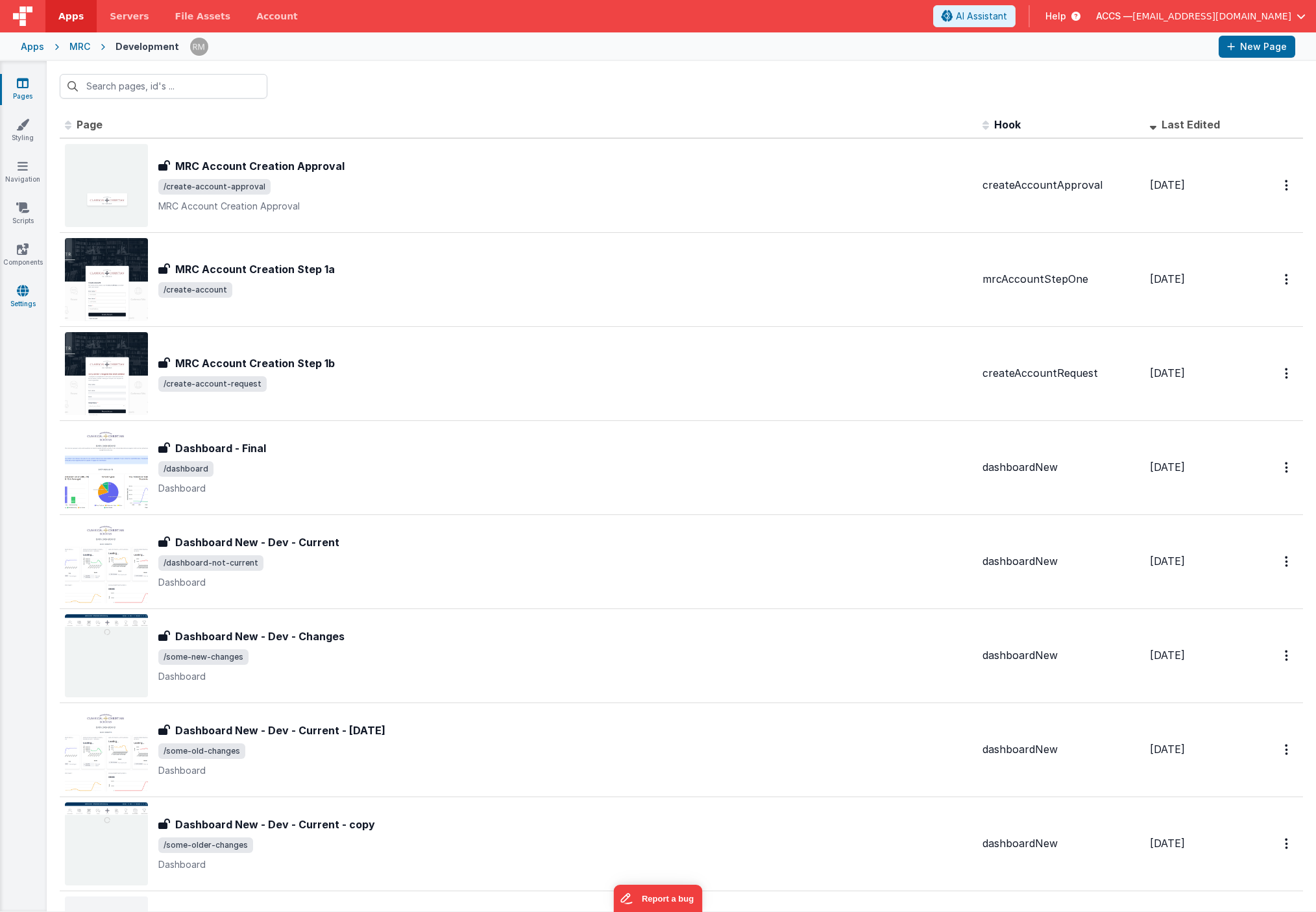
click at [25, 293] on icon at bounding box center [23, 291] width 12 height 13
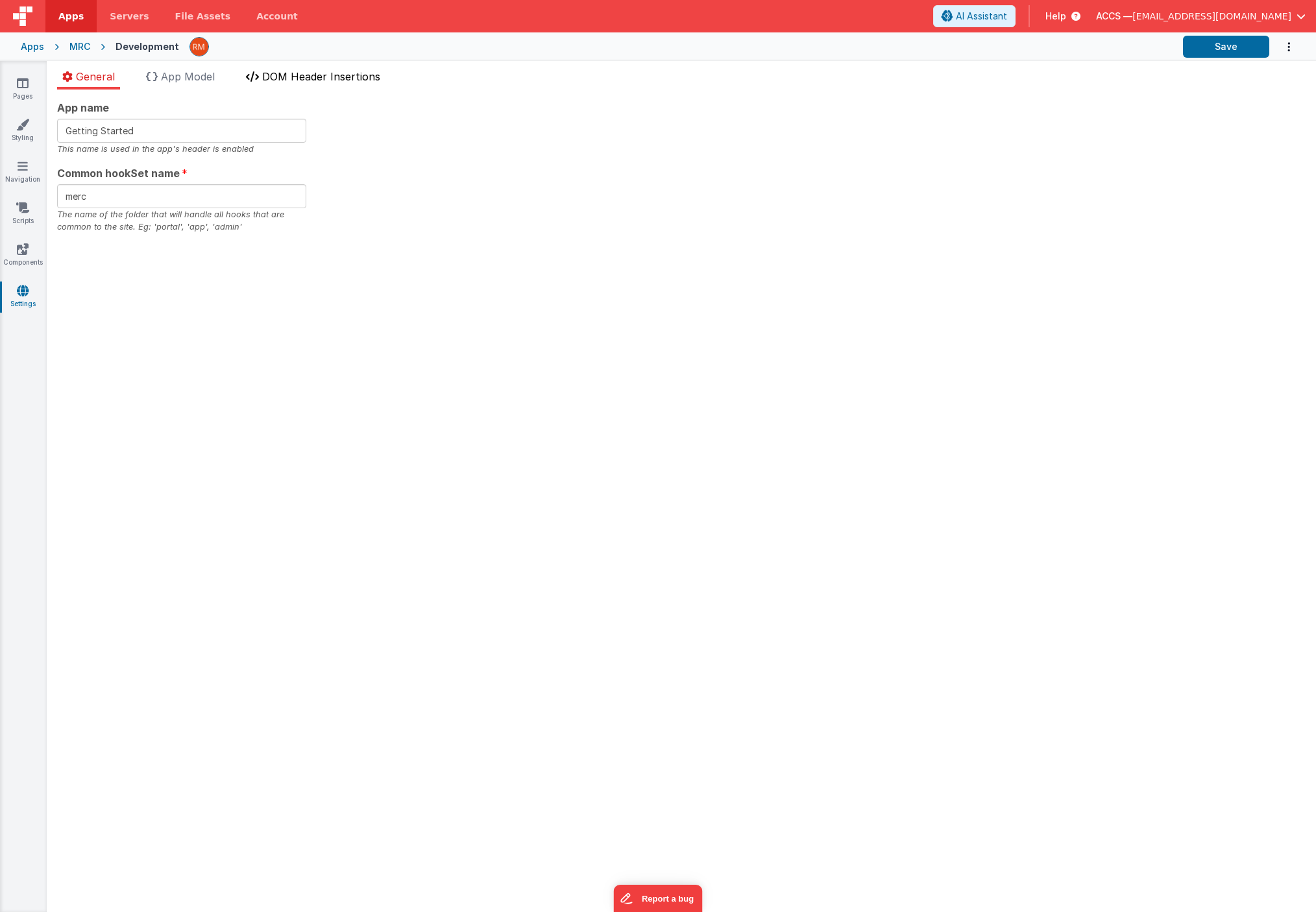
click at [316, 83] on li "DOM Header Insertions" at bounding box center [313, 78] width 145 height 21
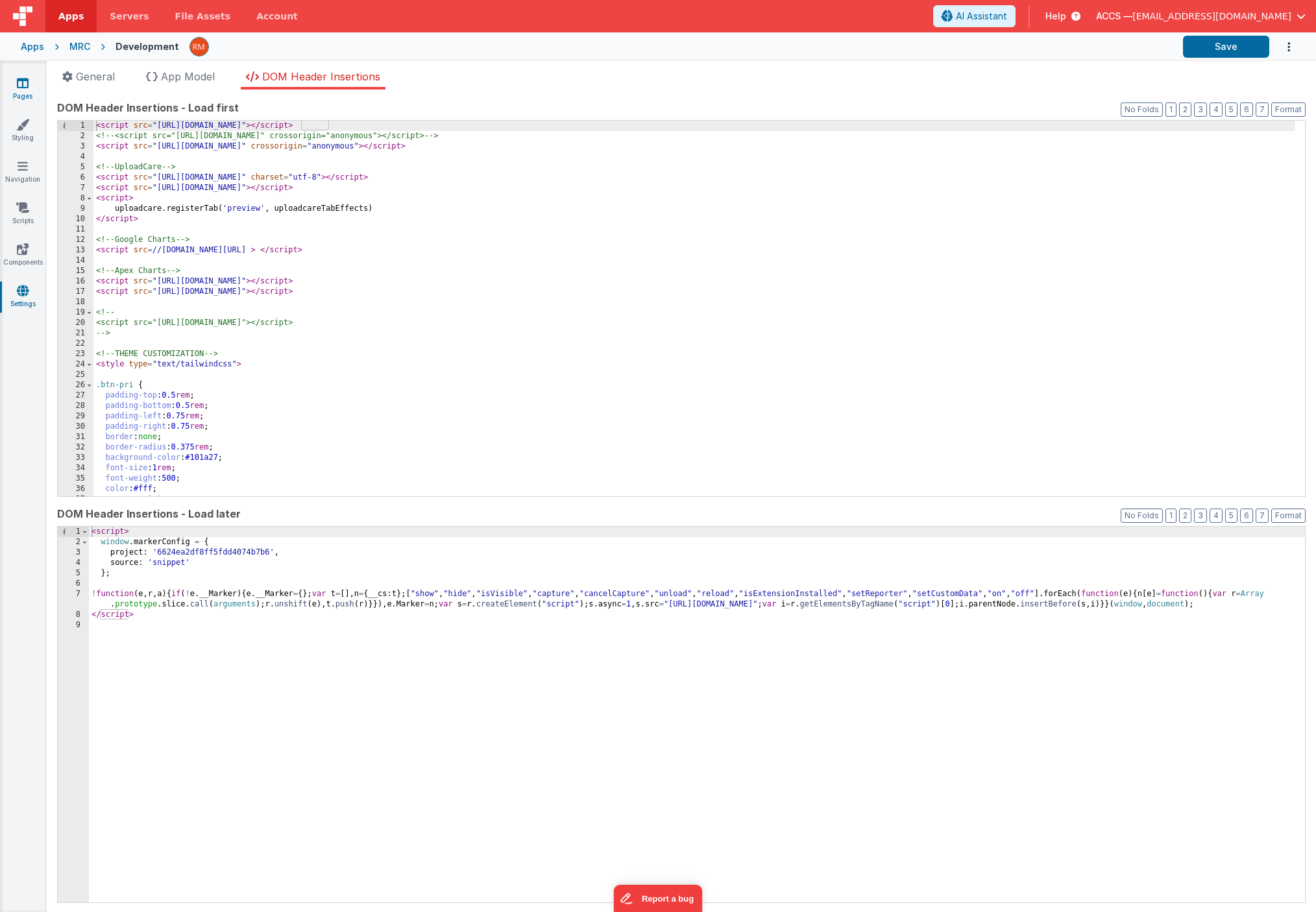
click at [33, 90] on link "Pages" at bounding box center [22, 89] width 46 height 26
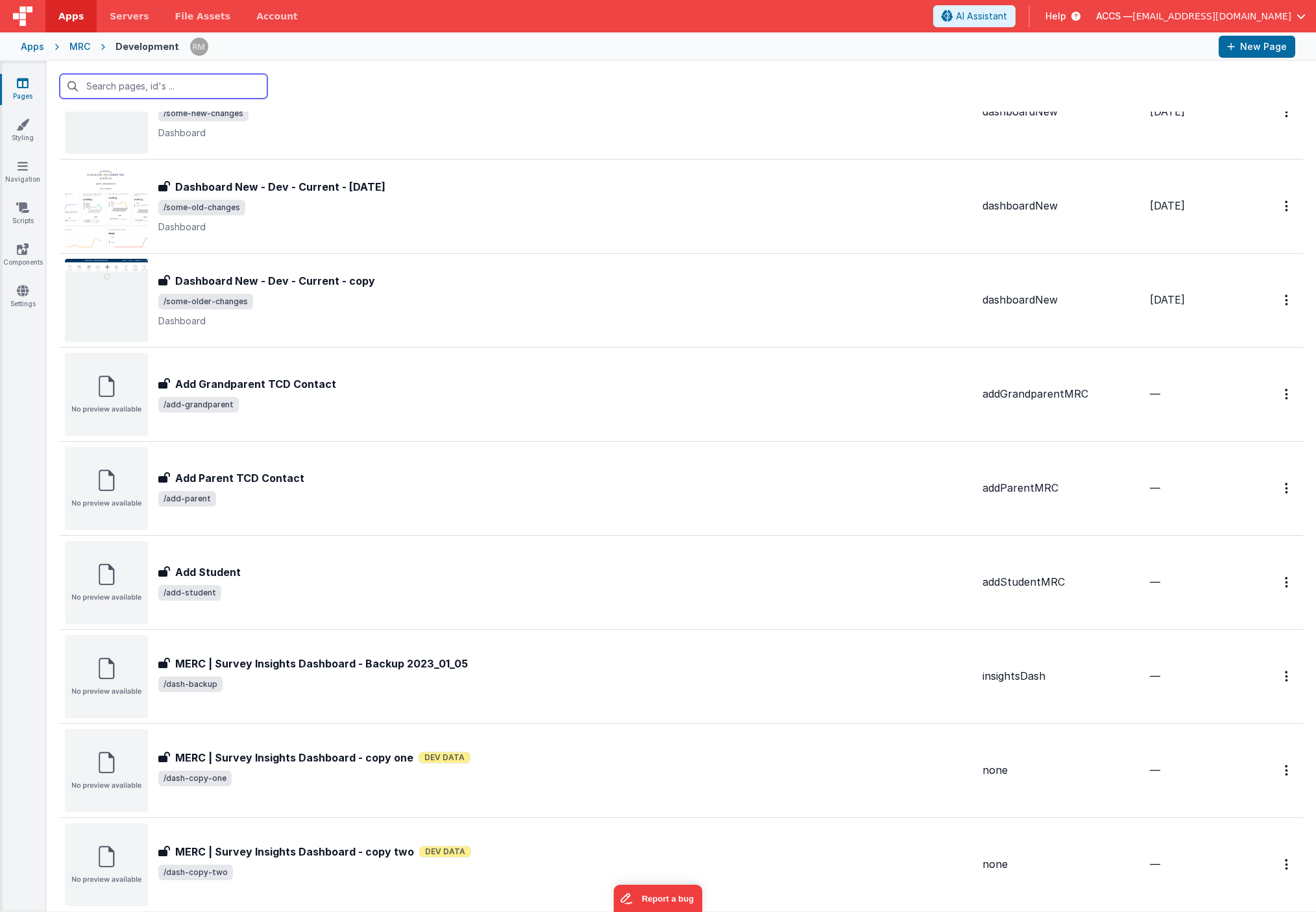
scroll to position [807, 0]
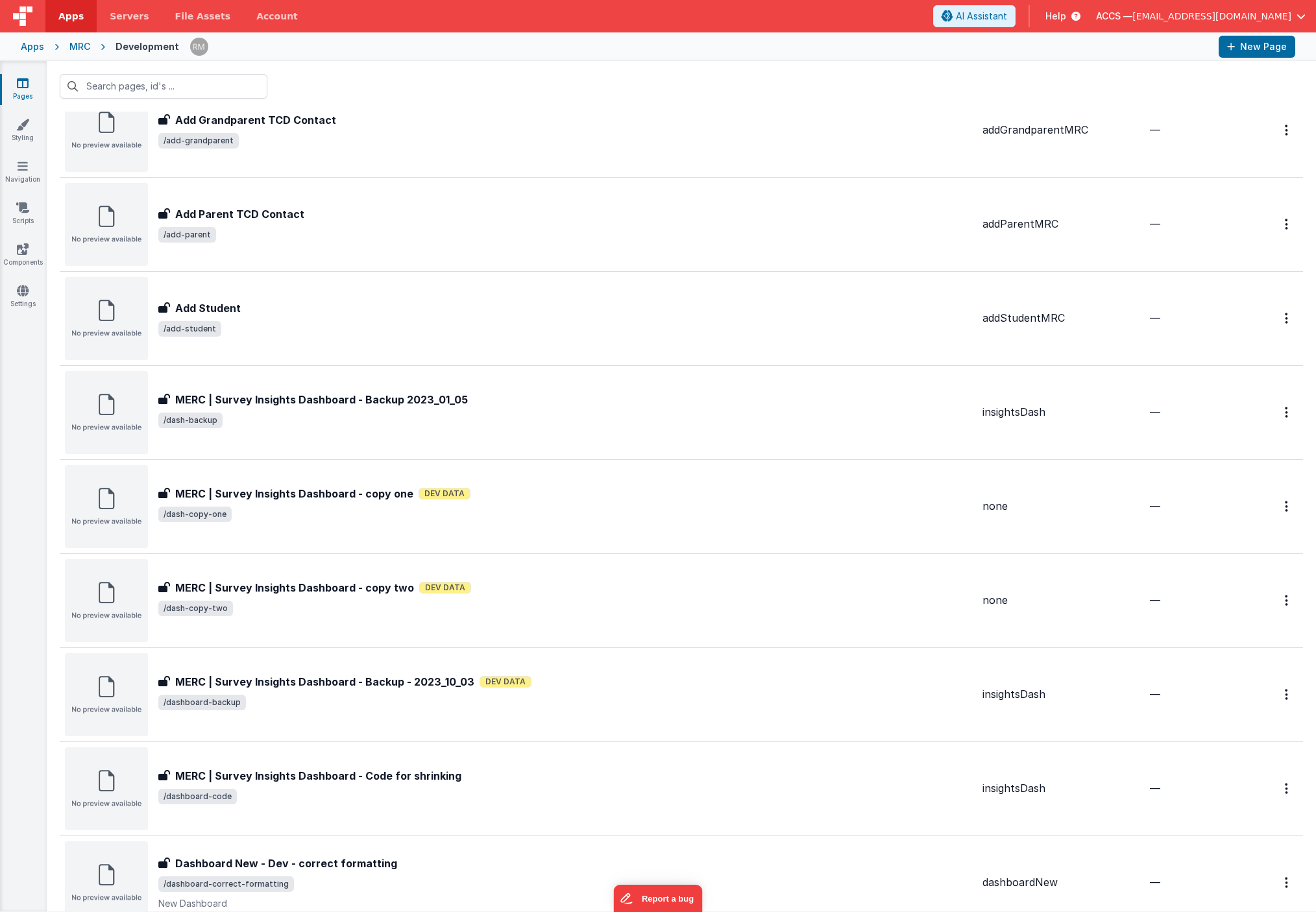
click at [42, 53] on div "Apps" at bounding box center [33, 46] width 24 height 13
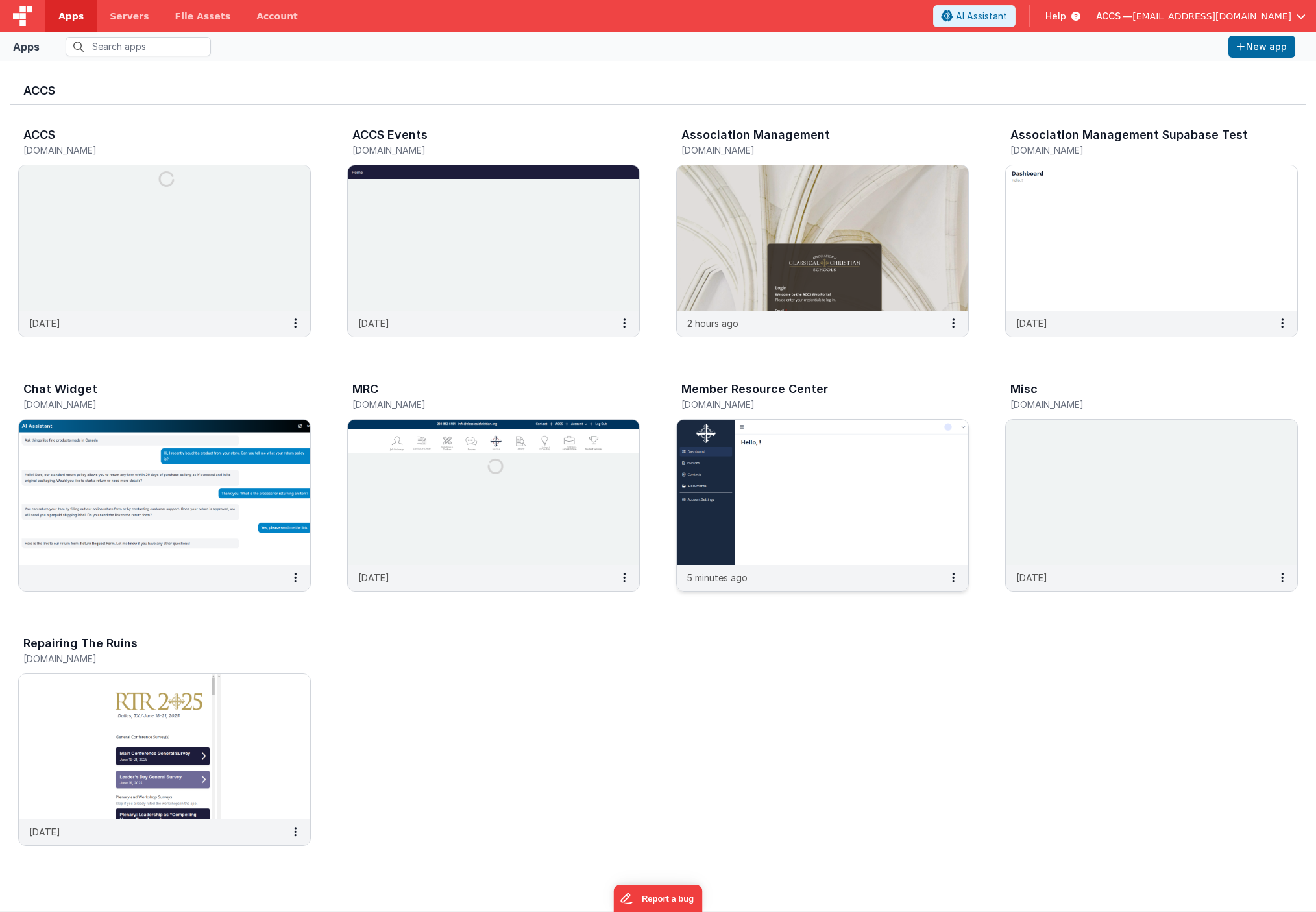
click at [820, 529] on img at bounding box center [823, 492] width 292 height 145
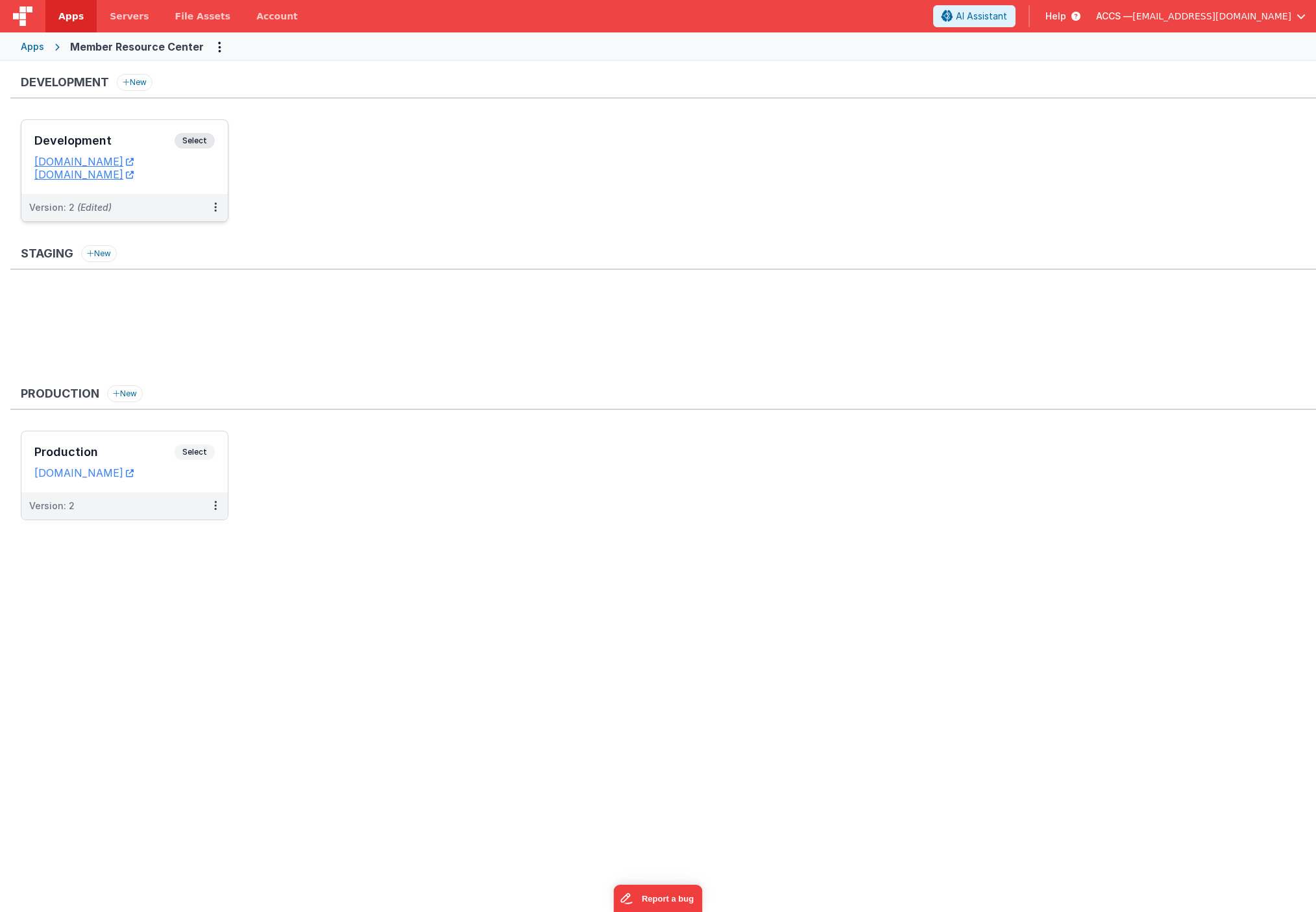
click at [151, 154] on div "Development Select" at bounding box center [125, 144] width 180 height 22
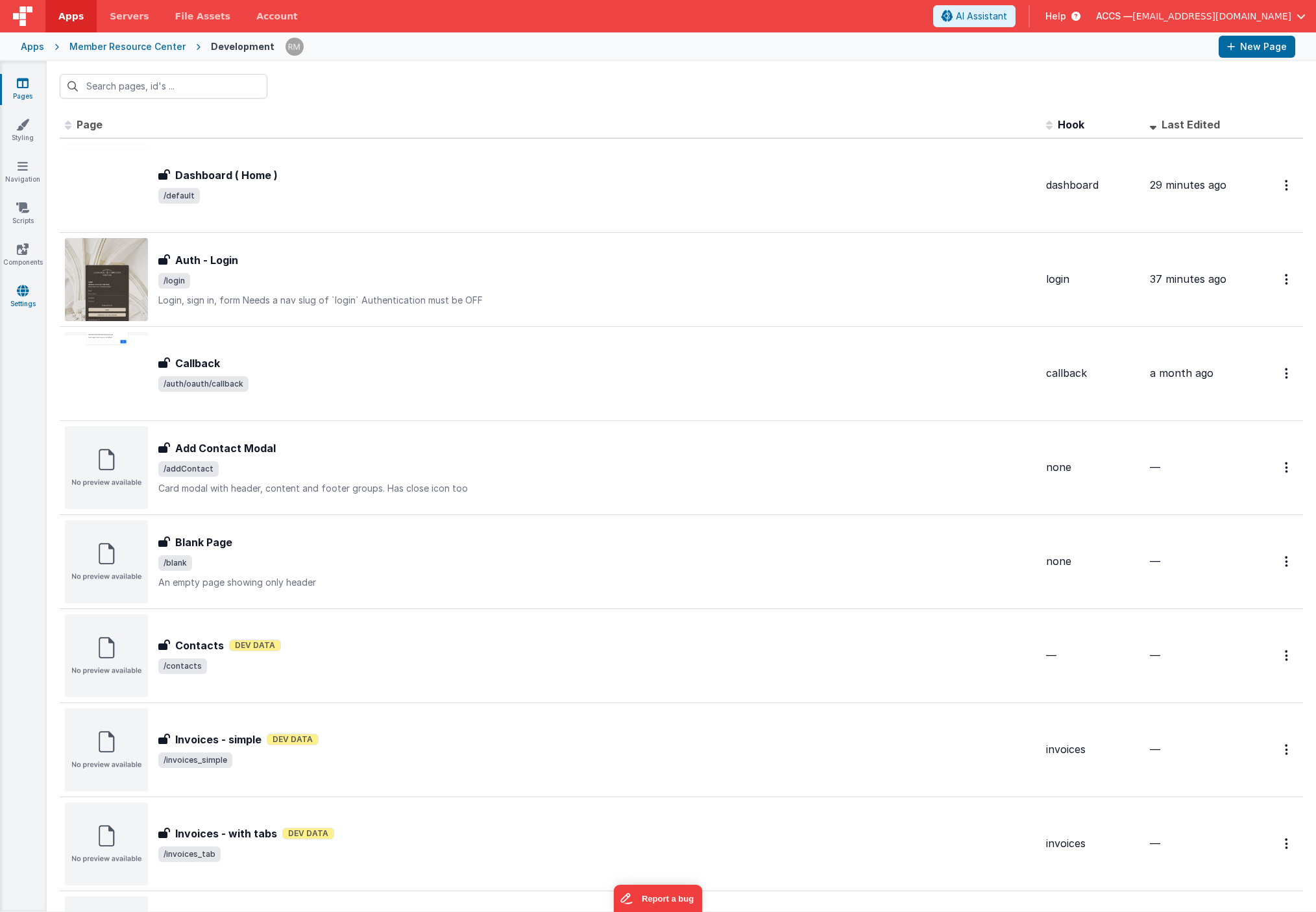
click at [16, 302] on link "Settings" at bounding box center [22, 297] width 46 height 26
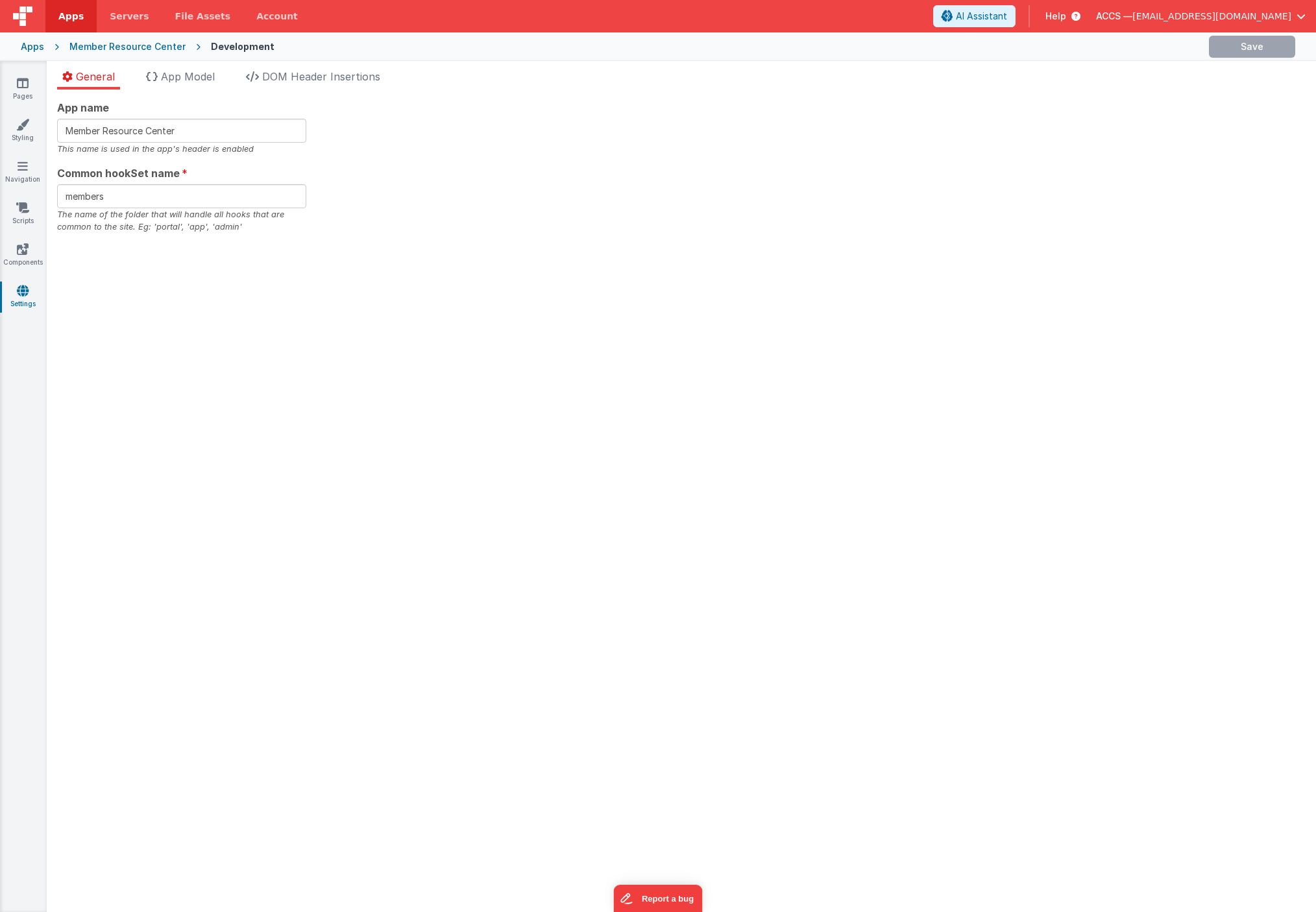
click at [195, 91] on div "App name Member Resource Center This name is used in the app's header is enable…" at bounding box center [681, 500] width 1270 height 823
click at [324, 77] on span "DOM Header Insertions" at bounding box center [322, 77] width 118 height 13
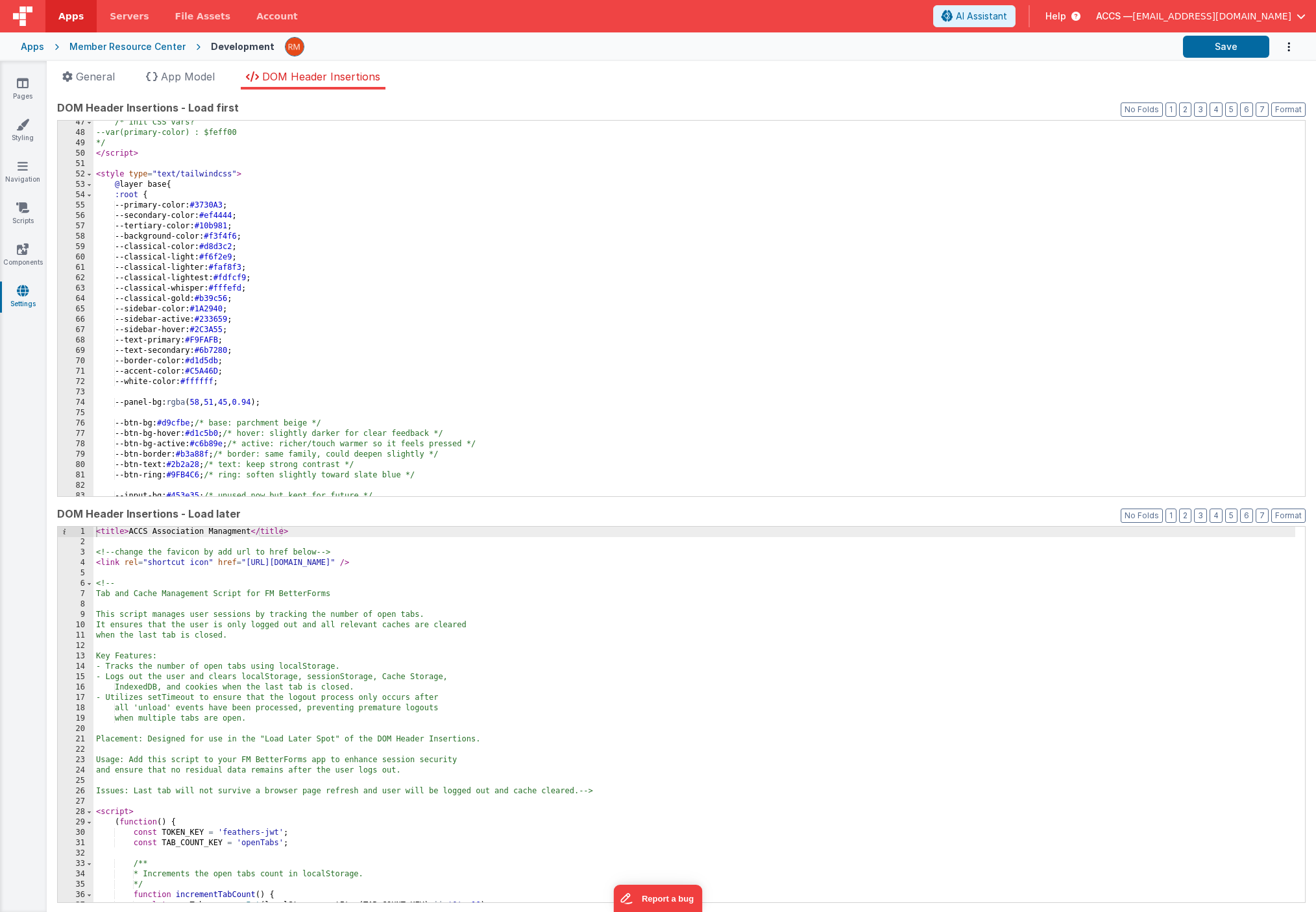
scroll to position [521, 0]
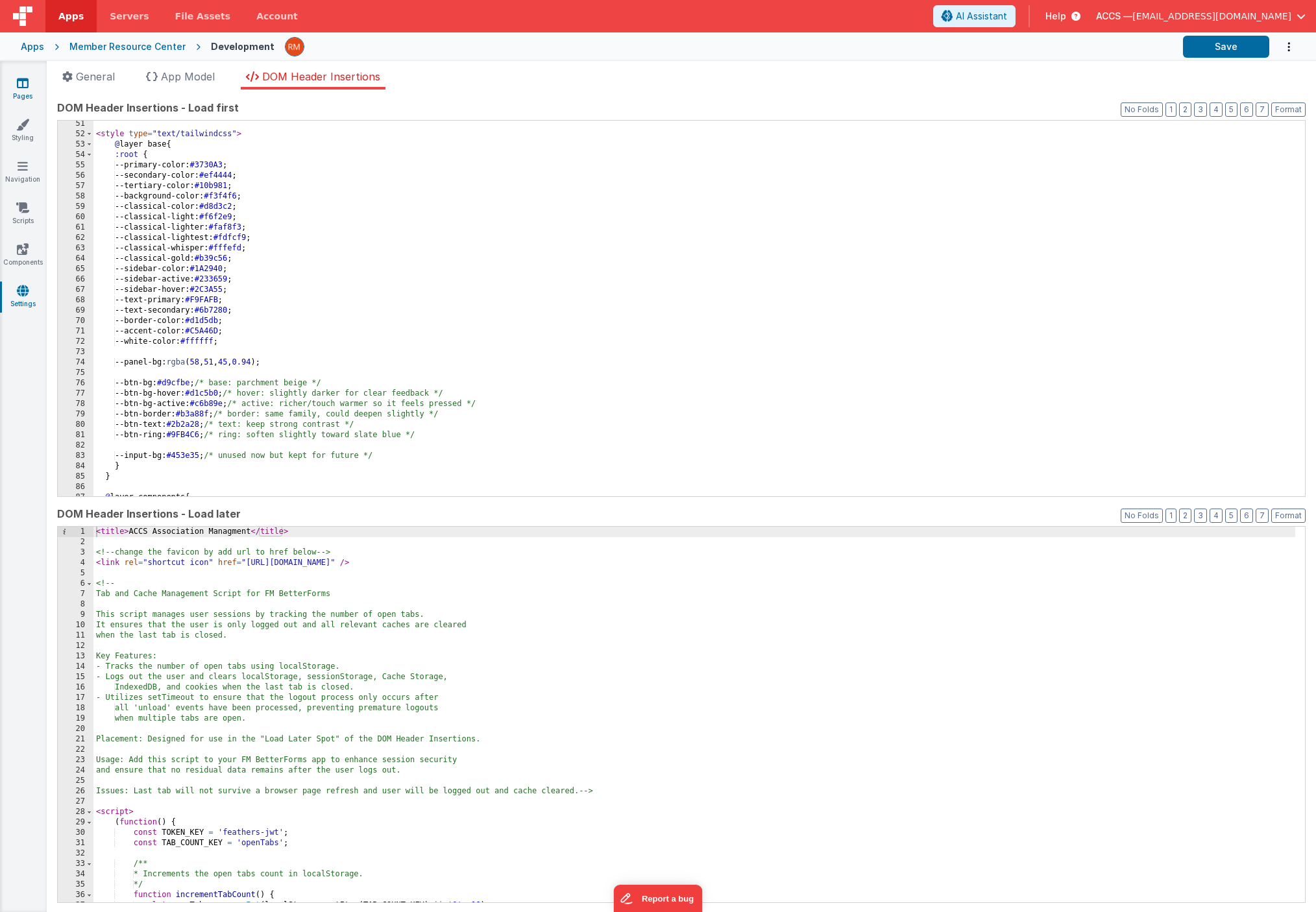
click at [26, 89] on link "Pages" at bounding box center [22, 89] width 46 height 26
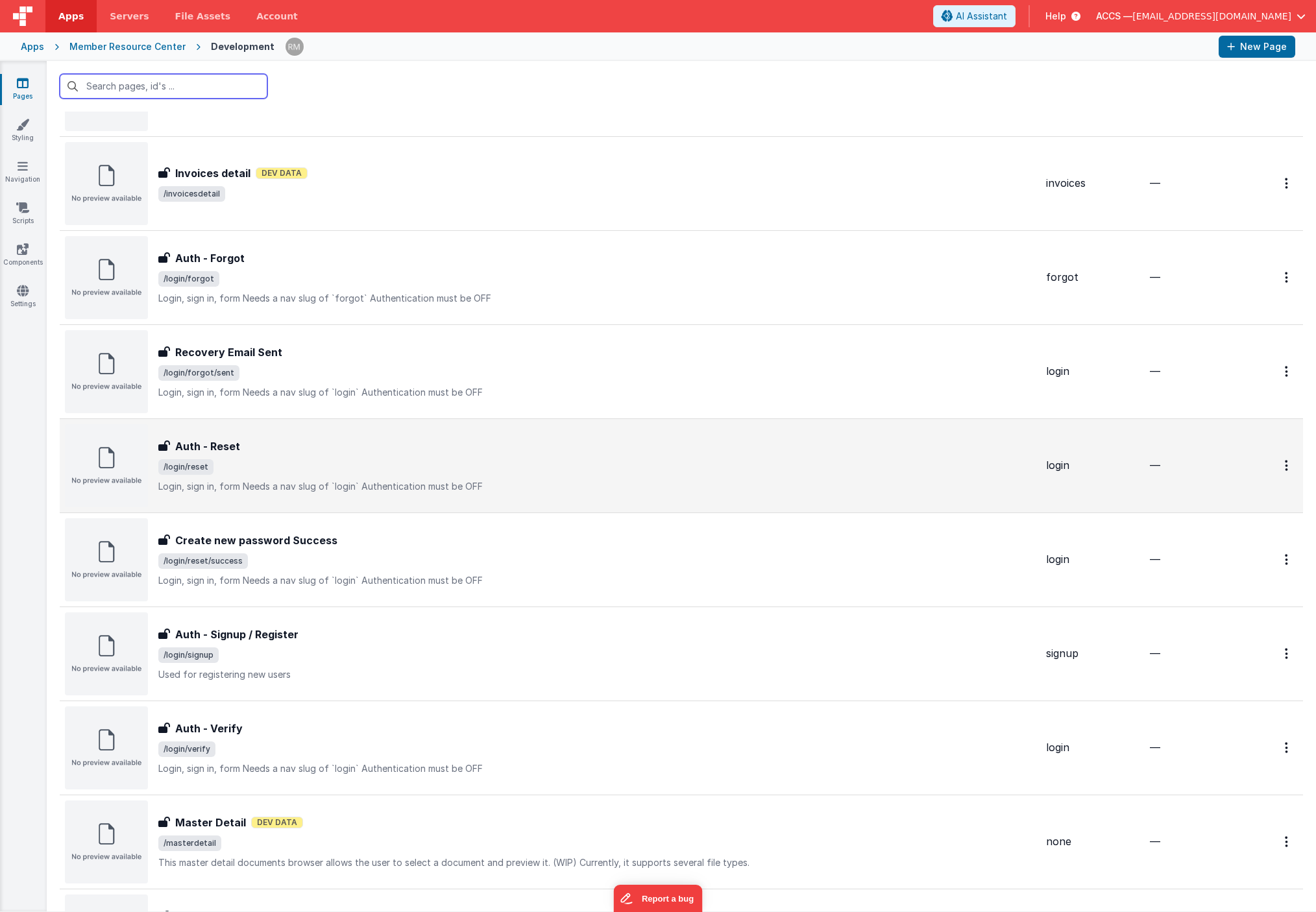
scroll to position [771, 0]
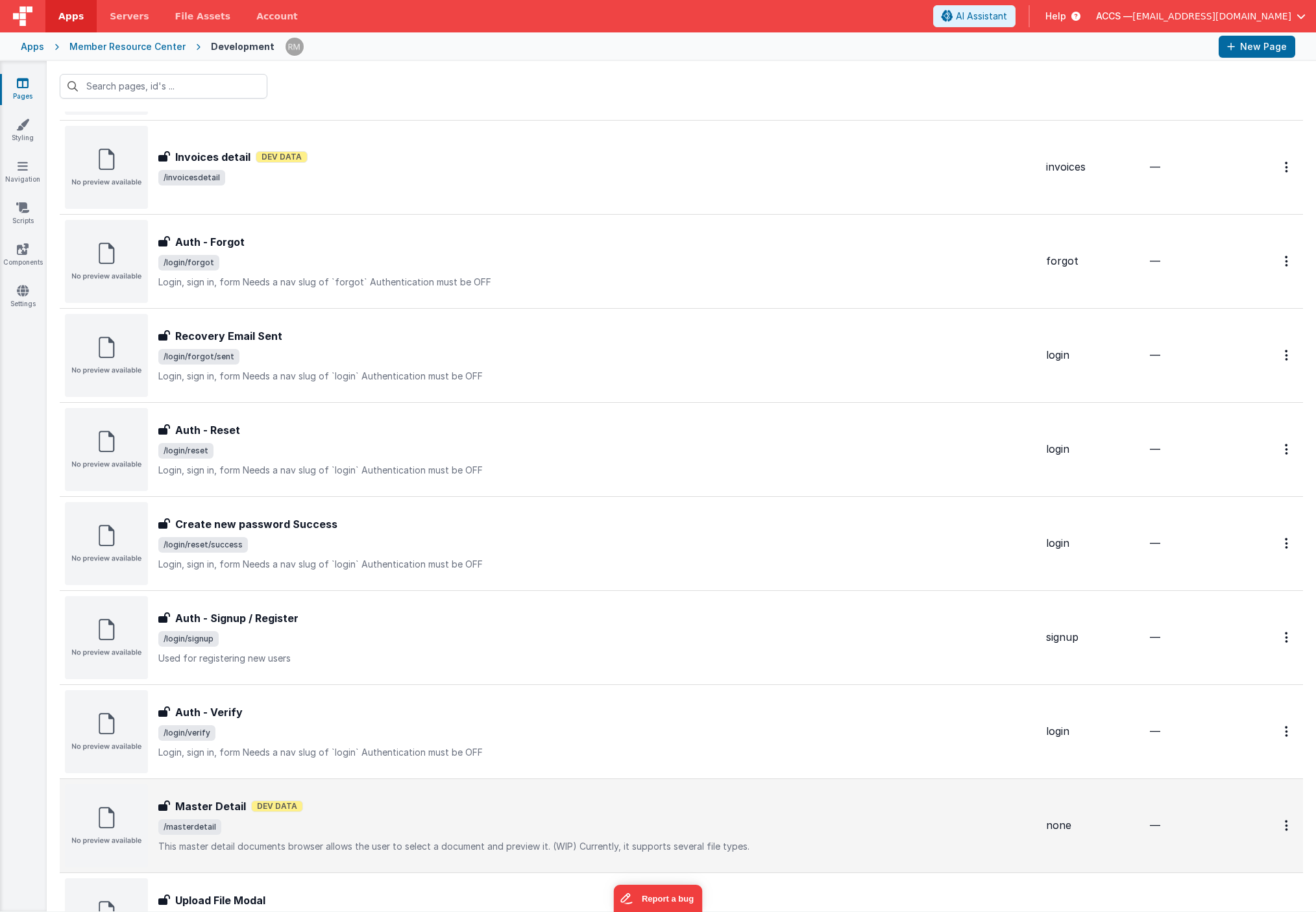
click at [355, 827] on span "/masterdetail" at bounding box center [597, 826] width 878 height 15
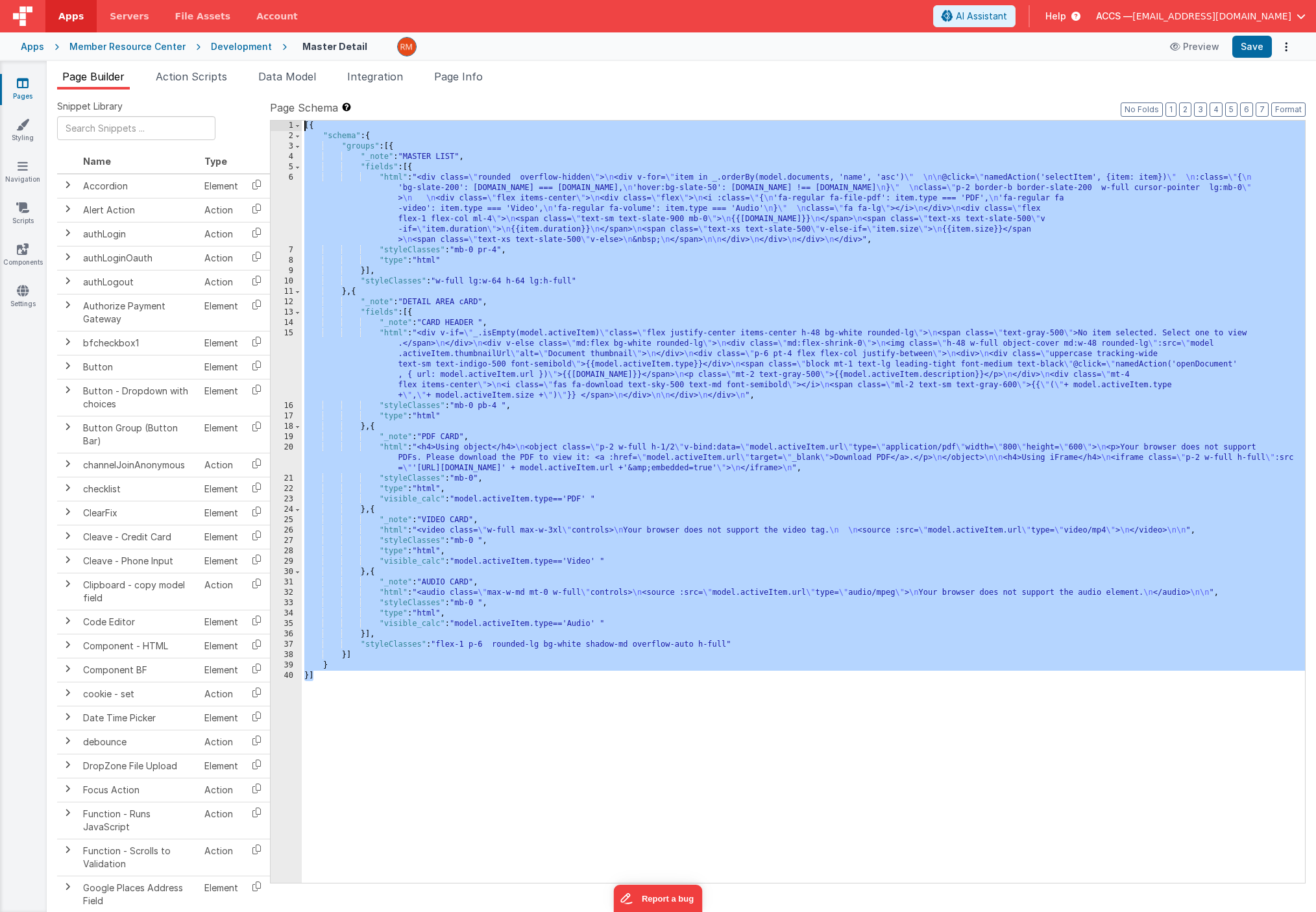
drag, startPoint x: 362, startPoint y: 688, endPoint x: 245, endPoint y: 124, distance: 576.0
click at [245, 124] on div "Snippet Library Name Type Accordion Element Alert Action Action authLogin Actio…" at bounding box center [682, 511] width 1249 height 823
click at [27, 299] on link "Settings" at bounding box center [22, 297] width 46 height 26
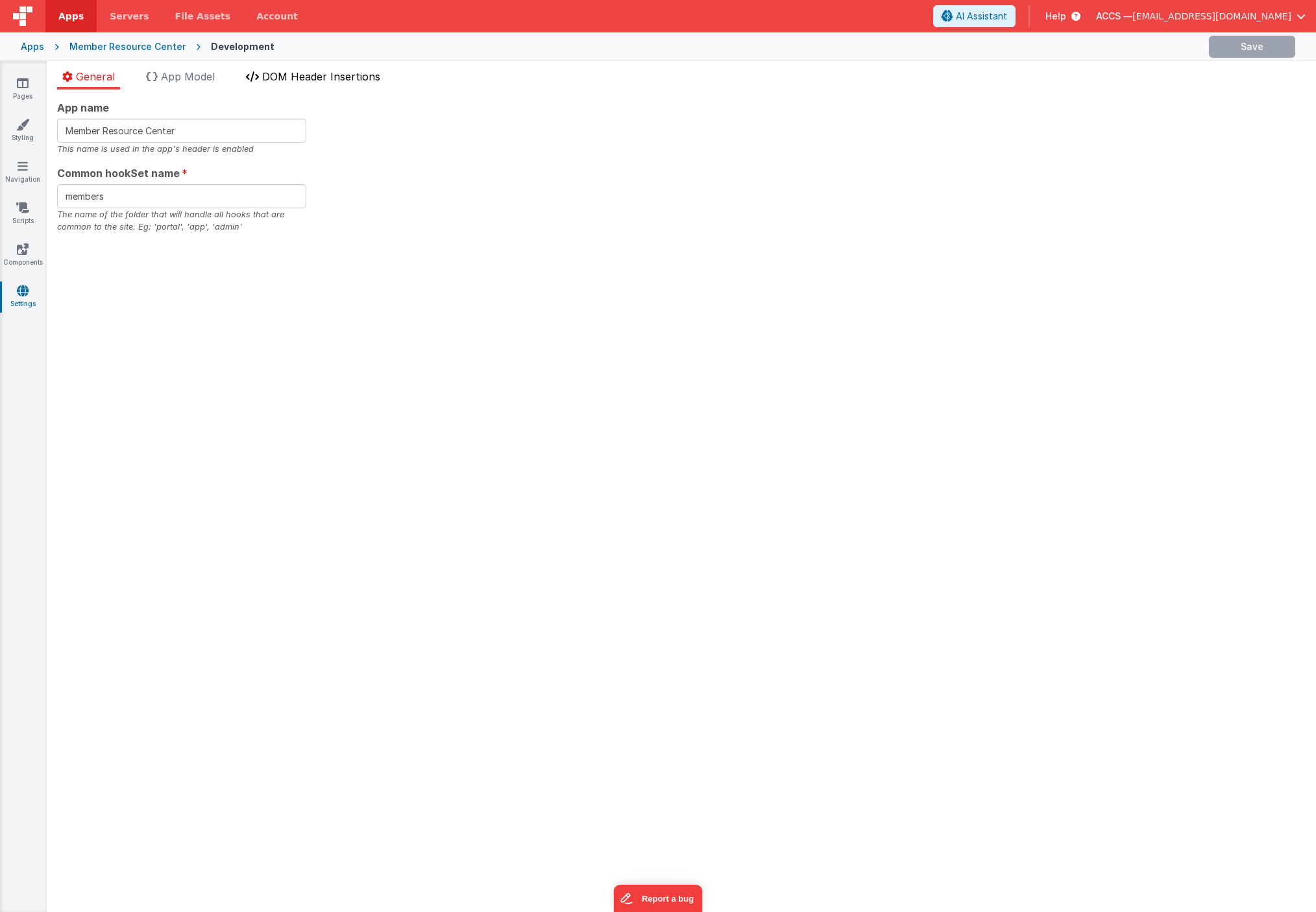
click at [314, 83] on li "DOM Header Insertions" at bounding box center [313, 78] width 145 height 21
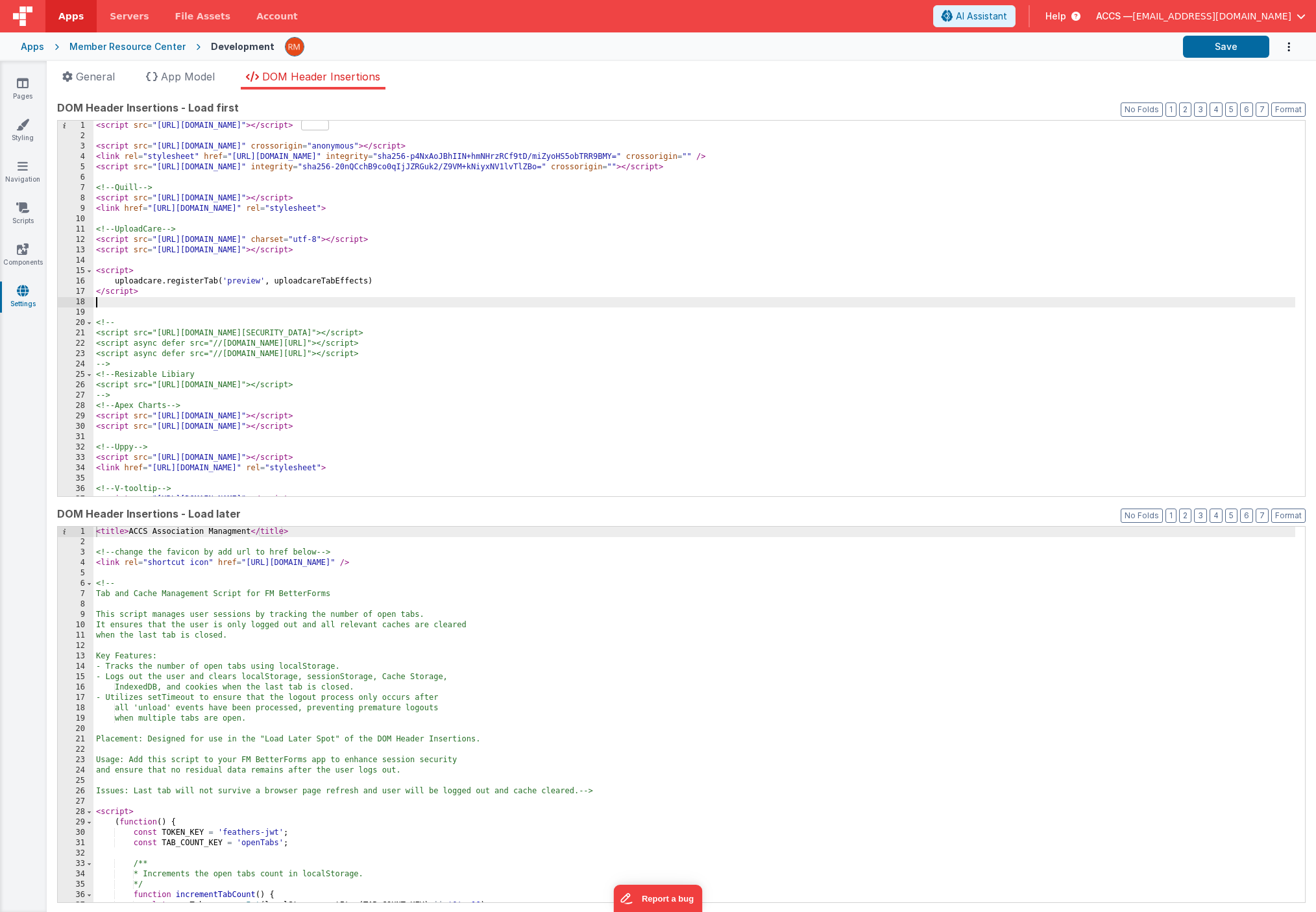
click at [645, 304] on div "< script src = "[URL][DOMAIN_NAME]" > </ script > < script src = "[URL][DOMAIN_…" at bounding box center [694, 318] width 1201 height 396
click at [846, 173] on div "< script src = "[URL][DOMAIN_NAME]" > </ script > < script src = "[URL][DOMAIN_…" at bounding box center [694, 318] width 1201 height 396
click at [845, 168] on div "< script src = "[URL][DOMAIN_NAME]" > </ script > < script src = "[URL][DOMAIN_…" at bounding box center [694, 318] width 1201 height 396
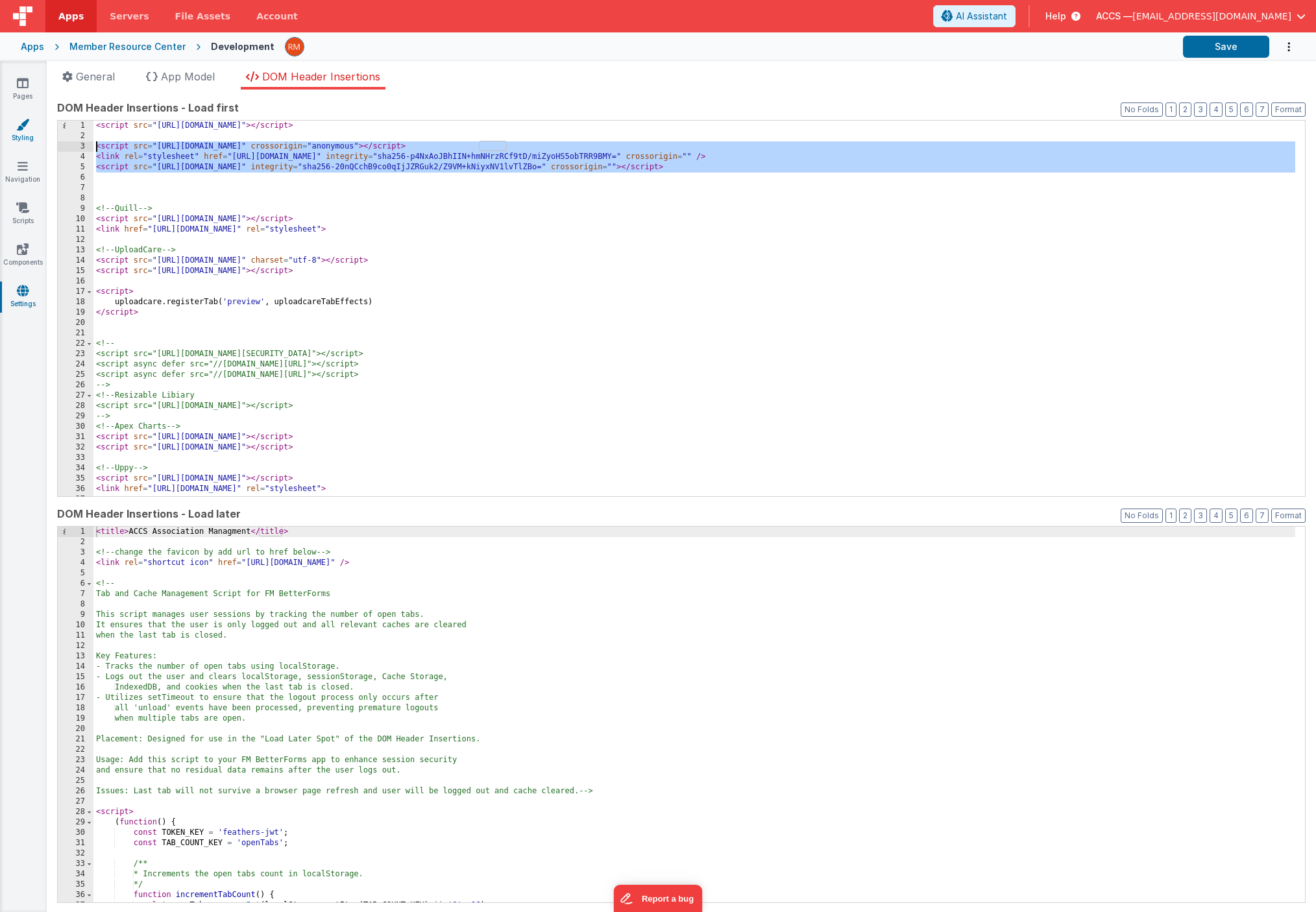
drag, startPoint x: 879, startPoint y: 182, endPoint x: 41, endPoint y: 143, distance: 838.9
click at [41, 143] on section "Pages Styling Navigation Scripts Components Settings General App Model DOM Head…" at bounding box center [658, 487] width 1316 height 851
click at [218, 195] on div "< script src = "[URL][DOMAIN_NAME]" > </ script > < script src = "[URL][DOMAIN_…" at bounding box center [694, 318] width 1201 height 396
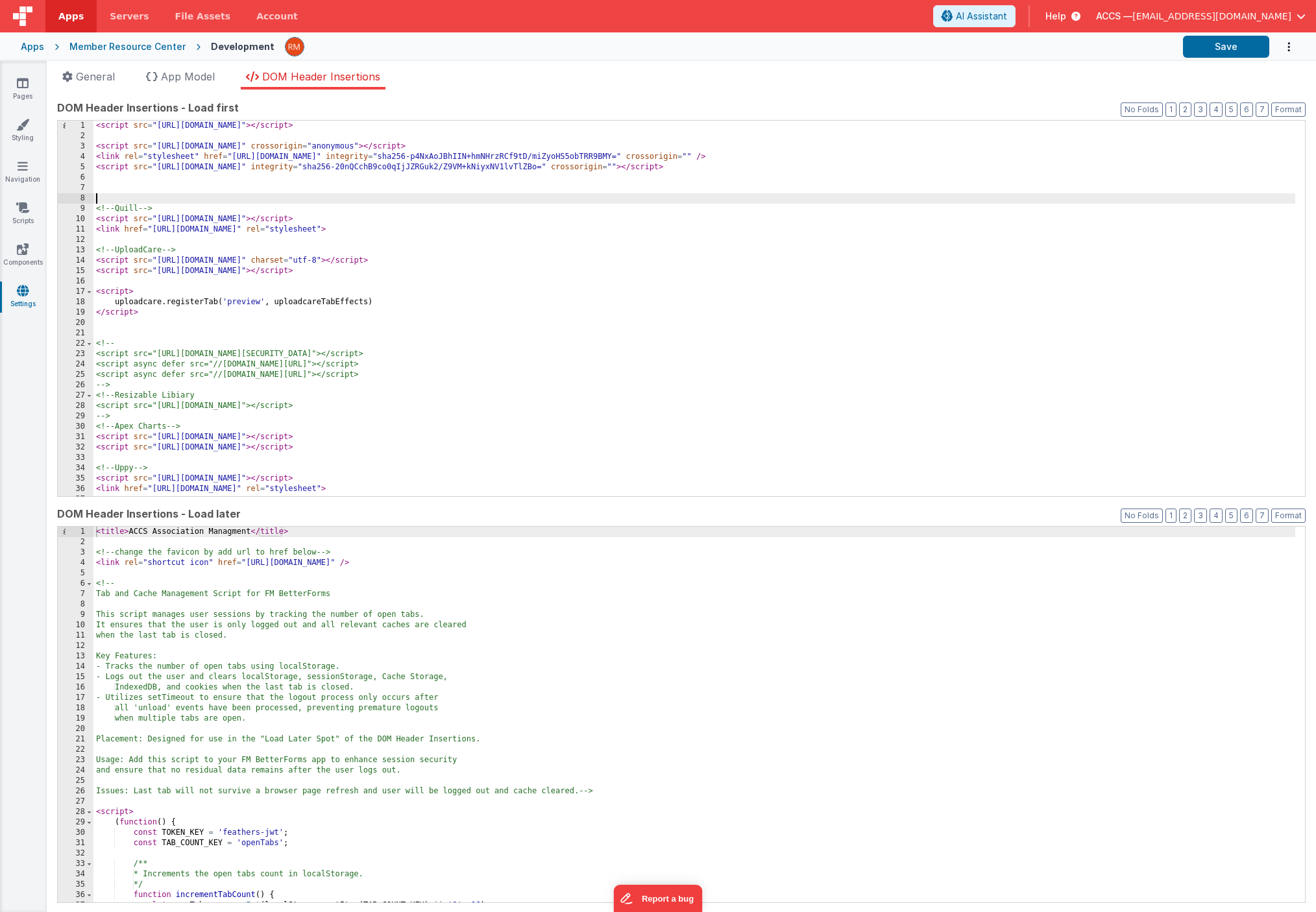
click at [221, 188] on div "< script src = "[URL][DOMAIN_NAME]" > </ script > < script src = "[URL][DOMAIN_…" at bounding box center [694, 318] width 1201 height 396
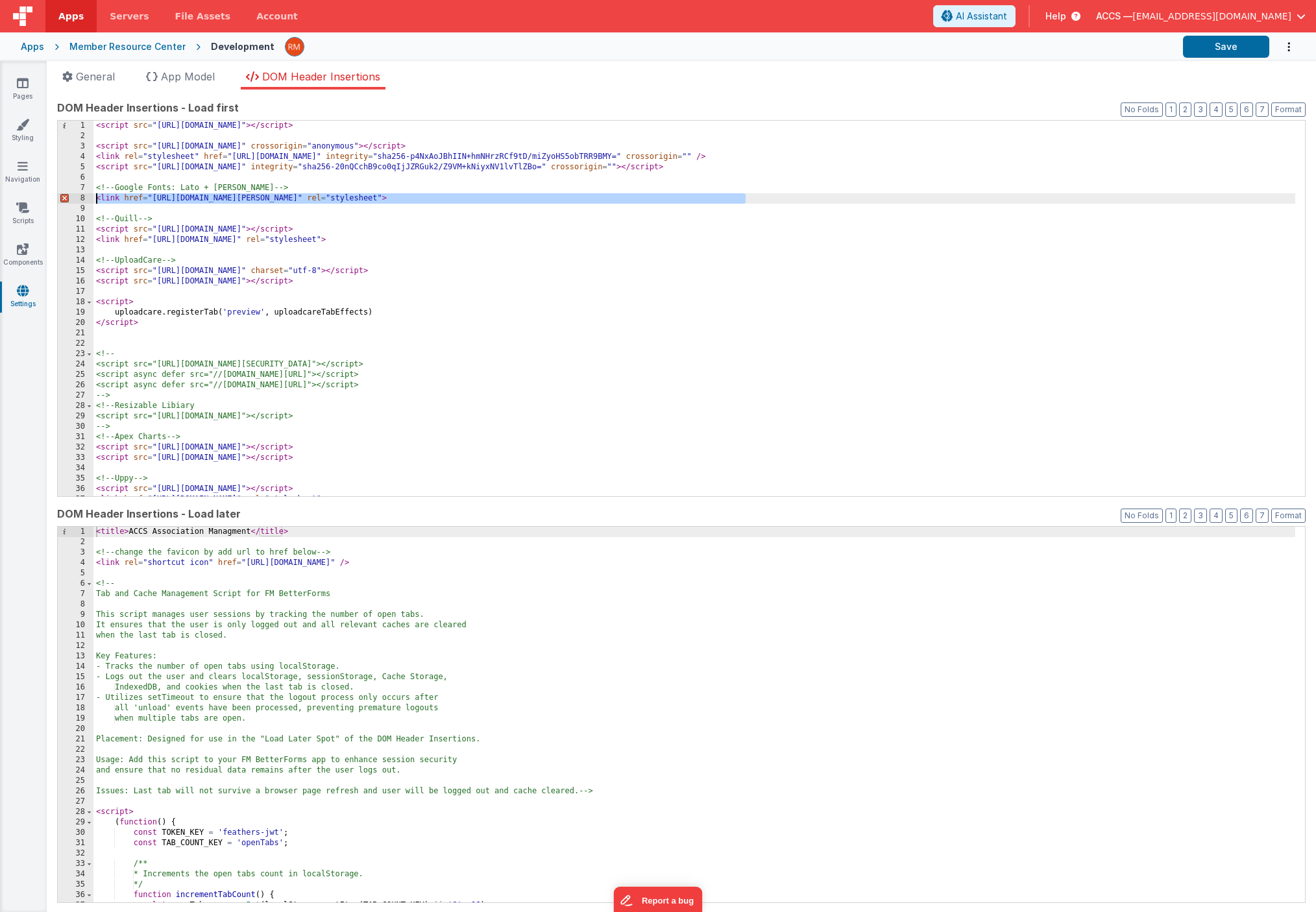
drag, startPoint x: 769, startPoint y: 201, endPoint x: 91, endPoint y: 197, distance: 678.0
click at [91, 197] on div "1 2 3 4 5 6 7 8 9 10 11 12 13 14 15 16 17 18 19 20 21 22 23 24 25 26 27 28 29 3…" at bounding box center [682, 309] width 1249 height 377
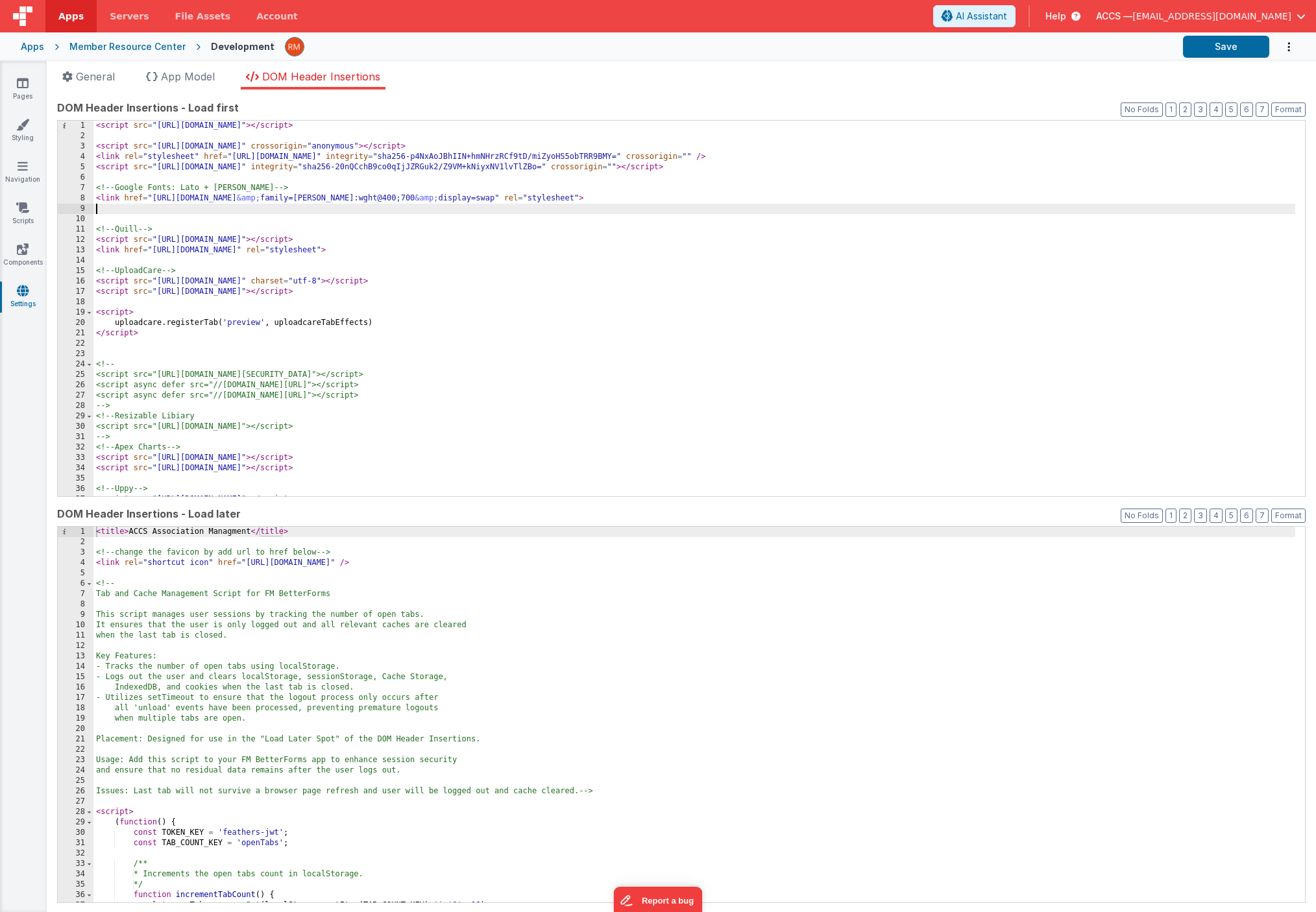
click at [134, 218] on div "< script src = "https://cdn.tailwindcss.com" > </ script > < script src = "http…" at bounding box center [694, 318] width 1201 height 396
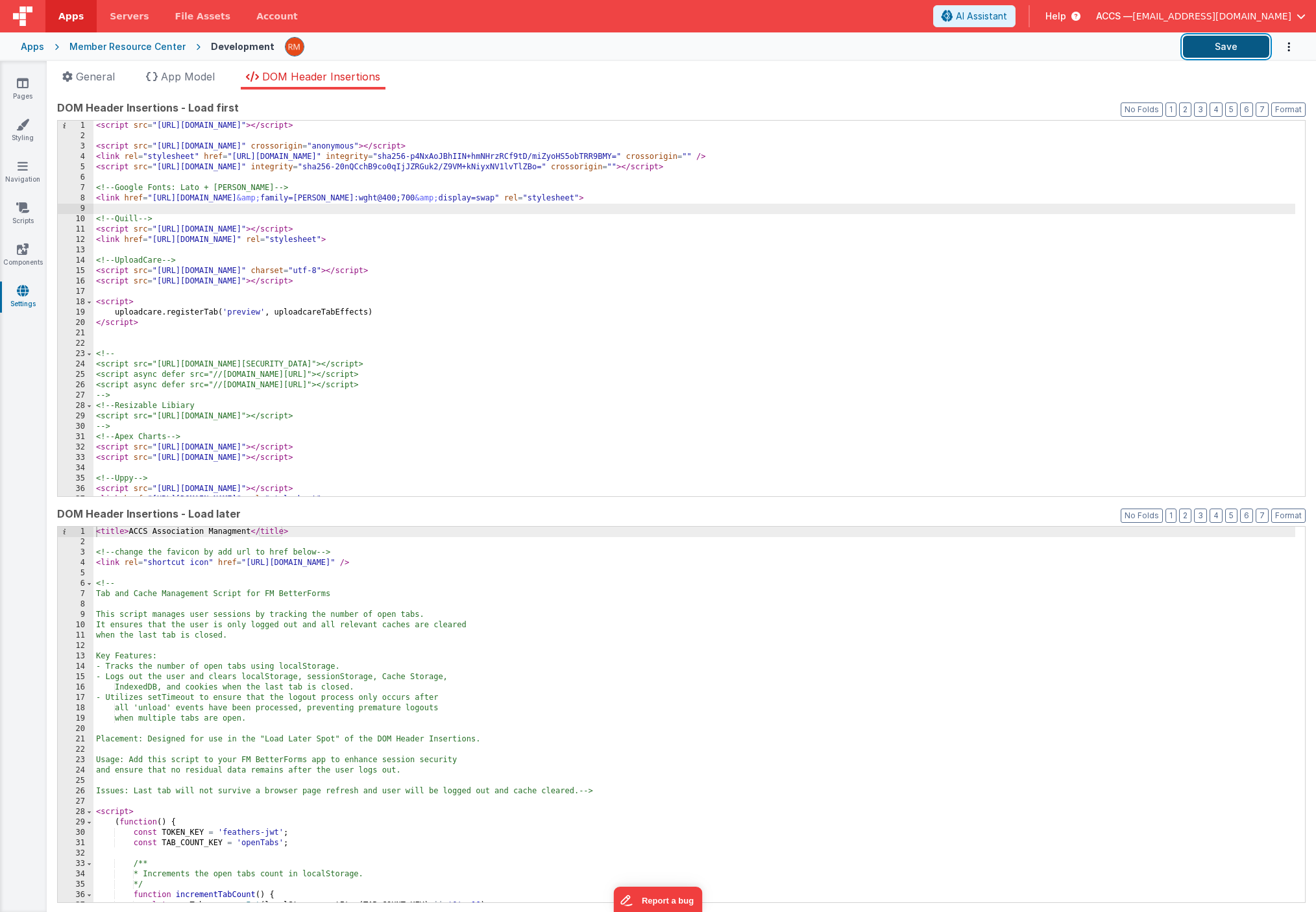
click at [1228, 52] on button "Save" at bounding box center [1226, 46] width 87 height 22
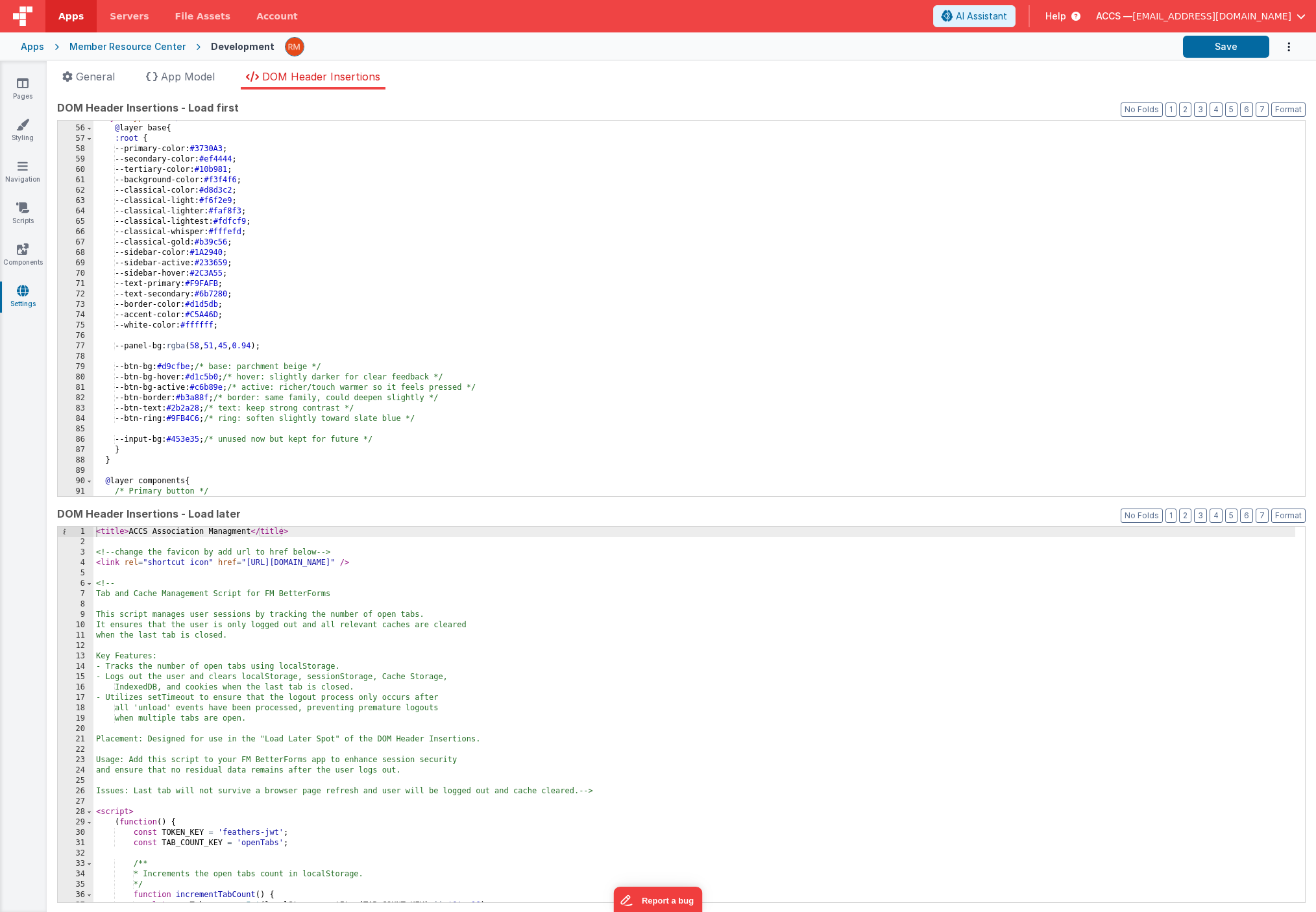
scroll to position [580, 0]
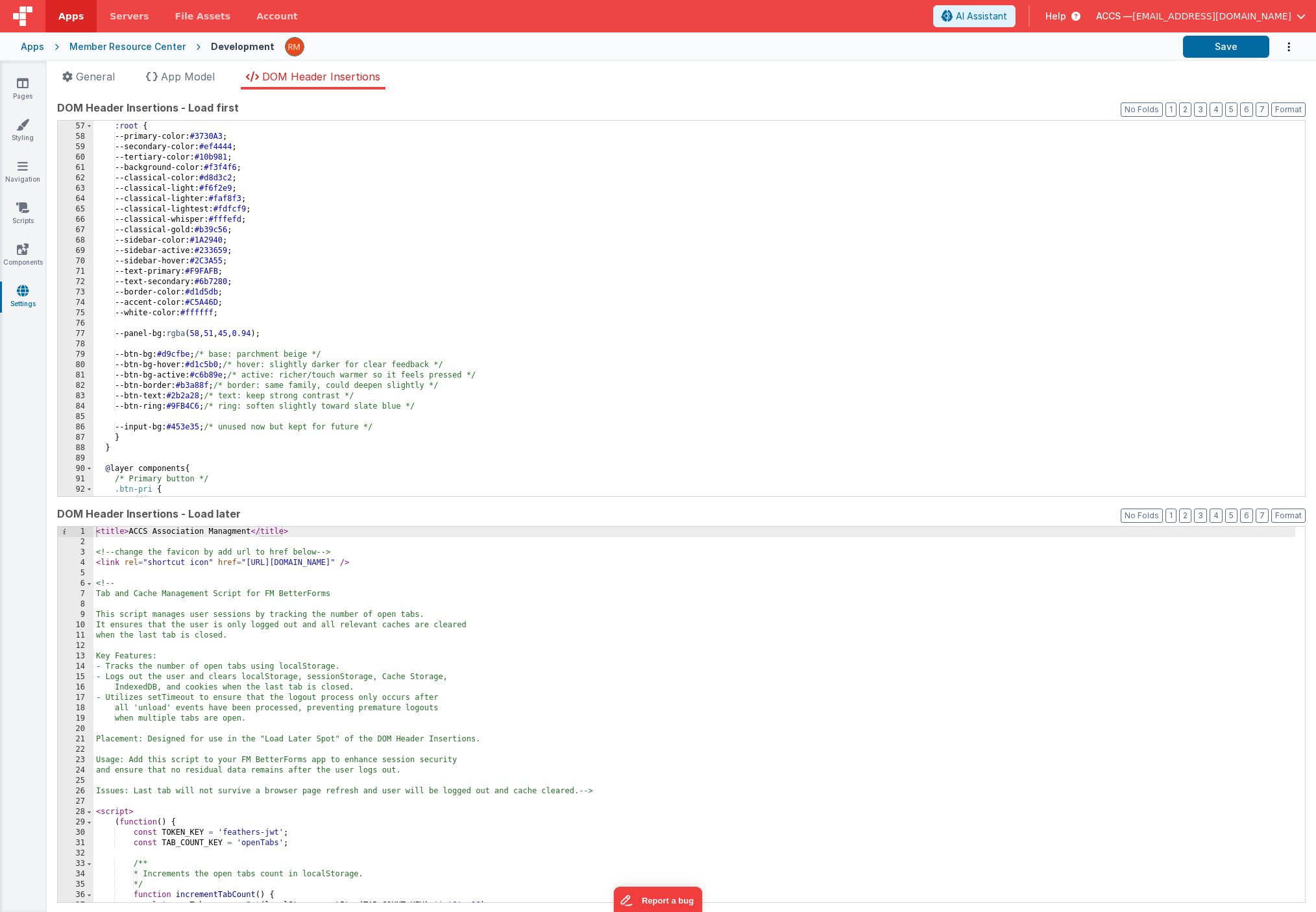
click at [532, 242] on div "@ layer base { :root { --primary-color: #3730A3 ; --secondary-color: #ef4444 ; …" at bounding box center [694, 309] width 1201 height 396
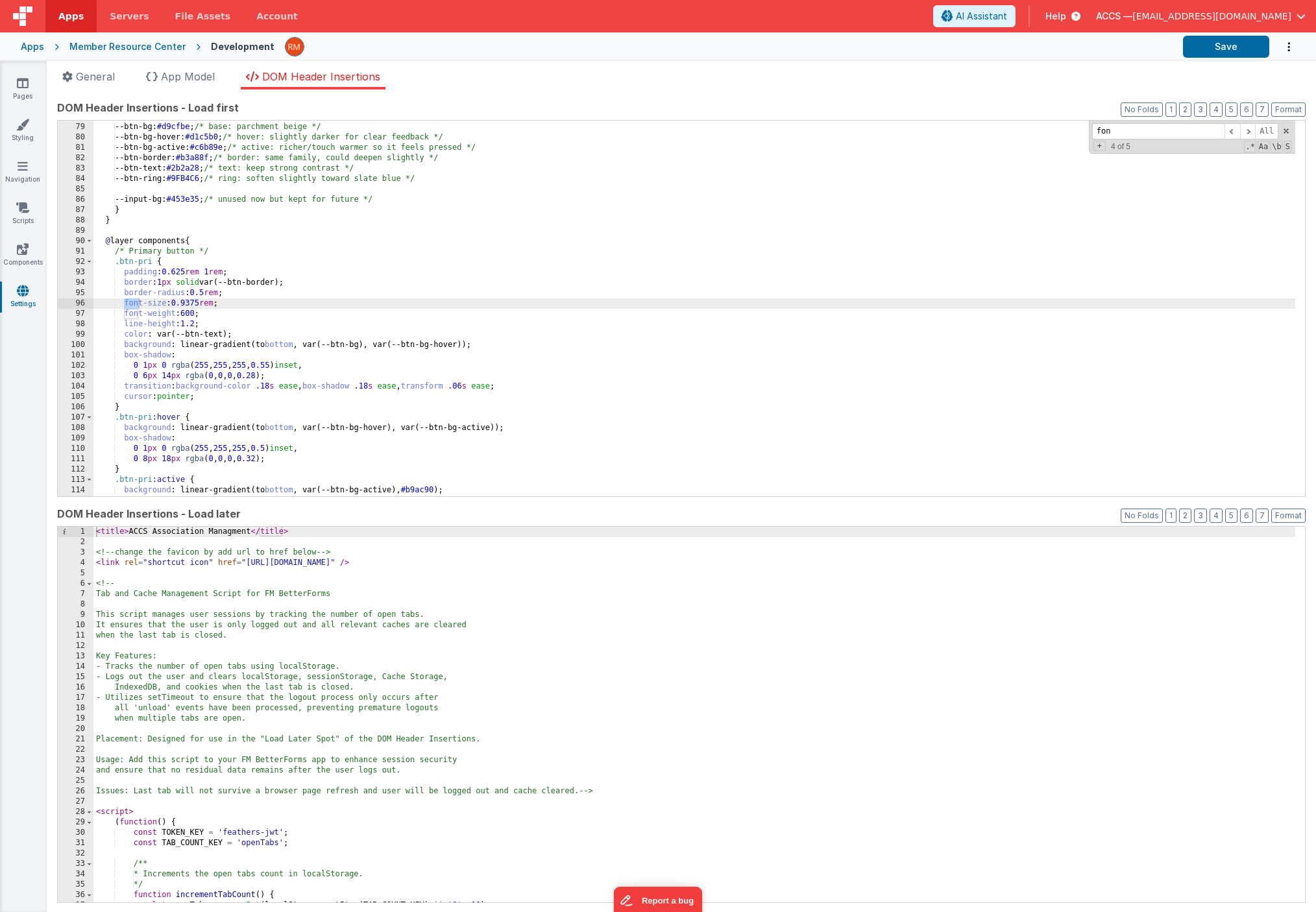
scroll to position [808, 0]
type input "font"
click at [1243, 130] on span at bounding box center [1247, 131] width 15 height 16
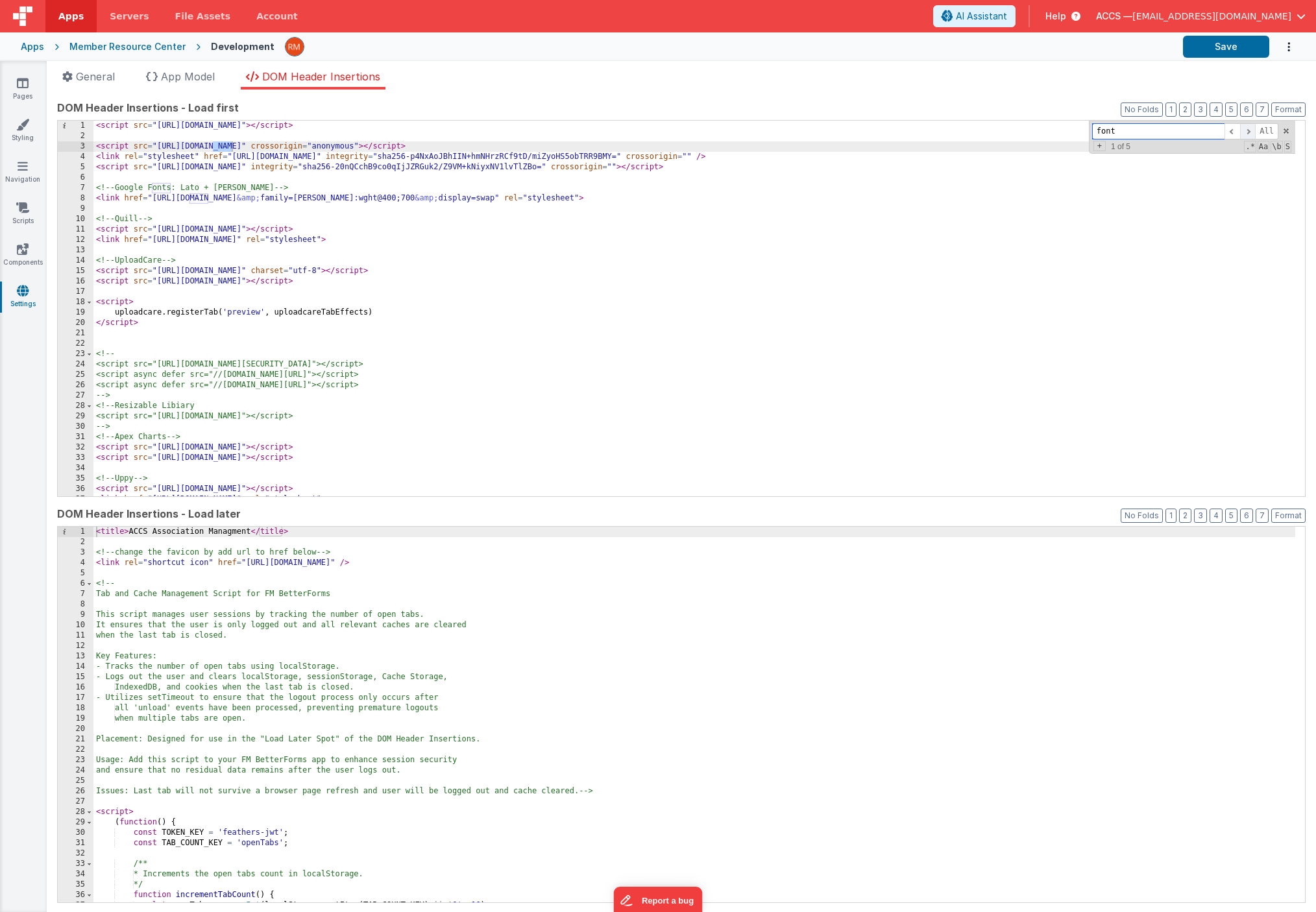
scroll to position [0, 0]
click at [1224, 134] on span at bounding box center [1231, 131] width 15 height 16
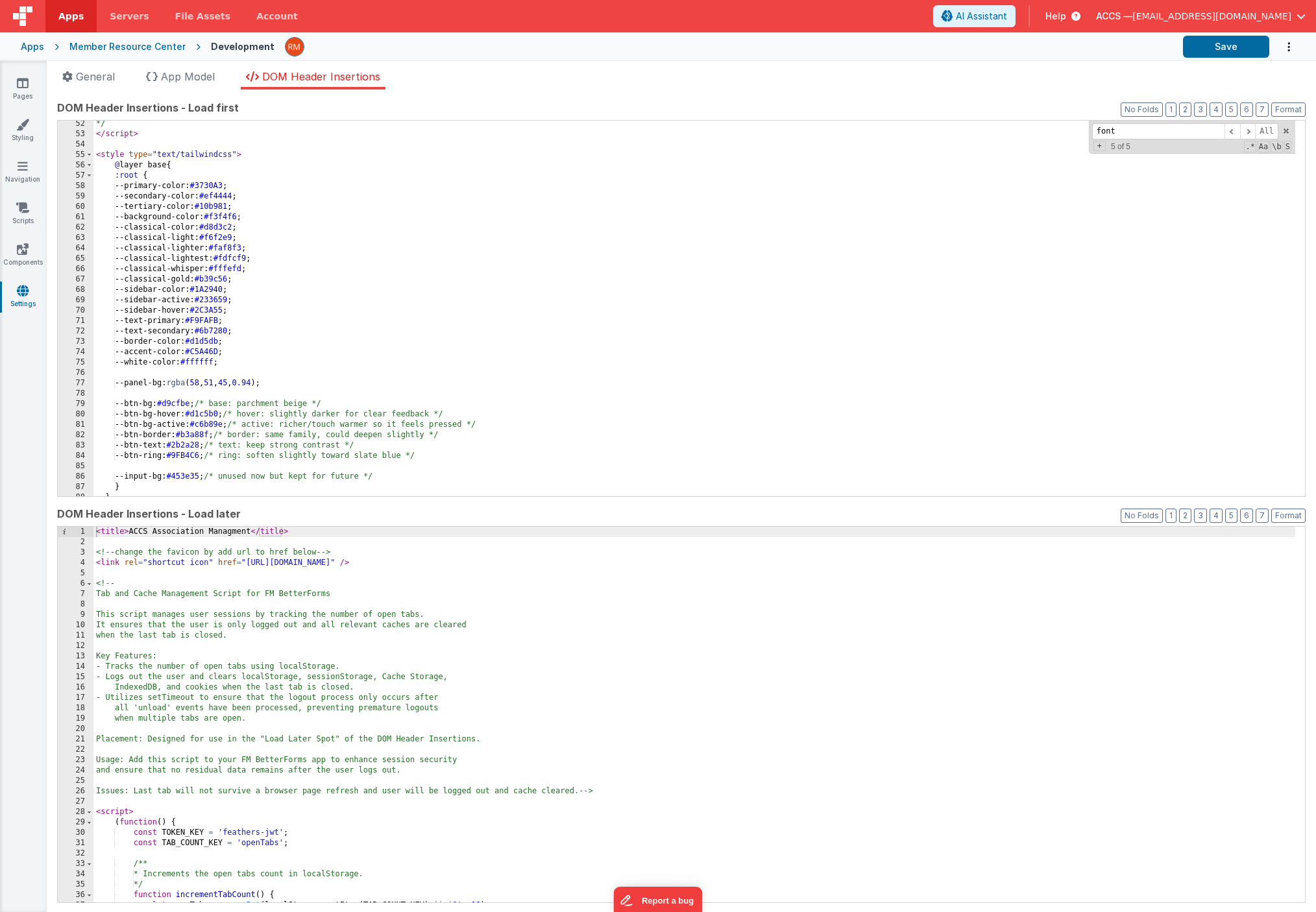
scroll to position [579, 0]
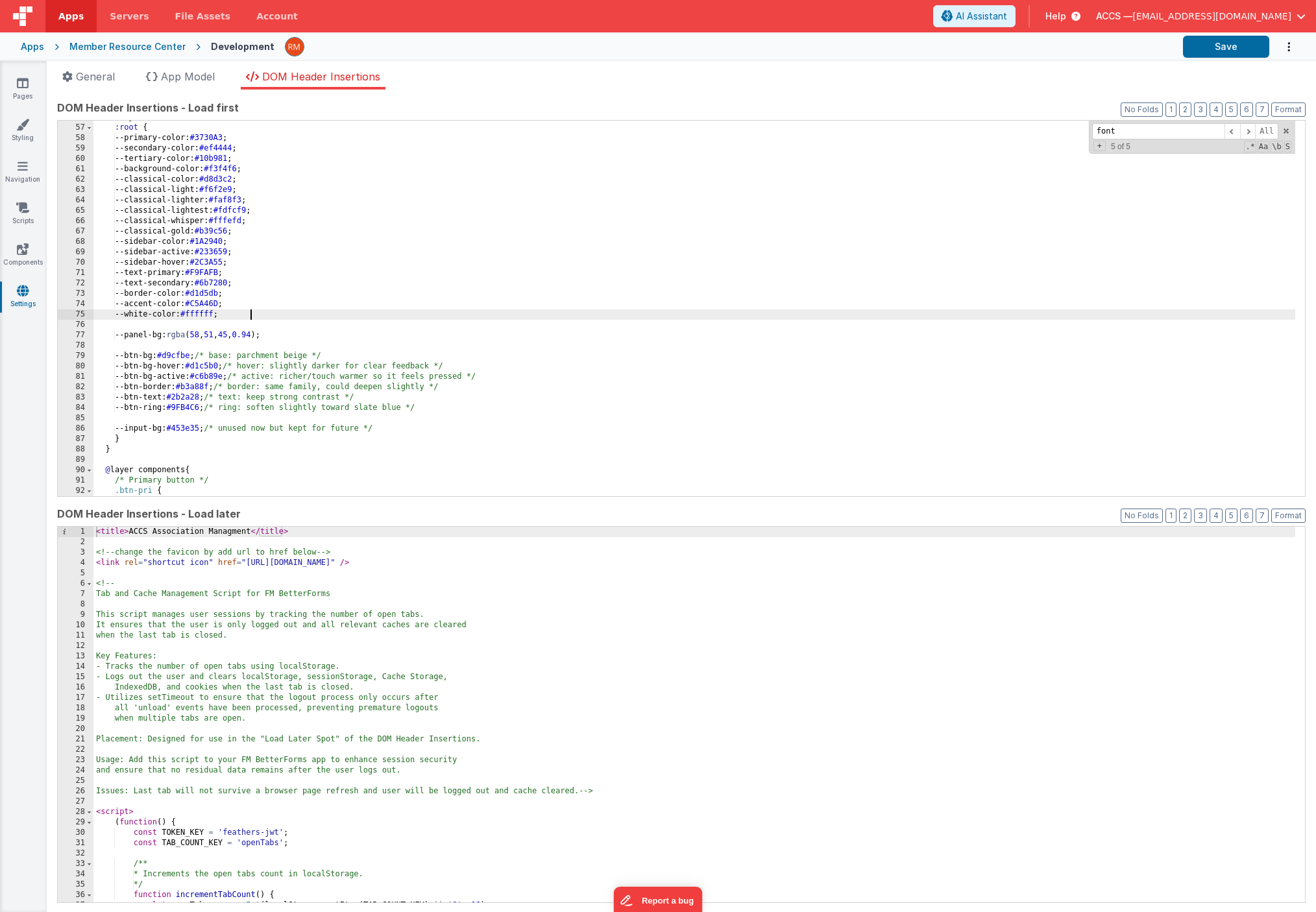
click at [303, 314] on div "@ layer base { :root { --primary-color: #3730A3 ; --secondary-color: #ef4444 ; …" at bounding box center [694, 310] width 1201 height 396
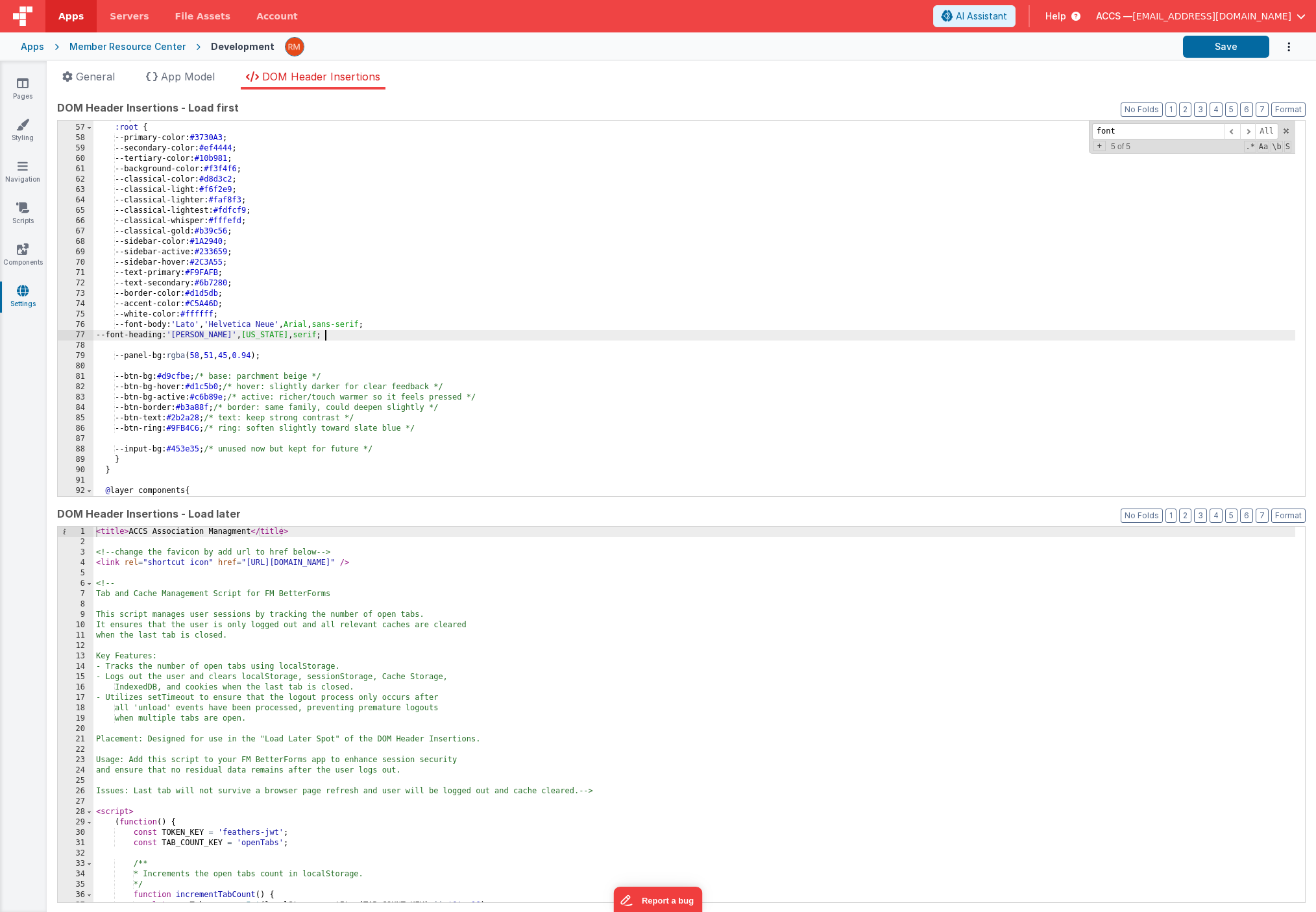
click at [105, 335] on div "@ layer base { :root { --primary-color: #3730A3 ; --secondary-color: #ef4444 ; …" at bounding box center [694, 310] width 1201 height 396
click at [134, 323] on div "@ layer base { :root { --primary-color: #3730A3 ; --secondary-color: #ef4444 ; …" at bounding box center [694, 310] width 1201 height 396
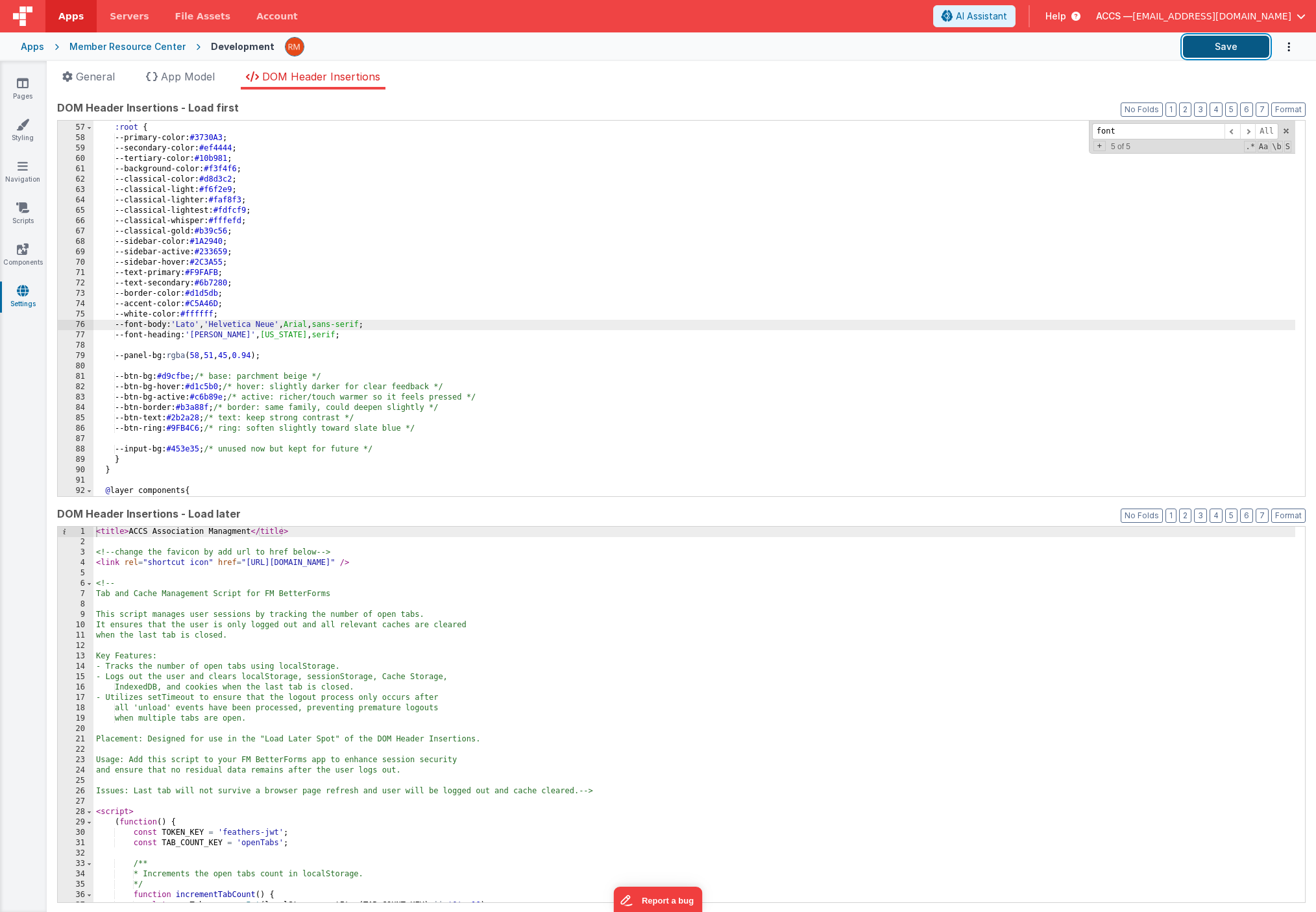
click at [1215, 54] on button "Save" at bounding box center [1226, 46] width 87 height 22
click at [28, 137] on link "Styling" at bounding box center [22, 131] width 46 height 26
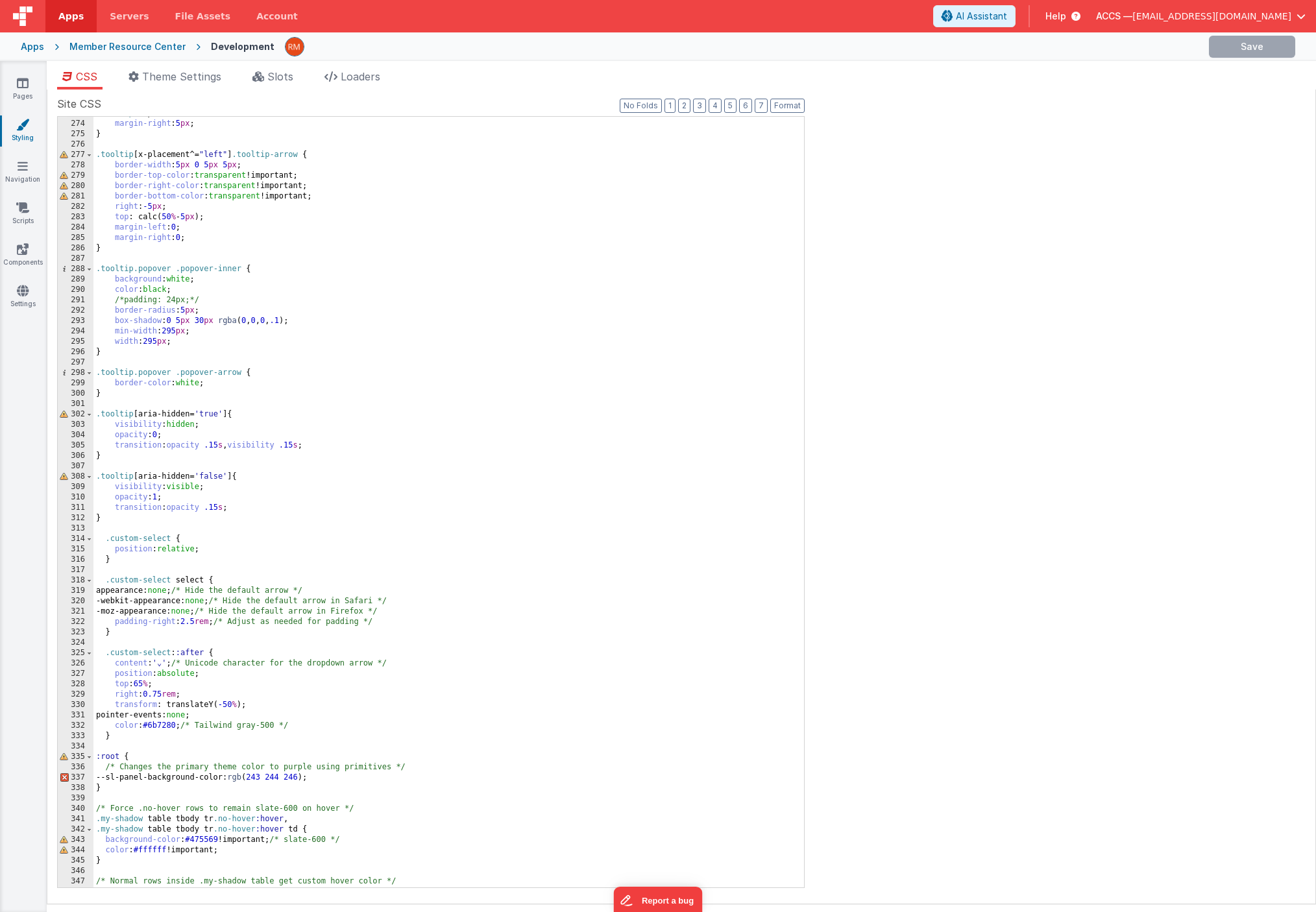
scroll to position [3827, 0]
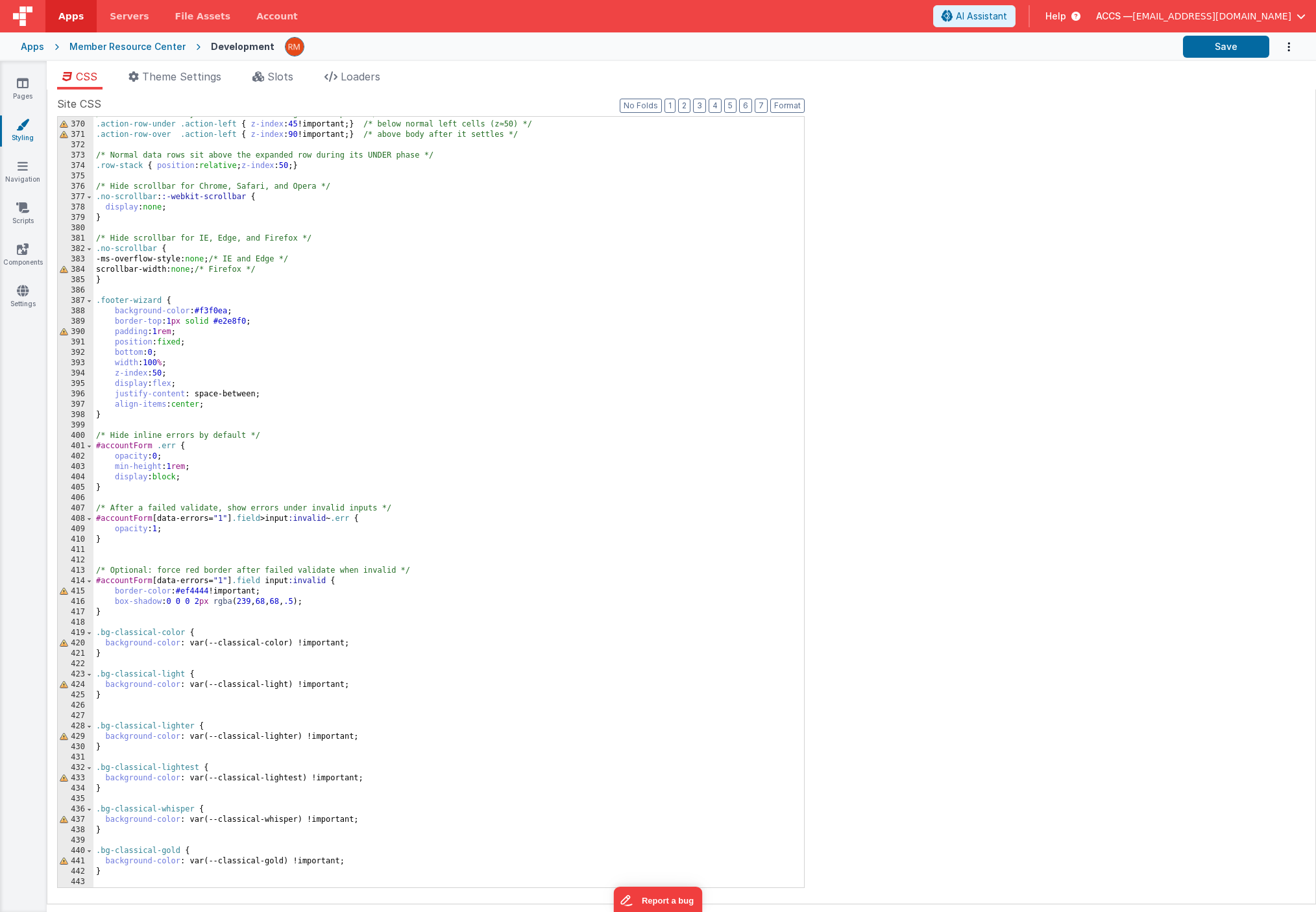
click at [126, 855] on div "/* Control the sticky first cell's stacking in each phase */ .action-row-under …" at bounding box center [444, 505] width 701 height 792
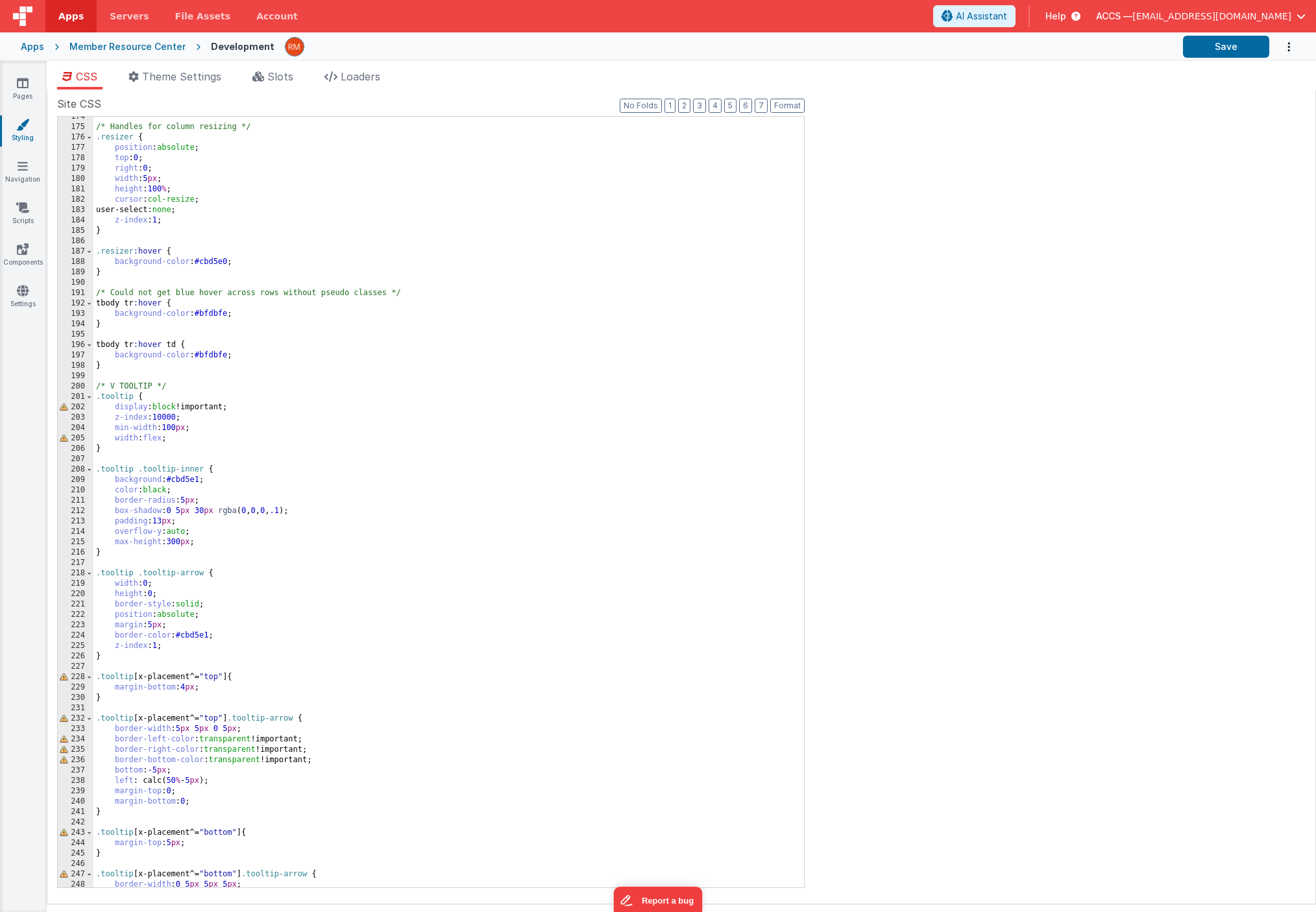
scroll to position [1626, 0]
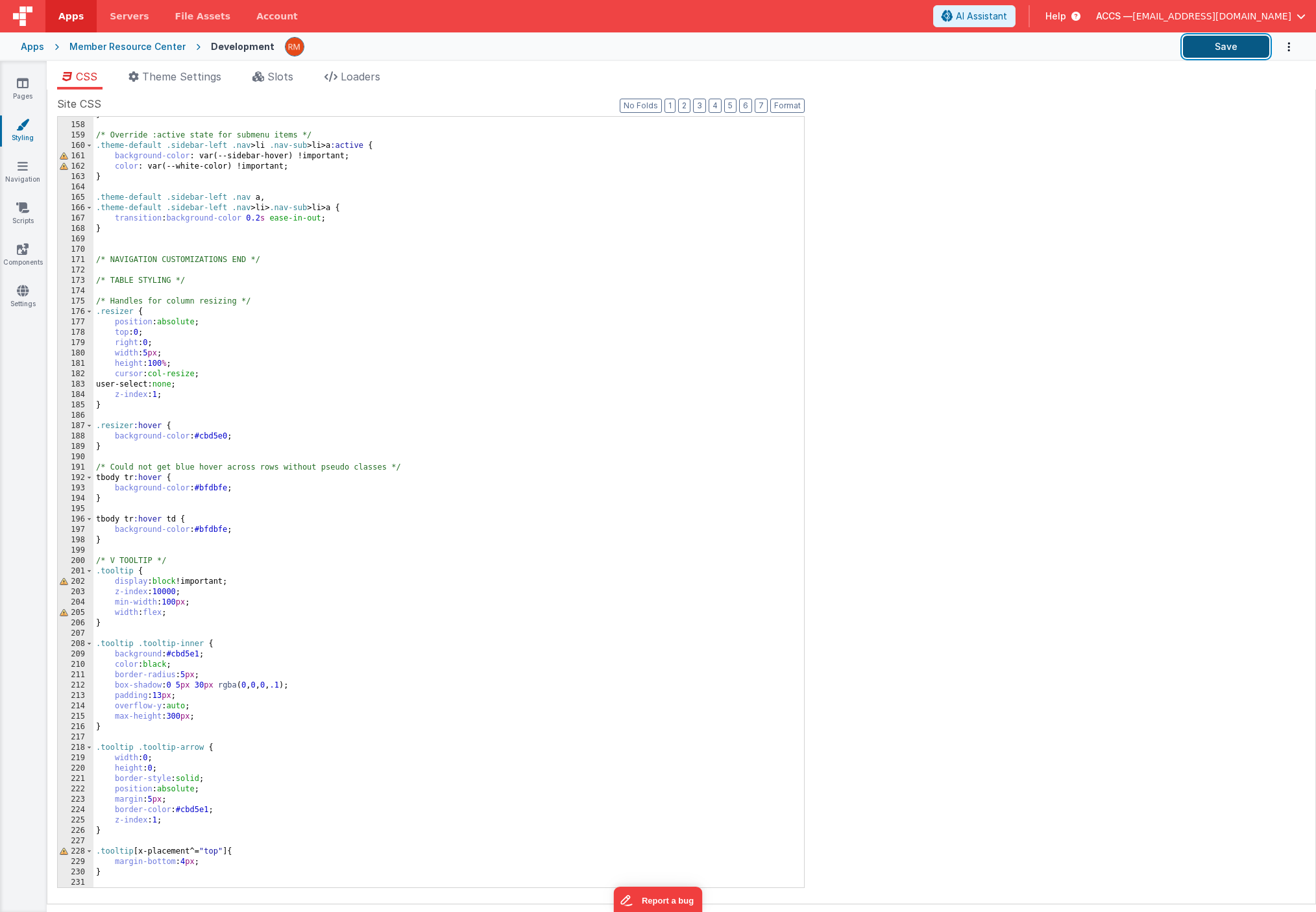
click at [1204, 51] on button "Save" at bounding box center [1226, 46] width 87 height 22
click at [32, 87] on link "Pages" at bounding box center [22, 89] width 46 height 26
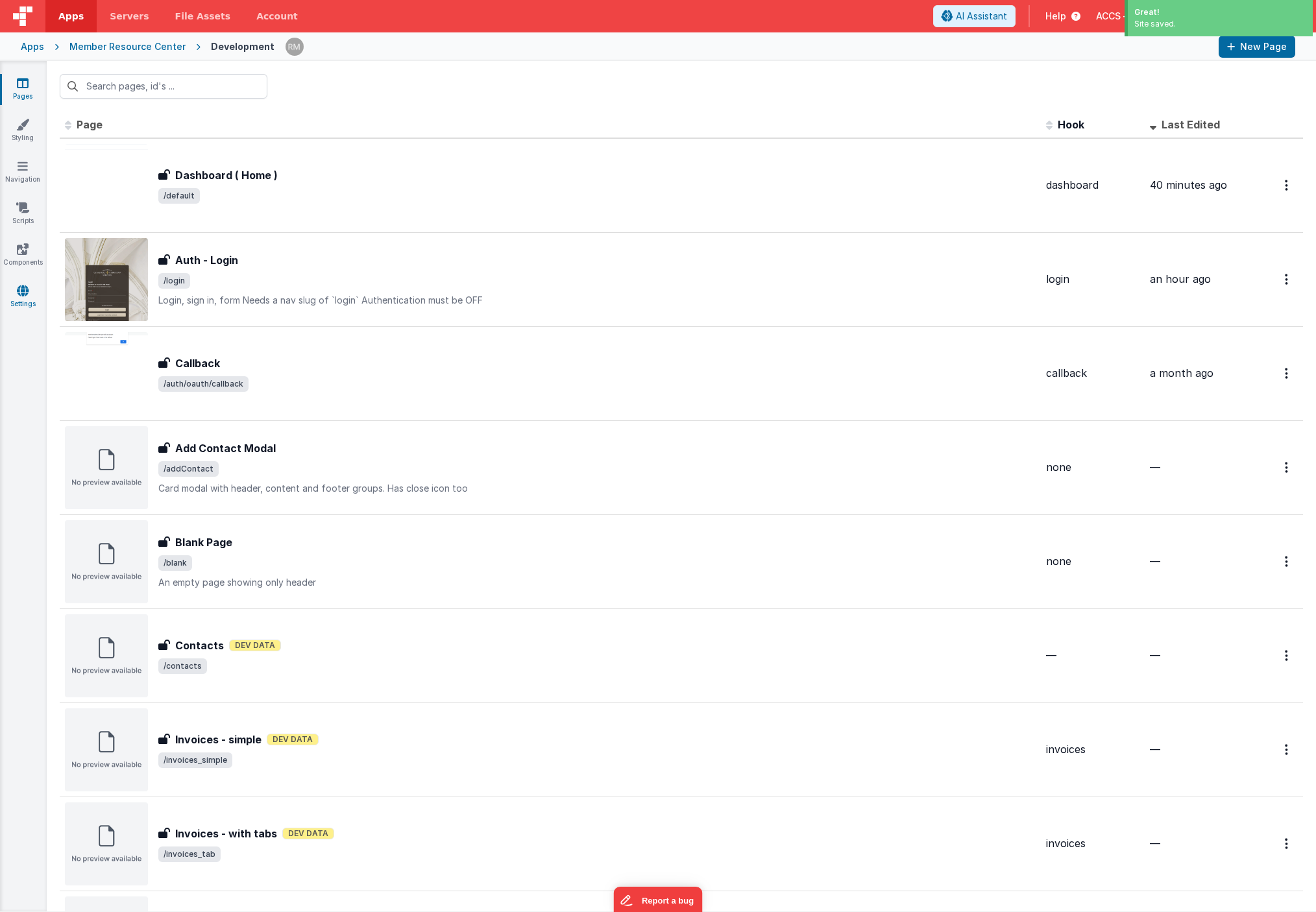
click at [28, 292] on icon at bounding box center [23, 291] width 12 height 13
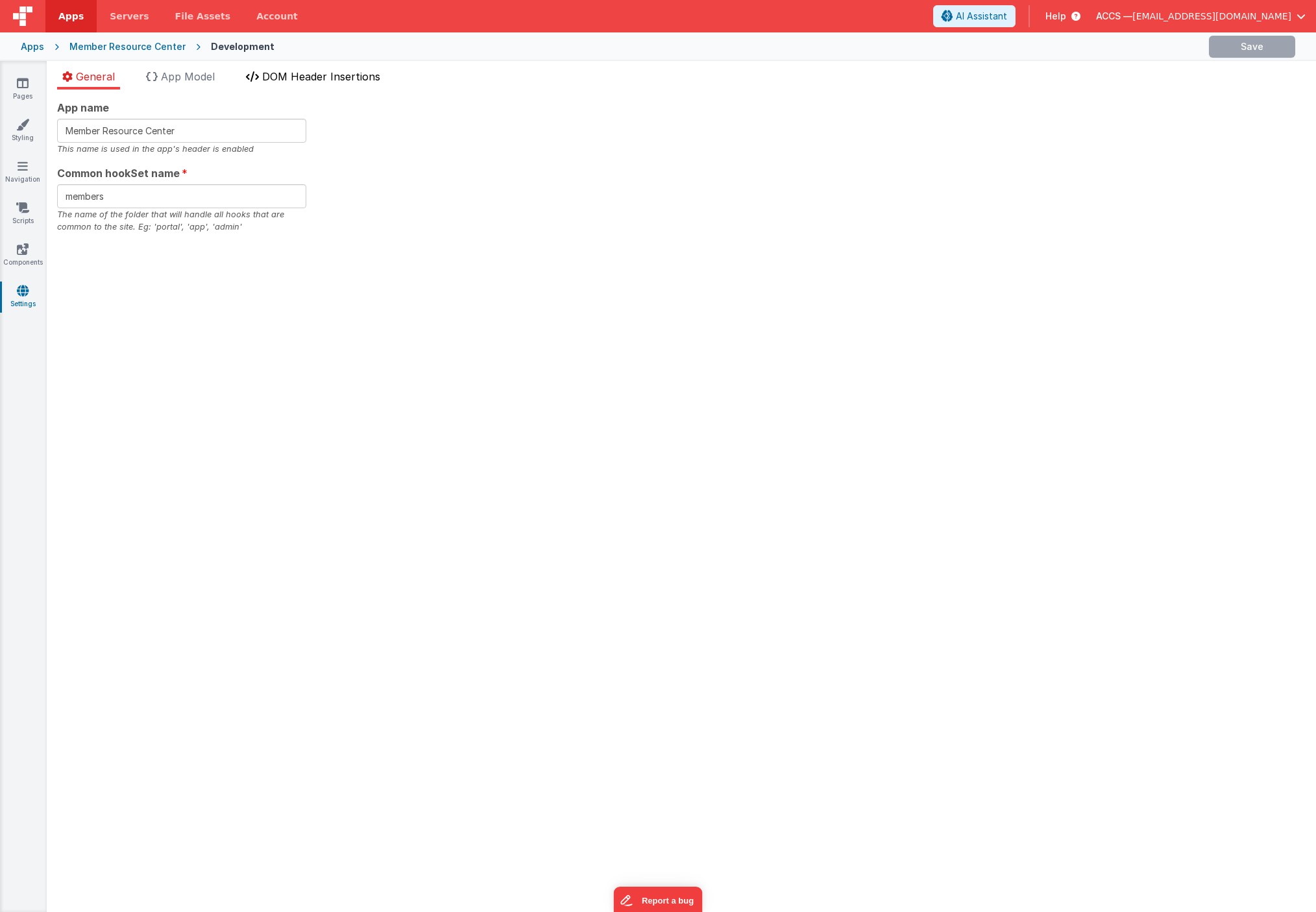
click at [336, 75] on span "DOM Header Insertions" at bounding box center [322, 77] width 118 height 13
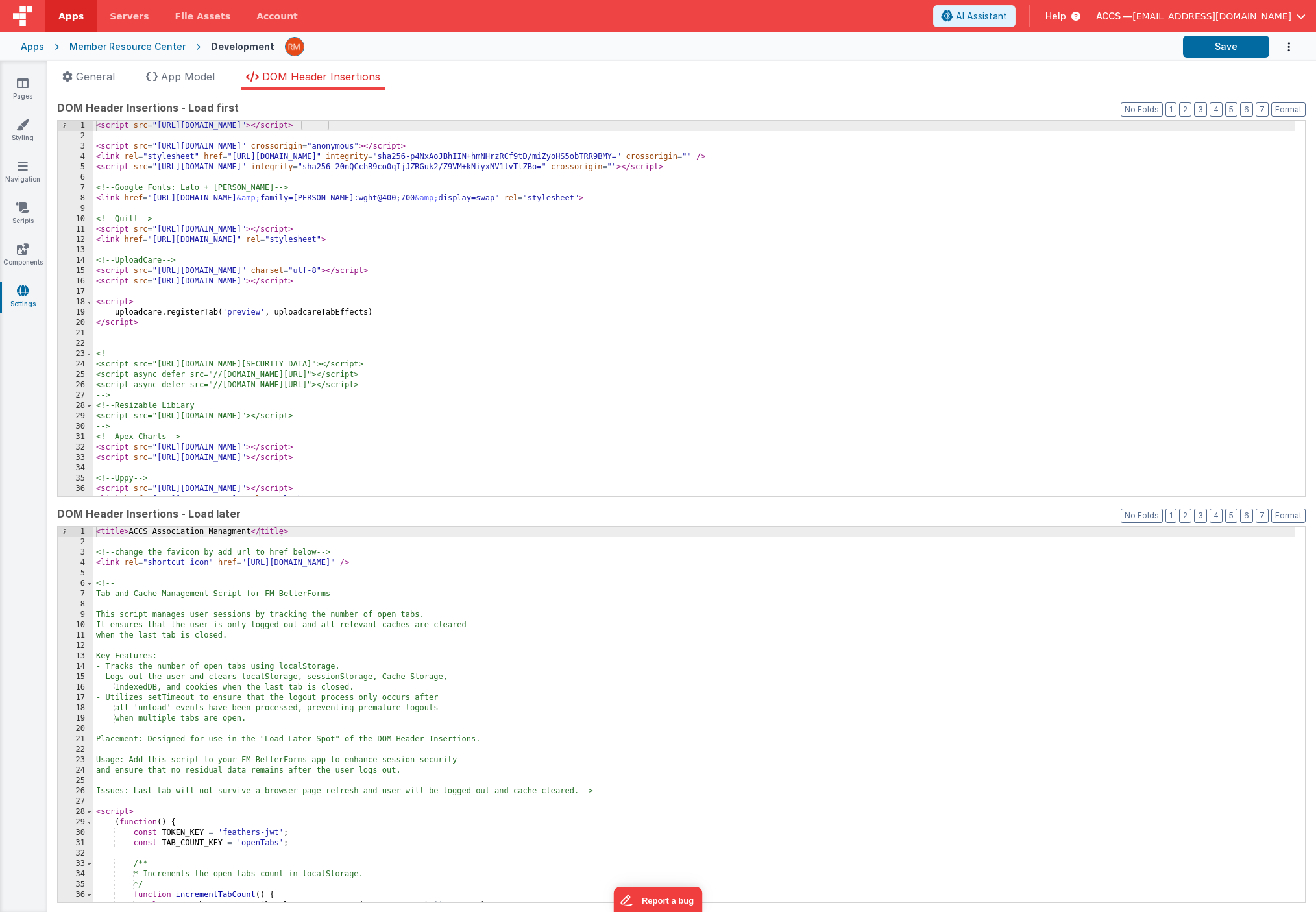
click at [416, 289] on div "< script src = "https://cdn.tailwindcss.com" > </ script > < script src = "http…" at bounding box center [694, 318] width 1201 height 396
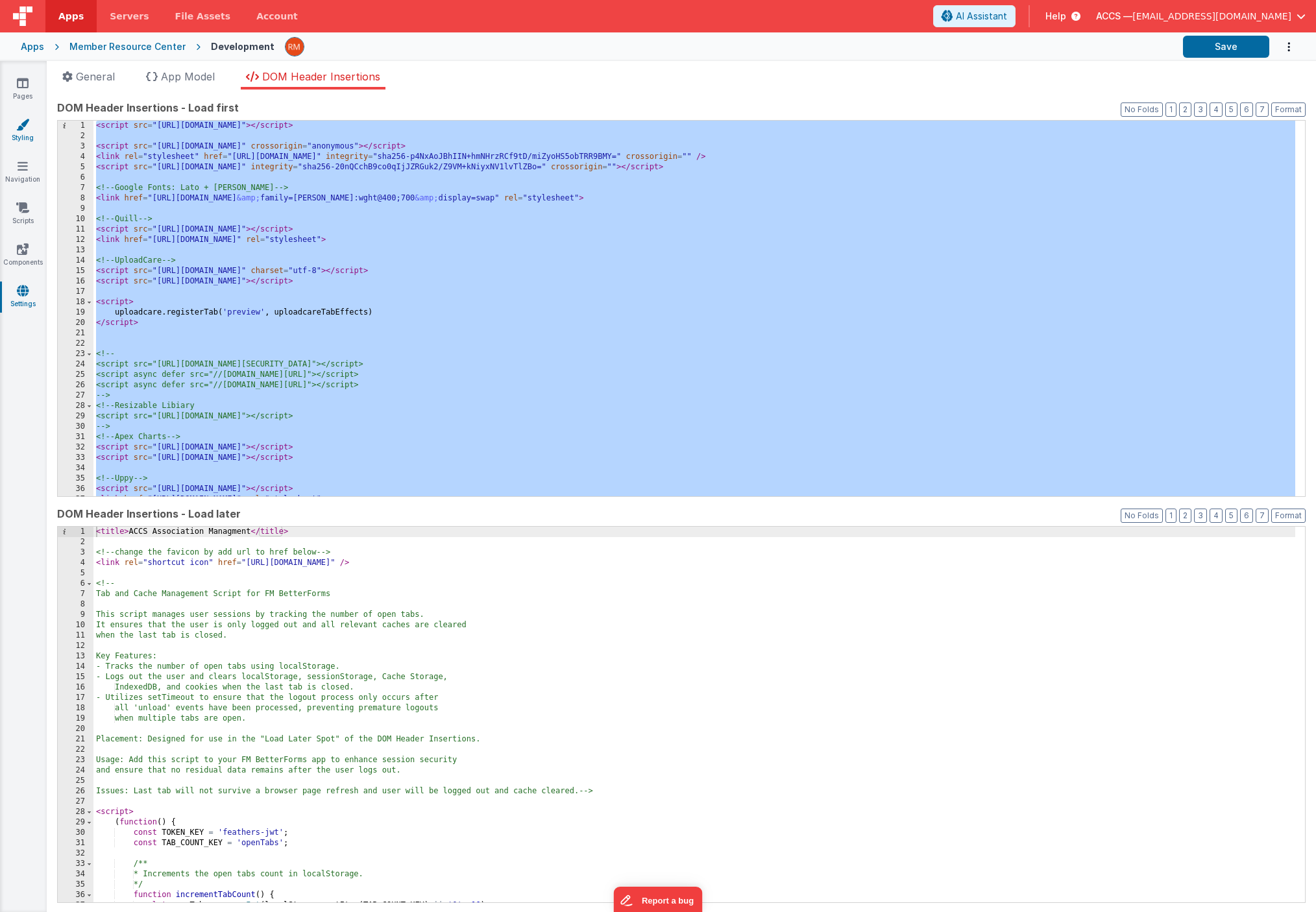
click at [23, 137] on link "Styling" at bounding box center [22, 131] width 46 height 26
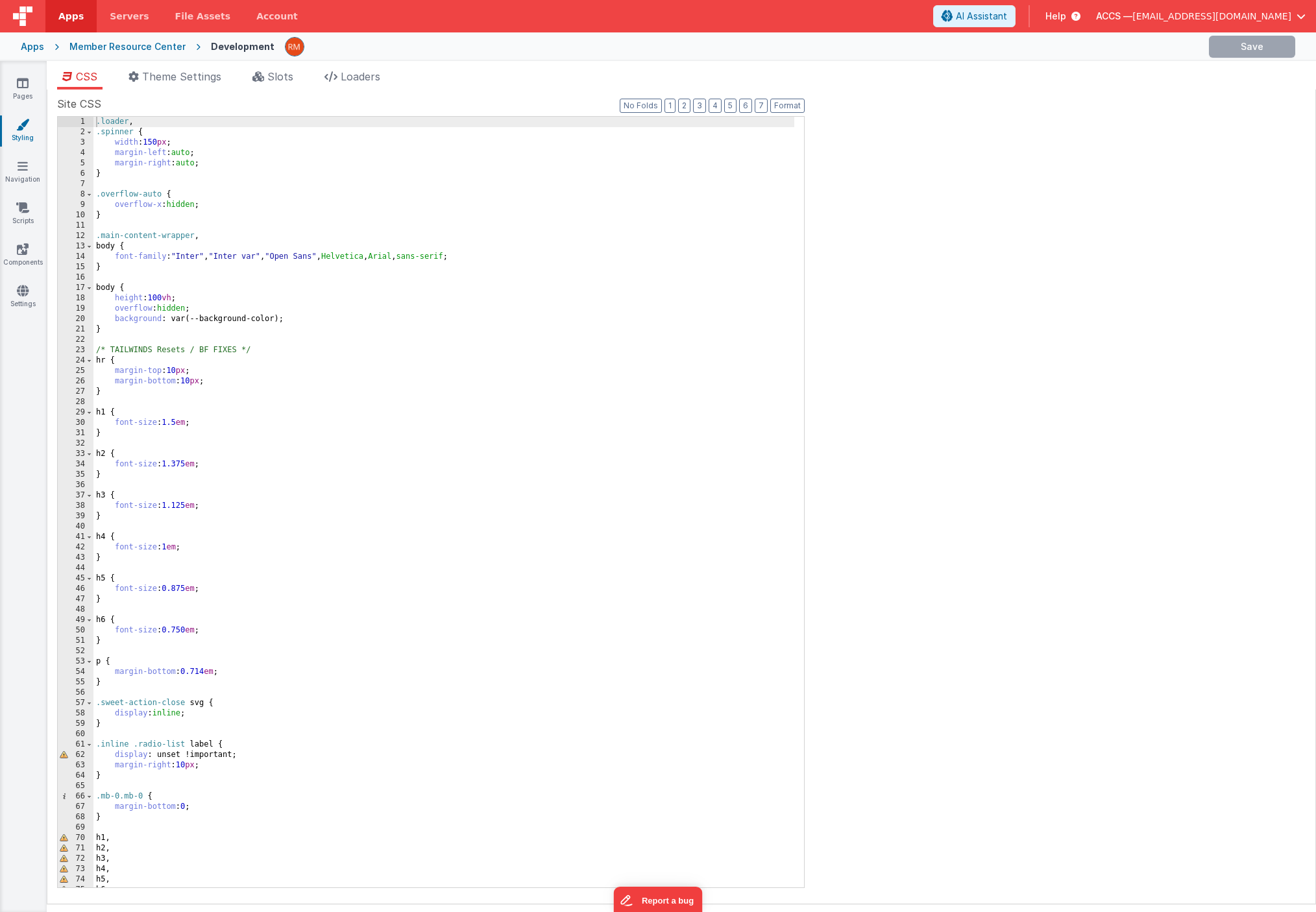
click at [325, 258] on div ".loader , .spinner { width : 150 px ; margin-left : auto ; margin-right : auto …" at bounding box center [444, 512] width 701 height 792
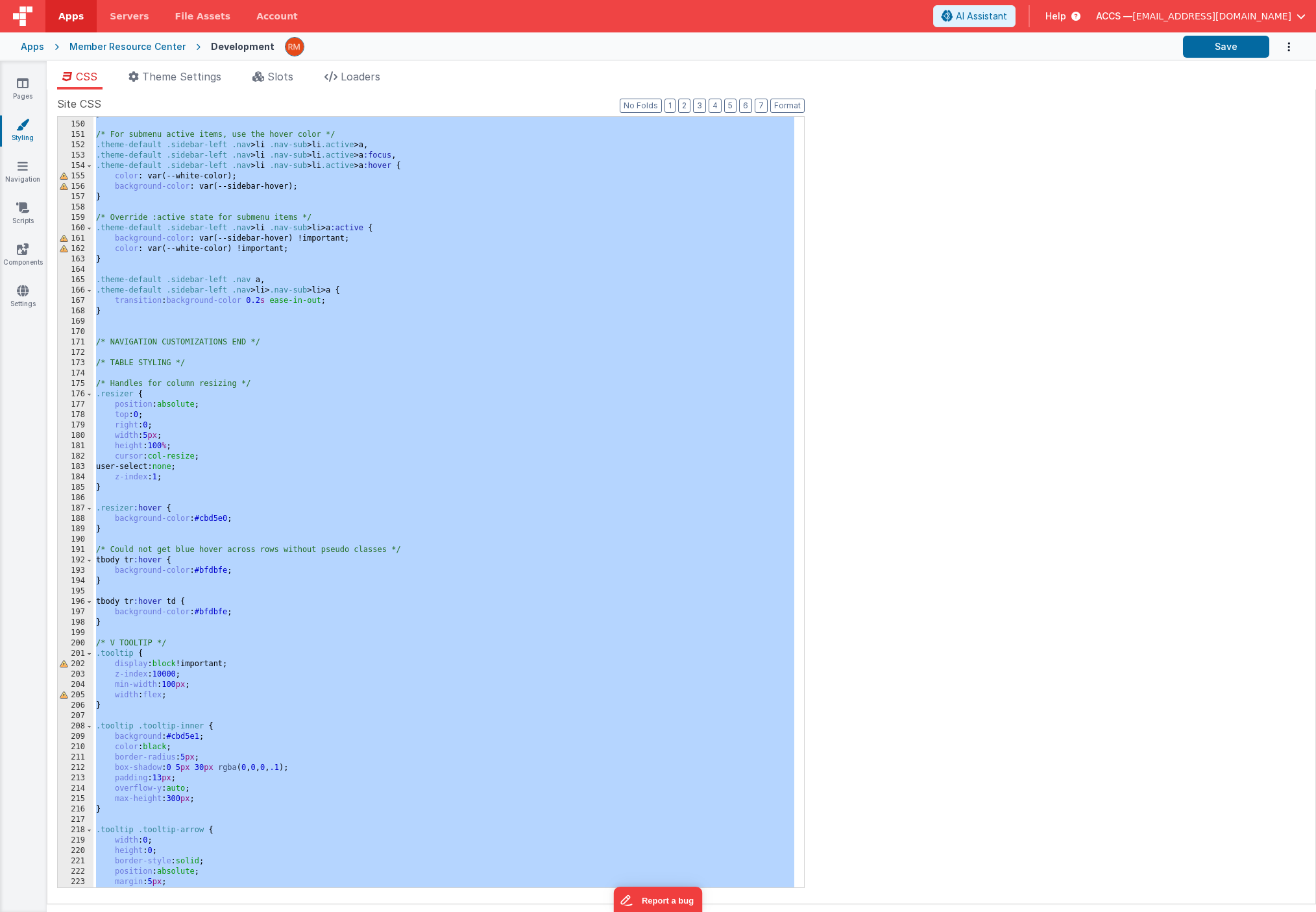
scroll to position [1143, 0]
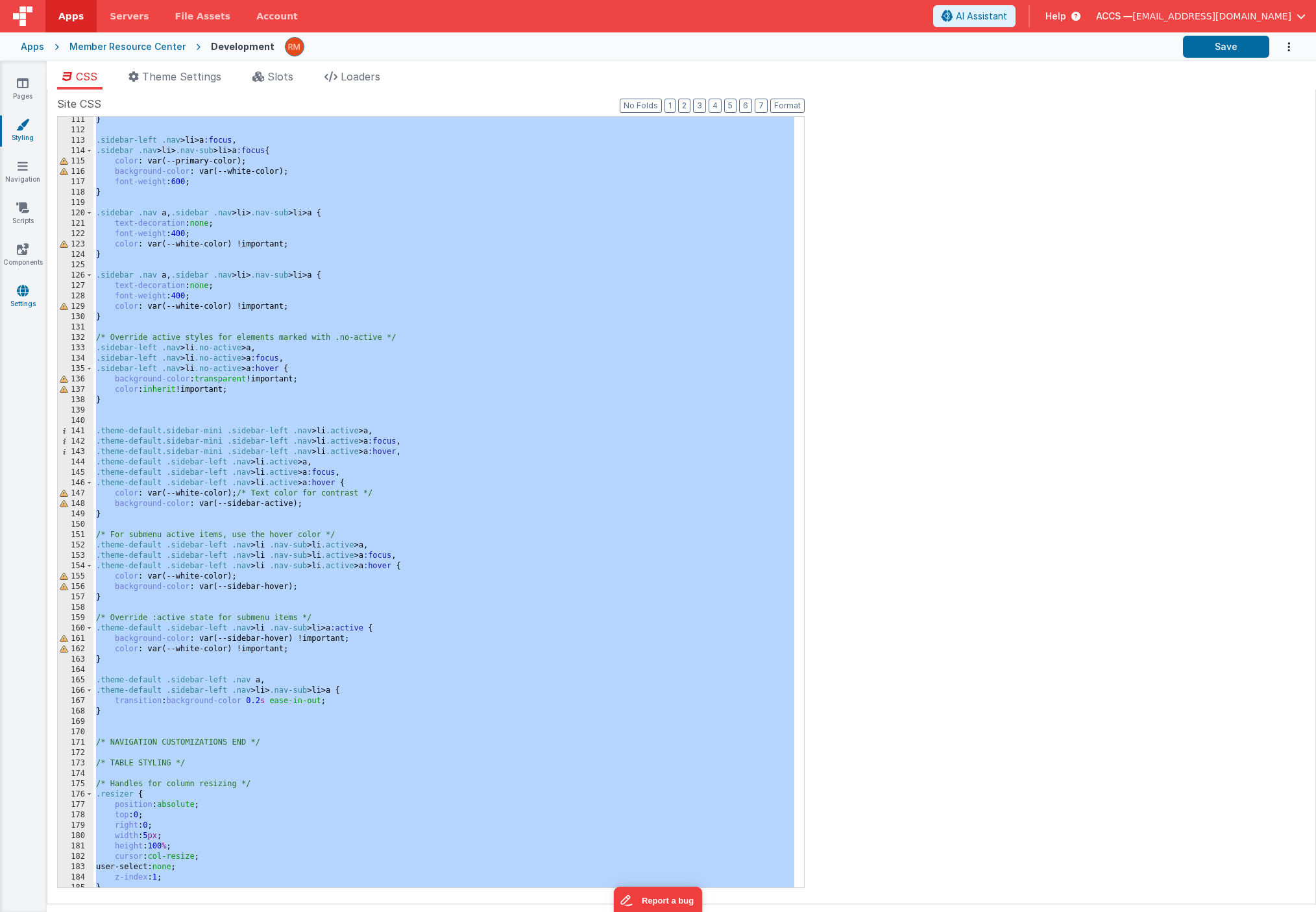
click at [21, 294] on icon at bounding box center [23, 291] width 12 height 13
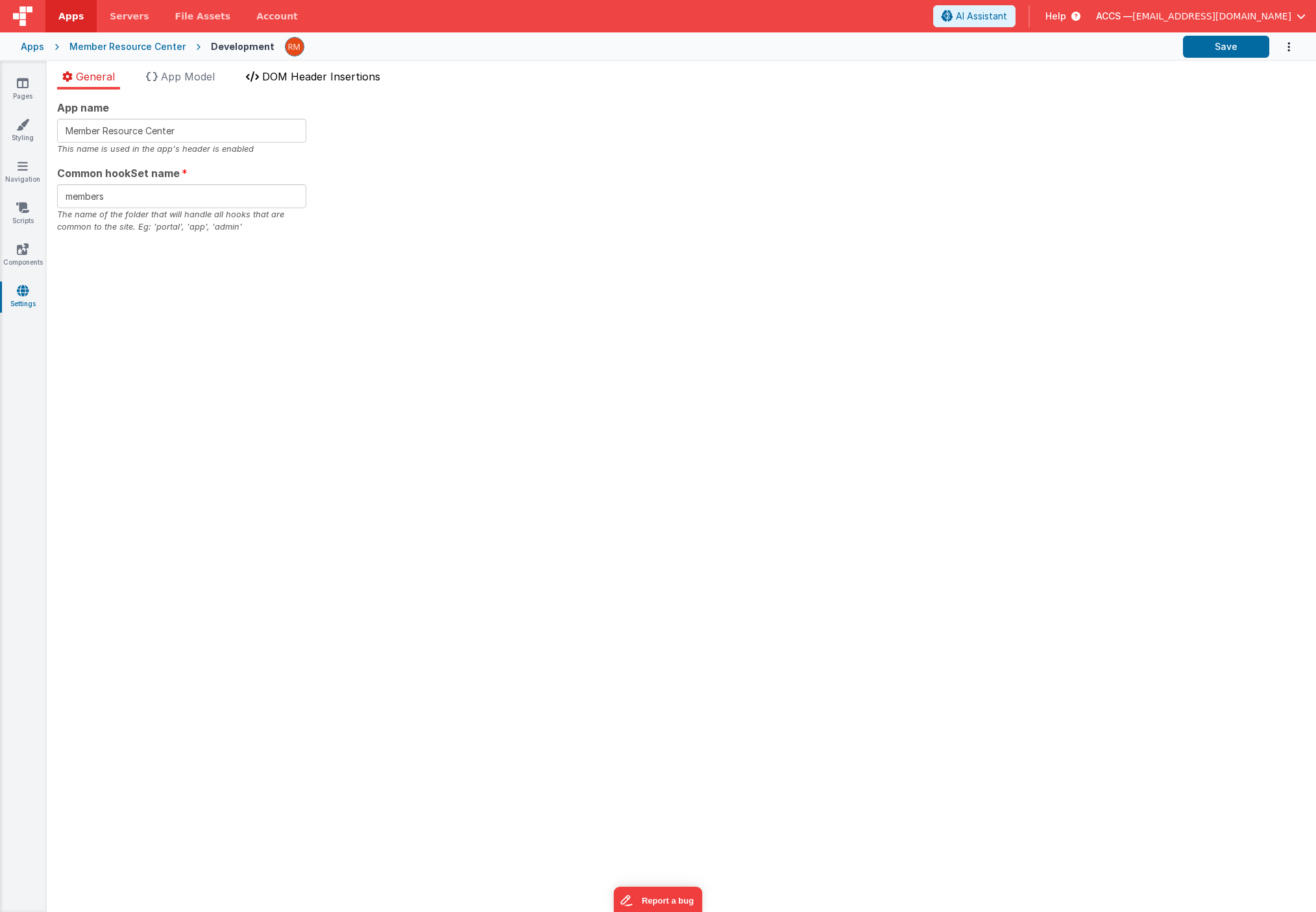
click at [290, 83] on li "DOM Header Insertions" at bounding box center [313, 78] width 145 height 21
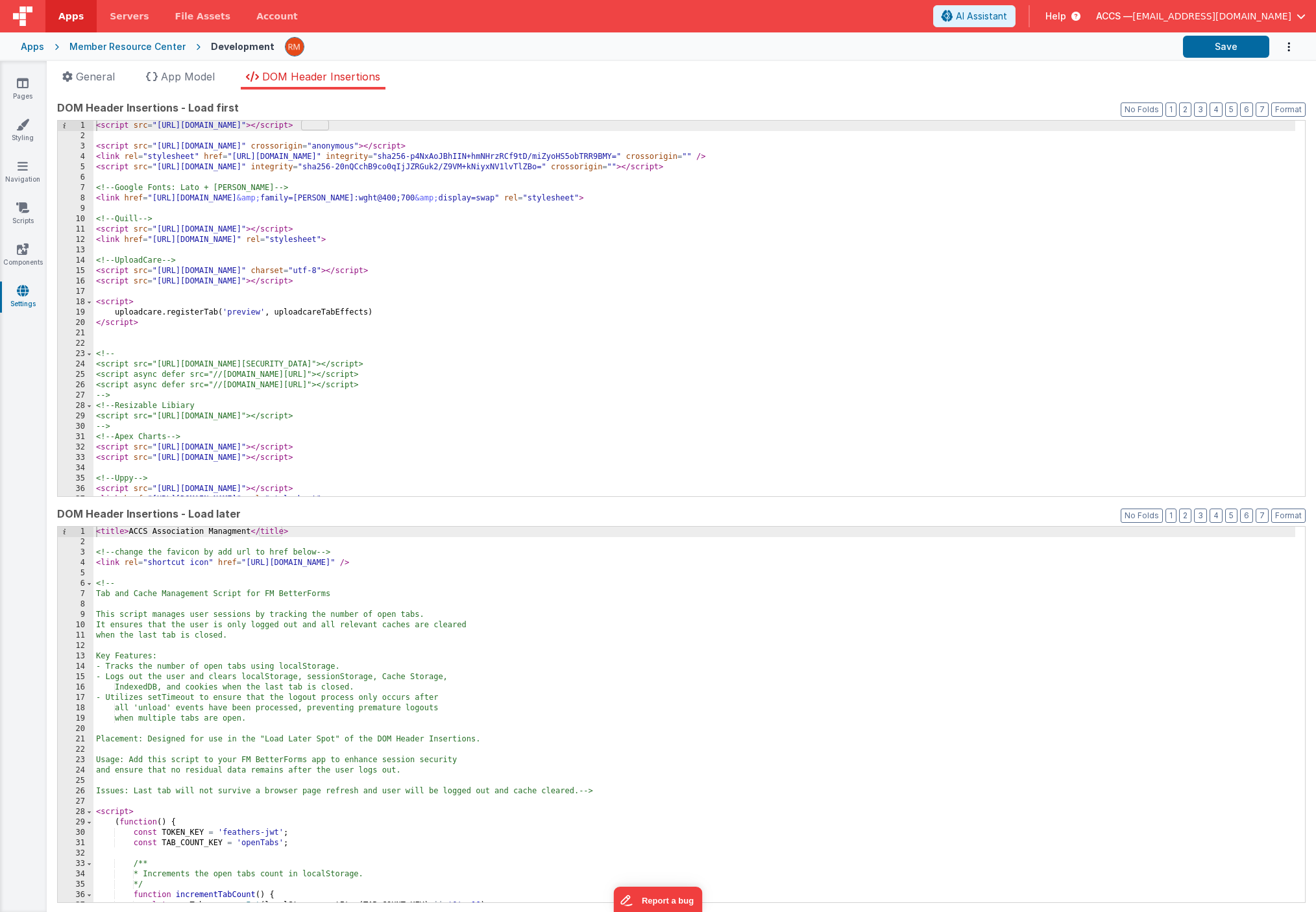
click at [346, 314] on div "< script src = "https://cdn.tailwindcss.com" > </ script > < script src = "http…" at bounding box center [694, 318] width 1201 height 396
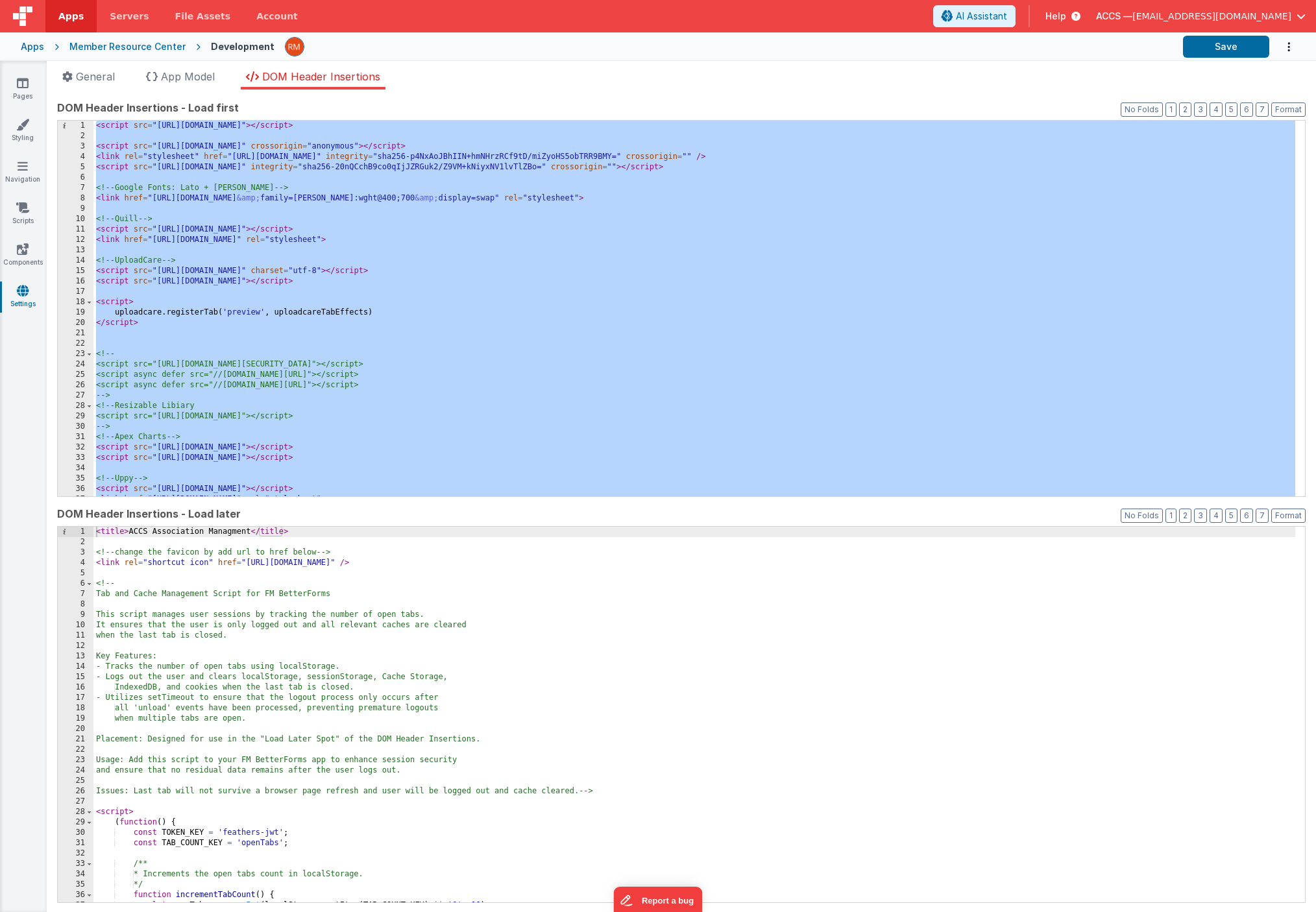
click at [96, 128] on div "< script src = "https://cdn.tailwindcss.com" > </ script > < script src = "http…" at bounding box center [694, 318] width 1201 height 396
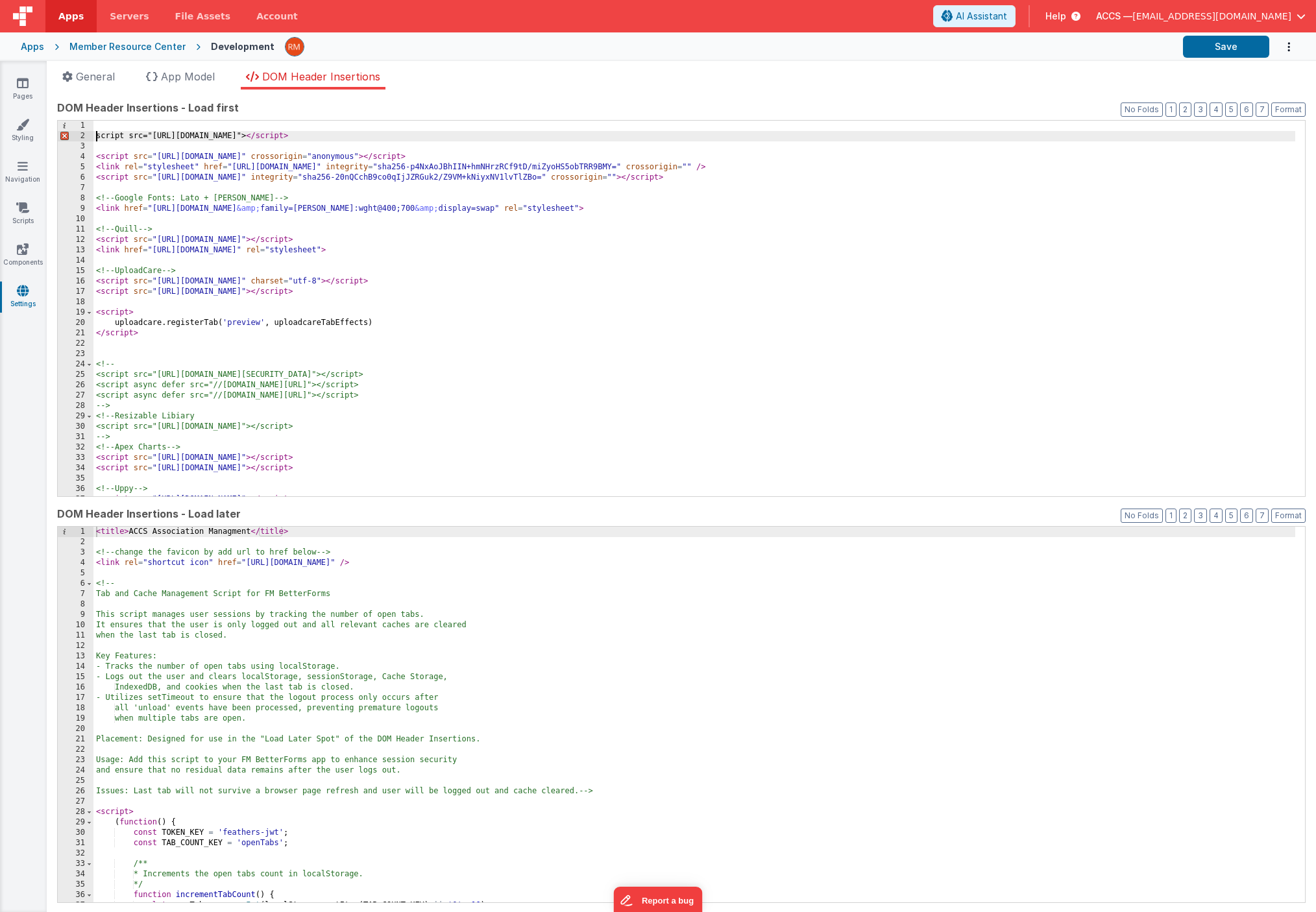
click at [100, 127] on div "script src="https://cdn.tailwindcss.com"> </ script > < script src = "https://k…" at bounding box center [694, 318] width 1201 height 396
click at [182, 154] on div "<!-- Tailwind --> script src="https://cdn.tailwindcss.com"> </ script > < scrip…" at bounding box center [694, 318] width 1201 height 396
click at [95, 137] on div "<!-- Tailwind --> script src="https://cdn.tailwindcss.com"> </ script > < scrip…" at bounding box center [694, 318] width 1201 height 396
click at [284, 149] on div "<!-- Tailwind --> < script src = "https://cdn.tailwindcss.com" > </ script > < …" at bounding box center [694, 318] width 1201 height 396
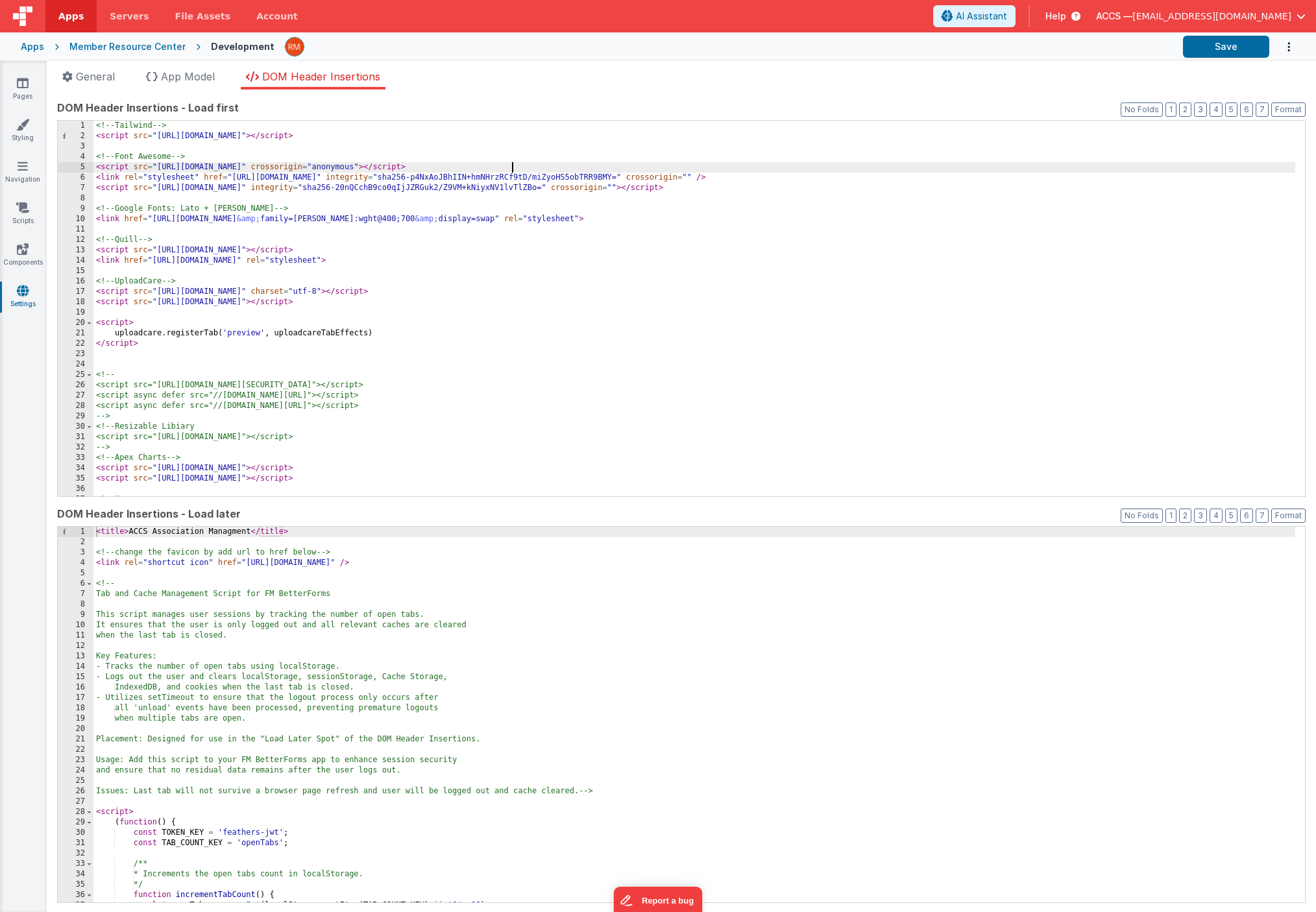
click at [609, 168] on div "<!-- Tailwind --> < script src = "https://cdn.tailwindcss.com" > </ script > <!…" at bounding box center [694, 318] width 1201 height 396
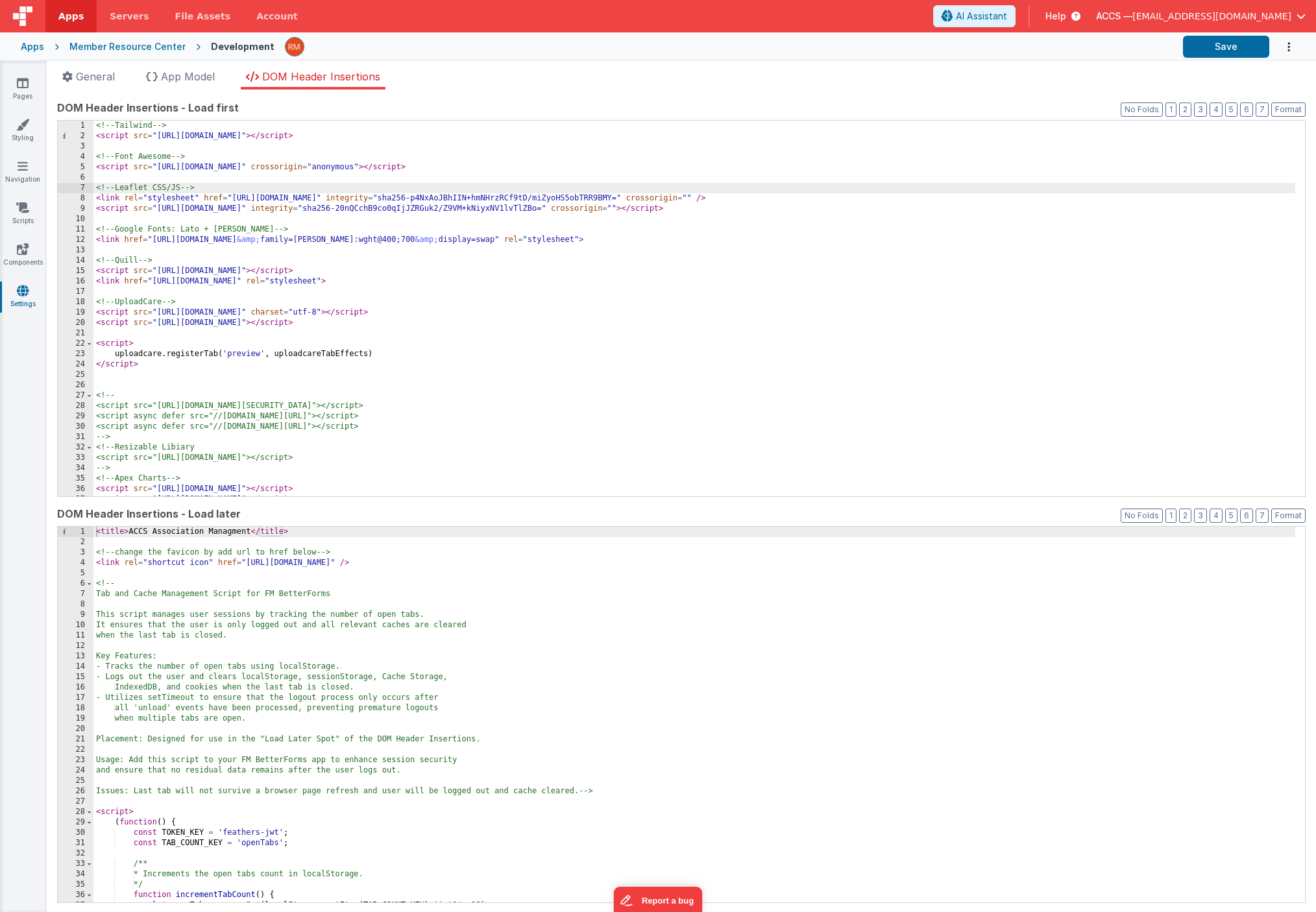
click at [196, 218] on div "<!-- Tailwind --> < script src = "https://cdn.tailwindcss.com" > </ script > <!…" at bounding box center [694, 318] width 1201 height 396
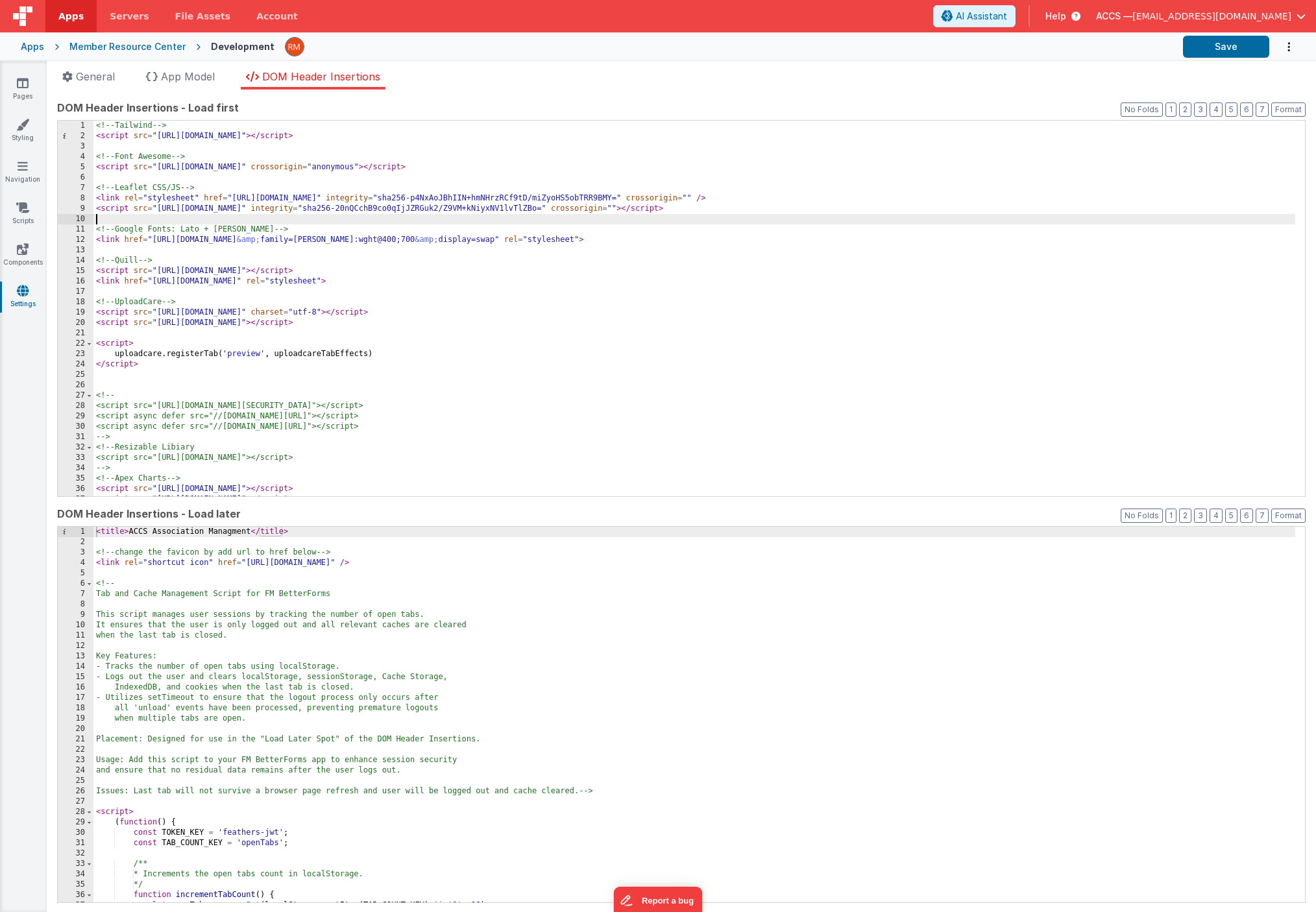
click at [121, 336] on div "<!-- Tailwind --> < script src = "https://cdn.tailwindcss.com" > </ script > <!…" at bounding box center [694, 318] width 1201 height 396
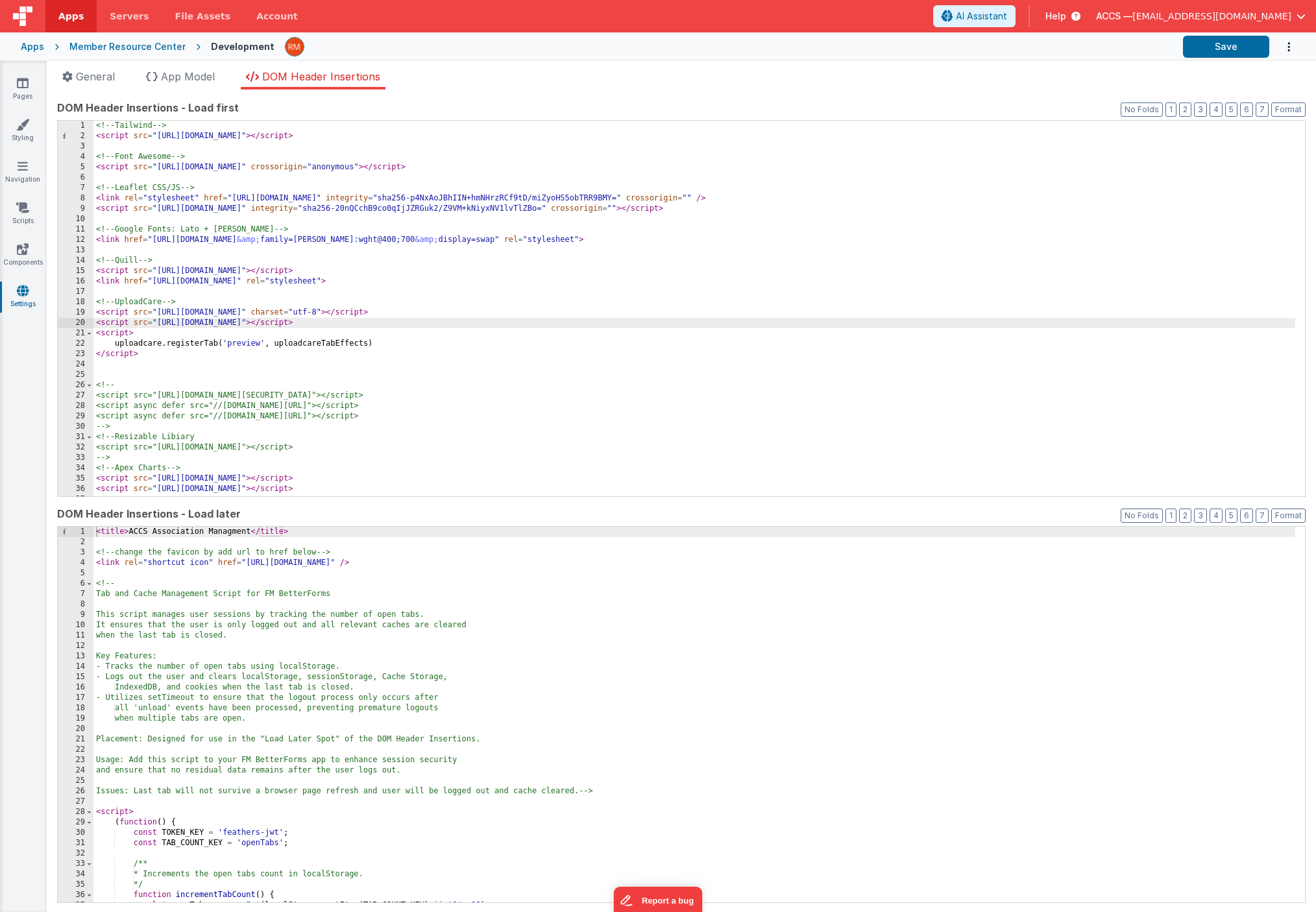
click at [168, 355] on div "<!-- Tailwind --> < script src = "https://cdn.tailwindcss.com" > </ script > <!…" at bounding box center [694, 318] width 1201 height 396
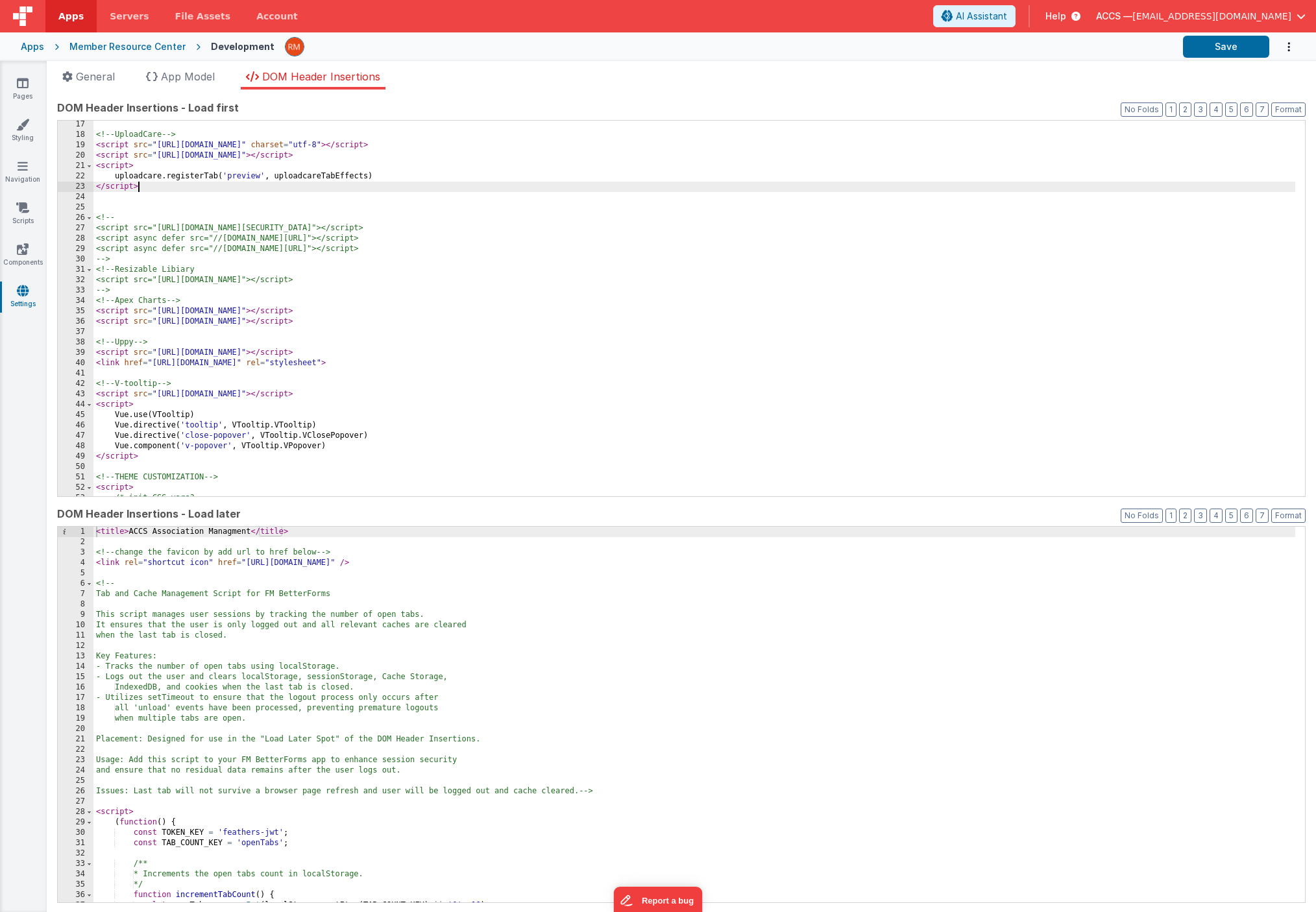
scroll to position [168, 0]
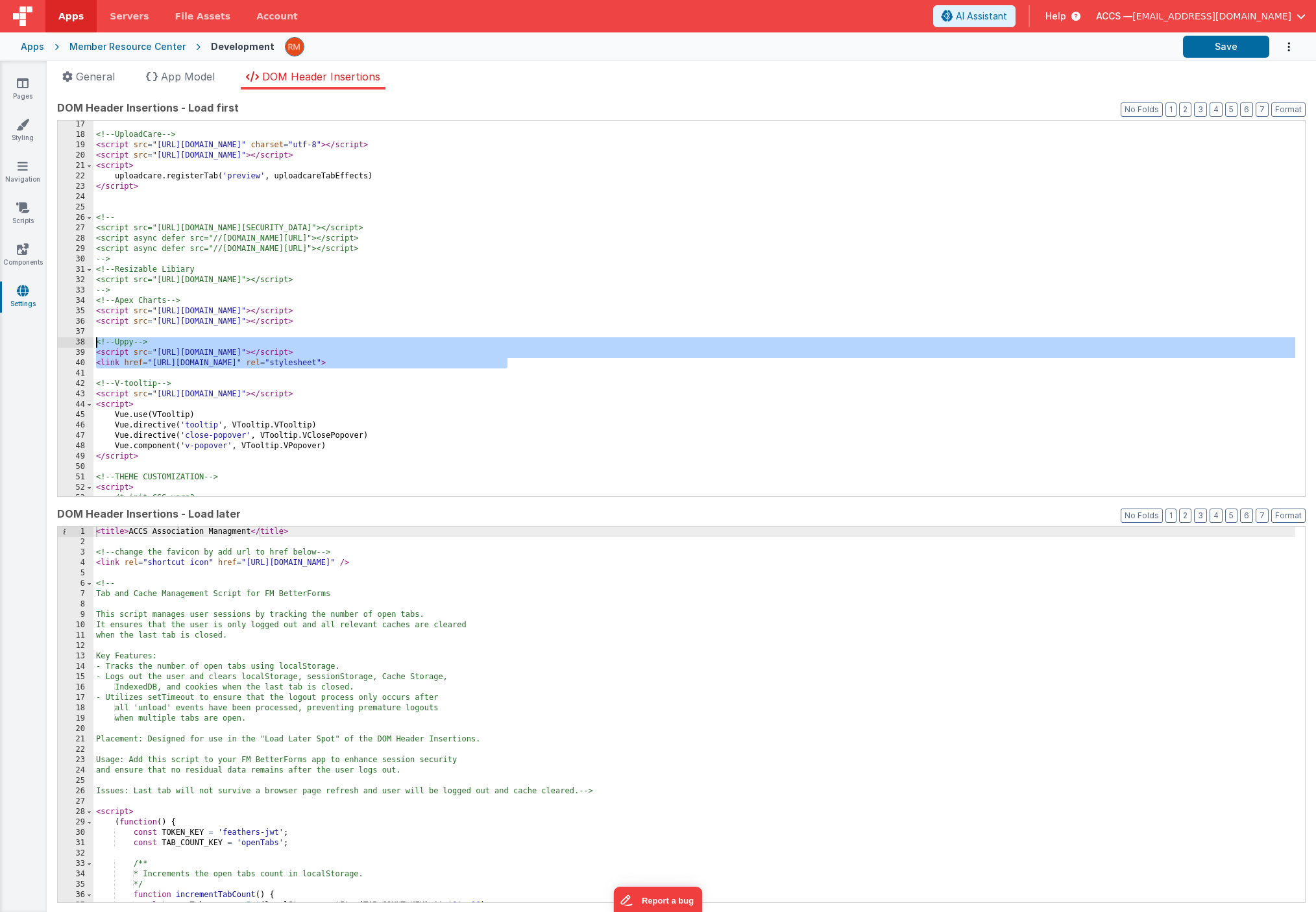
drag, startPoint x: 534, startPoint y: 362, endPoint x: 73, endPoint y: 345, distance: 461.3
click at [73, 345] on div "17 18 19 20 21 22 23 24 25 26 27 28 29 30 31 32 33 34 35 36 37 38 39 40 41 42 4…" at bounding box center [682, 309] width 1249 height 377
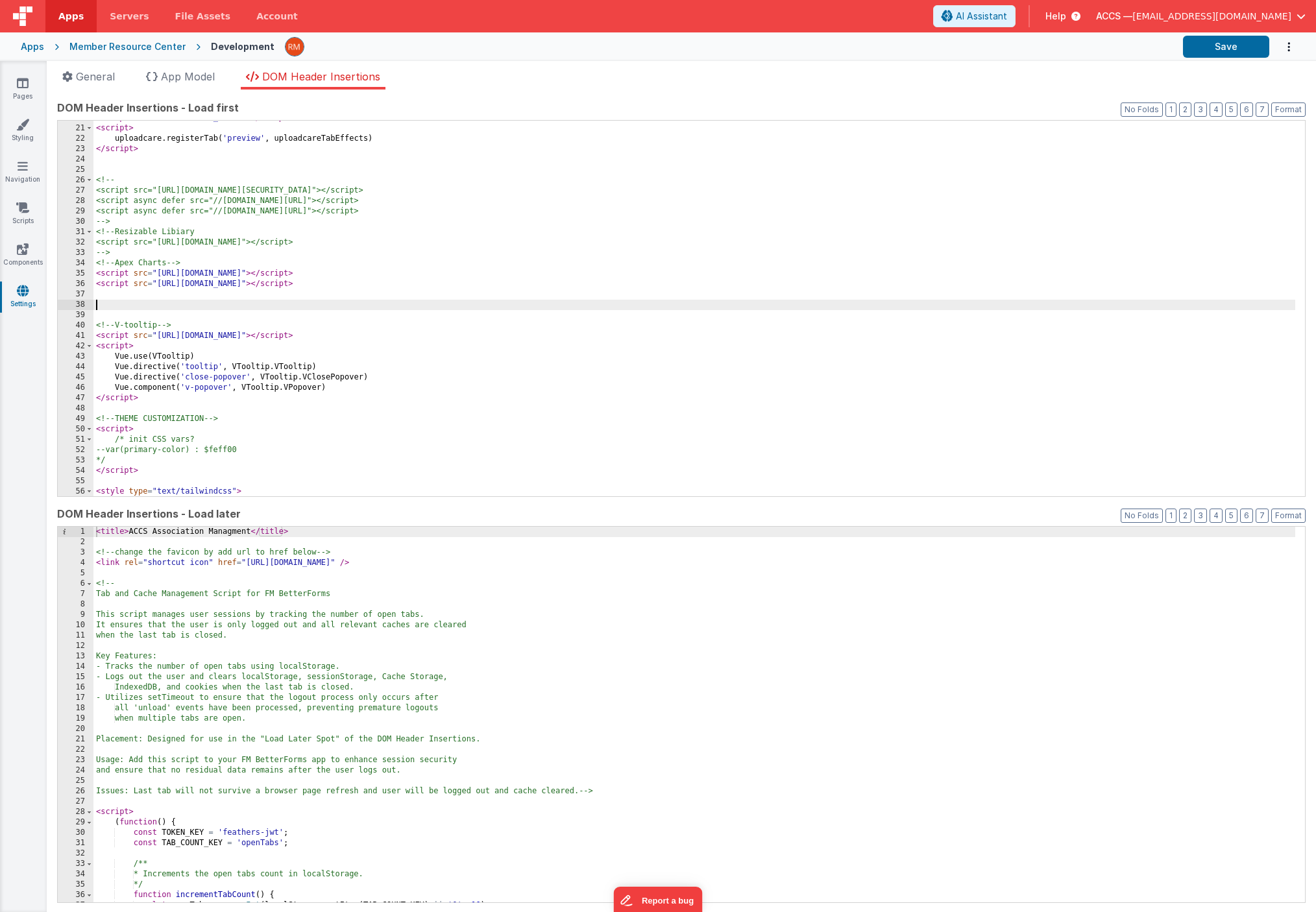
scroll to position [205, 0]
click at [149, 310] on div "< script src = "https://ucarecdn.com/libs/widget-tab-effects/1.x/uploadcare.tab…" at bounding box center [694, 311] width 1201 height 396
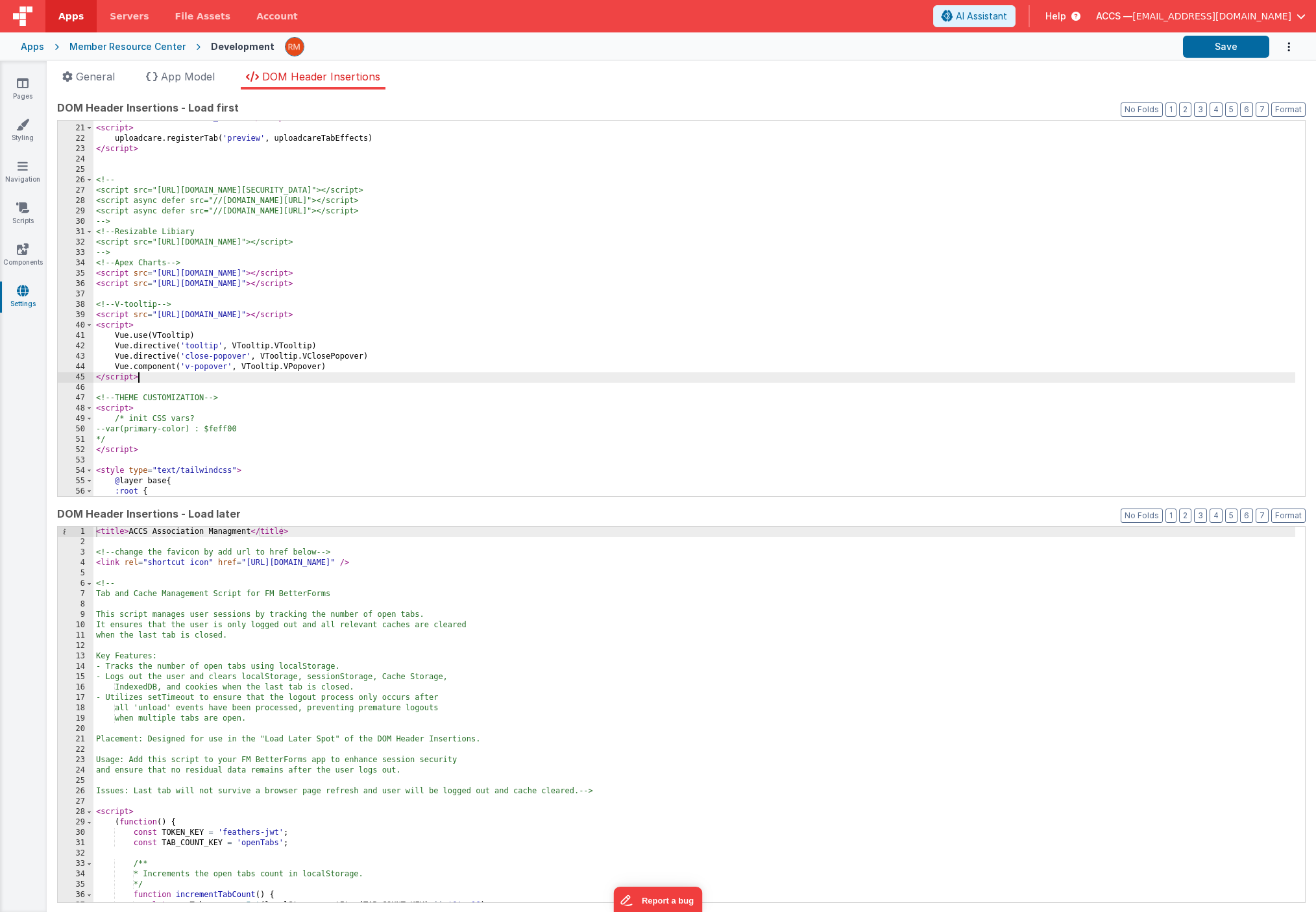
click at [162, 379] on div "< script src = "https://ucarecdn.com/libs/widget-tab-effects/1.x/uploadcare.tab…" at bounding box center [694, 311] width 1201 height 396
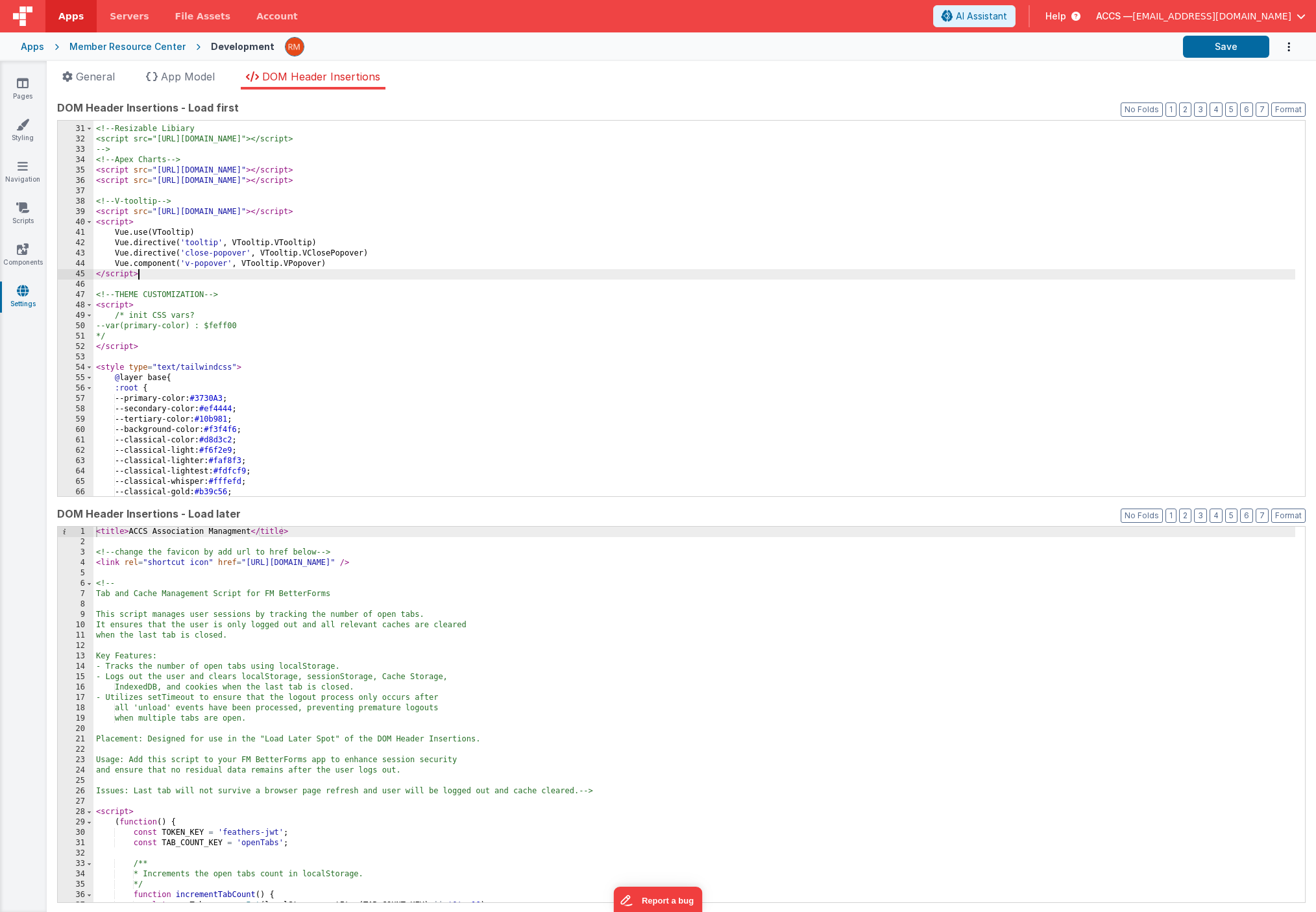
scroll to position [321, 0]
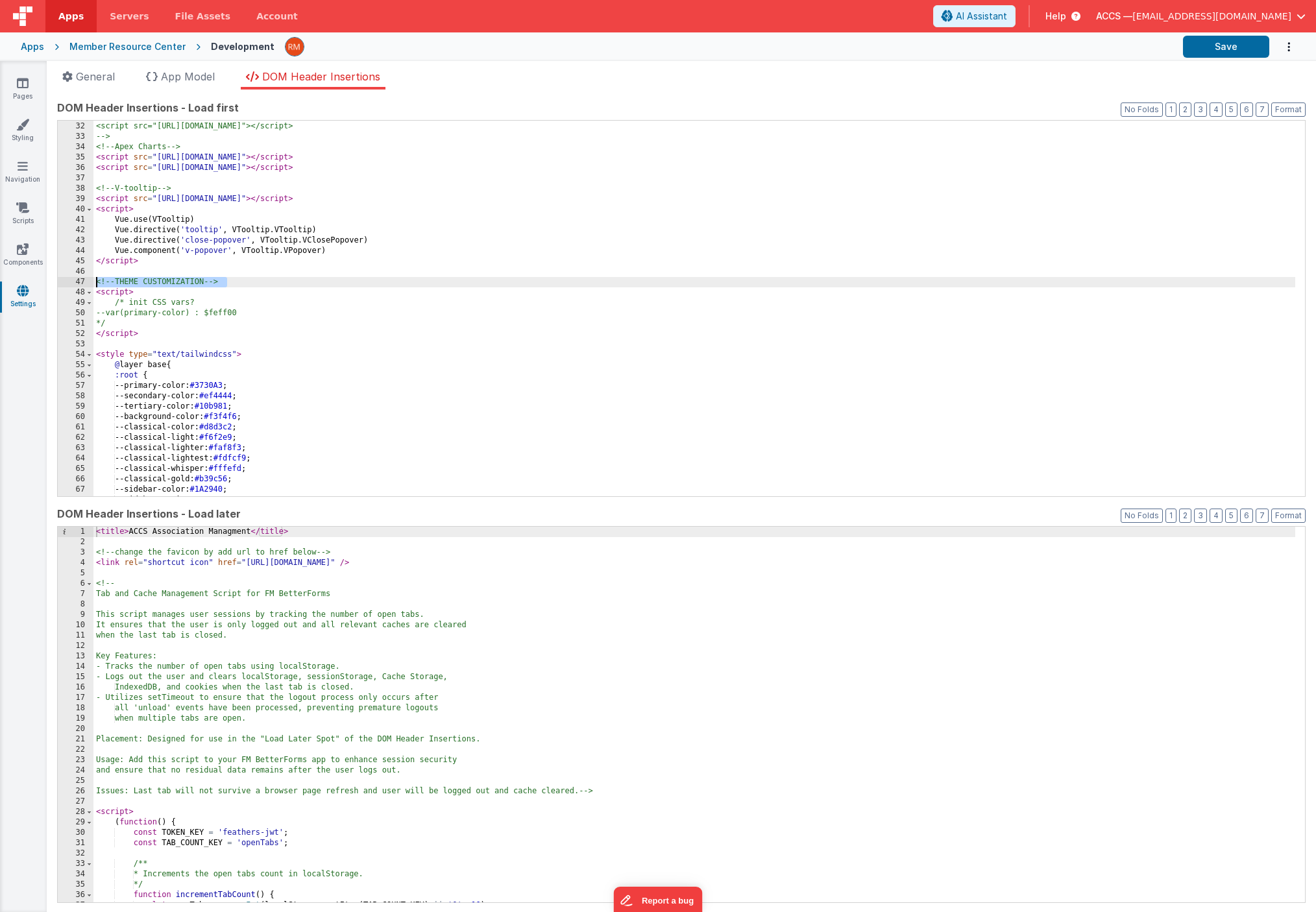
drag, startPoint x: 245, startPoint y: 282, endPoint x: 73, endPoint y: 280, distance: 172.0
click at [73, 280] on div "31 32 33 34 35 36 37 38 39 40 41 42 43 44 45 46 47 48 49 50 51 52 53 54 55 56 5…" at bounding box center [682, 309] width 1249 height 377
click at [134, 284] on div "<!-- Resizable Libiary <script src="[URL][DOMAIN_NAME]"></script> --> <!-- Apex…" at bounding box center [694, 309] width 1201 height 396
click at [1218, 51] on button "Save" at bounding box center [1226, 46] width 87 height 22
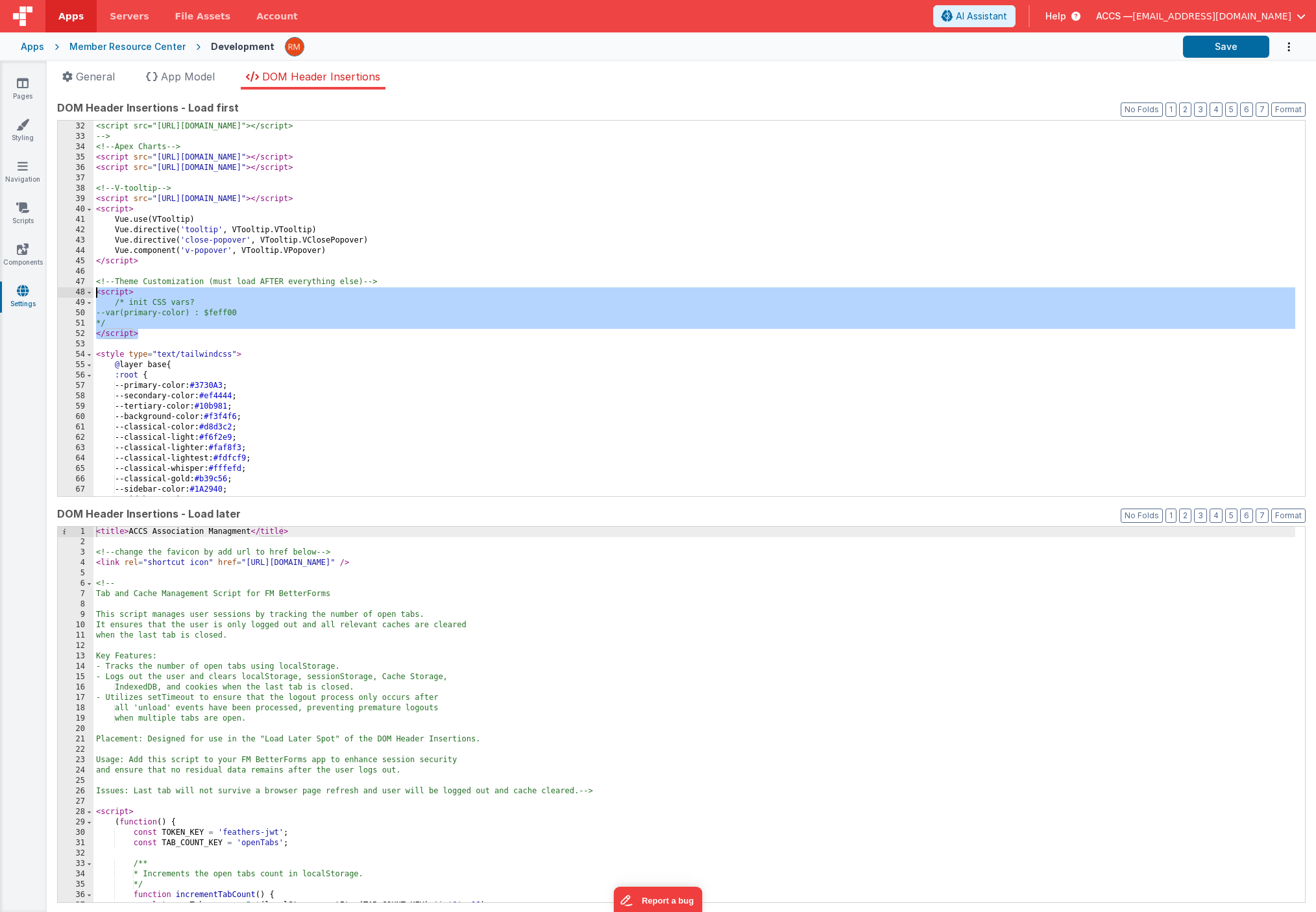
drag, startPoint x: 153, startPoint y: 330, endPoint x: 76, endPoint y: 295, distance: 84.6
click at [76, 295] on div "31 32 33 34 35 36 37 38 39 40 41 42 43 44 45 46 47 48 49 50 51 52 53 54 55 56 5…" at bounding box center [682, 309] width 1249 height 377
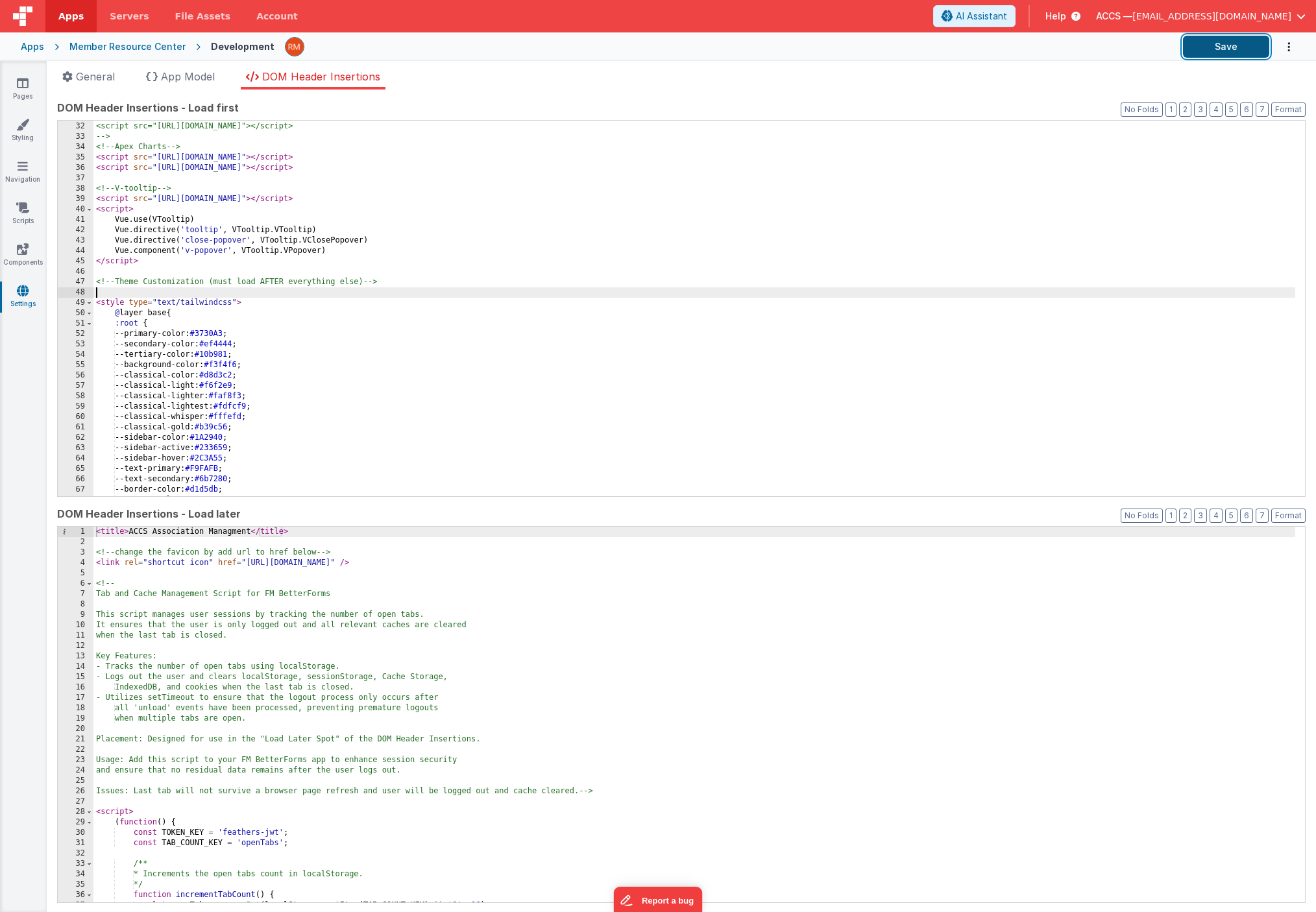
click at [1205, 47] on button "Save" at bounding box center [1226, 46] width 87 height 22
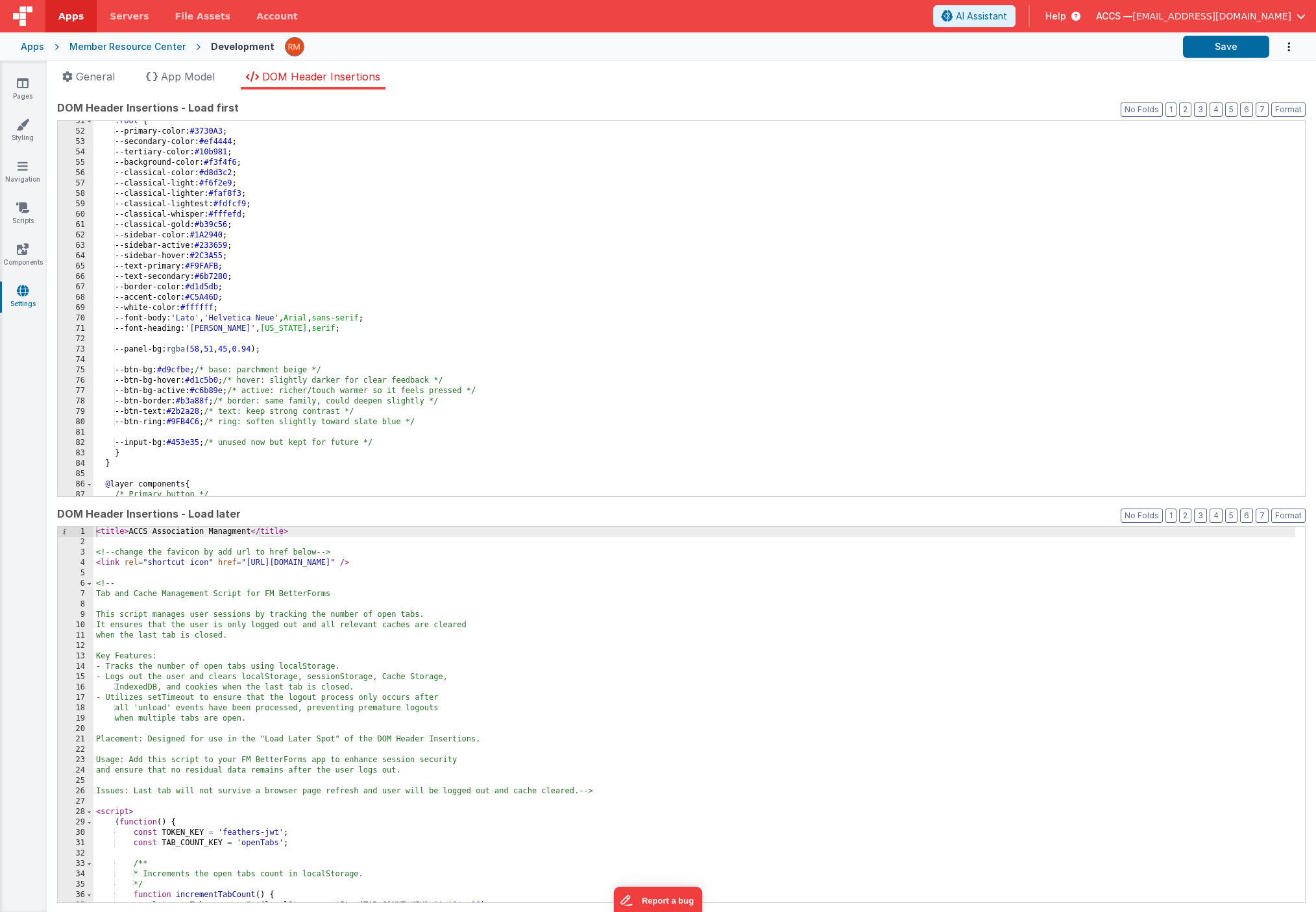
scroll to position [524, 0]
click at [217, 341] on div ":root { --primary-color: #3730A3 ; --secondary-color: #ef4444 ; --tertiary-colo…" at bounding box center [694, 313] width 1201 height 396
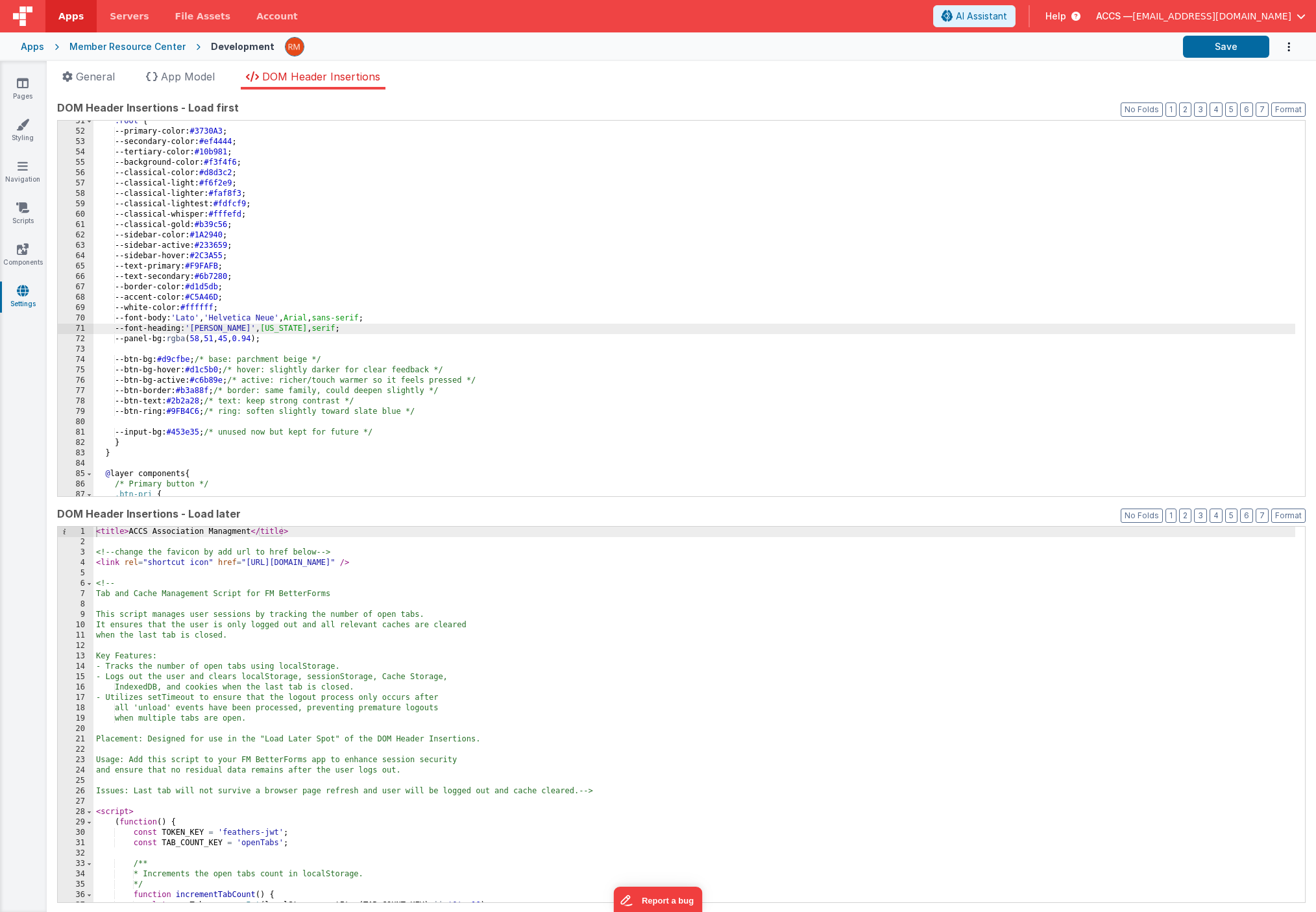
click at [149, 350] on div ":root { --primary-color: #3730A3 ; --secondary-color: #ef4444 ; --tertiary-colo…" at bounding box center [694, 313] width 1201 height 396
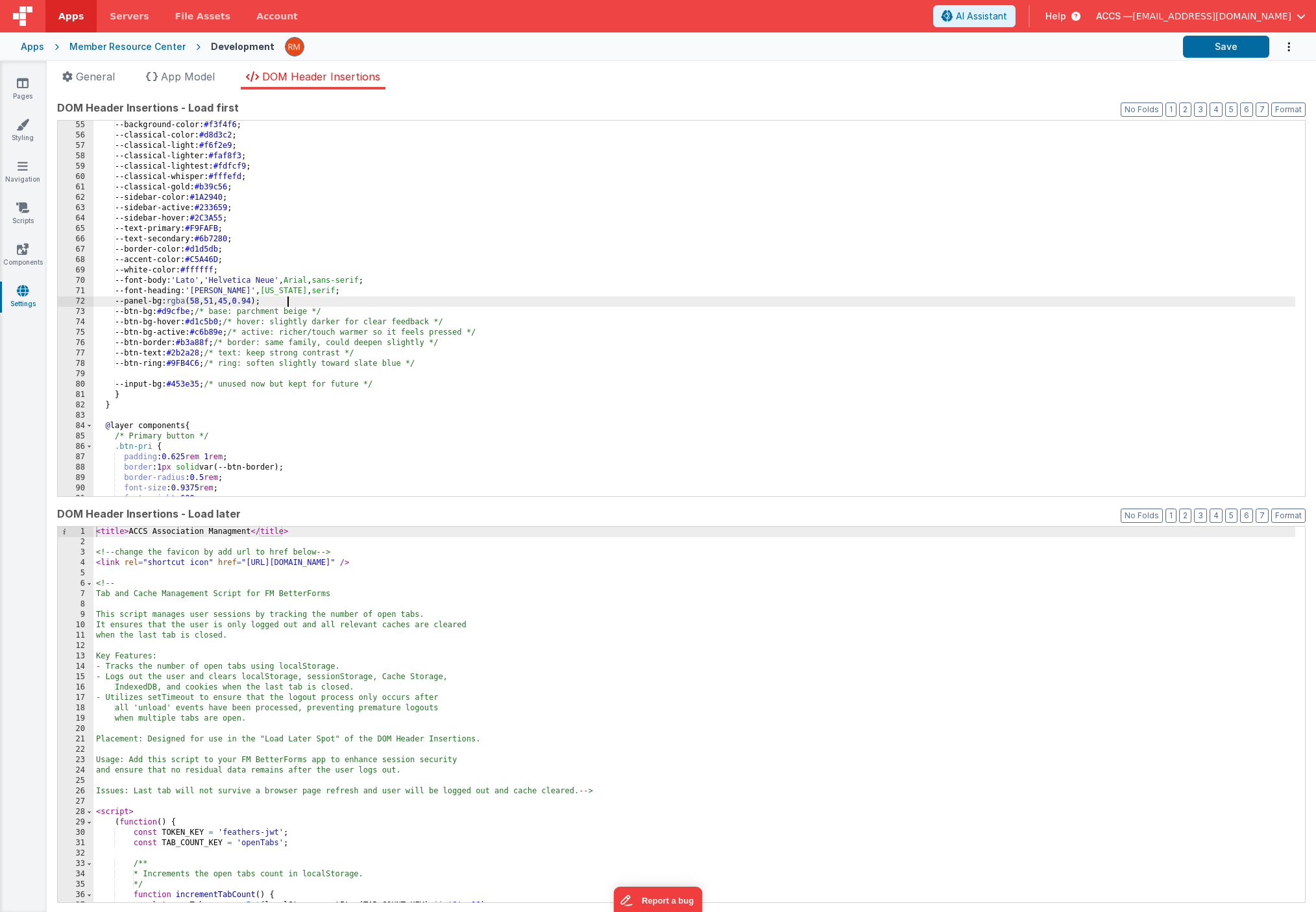
scroll to position [574, 0]
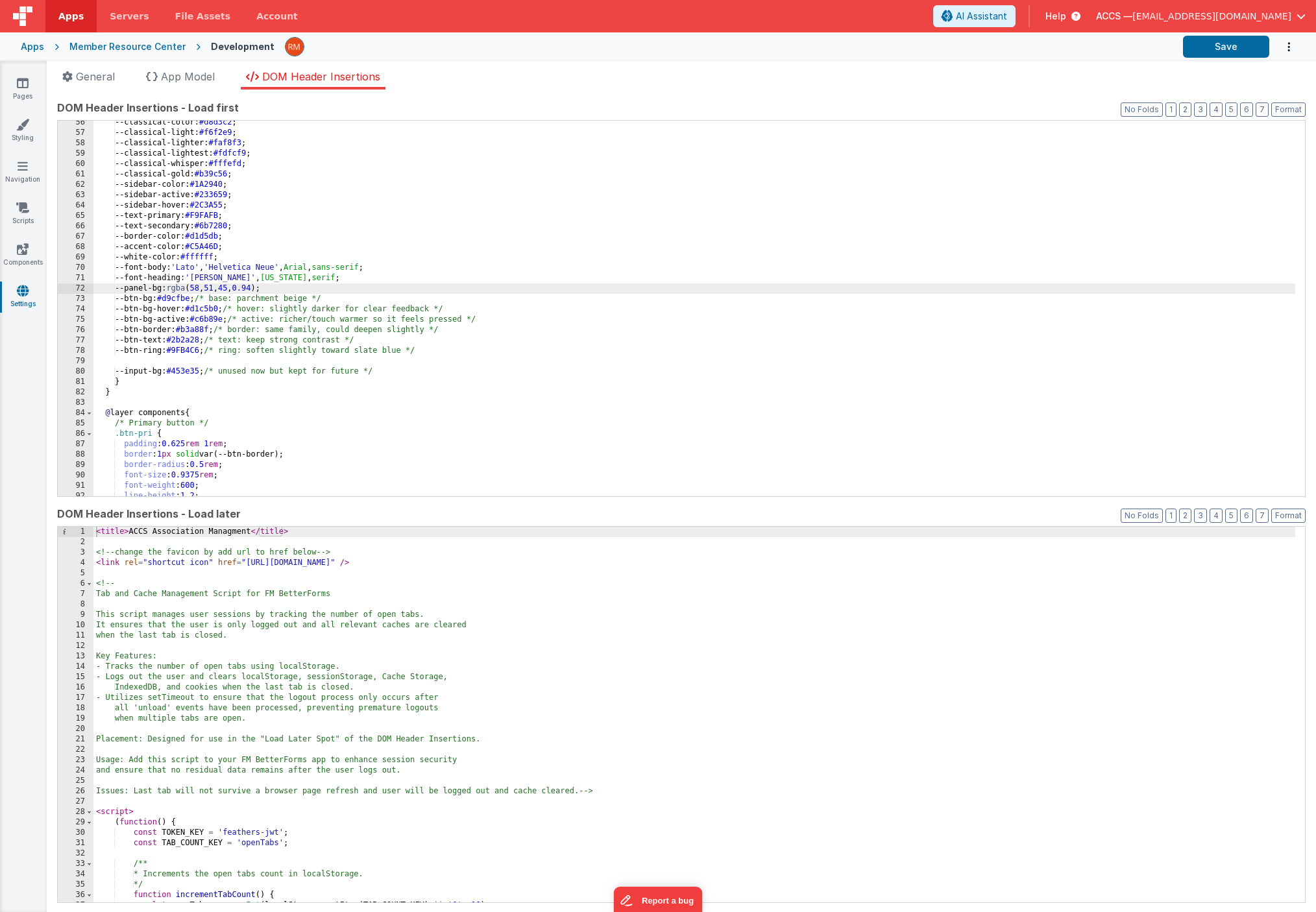
click at [144, 362] on div "--classical-color: #d8d3c2 ; --classical-light: #f6f2e9 ; --classical-lighter: …" at bounding box center [694, 315] width 1201 height 396
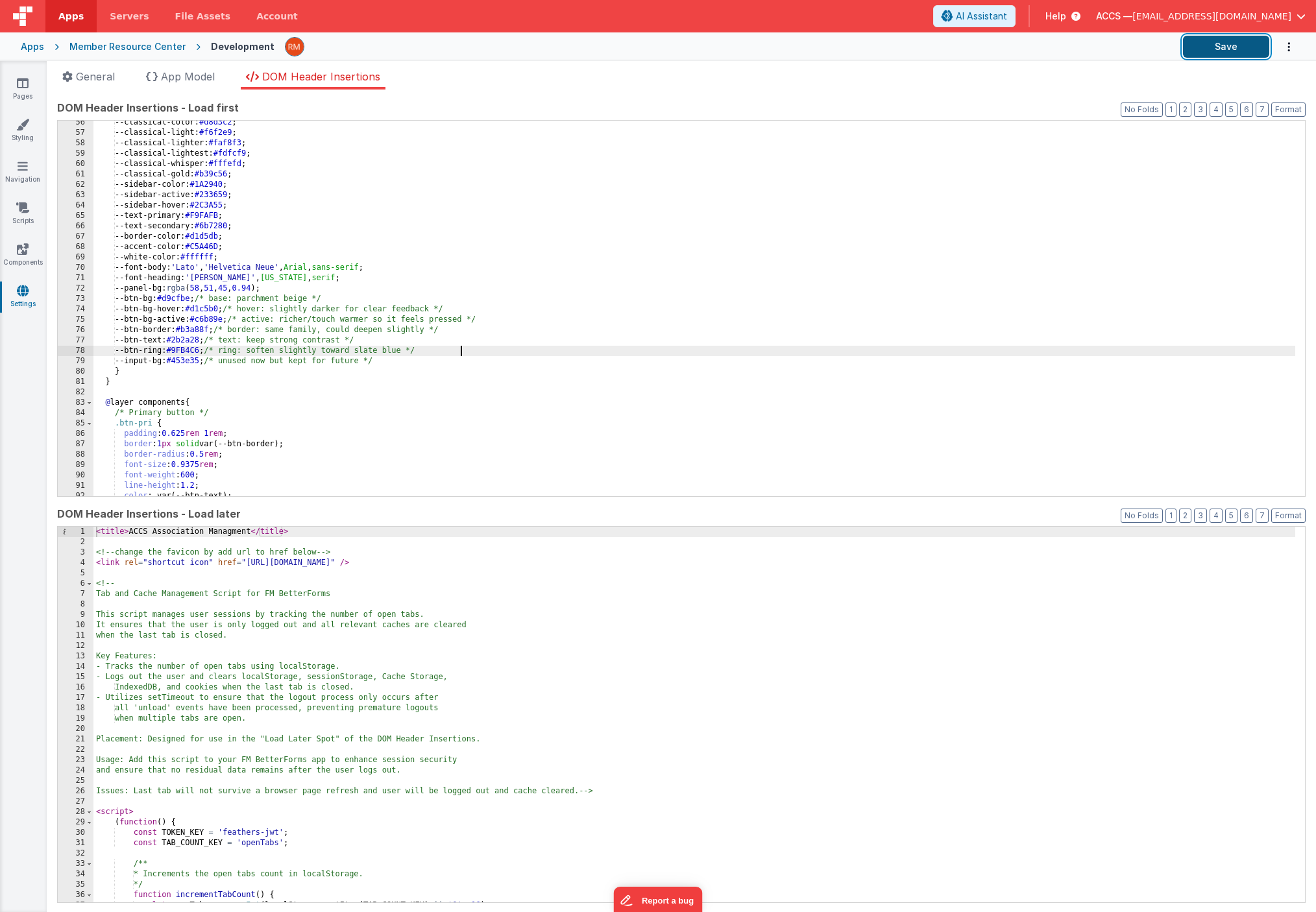
click at [1230, 56] on button "Save" at bounding box center [1226, 46] width 87 height 22
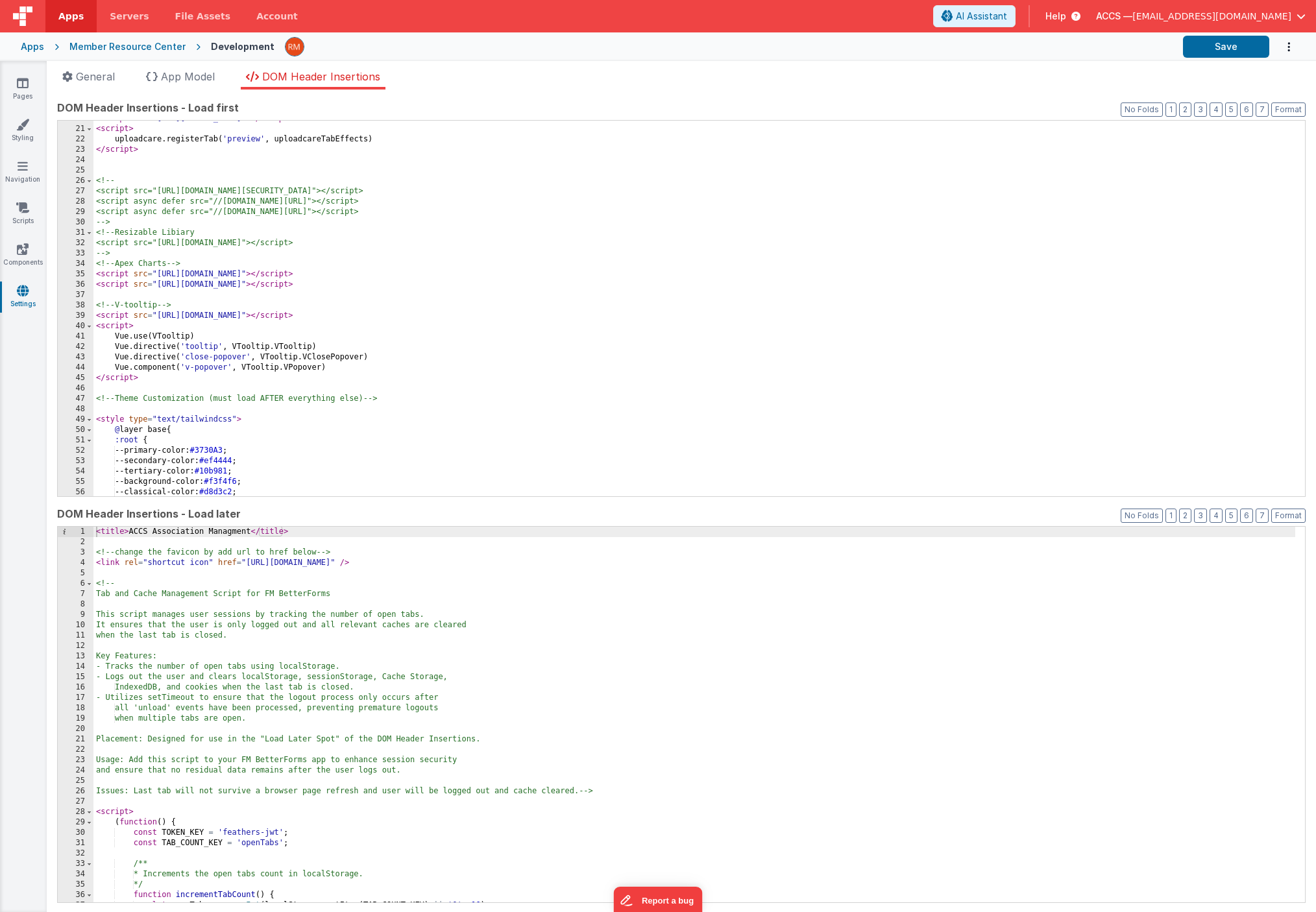
scroll to position [304, 0]
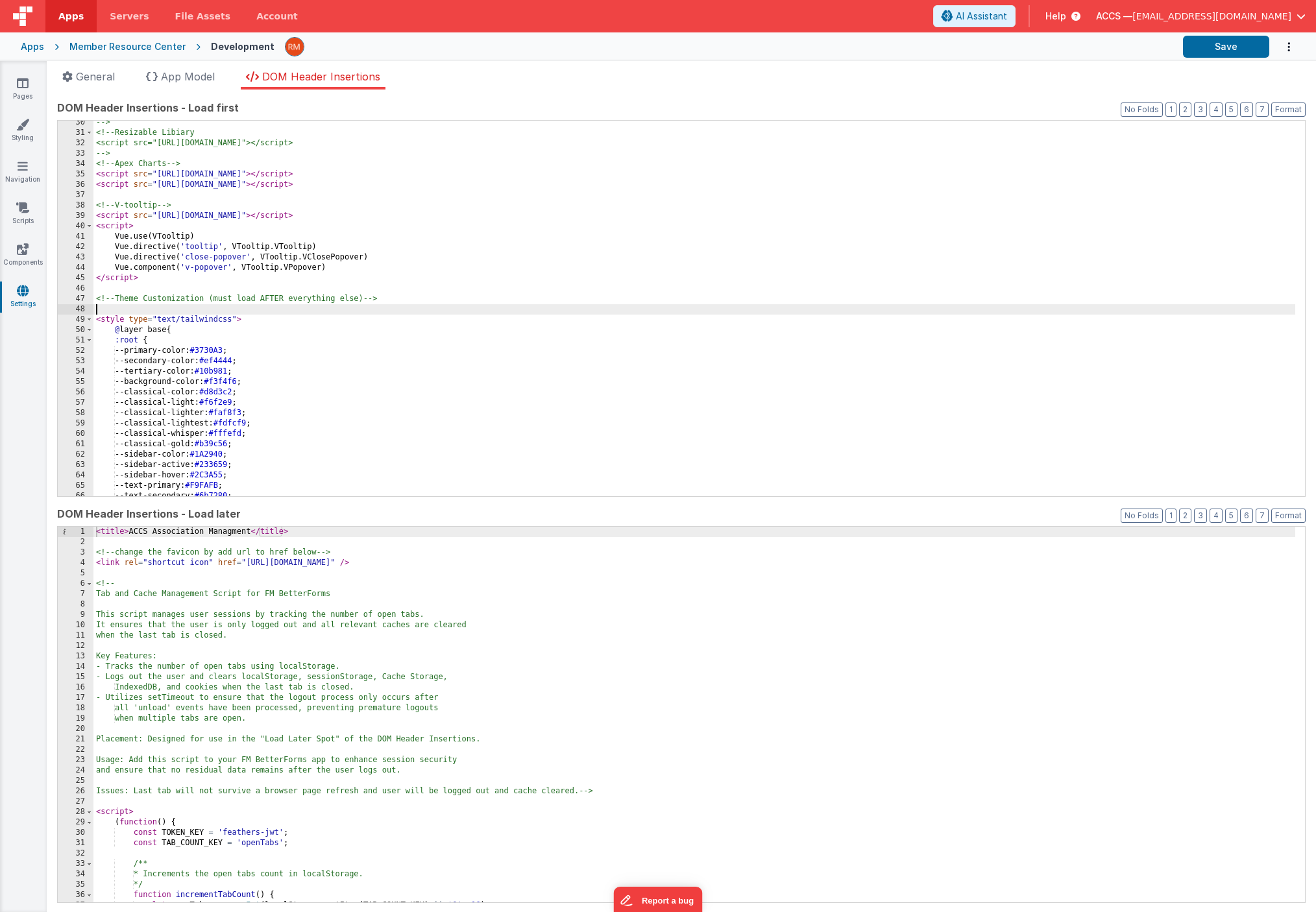
click at [272, 312] on div "--> <!-- Resizable Libiary <script src="https://cdn.jsdelivr.net/npm/@buditanri…" at bounding box center [694, 315] width 1201 height 396
click at [1216, 56] on button "Save" at bounding box center [1226, 46] width 87 height 22
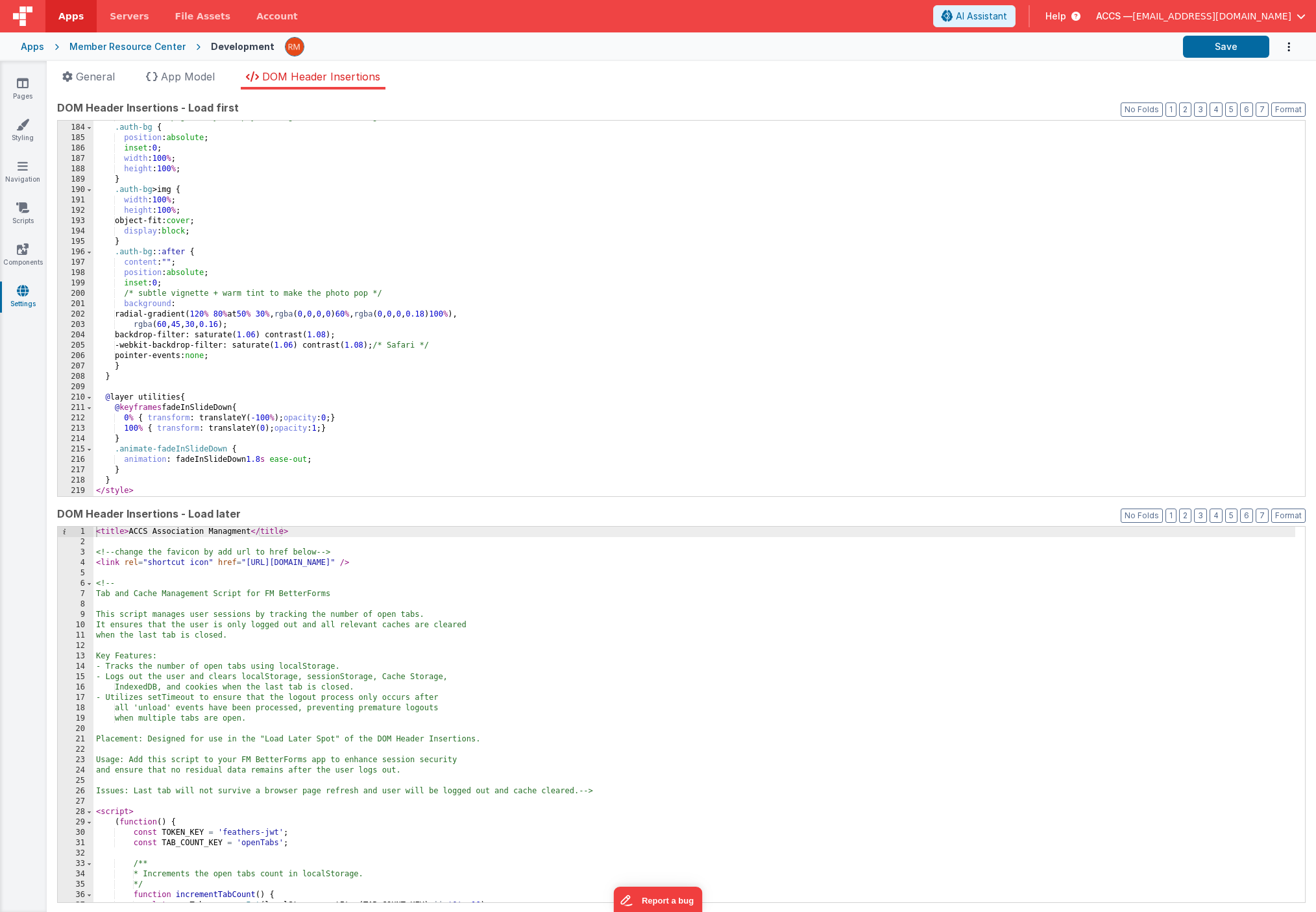
scroll to position [1897, 0]
click at [15, 137] on link "Styling" at bounding box center [22, 131] width 46 height 26
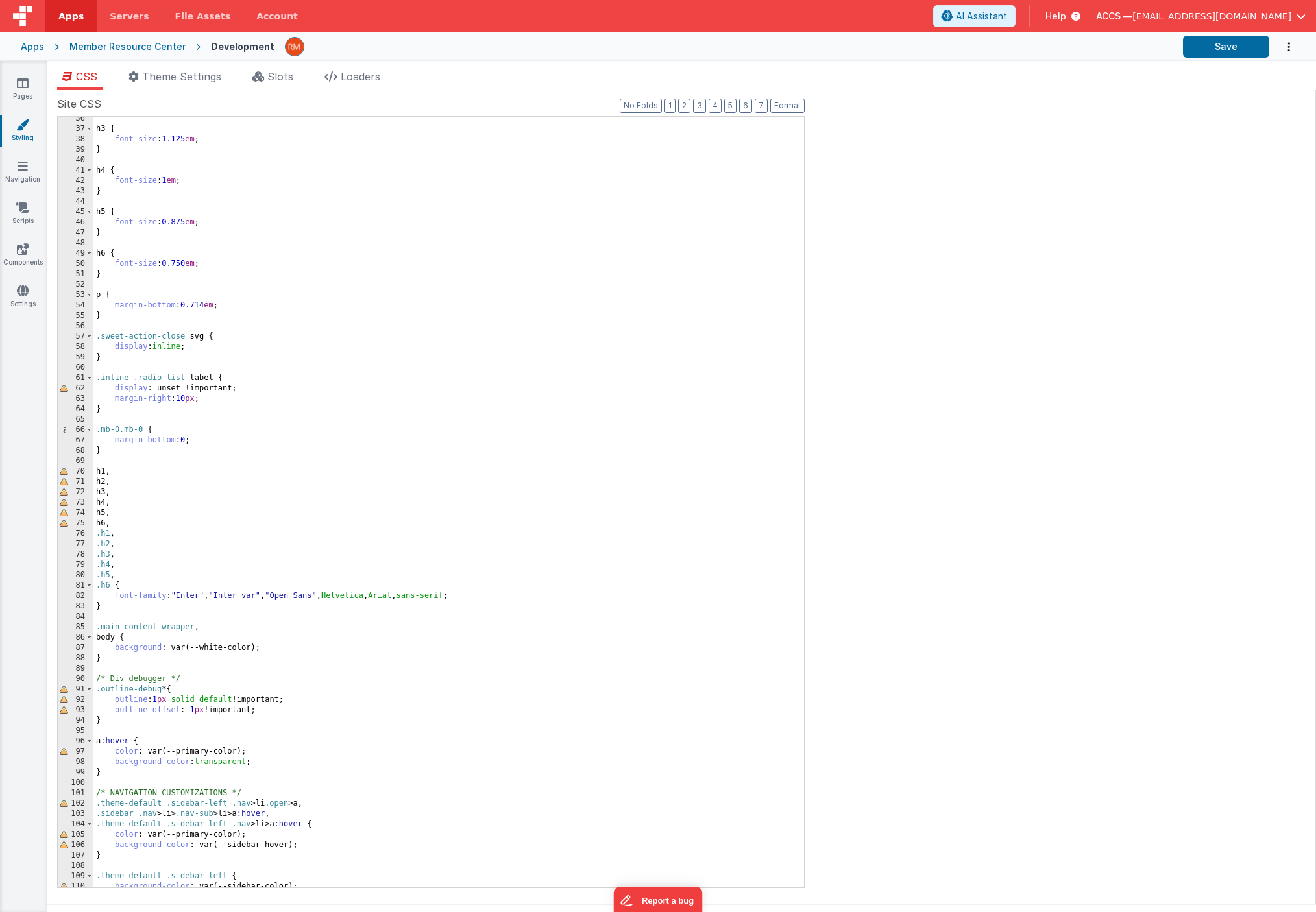
scroll to position [492, 0]
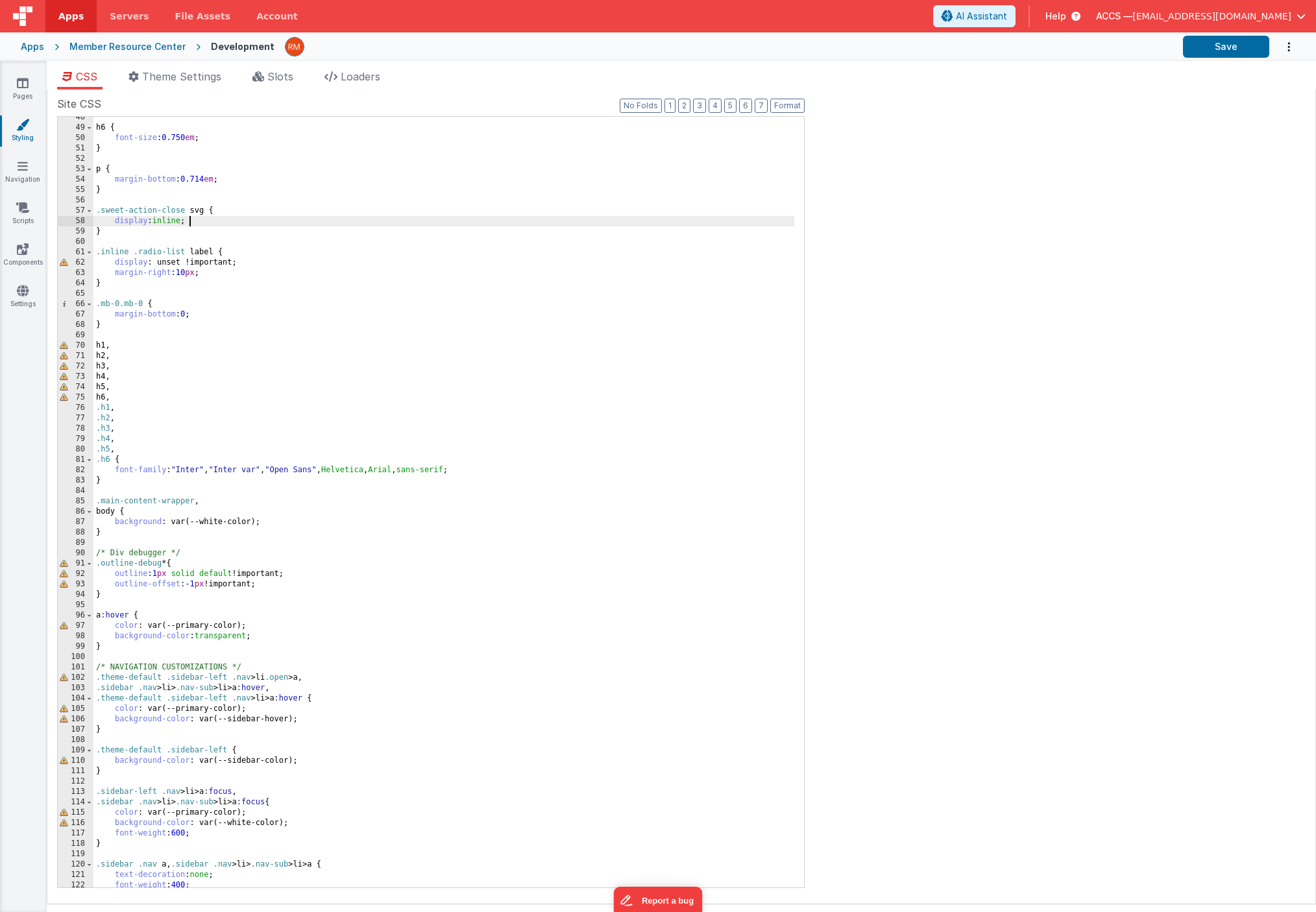
click at [518, 217] on div "h6 { font-size : 0.750 em ; } p { margin-bottom : 0.714 em ; } .sweet-action-cl…" at bounding box center [444, 507] width 701 height 792
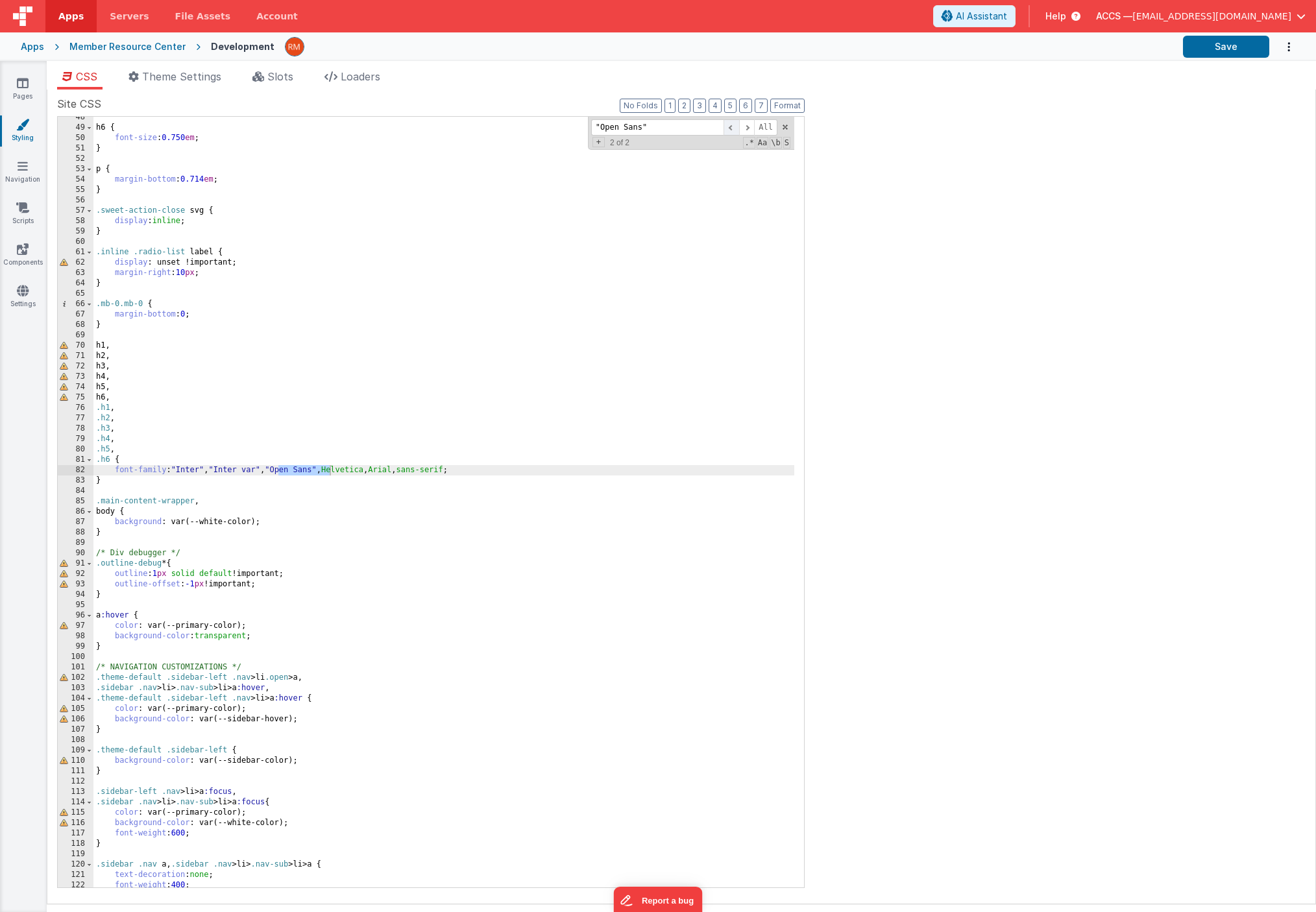
type input ""Open Sans""
click at [732, 130] on span at bounding box center [731, 128] width 15 height 16
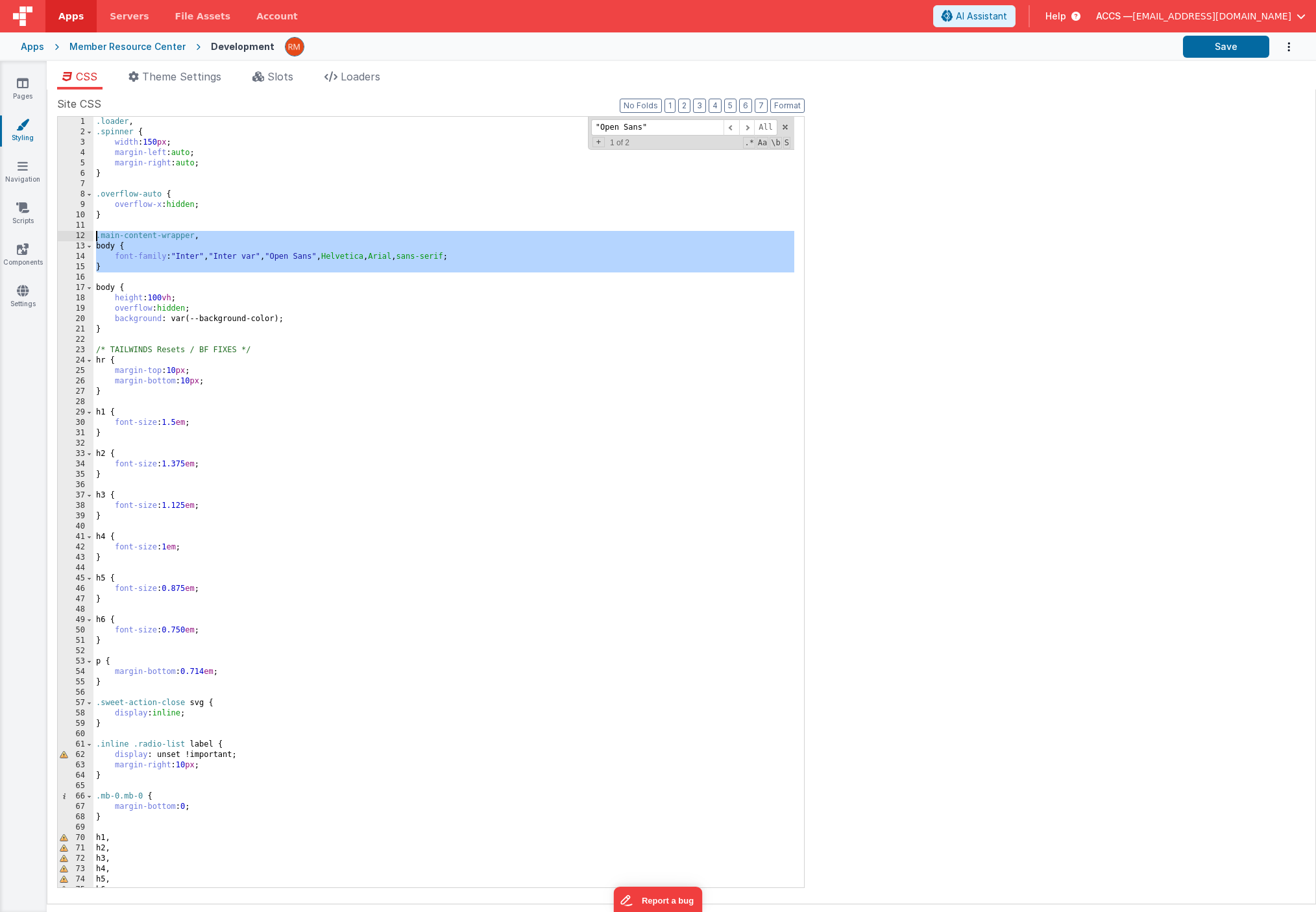
drag, startPoint x: 152, startPoint y: 273, endPoint x: 68, endPoint y: 240, distance: 90.2
click at [68, 240] on div "1 2 3 4 5 6 7 8 9 10 11 12 13 14 15 16 17 18 19 20 21 22 23 24 25 26 27 28 29 3…" at bounding box center [431, 501] width 747 height 772
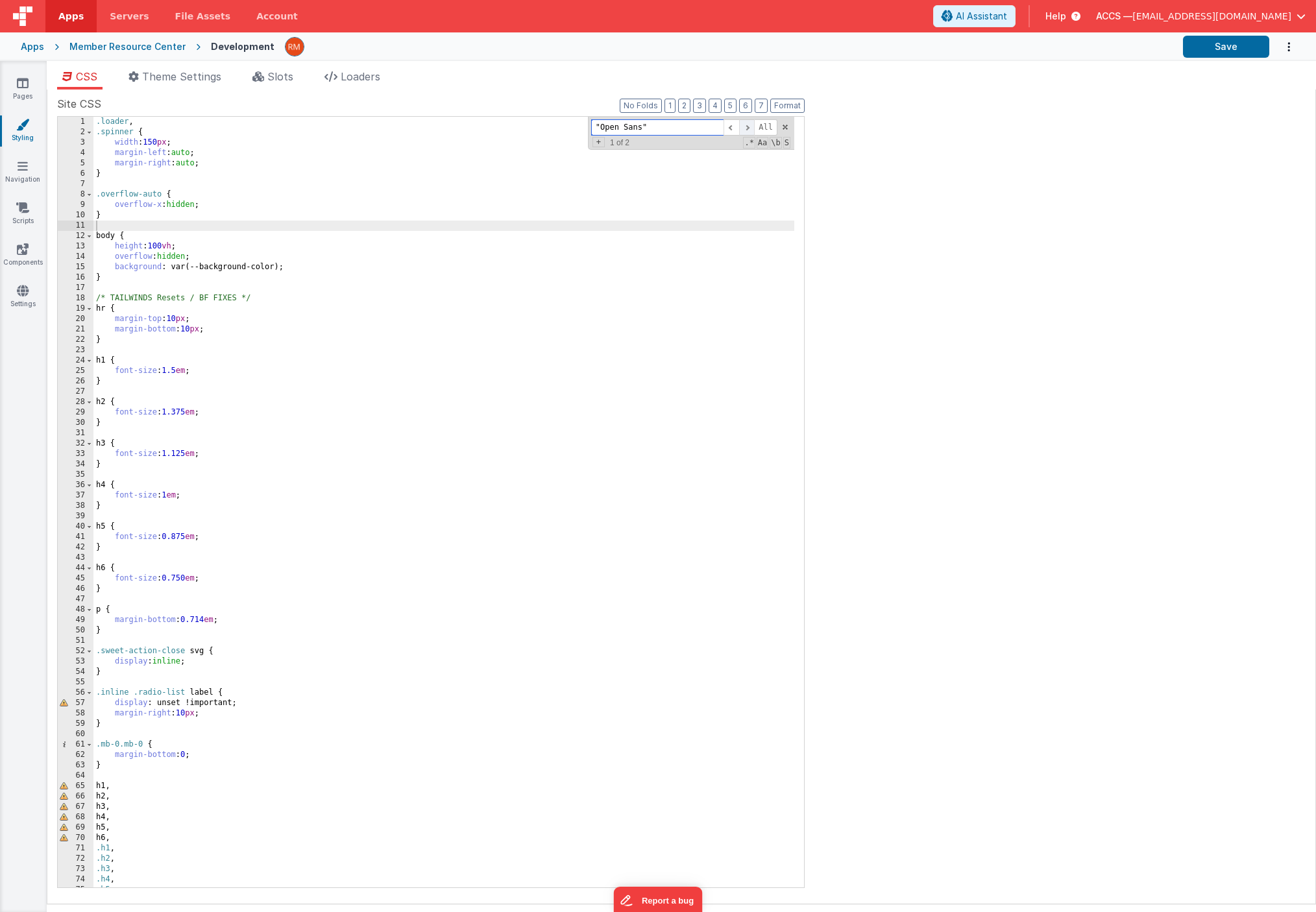
click at [749, 128] on span at bounding box center [746, 128] width 15 height 16
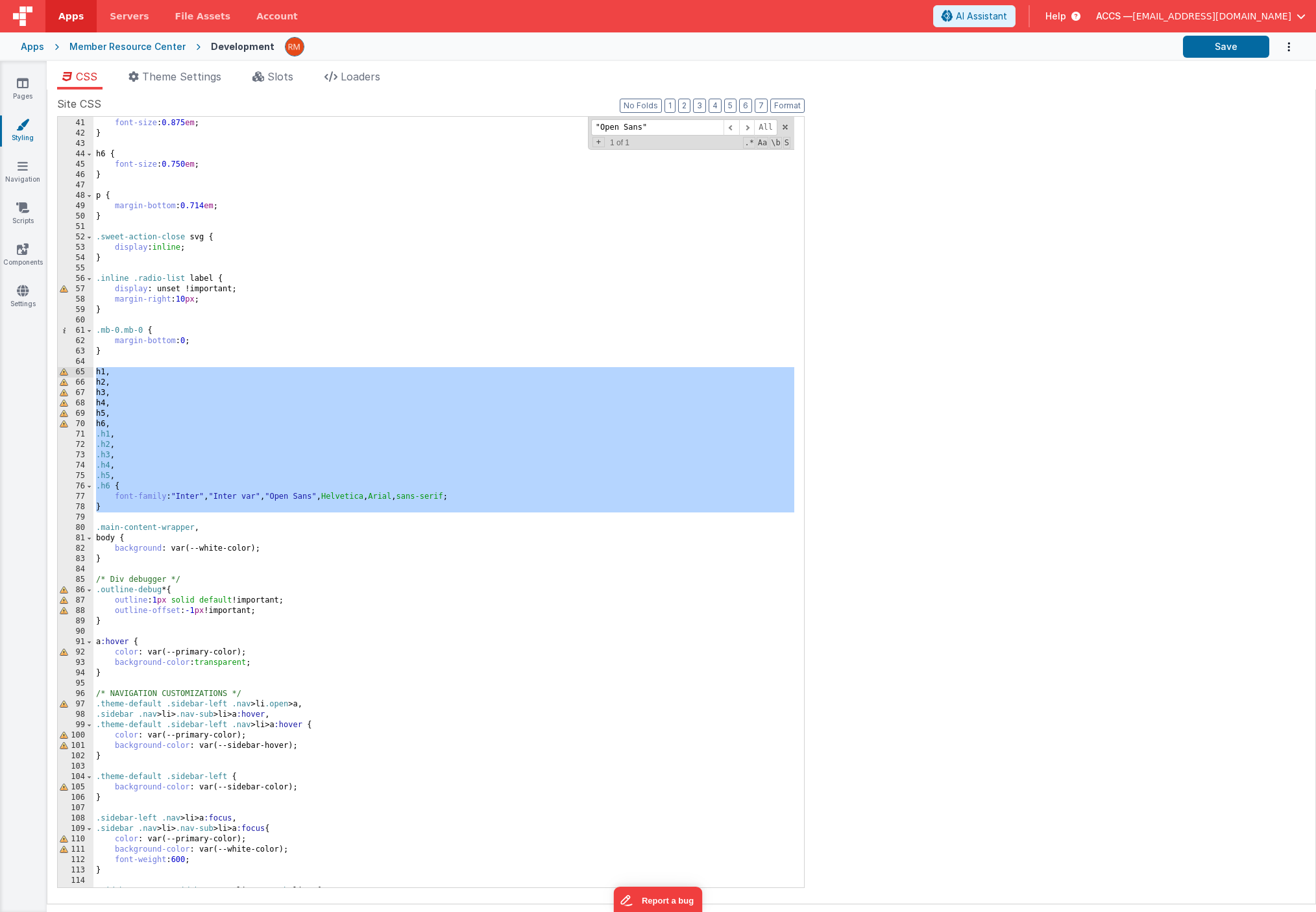
drag, startPoint x: 127, startPoint y: 513, endPoint x: 84, endPoint y: 374, distance: 145.5
click at [84, 374] on div "40 41 42 43 44 45 46 47 48 49 50 51 52 53 54 55 56 57 58 59 60 61 62 63 64 65 6…" at bounding box center [431, 501] width 747 height 772
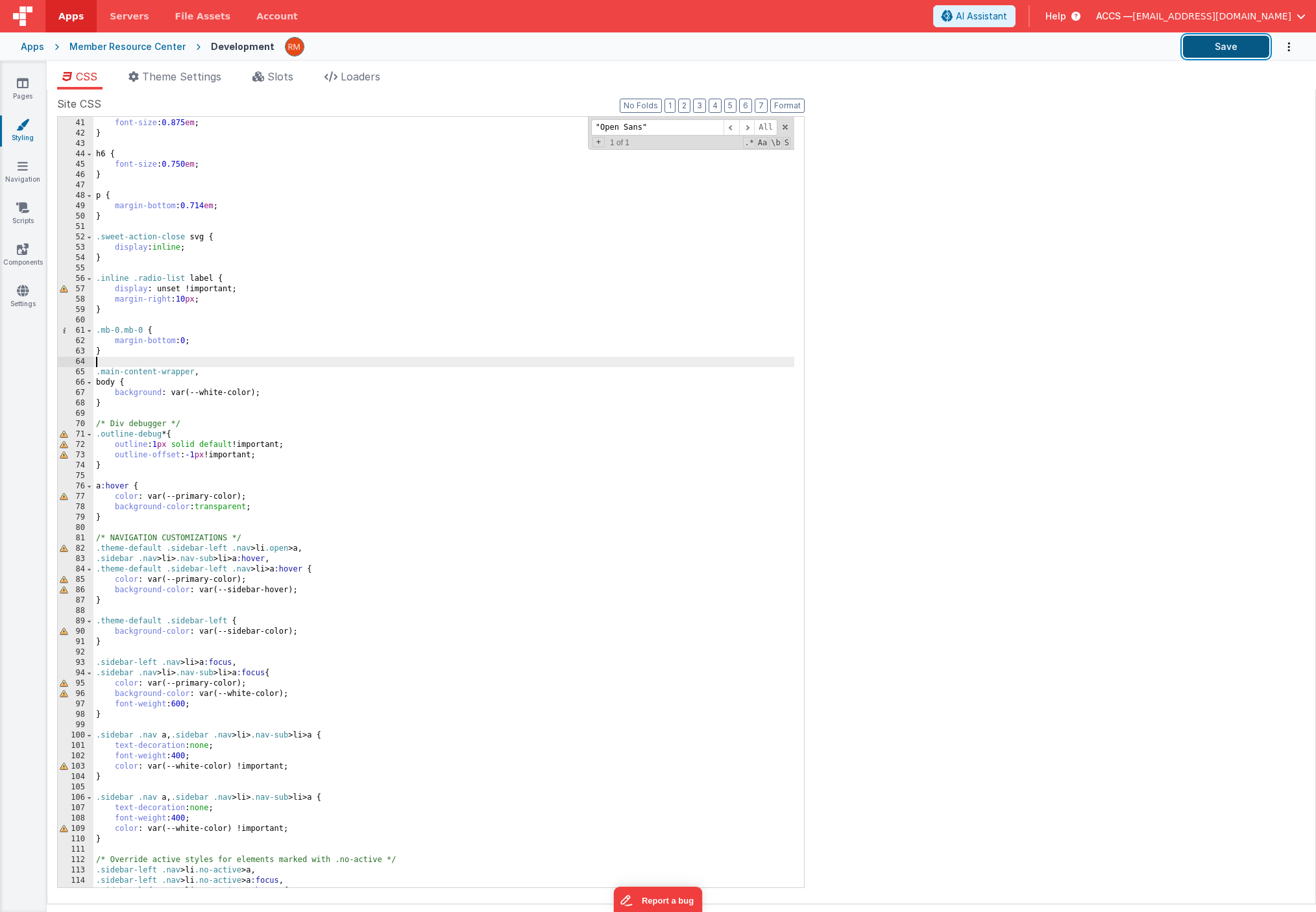
click at [1221, 56] on button "Save" at bounding box center [1226, 46] width 87 height 22
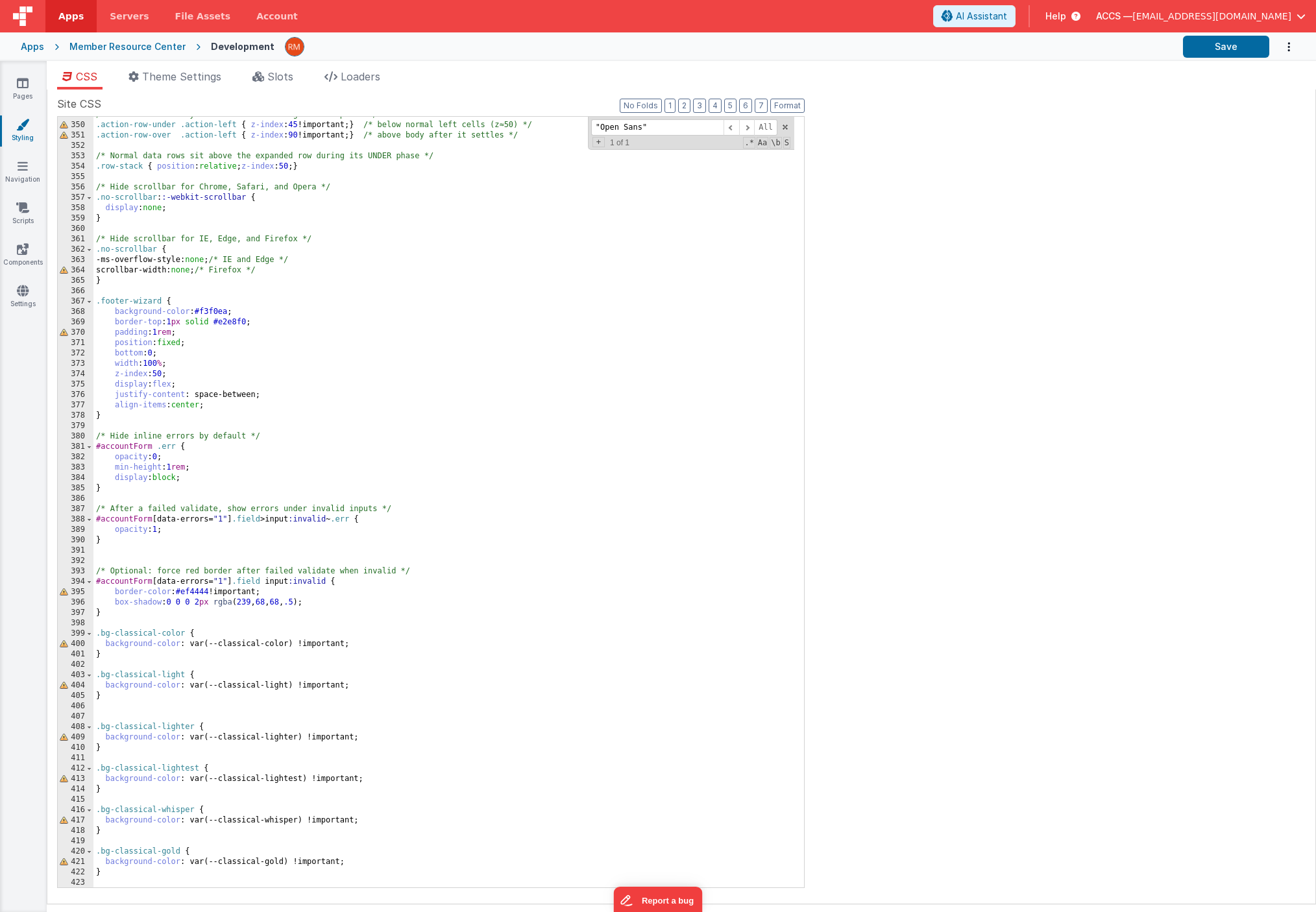
scroll to position [3703, 0]
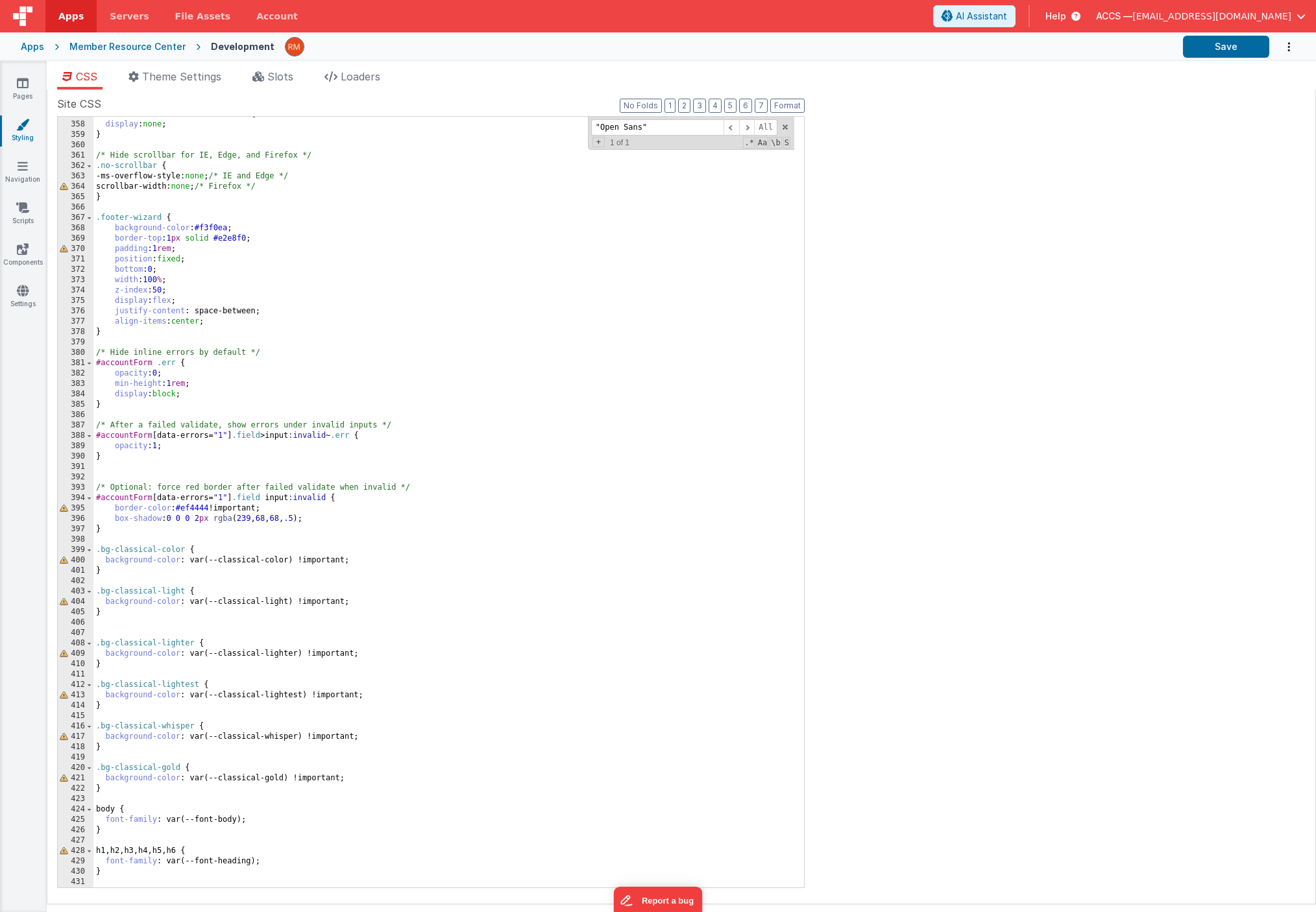
click at [119, 872] on div ".no-scrollbar : :-webkit-scrollbar { display : none ; } /* Hide scrollbar for I…" at bounding box center [444, 505] width 701 height 792
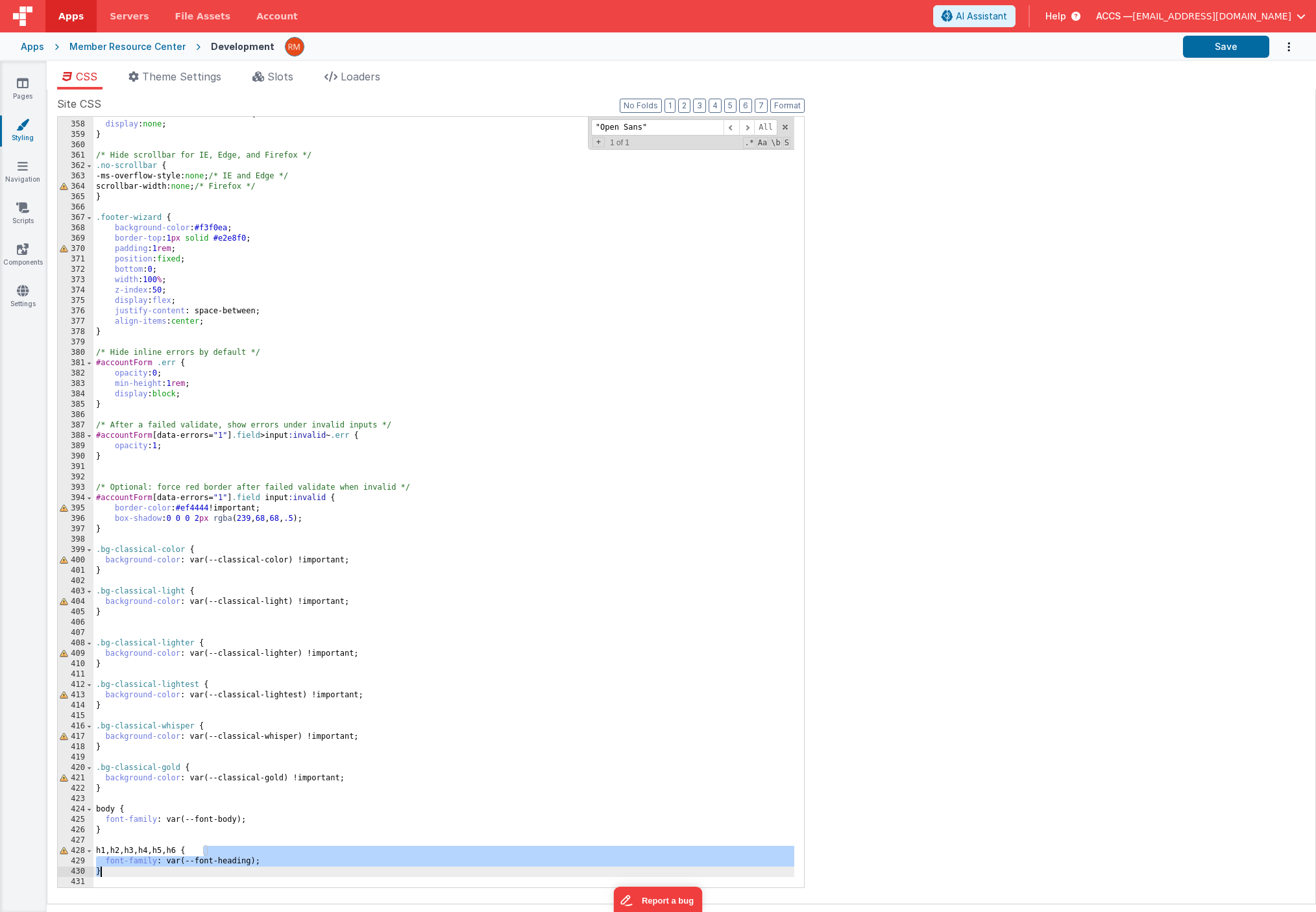
click at [162, 876] on div ".no-scrollbar : :-webkit-scrollbar { display : none ; } /* Hide scrollbar for I…" at bounding box center [444, 505] width 701 height 792
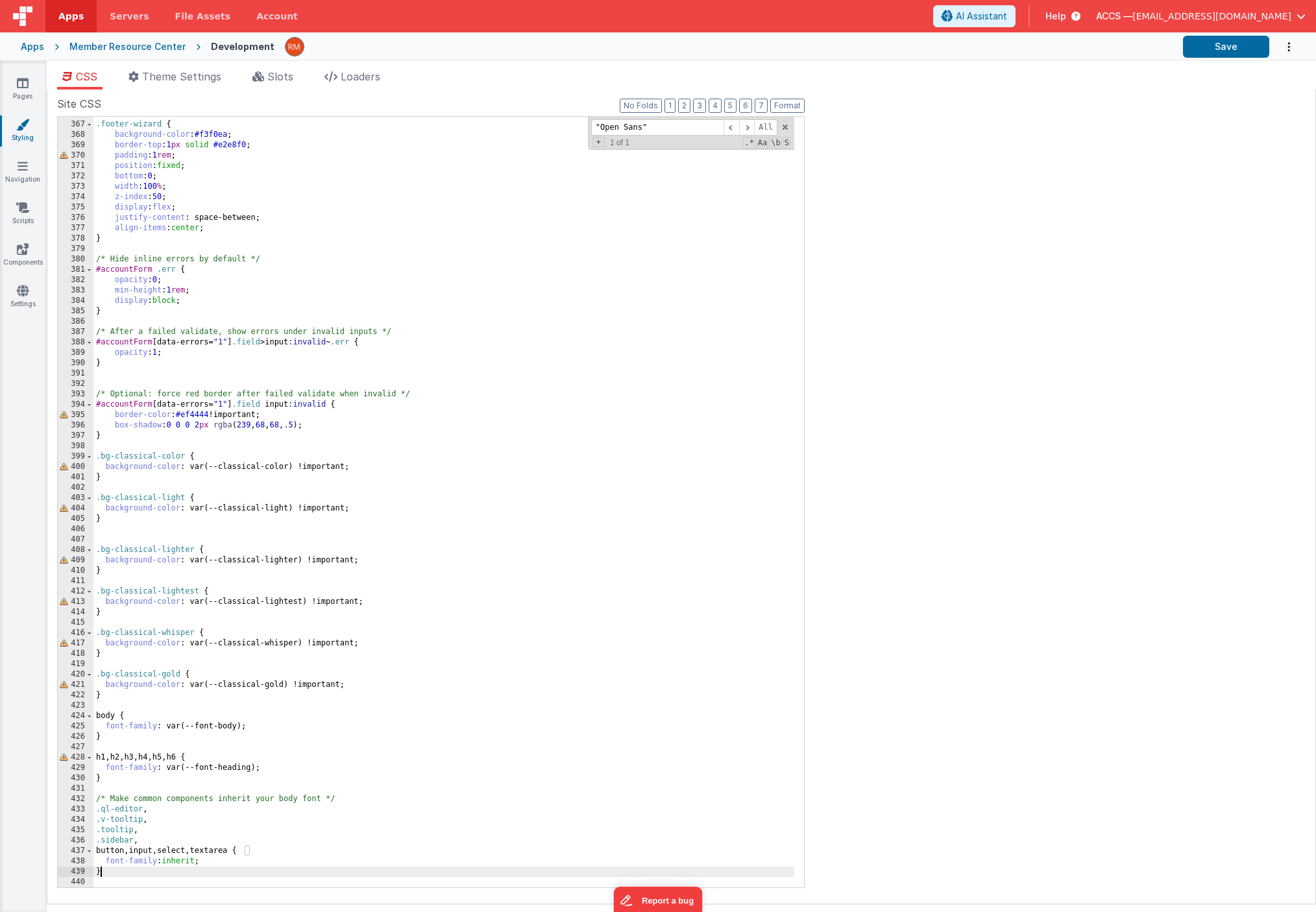
scroll to position [3796, 0]
click at [1211, 54] on button "Save" at bounding box center [1226, 46] width 87 height 22
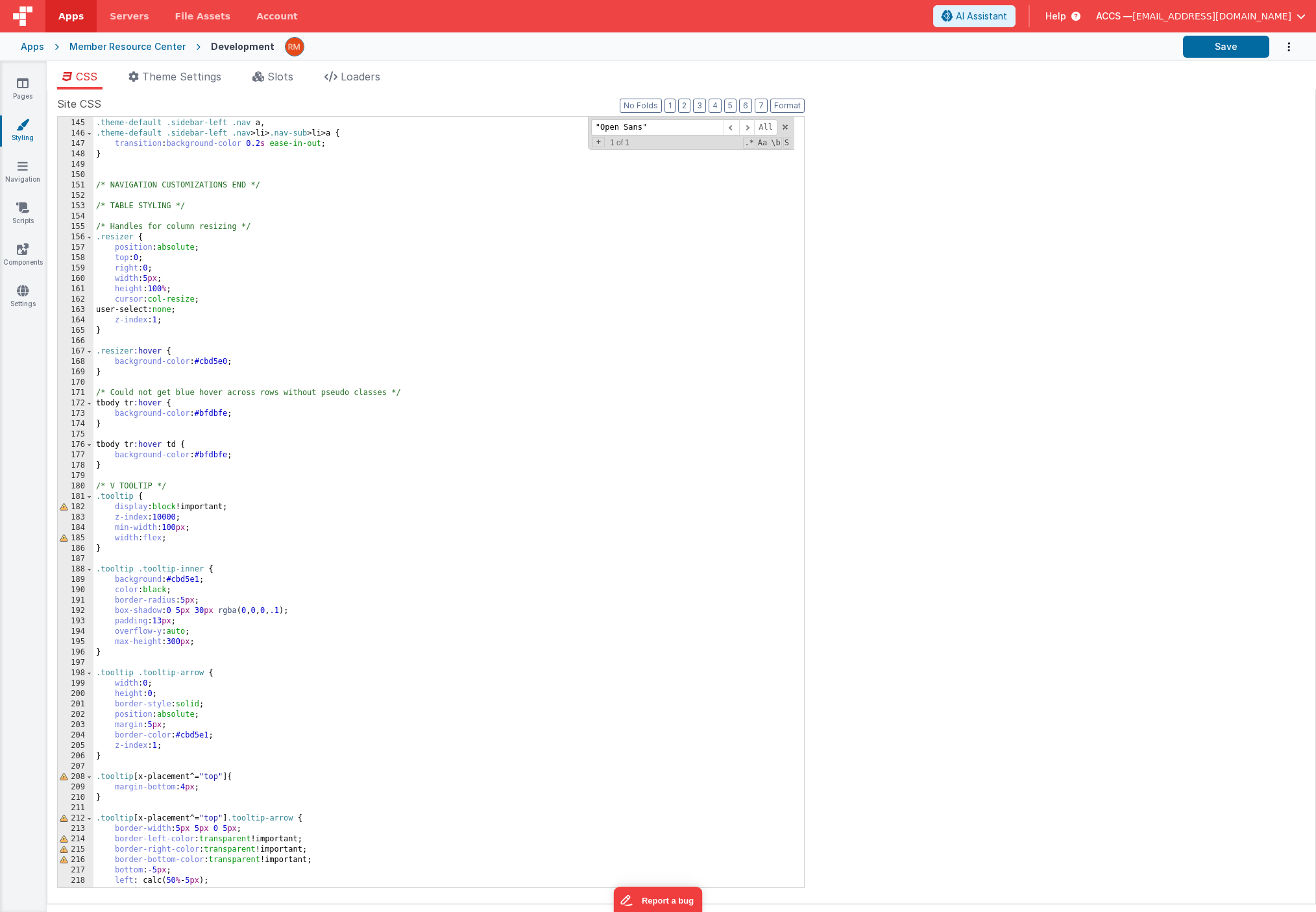
scroll to position [1493, 0]
click at [21, 292] on icon at bounding box center [23, 291] width 12 height 13
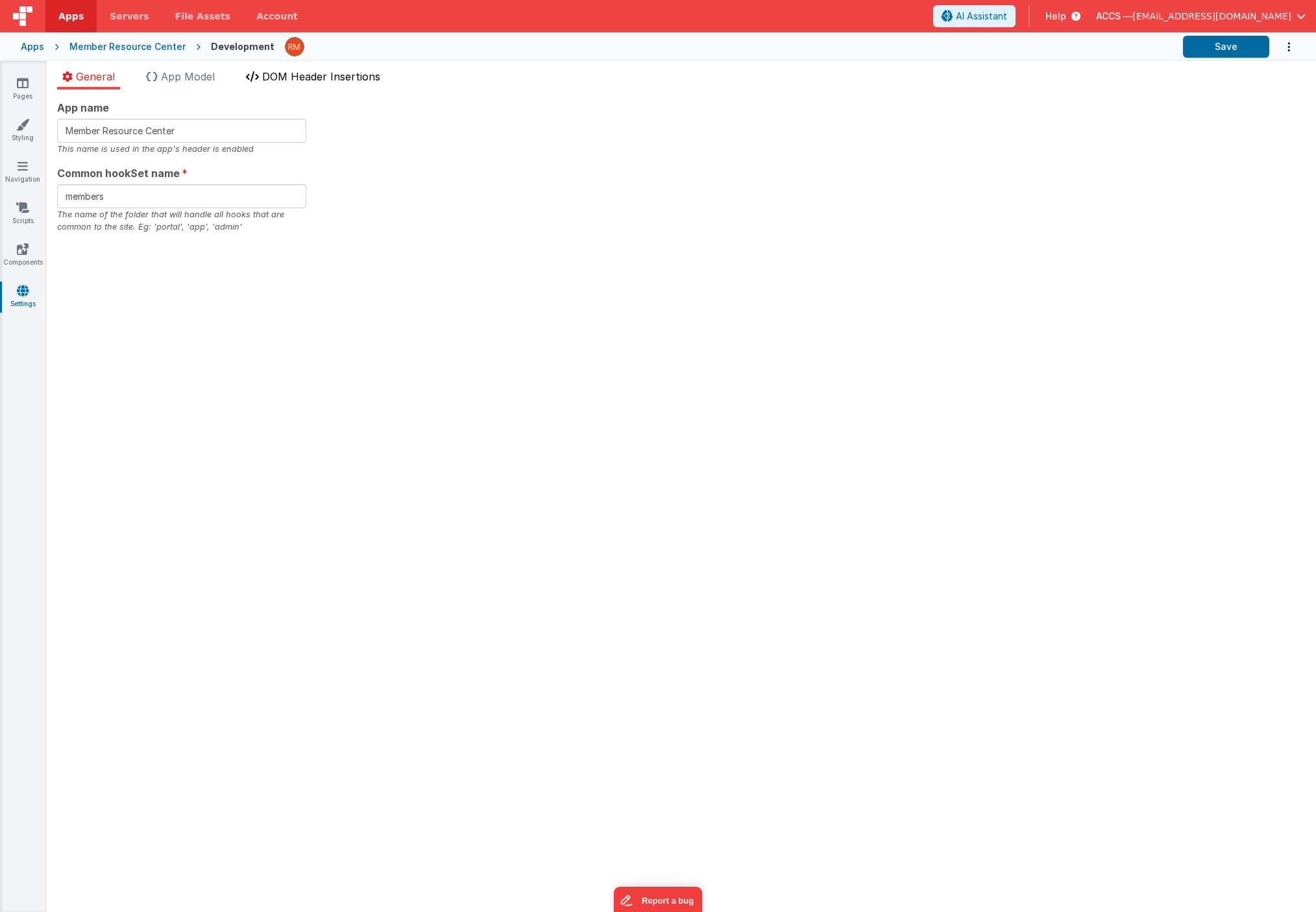
click at [334, 77] on span "DOM Header Insertions" at bounding box center [322, 77] width 118 height 13
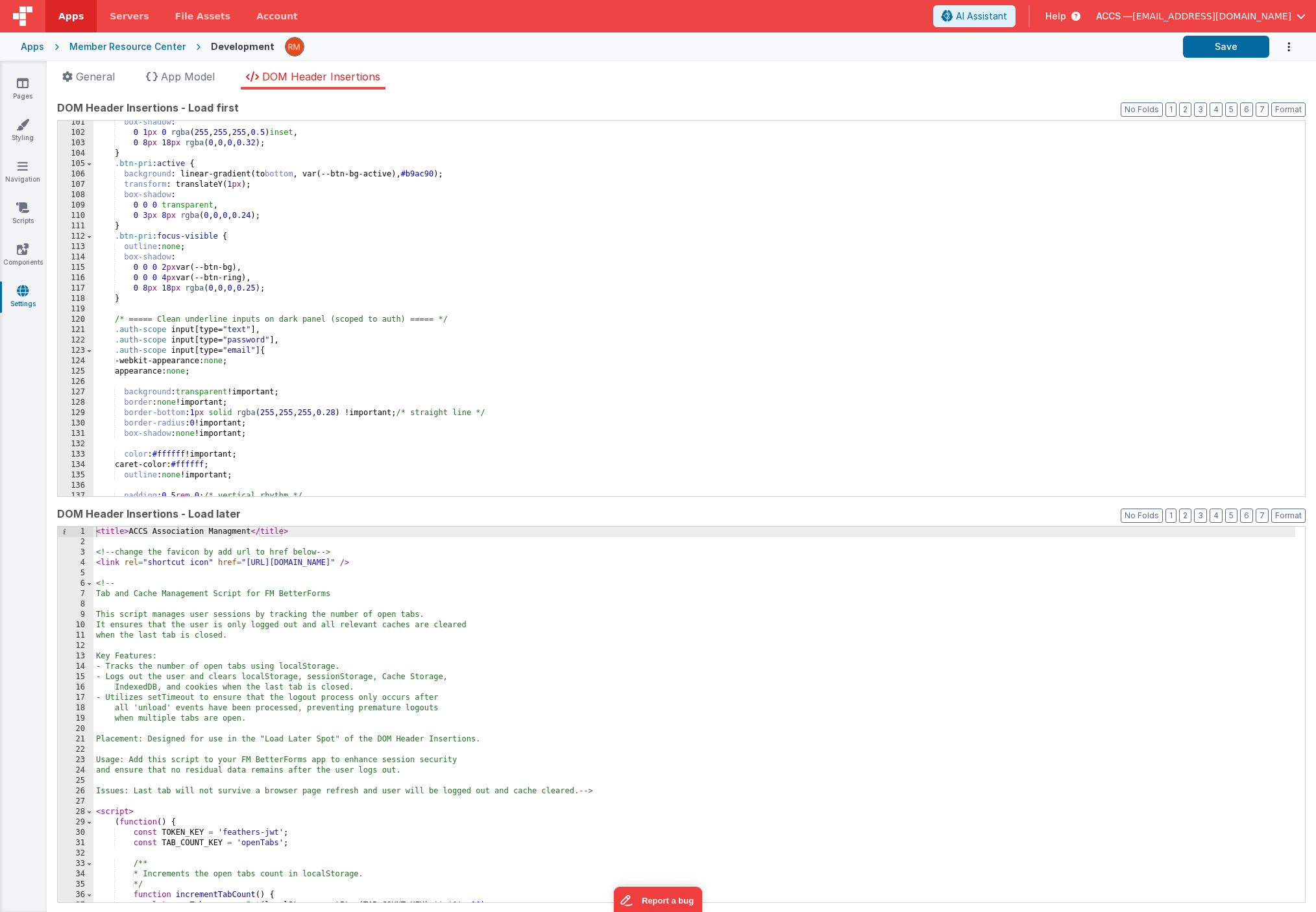
scroll to position [845, 0]
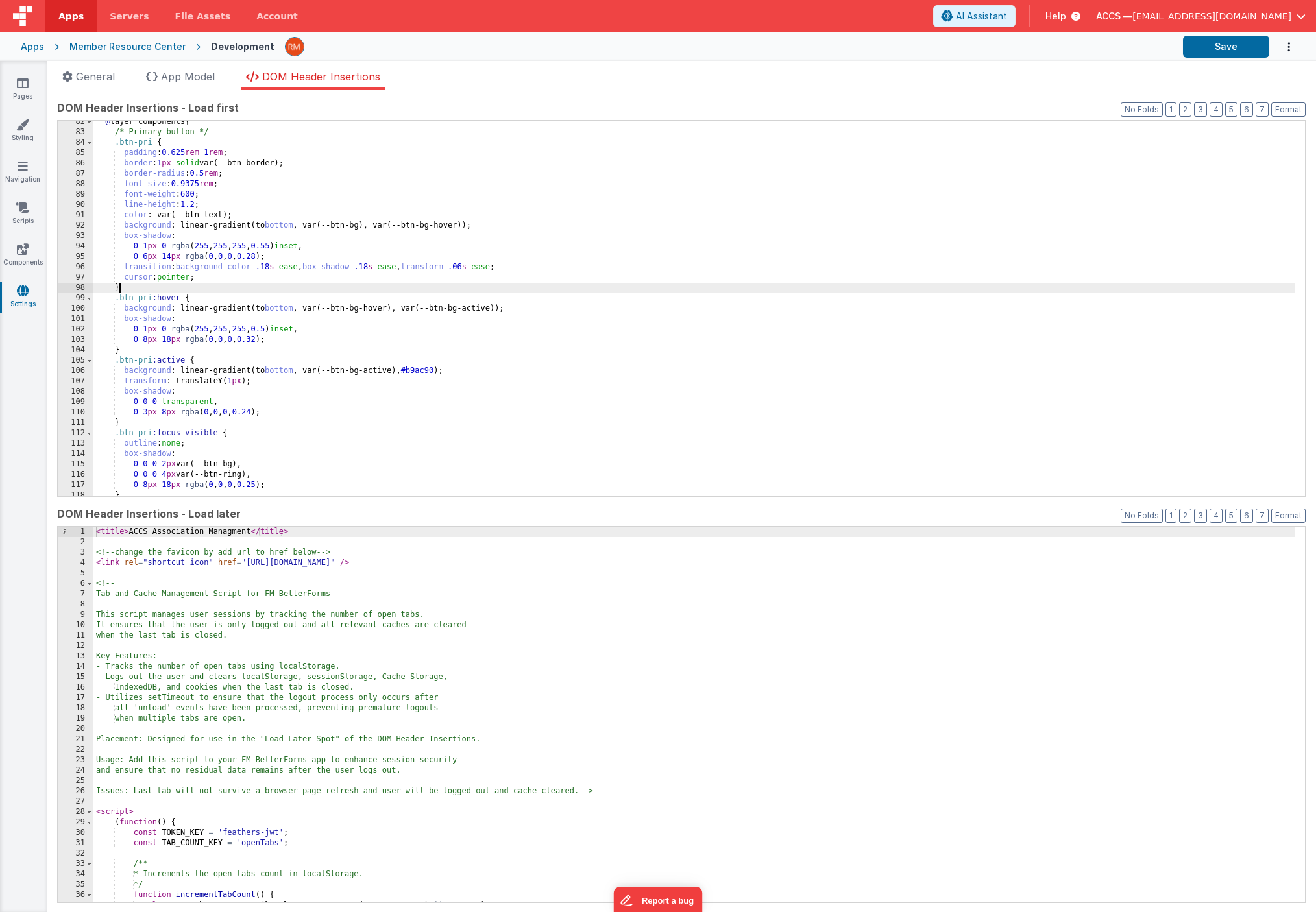
click at [591, 283] on div "@ layer components { /* Primary button */ .btn-pri { padding : 0.625 rem 1 rem …" at bounding box center [694, 314] width 1201 height 396
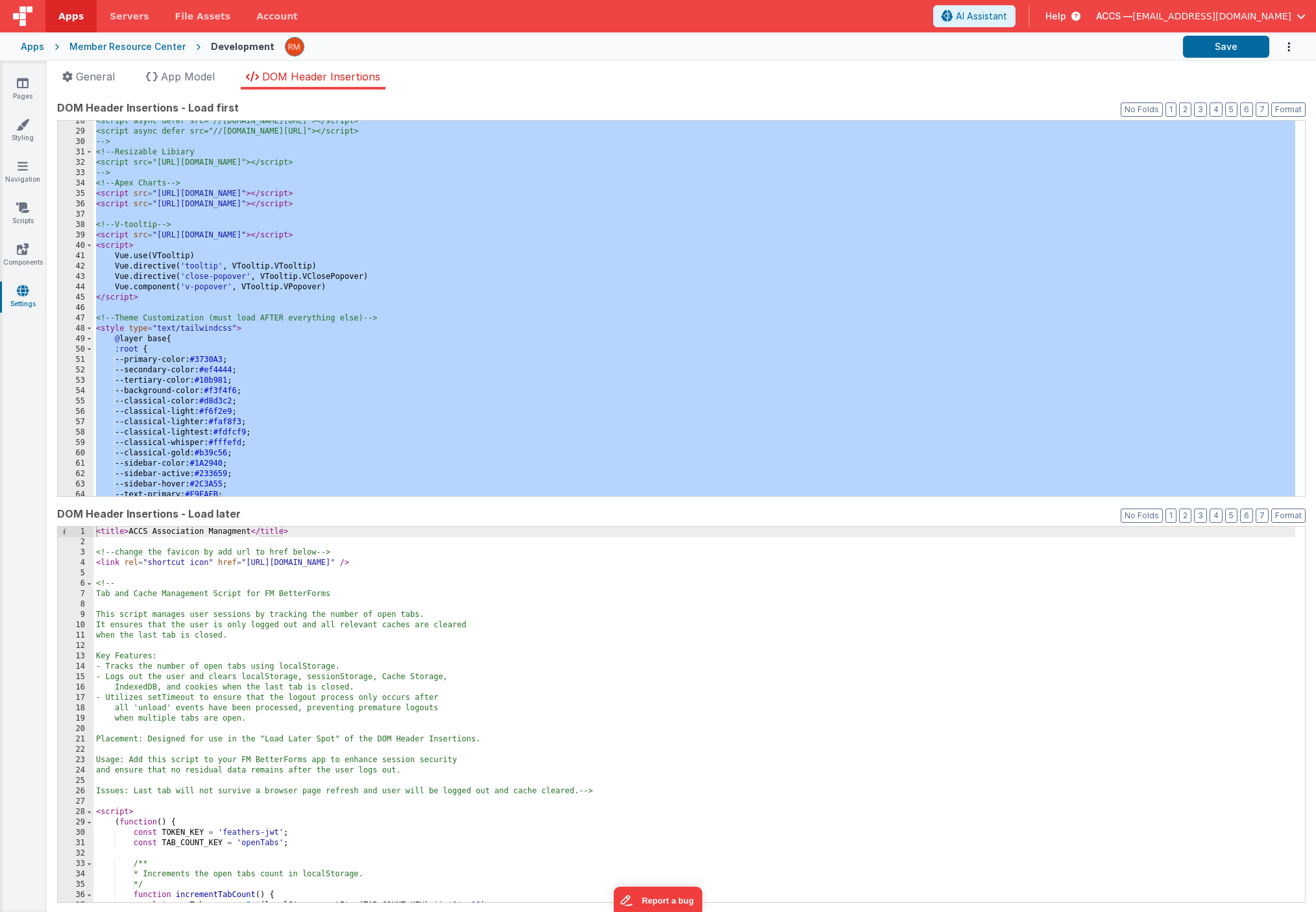
scroll to position [210, 0]
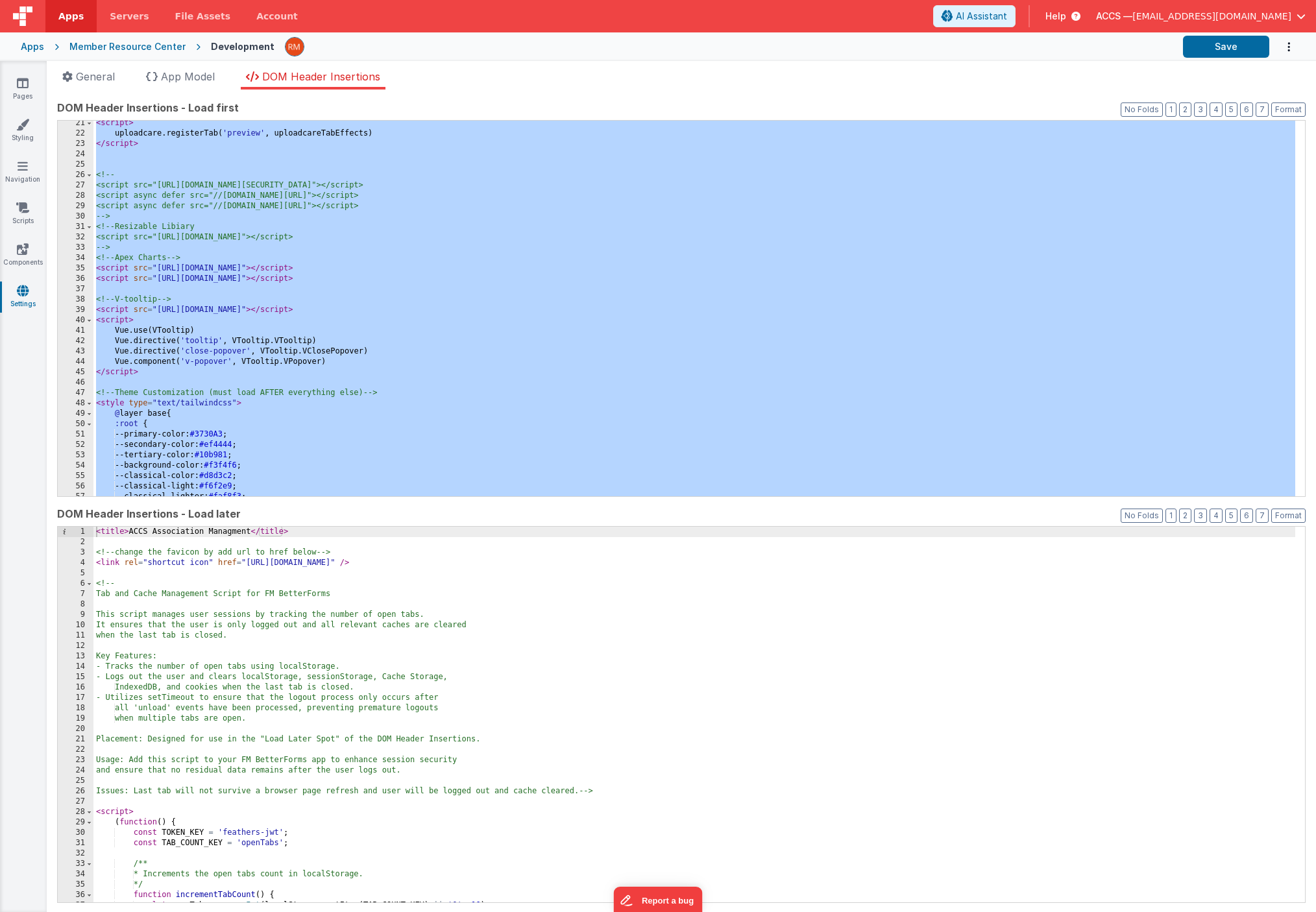
click at [510, 314] on div "< script > uploadcare . registerTab ( 'preview' , uploadcareTabEffects ) </ scr…" at bounding box center [694, 316] width 1201 height 396
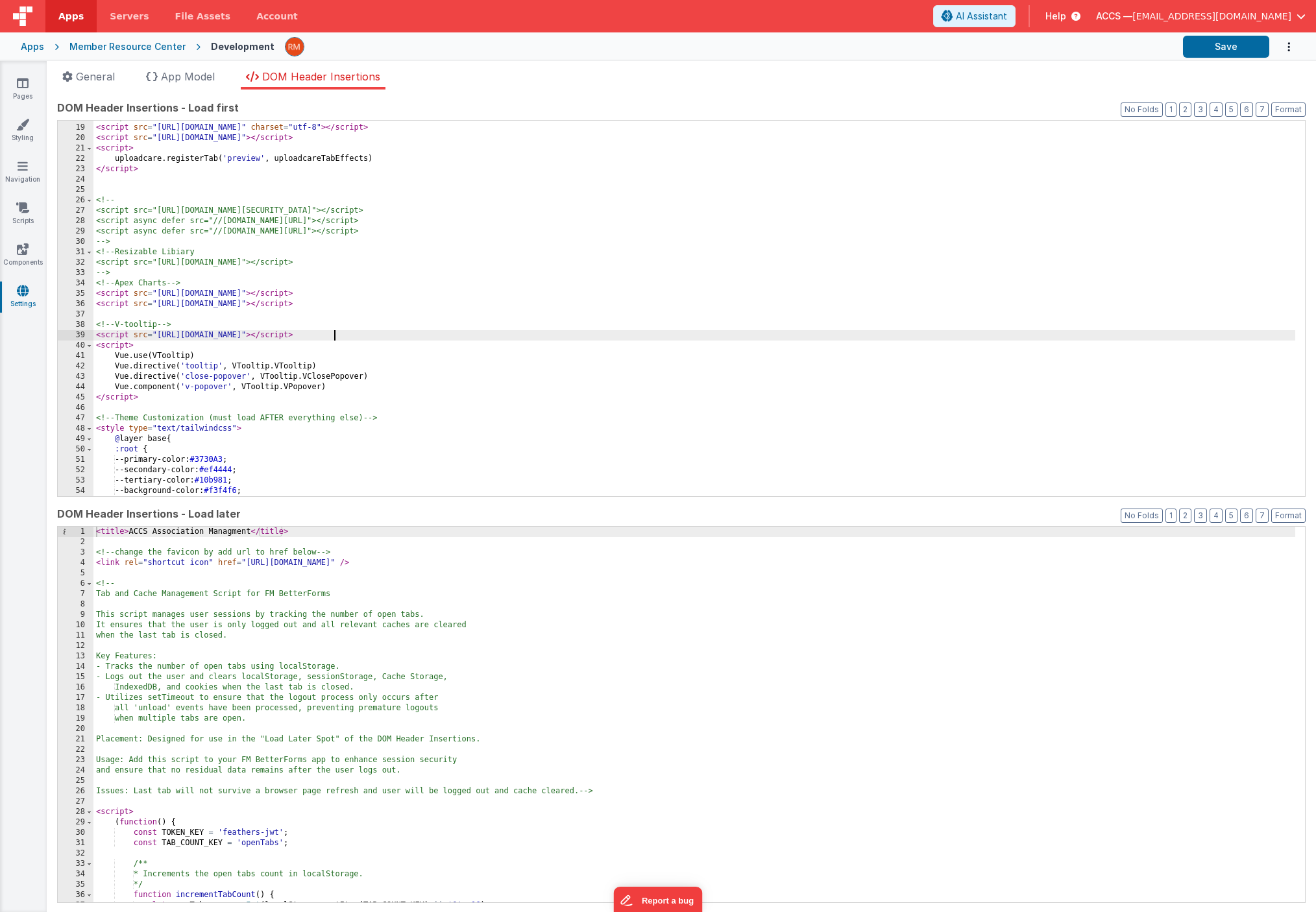
scroll to position [172, 0]
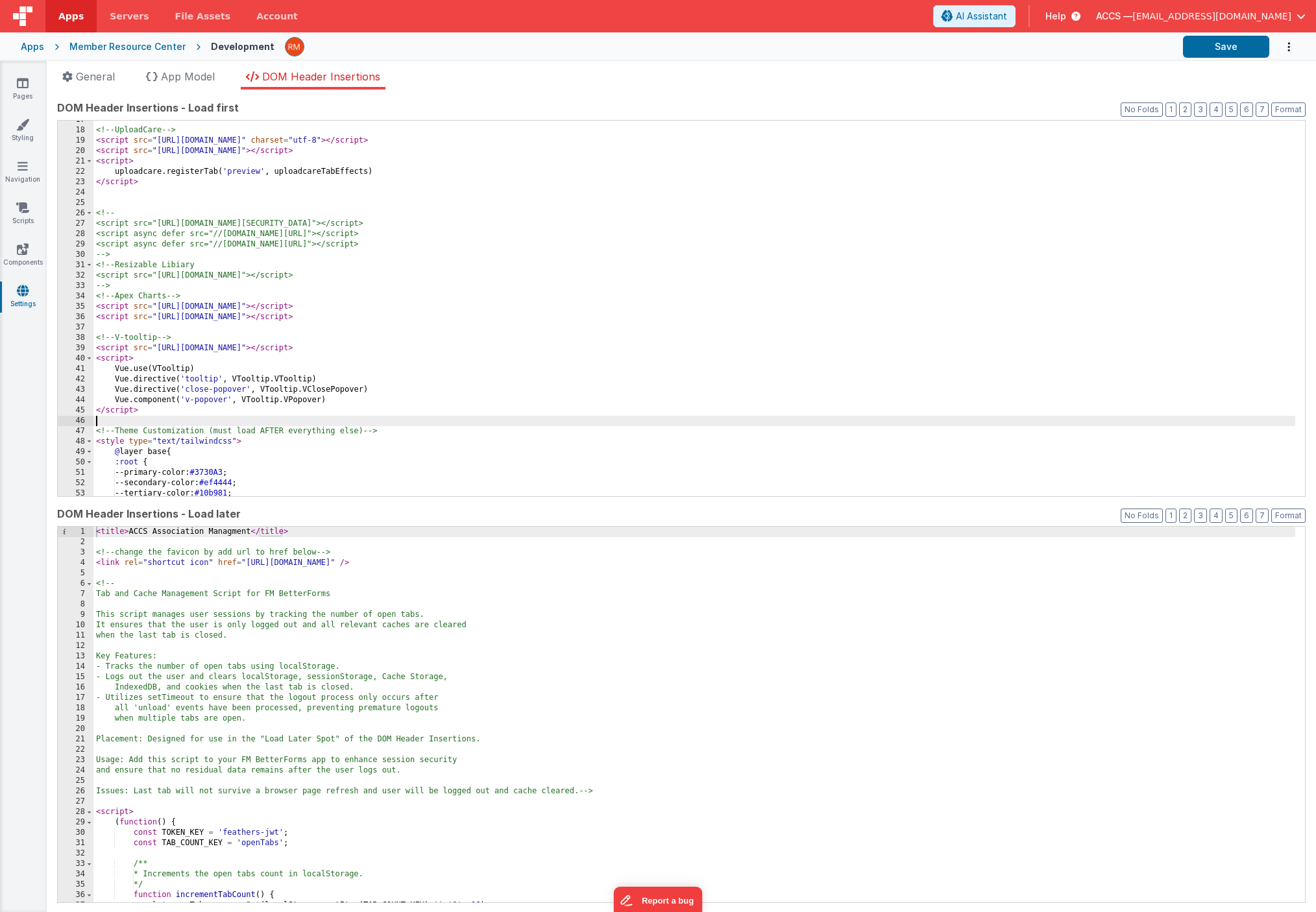
click at [521, 426] on div "<!-- UploadCare --> < script src = "https://ucarecdn.com/libs/widget/3.x/upload…" at bounding box center [694, 313] width 1201 height 396
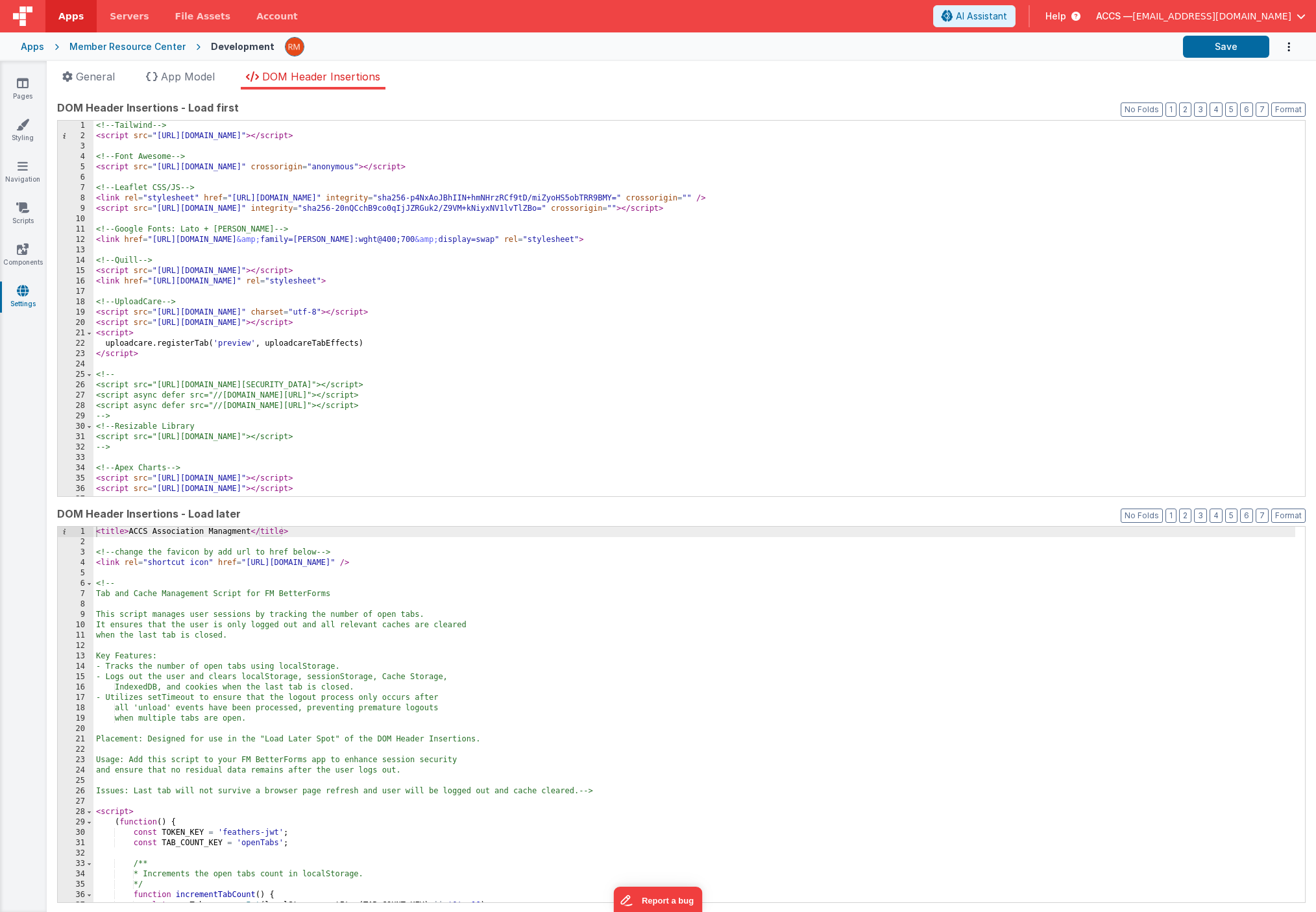
scroll to position [0, 0]
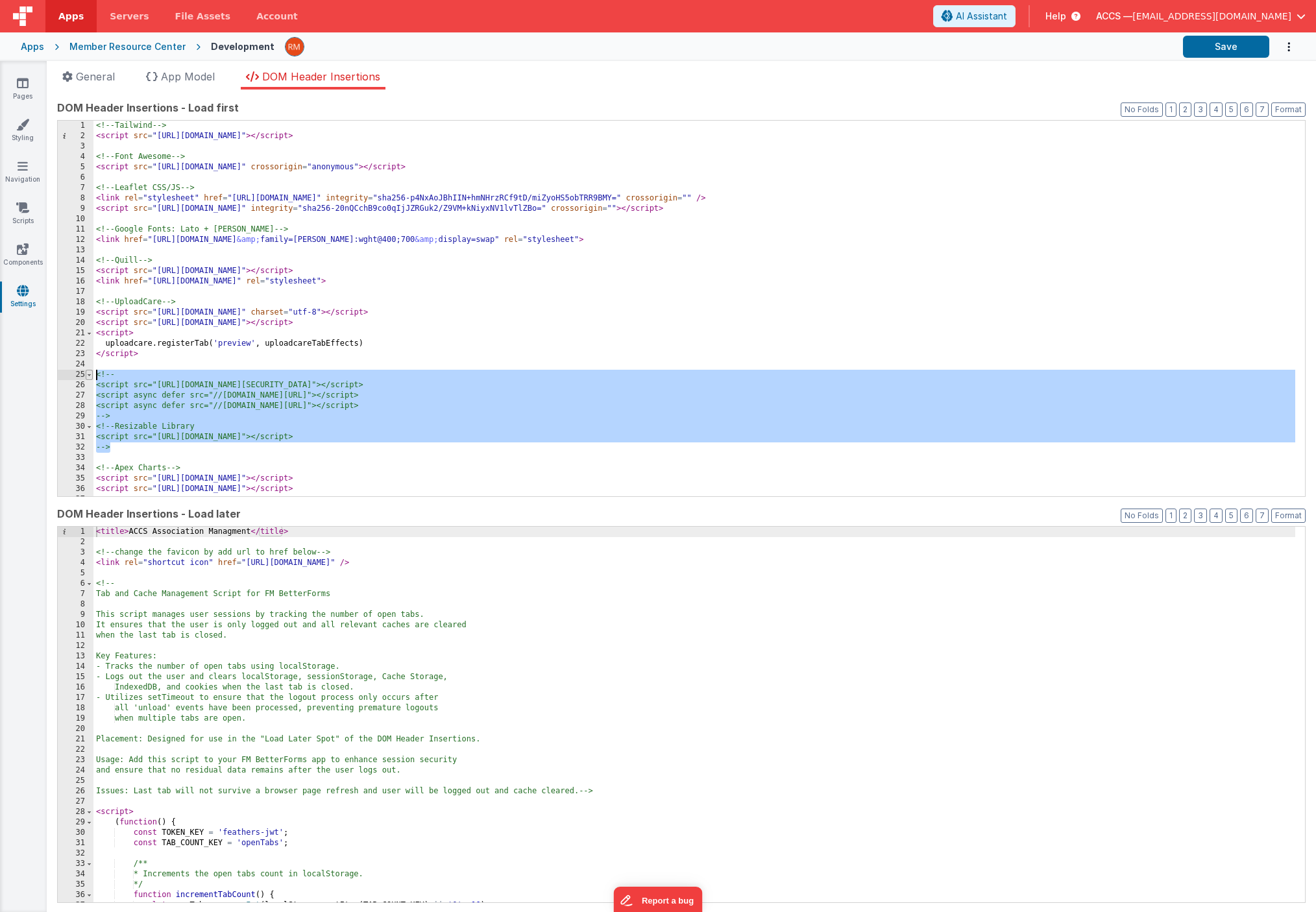
drag, startPoint x: 171, startPoint y: 451, endPoint x: 92, endPoint y: 374, distance: 110.3
click at [92, 374] on div "1 2 3 4 5 6 7 8 9 10 11 12 13 14 15 16 17 18 19 20 21 22 23 24 25 26 27 28 29 3…" at bounding box center [682, 309] width 1249 height 377
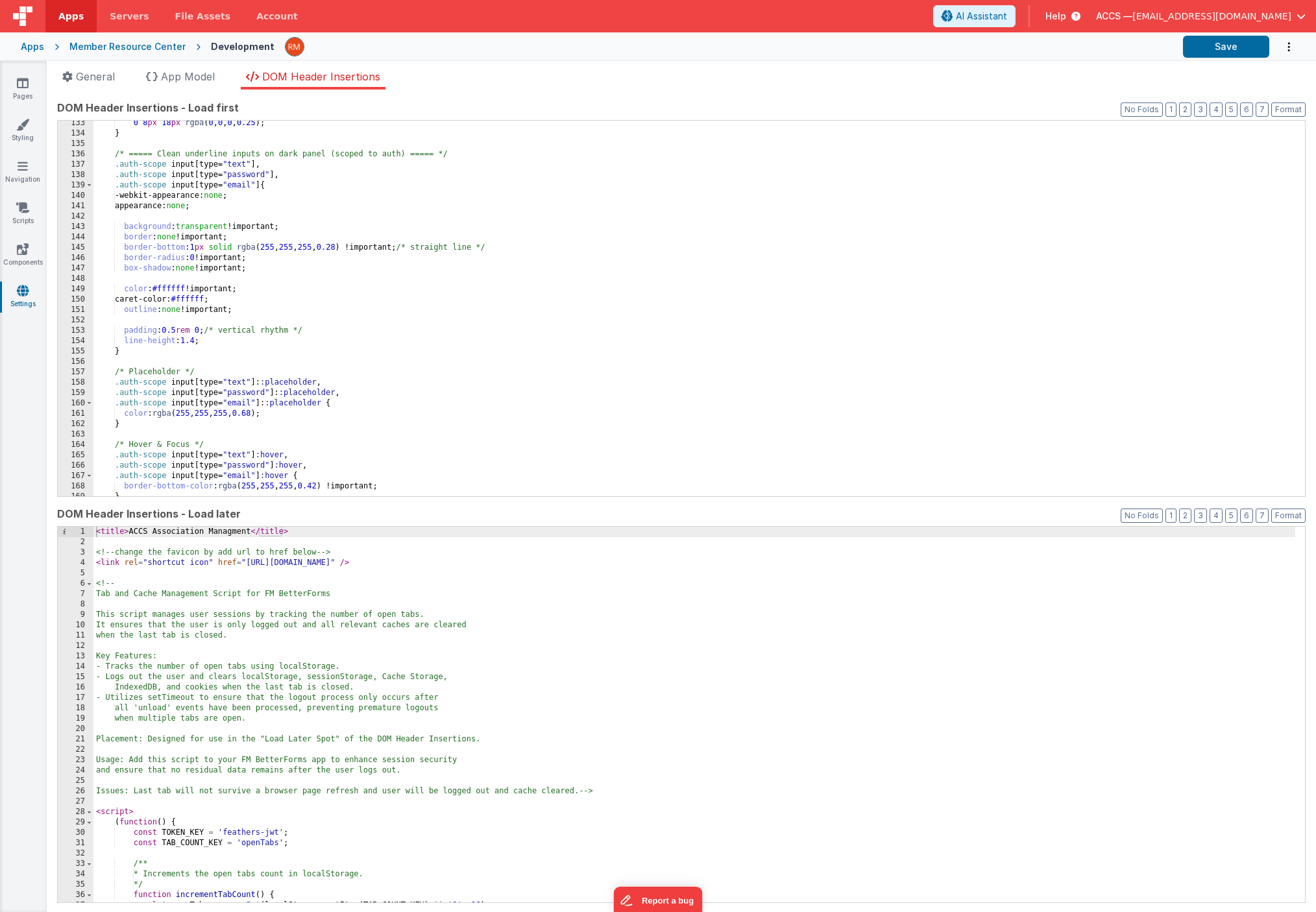
scroll to position [2064, 0]
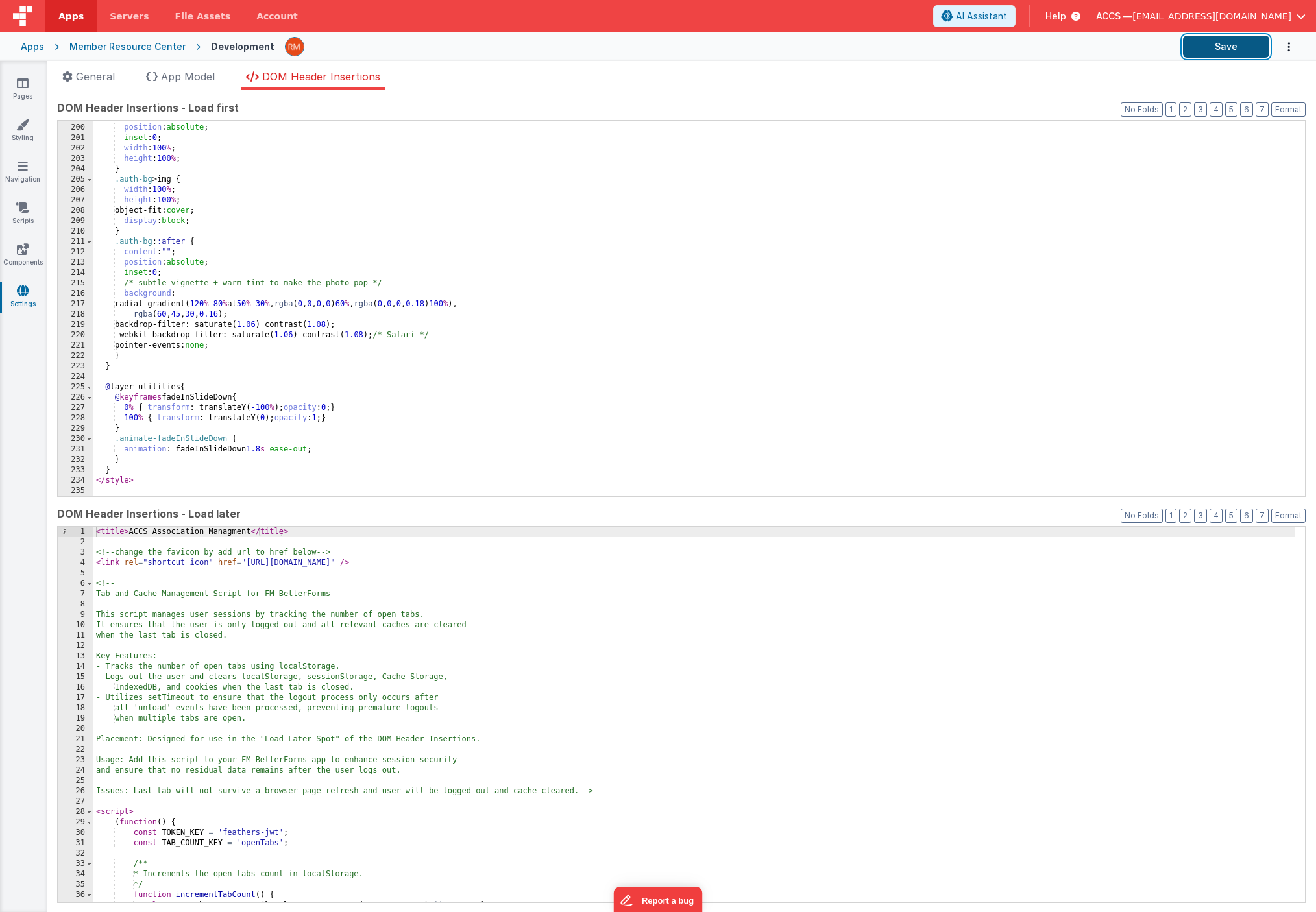
click at [1210, 56] on button "Save" at bounding box center [1226, 46] width 87 height 22
click at [29, 137] on link "Styling" at bounding box center [22, 131] width 46 height 26
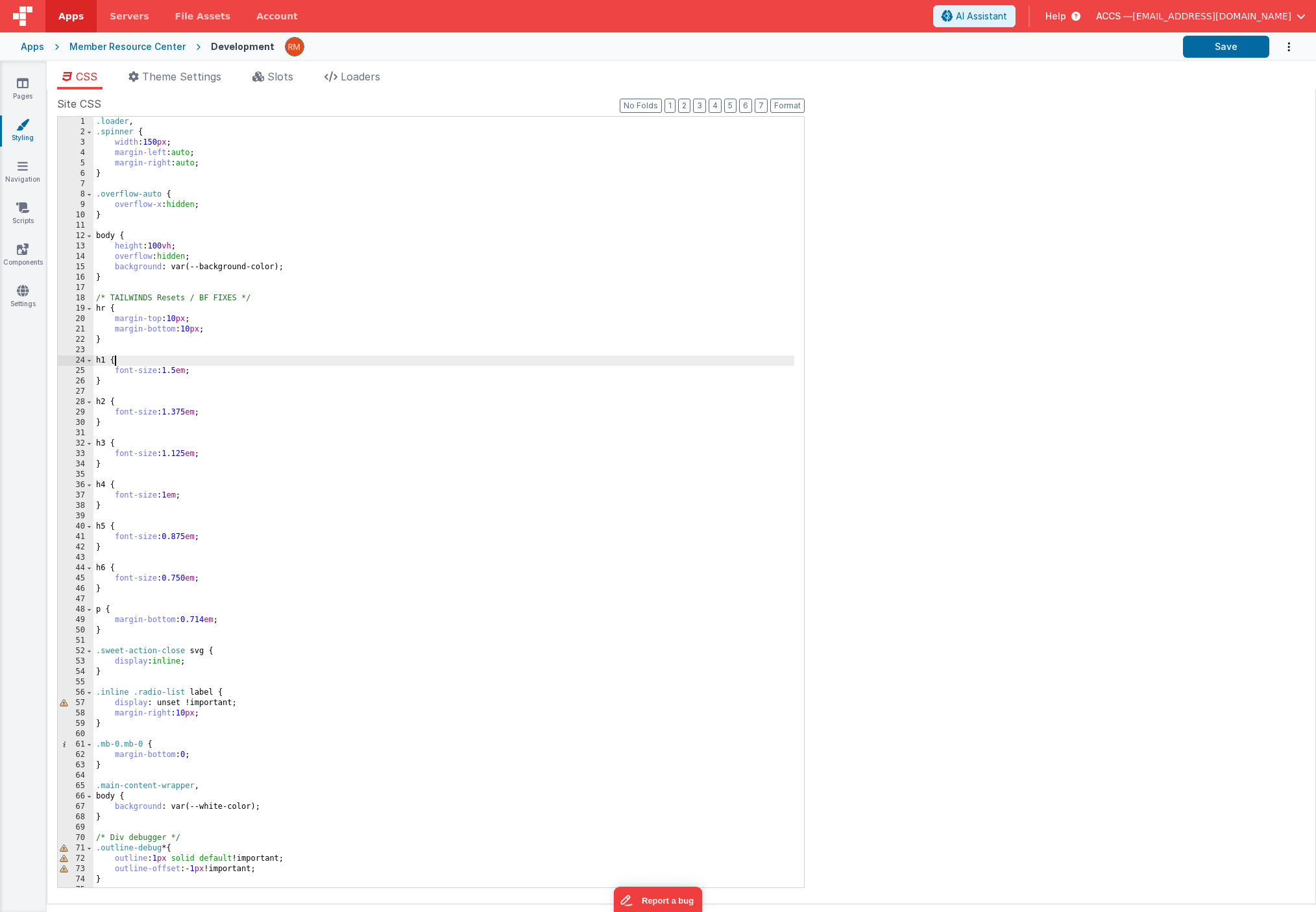
click at [340, 359] on div ".loader , .spinner { width : 150 px ; margin-left : auto ; margin-right : auto …" at bounding box center [444, 512] width 701 height 792
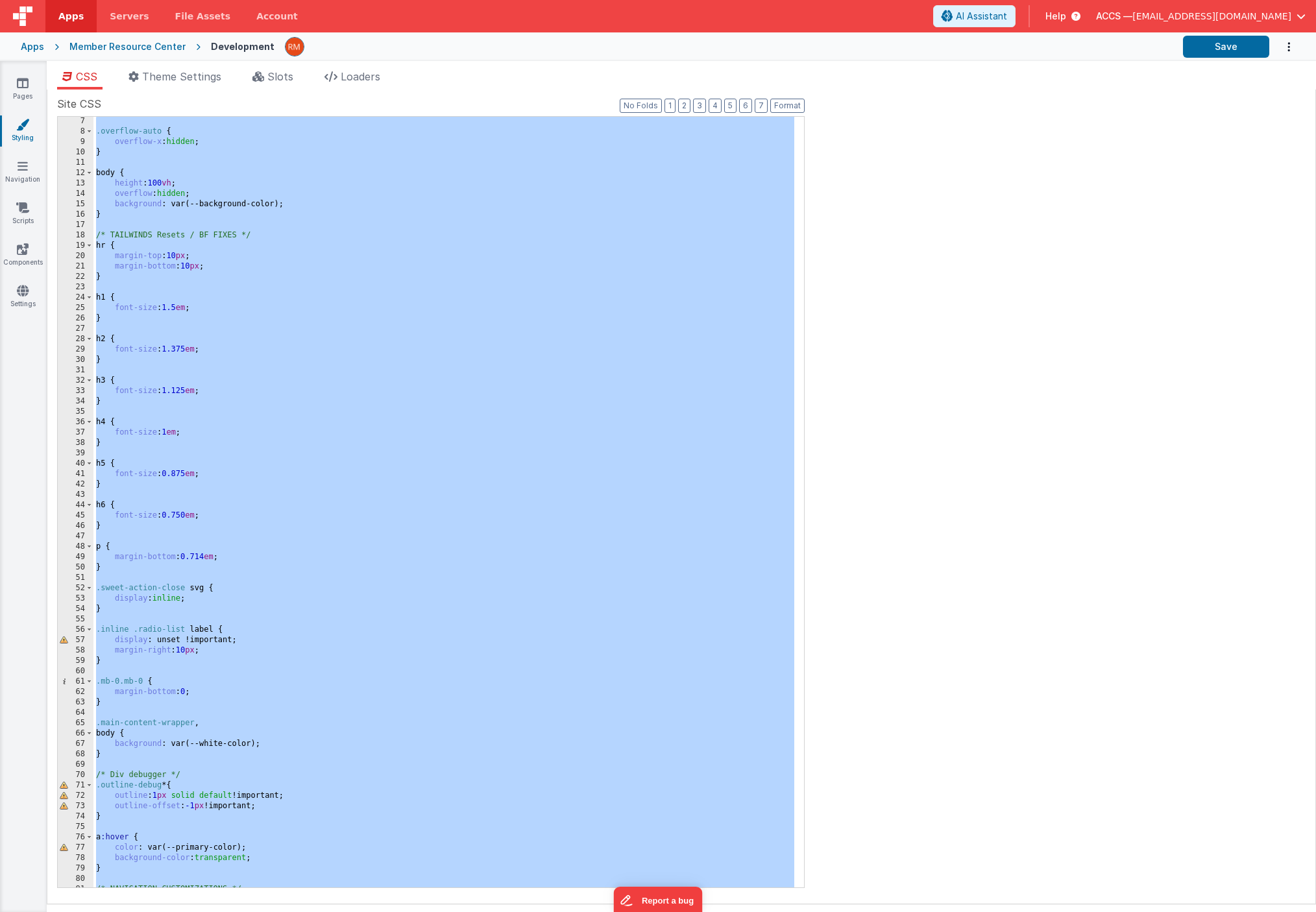
scroll to position [76, 0]
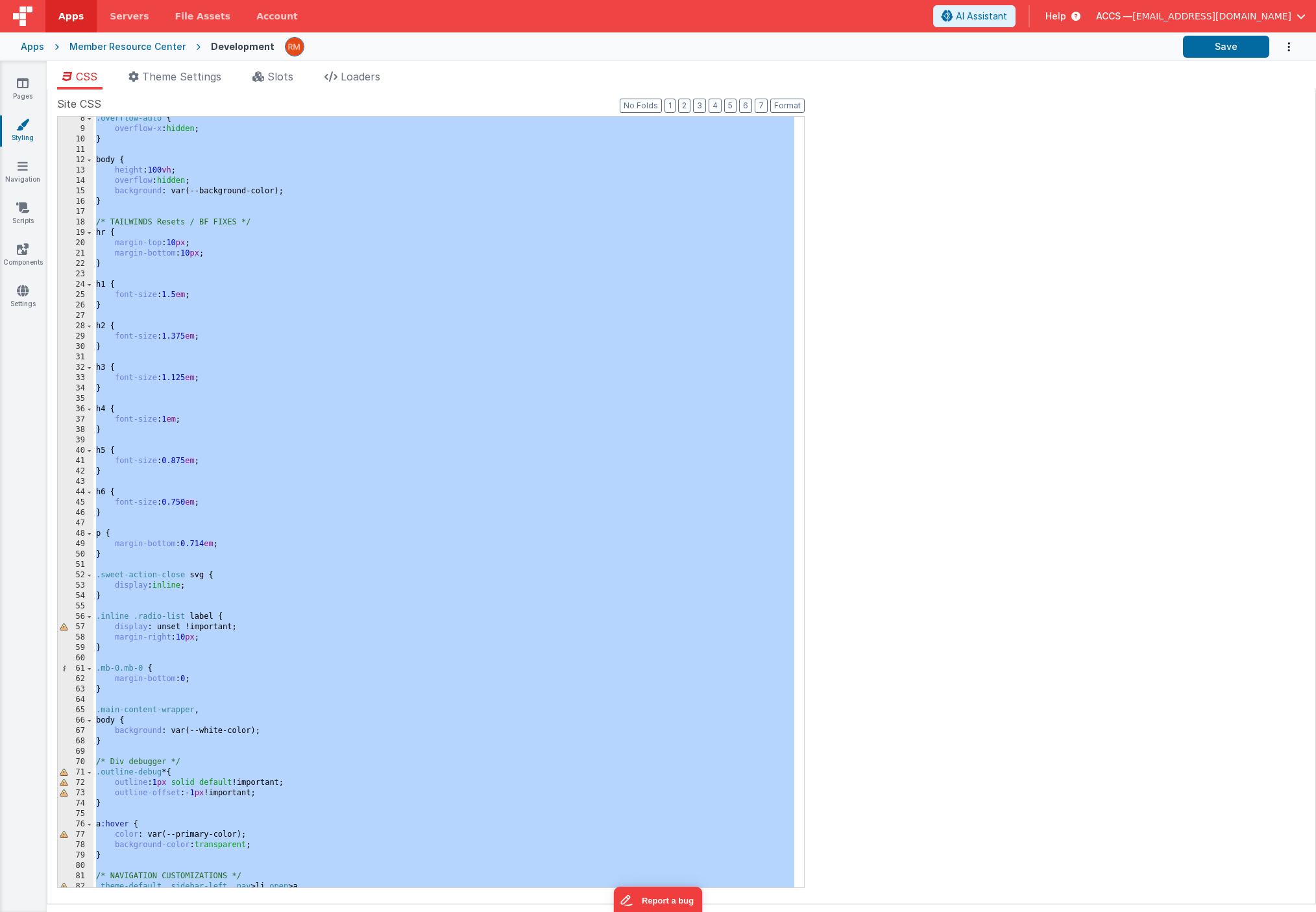
click at [307, 426] on div ".overflow-auto { overflow-x : hidden ; } body { height : 100 vh ; overflow : hi…" at bounding box center [444, 509] width 701 height 792
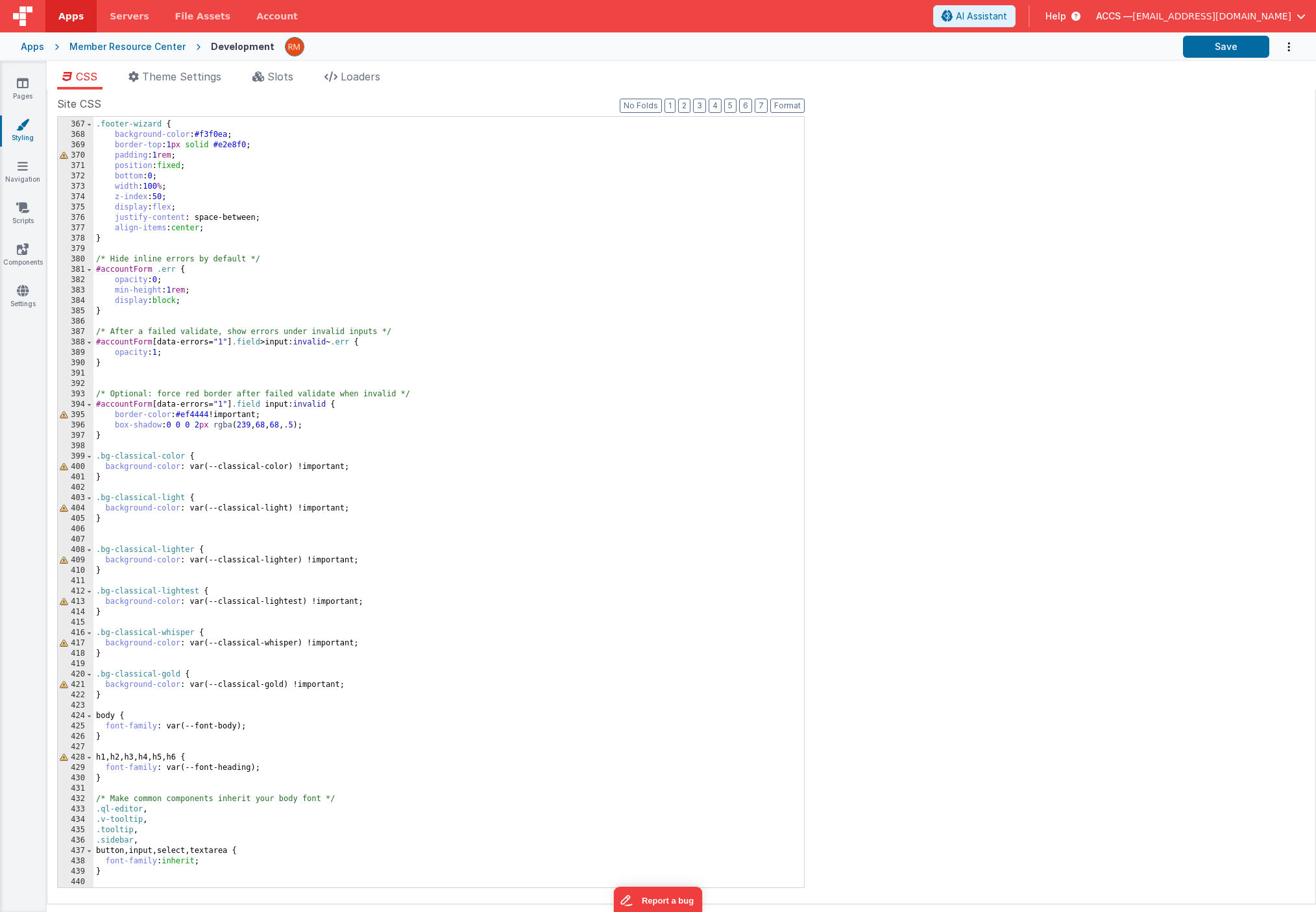
scroll to position [3796, 0]
click at [613, 190] on div ".footer-wizard { background-color : #f3f0ea ; border-top : 1 px solid #e2e8f0 ;…" at bounding box center [444, 505] width 701 height 792
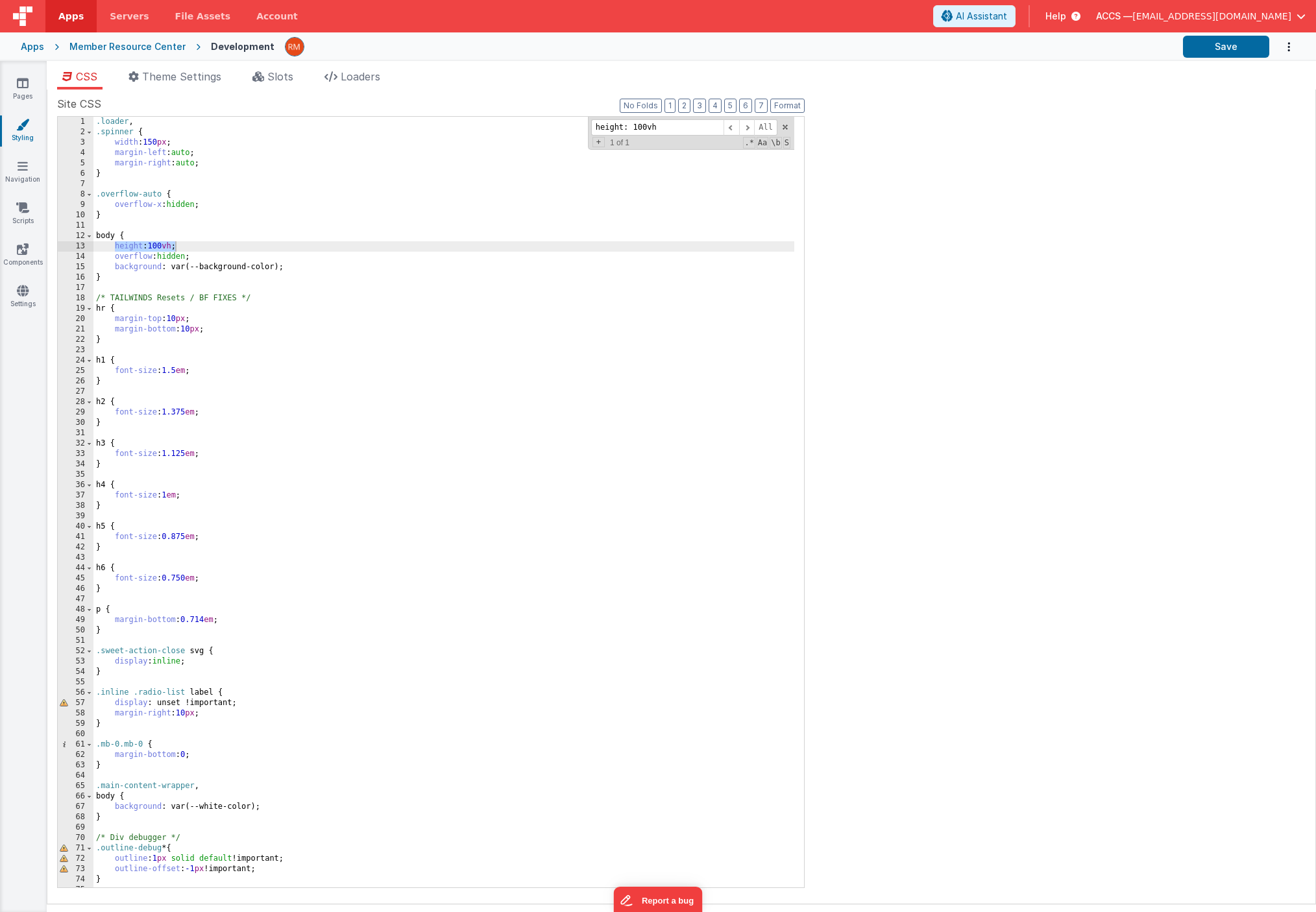
scroll to position [0, 0]
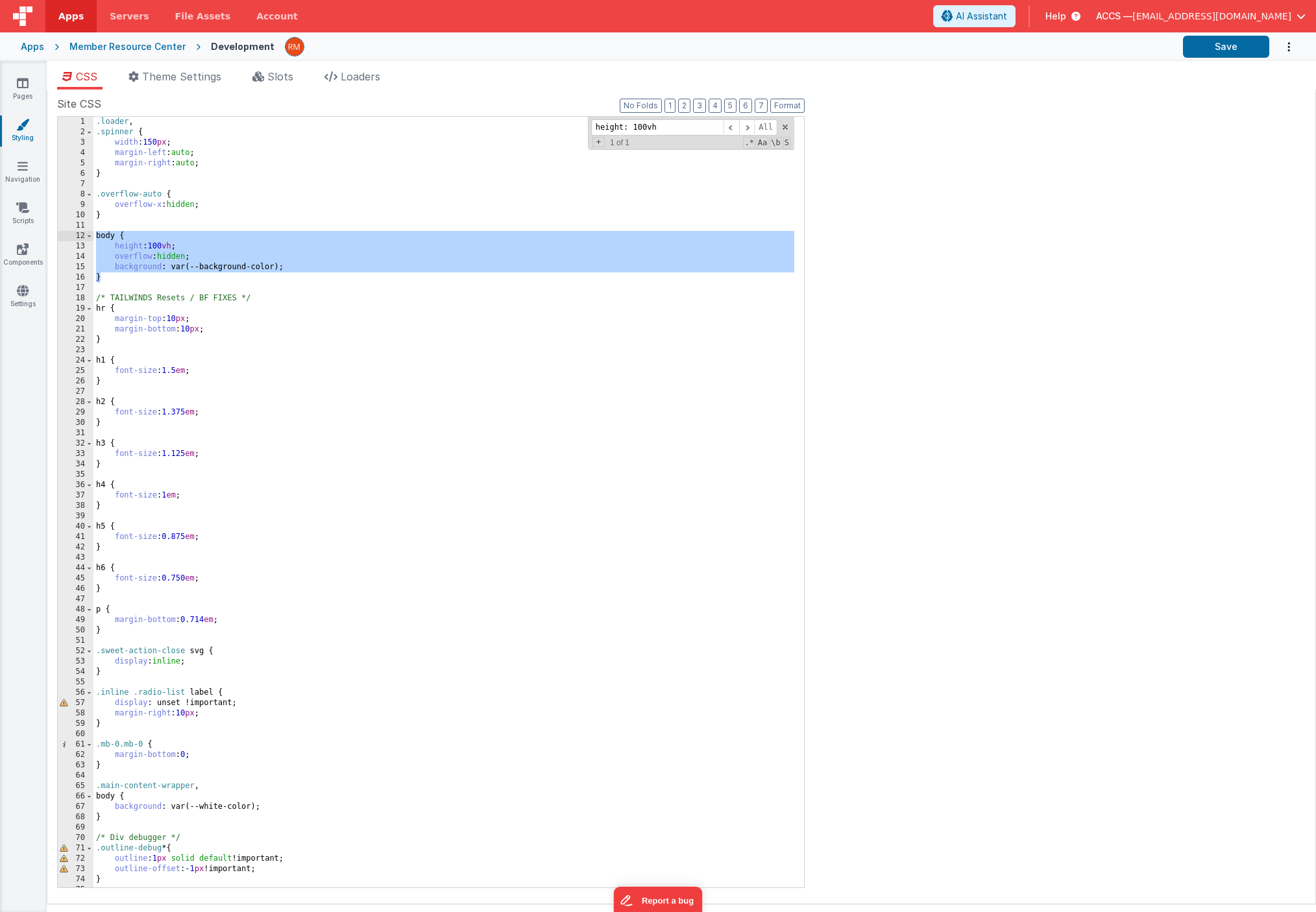
drag, startPoint x: 140, startPoint y: 273, endPoint x: 85, endPoint y: 238, distance: 65.2
click at [85, 238] on div "1 2 3 4 5 6 7 8 9 10 11 12 13 14 15 16 17 18 19 20 21 22 23 24 25 26 27 28 29 3…" at bounding box center [431, 501] width 747 height 772
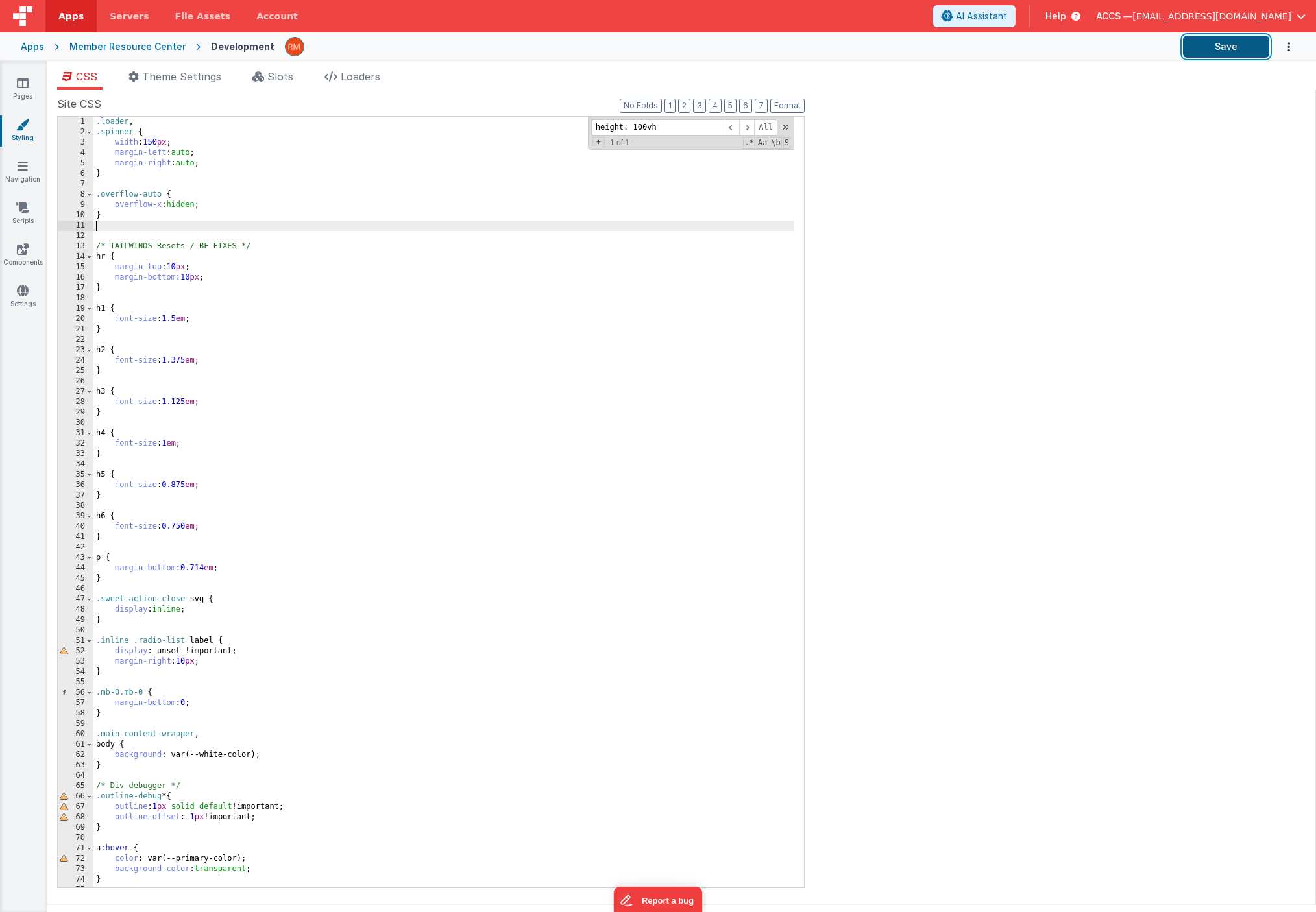
click at [1210, 56] on button "Save" at bounding box center [1226, 46] width 87 height 22
click at [670, 135] on input "height: 100vh" at bounding box center [657, 128] width 132 height 16
drag, startPoint x: 683, startPoint y: 129, endPoint x: 528, endPoint y: 123, distance: 155.1
click at [528, 123] on div ".loader , .spinner { width : 150 px ; margin-left : auto ; margin-right : auto …" at bounding box center [444, 502] width 701 height 771
paste input ".main-content-wrapper"
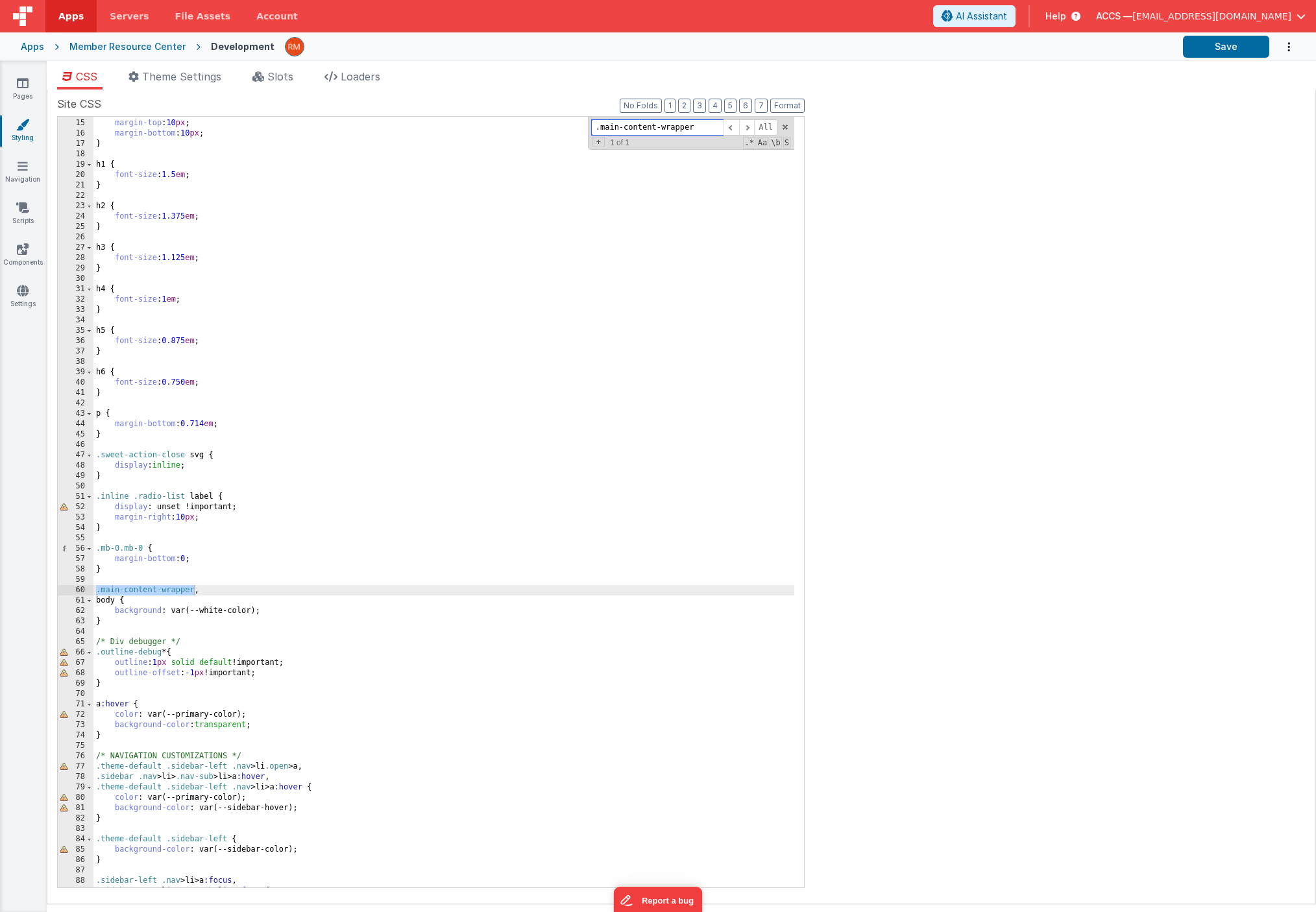
scroll to position [144, 0]
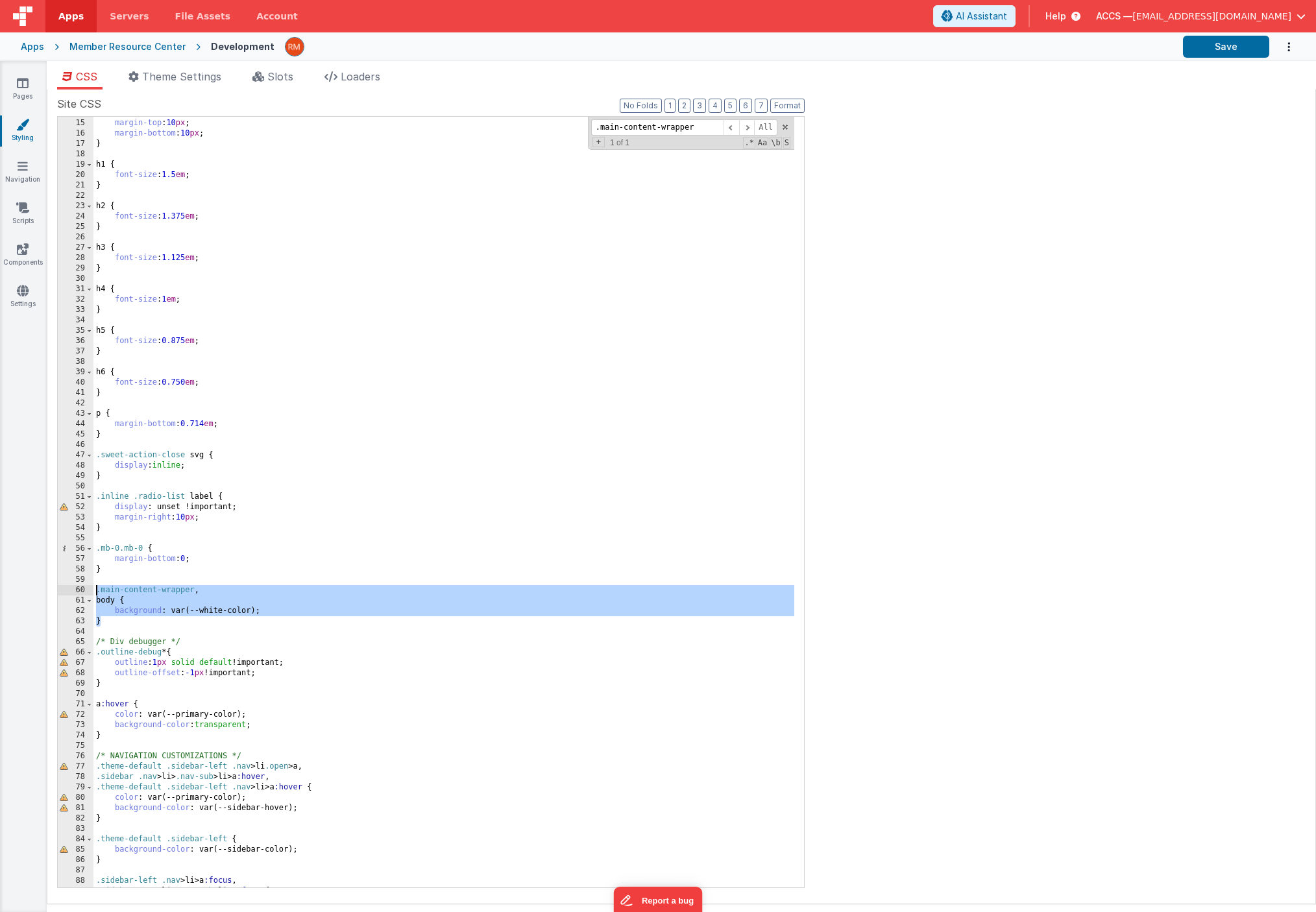
drag, startPoint x: 131, startPoint y: 625, endPoint x: 75, endPoint y: 587, distance: 67.7
click at [75, 587] on div "14 15 16 17 18 19 20 21 22 23 24 25 26 27 28 29 30 31 32 33 34 35 36 37 38 39 4…" at bounding box center [431, 501] width 747 height 772
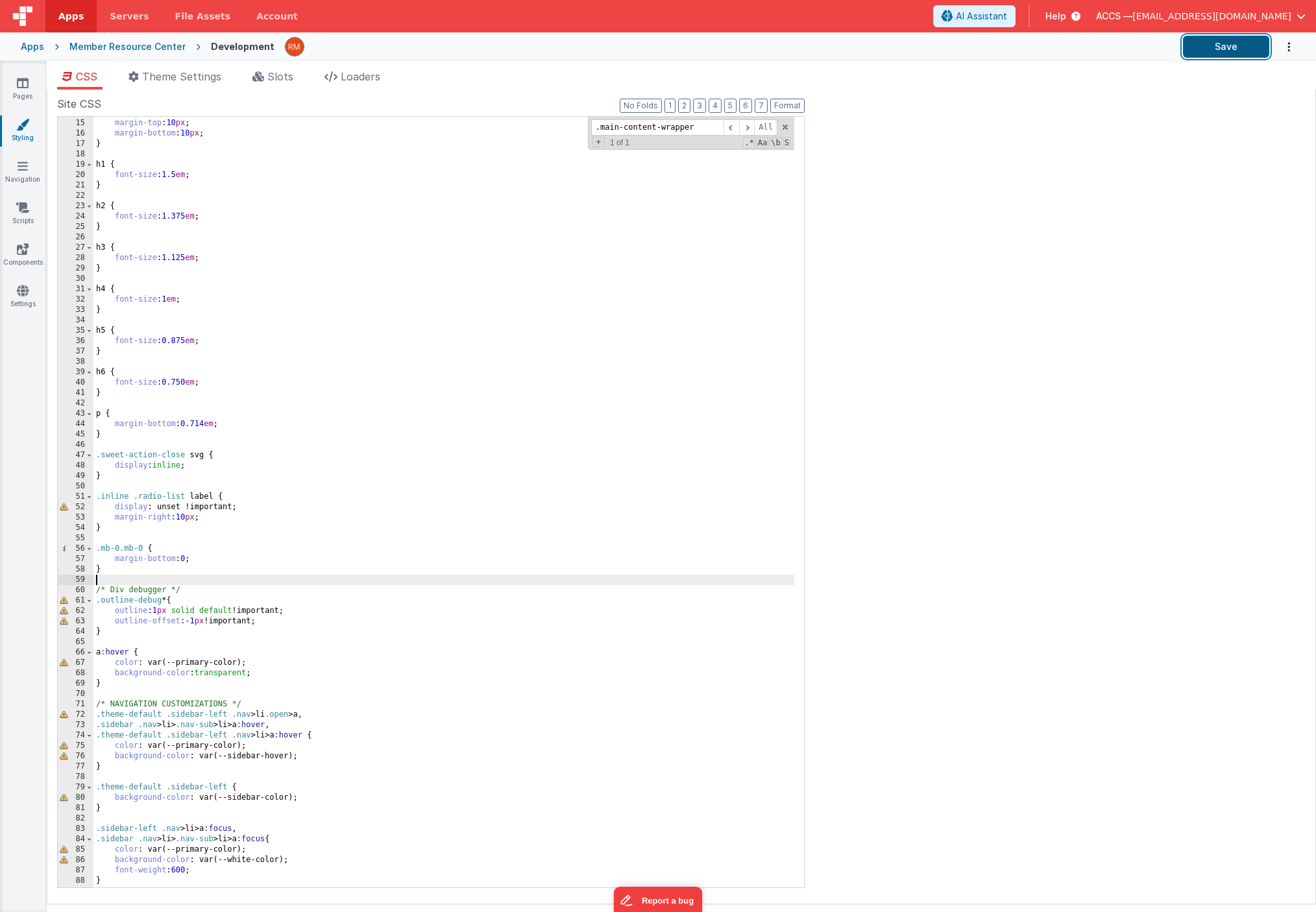
click at [1227, 51] on button "Save" at bounding box center [1226, 46] width 87 height 22
drag, startPoint x: 713, startPoint y: 128, endPoint x: 497, endPoint y: 110, distance: 216.7
click at [497, 110] on div "Site CSS Format 7 6 5 4 3 2 1 No Folds 14 15 16 17 18 19 20 21 22 23 24 25 26 2…" at bounding box center [431, 496] width 747 height 801
paste input "font-family: var(--font-body);"
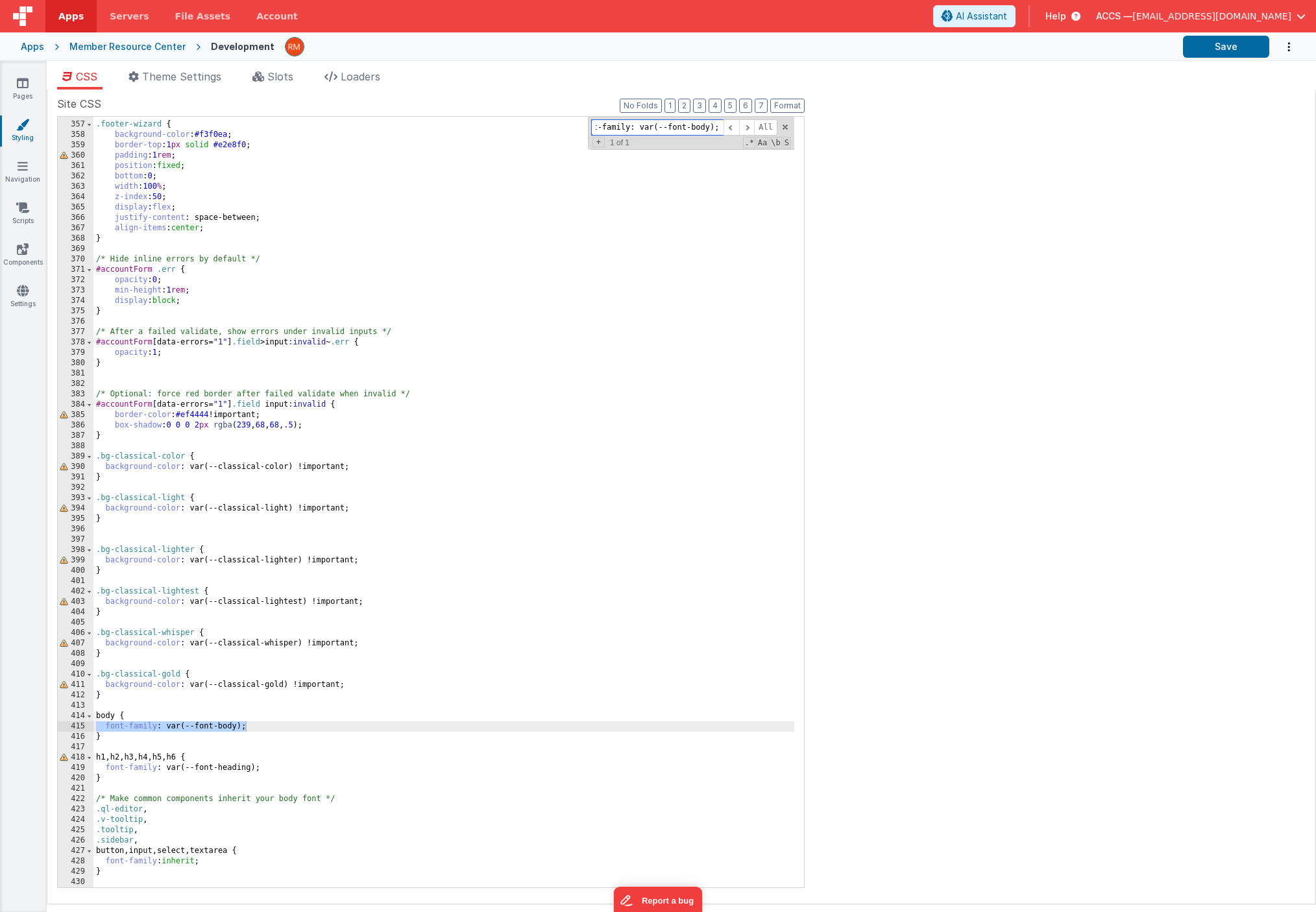
scroll to position [3692, 0]
type input "font-family: var(--font-body);"
click at [130, 735] on div ".footer-wizard { background-color : #f3f0ea ; border-top : 1 px solid #e2e8f0 ;…" at bounding box center [444, 505] width 701 height 792
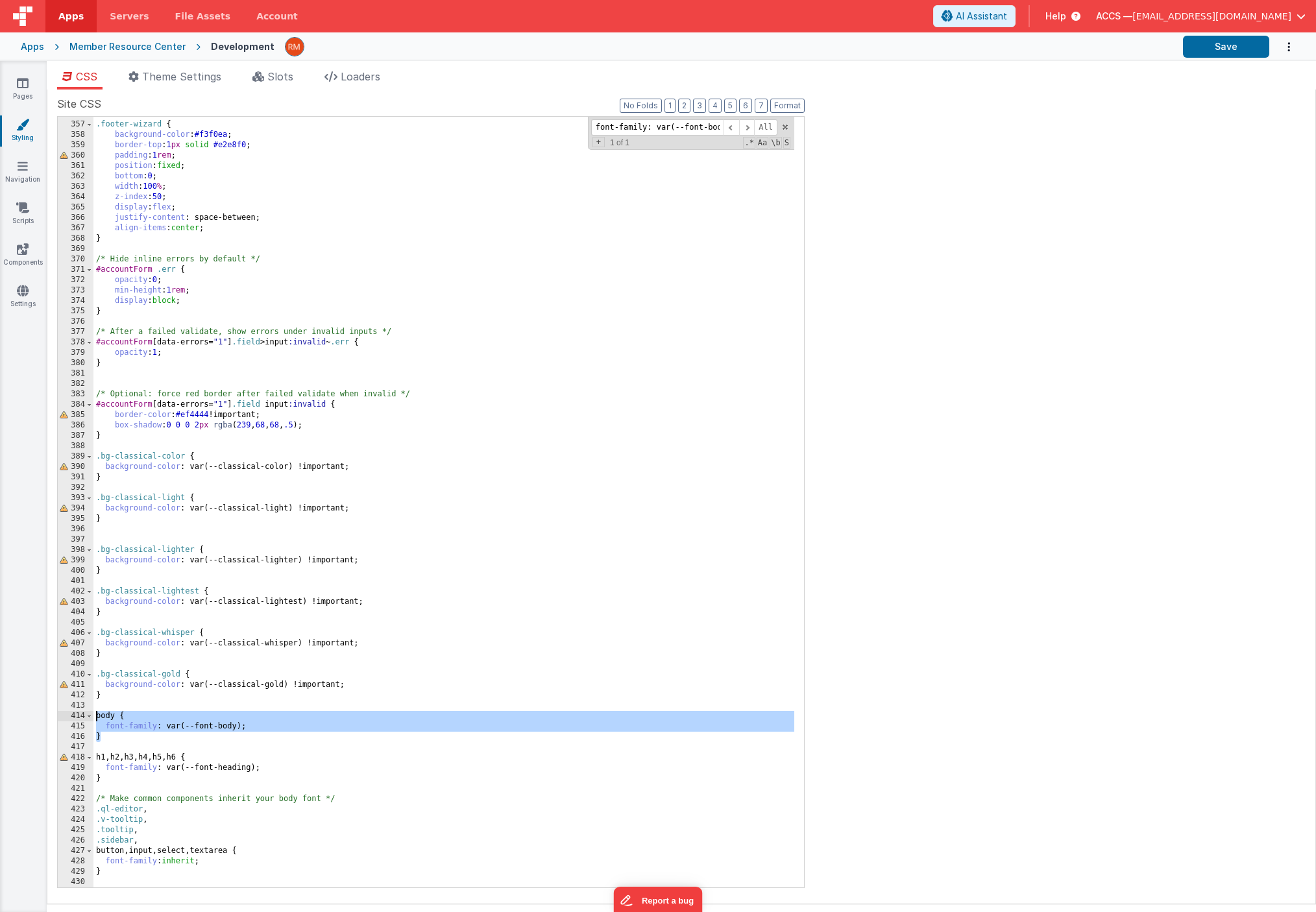
drag, startPoint x: 137, startPoint y: 735, endPoint x: 78, endPoint y: 717, distance: 61.7
click at [78, 717] on div "356 357 358 359 360 361 362 363 364 365 366 367 368 369 370 371 372 373 374 375…" at bounding box center [431, 501] width 747 height 772
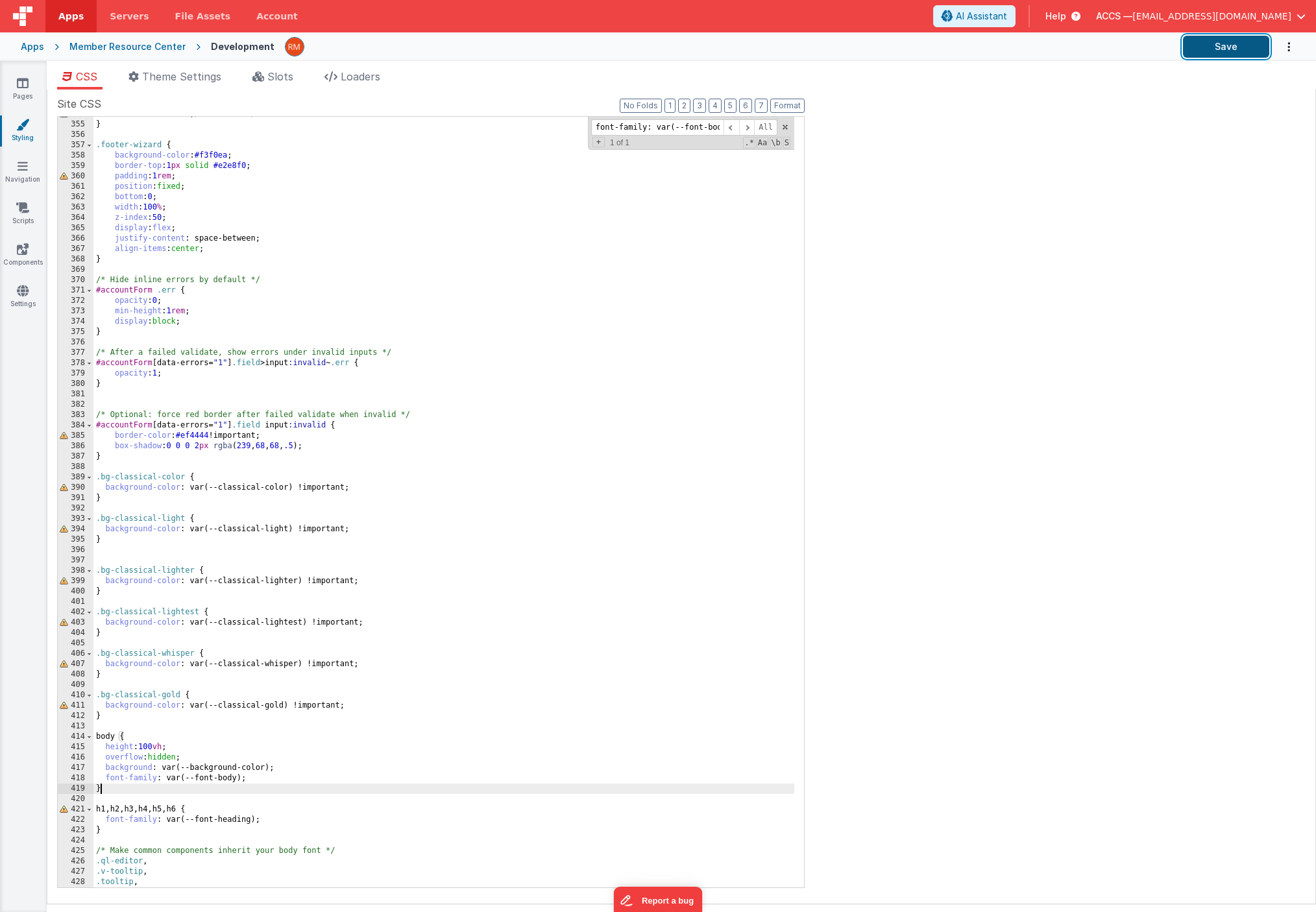
click at [1228, 46] on button "Save" at bounding box center [1226, 46] width 87 height 22
click at [120, 791] on div "scrollbar-width: none ; /* Firefox */ } .footer-wizard { background-color : #f3…" at bounding box center [444, 505] width 701 height 792
click at [1218, 54] on button "Save" at bounding box center [1226, 46] width 87 height 22
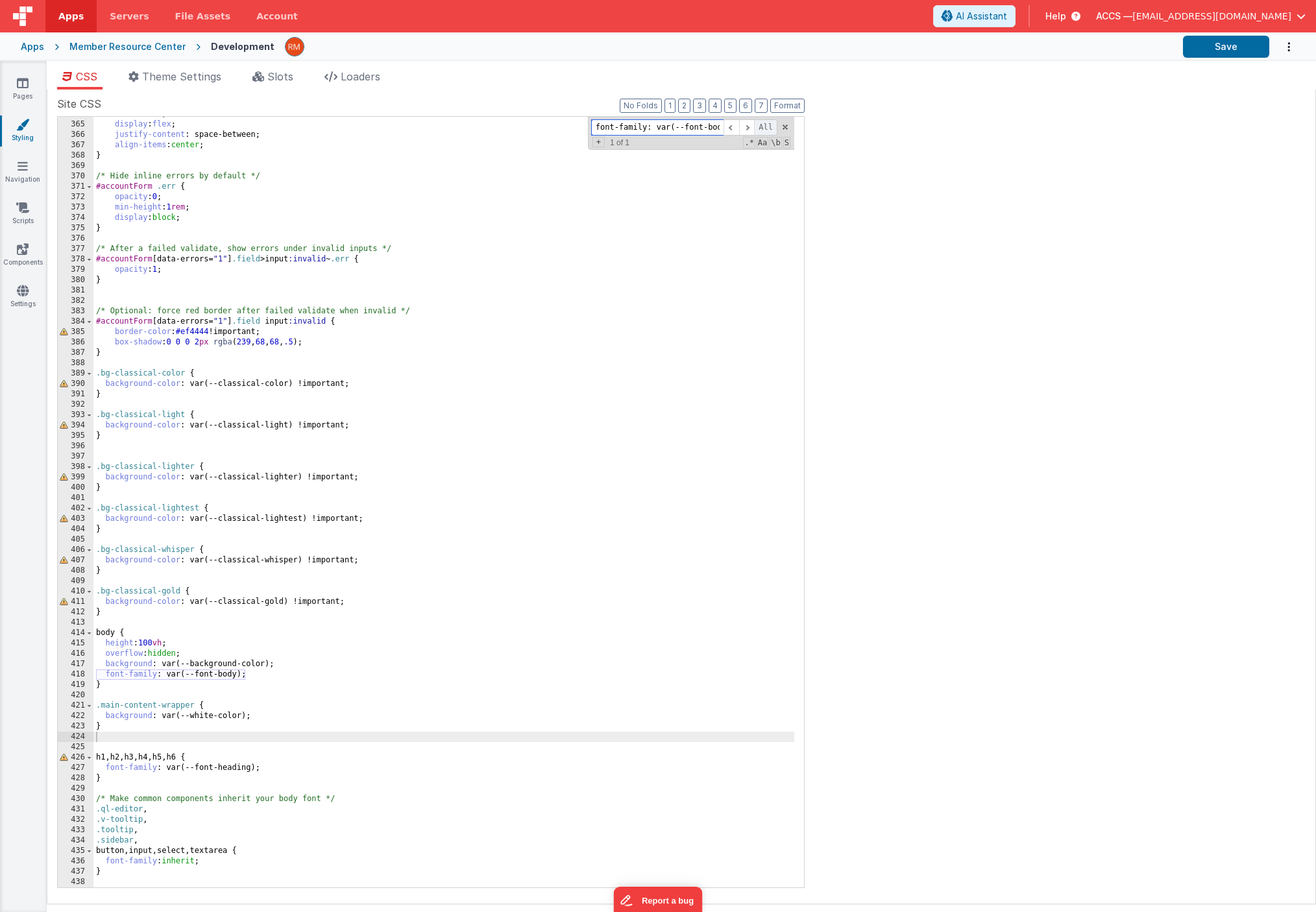
scroll to position [0, 26]
drag, startPoint x: 605, startPoint y: 129, endPoint x: 760, endPoint y: 132, distance: 155.0
click at [760, 132] on div "font-family: var(--font-body); All" at bounding box center [684, 128] width 186 height 16
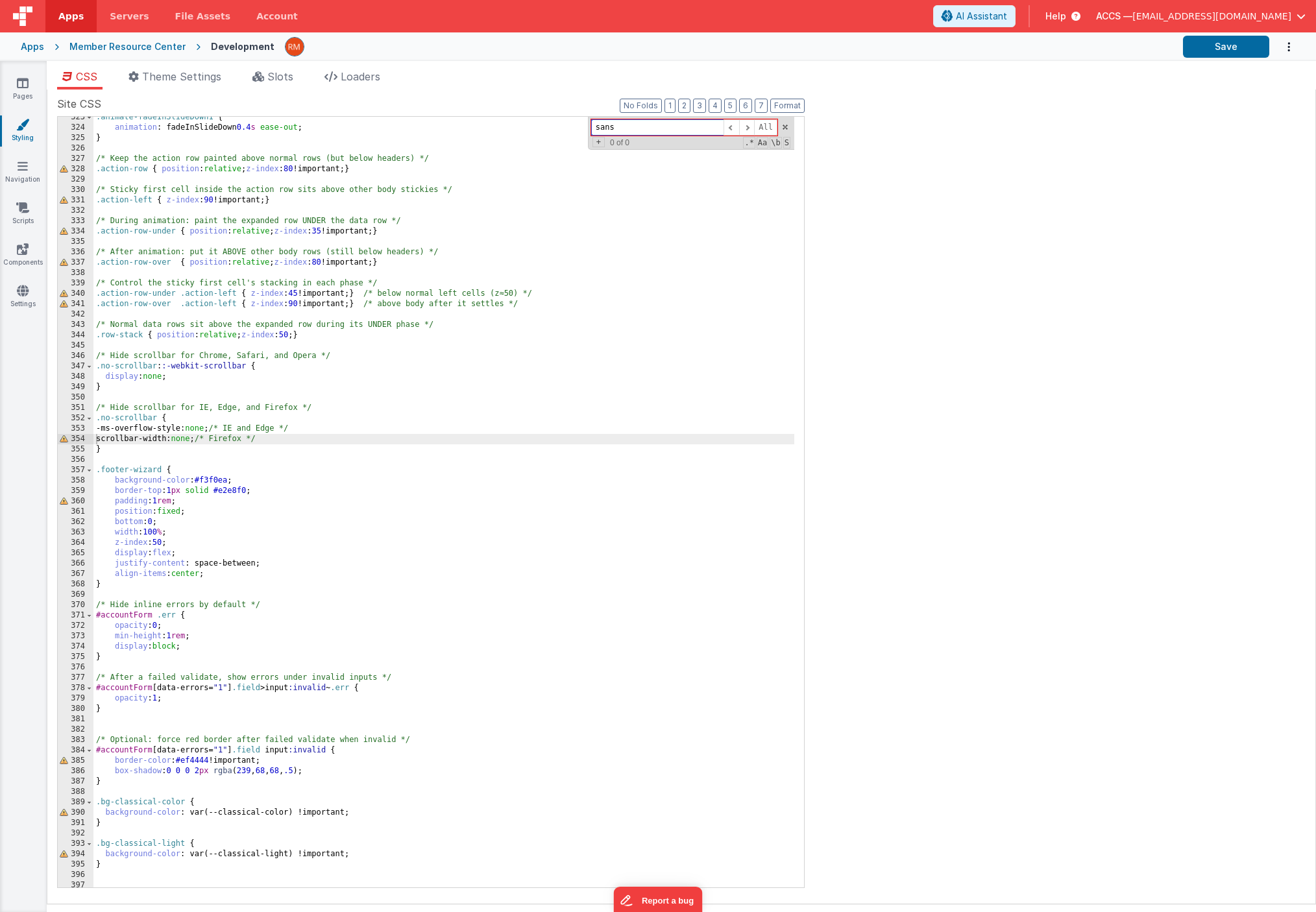
scroll to position [3437, 0]
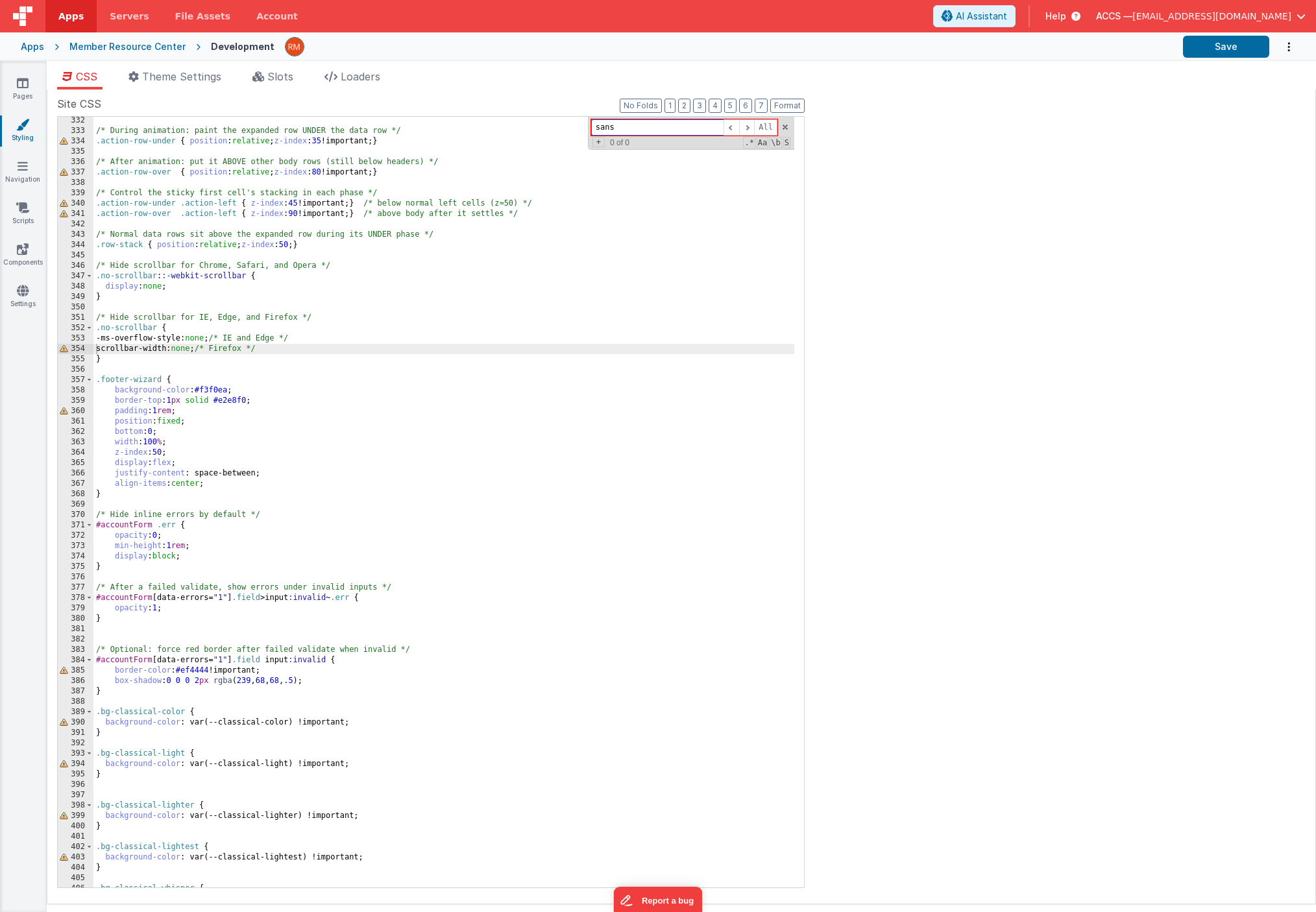
click at [605, 129] on input "sans" at bounding box center [657, 128] width 132 height 16
drag, startPoint x: 628, startPoint y: 133, endPoint x: 535, endPoint y: 120, distance: 93.9
click at [534, 120] on div "/* During animation: paint the expanded row UNDER the data row */ .action-row-u…" at bounding box center [444, 502] width 701 height 771
paste input "h1"
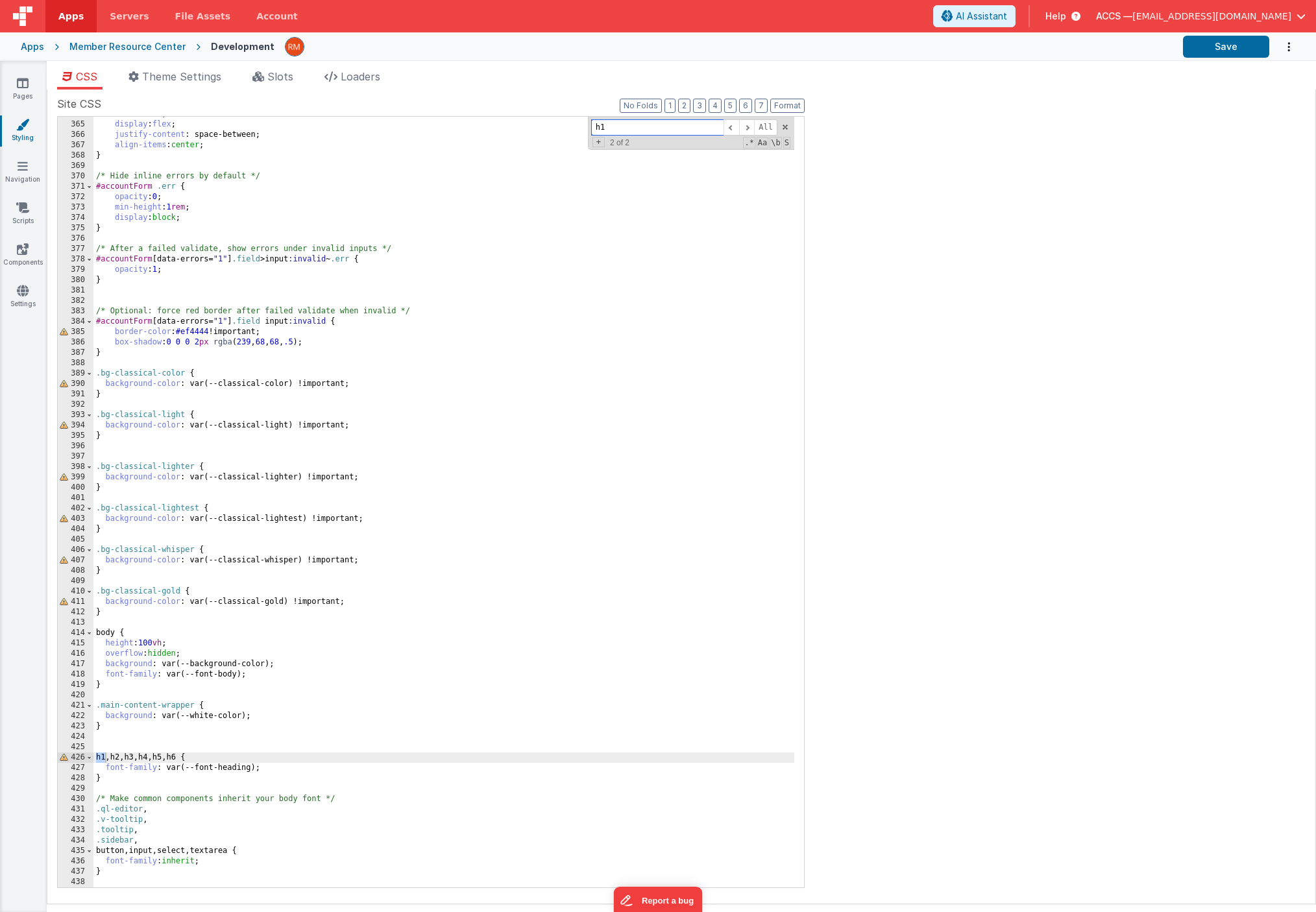
scroll to position [3775, 0]
type input "h1"
click at [745, 132] on span at bounding box center [746, 128] width 15 height 16
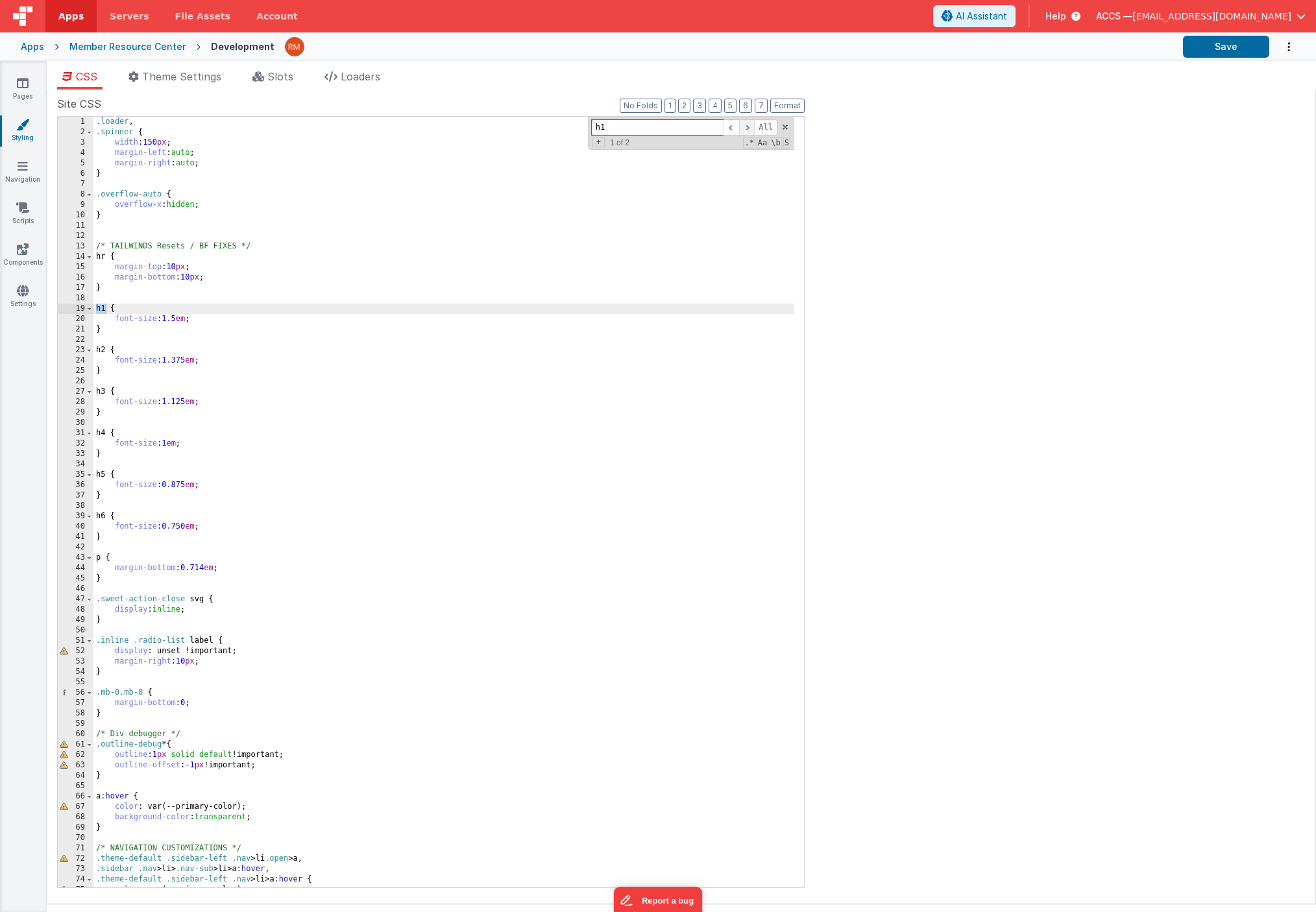
scroll to position [0, 0]
click at [527, 407] on div ".loader , .spinner { width : 150 px ; margin-left : auto ; margin-right : auto …" at bounding box center [444, 512] width 701 height 792
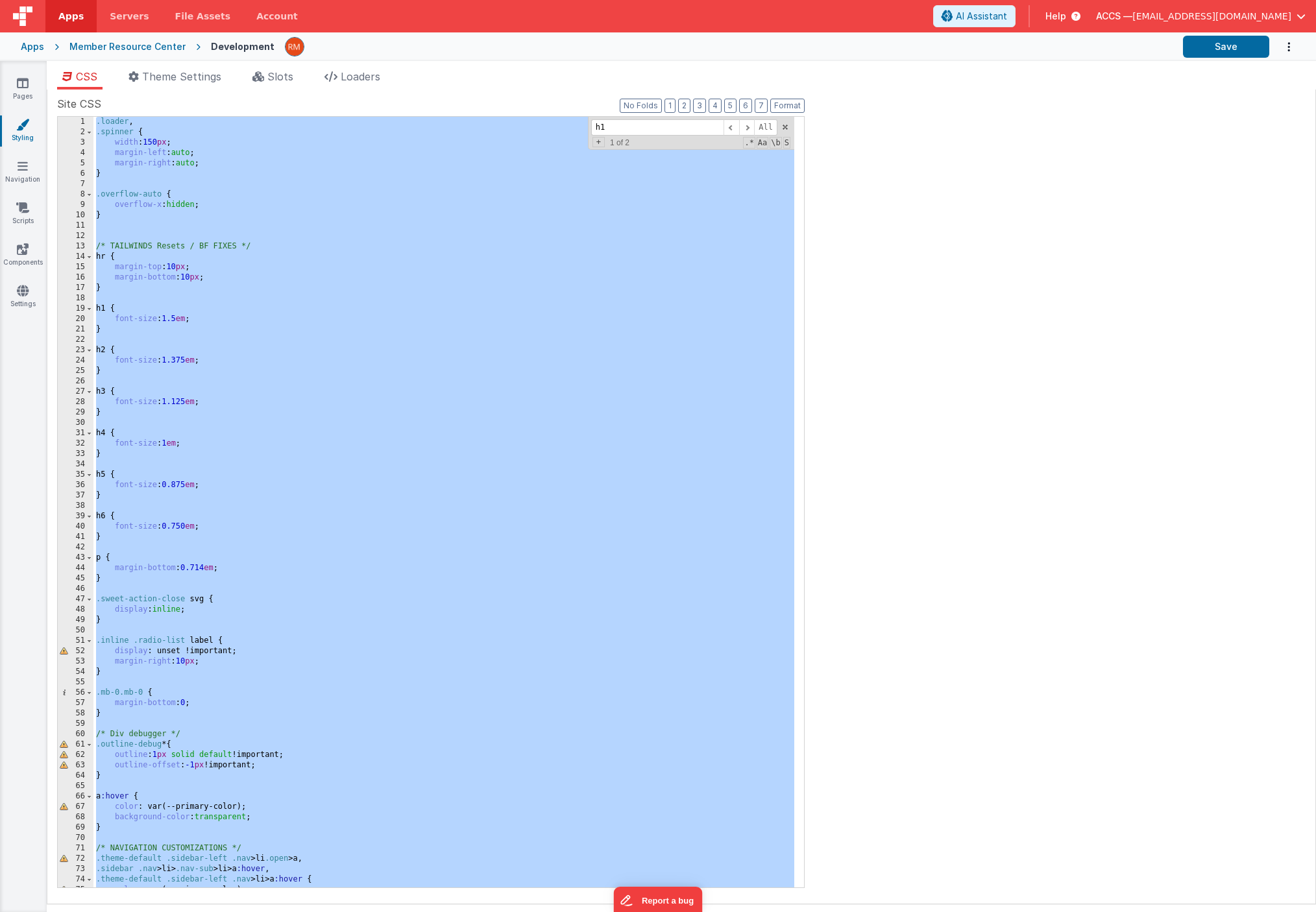
click at [550, 405] on div ".loader , .spinner { width : 150 px ; margin-left : auto ; margin-right : auto …" at bounding box center [444, 512] width 701 height 792
click at [396, 443] on div ".loader , .spinner { width : 150 px ; margin-left : auto ; margin-right : auto …" at bounding box center [444, 512] width 701 height 792
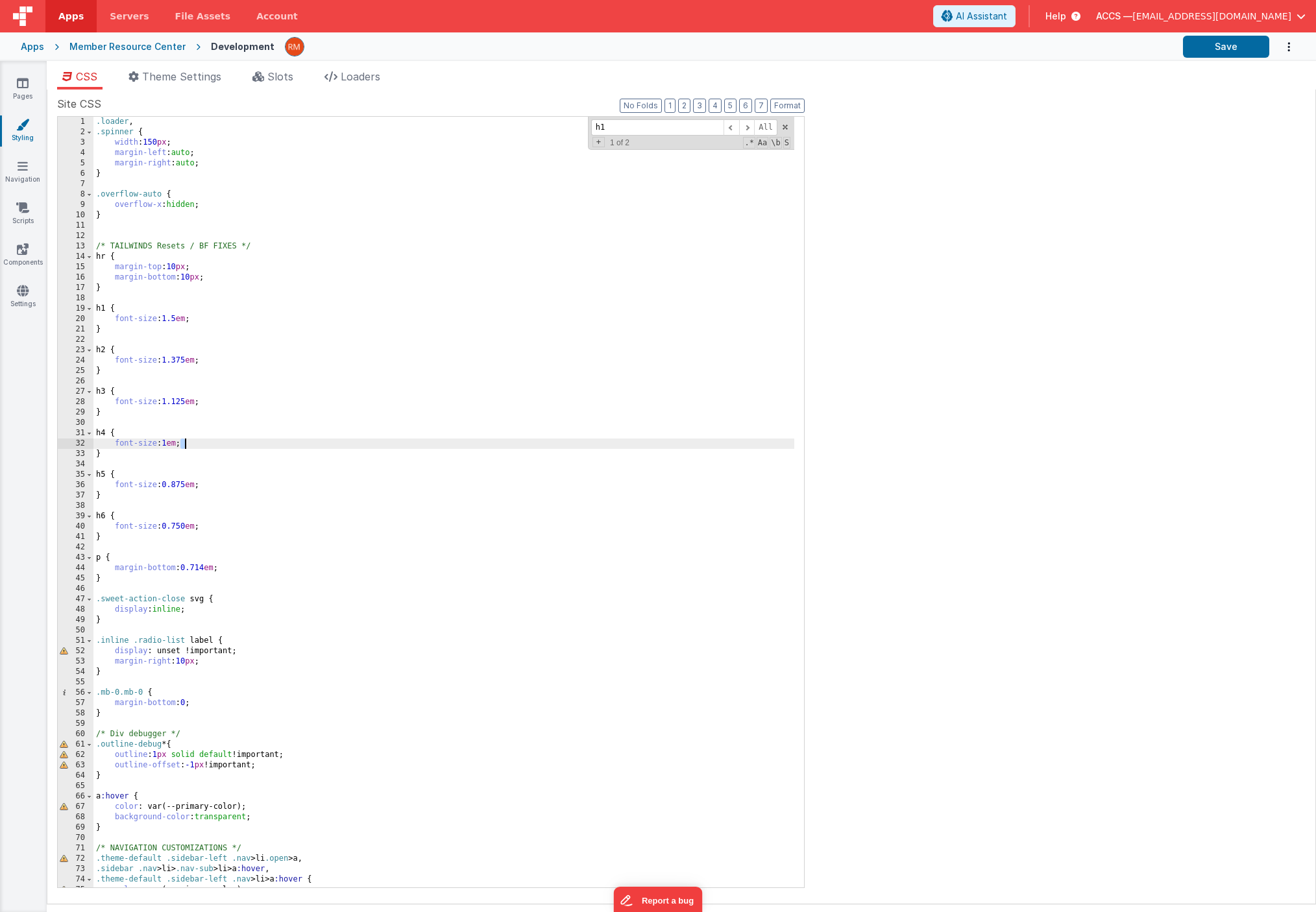
click at [396, 443] on div ".loader , .spinner { width : 150 px ; margin-left : auto ; margin-right : auto …" at bounding box center [444, 512] width 701 height 792
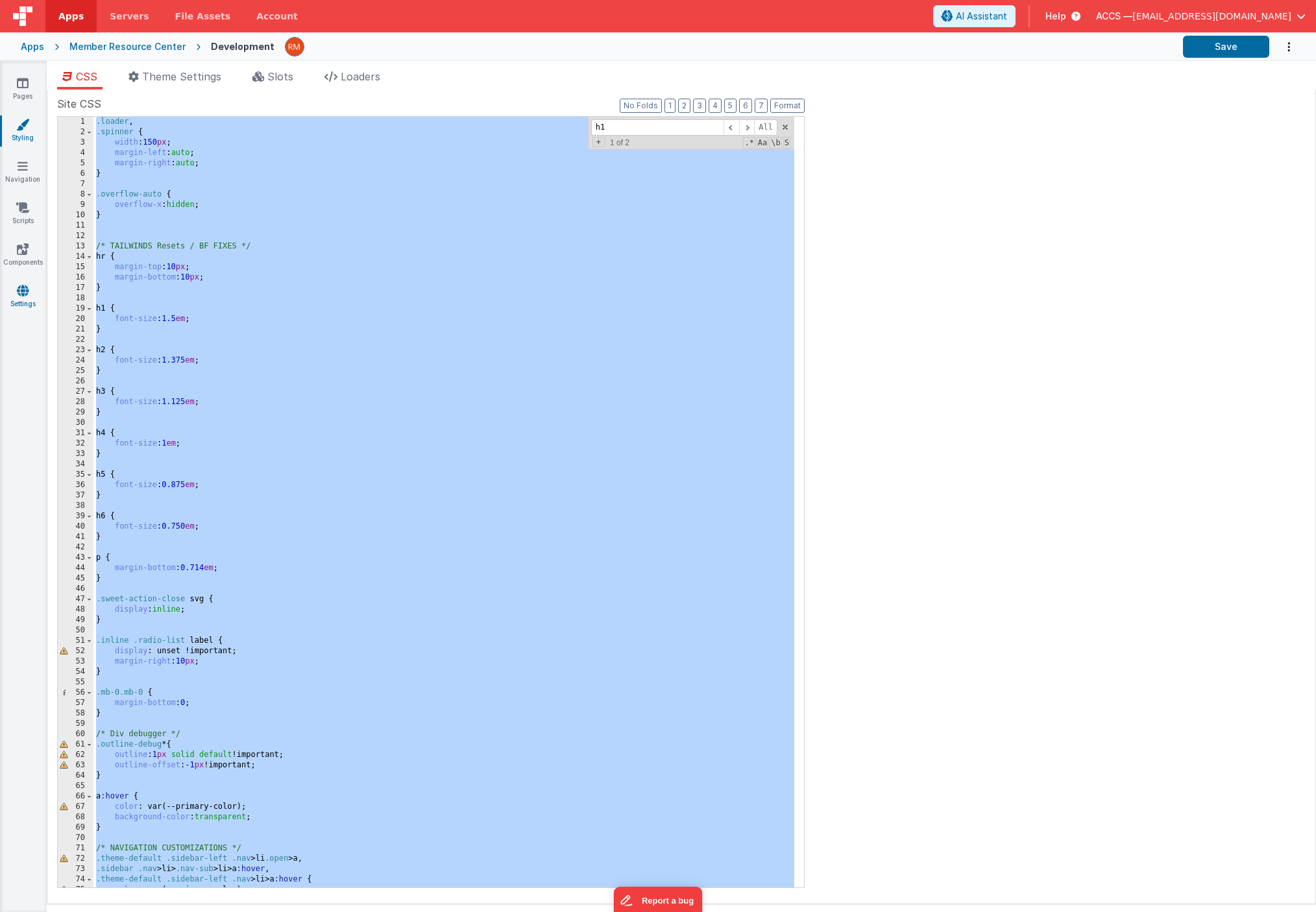
click at [22, 292] on icon at bounding box center [23, 291] width 12 height 13
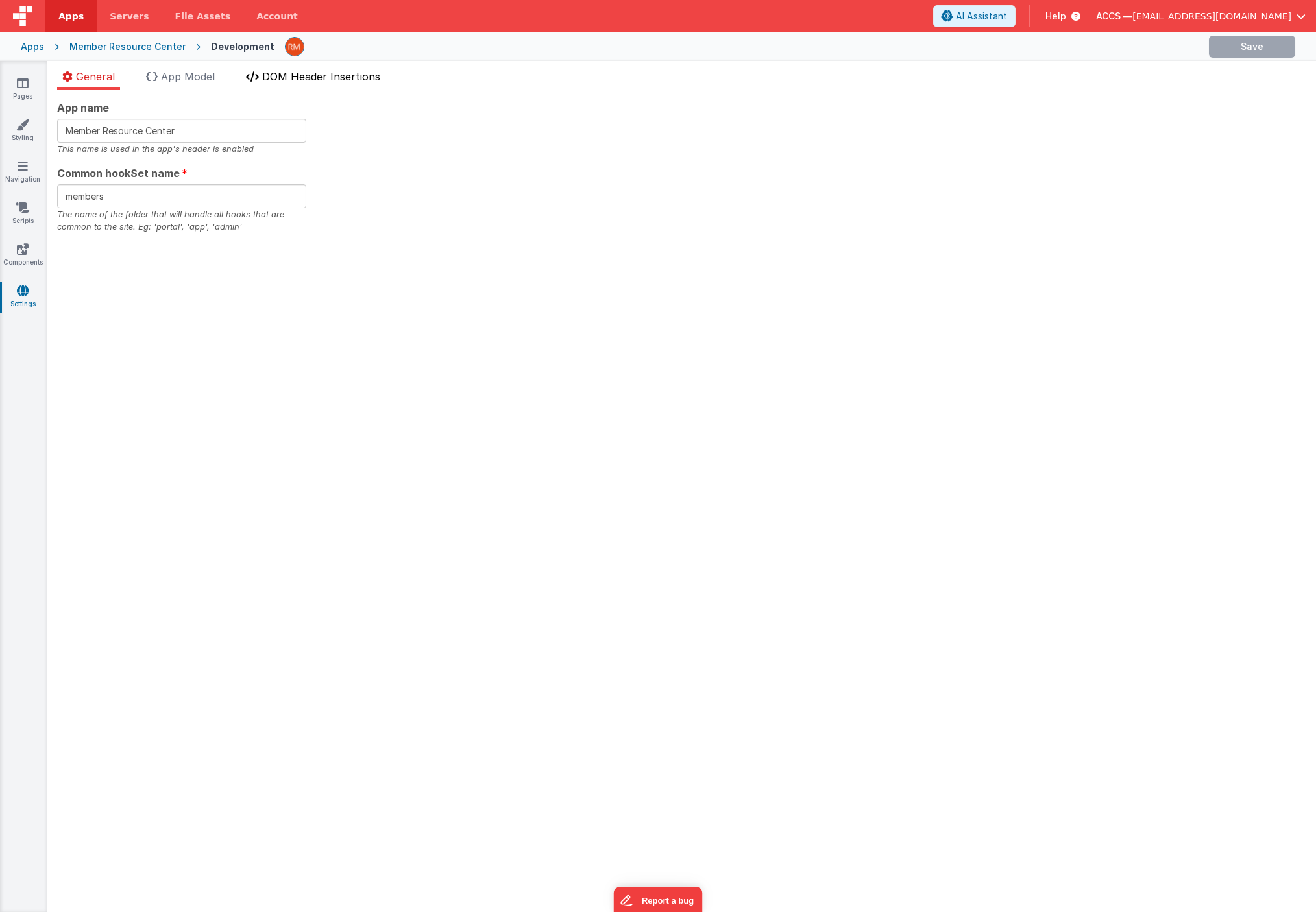
click at [283, 78] on span "DOM Header Insertions" at bounding box center [322, 77] width 118 height 13
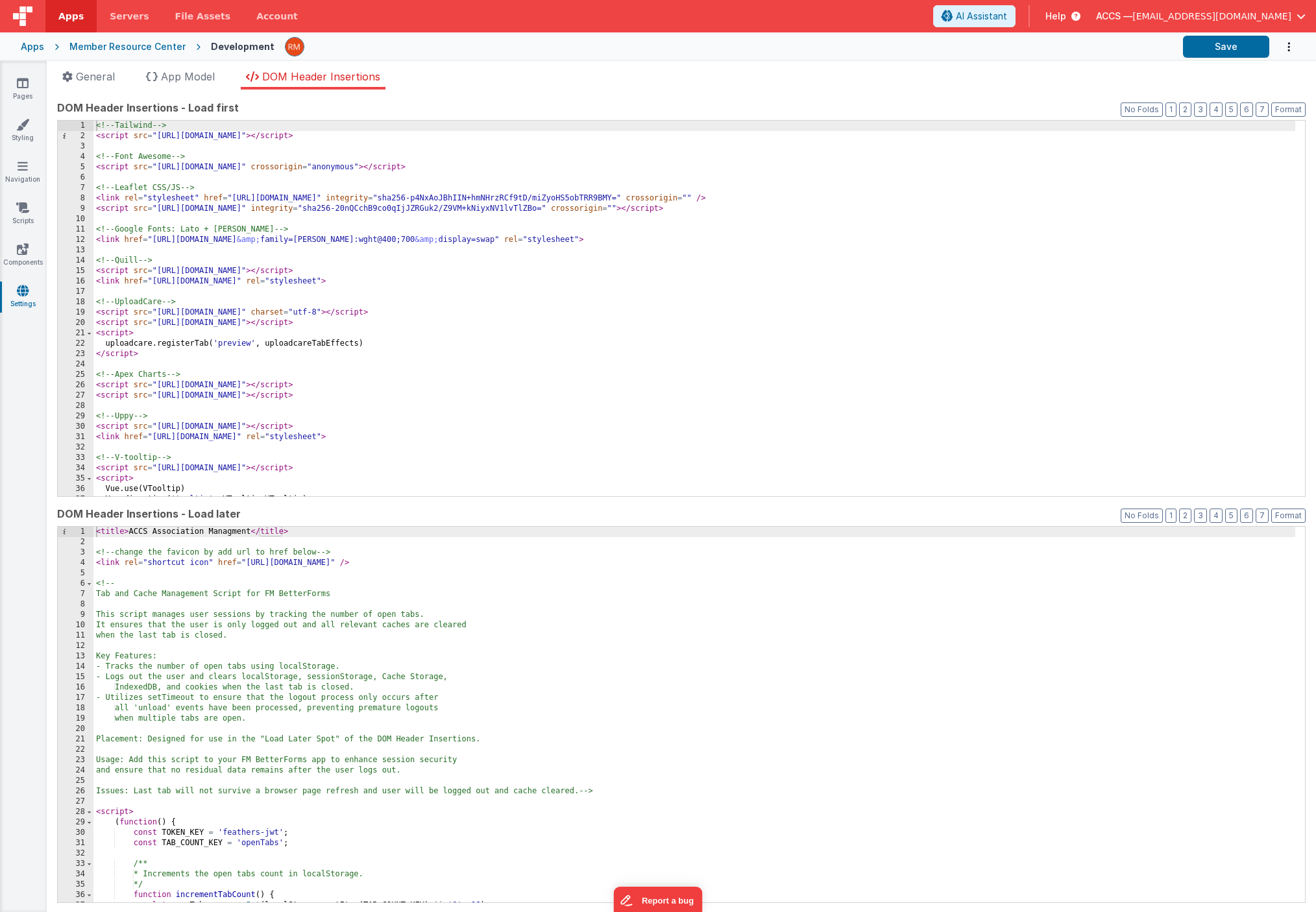
click at [339, 283] on div "<!-- Tailwind --> < script src = "https://cdn.tailwindcss.com" > </ script > <!…" at bounding box center [694, 318] width 1201 height 396
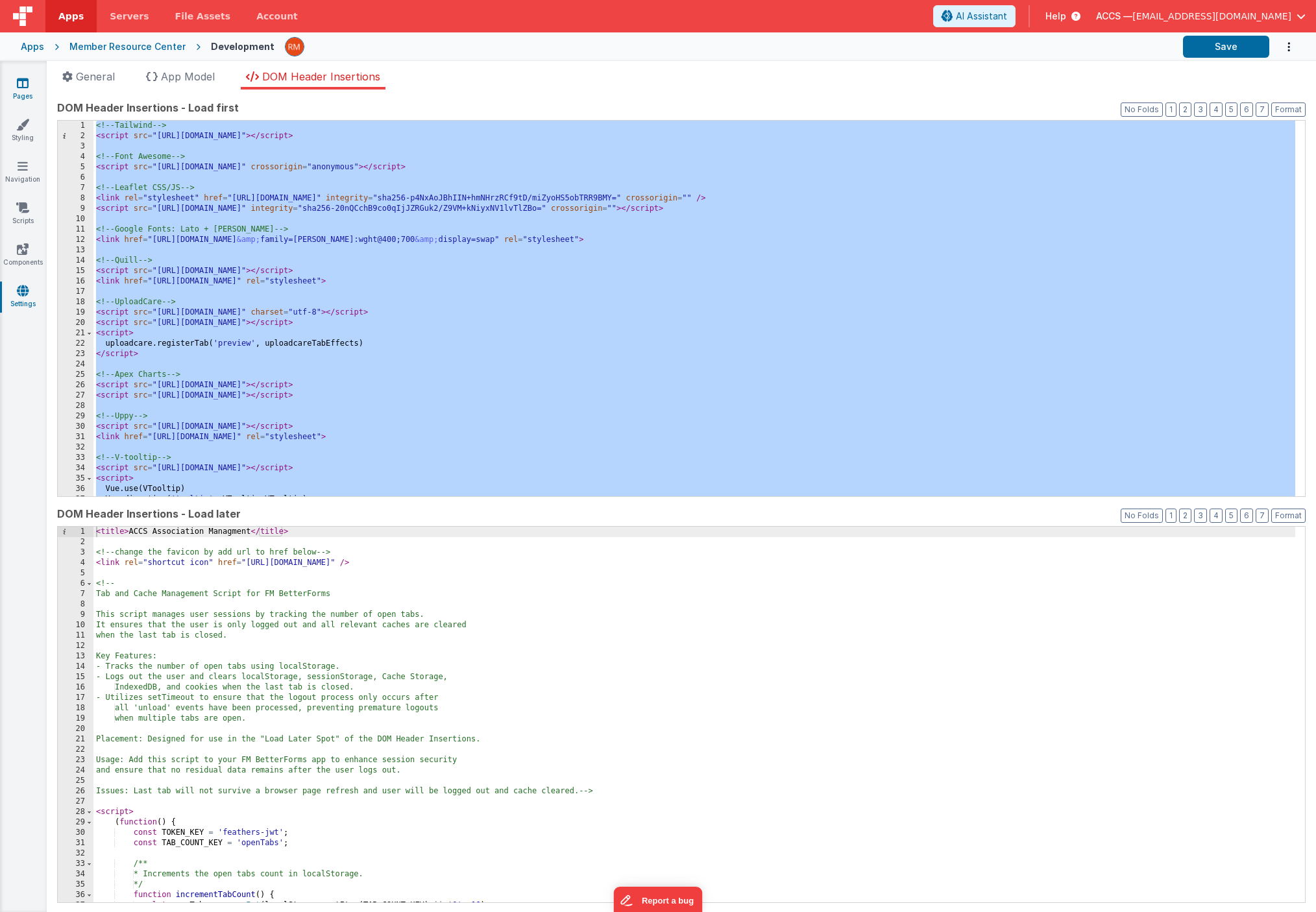
click at [24, 91] on link "Pages" at bounding box center [22, 89] width 46 height 26
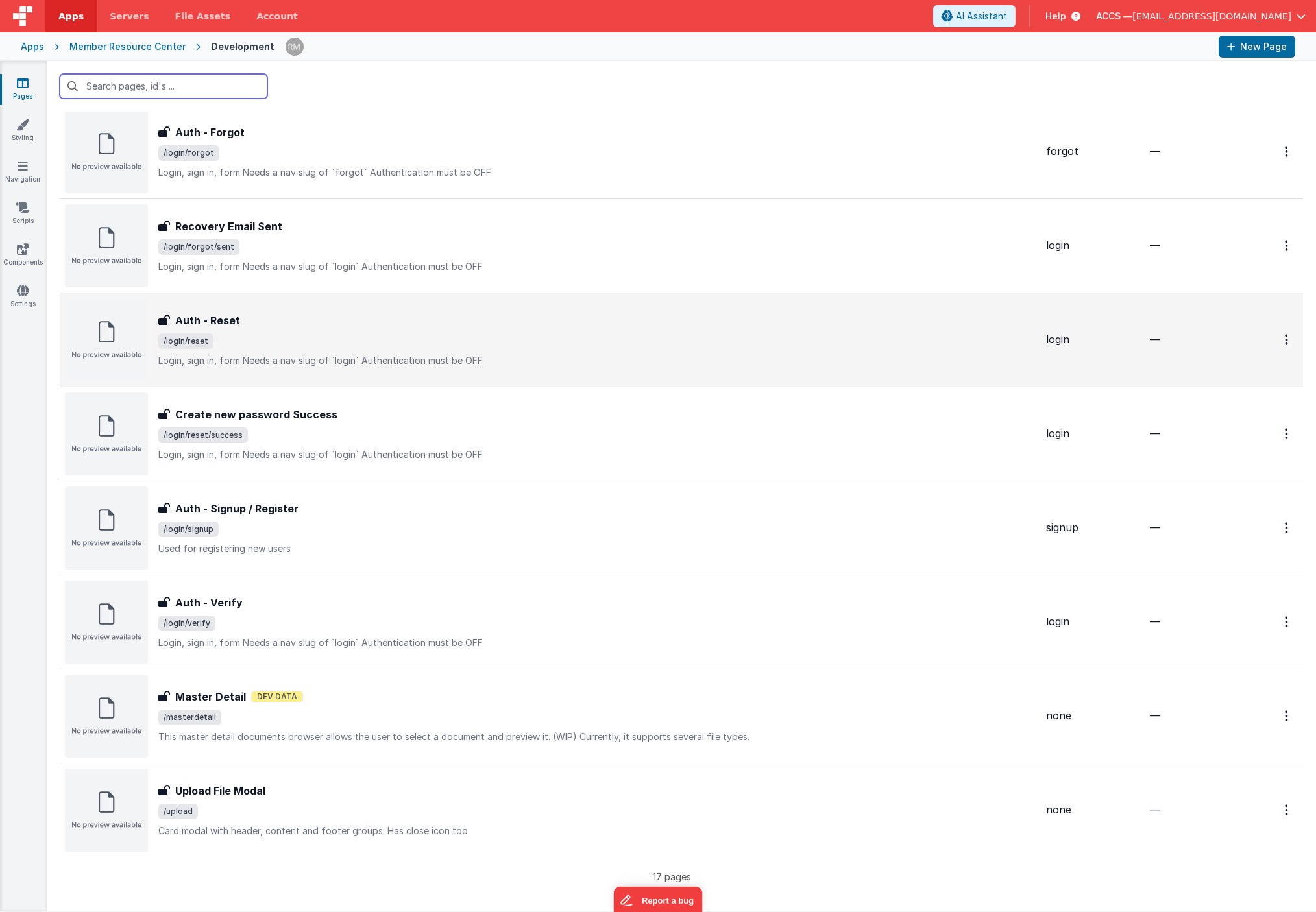
scroll to position [888, 0]
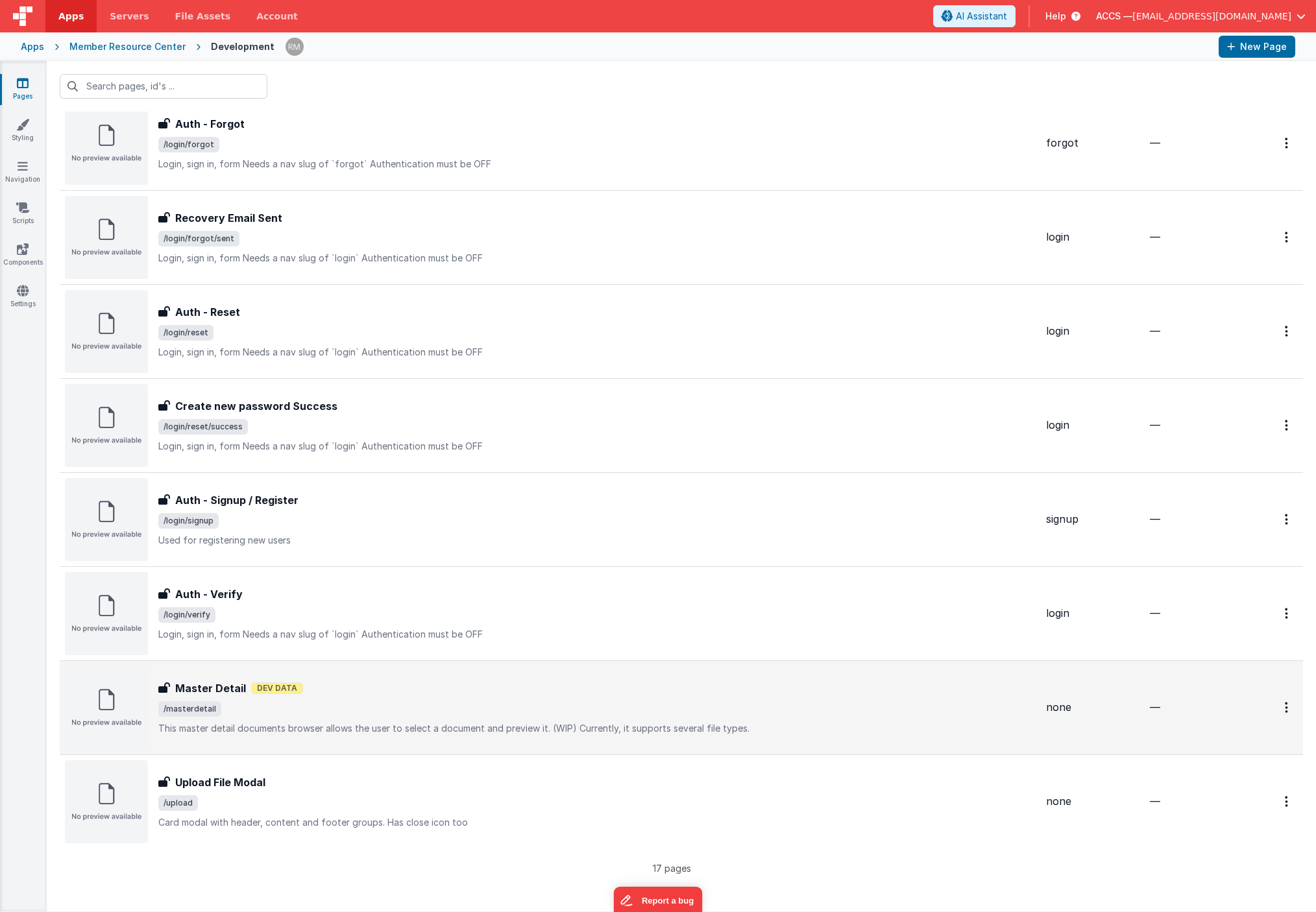
click at [454, 692] on div "Master Detail Dev Data" at bounding box center [597, 688] width 878 height 15
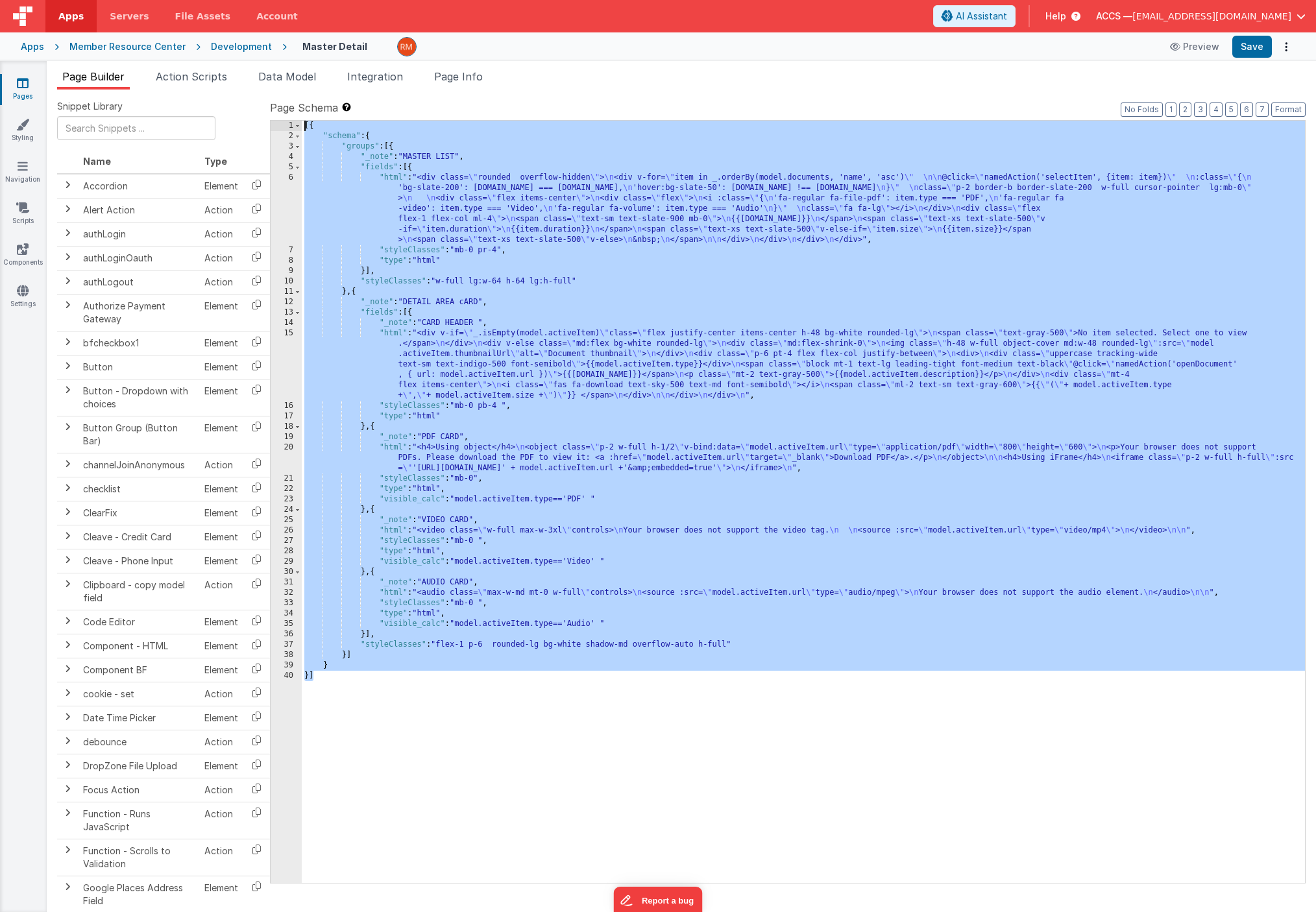
drag, startPoint x: 377, startPoint y: 698, endPoint x: 290, endPoint y: 122, distance: 582.5
click at [290, 122] on div "1 2 3 4 5 6 7 8 9 10 11 12 13 14 15 16 17 18 19 20 21 22 23 24 25 26 27 28 29 3…" at bounding box center [787, 502] width 1035 height 763
click at [22, 133] on link "Styling" at bounding box center [22, 131] width 46 height 26
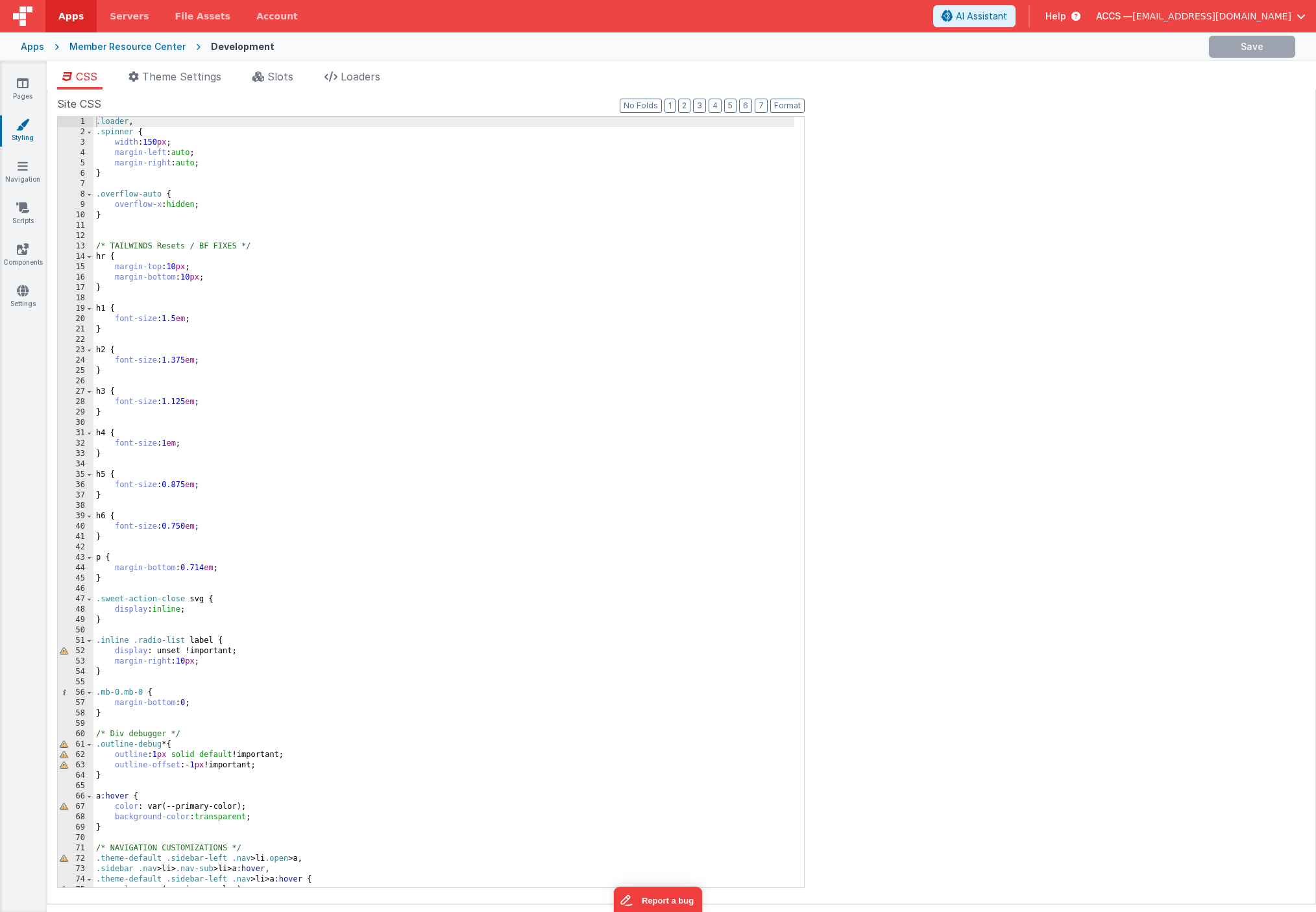
click at [421, 236] on div ".loader , .spinner { width : 150 px ; margin-left : auto ; margin-right : auto …" at bounding box center [444, 512] width 701 height 792
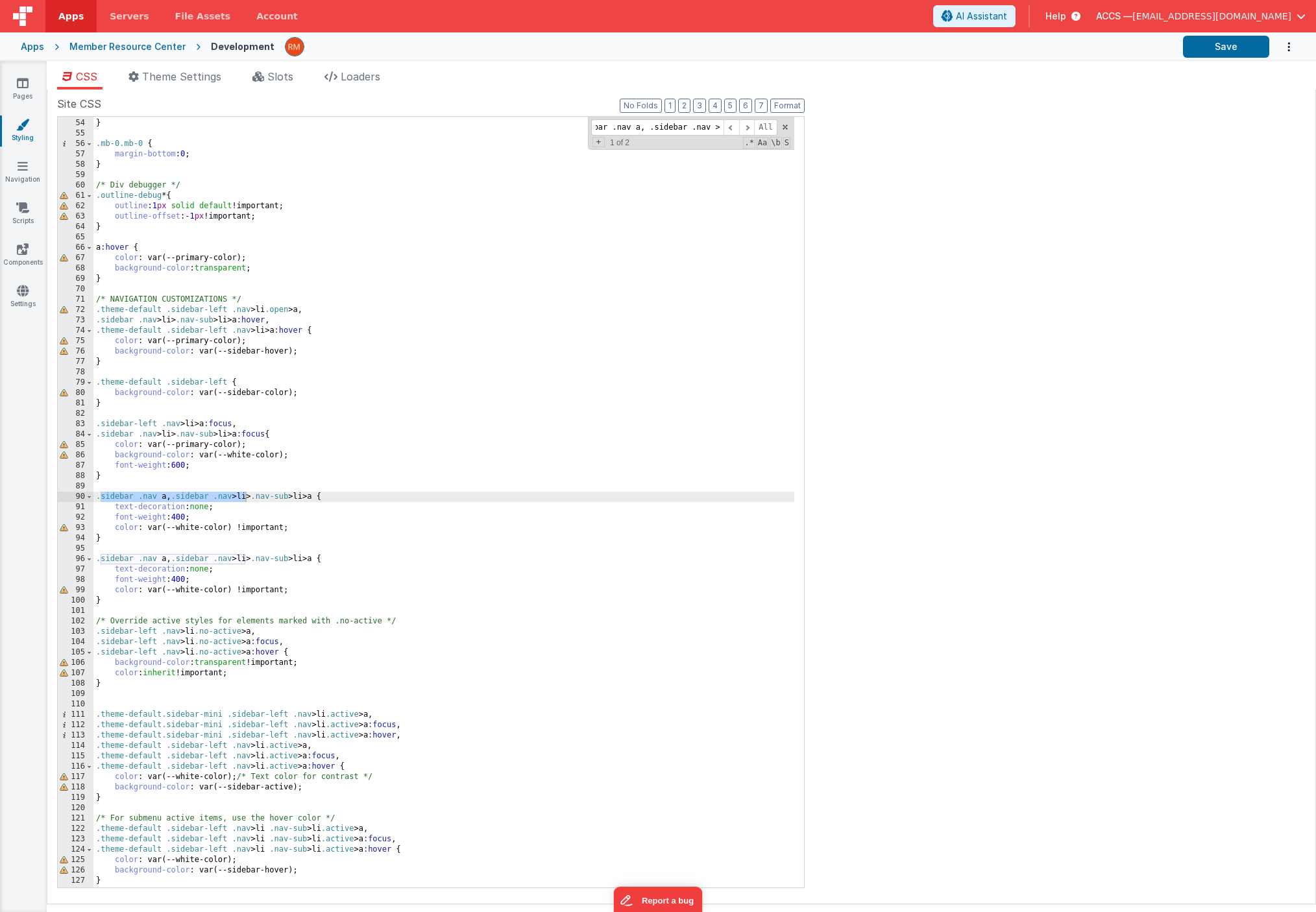
scroll to position [548, 0]
type input "sidebar .nav a, .sidebar .nav >"
click at [744, 132] on span at bounding box center [746, 128] width 15 height 16
click at [143, 602] on div "margin-right : 10 px ; } .mb-0.mb-0 { margin-bottom : 0 ; } /* Div debugger */ …" at bounding box center [444, 503] width 701 height 792
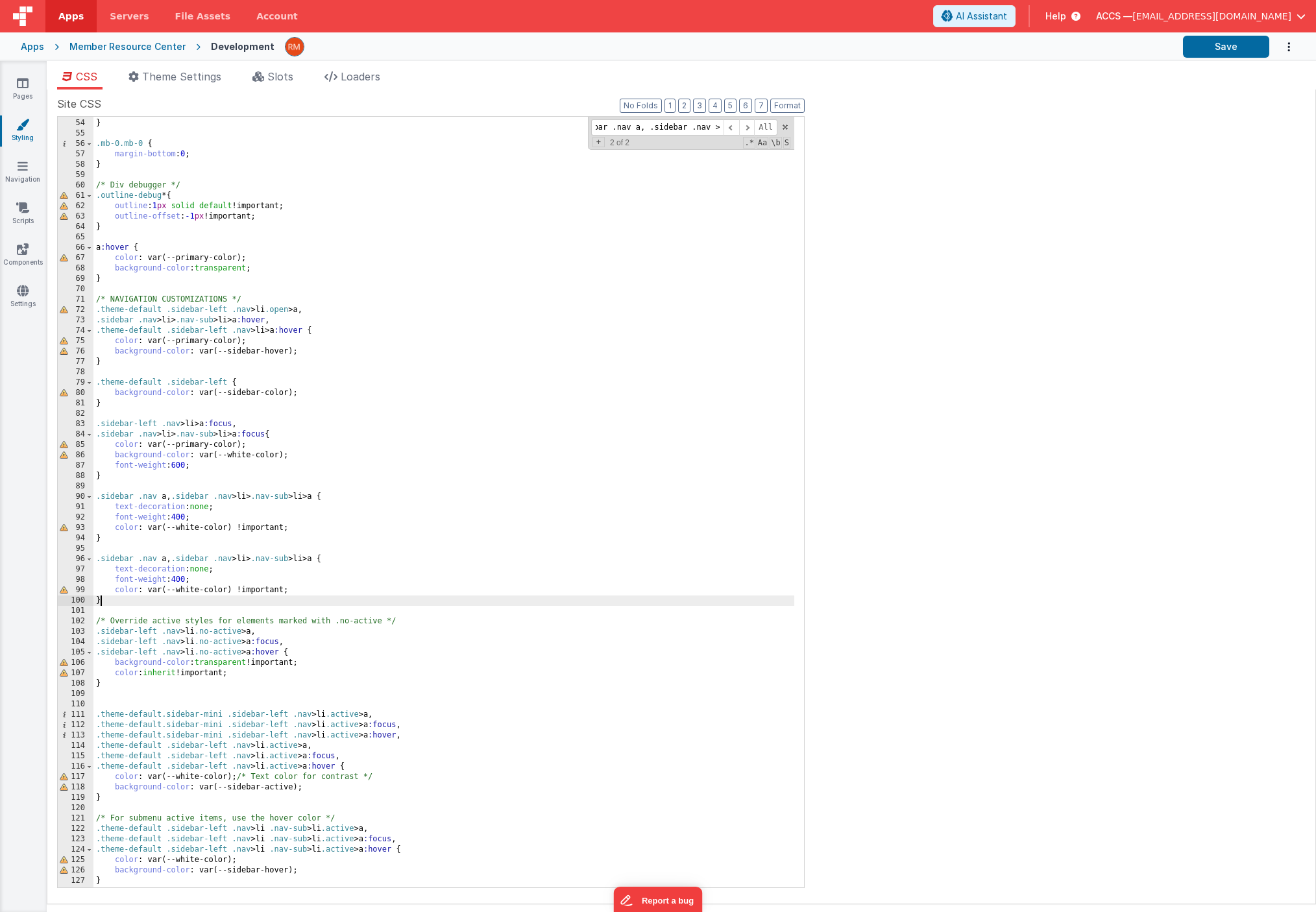
scroll to position [0, 0]
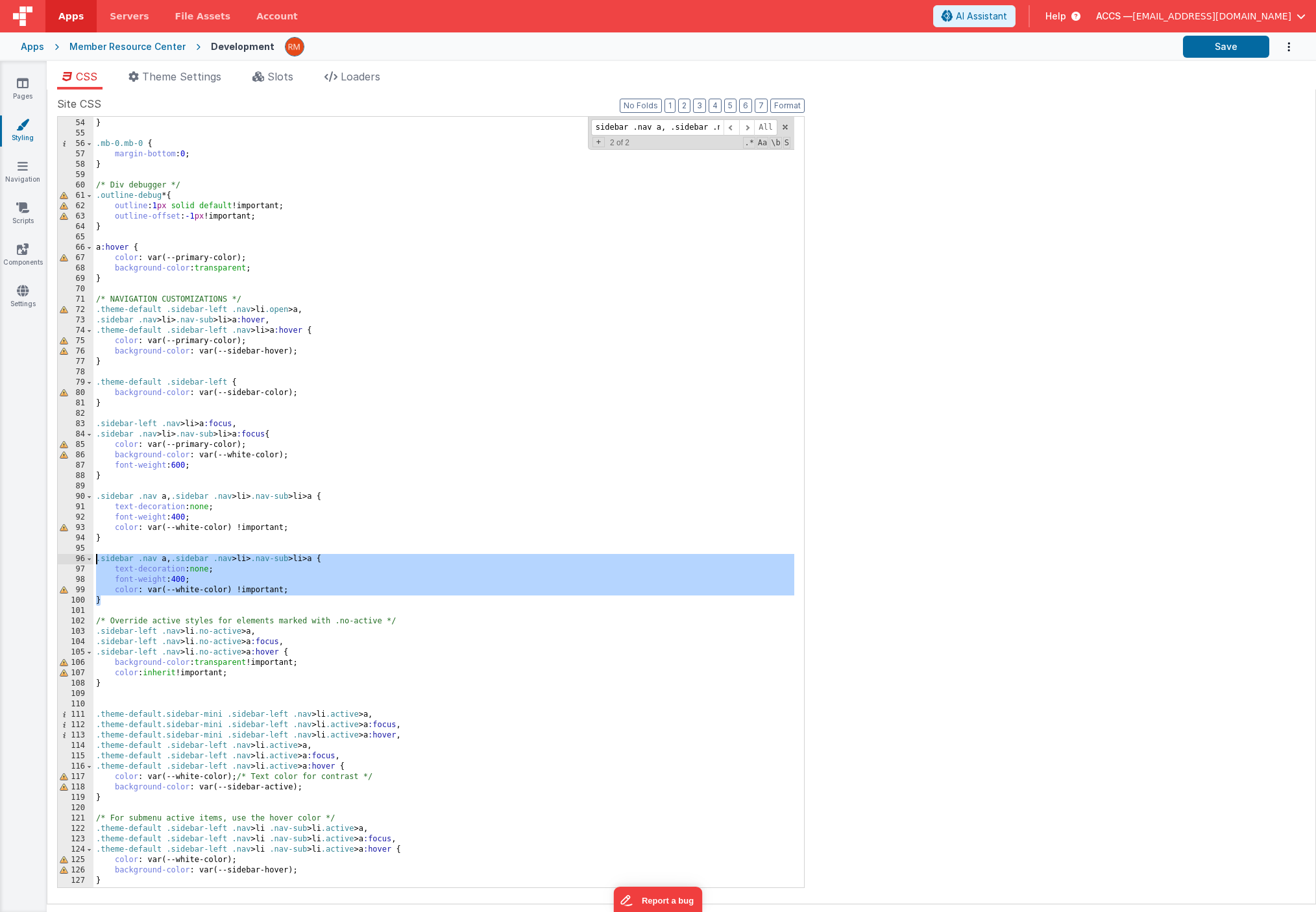
drag, startPoint x: 154, startPoint y: 600, endPoint x: 78, endPoint y: 559, distance: 86.4
click at [78, 559] on div "53 54 55 56 57 58 59 60 61 62 63 64 65 66 67 68 69 70 71 72 73 74 75 76 77 78 7…" at bounding box center [431, 501] width 747 height 772
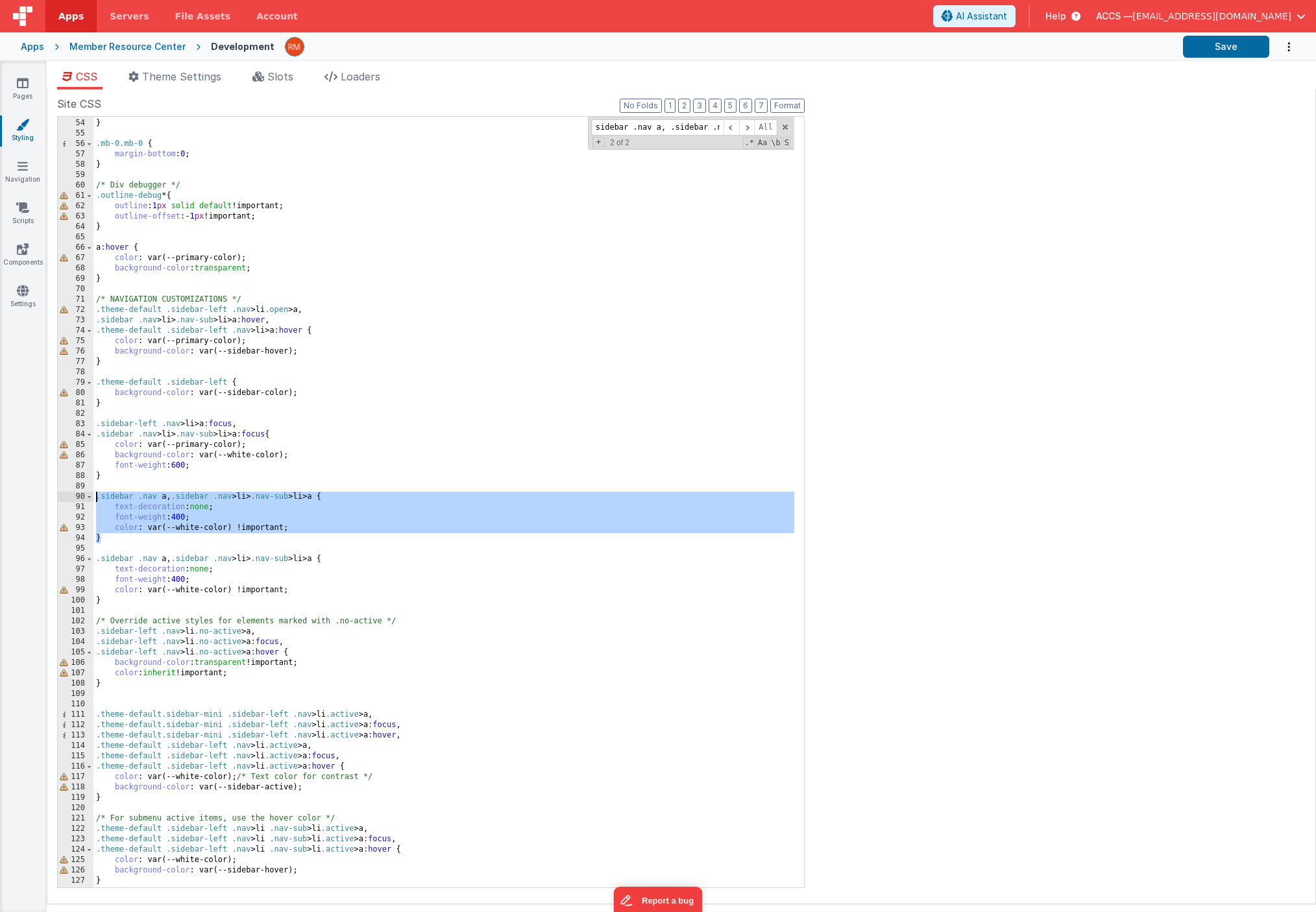
drag, startPoint x: 124, startPoint y: 537, endPoint x: 80, endPoint y: 497, distance: 59.5
click at [80, 497] on div "53 54 55 56 57 58 59 60 61 62 63 64 65 66 67 68 69 70 71 72 73 74 75 76 77 78 7…" at bounding box center [431, 501] width 747 height 772
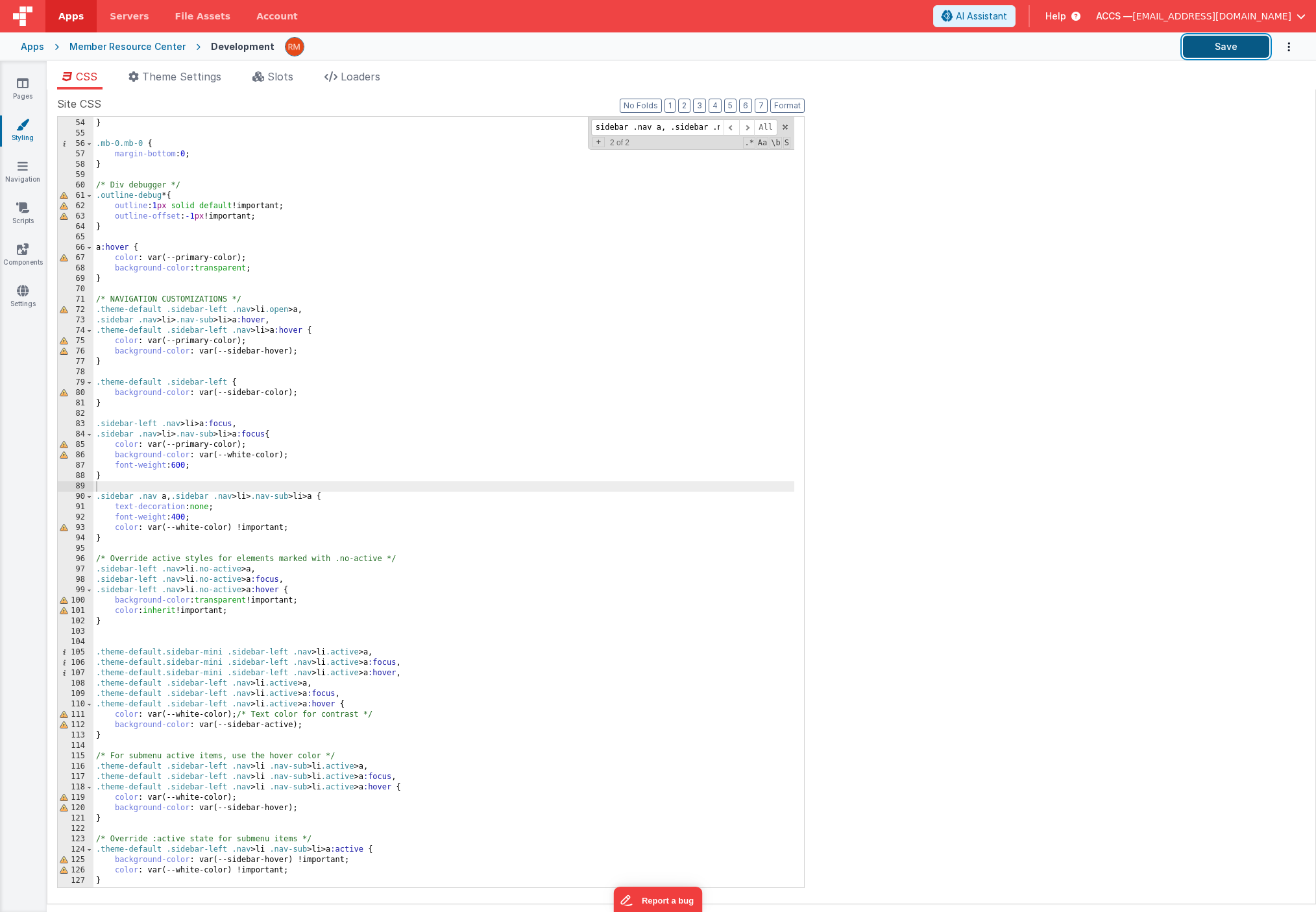
click at [1240, 46] on button "Save" at bounding box center [1226, 46] width 87 height 22
click at [678, 128] on input "sidebar .nav a, .sidebar .nav >" at bounding box center [657, 128] width 132 height 16
paste input "- .outline-debug * { outline: 1px solid default !important; }"
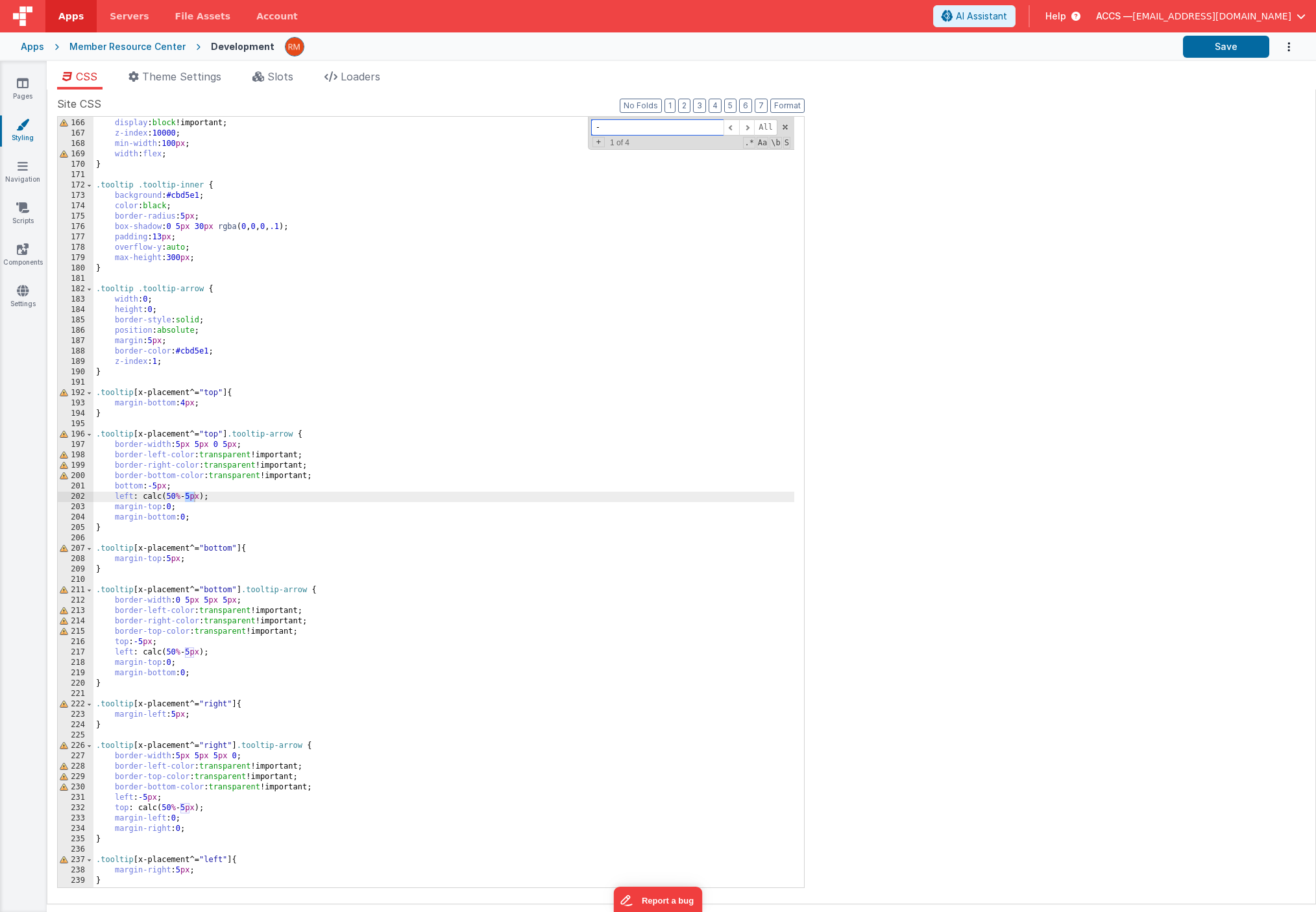
scroll to position [1711, 0]
type input "-"
click at [30, 299] on link "Settings" at bounding box center [22, 297] width 46 height 26
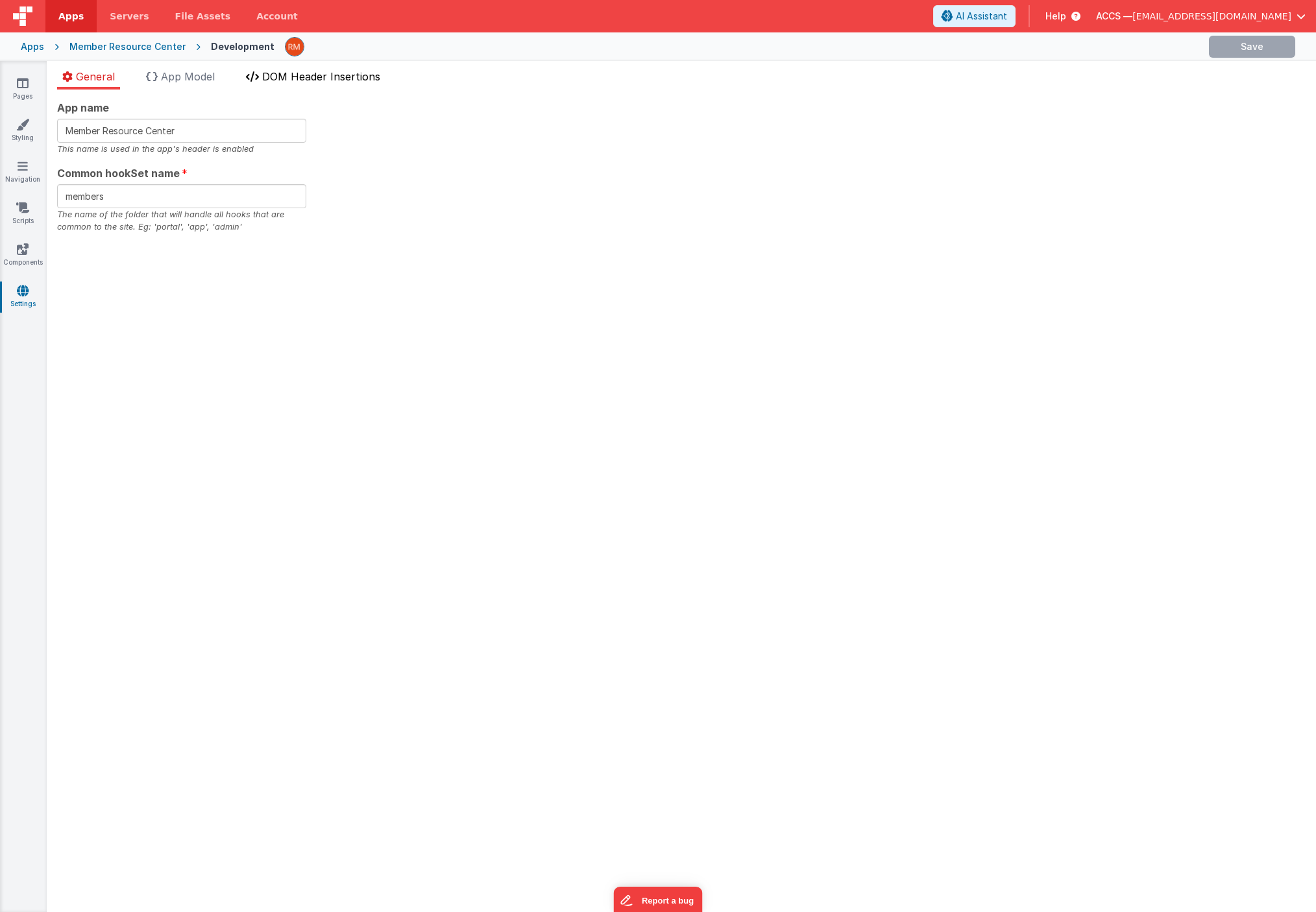
click at [373, 76] on span "DOM Header Insertions" at bounding box center [322, 77] width 118 height 13
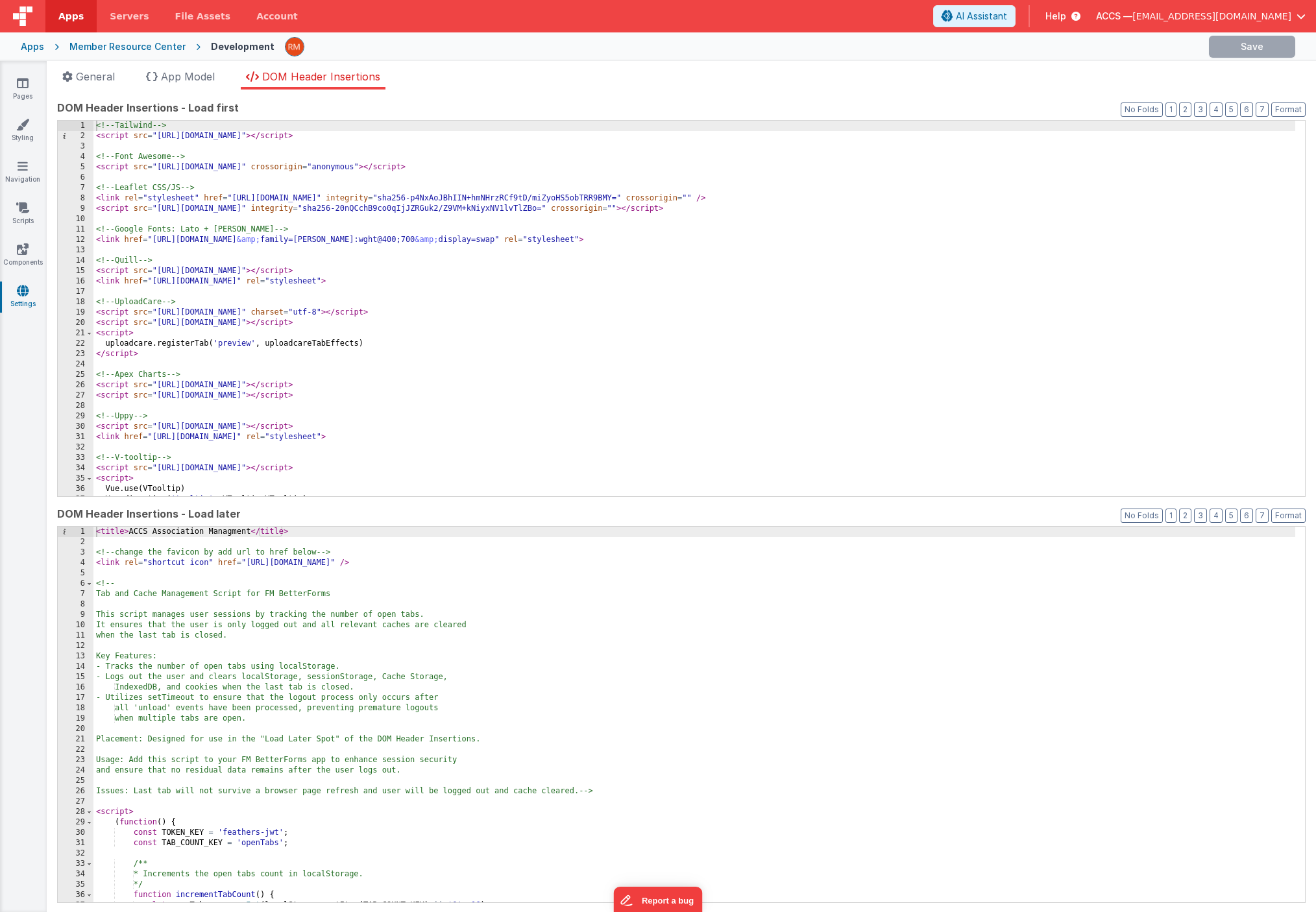
click at [506, 252] on div "<!-- Tailwind --> < script src = "https://cdn.tailwindcss.com" > </ script > <!…" at bounding box center [694, 318] width 1201 height 396
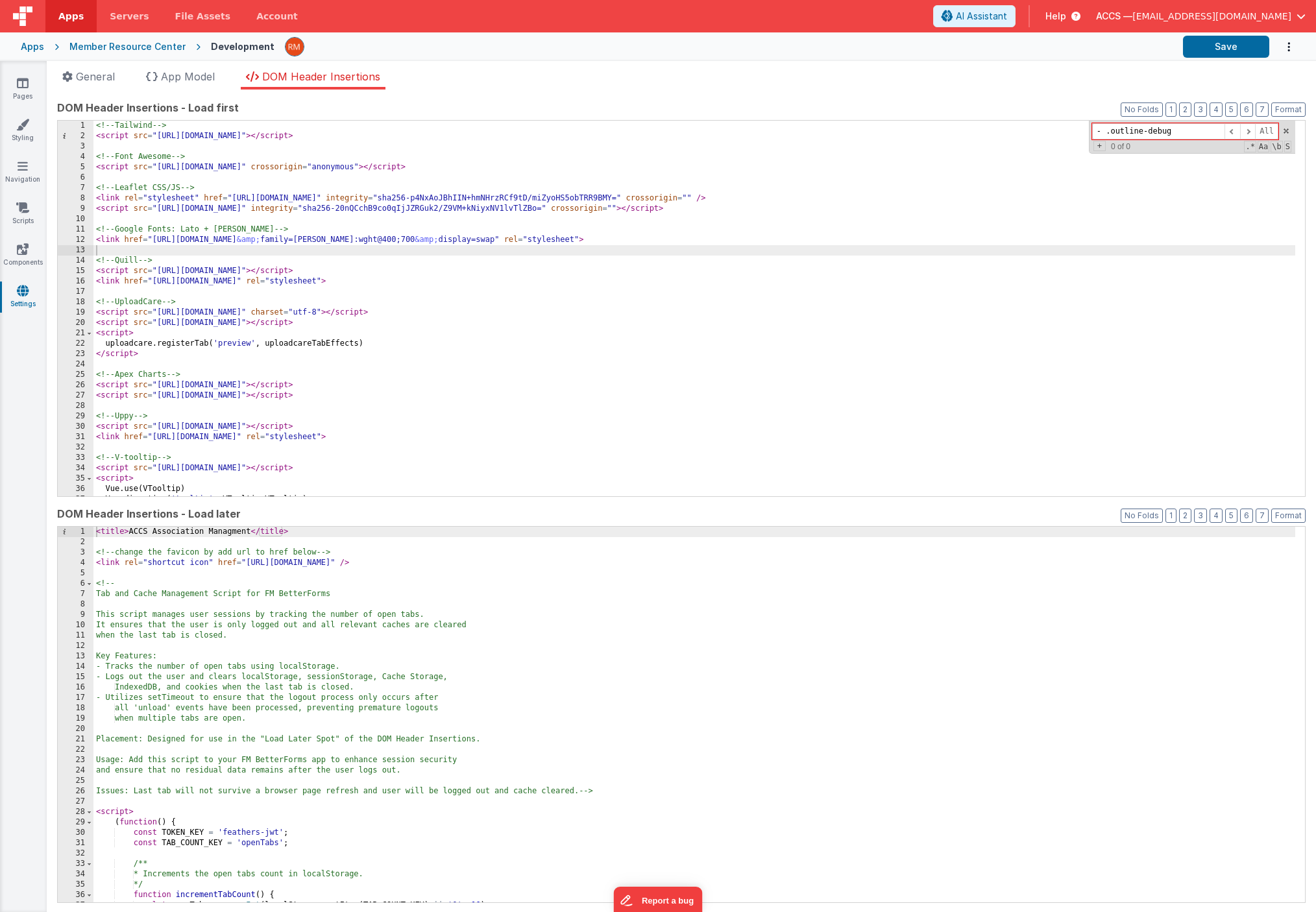
drag, startPoint x: 1099, startPoint y: 134, endPoint x: 1064, endPoint y: 133, distance: 35.0
click at [1064, 133] on div "<!-- Tailwind --> < script src = "https://cdn.tailwindcss.com" > </ script > <!…" at bounding box center [694, 308] width 1201 height 375
drag, startPoint x: 1160, startPoint y: 137, endPoint x: 1035, endPoint y: 131, distance: 125.1
click at [1035, 131] on div "<!-- Tailwind --> < script src = "https://cdn.tailwindcss.com" > </ script > <!…" at bounding box center [694, 308] width 1201 height 375
type input "outline-debug"
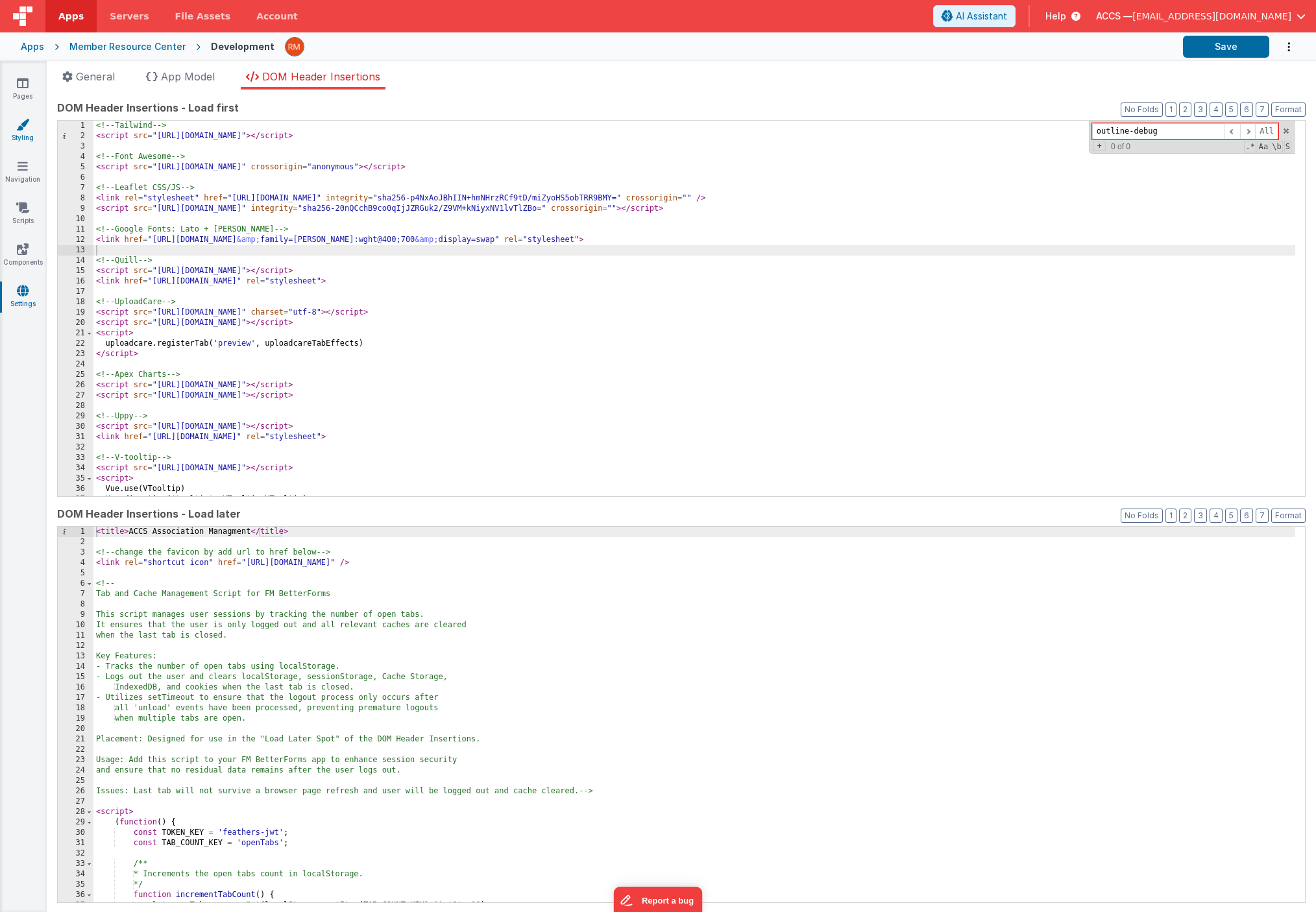
click at [29, 128] on link "Styling" at bounding box center [22, 131] width 46 height 26
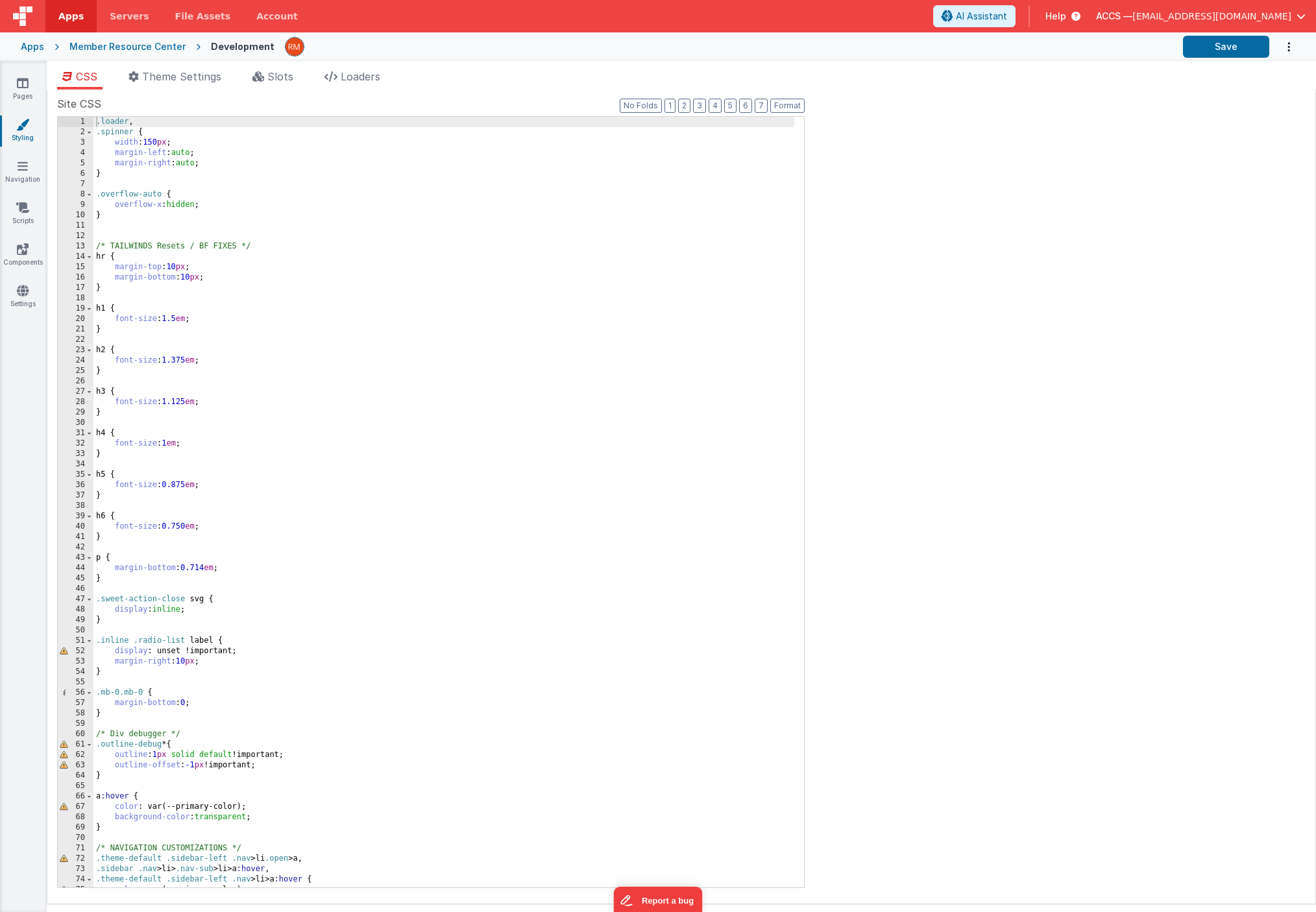
click at [365, 235] on div ".loader , .spinner { width : 150 px ; margin-left : auto ; margin-right : auto …" at bounding box center [444, 512] width 701 height 792
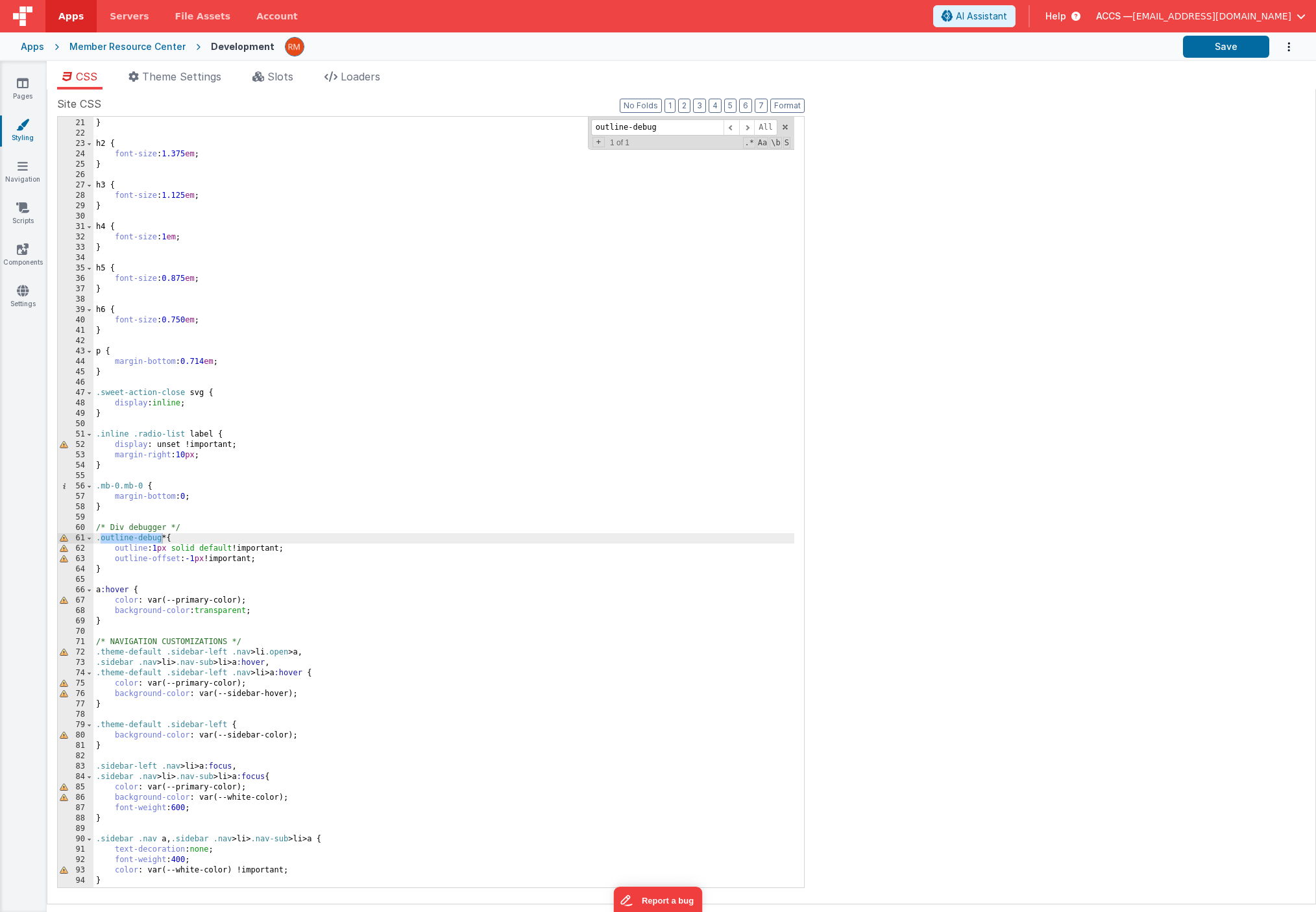
scroll to position [206, 0]
drag, startPoint x: 339, startPoint y: 549, endPoint x: 248, endPoint y: 549, distance: 91.0
click at [248, 549] on div "font-size : 1.5 em ; } h2 { font-size : 1.375 em ; } h3 { font-size : 1.125 em …" at bounding box center [444, 503] width 701 height 792
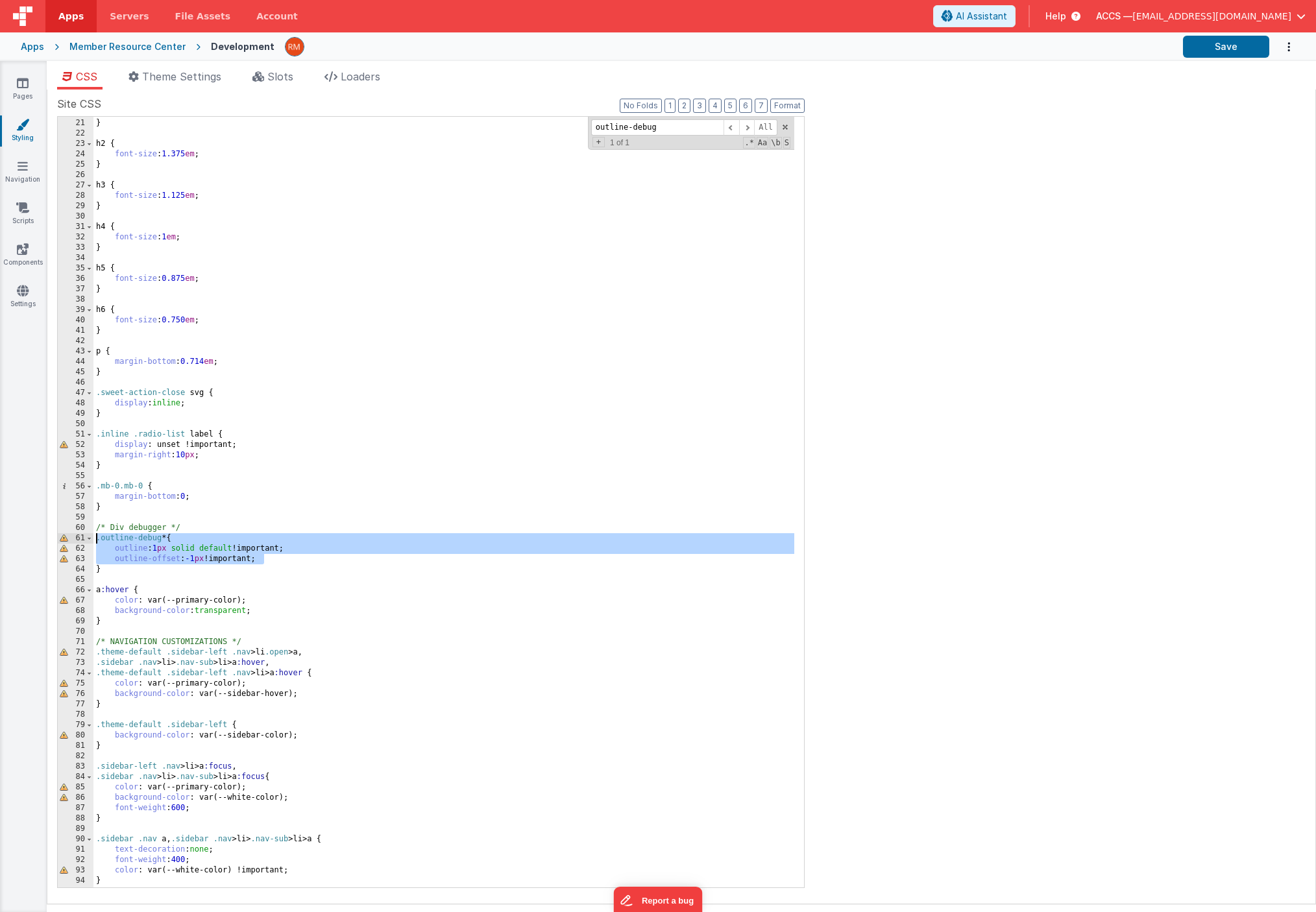
drag, startPoint x: 296, startPoint y: 562, endPoint x: 95, endPoint y: 540, distance: 202.2
click at [95, 540] on div "font-size : 1.5 em ; } h2 { font-size : 1.375 em ; } h3 { font-size : 1.125 em …" at bounding box center [444, 503] width 701 height 792
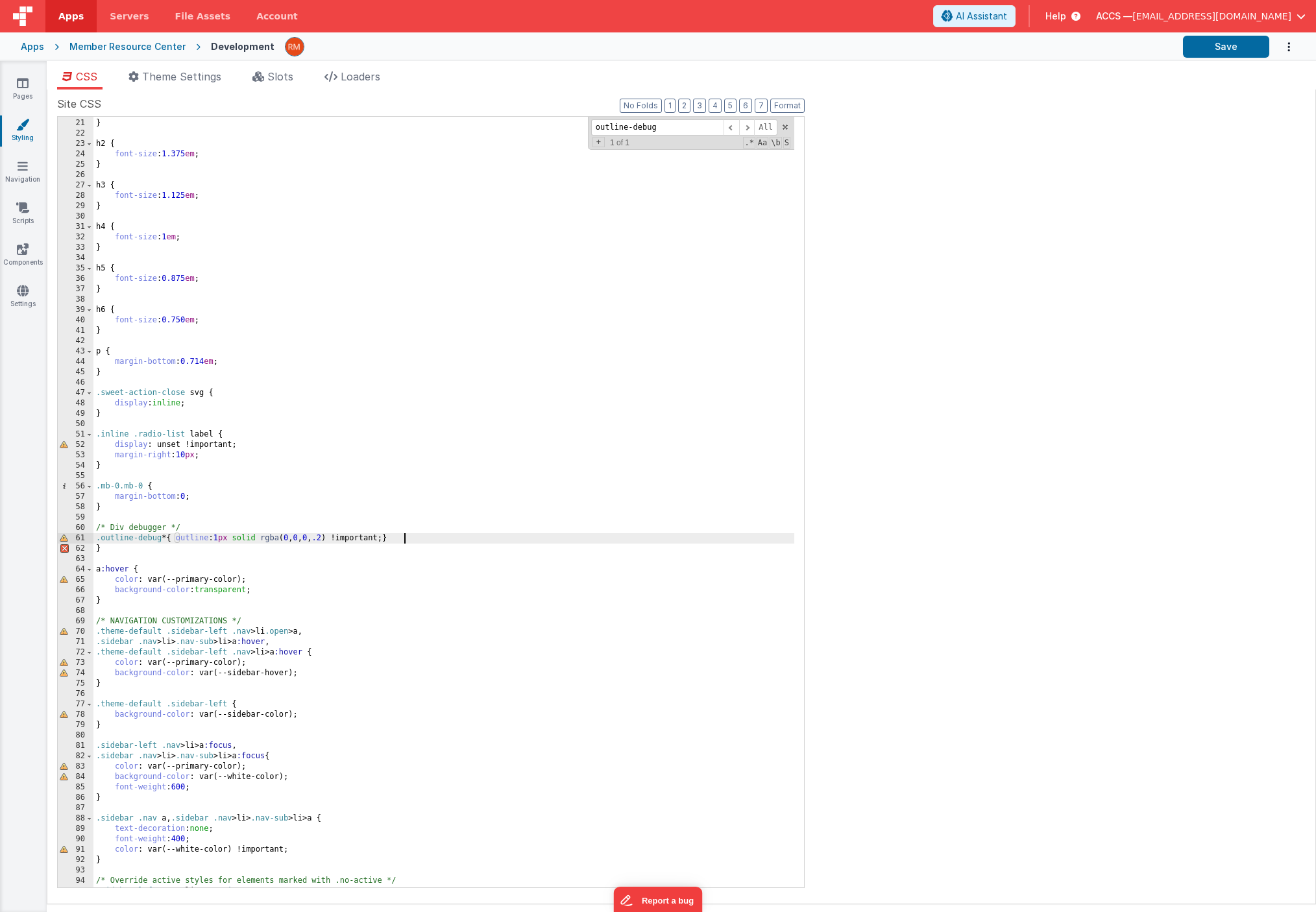
click at [122, 551] on div "font-size : 1.5 em ; } h2 { font-size : 1.375 em ; } h3 { font-size : 1.125 em …" at bounding box center [444, 503] width 701 height 792
click at [788, 110] on button "Format" at bounding box center [787, 106] width 35 height 15
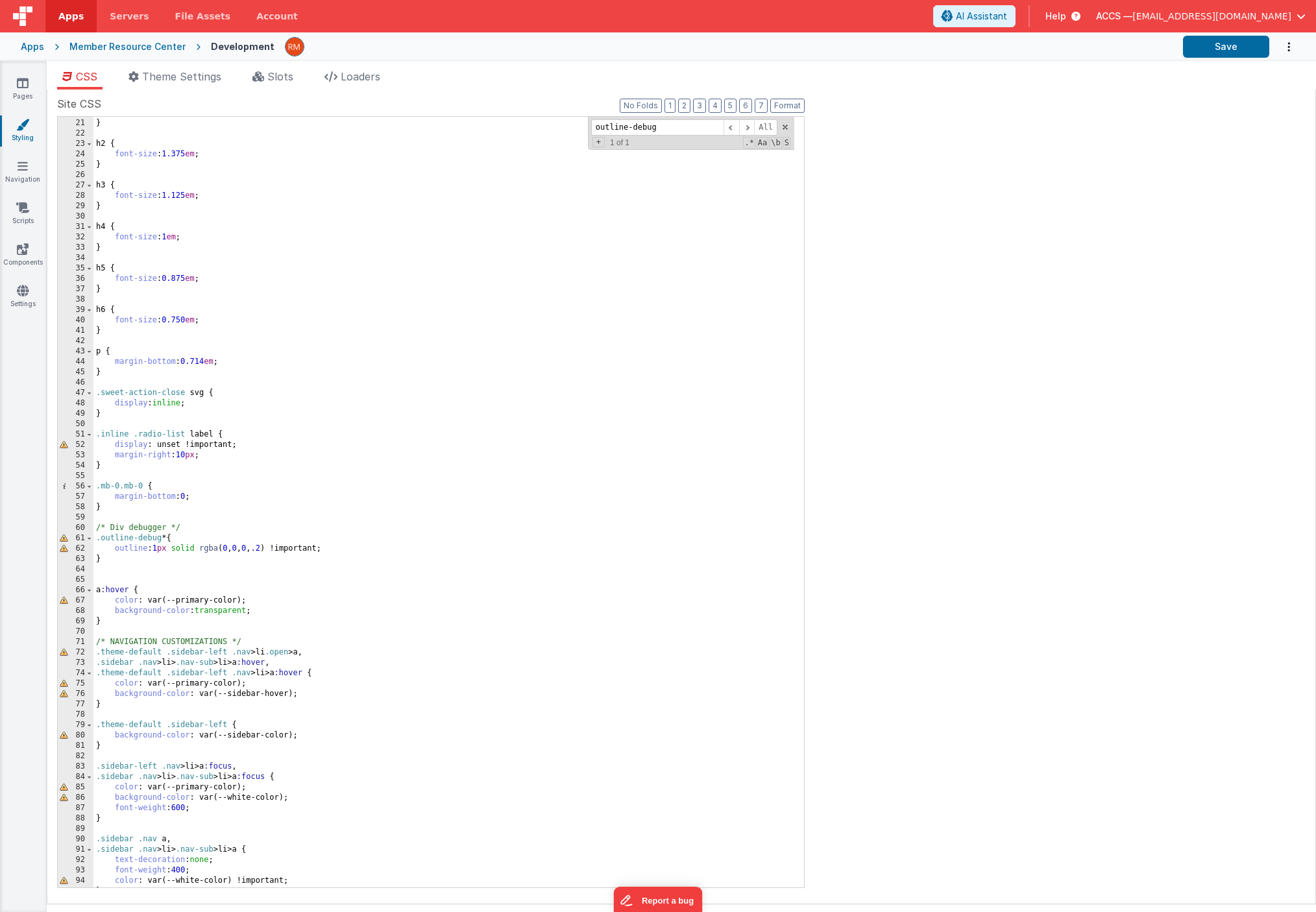
click at [143, 574] on div "font-size : 1.5 em ; } h2 { font-size : 1.375 em ; } h3 { font-size : 1.125 em …" at bounding box center [444, 503] width 701 height 792
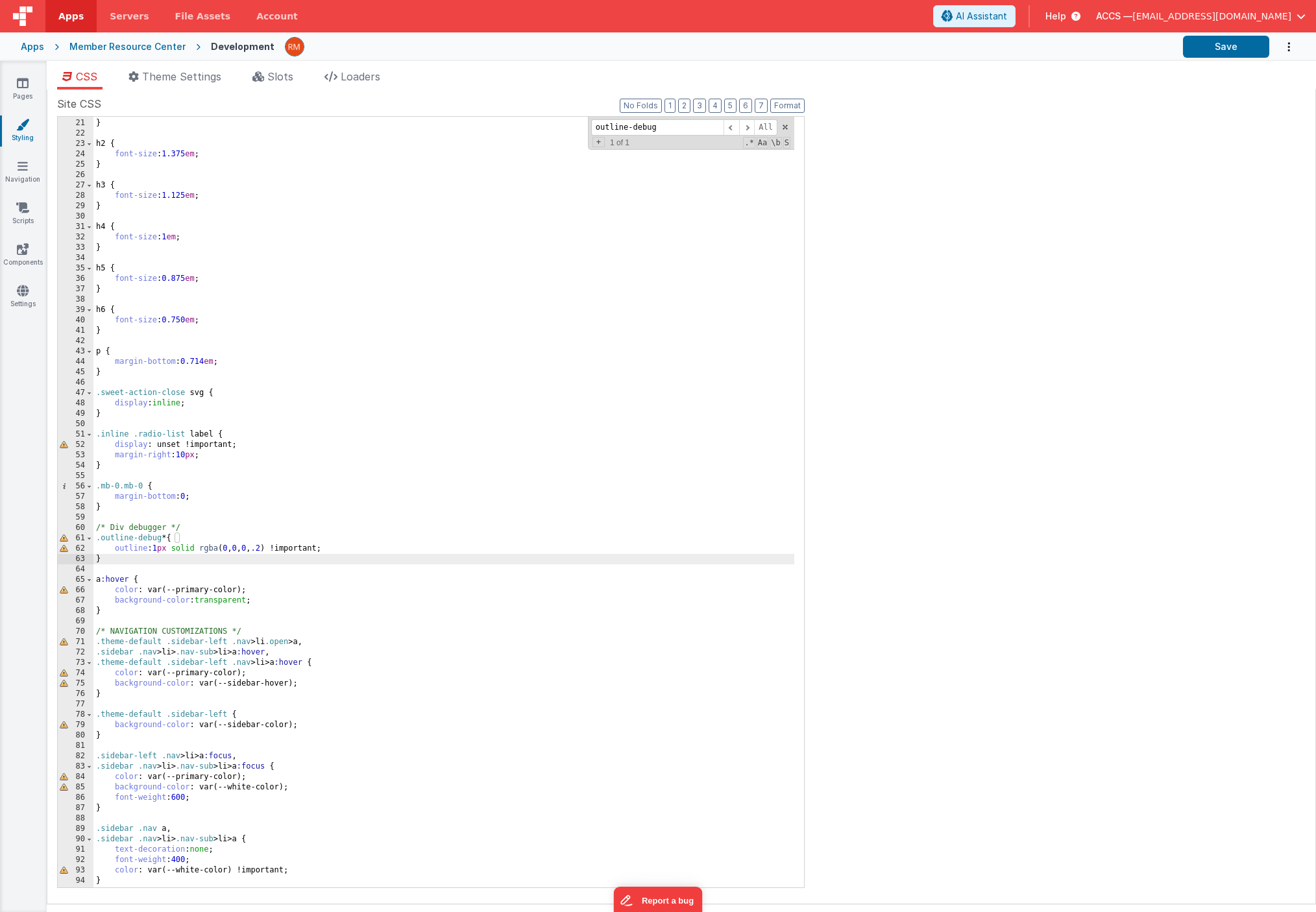
click at [493, 501] on div "font-size : 1.5 em ; } h2 { font-size : 1.375 em ; } h3 { font-size : 1.125 em …" at bounding box center [444, 503] width 701 height 792
click at [1209, 53] on button "Save" at bounding box center [1226, 46] width 87 height 22
drag, startPoint x: 684, startPoint y: 128, endPoint x: 577, endPoint y: 117, distance: 107.6
click at [577, 117] on div "font-size : 1.5 em ; } h2 { font-size : 1.375 em ; } h3 { font-size : 1.125 em …" at bounding box center [444, 502] width 701 height 771
paste input "tbody tr:hover"
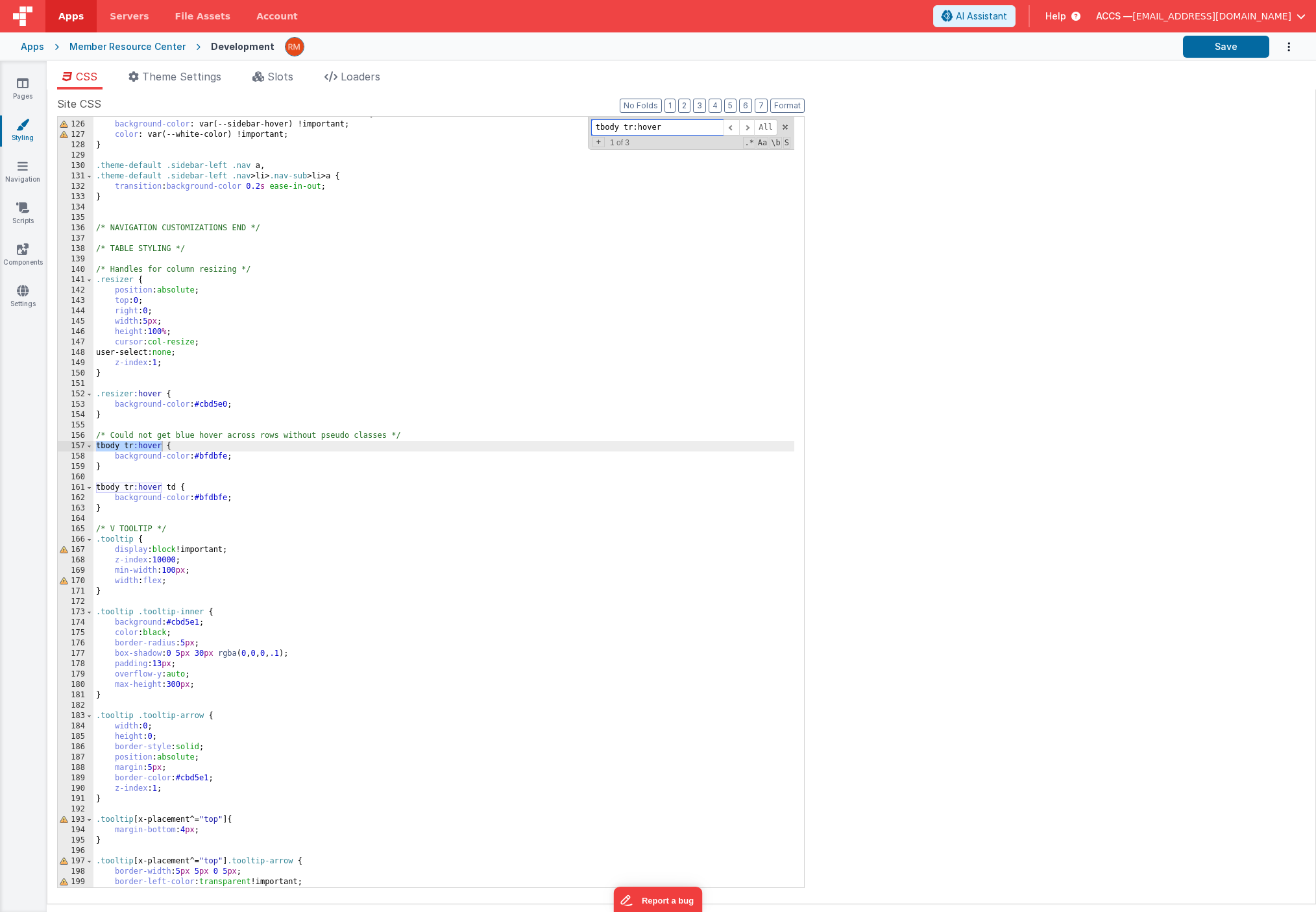
scroll to position [1295, 0]
click at [753, 128] on span at bounding box center [746, 128] width 15 height 16
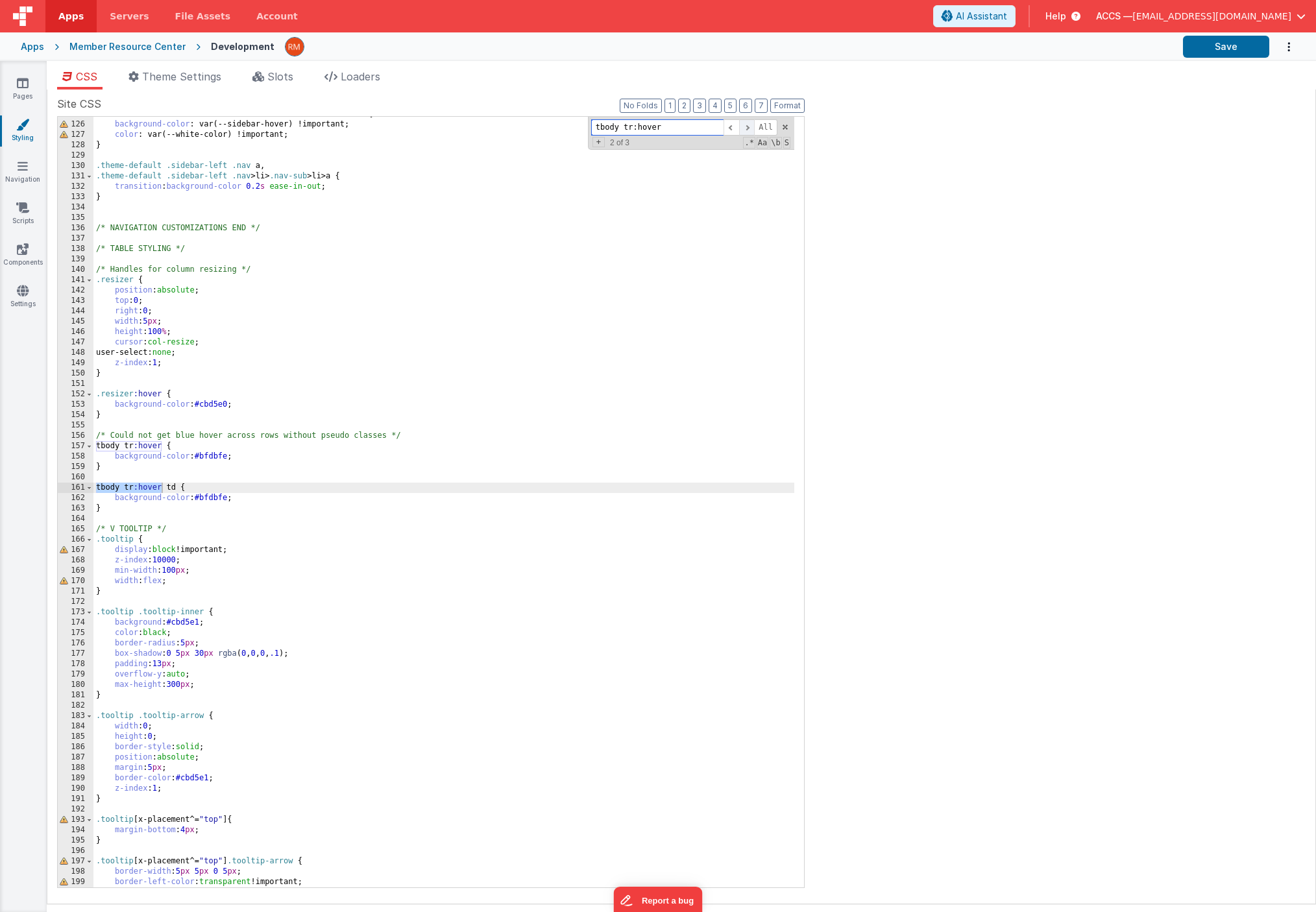
click at [753, 128] on span at bounding box center [746, 128] width 15 height 16
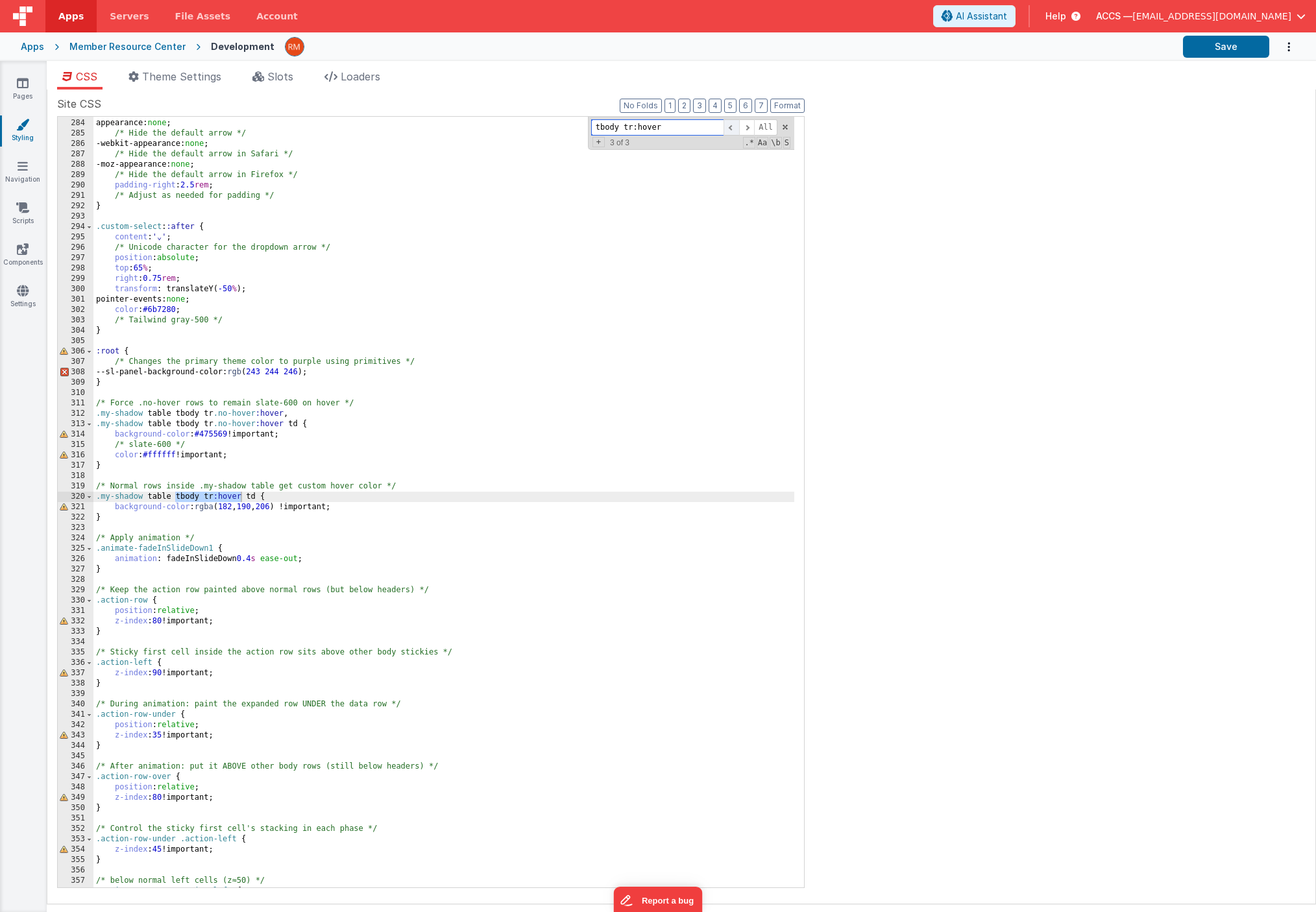
click at [733, 130] on span at bounding box center [731, 128] width 15 height 16
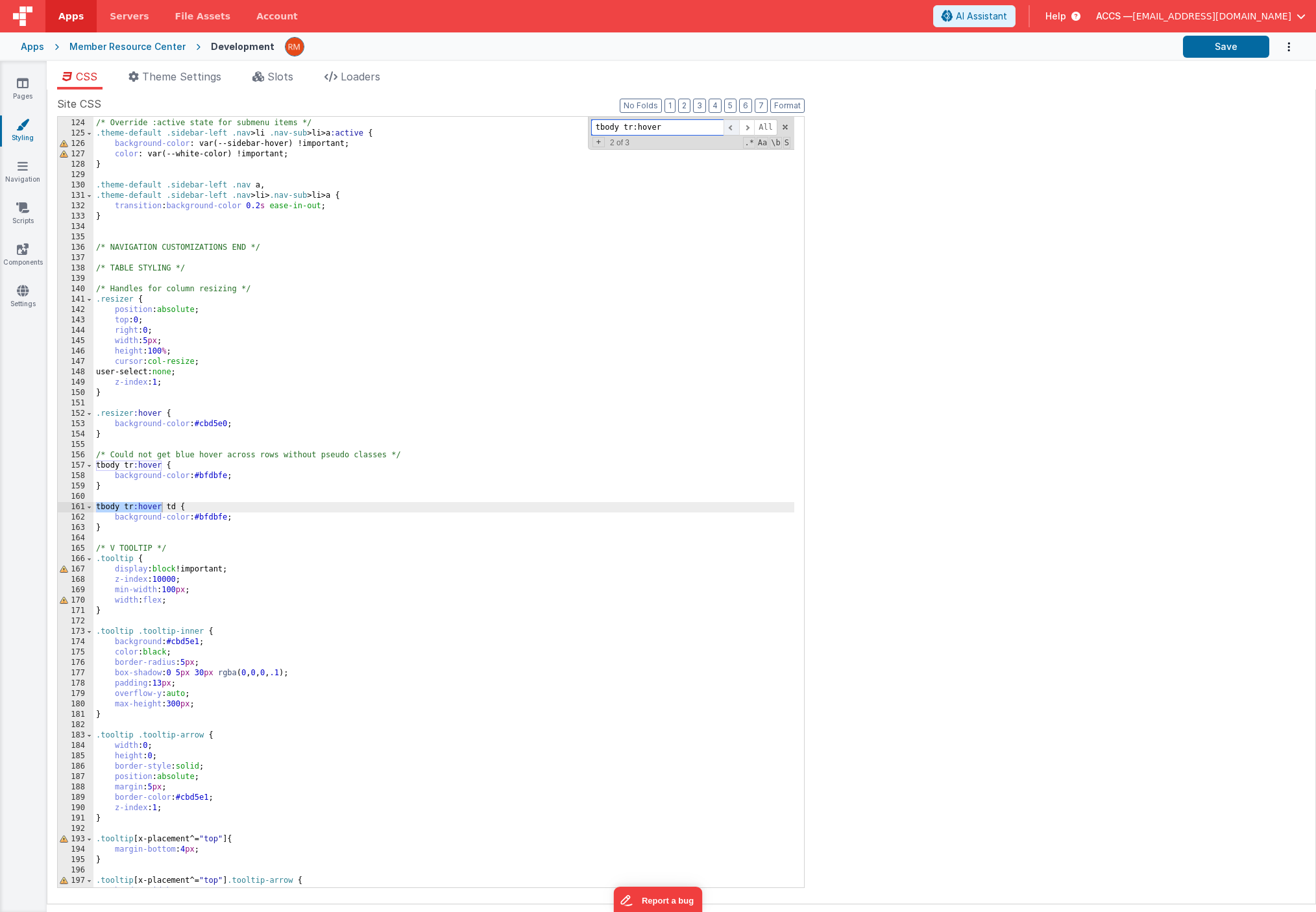
scroll to position [1276, 0]
drag, startPoint x: 668, startPoint y: 131, endPoint x: 544, endPoint y: 128, distance: 124.0
click at [544, 128] on div "/* Override :active state for submenu items */ .theme-default .sidebar-left .na…" at bounding box center [444, 502] width 701 height 771
paste input "html, body"
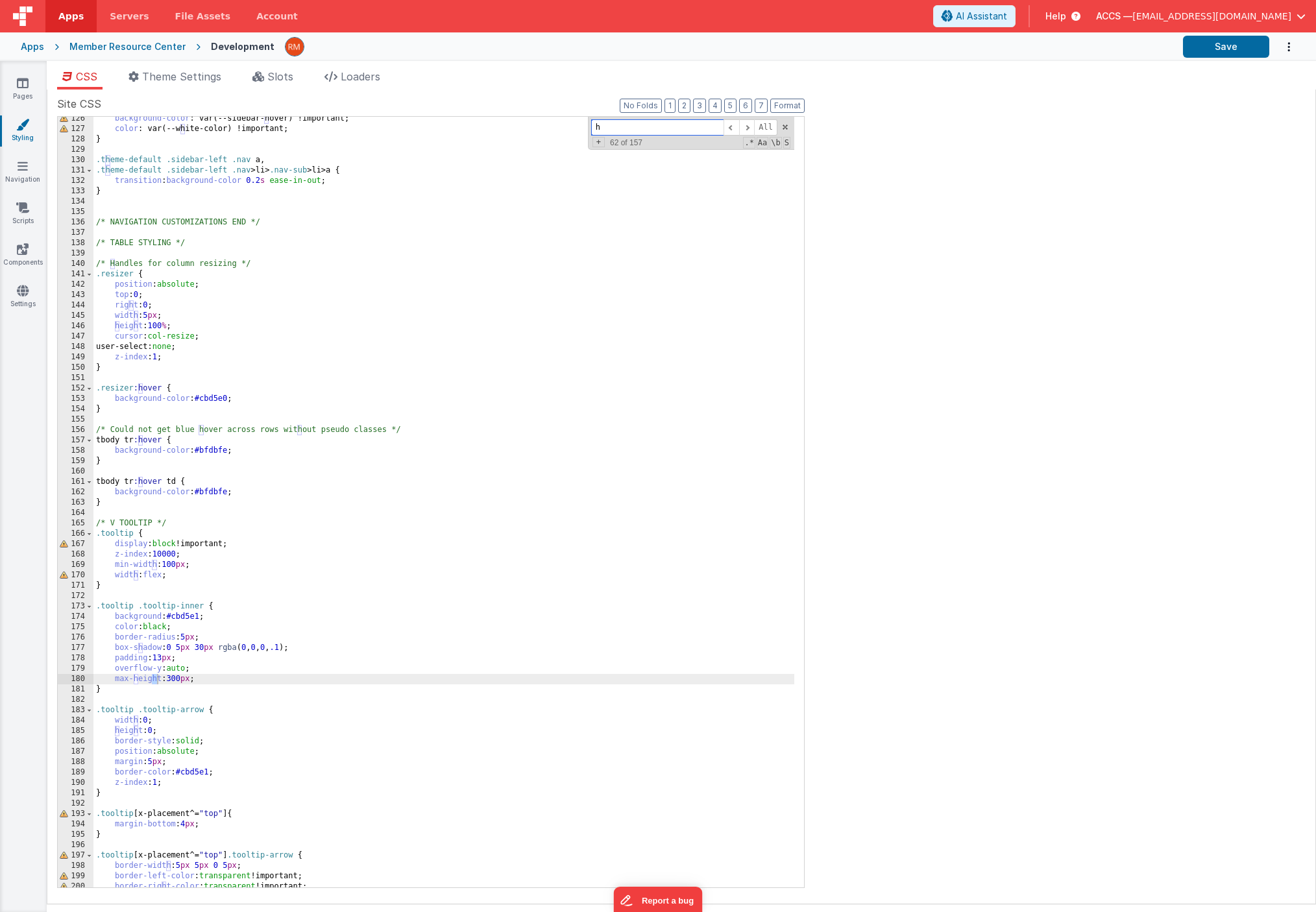
scroll to position [1357, 0]
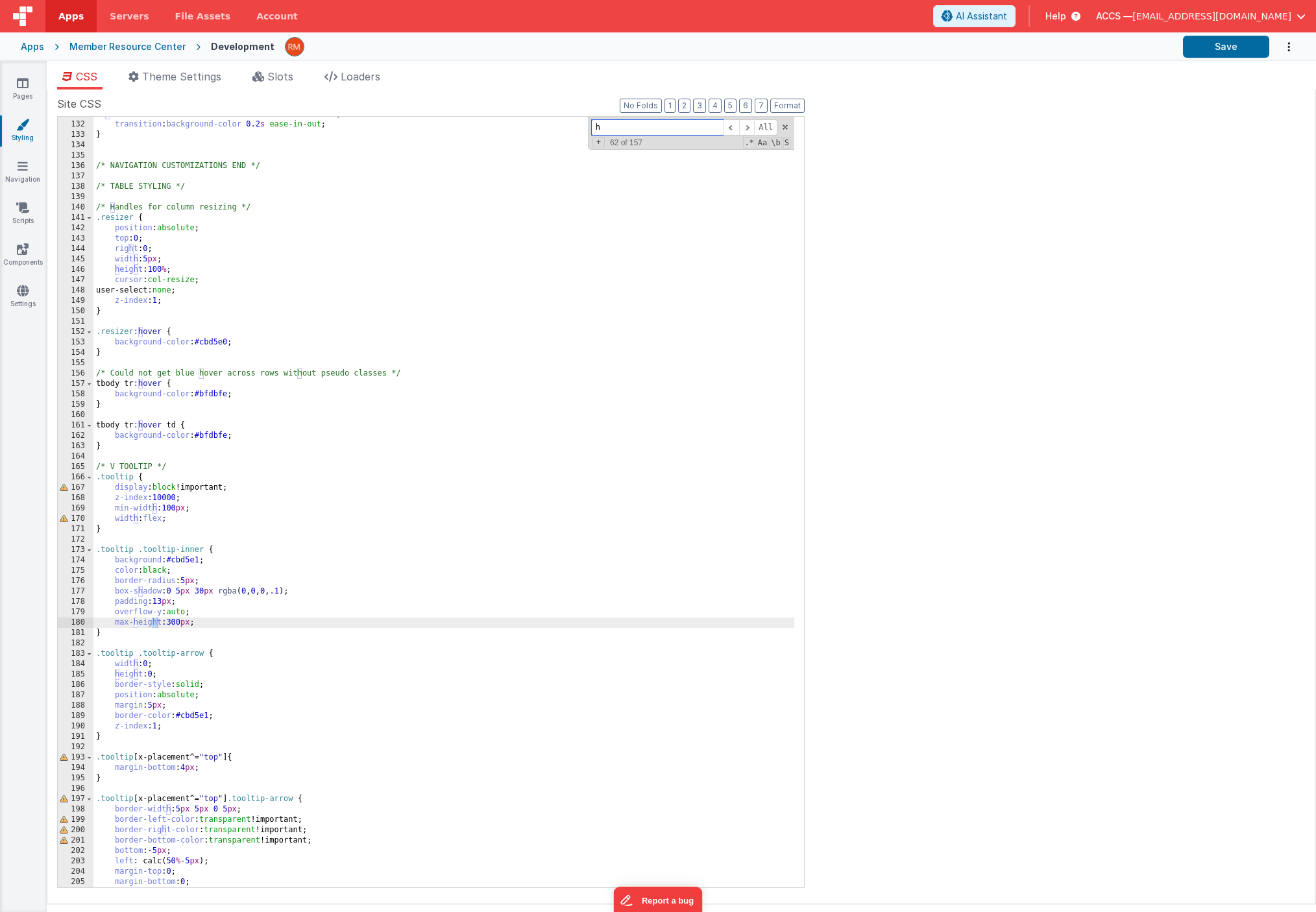
drag, startPoint x: 632, startPoint y: 126, endPoint x: 542, endPoint y: 116, distance: 90.6
click at [542, 116] on div "131 132 133 134 135 136 137 138 139 140 141 142 143 144 145 146 147 148 149 150…" at bounding box center [431, 501] width 747 height 772
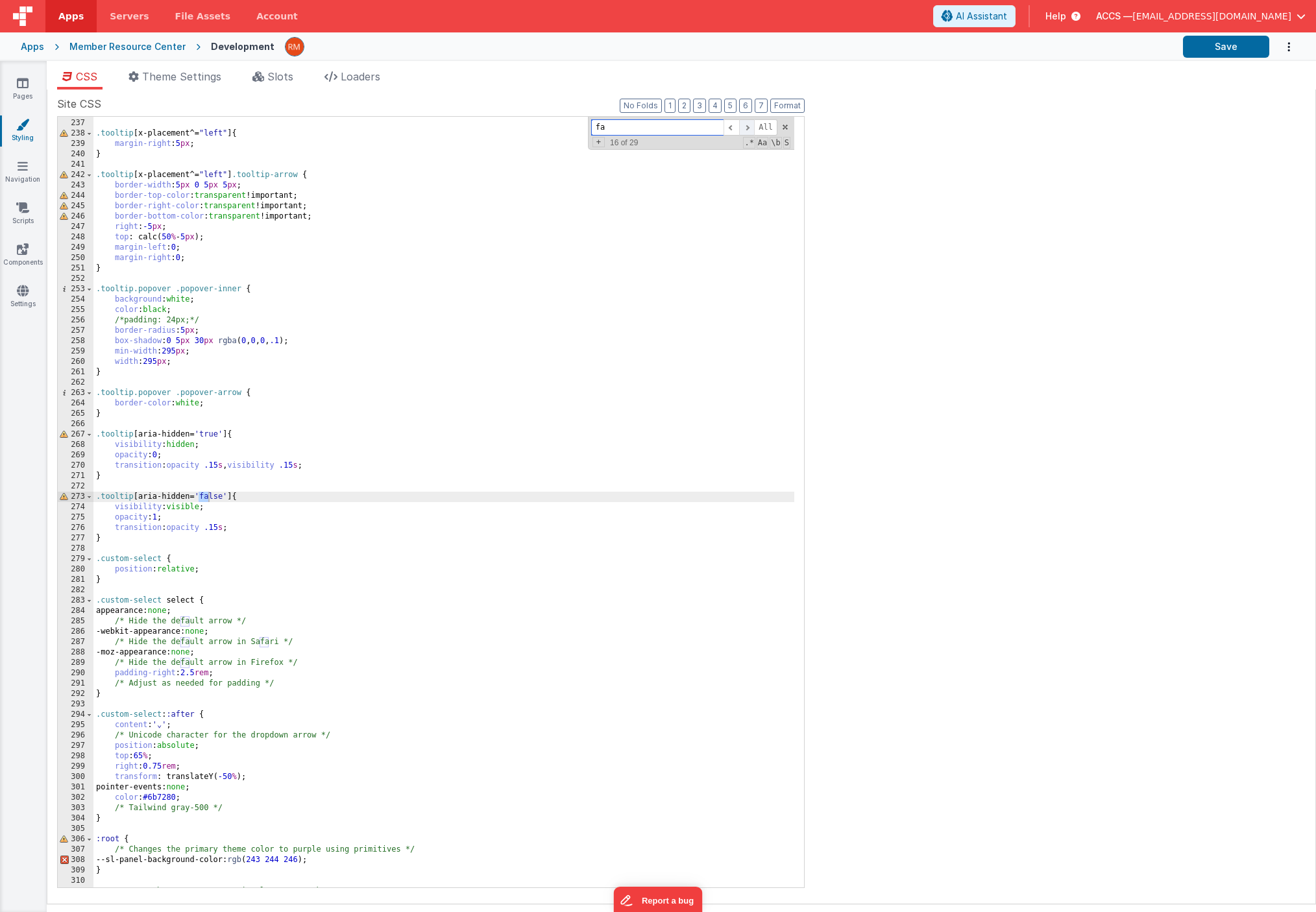
click at [745, 128] on span at bounding box center [746, 128] width 15 height 16
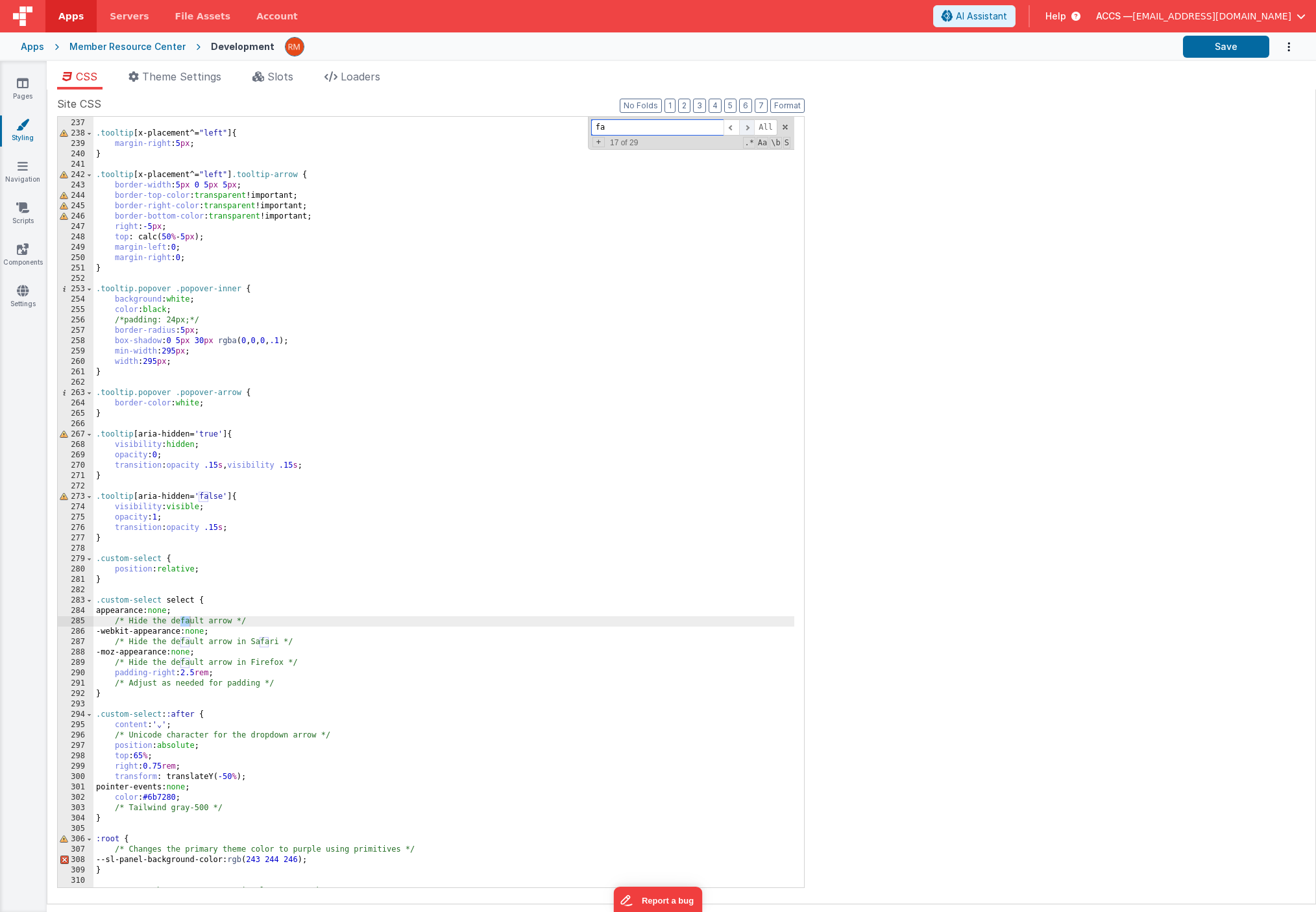
click at [746, 128] on span at bounding box center [746, 128] width 15 height 16
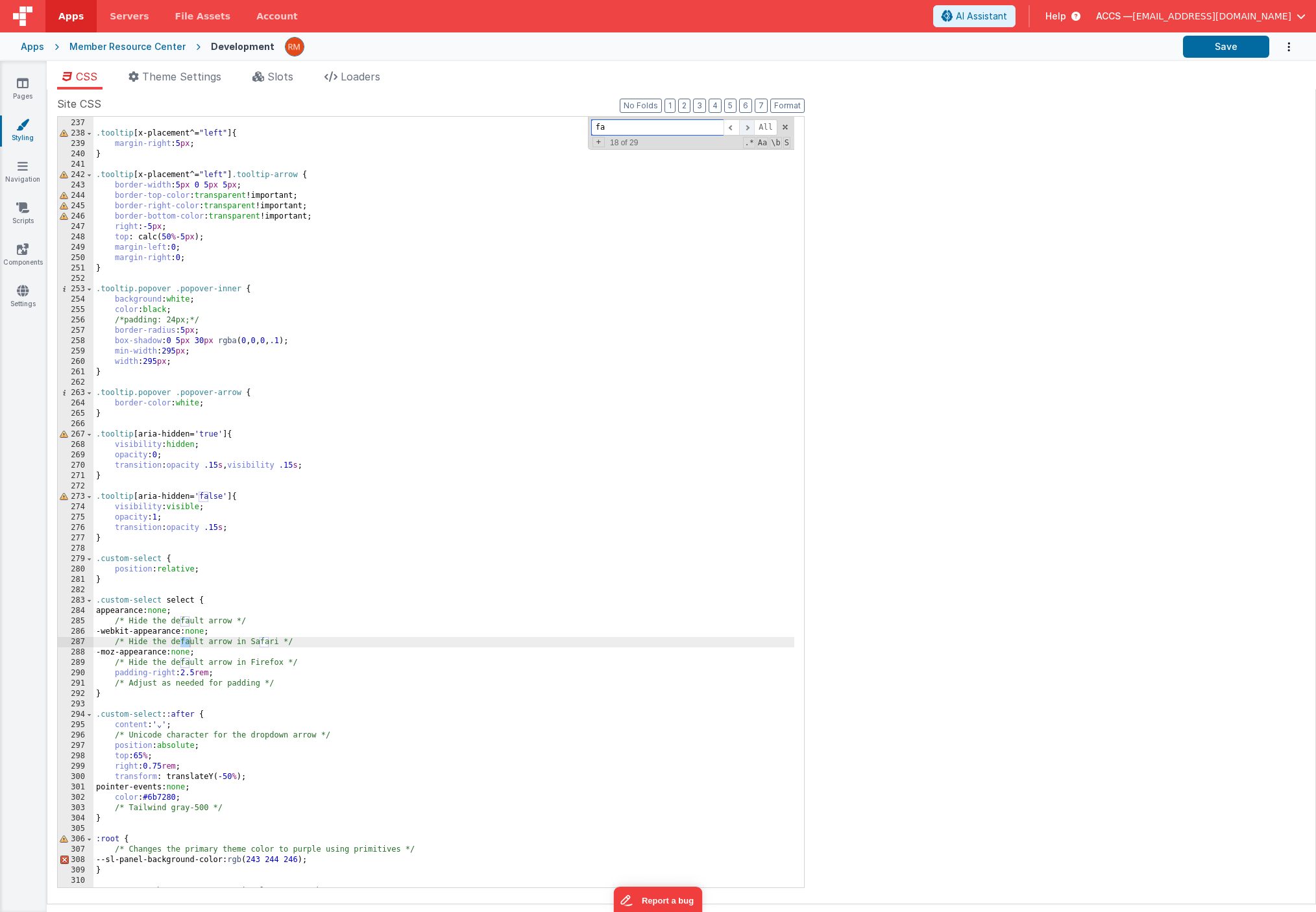
click at [744, 129] on span at bounding box center [746, 128] width 15 height 16
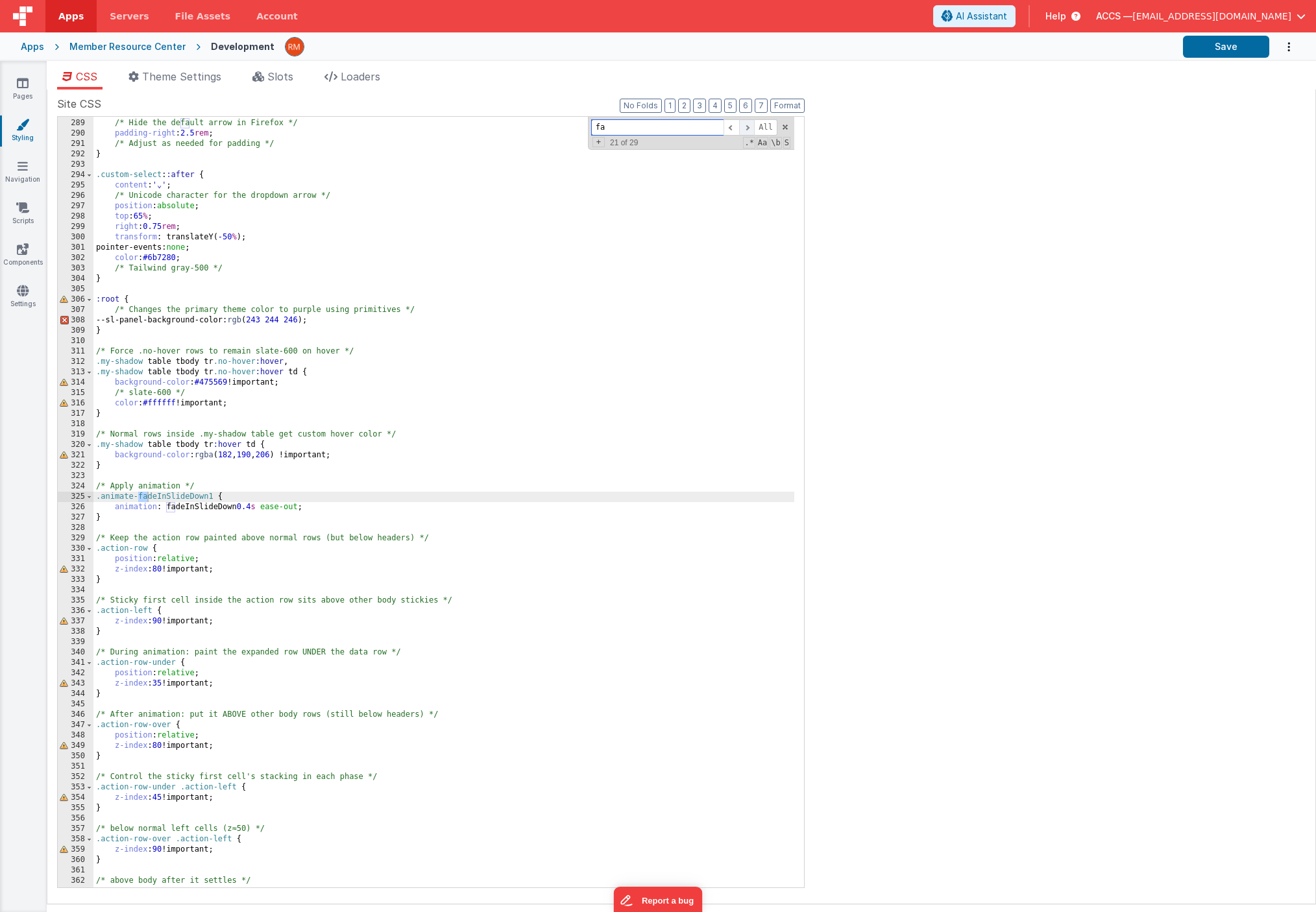
scroll to position [2987, 0]
click at [744, 129] on span at bounding box center [746, 128] width 15 height 16
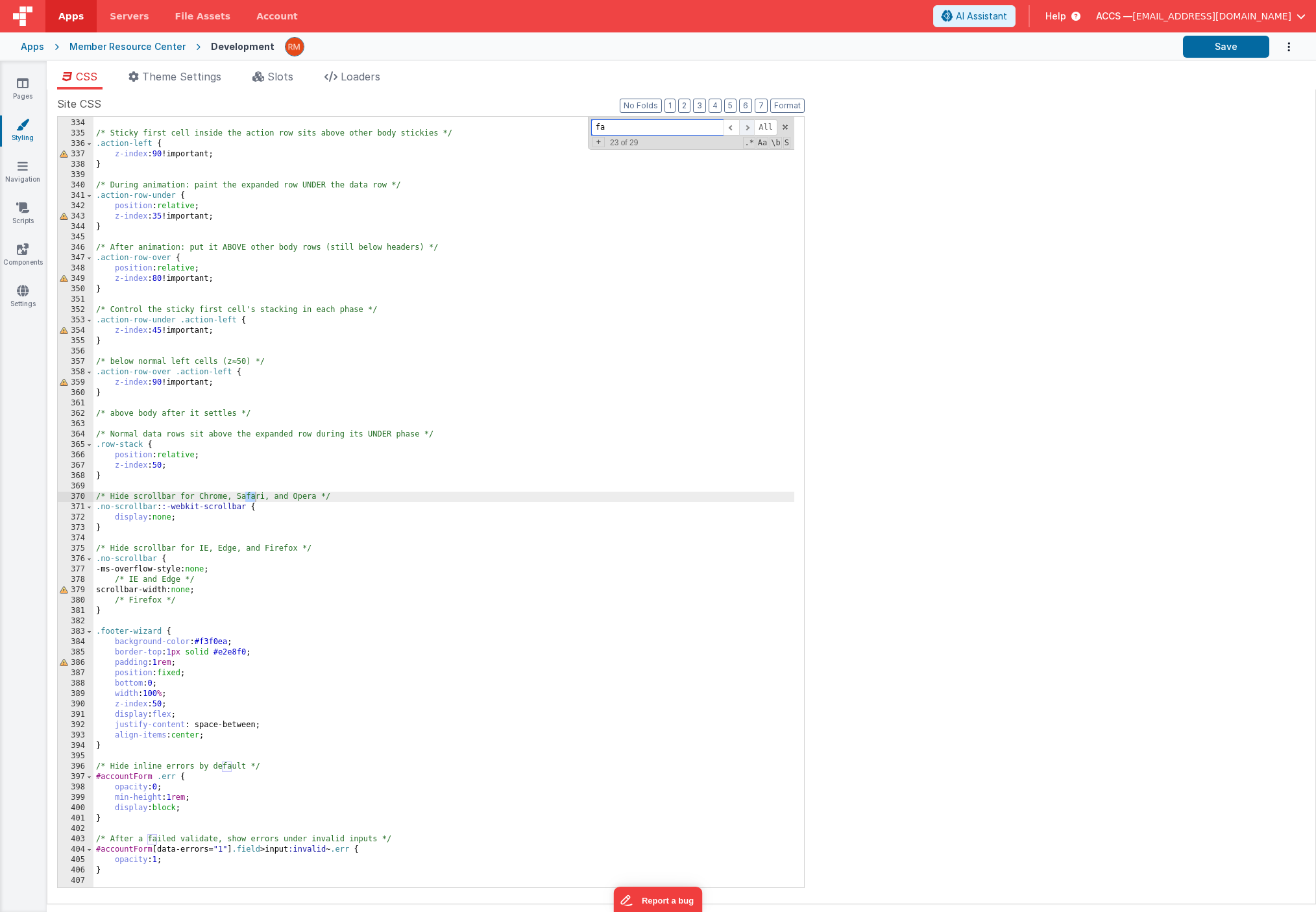
click at [744, 129] on span at bounding box center [746, 128] width 15 height 16
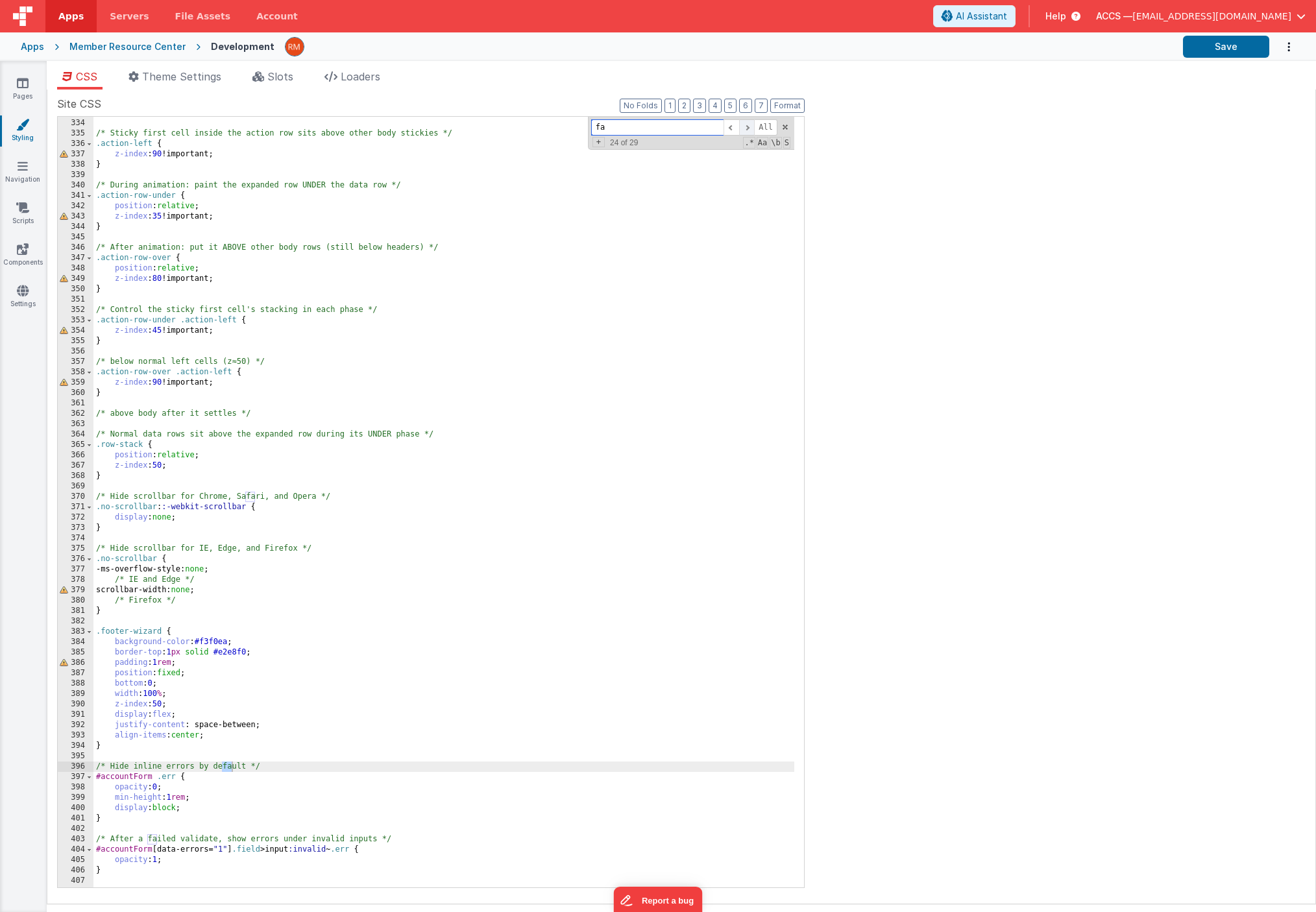
click at [744, 130] on span at bounding box center [746, 128] width 15 height 16
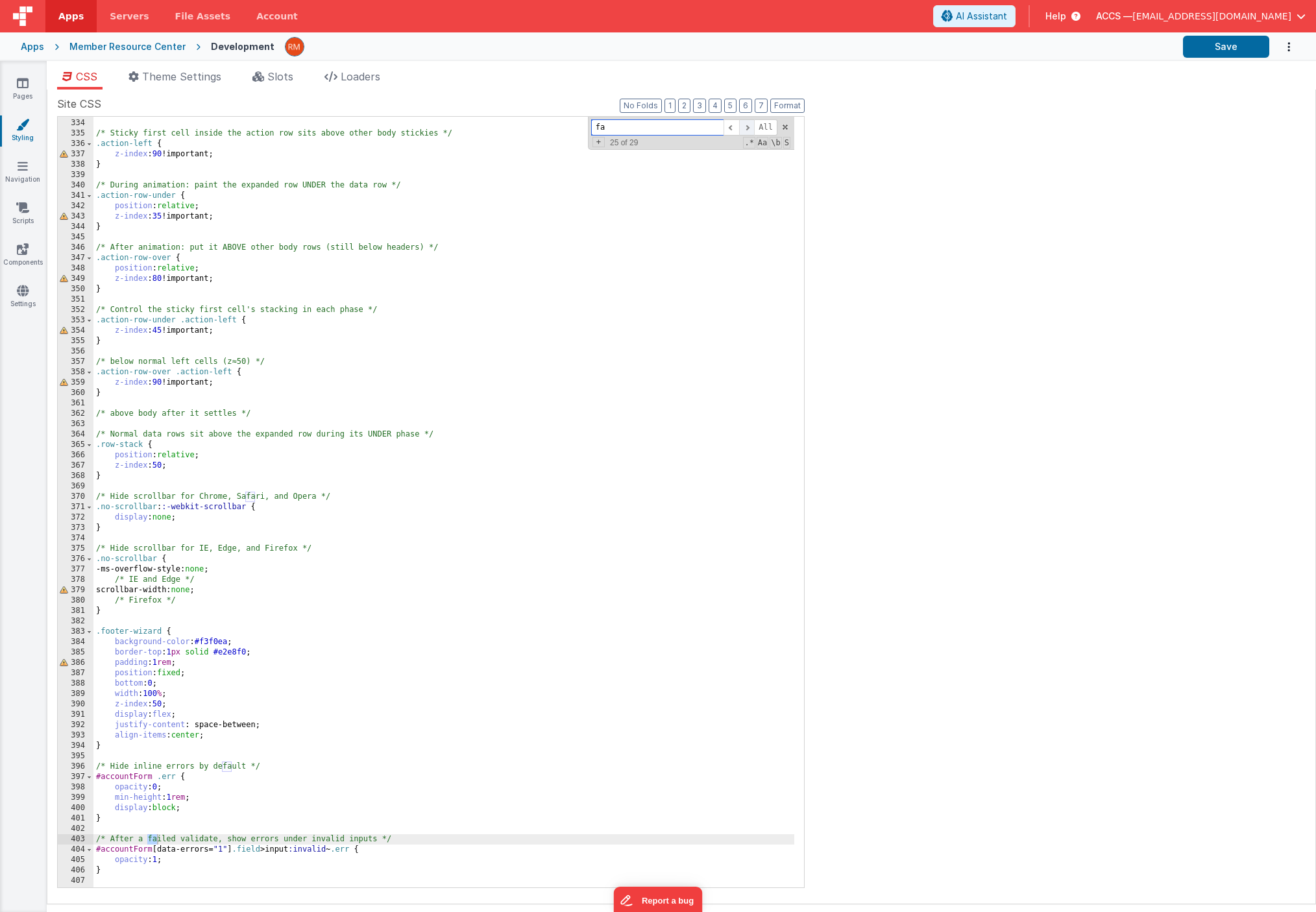
click at [744, 130] on span at bounding box center [746, 128] width 15 height 16
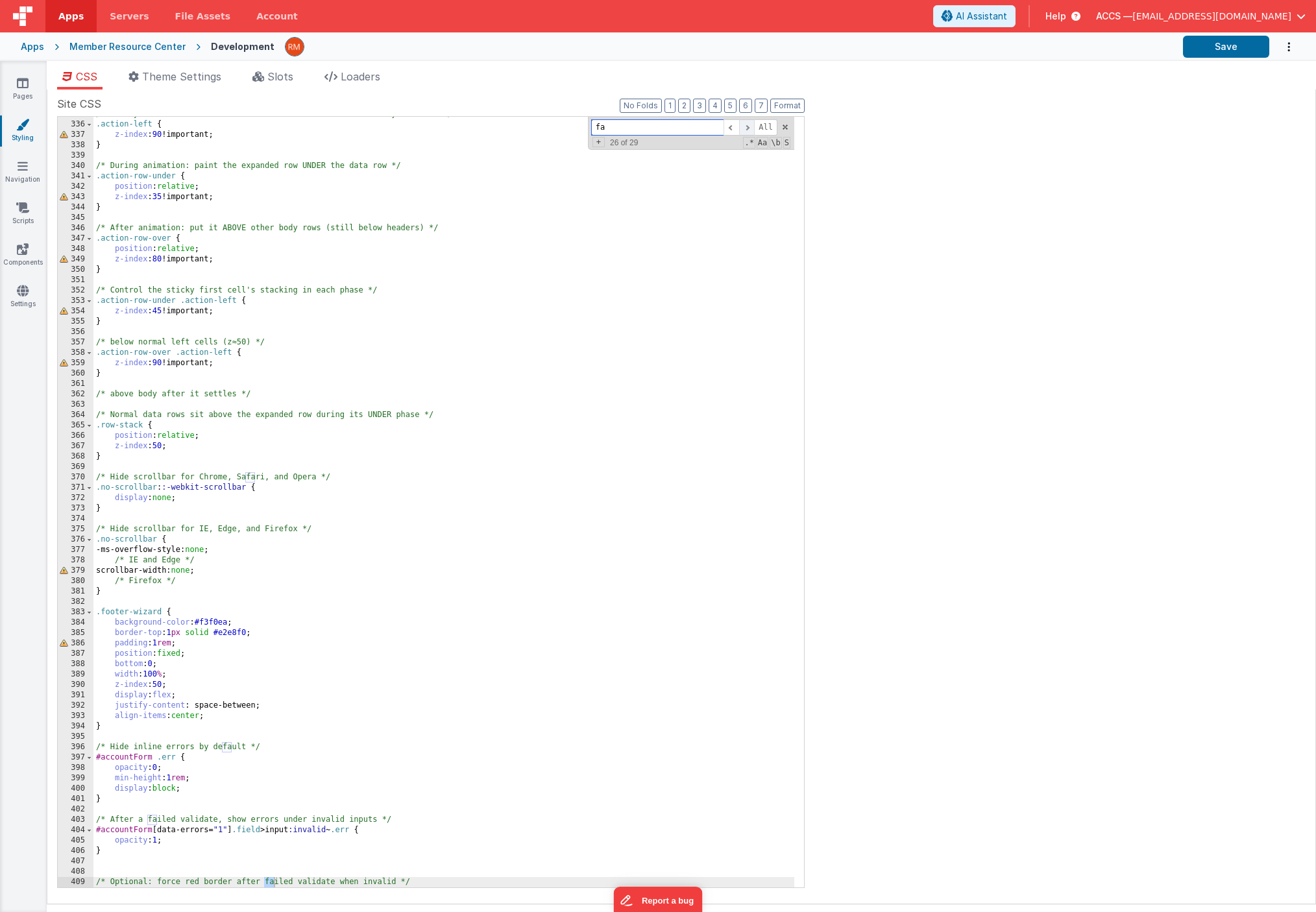
click at [744, 130] on span at bounding box center [746, 128] width 15 height 16
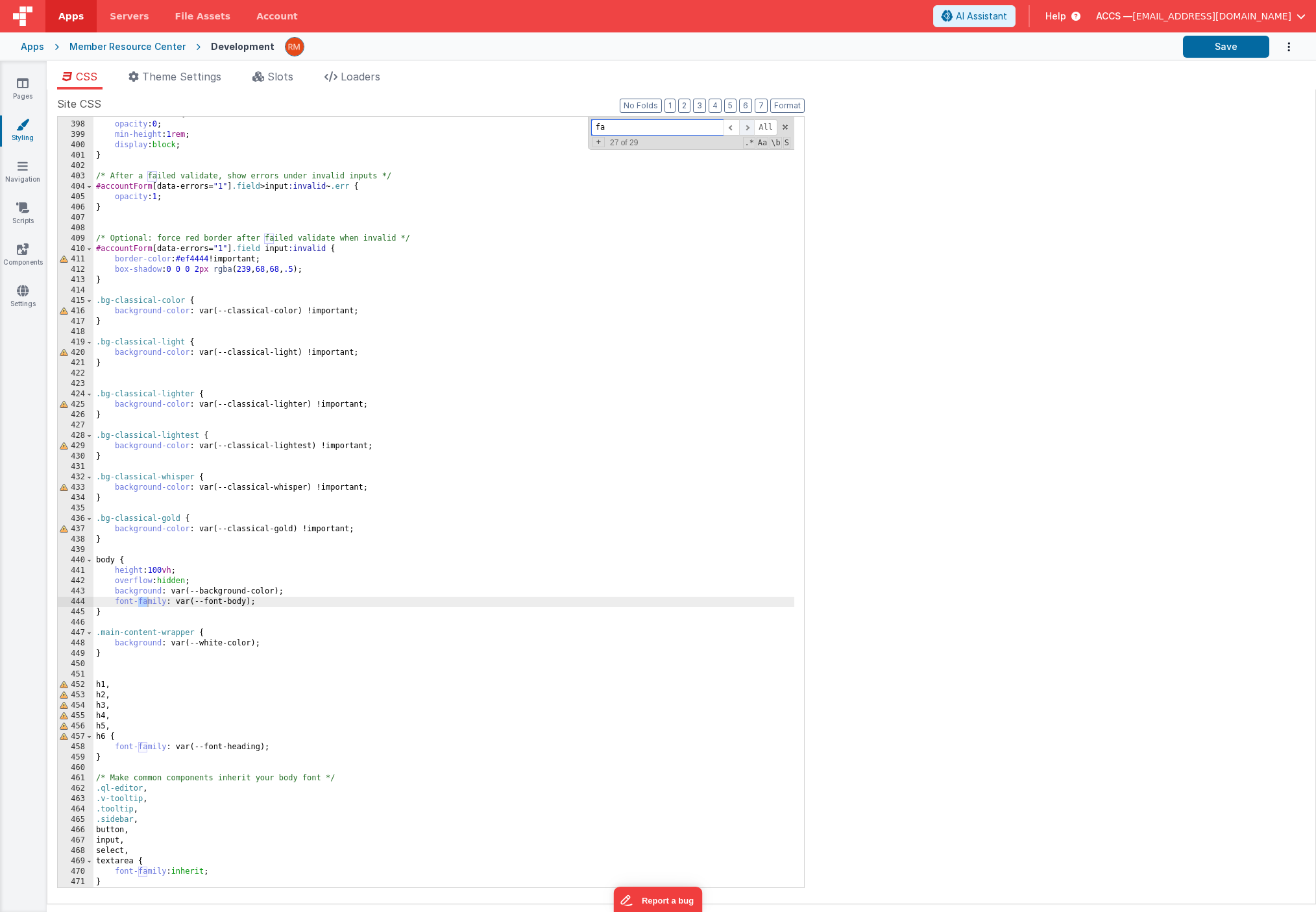
click at [745, 131] on span at bounding box center [746, 128] width 15 height 16
click at [745, 132] on span at bounding box center [746, 128] width 15 height 16
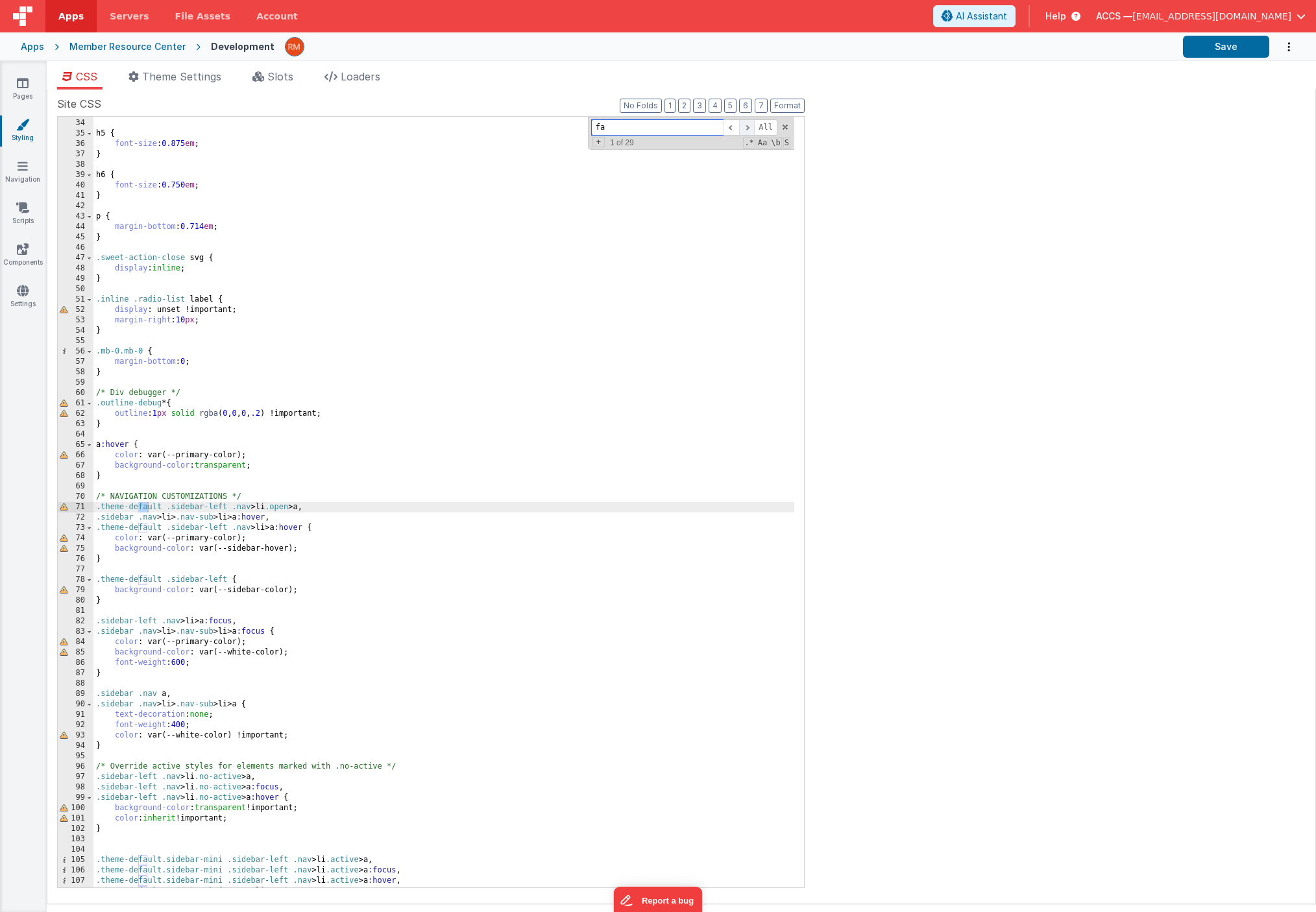
click at [745, 132] on span at bounding box center [746, 128] width 15 height 16
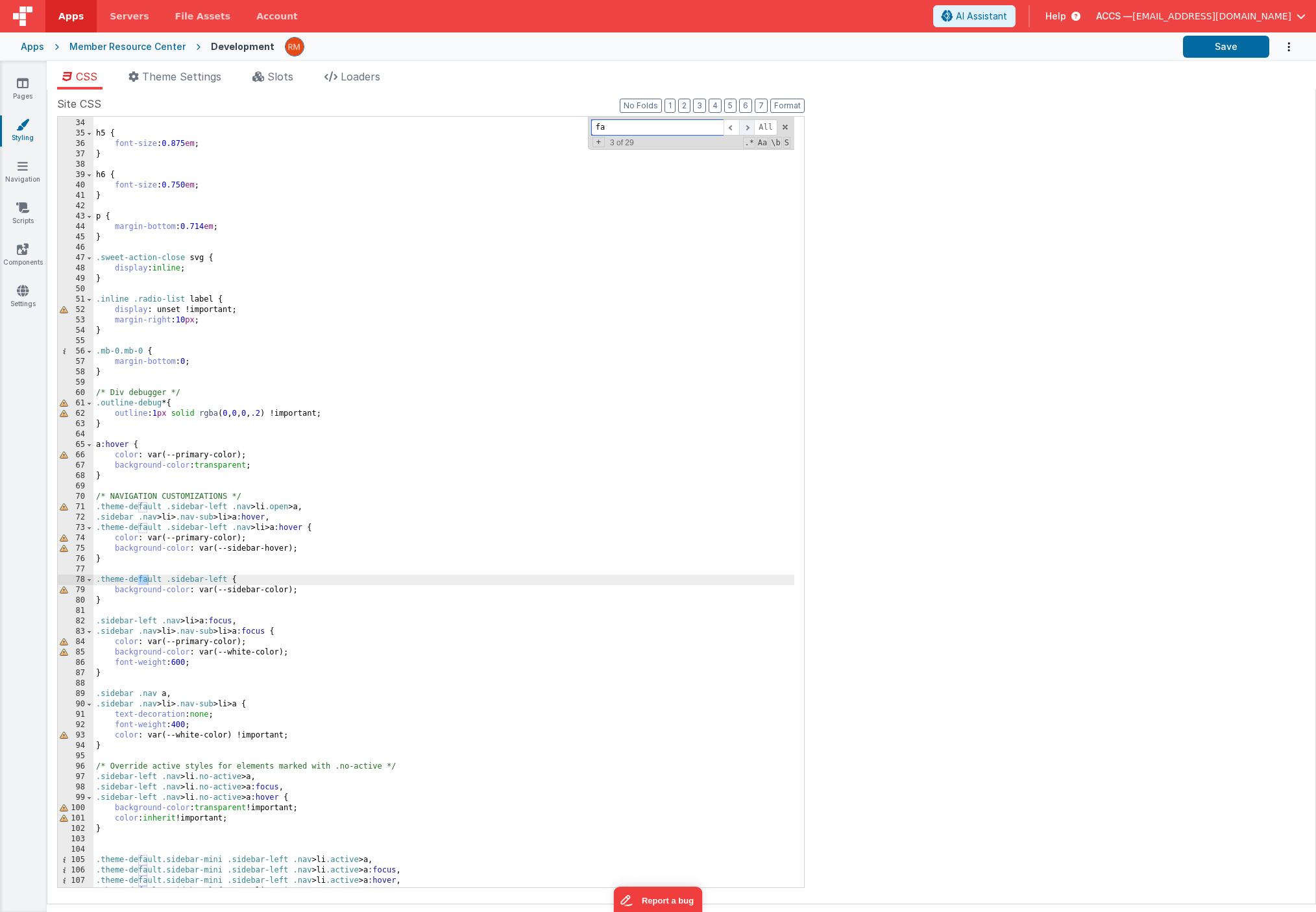
click at [745, 132] on span at bounding box center [746, 128] width 15 height 16
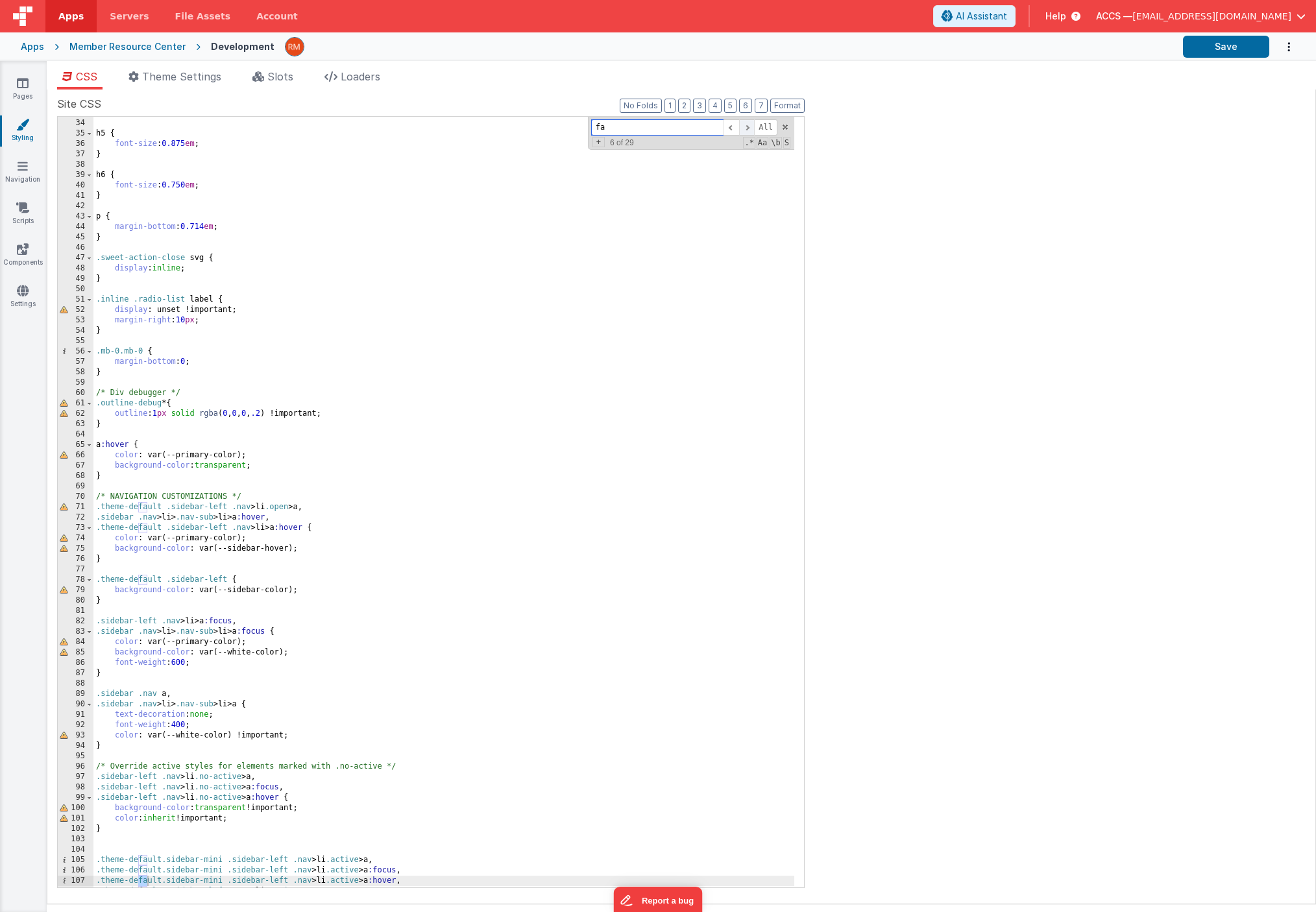
click at [745, 132] on span at bounding box center [746, 128] width 15 height 16
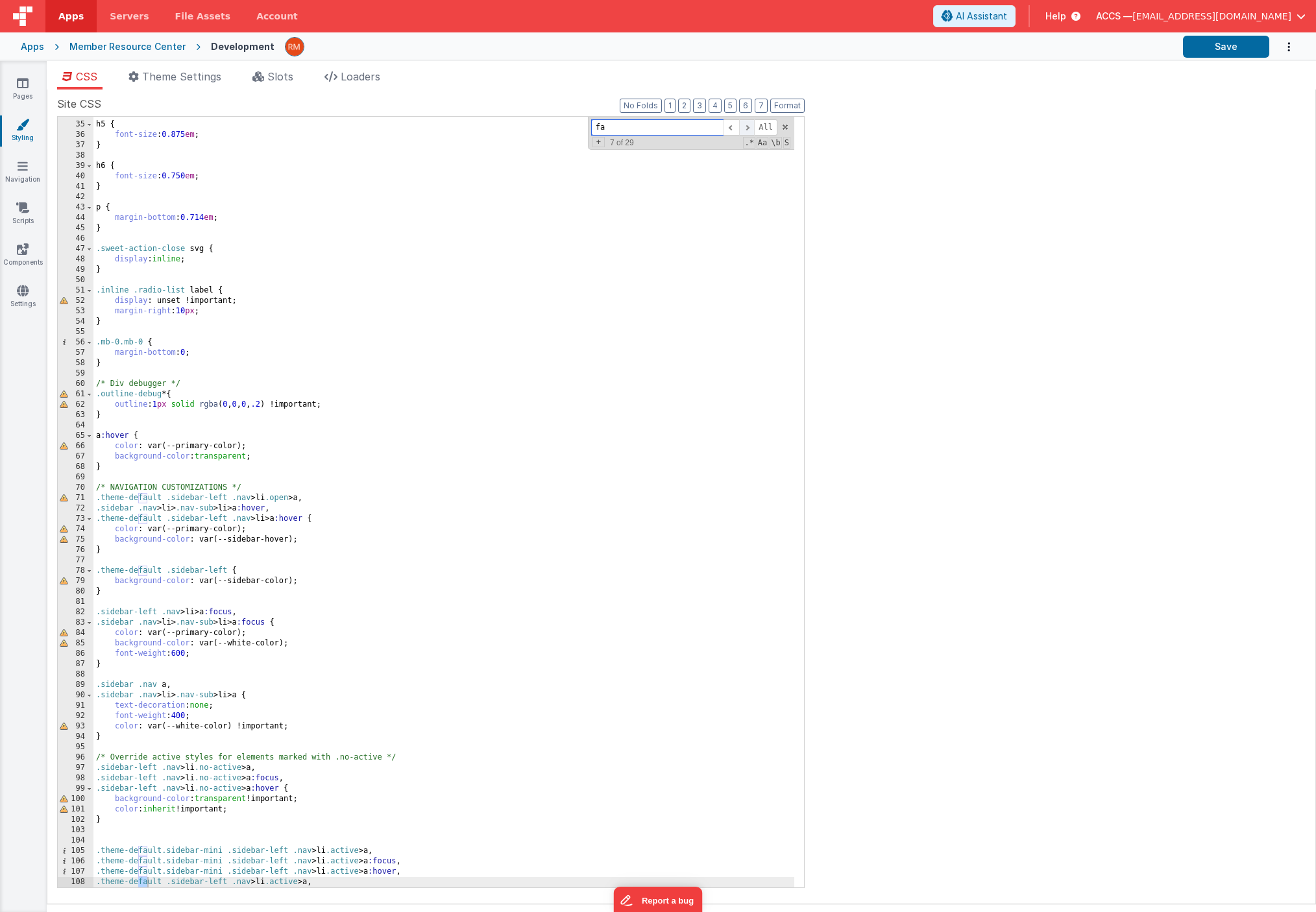
click at [745, 132] on span at bounding box center [746, 128] width 15 height 16
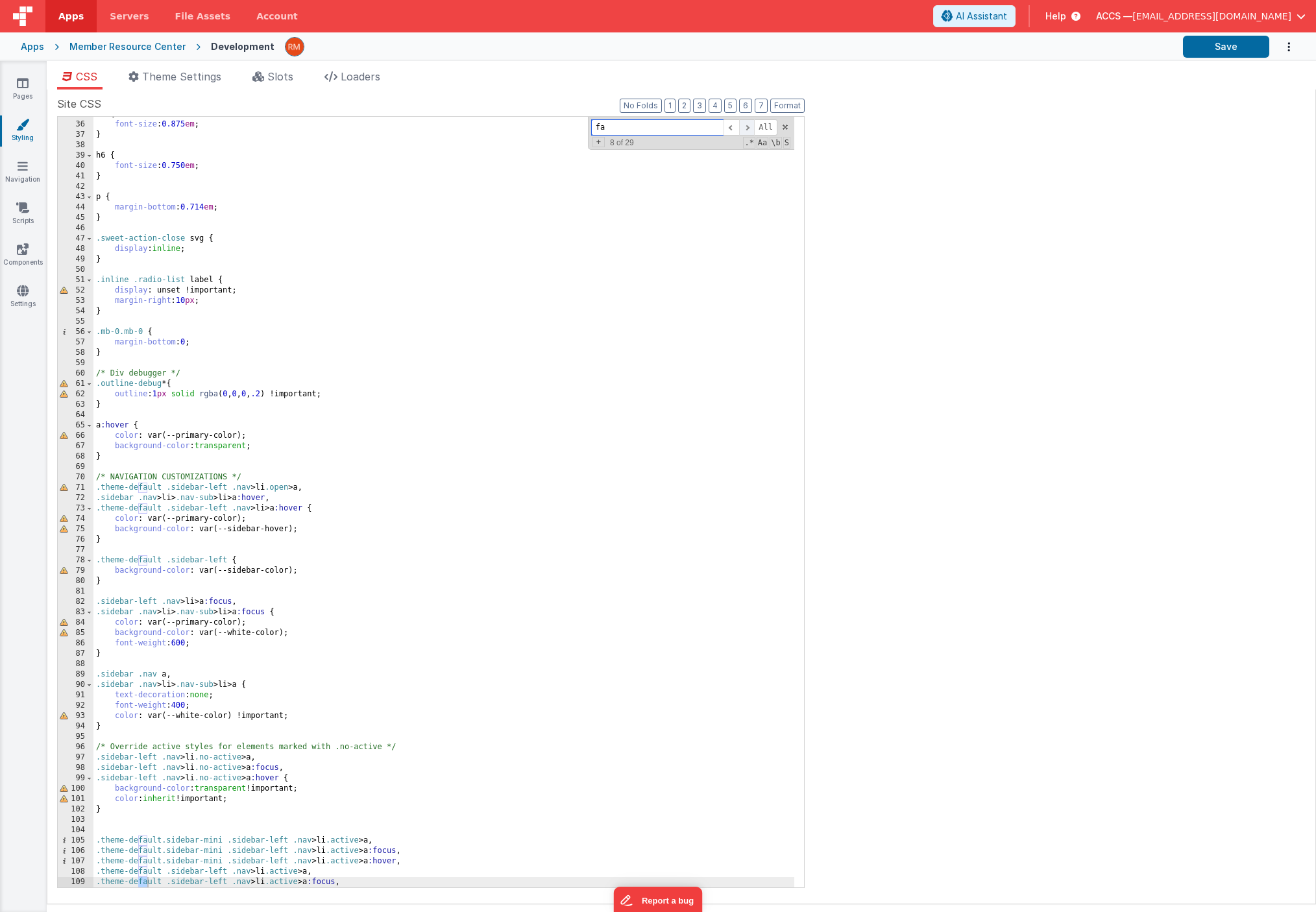
click at [745, 132] on span at bounding box center [746, 128] width 15 height 16
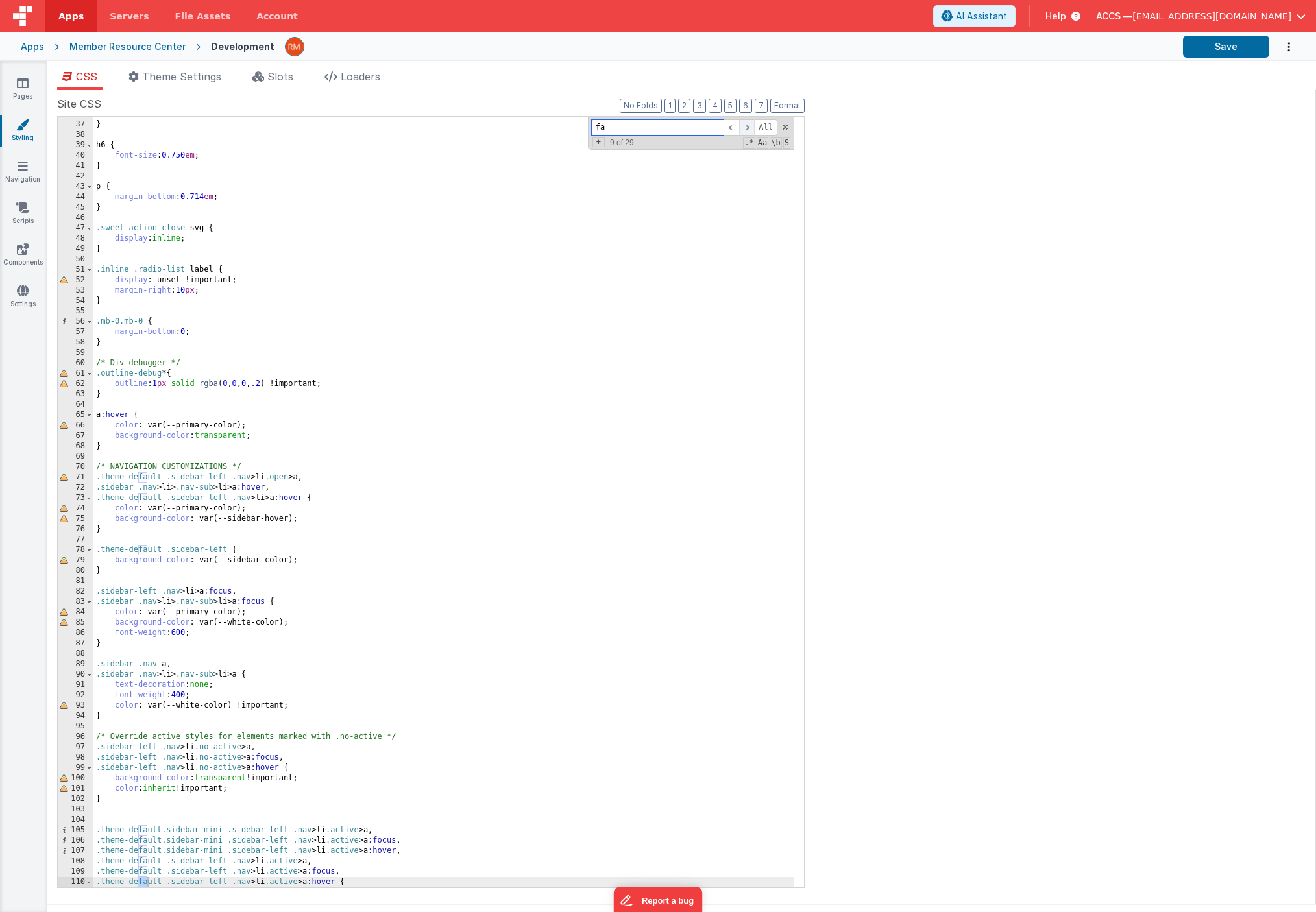
click at [745, 132] on span at bounding box center [746, 128] width 15 height 16
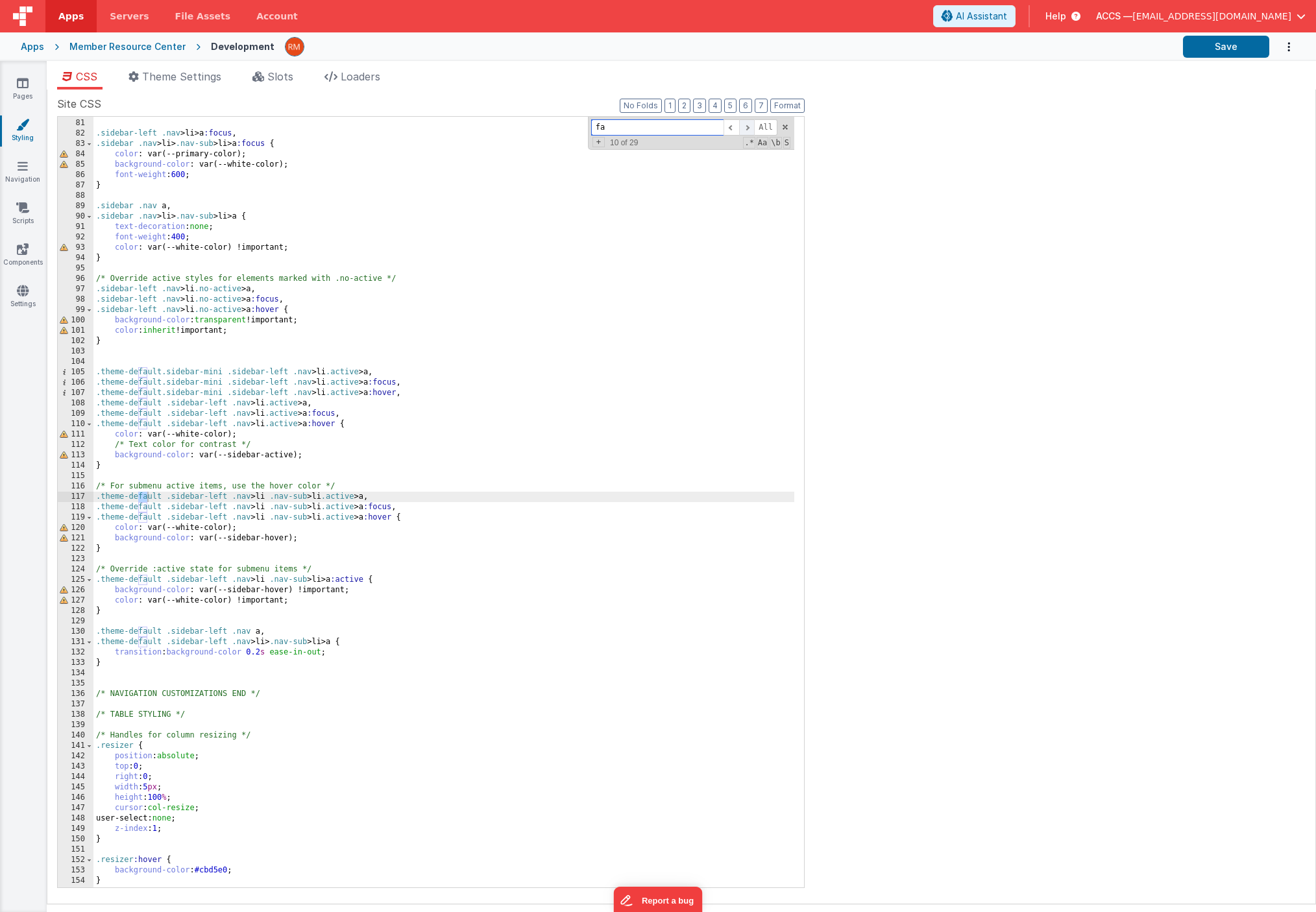
scroll to position [829, 0]
click at [745, 132] on span at bounding box center [746, 128] width 15 height 16
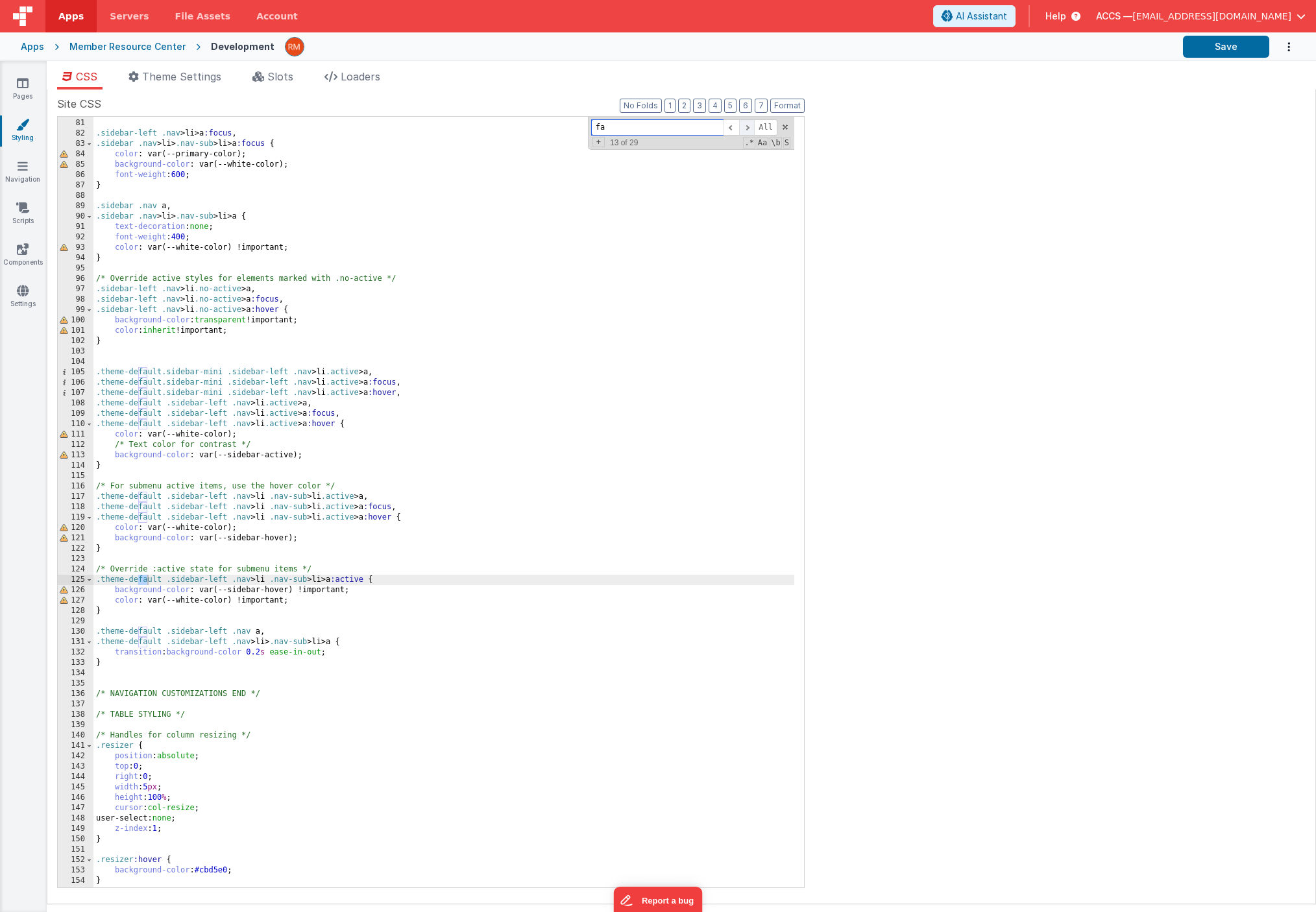
click at [745, 132] on span at bounding box center [746, 128] width 15 height 16
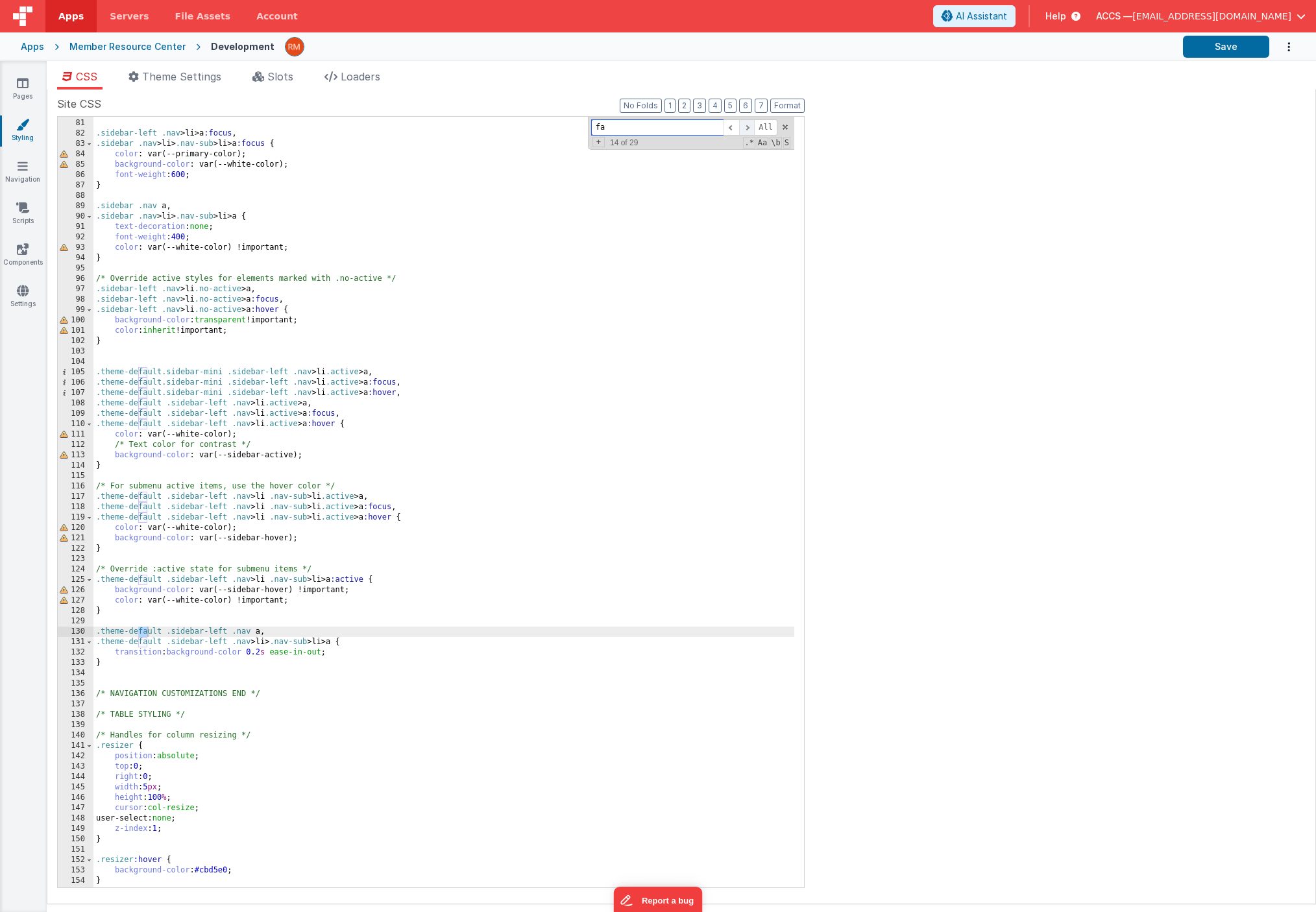
click at [745, 132] on span at bounding box center [746, 128] width 15 height 16
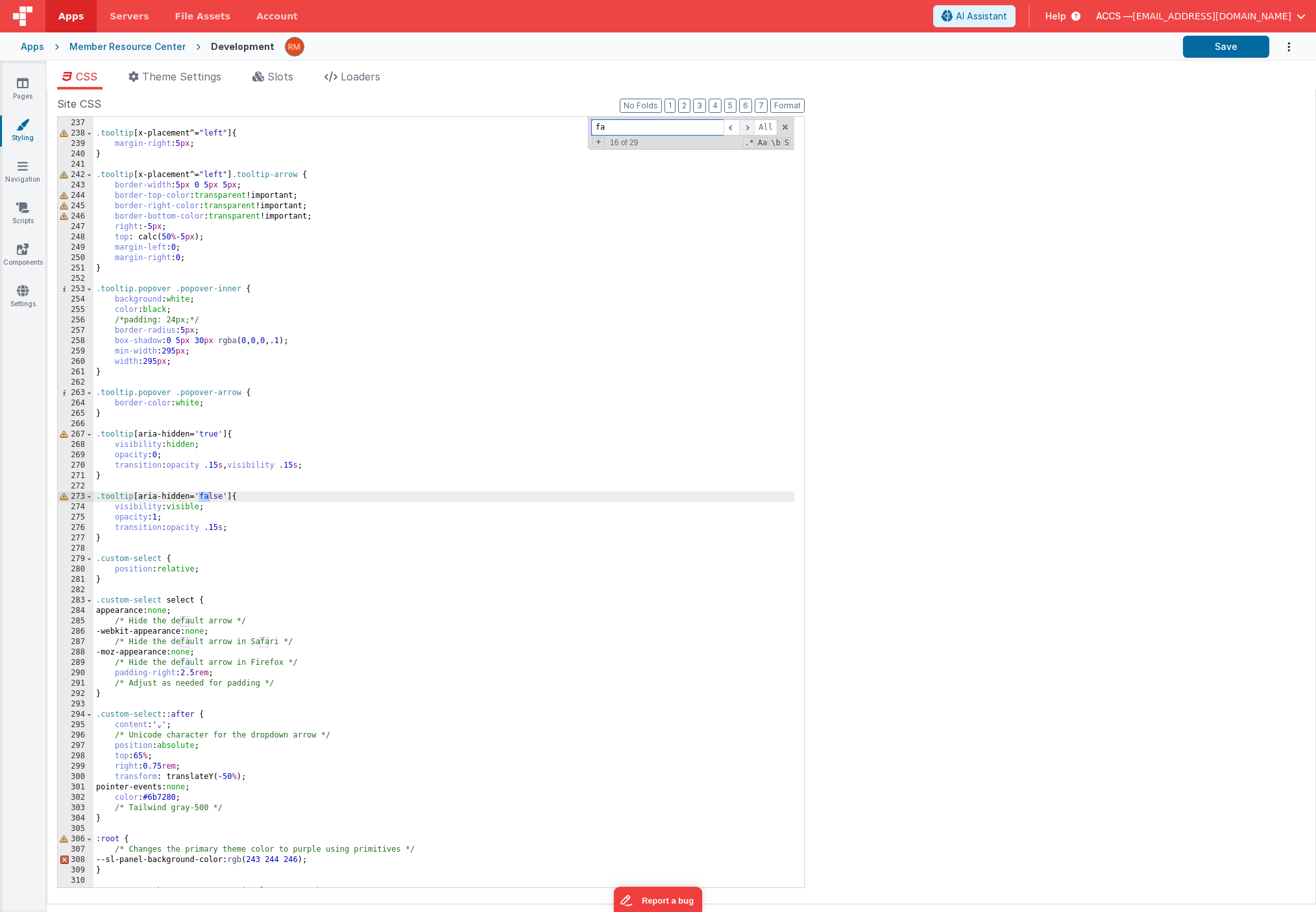
scroll to position [2448, 0]
click at [745, 132] on span at bounding box center [746, 128] width 15 height 16
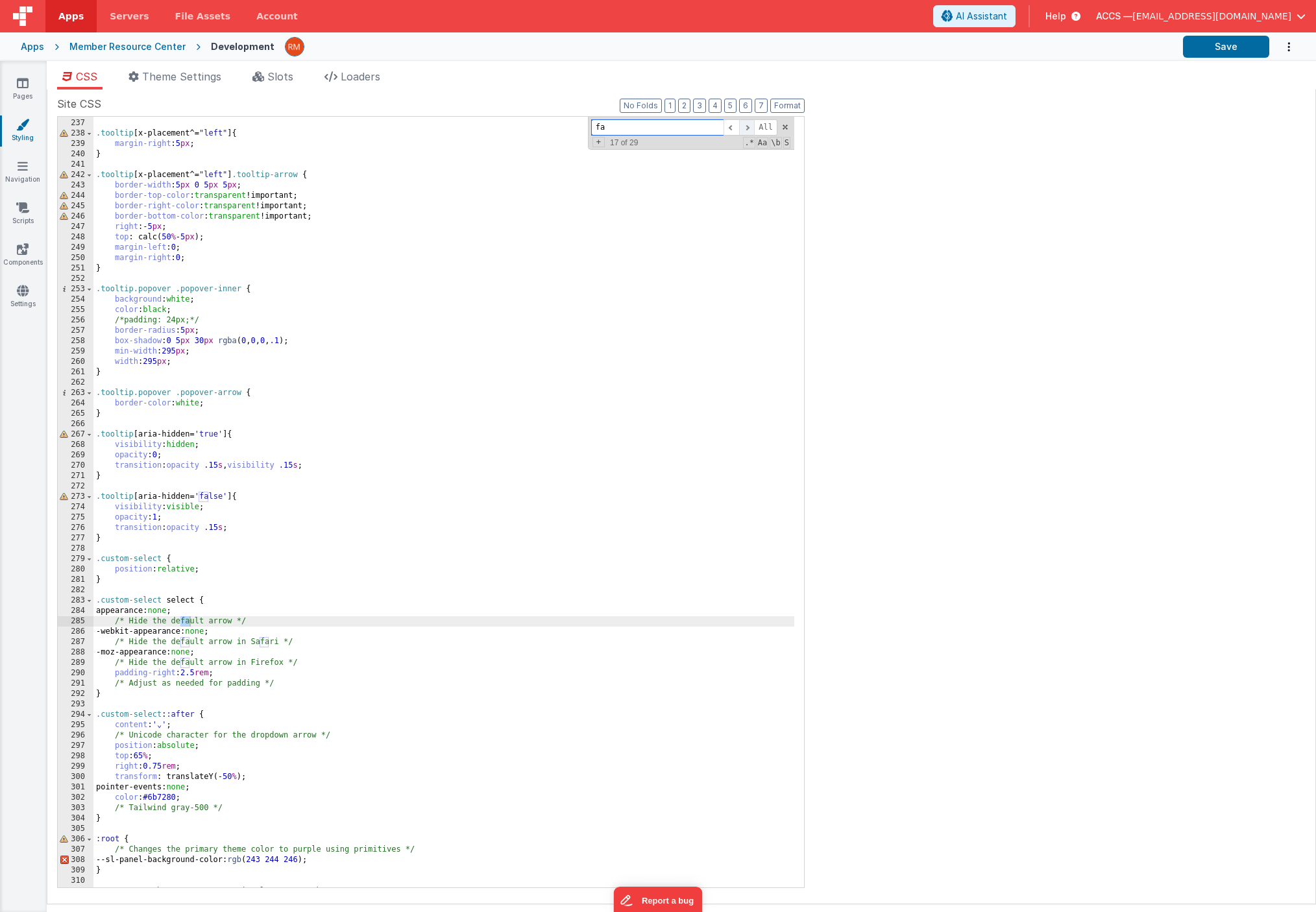
click at [745, 132] on span at bounding box center [746, 128] width 15 height 16
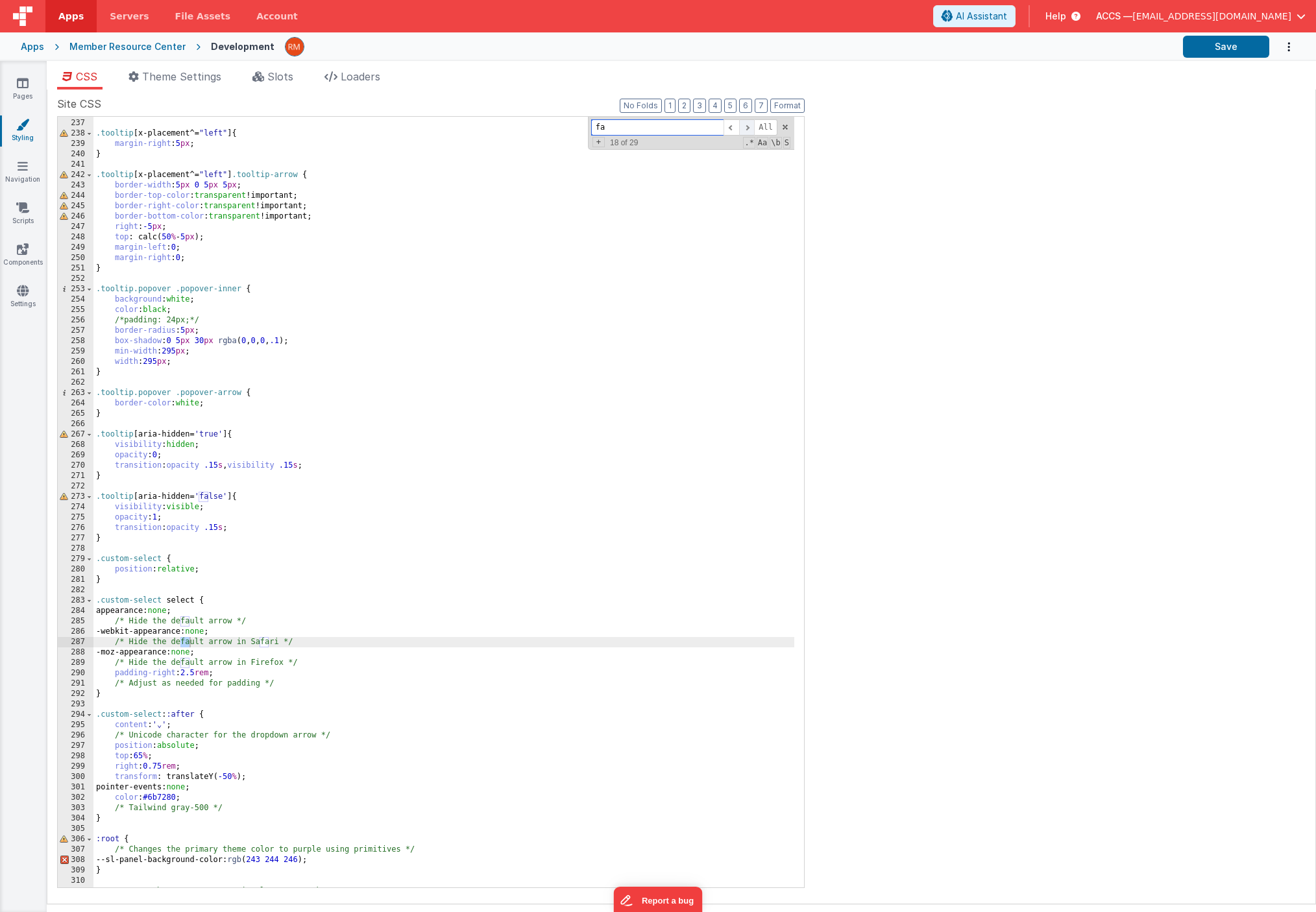
click at [745, 132] on span at bounding box center [746, 128] width 15 height 16
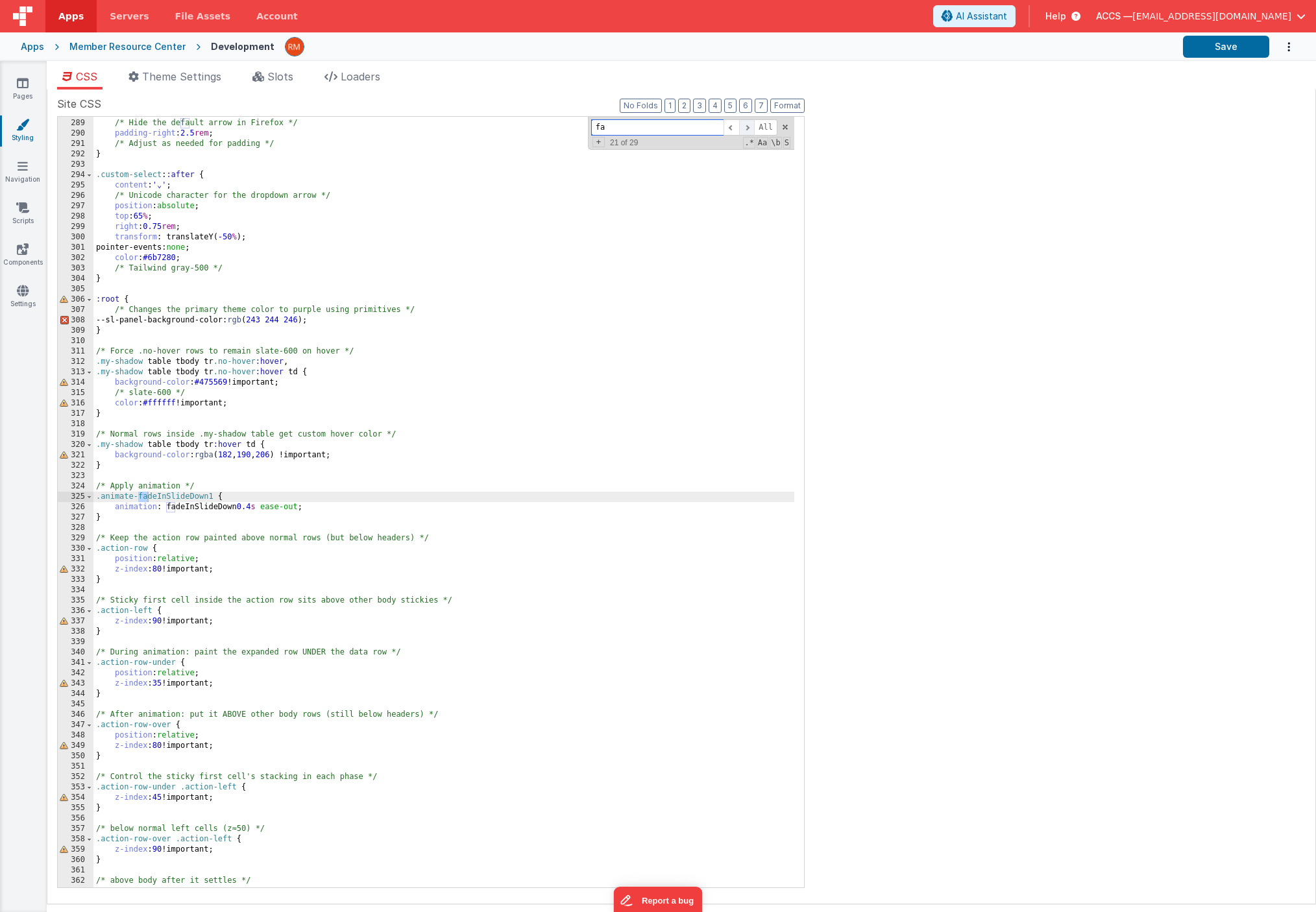
click at [745, 132] on span at bounding box center [746, 128] width 15 height 16
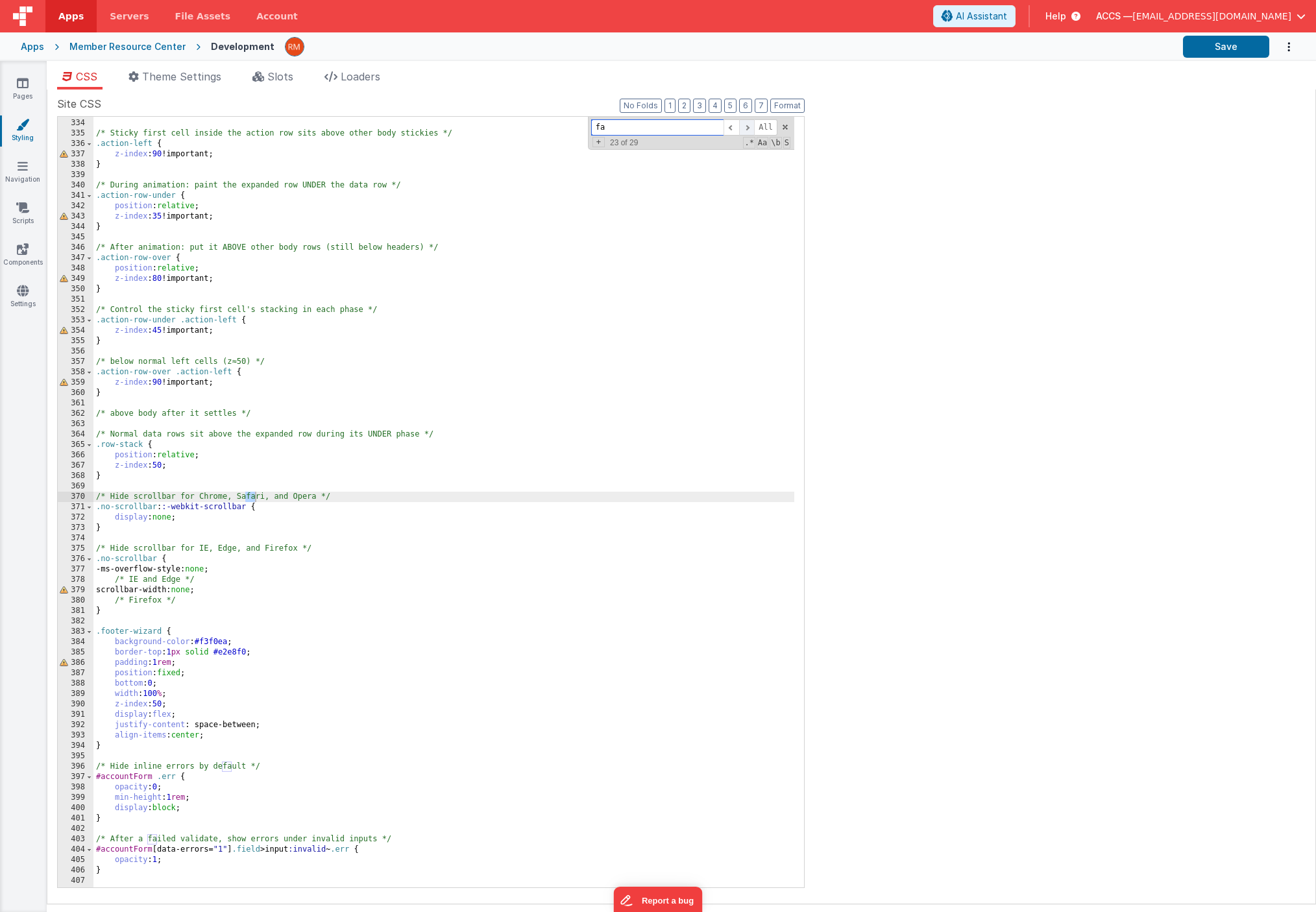
scroll to position [3455, 0]
click at [745, 132] on span at bounding box center [746, 128] width 15 height 16
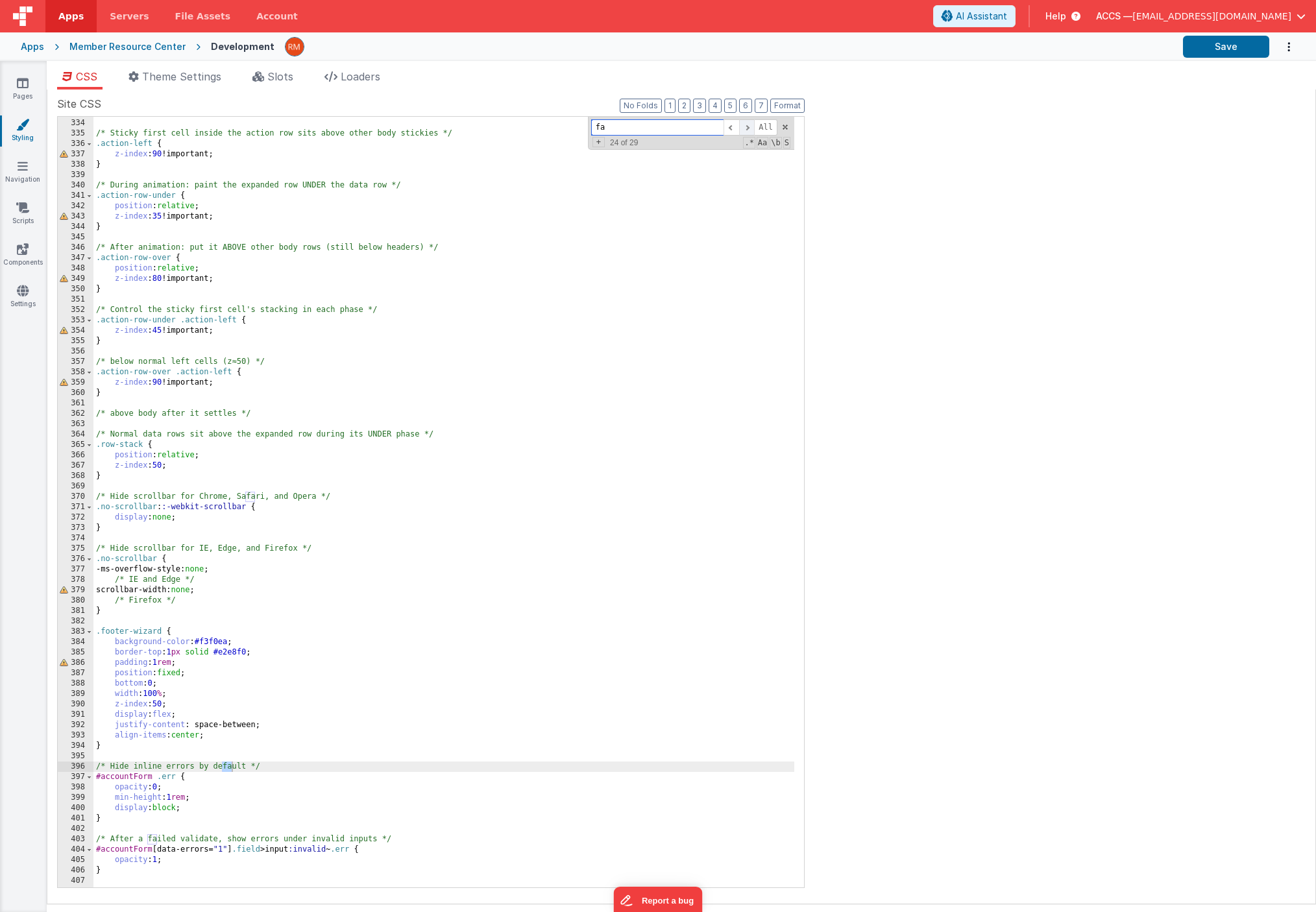
click at [745, 132] on span at bounding box center [746, 128] width 15 height 16
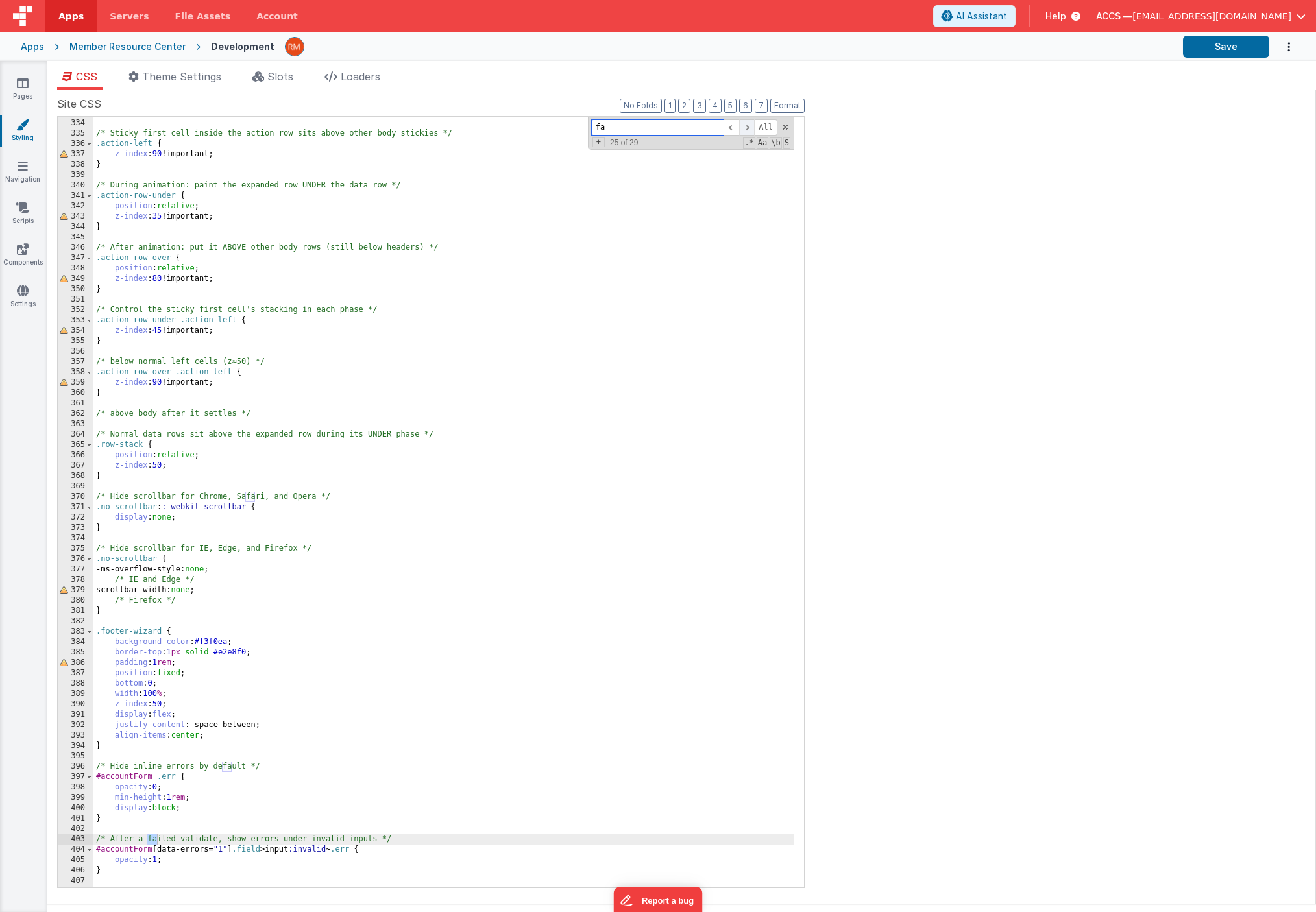
click at [746, 133] on span at bounding box center [746, 128] width 15 height 16
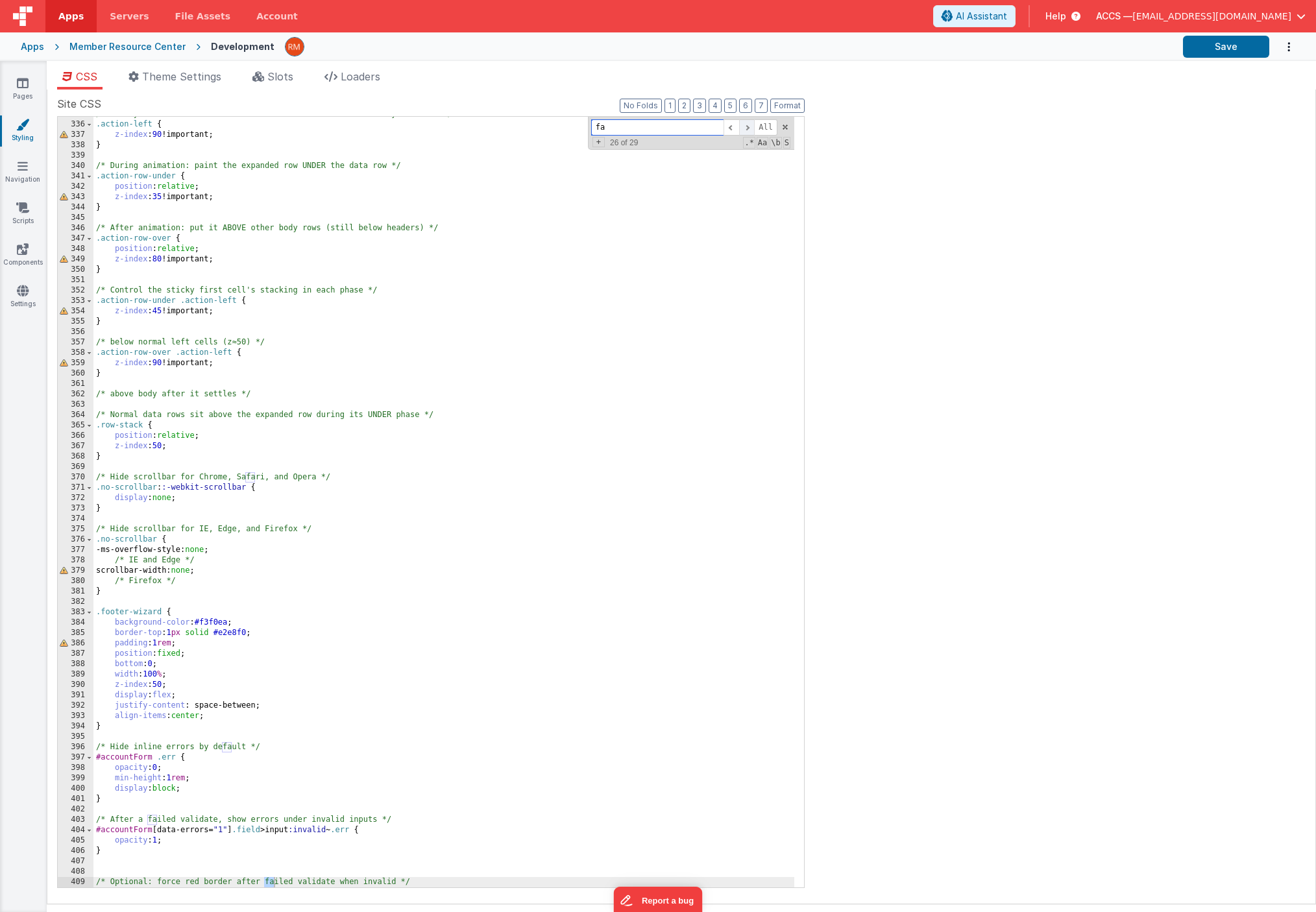
click at [746, 133] on span at bounding box center [746, 128] width 15 height 16
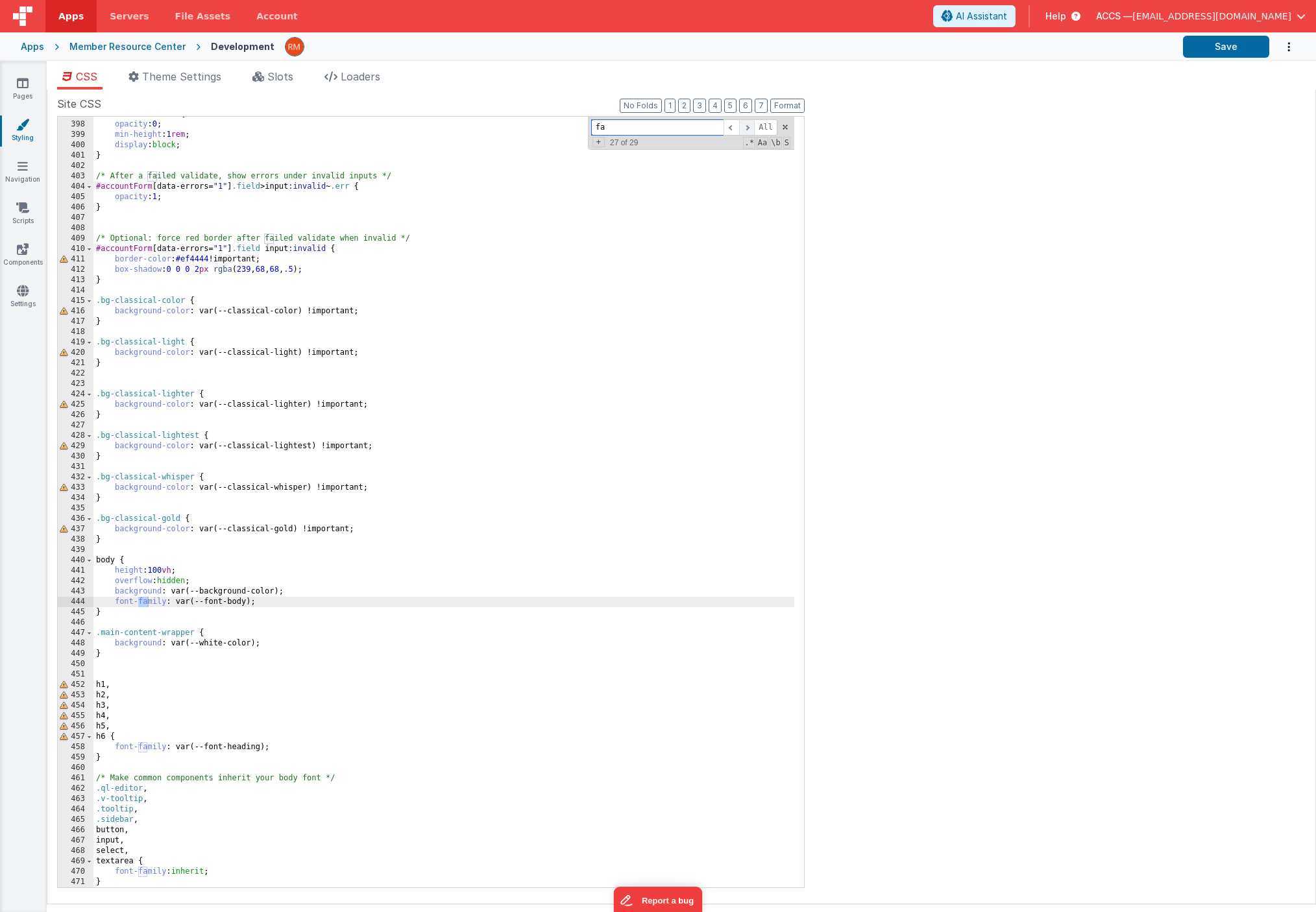
scroll to position [4117, 0]
click at [746, 133] on span at bounding box center [746, 128] width 15 height 16
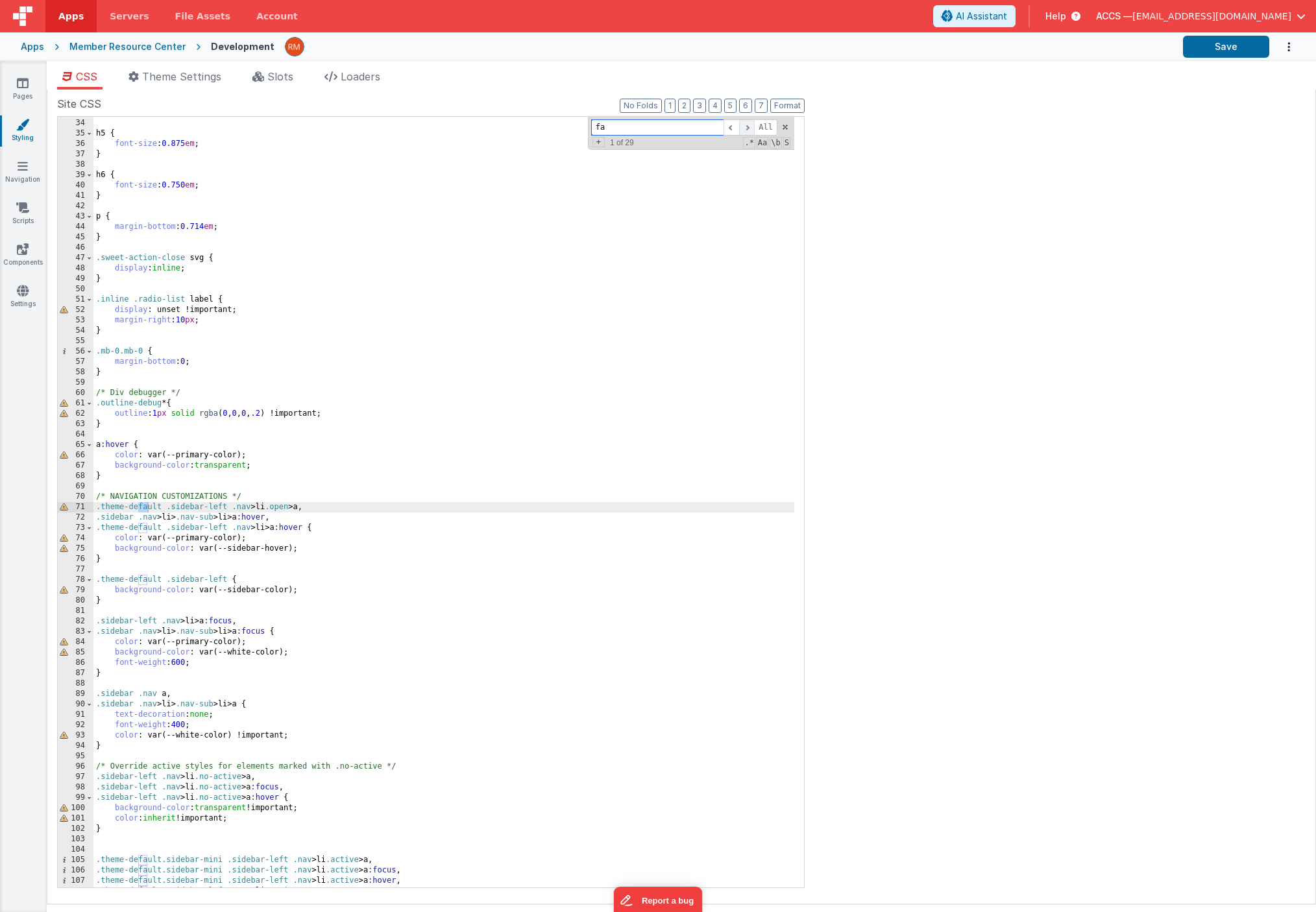
click at [746, 133] on span at bounding box center [746, 128] width 15 height 16
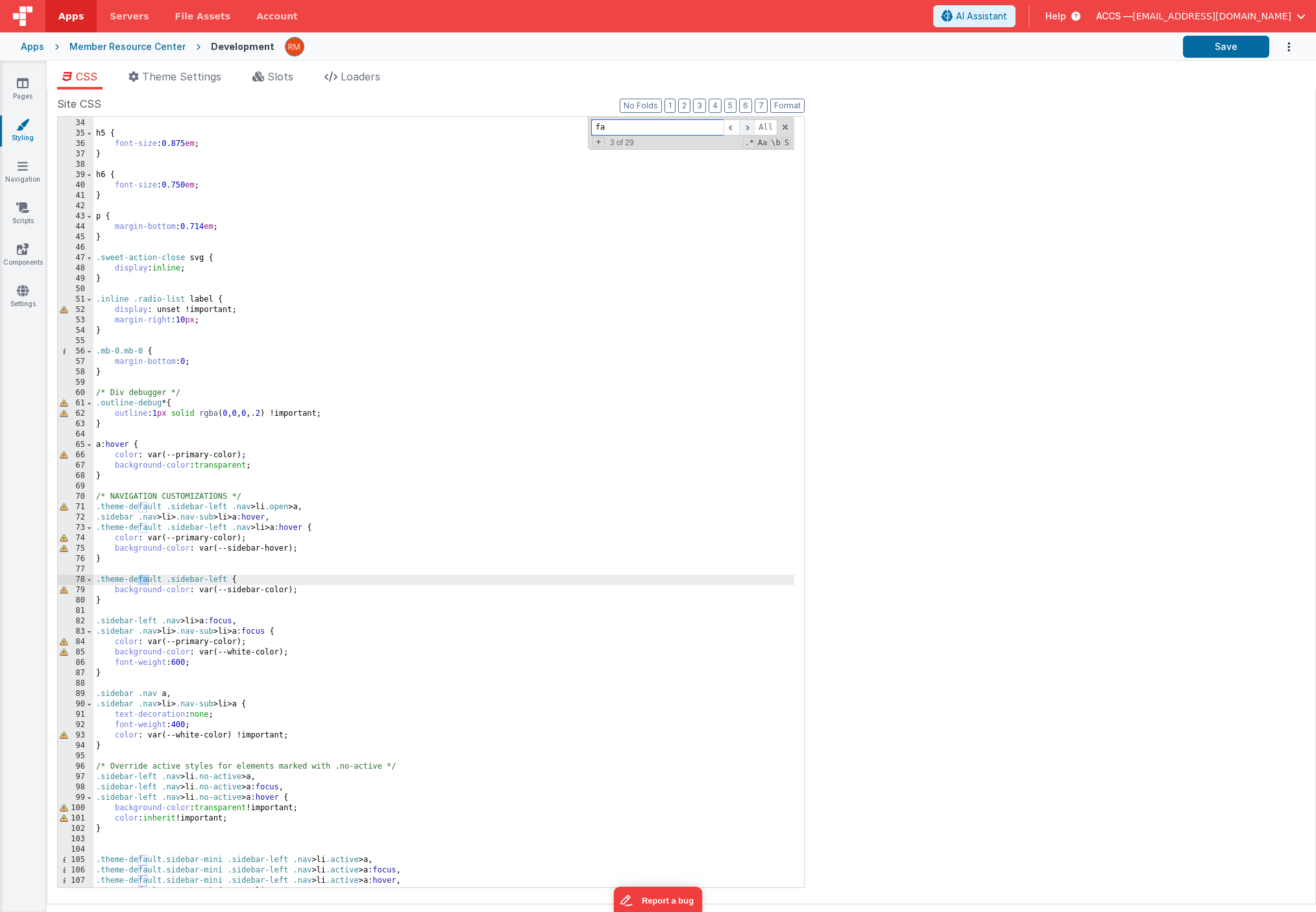
click at [746, 133] on span at bounding box center [746, 128] width 15 height 16
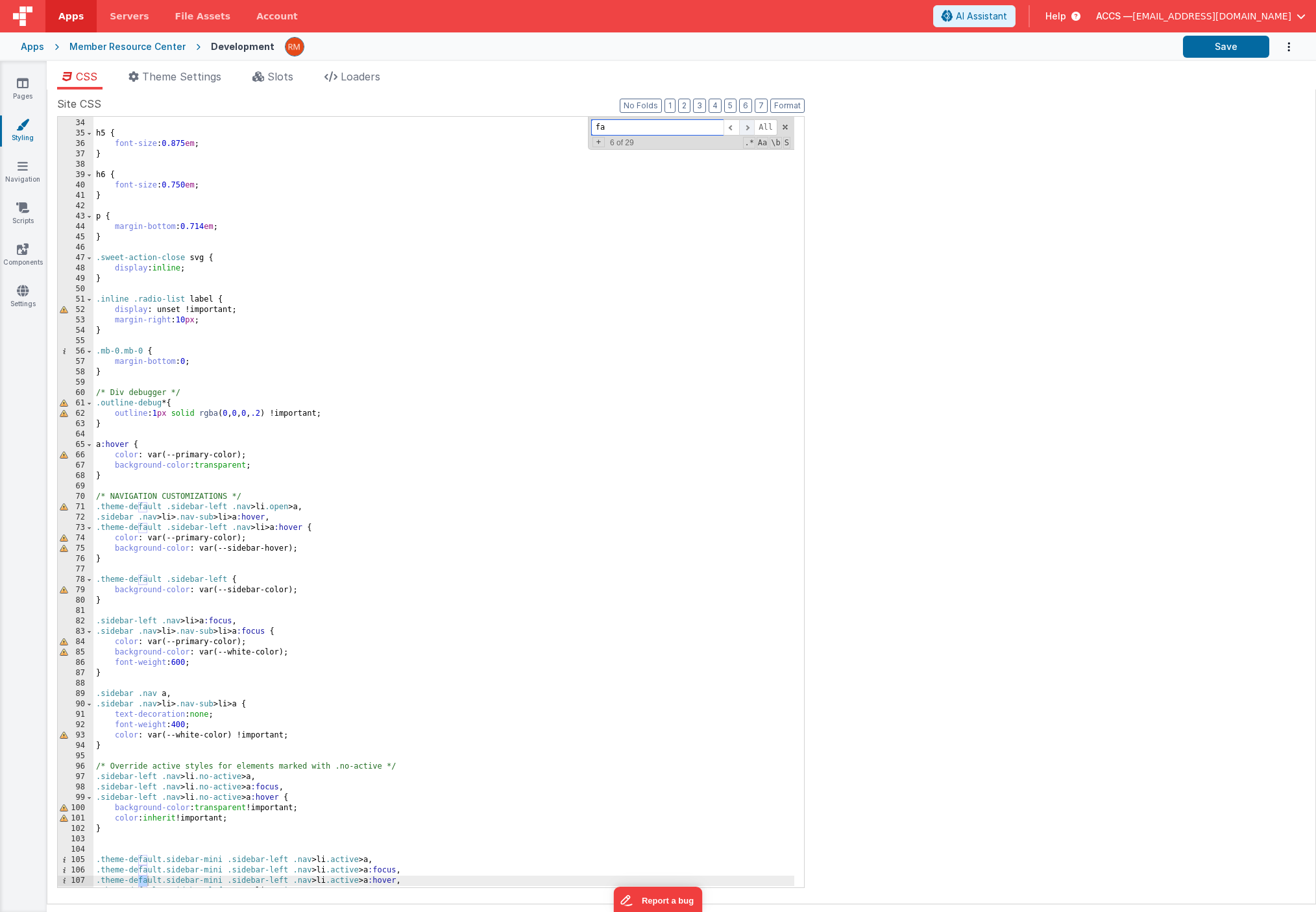
click at [746, 133] on span at bounding box center [746, 128] width 15 height 16
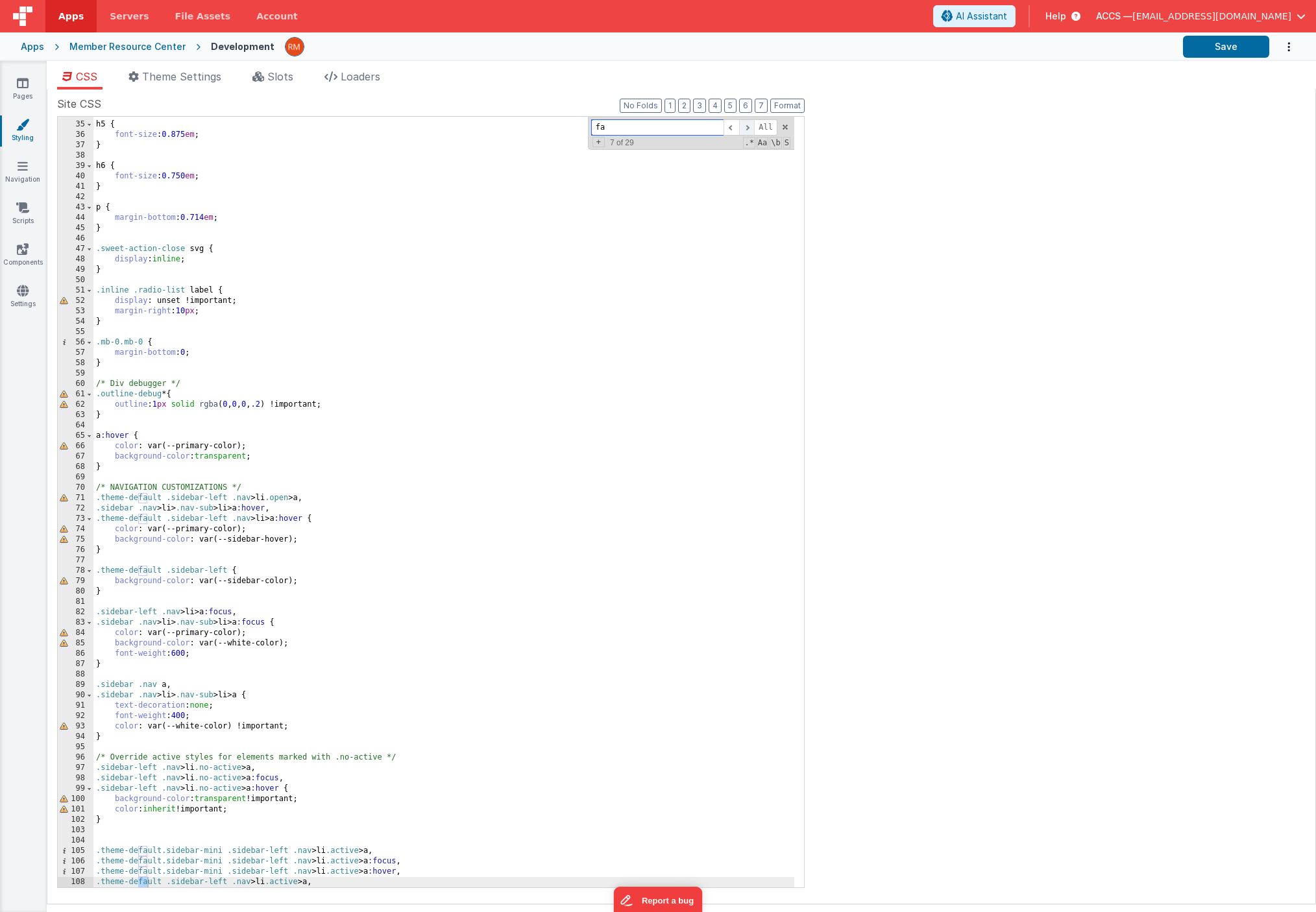
click at [746, 133] on span at bounding box center [746, 128] width 15 height 16
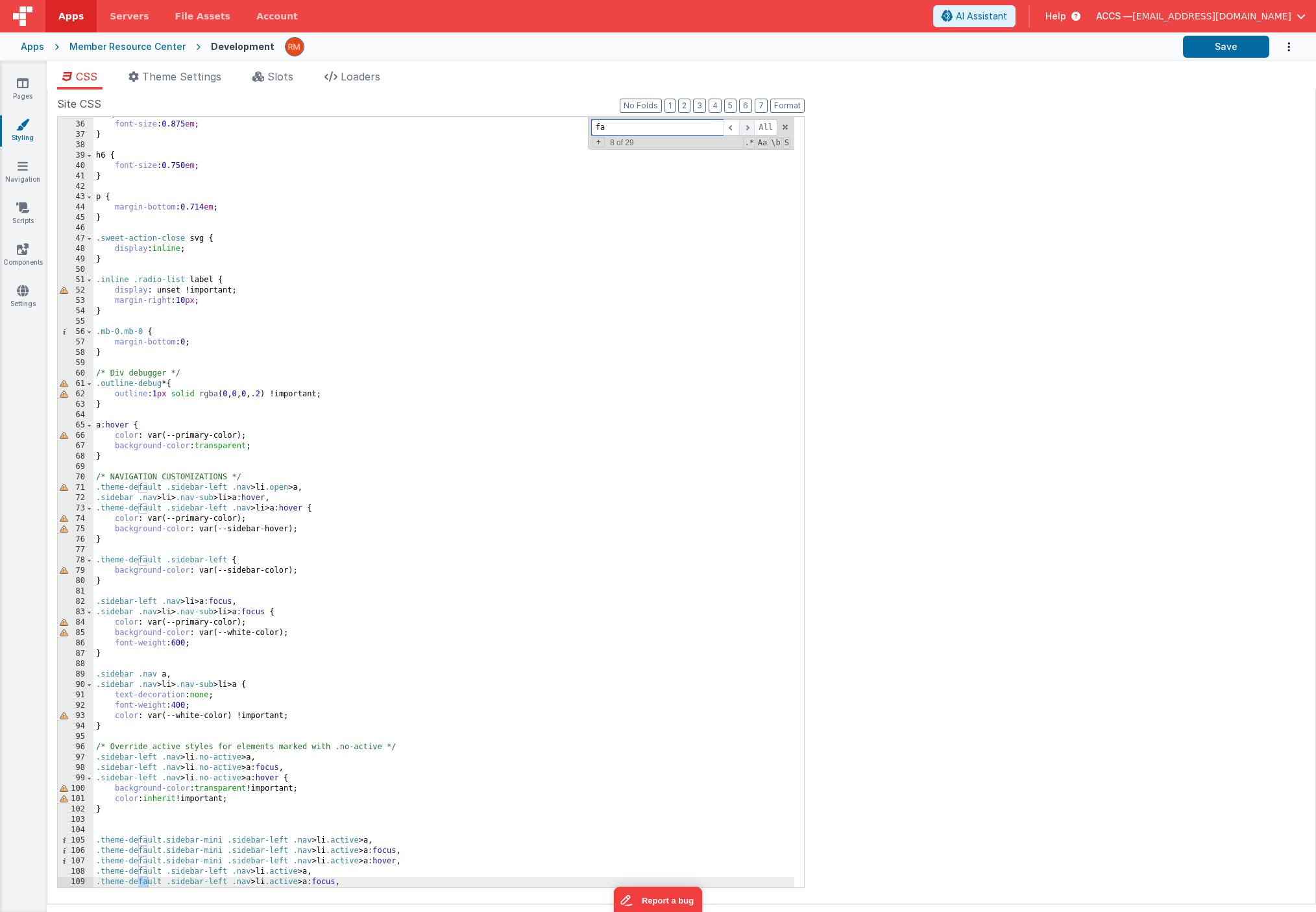
click at [746, 134] on span at bounding box center [746, 128] width 15 height 16
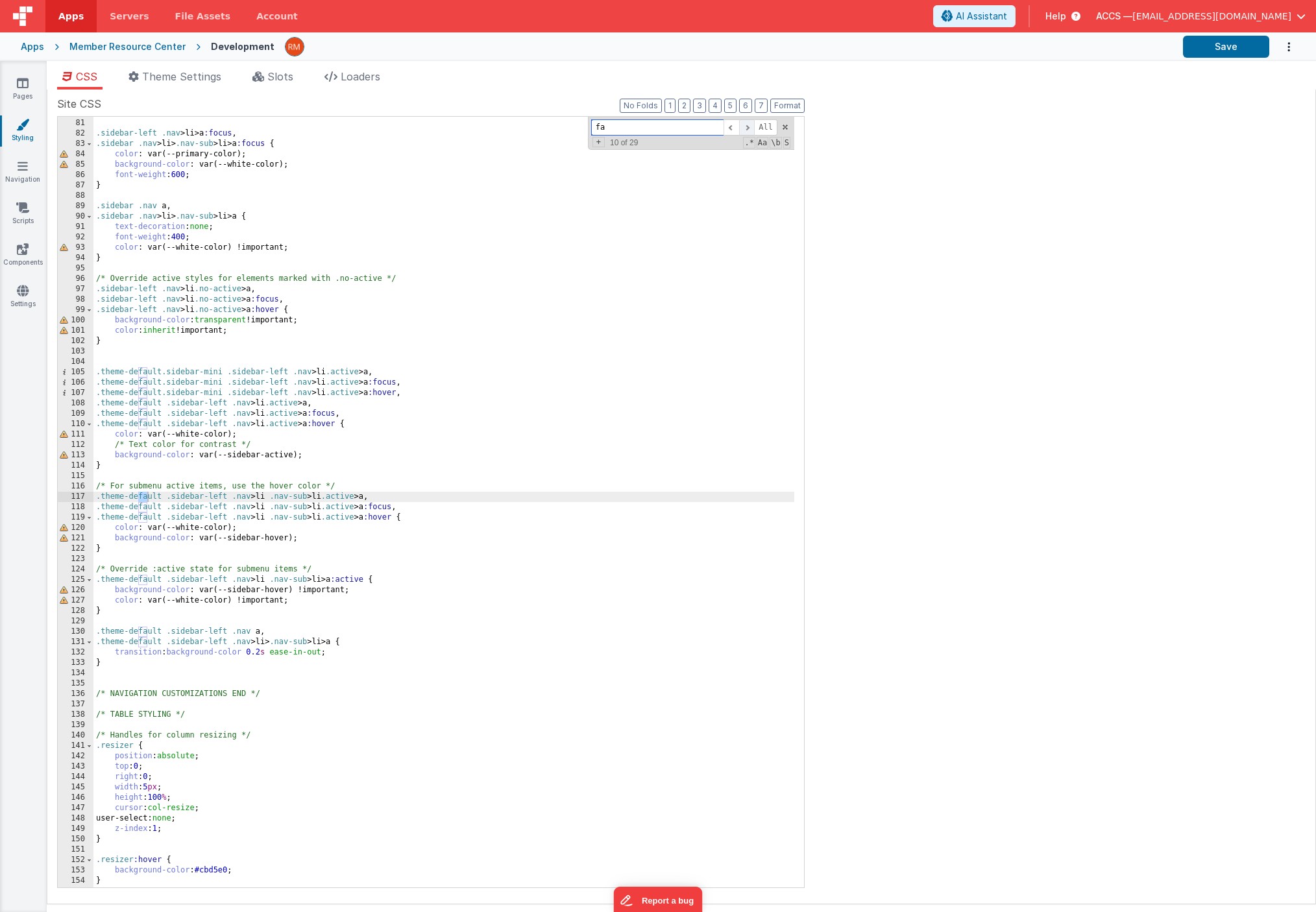
scroll to position [829, 0]
click at [746, 134] on span at bounding box center [746, 128] width 15 height 16
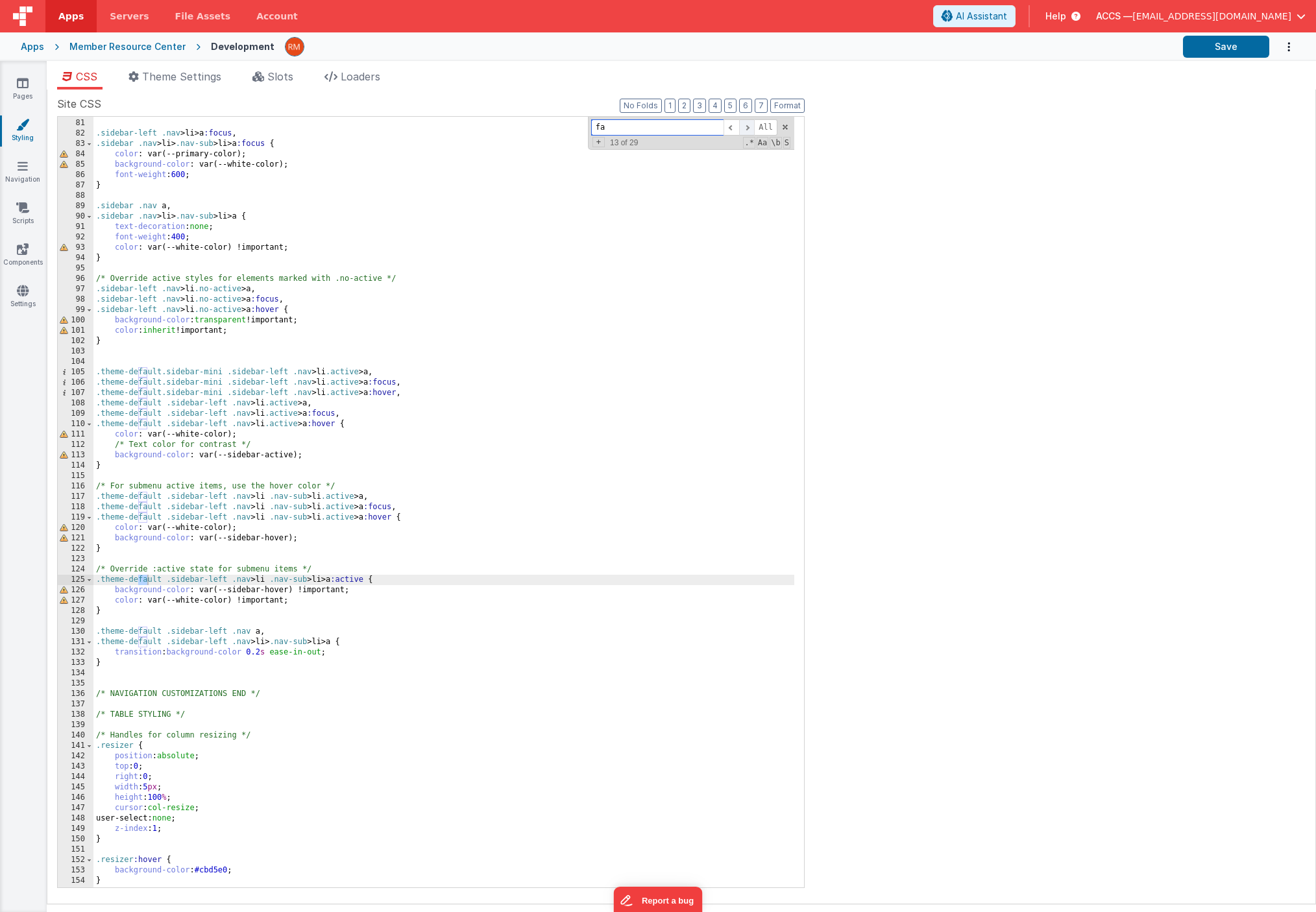
click at [746, 134] on span at bounding box center [746, 128] width 15 height 16
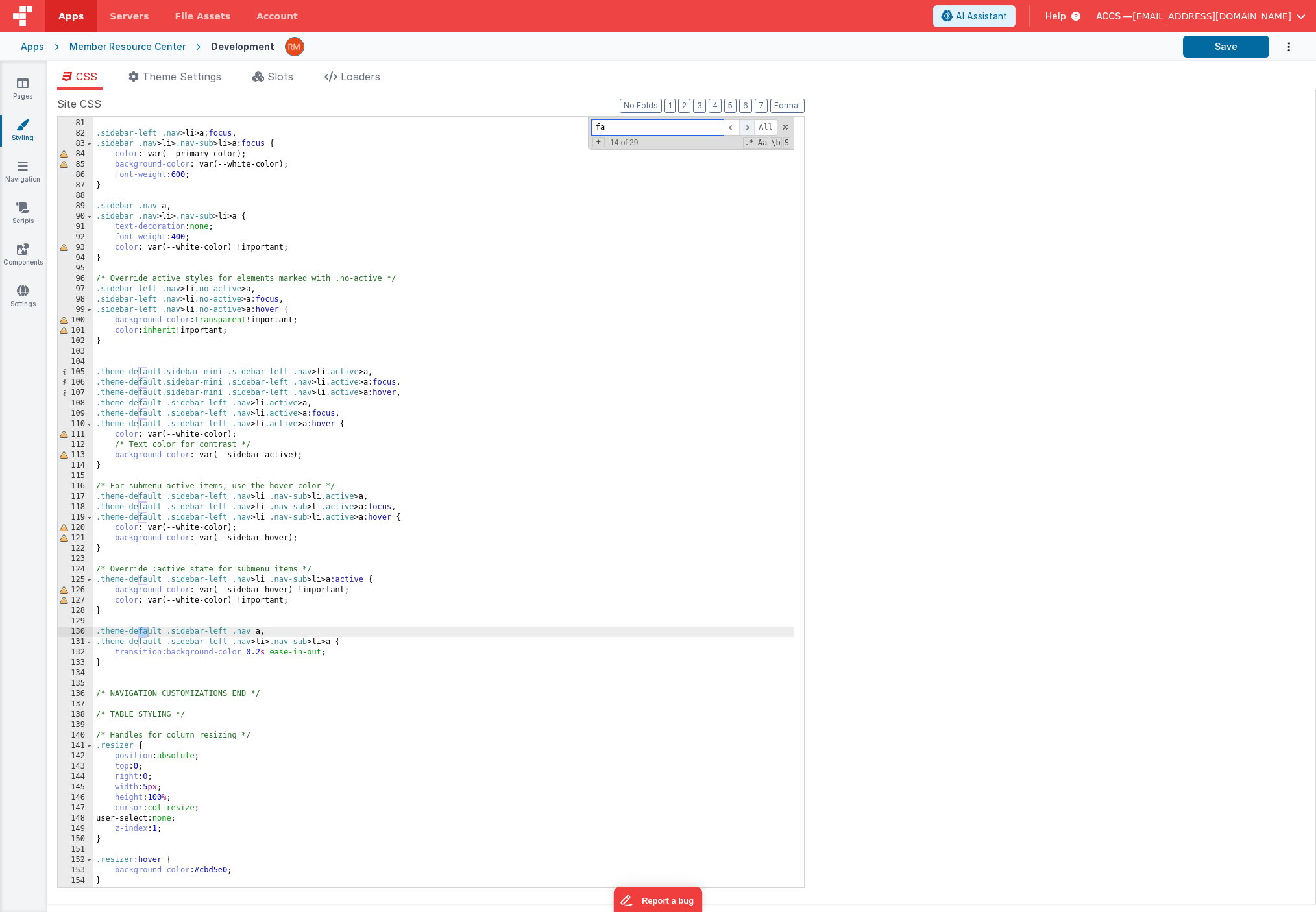
click at [746, 134] on span at bounding box center [746, 128] width 15 height 16
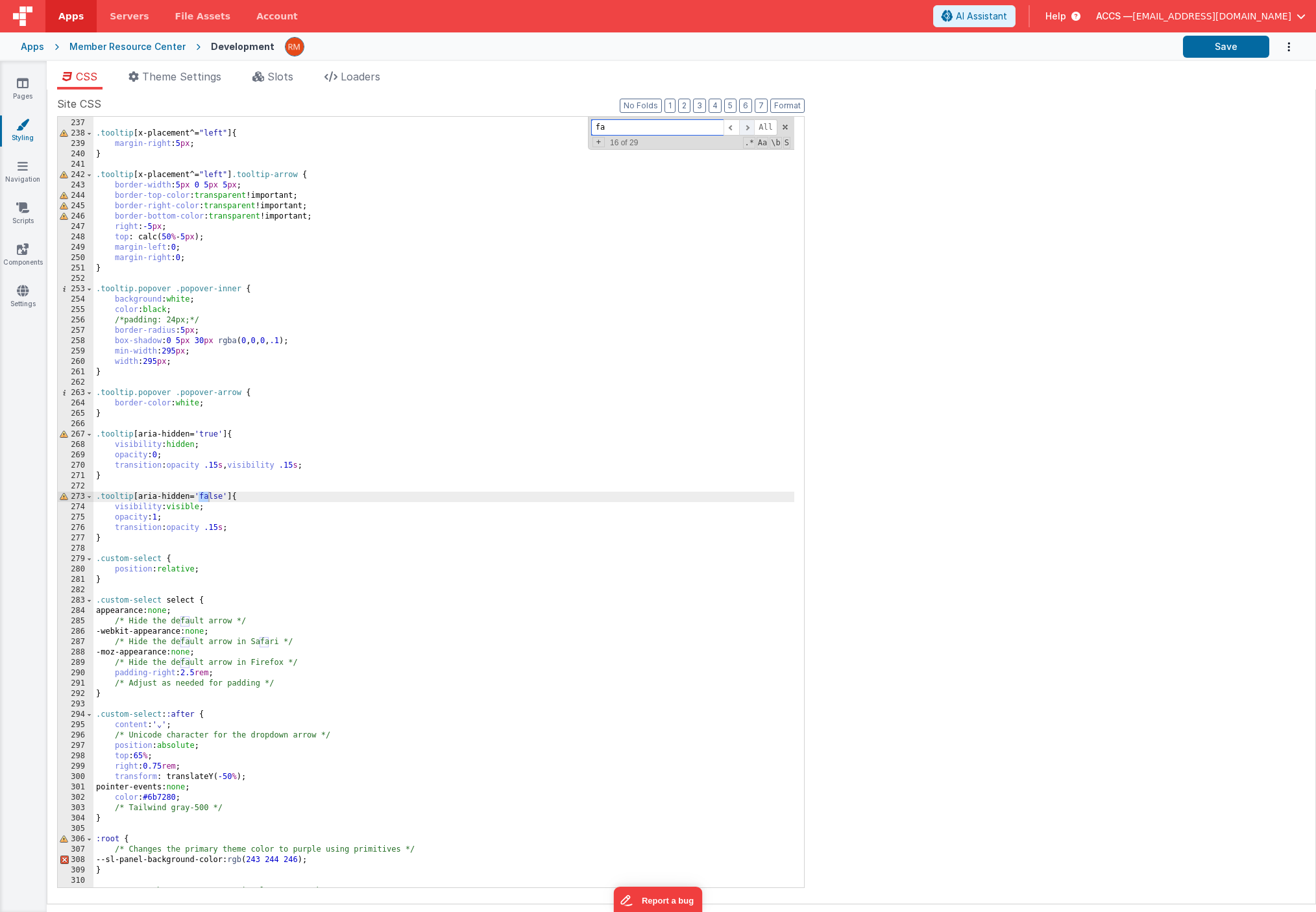
scroll to position [2448, 0]
click at [746, 134] on span at bounding box center [746, 128] width 15 height 16
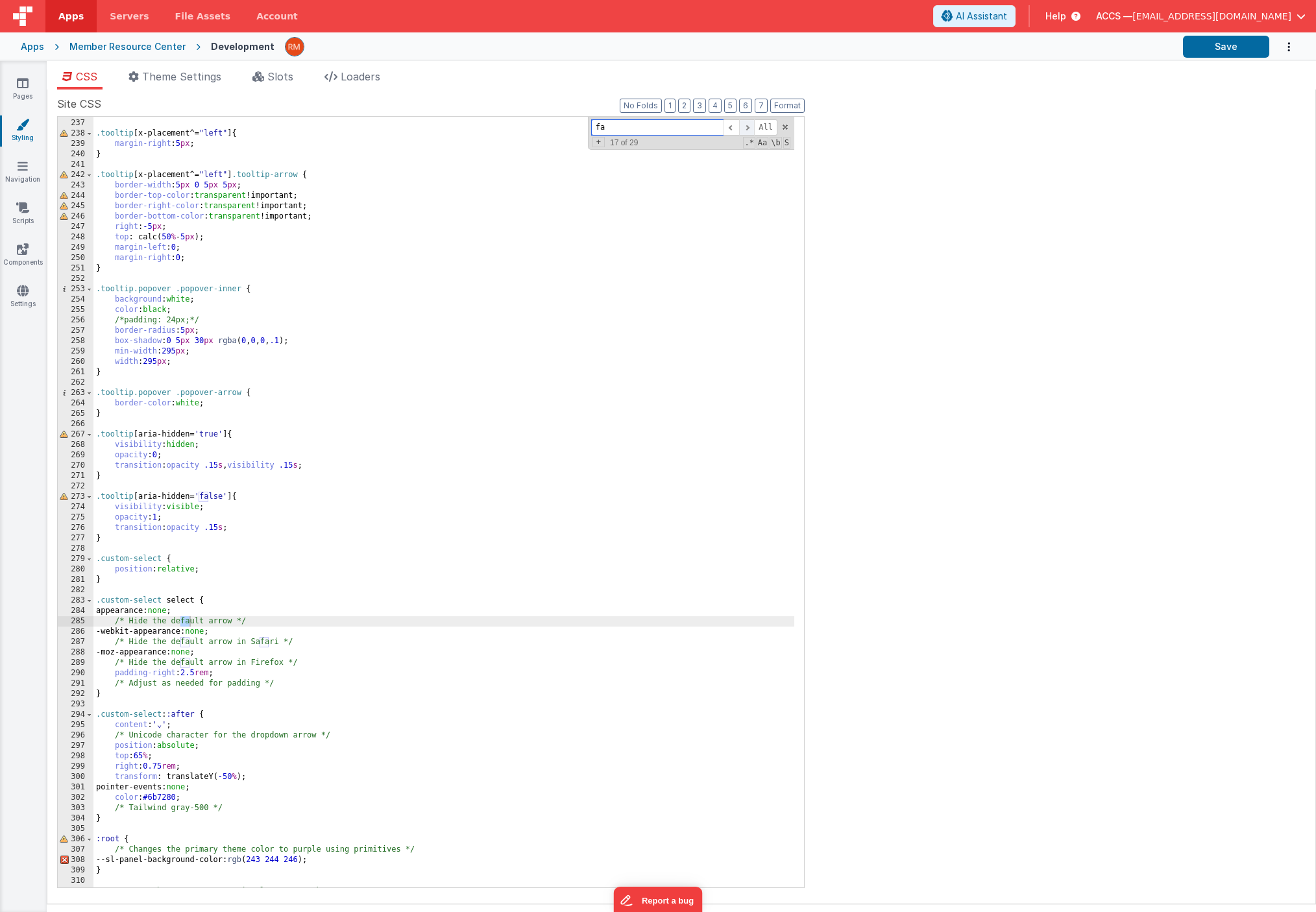
click at [746, 134] on span at bounding box center [746, 128] width 15 height 16
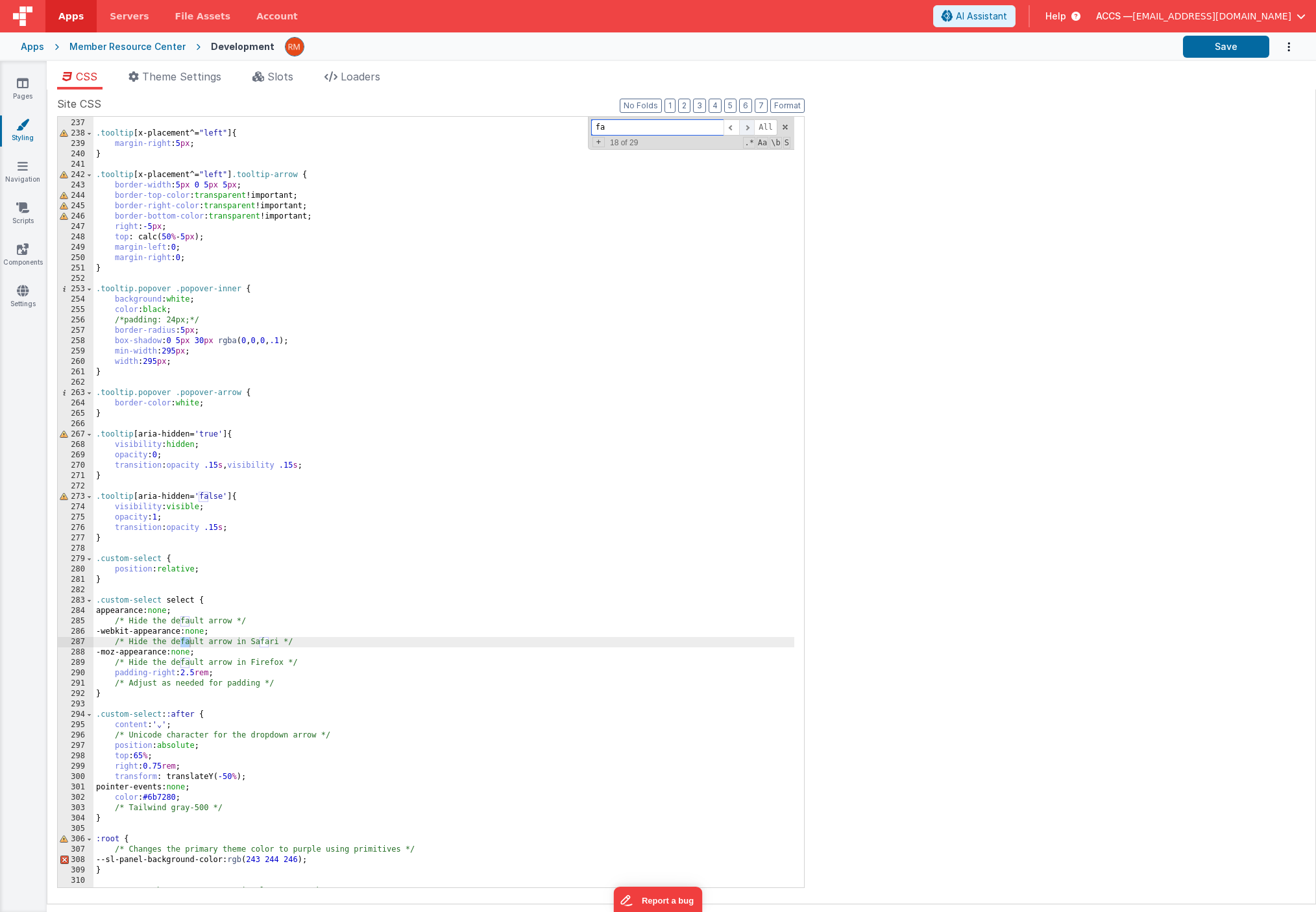
click at [746, 134] on span at bounding box center [746, 128] width 15 height 16
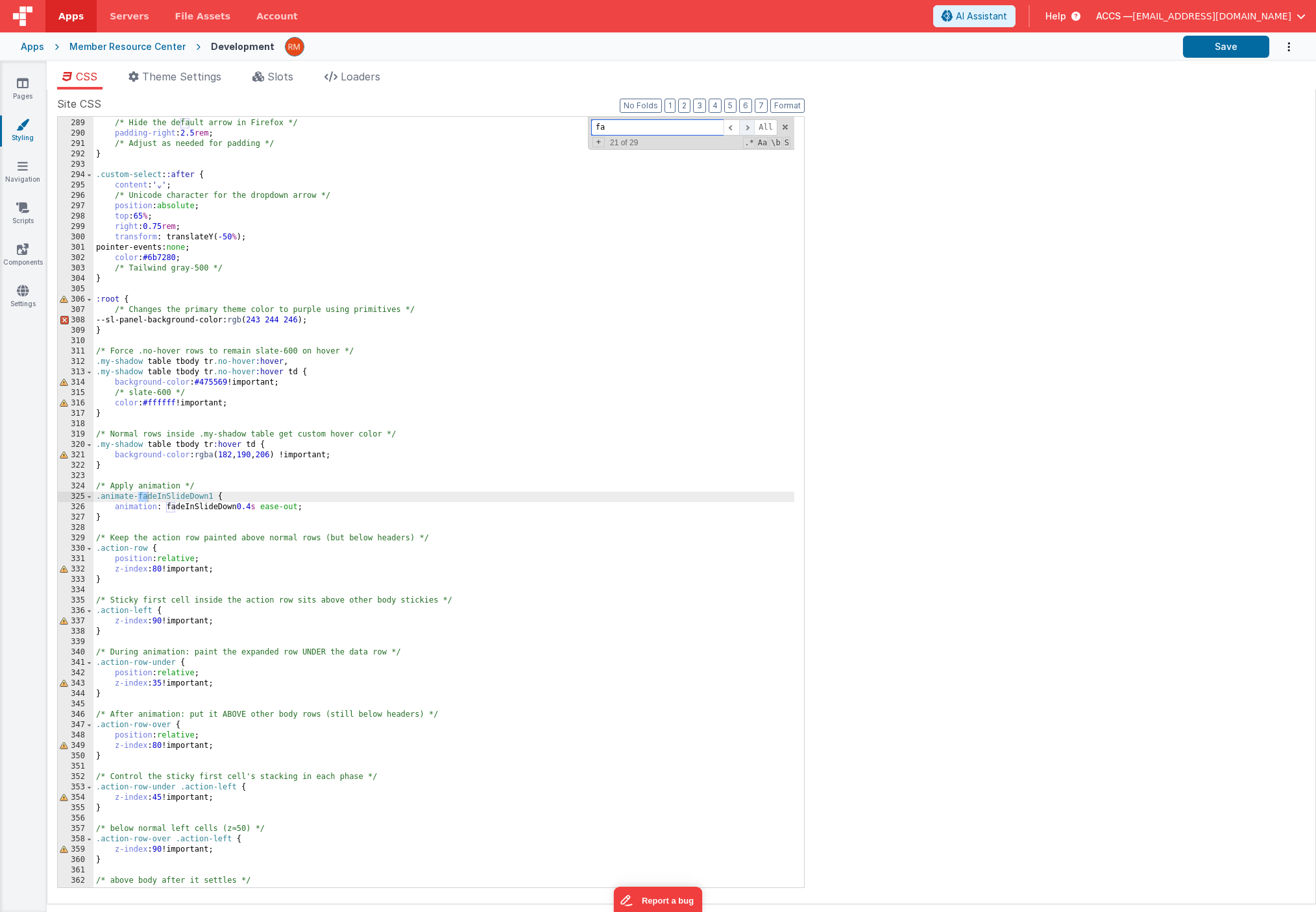
click at [746, 134] on span at bounding box center [746, 128] width 15 height 16
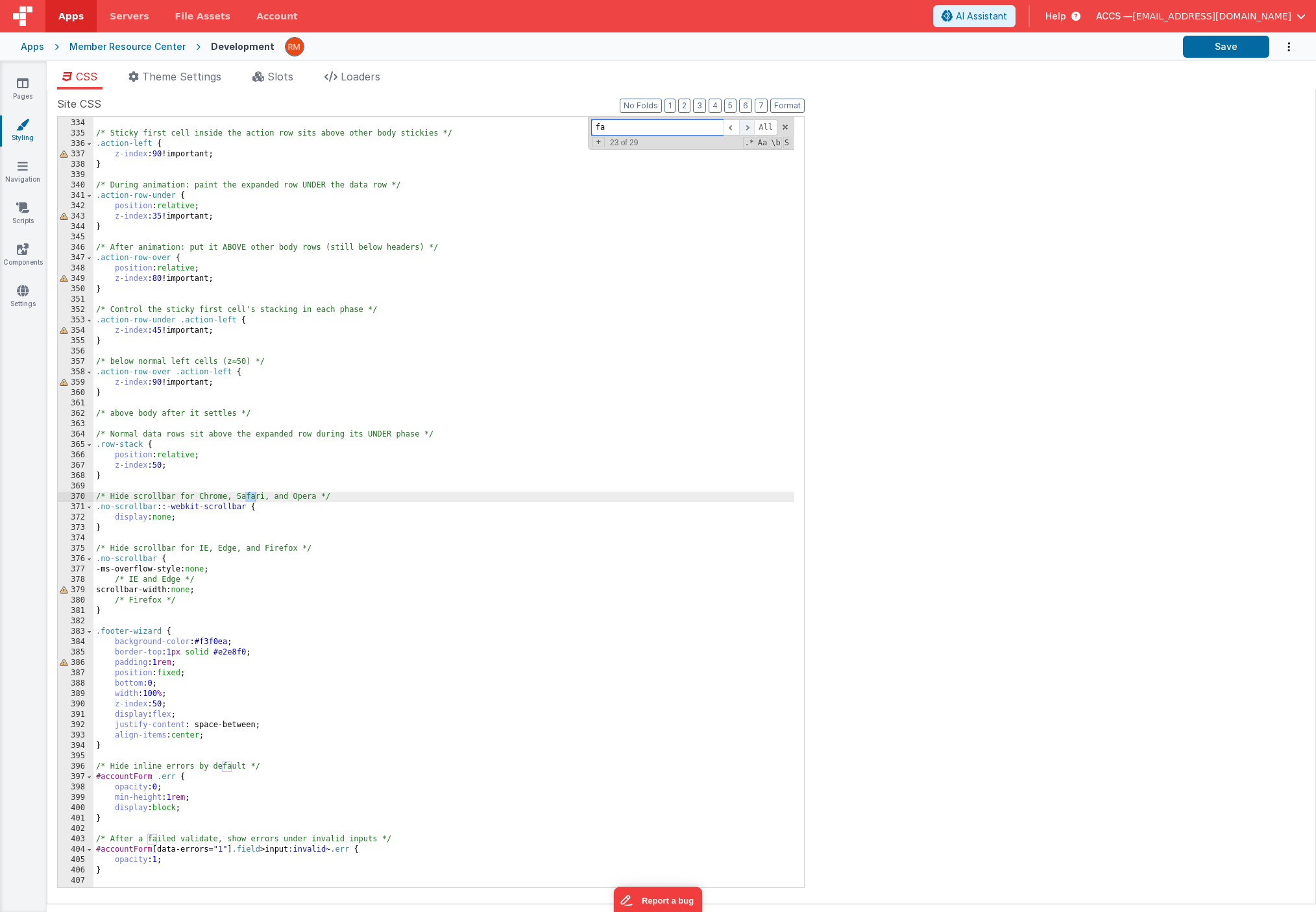
click at [746, 134] on span at bounding box center [746, 128] width 15 height 16
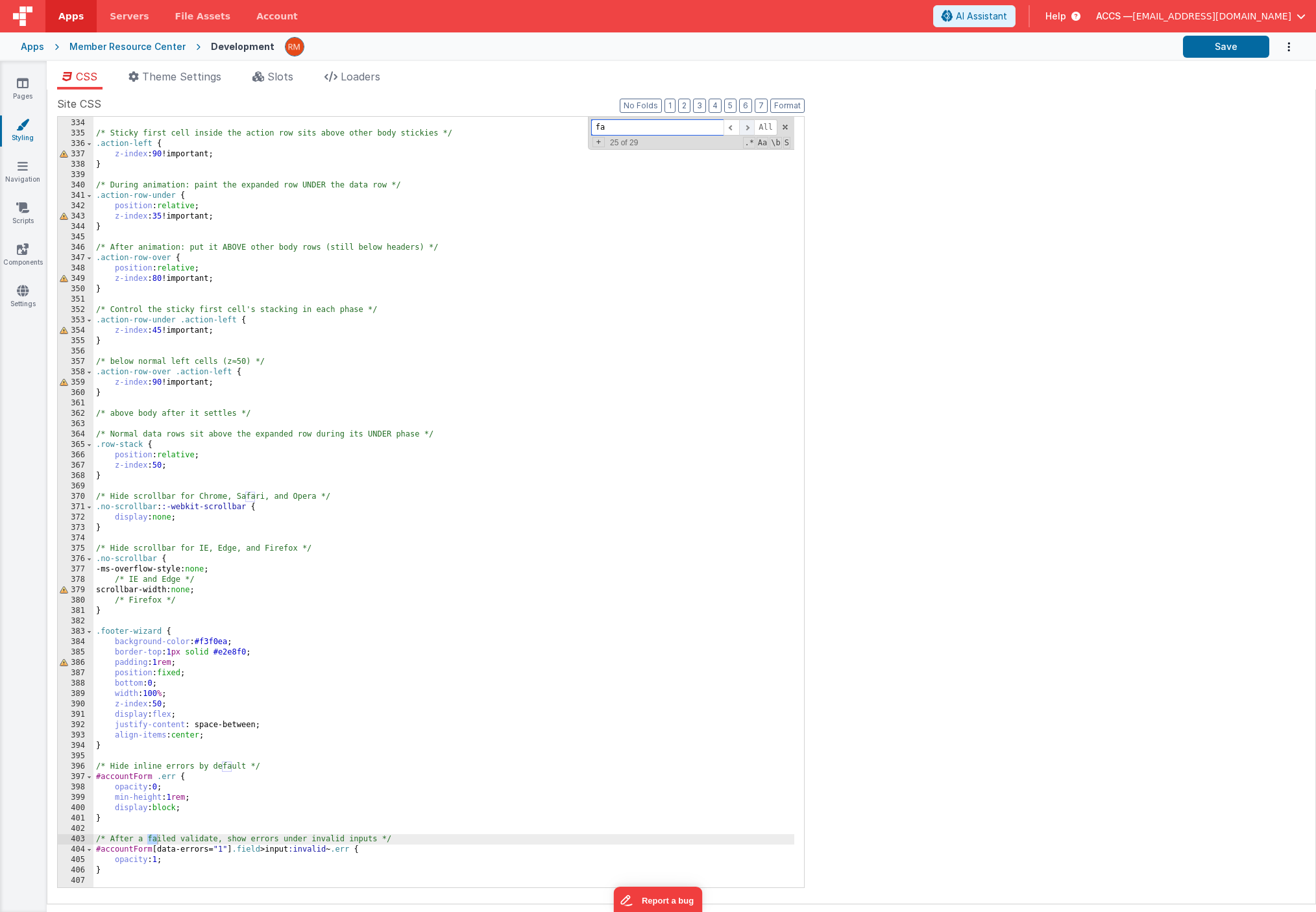
click at [746, 134] on span at bounding box center [746, 128] width 15 height 16
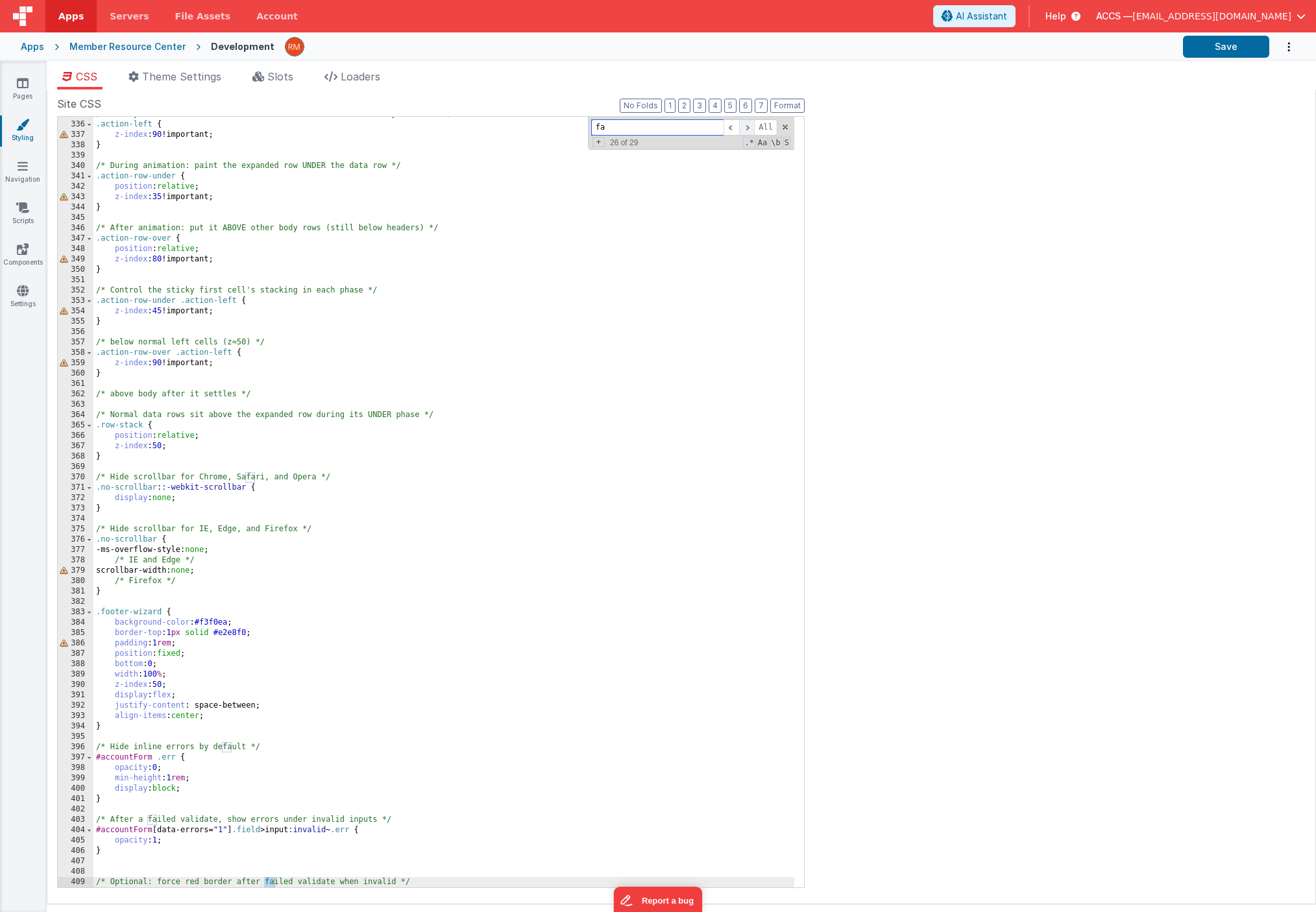
click at [746, 134] on span at bounding box center [746, 128] width 15 height 16
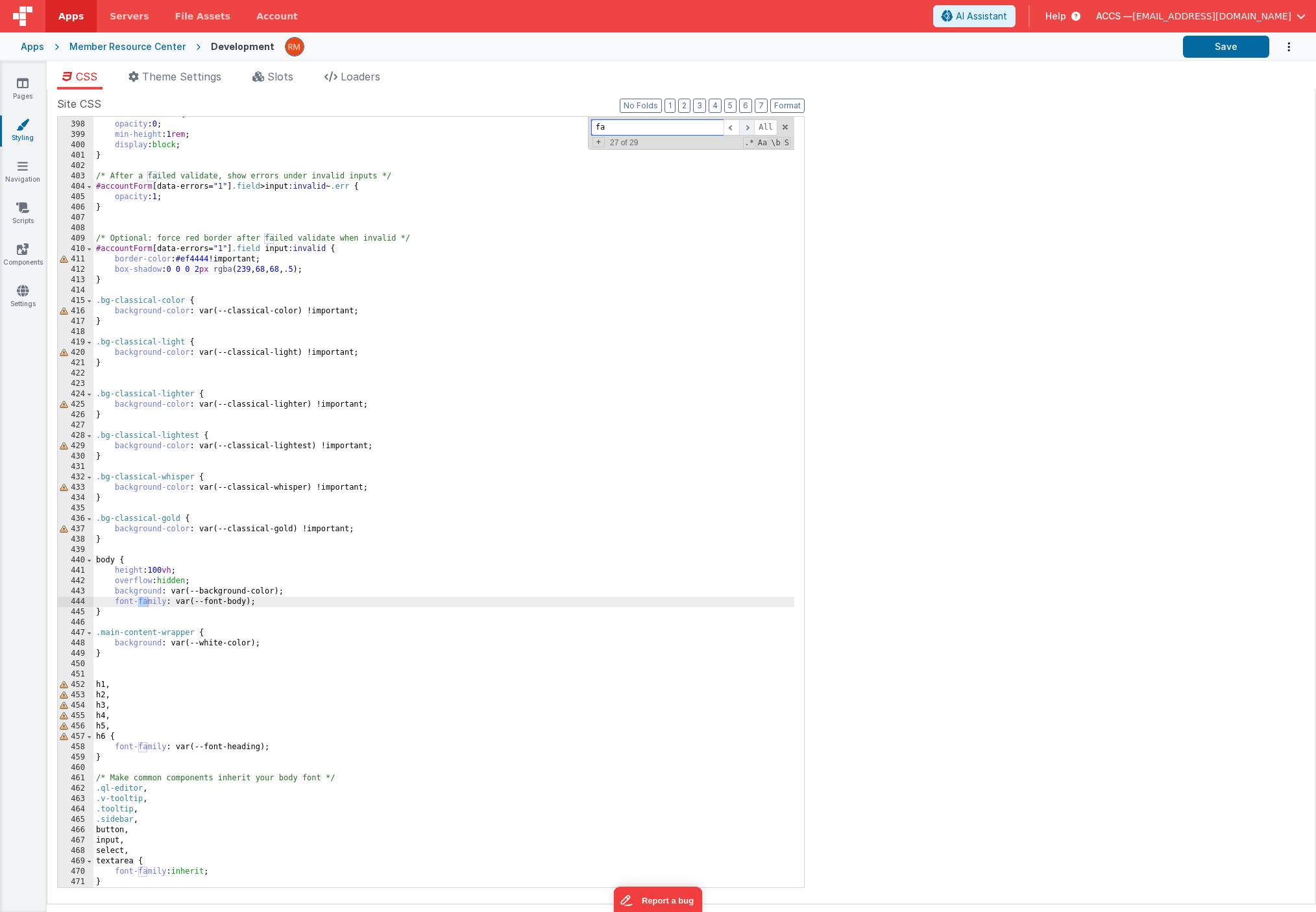
click at [746, 134] on span at bounding box center [746, 128] width 15 height 16
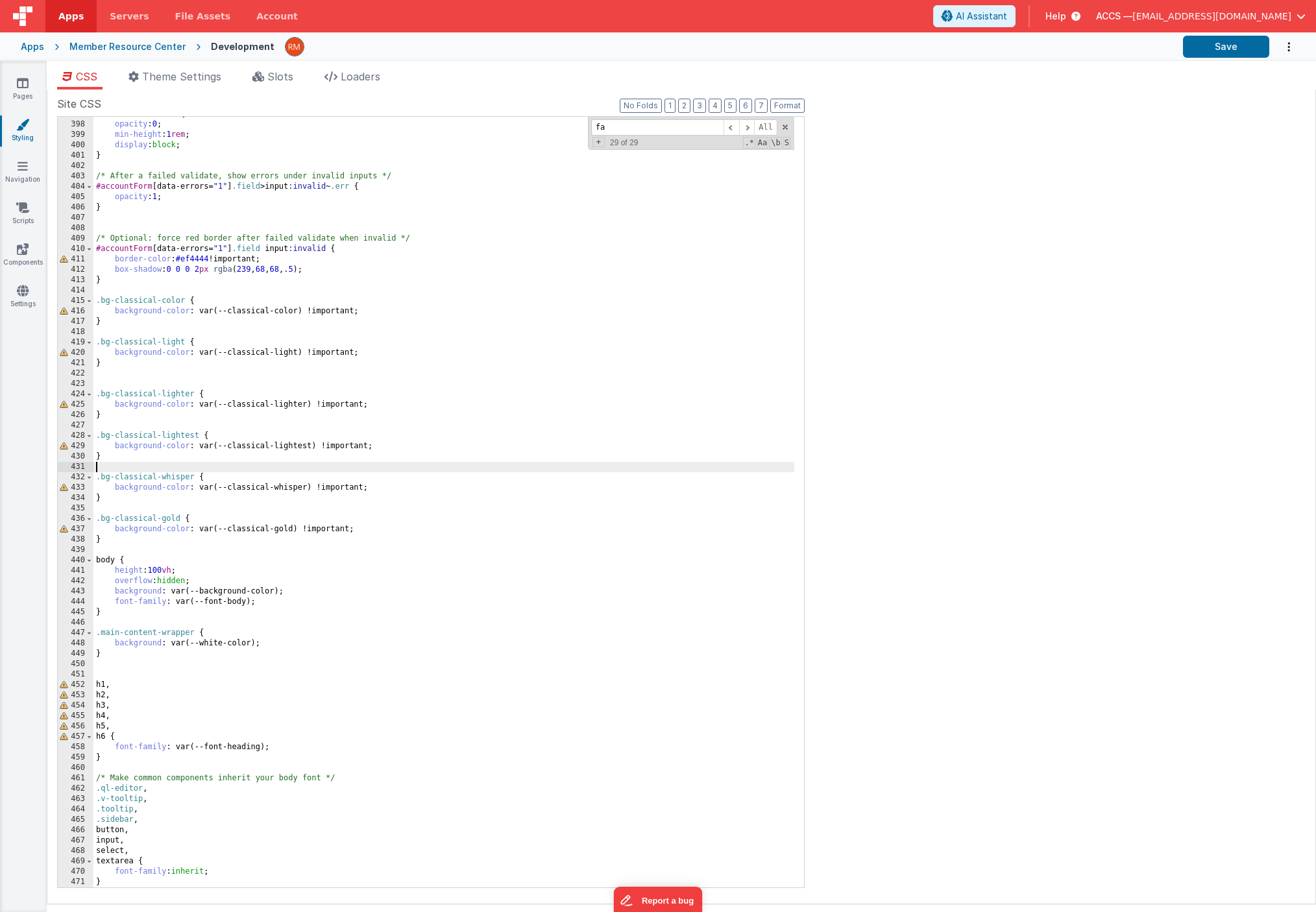
click at [446, 468] on div "#accountForm .err { opacity : 0 ; min-height : 1 rem ; display : block ; } /* A…" at bounding box center [444, 505] width 701 height 792
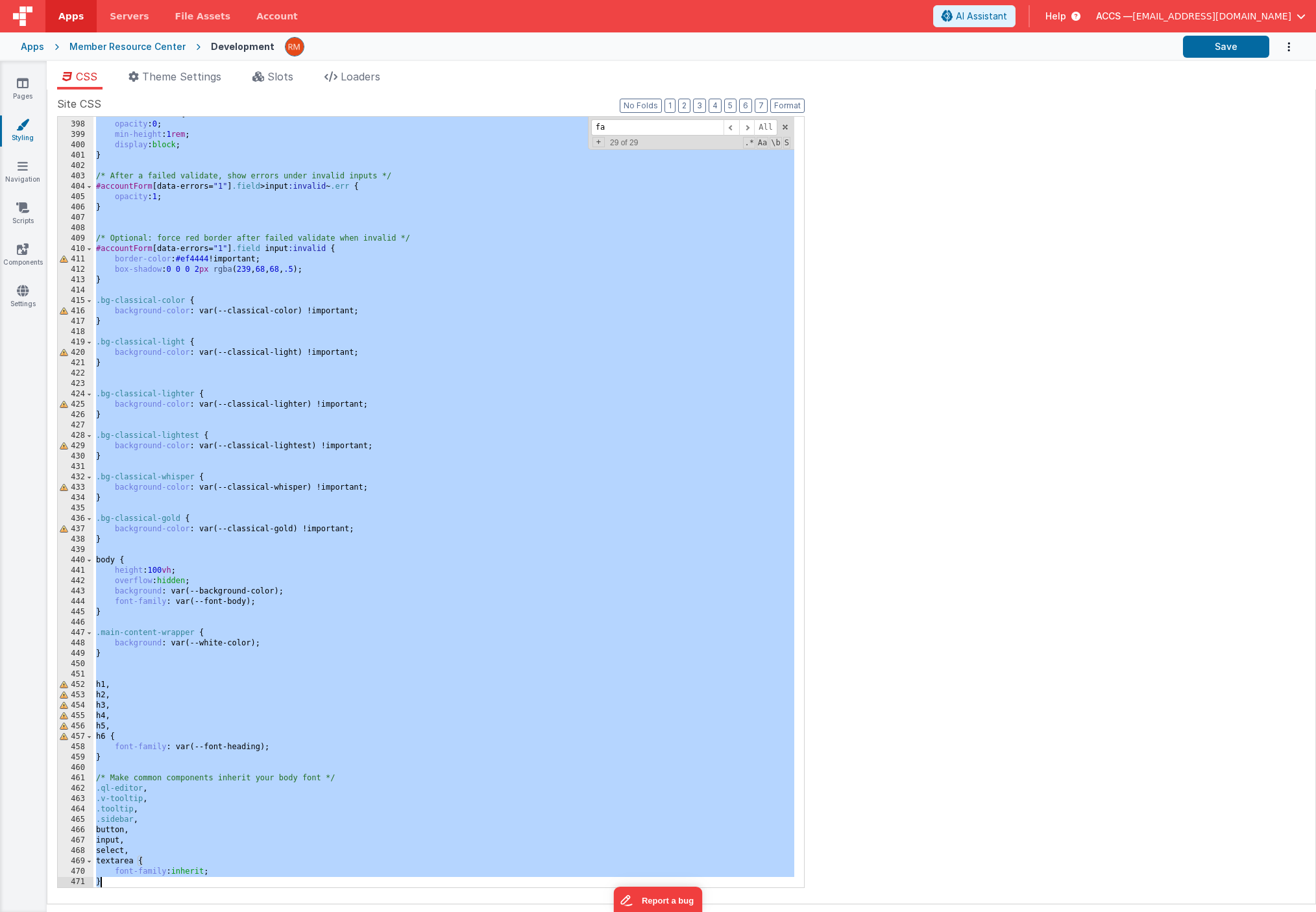
click at [328, 603] on div "#accountForm .err { opacity : 0 ; min-height : 1 rem ; display : block ; } /* A…" at bounding box center [444, 505] width 701 height 792
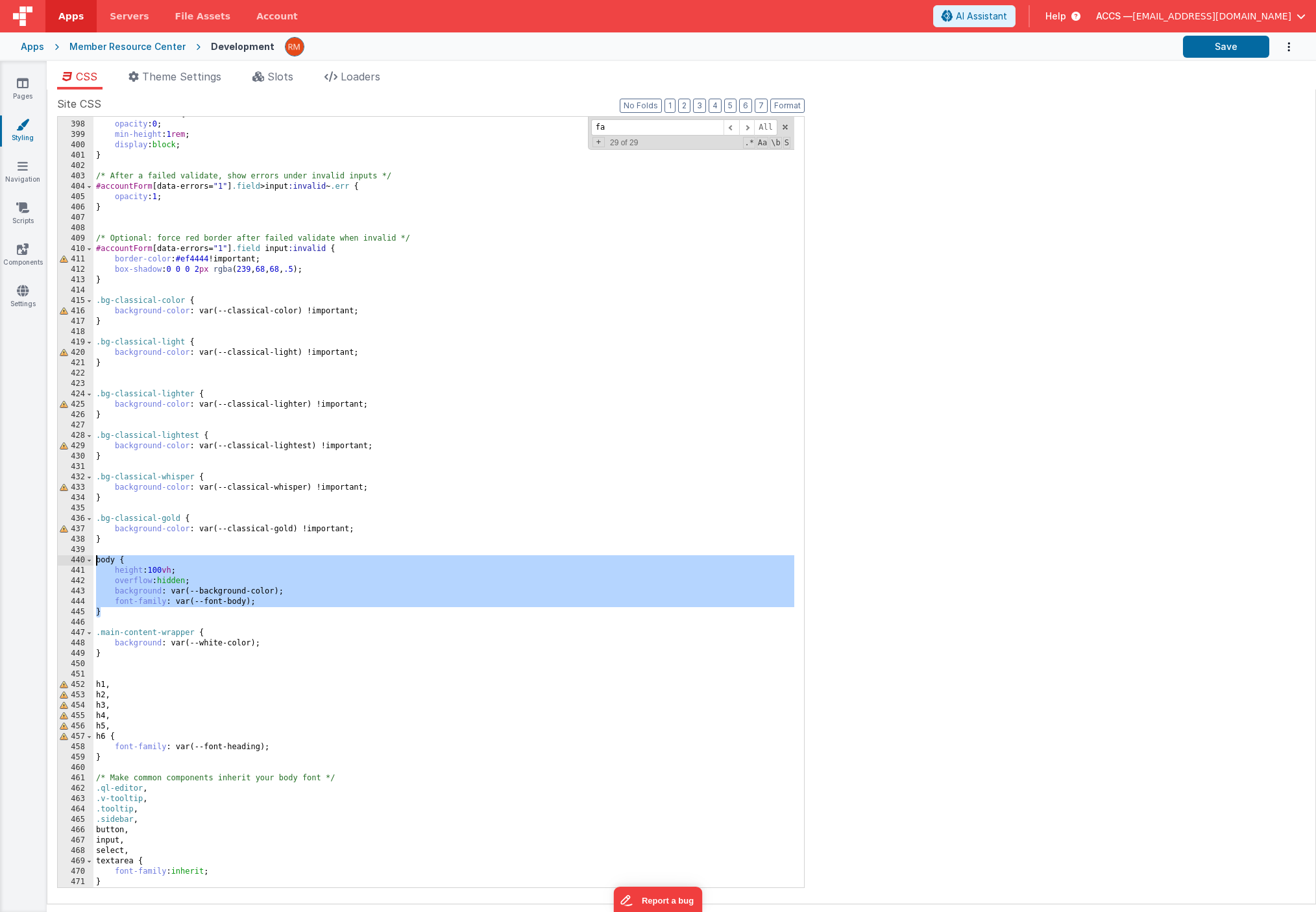
drag, startPoint x: 131, startPoint y: 617, endPoint x: 82, endPoint y: 563, distance: 72.9
click at [82, 563] on div "397 398 399 400 401 402 403 404 405 406 407 408 409 410 411 412 413 414 415 416…" at bounding box center [431, 501] width 747 height 772
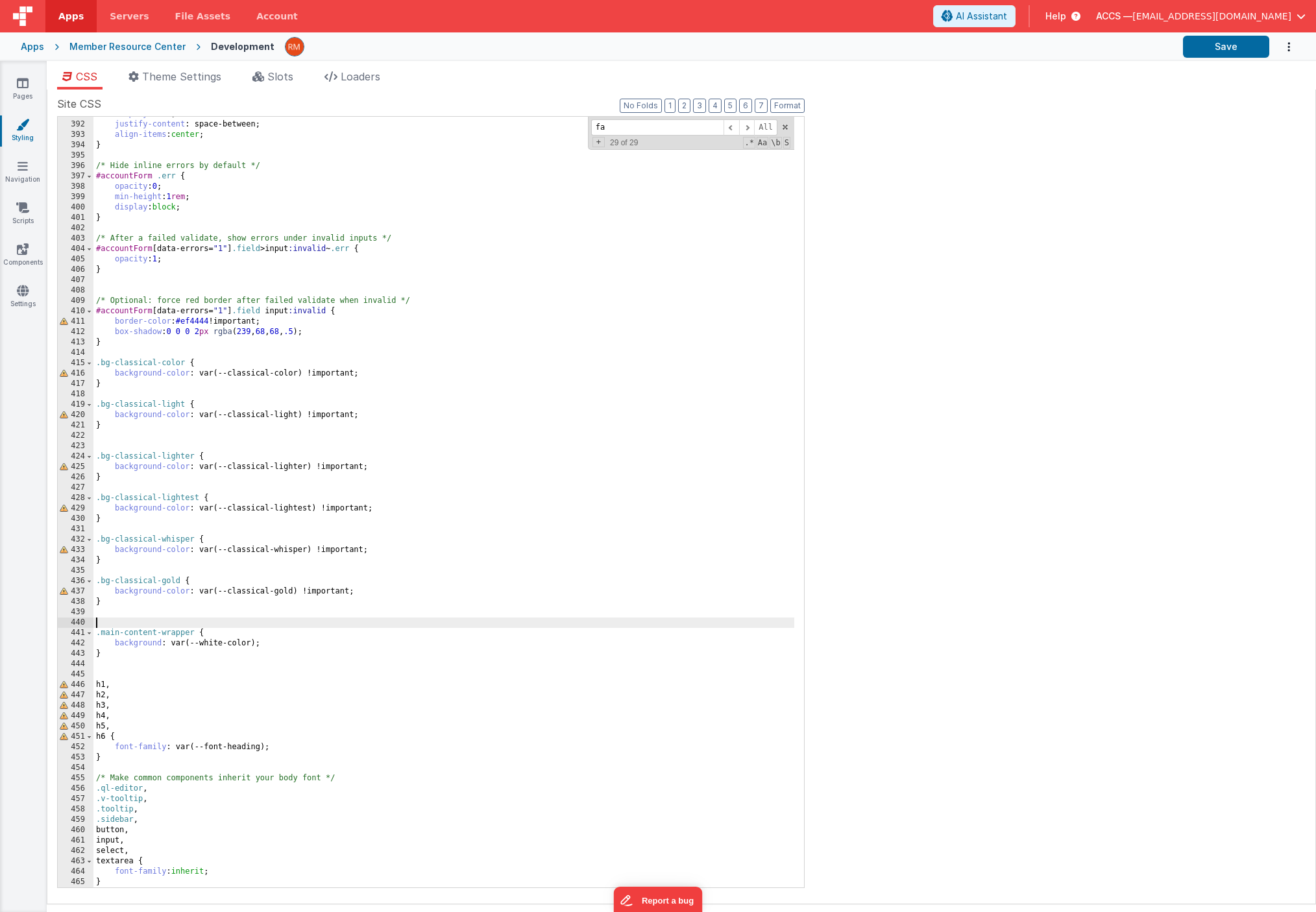
scroll to position [4045, 0]
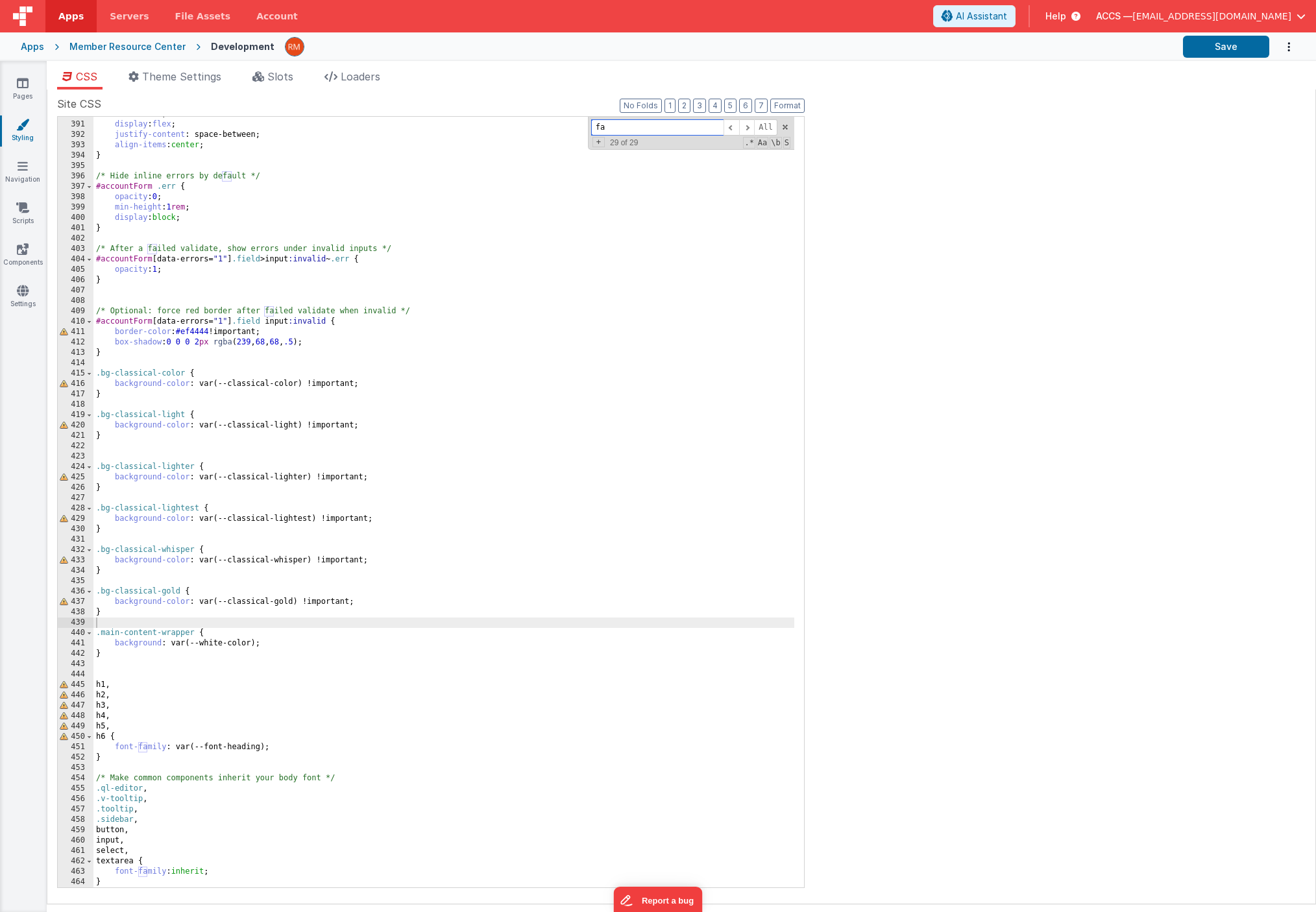
drag, startPoint x: 623, startPoint y: 128, endPoint x: 564, endPoint y: 120, distance: 59.5
click at [564, 120] on div "z-index : 50 ; display : flex ; justify-content : space-between; align-items : …" at bounding box center [444, 502] width 701 height 771
paste input "ql-editor"
type input "ql-editor"
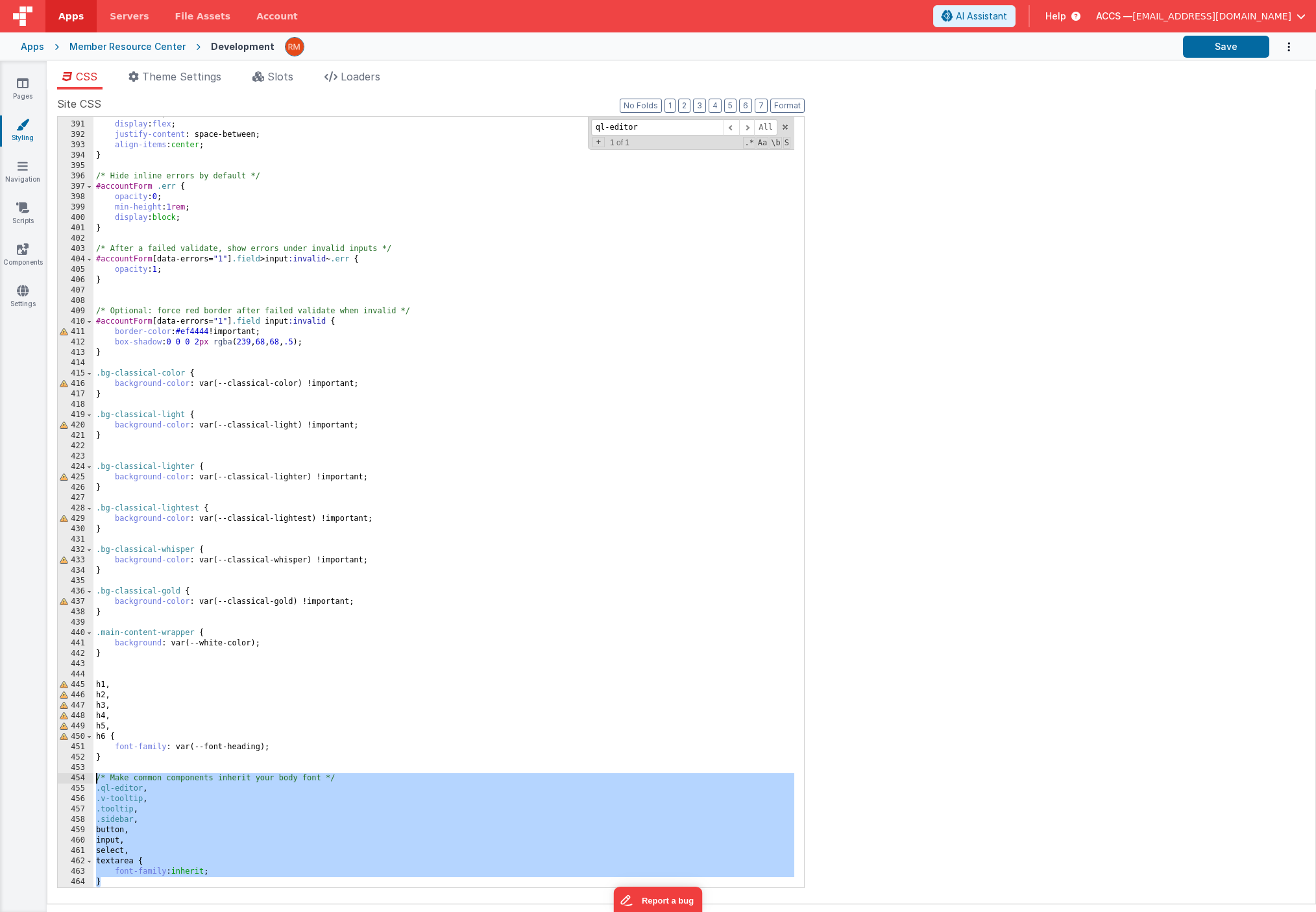
drag, startPoint x: 117, startPoint y: 883, endPoint x: 64, endPoint y: 778, distance: 117.6
click at [64, 778] on div "390 391 392 393 394 395 396 397 398 399 400 401 402 403 404 405 406 407 408 409…" at bounding box center [431, 501] width 747 height 772
drag, startPoint x: 135, startPoint y: 879, endPoint x: 67, endPoint y: 778, distance: 121.8
click at [67, 778] on div "390 391 392 393 394 395 396 397 398 399 400 401 402 403 404 405 406 407 408 409…" at bounding box center [431, 501] width 747 height 772
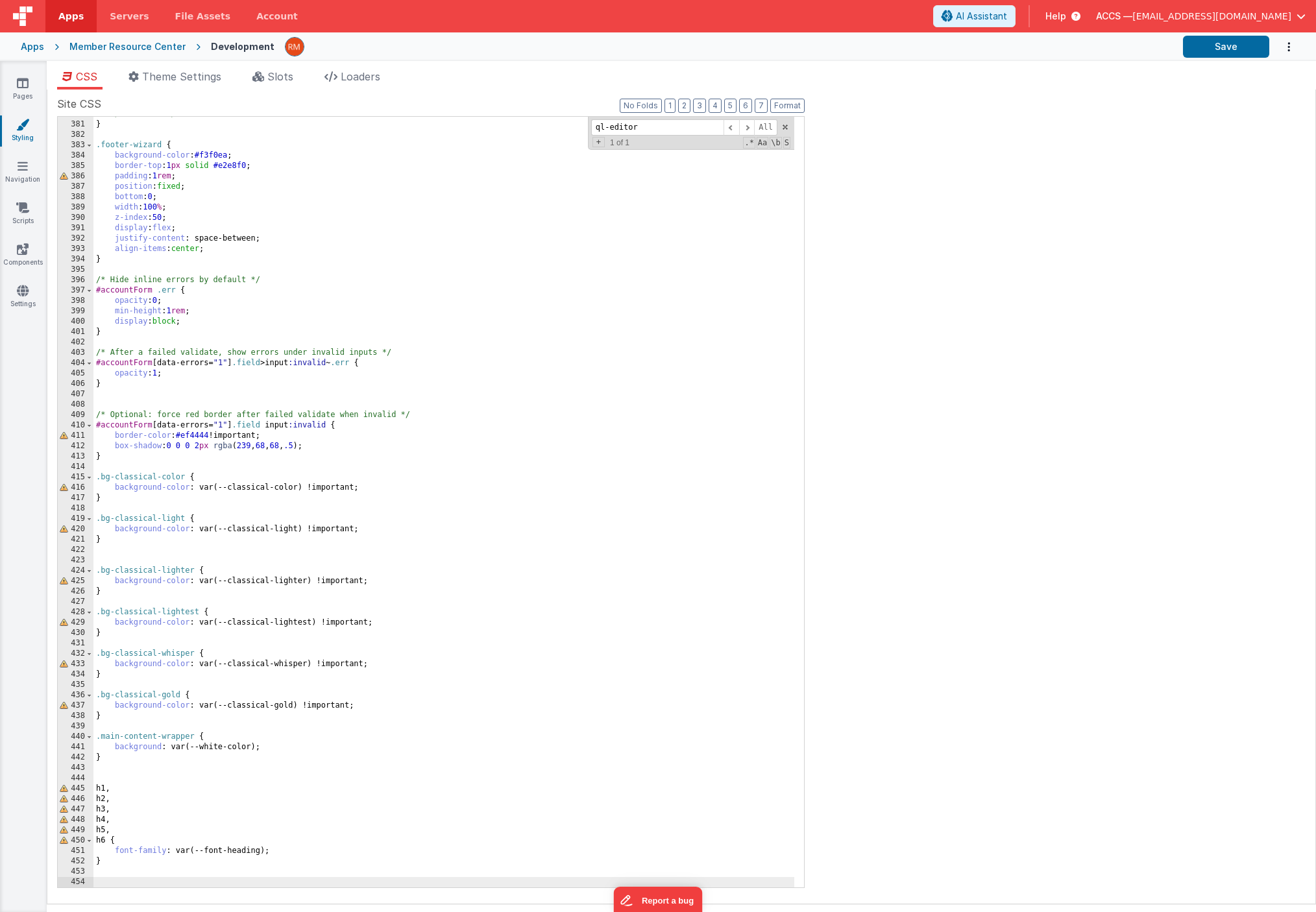
scroll to position [3930, 0]
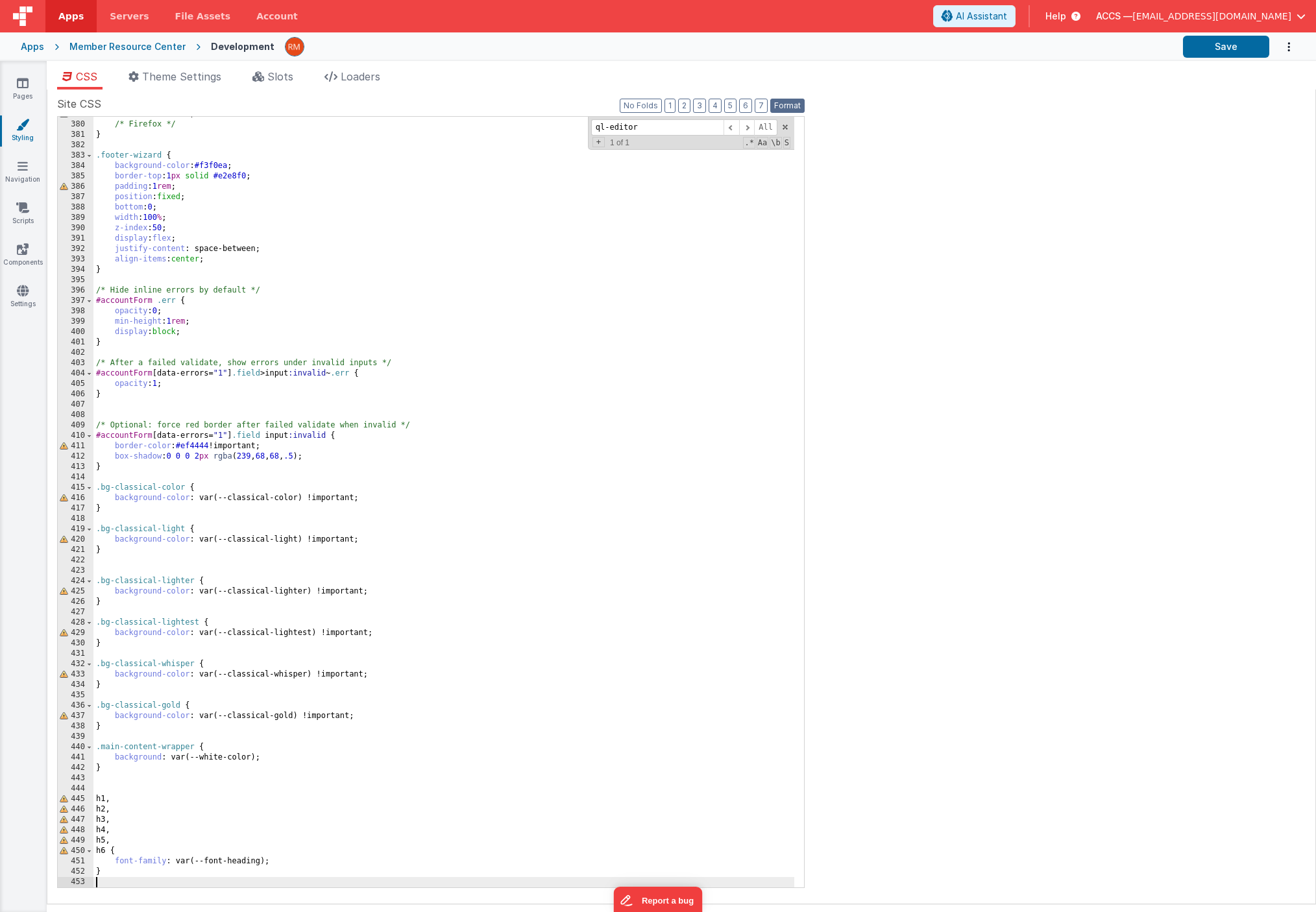
click at [779, 105] on button "Format" at bounding box center [787, 106] width 35 height 15
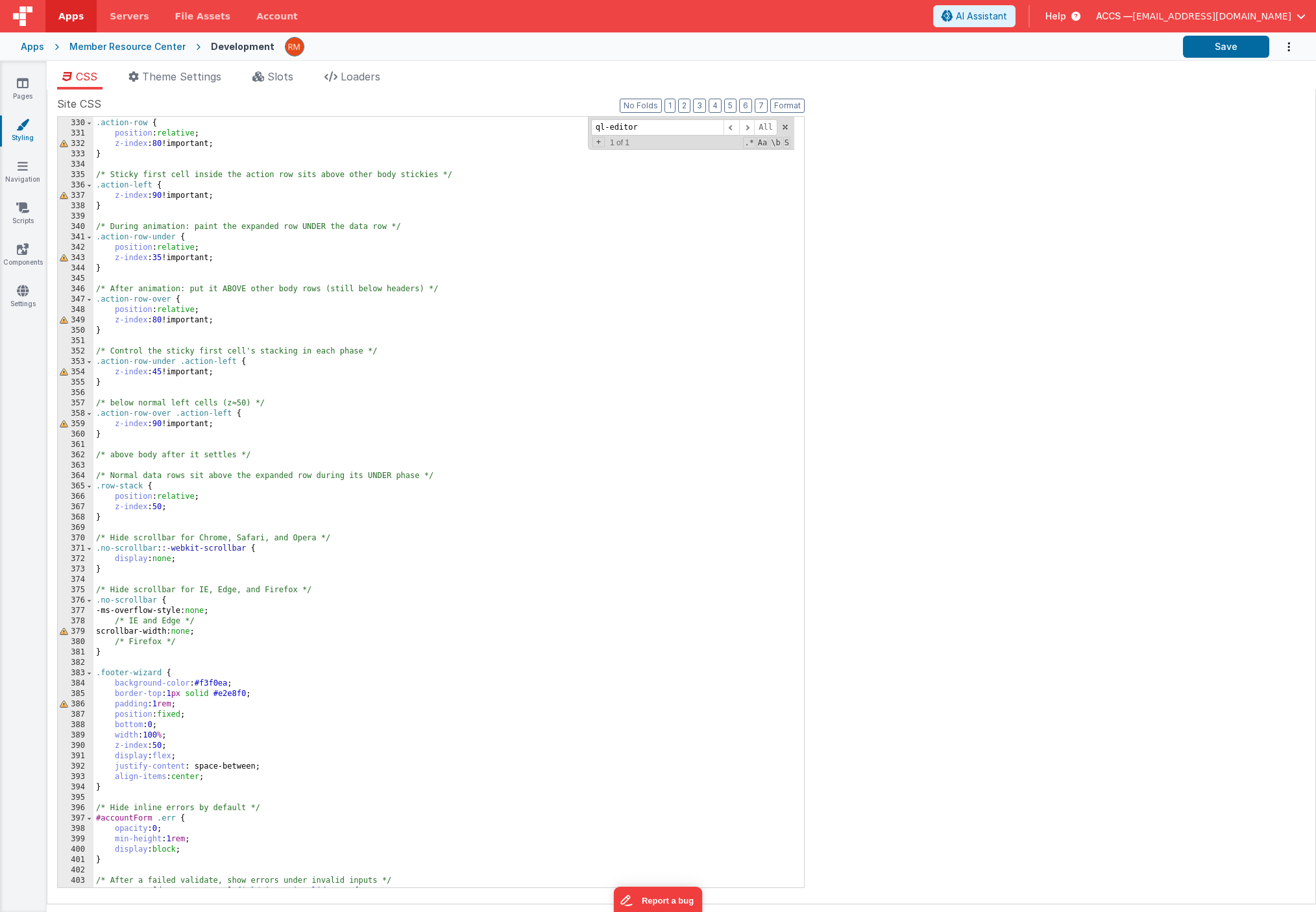
scroll to position [3920, 0]
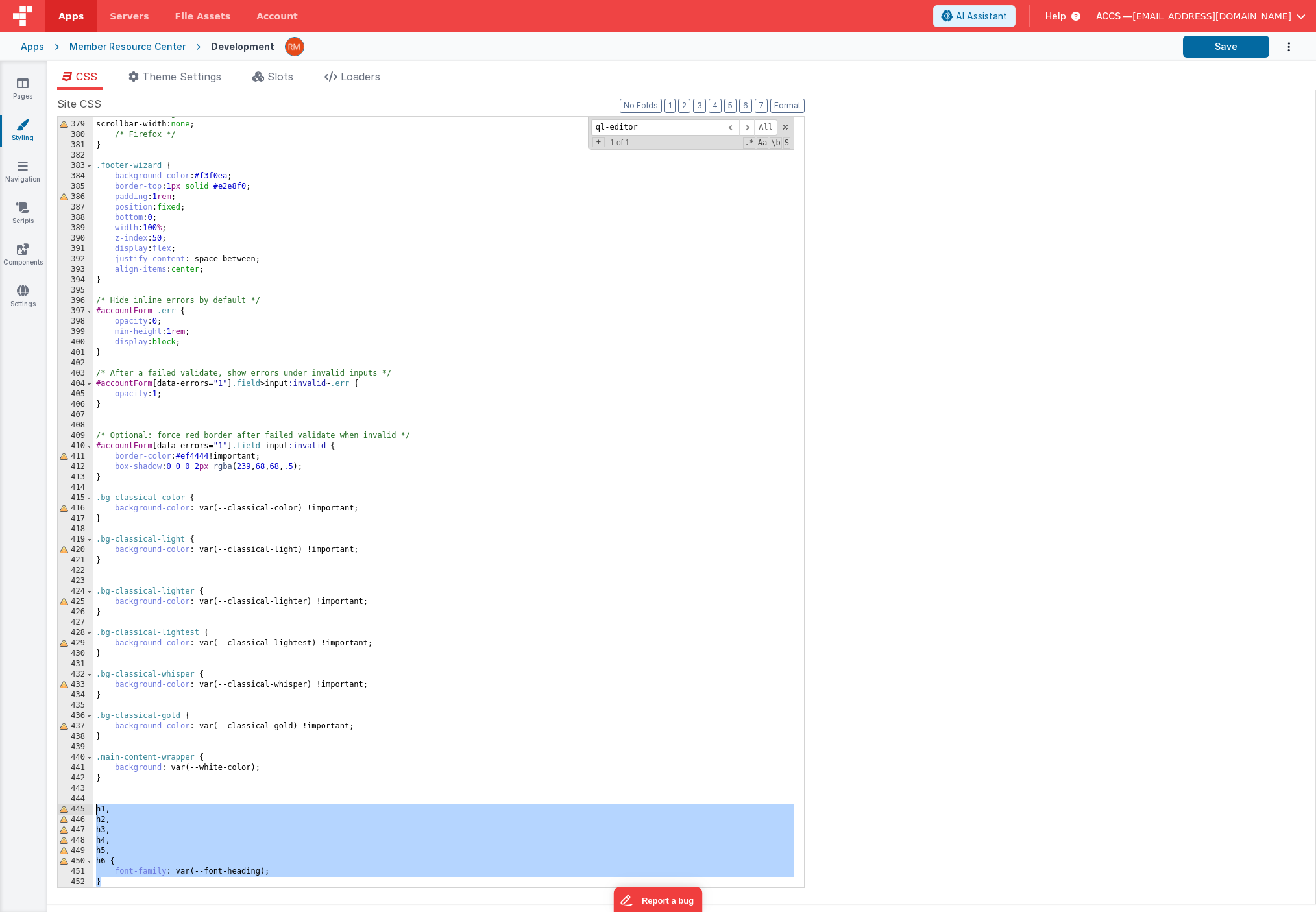
drag, startPoint x: 125, startPoint y: 881, endPoint x: 84, endPoint y: 807, distance: 84.6
click at [84, 807] on div "378 379 380 381 382 383 384 385 386 387 388 389 390 391 392 393 394 395 396 397…" at bounding box center [431, 501] width 747 height 772
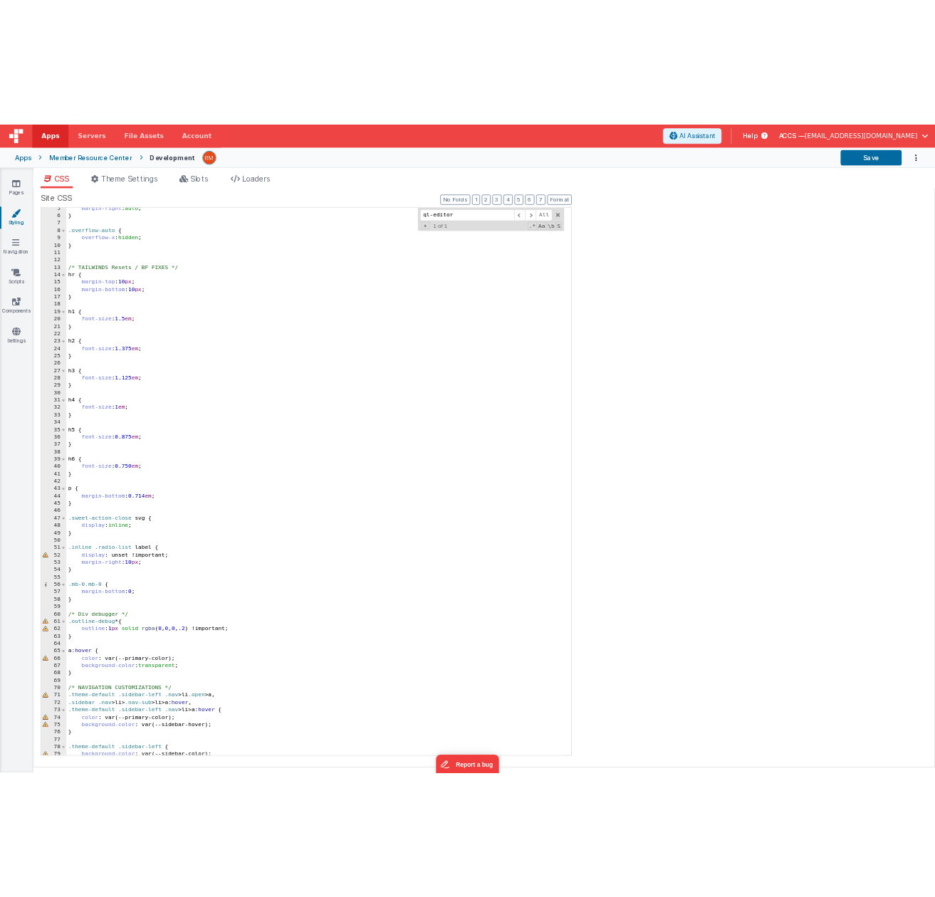
scroll to position [0, 0]
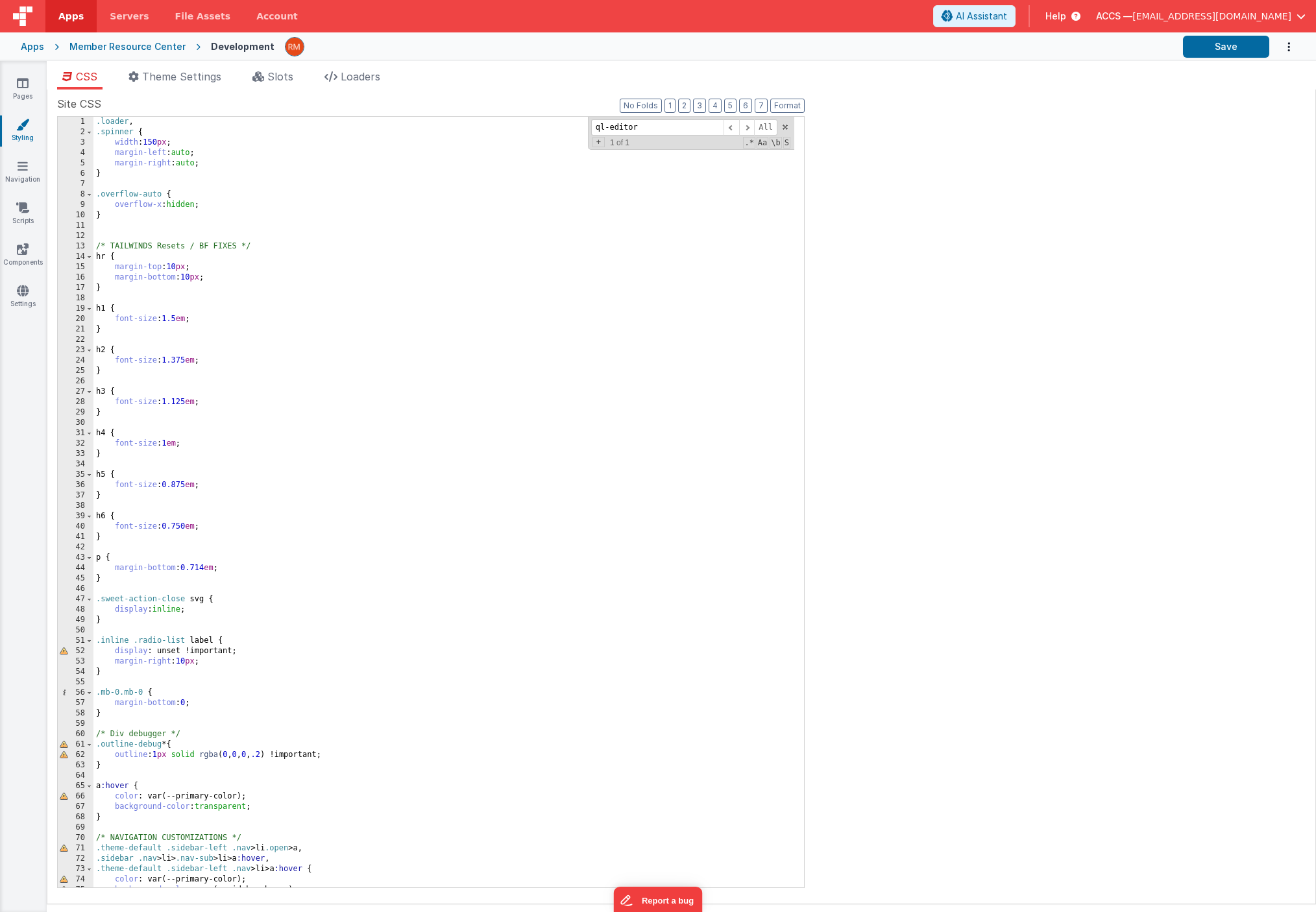
click at [162, 627] on div ".loader , .spinner { width : 150 px ; margin-left : auto ; margin-right : auto …" at bounding box center [444, 512] width 701 height 792
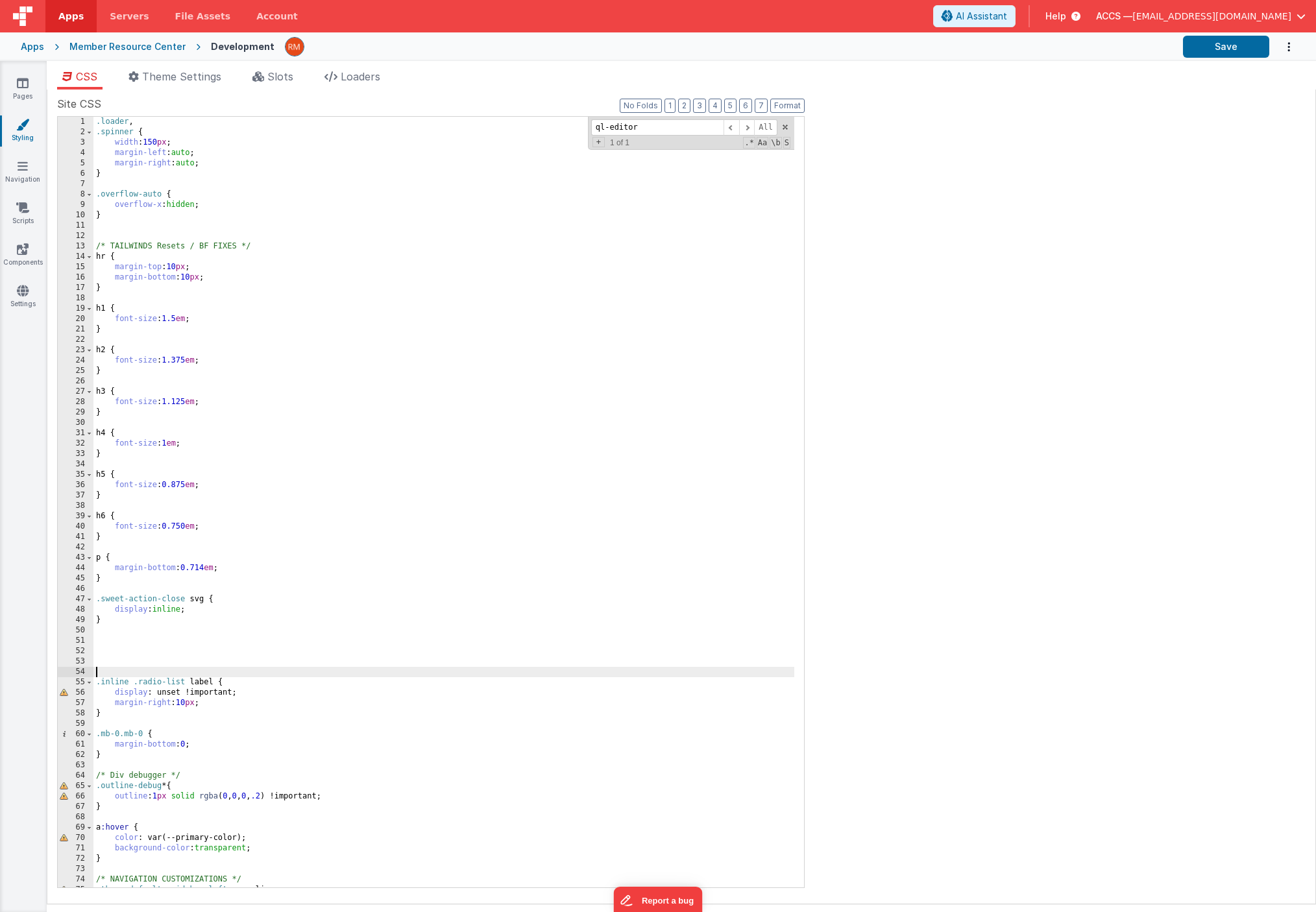
click at [144, 632] on div ".loader , .spinner { width : 150 px ; margin-left : auto ; margin-right : auto …" at bounding box center [444, 512] width 701 height 792
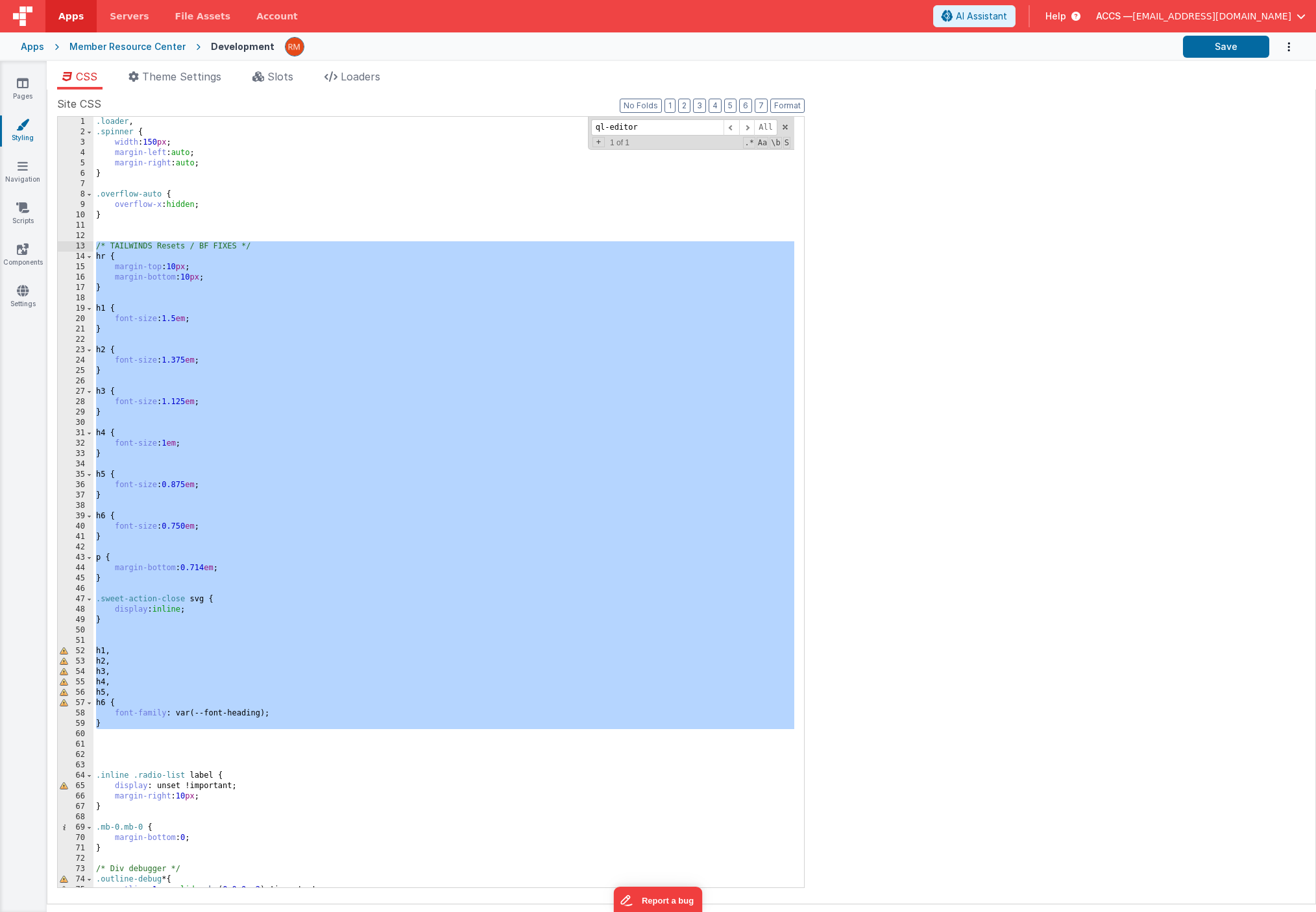
drag, startPoint x: 137, startPoint y: 737, endPoint x: 79, endPoint y: 244, distance: 496.4
click at [79, 244] on div "1 2 3 4 5 6 7 8 9 10 11 12 13 14 15 16 17 18 19 20 21 22 23 24 25 26 27 28 29 3…" at bounding box center [431, 501] width 747 height 772
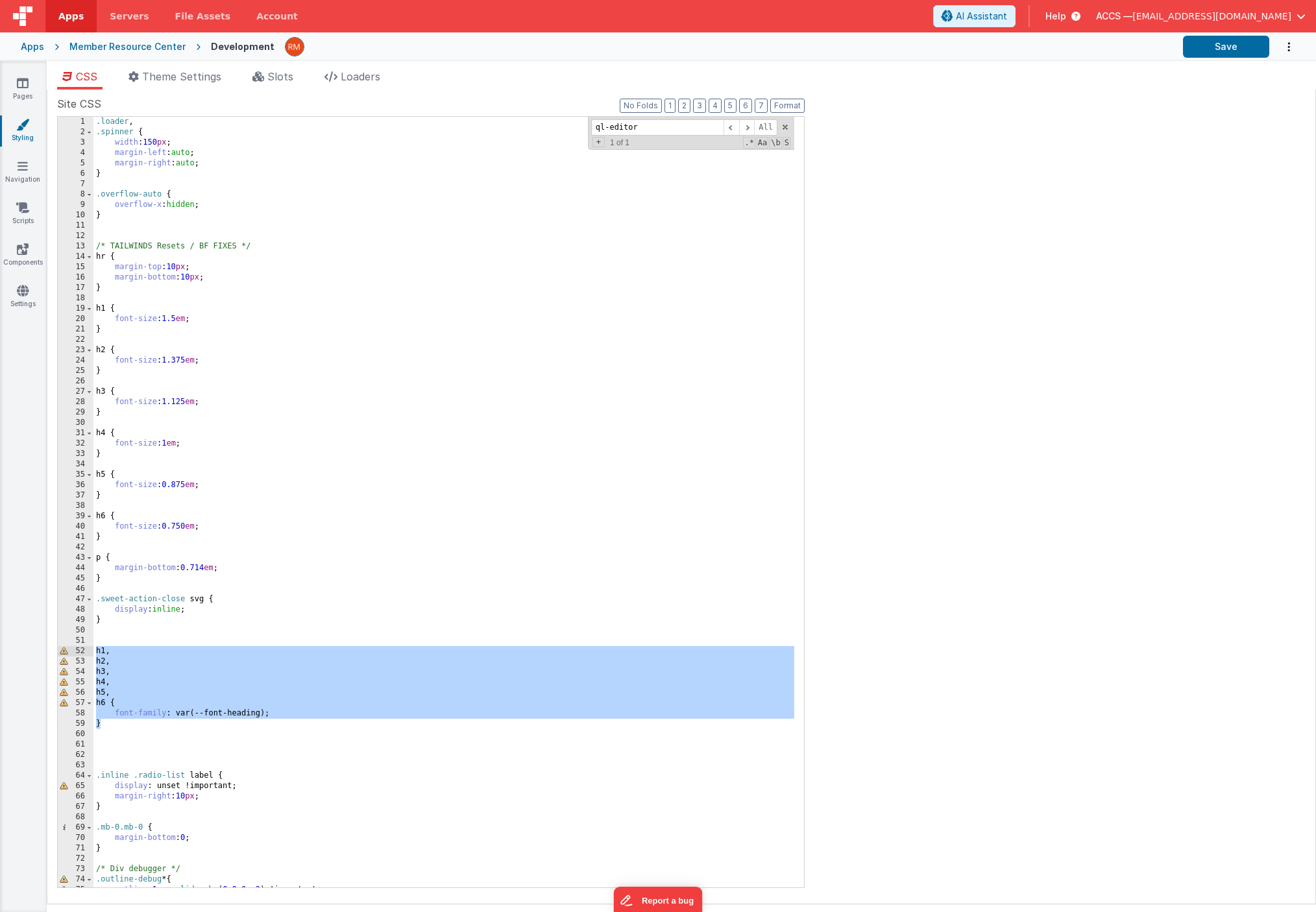
drag, startPoint x: 143, startPoint y: 725, endPoint x: 77, endPoint y: 651, distance: 99.2
click at [77, 651] on div "1 2 3 4 5 6 7 8 9 10 11 12 13 14 15 16 17 18 19 20 21 22 23 24 25 26 27 28 29 3…" at bounding box center [431, 501] width 747 height 772
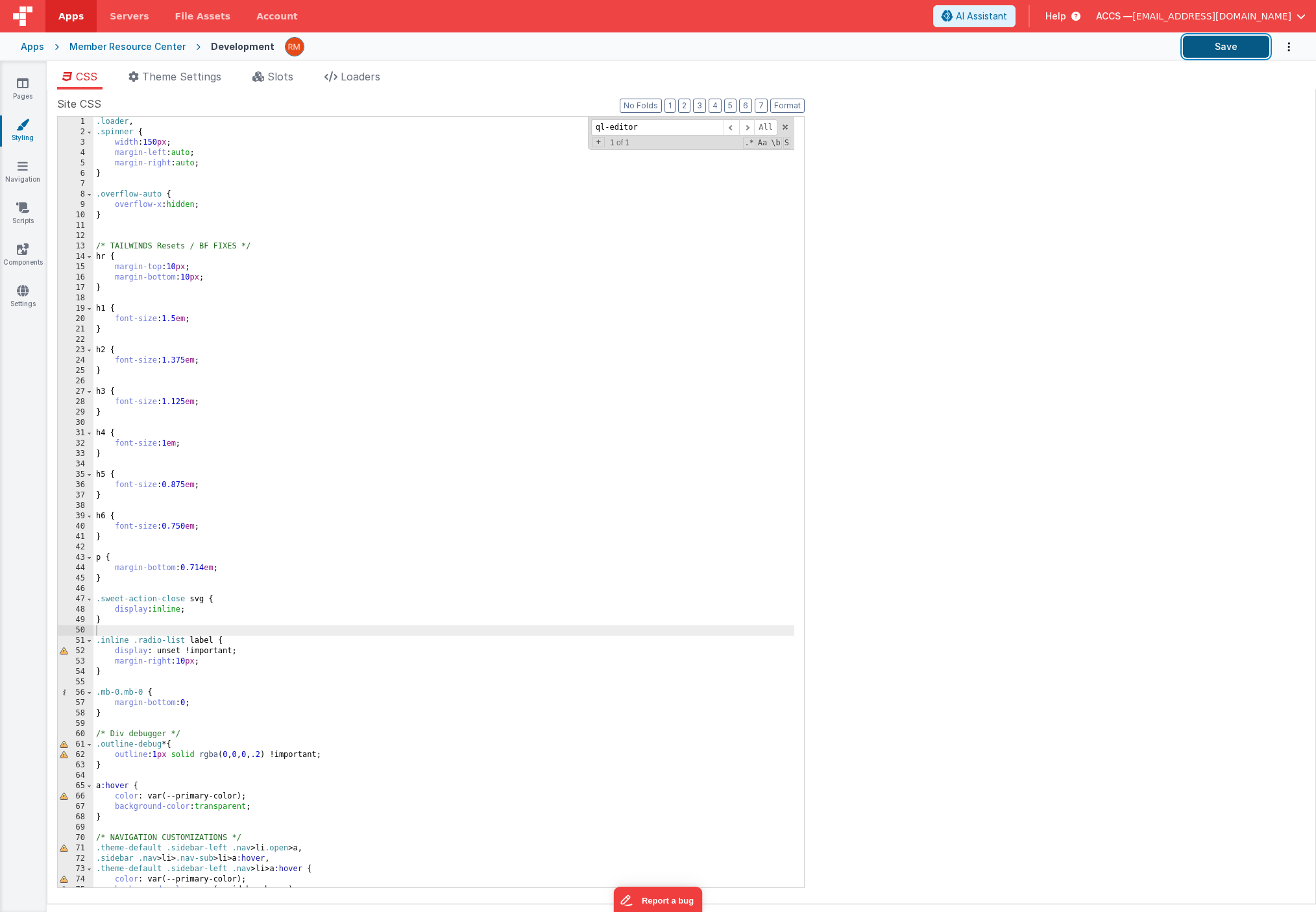
click at [1211, 51] on button "Save" at bounding box center [1226, 46] width 87 height 22
click at [21, 91] on link "Pages" at bounding box center [22, 89] width 46 height 26
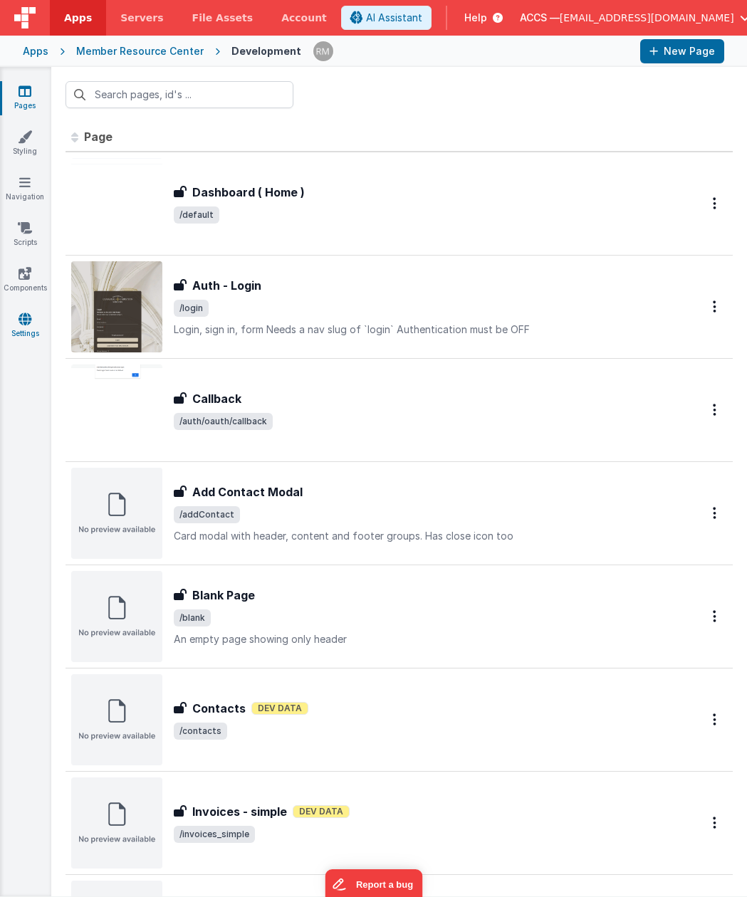
click at [22, 325] on icon at bounding box center [25, 319] width 13 height 14
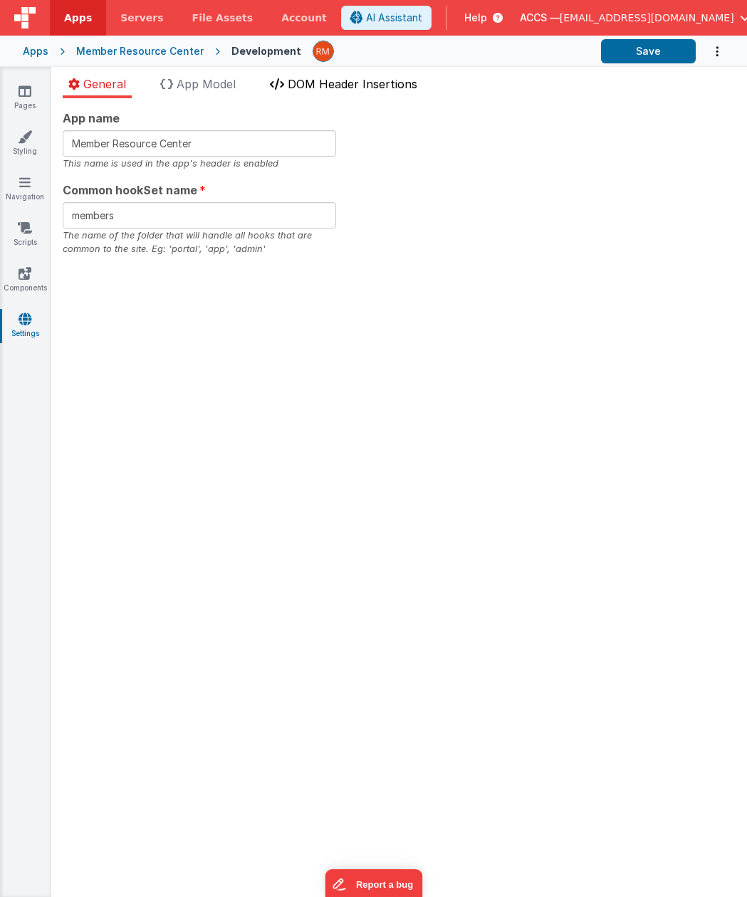
click at [350, 87] on span "DOM Header Insertions" at bounding box center [353, 84] width 130 height 14
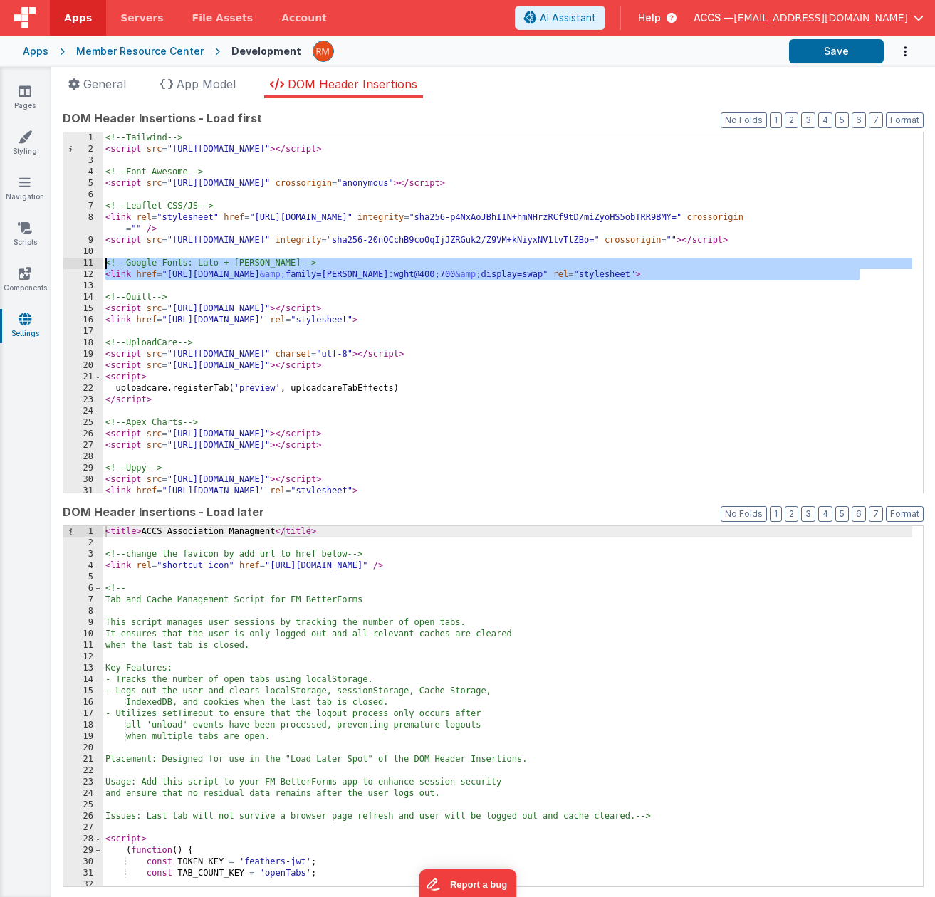
drag, startPoint x: 870, startPoint y: 278, endPoint x: 85, endPoint y: 267, distance: 784.6
click at [85, 267] on div "1 2 3 4 5 6 7 8 9 10 11 12 13 14 15 16 17 18 19 20 21 22 23 24 25 26 27 28 29 3…" at bounding box center [493, 313] width 861 height 362
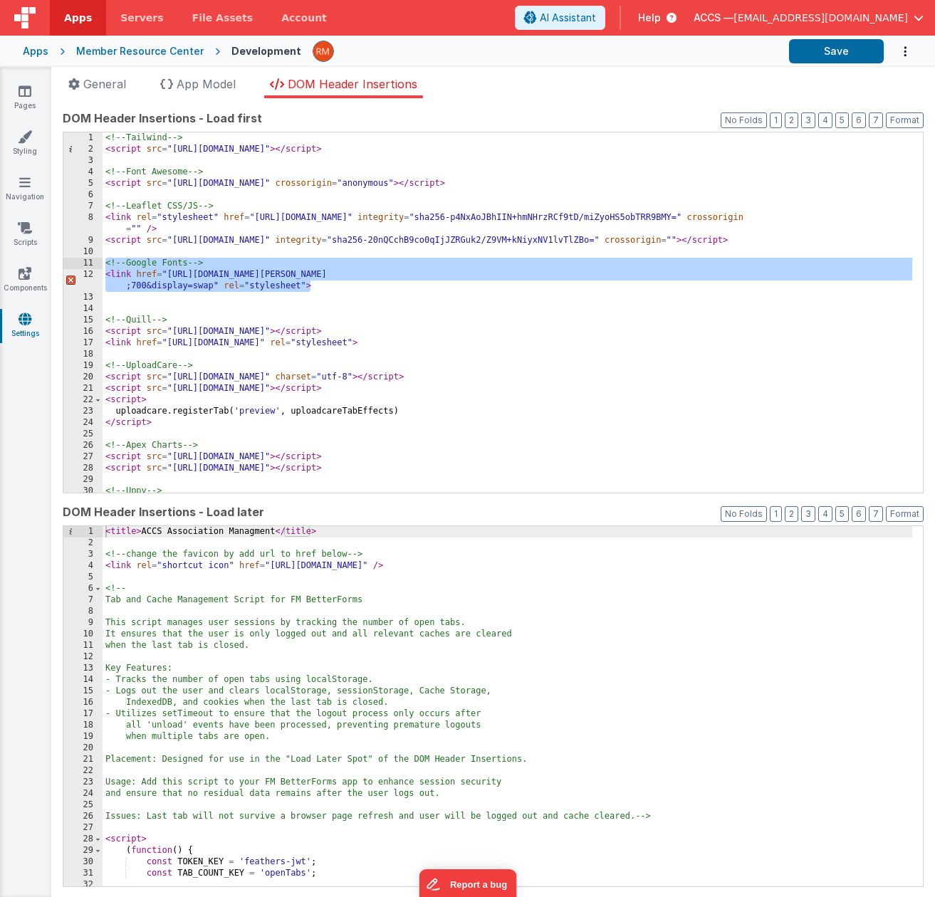
drag, startPoint x: 371, startPoint y: 289, endPoint x: 95, endPoint y: 266, distance: 276.5
click at [95, 266] on div "1 2 3 4 5 6 7 8 9 10 11 12 13 14 15 16 17 18 19 20 21 22 23 24 25 26 27 28 29 3…" at bounding box center [493, 313] width 861 height 362
click at [330, 290] on div "<!-- Tailwind --> < script src = "https://cdn.tailwindcss.com" > </ script > <!…" at bounding box center [507, 323] width 809 height 383
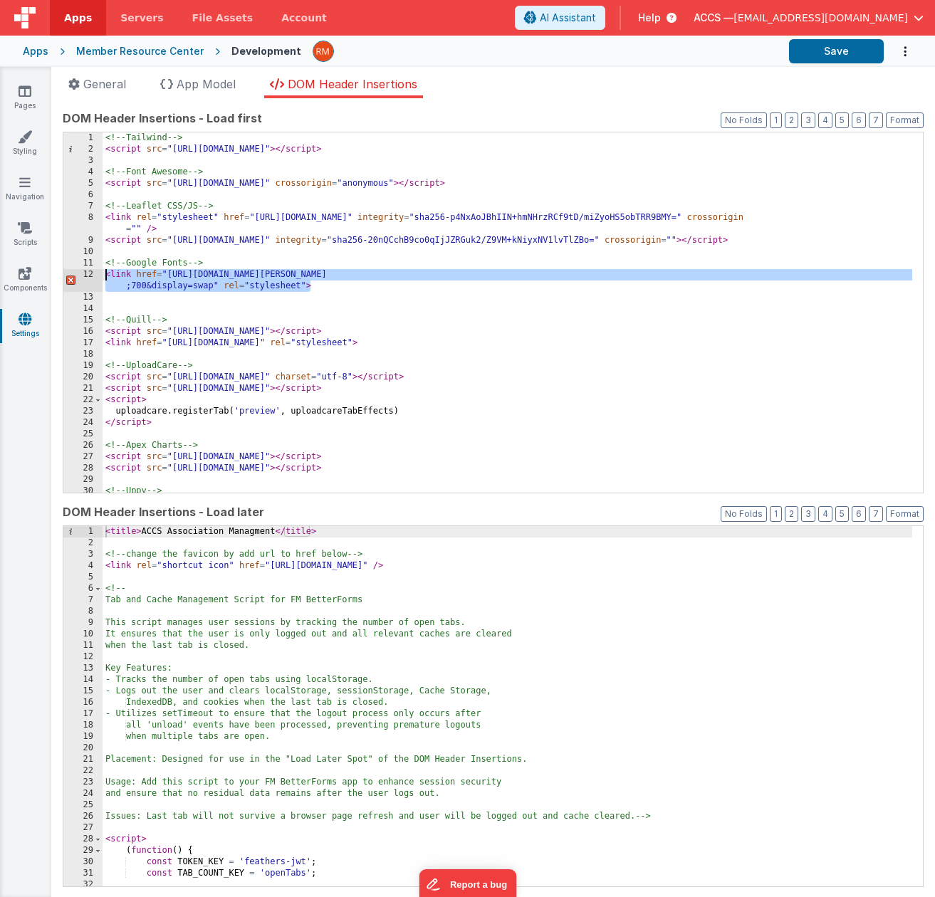
drag, startPoint x: 347, startPoint y: 289, endPoint x: 78, endPoint y: 278, distance: 269.3
click at [78, 278] on div "1 2 3 4 5 6 7 8 9 10 11 12 13 14 15 16 17 18 19 20 21 22 23 24 25 26 27 28 29 3…" at bounding box center [493, 313] width 861 height 362
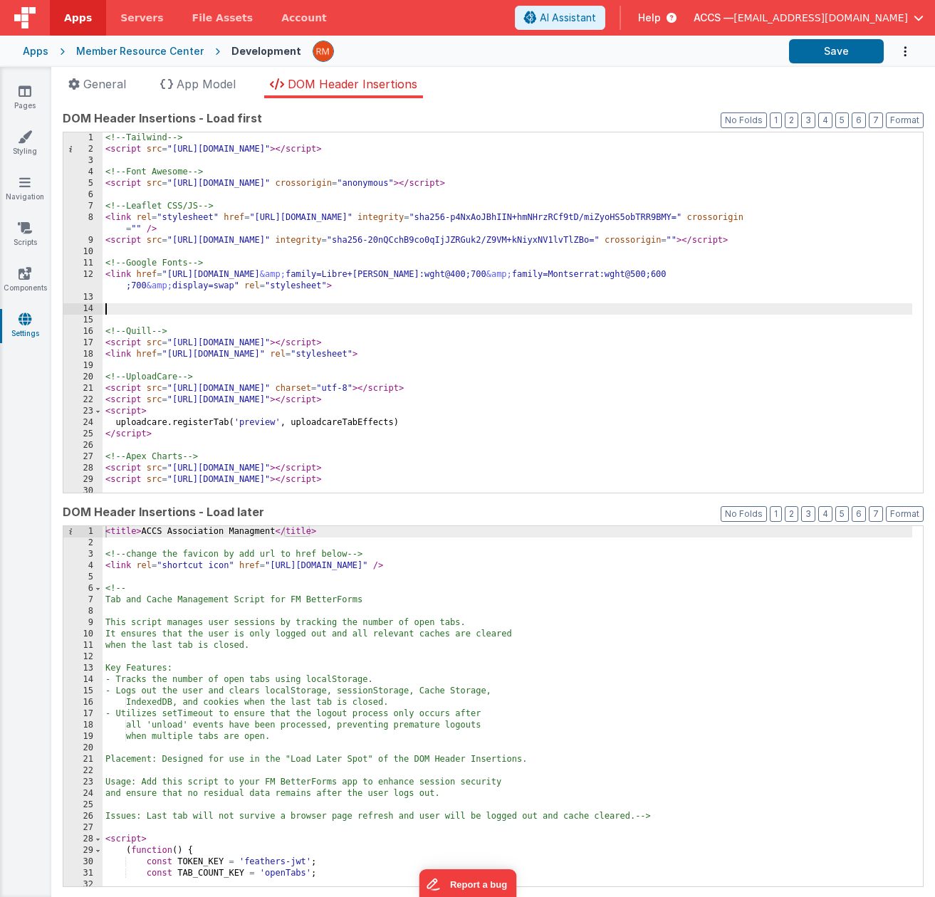
click at [135, 310] on div "<!-- Tailwind --> < script src = "https://cdn.tailwindcss.com" > </ script > <!…" at bounding box center [507, 323] width 809 height 383
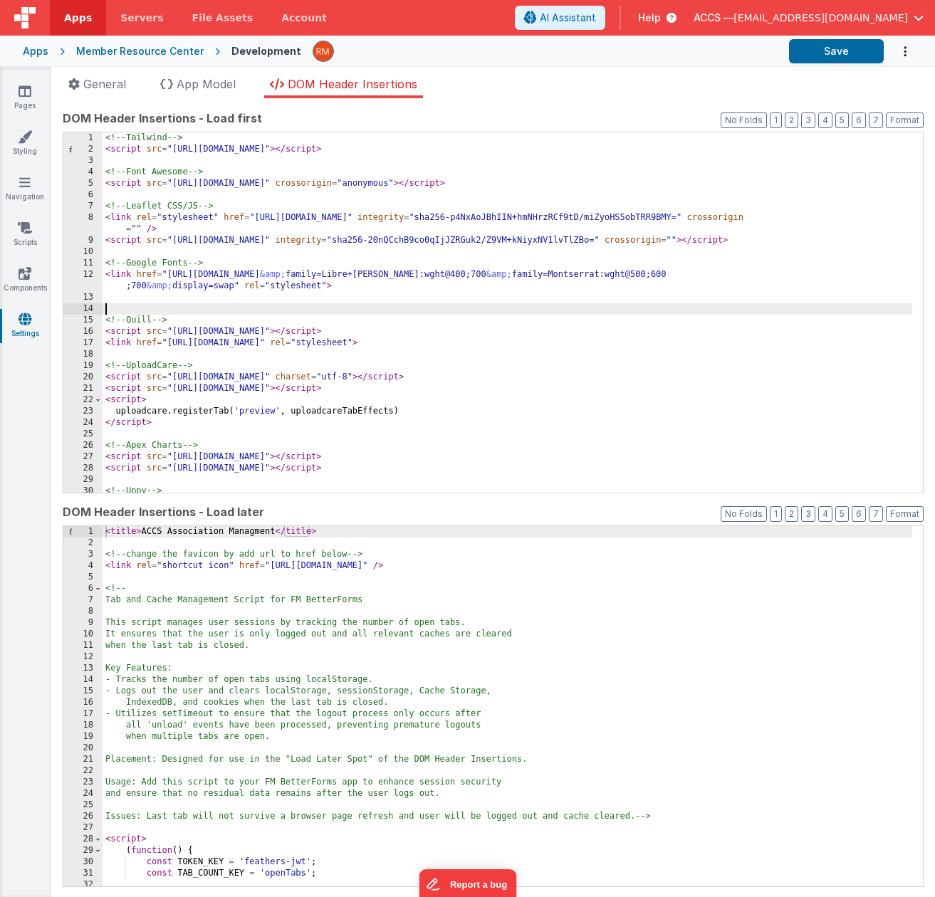
click at [133, 310] on div "<!-- Tailwind --> < script src = "https://cdn.tailwindcss.com" > </ script > <!…" at bounding box center [507, 323] width 809 height 383
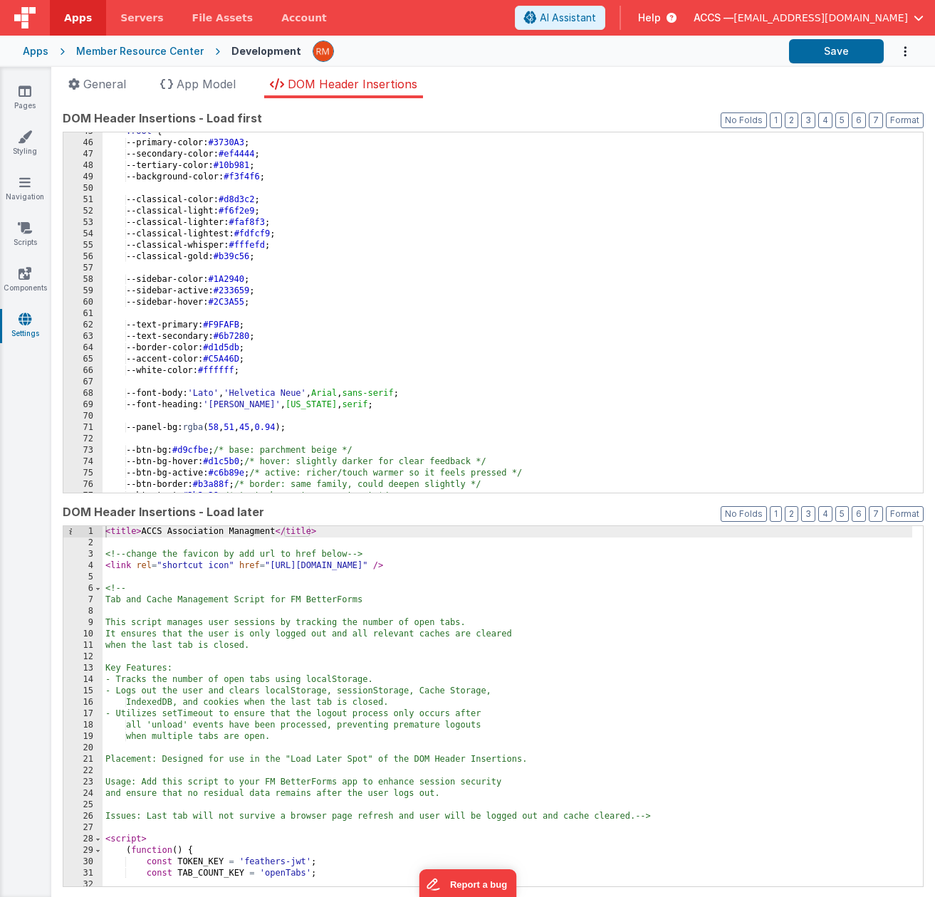
scroll to position [530, 0]
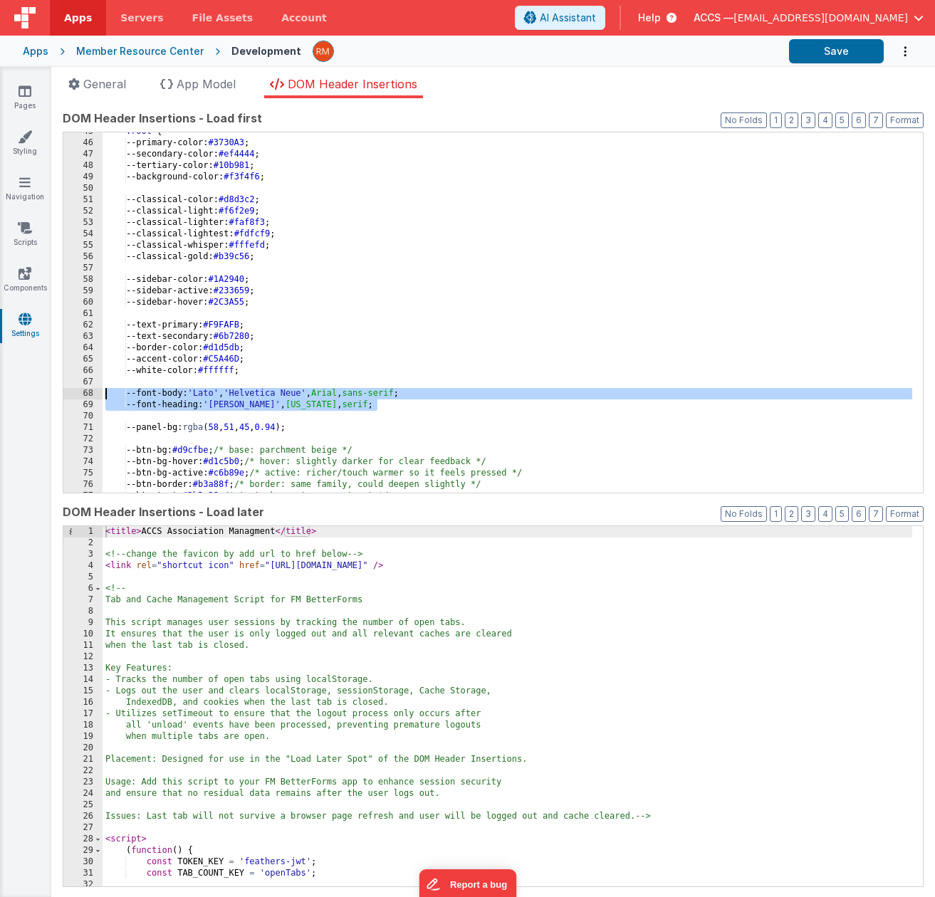
drag, startPoint x: 397, startPoint y: 407, endPoint x: 99, endPoint y: 397, distance: 297.7
click at [99, 397] on div "45 46 47 48 49 50 51 52 53 54 55 56 57 58 59 60 61 62 63 64 65 66 67 68 69 70 7…" at bounding box center [493, 313] width 861 height 362
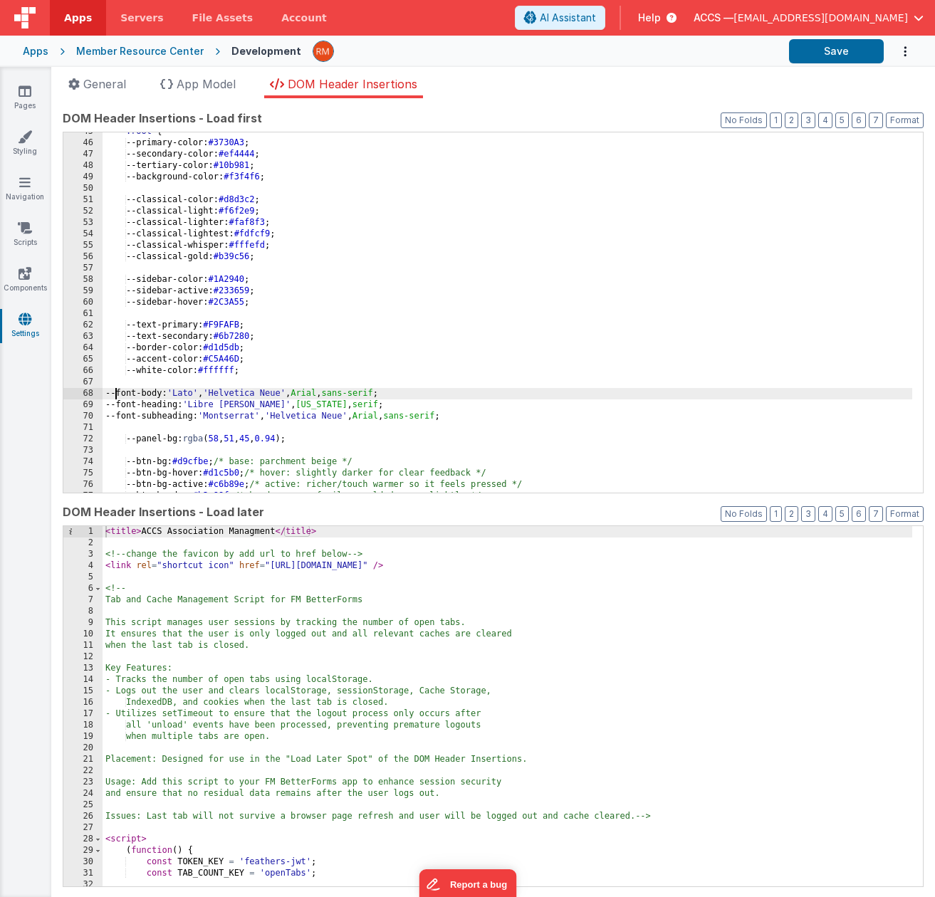
click at [115, 395] on div ":root { --primary-color: #3730A3 ; --secondary-color: #ef4444 ; --tertiary-colo…" at bounding box center [507, 317] width 809 height 383
click at [115, 406] on div ":root { --primary-color: #3730A3 ; --secondary-color: #ef4444 ; --tertiary-colo…" at bounding box center [507, 317] width 809 height 383
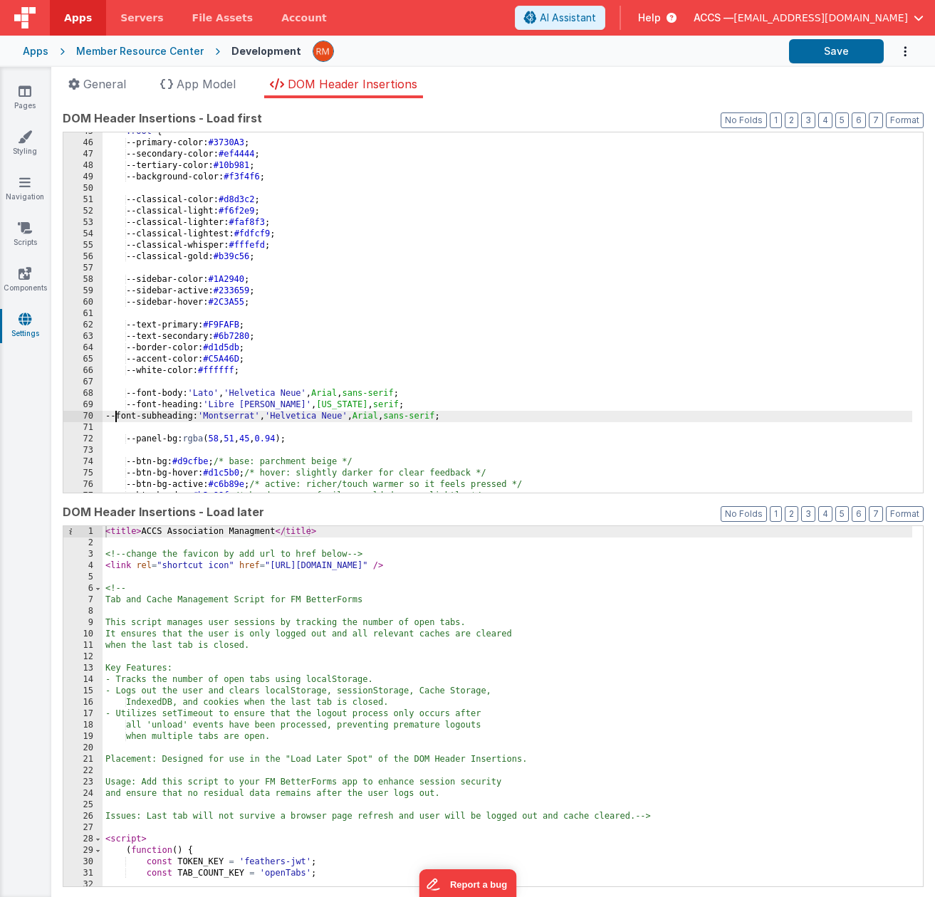
click at [117, 414] on div ":root { --primary-color: #3730A3 ; --secondary-color: #ef4444 ; --tertiary-colo…" at bounding box center [507, 317] width 809 height 383
click at [856, 59] on button "Save" at bounding box center [836, 51] width 95 height 24
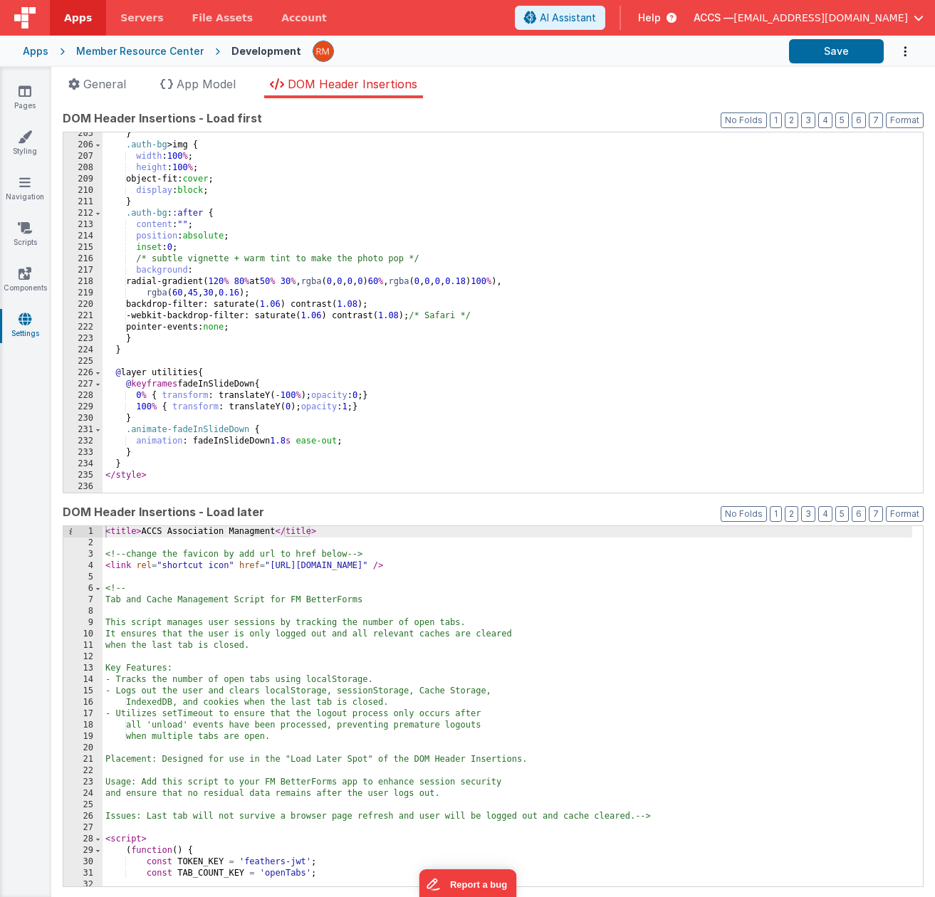
scroll to position [2351, 0]
click at [76, 19] on span "Apps" at bounding box center [78, 18] width 28 height 14
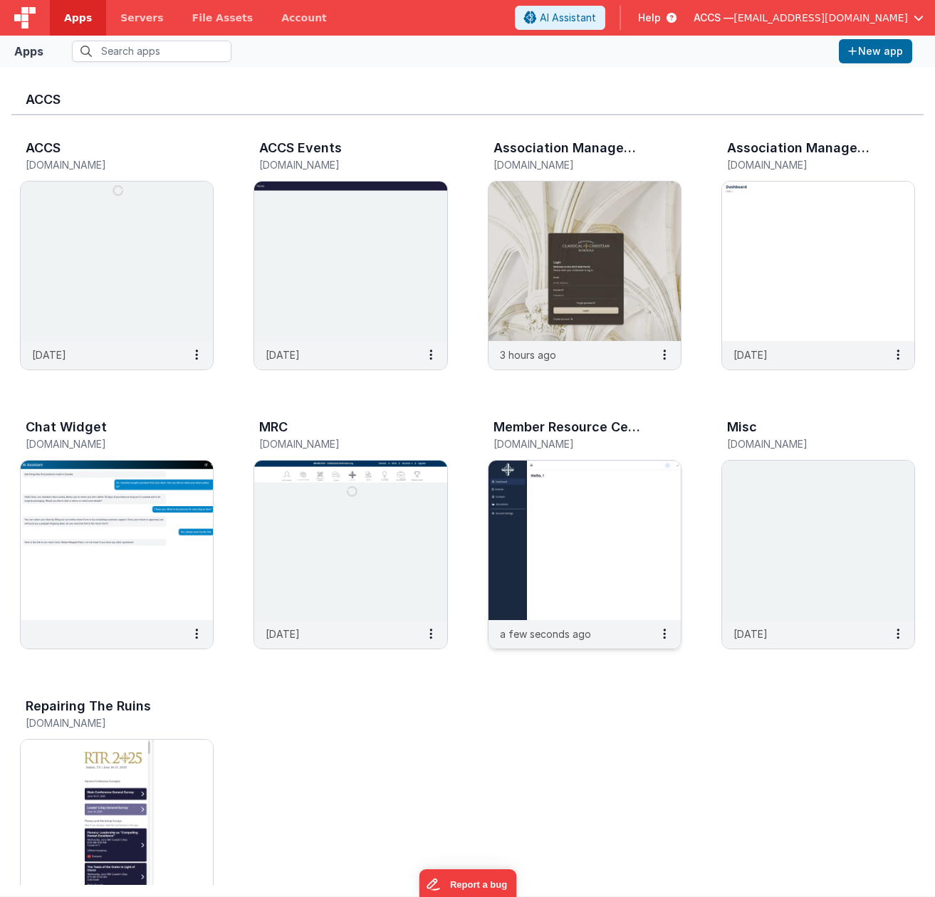
click at [590, 506] on img at bounding box center [584, 540] width 192 height 159
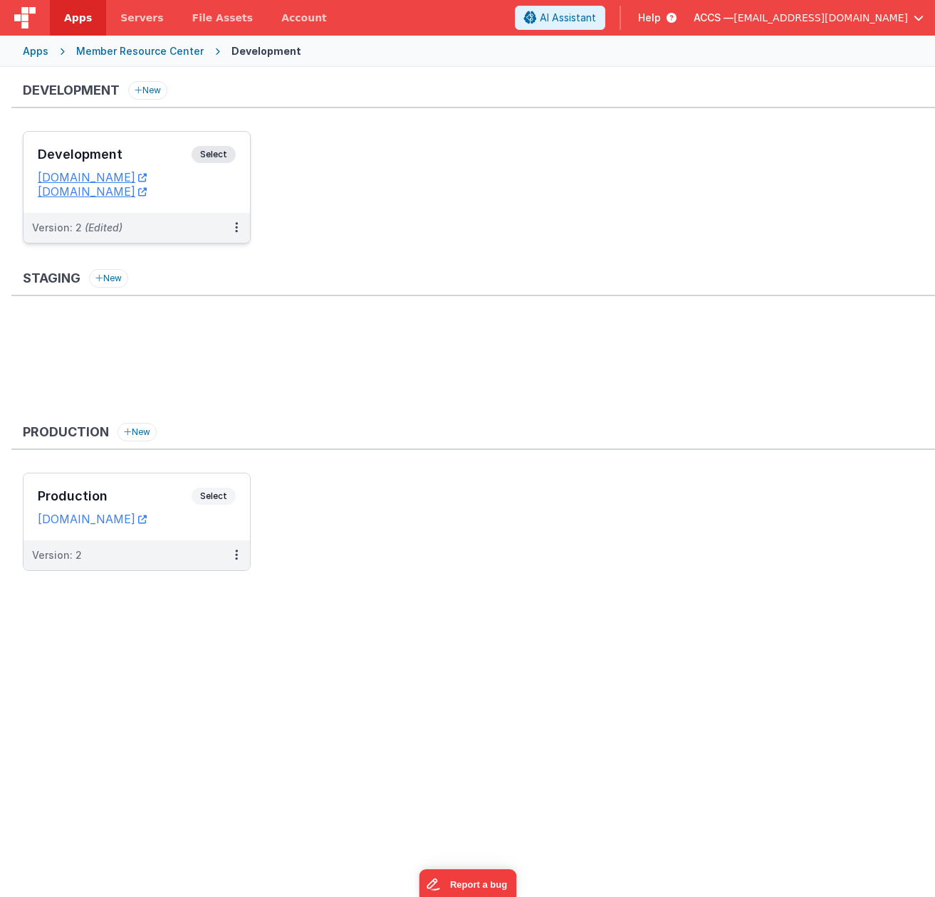
click at [157, 164] on div "Development Select" at bounding box center [137, 158] width 198 height 24
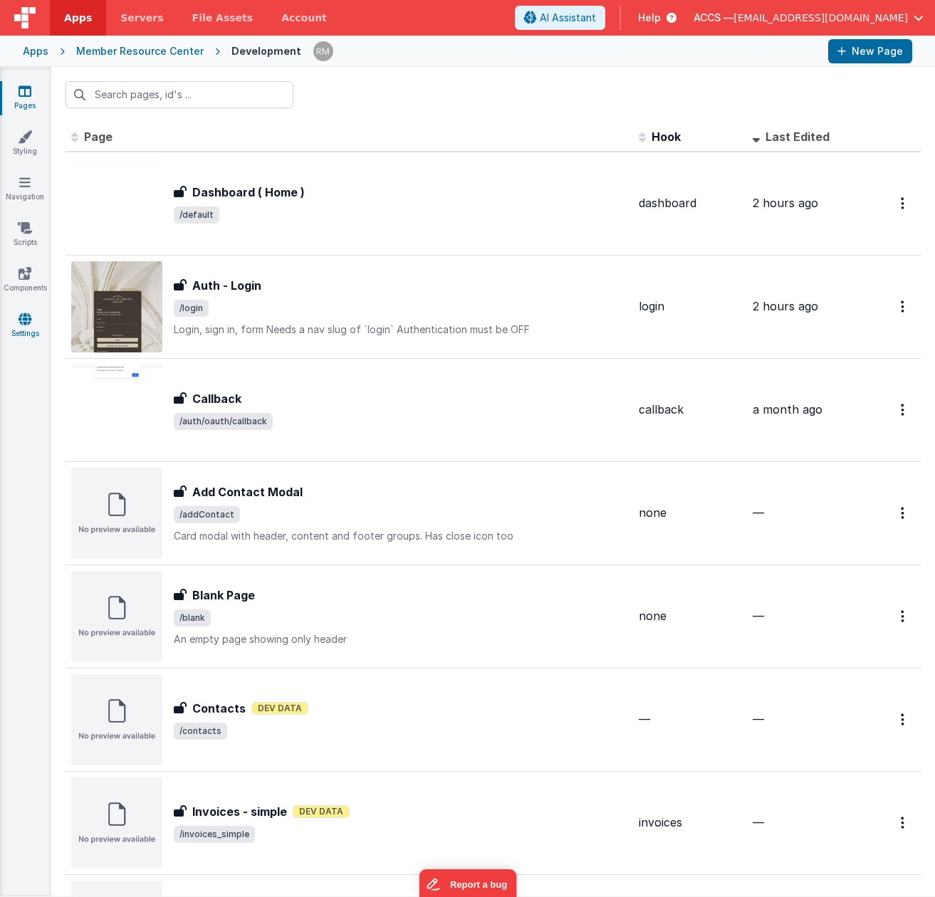
click at [17, 321] on link "Settings" at bounding box center [24, 326] width 51 height 28
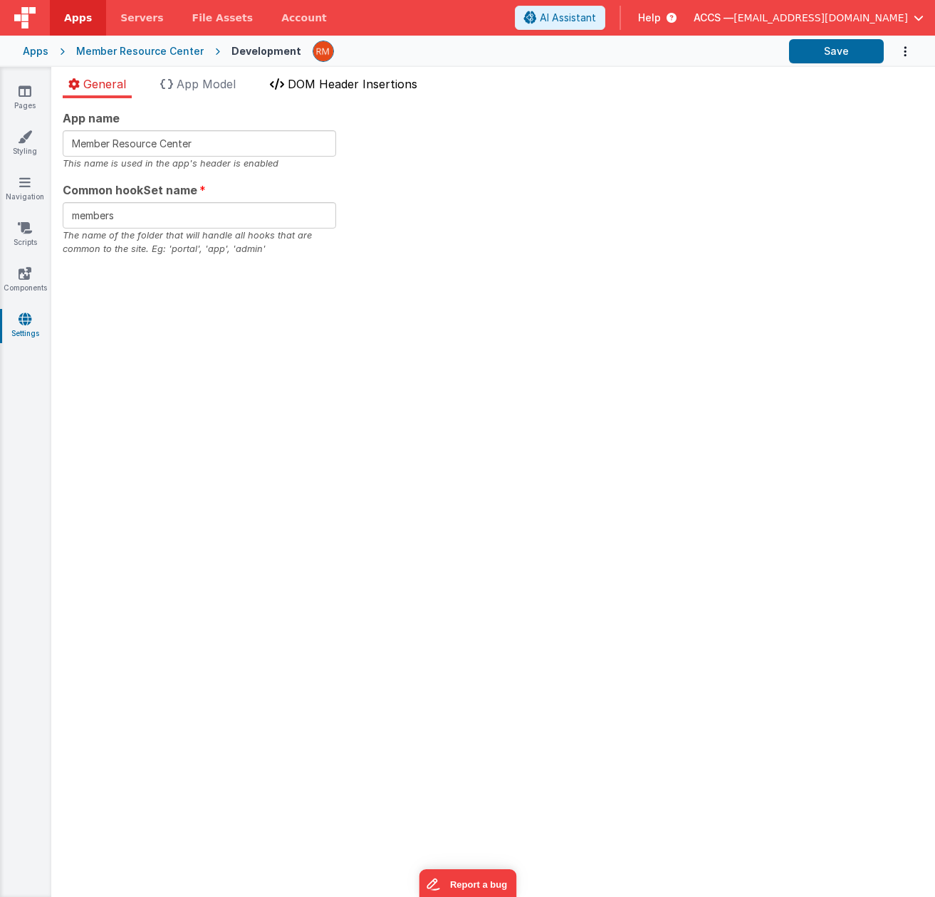
click at [336, 87] on span "DOM Header Insertions" at bounding box center [353, 84] width 130 height 14
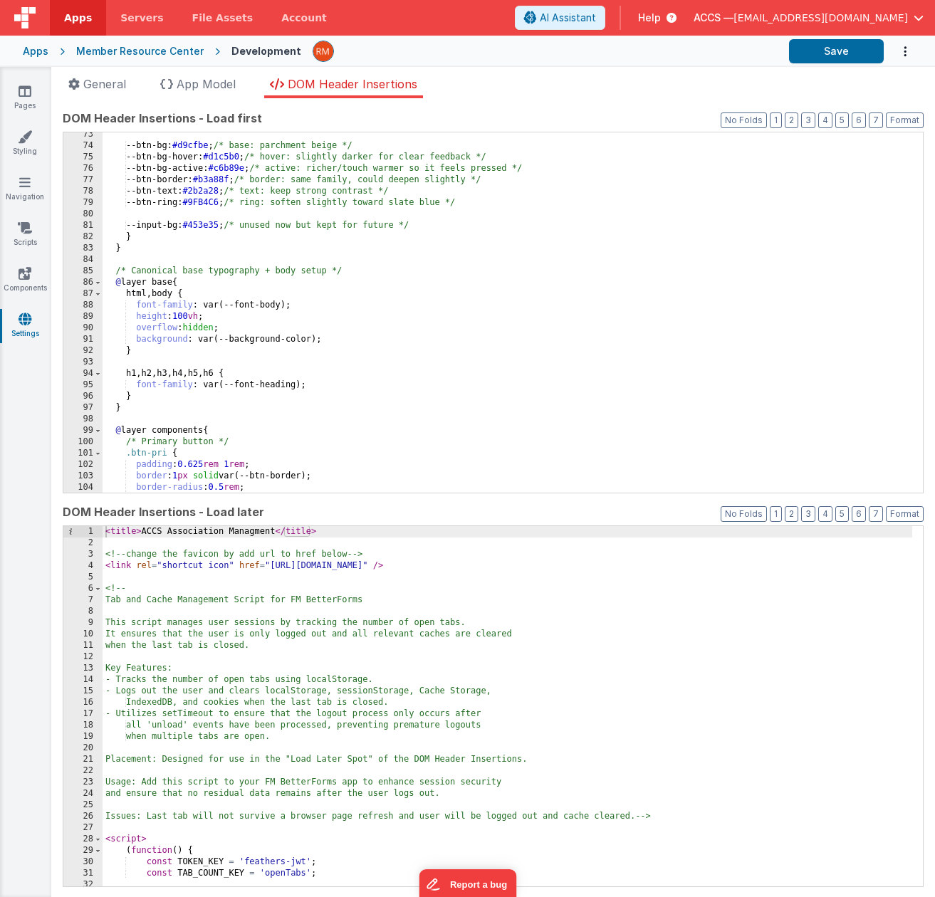
scroll to position [846, 0]
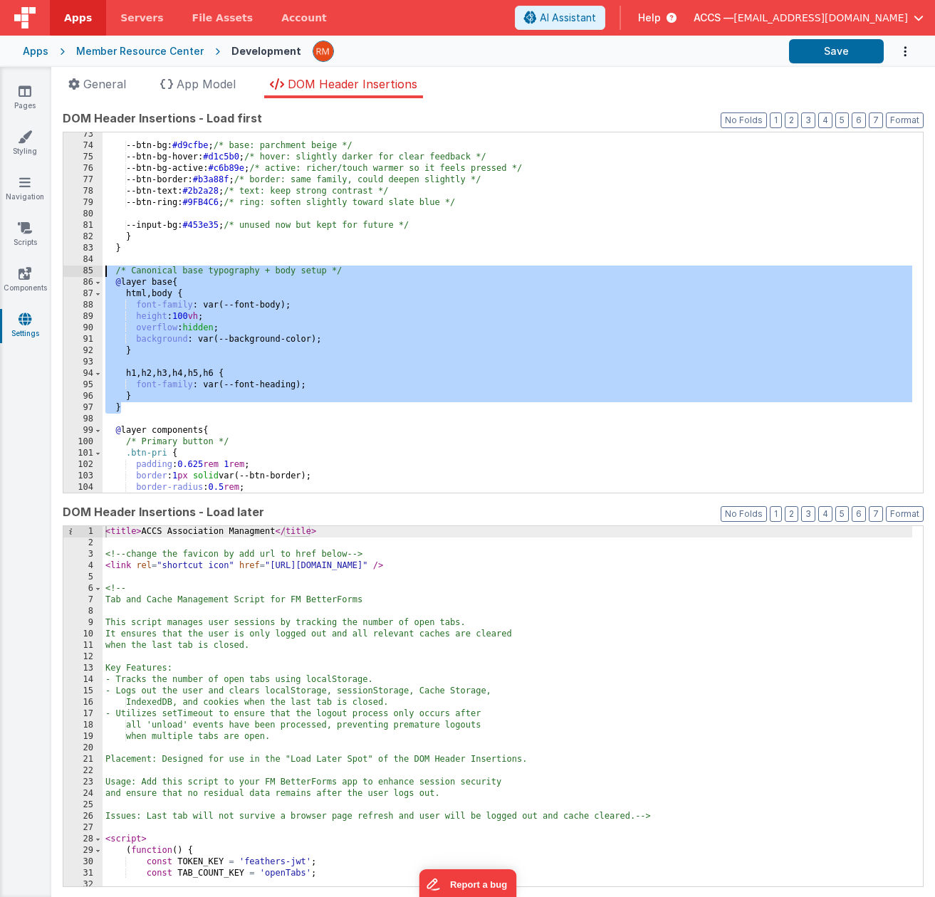
drag, startPoint x: 184, startPoint y: 407, endPoint x: 93, endPoint y: 271, distance: 163.1
click at [93, 271] on div "73 74 75 76 77 78 79 80 81 82 83 84 85 86 87 88 89 90 91 92 93 94 95 96 97 98 9…" at bounding box center [493, 313] width 861 height 362
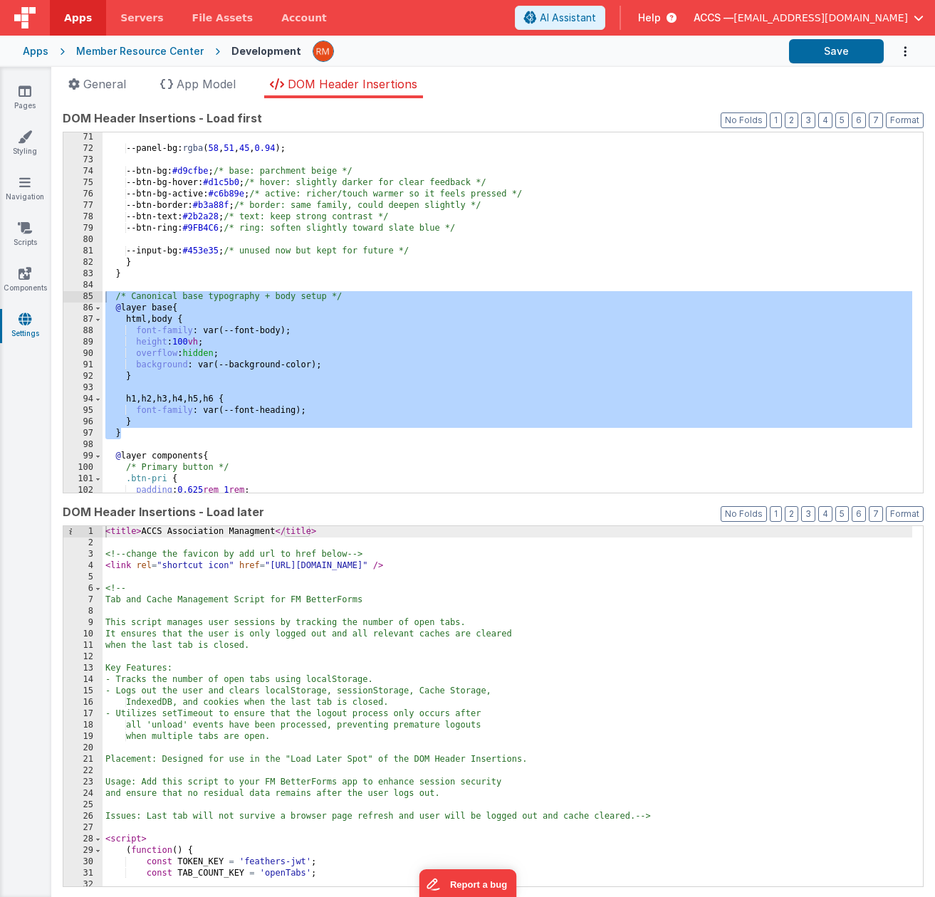
scroll to position [821, 0]
drag, startPoint x: 220, startPoint y: 434, endPoint x: 61, endPoint y: 297, distance: 210.5
click at [61, 297] on div "App name Member Resource Center This name is used in the app's header is enable…" at bounding box center [492, 497] width 883 height 799
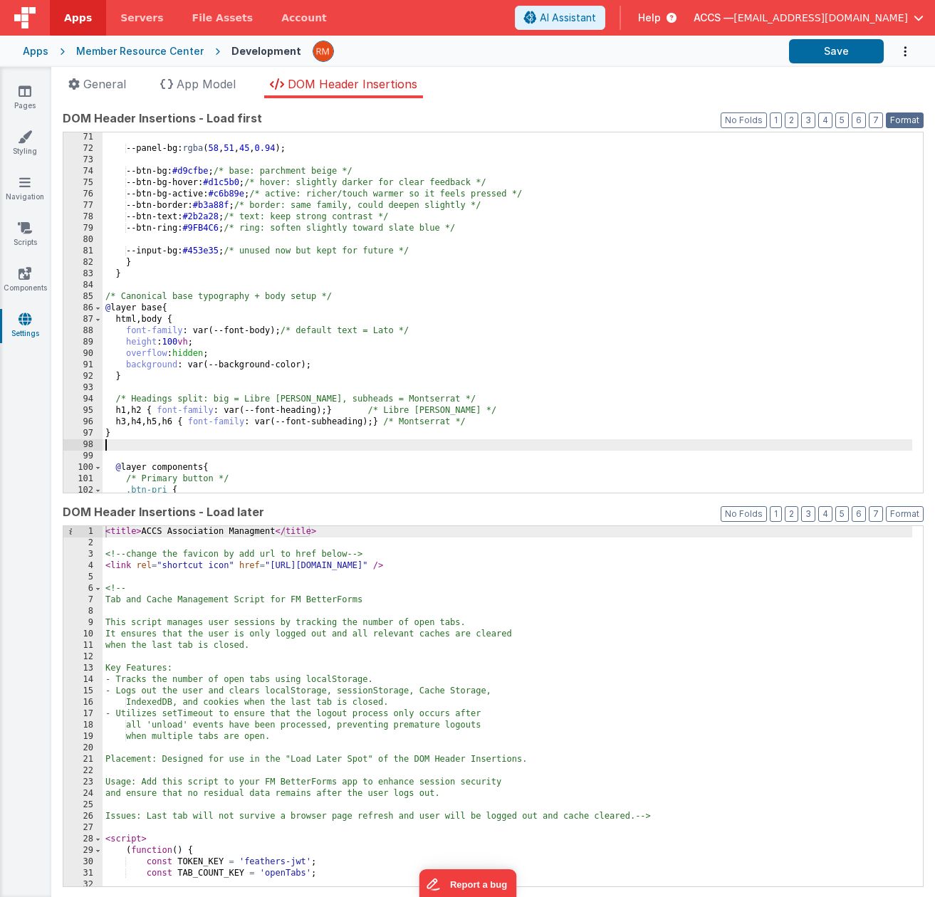
click at [886, 118] on button "Format" at bounding box center [905, 120] width 38 height 16
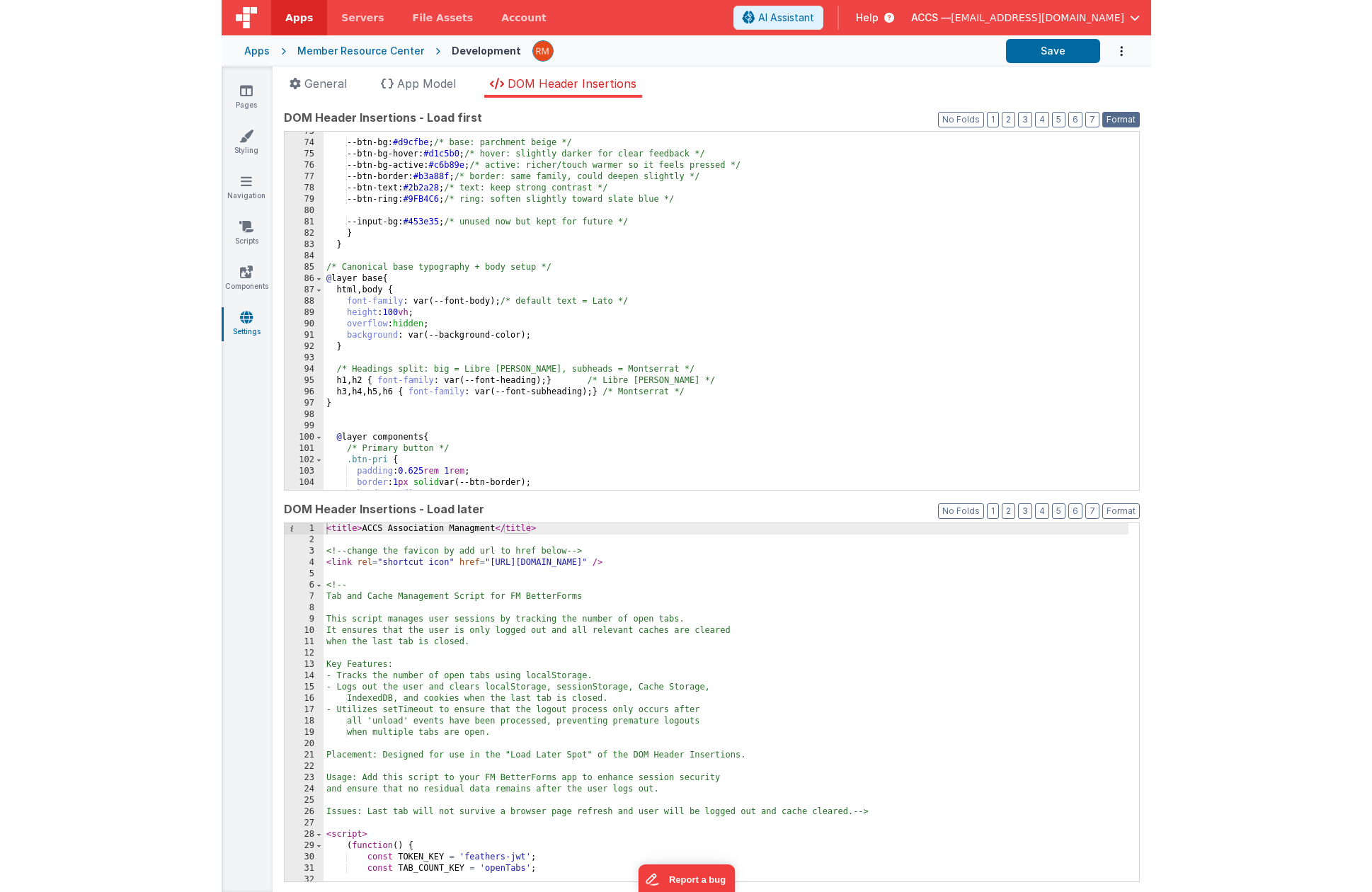
scroll to position [888, 0]
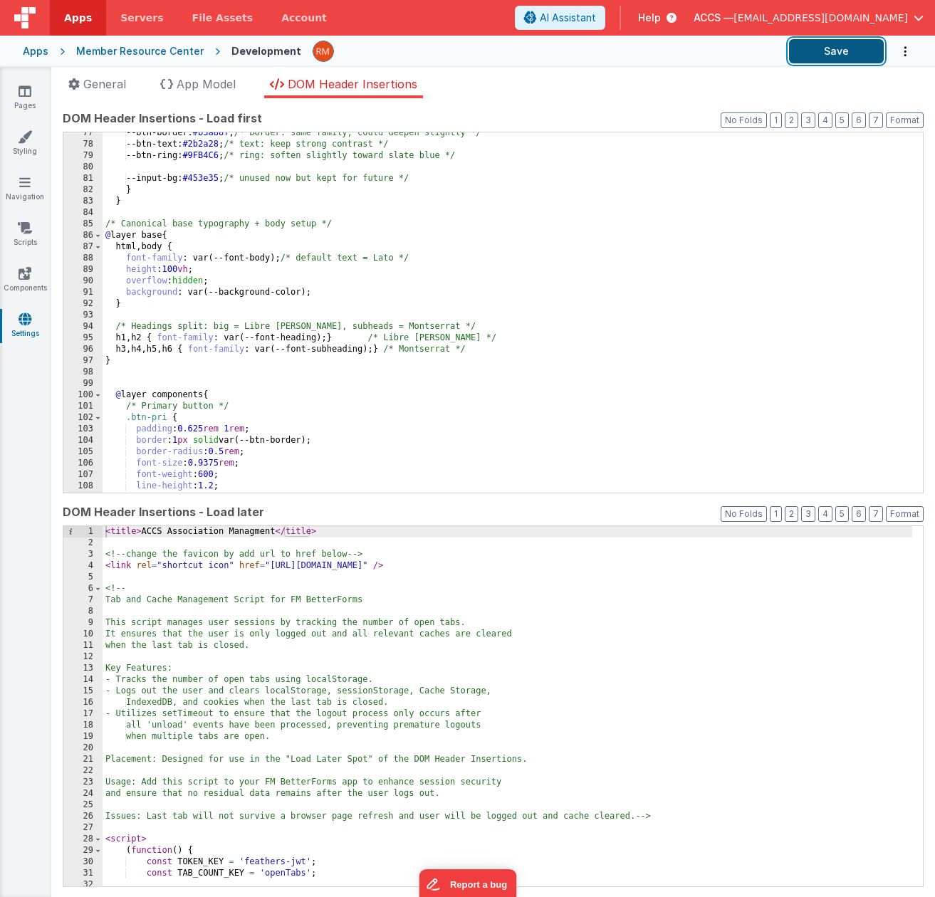
click at [809, 55] on button "Save" at bounding box center [836, 51] width 95 height 24
click at [97, 55] on div "Member Resource Center" at bounding box center [139, 51] width 127 height 14
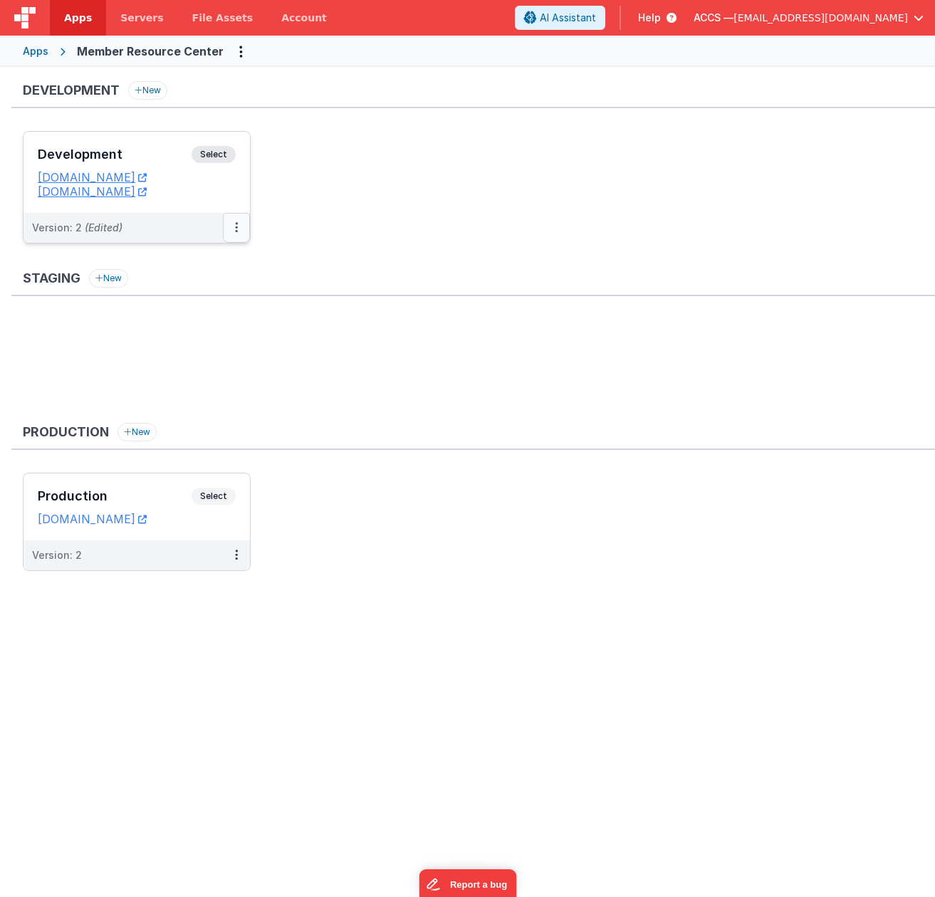
click at [236, 228] on icon at bounding box center [236, 227] width 3 height 1
click at [184, 309] on link "Deploy..." at bounding box center [187, 311] width 125 height 26
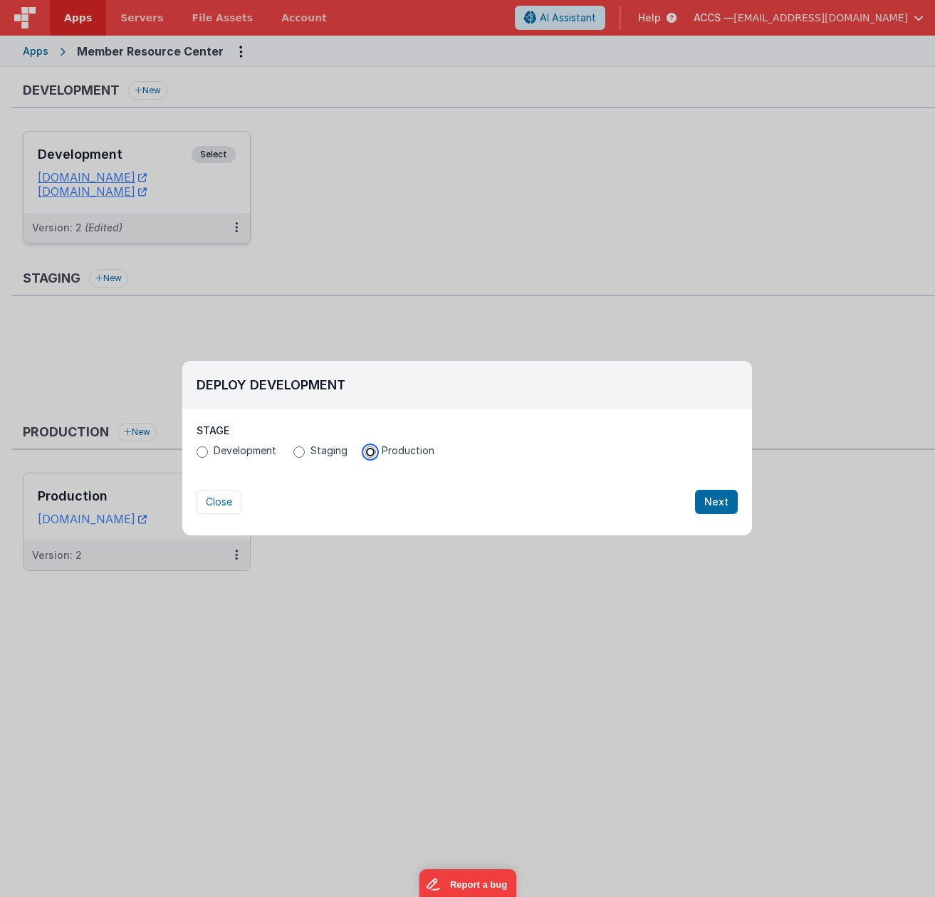
click at [369, 456] on input "Production" at bounding box center [370, 451] width 11 height 11
radio input "true"
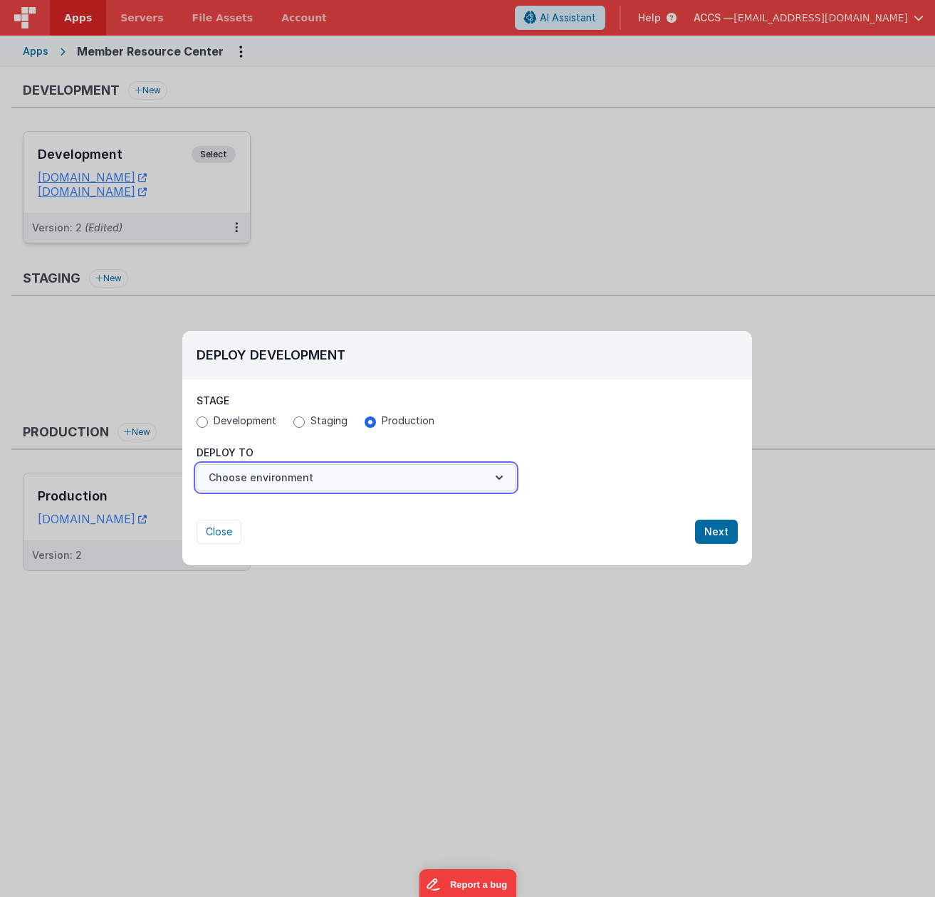
click at [462, 482] on button "Choose environment" at bounding box center [355, 477] width 319 height 27
click at [445, 511] on link "Production" at bounding box center [355, 513] width 319 height 26
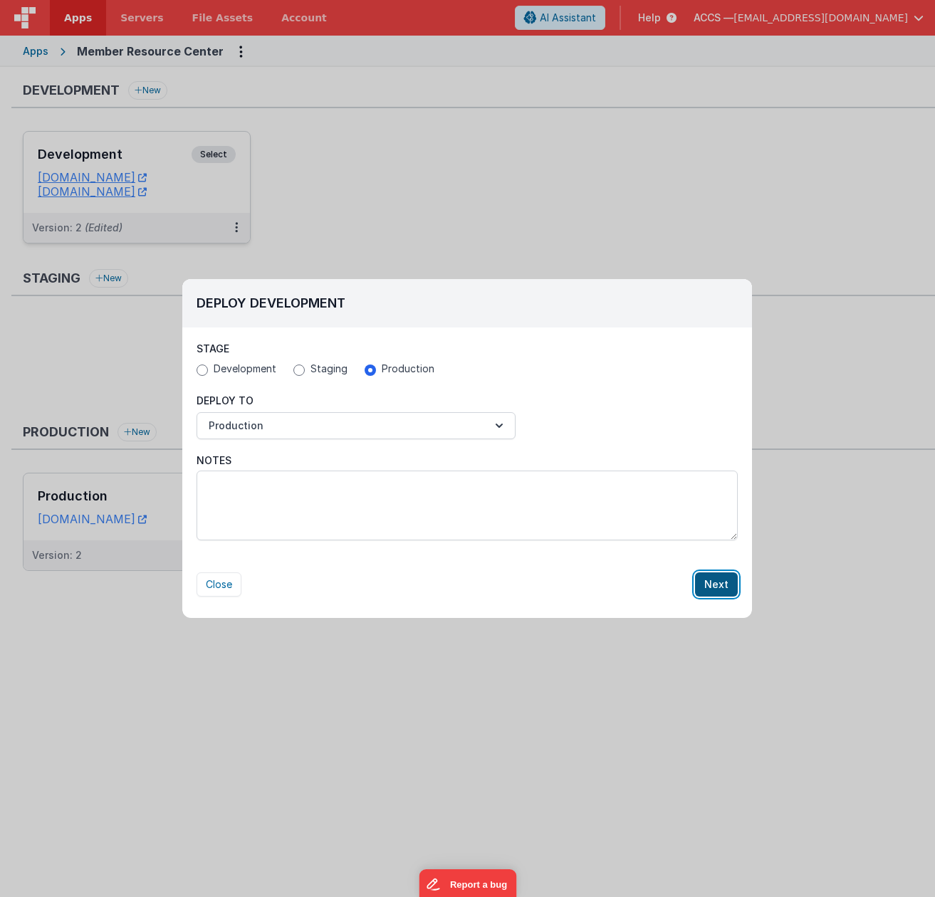
click at [709, 577] on button "Next" at bounding box center [716, 584] width 43 height 24
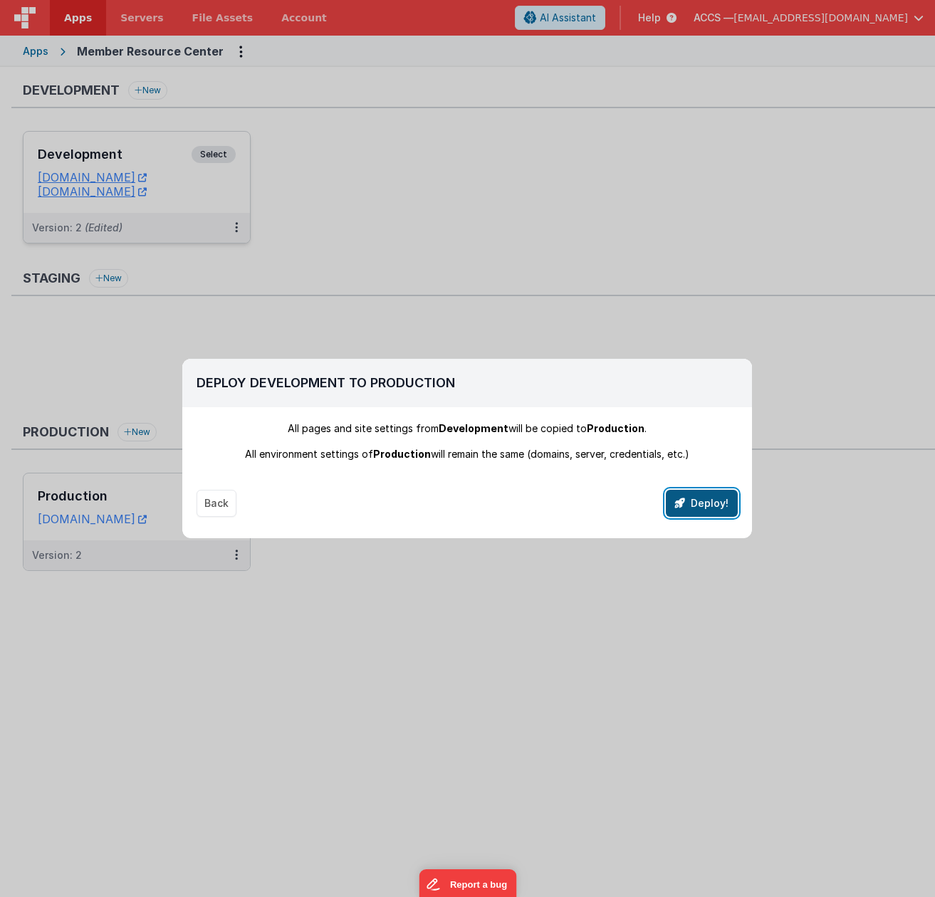
click at [709, 512] on button "Deploy!" at bounding box center [702, 503] width 72 height 27
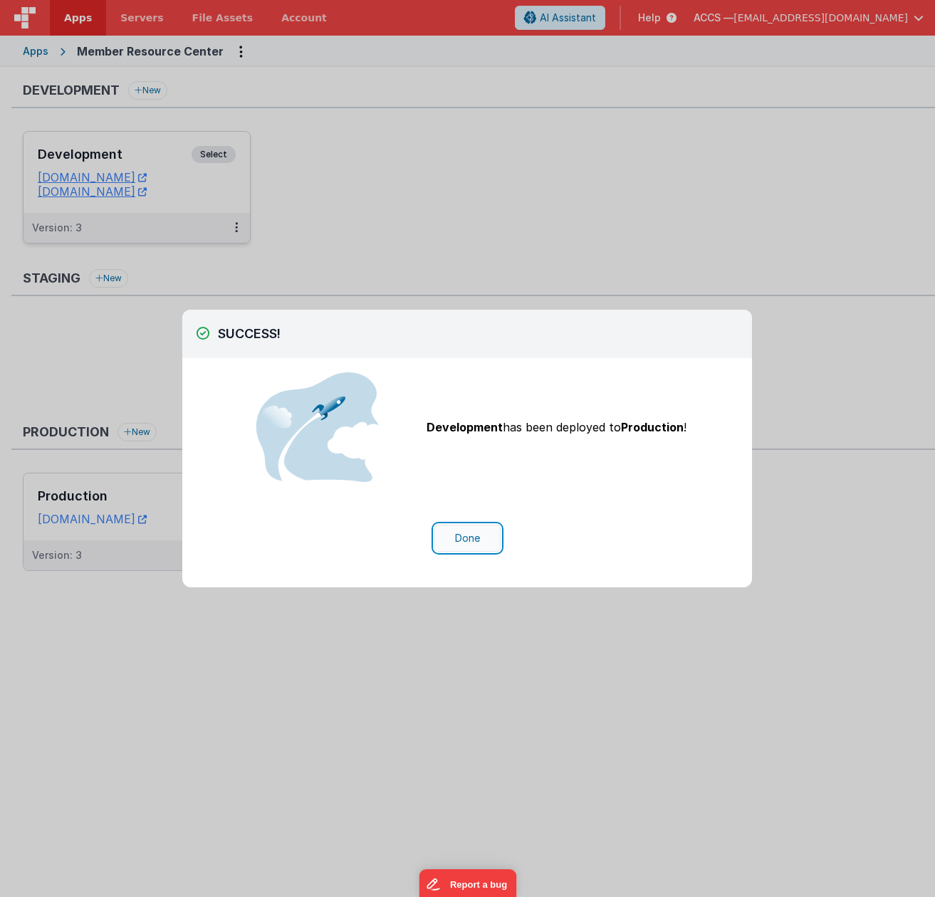
click at [458, 538] on button "Done" at bounding box center [467, 538] width 66 height 27
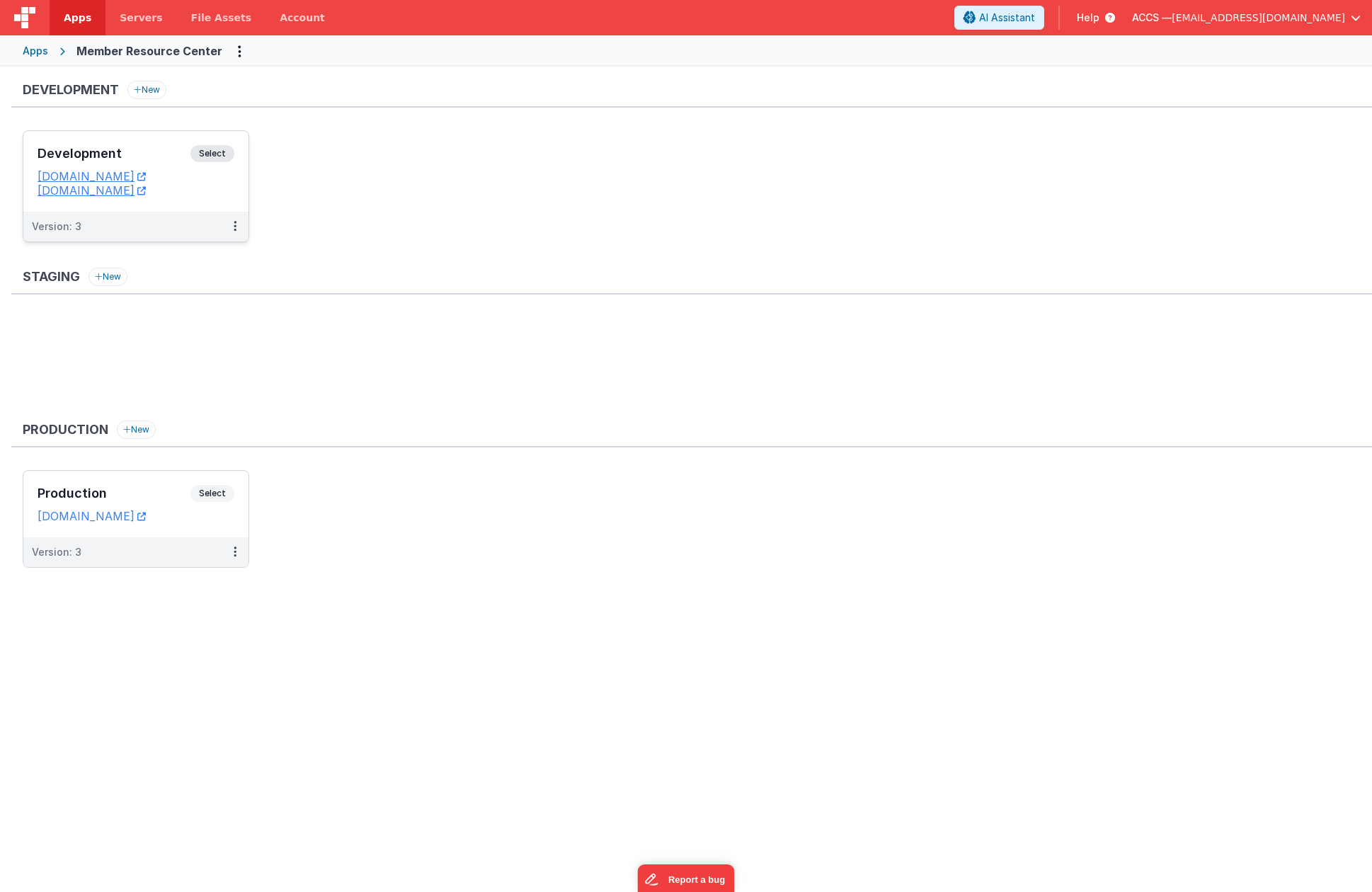
click at [1304, 26] on div "ACCS — rmertzic@accsedu.org" at bounding box center [1246, 18] width 229 height 24
click at [1304, 19] on span "[EMAIL_ADDRESS][DOMAIN_NAME]" at bounding box center [1258, 18] width 173 height 14
click at [1223, 119] on div "Logout" at bounding box center [1247, 121] width 210 height 14
